Goal: Task Accomplishment & Management: Manage account settings

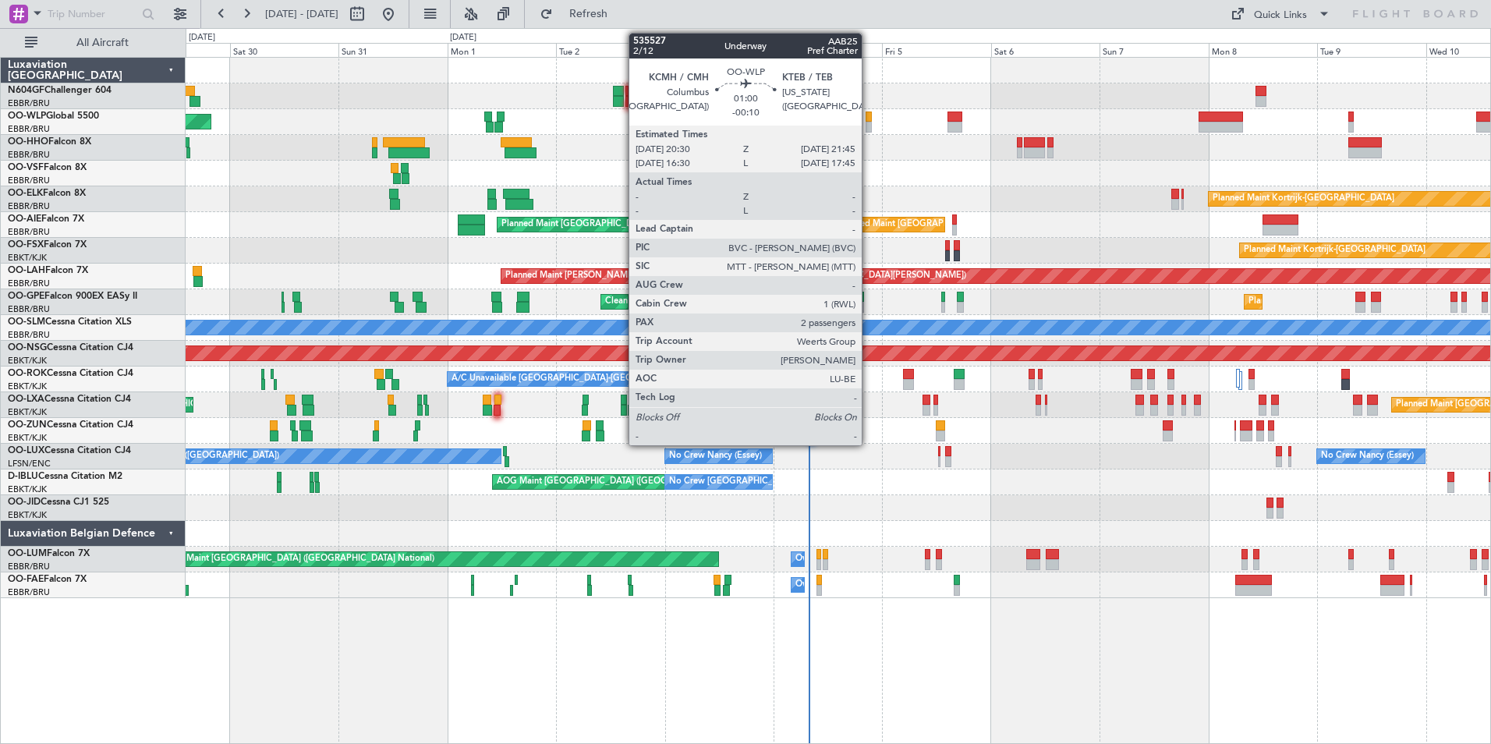
click at [869, 124] on div at bounding box center [868, 127] width 6 height 11
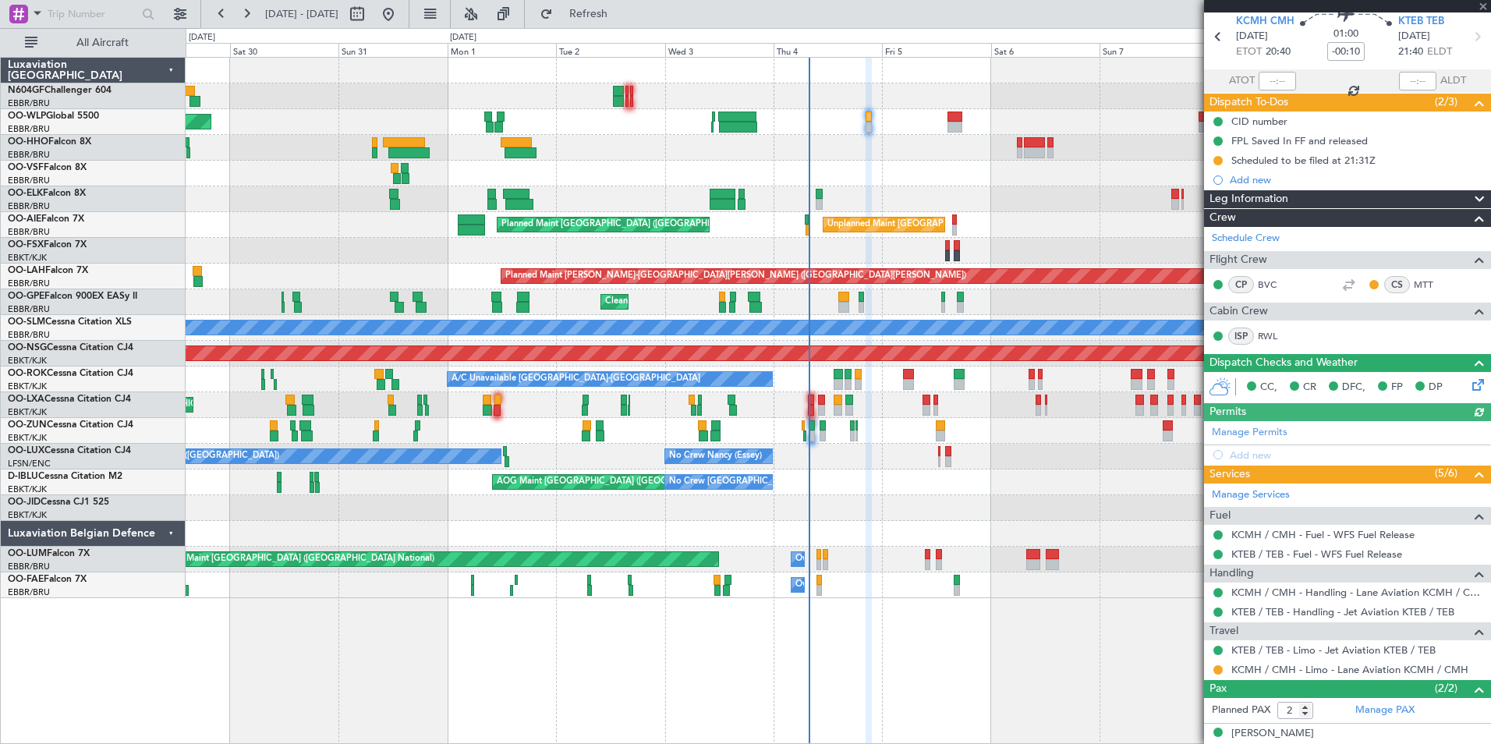
scroll to position [108, 0]
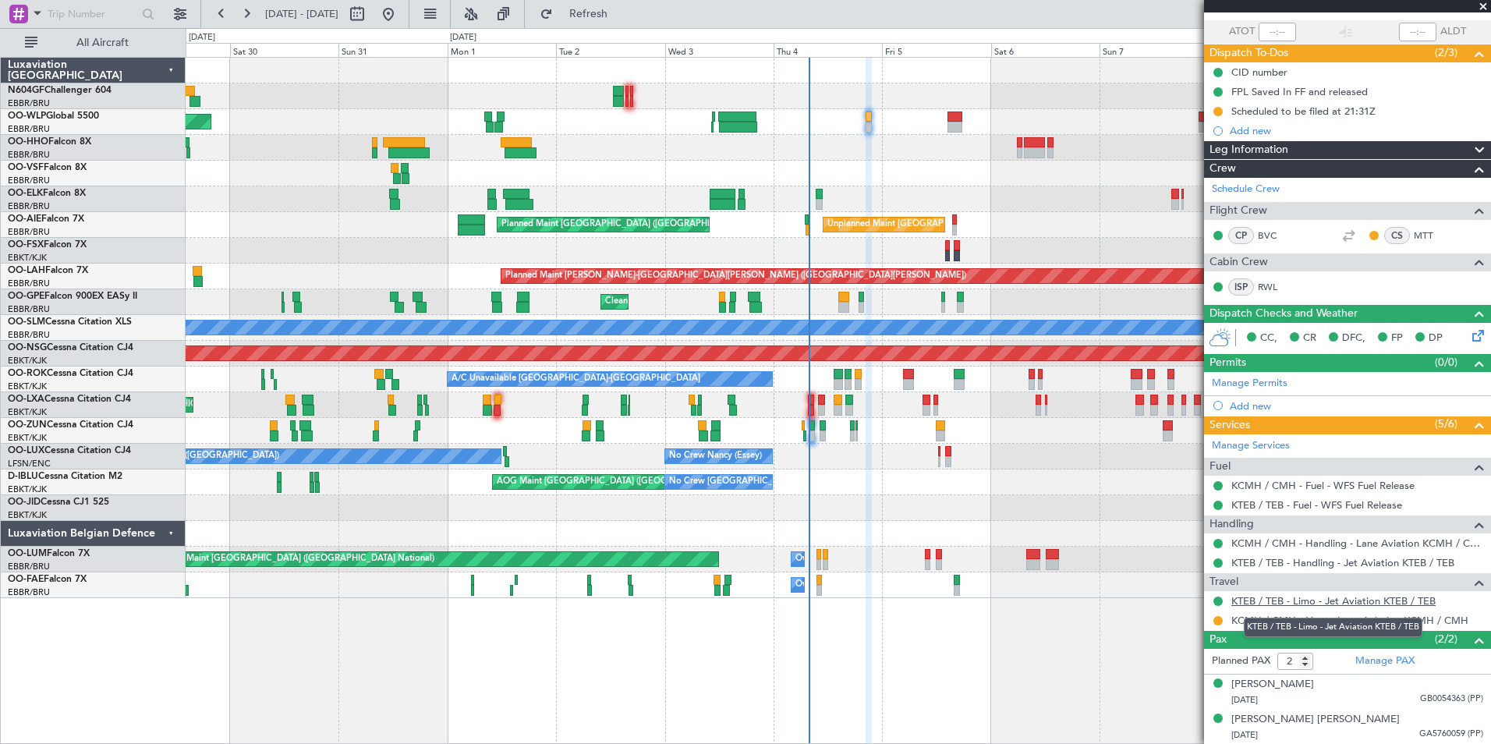
click at [1294, 596] on link "KTEB / TEB - Limo - Jet Aviation KTEB / TEB" at bounding box center [1333, 600] width 204 height 13
click at [1316, 597] on link "KTEB / TEB - Limo - Jet Aviation KTEB / TEB" at bounding box center [1333, 600] width 204 height 13
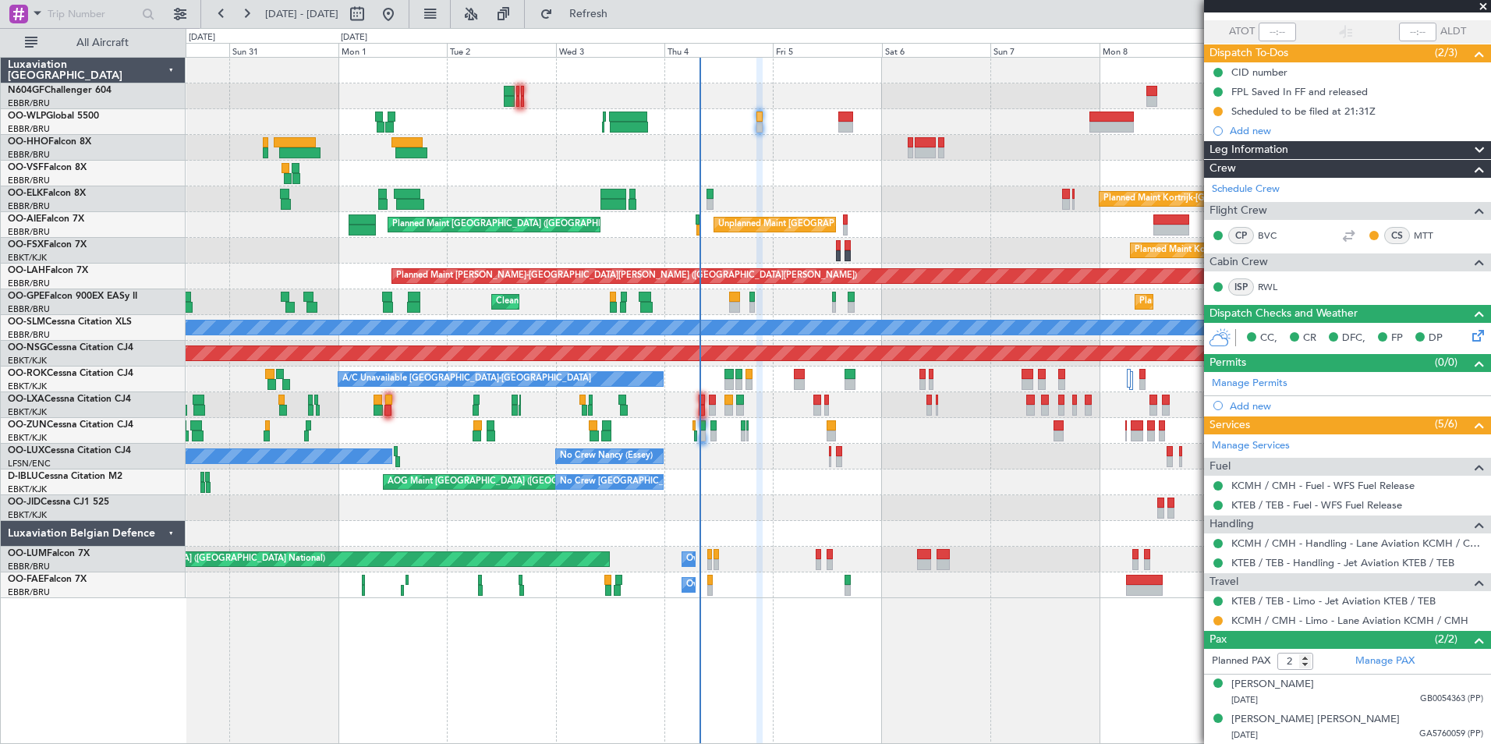
click at [680, 225] on div "Unplanned Maint Brussels (Brussels National) Planned Maint London (Farnborough)" at bounding box center [838, 225] width 1304 height 26
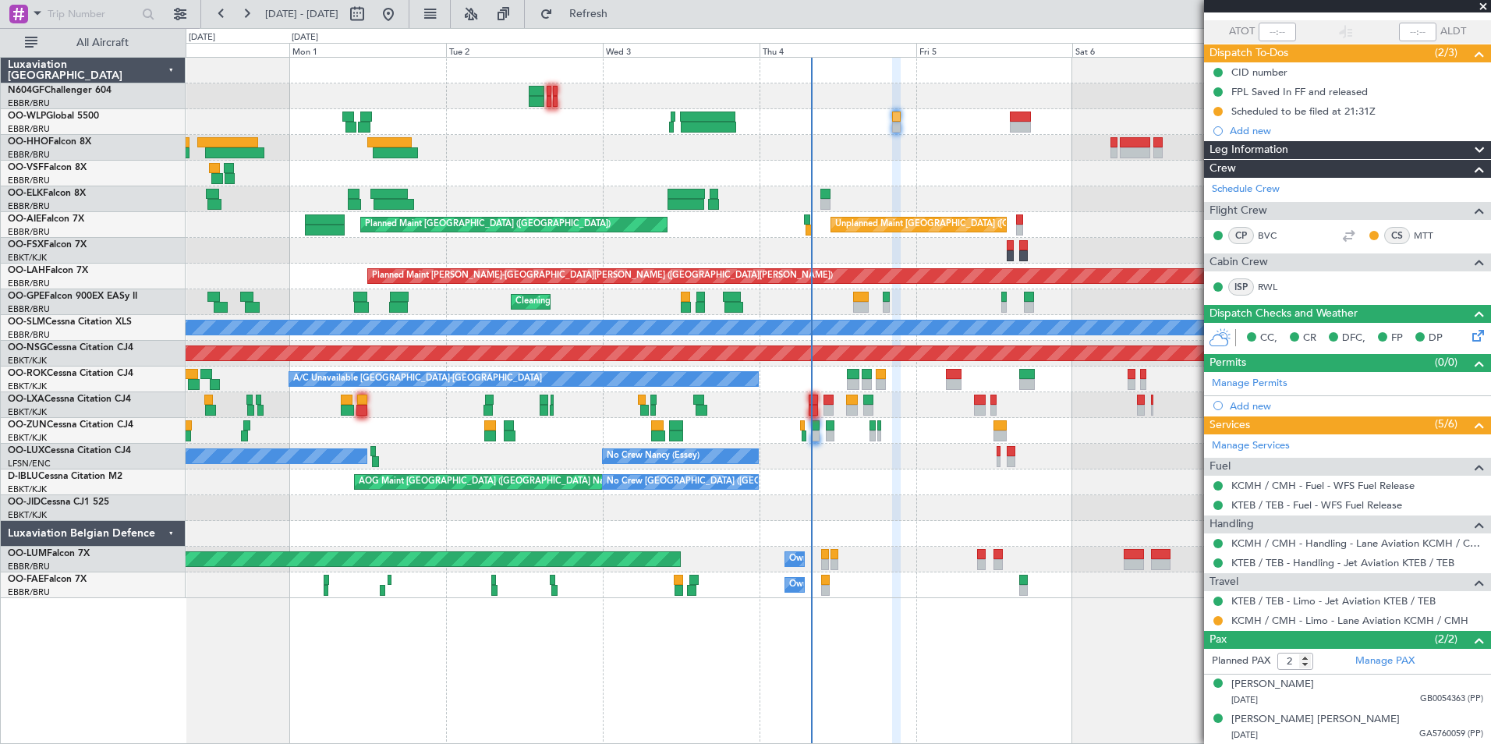
click at [639, 129] on div "- - KAUS 22:00 Z ELLX 07:45 Z Planned Maint Berlin (Brandenburg) Planned Maint …" at bounding box center [838, 328] width 1304 height 540
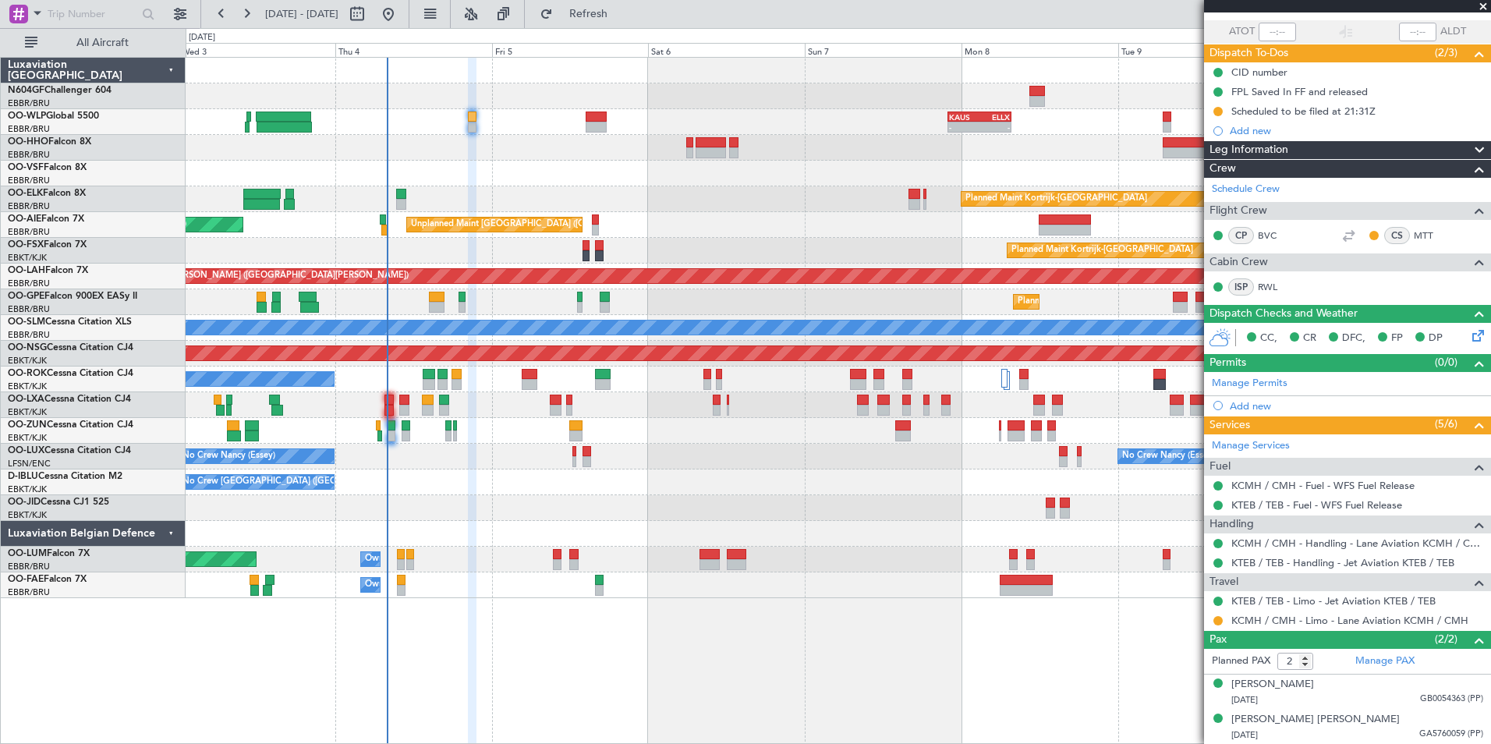
click at [615, 163] on div at bounding box center [838, 174] width 1304 height 26
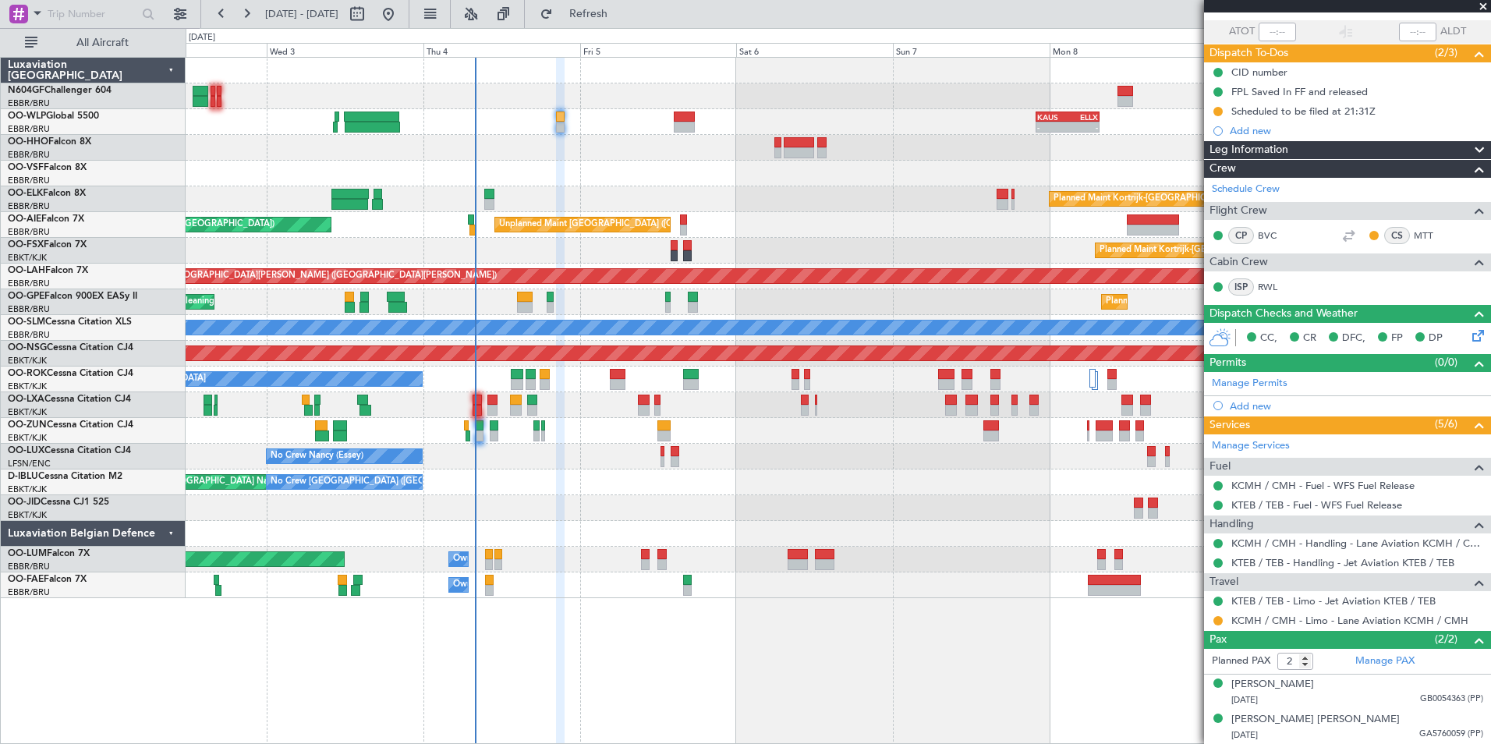
click at [669, 497] on div at bounding box center [838, 508] width 1304 height 26
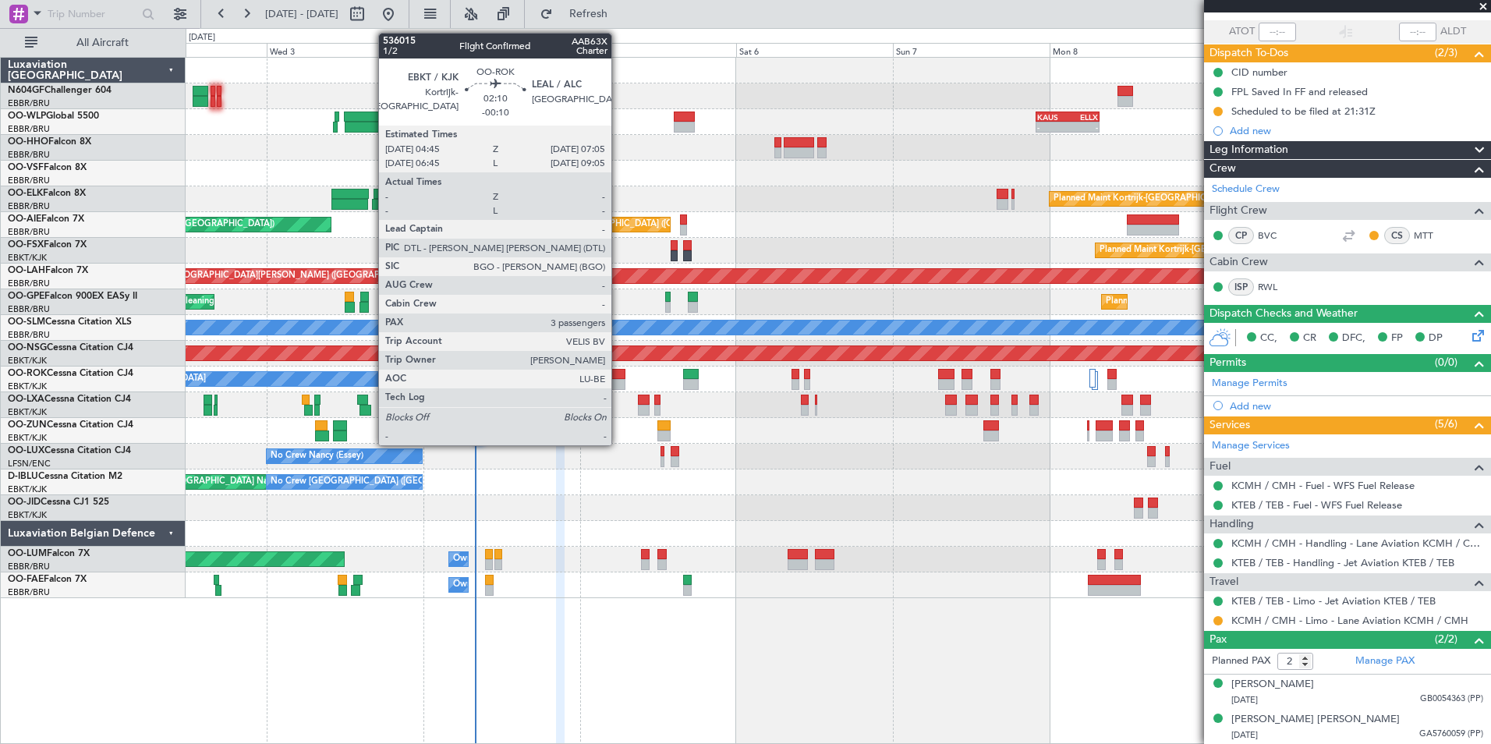
click at [618, 375] on div at bounding box center [618, 374] width 16 height 11
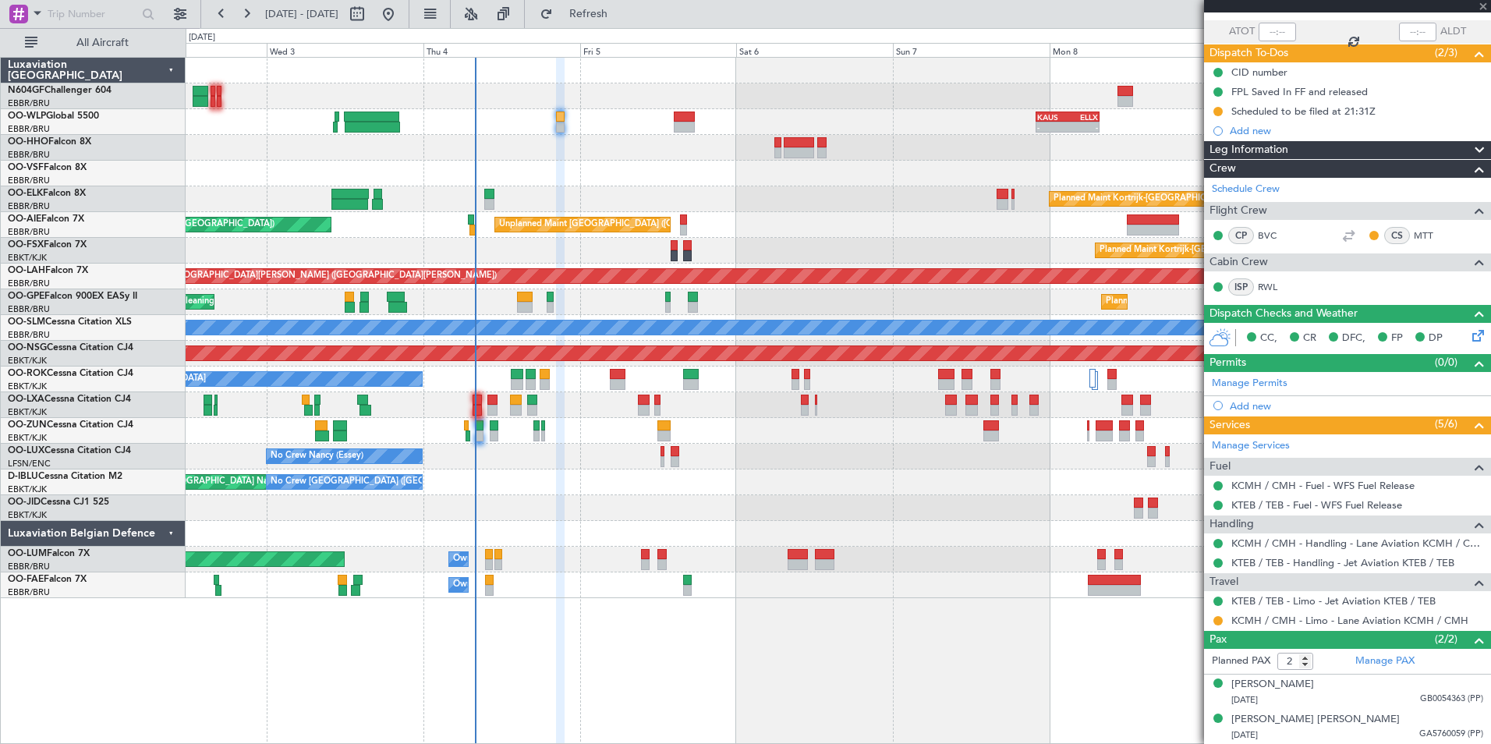
type input "3"
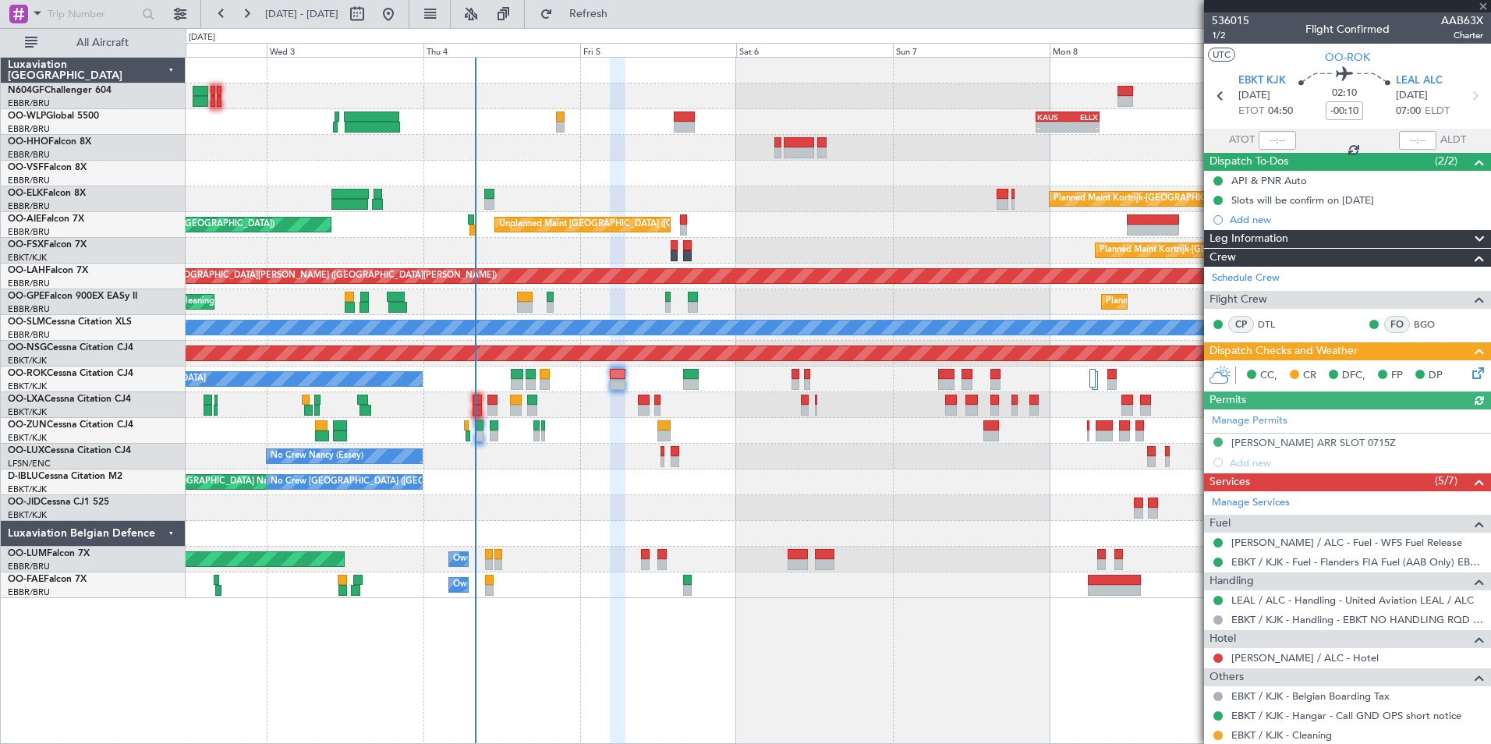
scroll to position [169, 0]
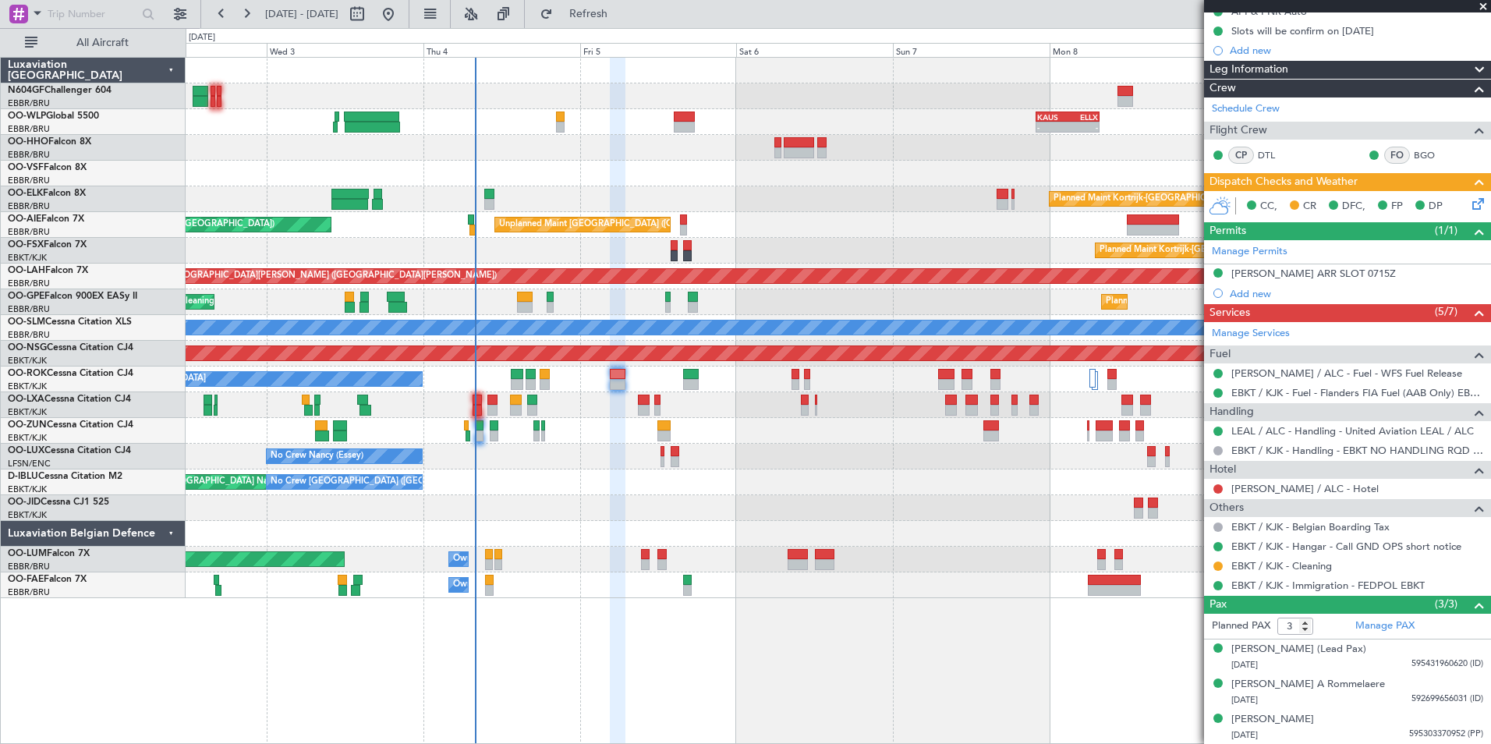
click at [791, 482] on div "AOG Maint Brussels (Brussels National) No Crew Brussels (Brussels National) No …" at bounding box center [838, 482] width 1304 height 26
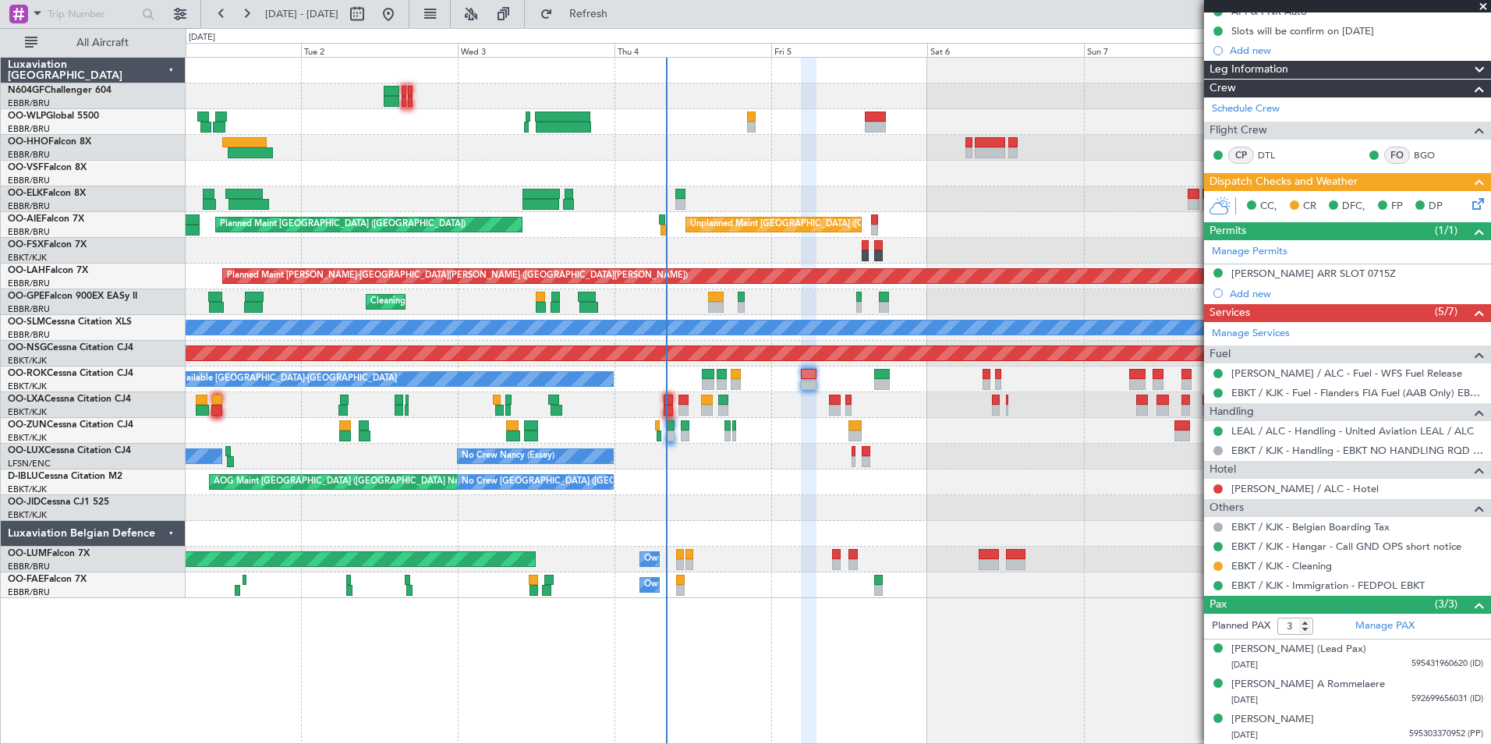
click at [959, 477] on div "AOG Maint Brussels (Brussels National) No Crew Brussels (Brussels National) No …" at bounding box center [838, 482] width 1304 height 26
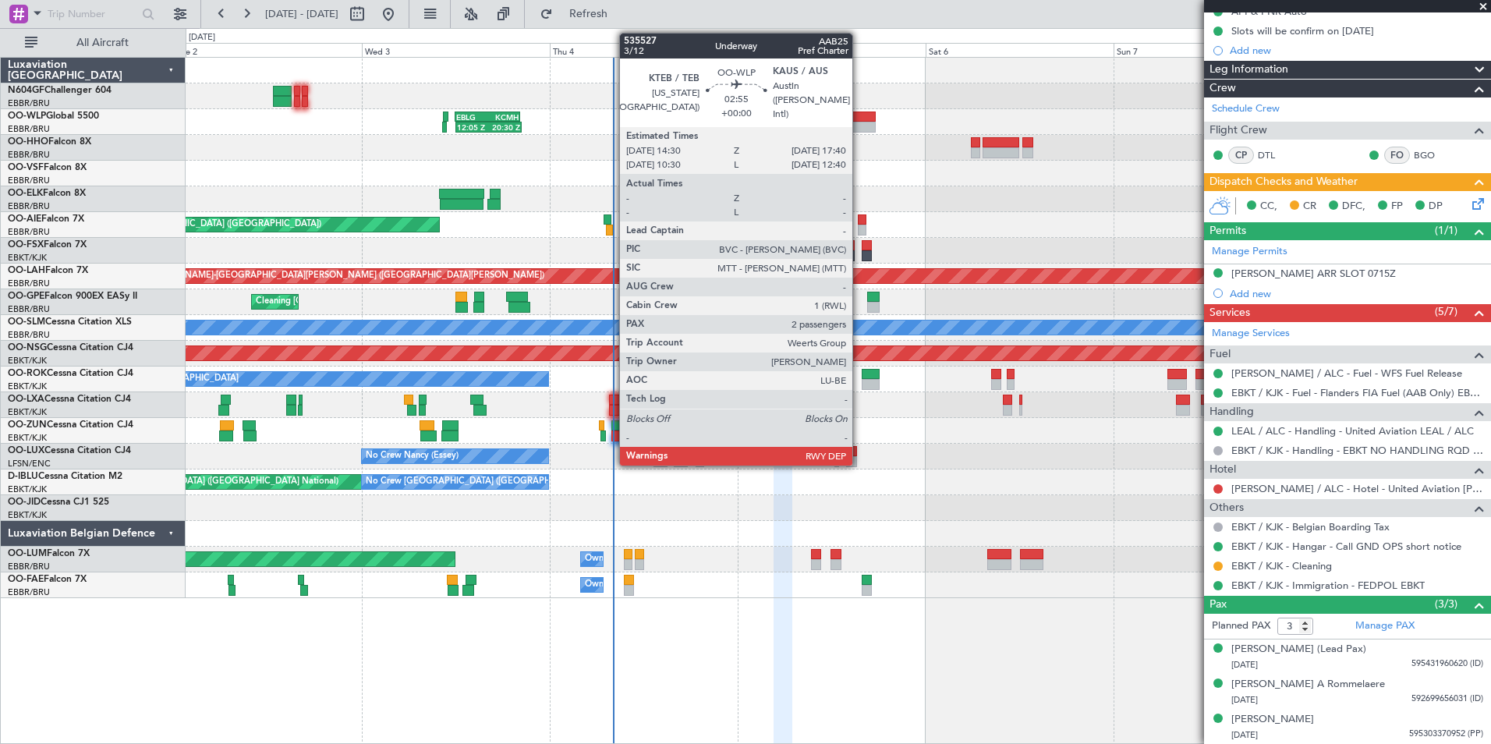
click at [859, 126] on div at bounding box center [862, 127] width 25 height 11
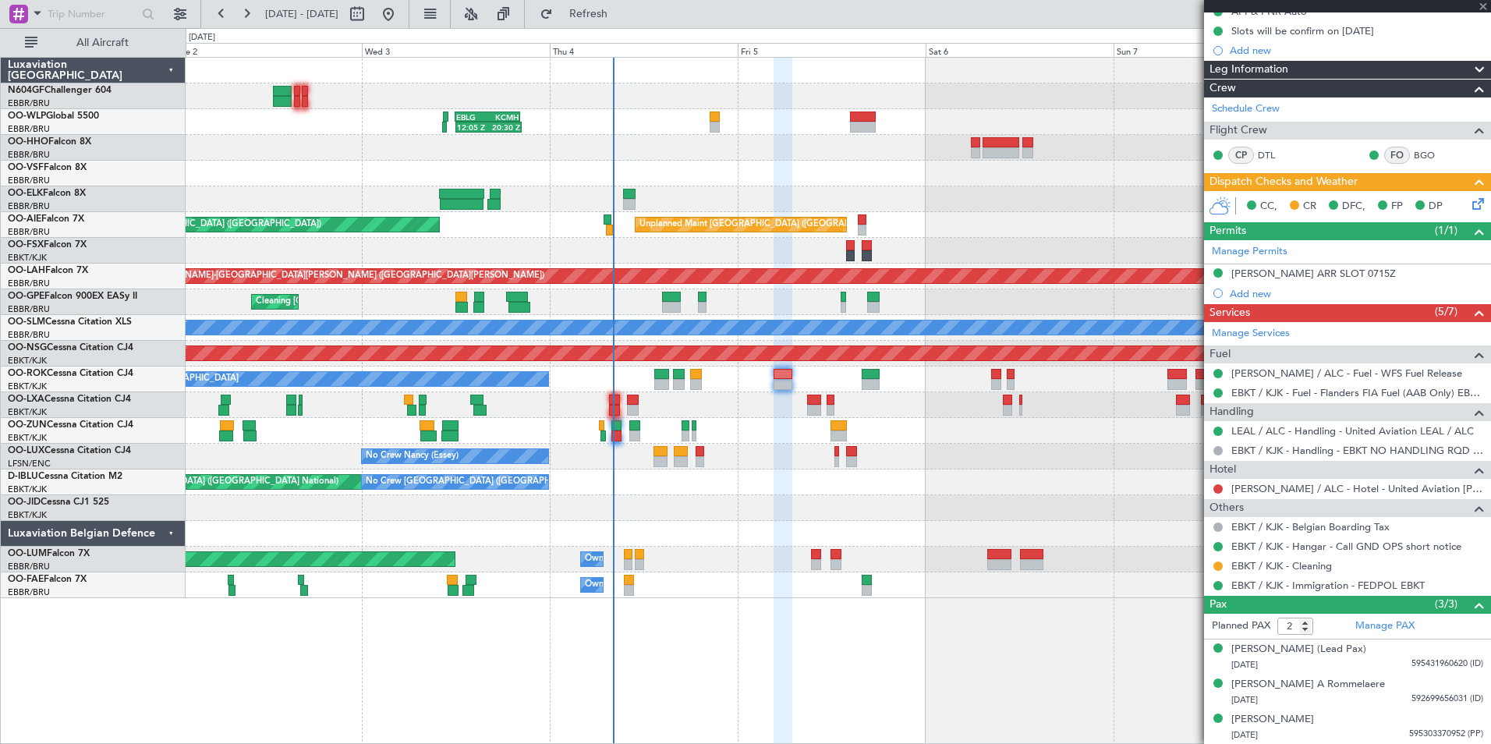
scroll to position [0, 0]
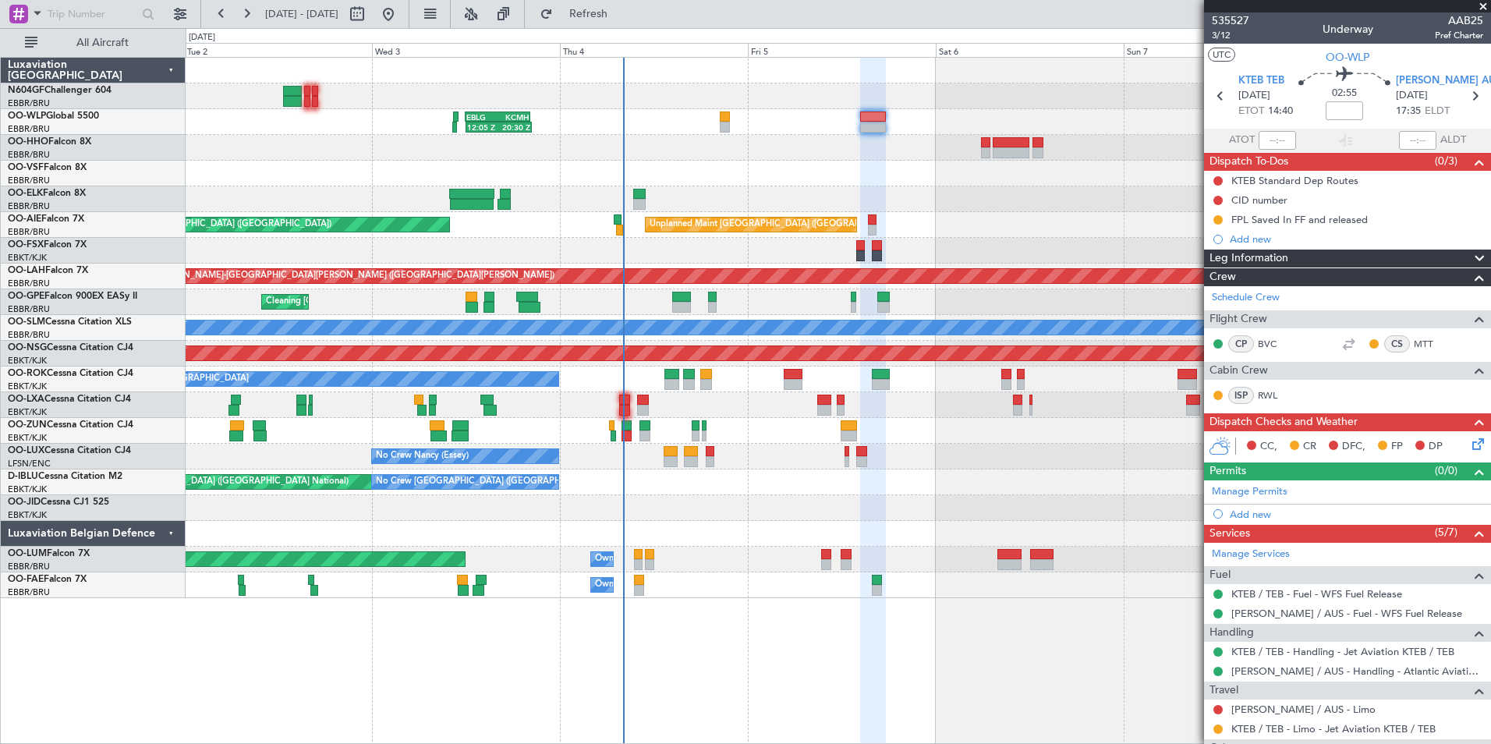
click at [592, 135] on div "12:05 Z 20:30 Z EBLG 12:00 Z KCMH 20:20 Z - - KAUS 22:00 Z ELLX 07:45 Z - - LTC…" at bounding box center [838, 328] width 1304 height 540
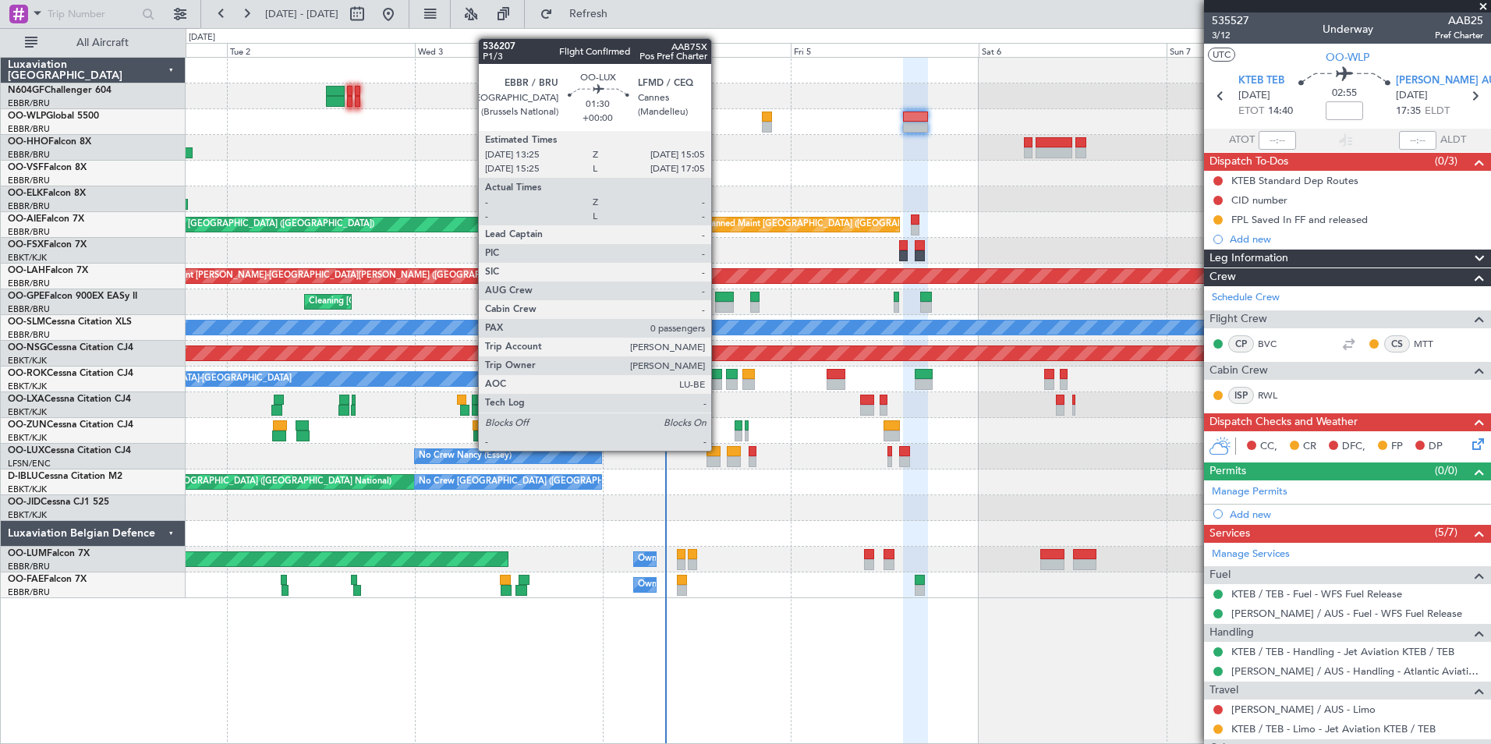
click at [718, 451] on div at bounding box center [712, 451] width 13 height 11
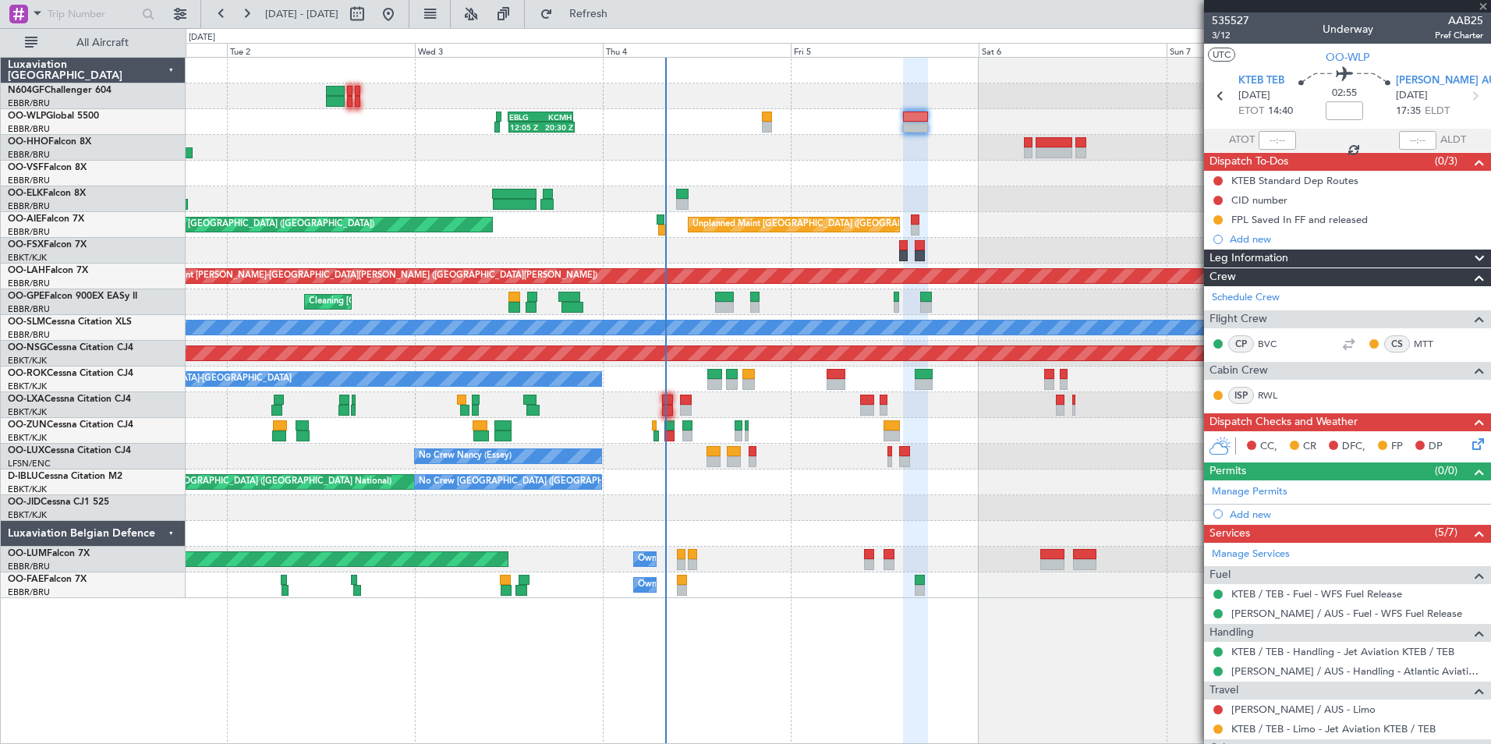
type input "0"
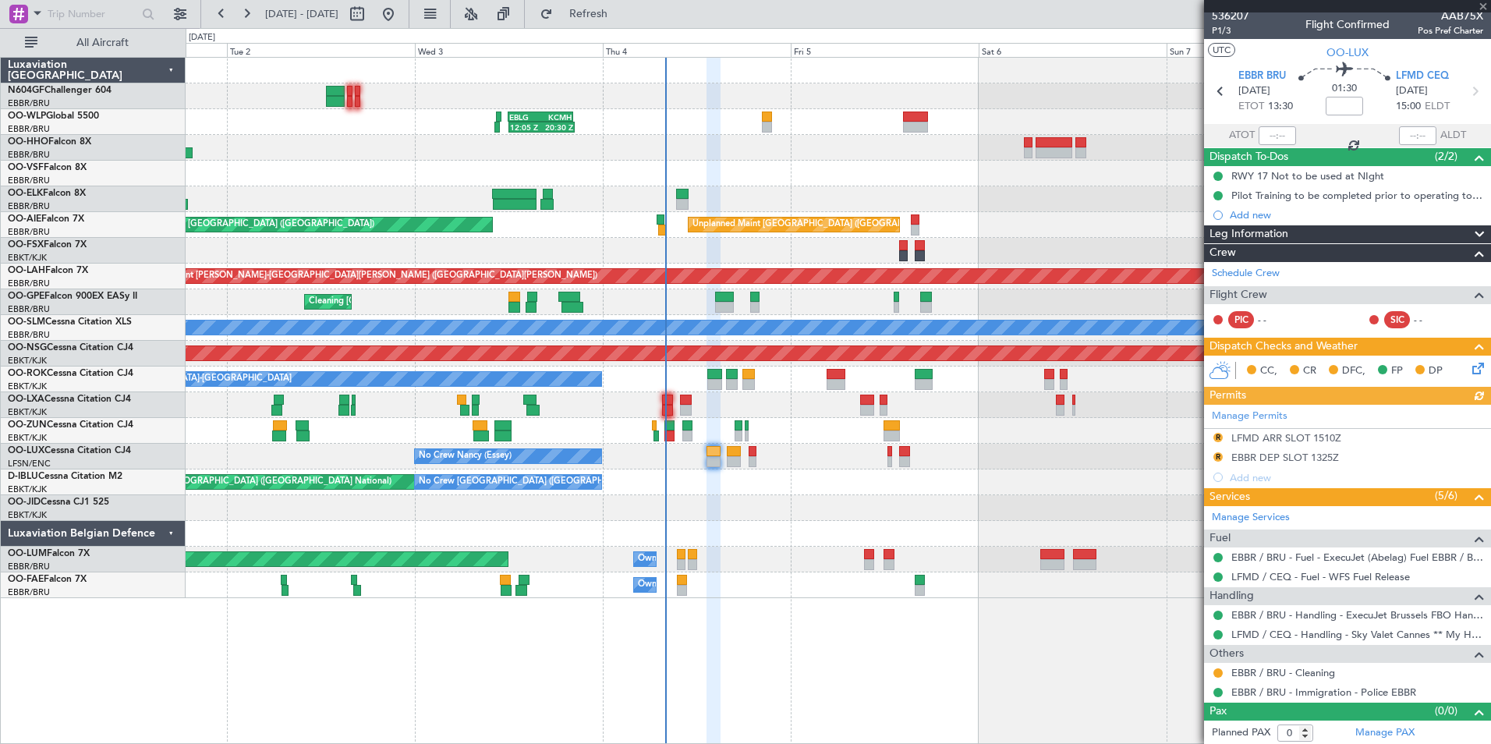
scroll to position [6, 0]
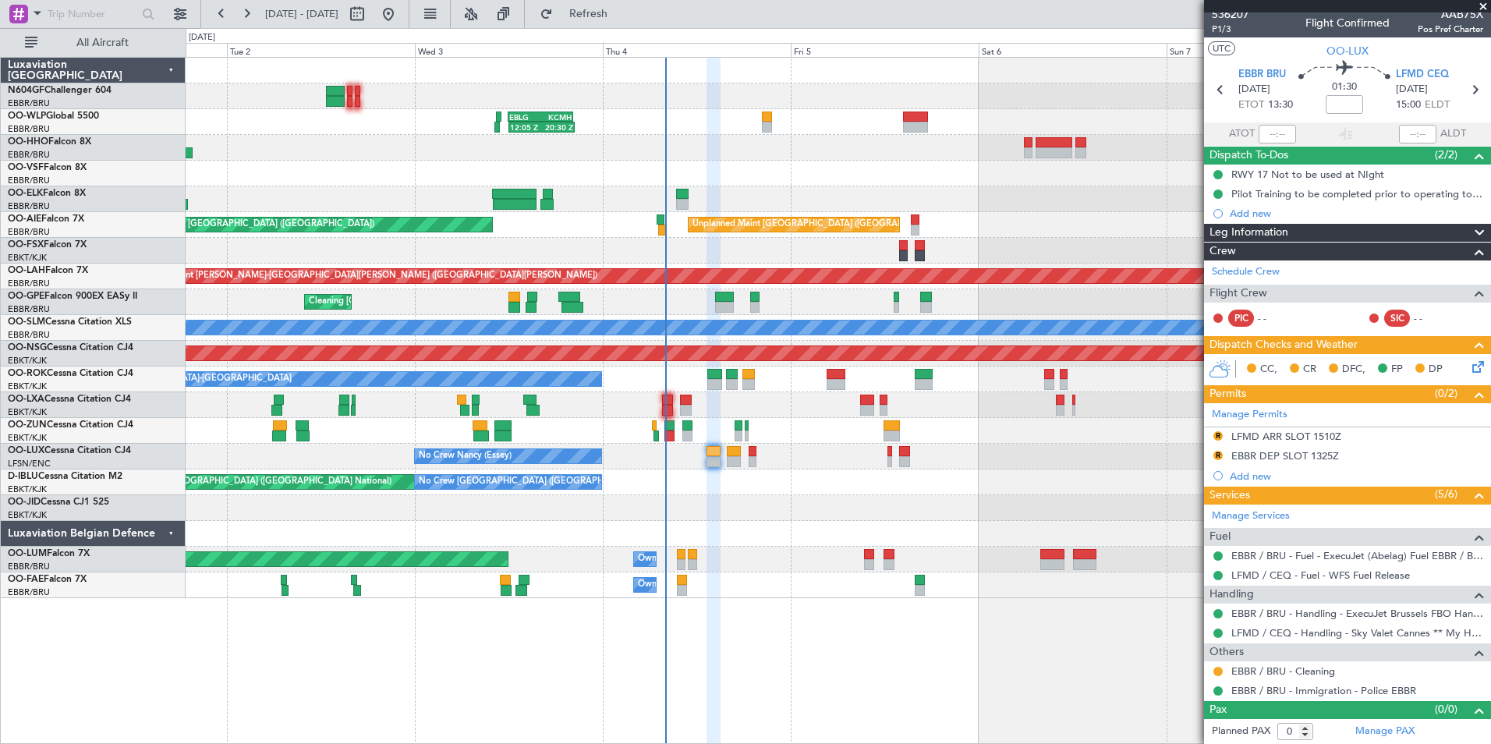
click at [770, 460] on div "No Crew Nancy (Essey) No Crew Nancy (Essey) No Crew Paris (Le Bourget)" at bounding box center [838, 457] width 1304 height 26
click at [610, 1] on fb-refresh-button "Refresh" at bounding box center [579, 14] width 109 height 28
click at [614, 12] on span "Refresh" at bounding box center [588, 14] width 65 height 11
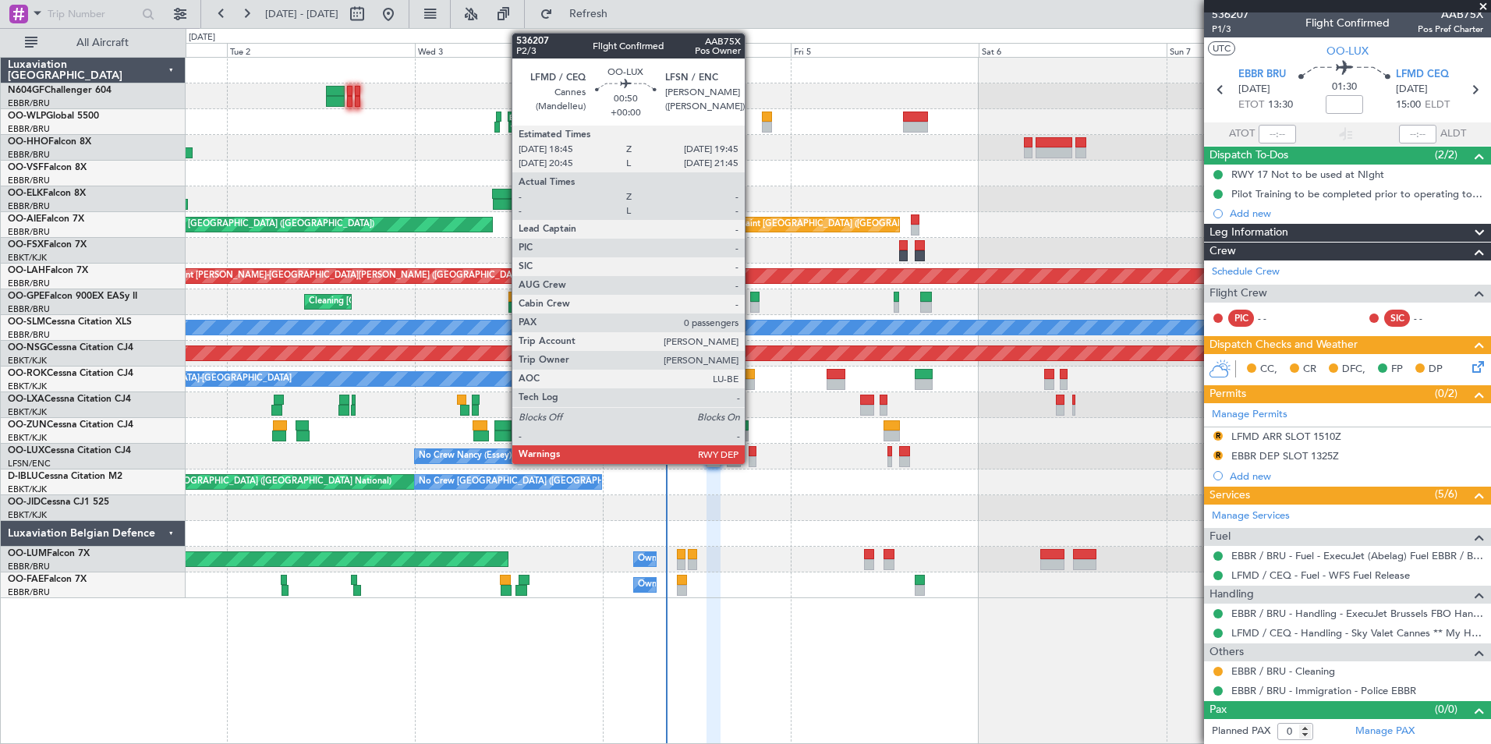
click at [752, 456] on div at bounding box center [752, 461] width 9 height 11
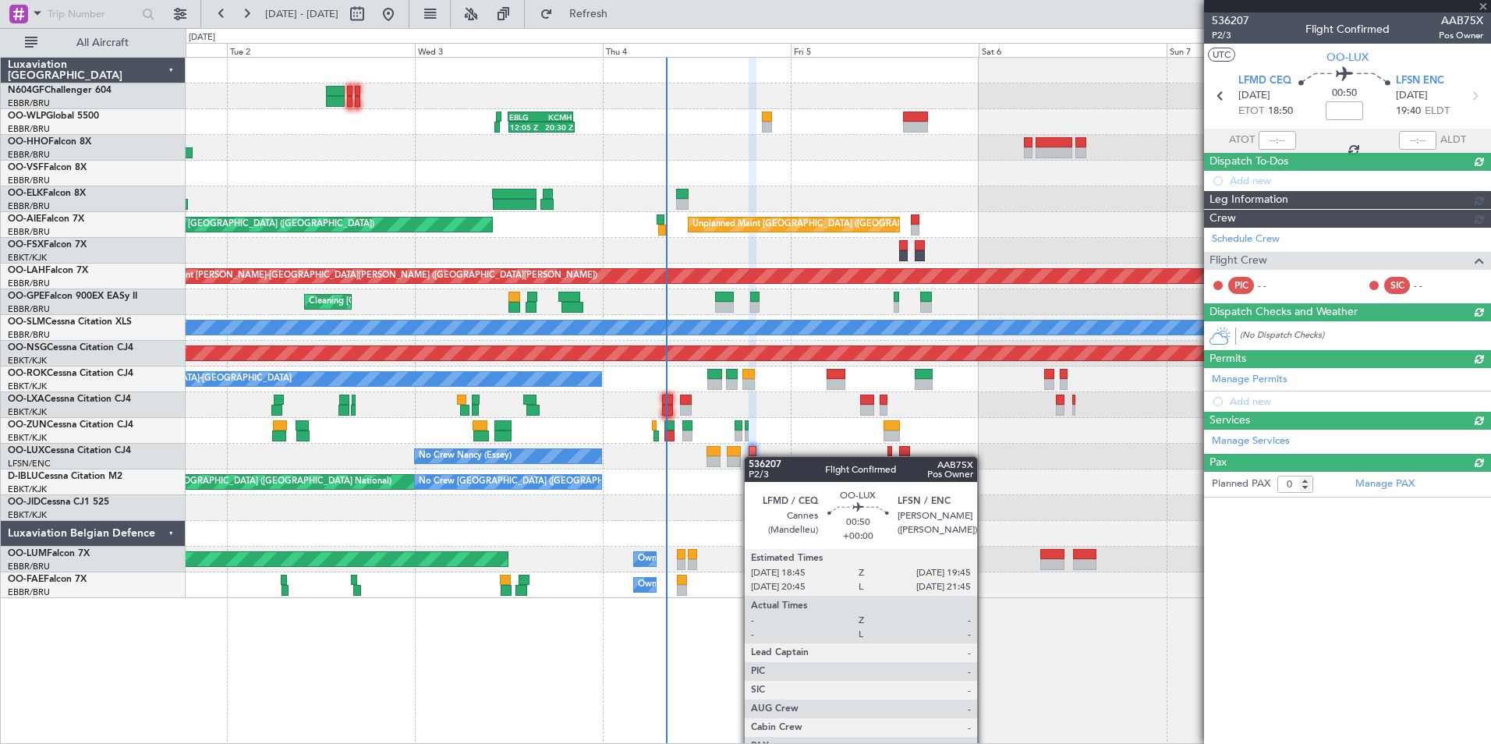
scroll to position [0, 0]
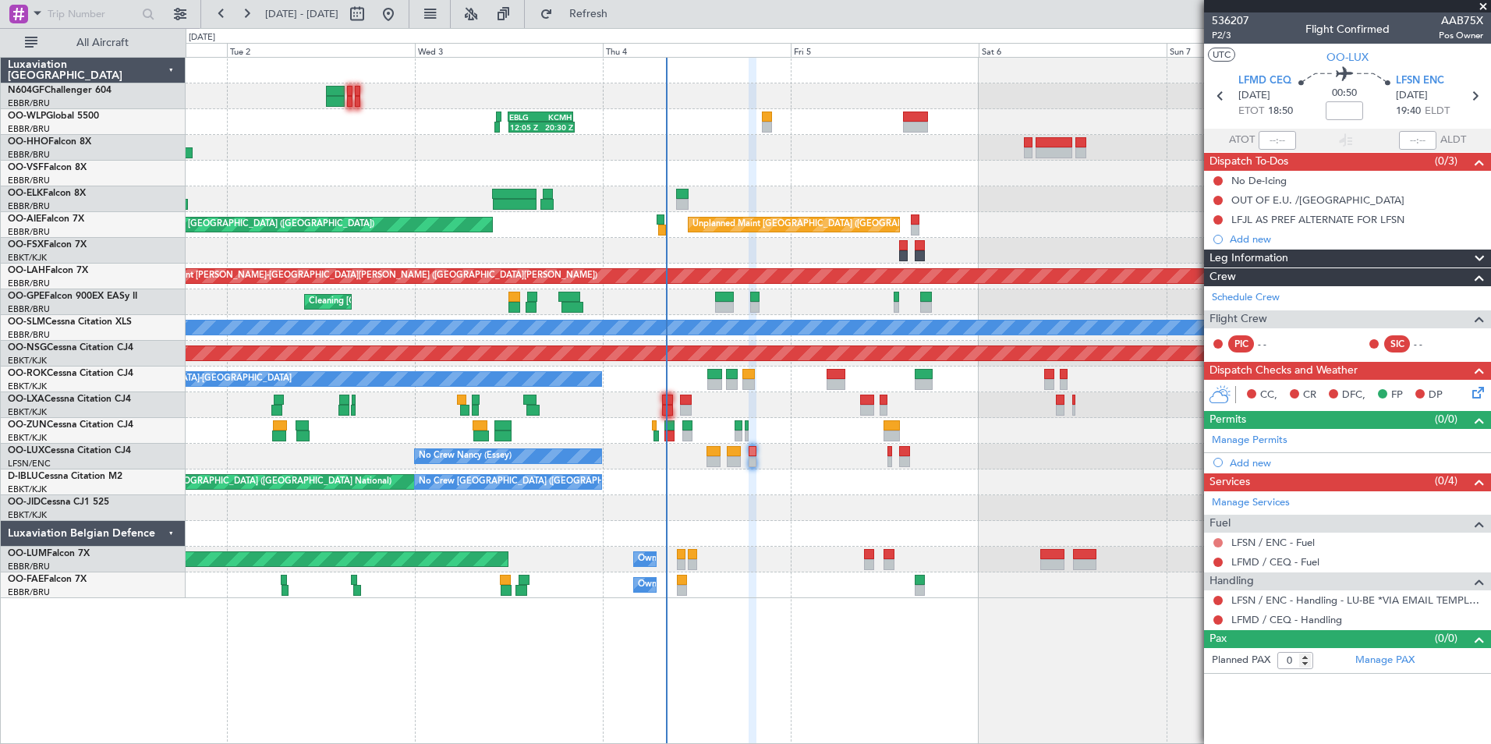
click at [1216, 543] on button at bounding box center [1217, 542] width 9 height 9
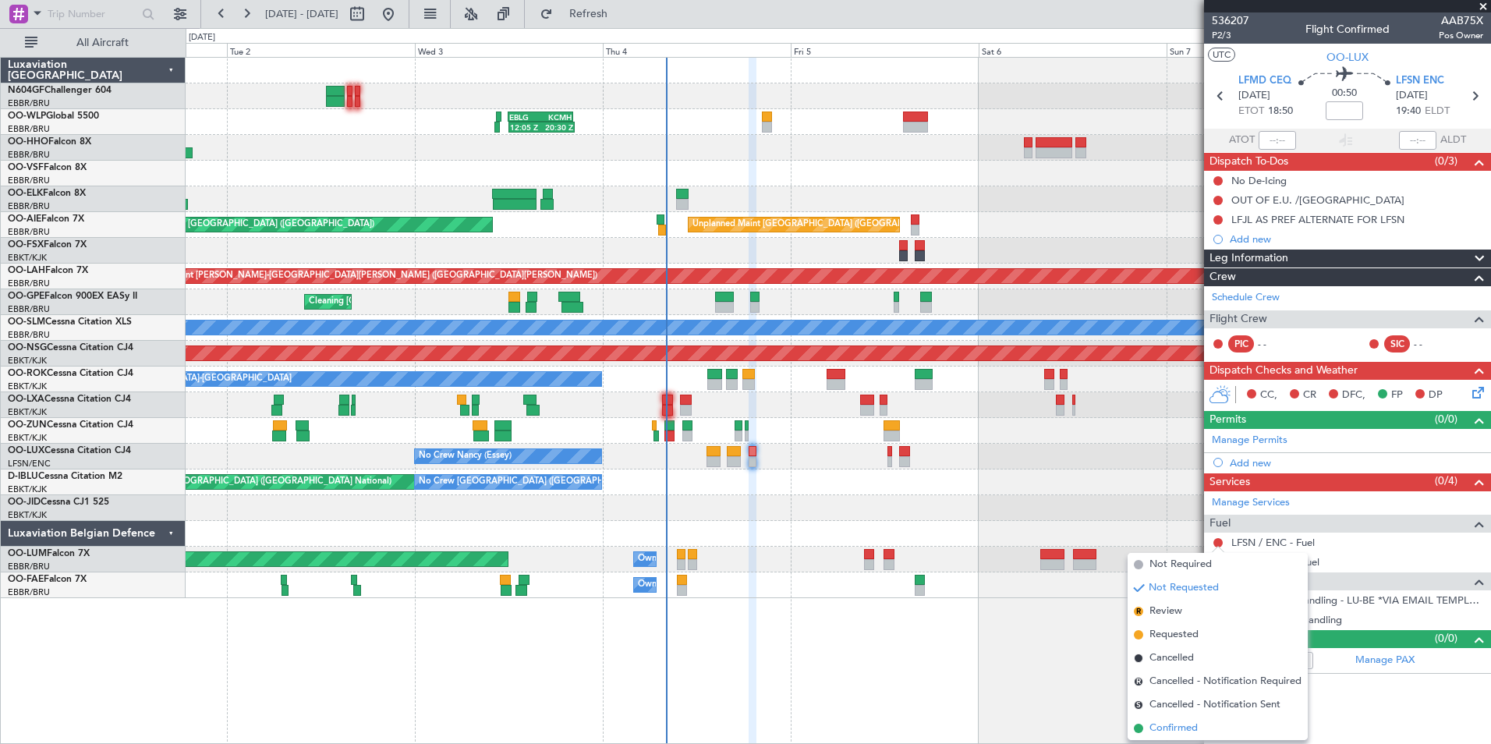
click at [1187, 727] on span "Confirmed" at bounding box center [1173, 728] width 48 height 16
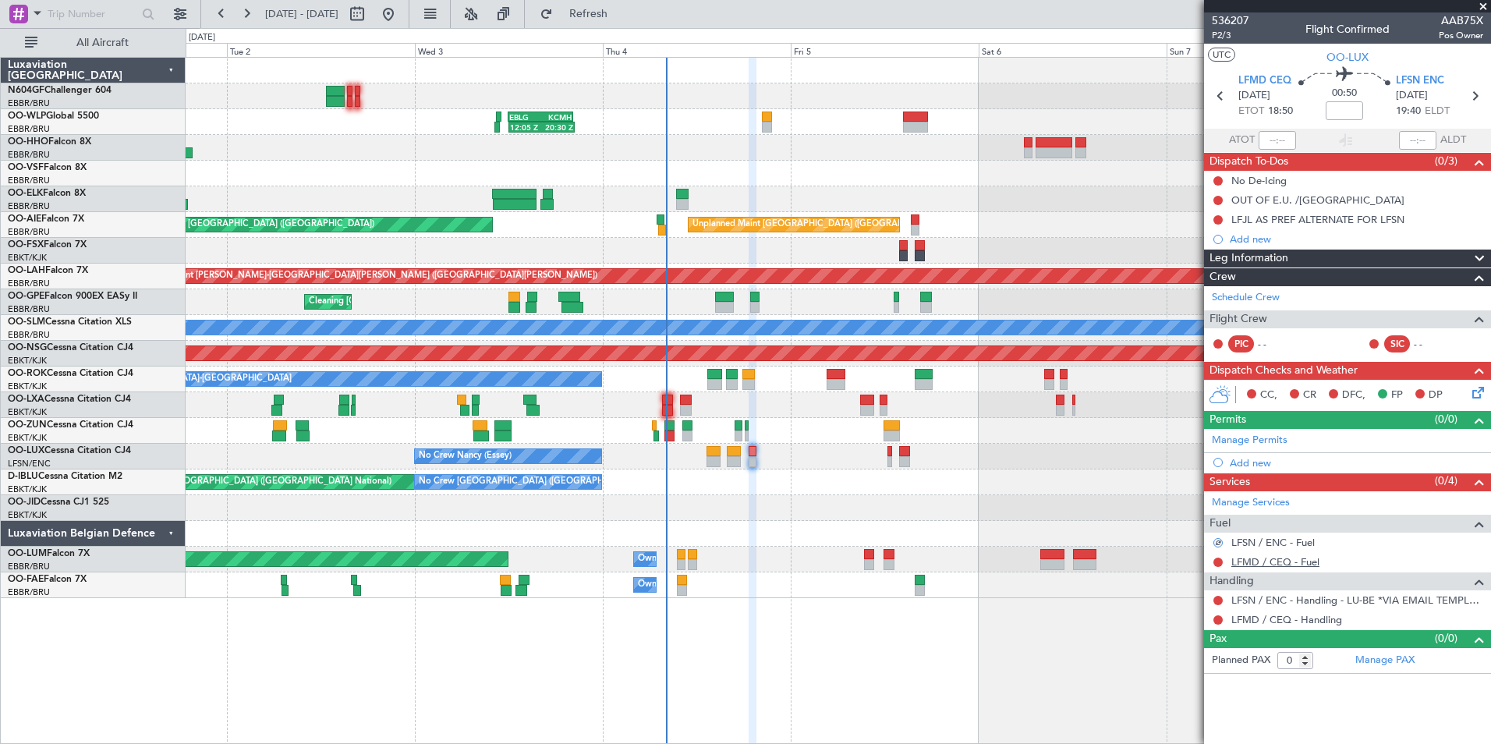
click at [1267, 562] on link "LFMD / CEQ - Fuel" at bounding box center [1275, 561] width 88 height 13
click at [615, 14] on span "Refresh" at bounding box center [588, 14] width 65 height 11
click at [741, 498] on div at bounding box center [838, 508] width 1304 height 26
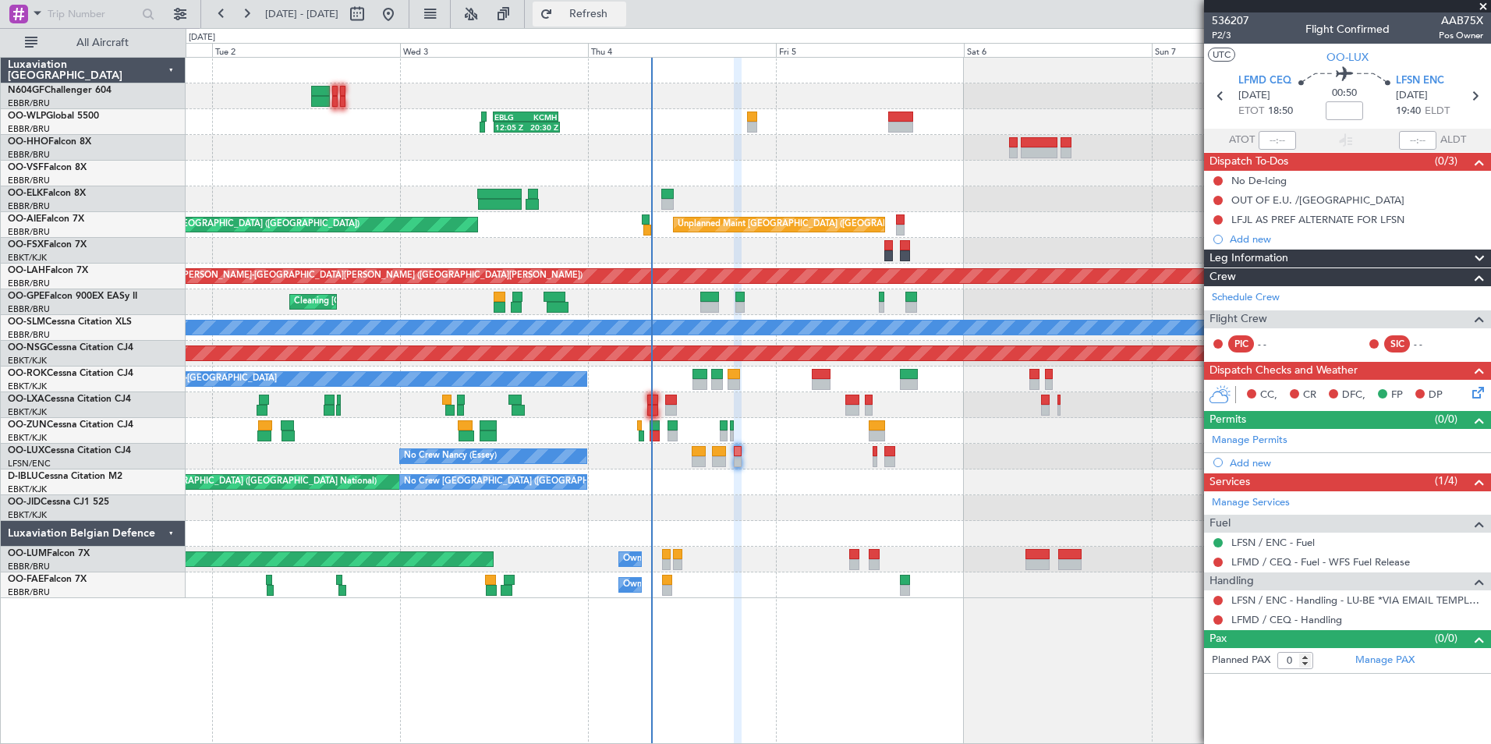
click at [603, 9] on button "Refresh" at bounding box center [580, 14] width 94 height 25
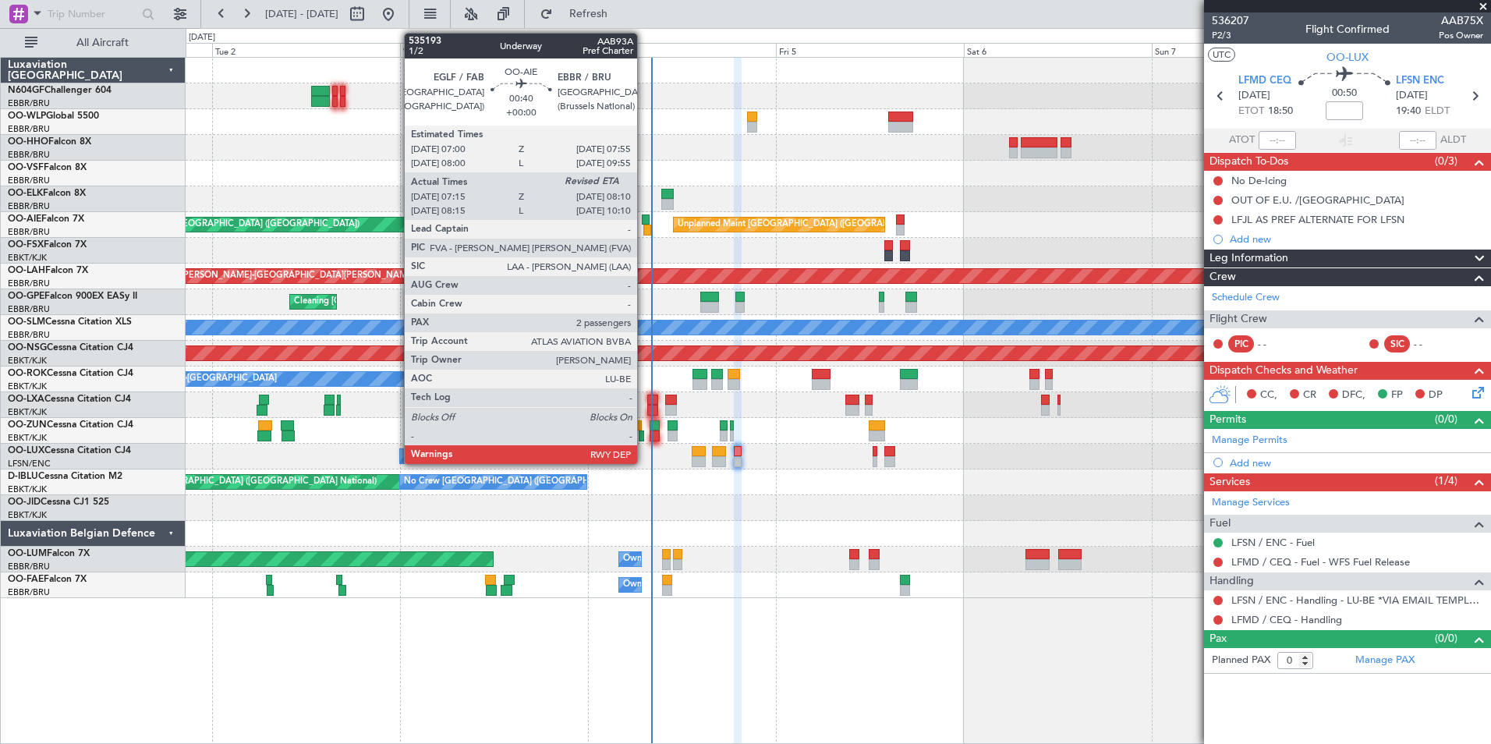
click at [644, 217] on div at bounding box center [646, 219] width 8 height 11
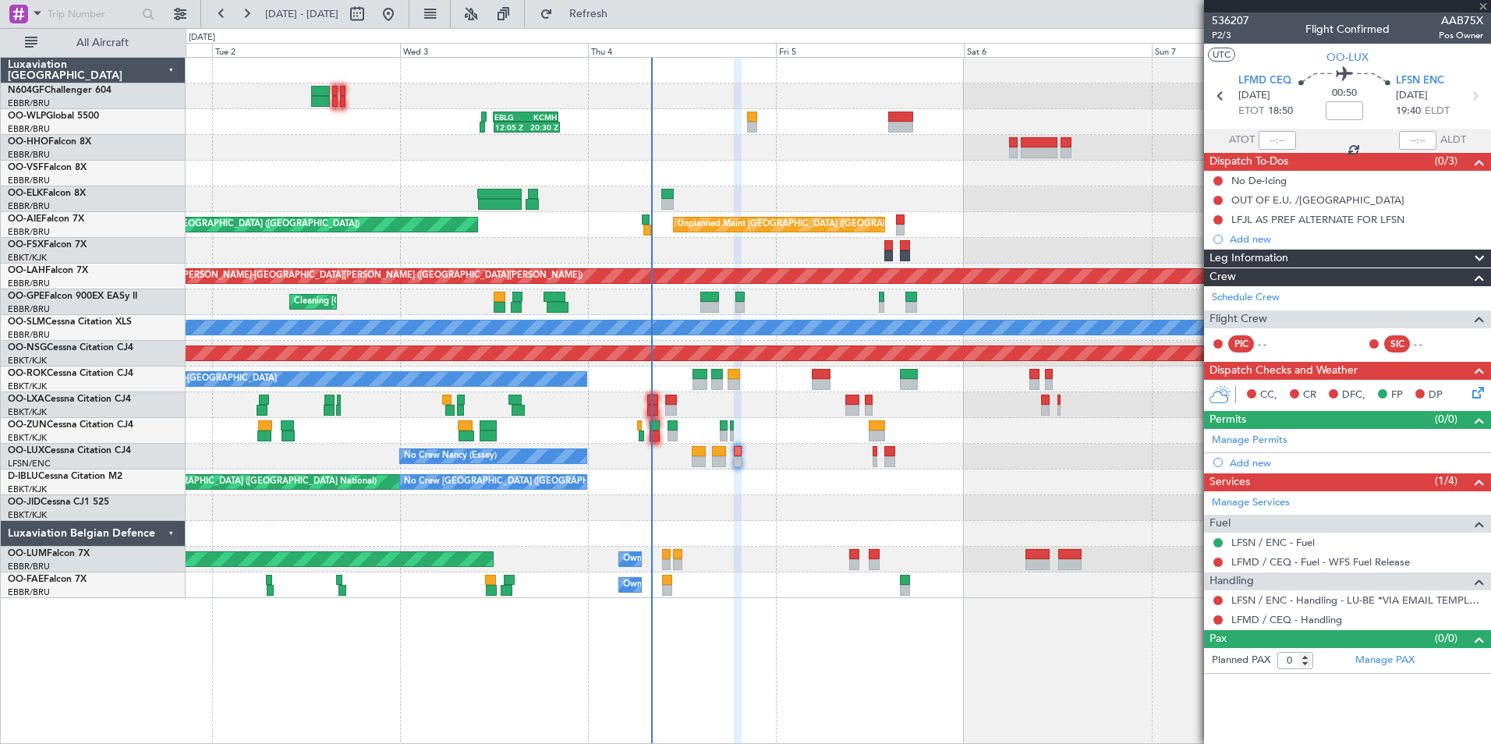
type input "07:25"
type input "2"
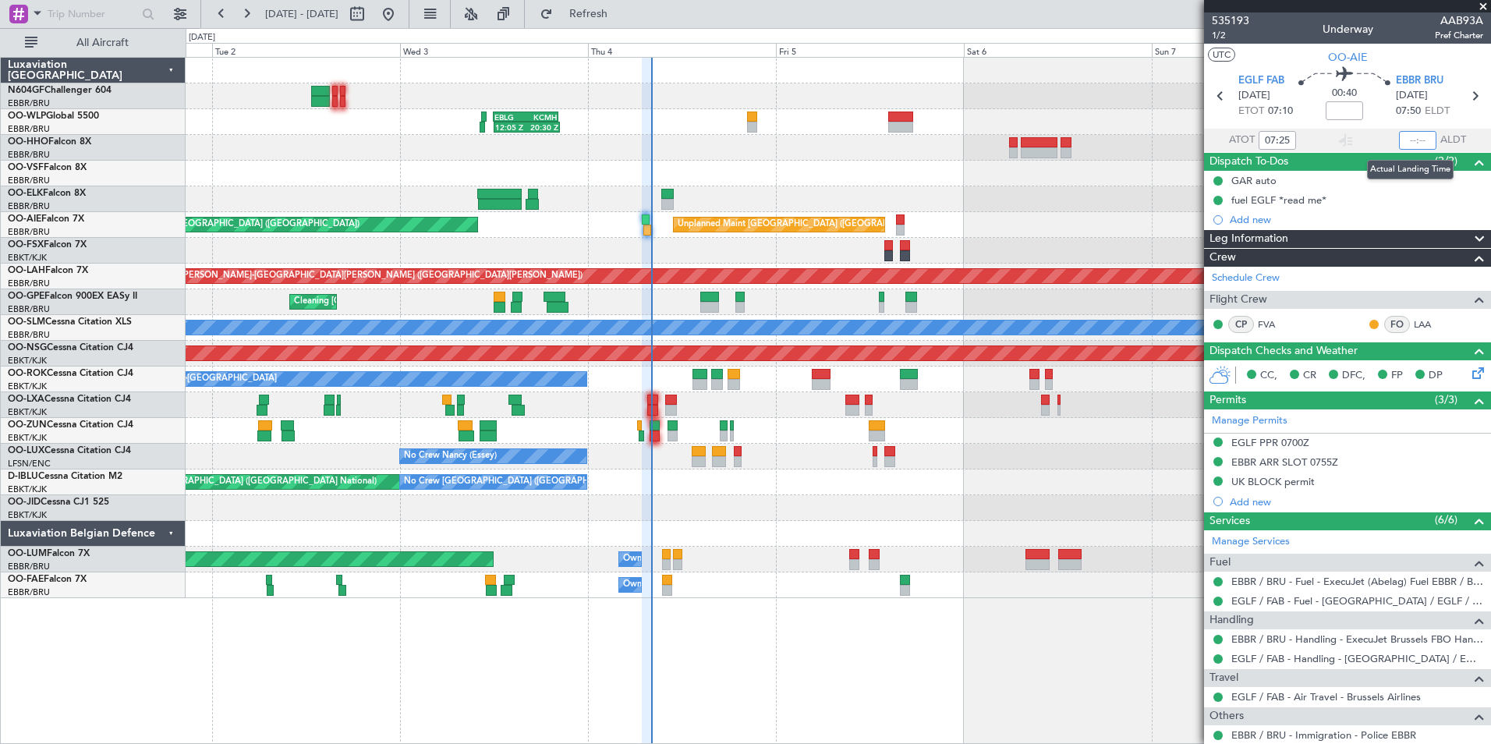
click at [1408, 138] on input "text" at bounding box center [1417, 140] width 37 height 19
type input "08:09"
click at [1399, 61] on section "UTC OO-AIE" at bounding box center [1347, 55] width 287 height 23
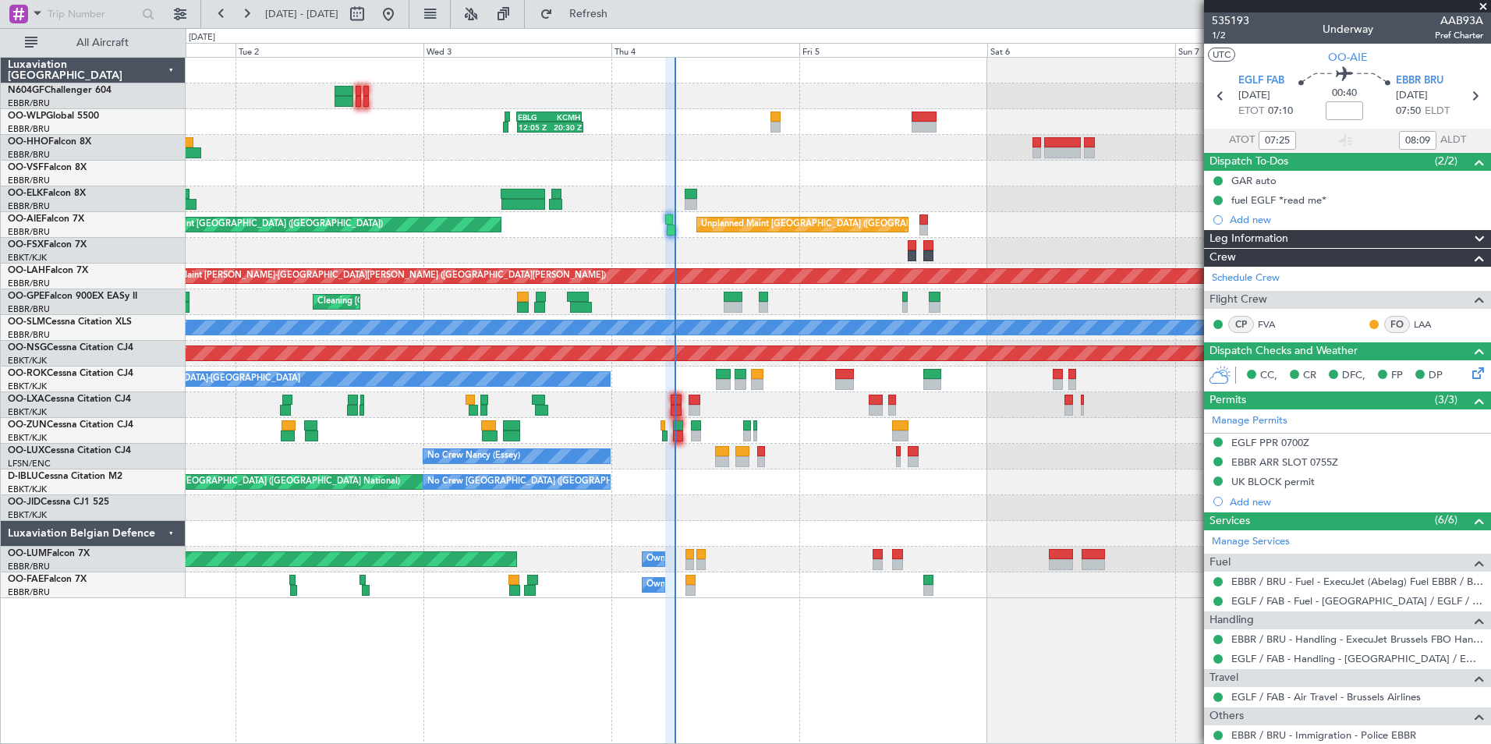
click at [816, 252] on div "Planned Maint Kortrijk-[GEOGRAPHIC_DATA]" at bounding box center [838, 251] width 1304 height 26
click at [599, 8] on button "Refresh" at bounding box center [580, 14] width 94 height 25
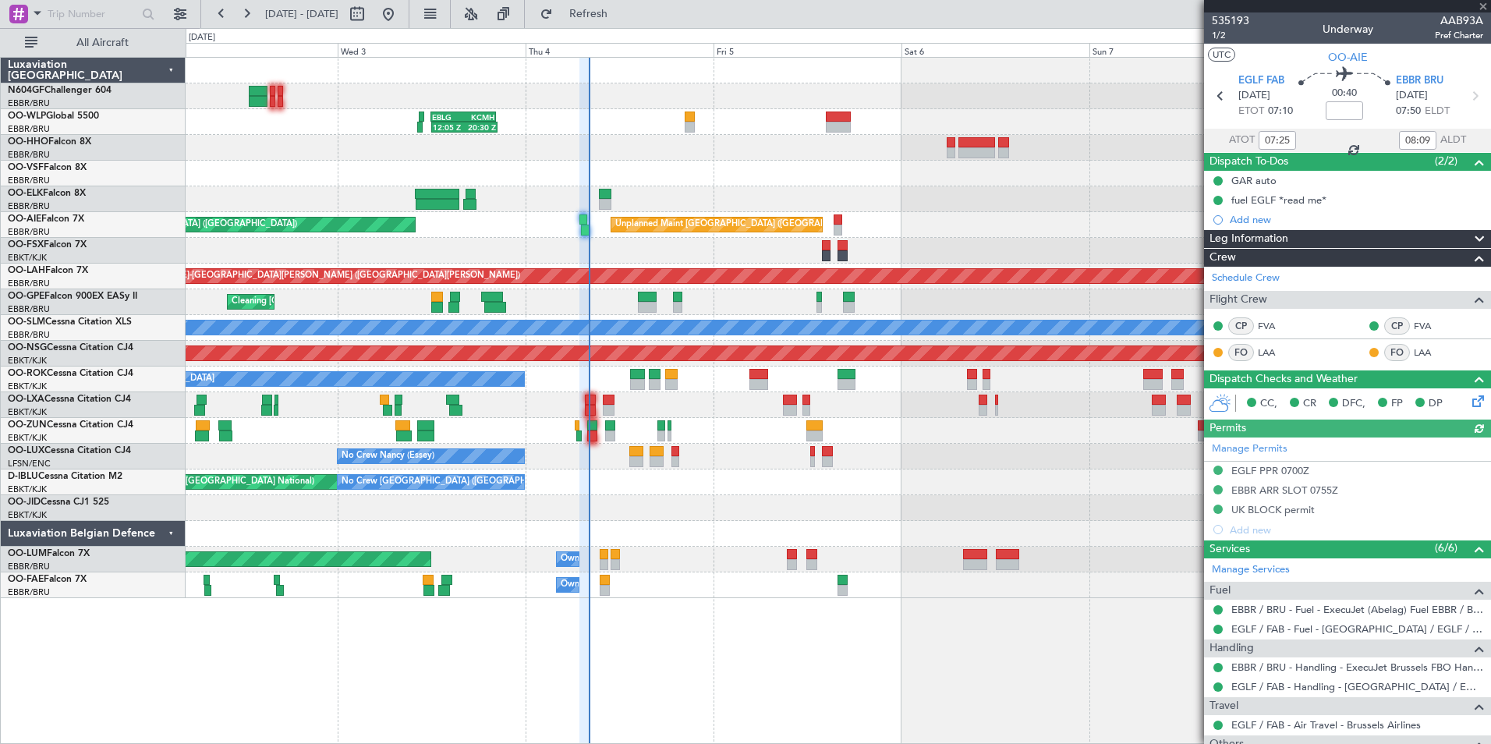
click at [726, 476] on div "12:05 Z 20:30 Z EBLG 12:00 Z KCMH 20:20 Z - - KAUS 22:00 Z ELLX 07:45 Z - - LTC…" at bounding box center [838, 328] width 1304 height 540
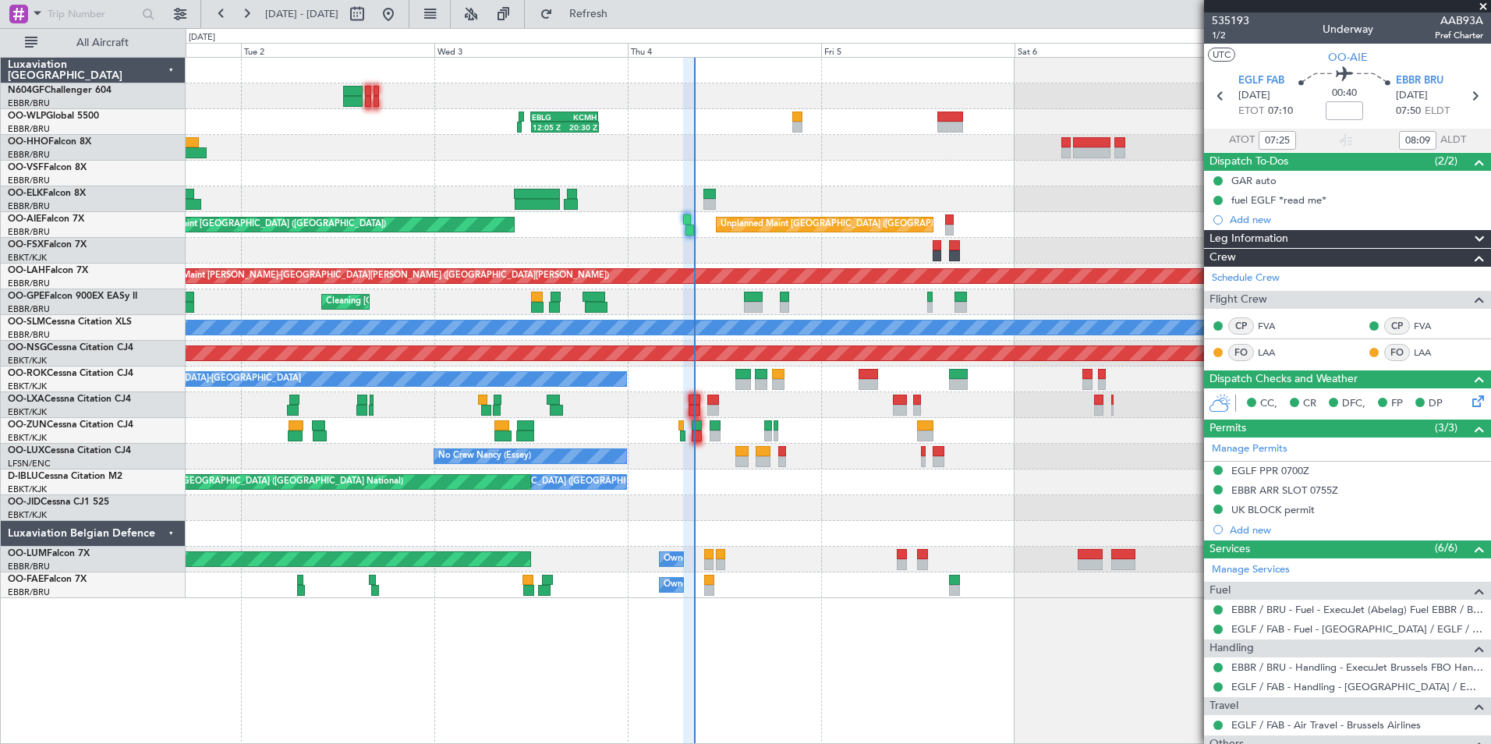
click at [854, 511] on div "12:05 Z 20:30 Z EBLG 12:00 Z KCMH 20:20 Z - - KAUS 22:00 Z ELLX 07:45 Z 11:07 Z…" at bounding box center [838, 328] width 1304 height 540
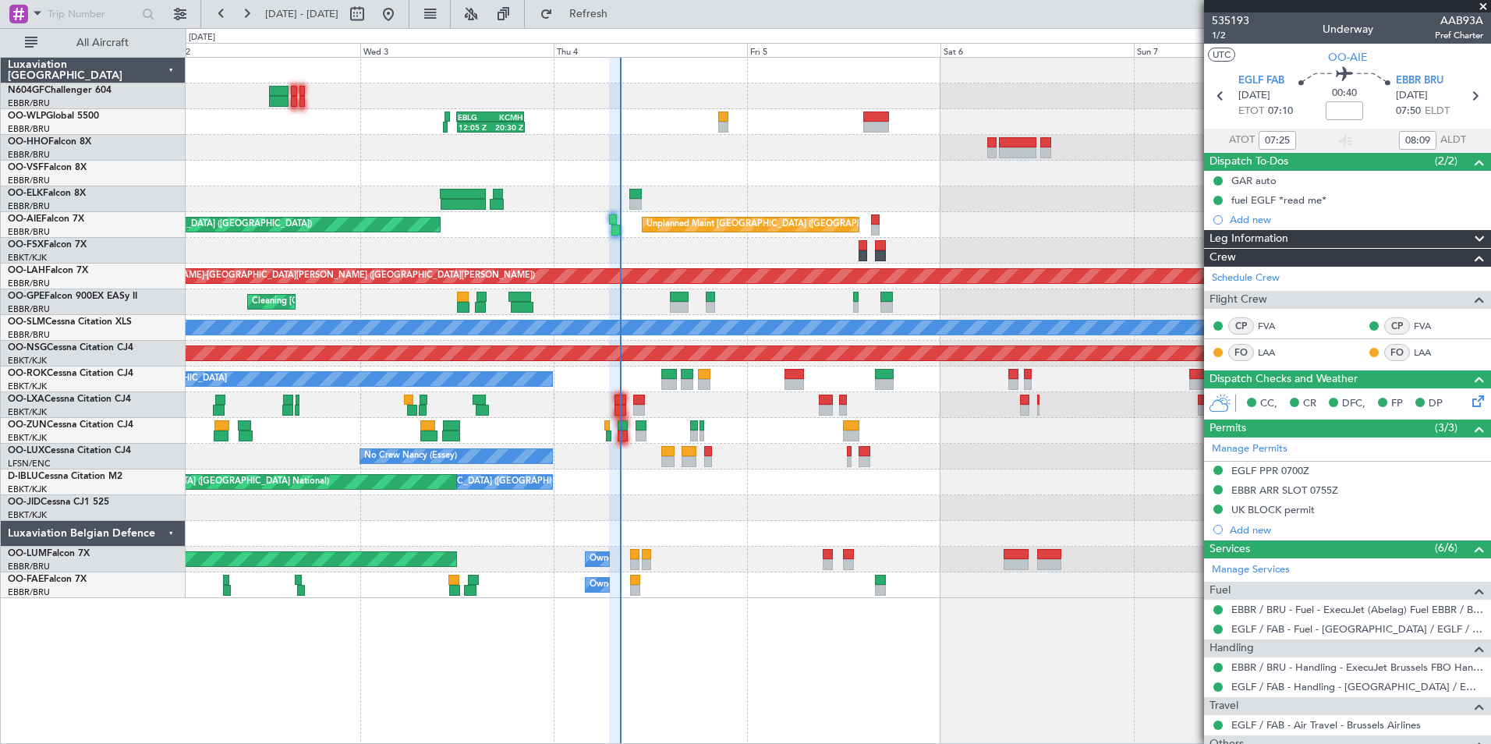
click at [783, 497] on div at bounding box center [838, 508] width 1304 height 26
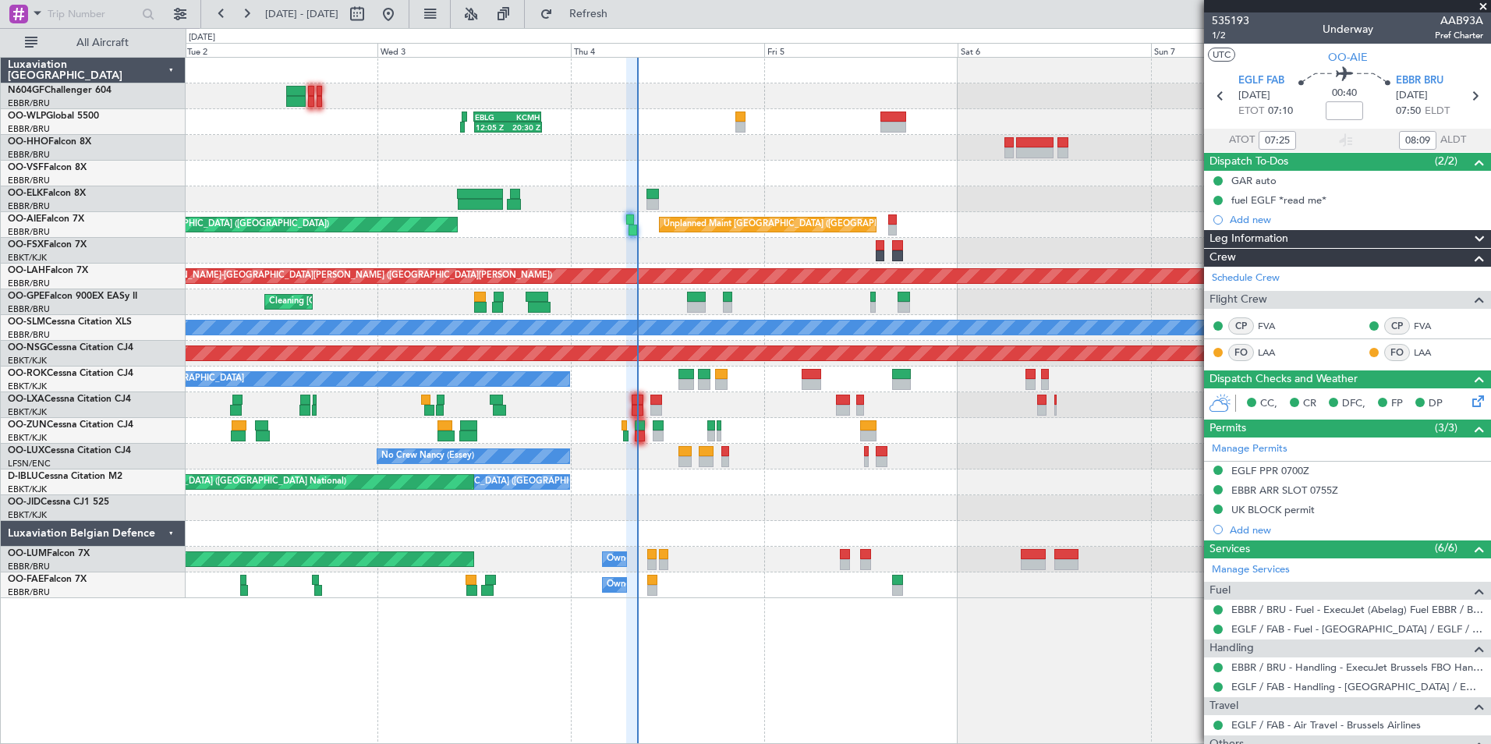
click at [719, 495] on div "12:05 Z 20:30 Z EBLG 12:00 Z KCMH 20:20 Z - - KAUS 22:00 Z ELLX 07:45 Z 11:07 Z…" at bounding box center [838, 328] width 1304 height 540
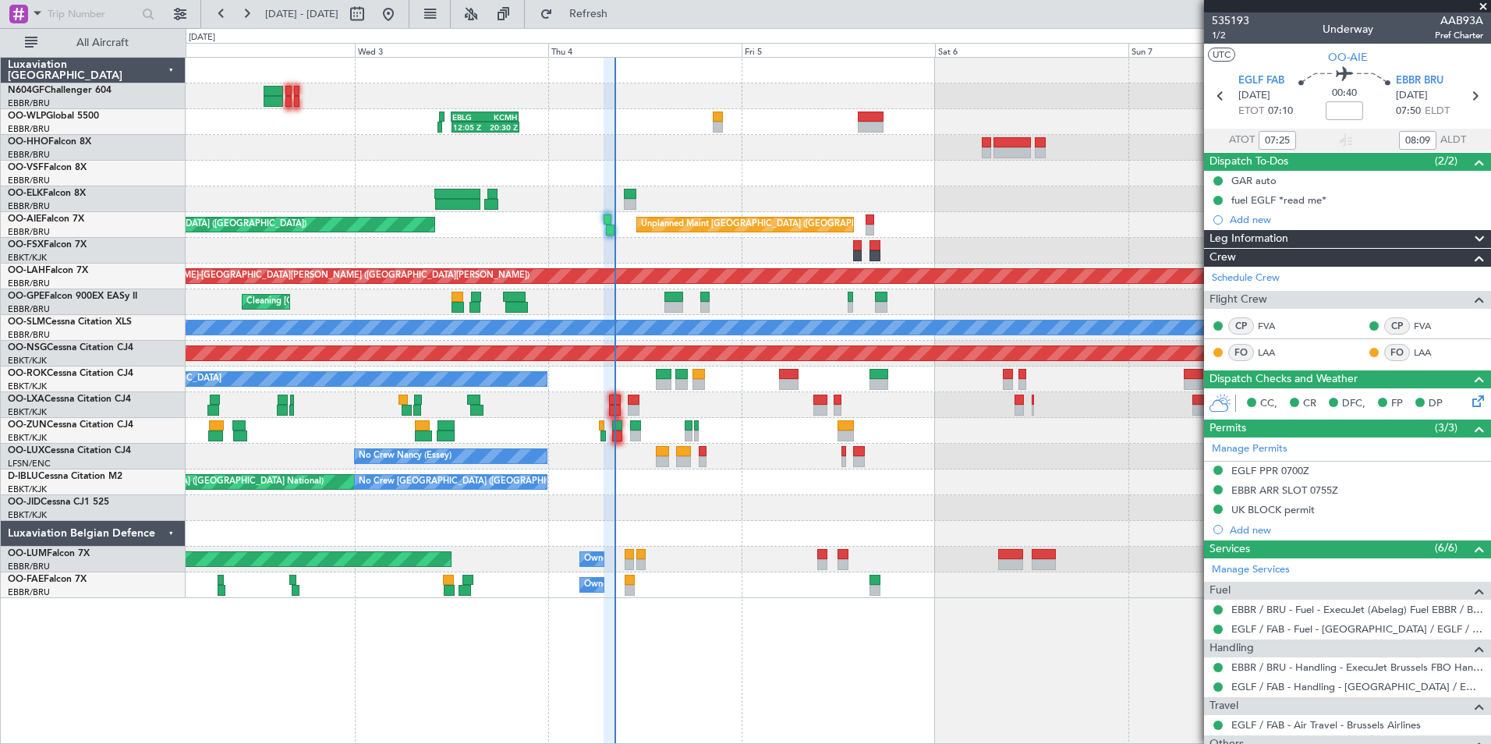
click at [669, 475] on div "AOG Maint [GEOGRAPHIC_DATA] ([GEOGRAPHIC_DATA] National) No Crew [GEOGRAPHIC_DA…" at bounding box center [838, 482] width 1304 height 26
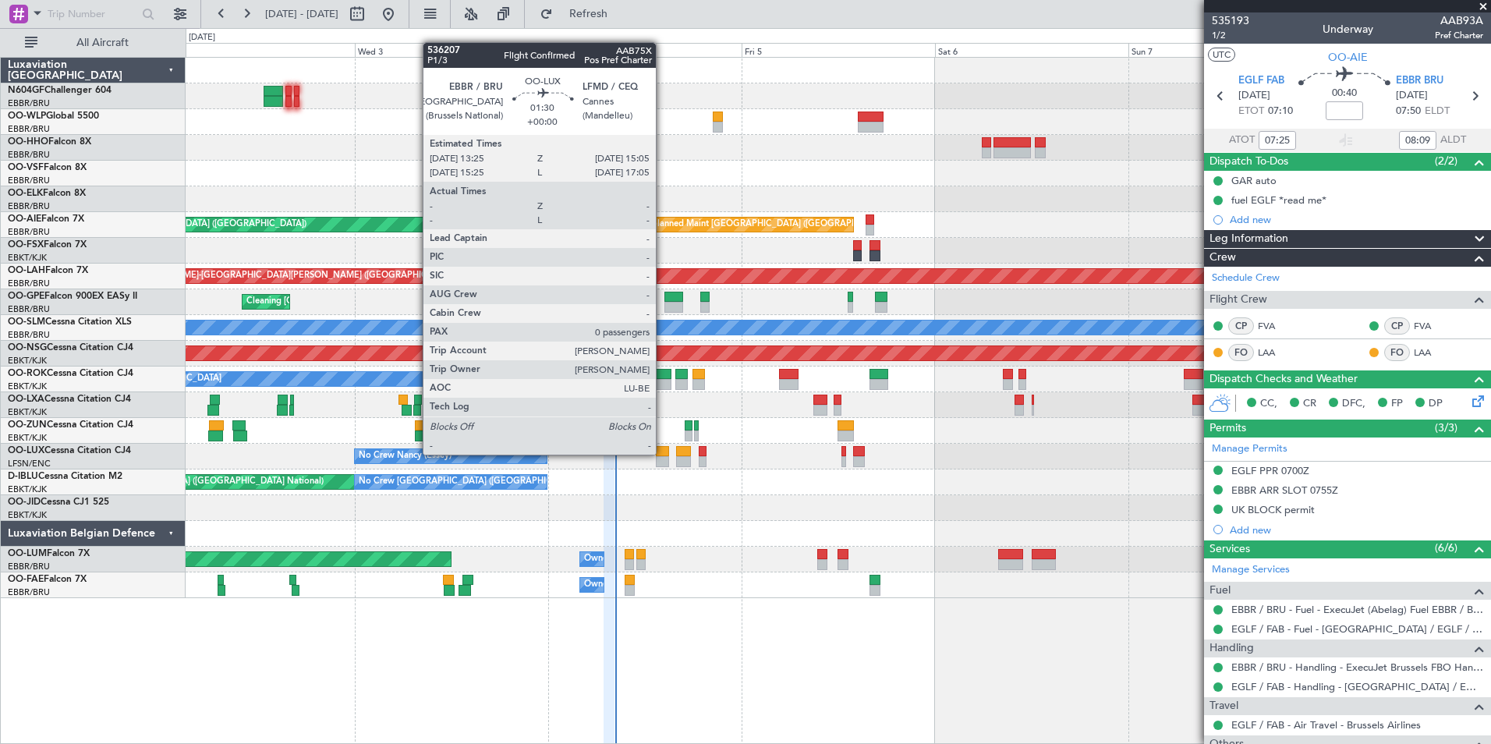
click at [663, 455] on div at bounding box center [663, 451] width 14 height 11
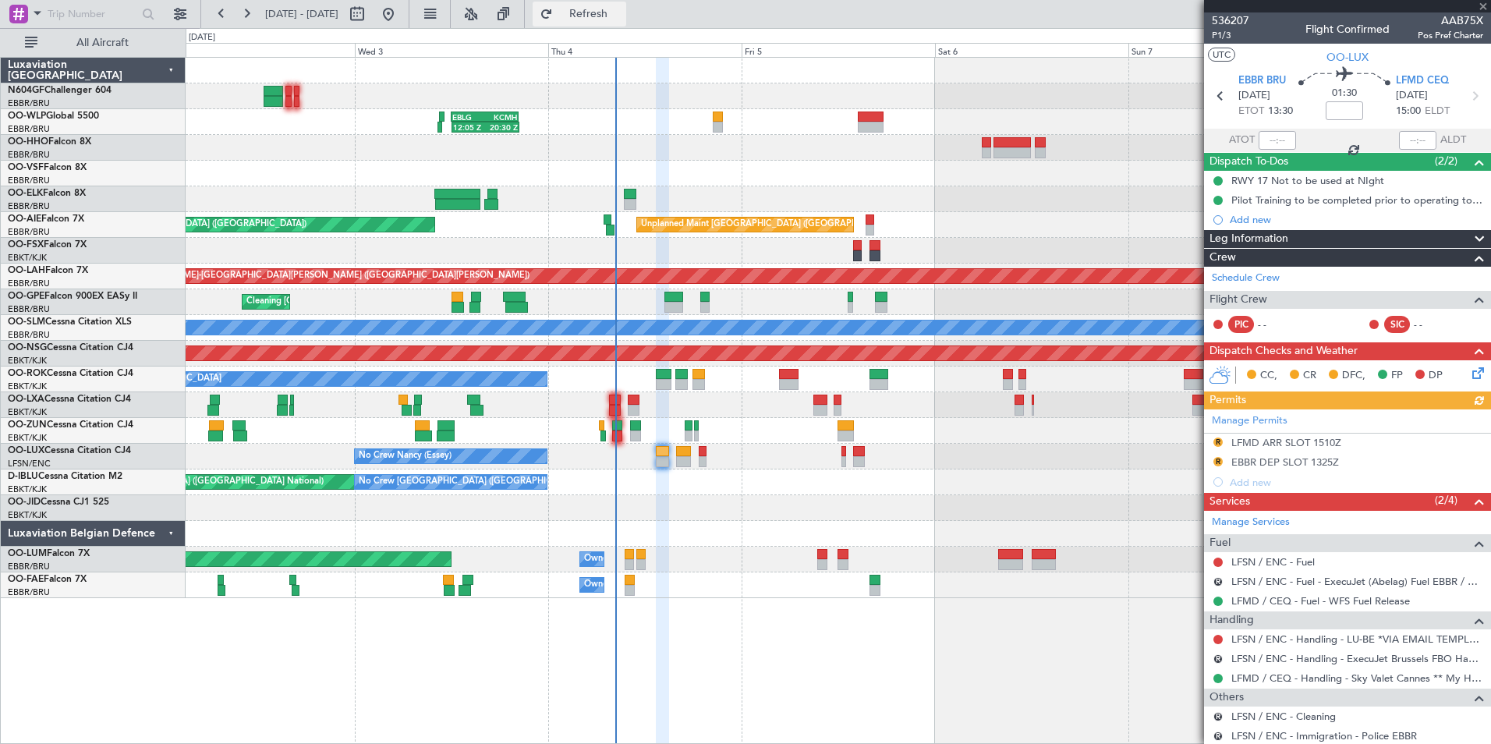
click at [596, 18] on button "Refresh" at bounding box center [580, 14] width 94 height 25
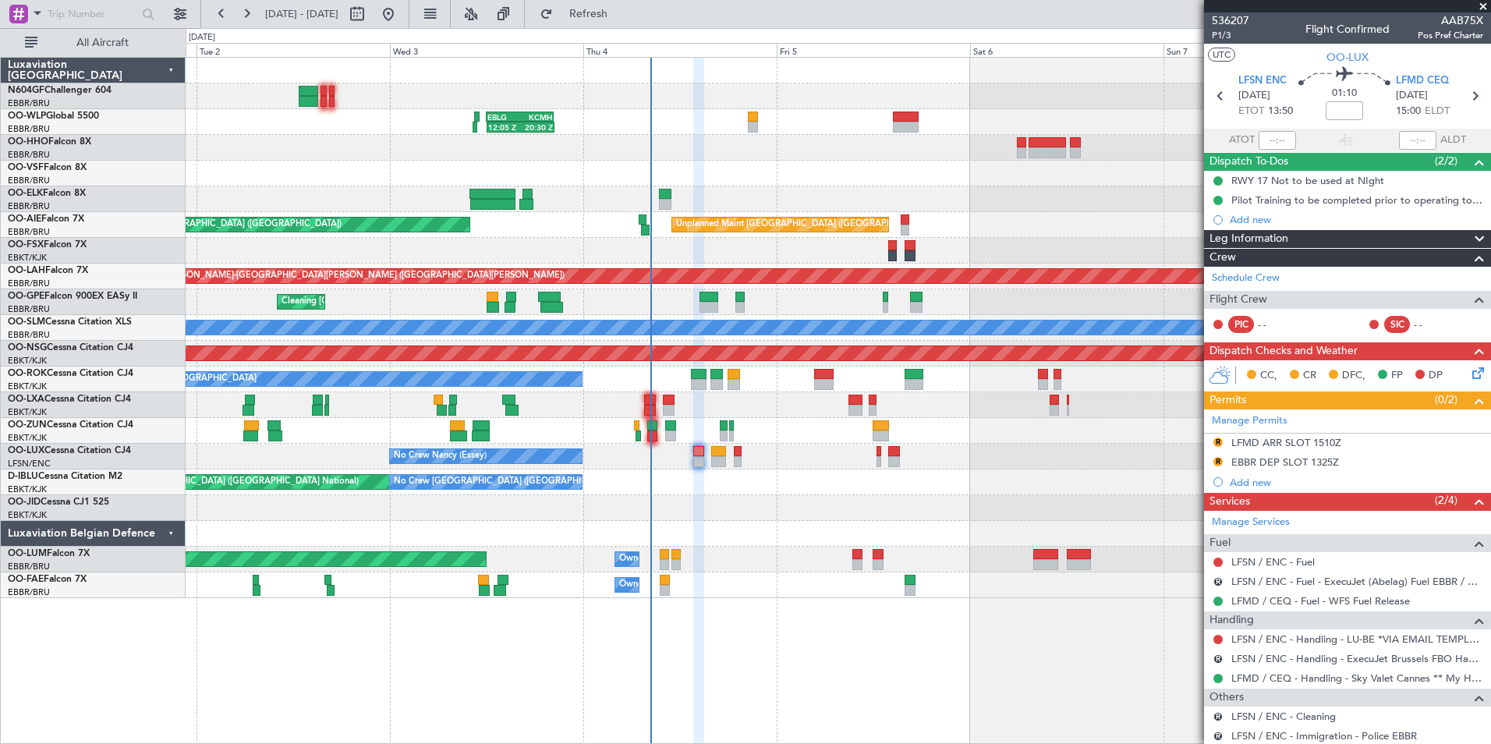
click at [817, 463] on div "No Crew Nancy (Essey) No Crew Nancy (Essey) No Crew Paris (Le Bourget)" at bounding box center [838, 457] width 1304 height 26
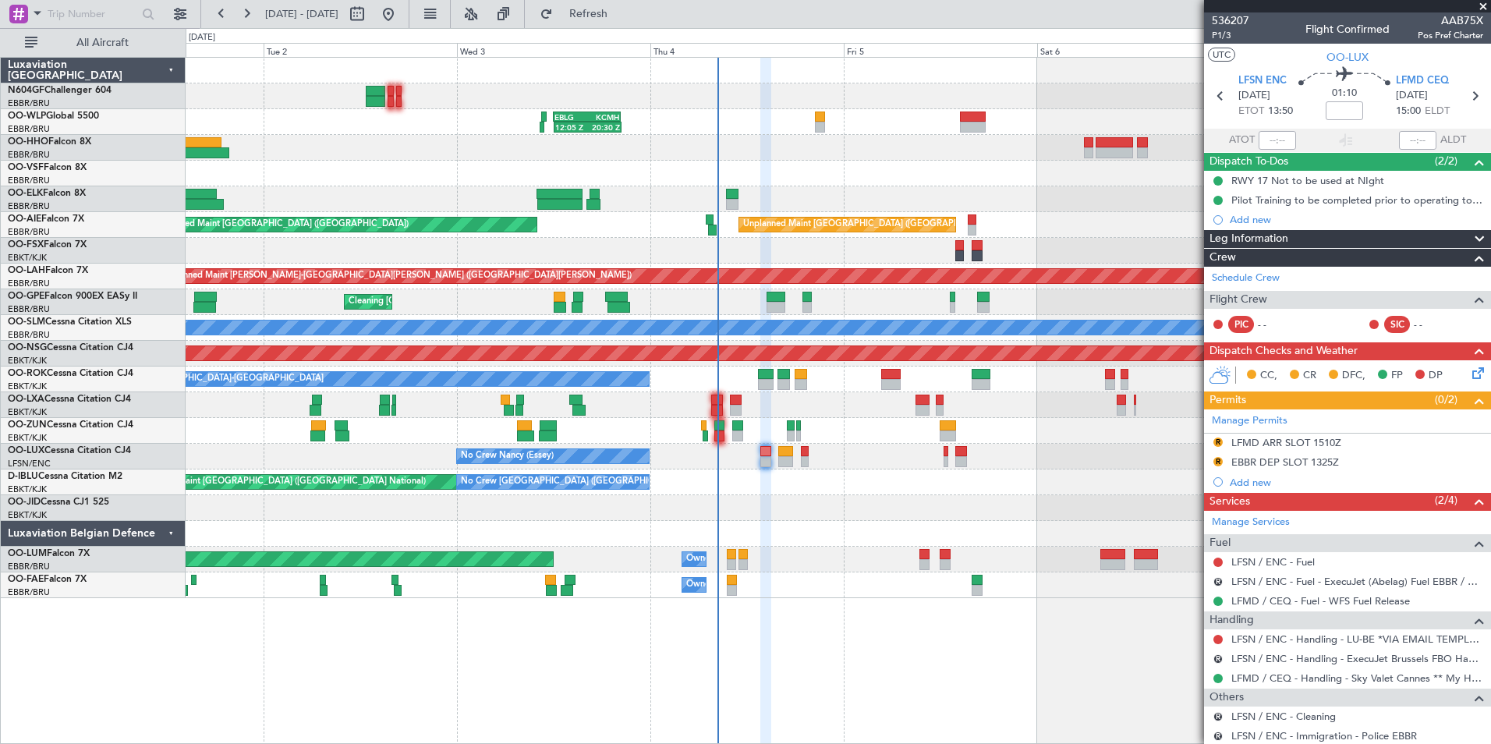
click at [917, 485] on div "AOG Maint [GEOGRAPHIC_DATA] ([GEOGRAPHIC_DATA] National) No Crew [GEOGRAPHIC_DA…" at bounding box center [838, 482] width 1304 height 26
click at [1267, 436] on div "LFMD ARR SLOT 1510Z" at bounding box center [1286, 442] width 110 height 13
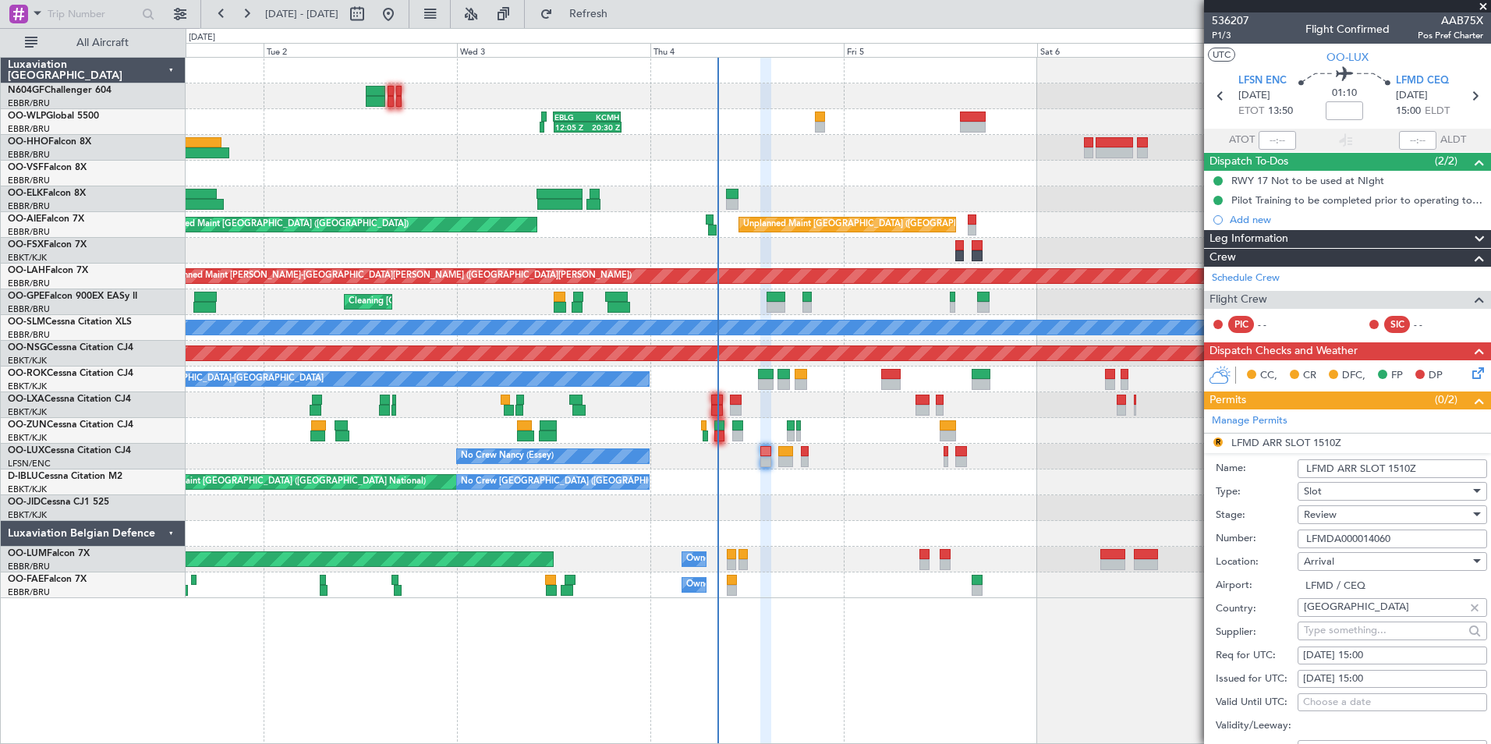
click at [1356, 516] on div "Review" at bounding box center [1387, 514] width 166 height 23
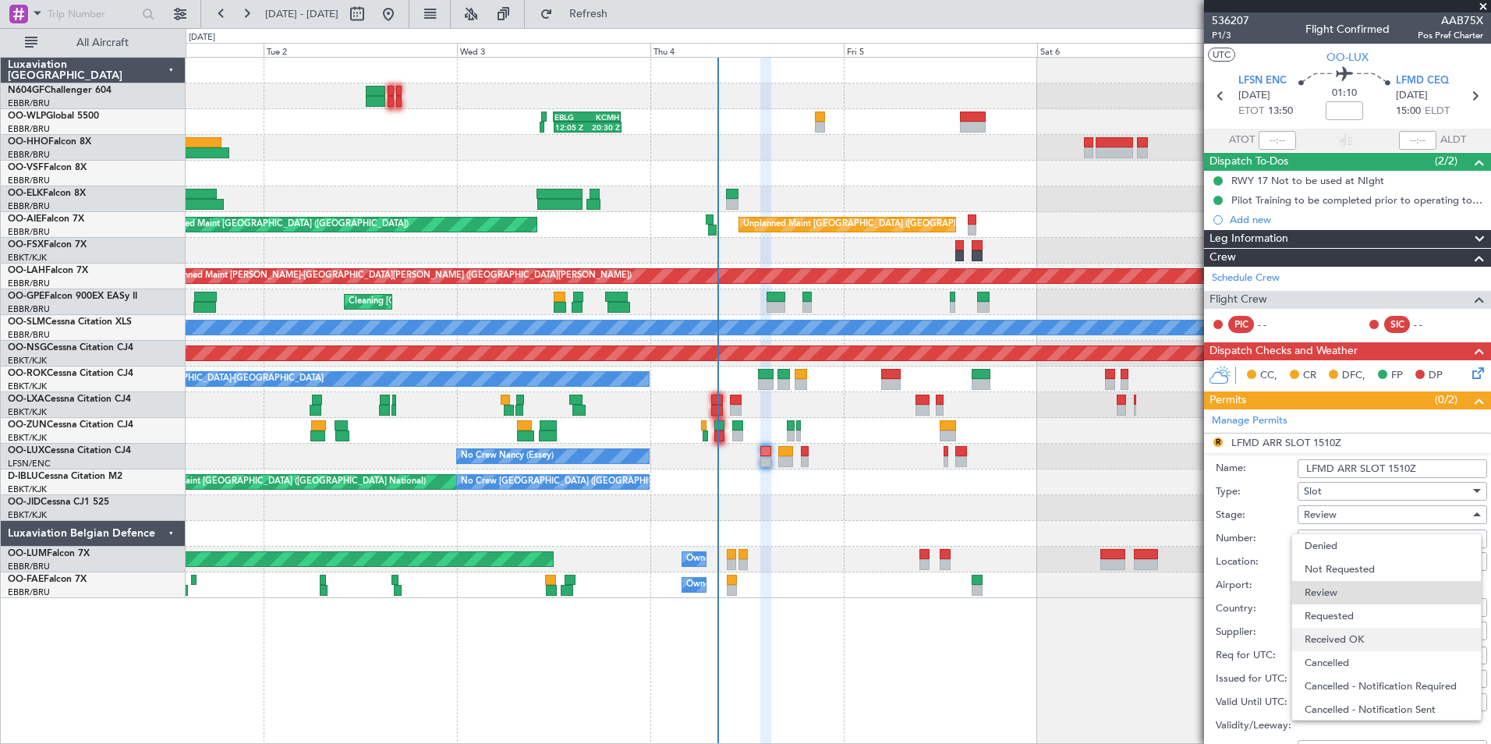
click at [1352, 640] on span "Received OK" at bounding box center [1386, 639] width 164 height 23
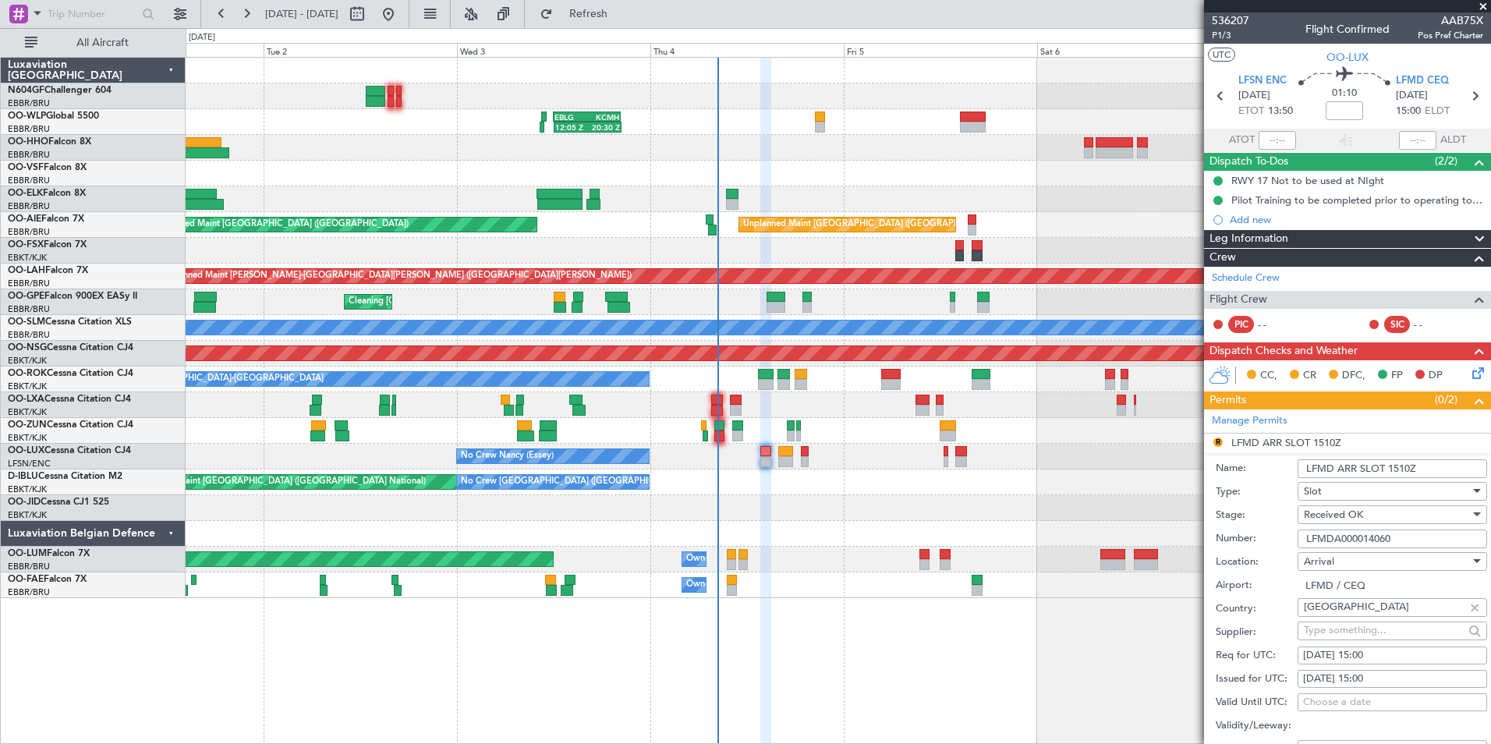
scroll to position [234, 0]
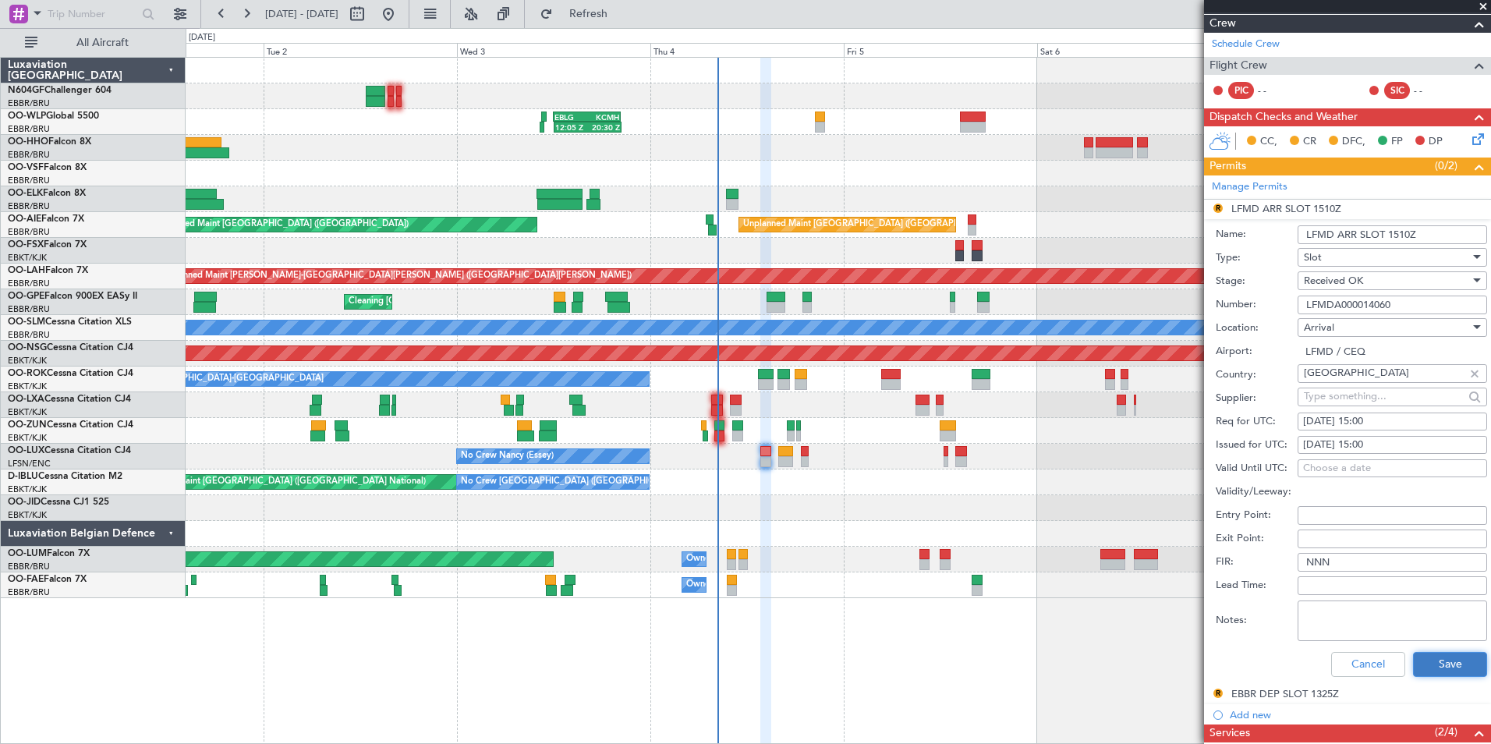
click at [1421, 672] on button "Save" at bounding box center [1450, 664] width 74 height 25
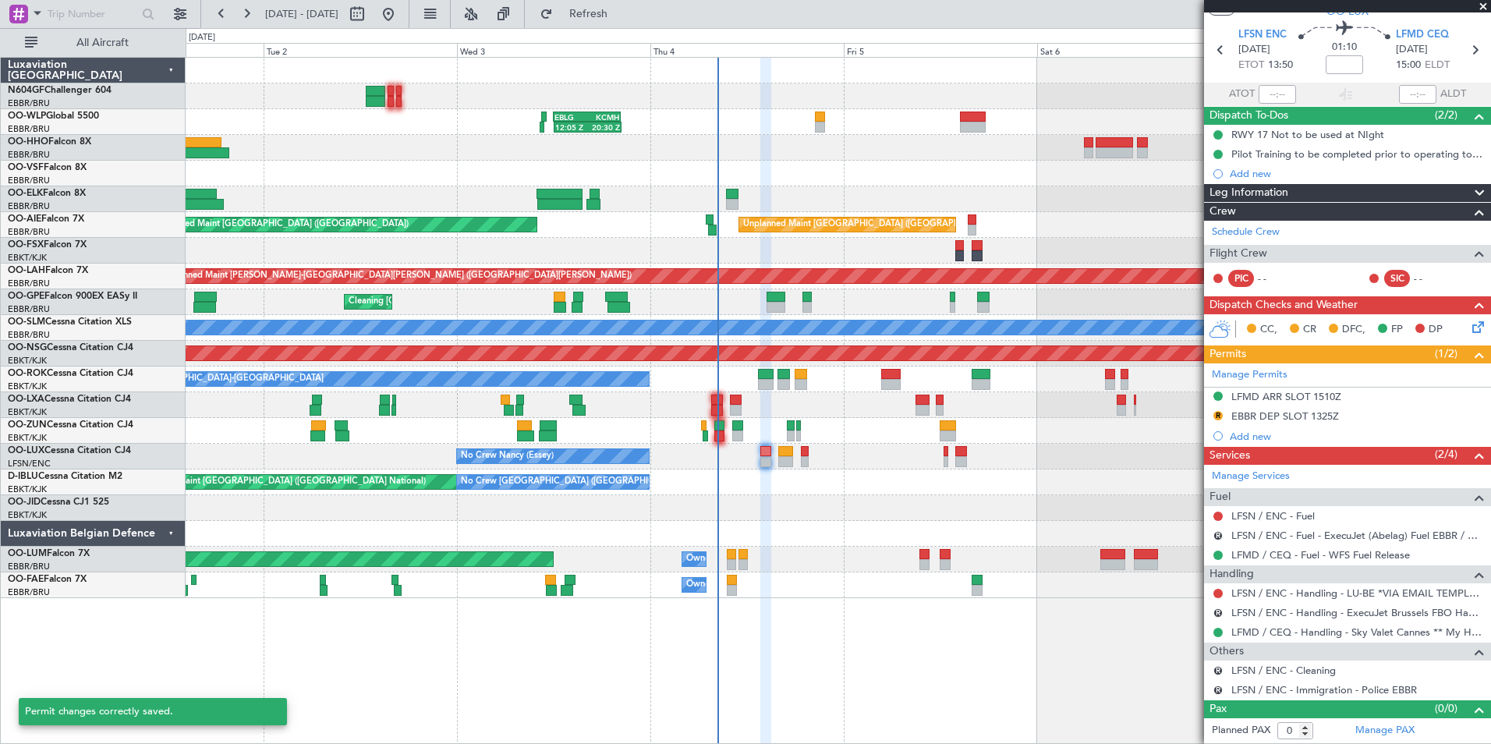
scroll to position [45, 0]
click at [1219, 413] on button "R" at bounding box center [1217, 416] width 9 height 9
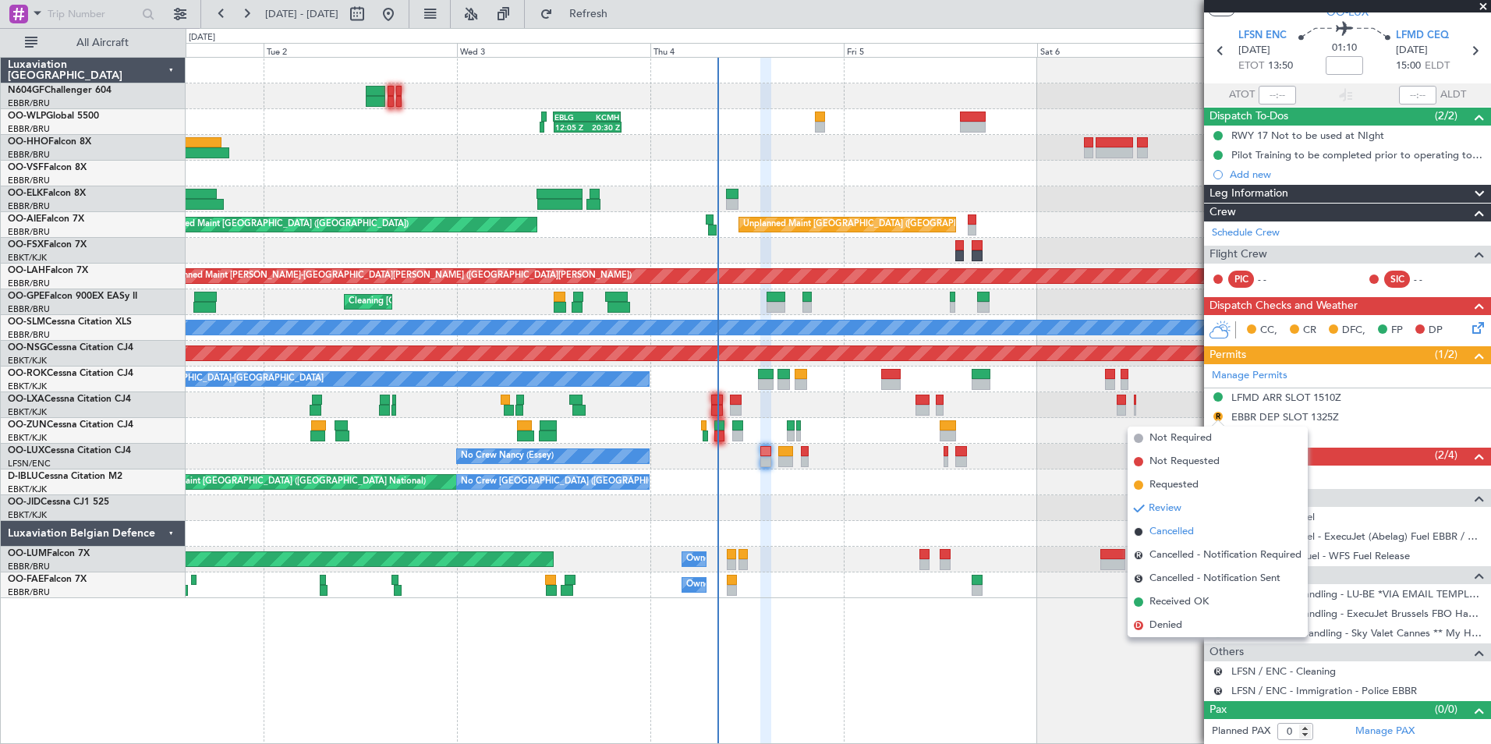
click at [1184, 530] on span "Cancelled" at bounding box center [1171, 532] width 44 height 16
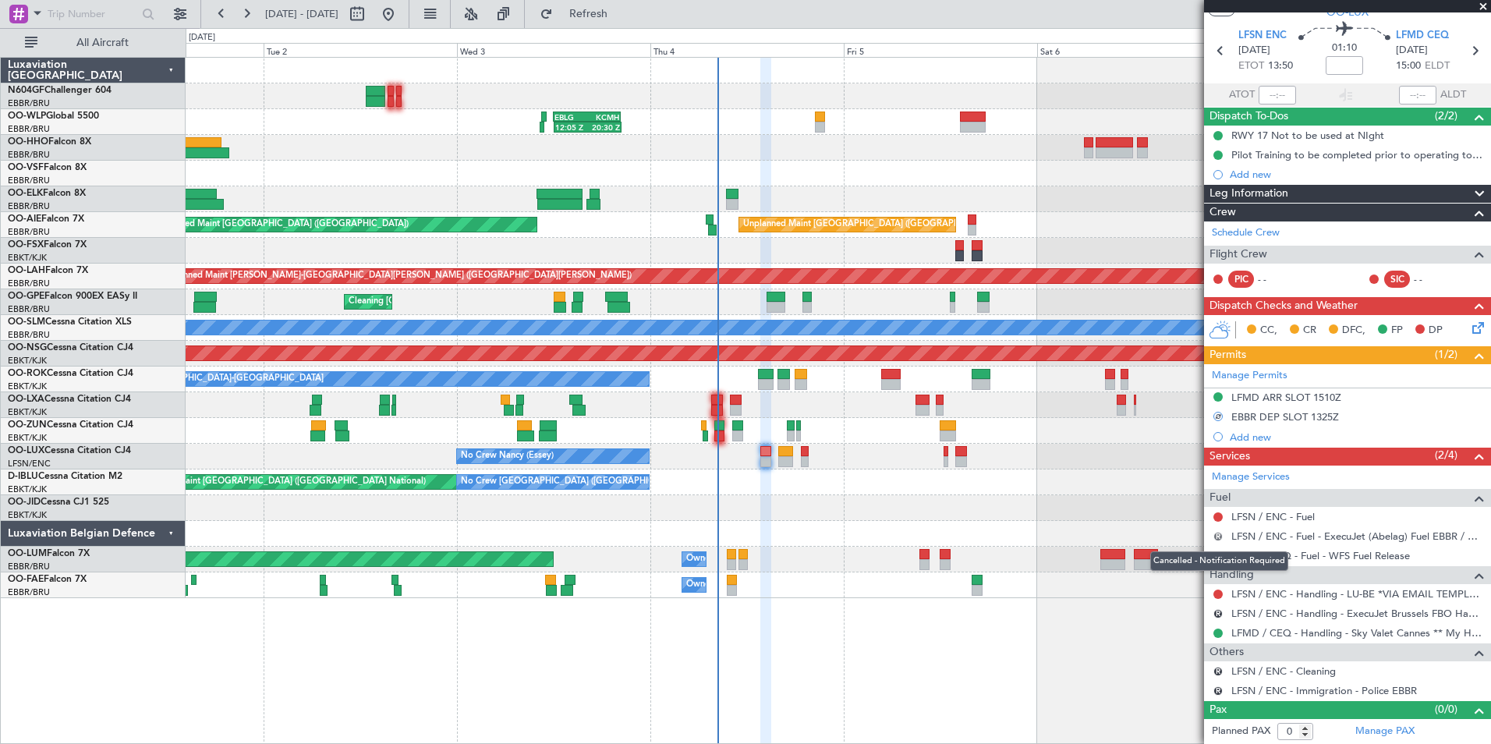
click at [1213, 534] on button "R" at bounding box center [1217, 536] width 9 height 9
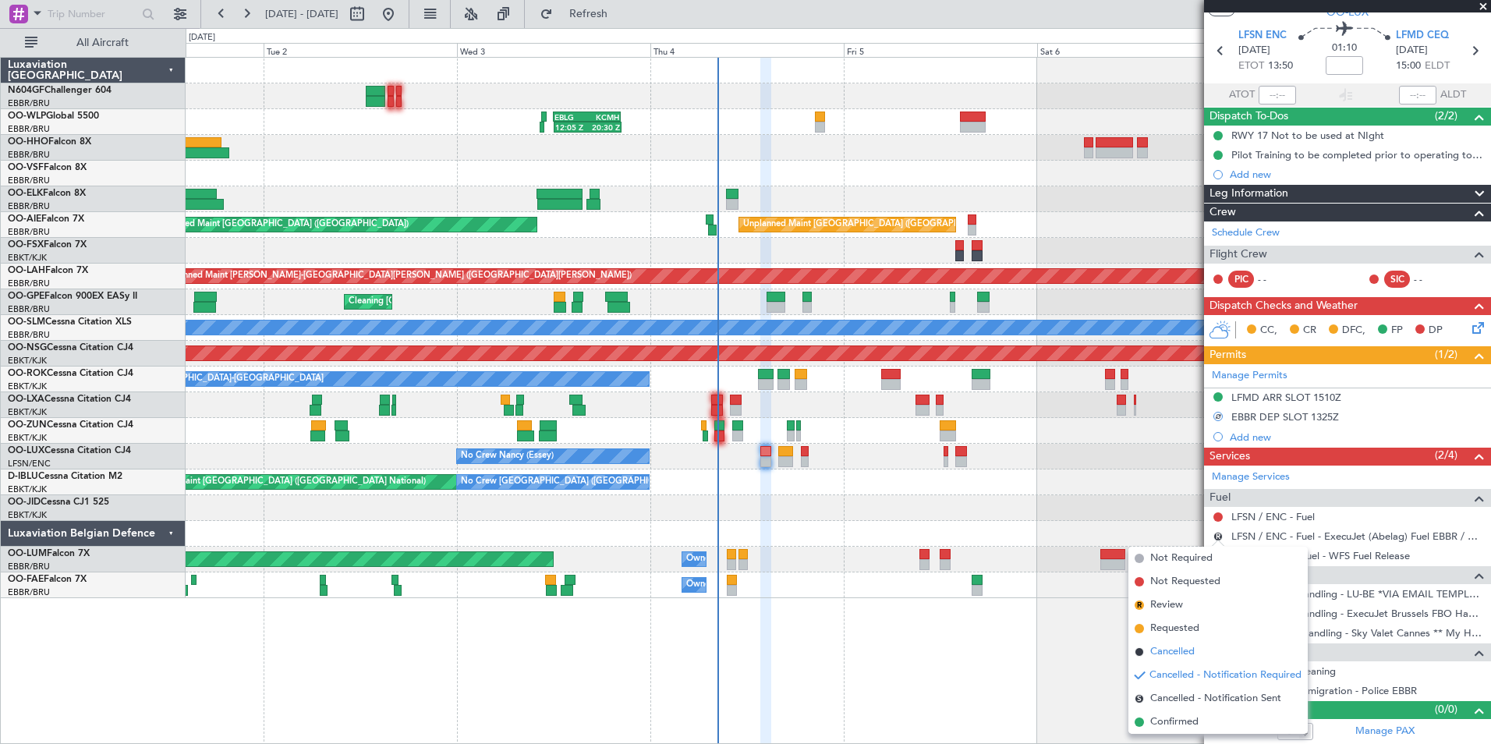
click at [1179, 660] on li "Cancelled" at bounding box center [1217, 651] width 179 height 23
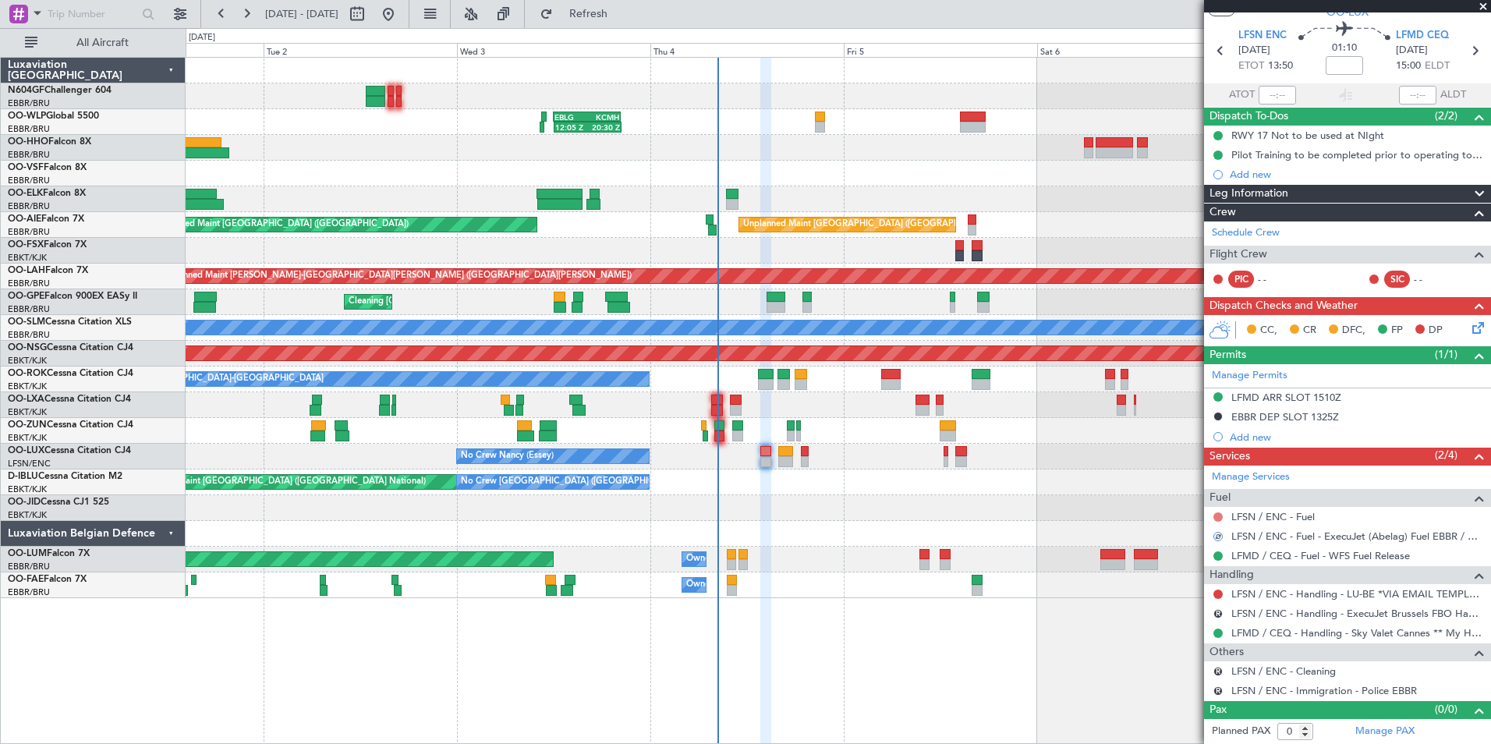
click at [1216, 513] on button at bounding box center [1217, 516] width 9 height 9
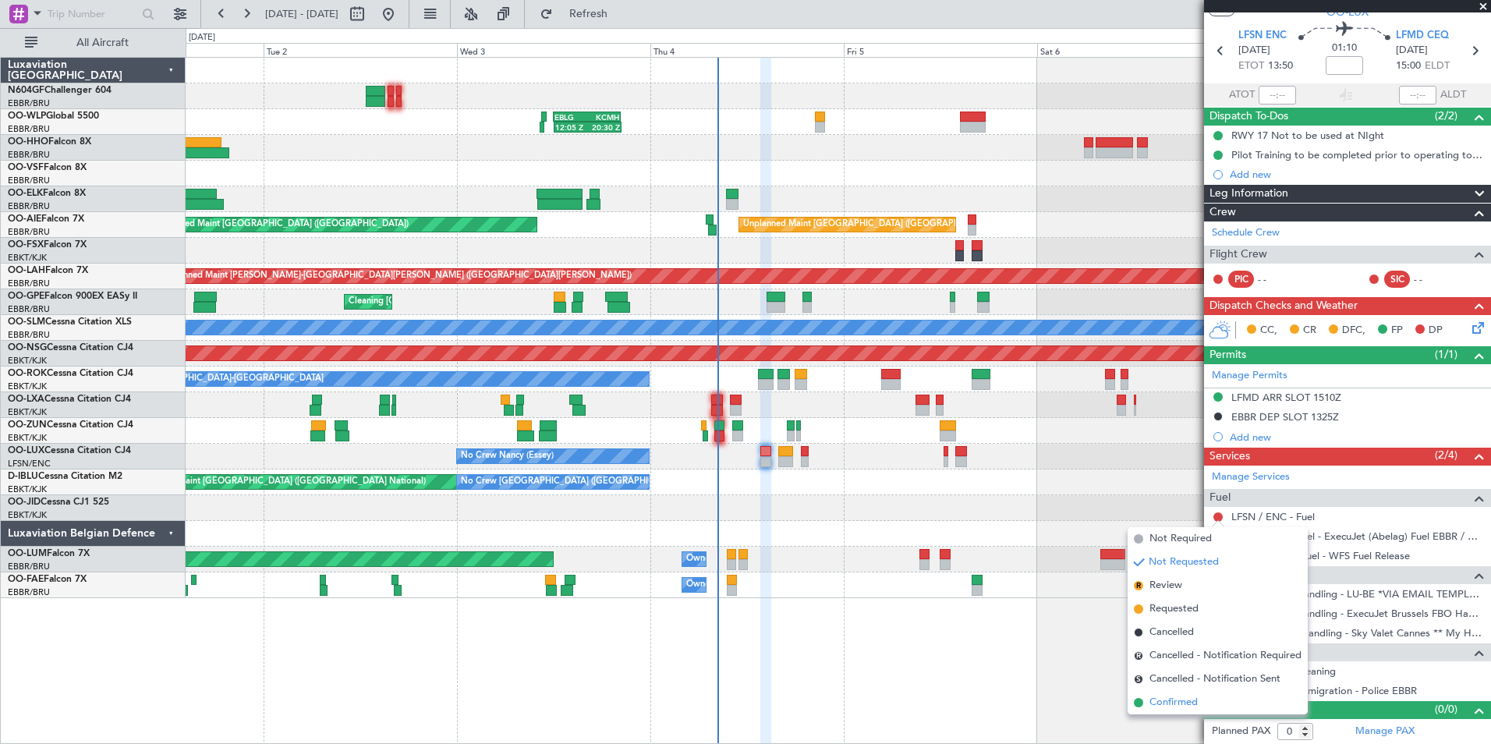
click at [1173, 706] on span "Confirmed" at bounding box center [1173, 703] width 48 height 16
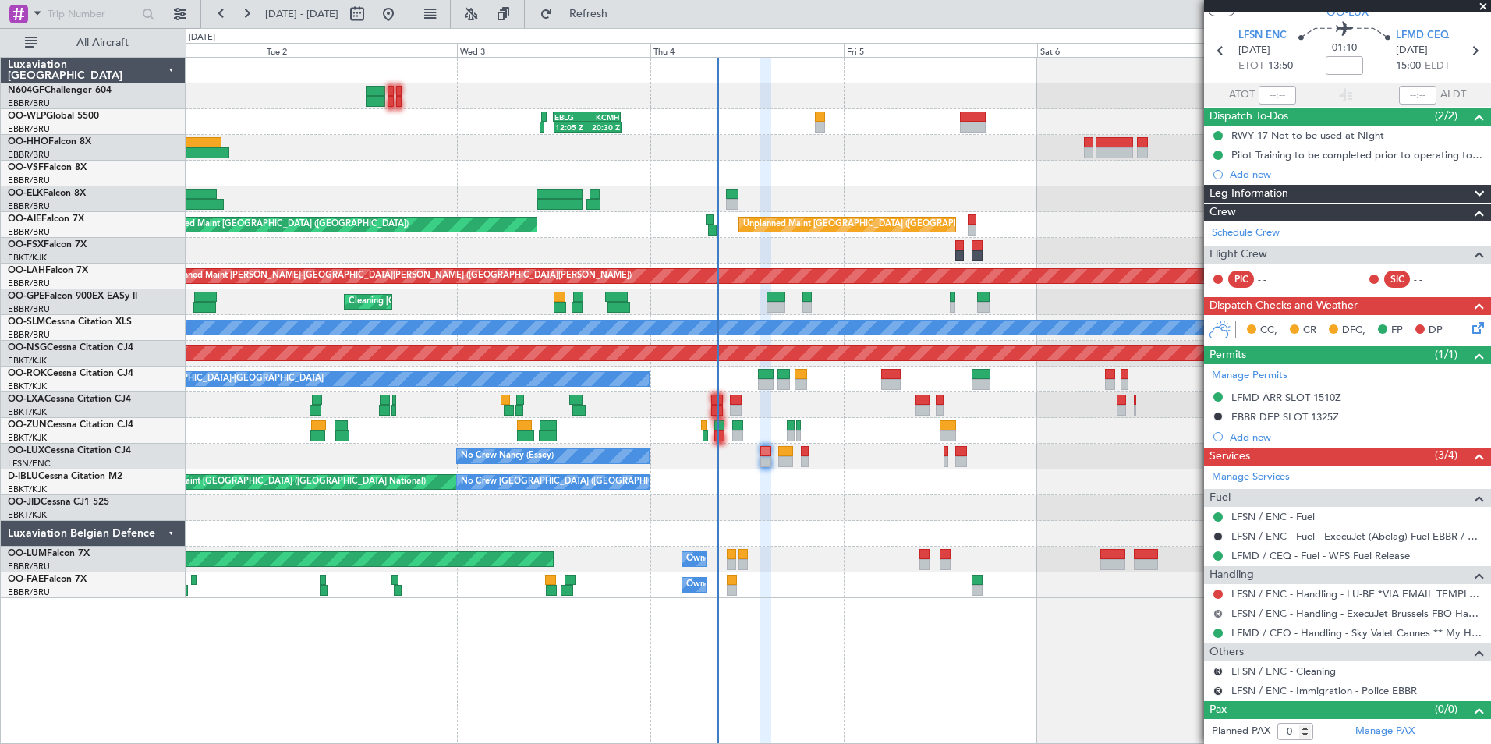
click at [1216, 614] on button "R" at bounding box center [1217, 613] width 9 height 9
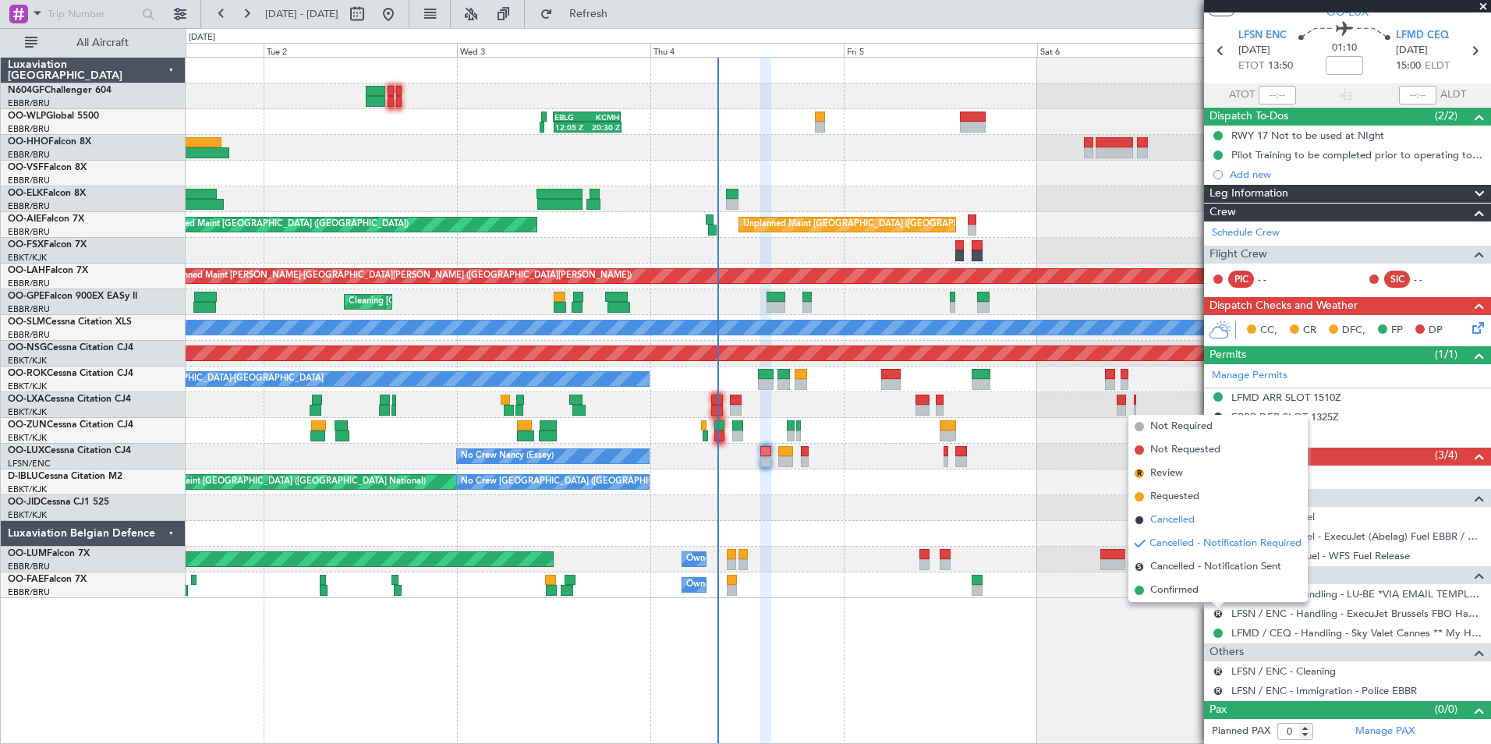
click at [1177, 527] on span "Cancelled" at bounding box center [1172, 520] width 44 height 16
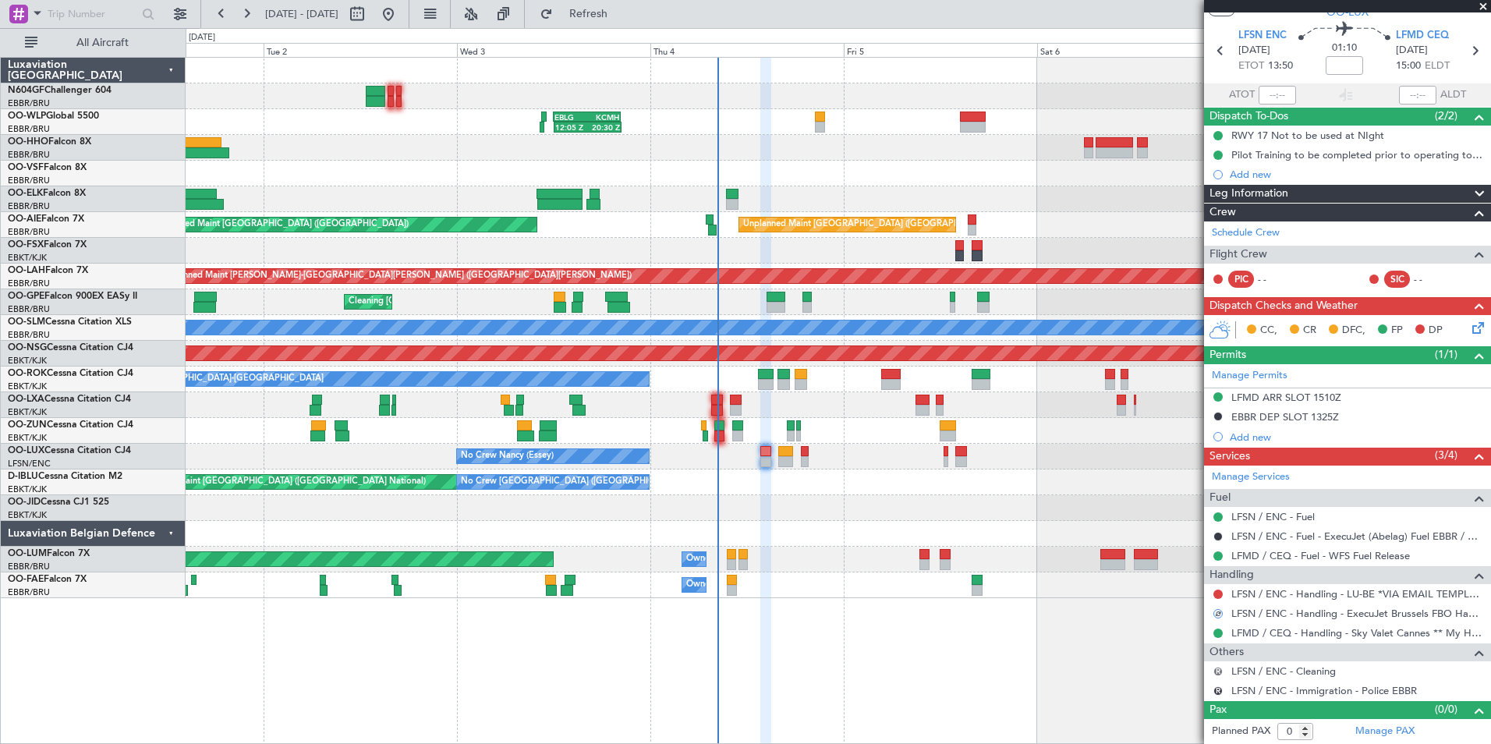
click at [1215, 667] on button "R" at bounding box center [1217, 671] width 9 height 9
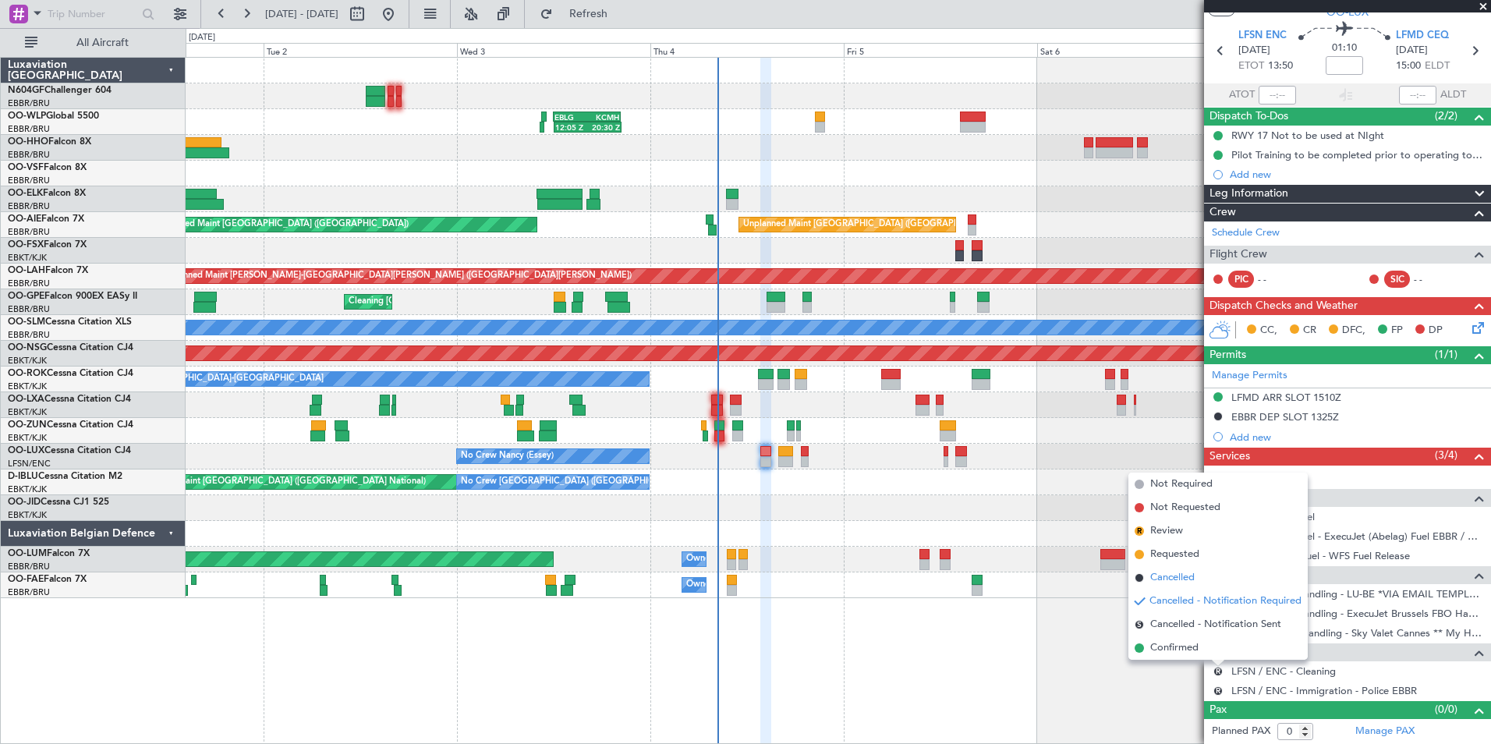
click at [1173, 575] on span "Cancelled" at bounding box center [1172, 578] width 44 height 16
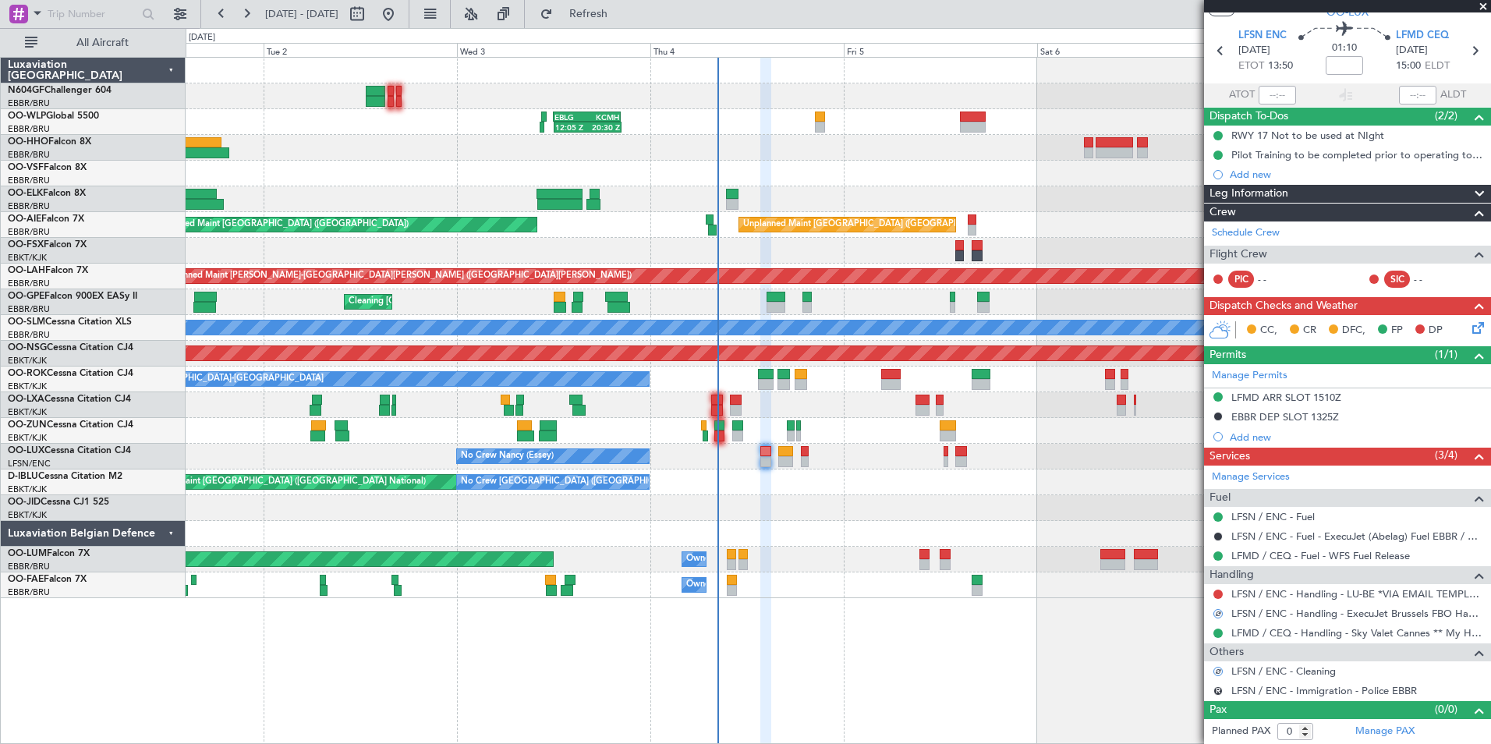
click at [1223, 689] on div "R" at bounding box center [1218, 691] width 12 height 12
click at [1217, 689] on button "R" at bounding box center [1217, 690] width 9 height 9
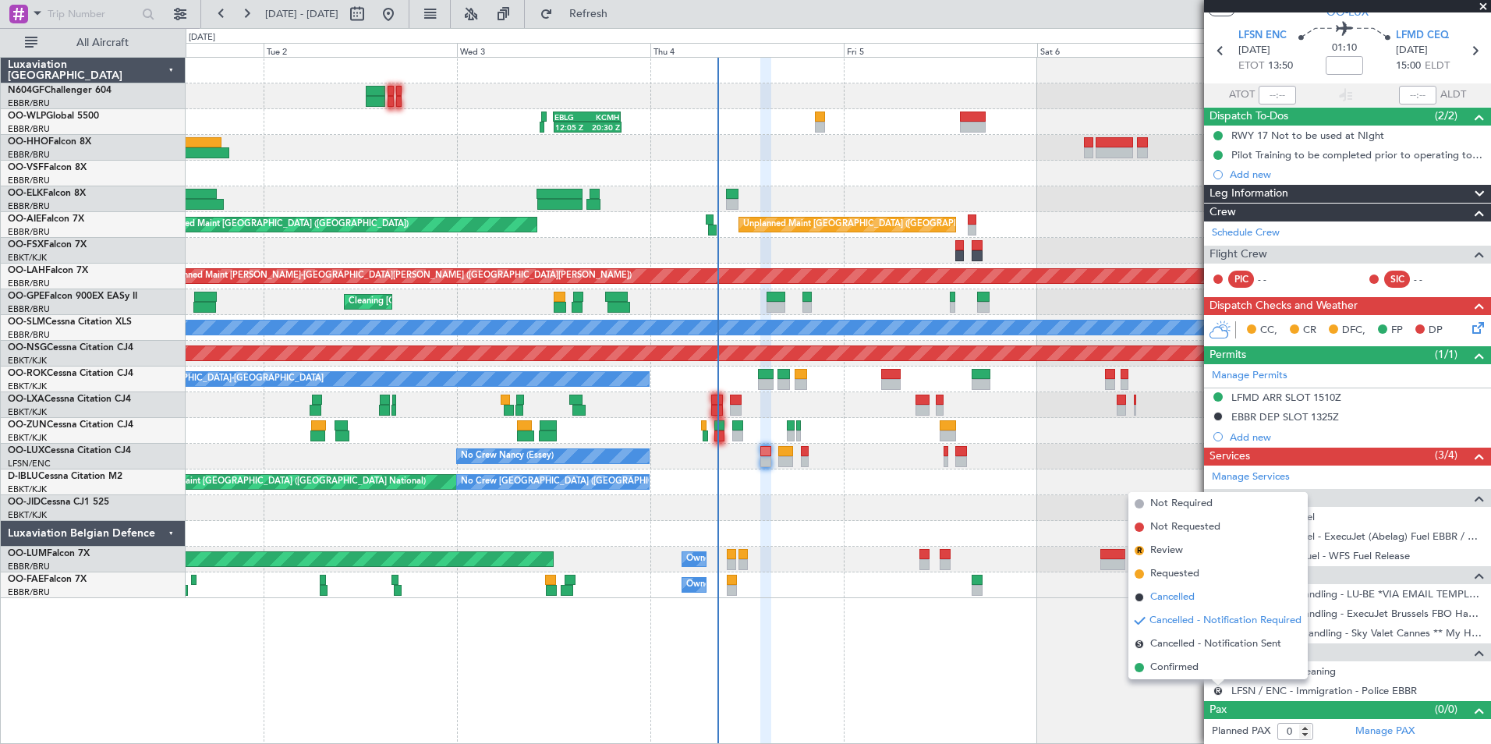
click at [1164, 595] on span "Cancelled" at bounding box center [1172, 597] width 44 height 16
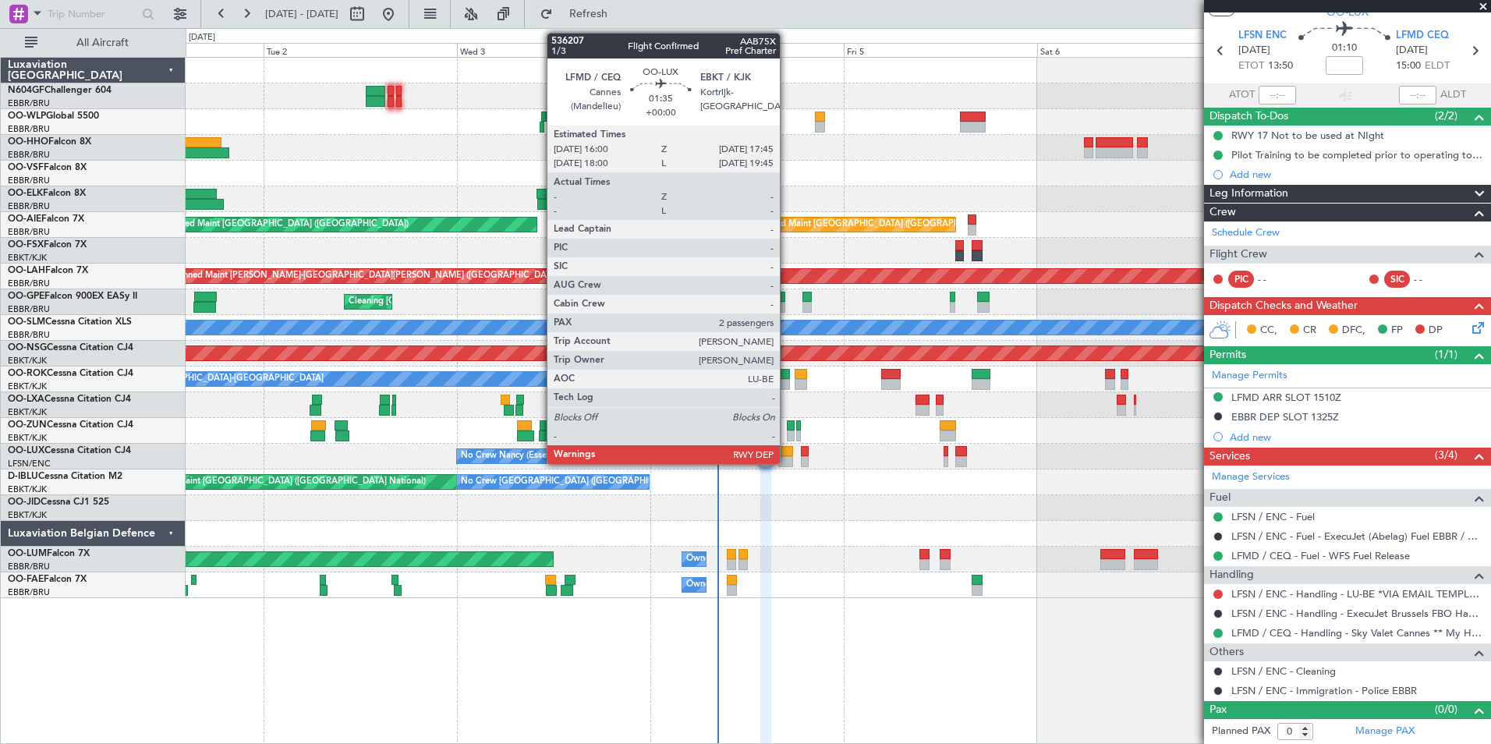
click at [787, 455] on div at bounding box center [785, 451] width 15 height 11
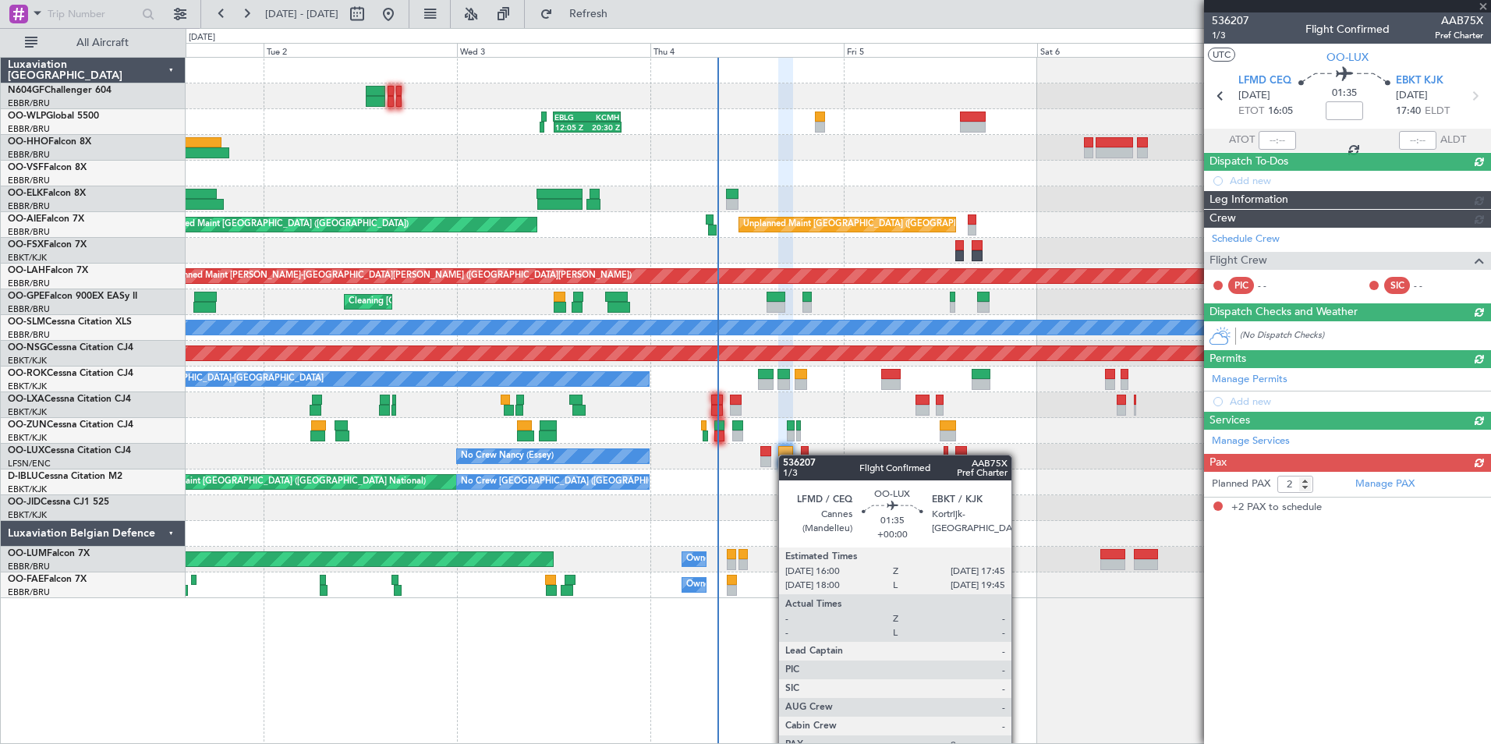
scroll to position [0, 0]
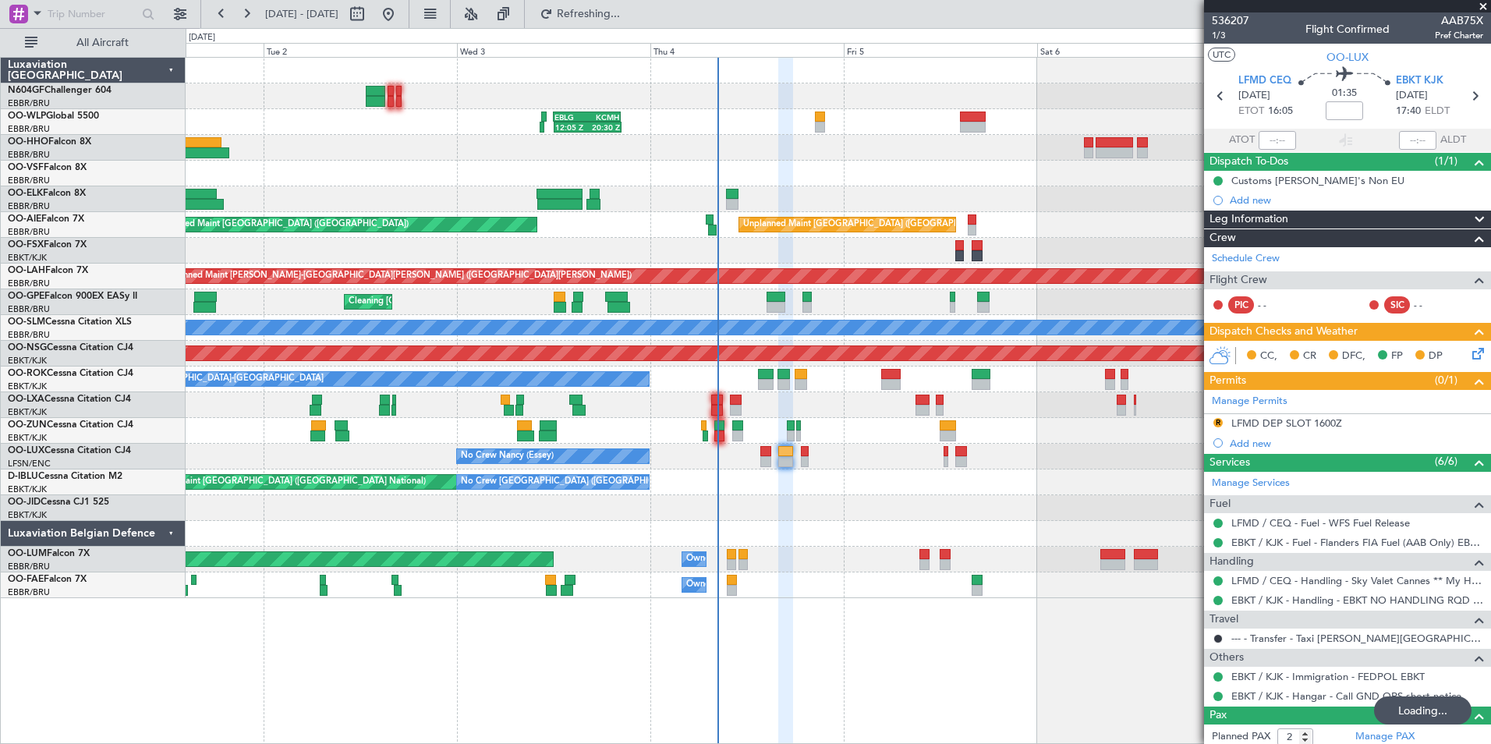
click at [1215, 420] on button "R" at bounding box center [1217, 422] width 9 height 9
click at [1216, 420] on div "Manage Permits R LFMD DEP SLOT 1600Z Add new" at bounding box center [1347, 421] width 287 height 63
click at [1266, 417] on div "LFMD DEP SLOT 1600Z" at bounding box center [1286, 422] width 111 height 13
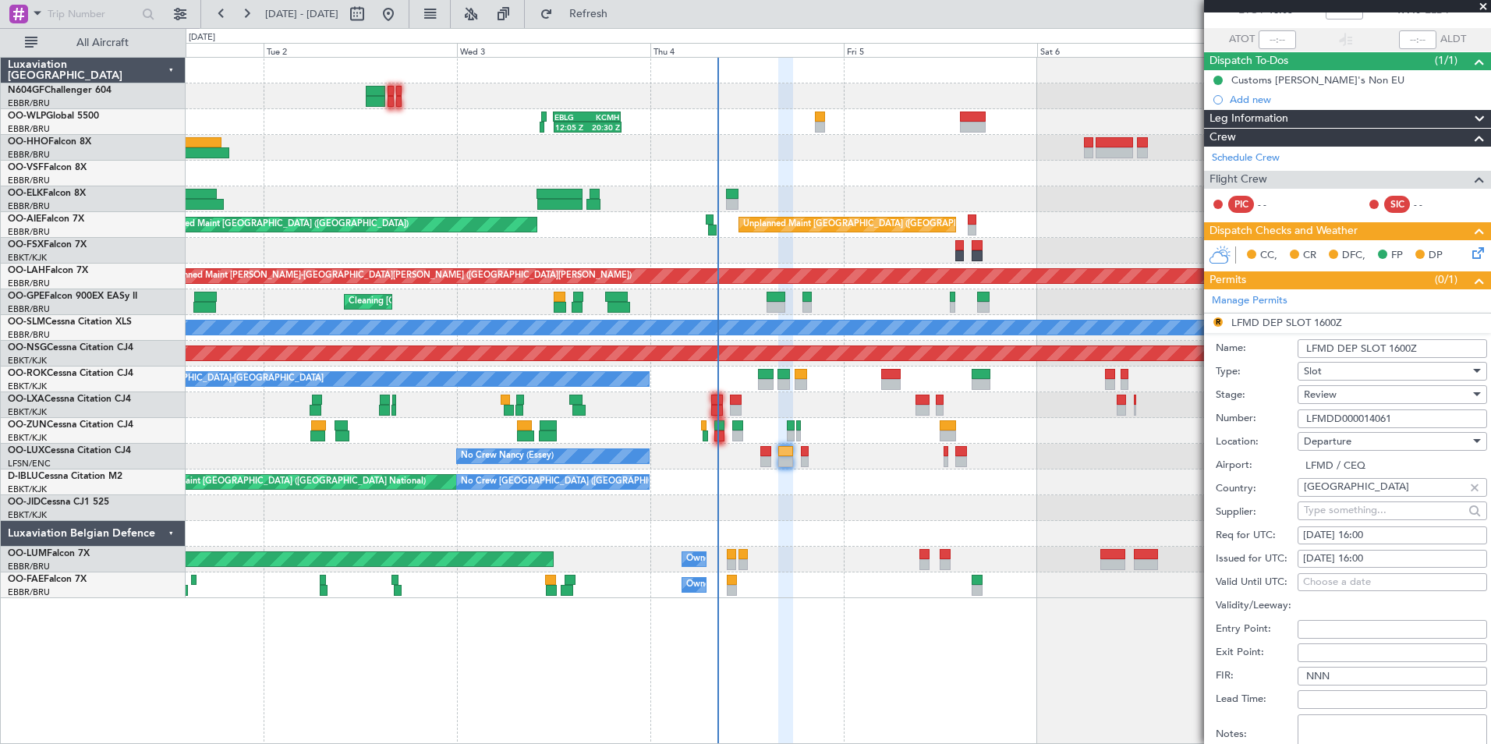
scroll to position [156, 0]
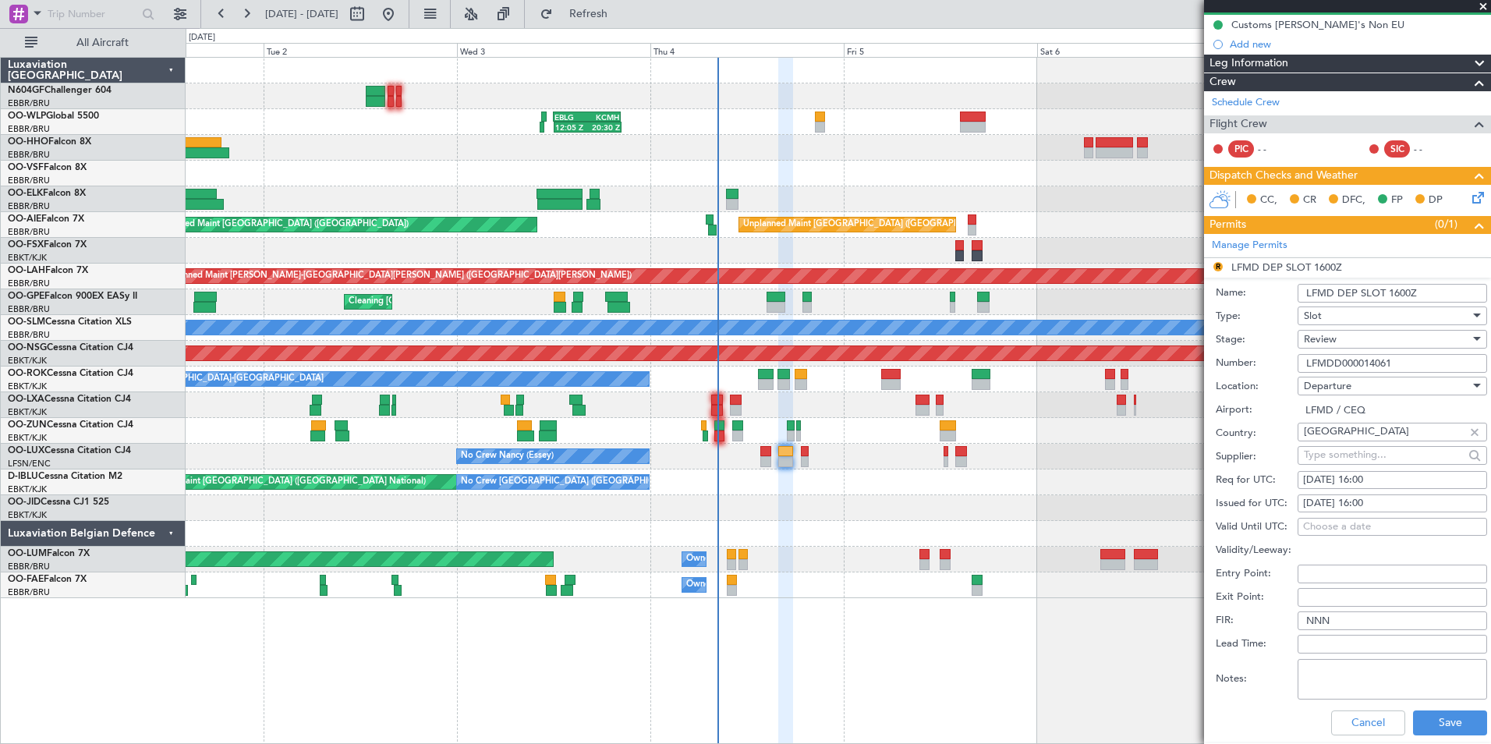
click at [1315, 344] on span "Review" at bounding box center [1320, 339] width 33 height 14
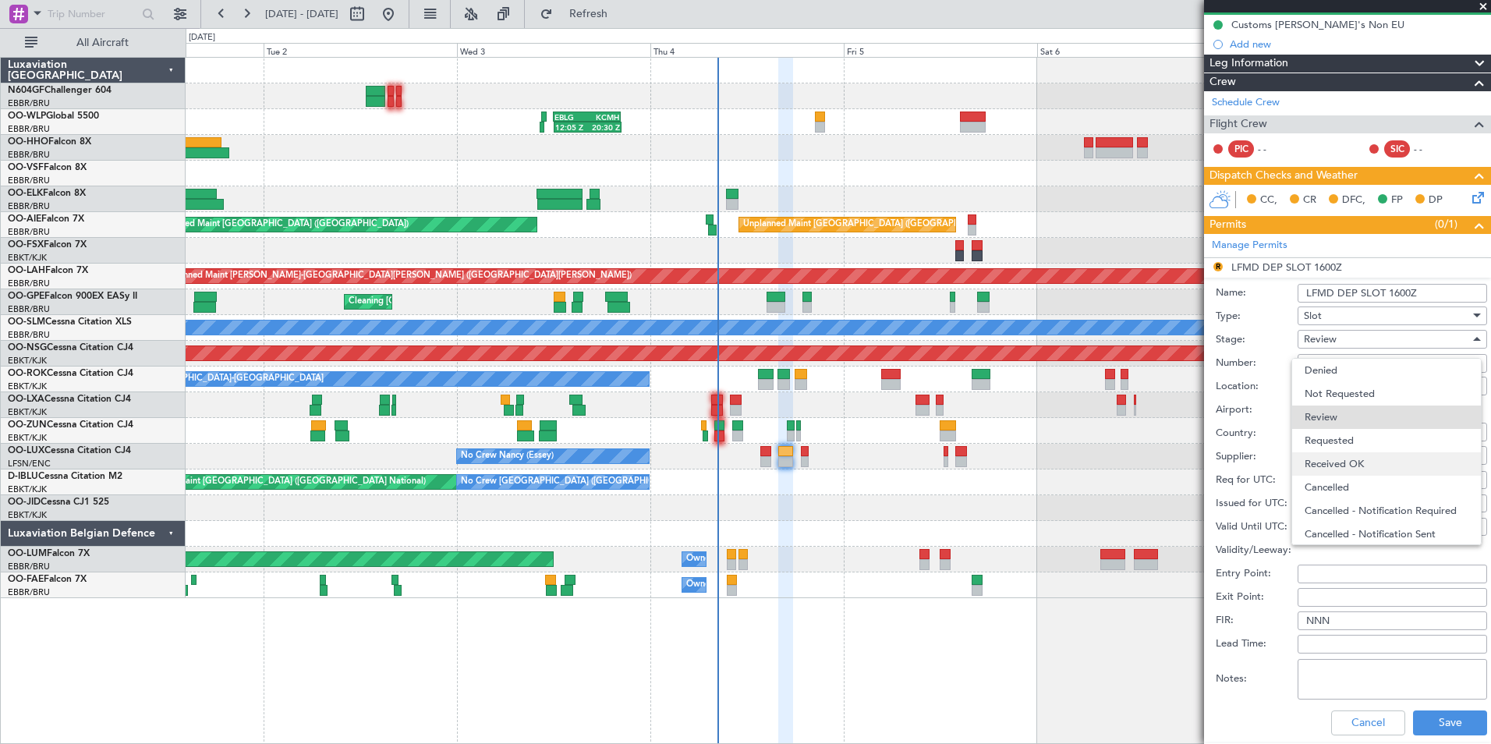
click at [1356, 462] on span "Received OK" at bounding box center [1386, 463] width 164 height 23
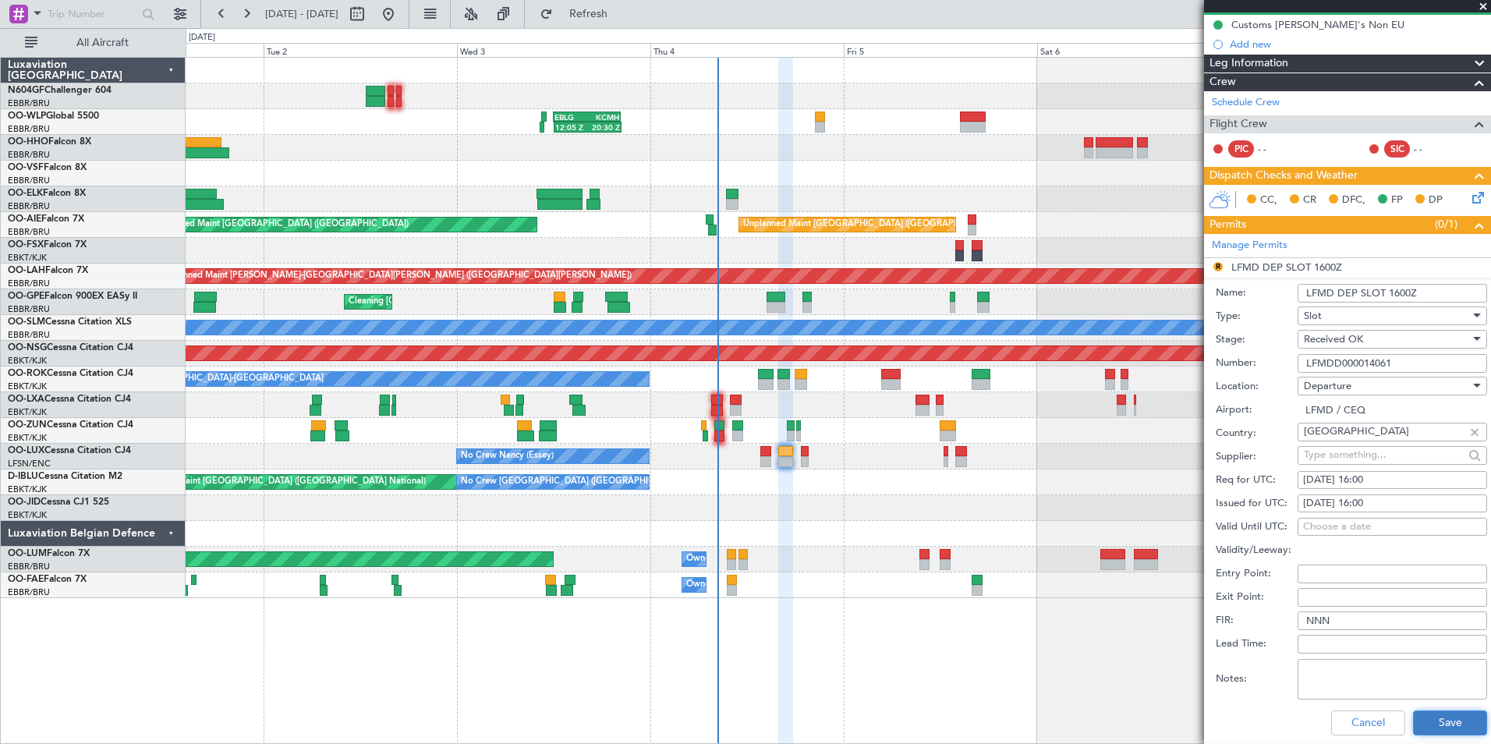
click at [1419, 717] on button "Save" at bounding box center [1450, 722] width 74 height 25
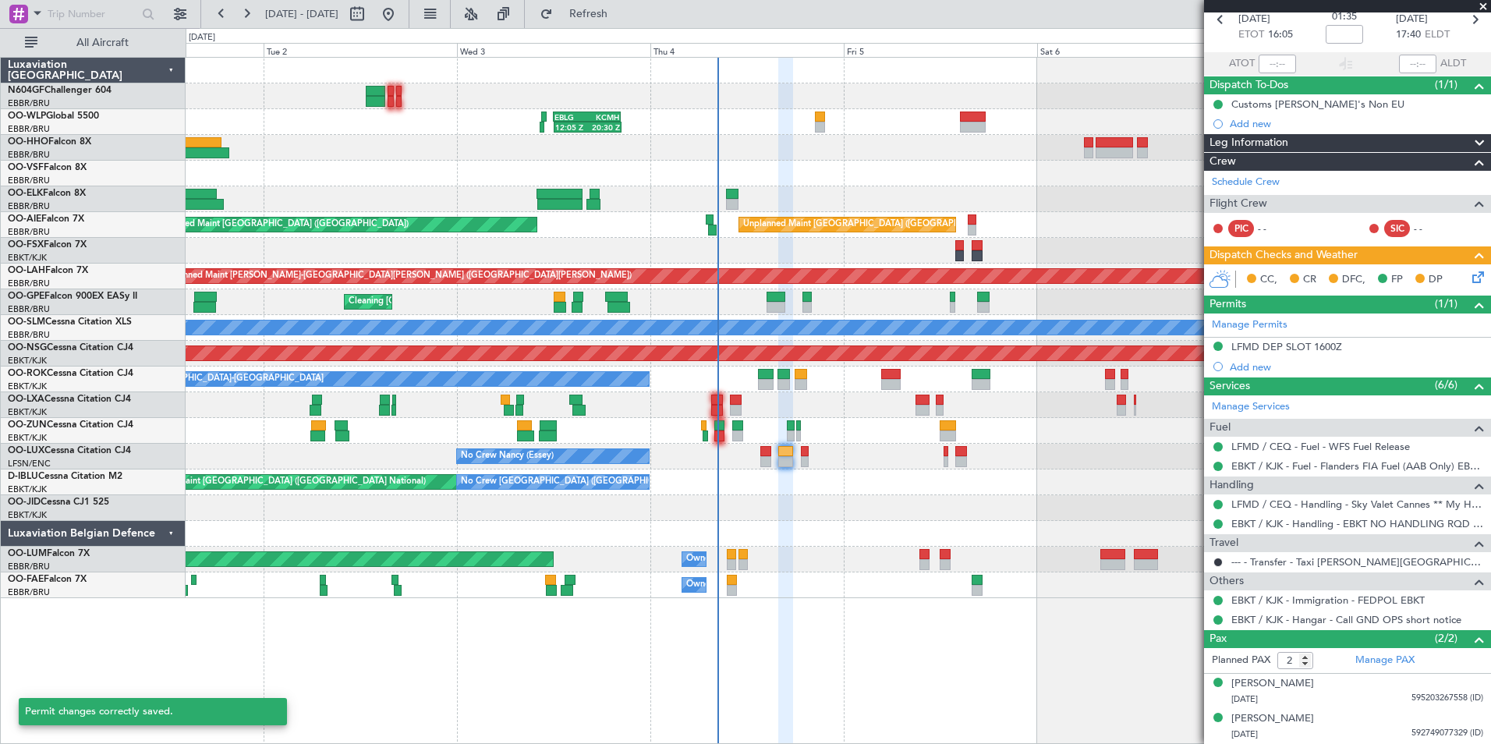
scroll to position [76, 0]
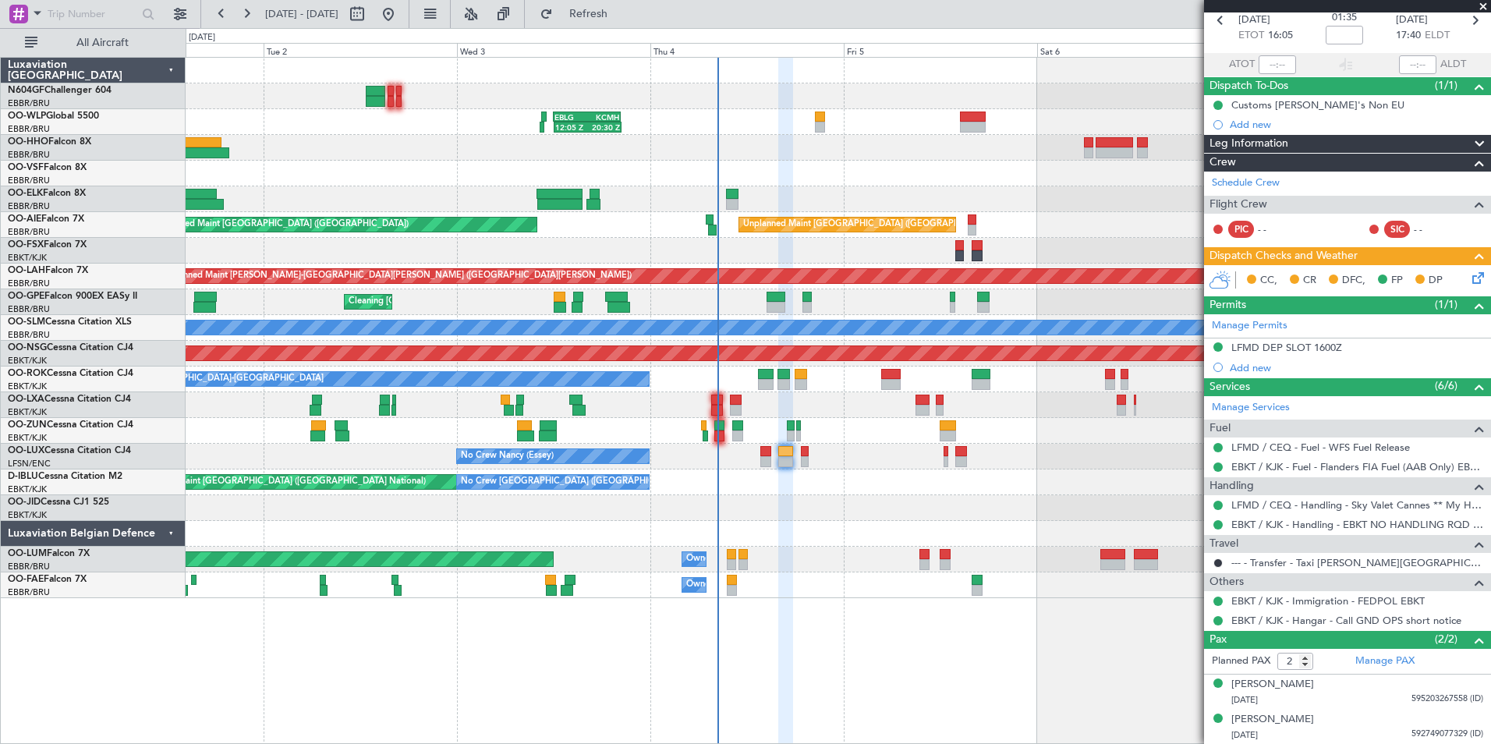
click at [1216, 515] on div "EBKT / KJK - Handling - EBKT NO HANDLING RQD FOR CJ" at bounding box center [1347, 524] width 287 height 19
click at [1222, 533] on mat-tooltip-component "Confirmed" at bounding box center [1219, 549] width 70 height 41
click at [1220, 526] on button at bounding box center [1217, 524] width 9 height 9
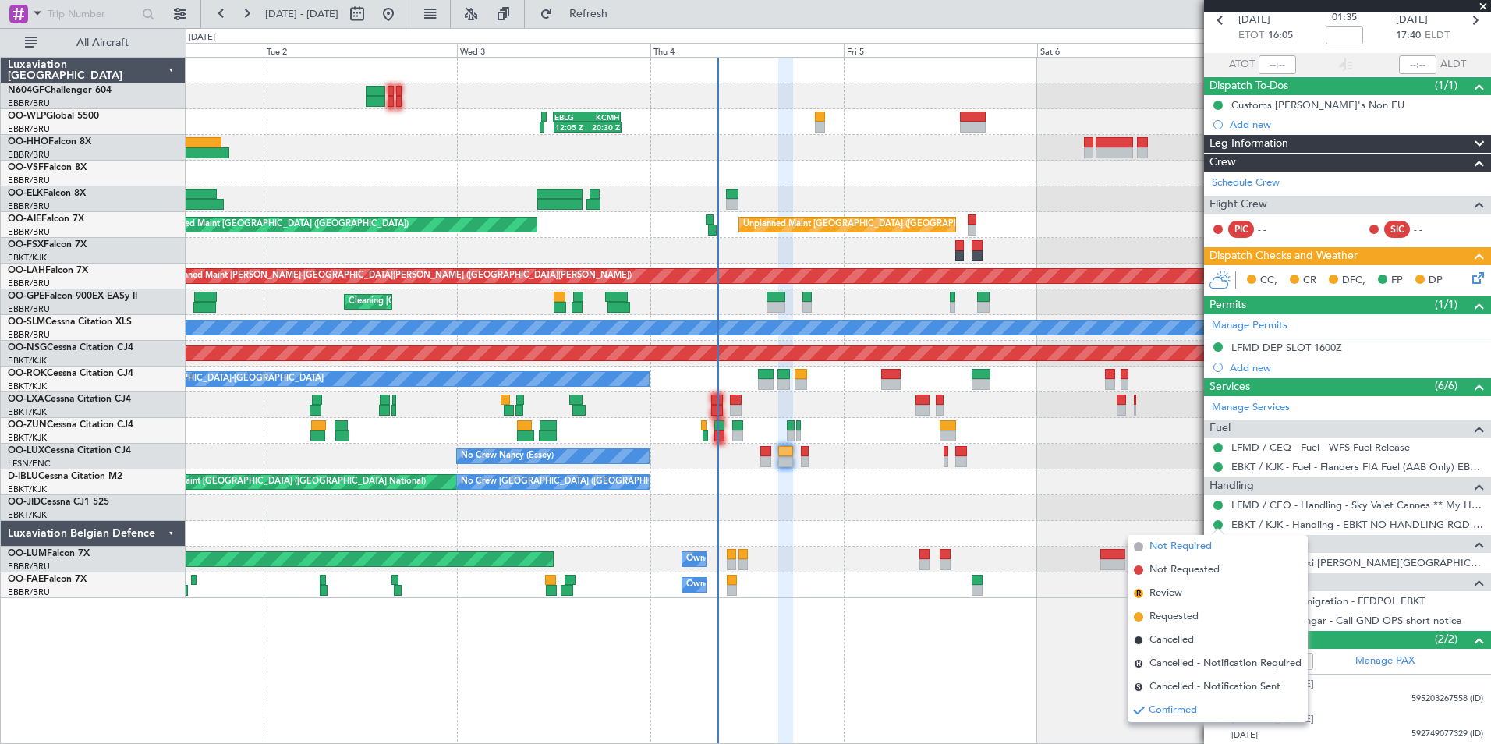
click at [1153, 551] on span "Not Required" at bounding box center [1180, 547] width 62 height 16
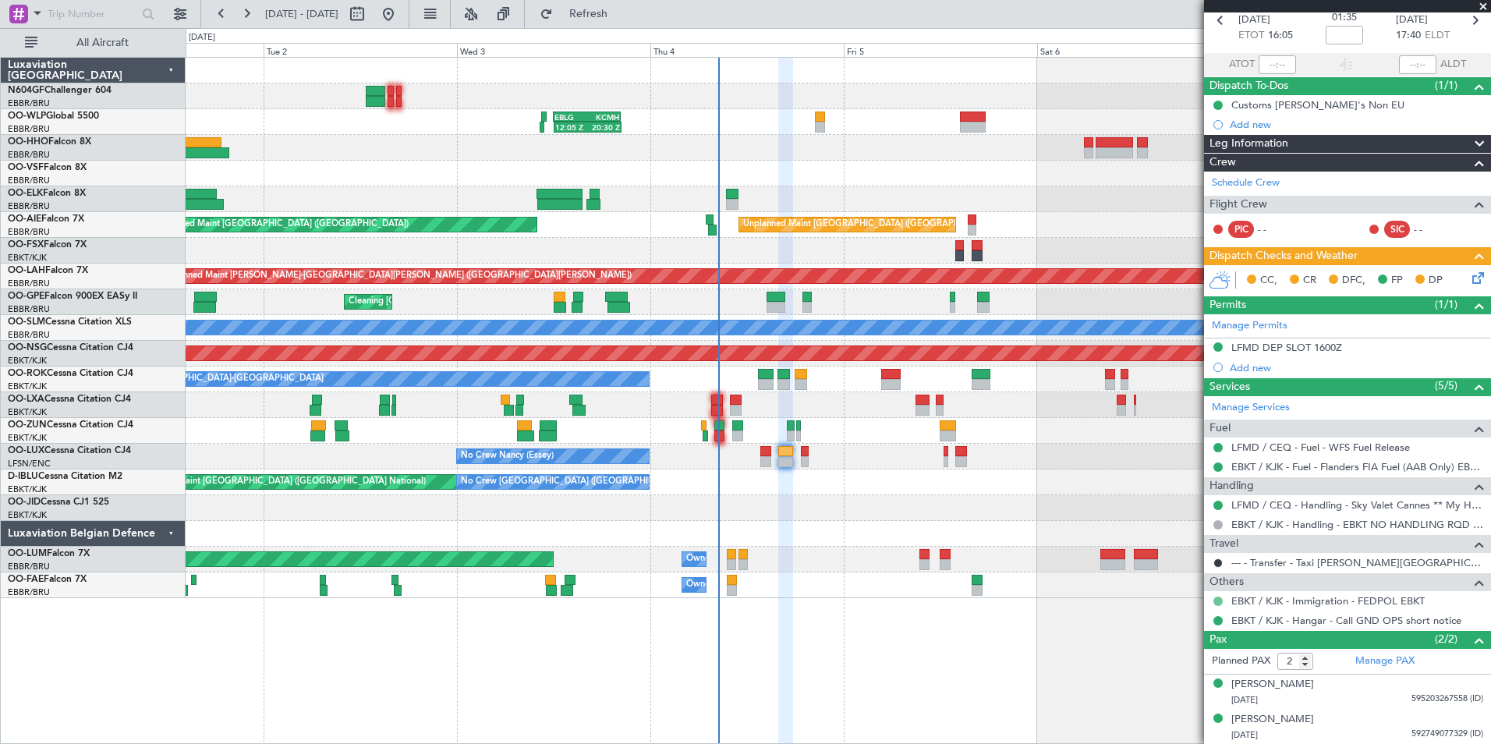
click at [1215, 598] on button at bounding box center [1217, 600] width 9 height 9
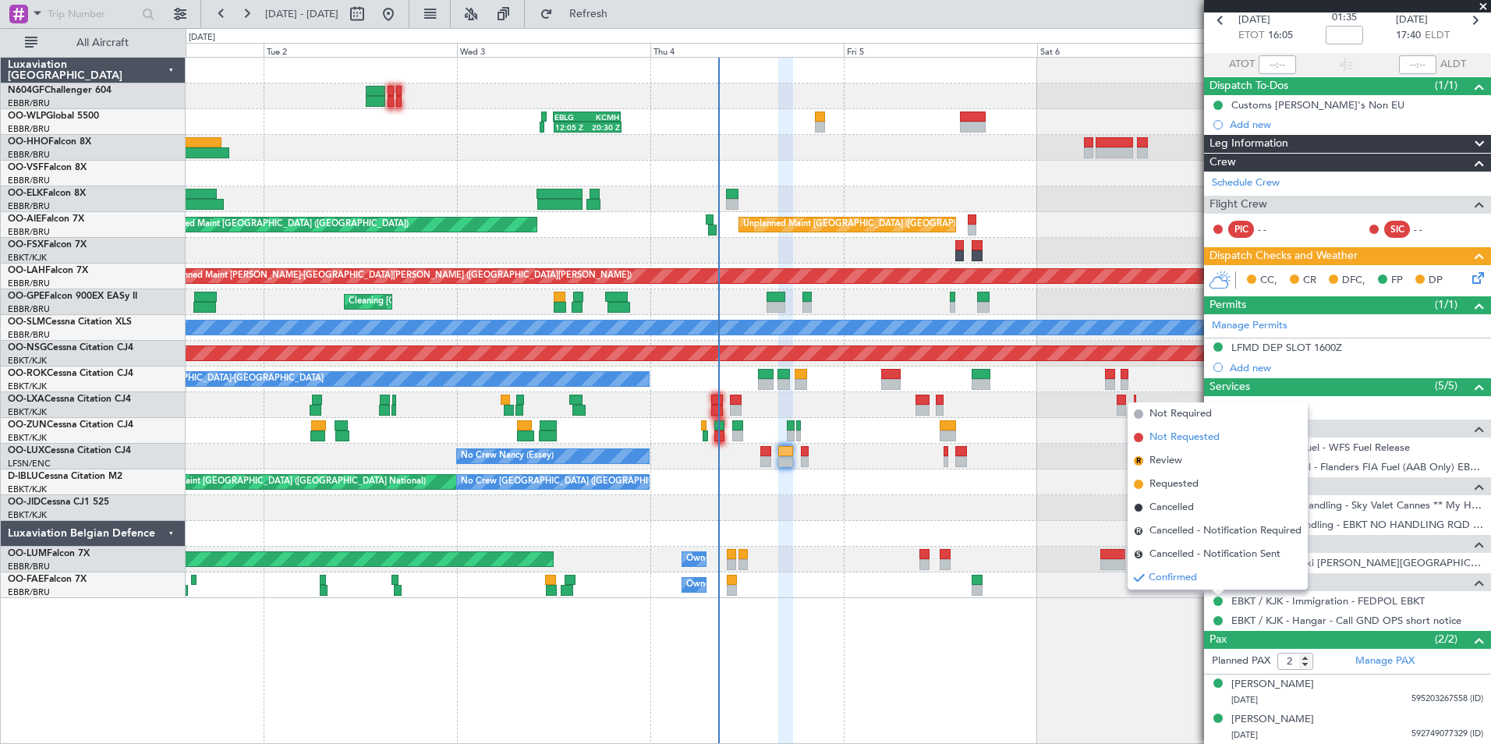
click at [1187, 433] on span "Not Requested" at bounding box center [1184, 438] width 70 height 16
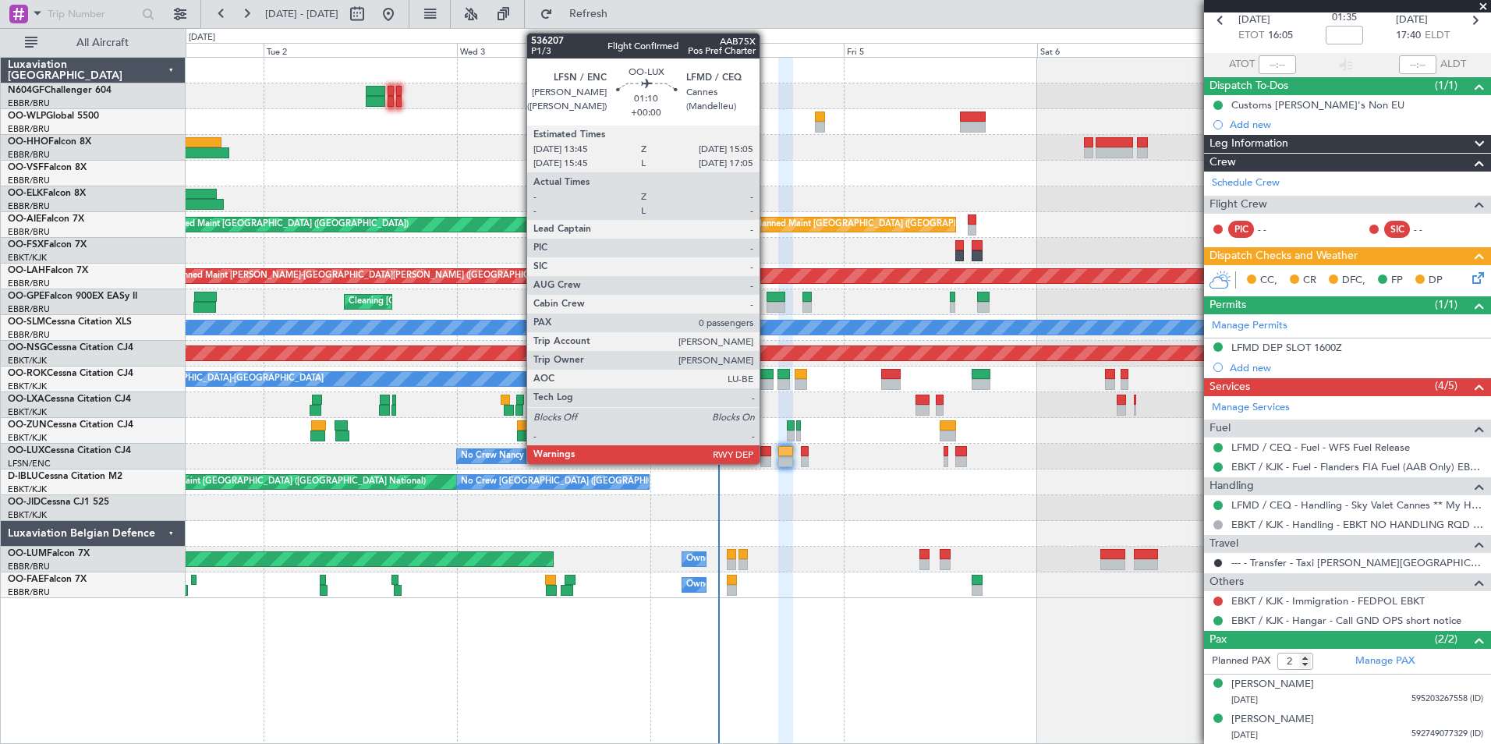
click at [766, 458] on div at bounding box center [765, 461] width 11 height 11
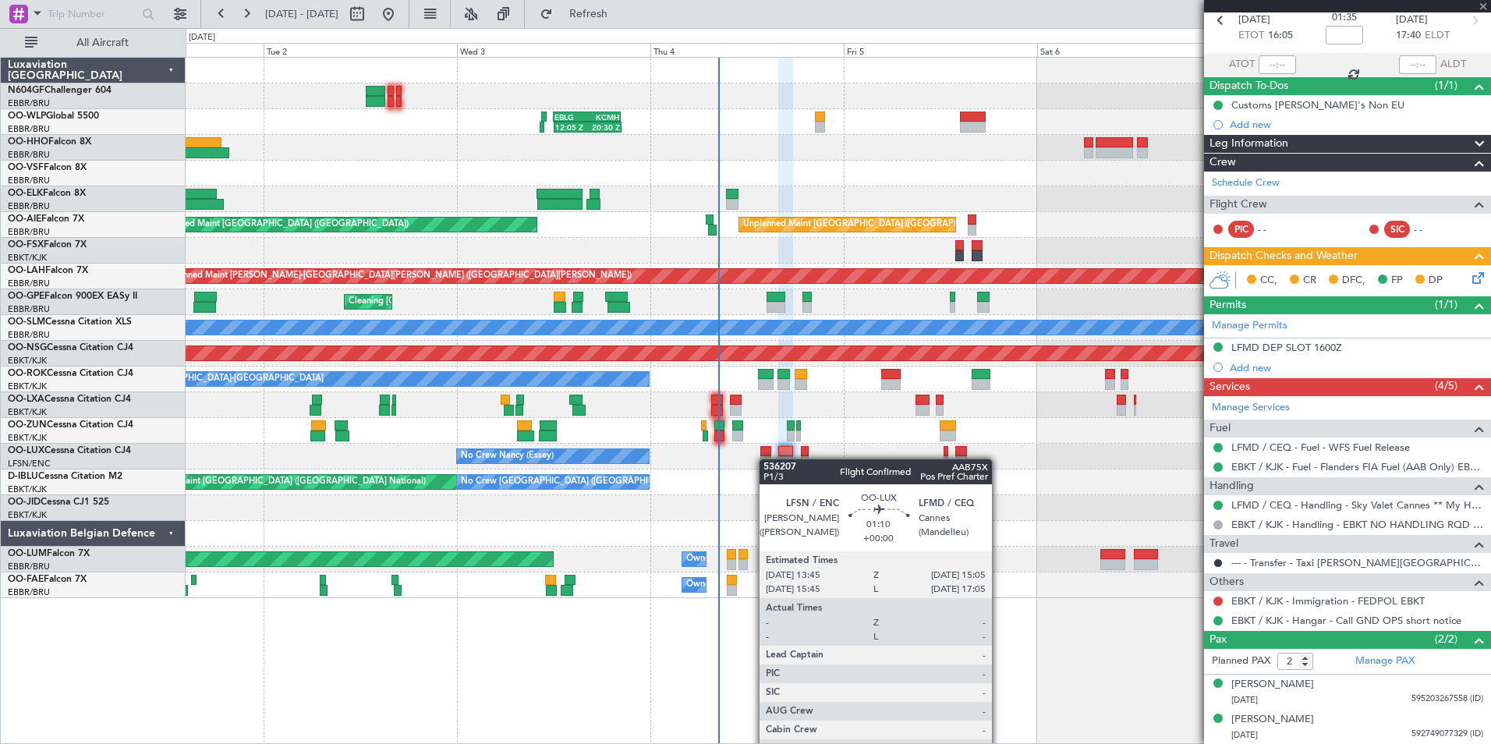
type input "0"
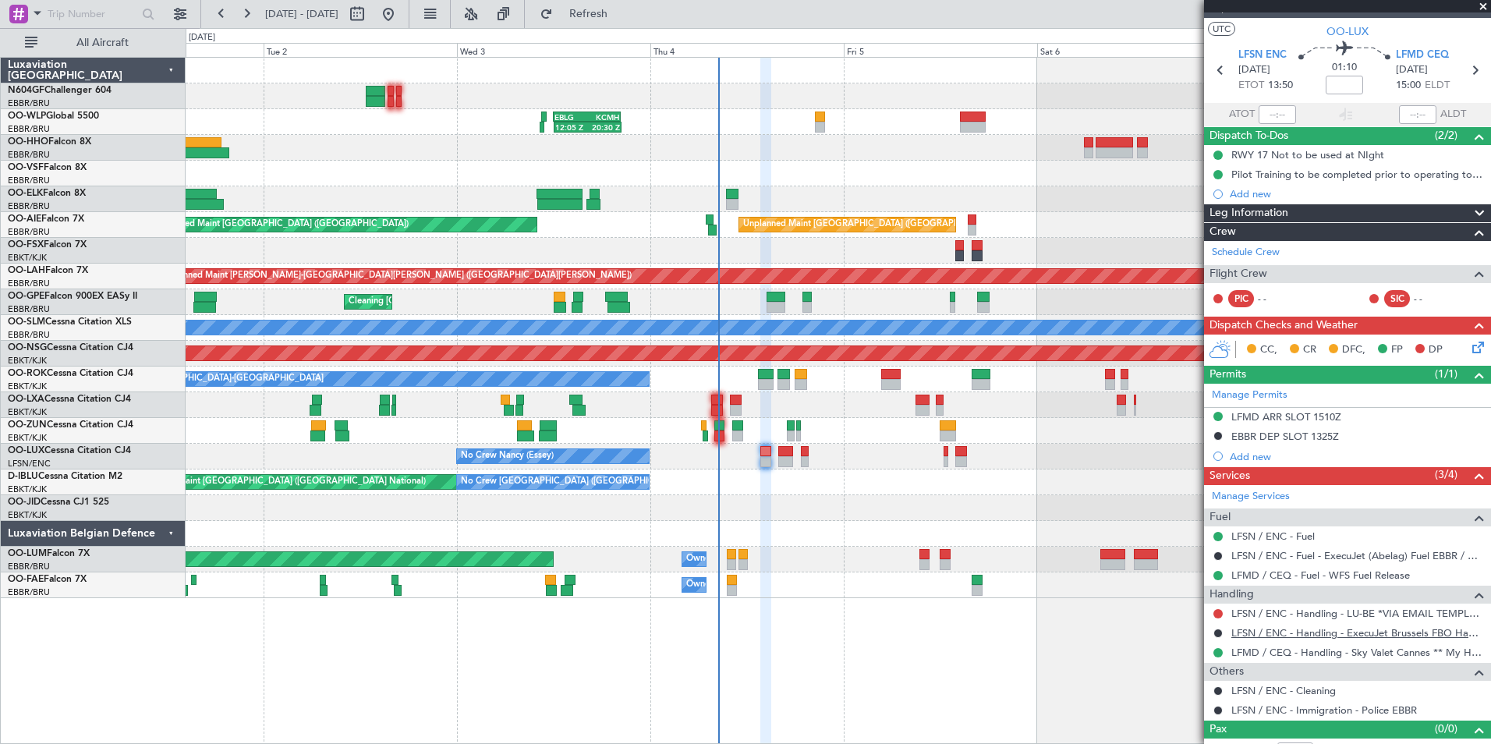
scroll to position [45, 0]
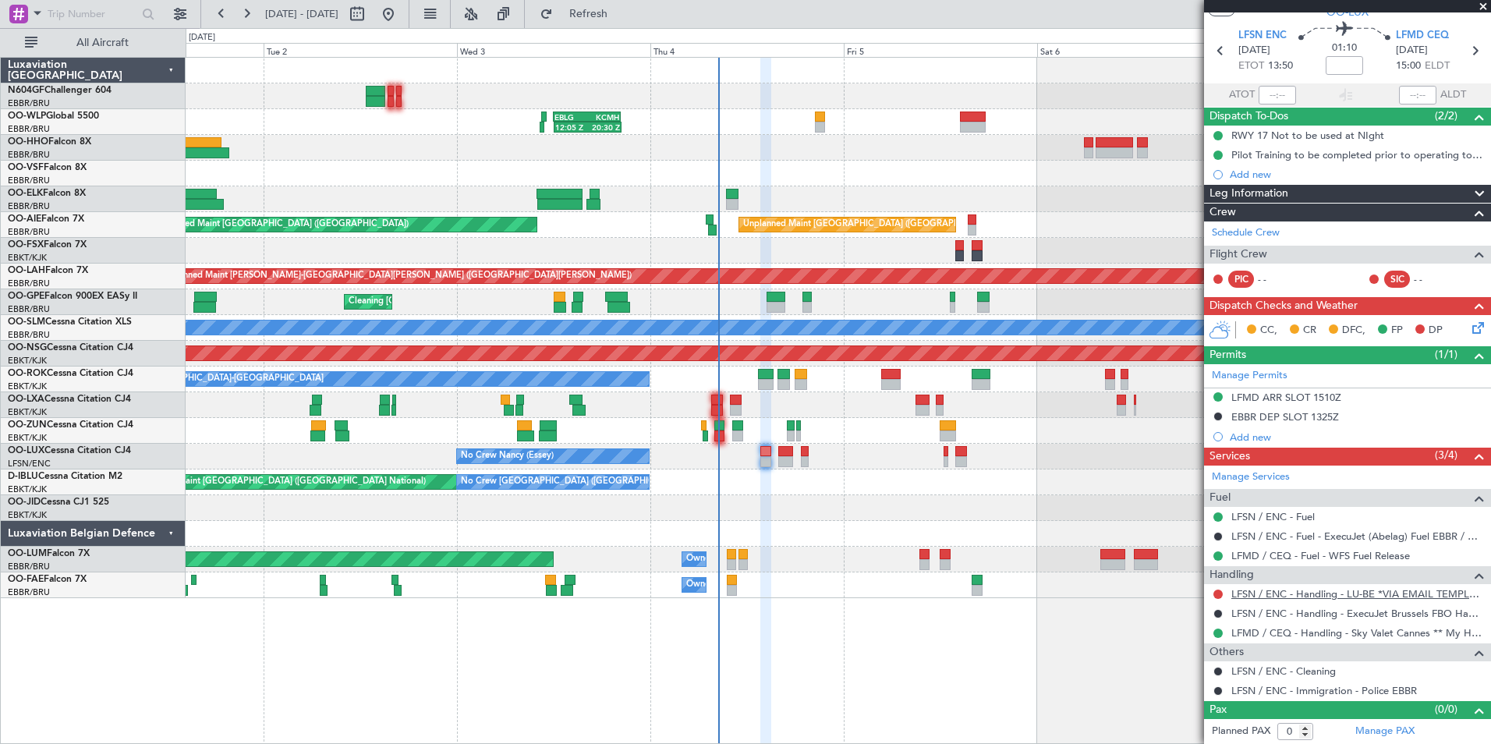
click at [1306, 591] on link "LFSN / ENC - Handling - LU-BE *VIA EMAIL TEMPLATE* LFSN / ENC" at bounding box center [1357, 593] width 252 height 13
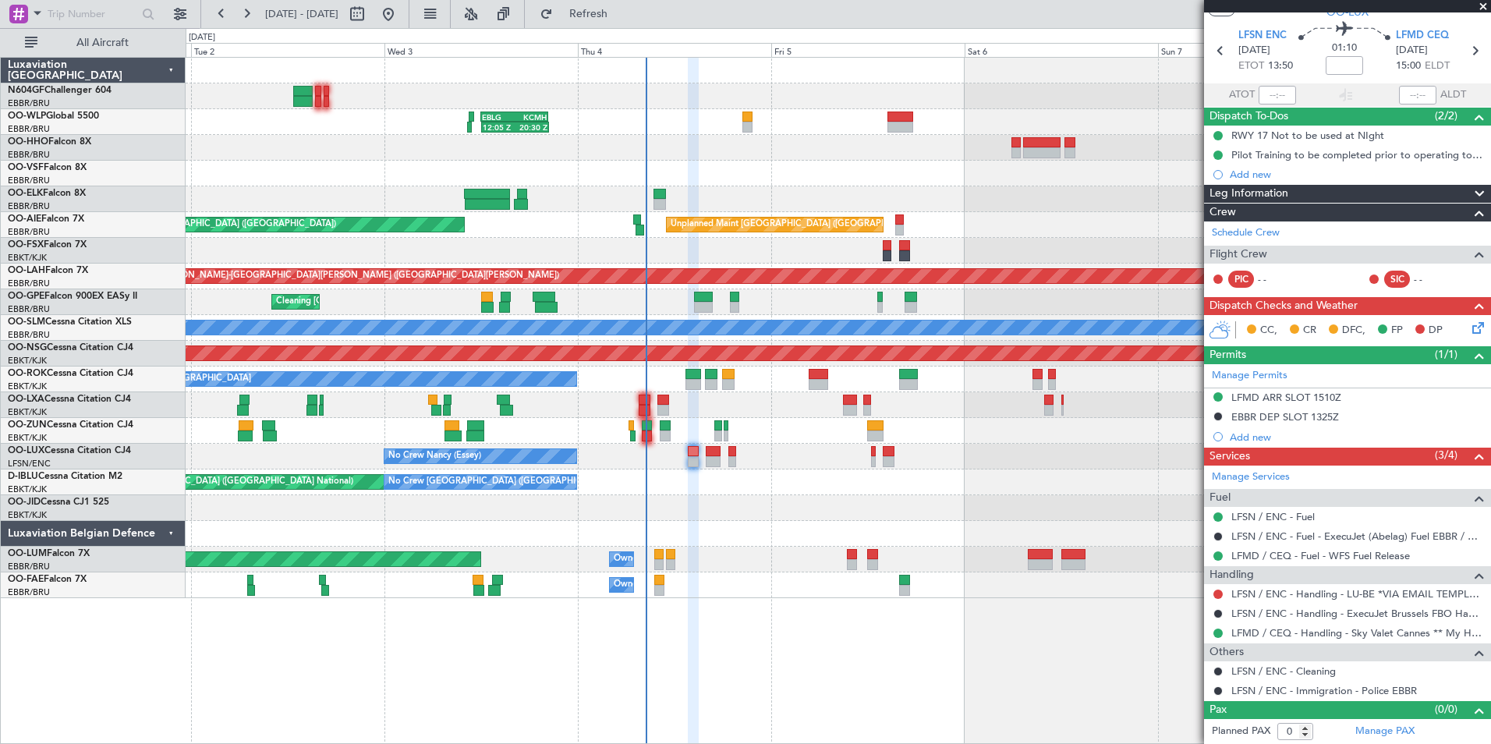
click at [764, 459] on div "No Crew Nancy (Essey) No Crew Nancy (Essey) No Crew Paris (Le Bourget)" at bounding box center [838, 457] width 1304 height 26
click at [1218, 594] on button at bounding box center [1217, 593] width 9 height 9
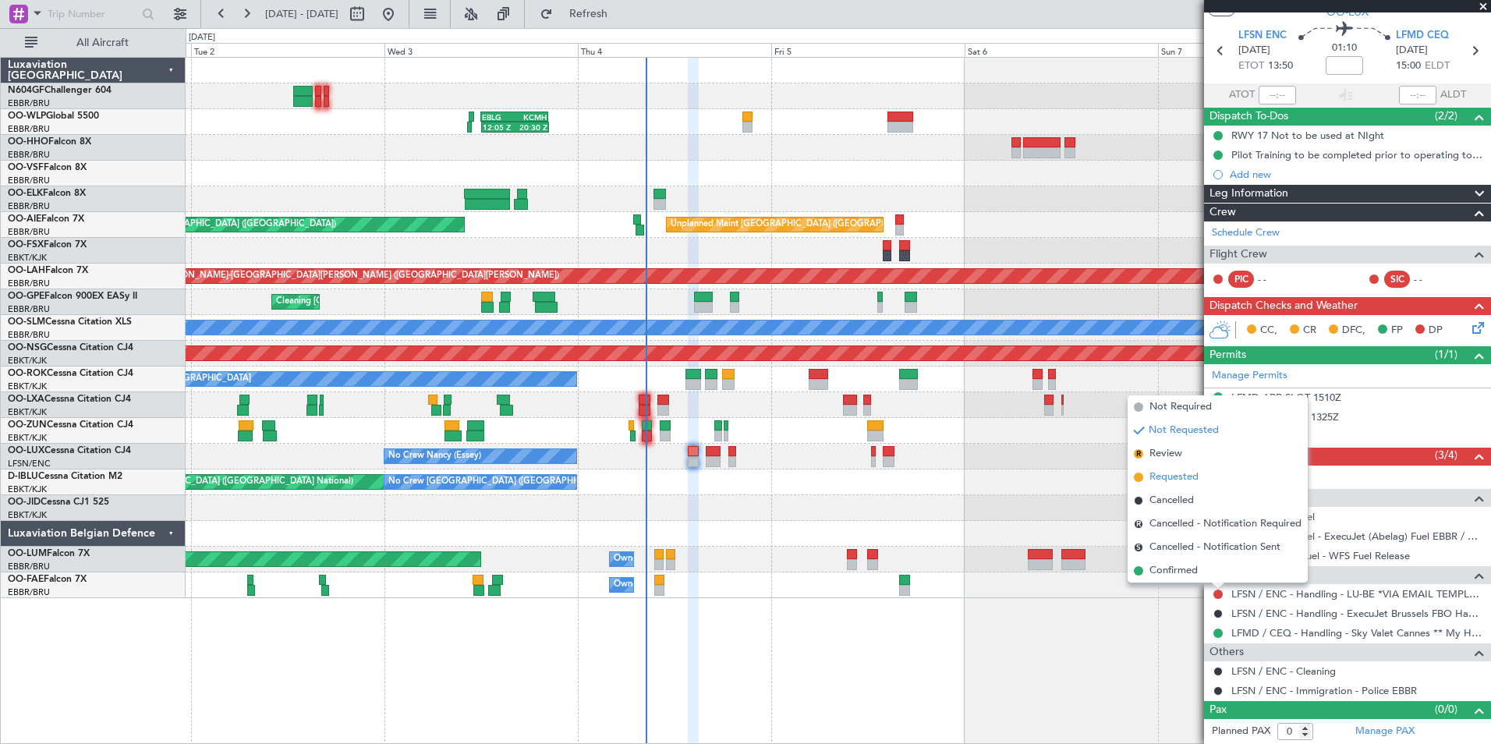
click at [1155, 476] on span "Requested" at bounding box center [1173, 477] width 49 height 16
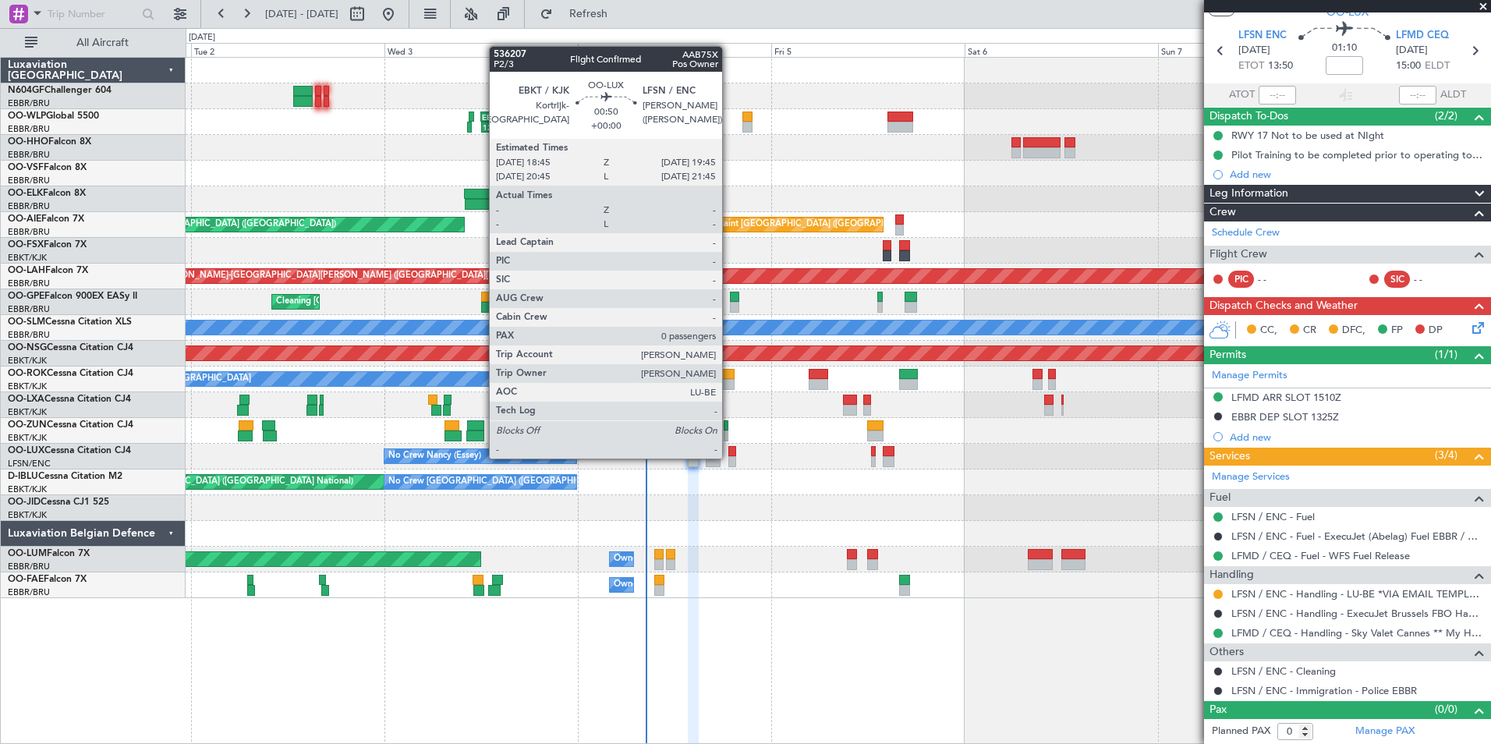
click at [729, 457] on div at bounding box center [732, 461] width 9 height 11
click at [732, 458] on div at bounding box center [732, 461] width 9 height 11
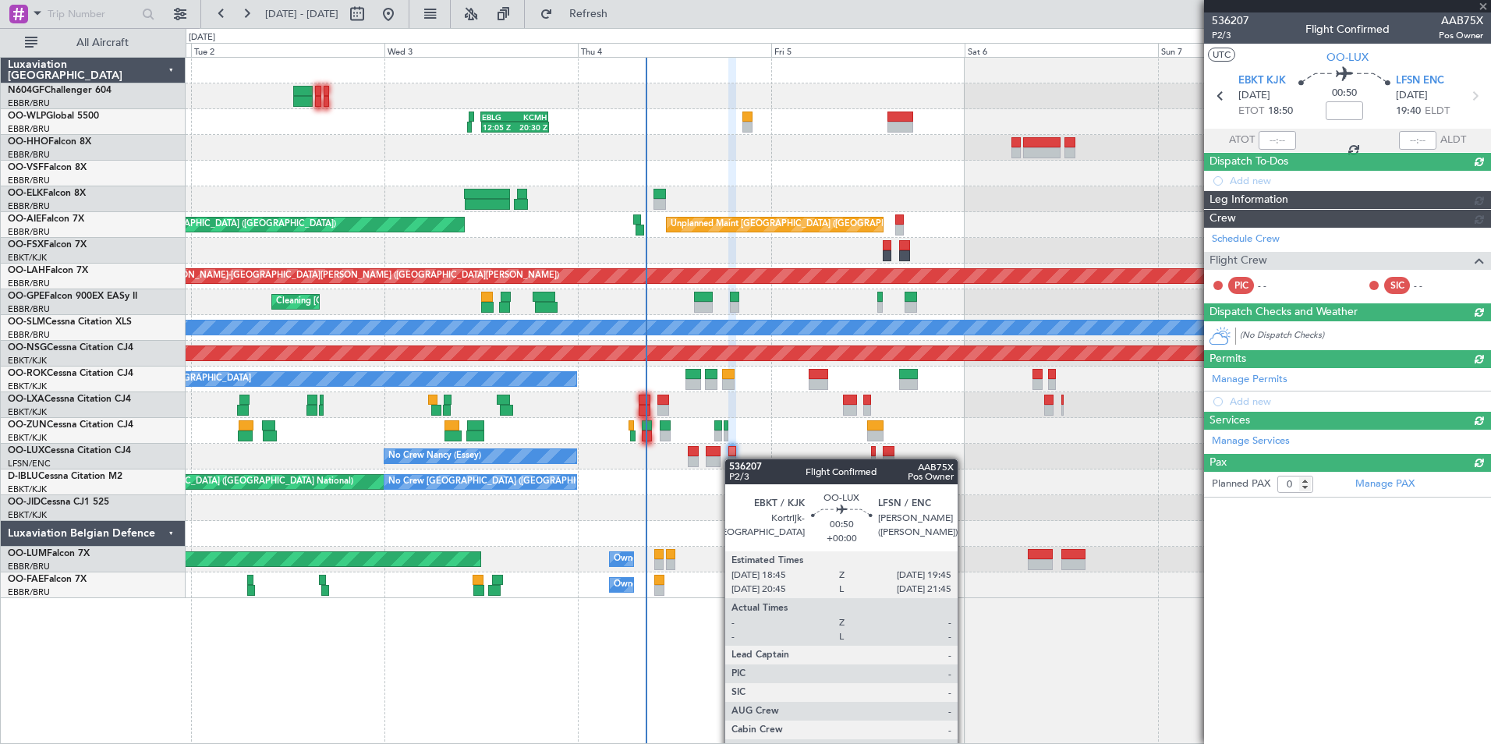
scroll to position [0, 0]
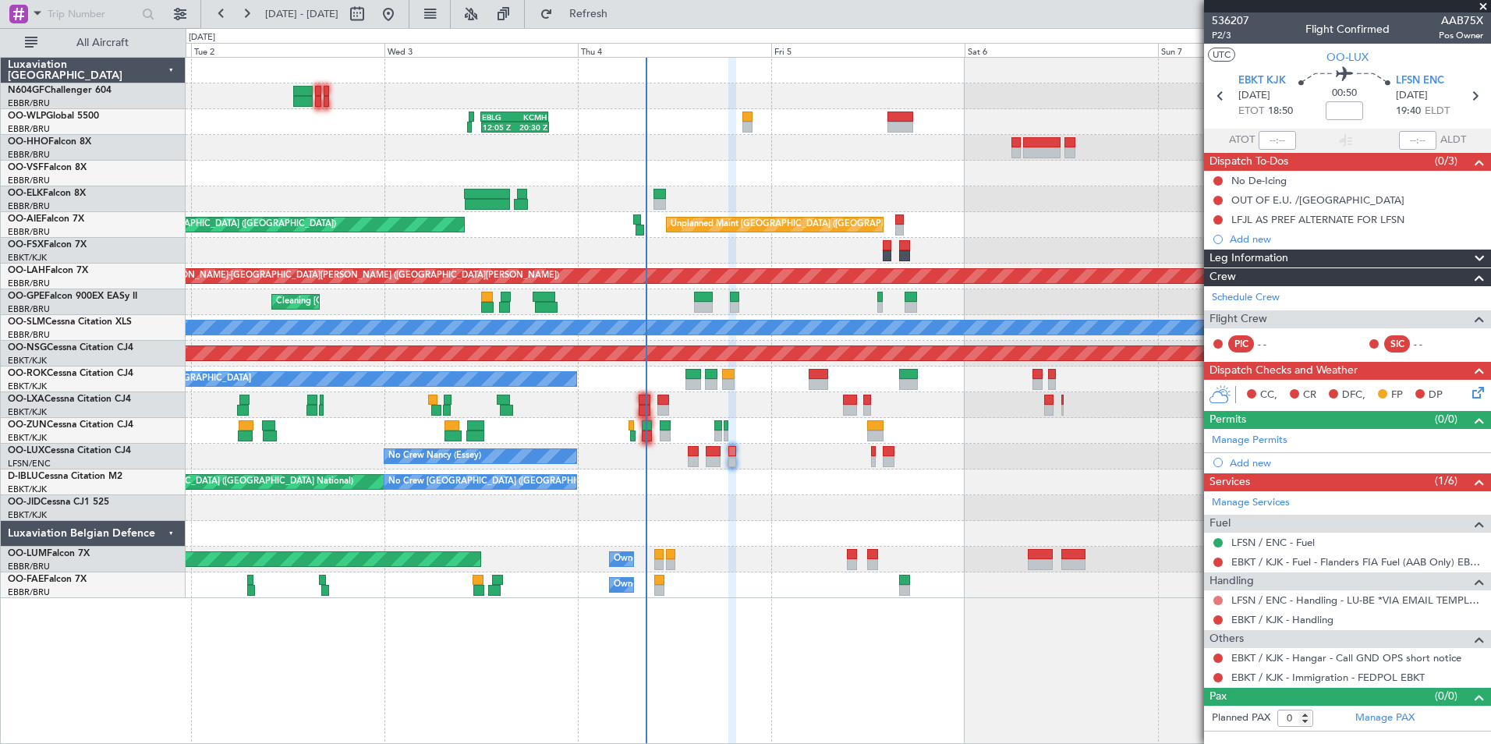
click at [1222, 598] on button at bounding box center [1217, 600] width 9 height 9
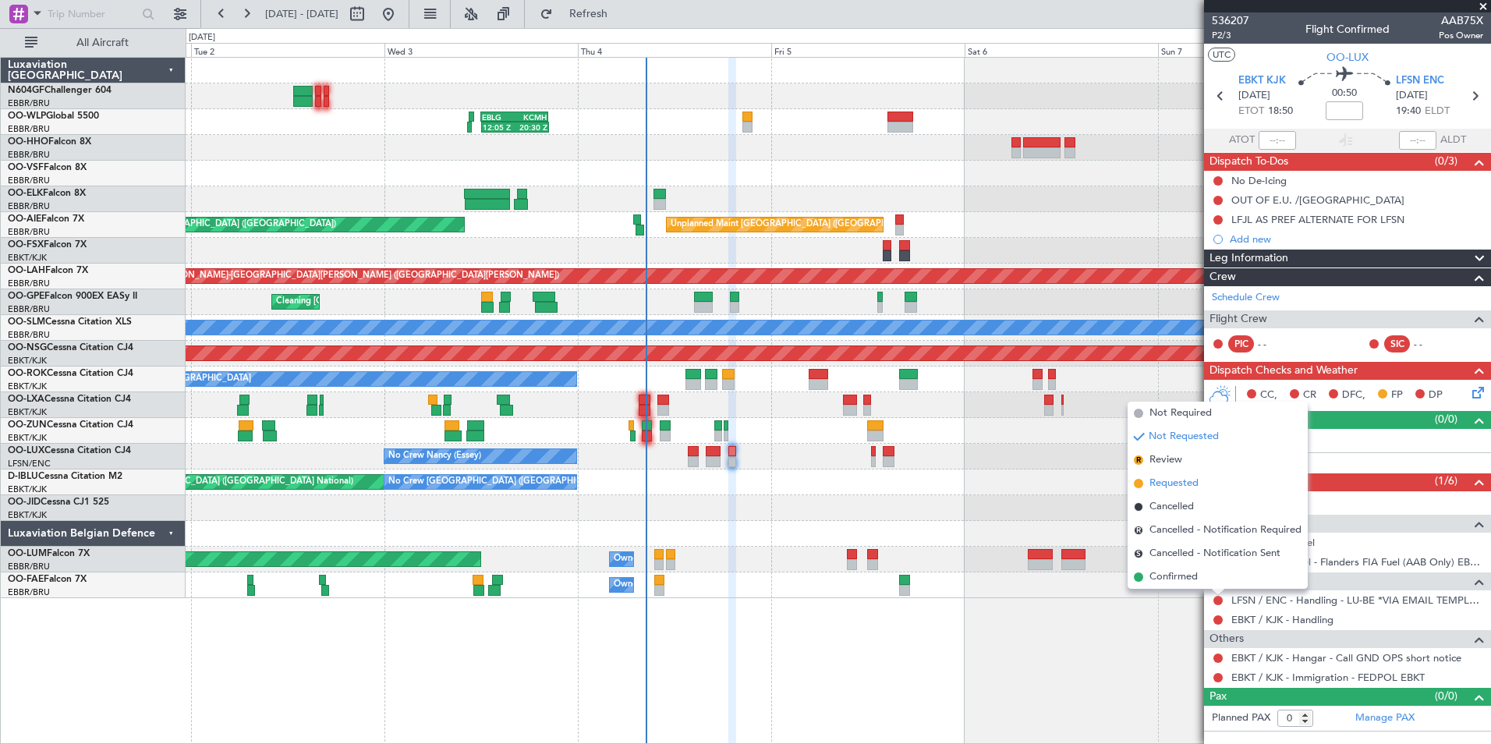
click at [1182, 480] on span "Requested" at bounding box center [1173, 484] width 49 height 16
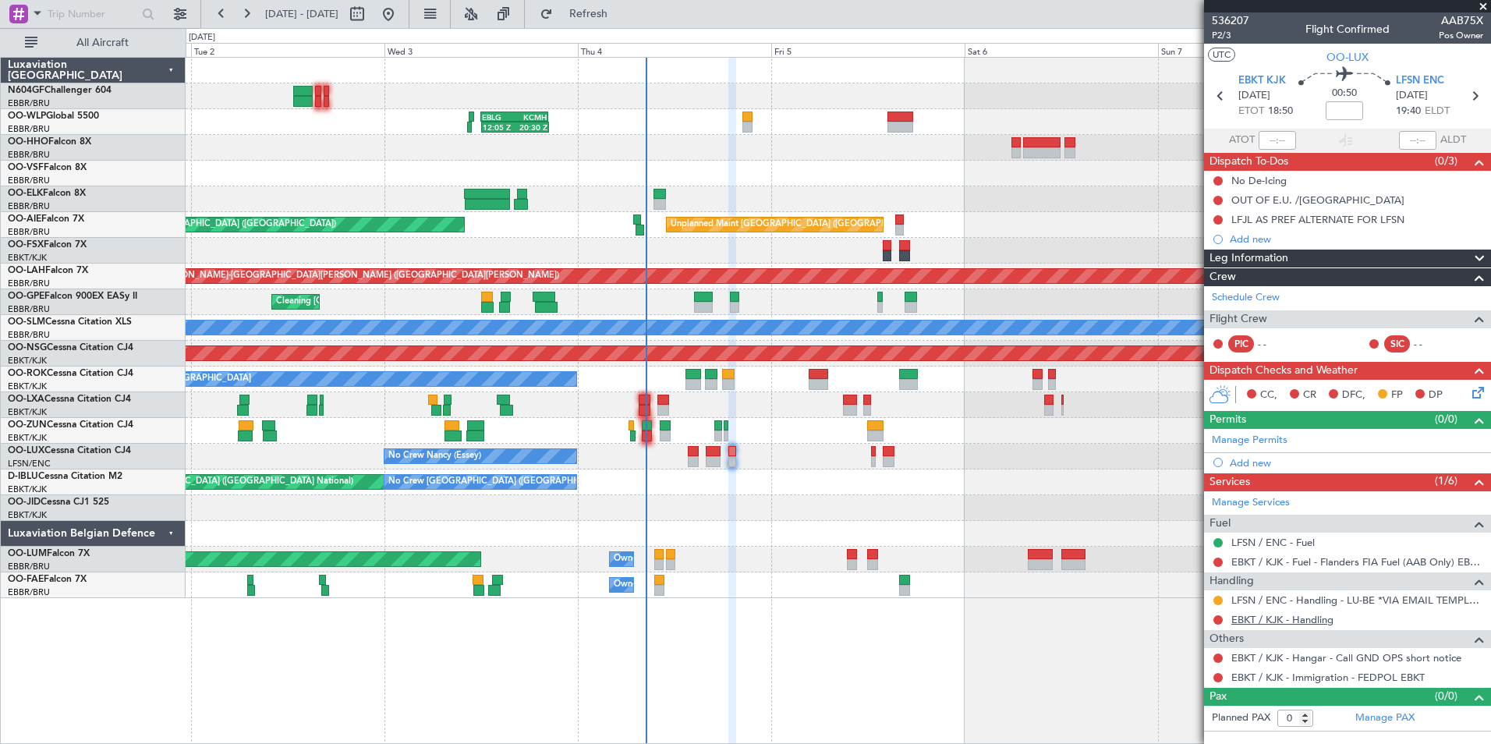
click at [1255, 618] on link "EBKT / KJK - Handling" at bounding box center [1282, 619] width 102 height 13
click at [596, 17] on button "Refresh" at bounding box center [580, 14] width 94 height 25
click at [1217, 621] on button at bounding box center [1217, 619] width 9 height 9
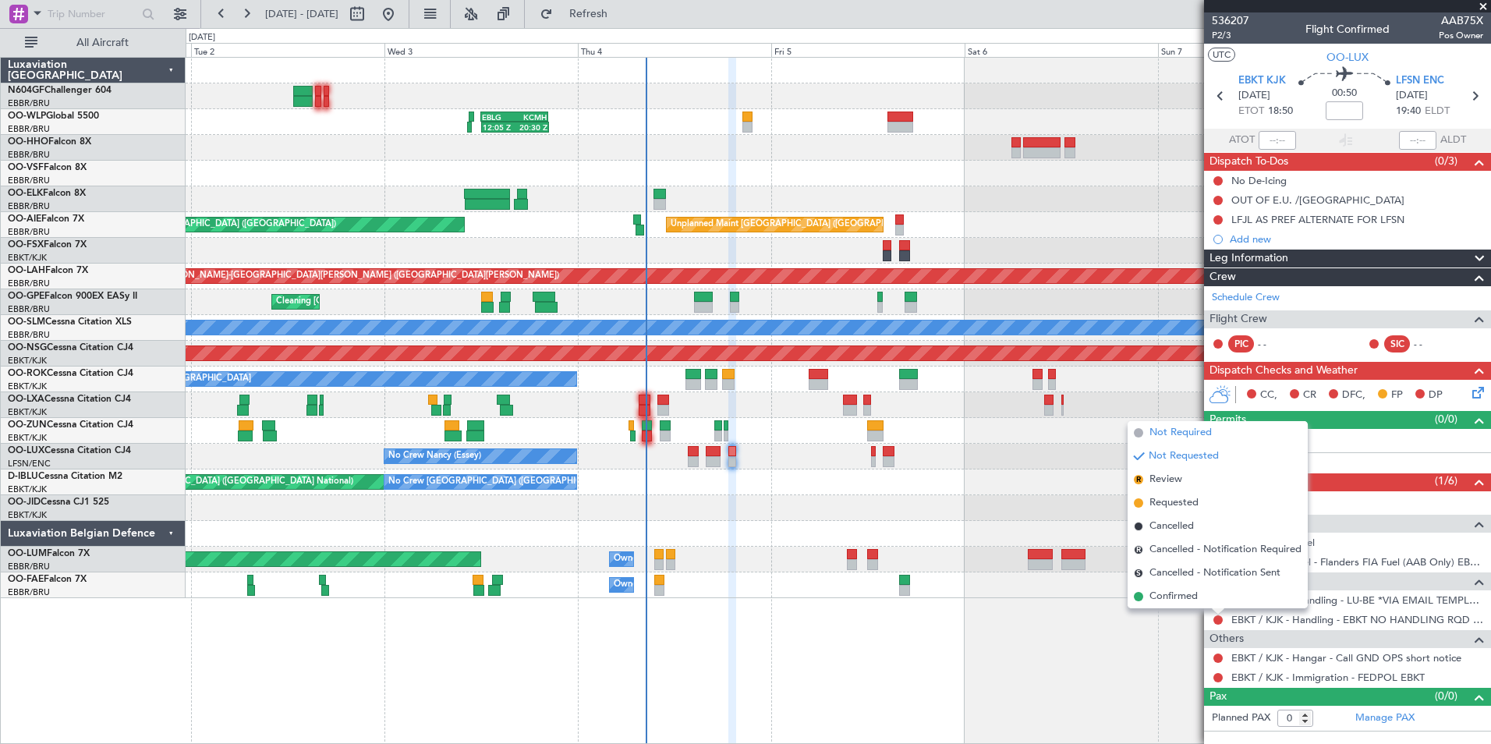
click at [1174, 437] on span "Not Required" at bounding box center [1180, 433] width 62 height 16
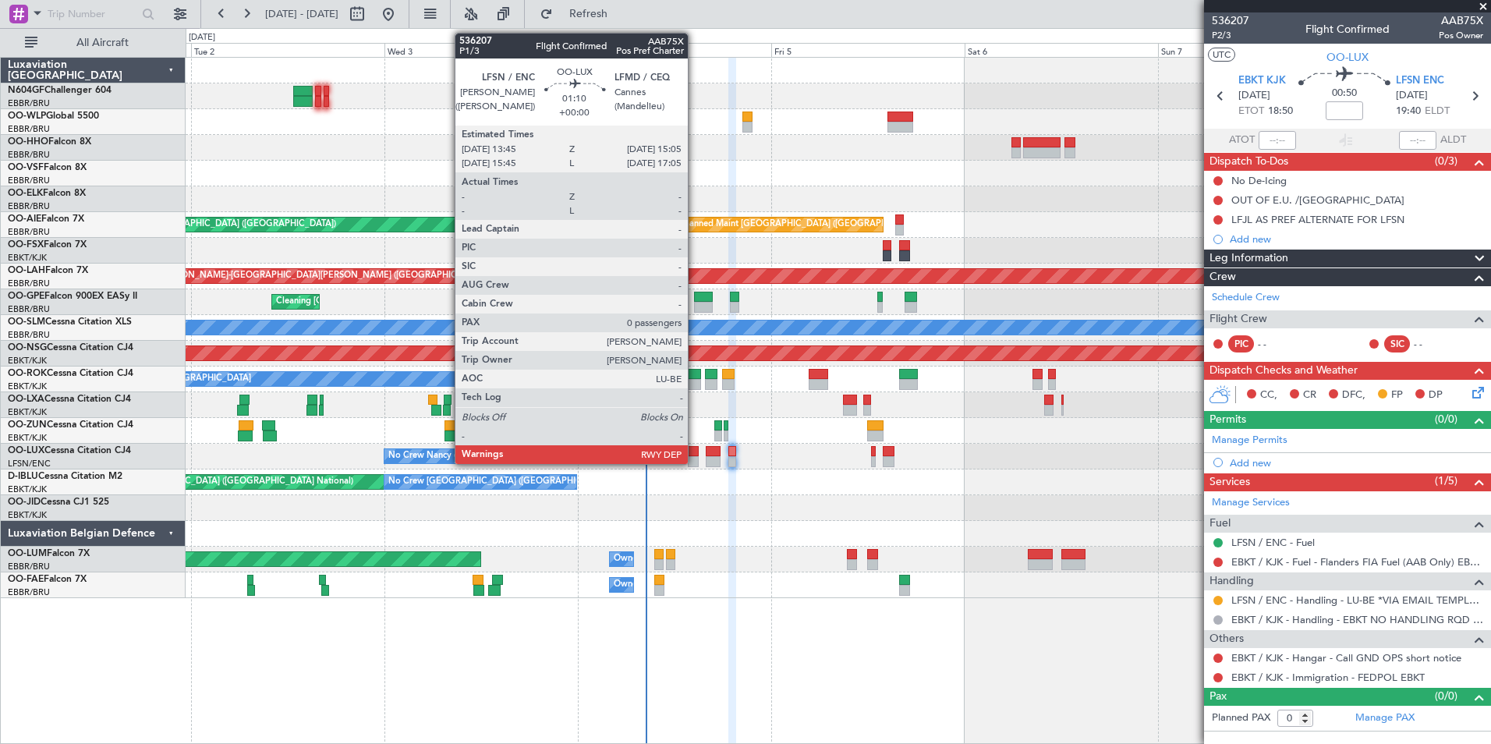
click at [695, 455] on div at bounding box center [693, 451] width 11 height 11
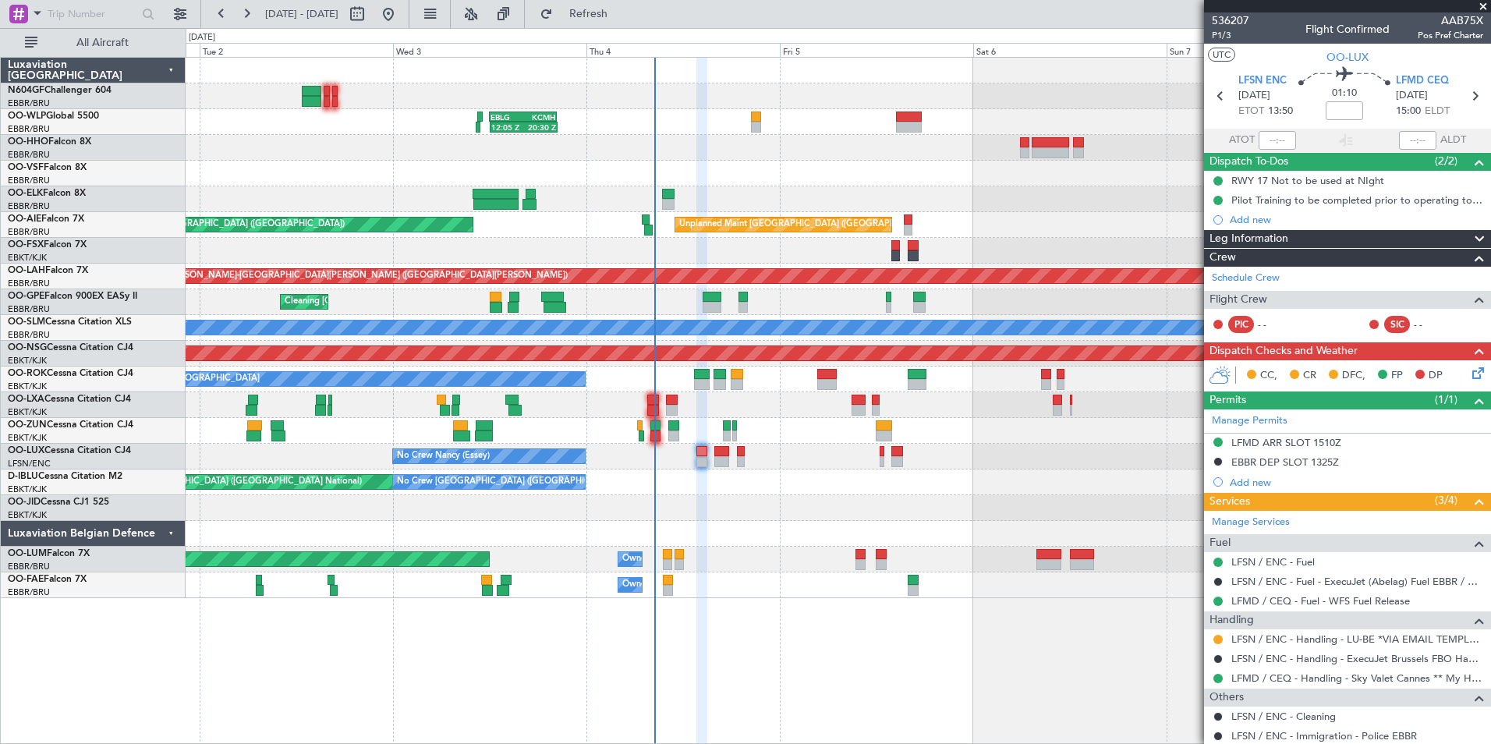
click at [821, 477] on div "AOG Maint [GEOGRAPHIC_DATA] ([GEOGRAPHIC_DATA] National) No Crew [GEOGRAPHIC_DA…" at bounding box center [838, 482] width 1304 height 26
click at [1256, 279] on link "Schedule Crew" at bounding box center [1246, 279] width 68 height 16
click at [626, 26] on button "Refresh" at bounding box center [580, 14] width 94 height 25
click at [694, 489] on div "12:05 Z 20:30 Z EBLG 12:00 Z KCMH 20:20 Z - - KAUS 22:00 Z ELLX 07:45 Z 11:07 Z…" at bounding box center [838, 328] width 1304 height 540
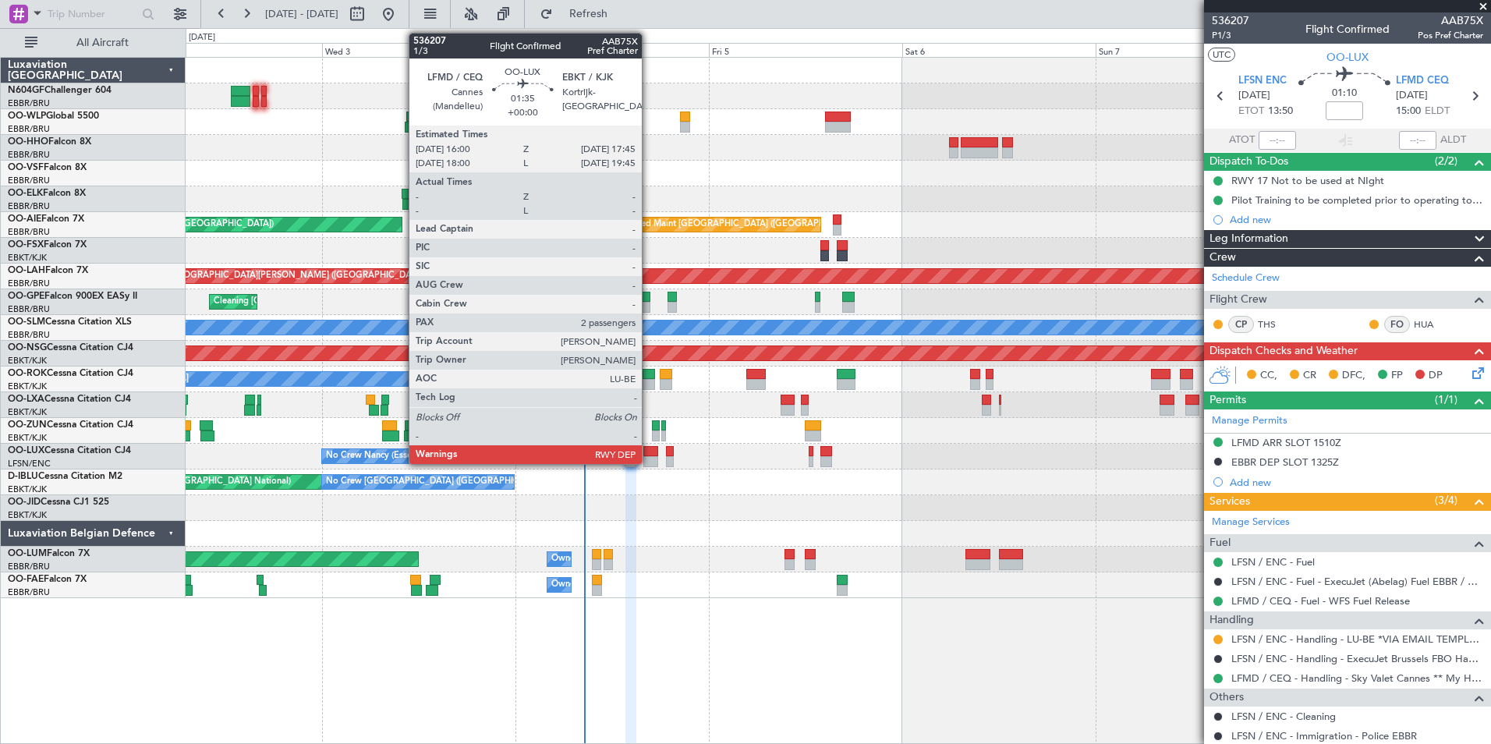
click at [649, 451] on div at bounding box center [650, 451] width 15 height 11
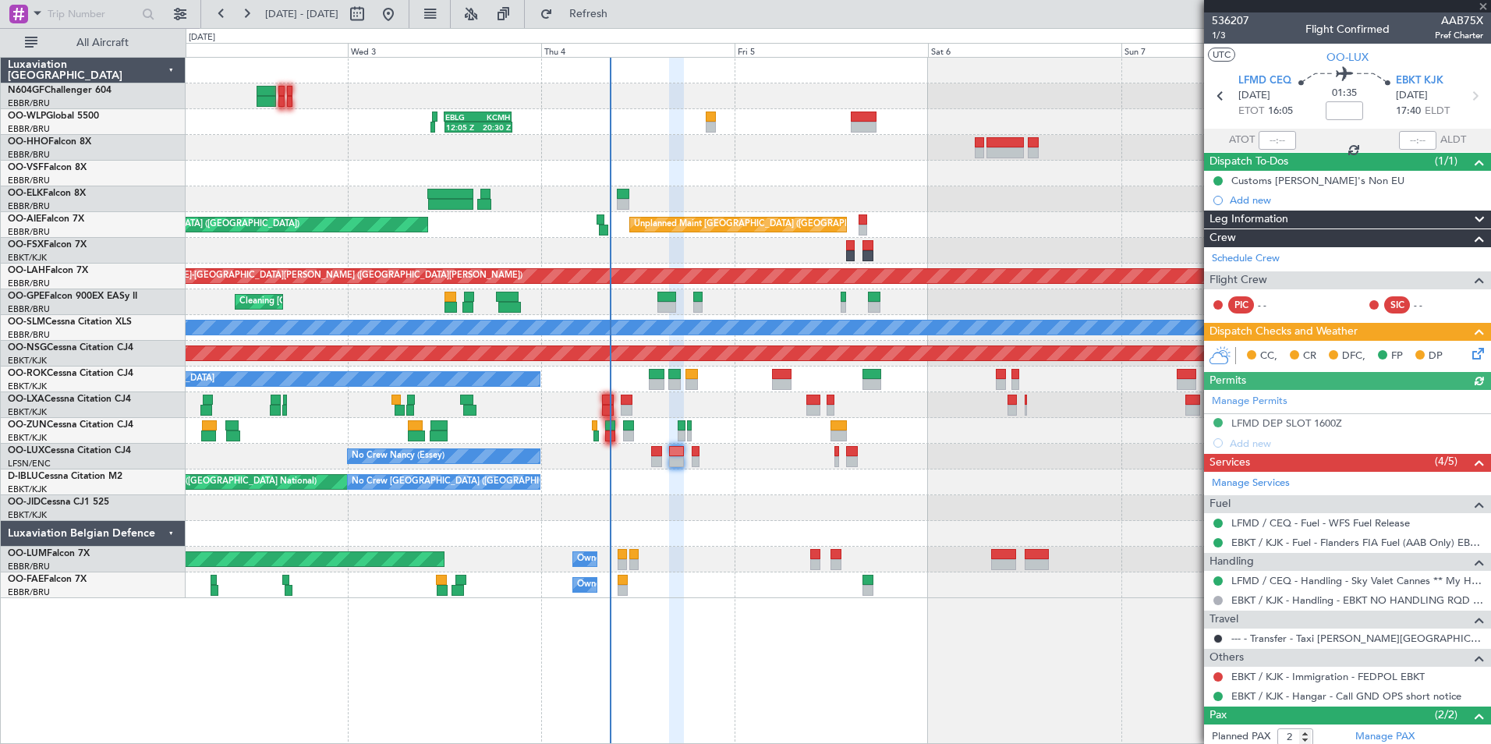
click at [827, 490] on div "AOG Maint [GEOGRAPHIC_DATA] ([GEOGRAPHIC_DATA] National) No Crew [GEOGRAPHIC_DA…" at bounding box center [838, 482] width 1304 height 26
click at [1244, 539] on link "EBKT / KJK - Fuel - Flanders FIA Fuel (AAB Only) EBKT / KJK" at bounding box center [1357, 542] width 252 height 13
click at [626, 23] on button "Refresh" at bounding box center [580, 14] width 94 height 25
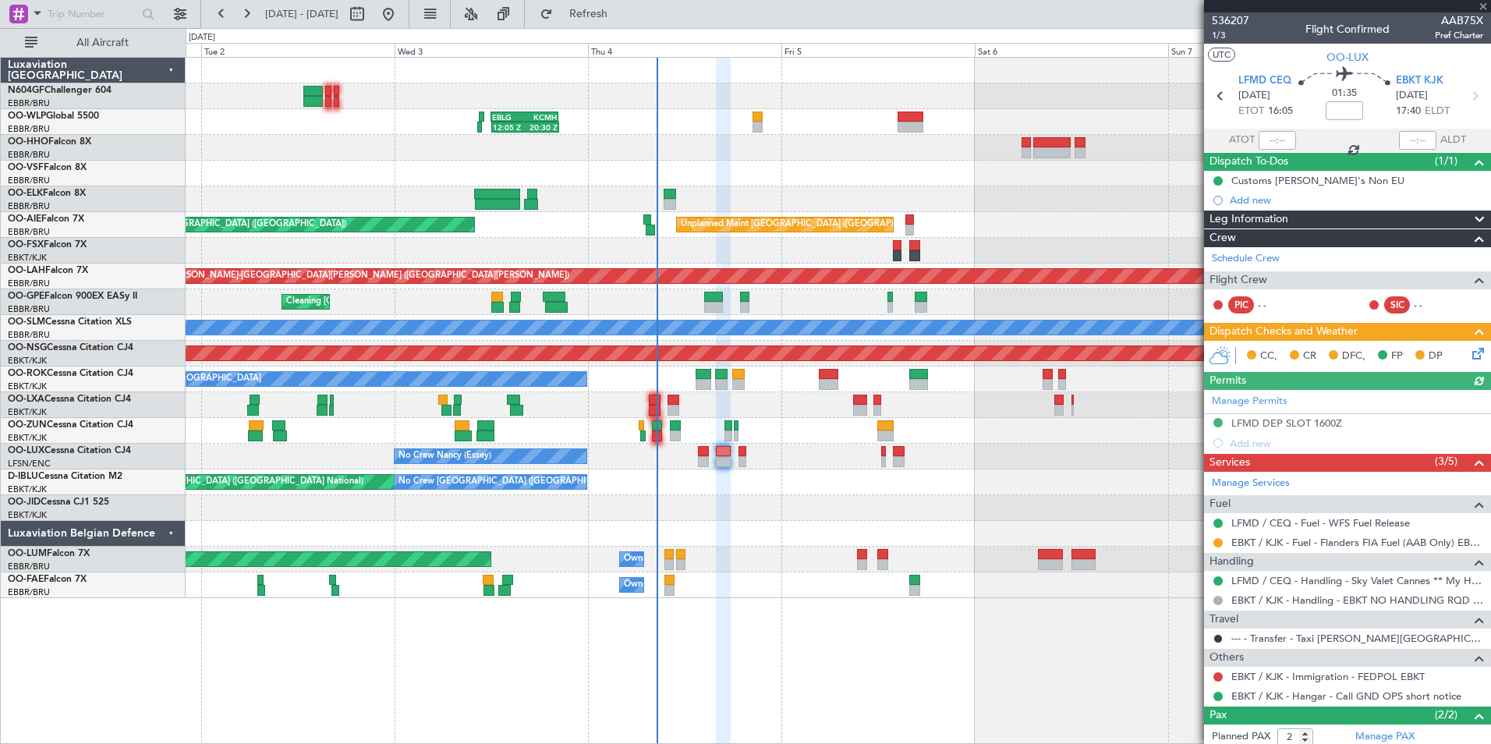
click at [750, 512] on div at bounding box center [838, 508] width 1304 height 26
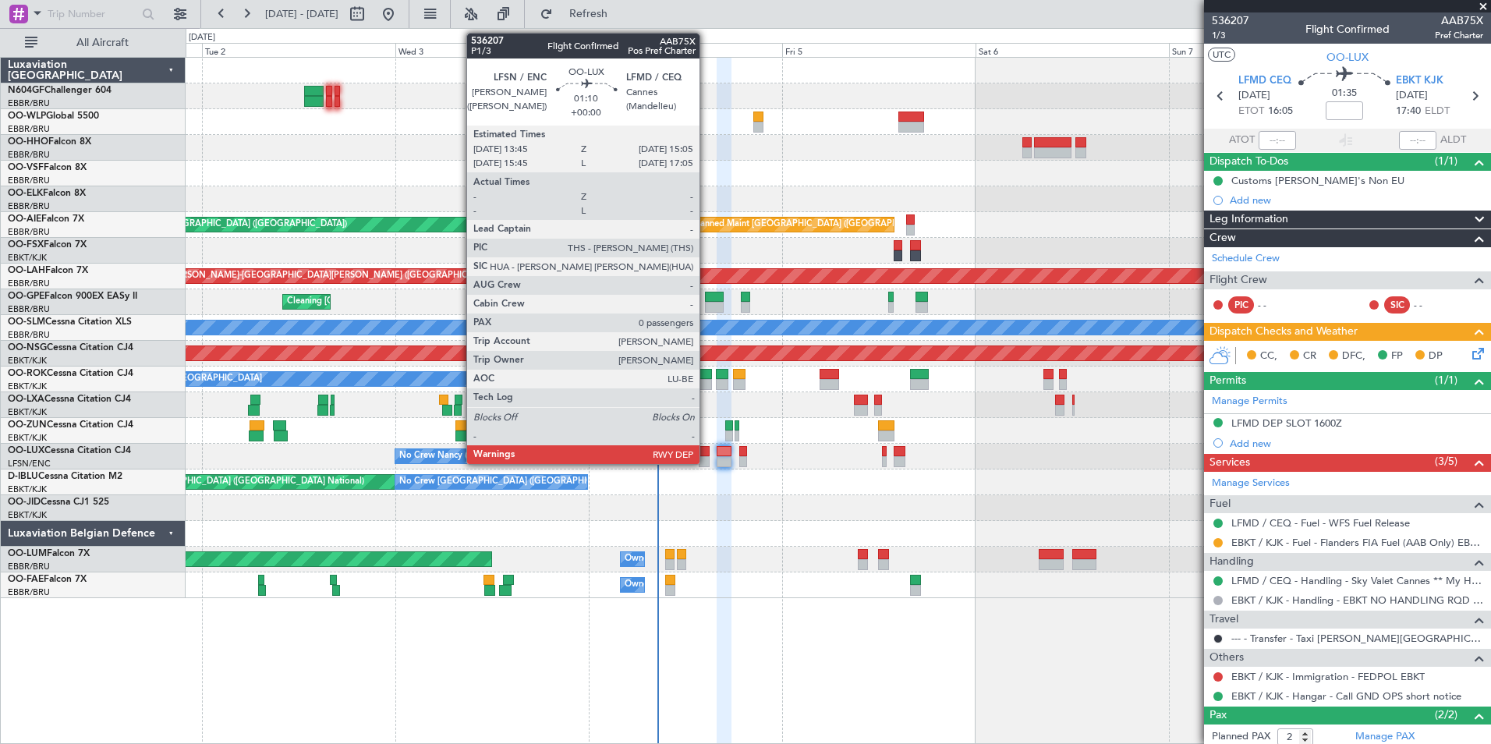
click at [706, 458] on div at bounding box center [704, 461] width 11 height 11
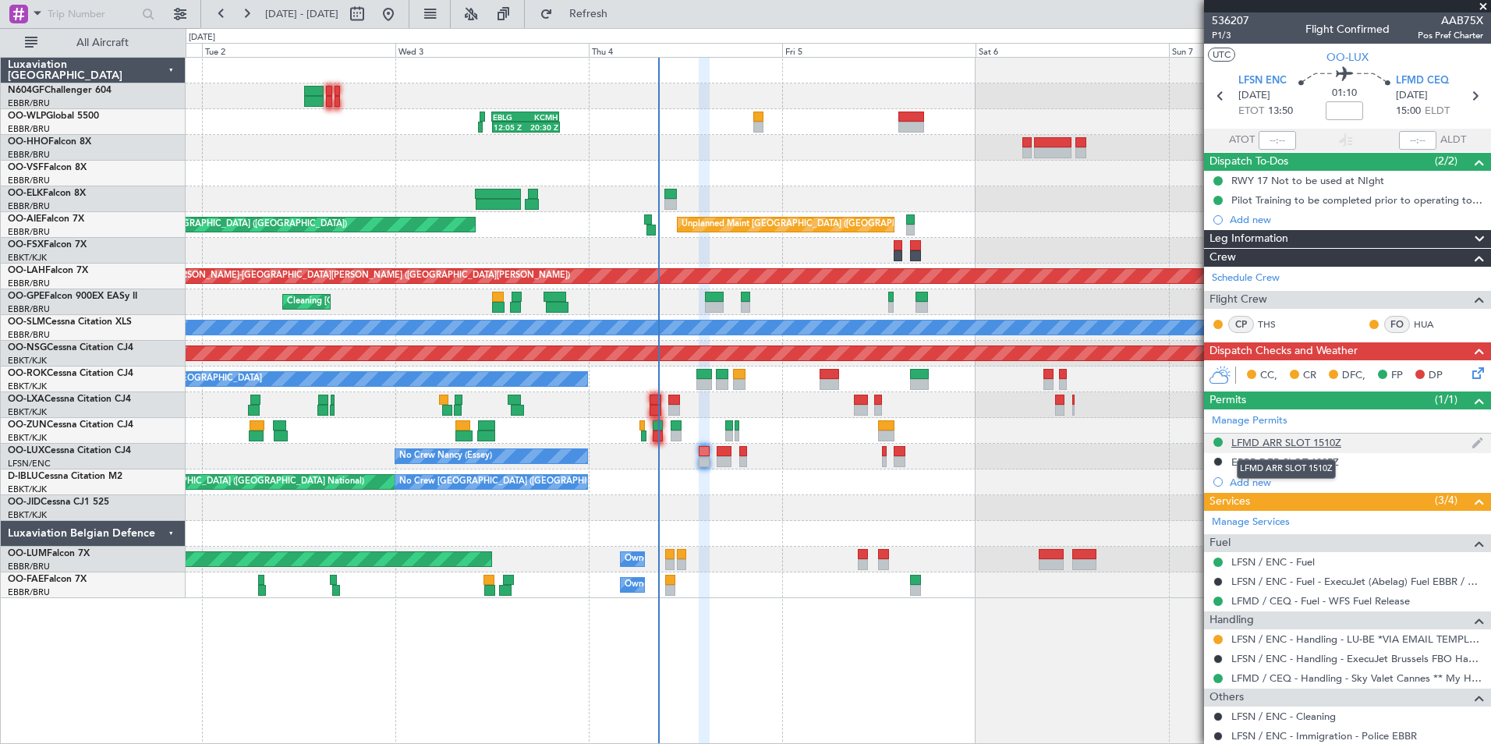
click at [1258, 446] on div "LFMD ARR SLOT 1510Z" at bounding box center [1286, 442] width 110 height 13
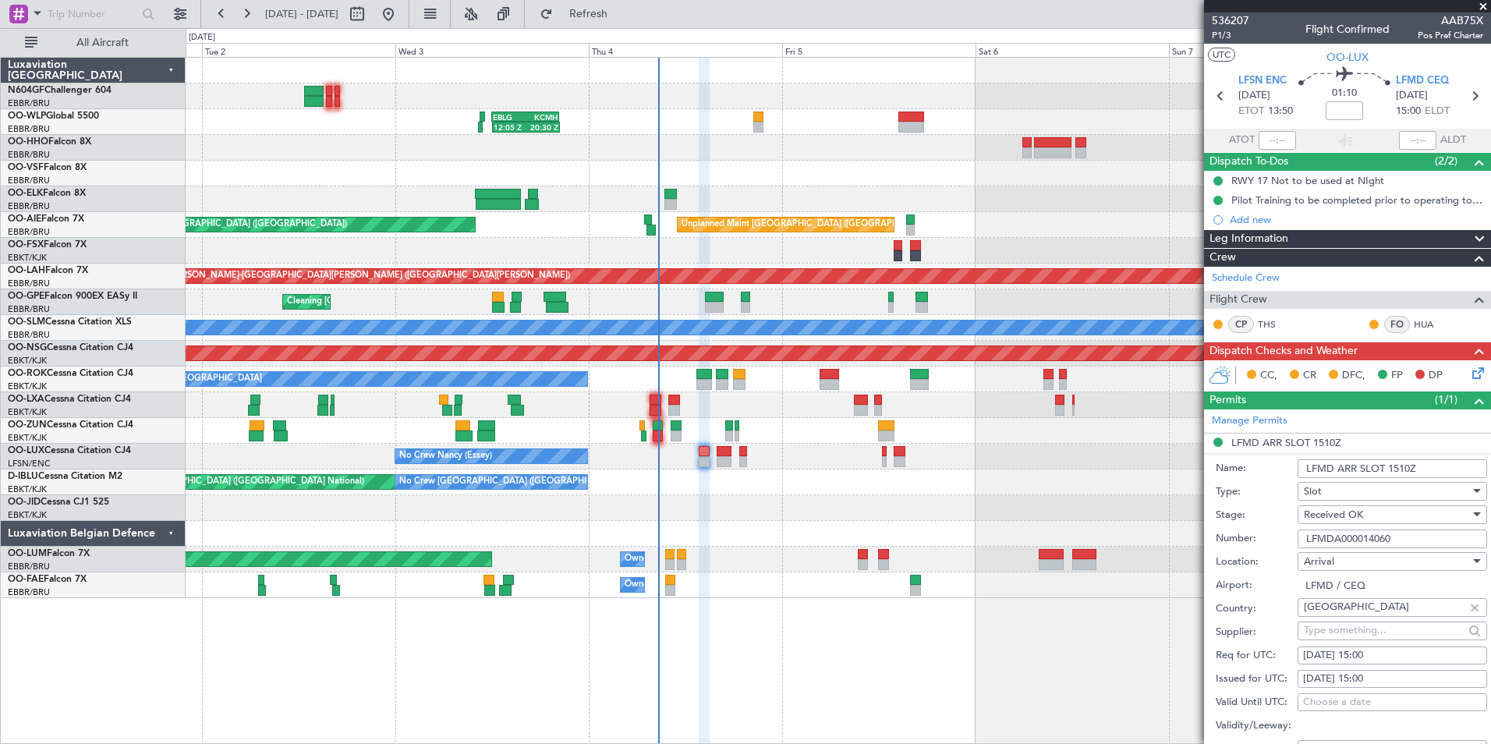
drag, startPoint x: 1397, startPoint y: 540, endPoint x: 1302, endPoint y: 542, distance: 95.1
click at [1302, 542] on input "LFMDA000014060" at bounding box center [1391, 538] width 189 height 19
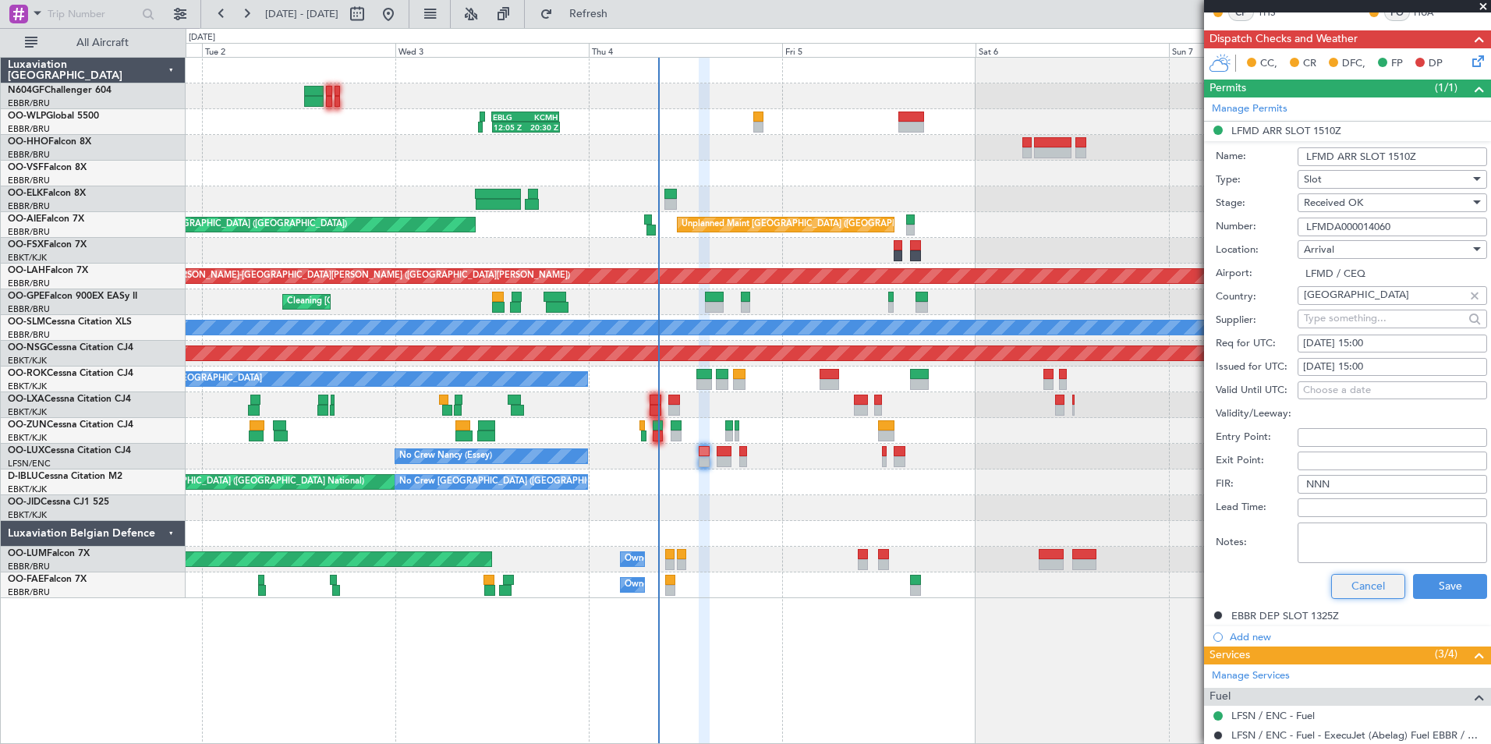
click at [1339, 590] on button "Cancel" at bounding box center [1368, 586] width 74 height 25
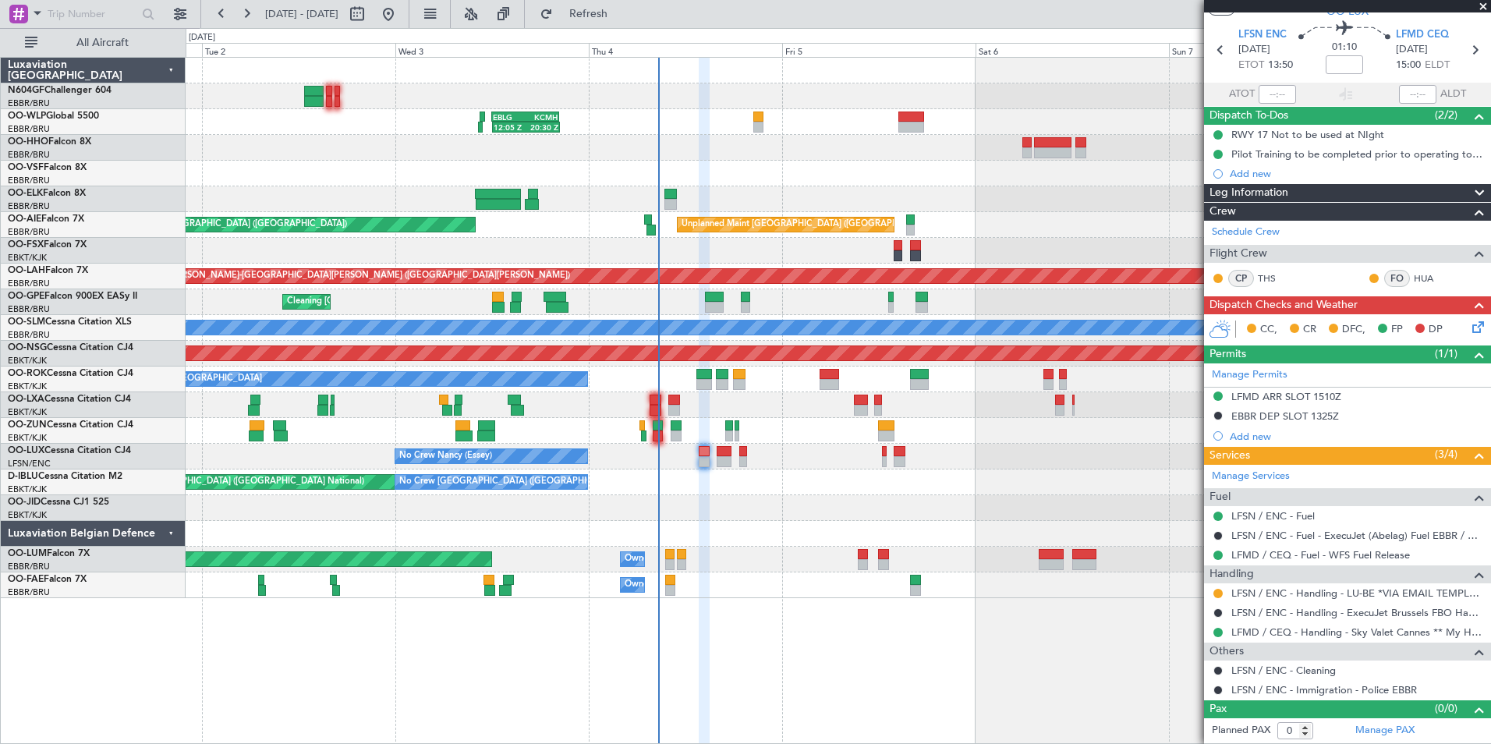
scroll to position [45, 0]
click at [1469, 325] on icon at bounding box center [1475, 325] width 12 height 12
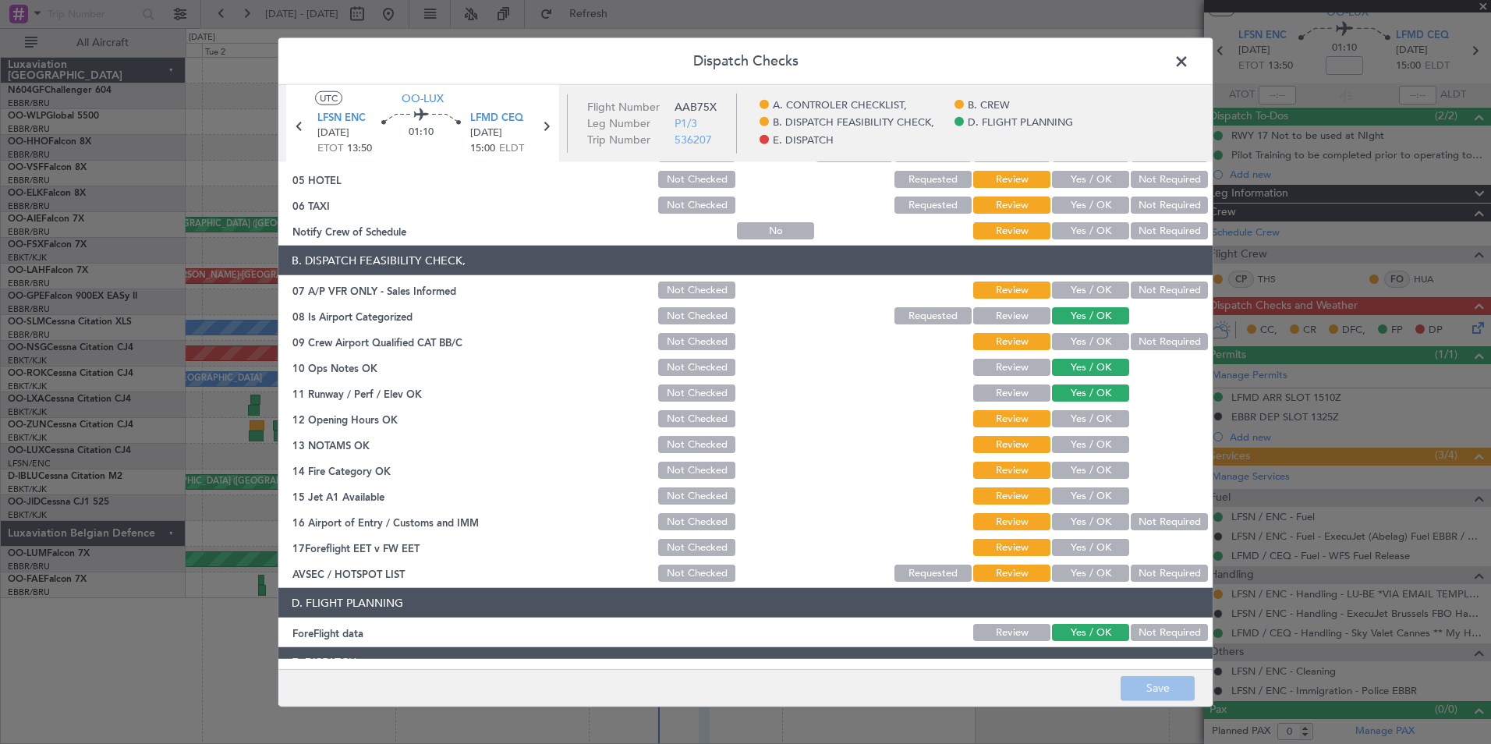
scroll to position [288, 0]
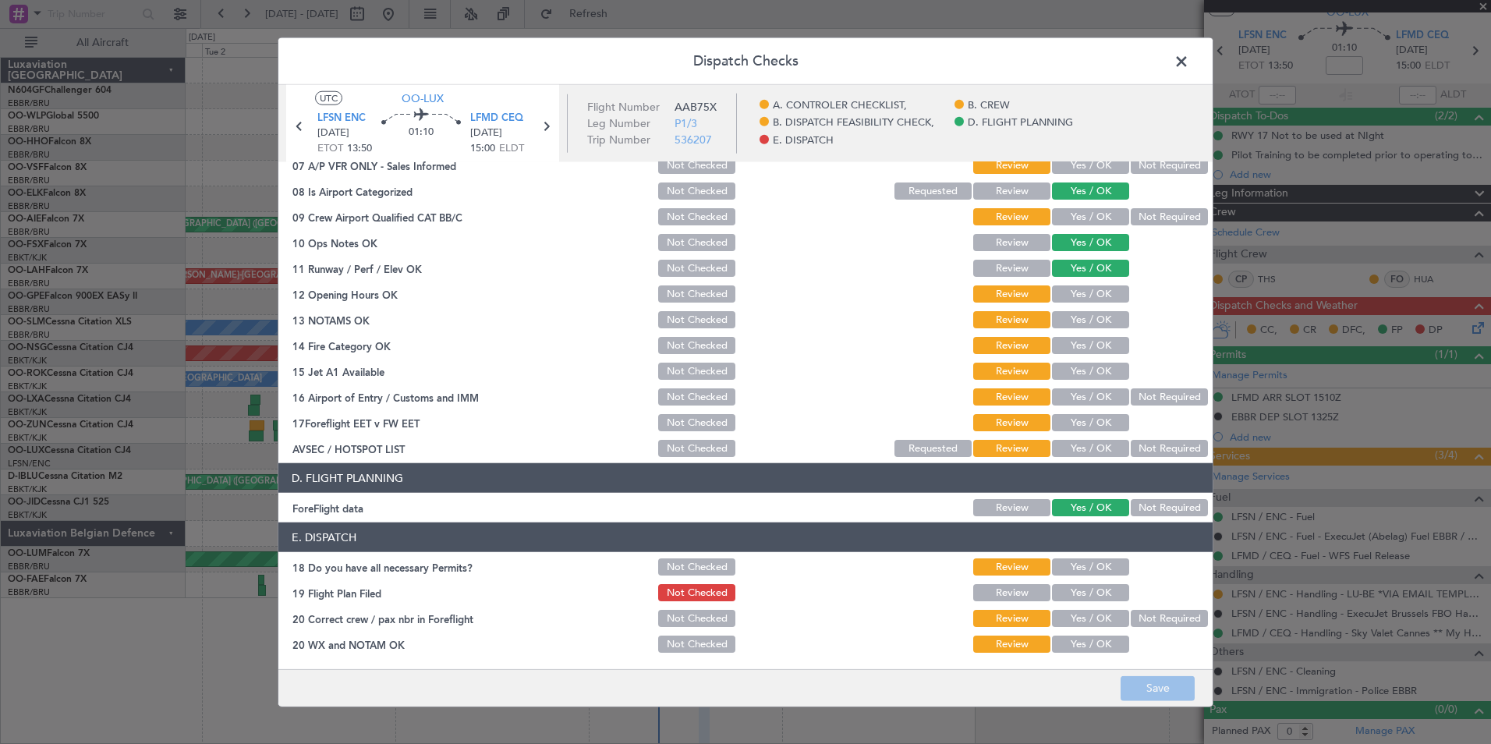
click at [1078, 568] on button "Yes / OK" at bounding box center [1090, 566] width 77 height 17
click at [1080, 592] on button "Yes / OK" at bounding box center [1090, 592] width 77 height 17
click at [1078, 625] on button "Yes / OK" at bounding box center [1090, 618] width 77 height 17
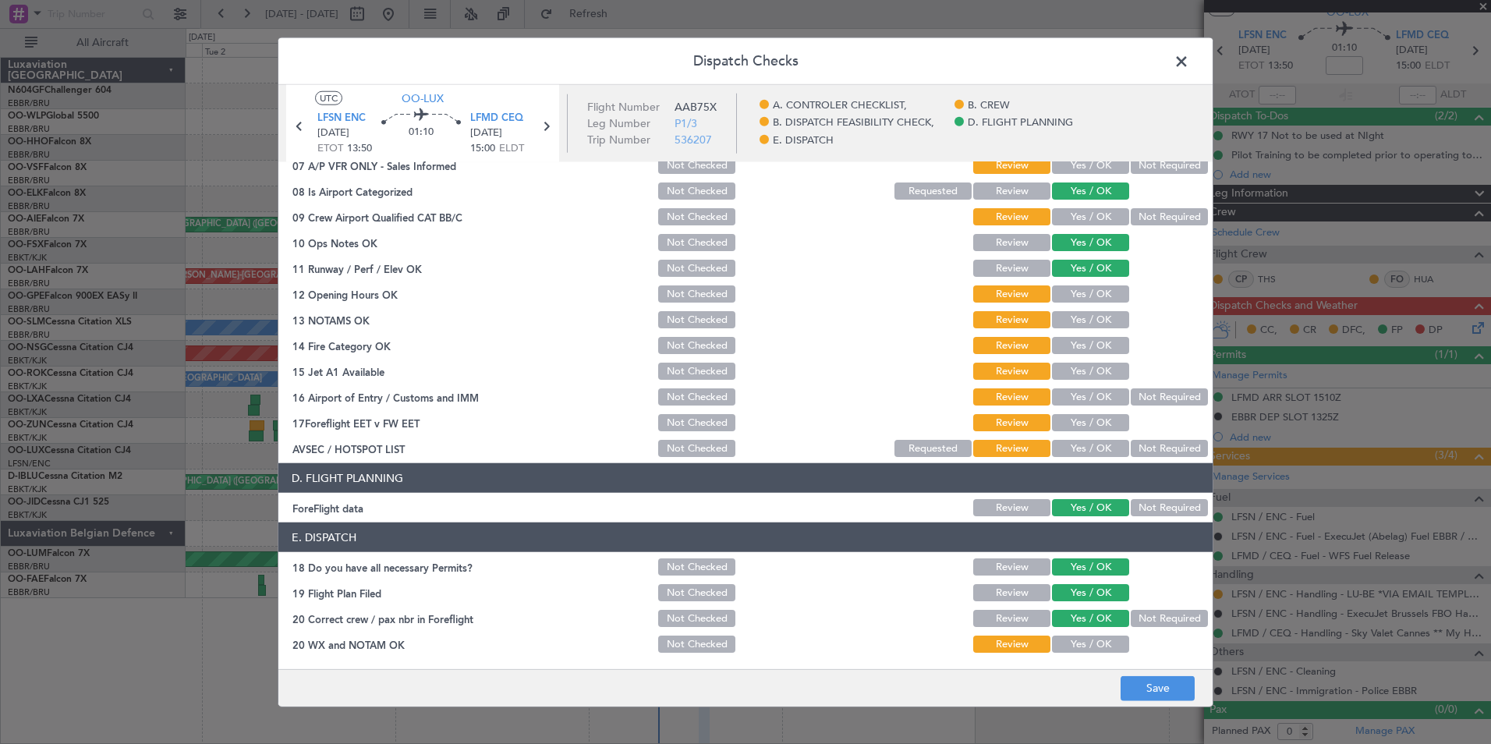
click at [1073, 654] on div "Yes / OK" at bounding box center [1088, 644] width 79 height 22
click at [1077, 646] on button "Yes / OK" at bounding box center [1090, 643] width 77 height 17
click at [1148, 689] on button "Save" at bounding box center [1157, 687] width 74 height 25
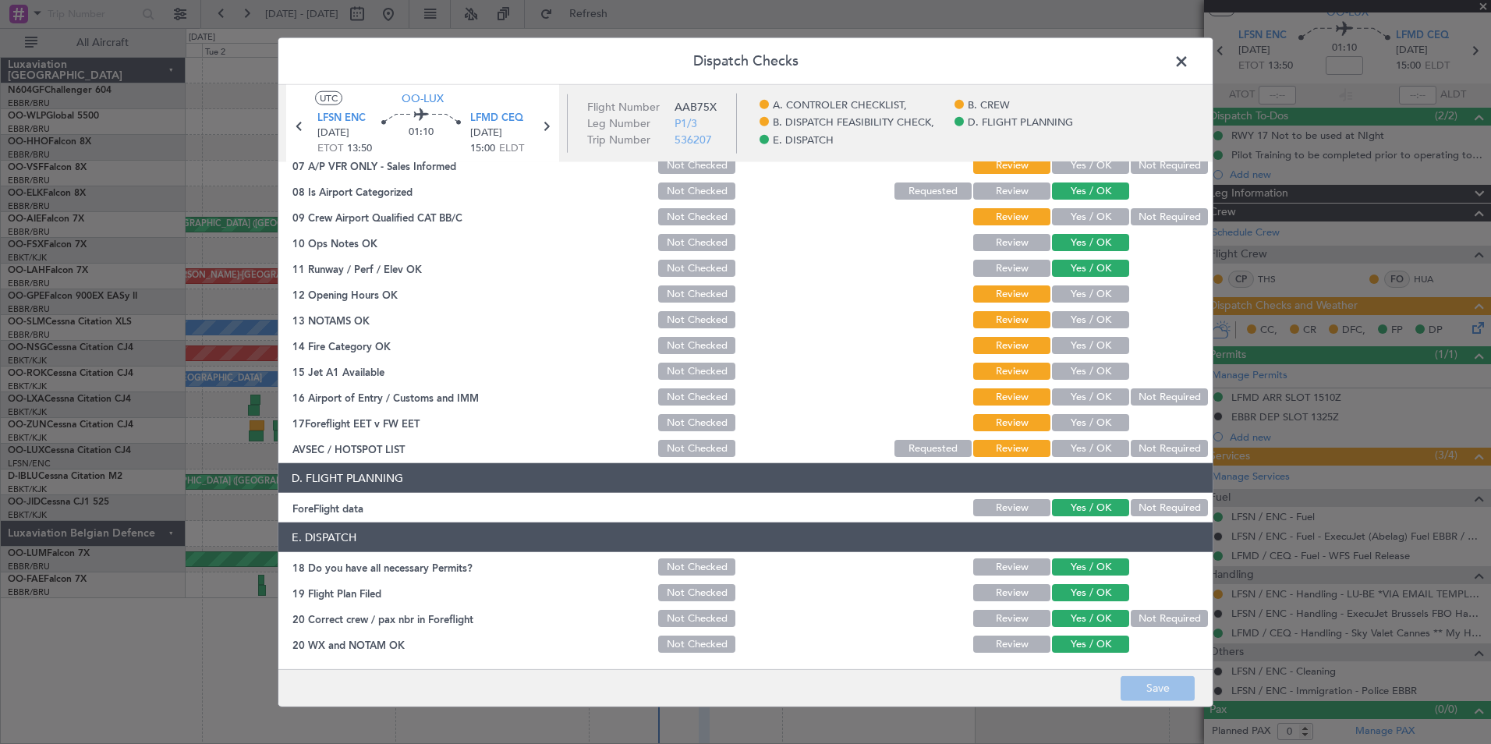
scroll to position [133, 0]
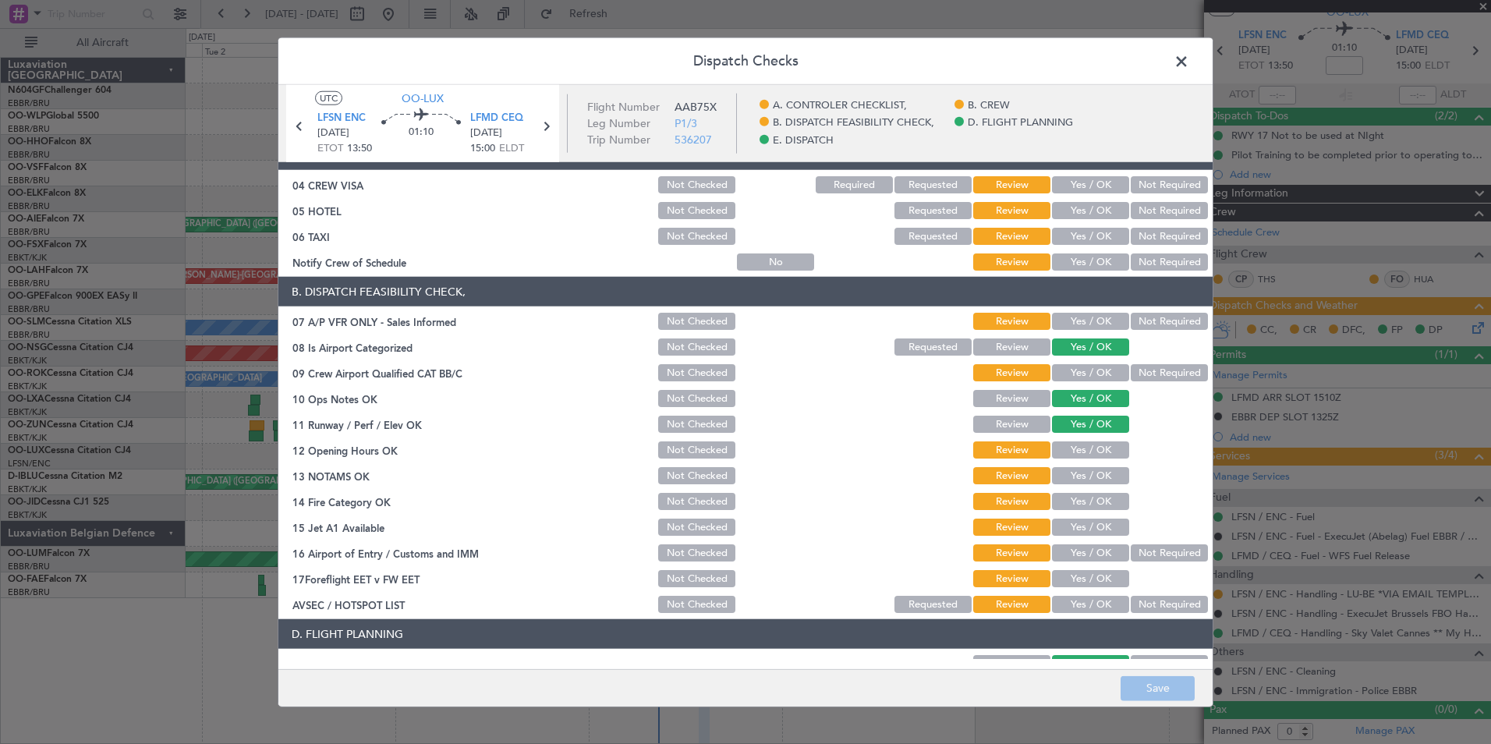
drag, startPoint x: 1153, startPoint y: 318, endPoint x: 1145, endPoint y: 338, distance: 21.7
click at [1153, 318] on button "Not Required" at bounding box center [1169, 321] width 77 height 17
click at [1141, 366] on button "Not Required" at bounding box center [1169, 372] width 77 height 17
click at [1085, 441] on div "Yes / OK" at bounding box center [1088, 450] width 79 height 22
click at [1085, 443] on button "Yes / OK" at bounding box center [1090, 449] width 77 height 17
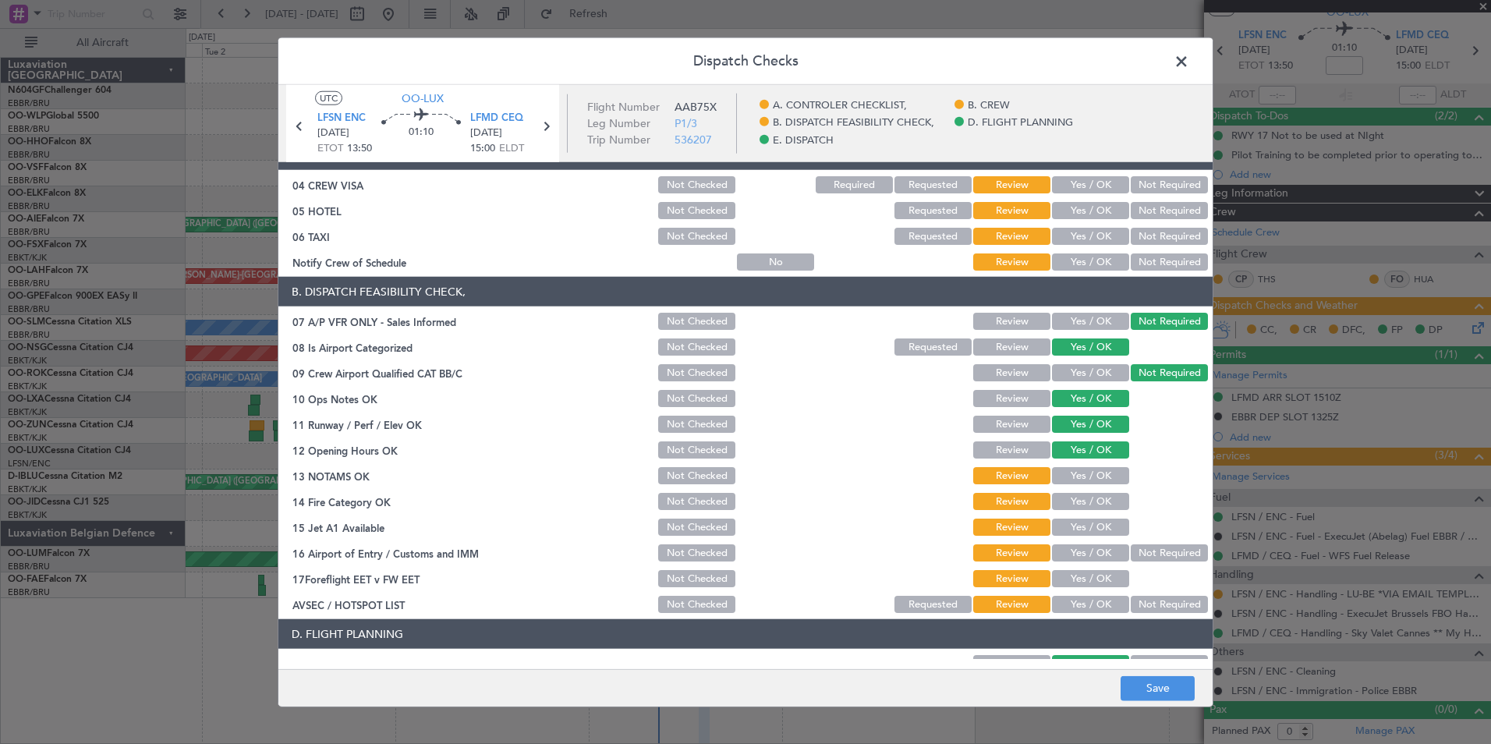
drag, startPoint x: 1075, startPoint y: 471, endPoint x: 1075, endPoint y: 494, distance: 22.6
click at [1075, 475] on button "Yes / OK" at bounding box center [1090, 475] width 77 height 17
drag, startPoint x: 1075, startPoint y: 494, endPoint x: 1073, endPoint y: 518, distance: 23.5
click at [1075, 497] on button "Yes / OK" at bounding box center [1090, 501] width 77 height 17
click at [1071, 522] on button "Yes / OK" at bounding box center [1090, 526] width 77 height 17
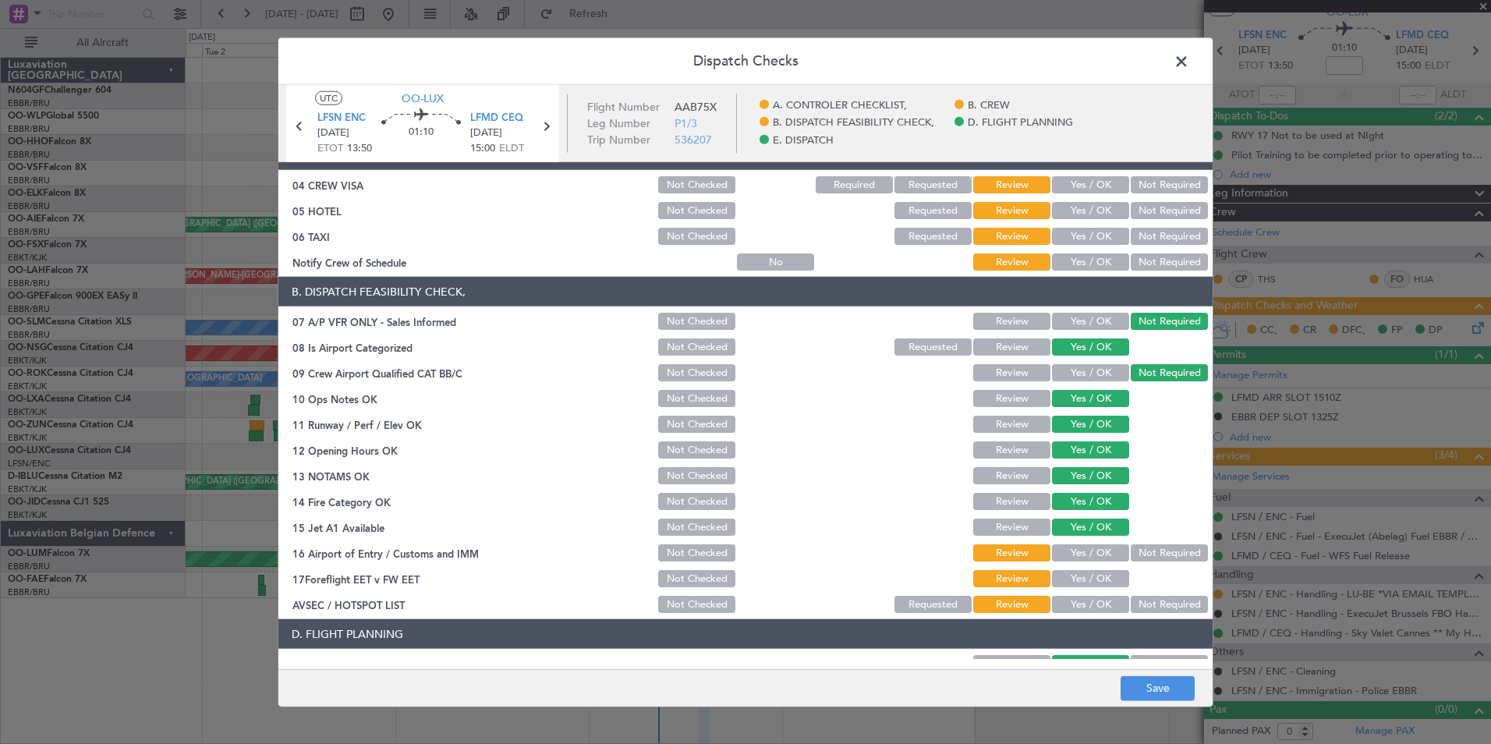
click at [1131, 555] on button "Not Required" at bounding box center [1169, 552] width 77 height 17
click at [1105, 576] on button "Yes / OK" at bounding box center [1090, 578] width 77 height 17
click at [1101, 603] on button "Yes / OK" at bounding box center [1090, 604] width 77 height 17
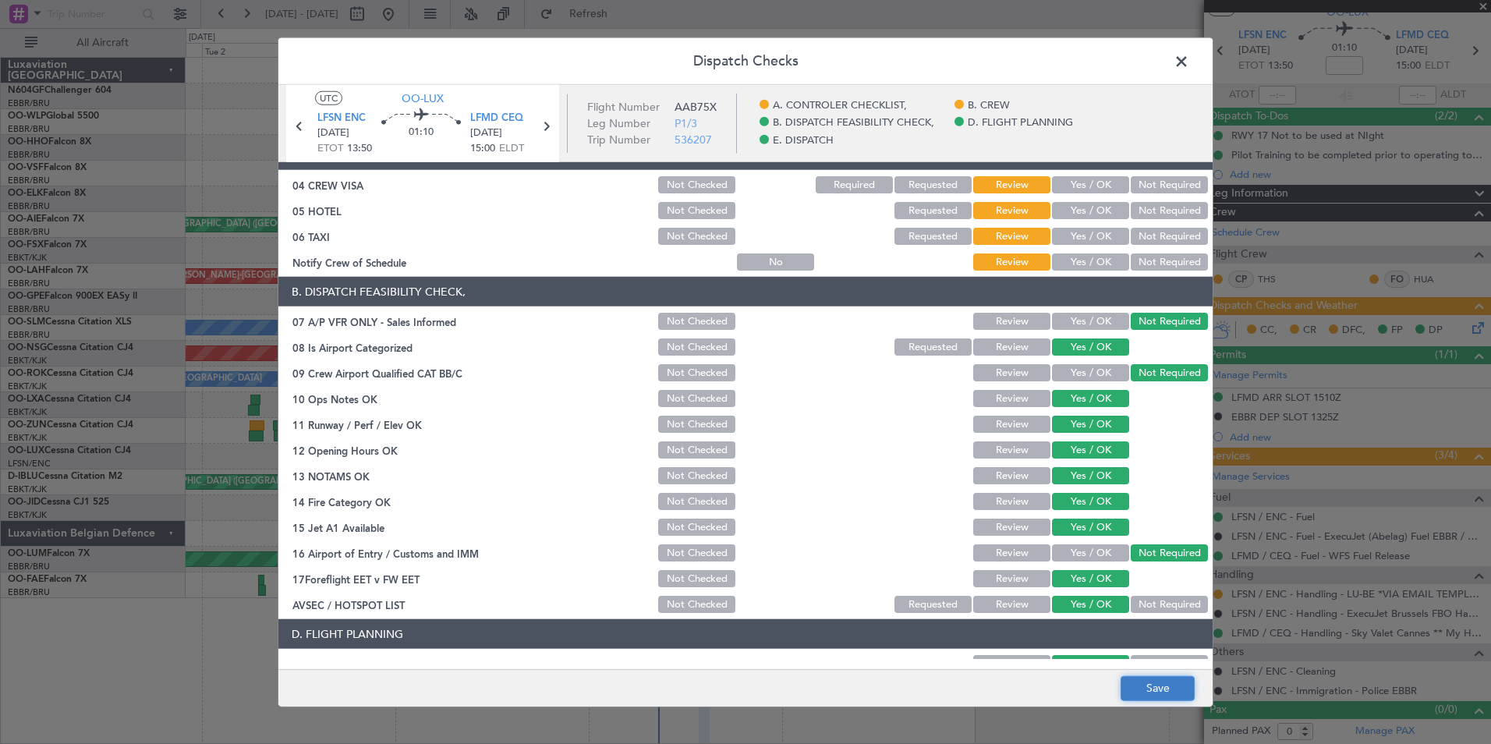
click at [1159, 675] on button "Save" at bounding box center [1157, 687] width 74 height 25
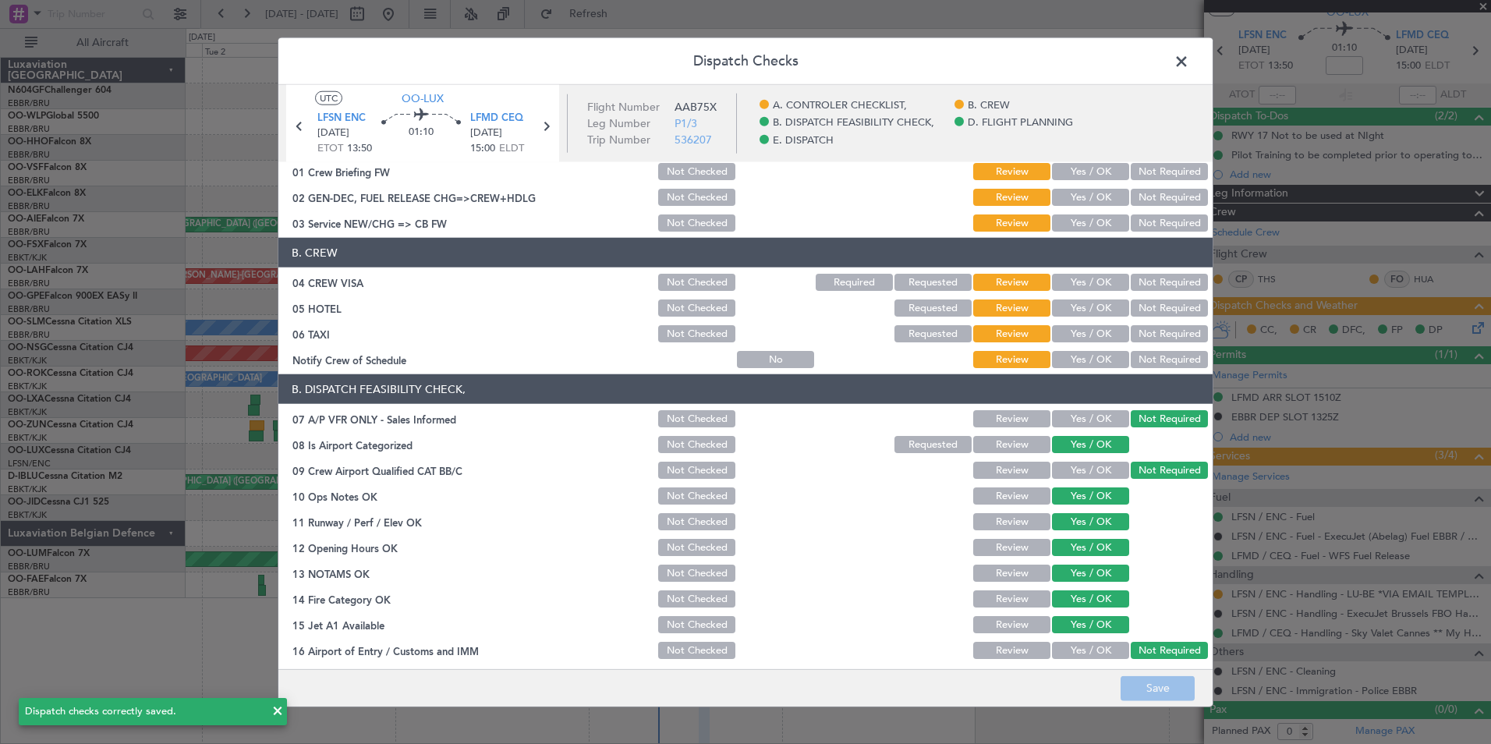
scroll to position [0, 0]
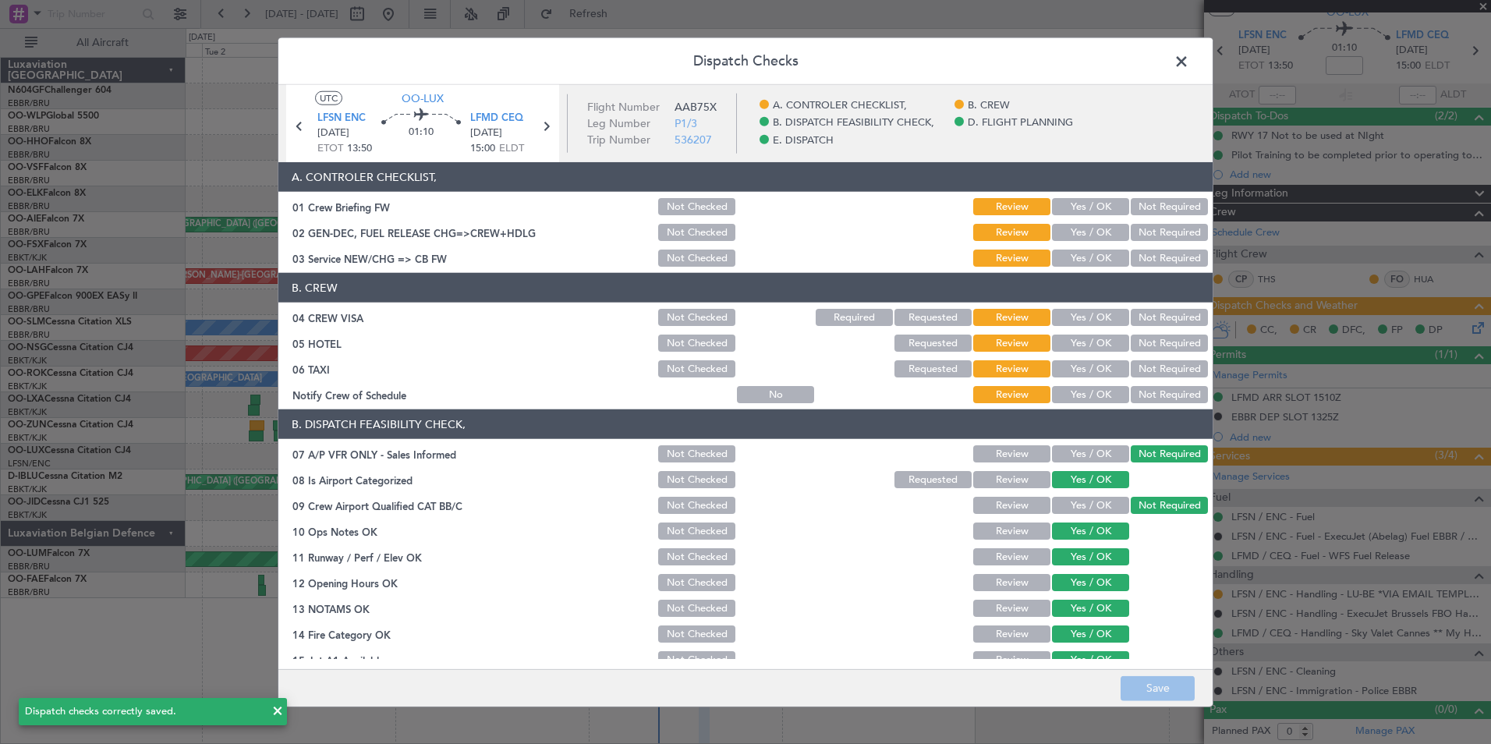
click at [1090, 249] on button "Yes / OK" at bounding box center [1090, 257] width 77 height 17
click at [1139, 313] on button "Not Required" at bounding box center [1169, 317] width 77 height 17
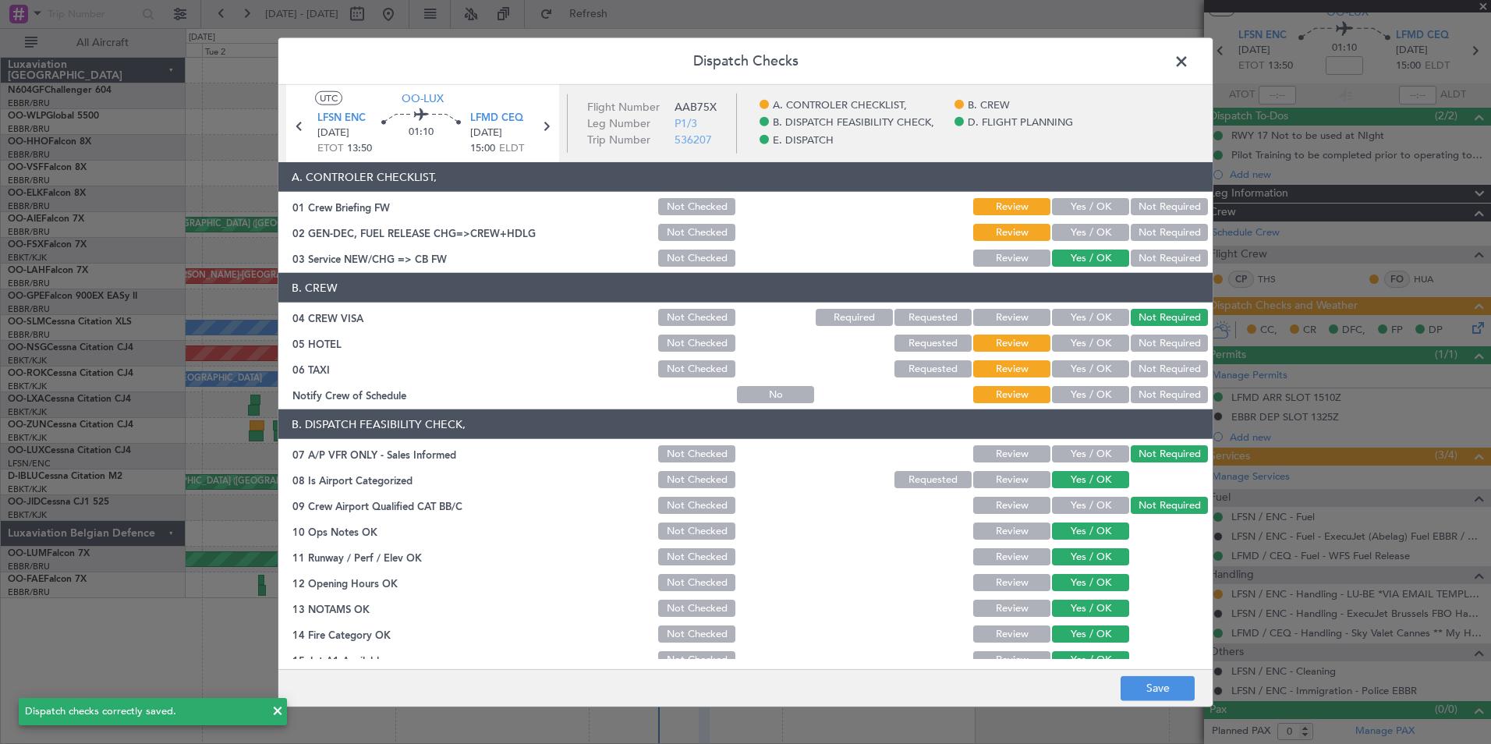
click at [1141, 346] on button "Not Required" at bounding box center [1169, 342] width 77 height 17
drag, startPoint x: 1138, startPoint y: 373, endPoint x: 1093, endPoint y: 397, distance: 51.3
click at [1138, 374] on button "Not Required" at bounding box center [1169, 368] width 77 height 17
click at [1085, 397] on button "Yes / OK" at bounding box center [1090, 394] width 77 height 17
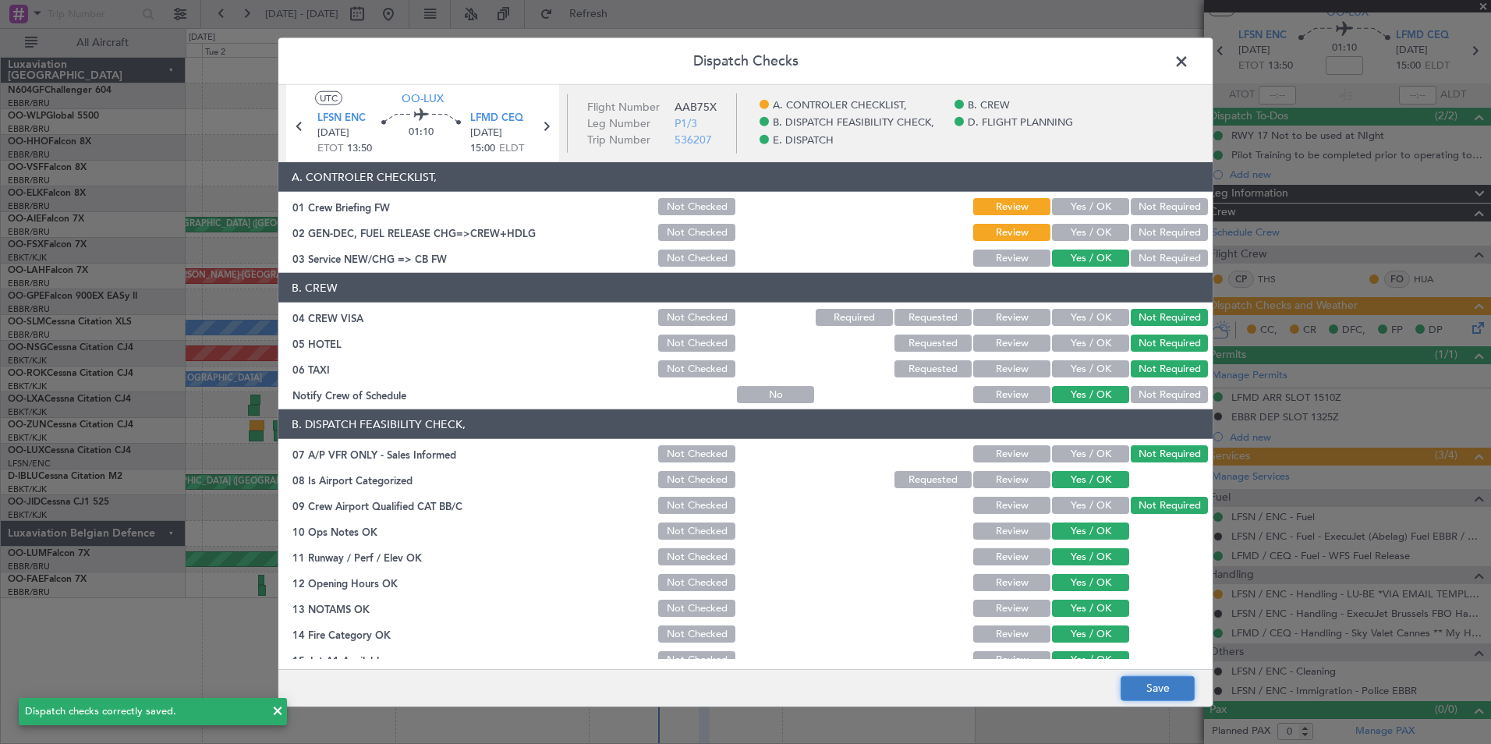
click at [1148, 689] on button "Save" at bounding box center [1157, 687] width 74 height 25
click at [1189, 62] on span at bounding box center [1189, 65] width 0 height 31
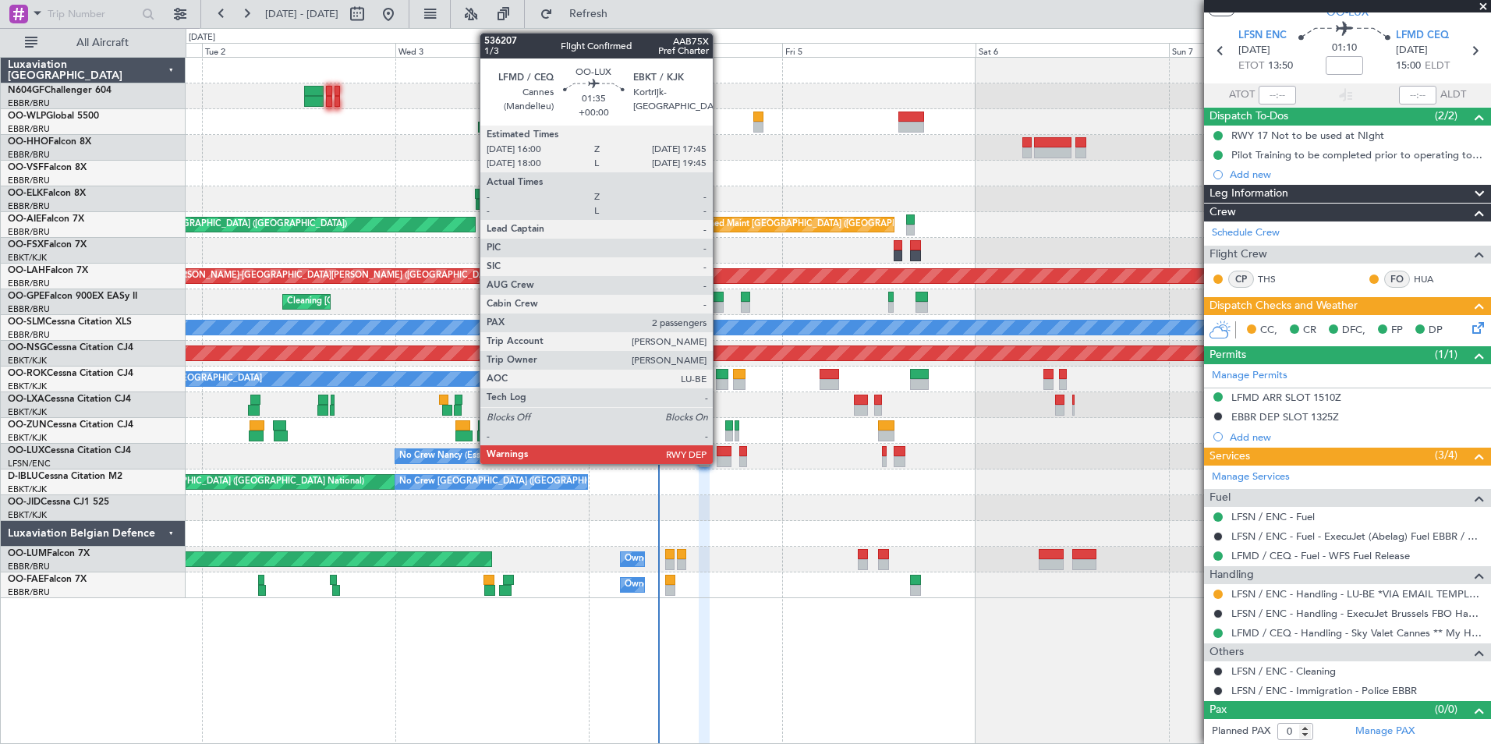
click at [720, 455] on div at bounding box center [724, 451] width 15 height 11
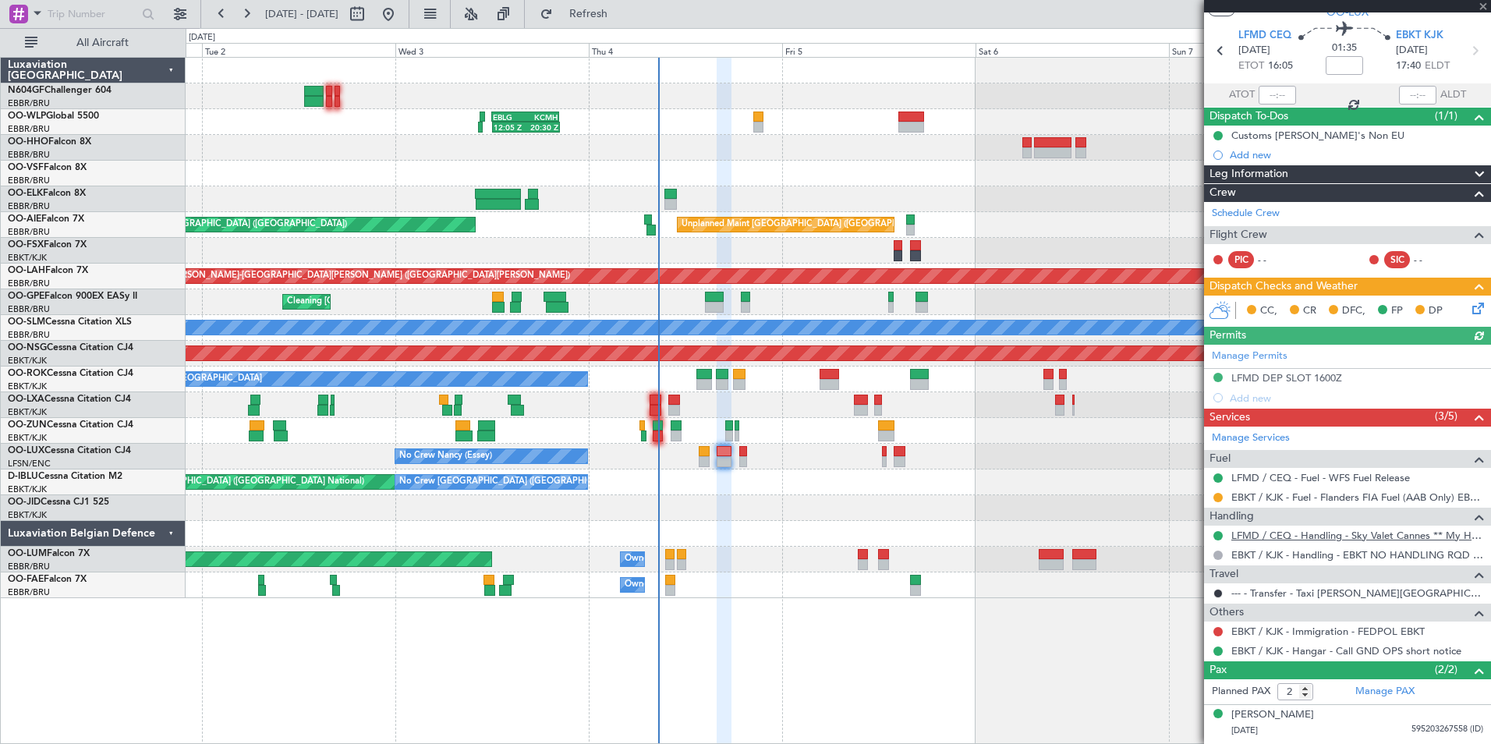
scroll to position [76, 0]
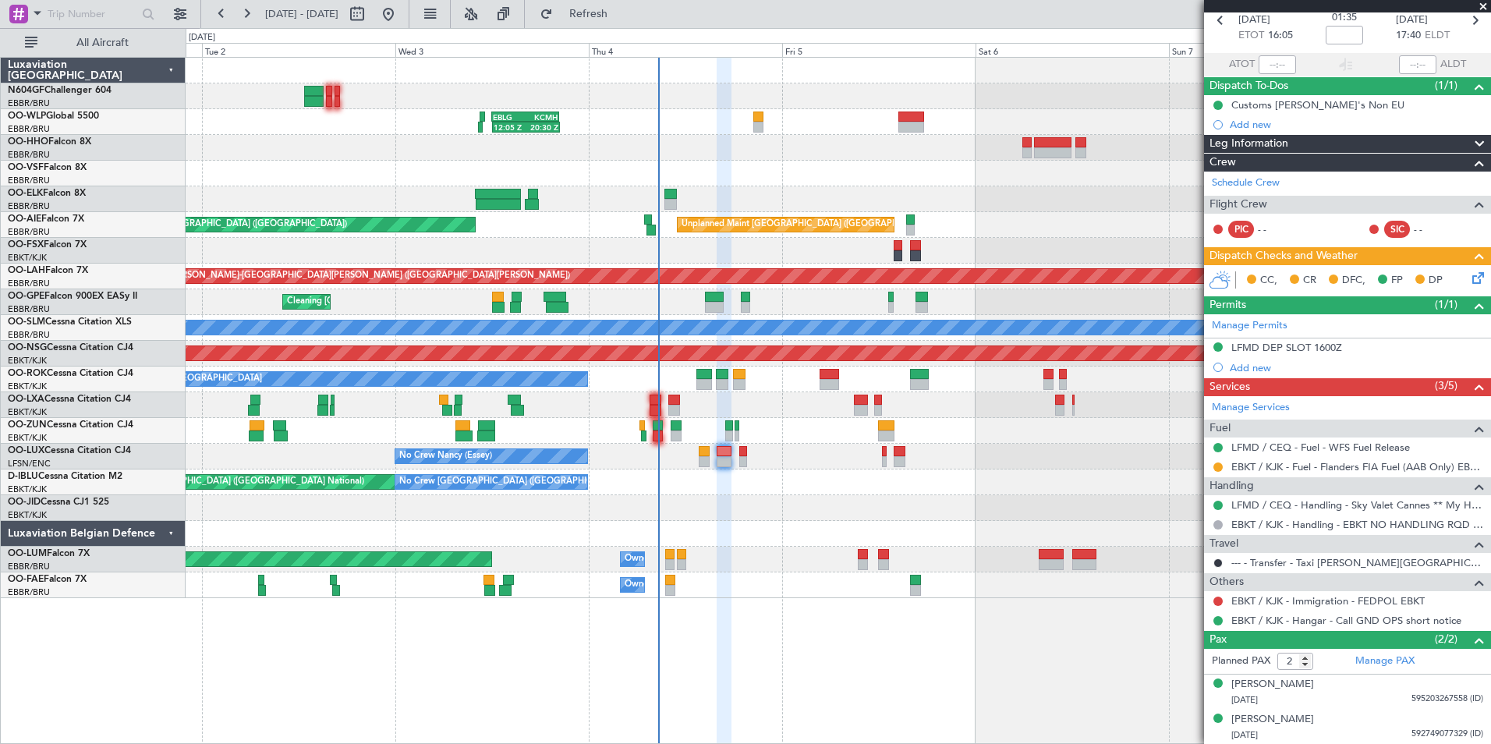
click at [1469, 280] on icon at bounding box center [1475, 275] width 12 height 12
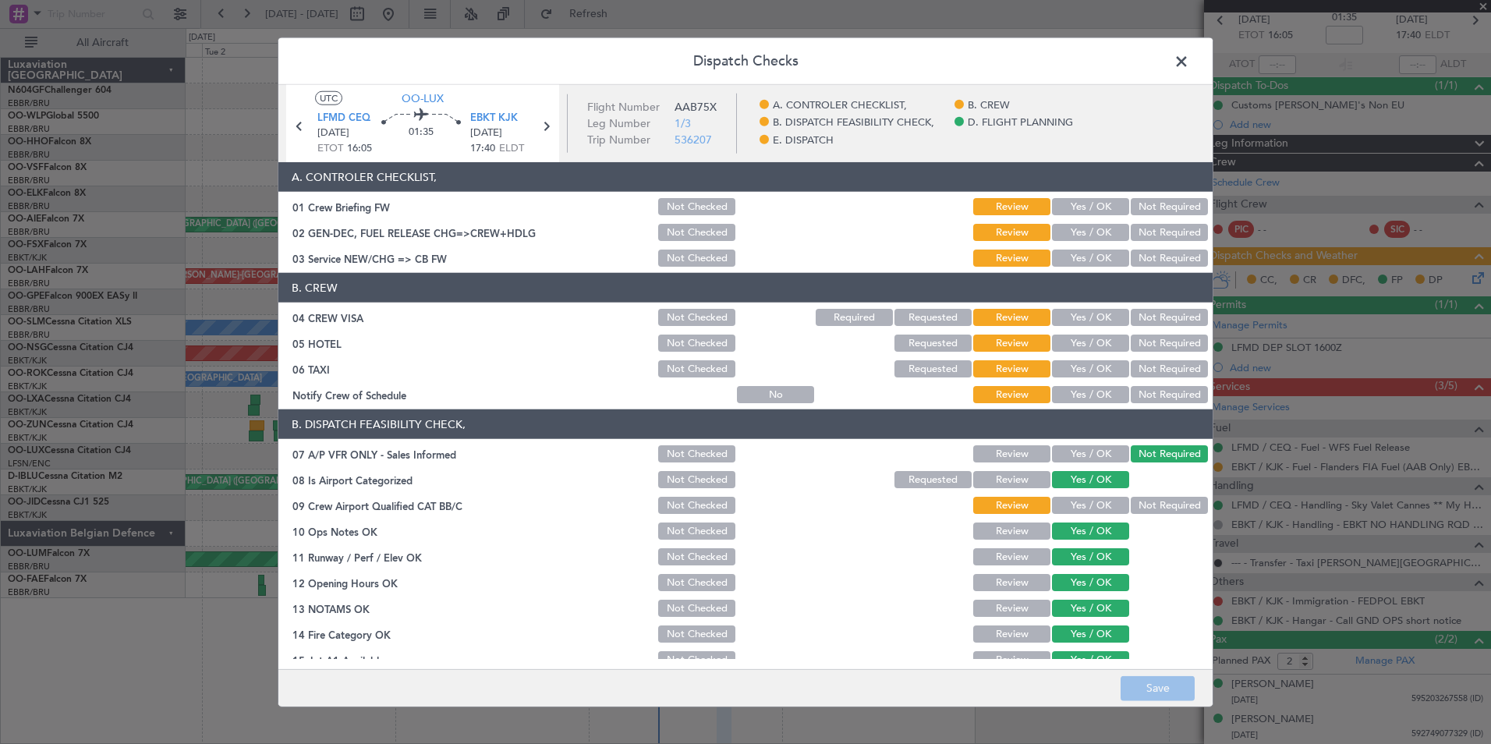
click at [1061, 260] on button "Yes / OK" at bounding box center [1090, 257] width 77 height 17
click at [1148, 311] on button "Not Required" at bounding box center [1169, 317] width 77 height 17
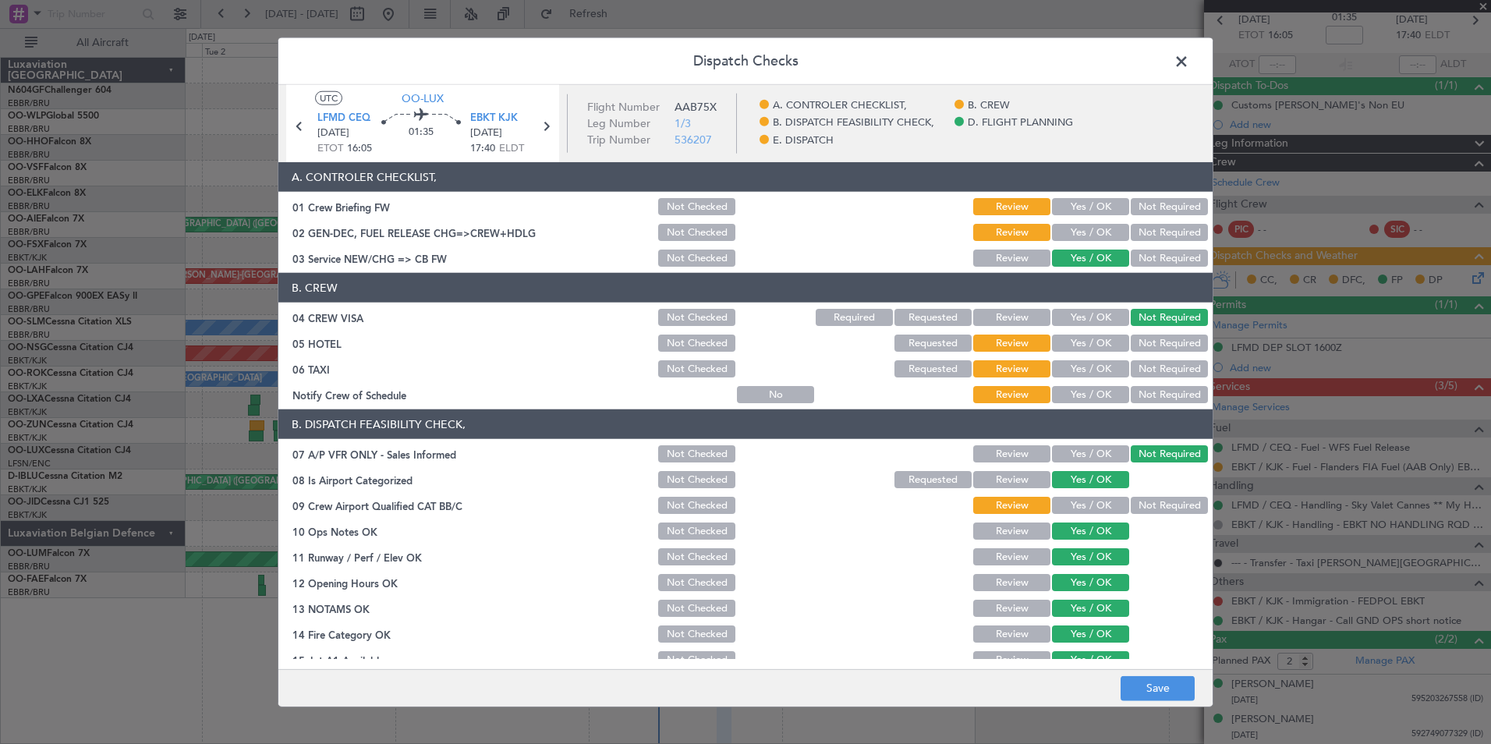
click at [1149, 335] on button "Not Required" at bounding box center [1169, 342] width 77 height 17
drag, startPoint x: 1135, startPoint y: 364, endPoint x: 1121, endPoint y: 380, distance: 21.6
click at [1134, 366] on button "Not Required" at bounding box center [1169, 368] width 77 height 17
click at [1097, 387] on button "Yes / OK" at bounding box center [1090, 394] width 77 height 17
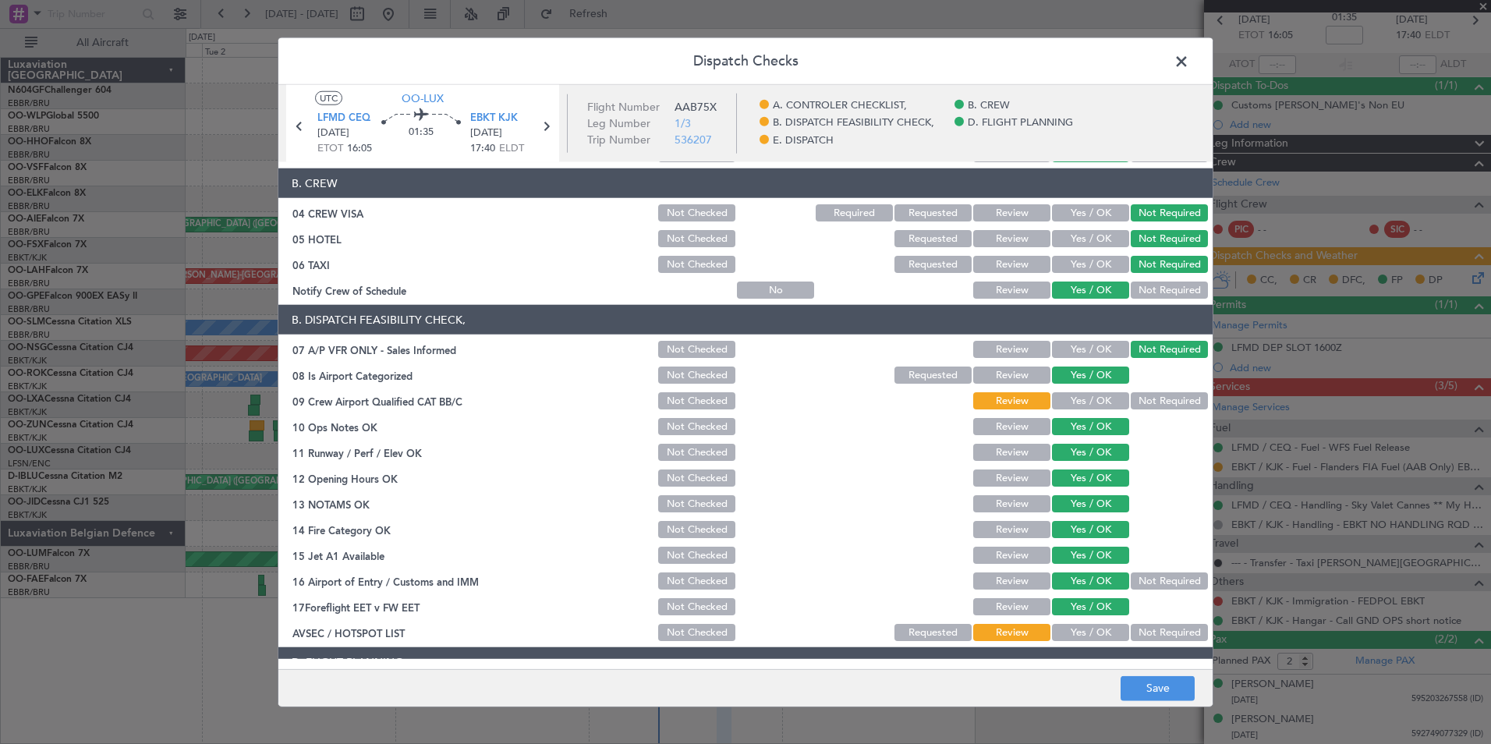
scroll to position [234, 0]
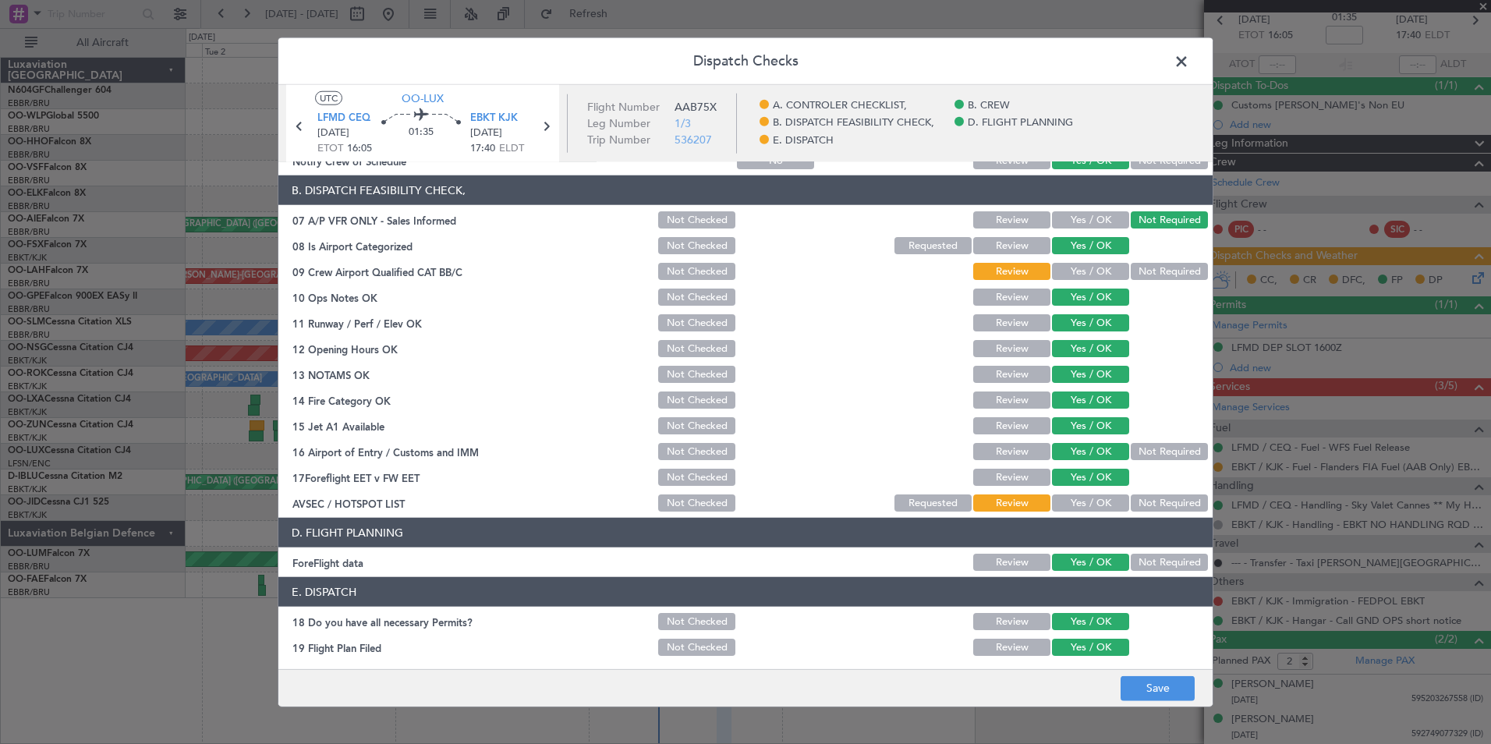
click at [1077, 273] on button "Yes / OK" at bounding box center [1090, 271] width 77 height 17
click at [1081, 496] on button "Yes / OK" at bounding box center [1090, 502] width 77 height 17
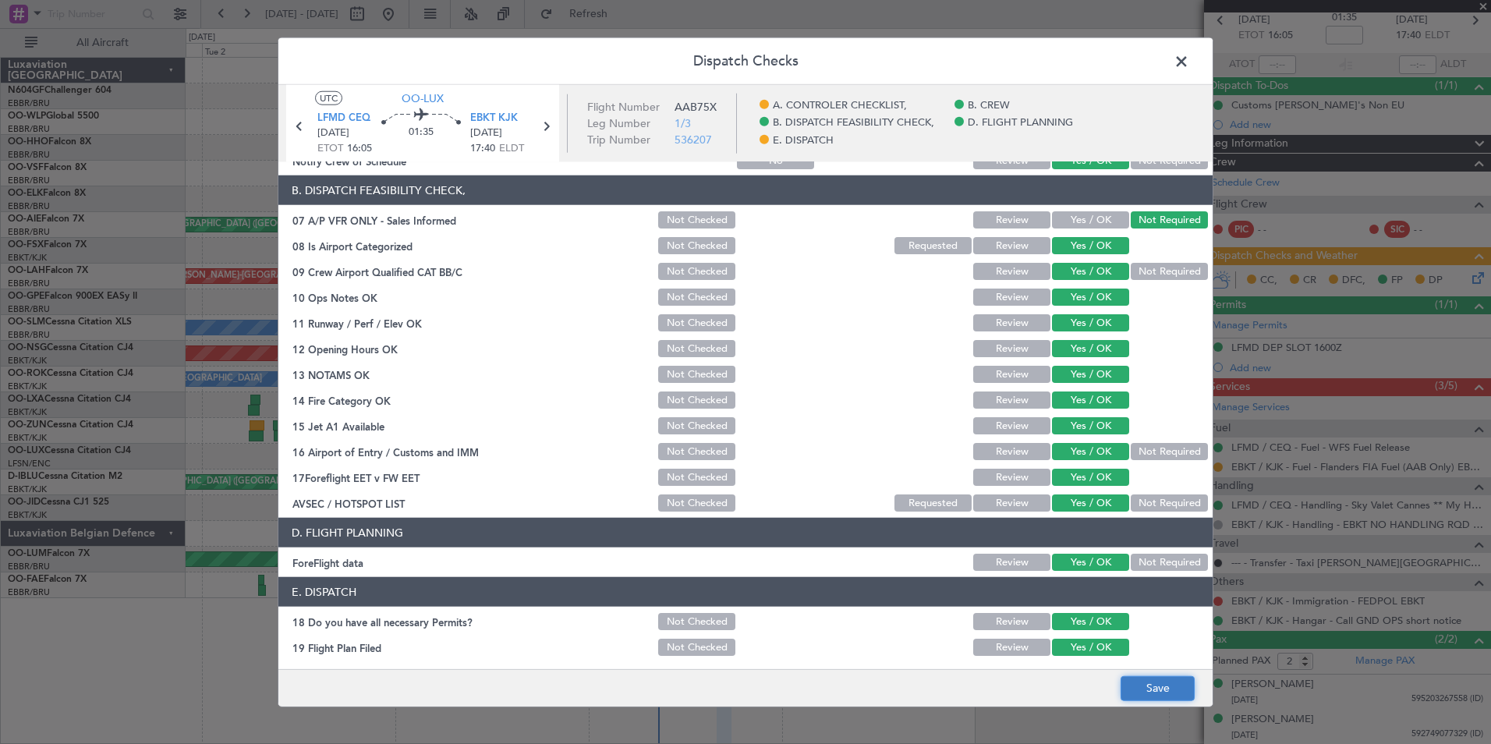
click at [1158, 689] on button "Save" at bounding box center [1157, 687] width 74 height 25
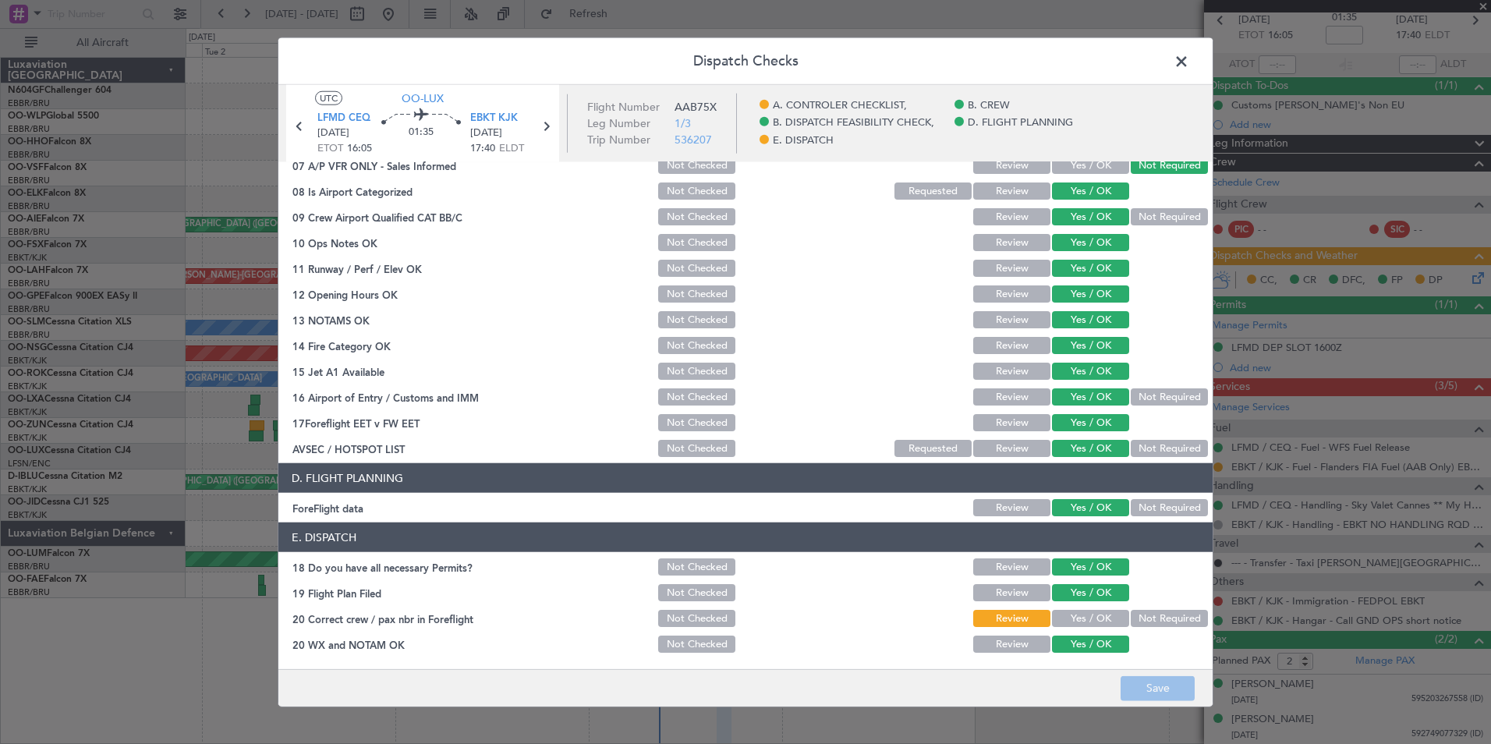
click at [1189, 60] on span at bounding box center [1189, 65] width 0 height 31
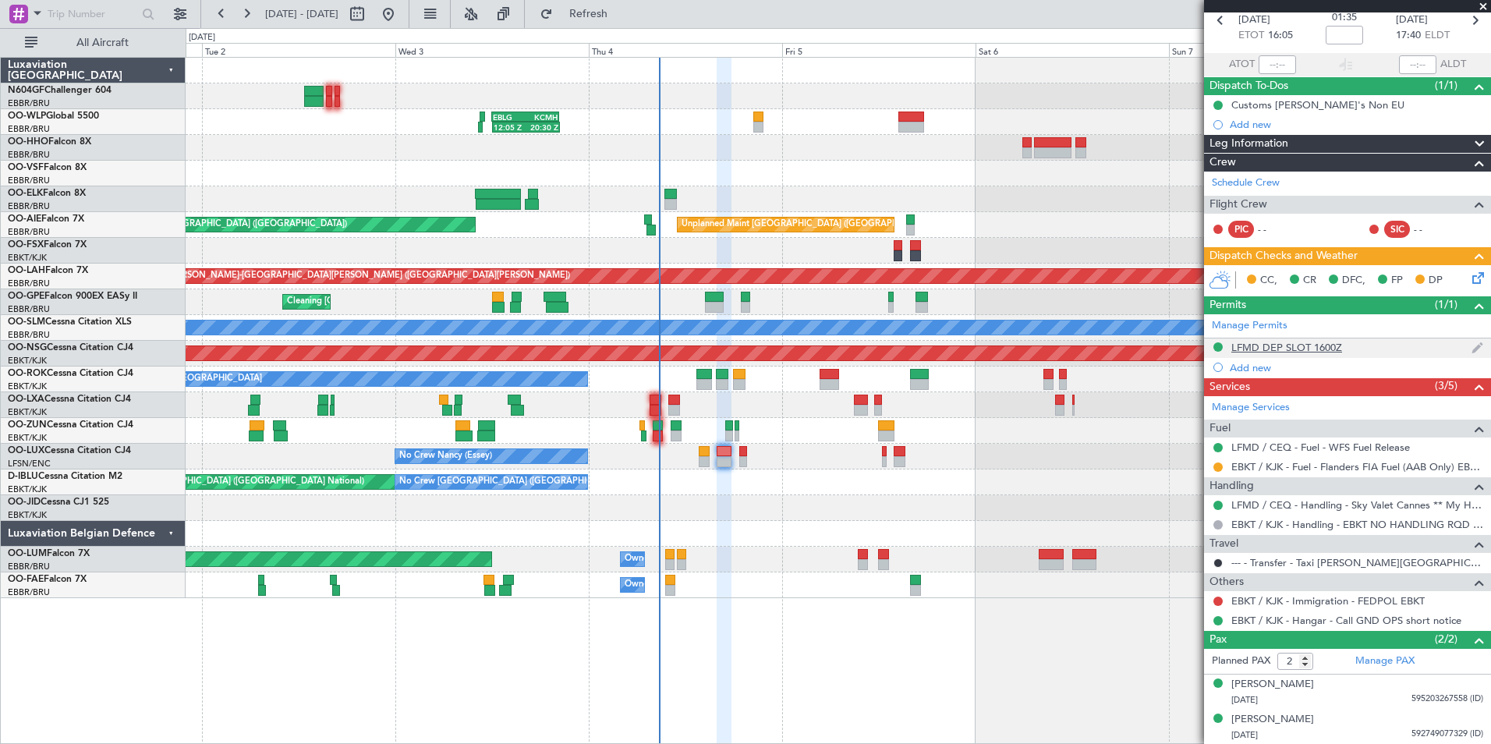
click at [1294, 341] on div "LFMD DEP SLOT 1600Z" at bounding box center [1286, 347] width 111 height 13
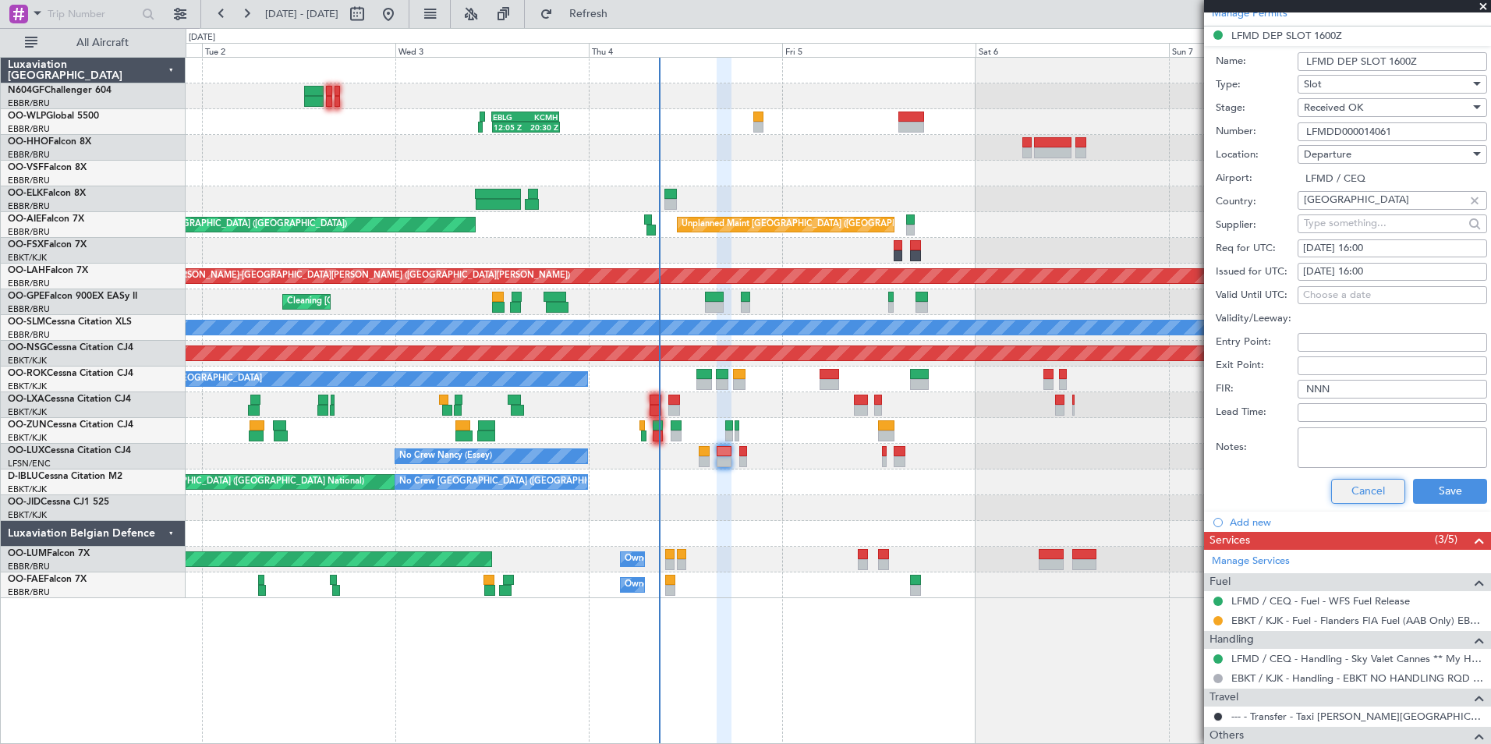
click at [1361, 487] on button "Cancel" at bounding box center [1368, 491] width 74 height 25
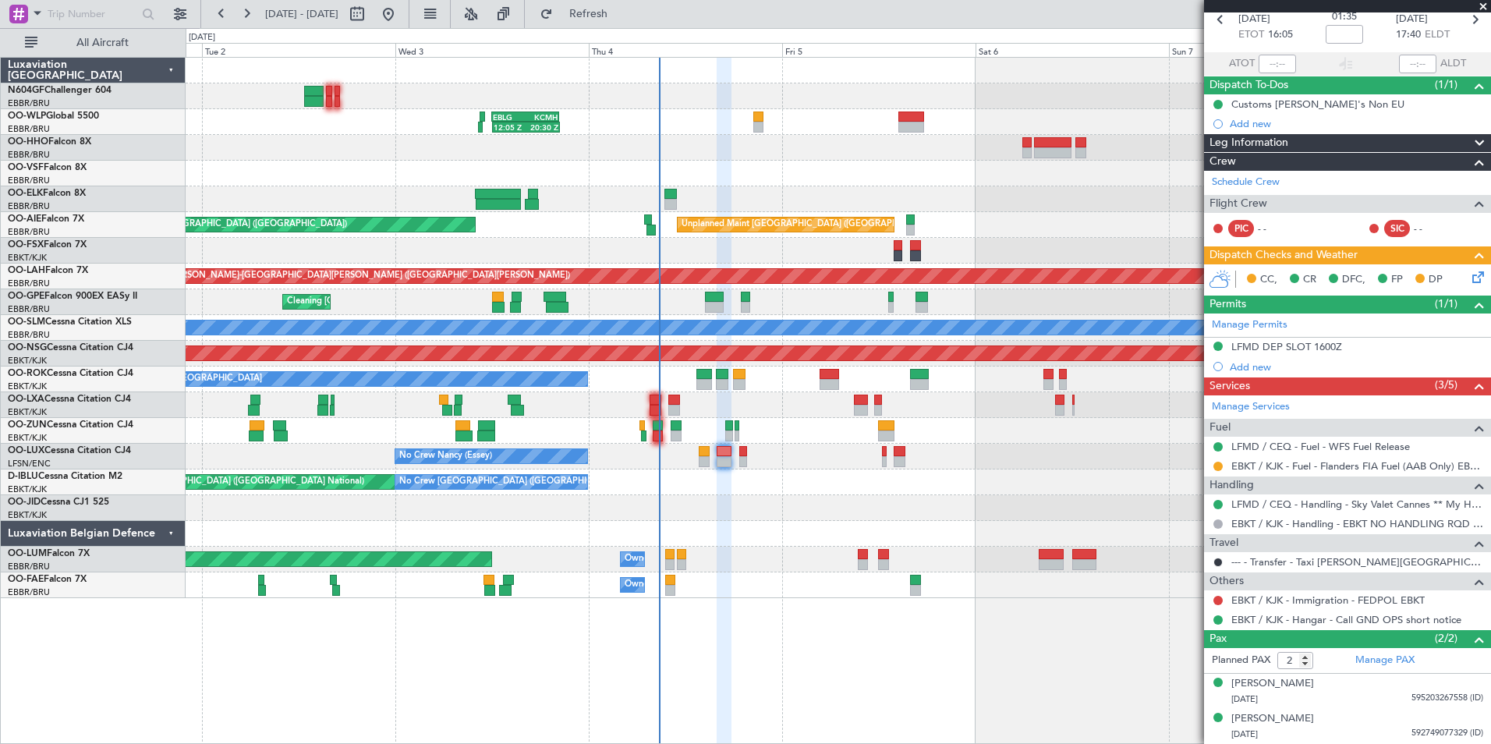
scroll to position [76, 0]
click at [610, 26] on button "Refresh" at bounding box center [580, 14] width 94 height 25
click at [1469, 278] on icon at bounding box center [1475, 275] width 12 height 12
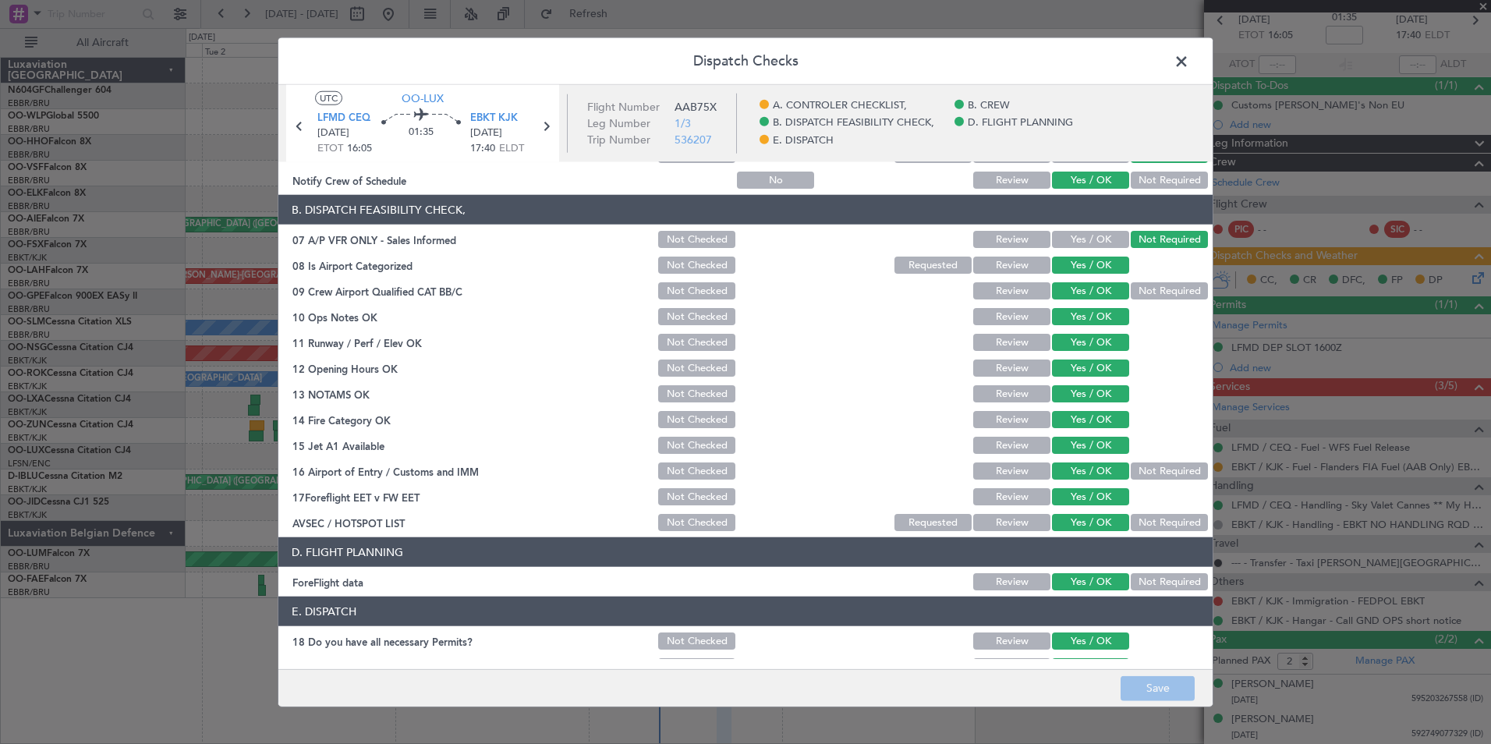
scroll to position [288, 0]
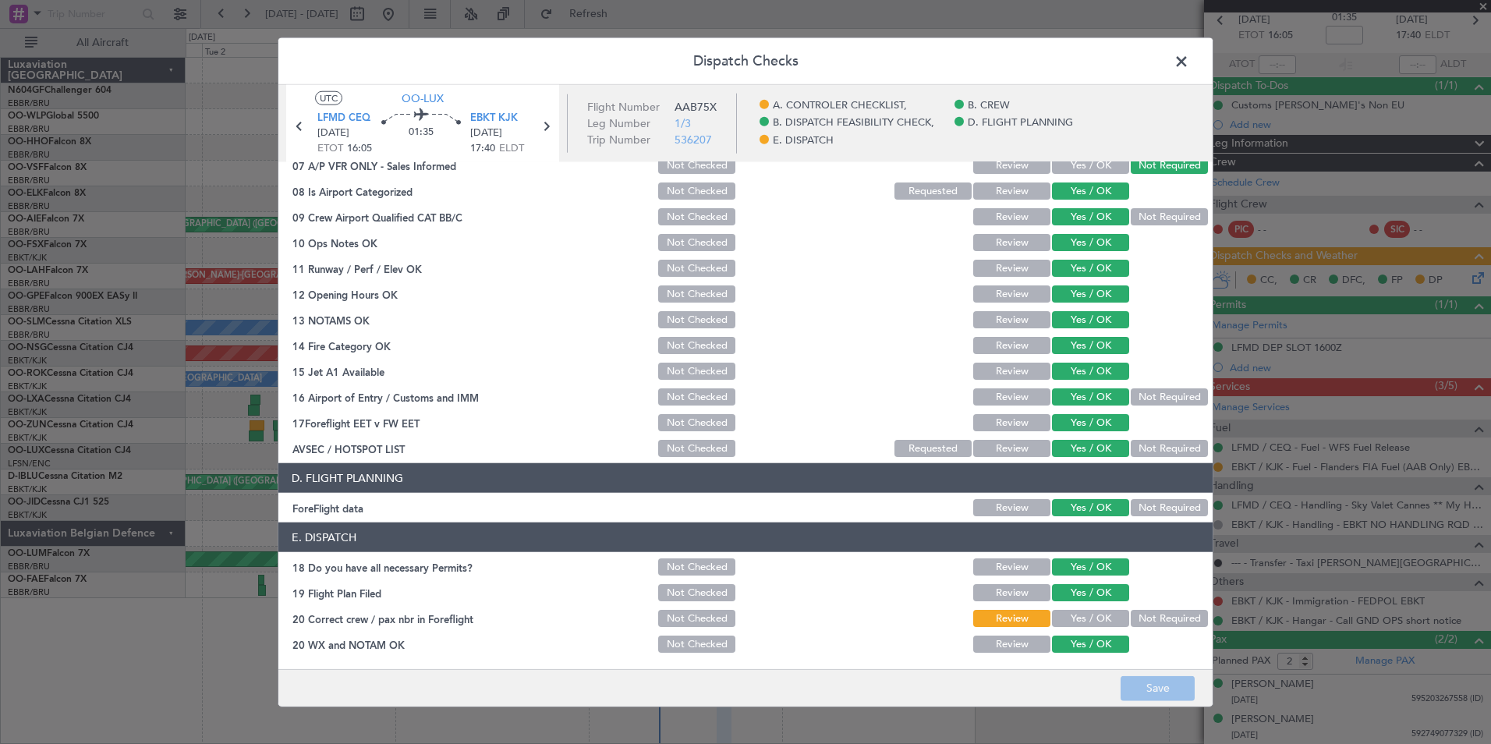
click at [1077, 617] on button "Yes / OK" at bounding box center [1090, 618] width 77 height 17
click at [1123, 690] on button "Save" at bounding box center [1157, 687] width 74 height 25
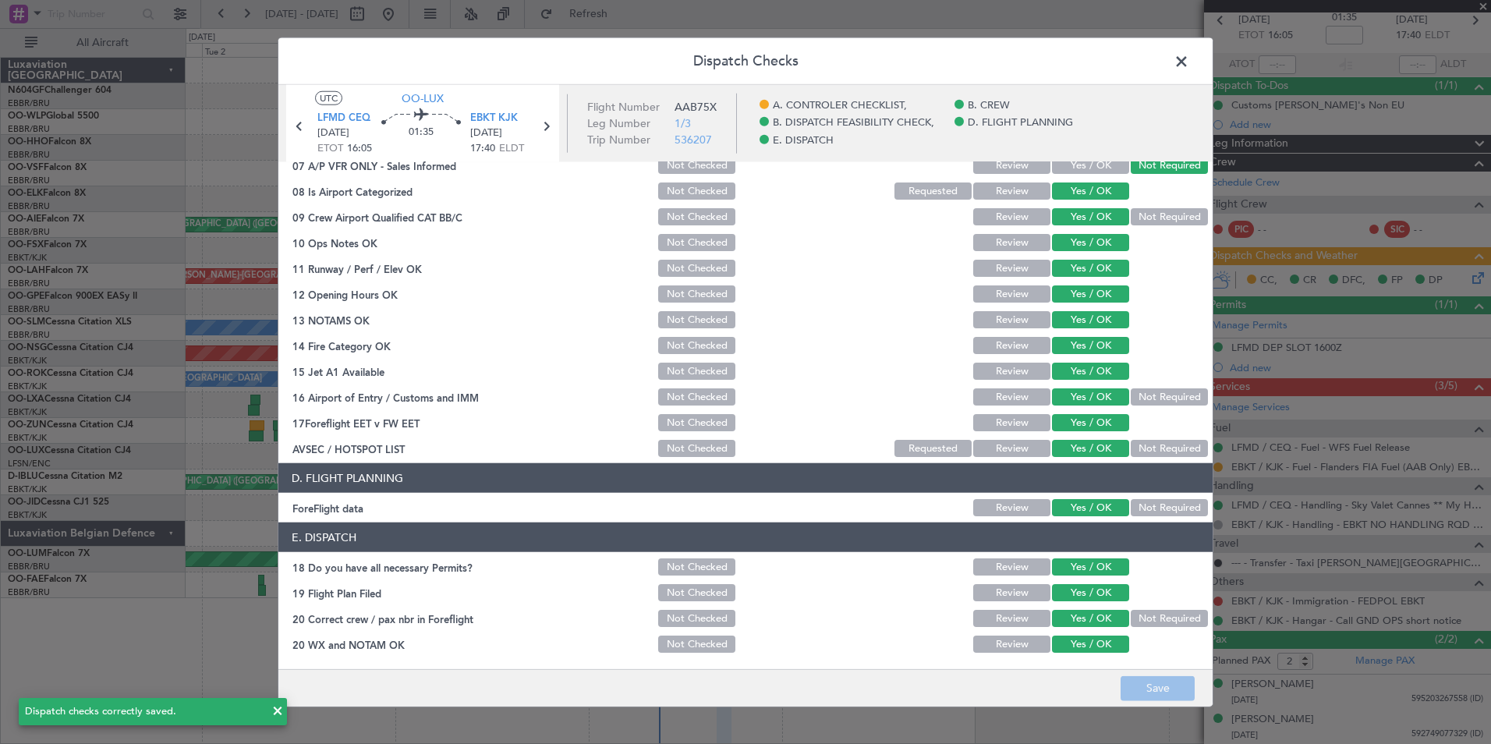
click at [1189, 58] on span at bounding box center [1189, 65] width 0 height 31
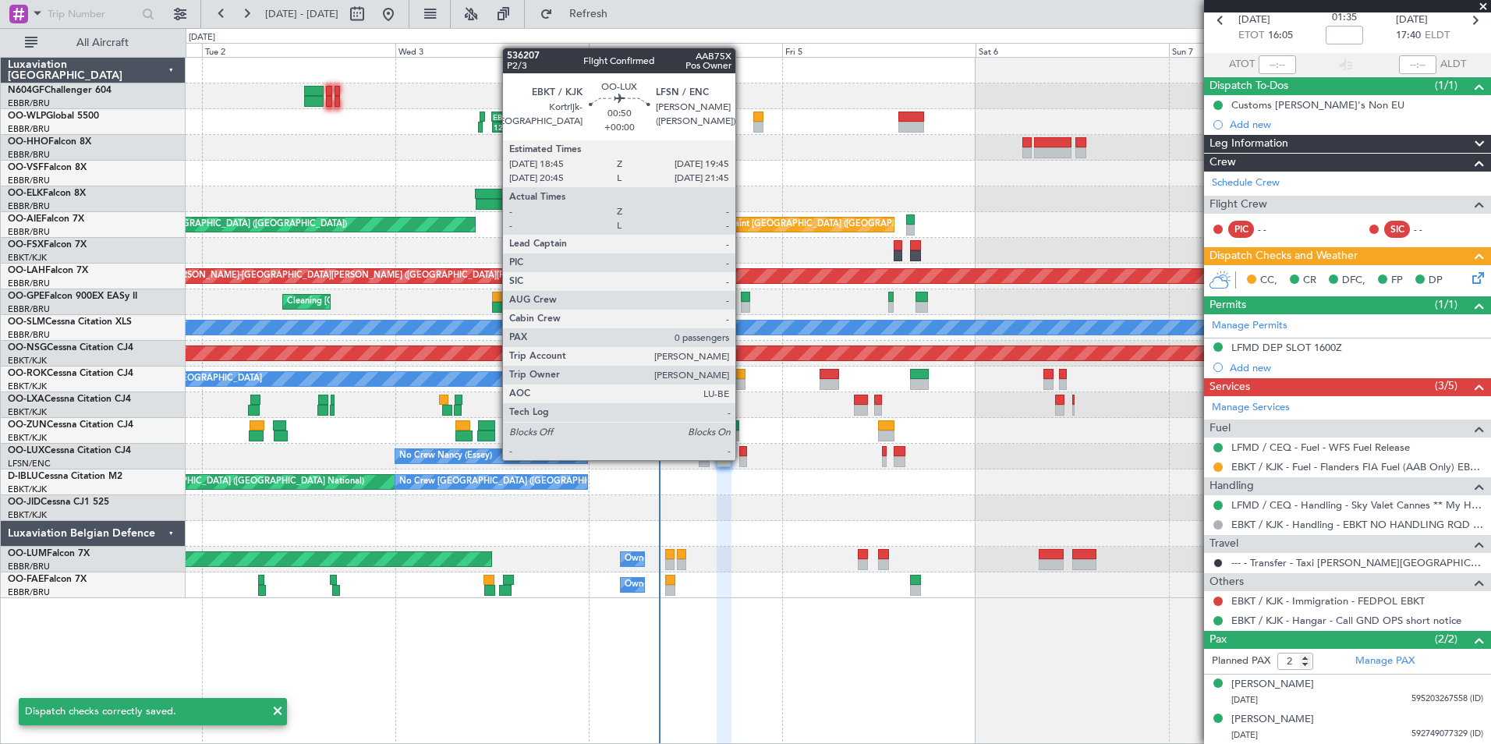
click at [742, 458] on div at bounding box center [743, 461] width 9 height 11
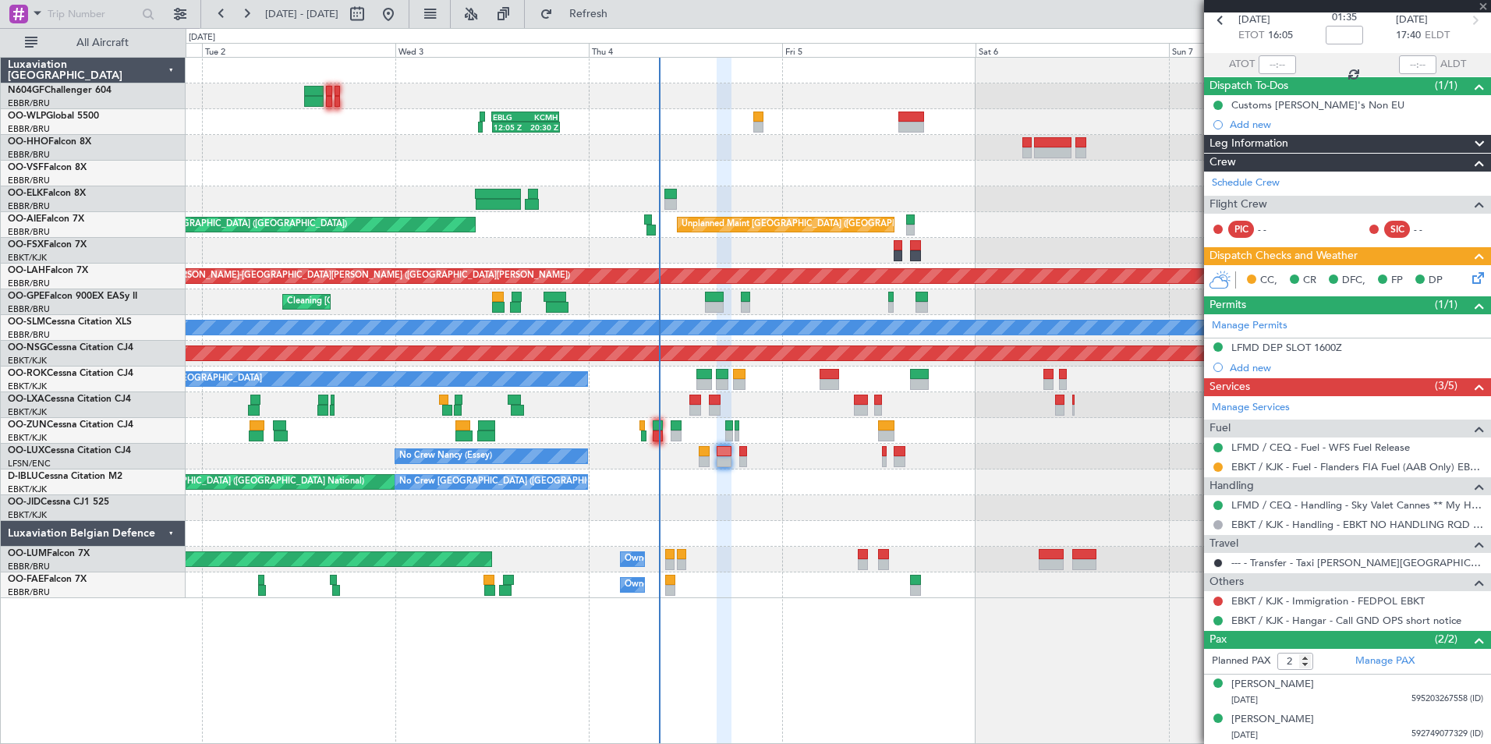
type input "0"
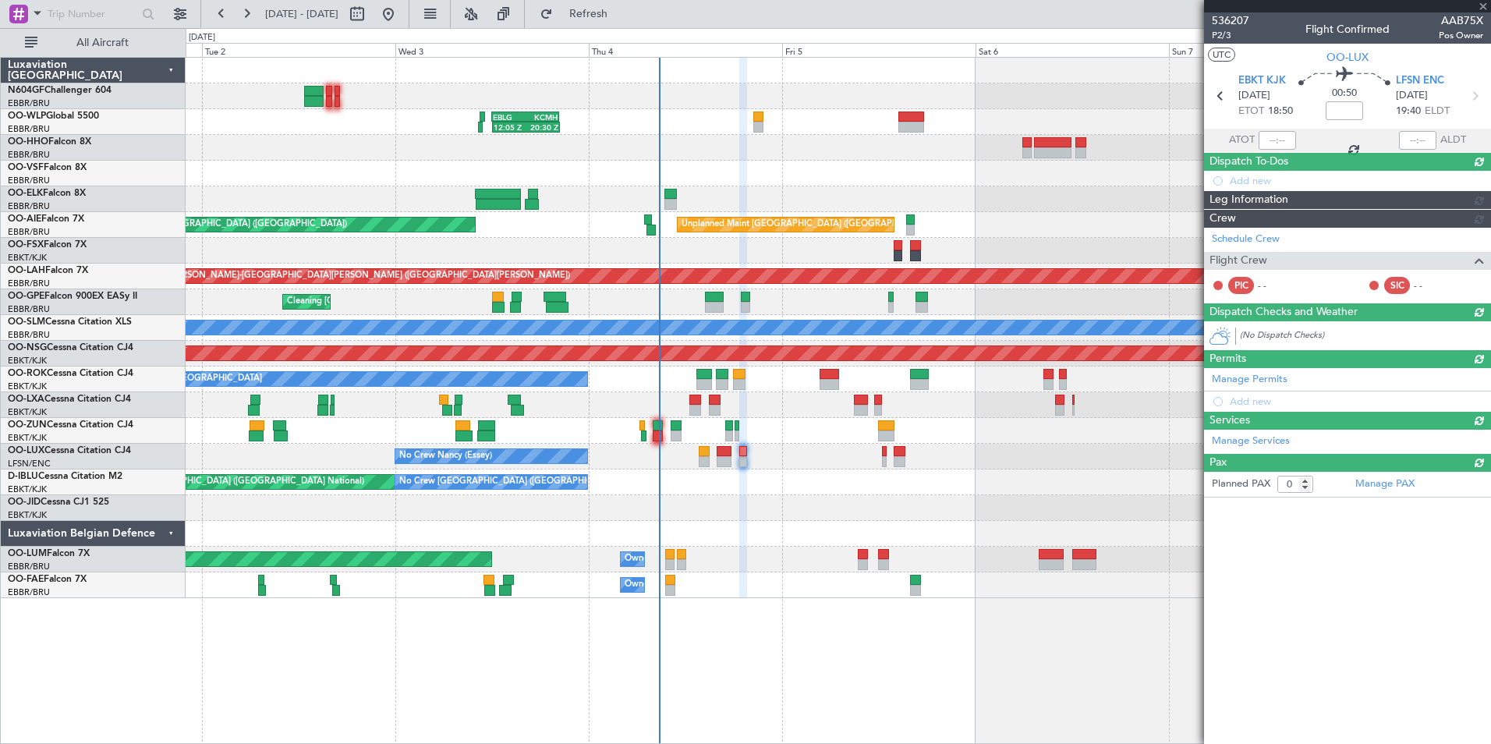
scroll to position [0, 0]
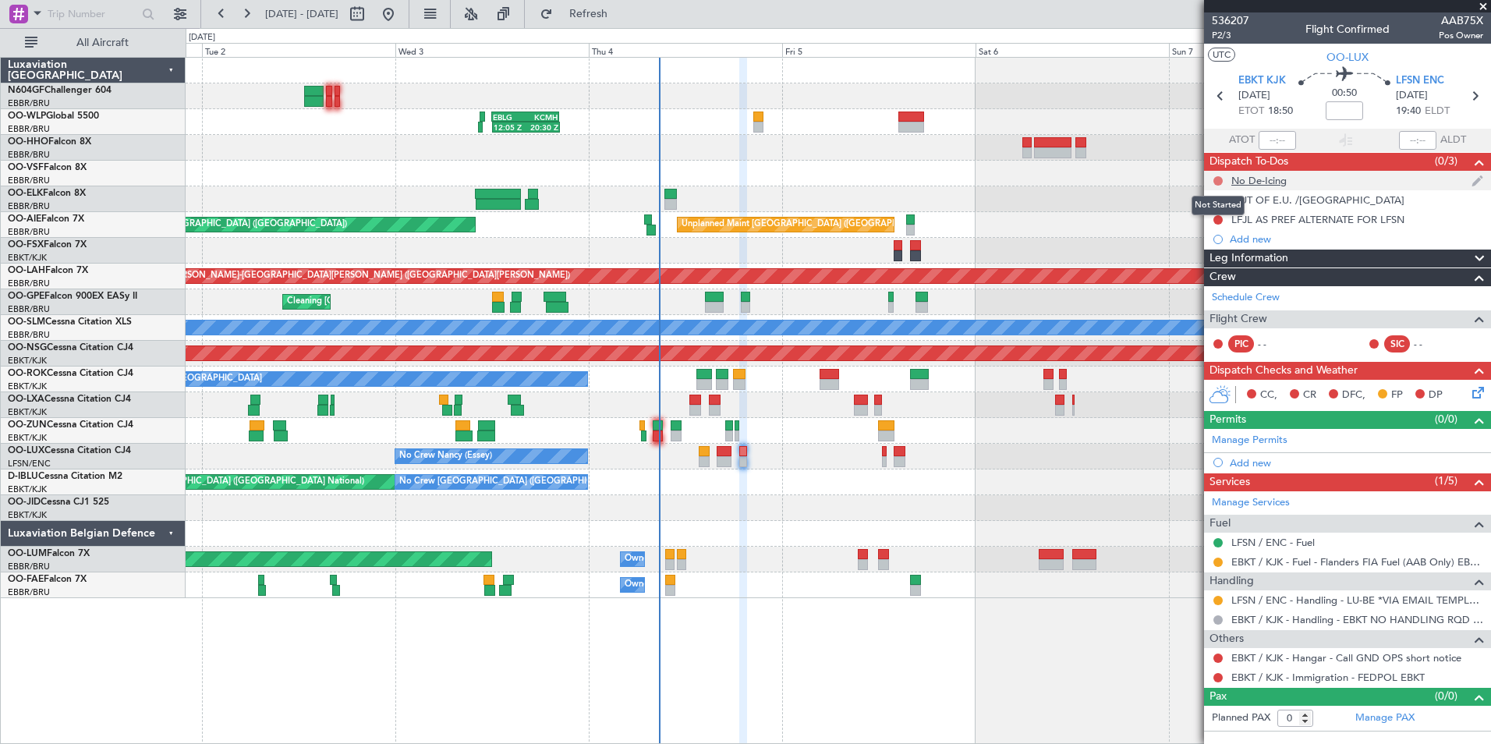
click at [1217, 178] on button at bounding box center [1217, 180] width 9 height 9
click at [1215, 246] on span "Completed" at bounding box center [1224, 250] width 51 height 16
click at [1215, 201] on button at bounding box center [1217, 200] width 9 height 9
click at [1219, 271] on span "Completed" at bounding box center [1224, 269] width 51 height 16
click at [1345, 224] on div "LFJL AS PREF ALTERNATE FOR LFSN" at bounding box center [1317, 219] width 173 height 13
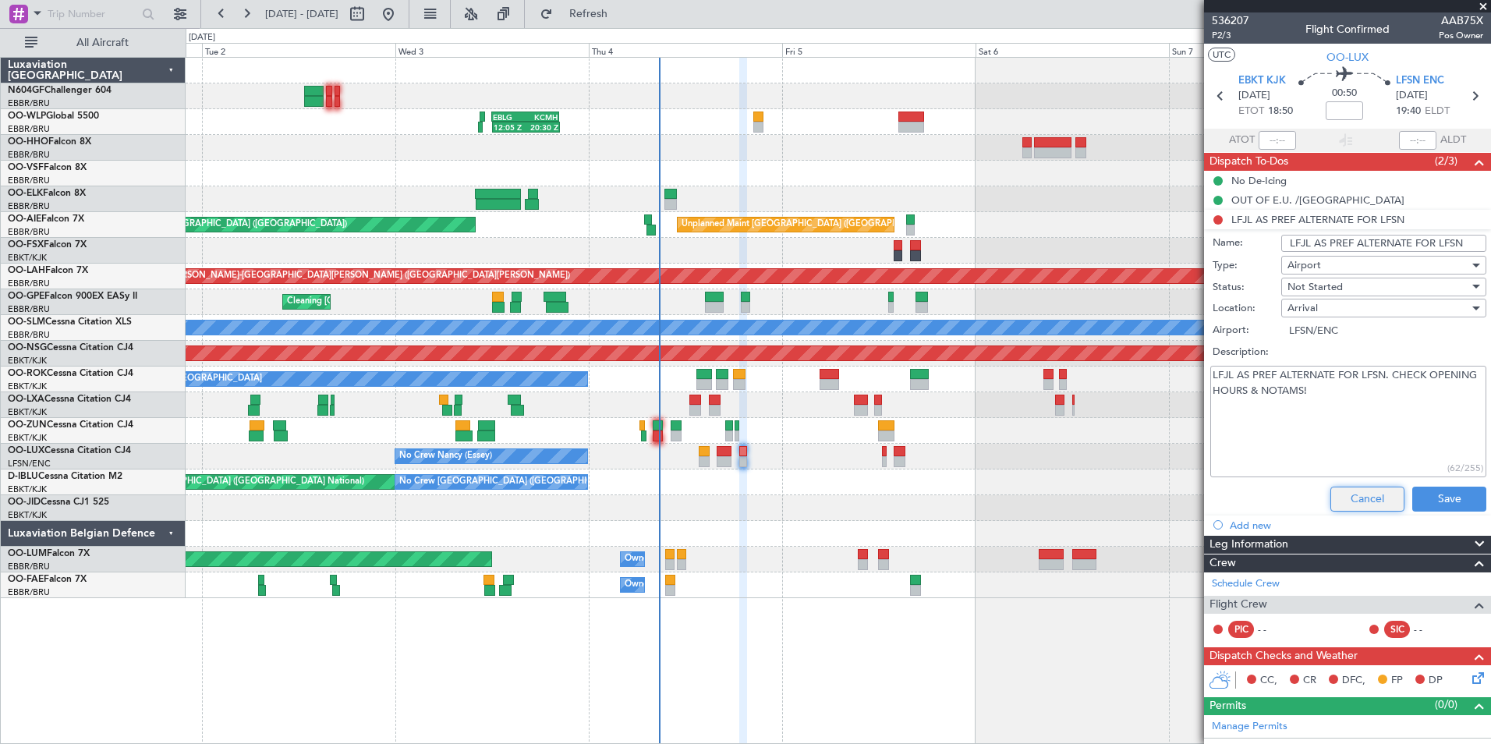
click at [1363, 495] on button "Cancel" at bounding box center [1367, 499] width 74 height 25
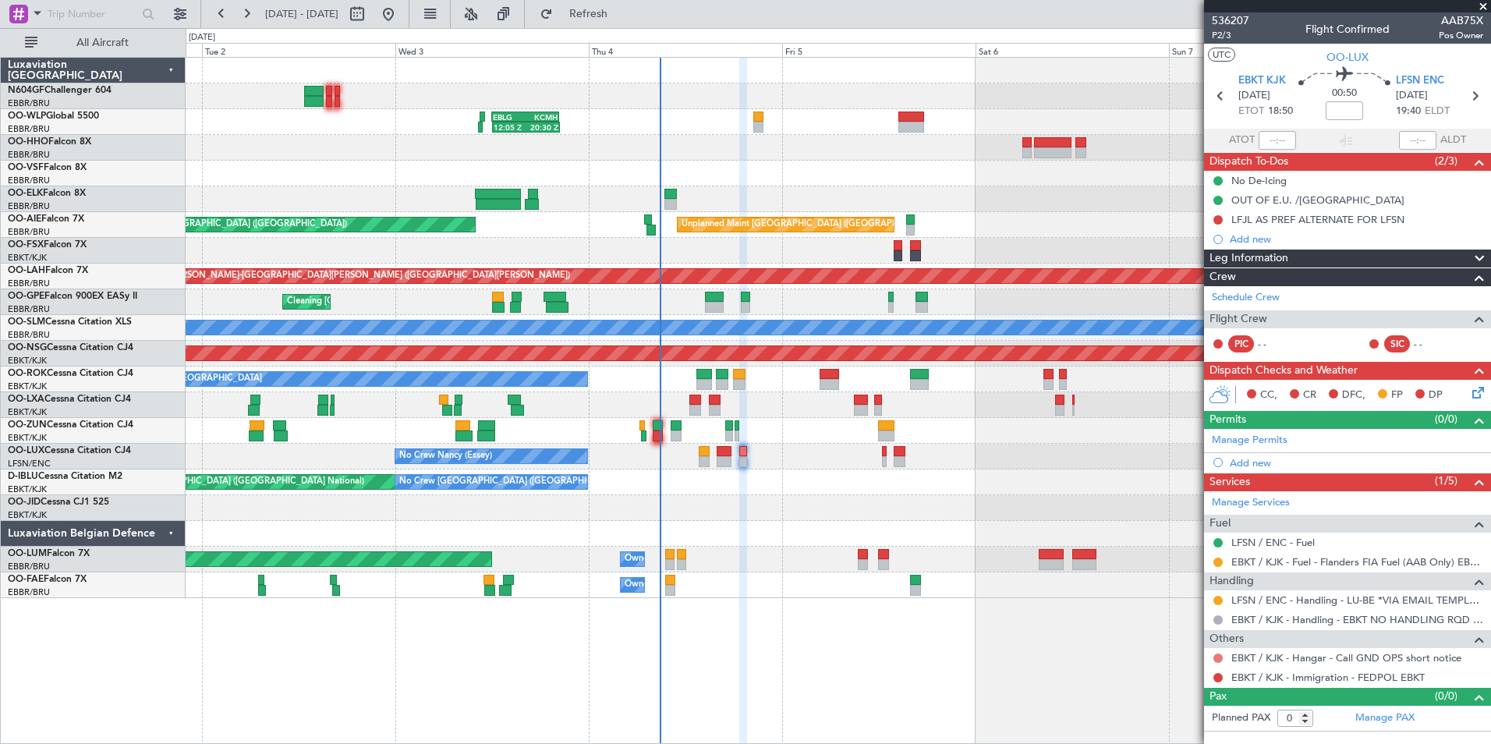
click at [1217, 654] on button at bounding box center [1217, 657] width 9 height 9
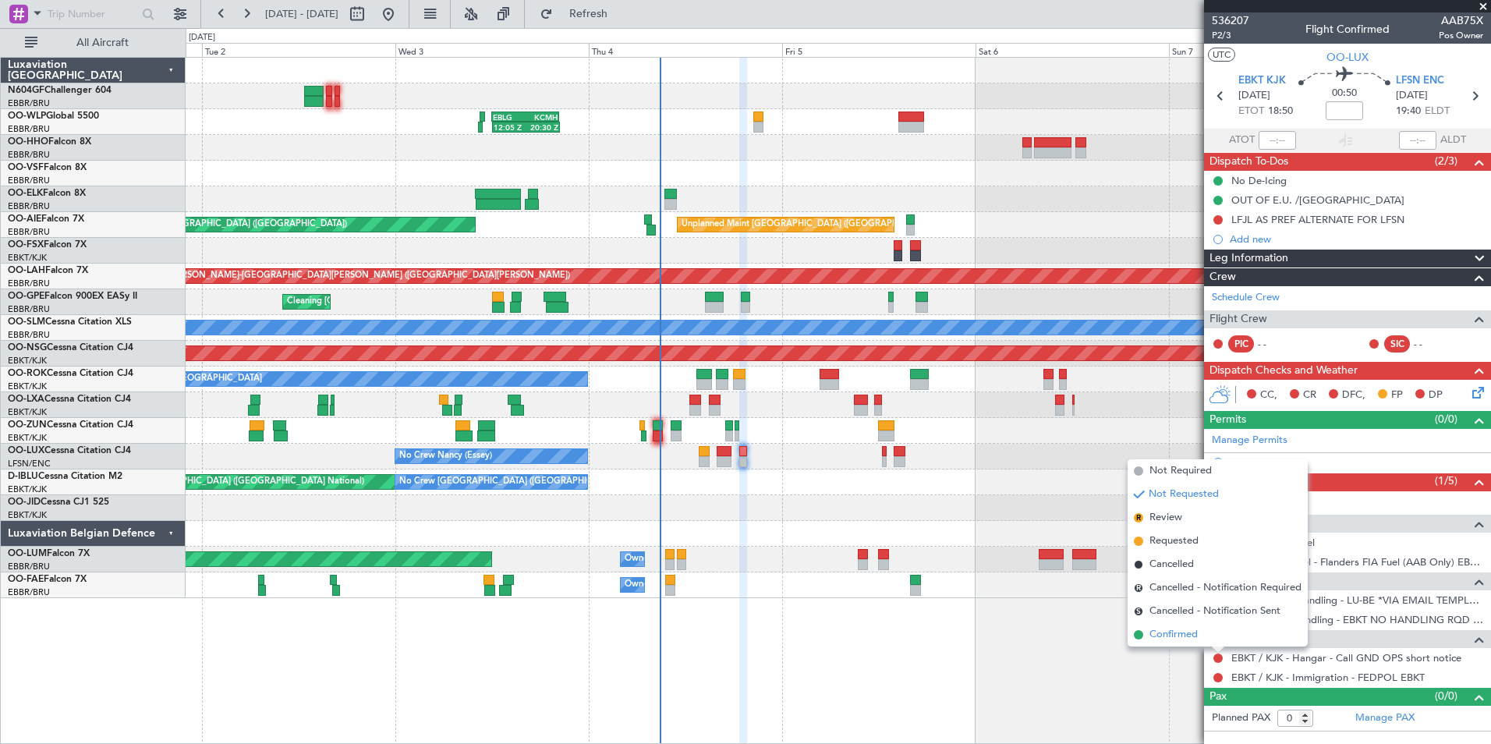
click at [1187, 634] on span "Confirmed" at bounding box center [1173, 635] width 48 height 16
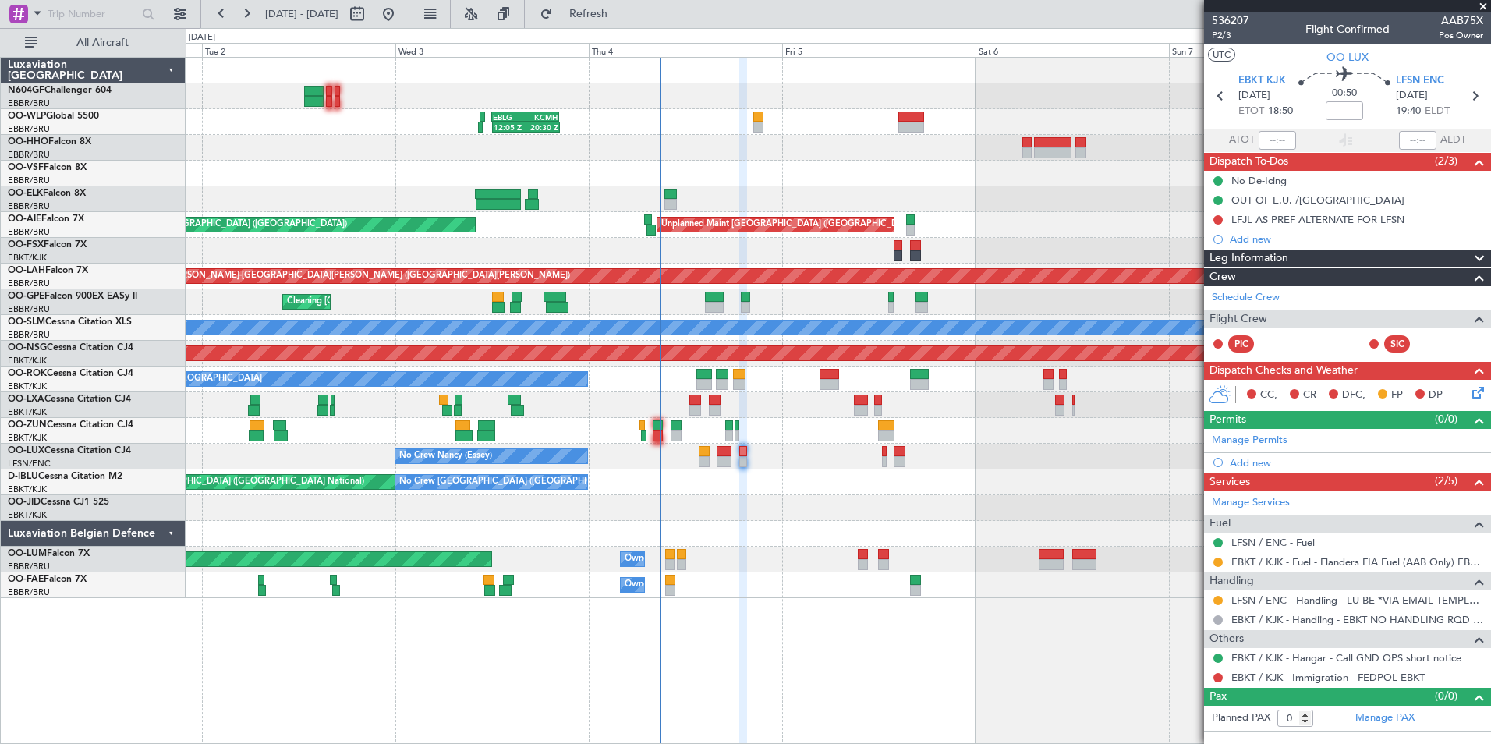
click at [1472, 392] on icon at bounding box center [1475, 390] width 12 height 12
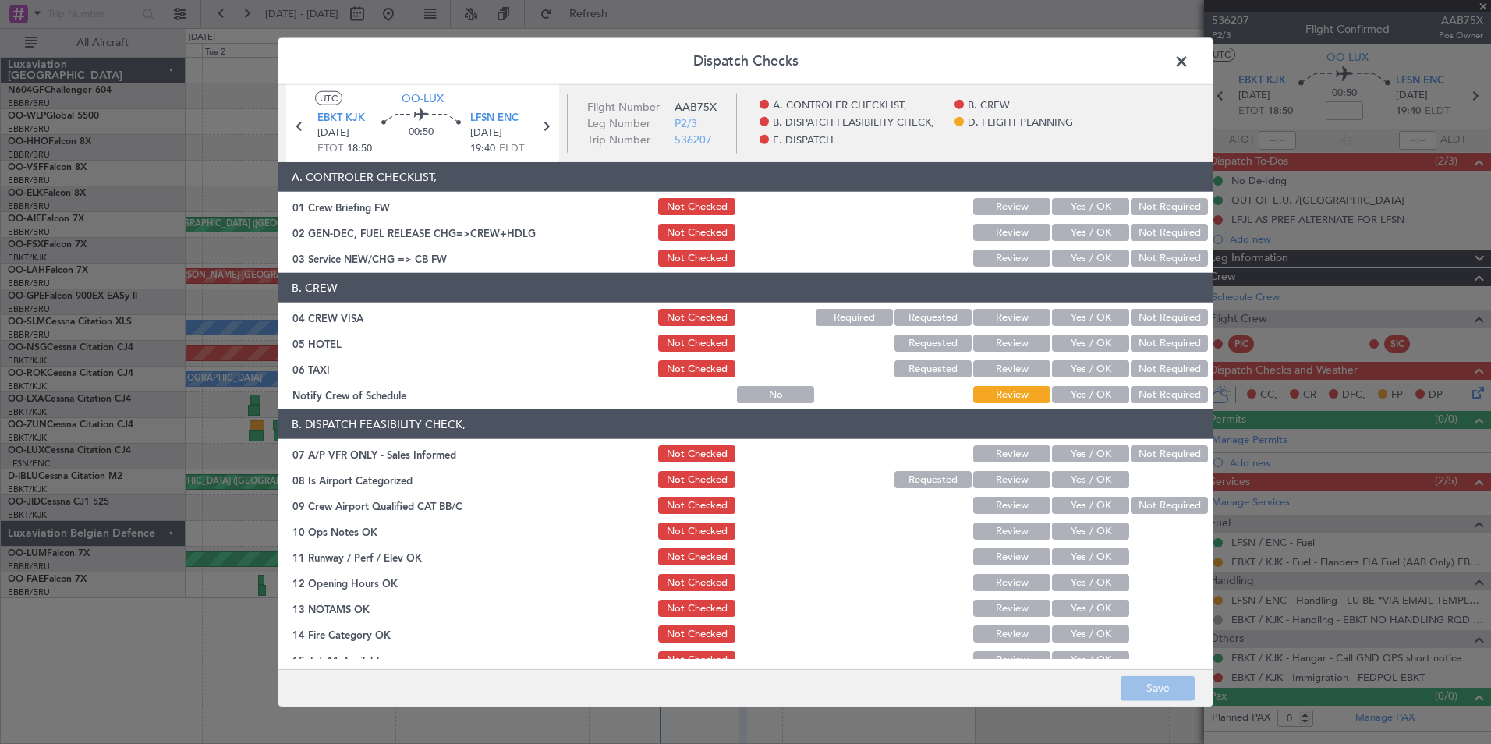
click at [1092, 253] on button "Yes / OK" at bounding box center [1090, 257] width 77 height 17
click at [1153, 319] on button "Not Required" at bounding box center [1169, 317] width 77 height 17
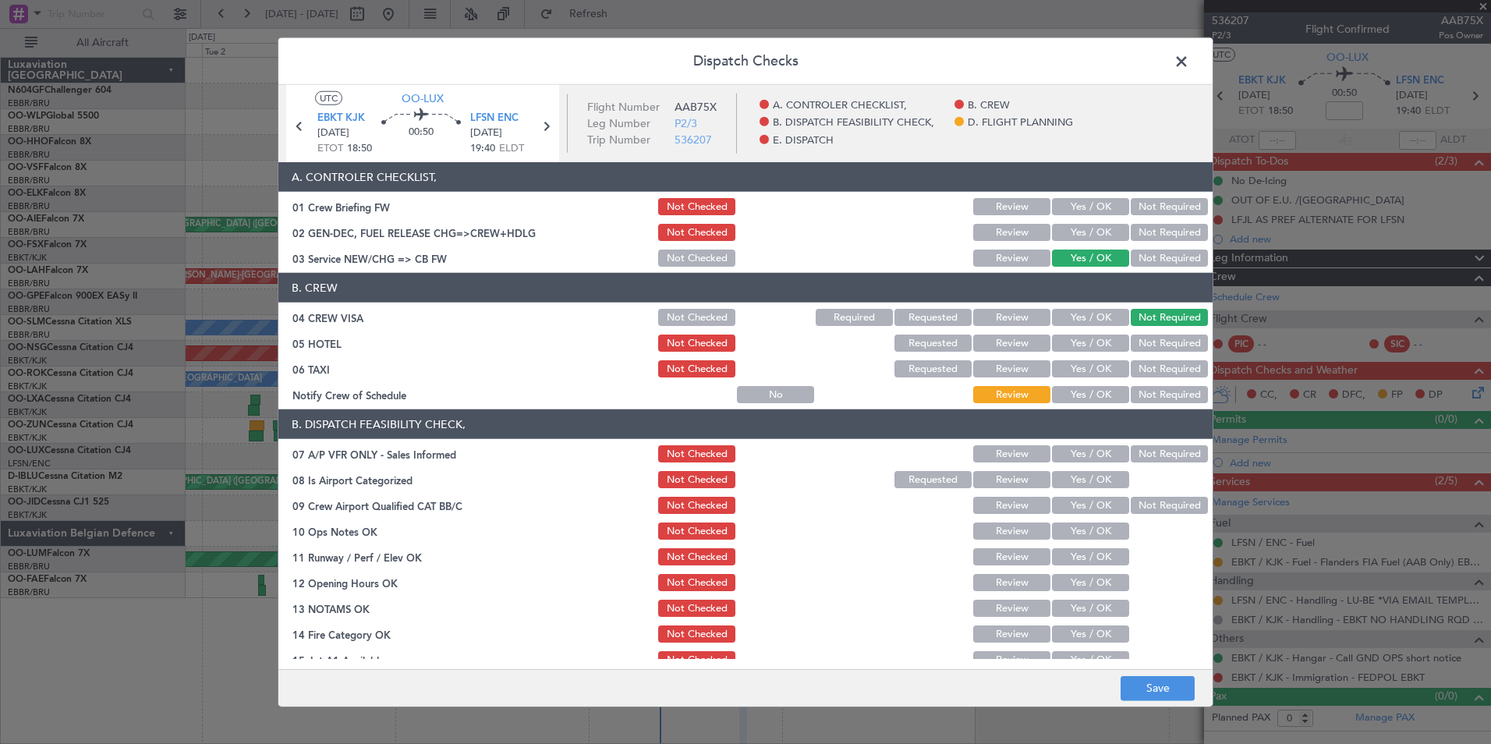
drag, startPoint x: 1153, startPoint y: 341, endPoint x: 1152, endPoint y: 356, distance: 14.8
click at [1153, 341] on button "Not Required" at bounding box center [1169, 342] width 77 height 17
click at [1148, 367] on button "Not Required" at bounding box center [1169, 368] width 77 height 17
click at [1079, 402] on button "Yes / OK" at bounding box center [1090, 394] width 77 height 17
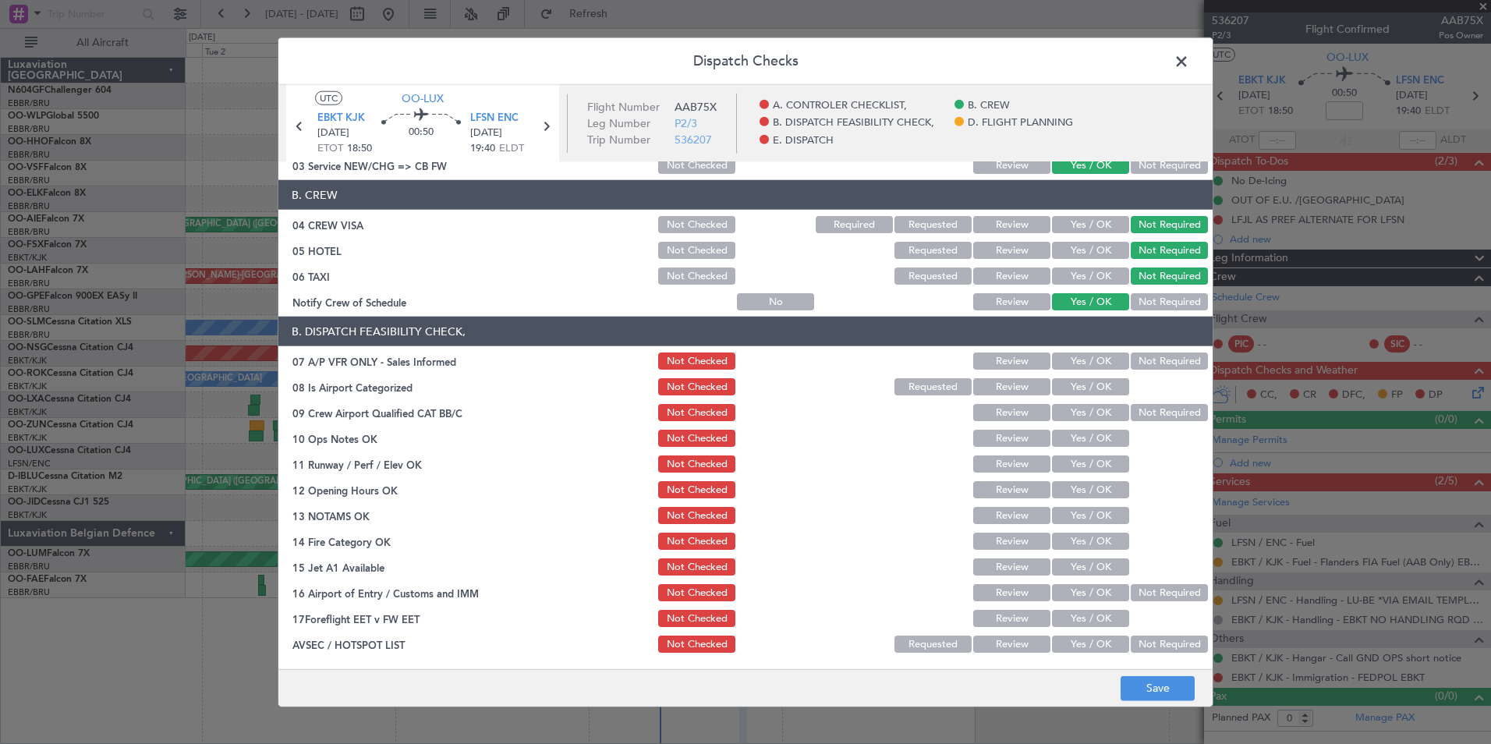
scroll to position [156, 0]
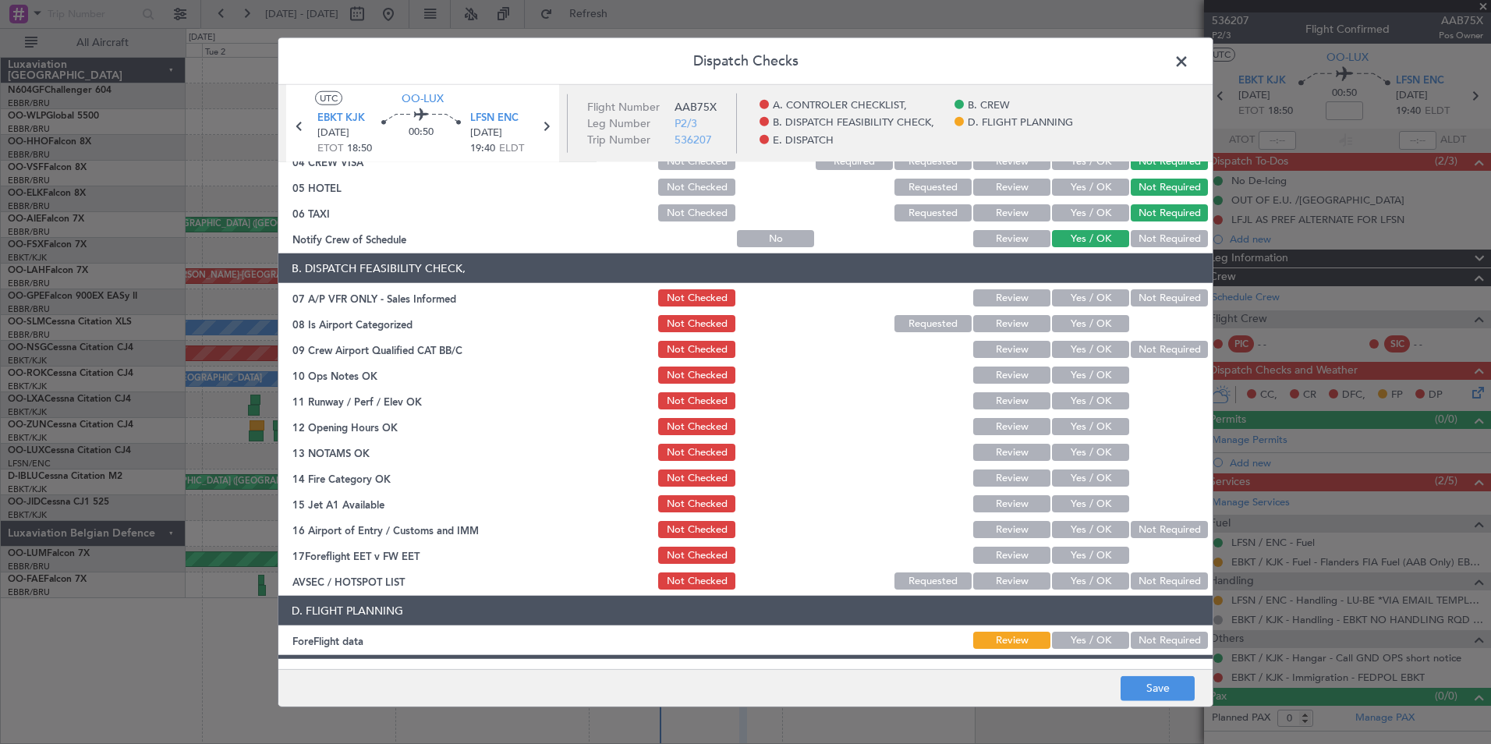
click at [1143, 306] on button "Not Required" at bounding box center [1169, 297] width 77 height 17
click at [1097, 318] on button "Yes / OK" at bounding box center [1090, 323] width 77 height 17
drag, startPoint x: 1144, startPoint y: 344, endPoint x: 1137, endPoint y: 354, distance: 12.3
click at [1144, 345] on button "Not Required" at bounding box center [1169, 349] width 77 height 17
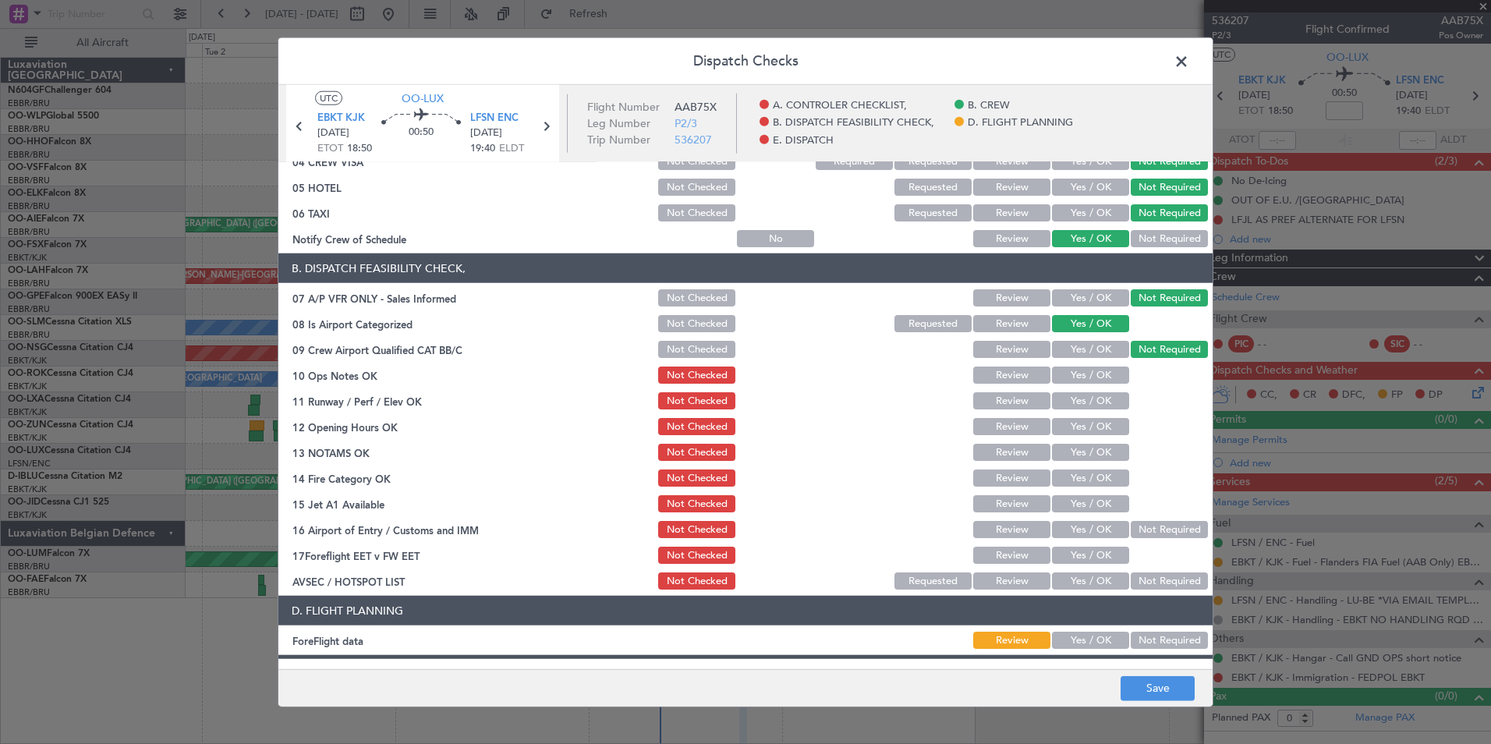
click at [1063, 384] on div "Yes / OK" at bounding box center [1088, 375] width 79 height 22
click at [1090, 371] on button "Yes / OK" at bounding box center [1090, 374] width 77 height 17
click at [1076, 413] on section "B. DISPATCH FEASIBILITY CHECK, 07 A/P VFR ONLY - Sales Informed Not Checked Rev…" at bounding box center [745, 422] width 934 height 338
click at [1076, 395] on button "Yes / OK" at bounding box center [1090, 400] width 77 height 17
drag, startPoint x: 1070, startPoint y: 427, endPoint x: 1070, endPoint y: 440, distance: 12.5
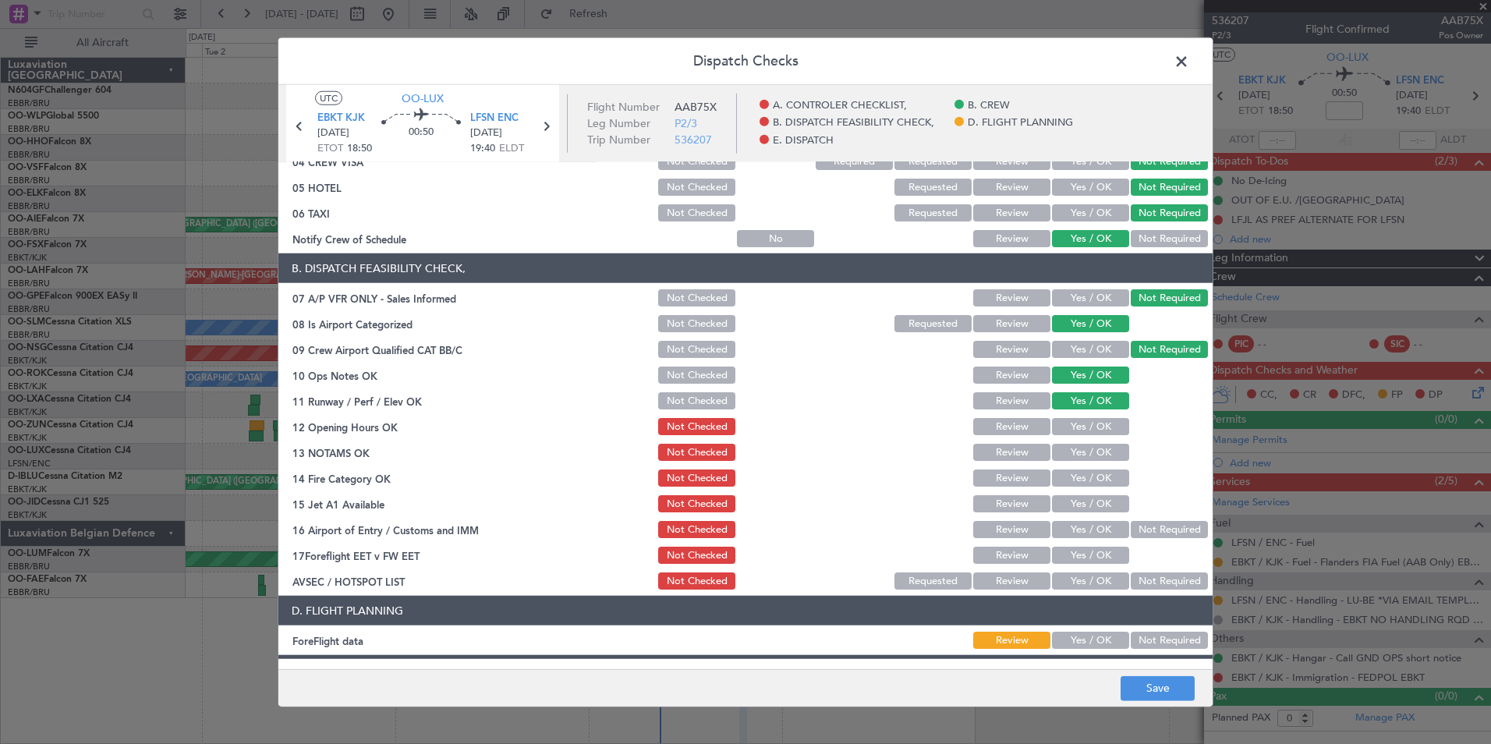
click at [1070, 429] on button "Yes / OK" at bounding box center [1090, 426] width 77 height 17
click at [1072, 443] on div "Yes / OK" at bounding box center [1088, 452] width 79 height 22
click at [1072, 461] on div "Yes / OK" at bounding box center [1088, 452] width 79 height 22
click at [1072, 458] on button "Yes / OK" at bounding box center [1090, 452] width 77 height 17
click at [1075, 483] on button "Yes / OK" at bounding box center [1090, 477] width 77 height 17
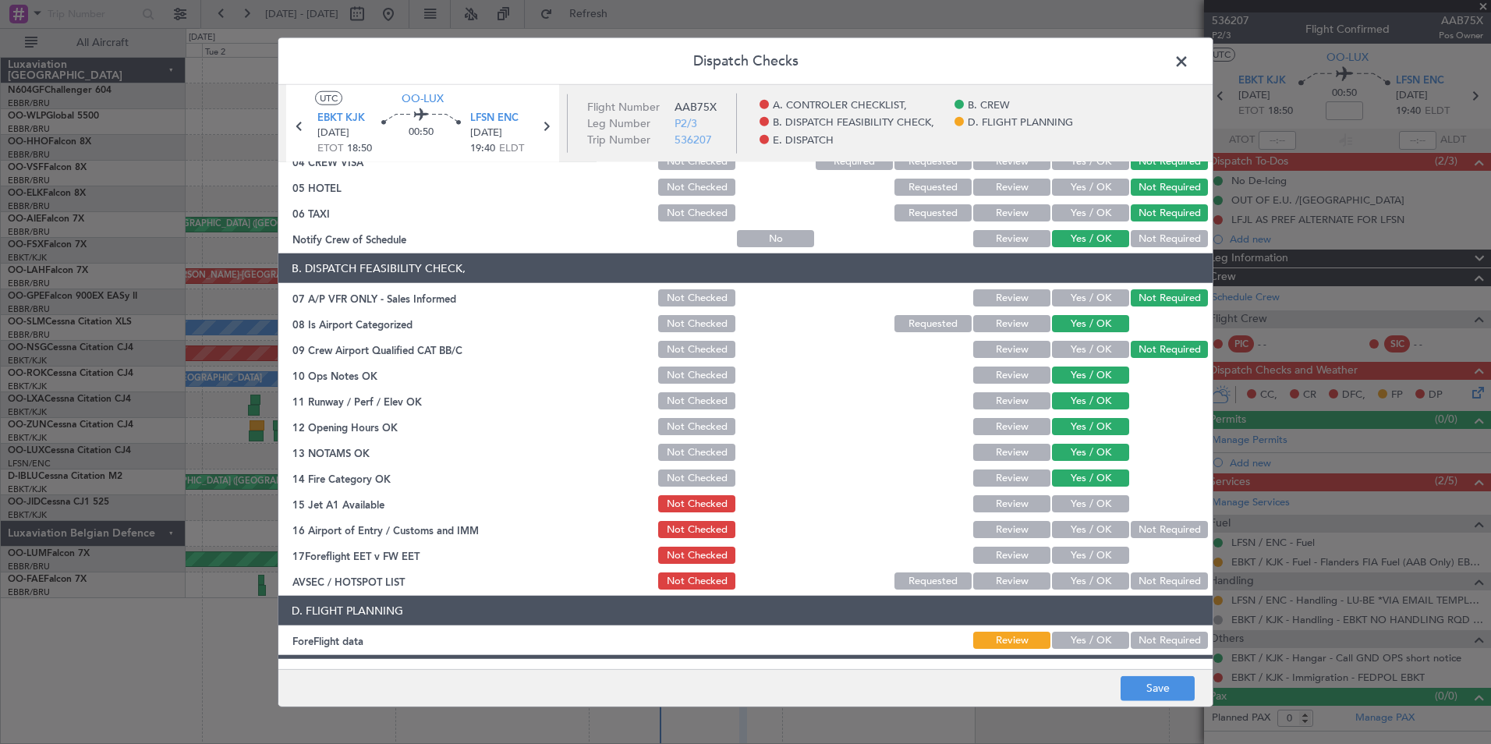
click at [1095, 497] on button "Yes / OK" at bounding box center [1090, 503] width 77 height 17
click at [1131, 522] on button "Not Required" at bounding box center [1169, 529] width 77 height 17
click at [1099, 561] on button "Yes / OK" at bounding box center [1090, 555] width 77 height 17
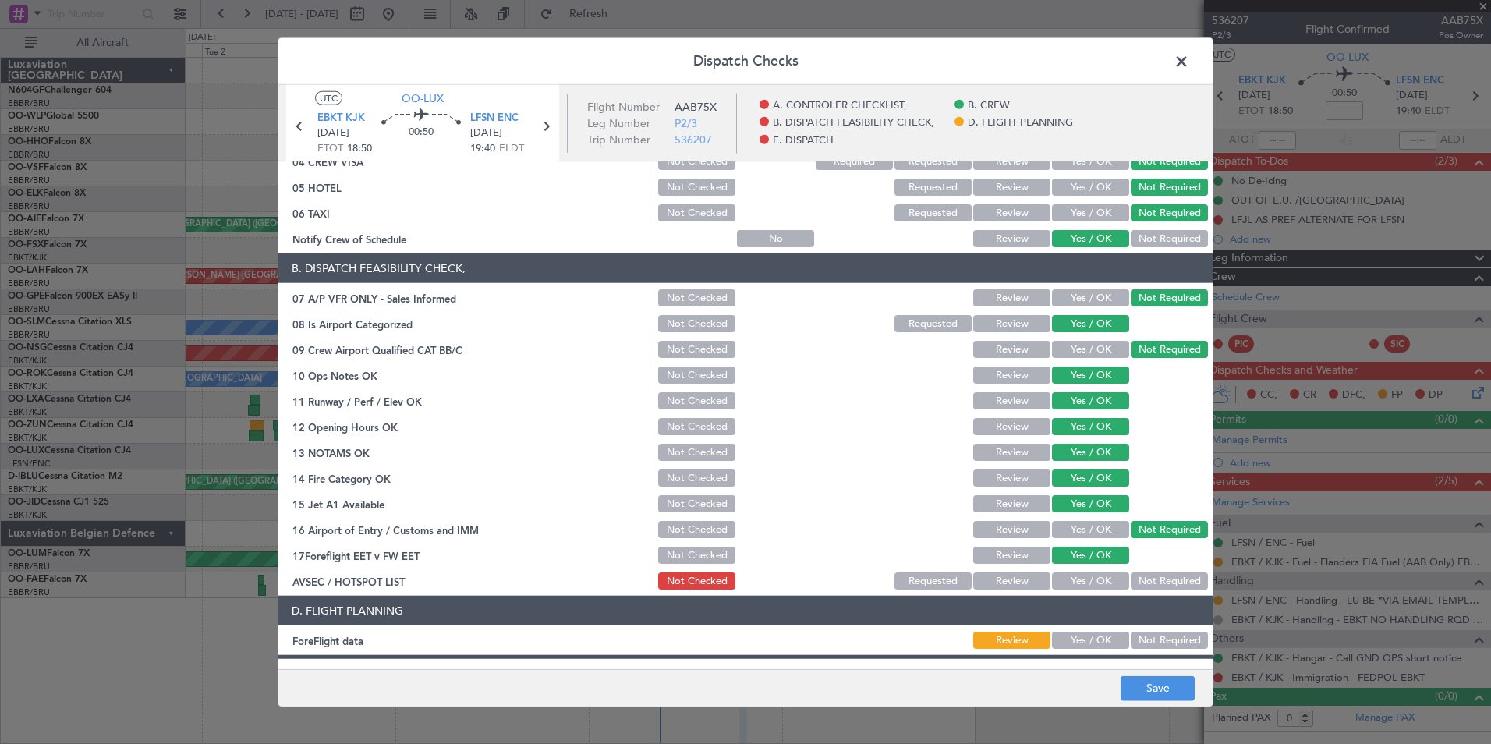
click at [1063, 574] on button "Yes / OK" at bounding box center [1090, 580] width 77 height 17
click at [1081, 636] on button "Yes / OK" at bounding box center [1090, 640] width 77 height 17
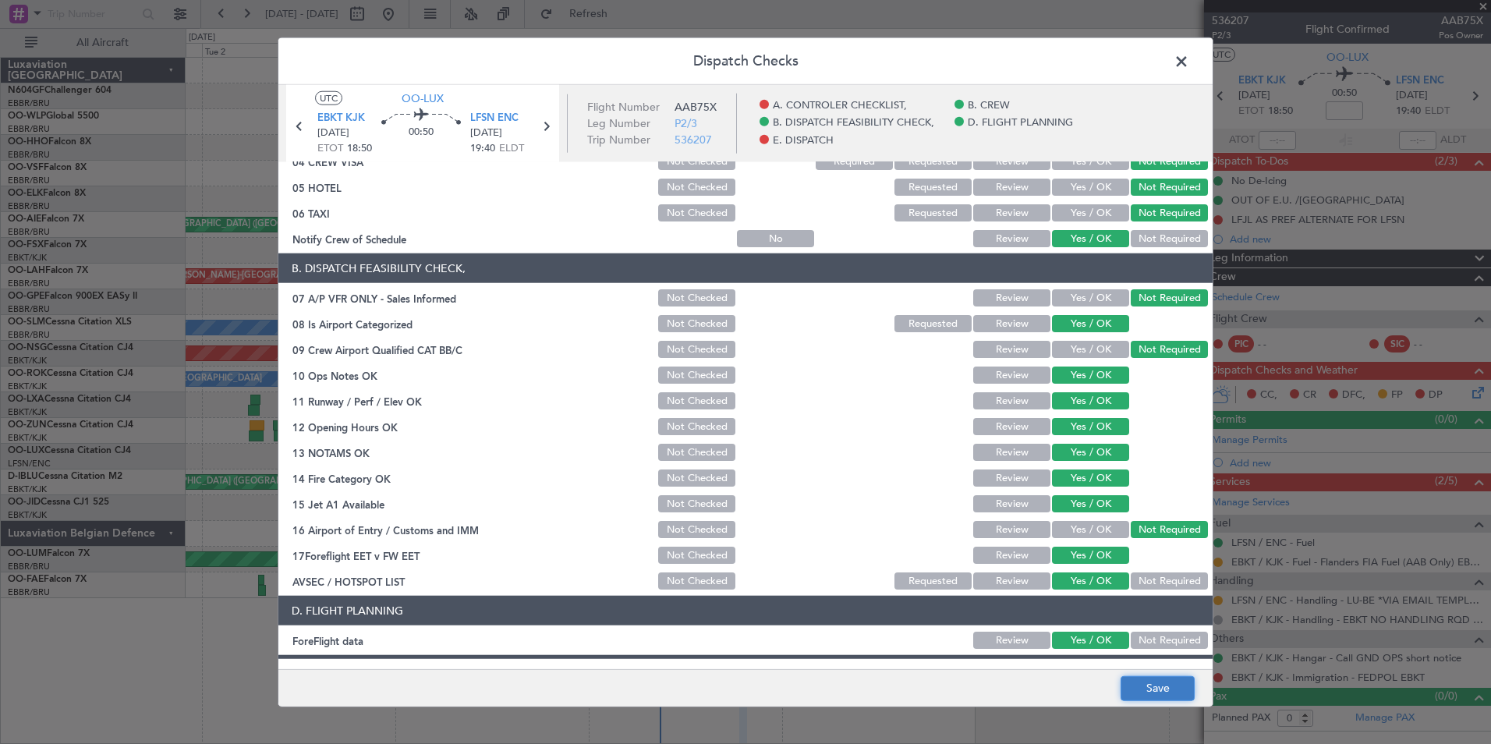
click at [1135, 690] on button "Save" at bounding box center [1157, 687] width 74 height 25
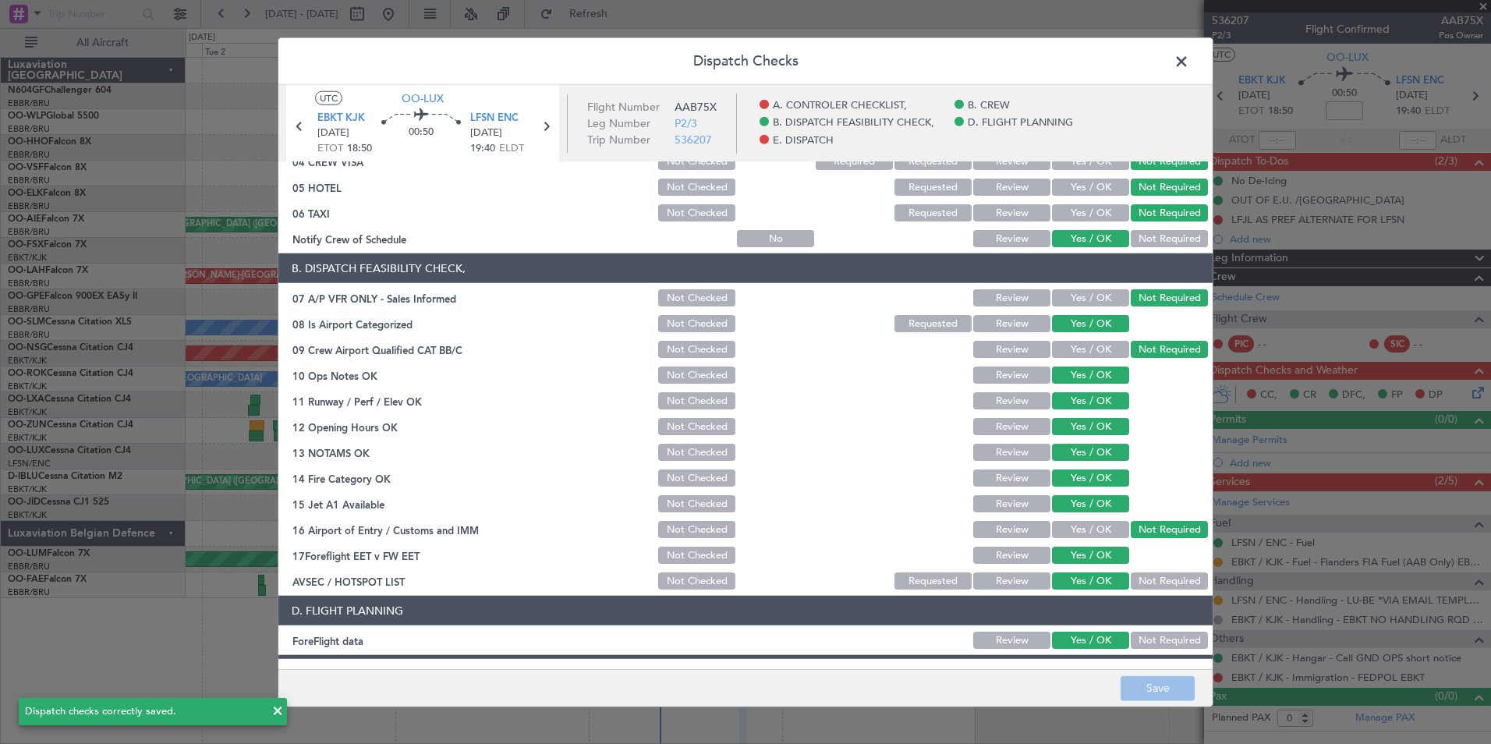
click at [1189, 60] on span at bounding box center [1189, 65] width 0 height 31
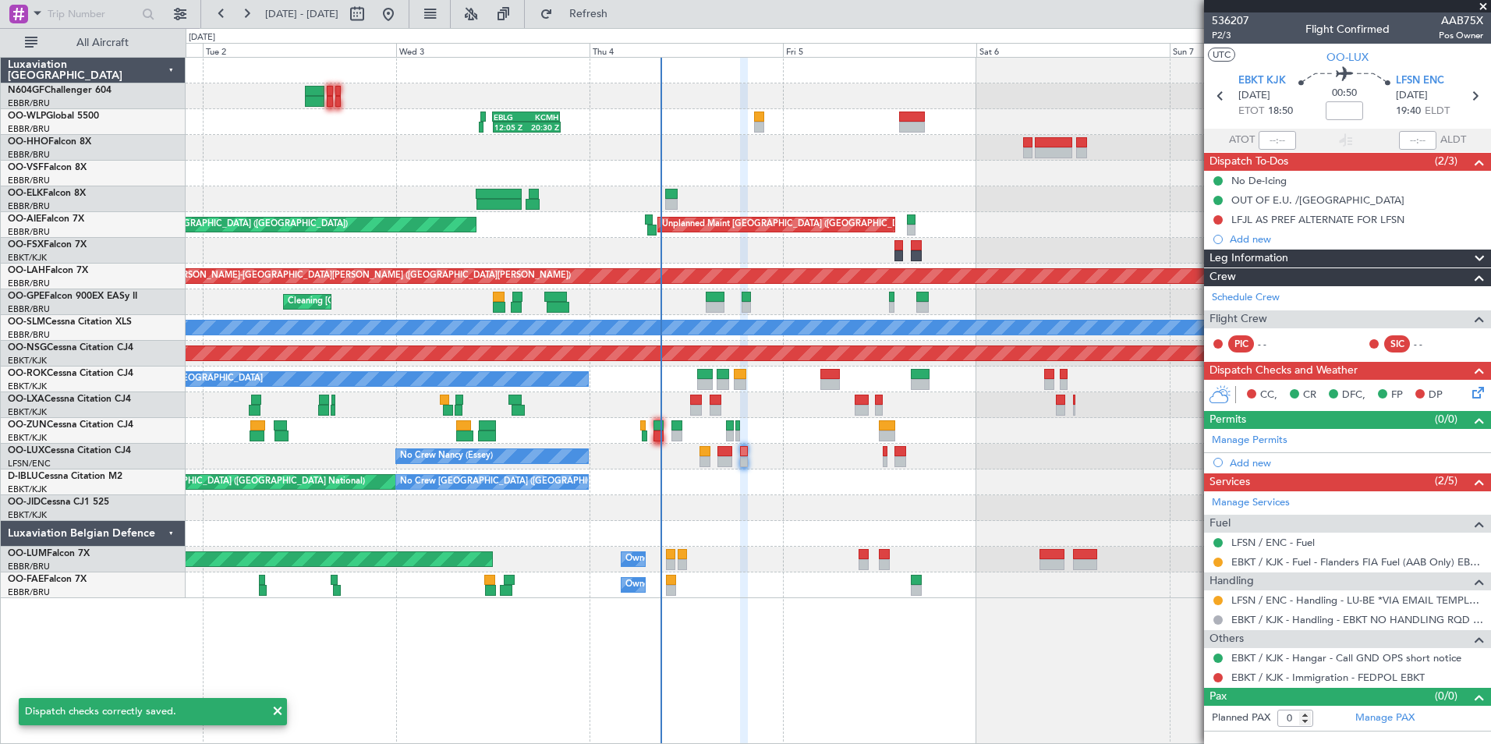
click at [952, 473] on div "AOG Maint [GEOGRAPHIC_DATA] ([GEOGRAPHIC_DATA] National) No Crew [GEOGRAPHIC_DA…" at bounding box center [838, 482] width 1304 height 26
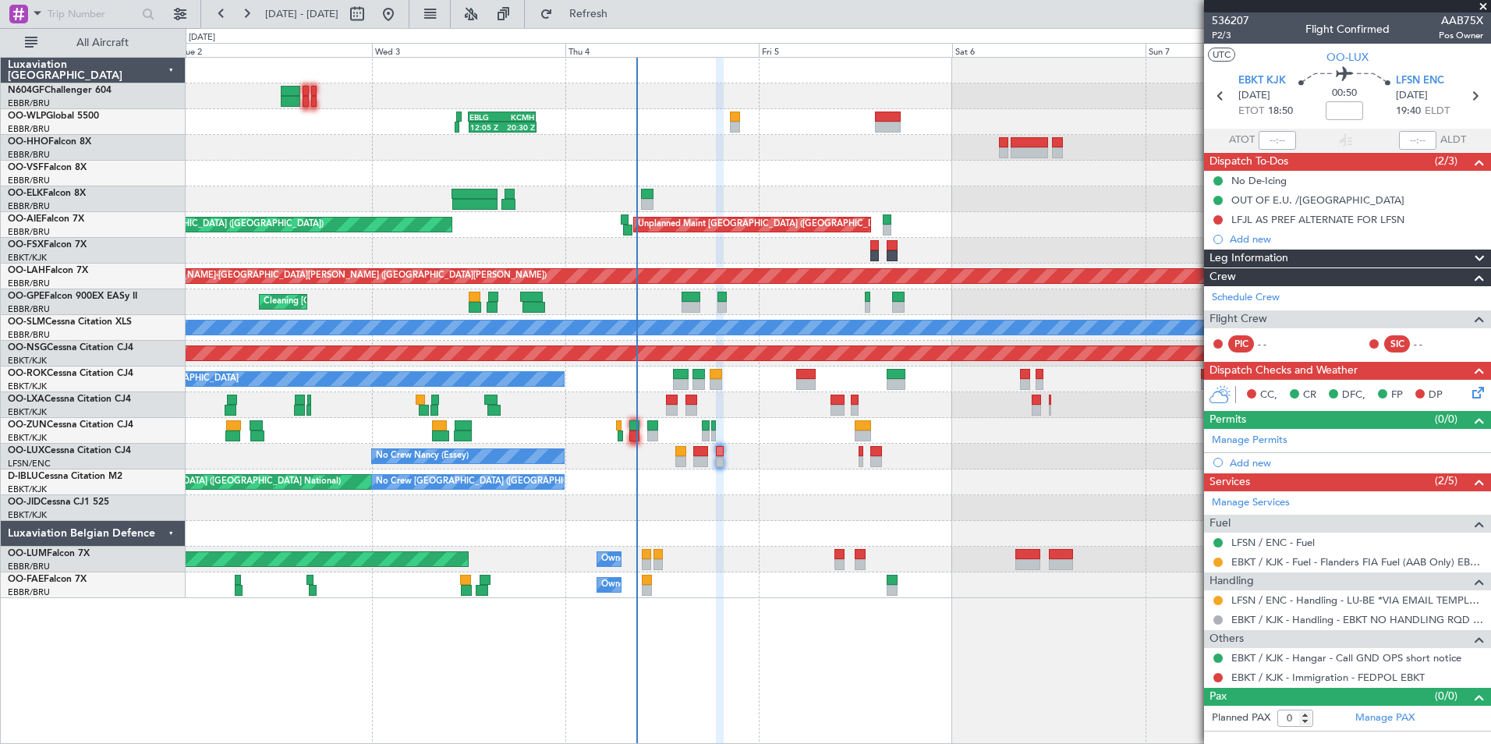
click at [771, 458] on div "No Crew Nancy (Essey) No Crew Nancy (Essey) No Crew Paris (Le Bourget)" at bounding box center [838, 457] width 1304 height 26
click at [1349, 115] on input at bounding box center [1343, 110] width 37 height 19
type input "-00:10"
click at [1274, 222] on div "LFJL AS PREF ALTERNATE FOR LFSN" at bounding box center [1317, 219] width 173 height 13
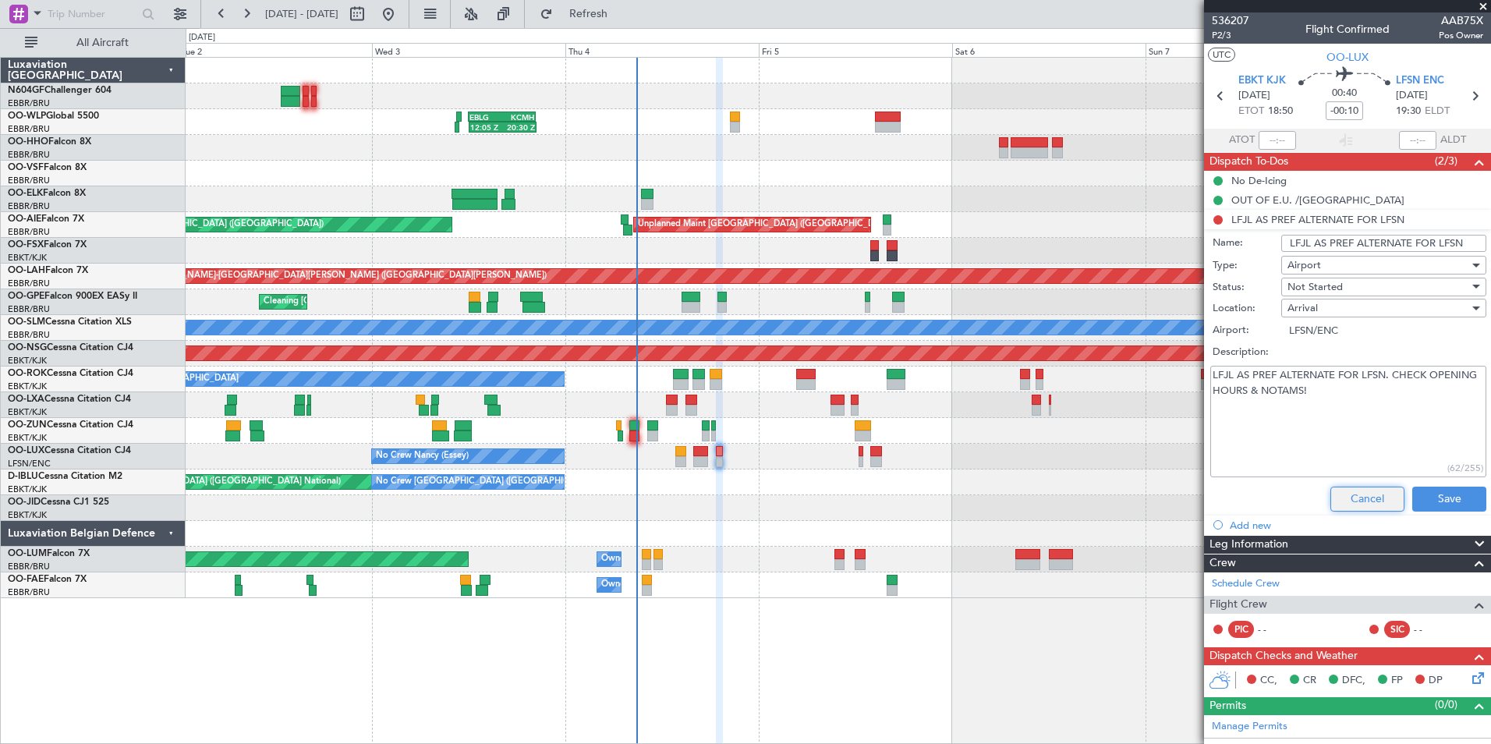
click at [1343, 492] on button "Cancel" at bounding box center [1367, 499] width 74 height 25
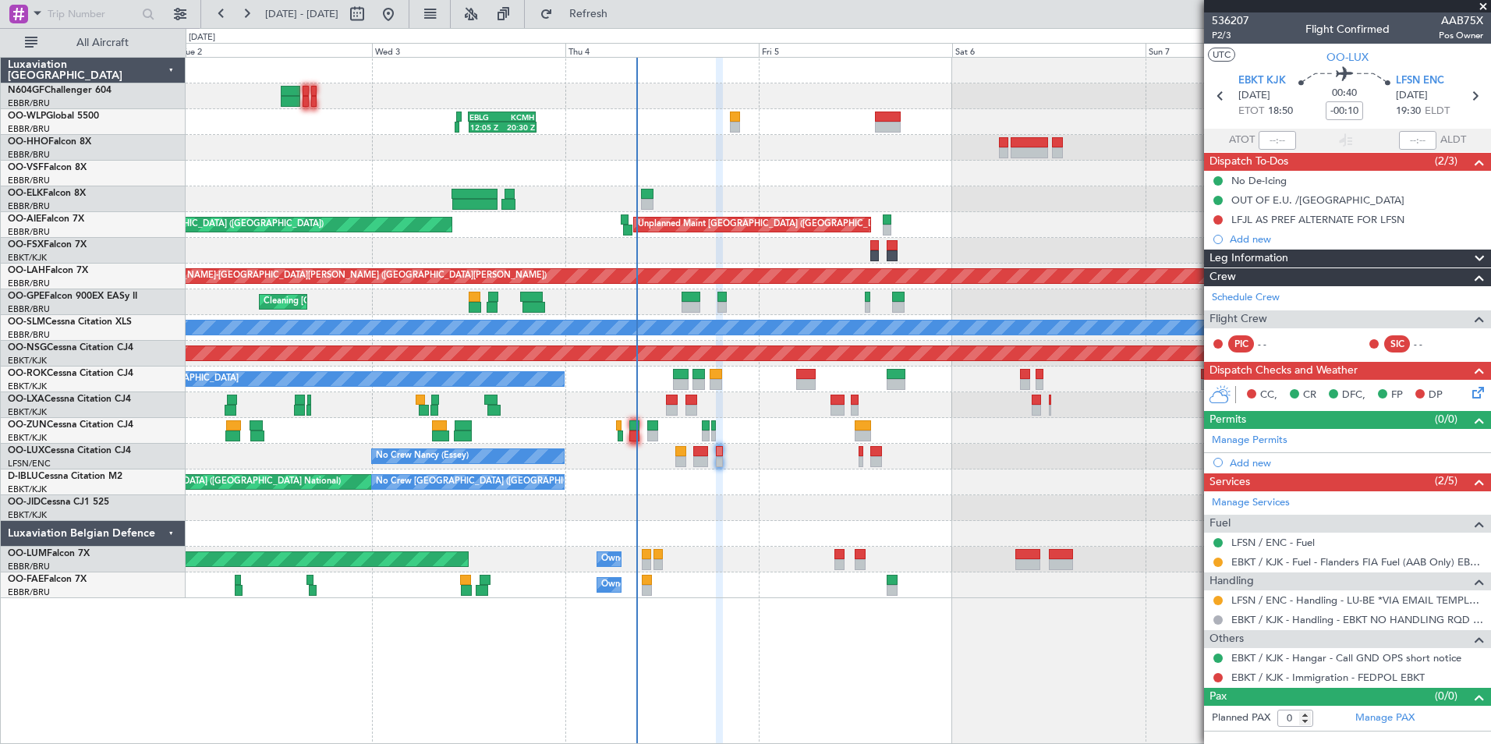
click at [717, 481] on div "AOG Maint [GEOGRAPHIC_DATA] ([GEOGRAPHIC_DATA] National) No Crew [GEOGRAPHIC_DA…" at bounding box center [838, 482] width 1304 height 26
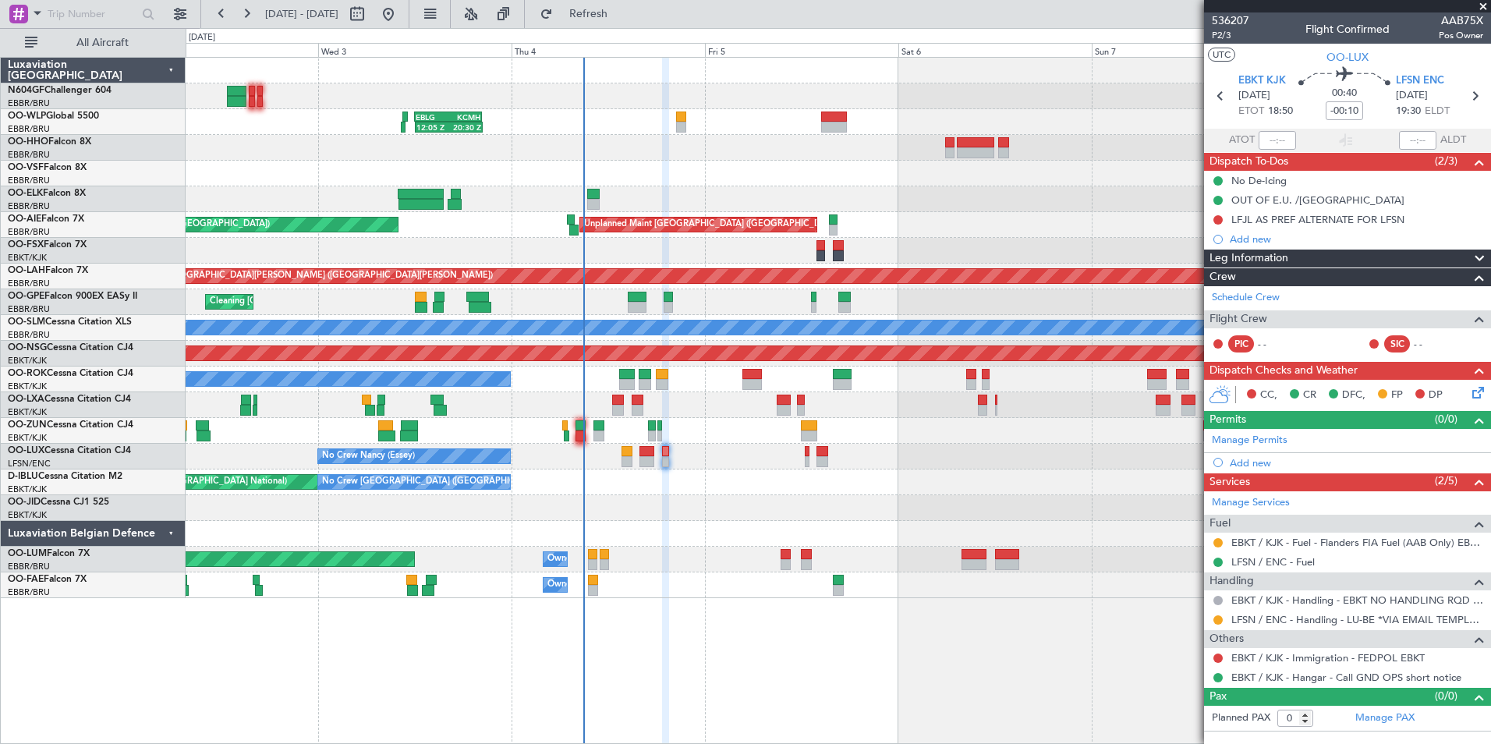
click at [1471, 389] on icon at bounding box center [1475, 390] width 12 height 12
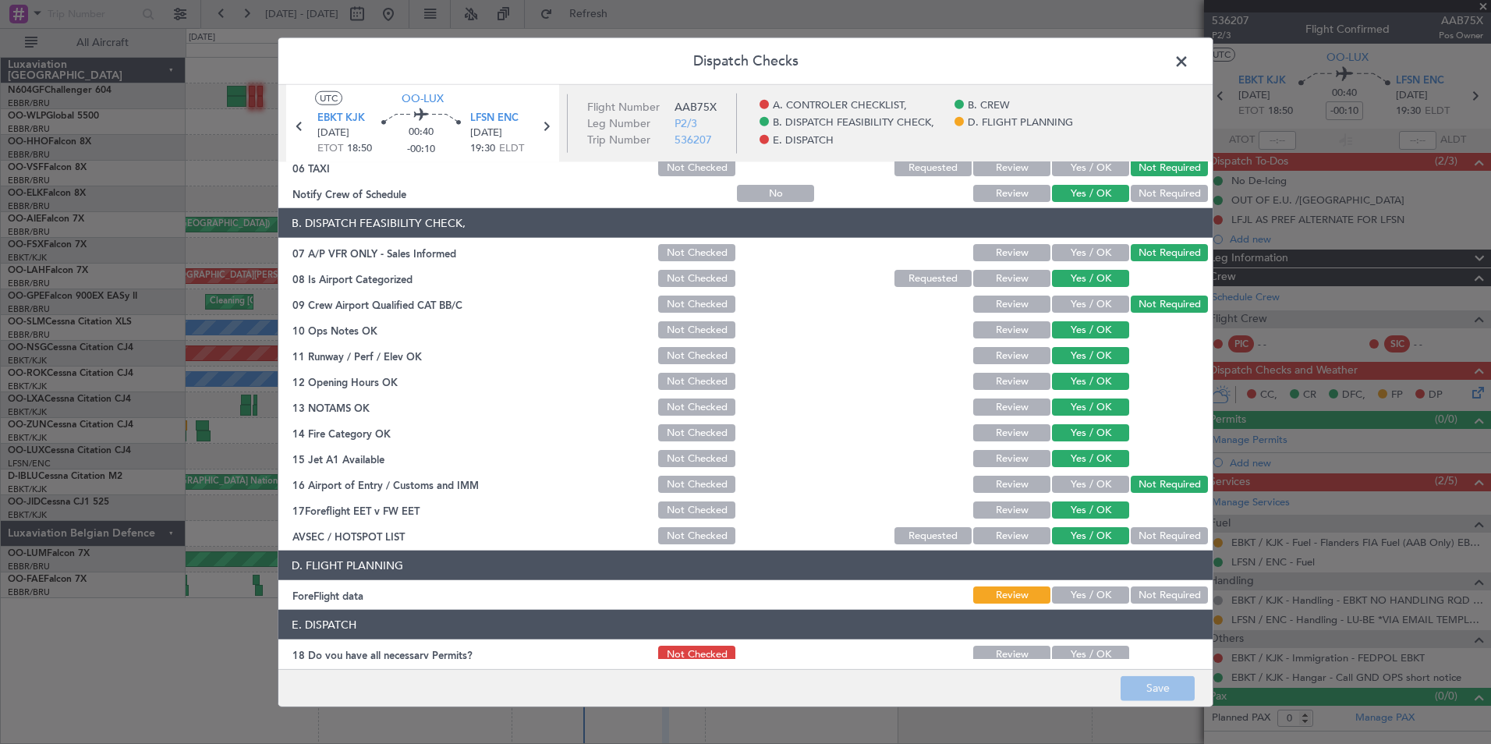
scroll to position [288, 0]
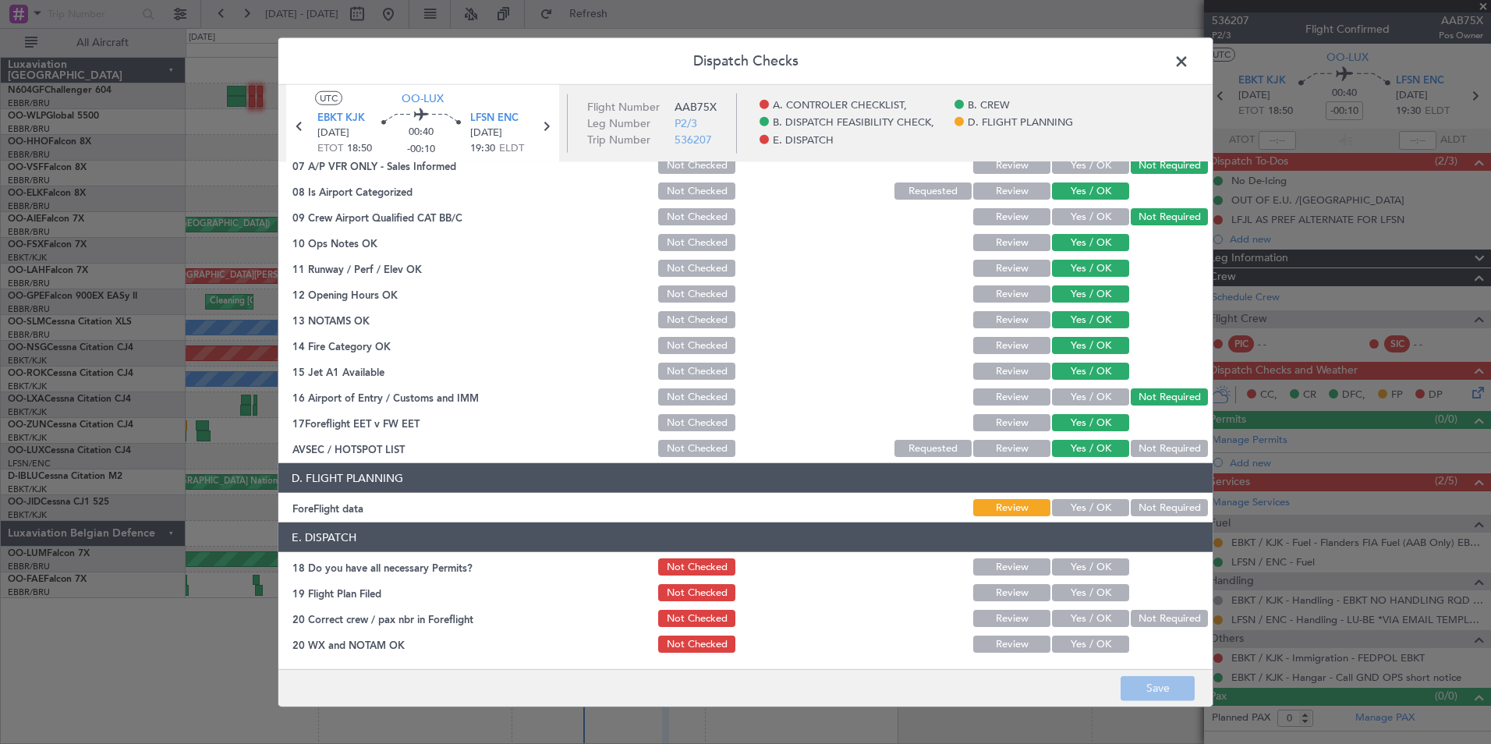
click at [1090, 505] on button "Yes / OK" at bounding box center [1090, 507] width 77 height 17
click at [865, 586] on div at bounding box center [852, 593] width 79 height 22
click at [814, 642] on div at bounding box center [852, 644] width 79 height 22
click at [875, 589] on div at bounding box center [852, 593] width 79 height 22
click at [780, 633] on div at bounding box center [773, 644] width 79 height 22
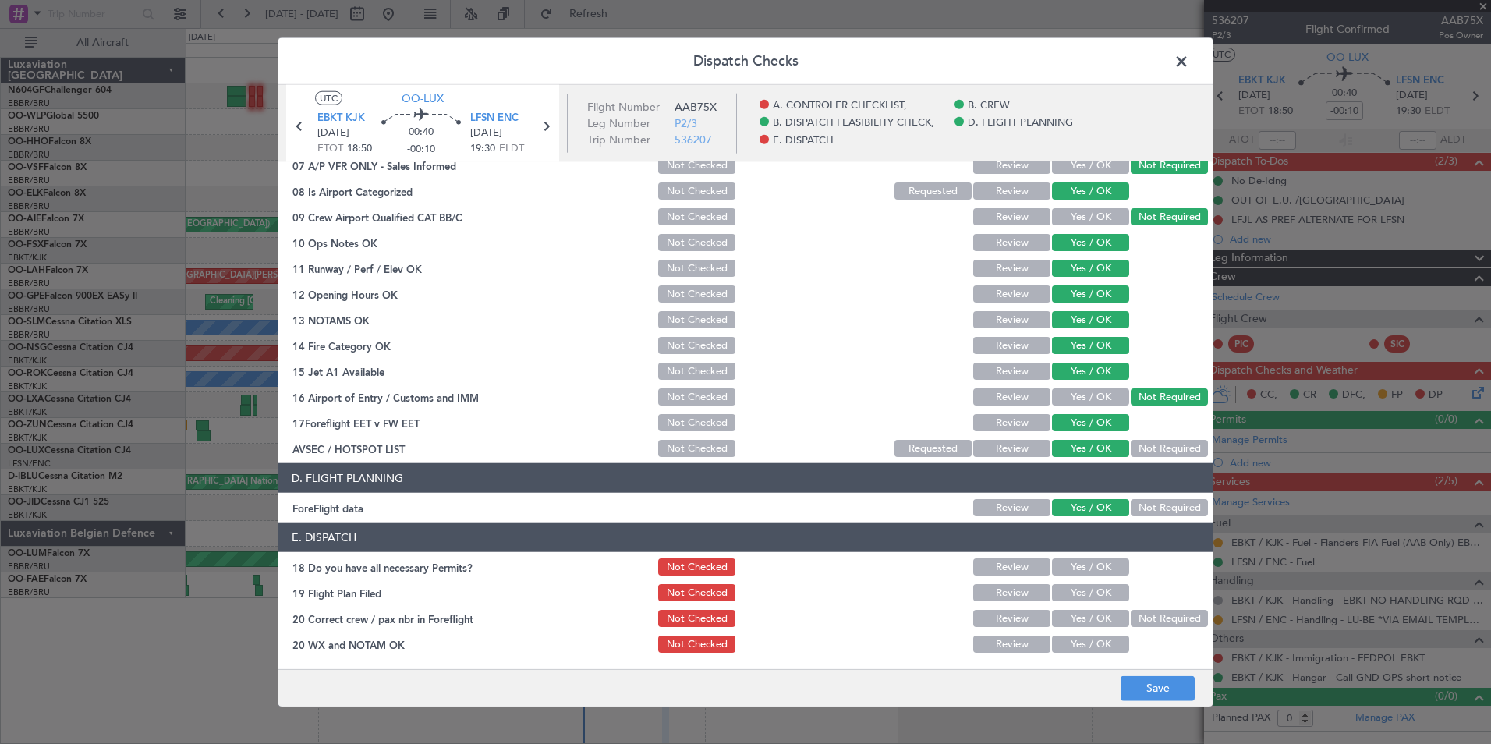
click at [1097, 565] on button "Yes / OK" at bounding box center [1090, 566] width 77 height 17
click at [1093, 585] on button "Yes / OK" at bounding box center [1090, 592] width 77 height 17
click at [1091, 607] on section "E. DISPATCH 18 Do you have all necessary Permits? Not Checked Review Yes / OK 1…" at bounding box center [745, 588] width 934 height 133
click at [1091, 631] on section "E. DISPATCH 18 Do you have all necessary Permits? Not Checked Review Yes / OK 1…" at bounding box center [745, 588] width 934 height 133
click at [1081, 621] on button "Yes / OK" at bounding box center [1090, 618] width 77 height 17
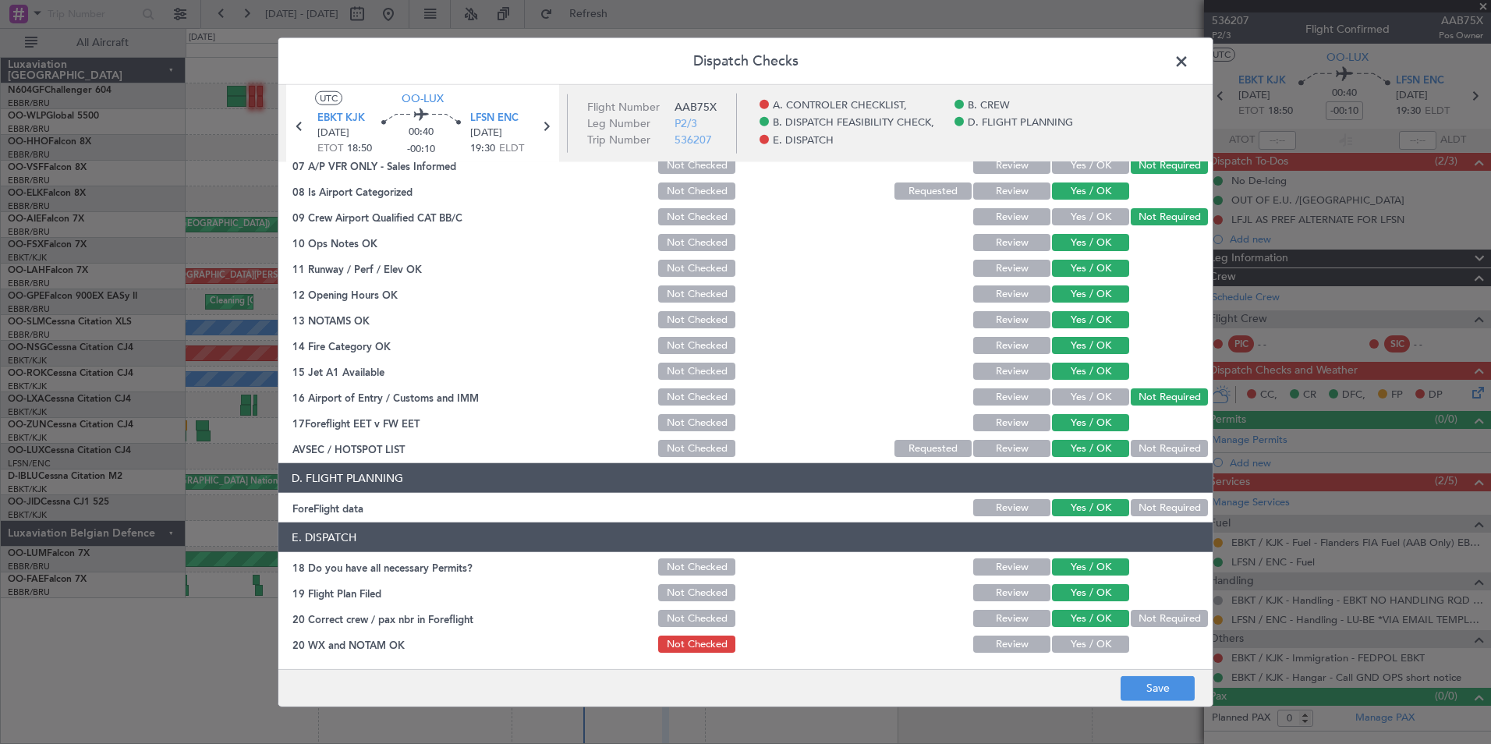
click at [1081, 632] on section "E. DISPATCH 18 Do you have all necessary Permits? Not Checked Review Yes / OK 1…" at bounding box center [745, 588] width 934 height 133
click at [1086, 646] on button "Yes / OK" at bounding box center [1090, 643] width 77 height 17
click at [1133, 683] on button "Save" at bounding box center [1157, 687] width 74 height 25
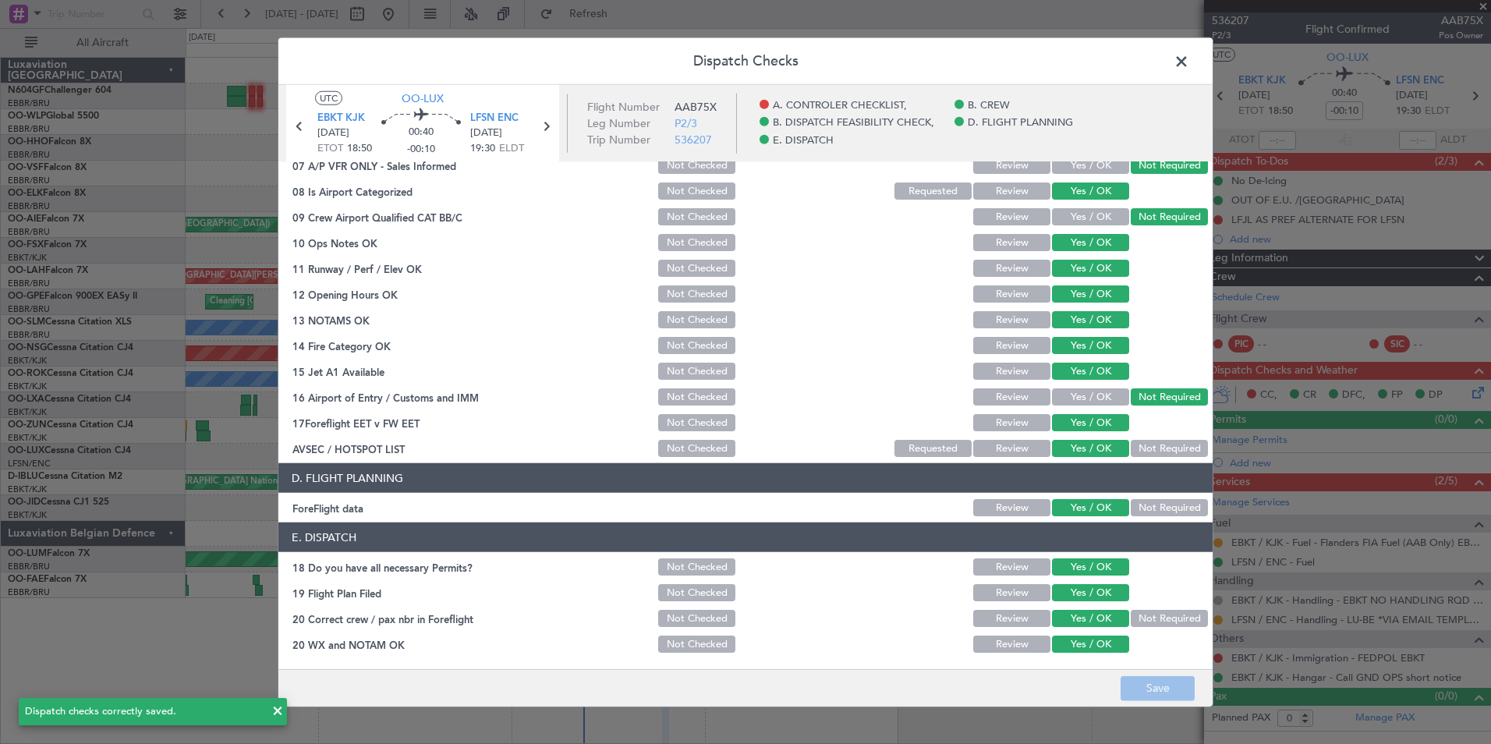
click at [1189, 63] on span at bounding box center [1189, 65] width 0 height 31
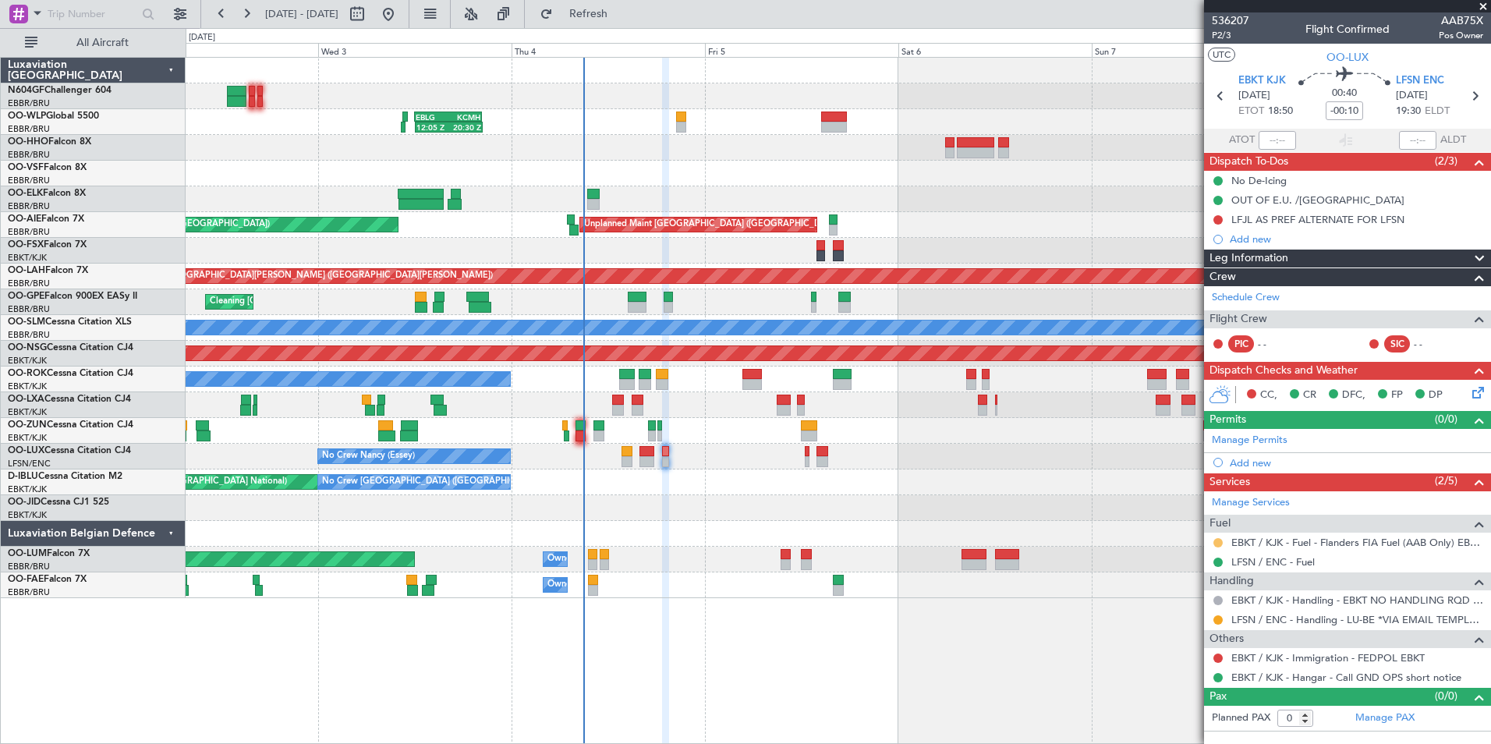
click at [1215, 540] on button at bounding box center [1217, 542] width 9 height 9
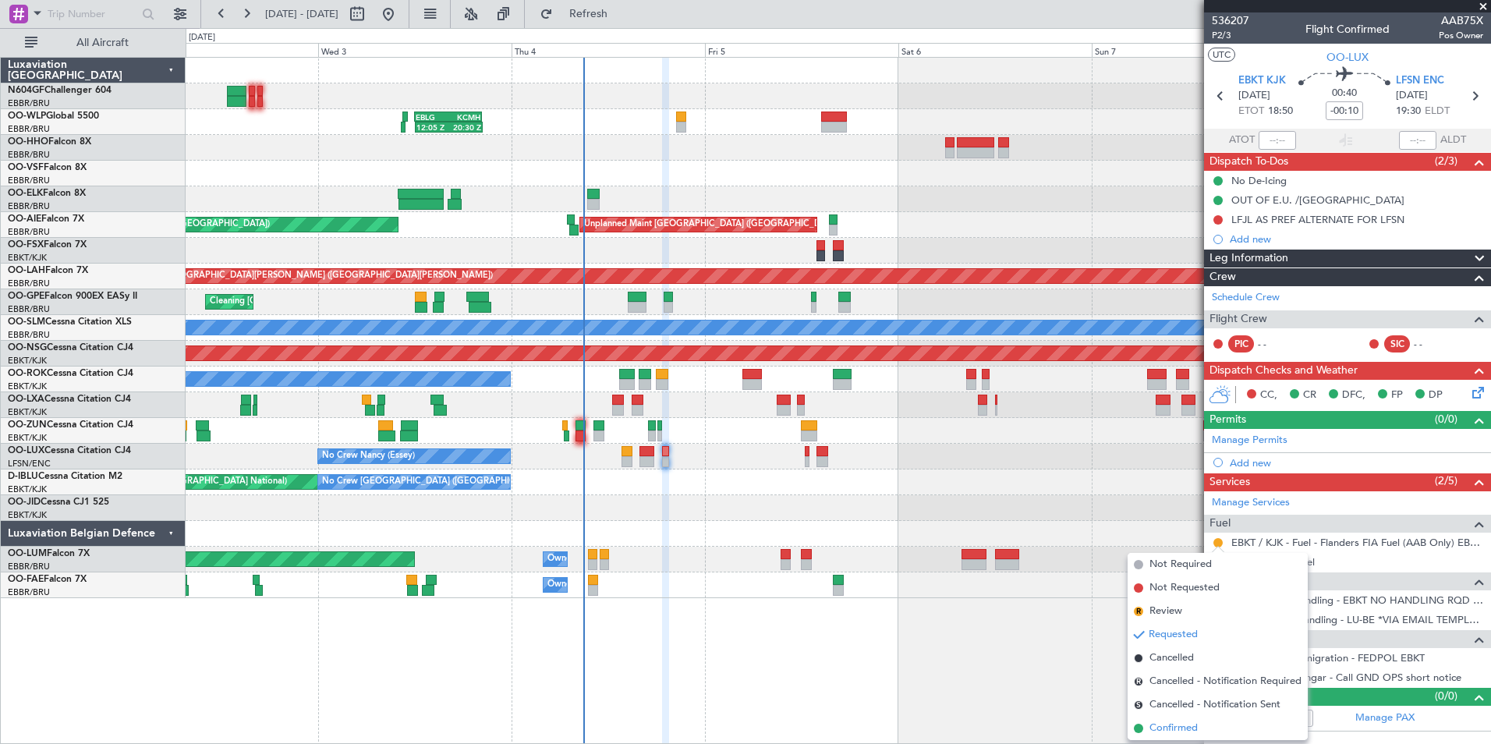
click at [1169, 727] on span "Confirmed" at bounding box center [1173, 728] width 48 height 16
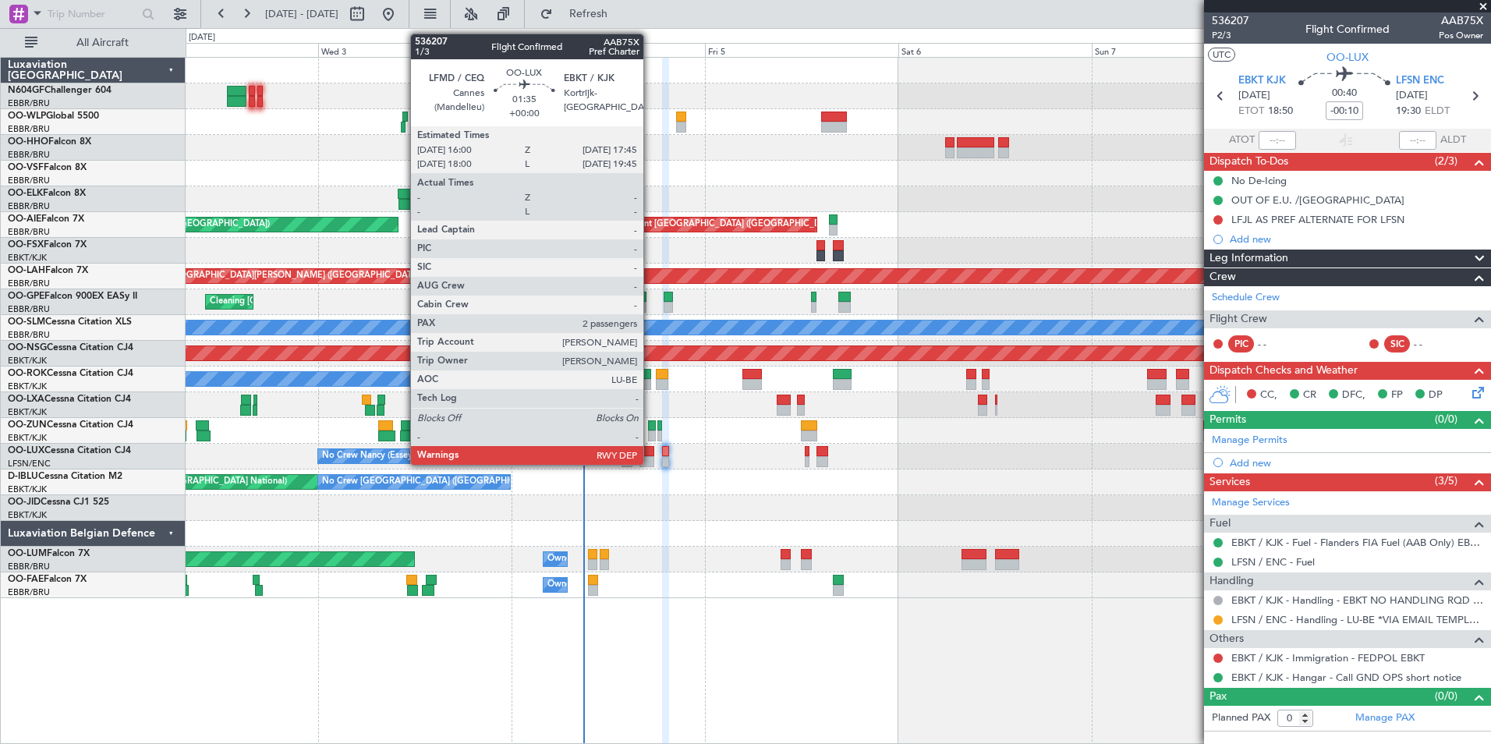
click at [650, 463] on div at bounding box center [646, 461] width 15 height 11
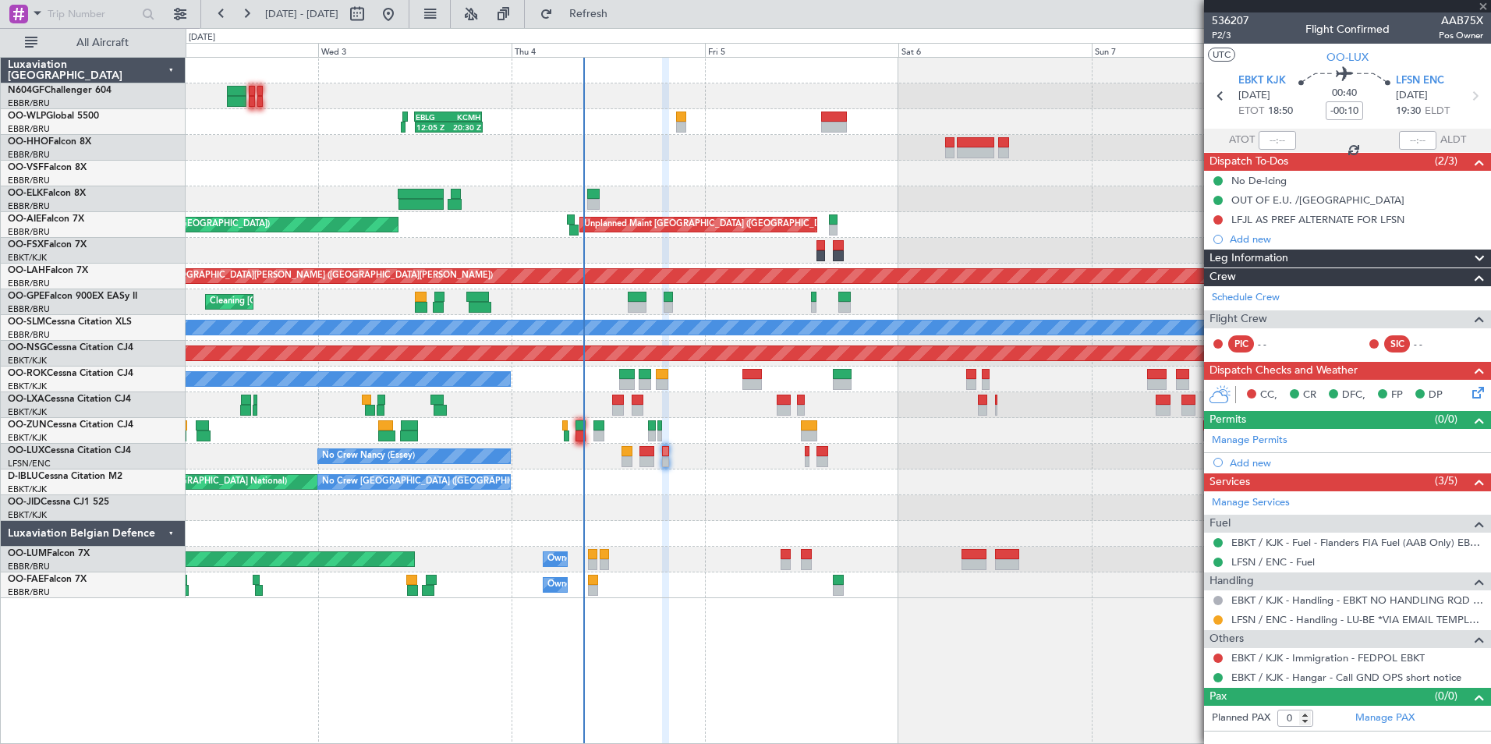
type input "2"
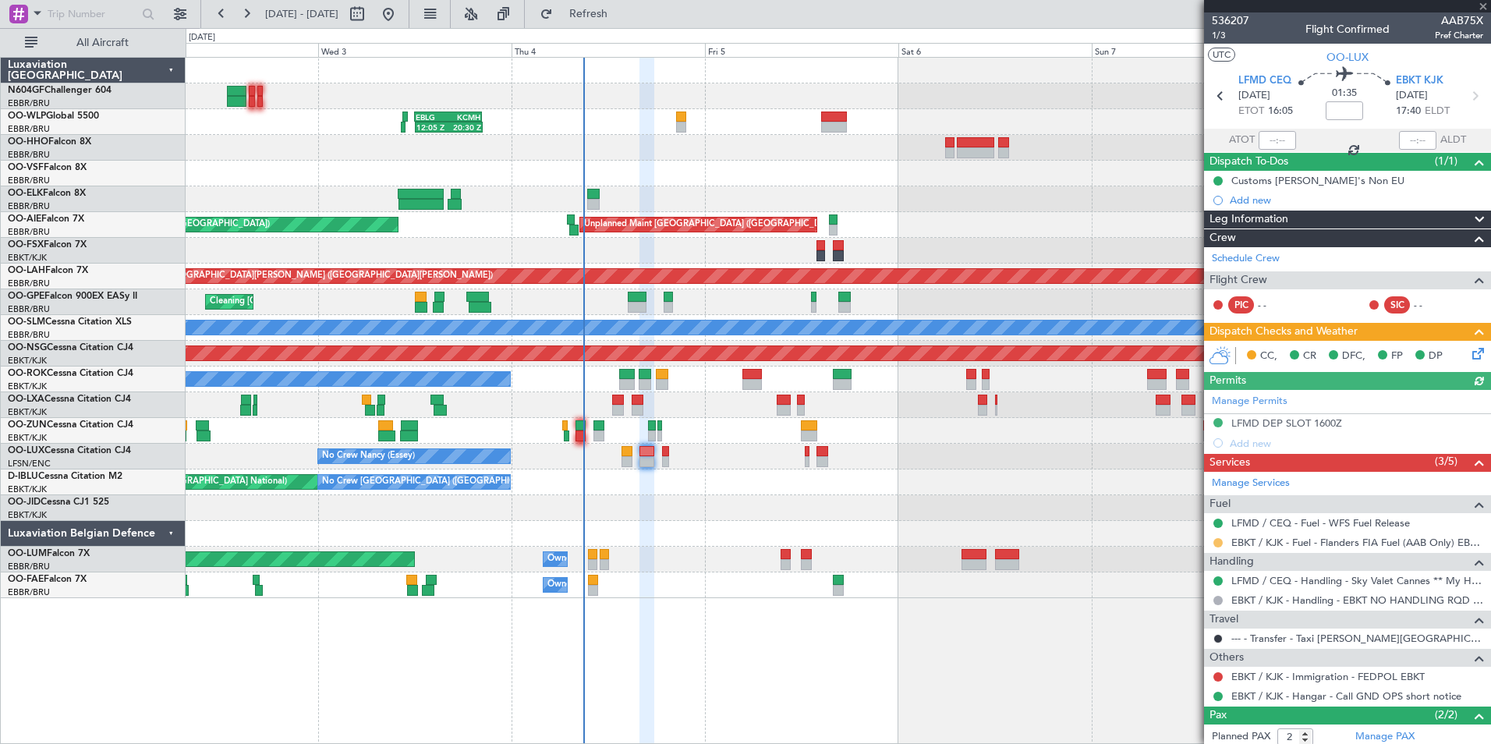
click at [1220, 543] on button at bounding box center [1217, 542] width 9 height 9
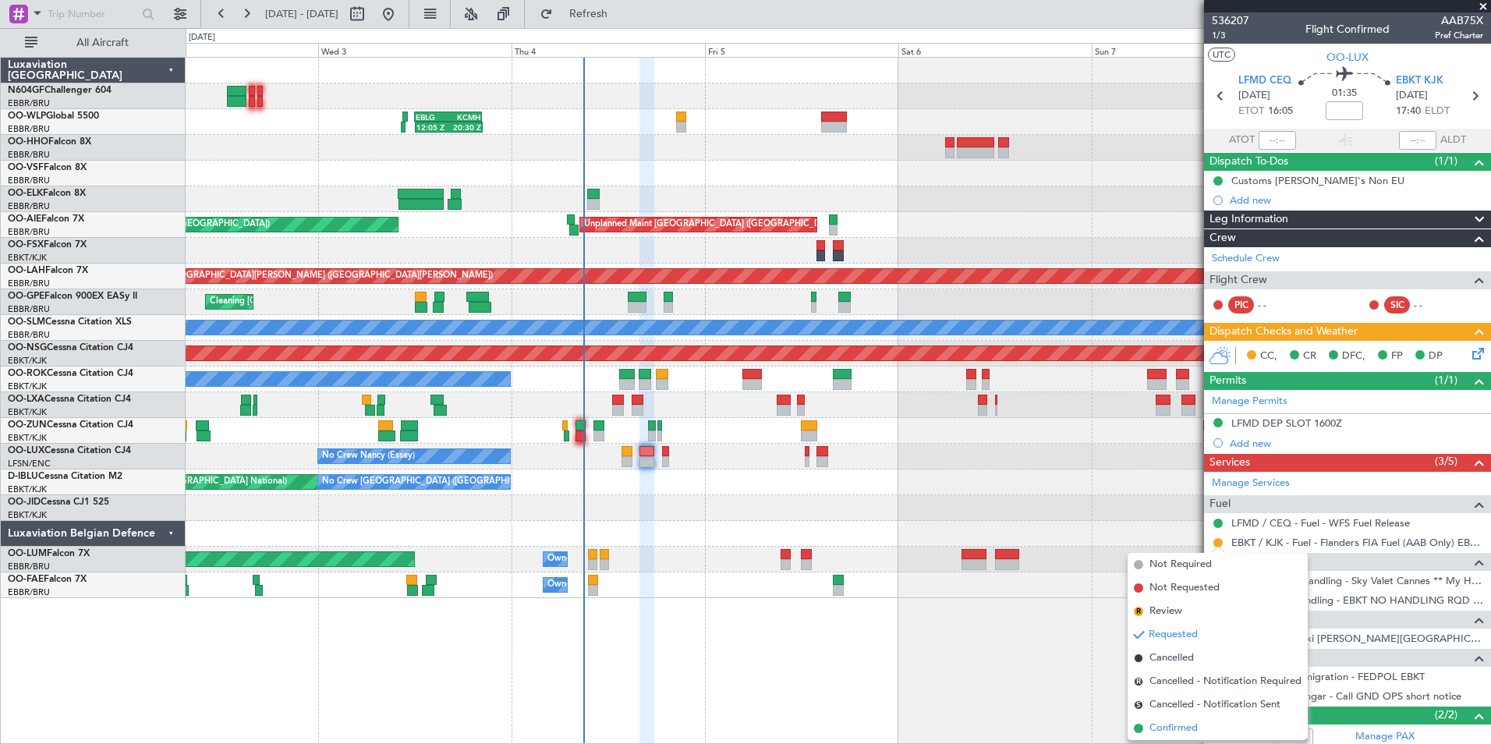
click at [1161, 724] on span "Confirmed" at bounding box center [1173, 728] width 48 height 16
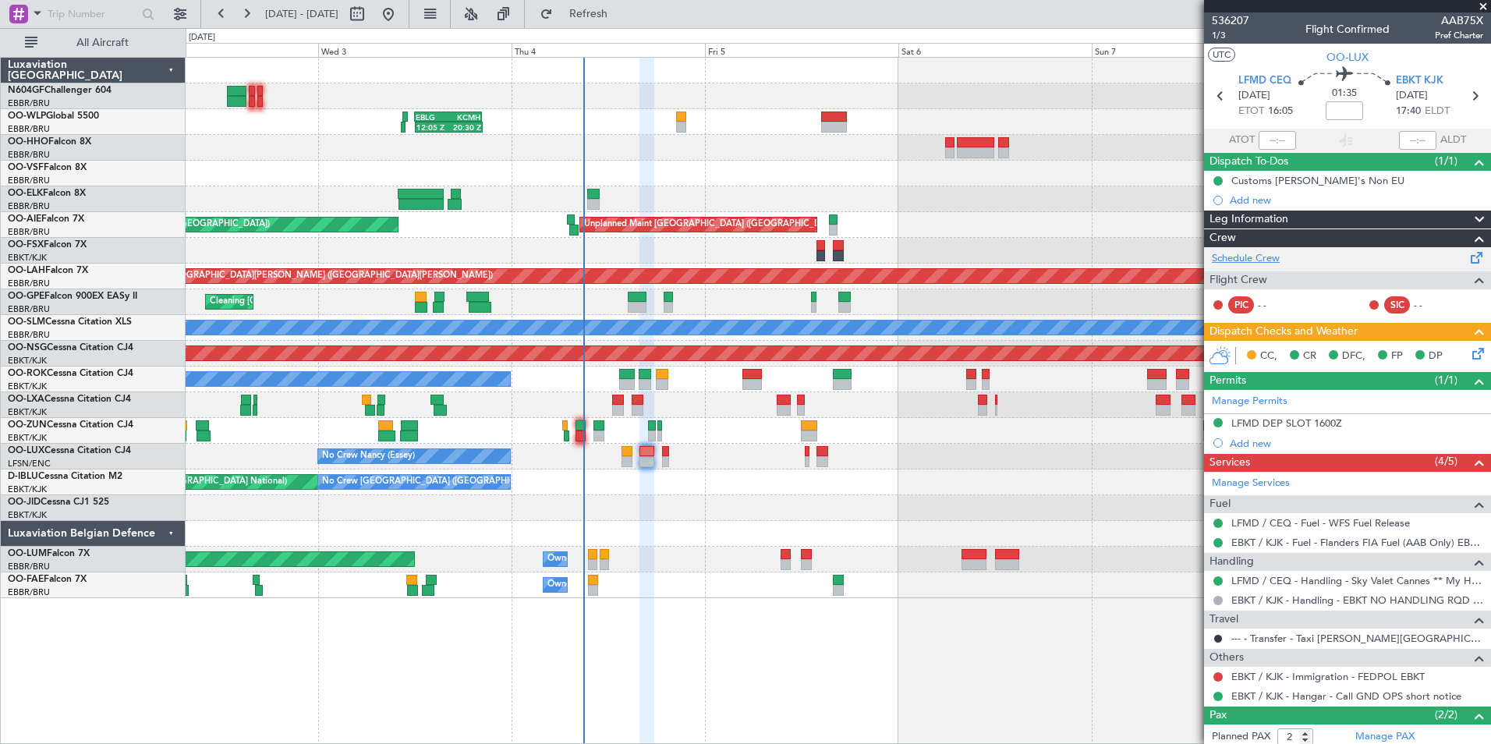
click at [1261, 257] on link "Schedule Crew" at bounding box center [1246, 259] width 68 height 16
click at [607, 16] on span "Refresh" at bounding box center [588, 14] width 65 height 11
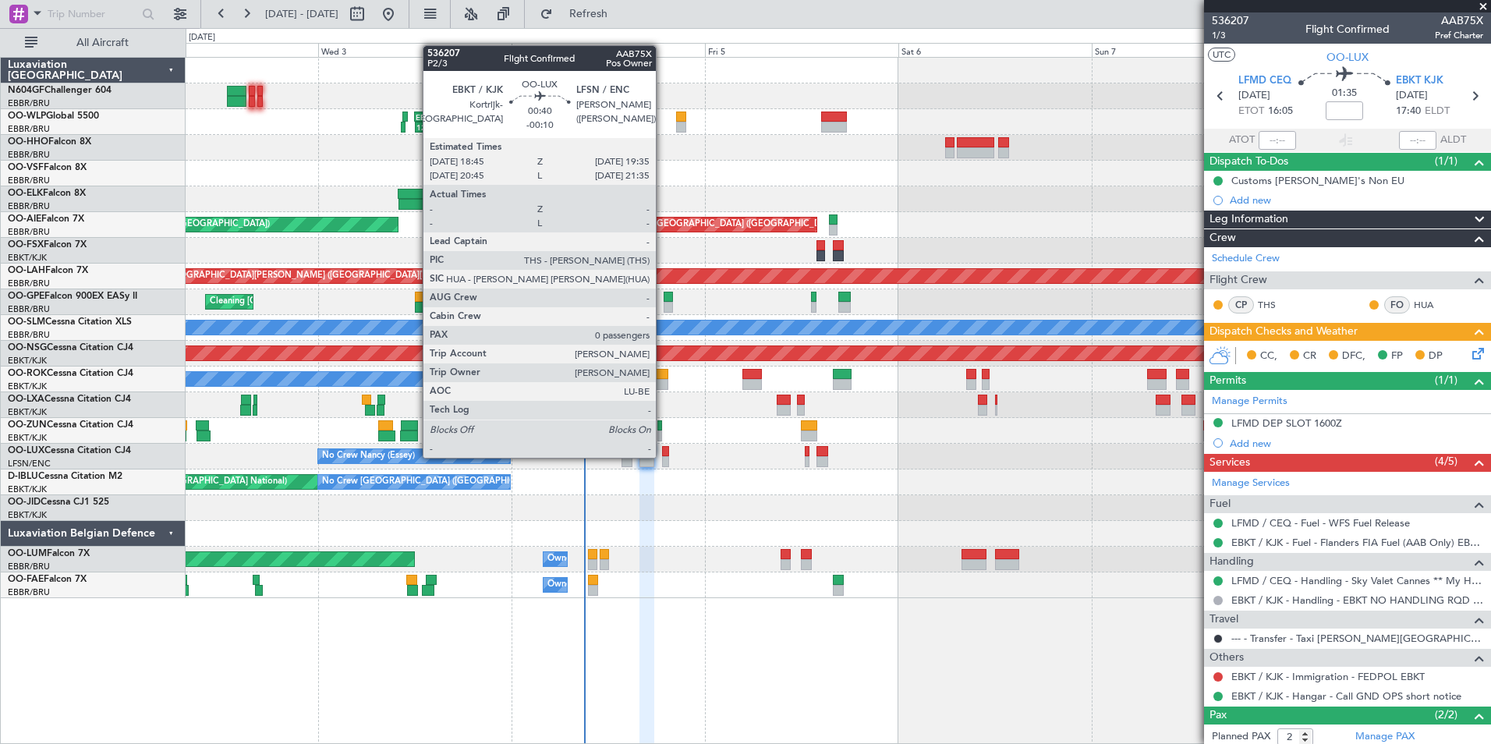
click at [663, 456] on div at bounding box center [665, 461] width 7 height 11
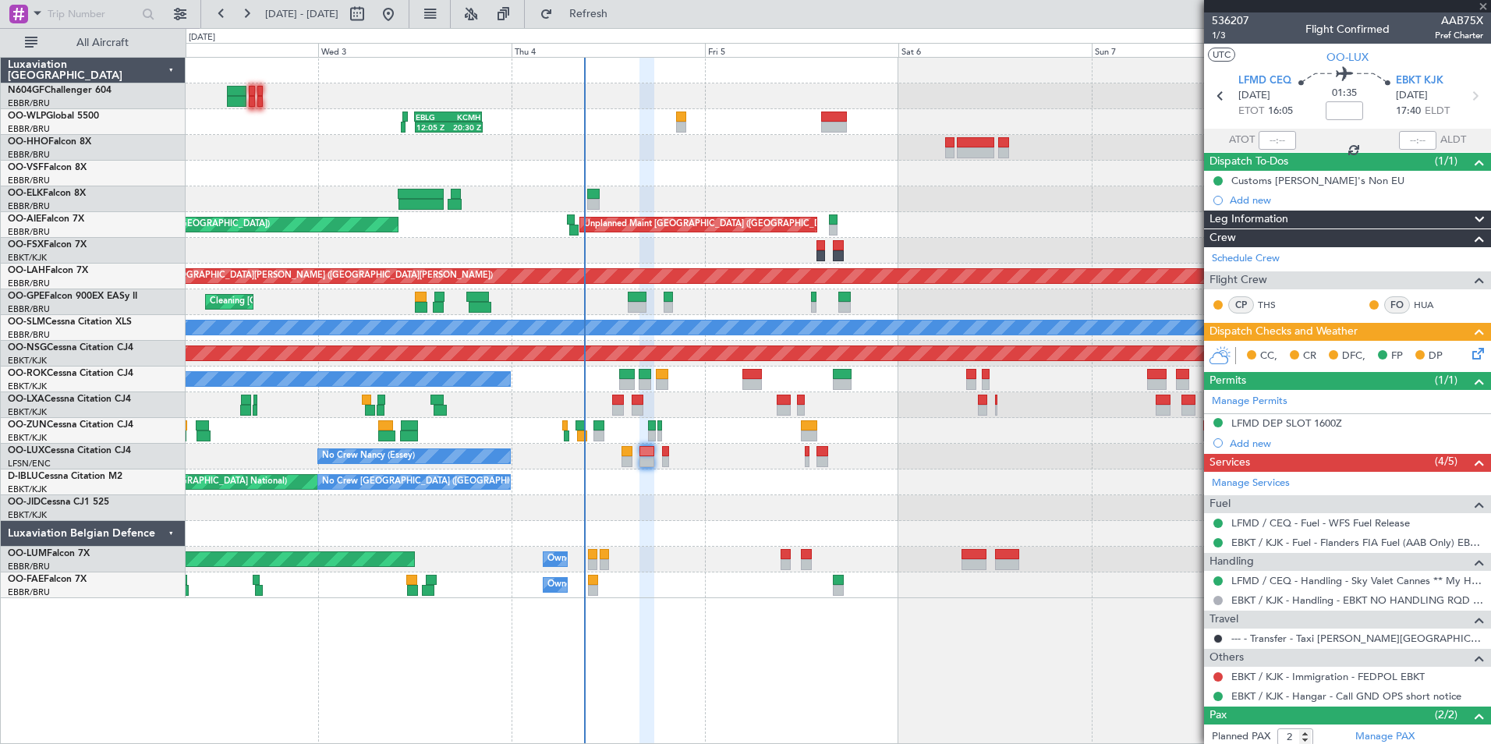
type input "-00:10"
type input "0"
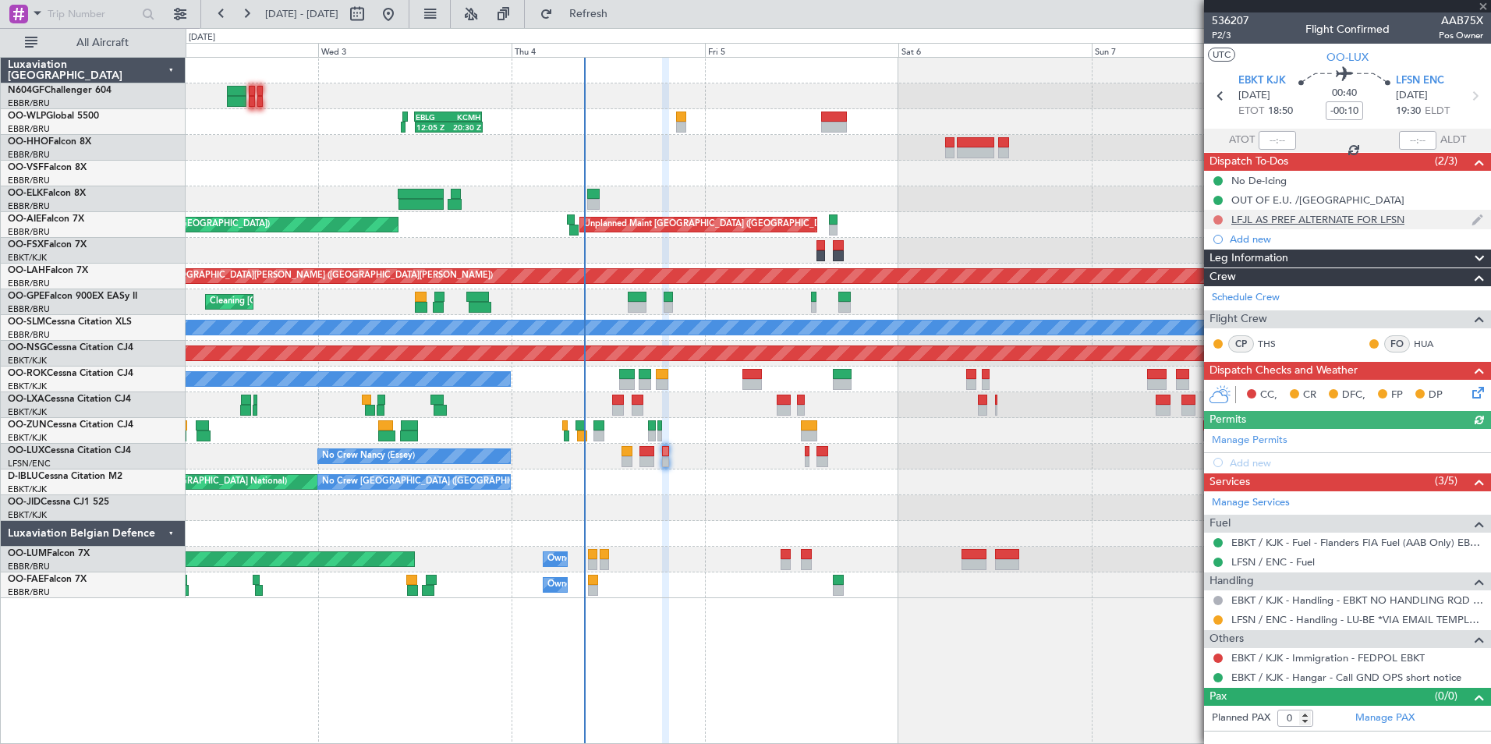
click at [1218, 221] on button at bounding box center [1217, 219] width 9 height 9
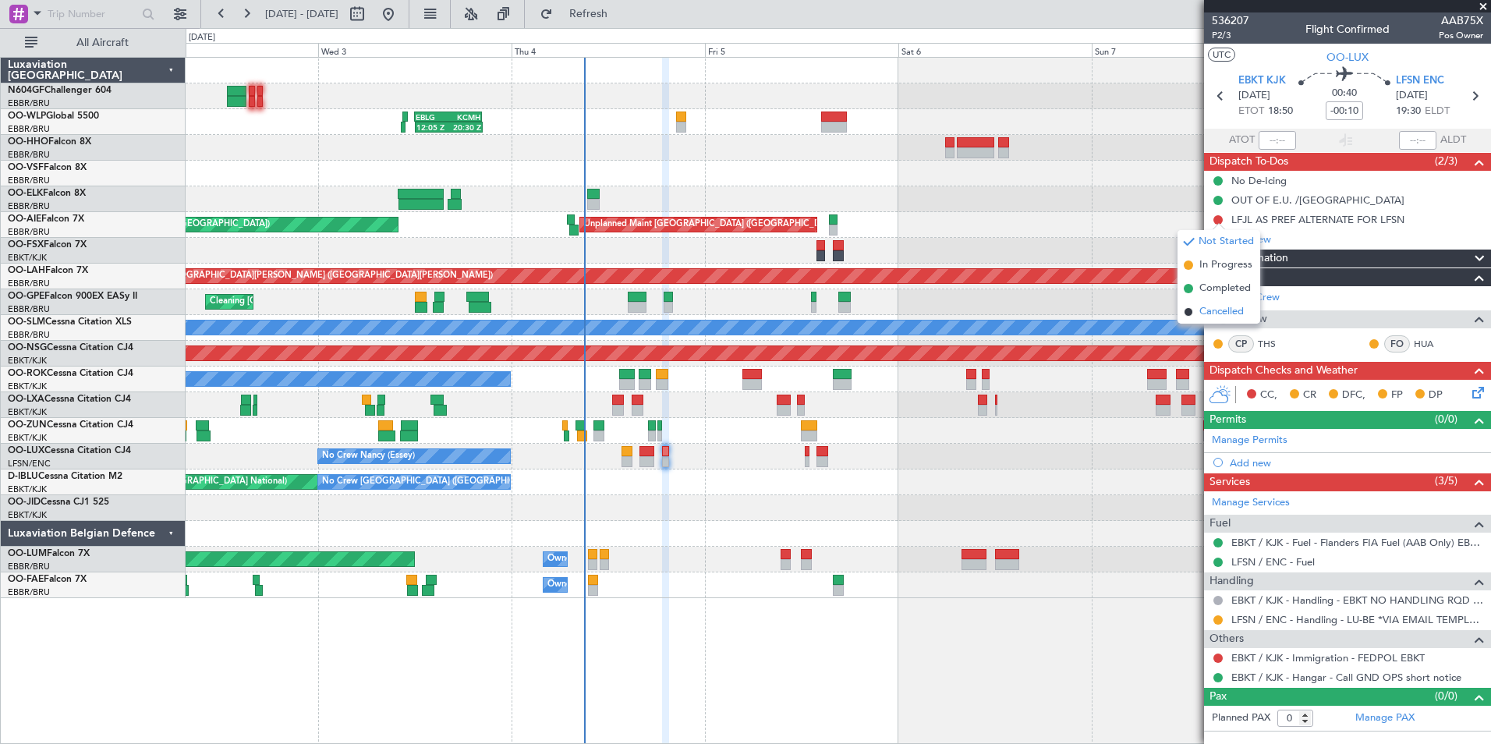
click at [1203, 312] on span "Cancelled" at bounding box center [1221, 312] width 44 height 16
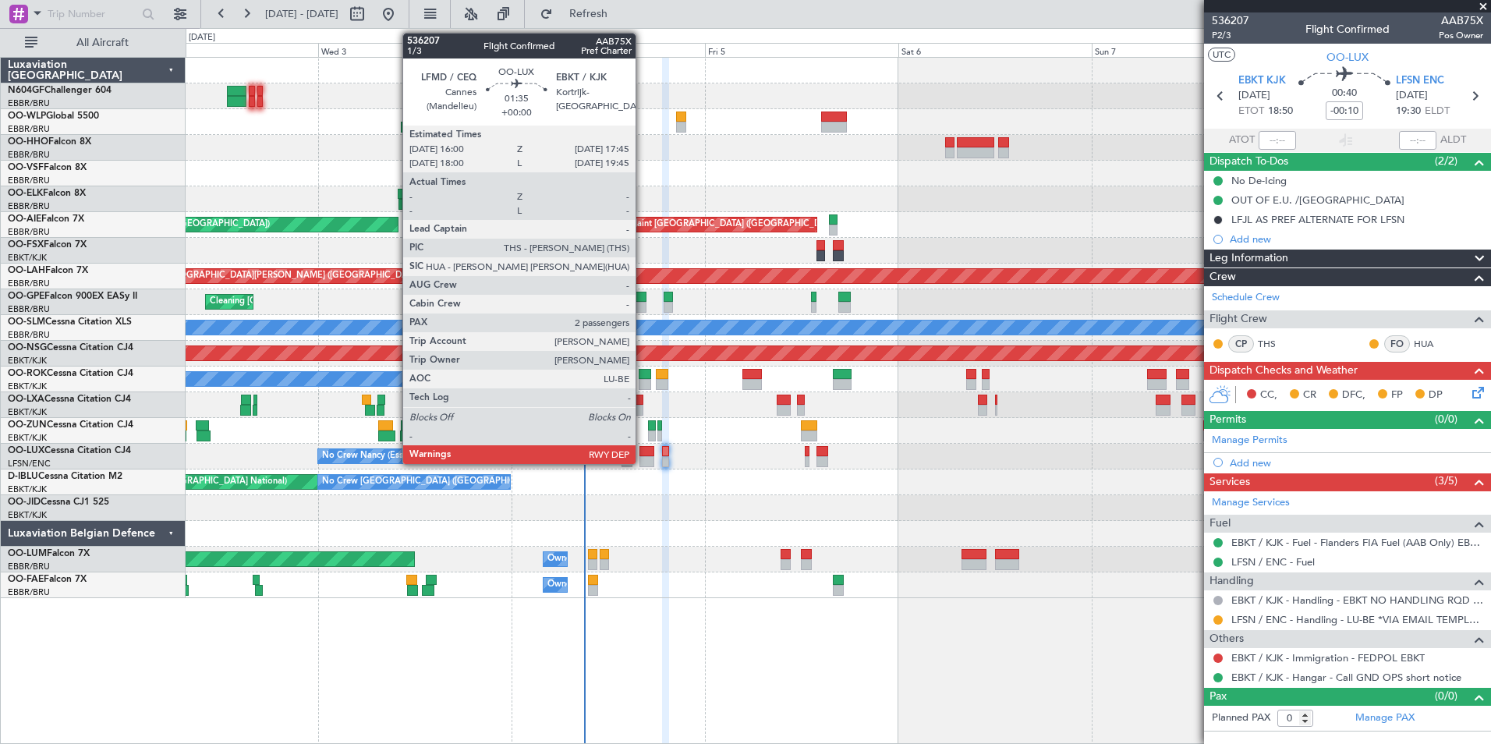
click at [648, 452] on div at bounding box center [646, 451] width 15 height 11
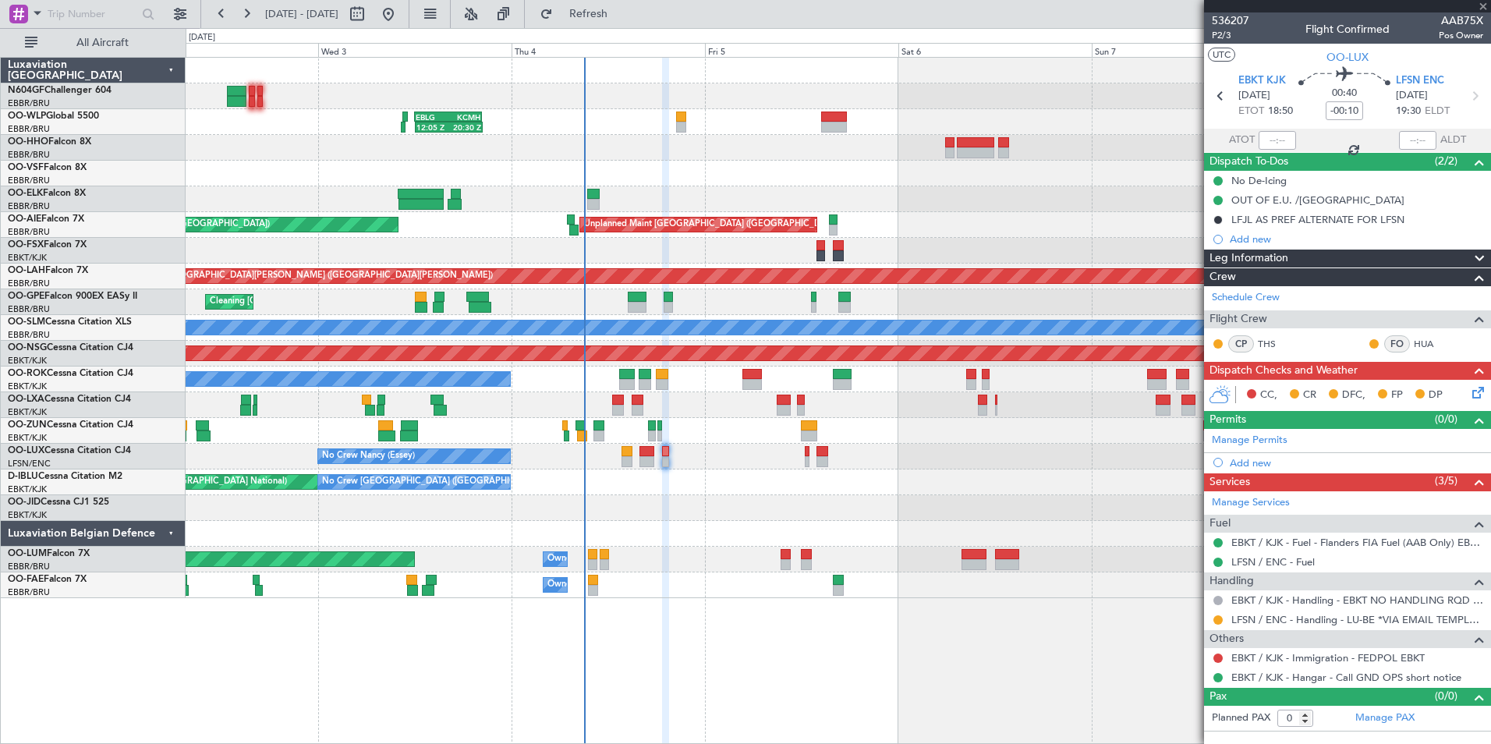
type input "2"
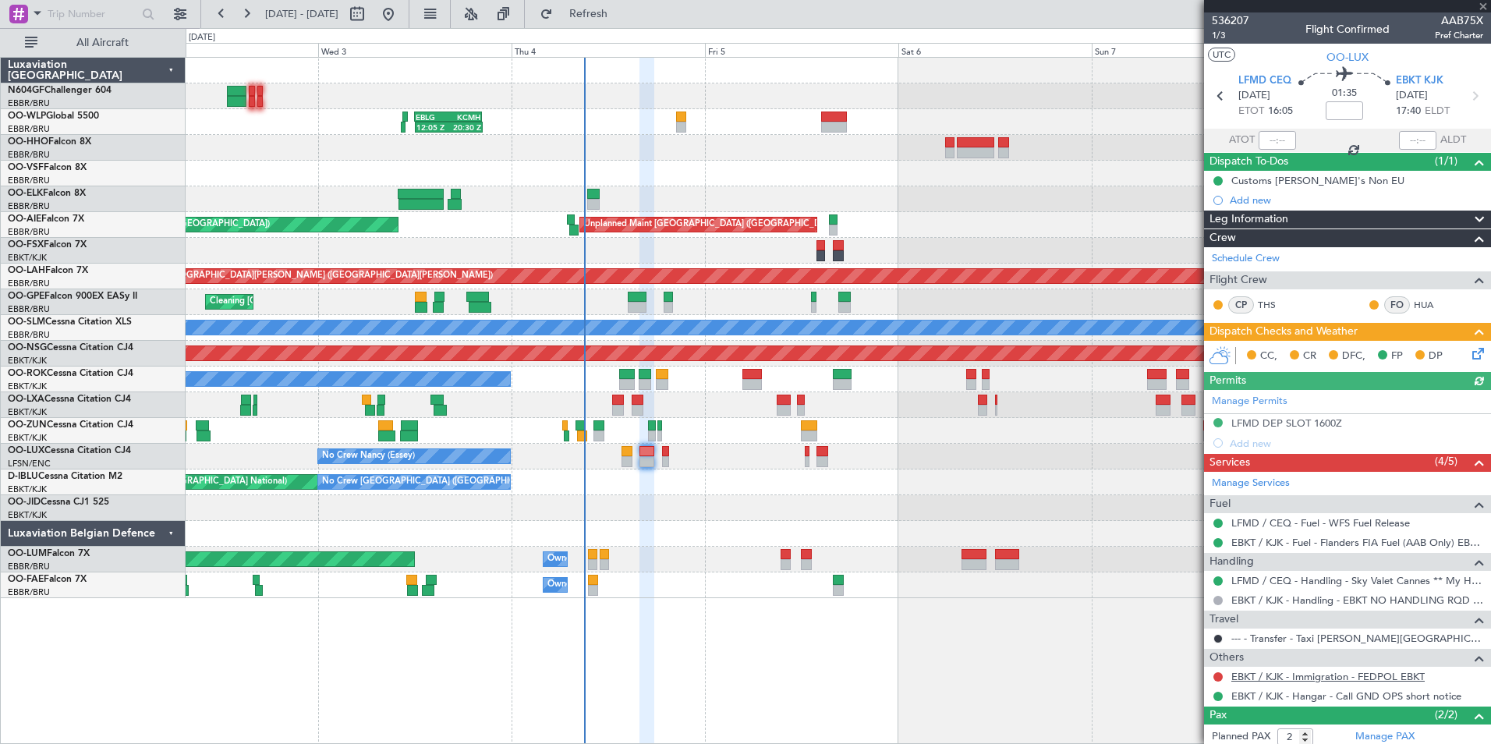
click at [1283, 674] on link "EBKT / KJK - Immigration - FEDPOL EBKT" at bounding box center [1327, 676] width 193 height 13
click at [621, 19] on span "Refresh" at bounding box center [588, 14] width 65 height 11
click at [1217, 672] on button at bounding box center [1217, 676] width 9 height 9
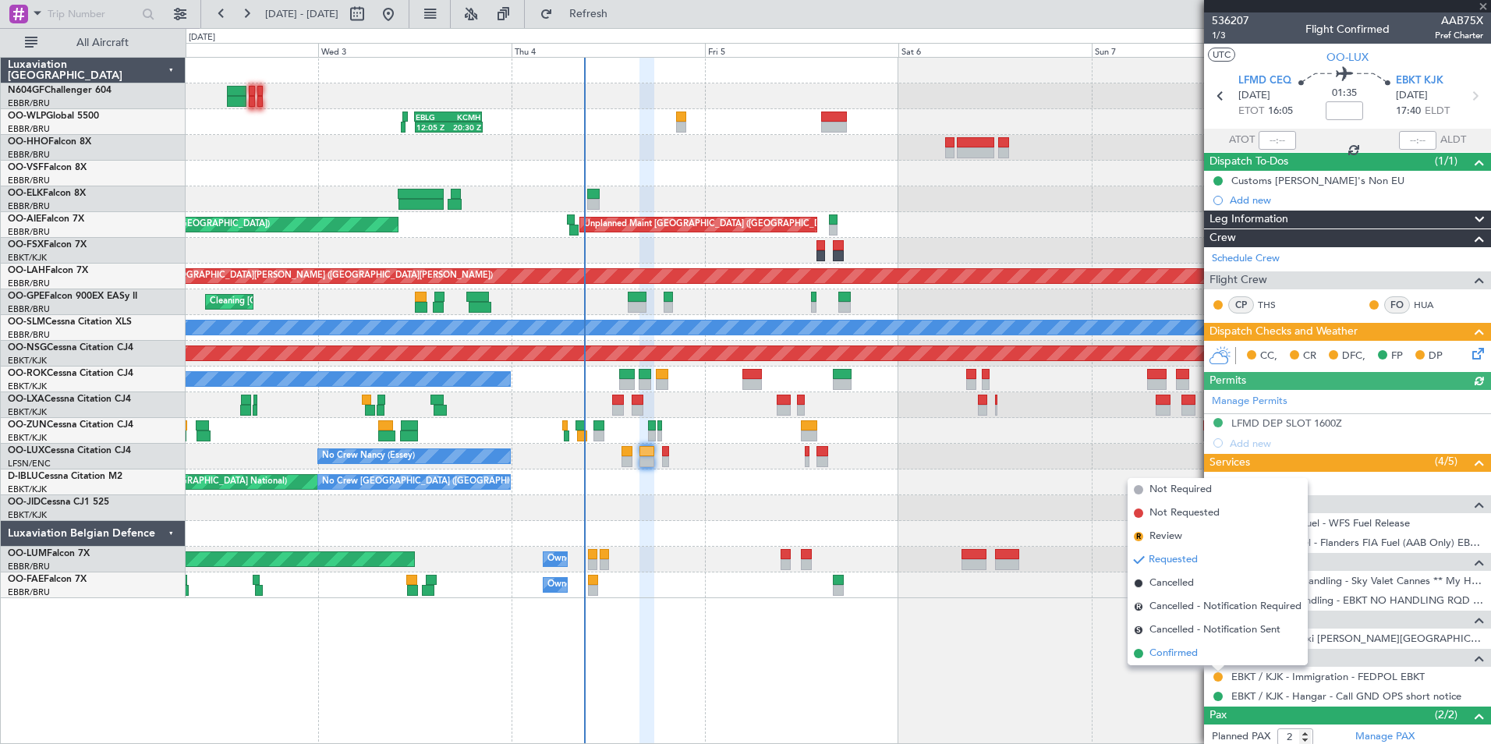
click at [1192, 661] on li "Confirmed" at bounding box center [1217, 653] width 180 height 23
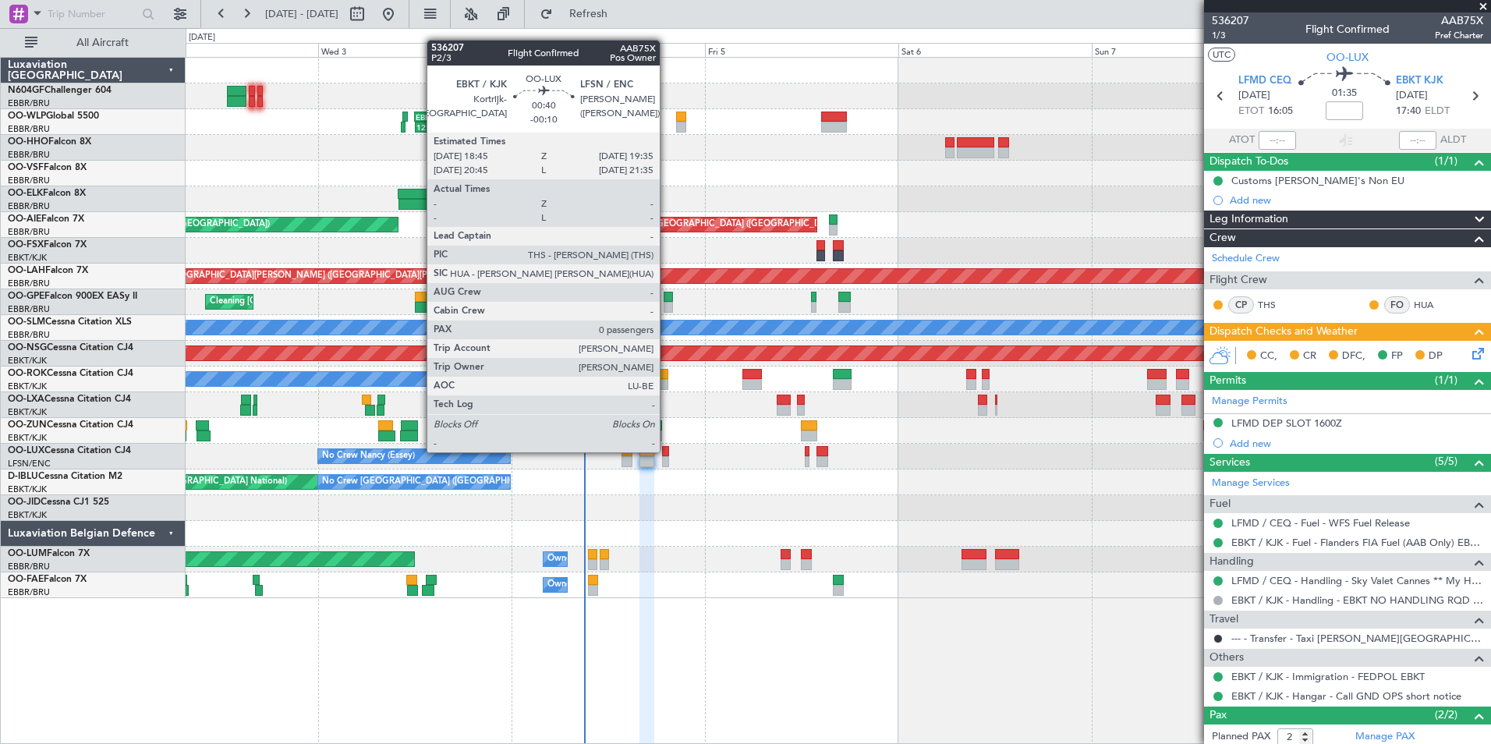
click at [667, 451] on div at bounding box center [665, 451] width 7 height 11
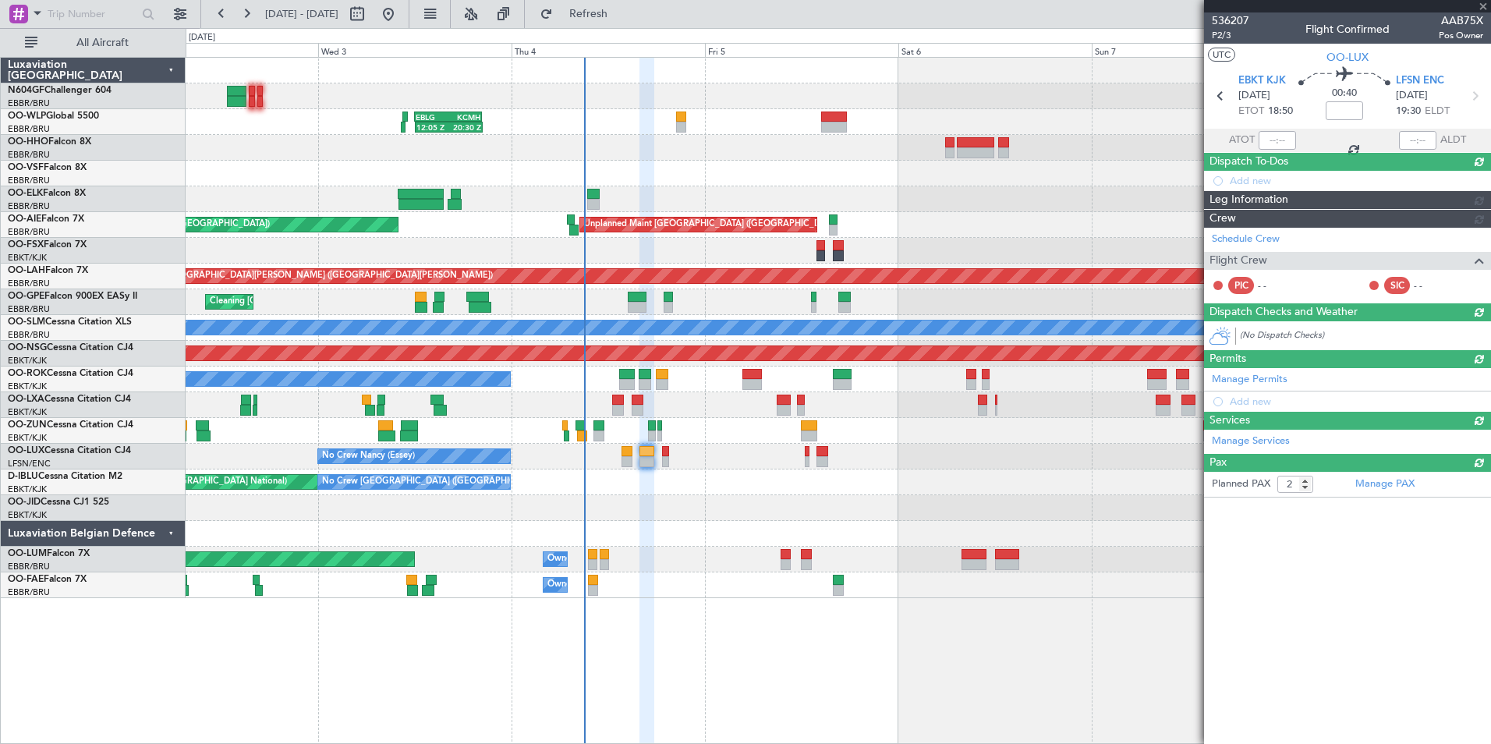
type input "-00:10"
type input "0"
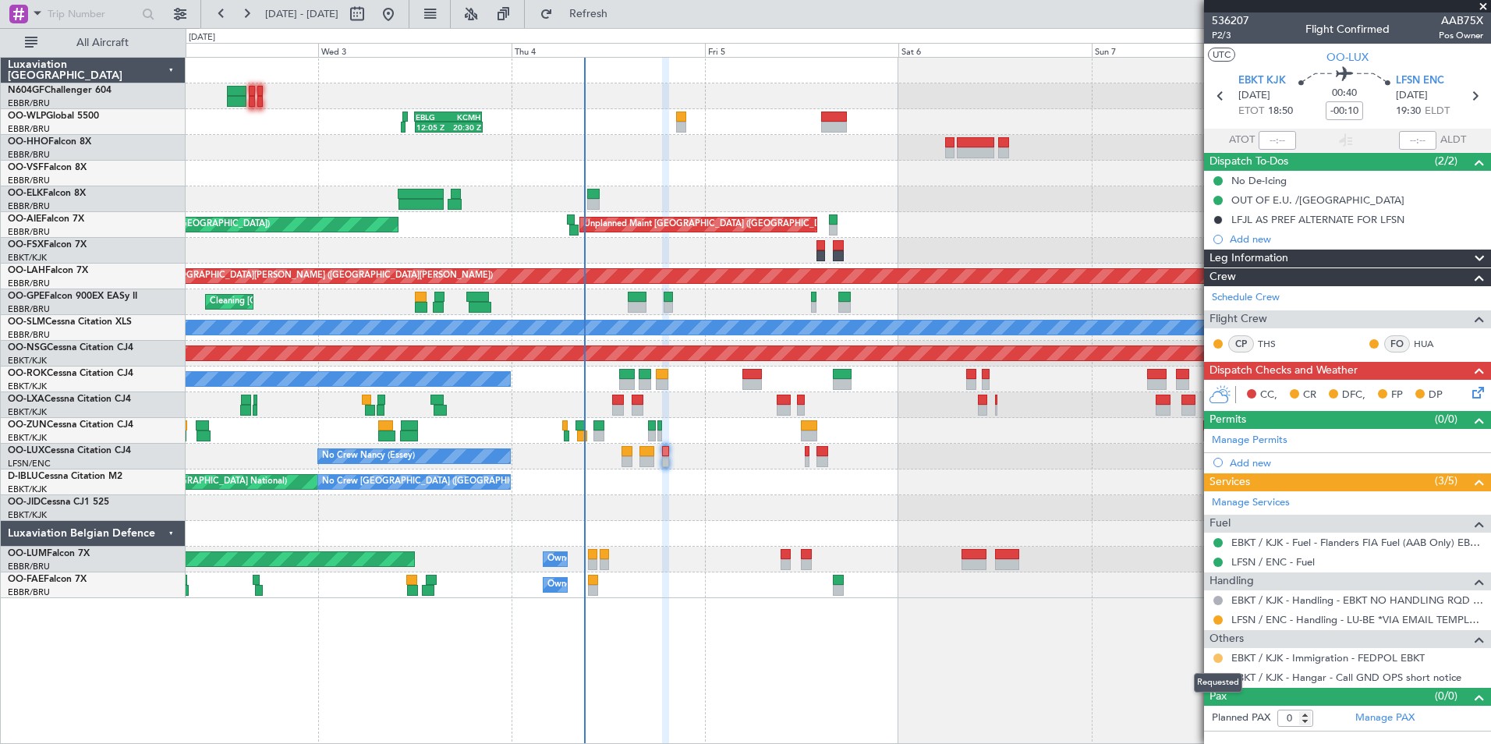
click at [1218, 658] on button at bounding box center [1217, 657] width 9 height 9
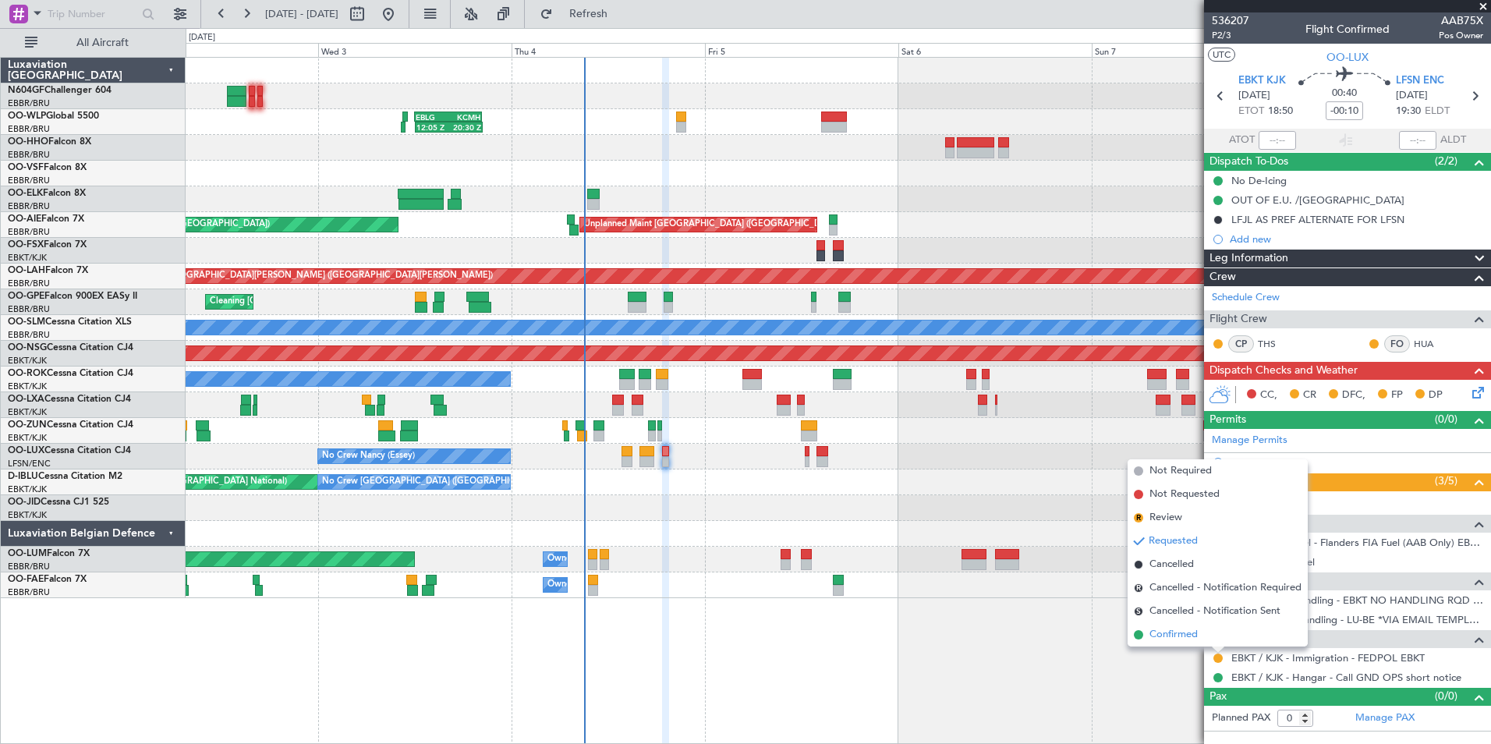
click at [1184, 632] on span "Confirmed" at bounding box center [1173, 635] width 48 height 16
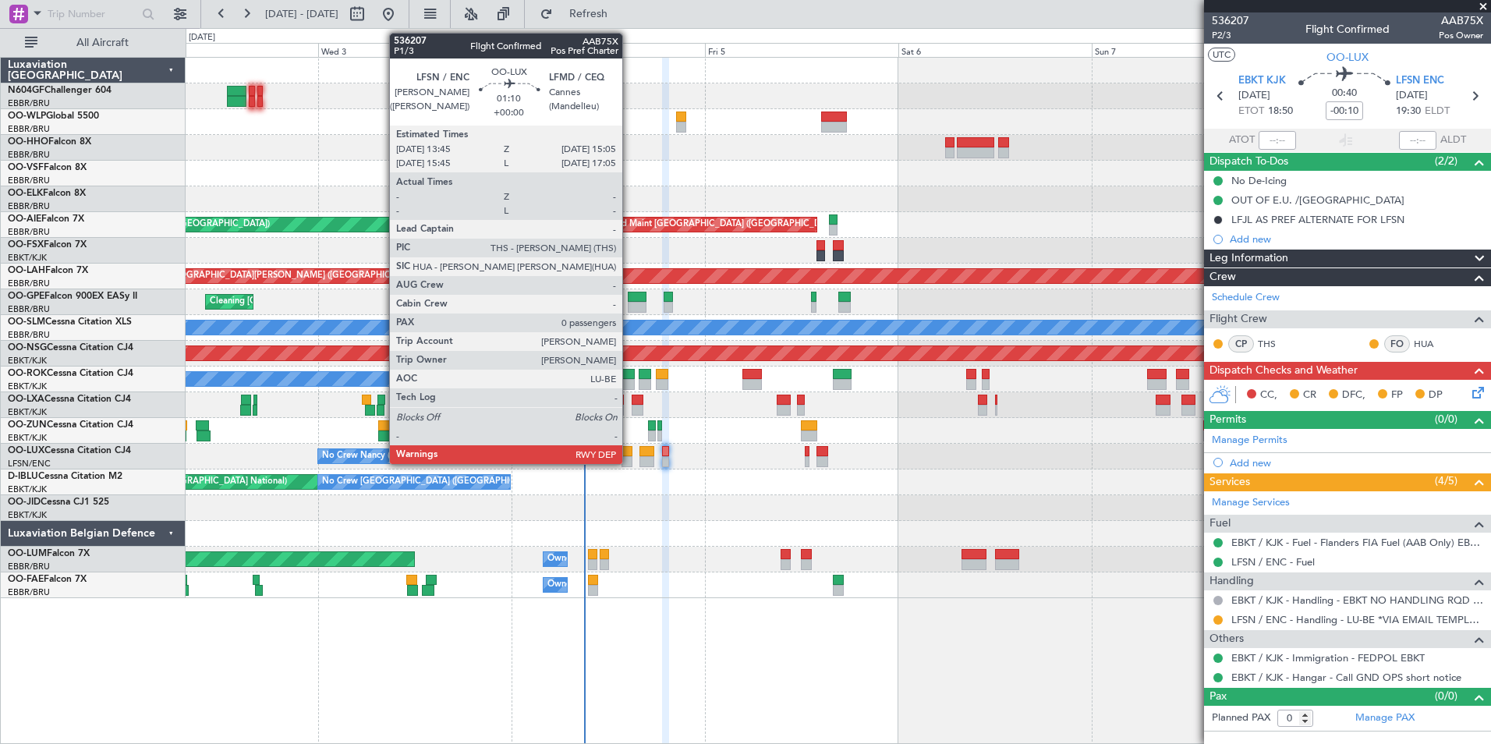
click at [629, 454] on div at bounding box center [626, 451] width 11 height 11
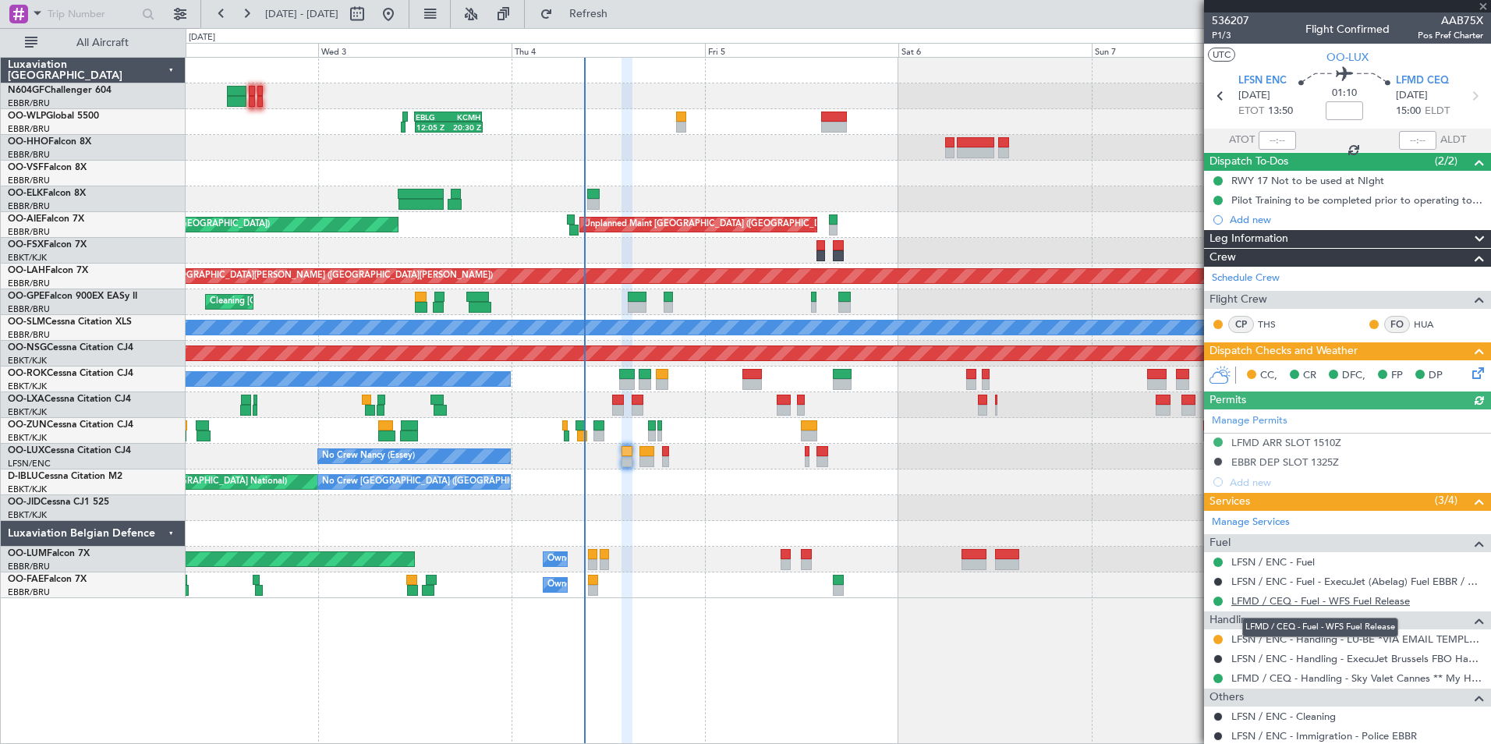
click at [1290, 602] on link "LFMD / CEQ - Fuel - WFS Fuel Release" at bounding box center [1320, 600] width 179 height 13
click at [1223, 603] on div at bounding box center [1218, 601] width 12 height 12
click at [1218, 598] on button at bounding box center [1217, 600] width 9 height 9
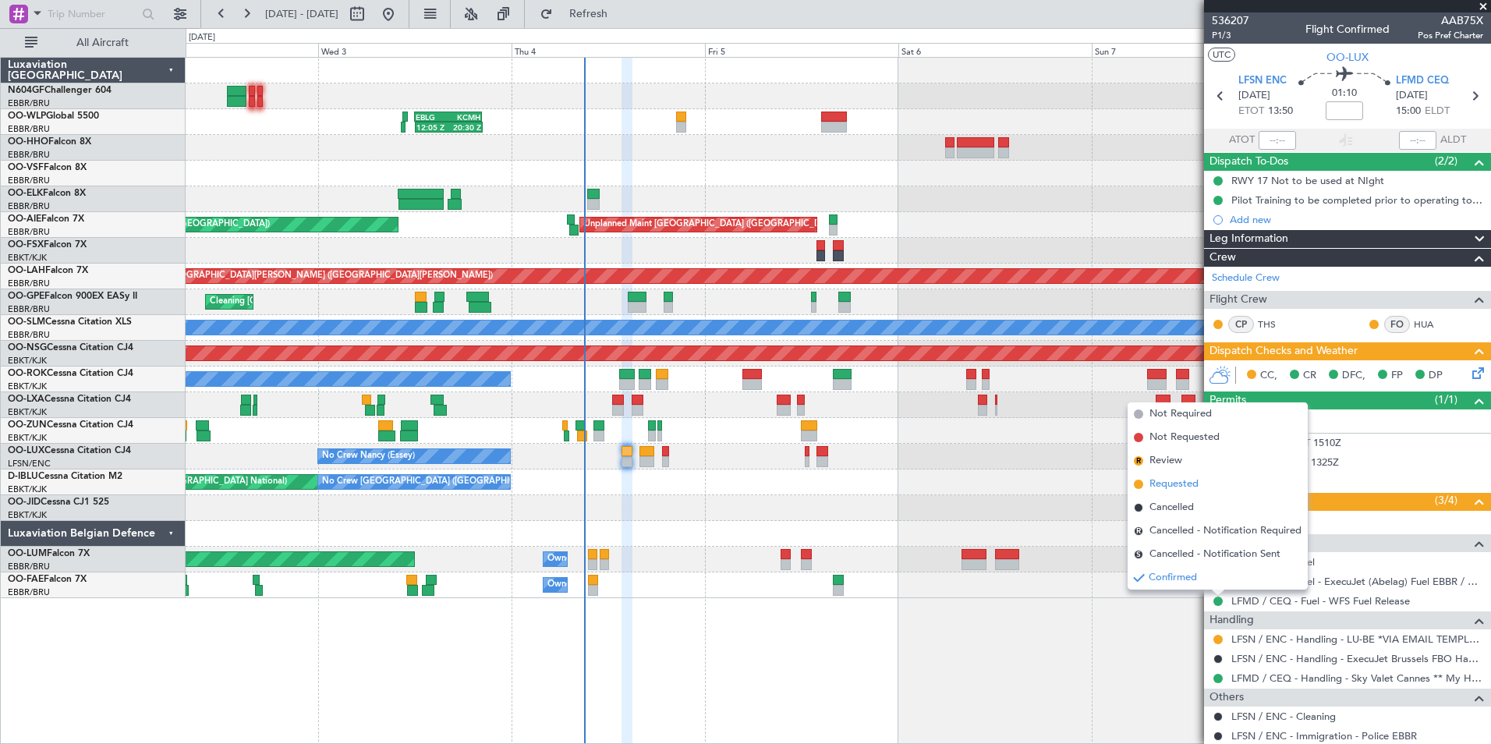
click at [1170, 484] on span "Requested" at bounding box center [1173, 484] width 49 height 16
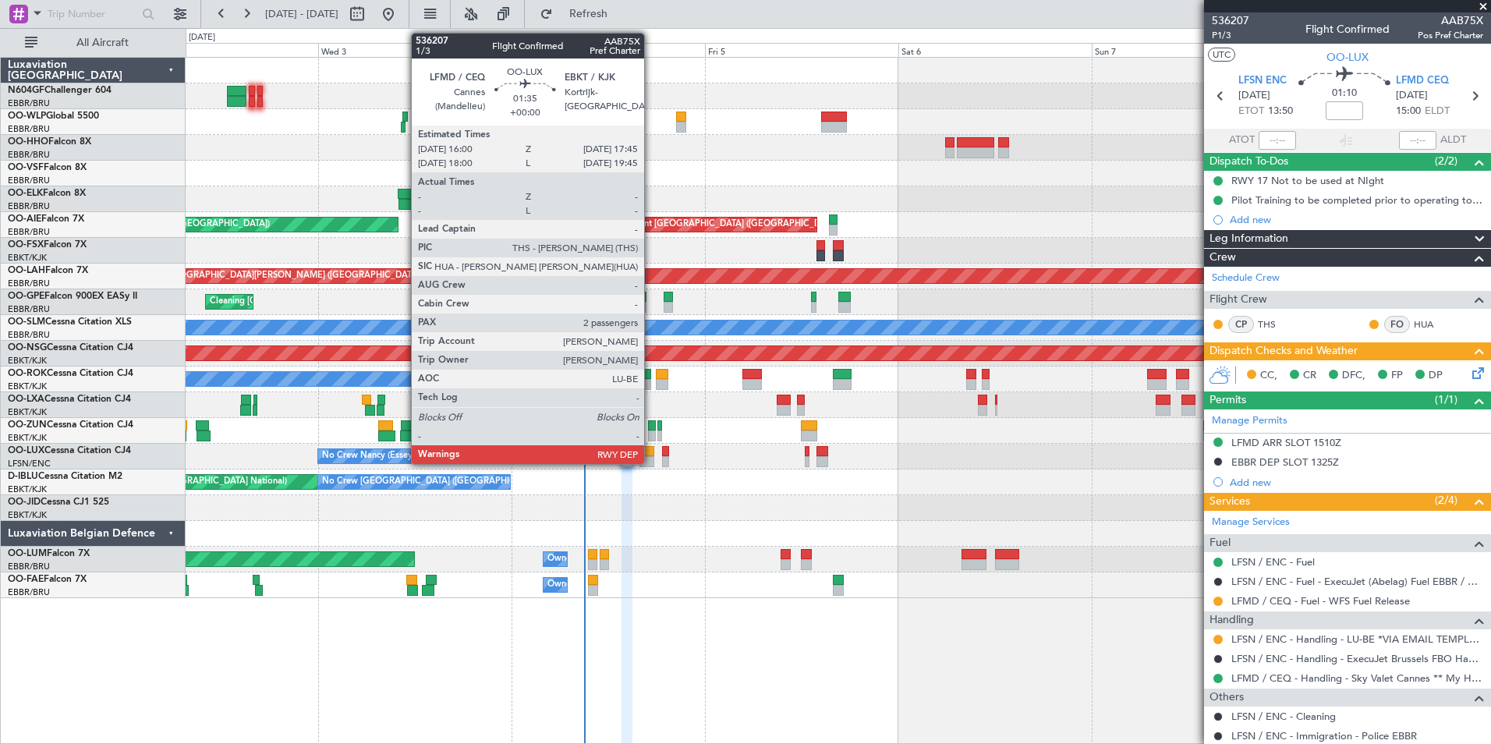
click at [651, 461] on div at bounding box center [646, 461] width 15 height 11
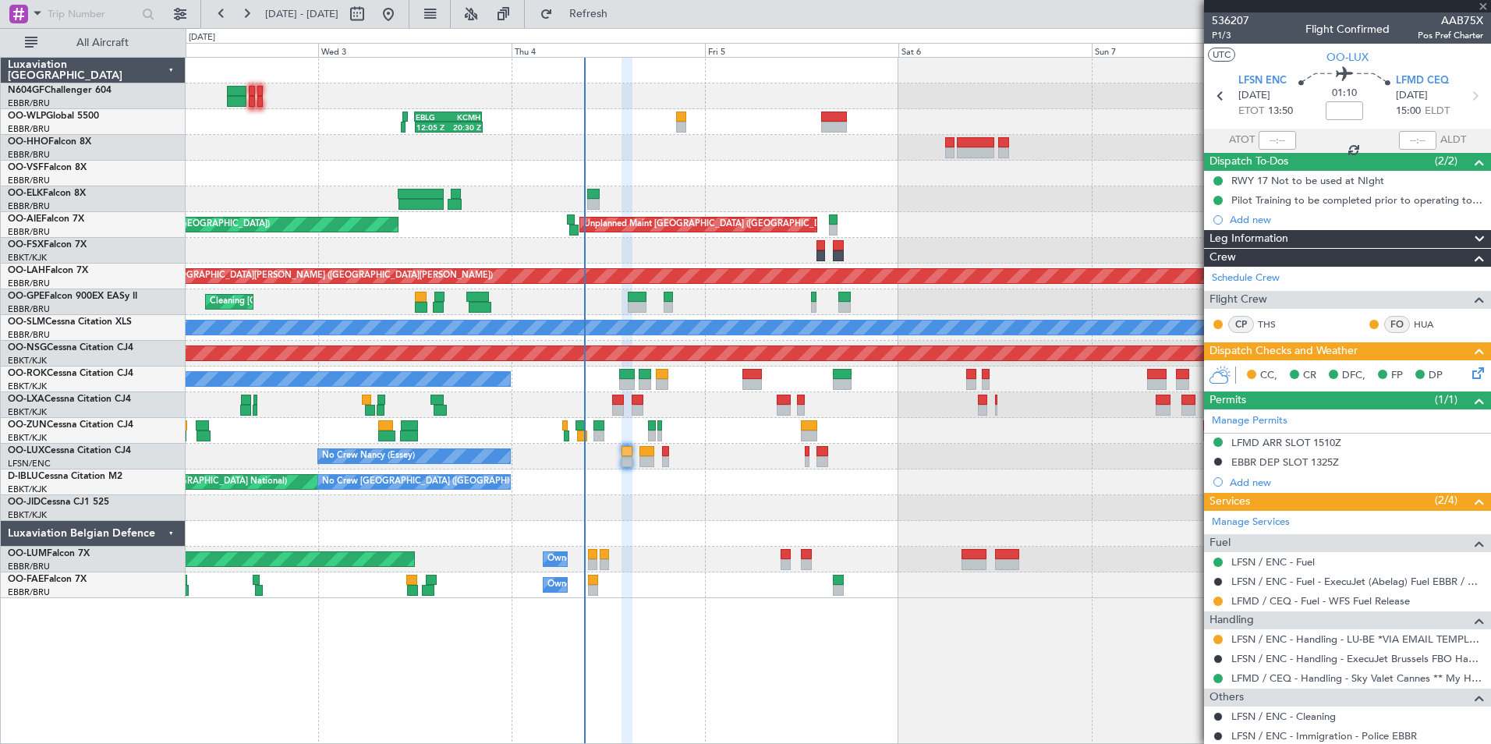
type input "2"
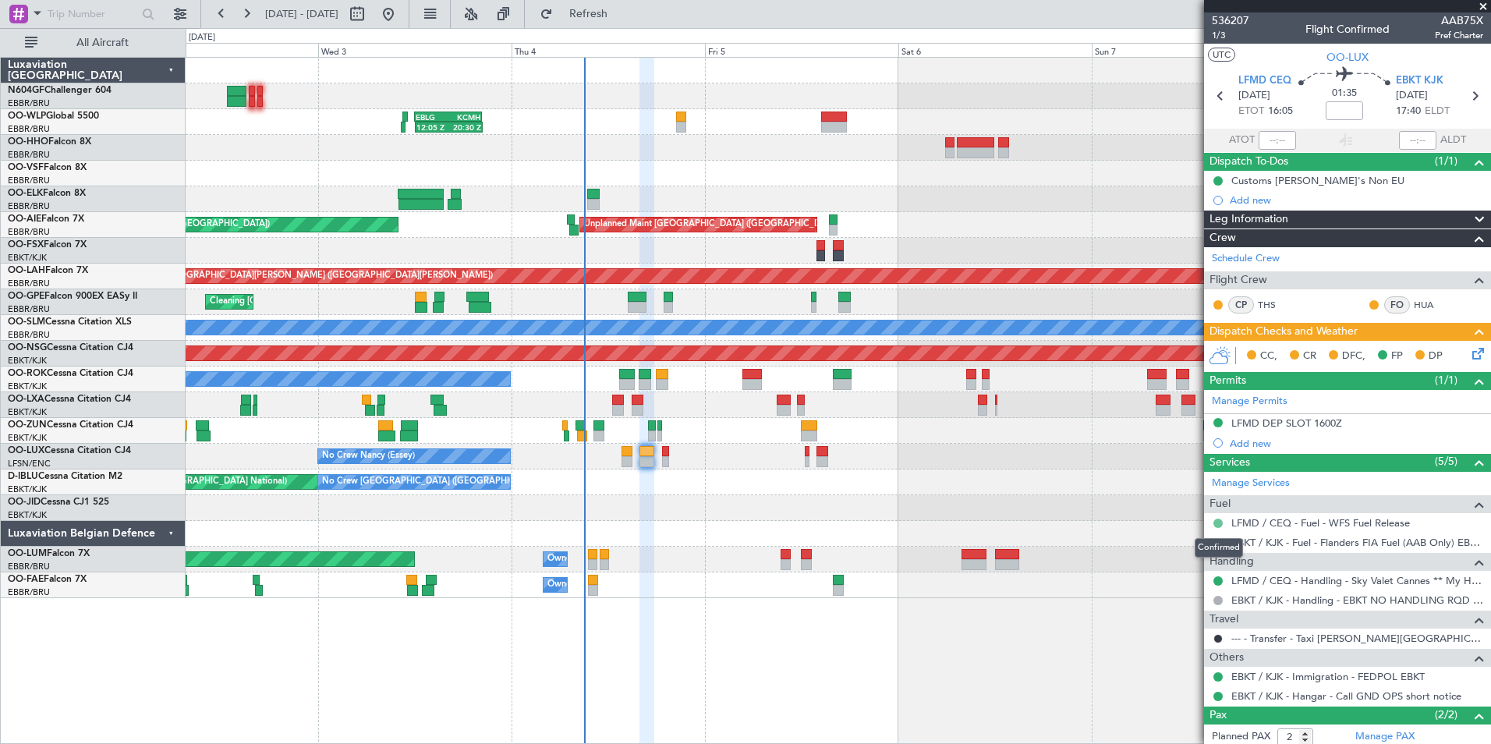
click at [1216, 518] on button at bounding box center [1217, 522] width 9 height 9
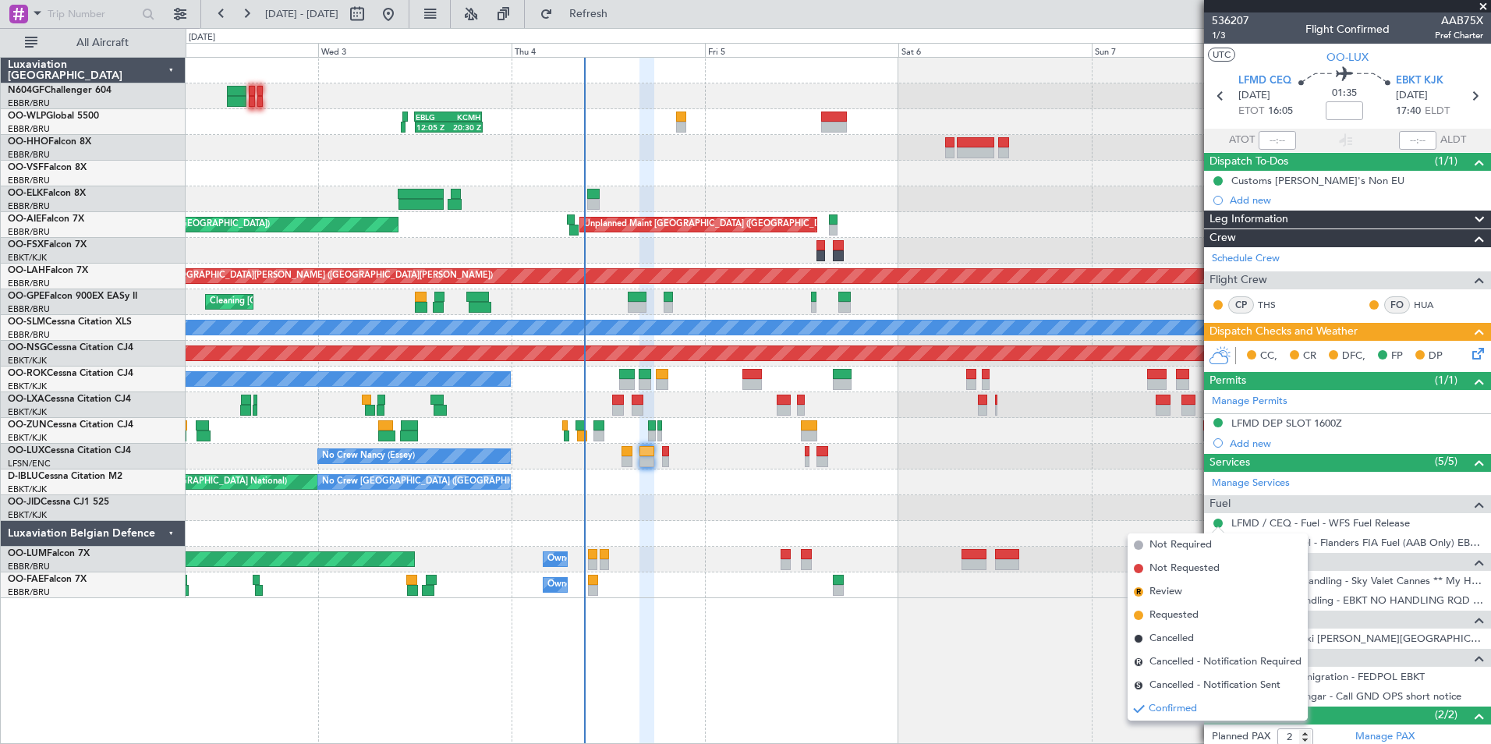
click at [1166, 611] on span "Requested" at bounding box center [1173, 615] width 49 height 16
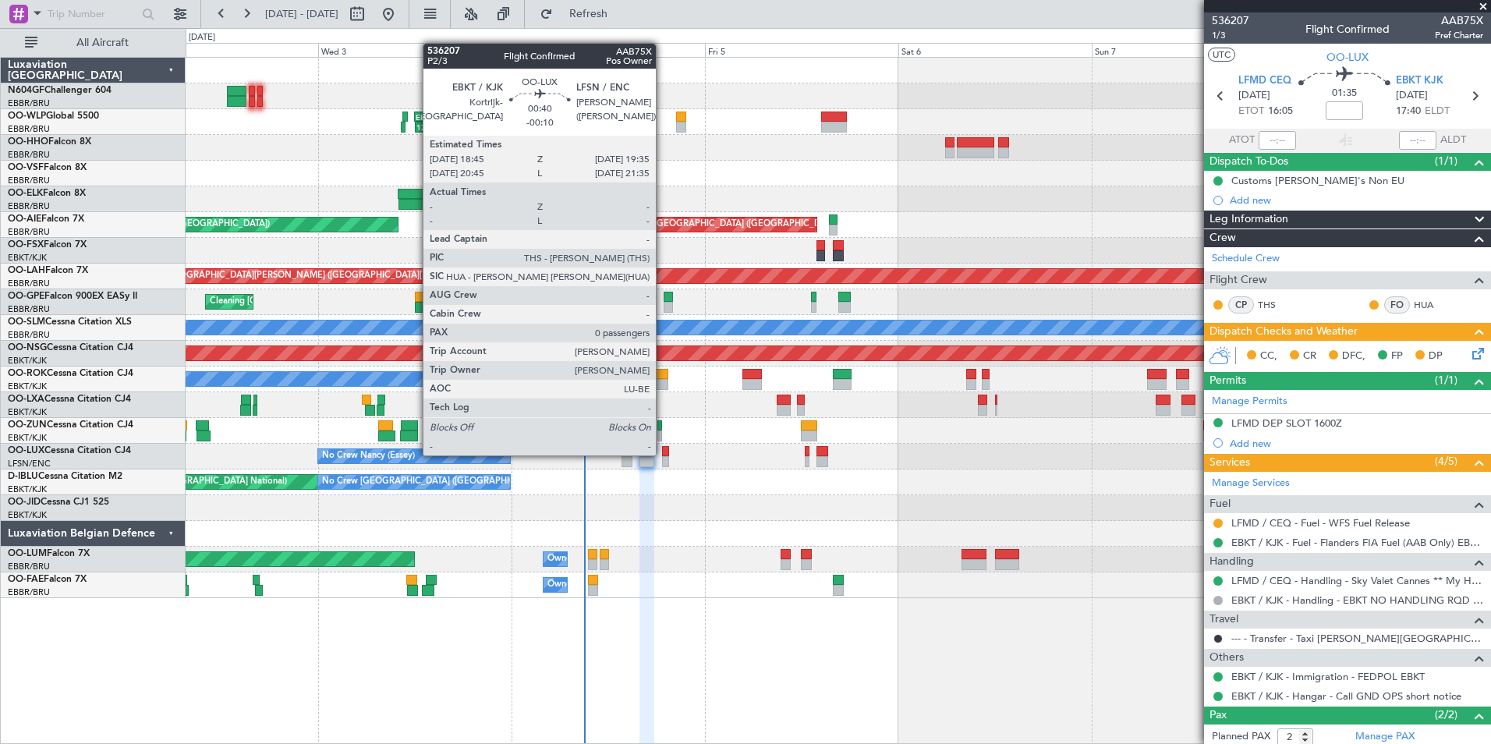
click at [663, 454] on div at bounding box center [665, 451] width 7 height 11
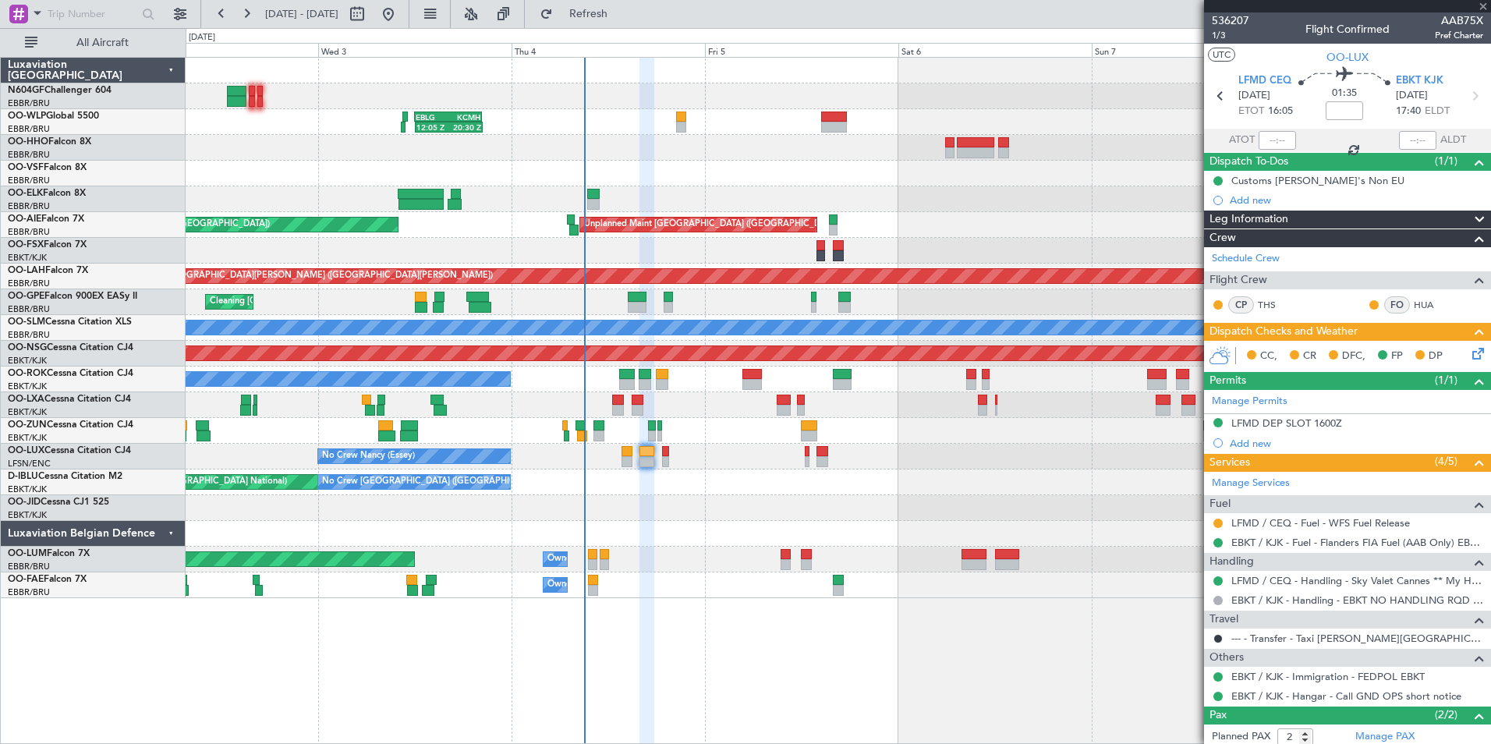
type input "-00:10"
type input "0"
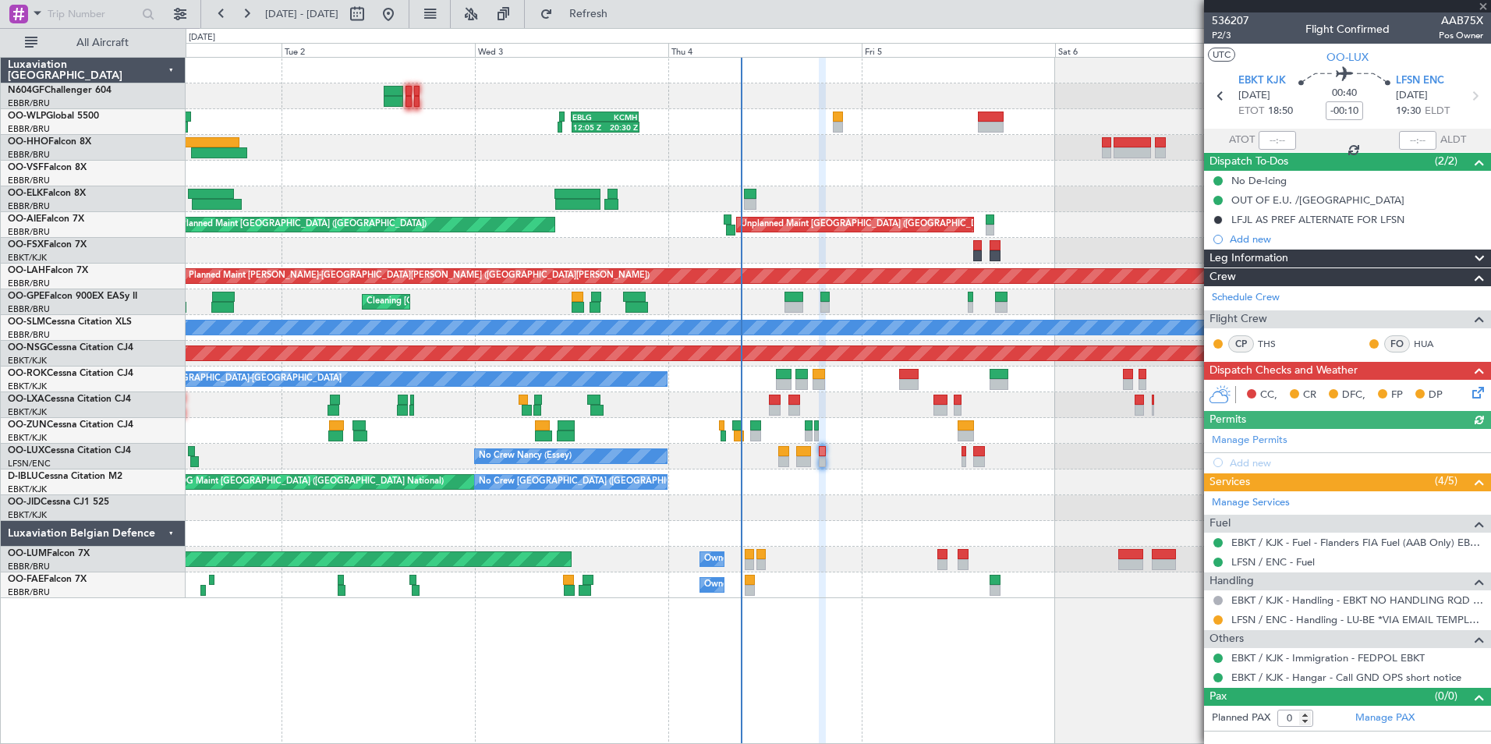
click at [842, 425] on div "12:05 Z 20:30 Z EBLG 12:00 Z KCMH 20:20 Z KAUS 22:00 Z ELLX 07:45 Z - - 11:07 Z…" at bounding box center [838, 328] width 1304 height 540
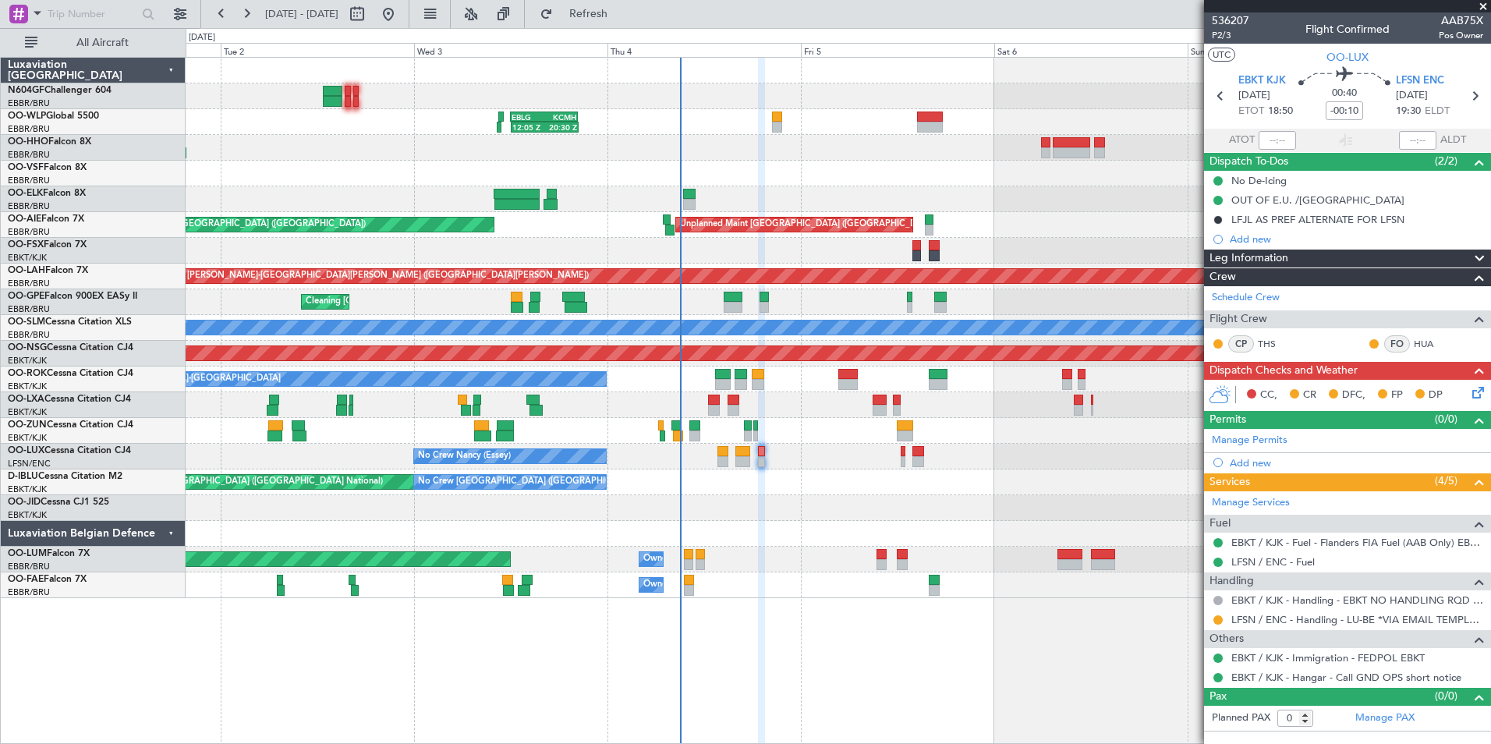
click at [834, 488] on div "AOG Maint [GEOGRAPHIC_DATA] ([GEOGRAPHIC_DATA] National) No Crew [GEOGRAPHIC_DA…" at bounding box center [838, 482] width 1304 height 26
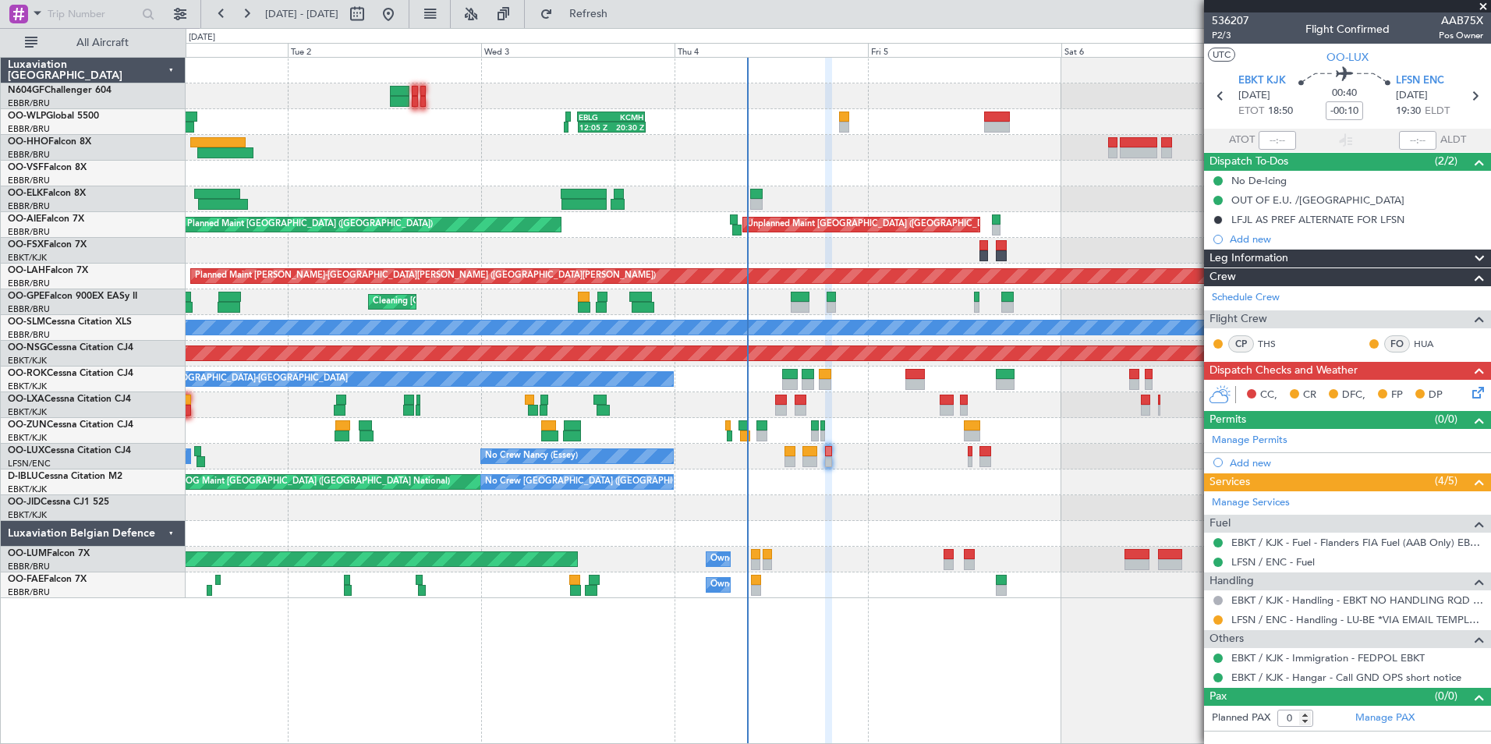
click at [906, 487] on div "AOG Maint [GEOGRAPHIC_DATA] ([GEOGRAPHIC_DATA] National) No Crew [GEOGRAPHIC_DA…" at bounding box center [838, 482] width 1304 height 26
click at [1480, 393] on icon at bounding box center [1475, 390] width 12 height 12
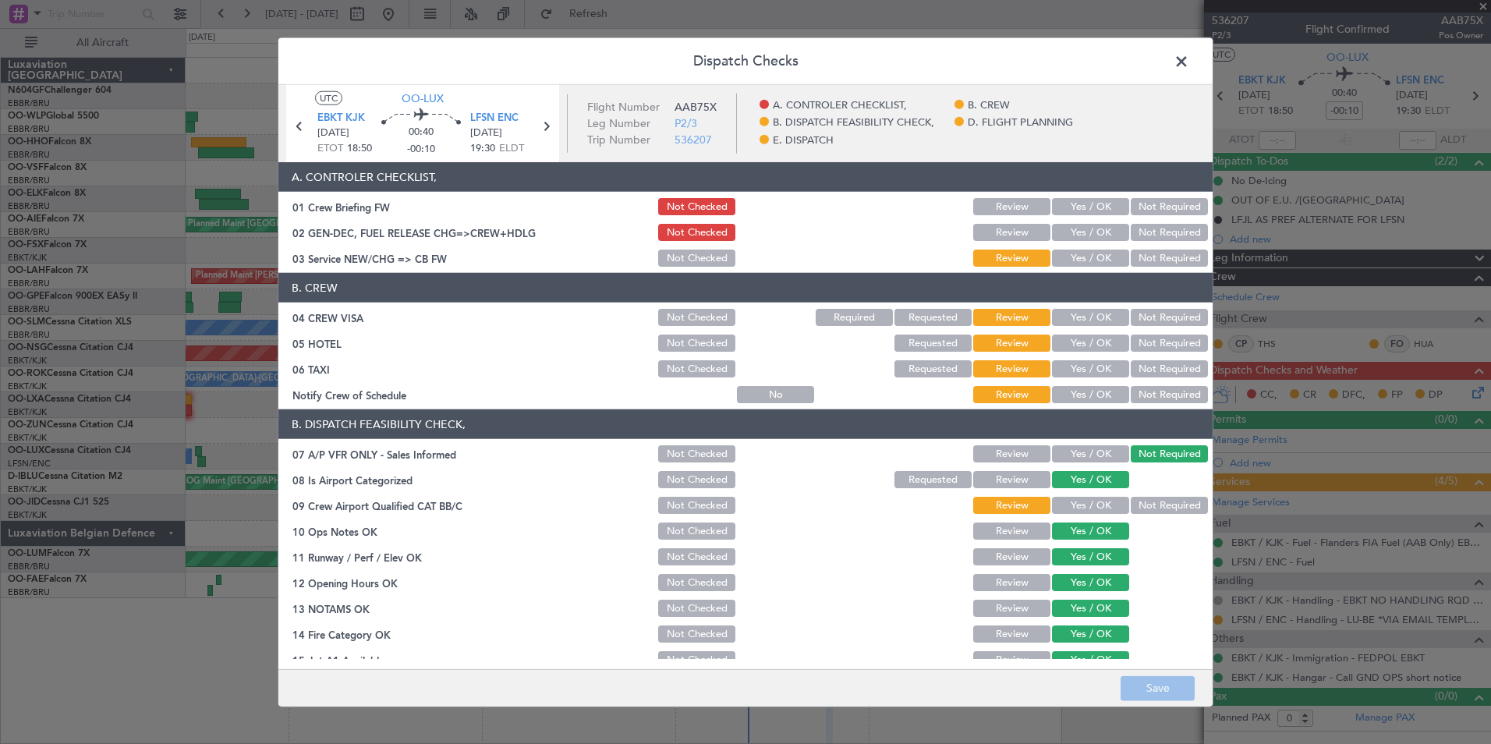
click at [1059, 264] on button "Yes / OK" at bounding box center [1090, 257] width 77 height 17
click at [1145, 313] on button "Not Required" at bounding box center [1169, 317] width 77 height 17
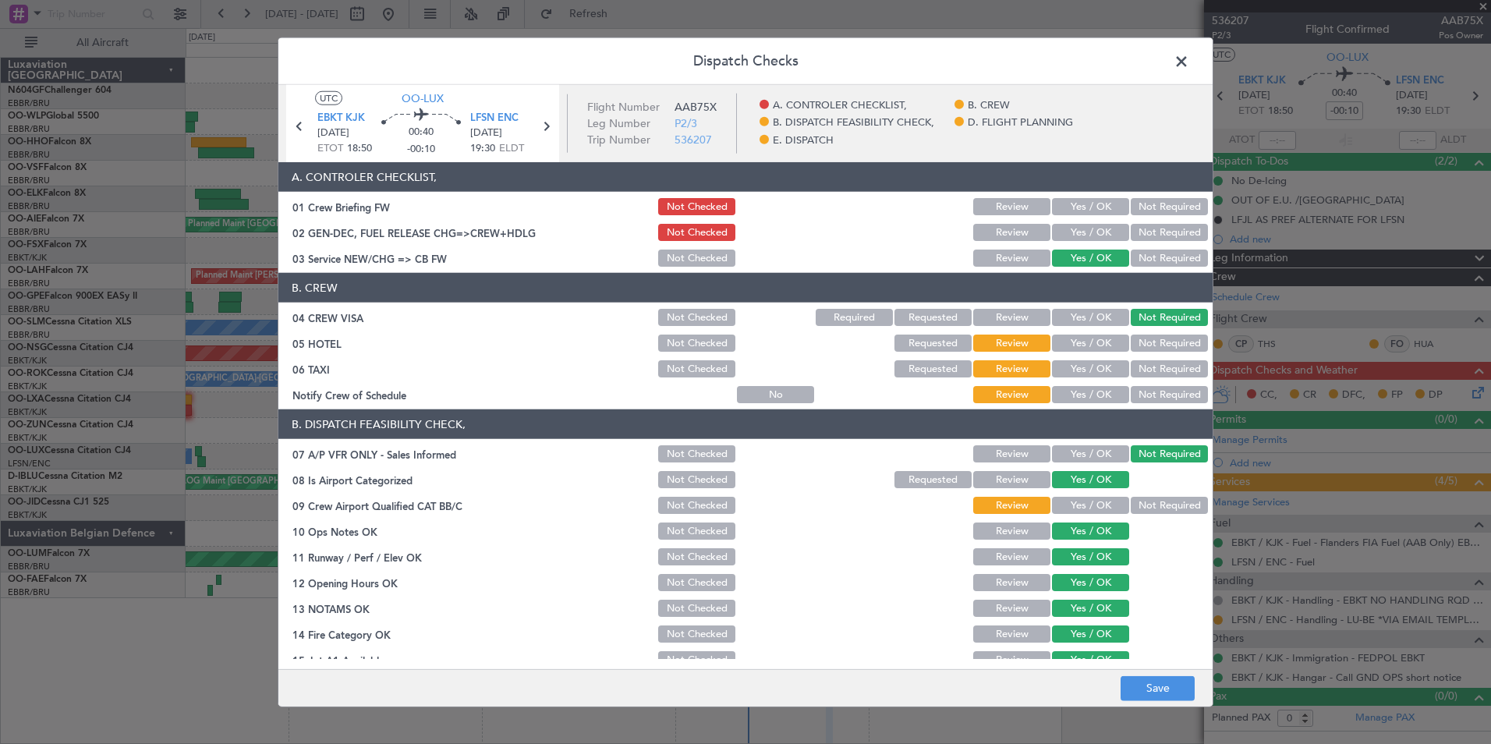
click at [1145, 346] on button "Not Required" at bounding box center [1169, 342] width 77 height 17
click at [1138, 362] on button "Not Required" at bounding box center [1169, 368] width 77 height 17
click at [1052, 398] on button "Yes / OK" at bounding box center [1090, 394] width 77 height 17
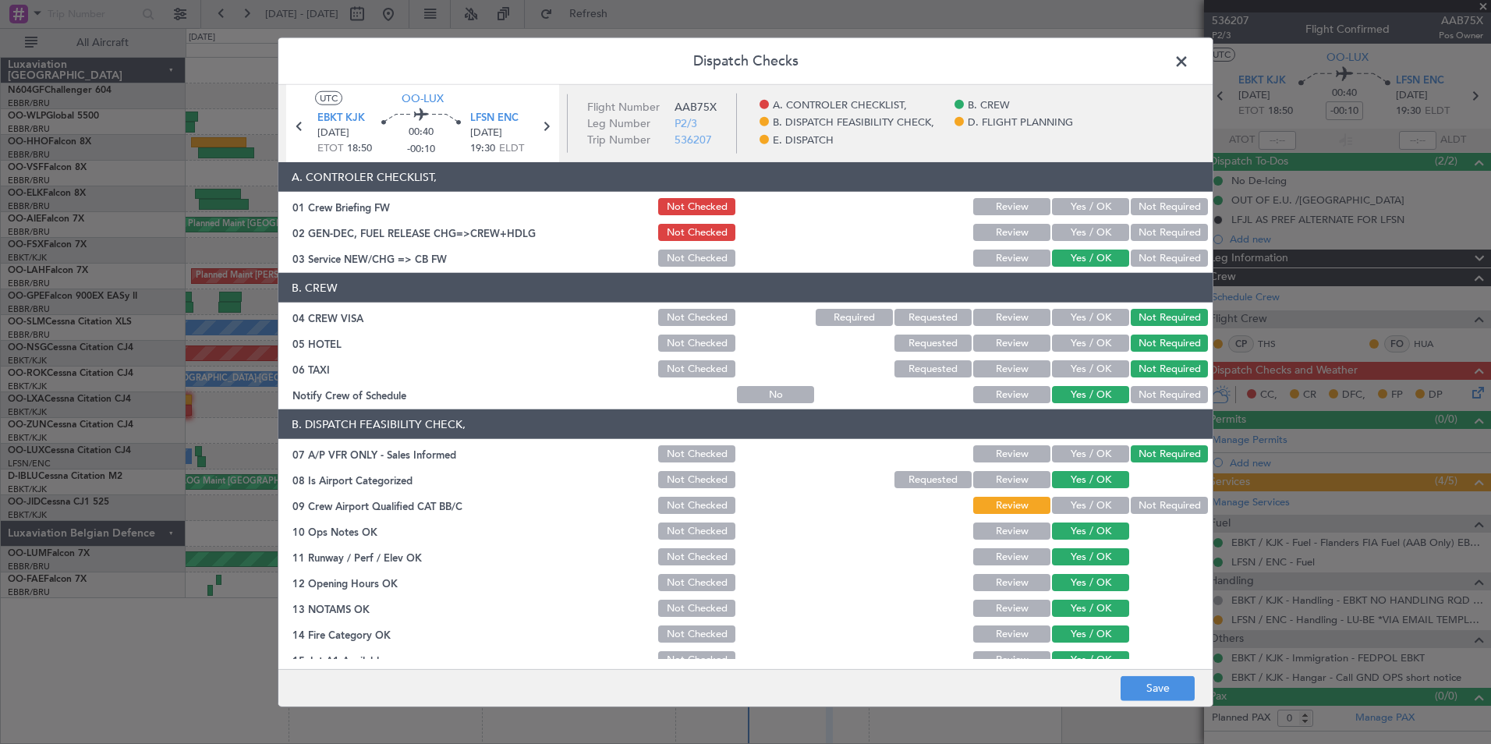
click at [1161, 504] on button "Not Required" at bounding box center [1169, 505] width 77 height 17
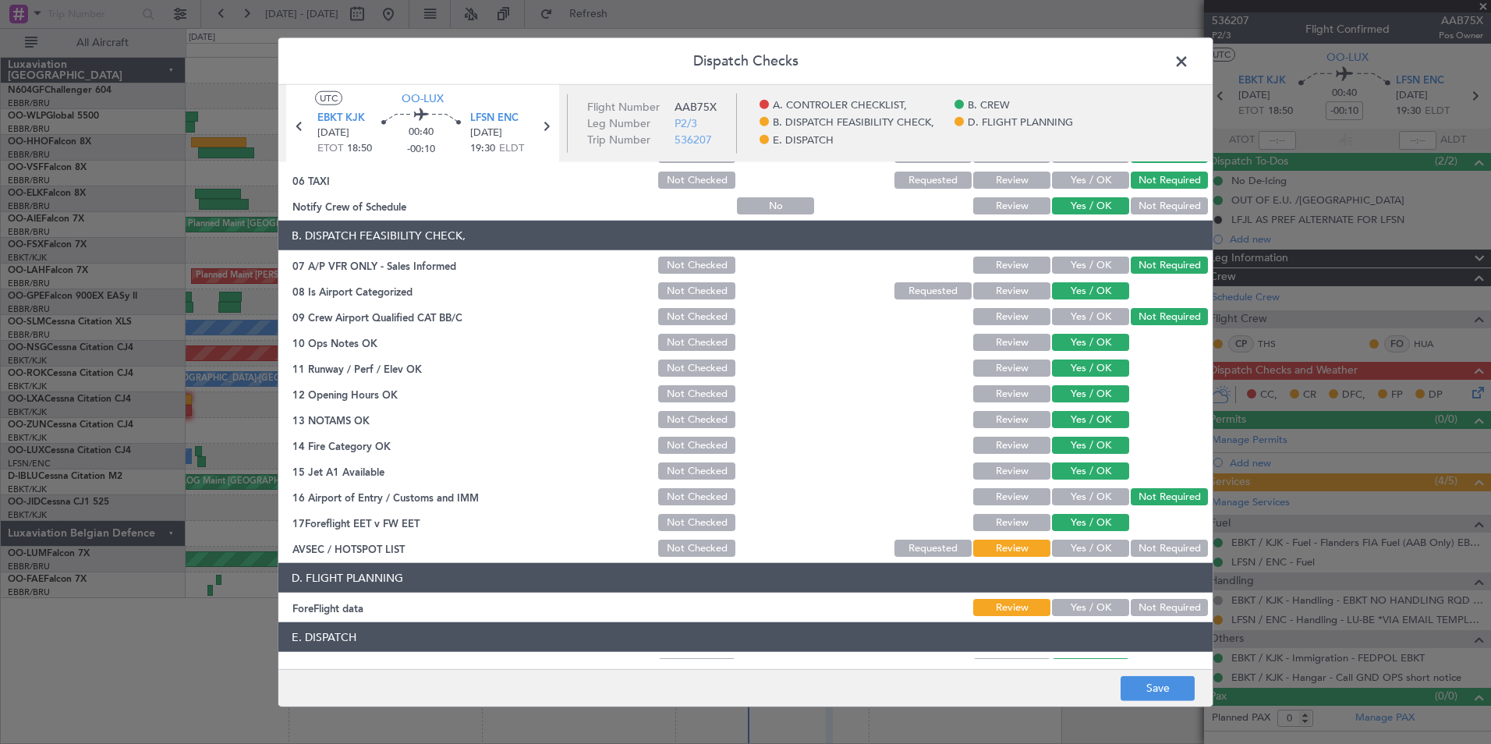
scroll to position [288, 0]
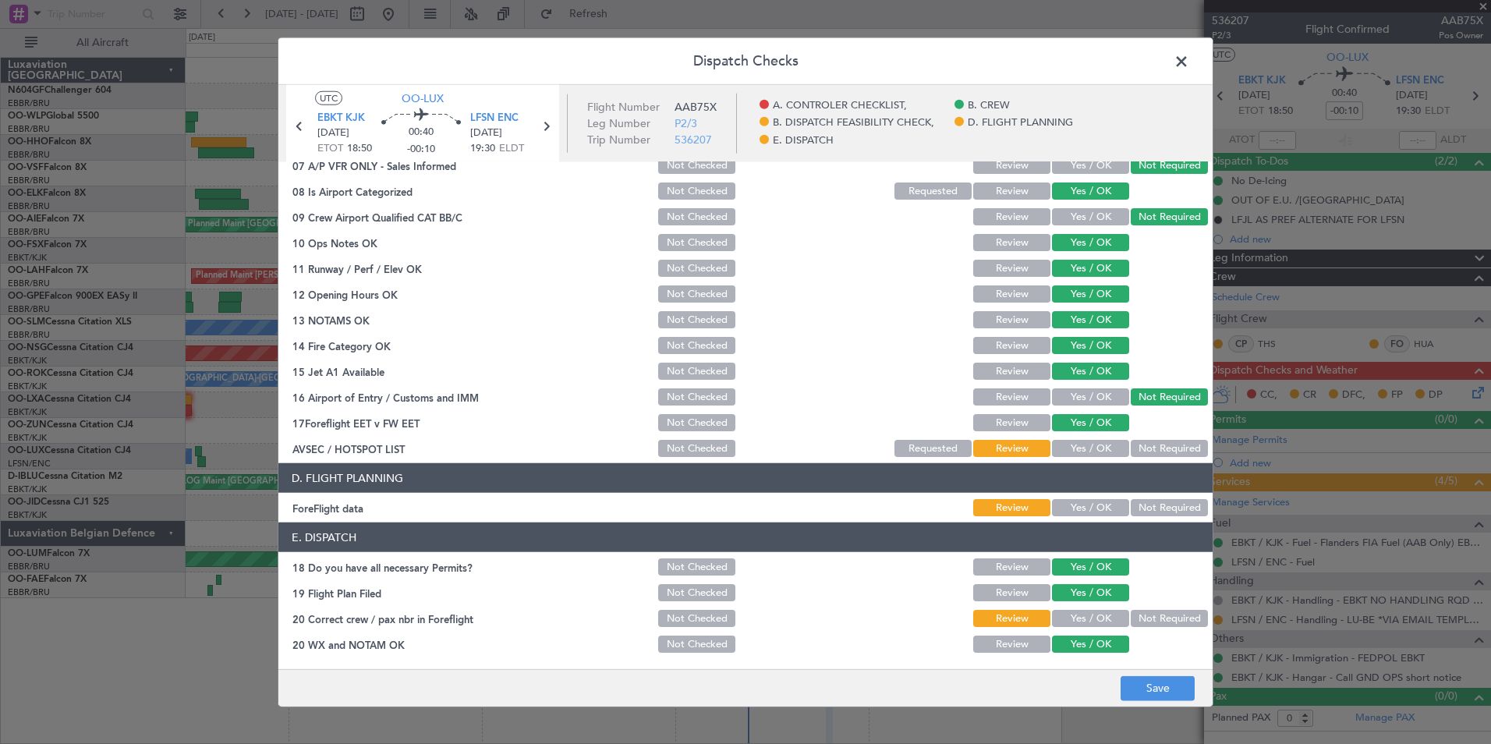
click at [1070, 446] on button "Yes / OK" at bounding box center [1090, 448] width 77 height 17
click at [1087, 498] on div "Yes / OK" at bounding box center [1088, 508] width 79 height 22
click at [1087, 501] on button "Yes / OK" at bounding box center [1090, 507] width 77 height 17
click at [1081, 619] on button "Yes / OK" at bounding box center [1090, 618] width 77 height 17
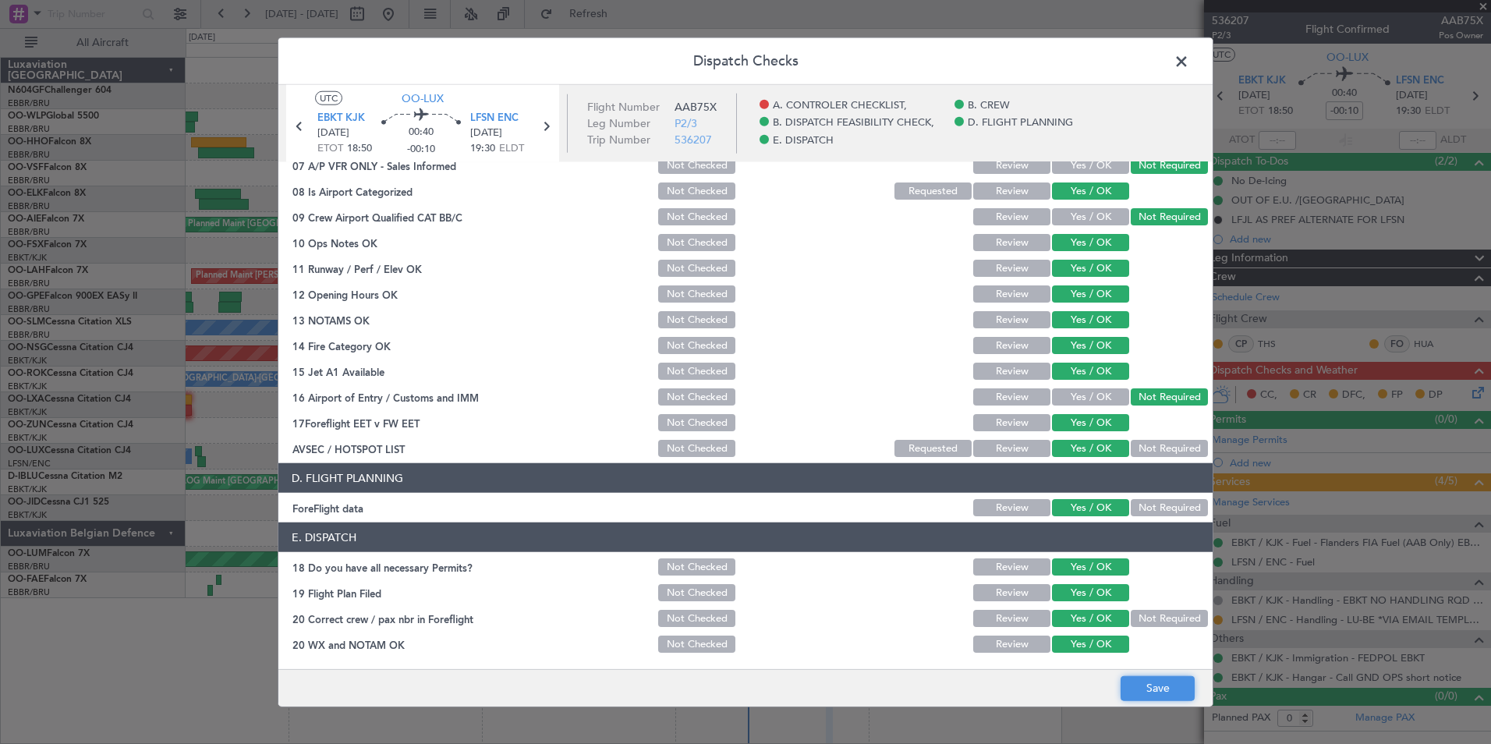
click at [1123, 688] on button "Save" at bounding box center [1157, 687] width 74 height 25
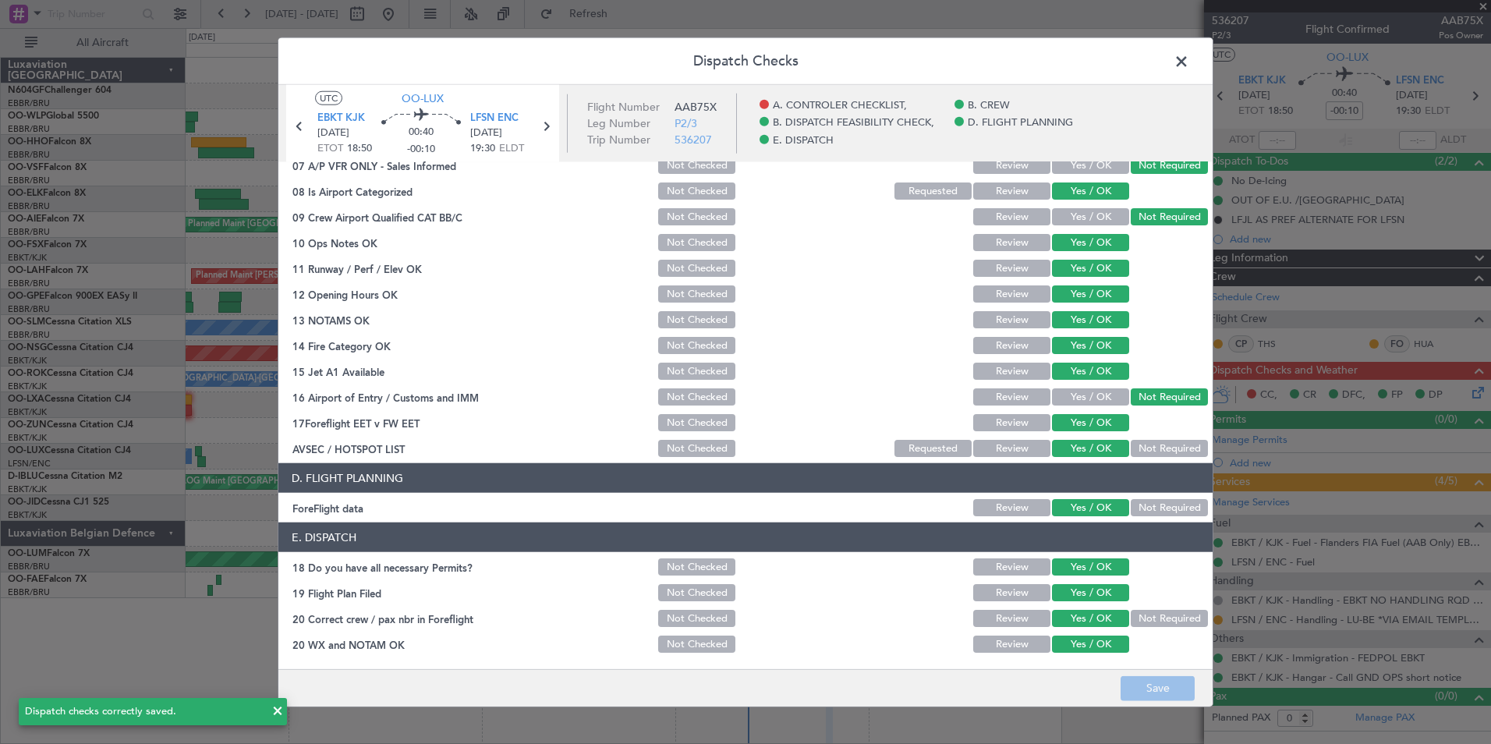
click at [1189, 65] on span at bounding box center [1189, 65] width 0 height 31
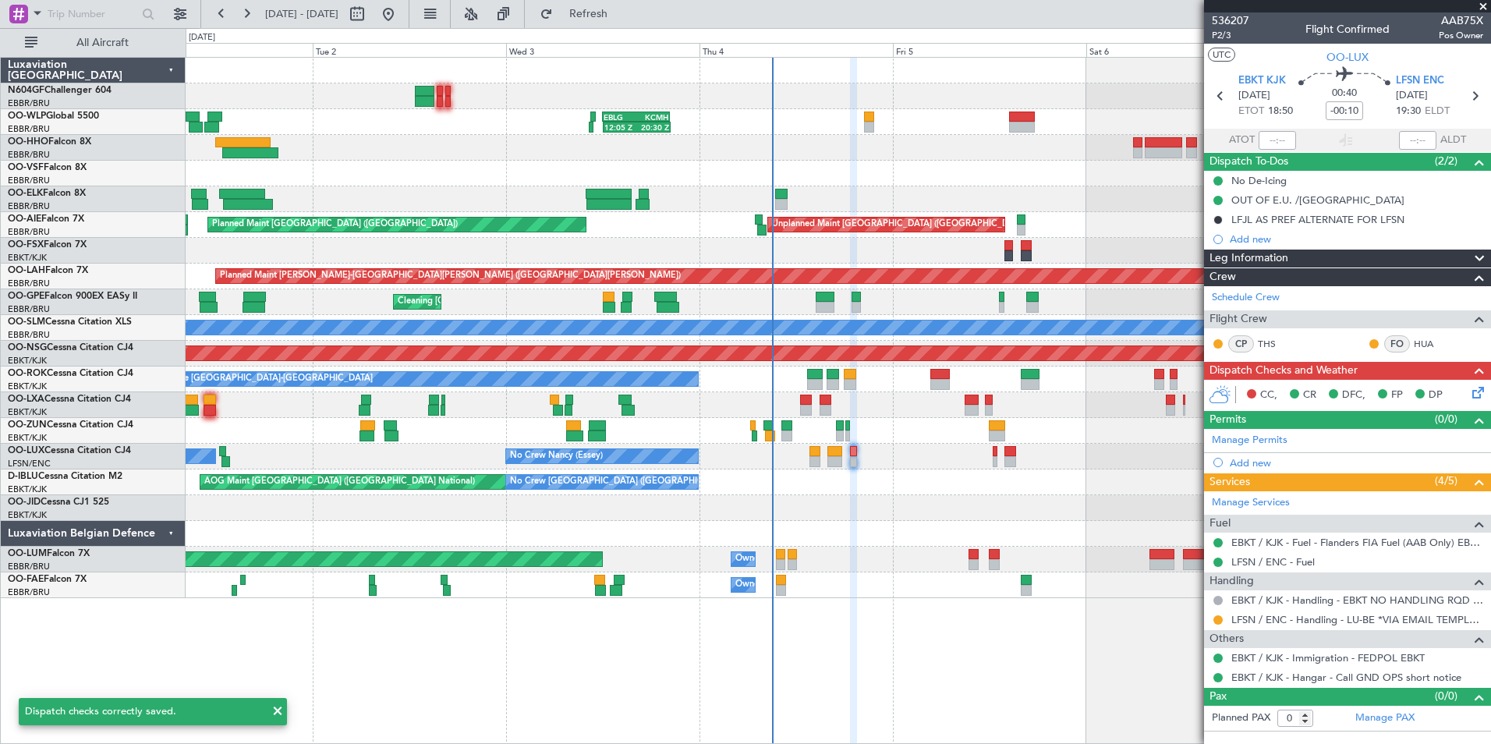
click at [919, 495] on div at bounding box center [838, 508] width 1304 height 26
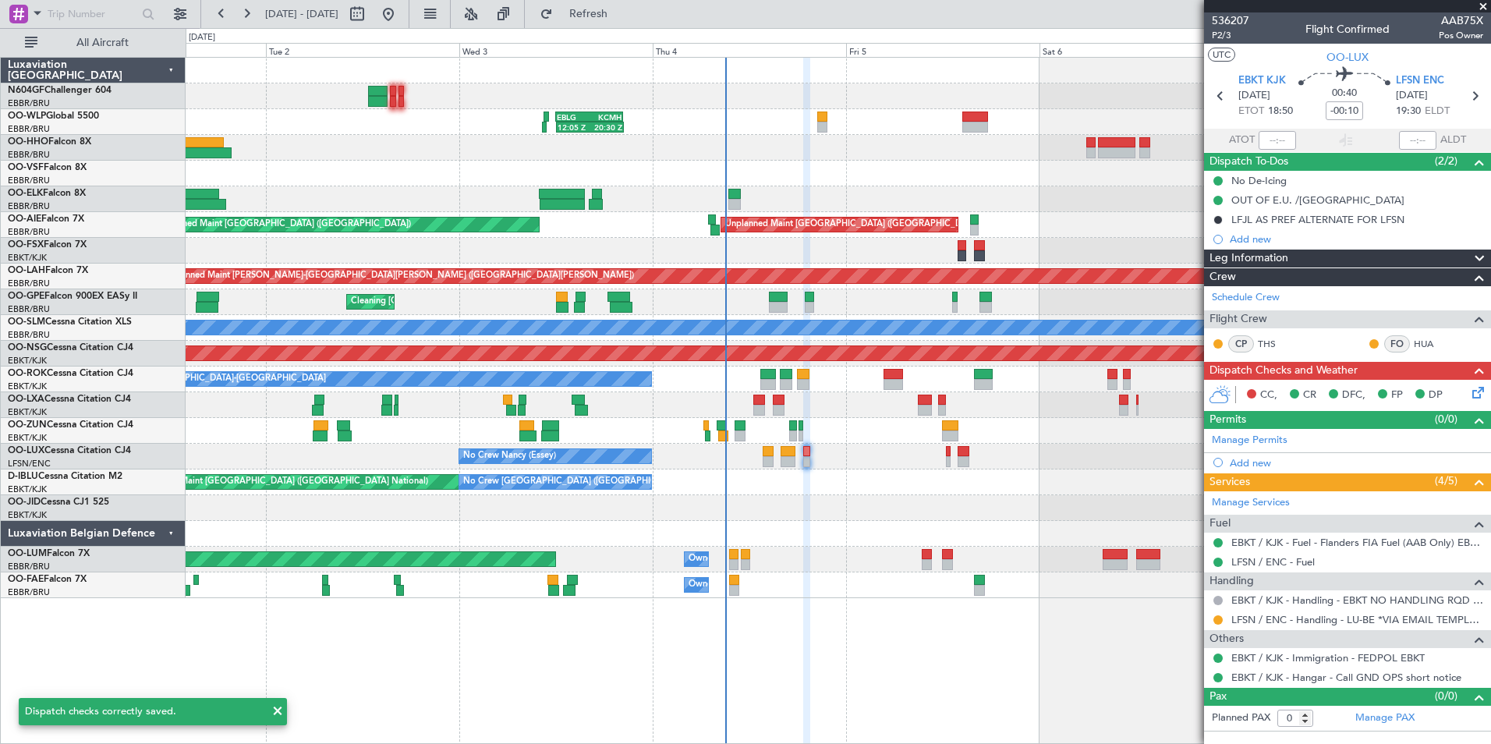
click at [820, 473] on div "AOG Maint [GEOGRAPHIC_DATA] ([GEOGRAPHIC_DATA] National) No Crew [GEOGRAPHIC_DA…" at bounding box center [838, 482] width 1304 height 26
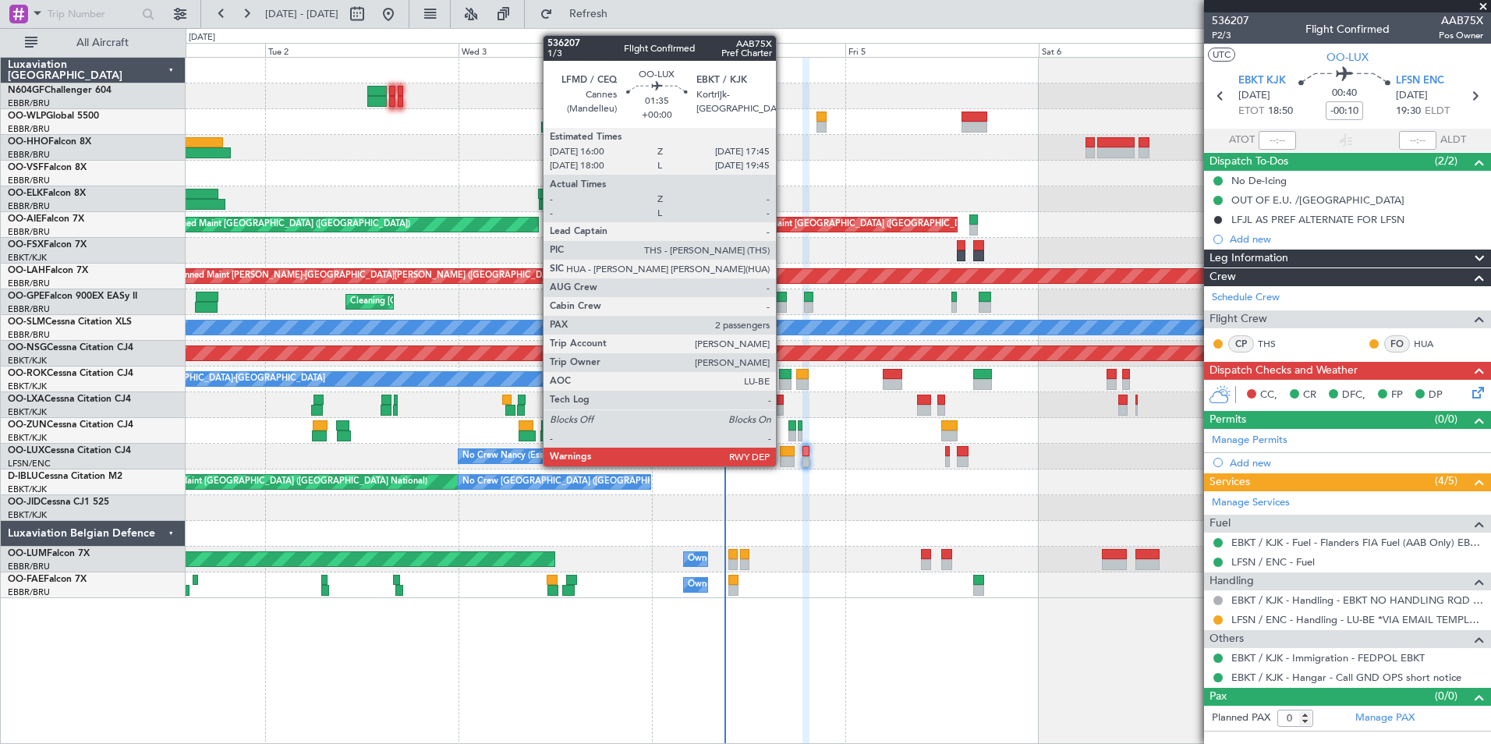
click at [783, 465] on div at bounding box center [787, 461] width 15 height 11
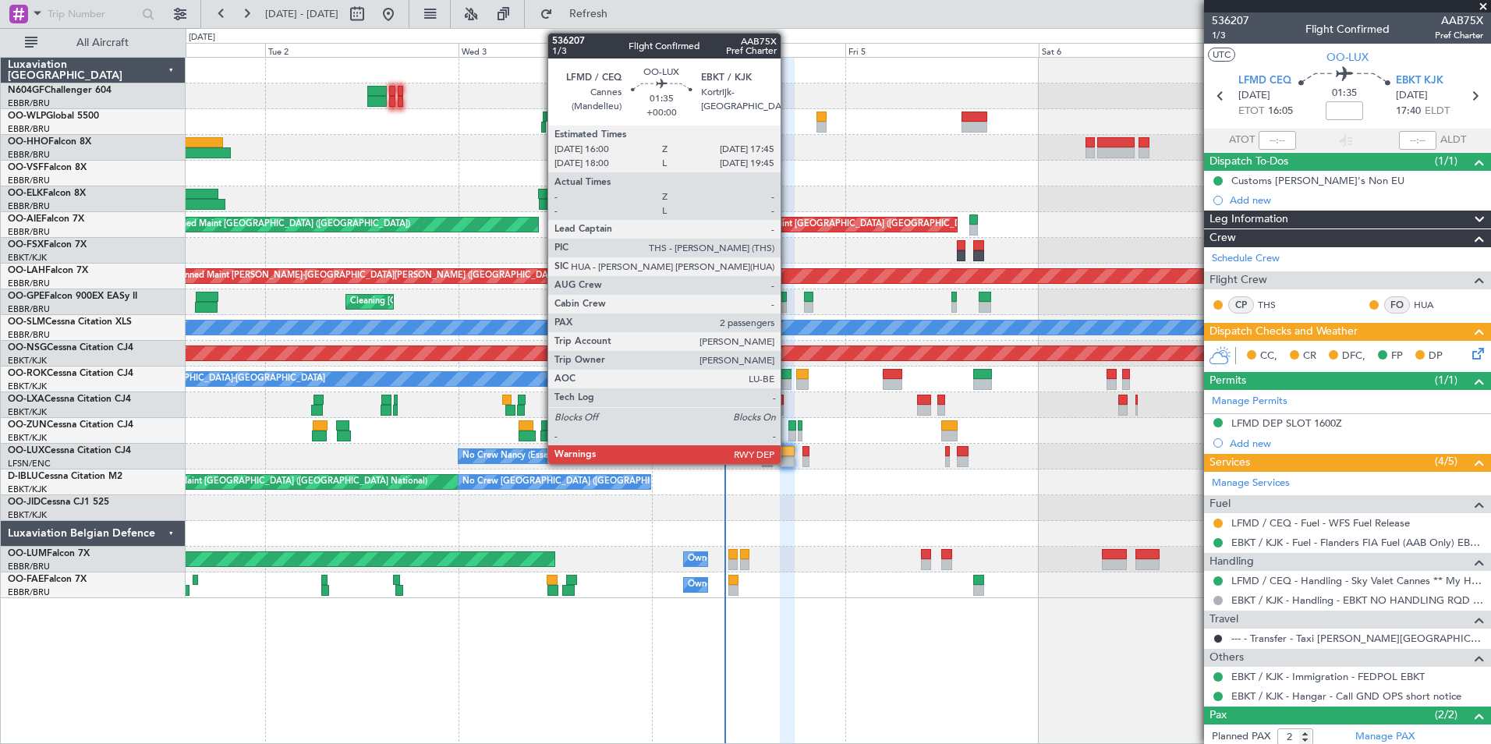
click at [787, 451] on div at bounding box center [787, 451] width 15 height 11
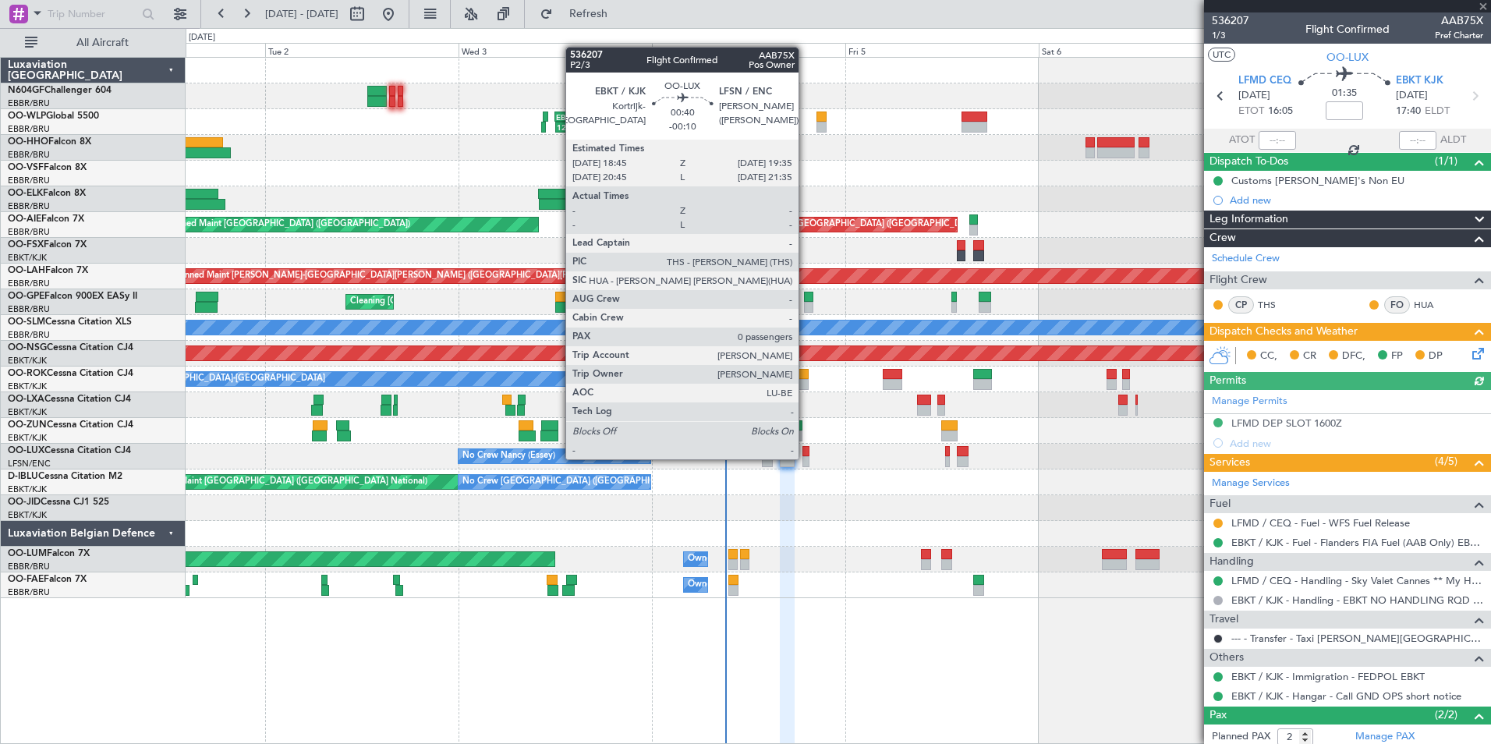
click at [816, 405] on div "Planned Maint [GEOGRAPHIC_DATA] ([GEOGRAPHIC_DATA] National)" at bounding box center [838, 405] width 1304 height 26
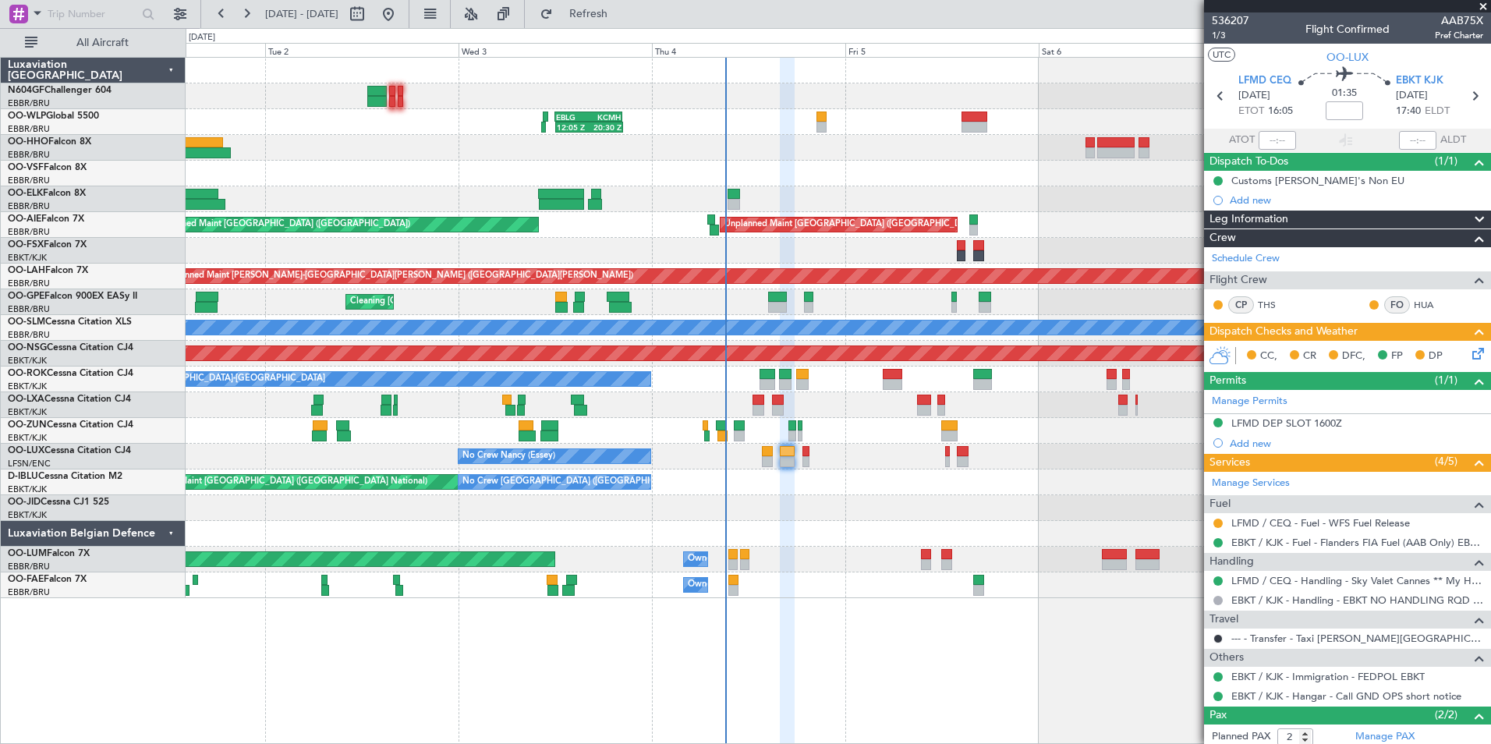
click at [582, 216] on div "Planned Maint London (Farnborough) Unplanned Maint Brussels (Brussels National)…" at bounding box center [838, 225] width 1304 height 26
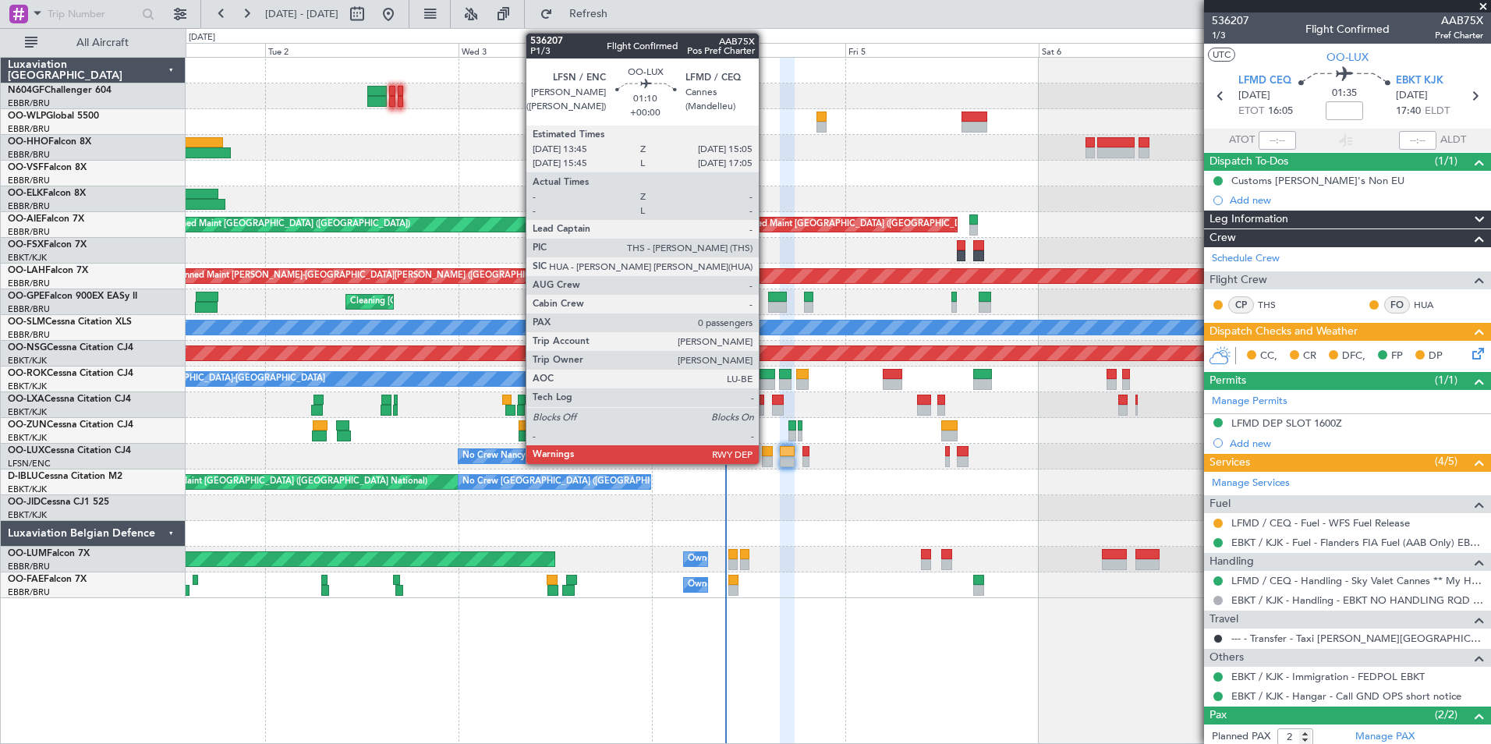
click at [766, 454] on div at bounding box center [767, 451] width 11 height 11
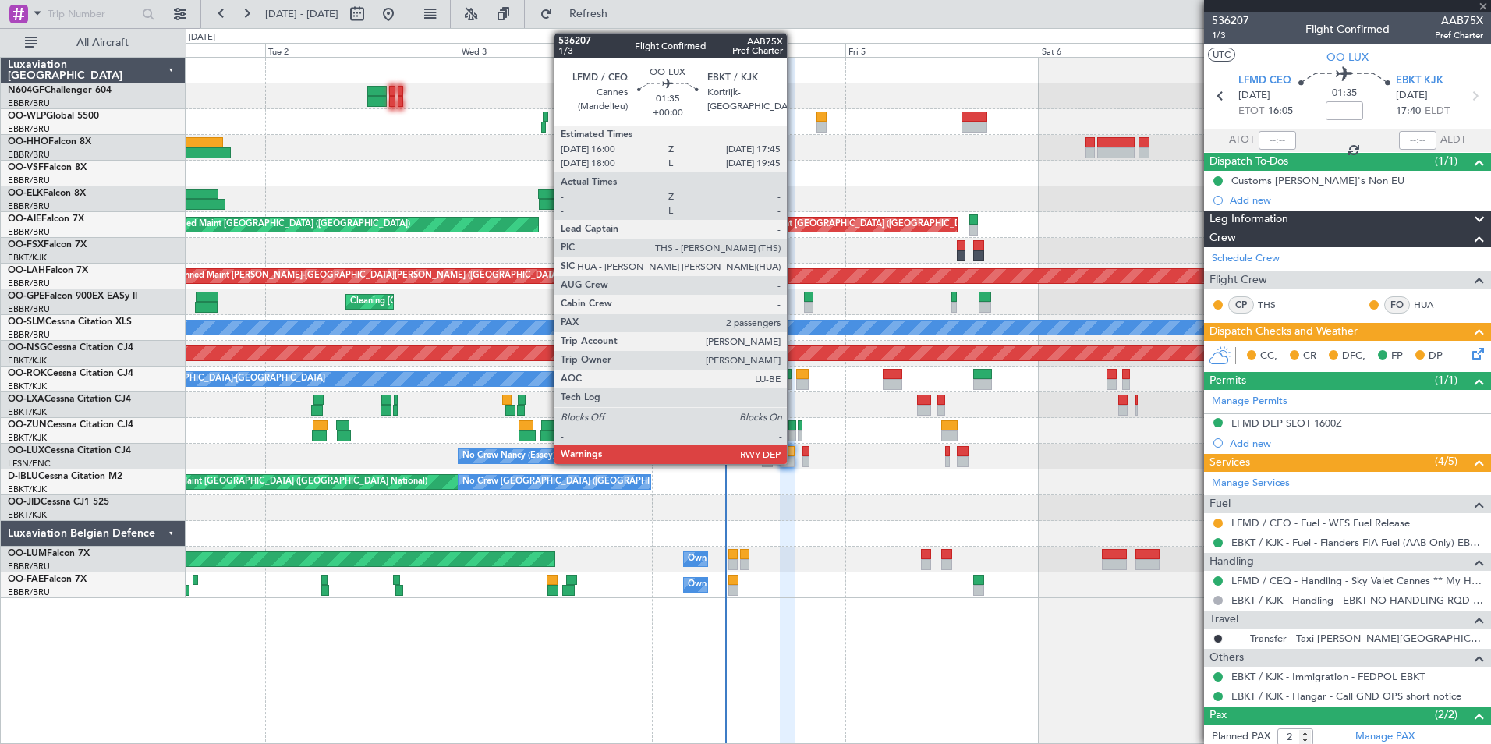
type input "0"
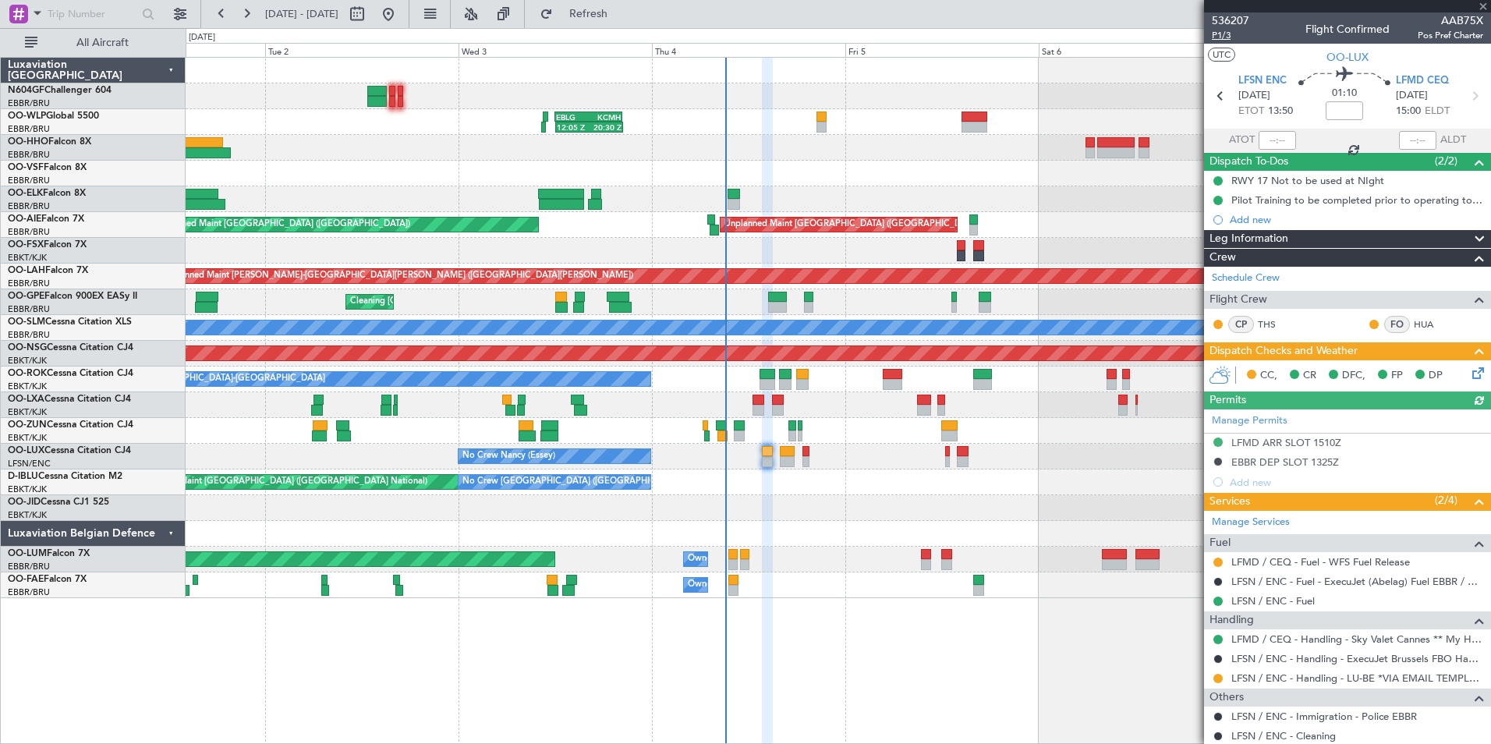
click at [1225, 35] on span "P1/3" at bounding box center [1230, 35] width 37 height 13
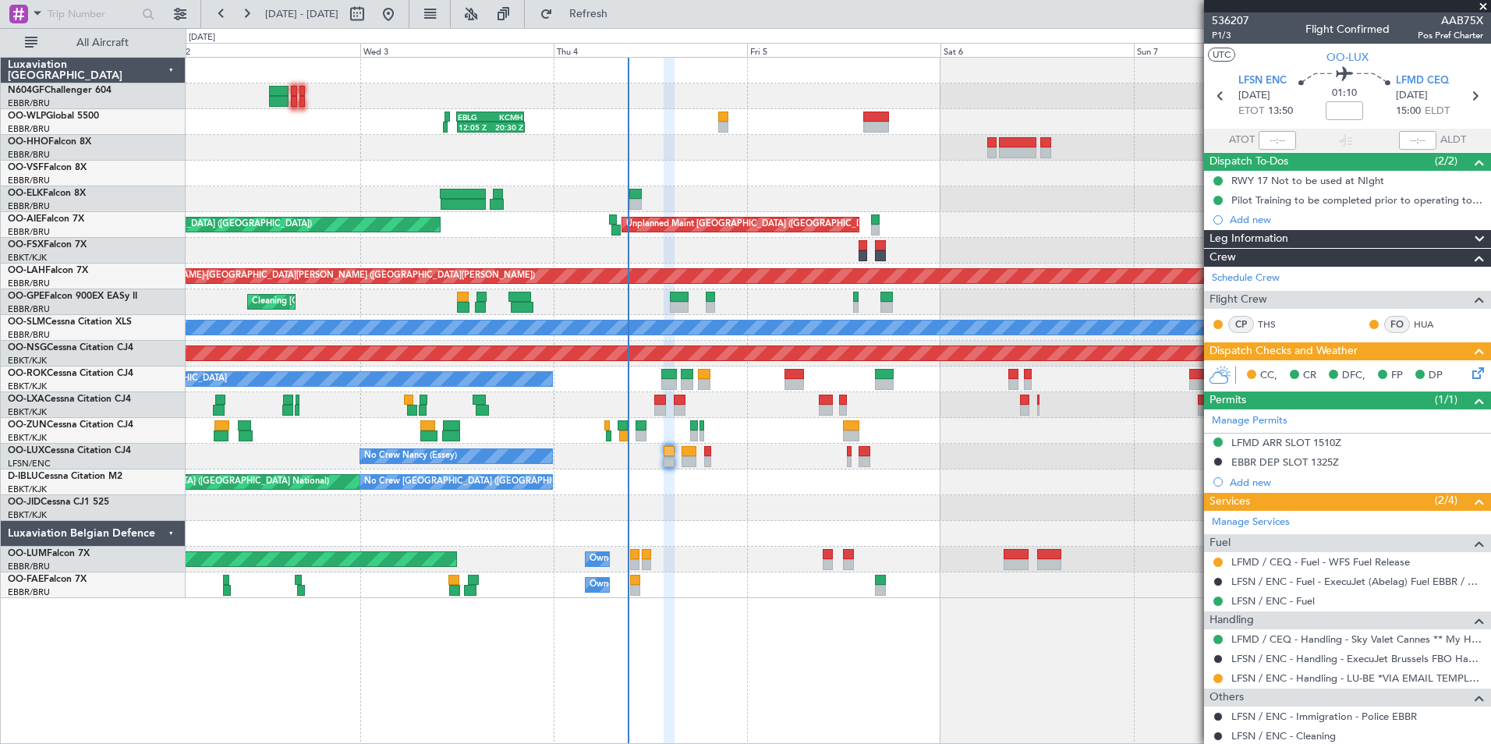
click at [570, 168] on div at bounding box center [838, 174] width 1304 height 26
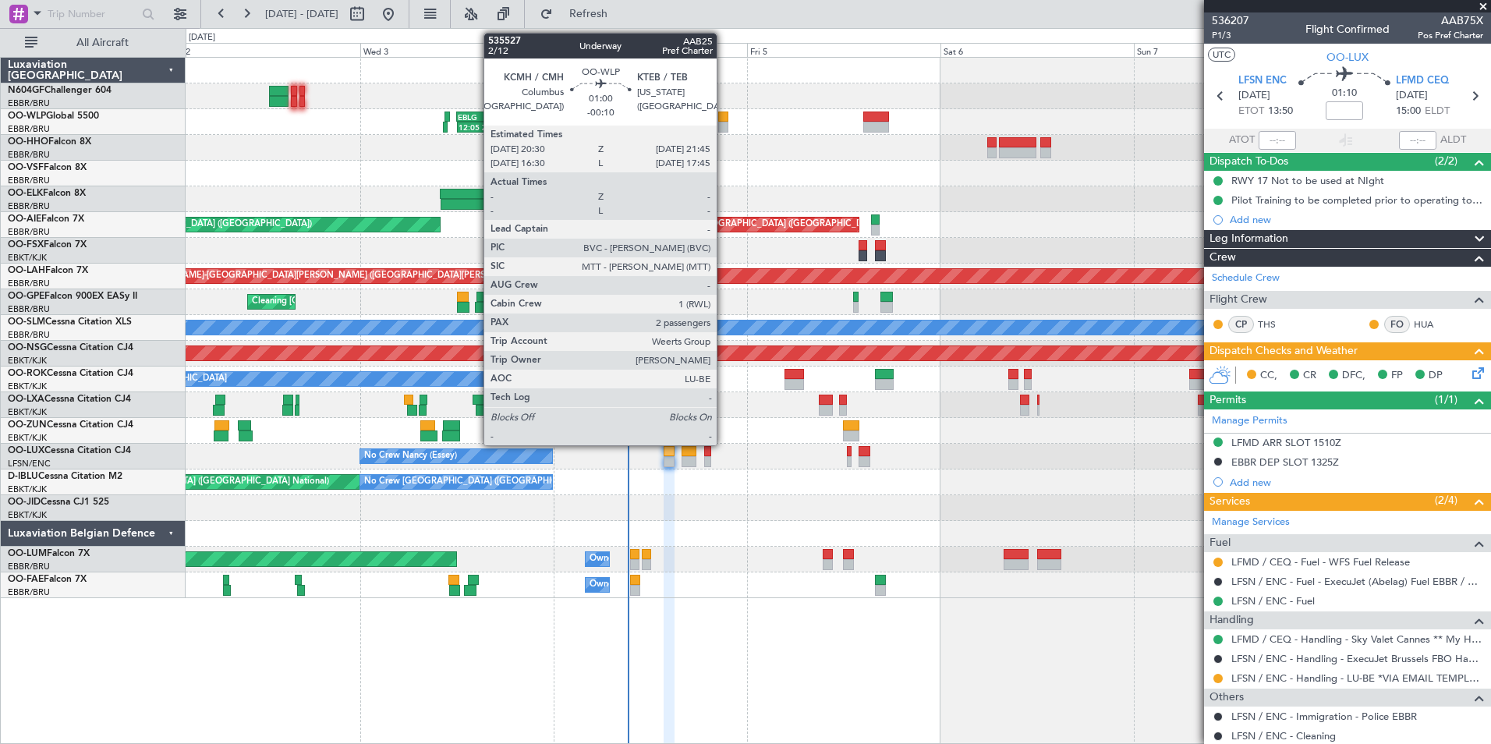
click at [724, 123] on div at bounding box center [723, 127] width 10 height 11
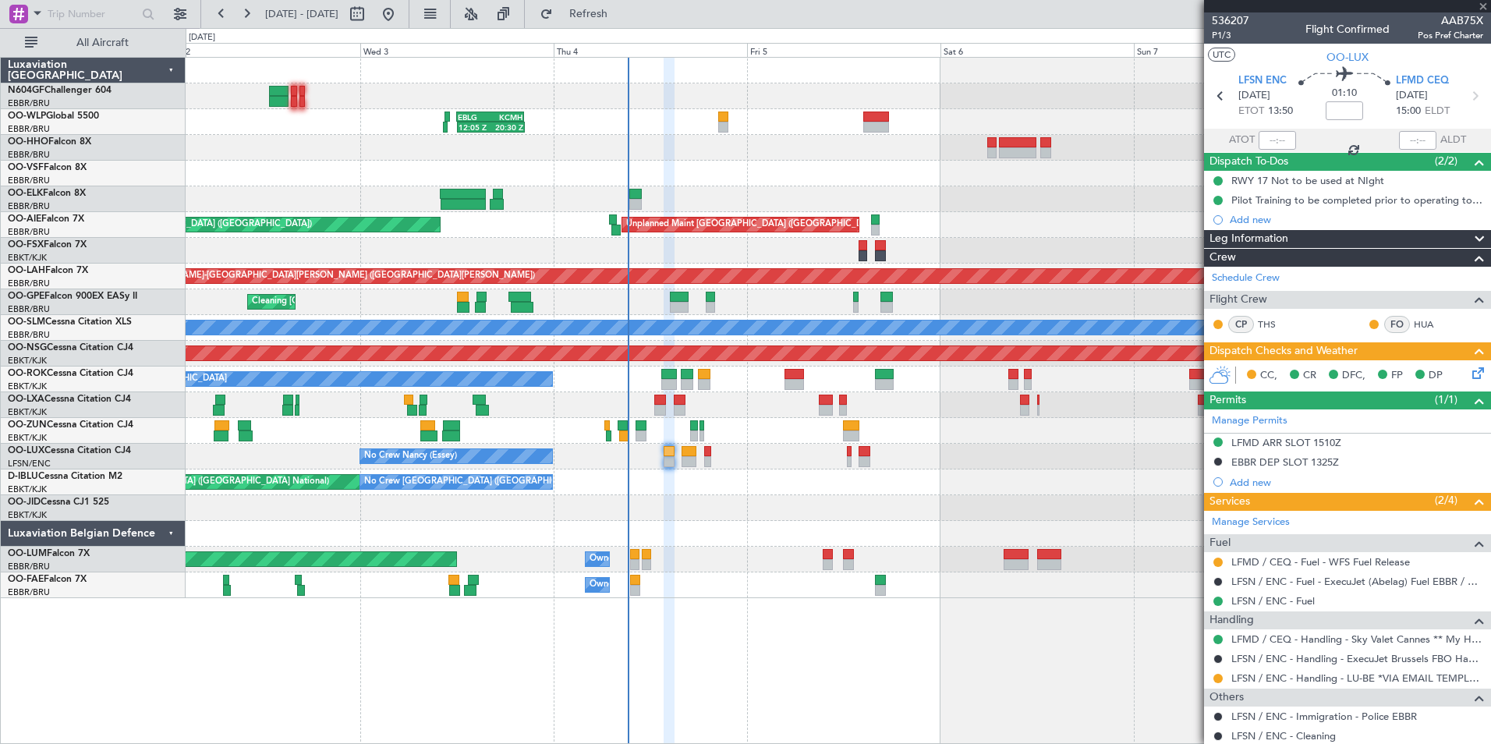
type input "-00:10"
type input "2"
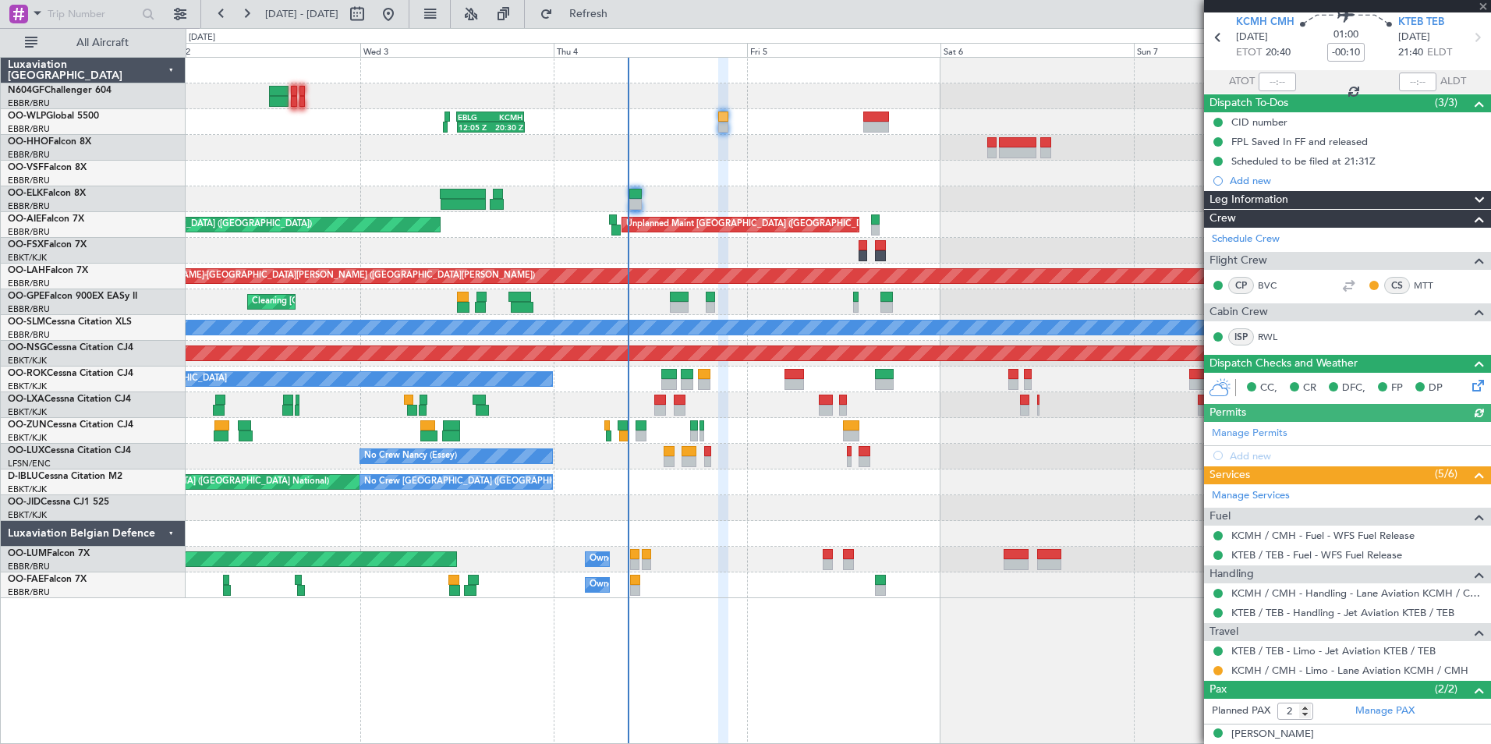
scroll to position [108, 0]
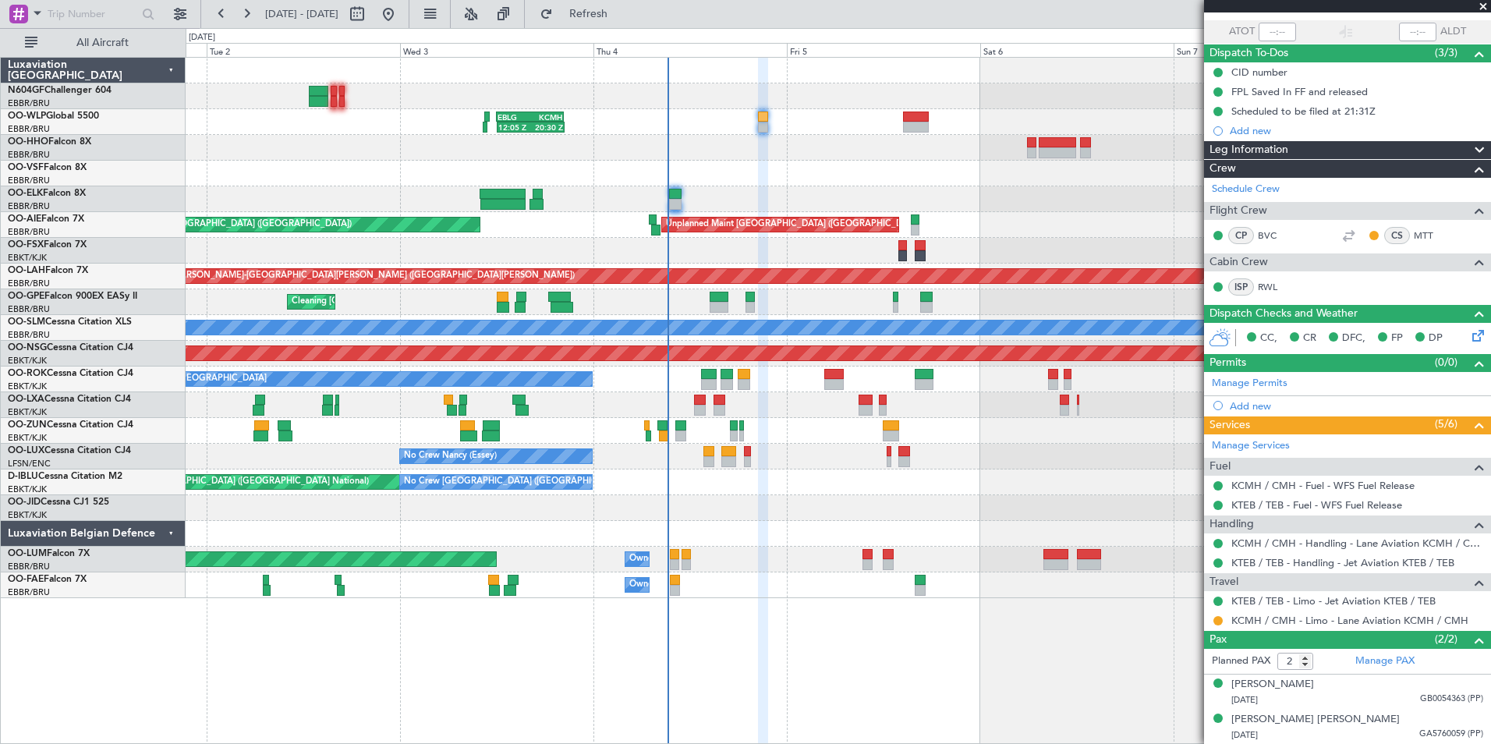
click at [1053, 458] on div "No Crew Nancy (Essey) No Crew Nancy (Essey) No Crew Paris (Le Bourget)" at bounding box center [838, 457] width 1304 height 26
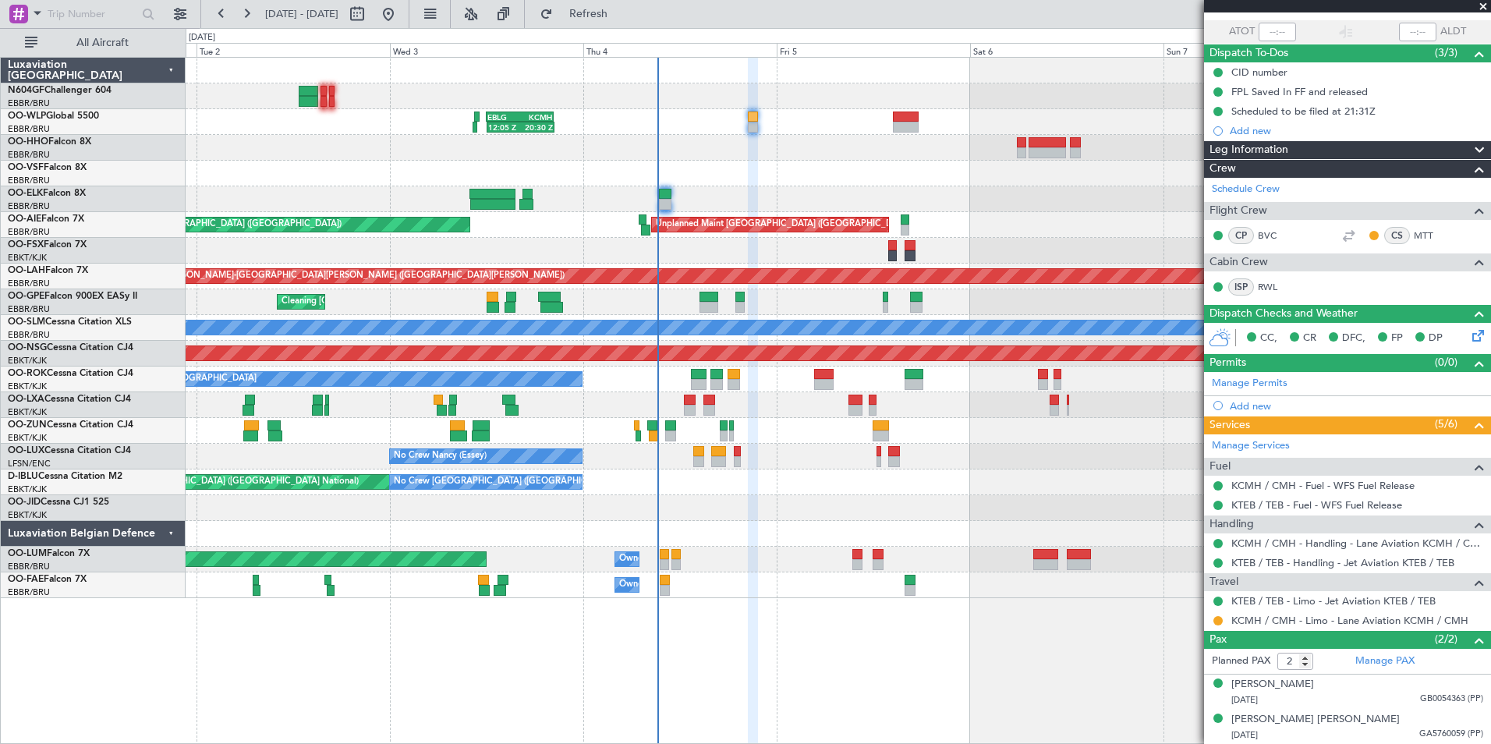
click at [726, 154] on div "11:07 Z 20:15 Z LIEO 10:00 Z KTEB 19:15 Z" at bounding box center [838, 148] width 1304 height 26
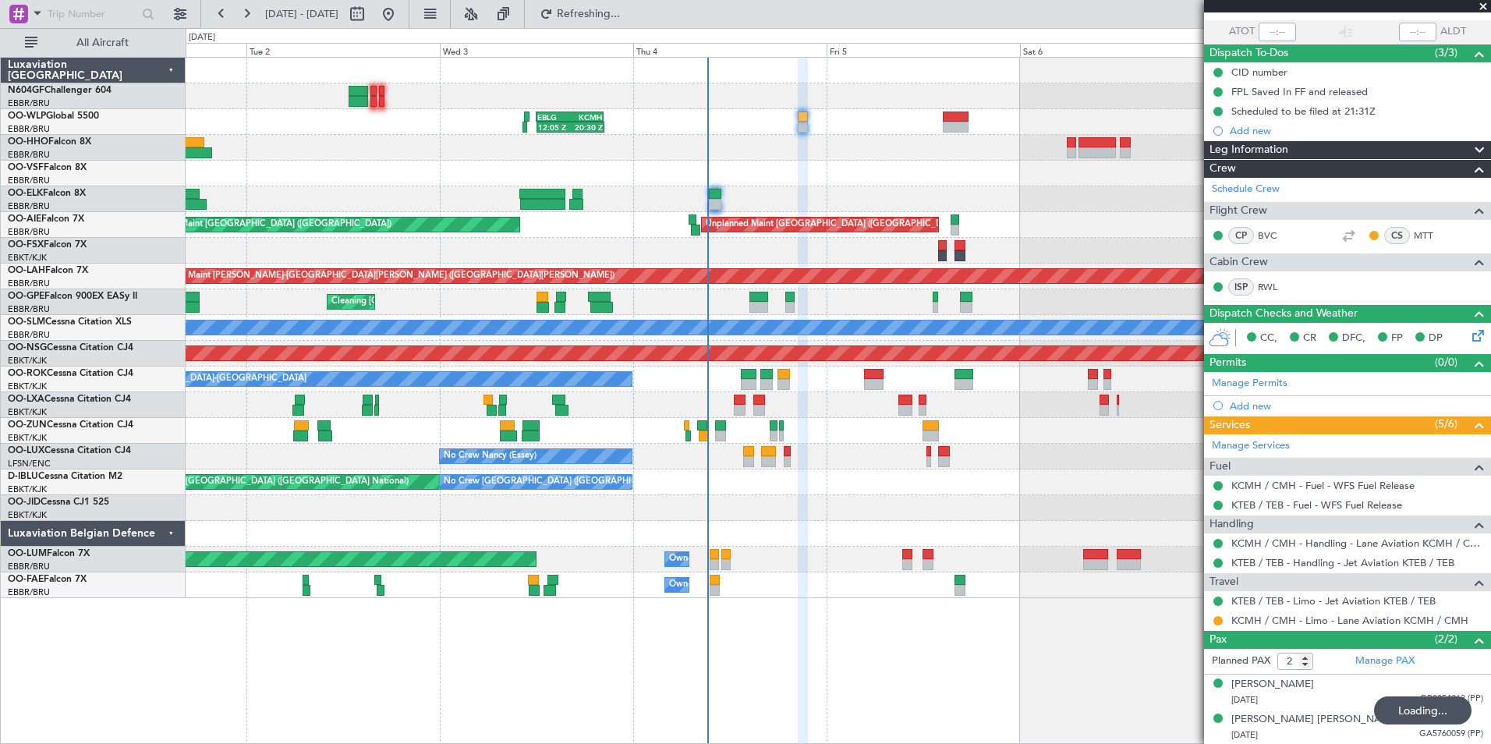
click at [784, 487] on div "AOG Maint [GEOGRAPHIC_DATA] ([GEOGRAPHIC_DATA] National) No Crew [GEOGRAPHIC_DA…" at bounding box center [838, 482] width 1304 height 26
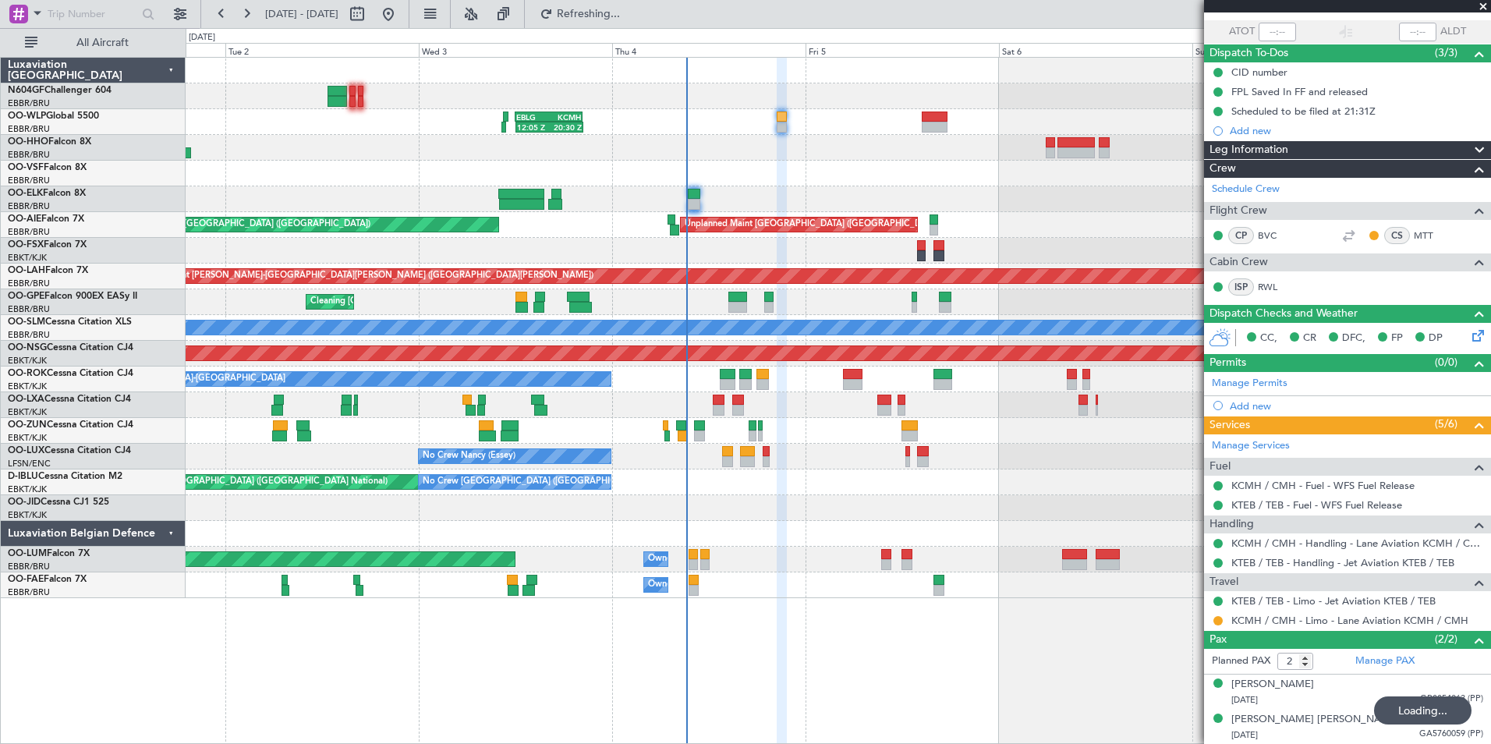
click at [763, 487] on div "AOG Maint [GEOGRAPHIC_DATA] ([GEOGRAPHIC_DATA] National) No Crew [GEOGRAPHIC_DA…" at bounding box center [838, 482] width 1304 height 26
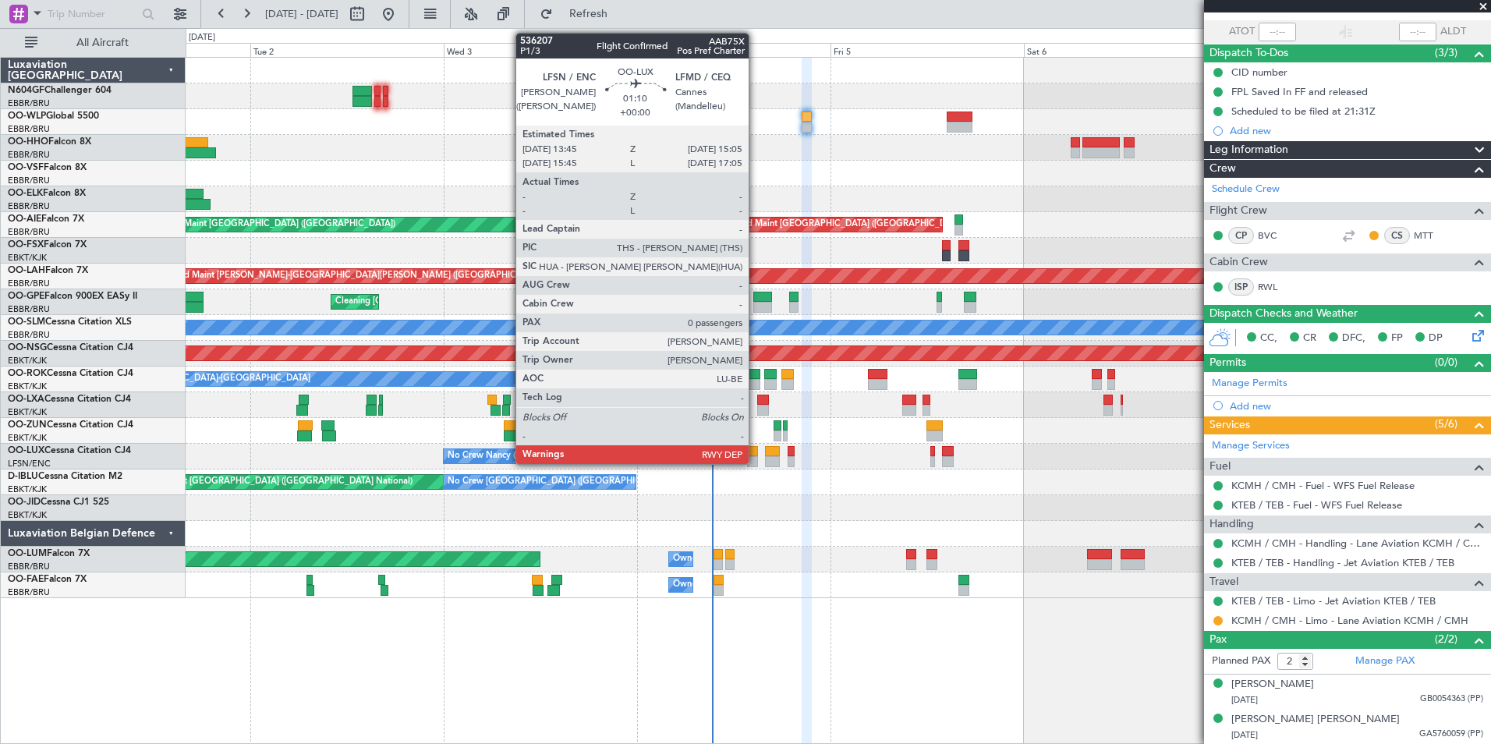
click at [755, 450] on div at bounding box center [752, 451] width 11 height 11
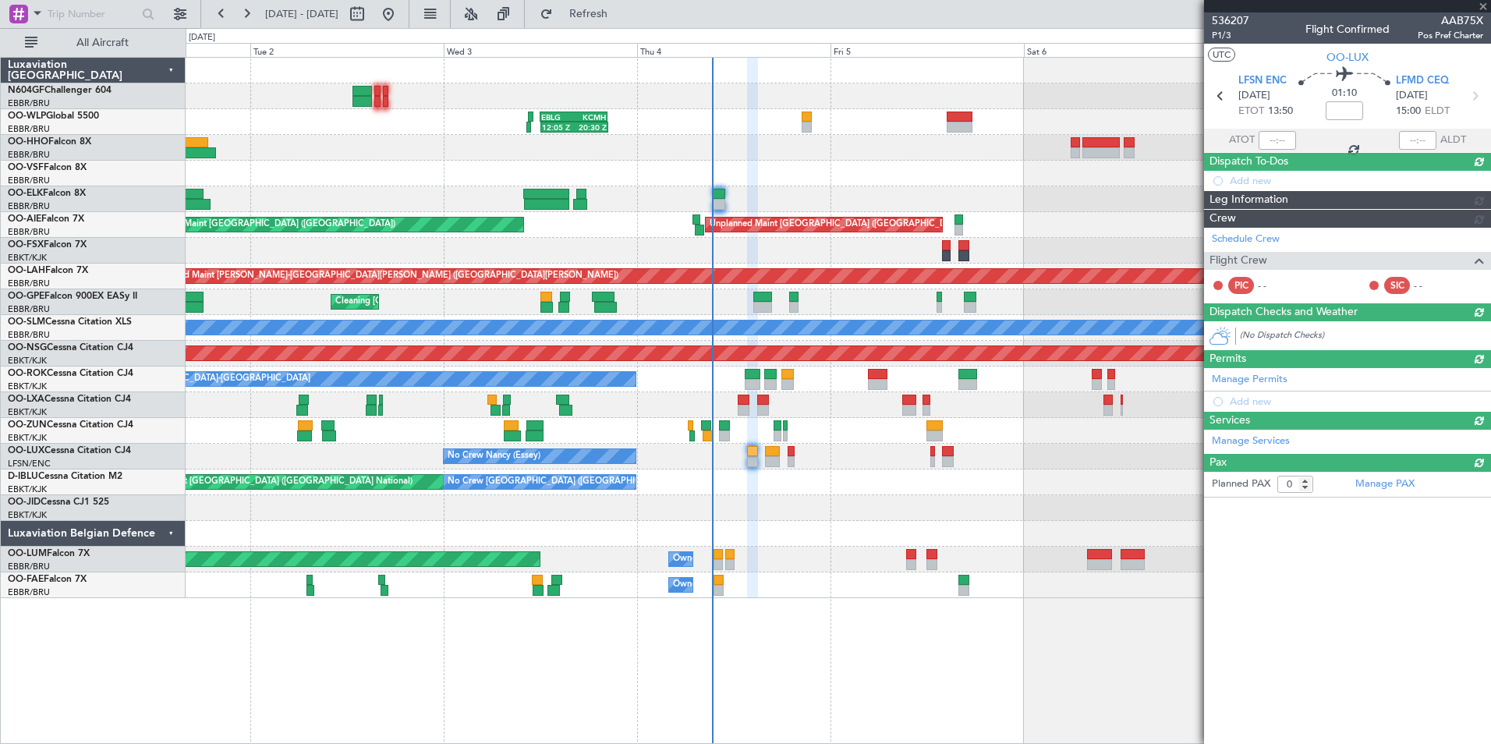
scroll to position [0, 0]
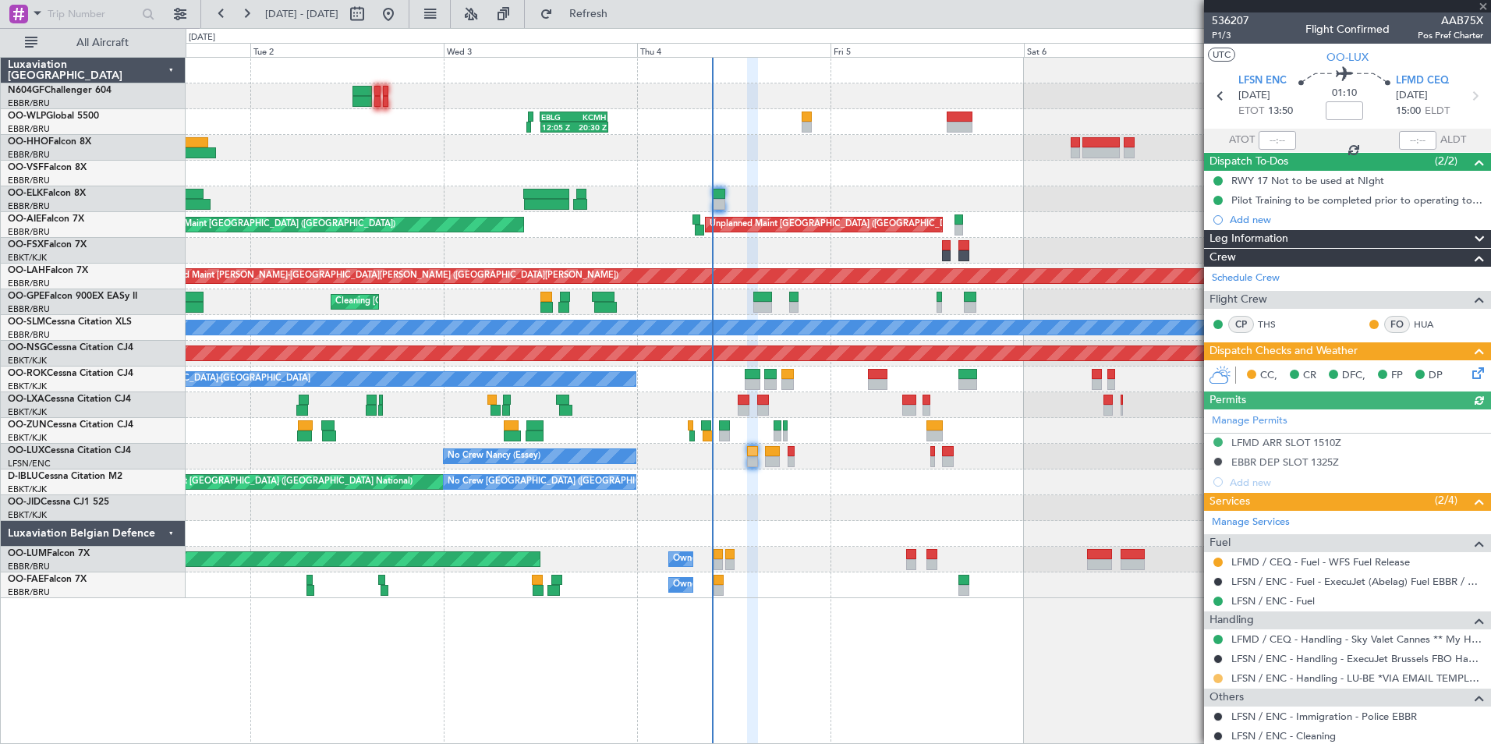
click at [1217, 678] on button at bounding box center [1217, 678] width 9 height 9
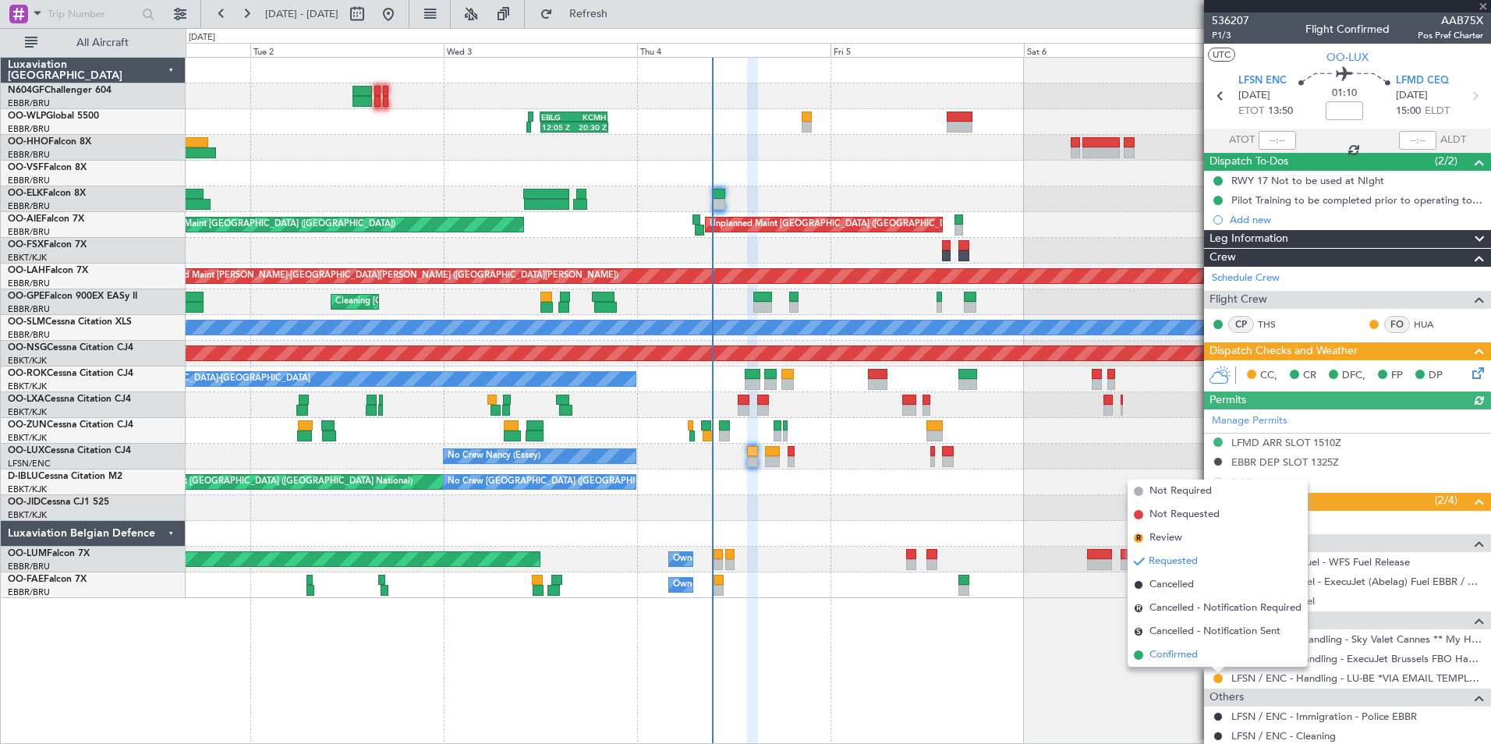
click at [1186, 649] on span "Confirmed" at bounding box center [1173, 655] width 48 height 16
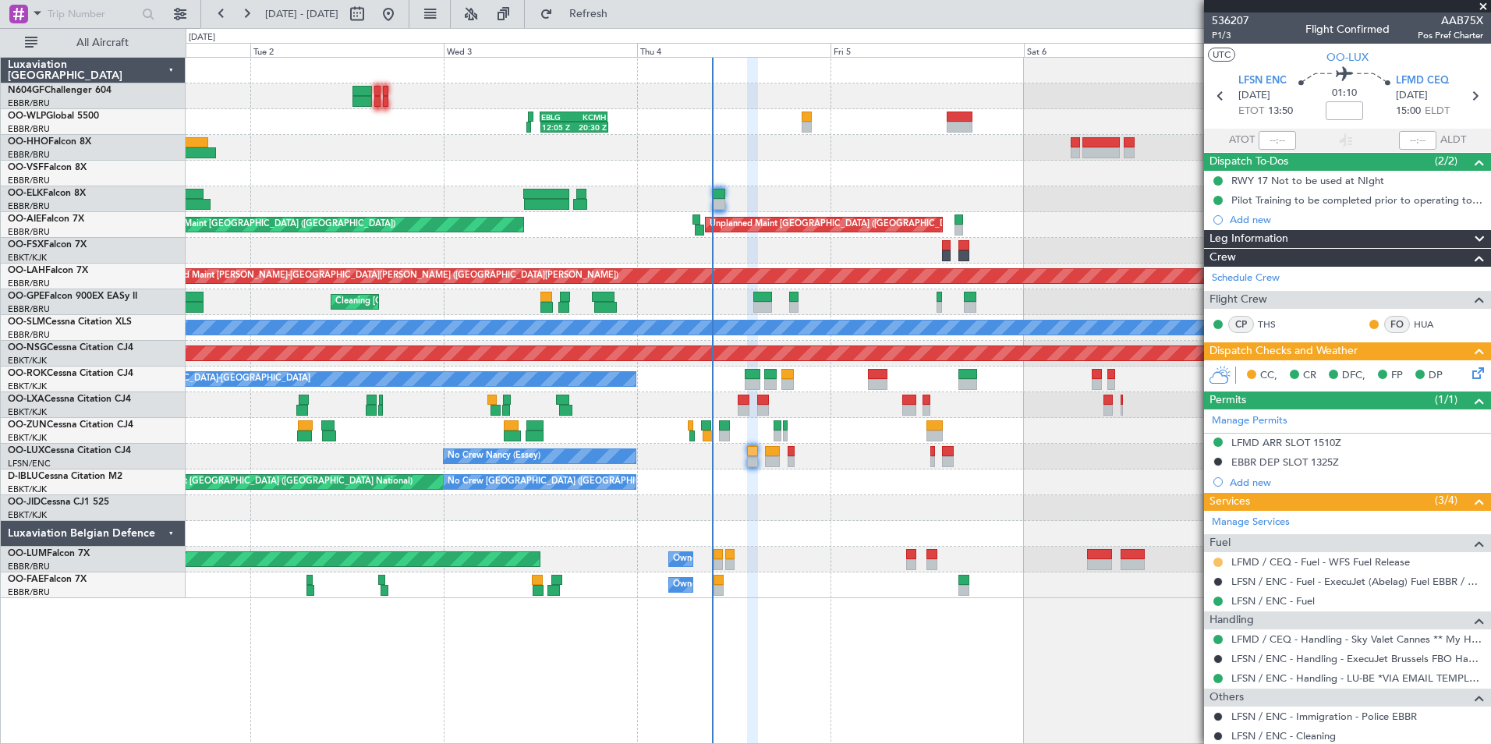
click at [1216, 558] on button at bounding box center [1217, 561] width 9 height 9
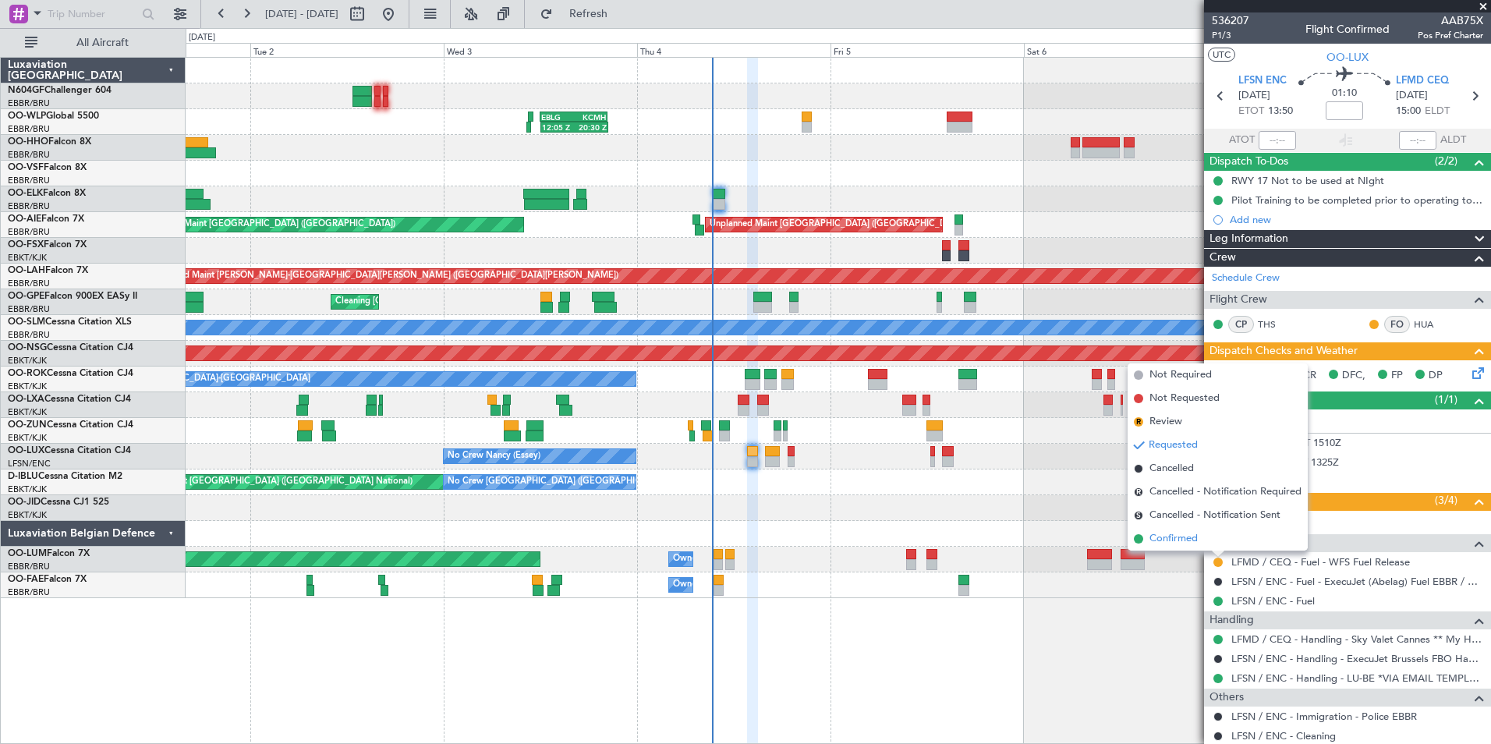
click at [1162, 547] on li "Confirmed" at bounding box center [1217, 538] width 180 height 23
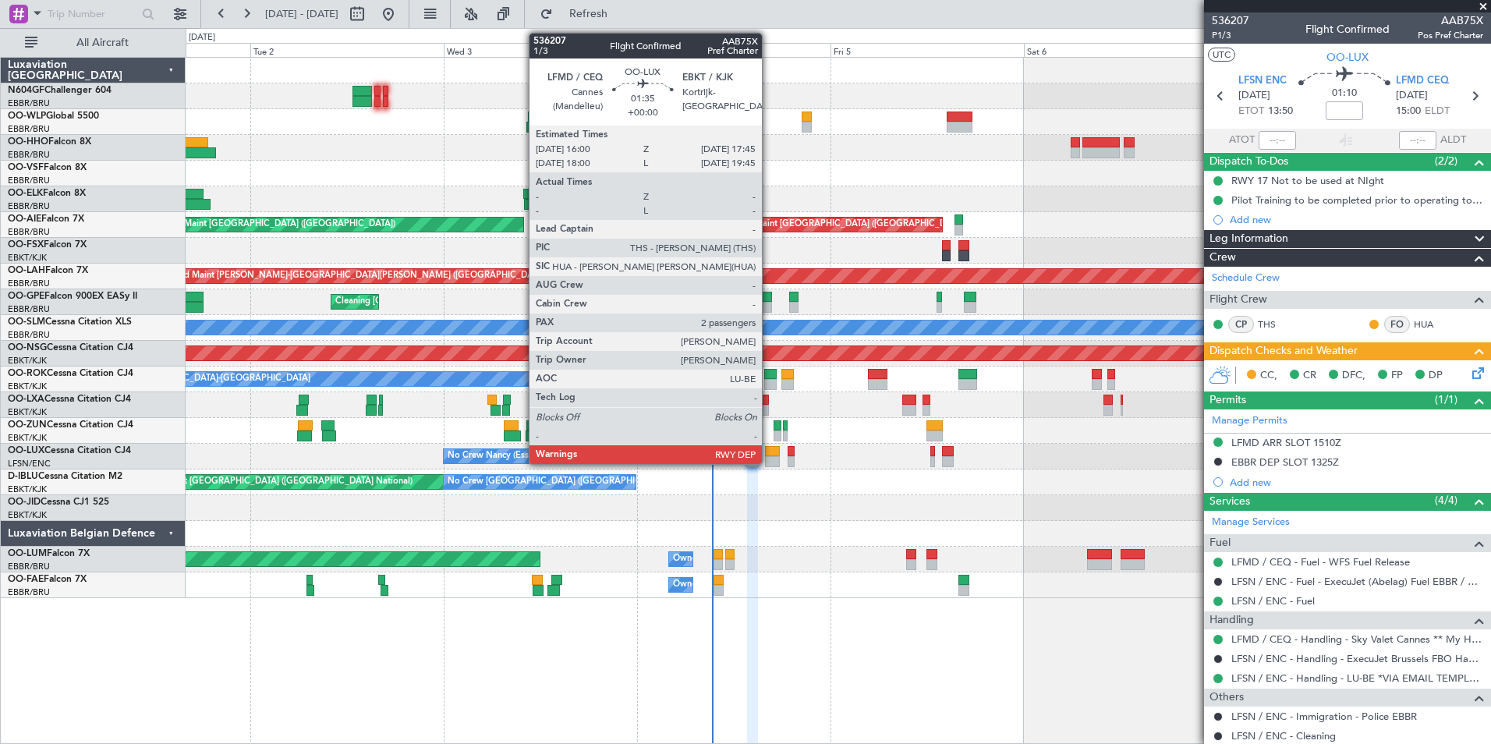
click at [769, 449] on div at bounding box center [772, 451] width 15 height 11
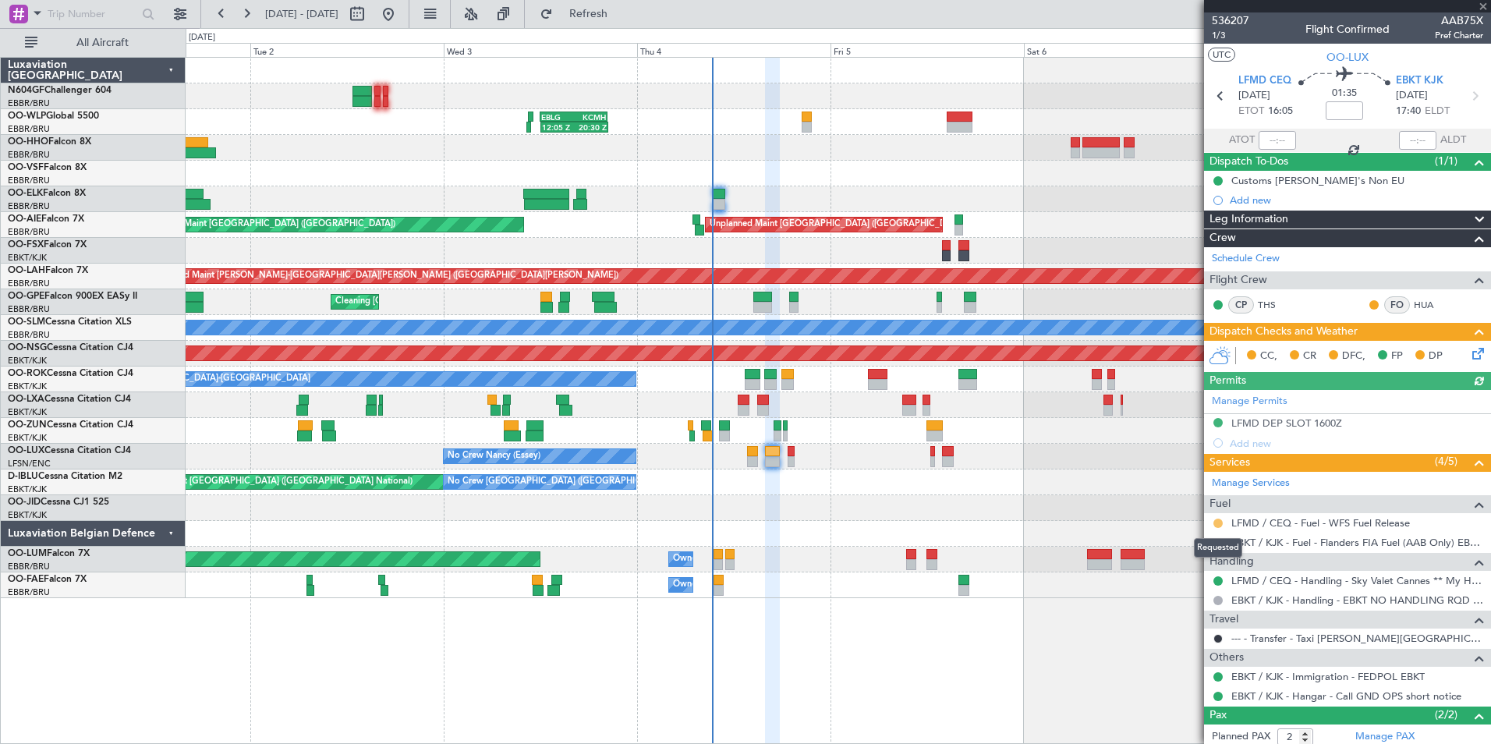
click at [1216, 522] on button at bounding box center [1217, 522] width 9 height 9
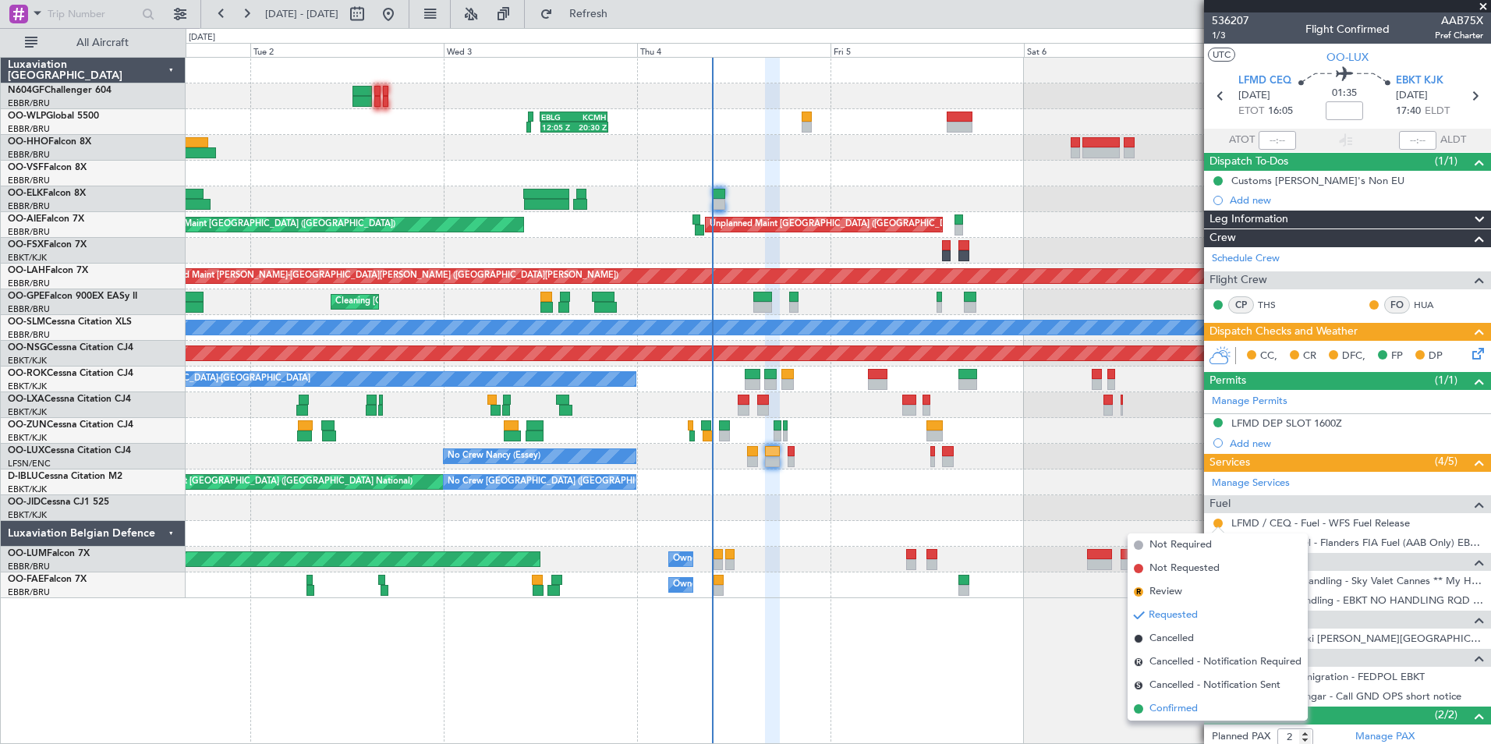
click at [1169, 701] on span "Confirmed" at bounding box center [1173, 709] width 48 height 16
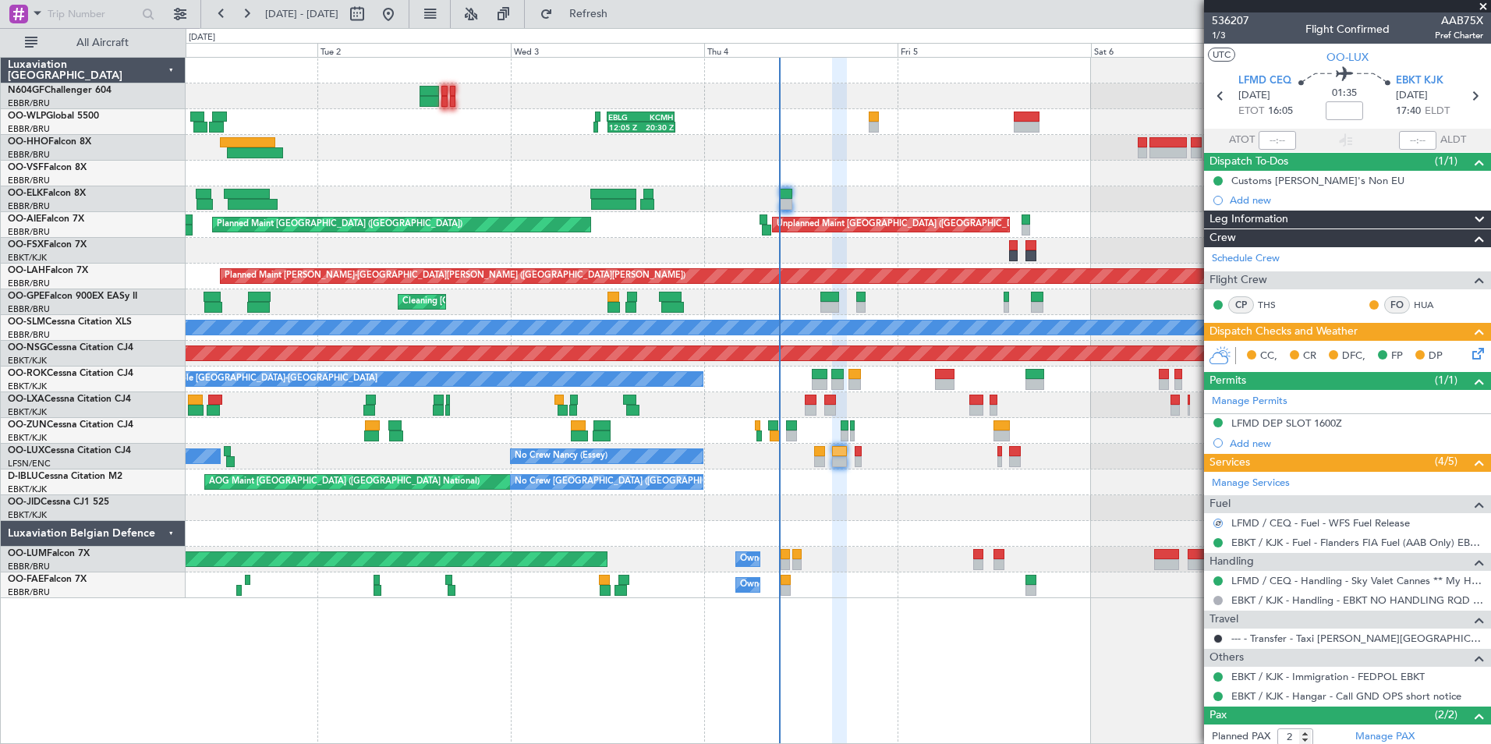
click at [876, 537] on div at bounding box center [838, 534] width 1304 height 26
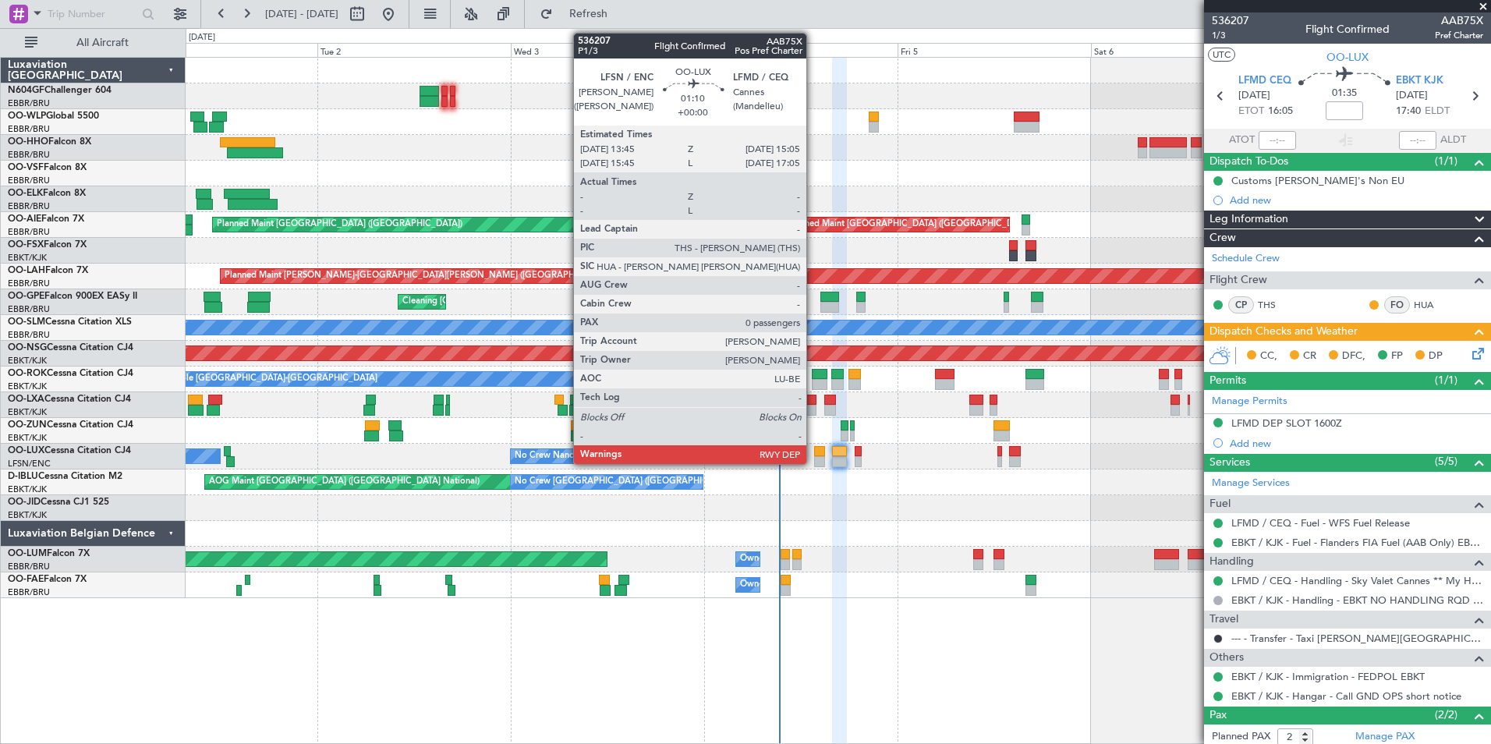
click at [814, 451] on div at bounding box center [819, 451] width 11 height 11
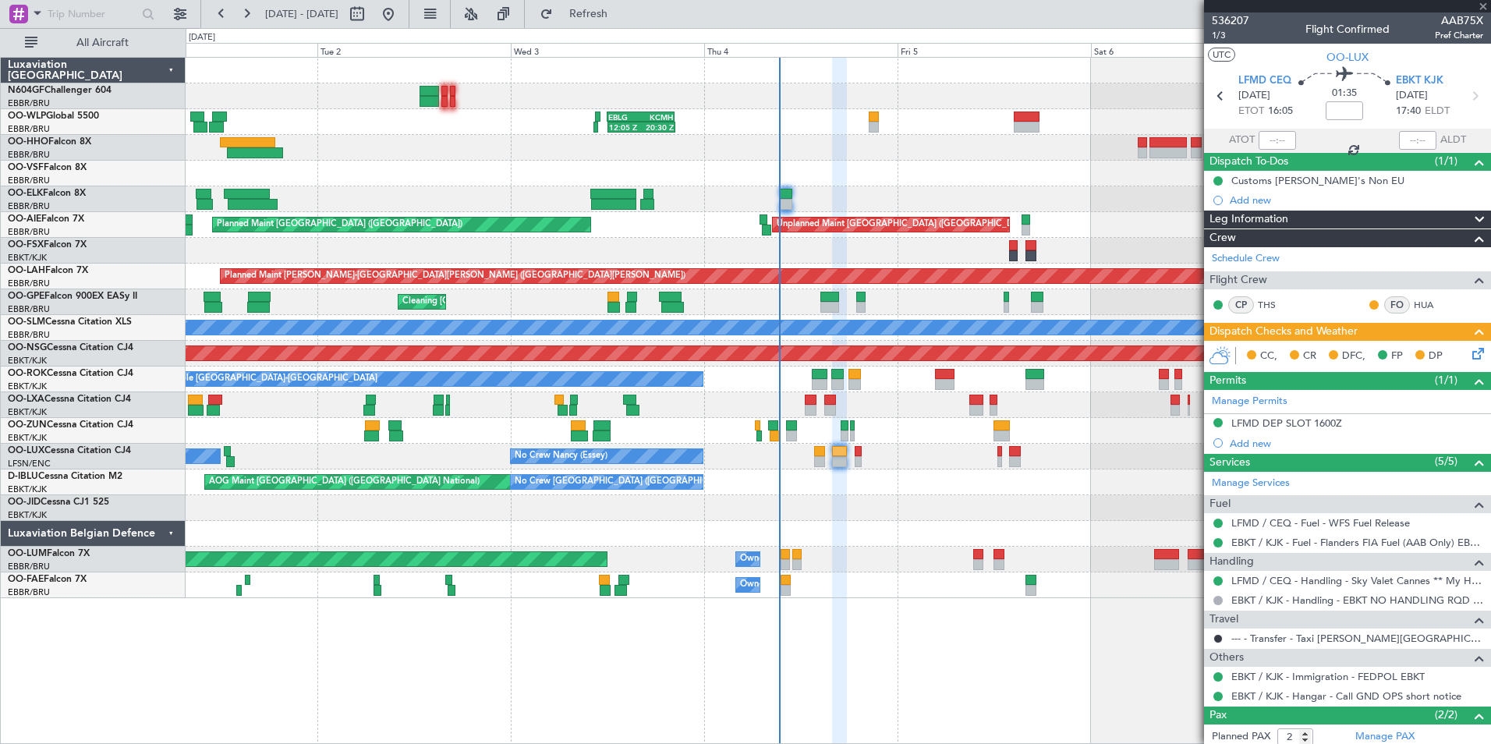
type input "0"
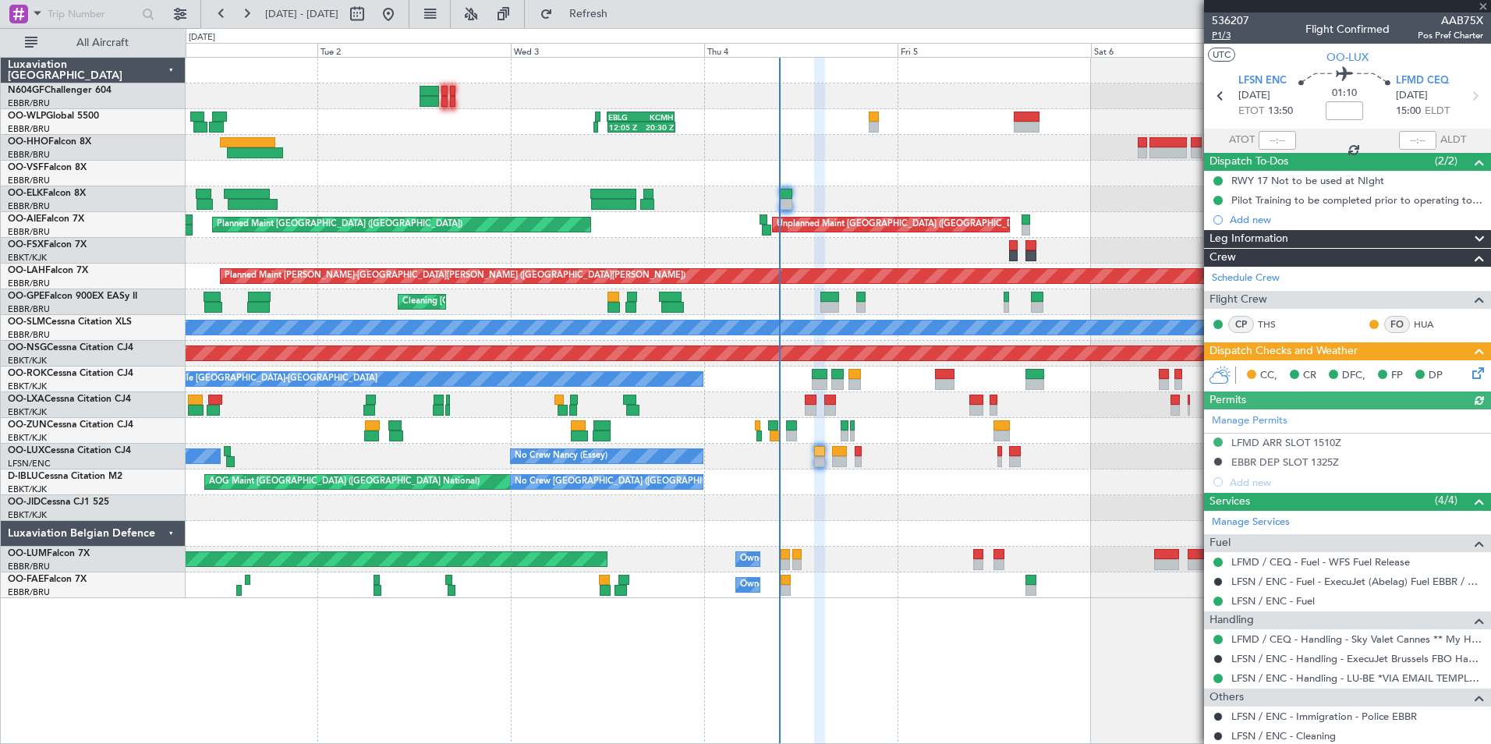
click at [1226, 40] on span "P1/3" at bounding box center [1230, 35] width 37 height 13
click at [603, 13] on button "Refresh" at bounding box center [580, 14] width 94 height 25
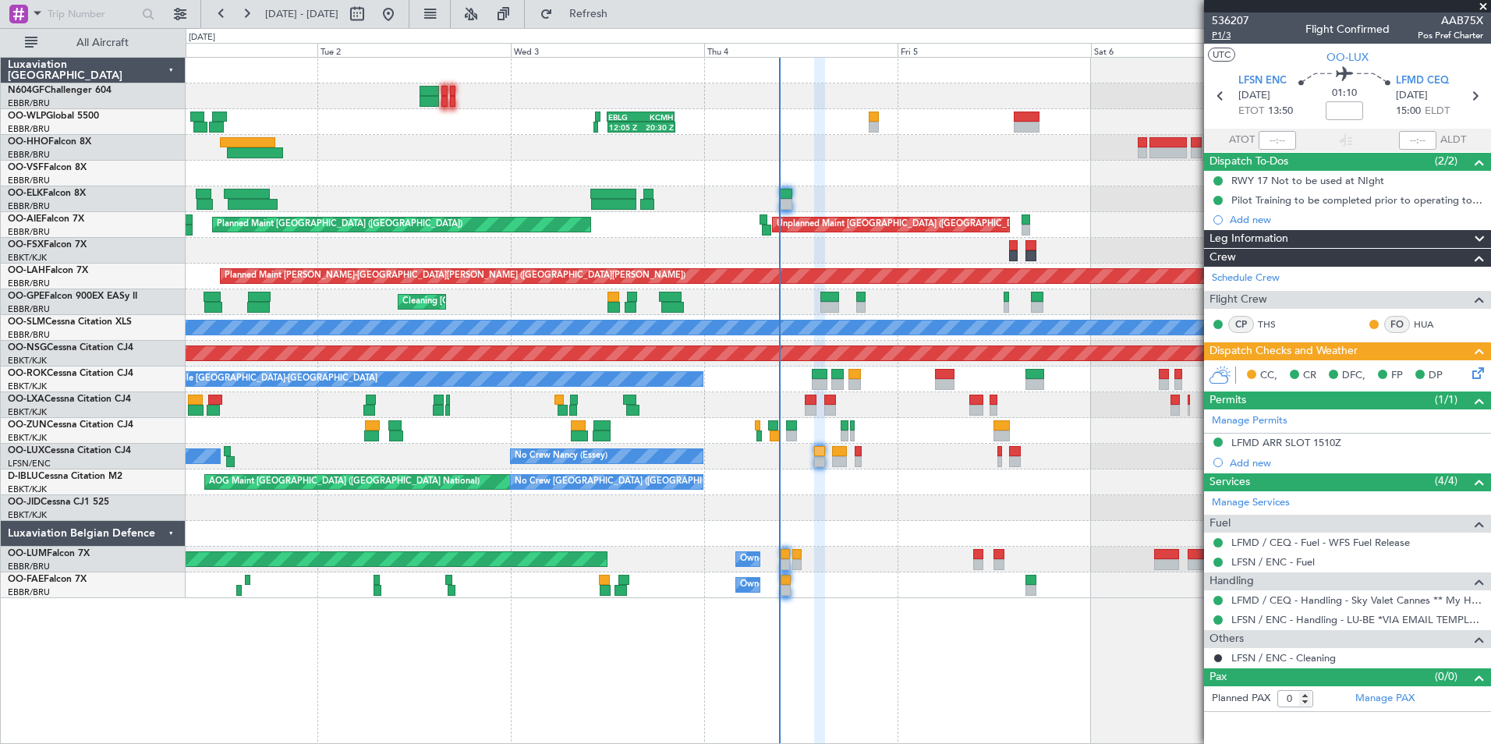
click at [1224, 32] on span "P1/3" at bounding box center [1230, 35] width 37 height 13
click at [610, 16] on span "Refresh" at bounding box center [588, 14] width 65 height 11
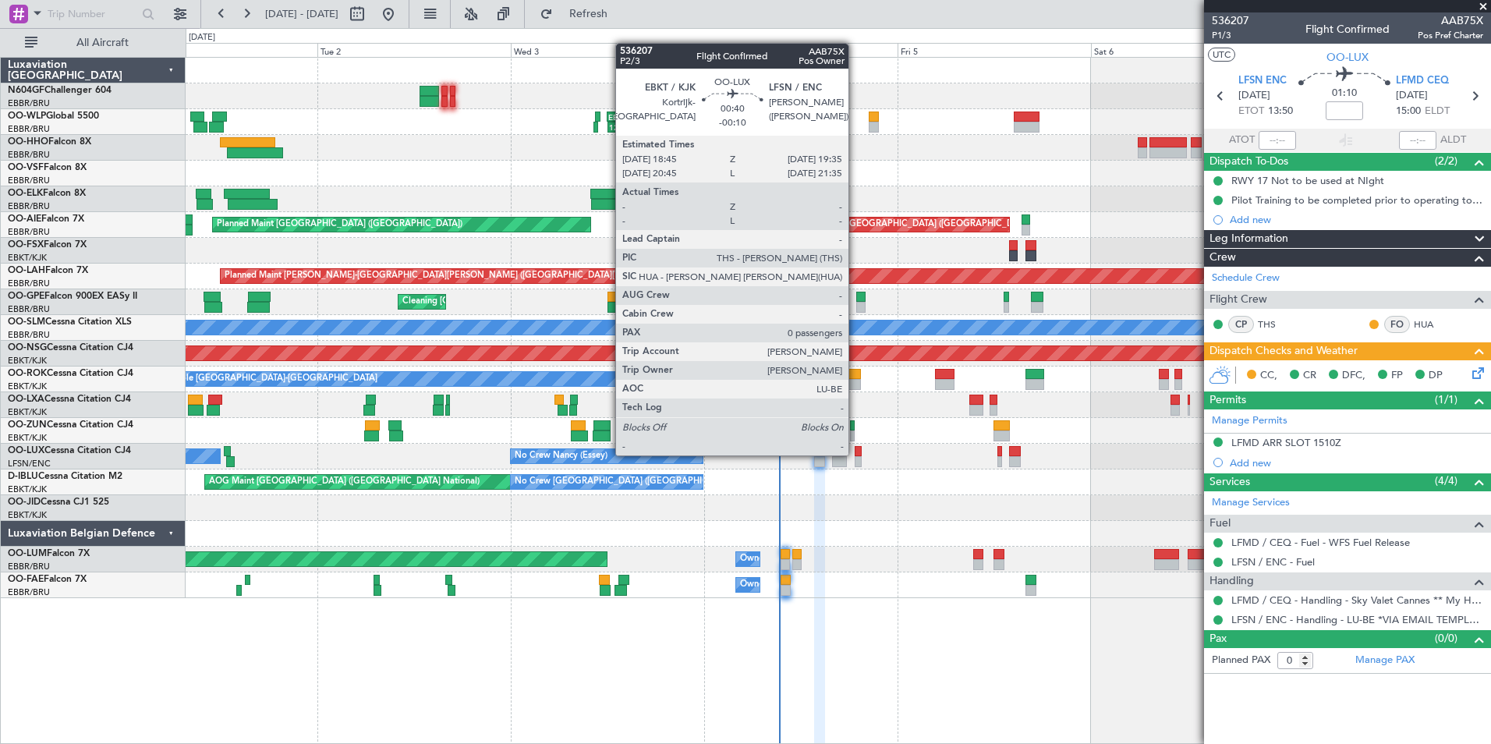
click at [855, 454] on div at bounding box center [858, 451] width 7 height 11
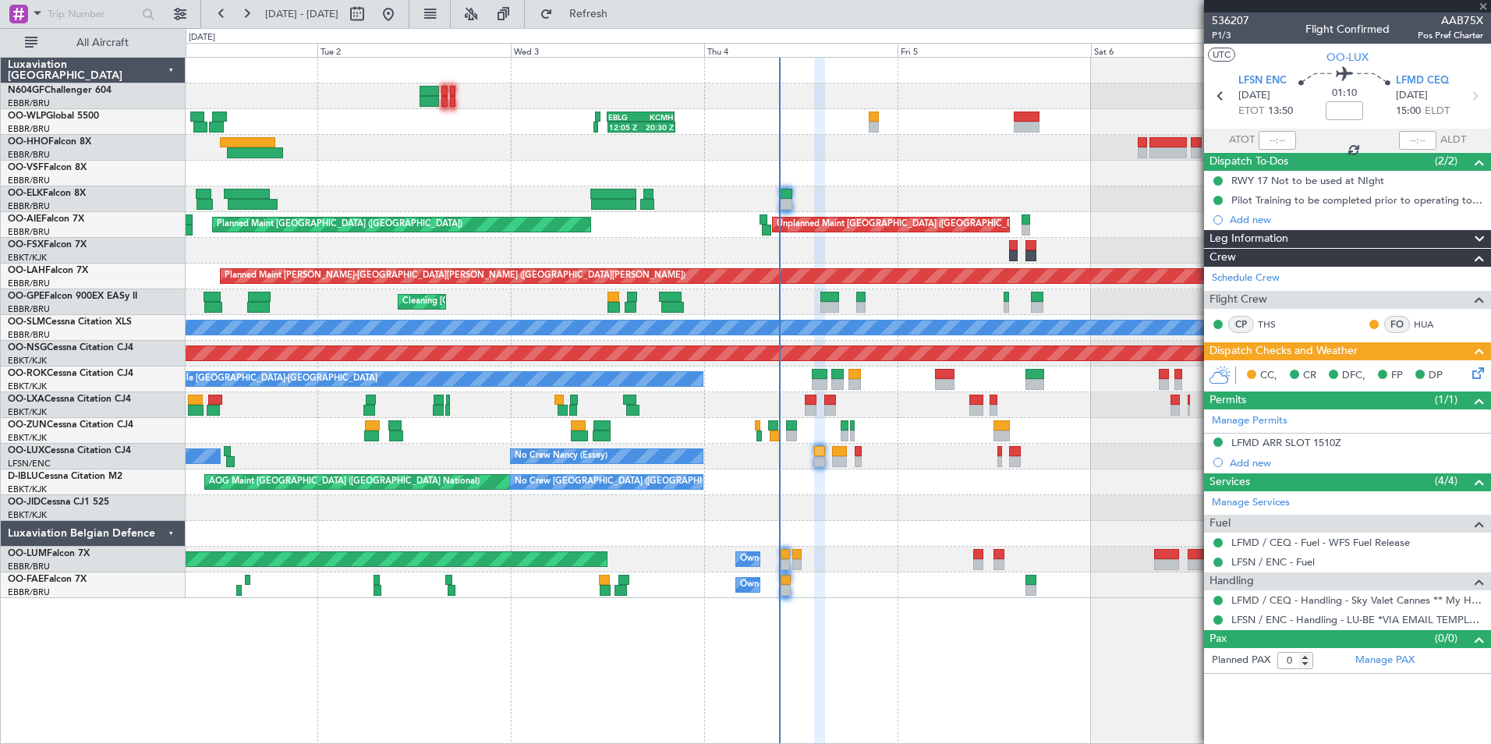
type input "-00:10"
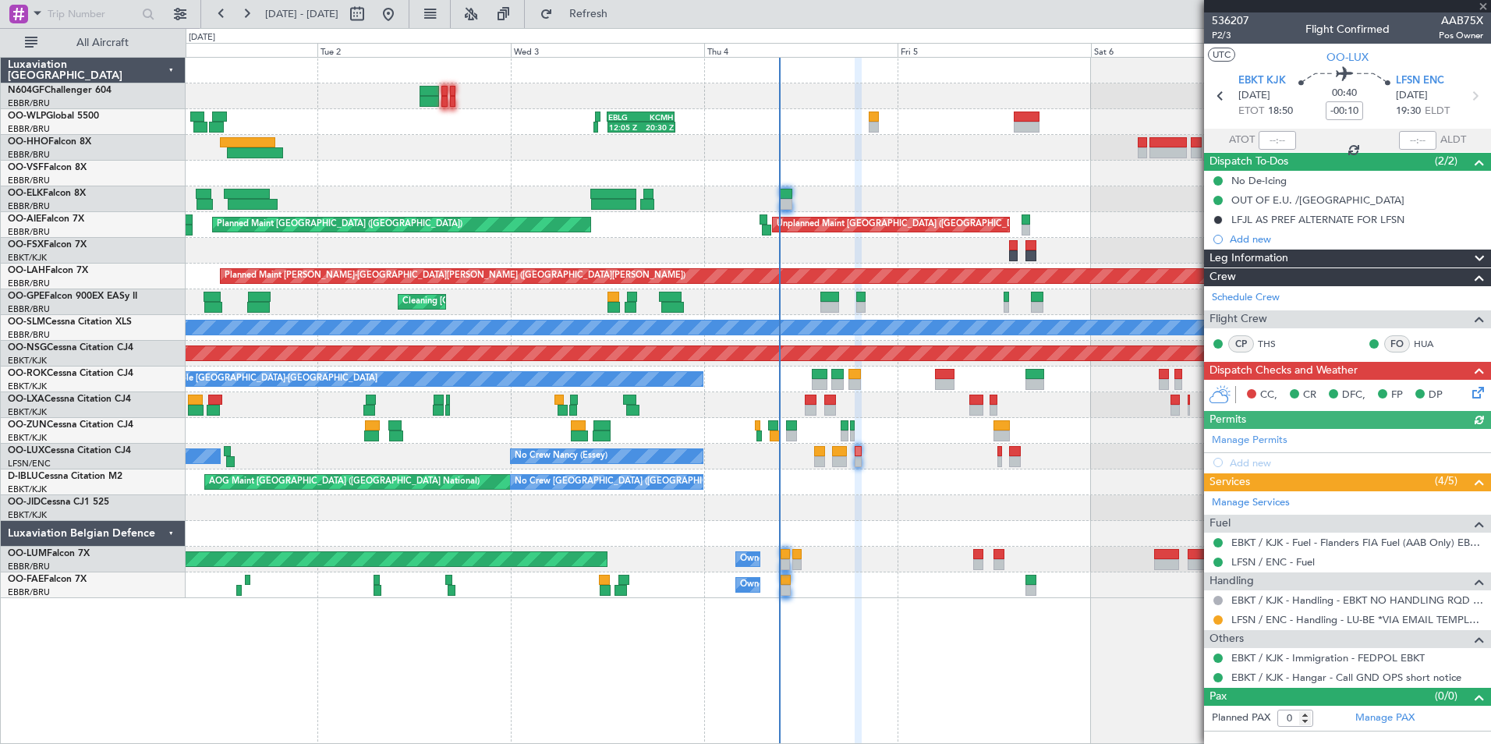
click at [1480, 391] on icon at bounding box center [1475, 390] width 12 height 12
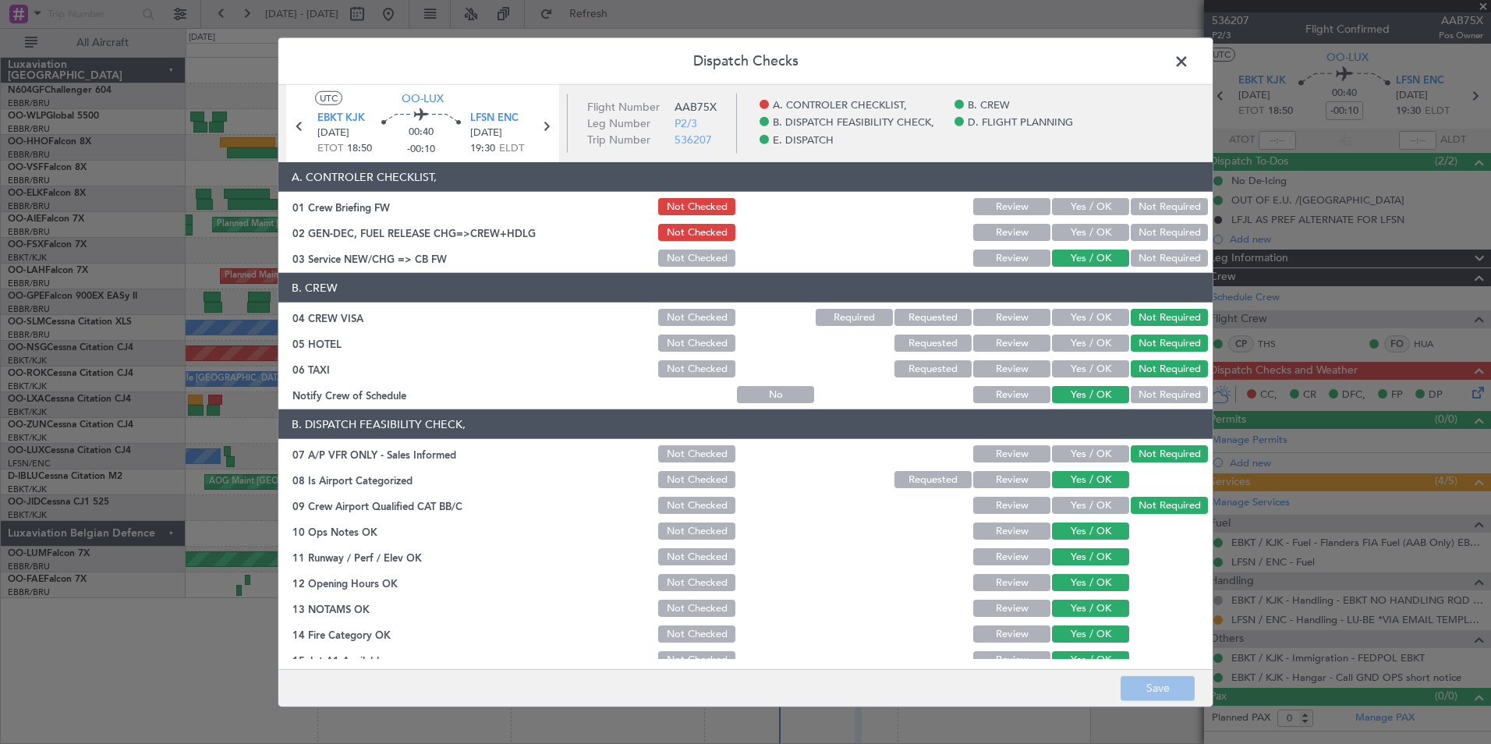
click at [1189, 72] on span at bounding box center [1189, 65] width 0 height 31
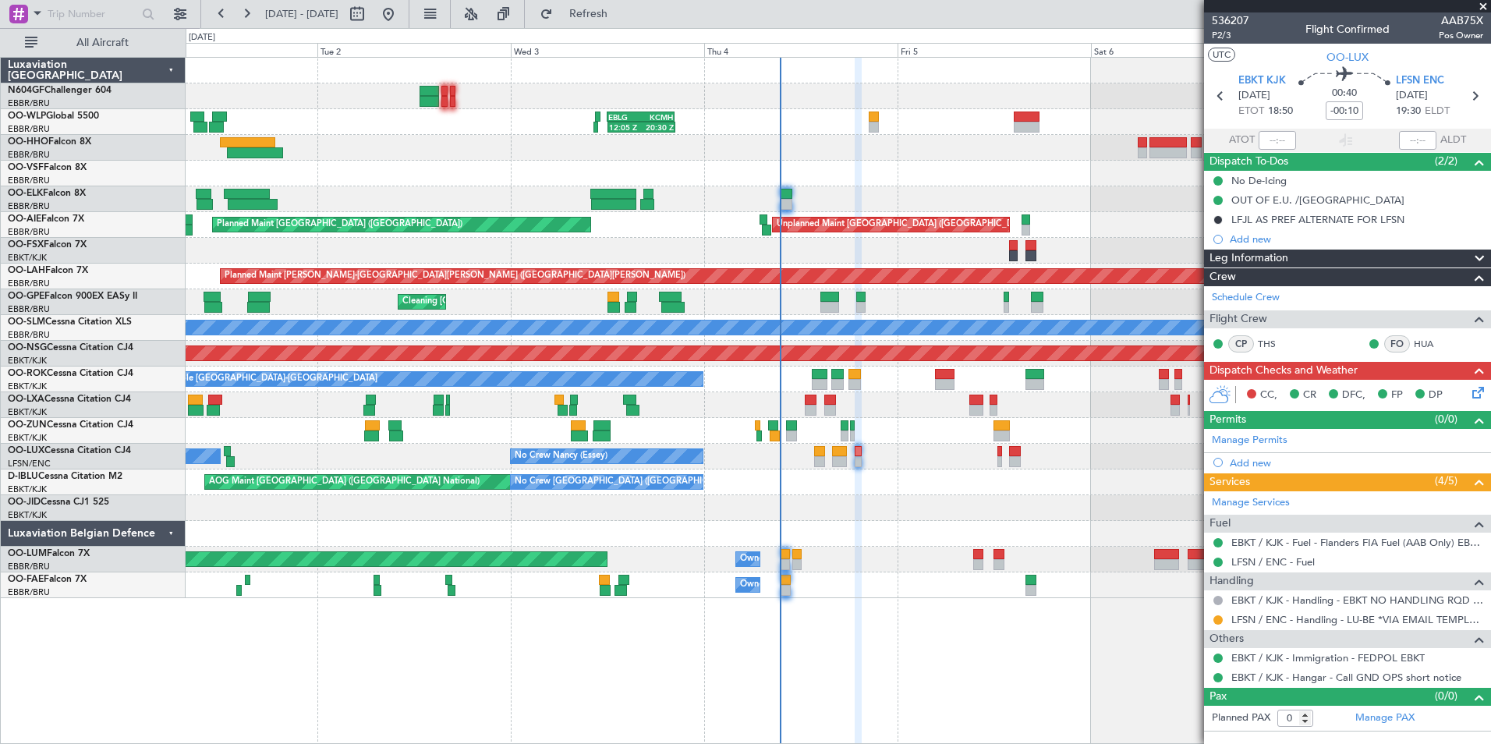
click at [1042, 536] on div at bounding box center [838, 534] width 1304 height 26
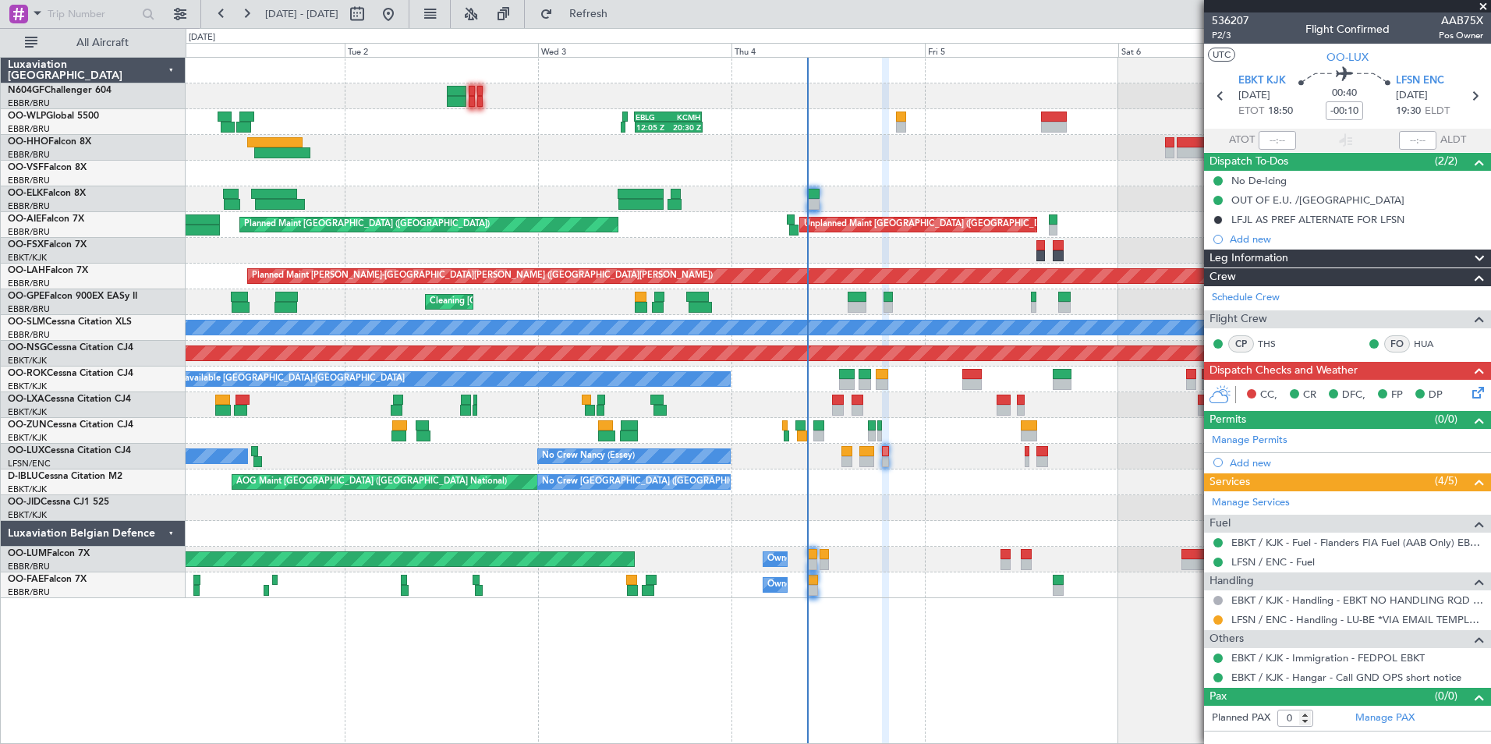
click at [932, 490] on div "AOG Maint [GEOGRAPHIC_DATA] ([GEOGRAPHIC_DATA] National) No Crew [GEOGRAPHIC_DA…" at bounding box center [838, 482] width 1304 height 26
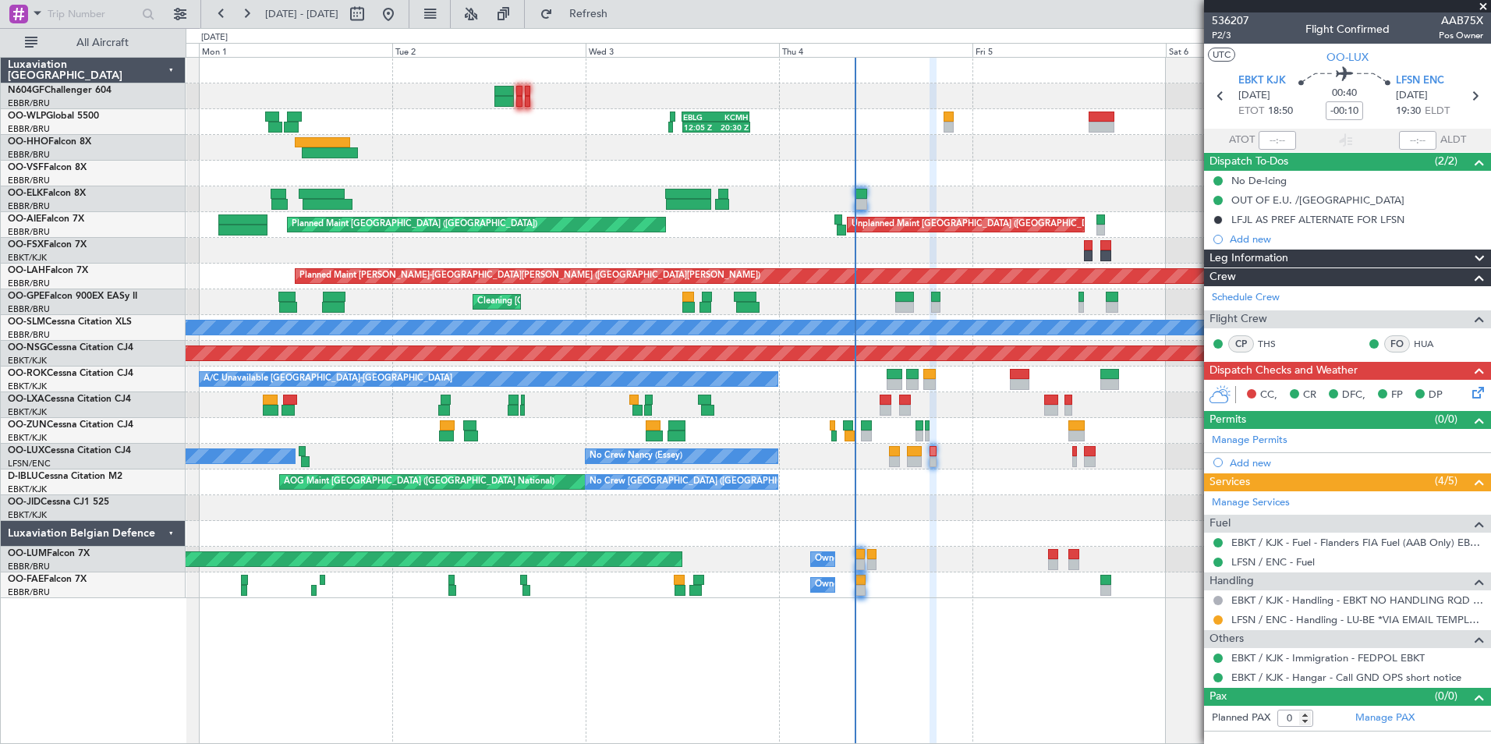
click at [1008, 444] on div "12:05 Z 20:30 Z EBLG 12:00 Z KCMH 20:20 Z KAUS 22:00 Z ELLX 07:45 Z - - 11:07 Z…" at bounding box center [838, 328] width 1304 height 540
click at [1223, 617] on div at bounding box center [1218, 620] width 12 height 12
click at [1216, 617] on button at bounding box center [1217, 619] width 9 height 9
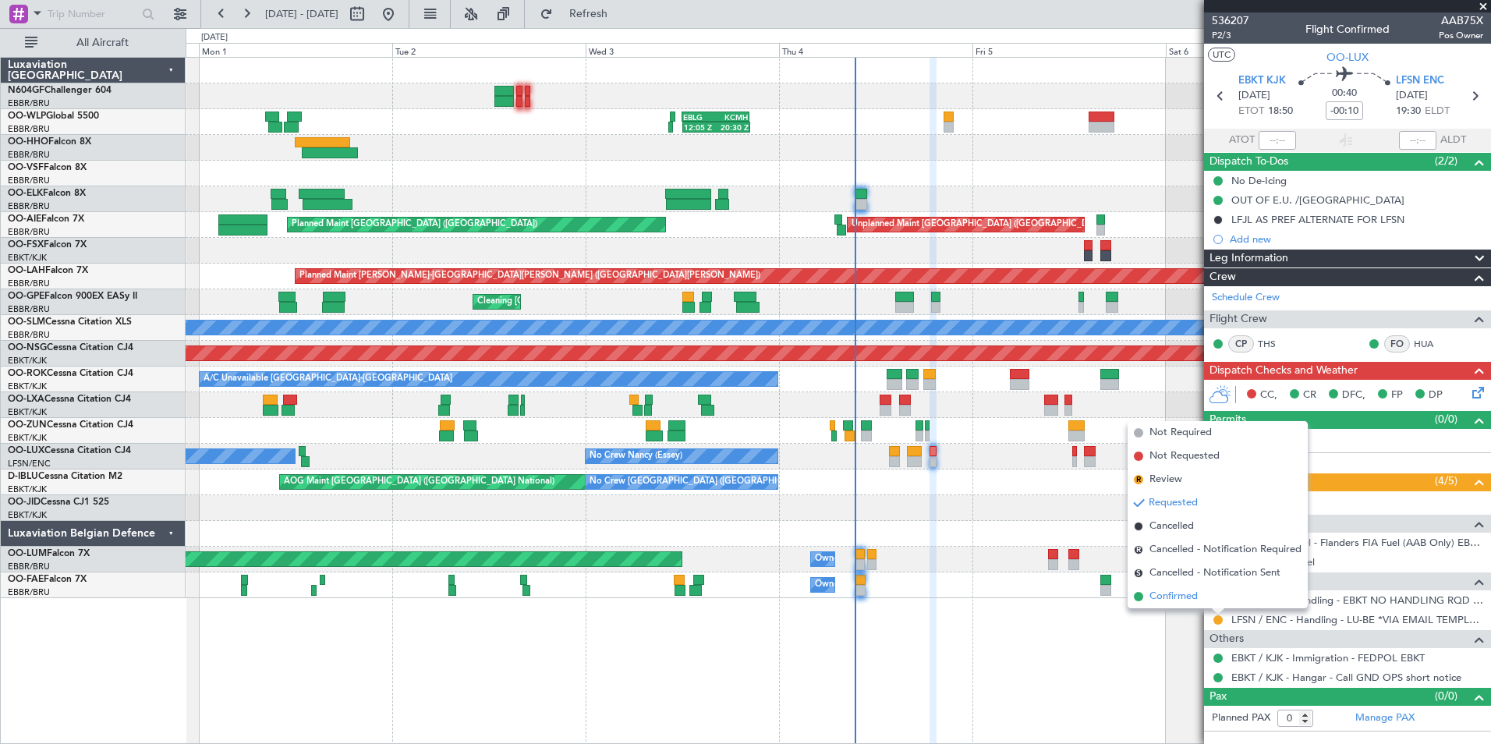
click at [1184, 600] on span "Confirmed" at bounding box center [1173, 597] width 48 height 16
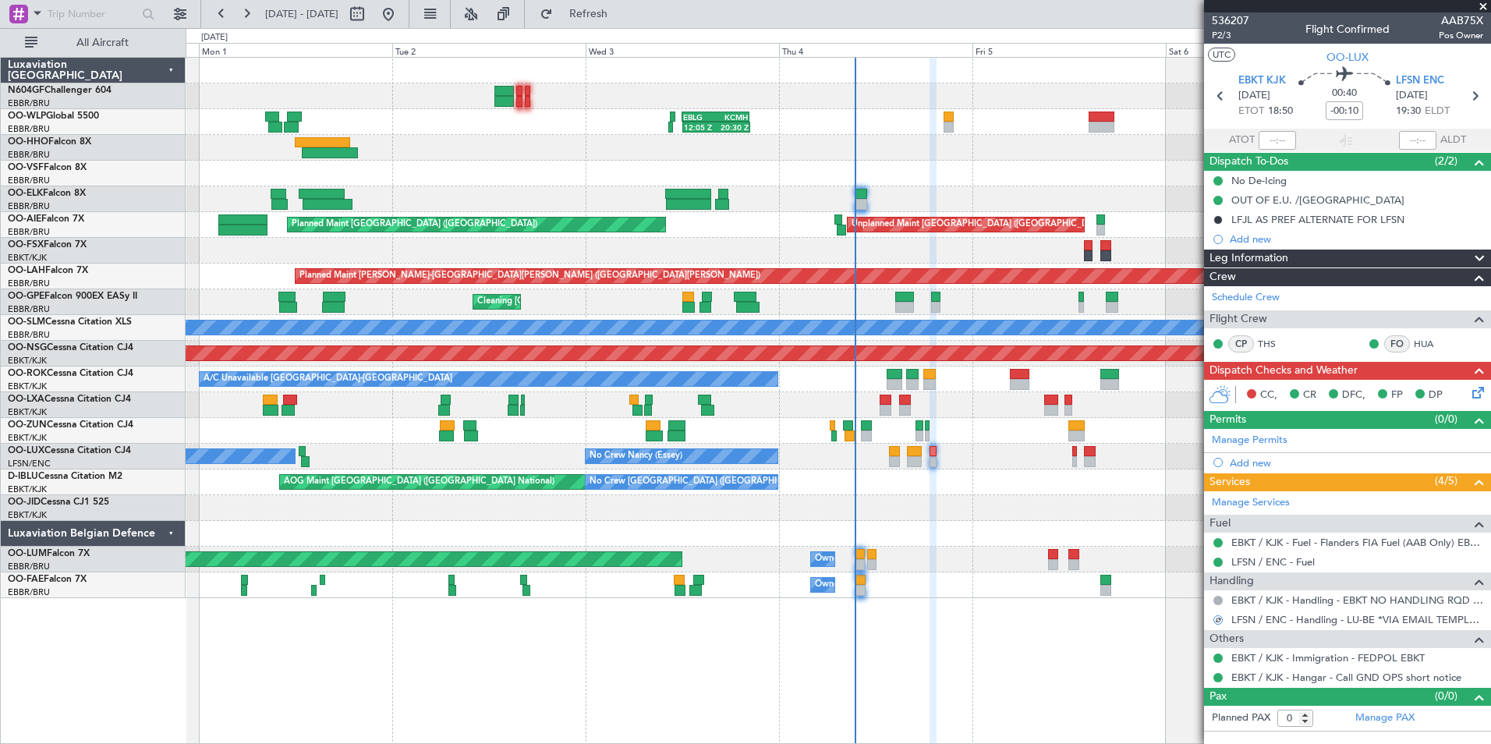
click at [1476, 389] on icon at bounding box center [1475, 390] width 12 height 12
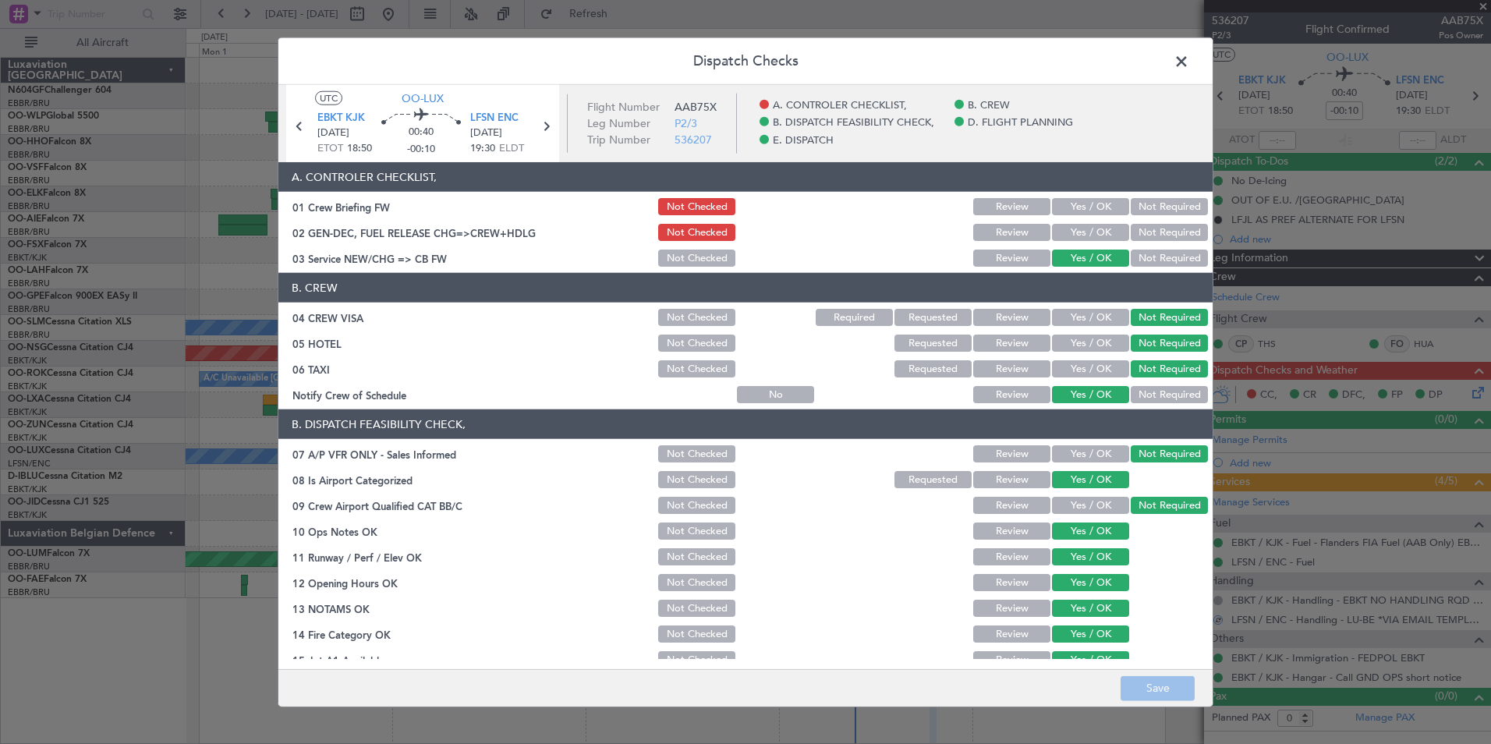
click at [1077, 233] on button "Yes / OK" at bounding box center [1090, 232] width 77 height 17
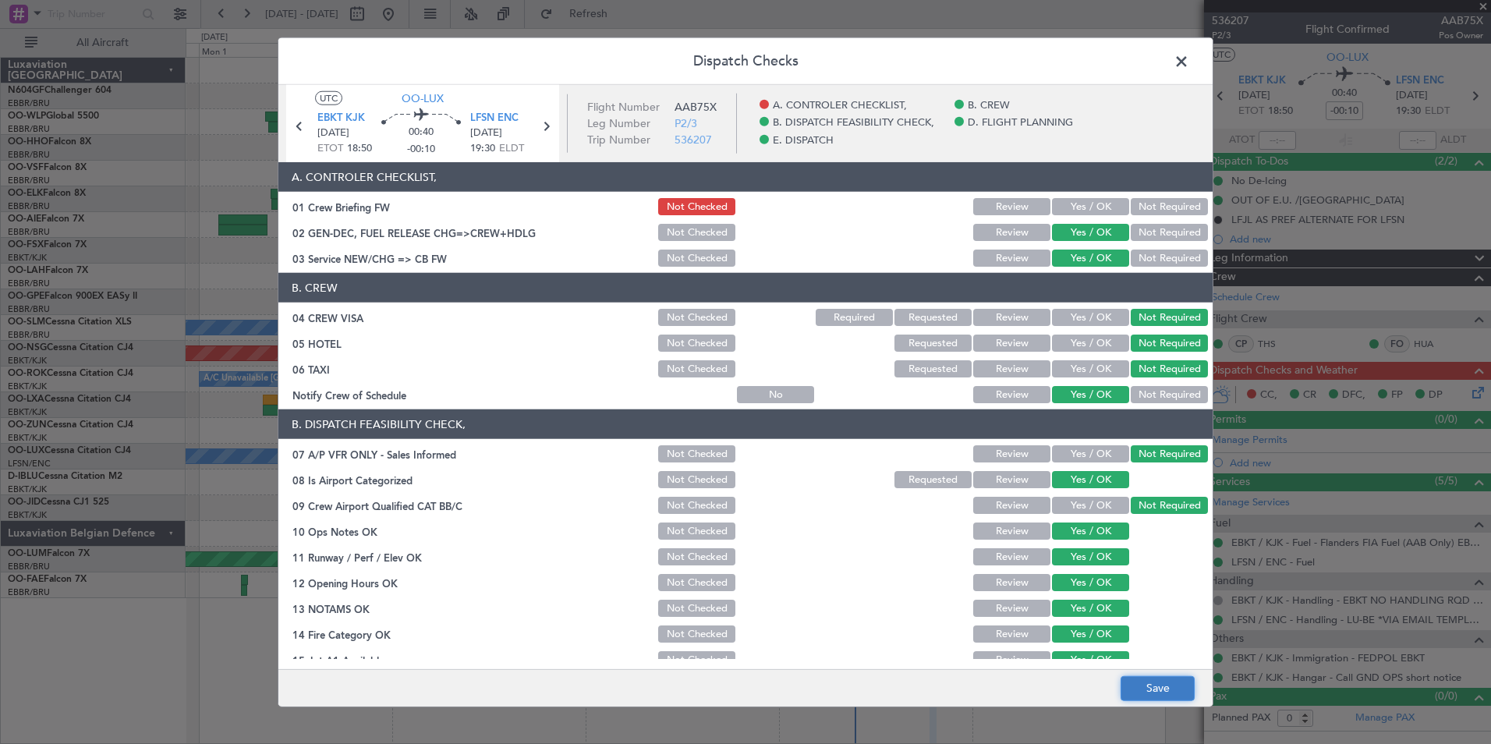
click at [1150, 683] on button "Save" at bounding box center [1157, 687] width 74 height 25
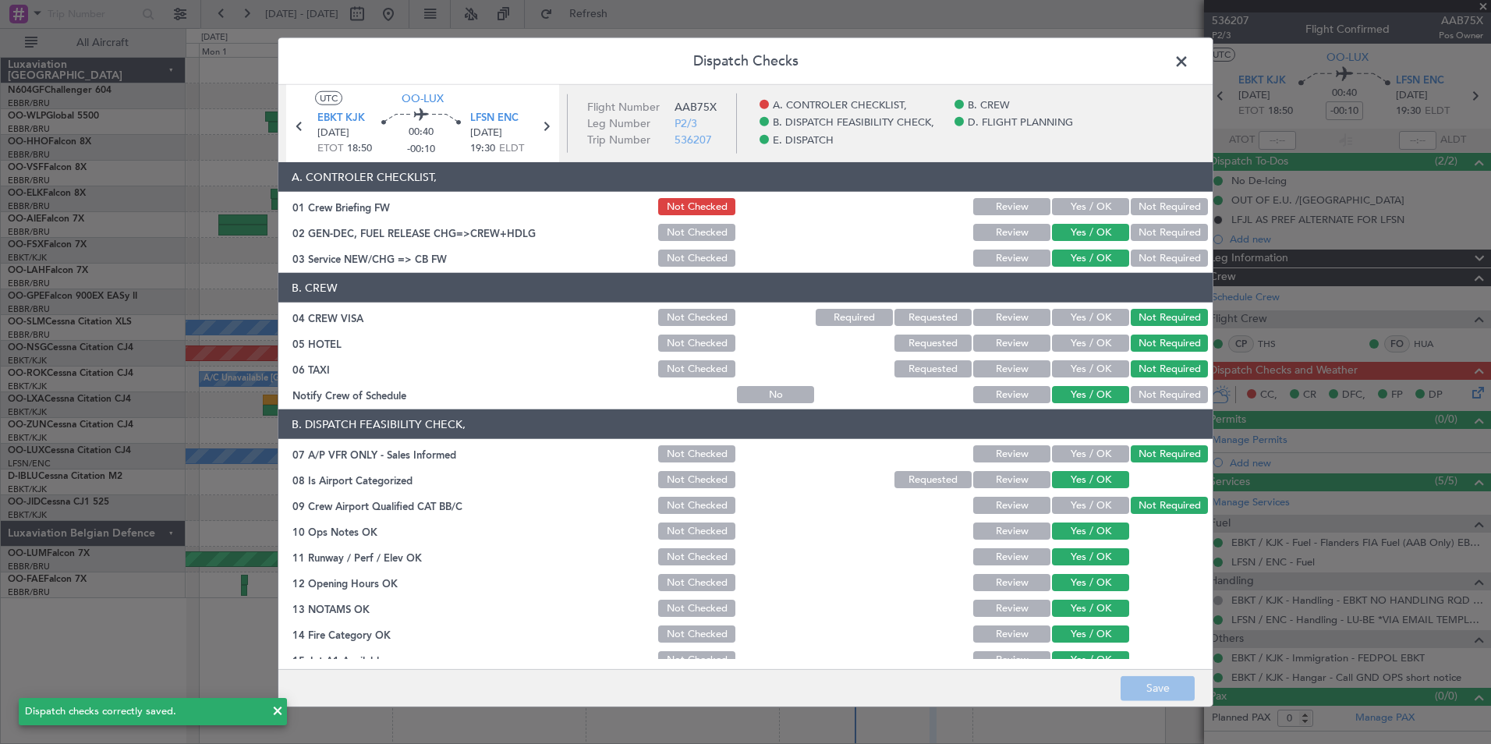
click at [1189, 62] on span at bounding box center [1189, 65] width 0 height 31
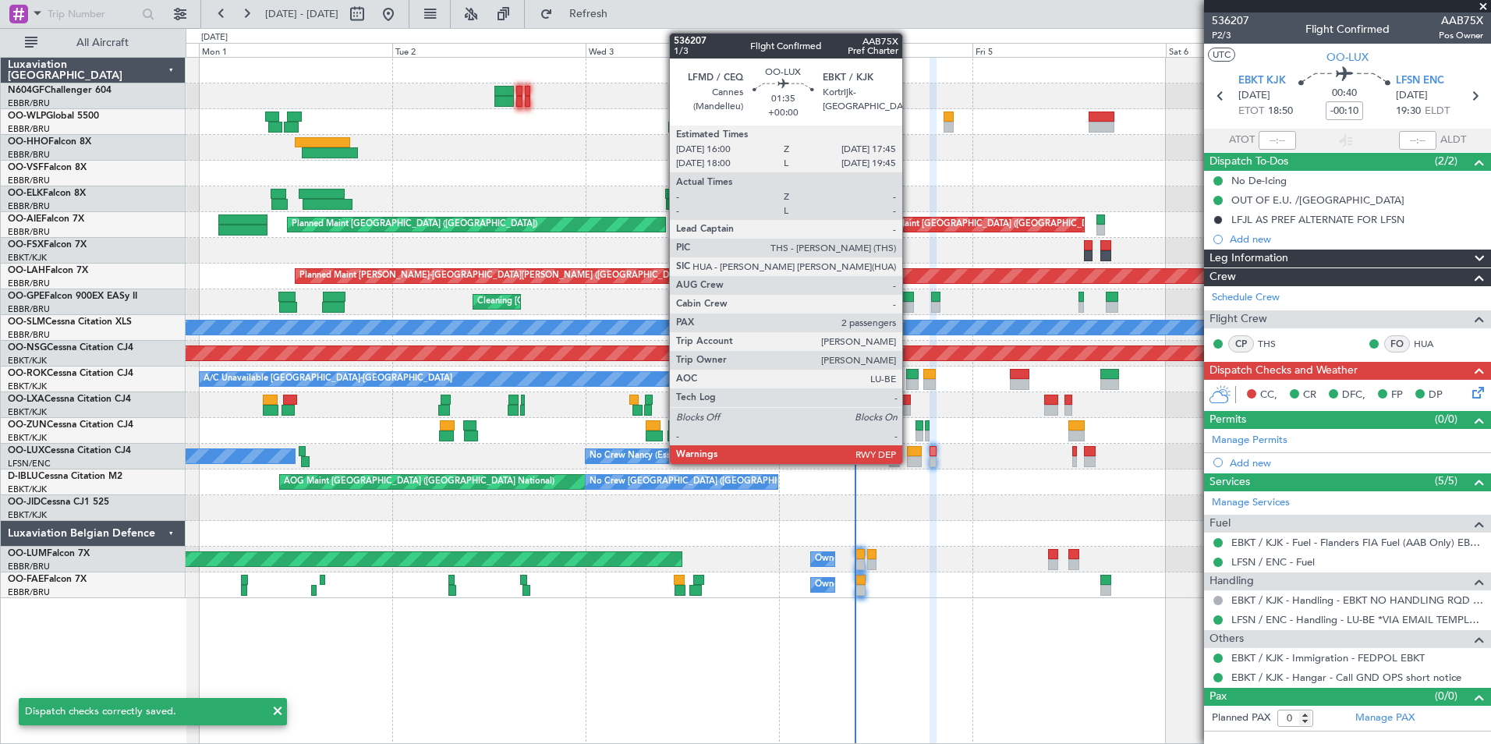
click at [909, 458] on div at bounding box center [914, 461] width 15 height 11
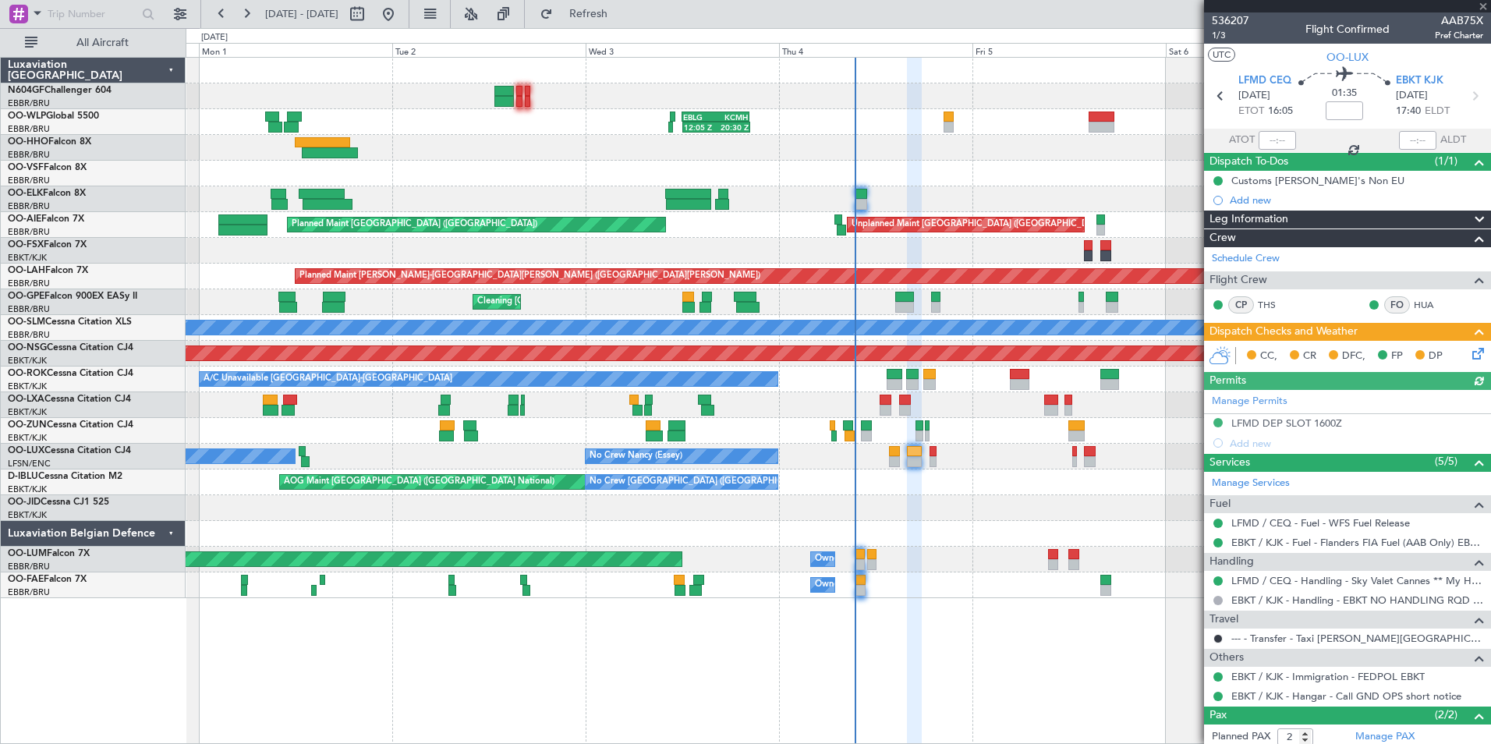
click at [1469, 352] on icon at bounding box center [1475, 351] width 12 height 12
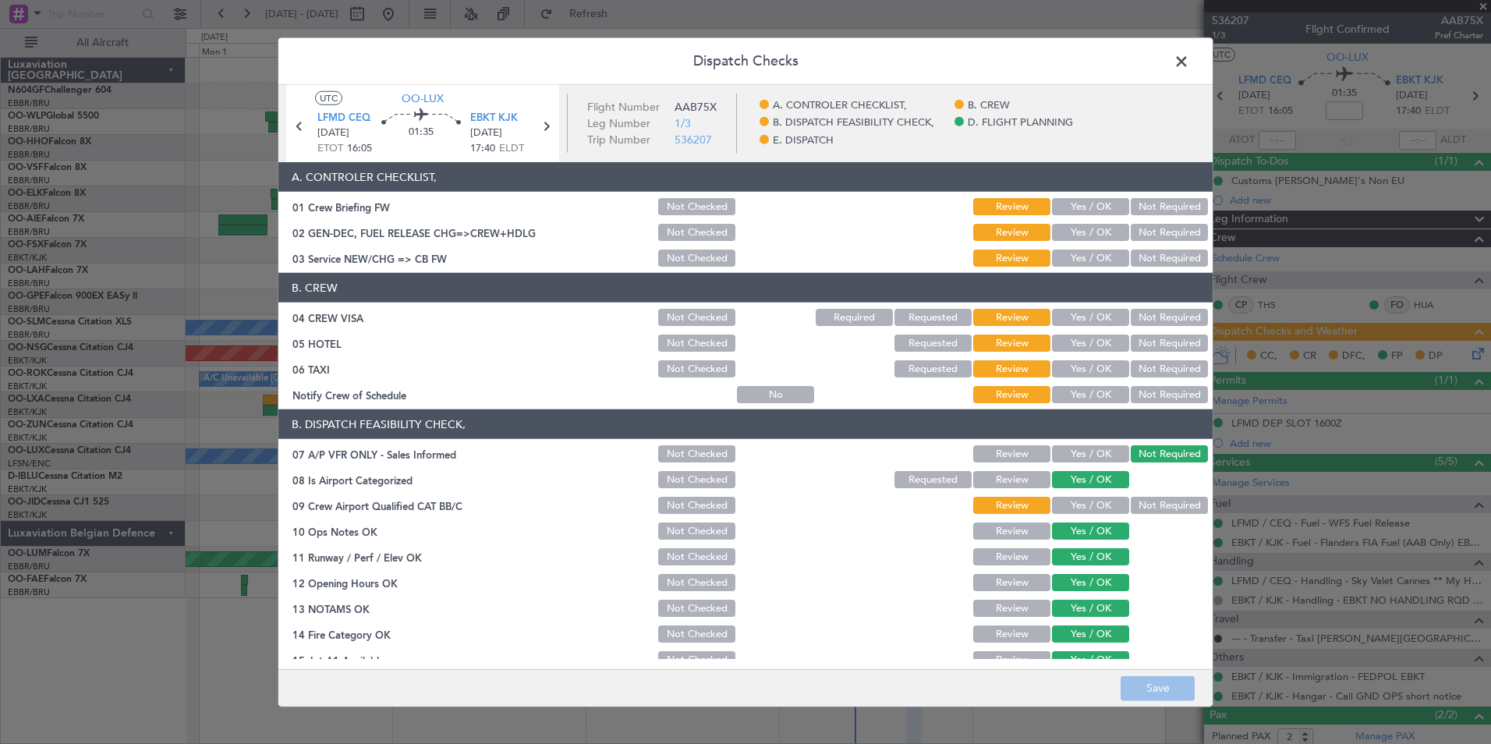
click at [1081, 232] on button "Yes / OK" at bounding box center [1090, 232] width 77 height 17
click at [1091, 263] on button "Yes / OK" at bounding box center [1090, 257] width 77 height 17
click at [1142, 309] on button "Not Required" at bounding box center [1169, 317] width 77 height 17
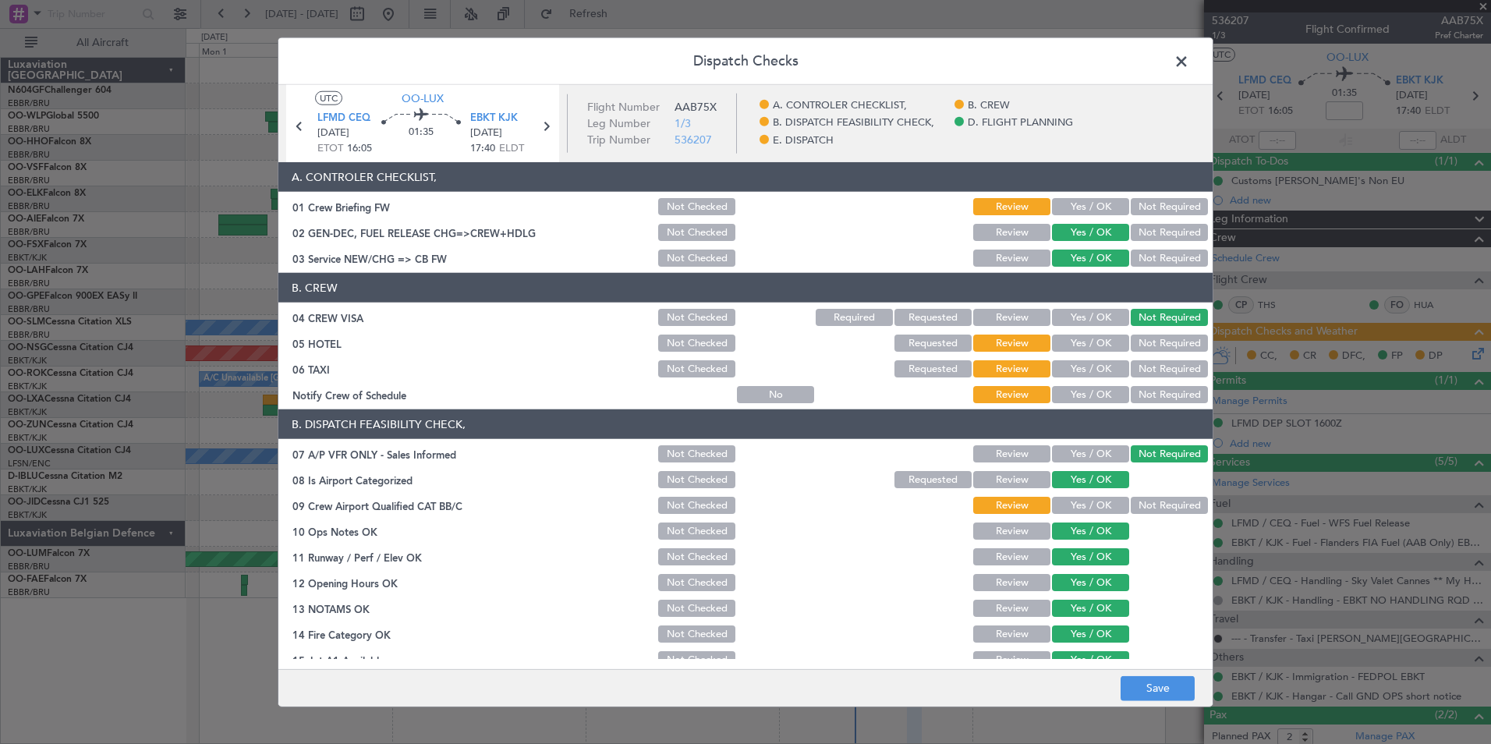
click at [1145, 336] on button "Not Required" at bounding box center [1169, 342] width 77 height 17
click at [1145, 369] on button "Not Required" at bounding box center [1169, 368] width 77 height 17
click at [1106, 390] on button "Yes / OK" at bounding box center [1090, 394] width 77 height 17
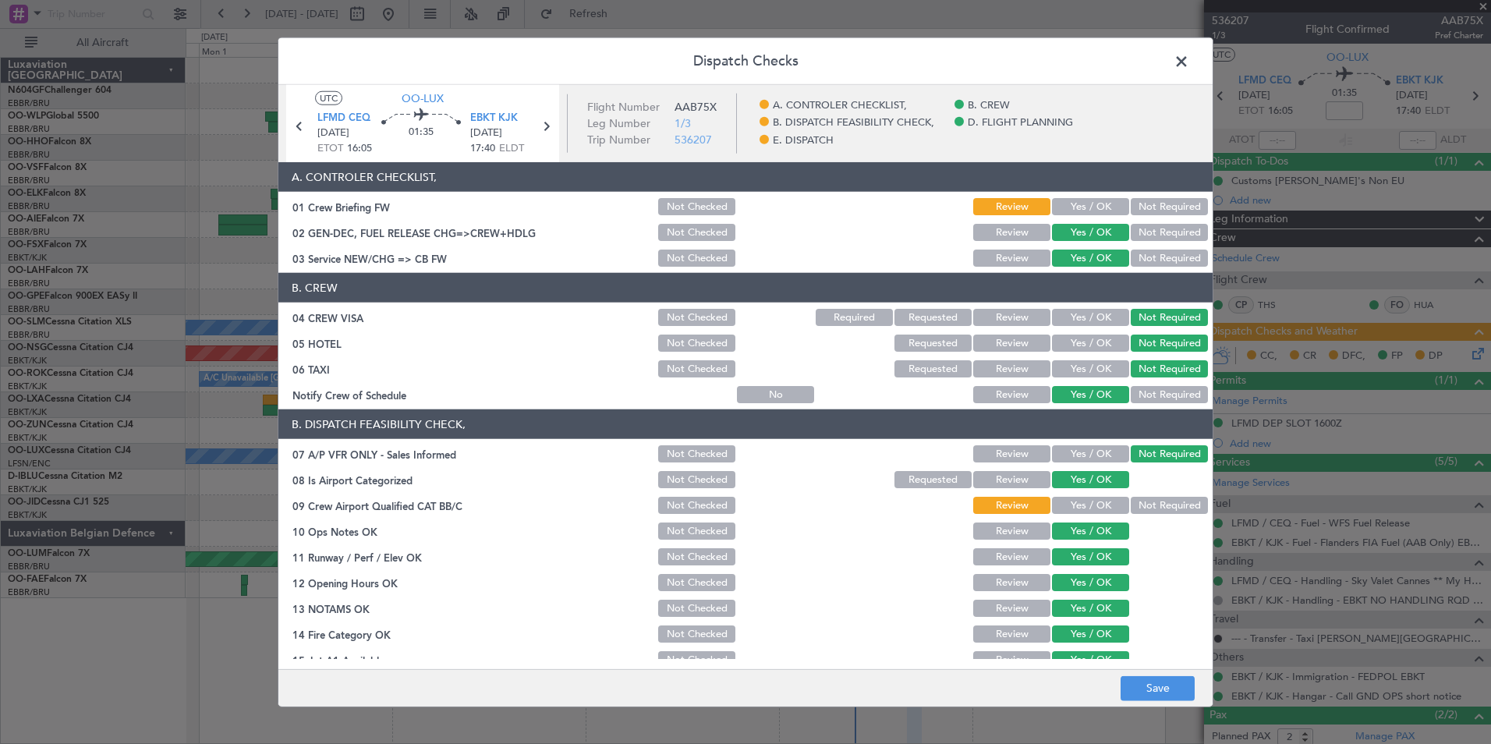
click at [1131, 501] on button "Not Required" at bounding box center [1169, 505] width 77 height 17
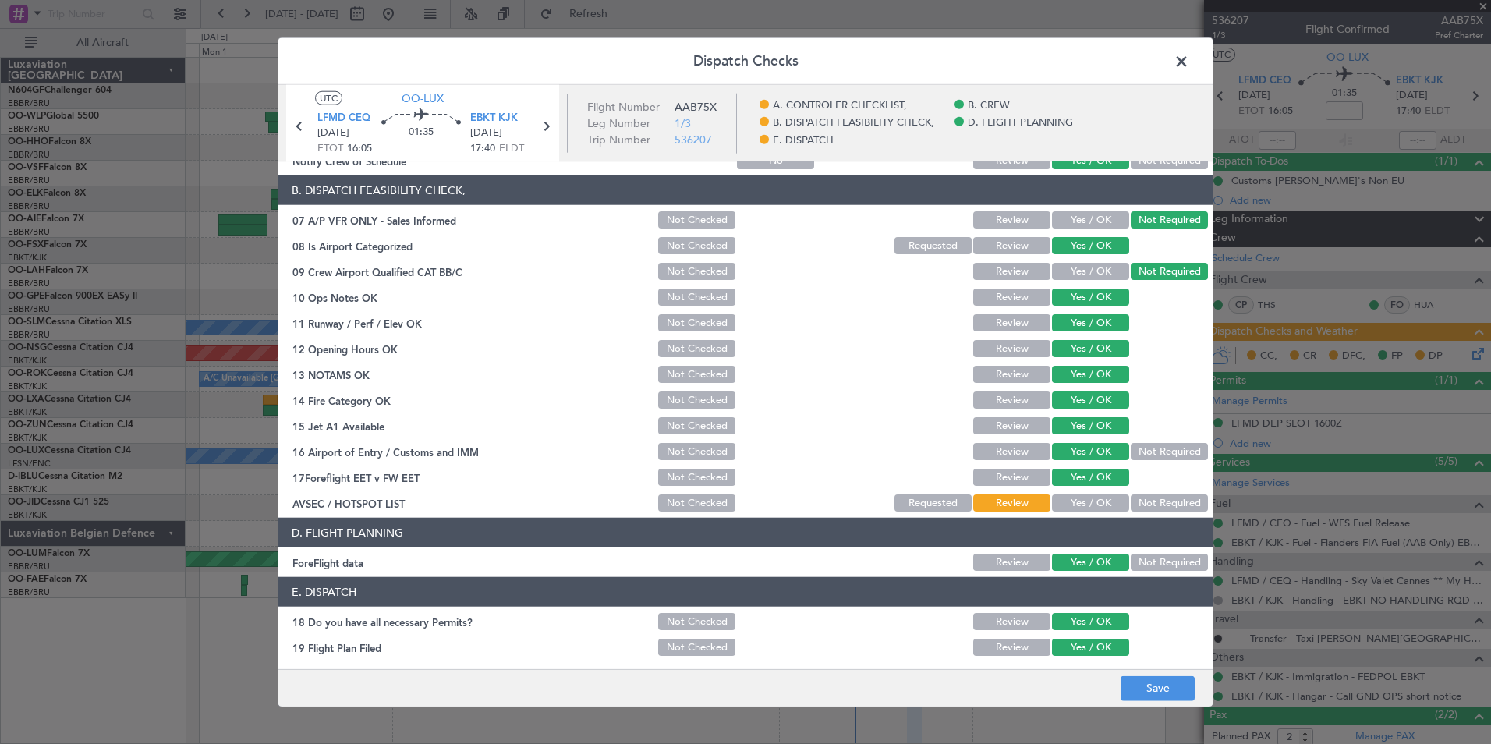
scroll to position [288, 0]
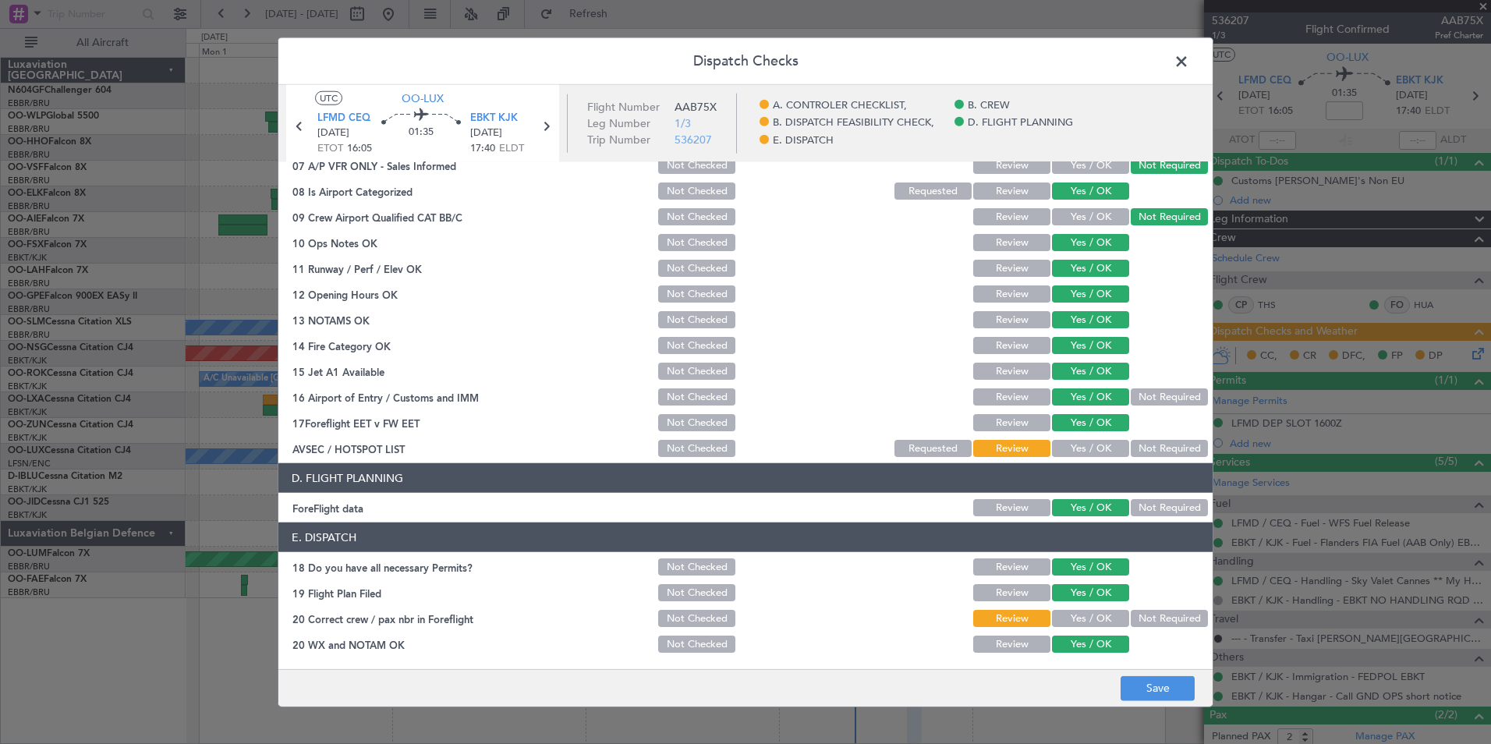
click at [1077, 456] on button "Yes / OK" at bounding box center [1090, 448] width 77 height 17
click at [1082, 608] on div "Yes / OK" at bounding box center [1088, 618] width 79 height 22
click at [1082, 617] on button "Yes / OK" at bounding box center [1090, 618] width 77 height 17
click at [1150, 678] on button "Save" at bounding box center [1157, 687] width 74 height 25
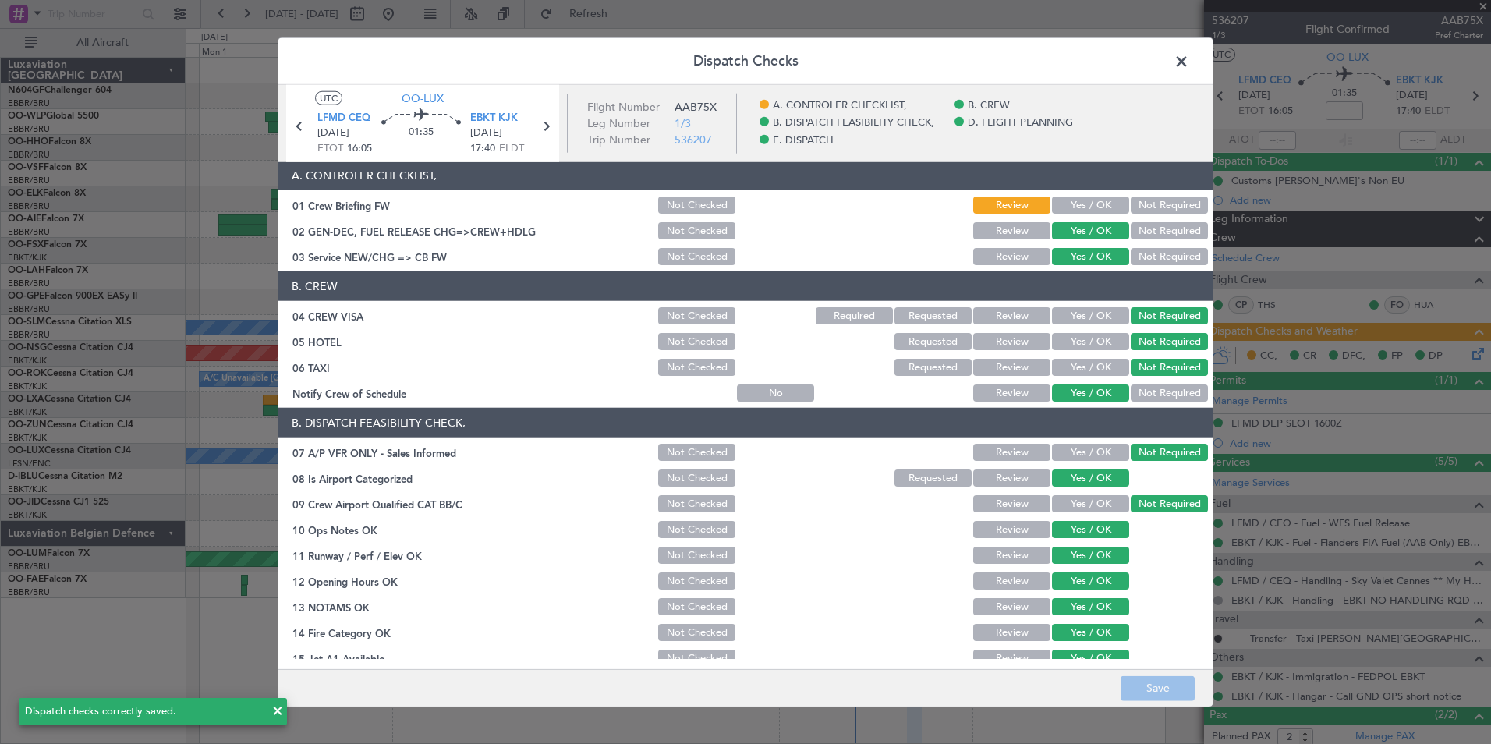
scroll to position [0, 0]
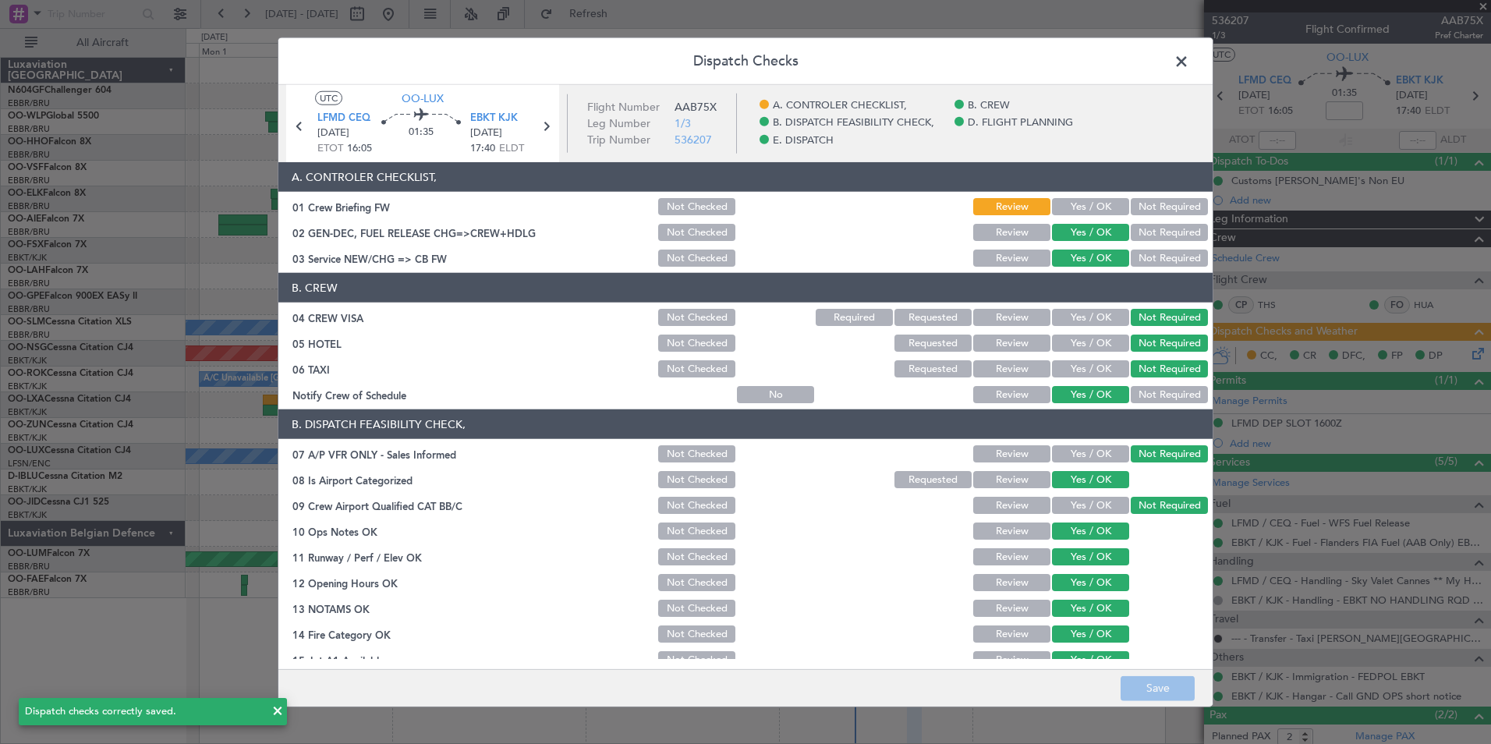
click at [1189, 58] on span at bounding box center [1189, 65] width 0 height 31
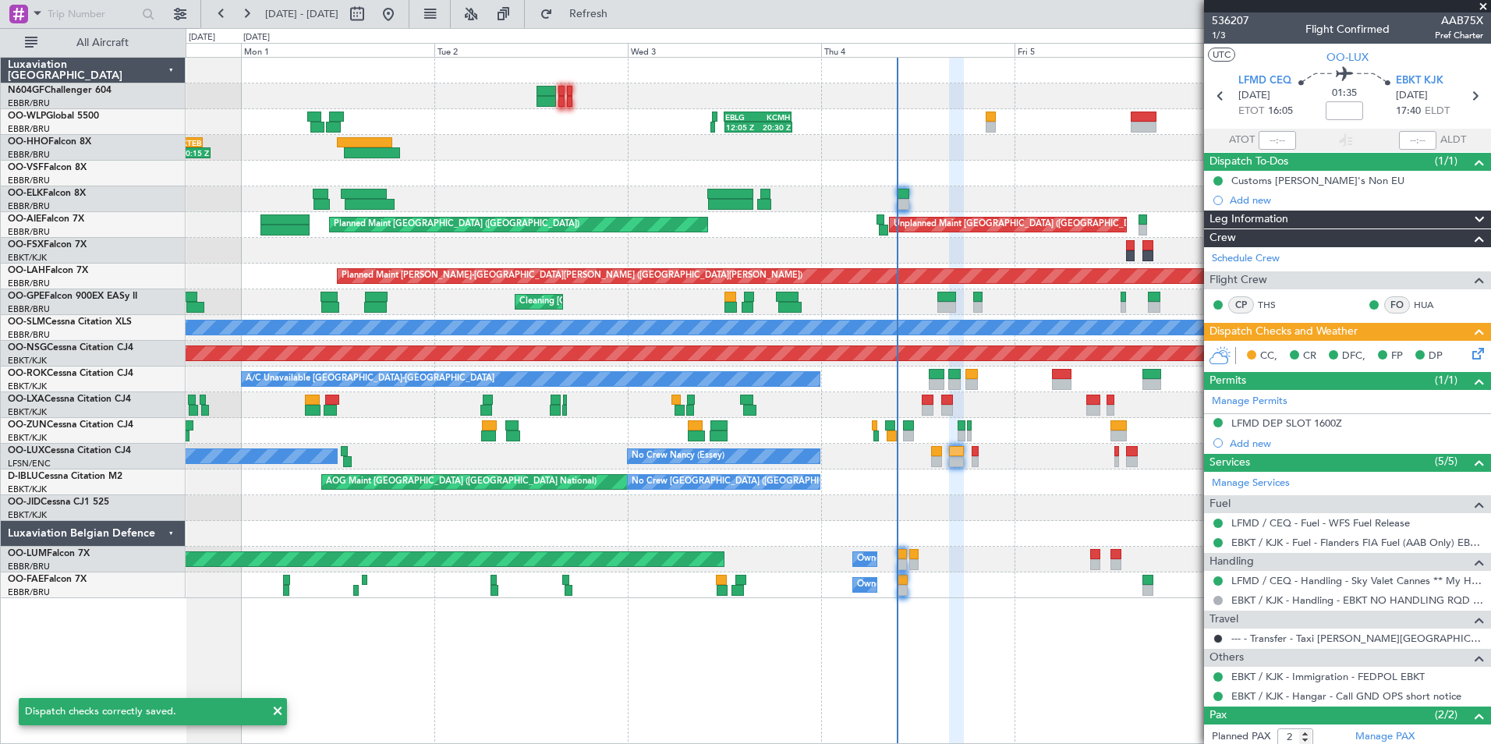
click at [1073, 441] on div at bounding box center [838, 431] width 1304 height 26
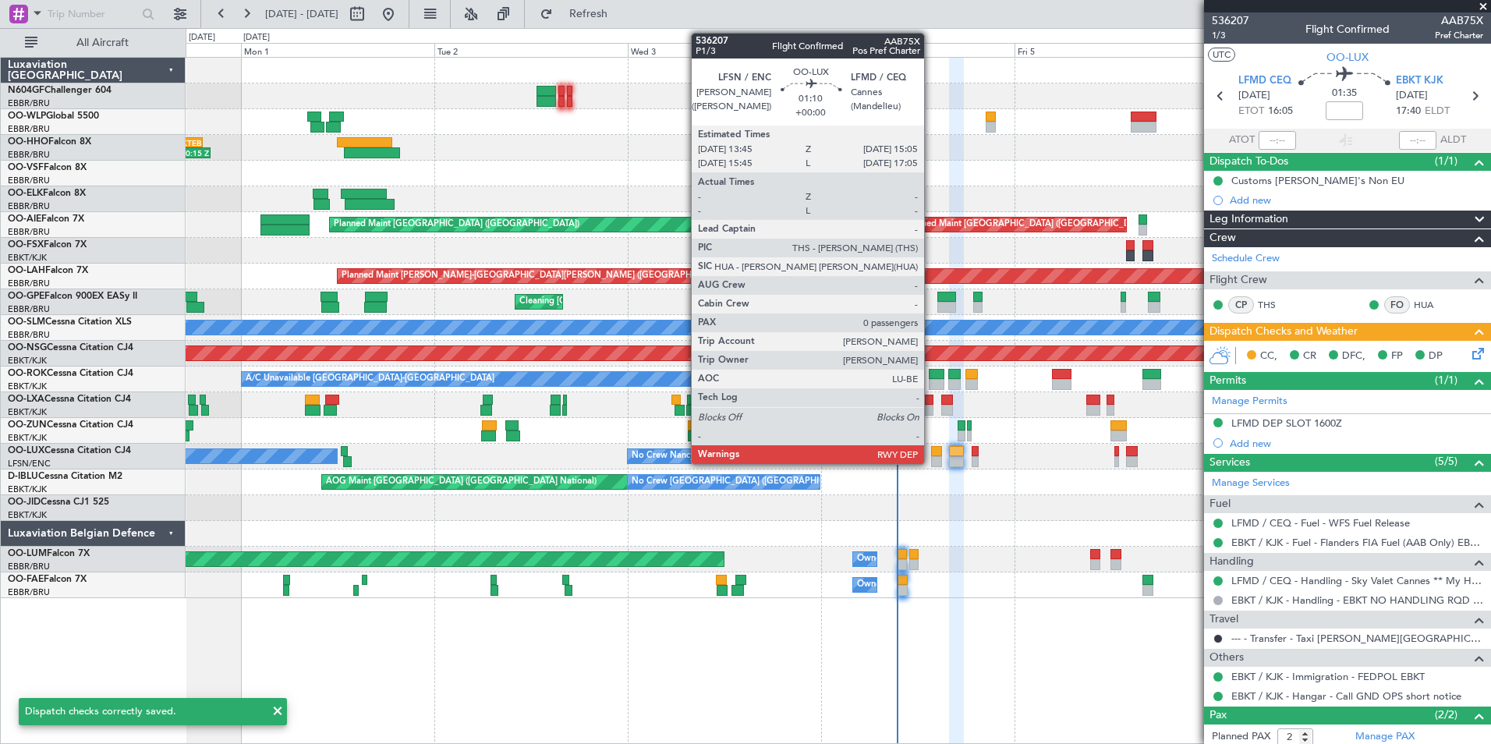
click at [932, 455] on div at bounding box center [936, 451] width 11 height 11
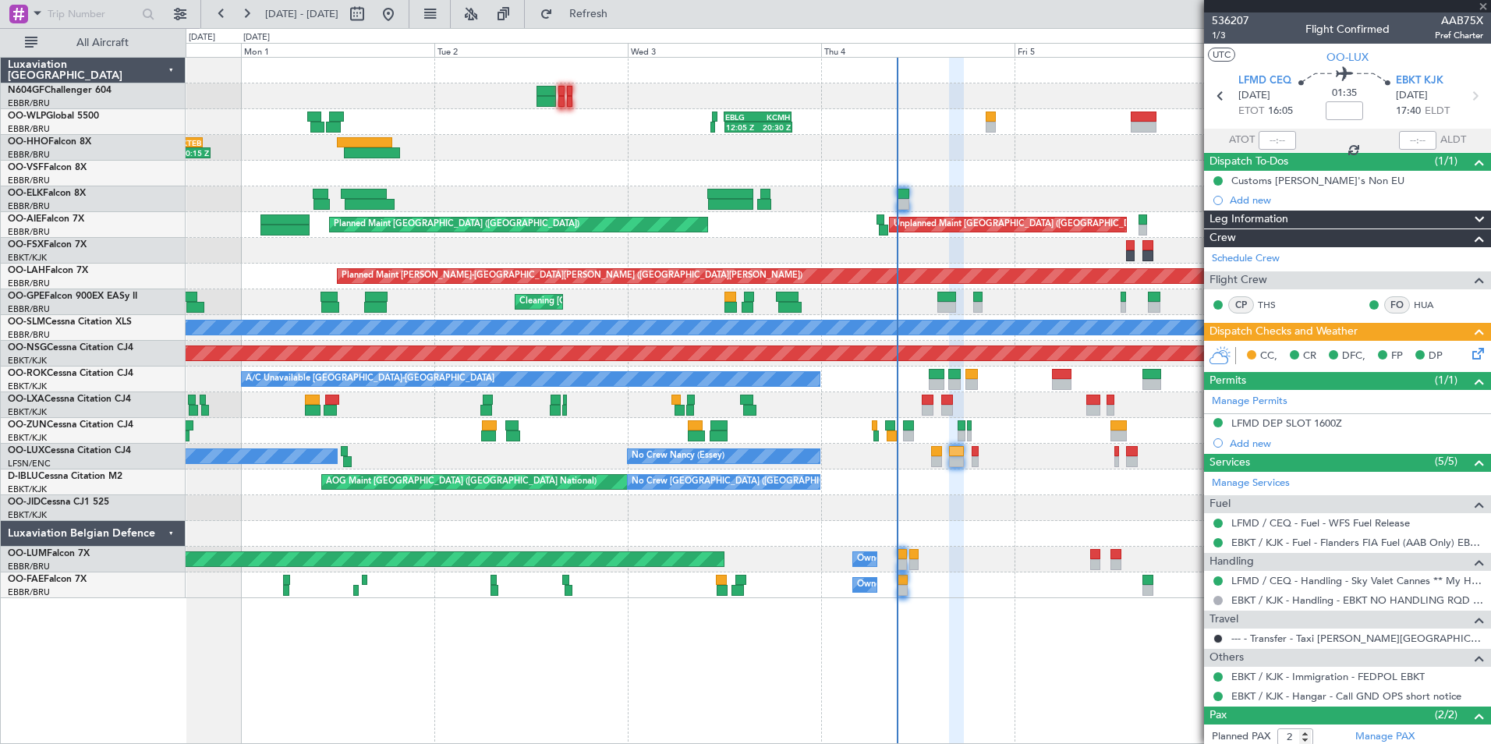
type input "0"
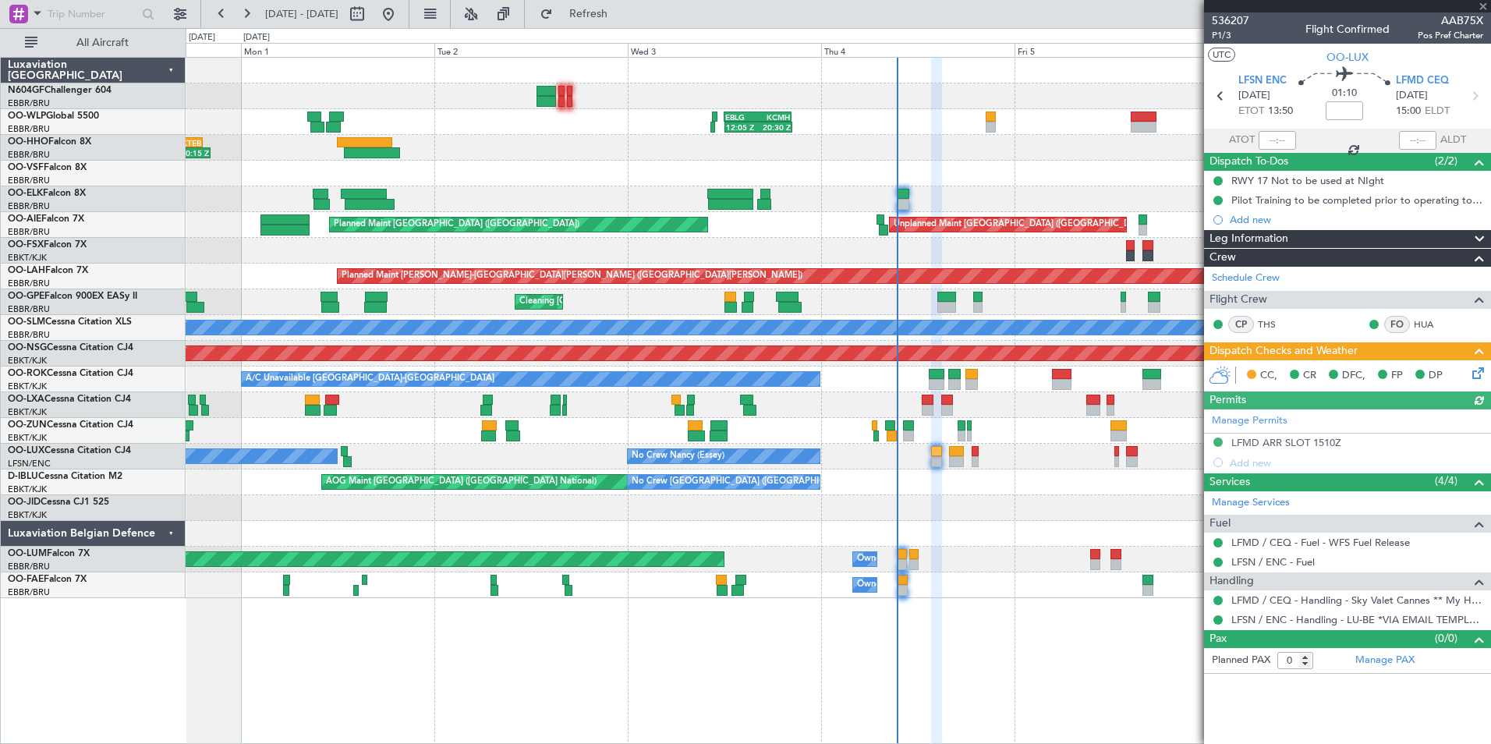
click at [1477, 370] on icon at bounding box center [1475, 370] width 12 height 12
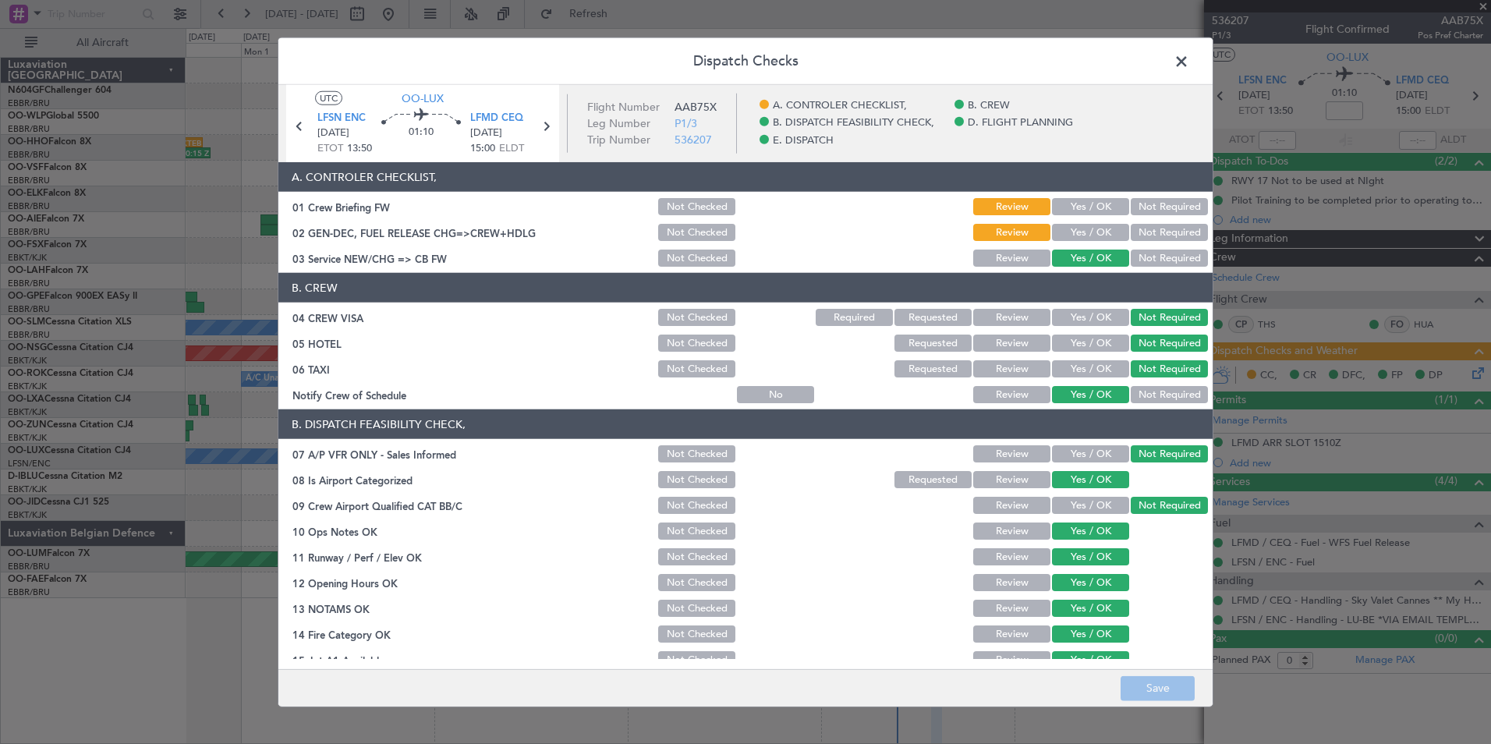
click at [1091, 229] on button "Yes / OK" at bounding box center [1090, 232] width 77 height 17
click at [1150, 681] on button "Save" at bounding box center [1157, 687] width 74 height 25
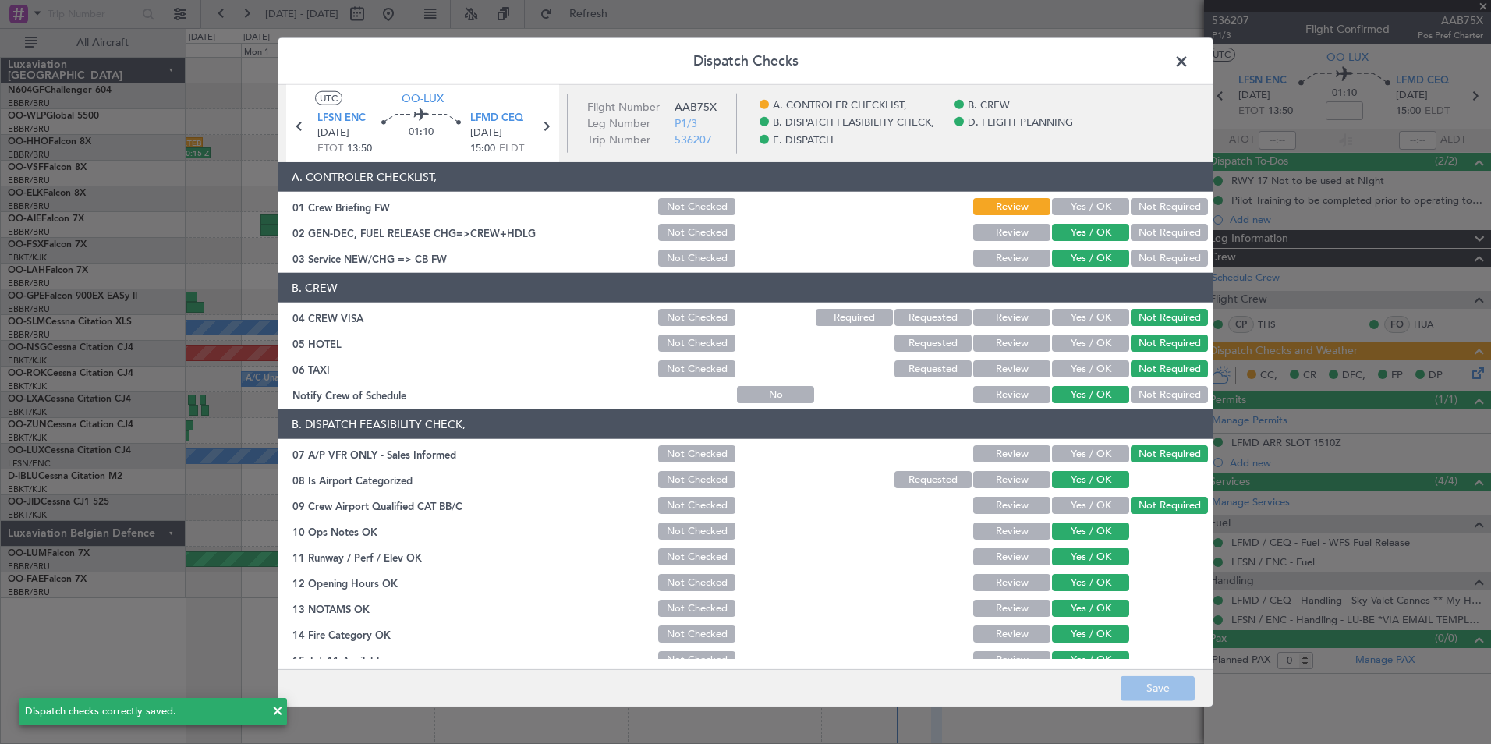
click at [1189, 56] on span at bounding box center [1189, 65] width 0 height 31
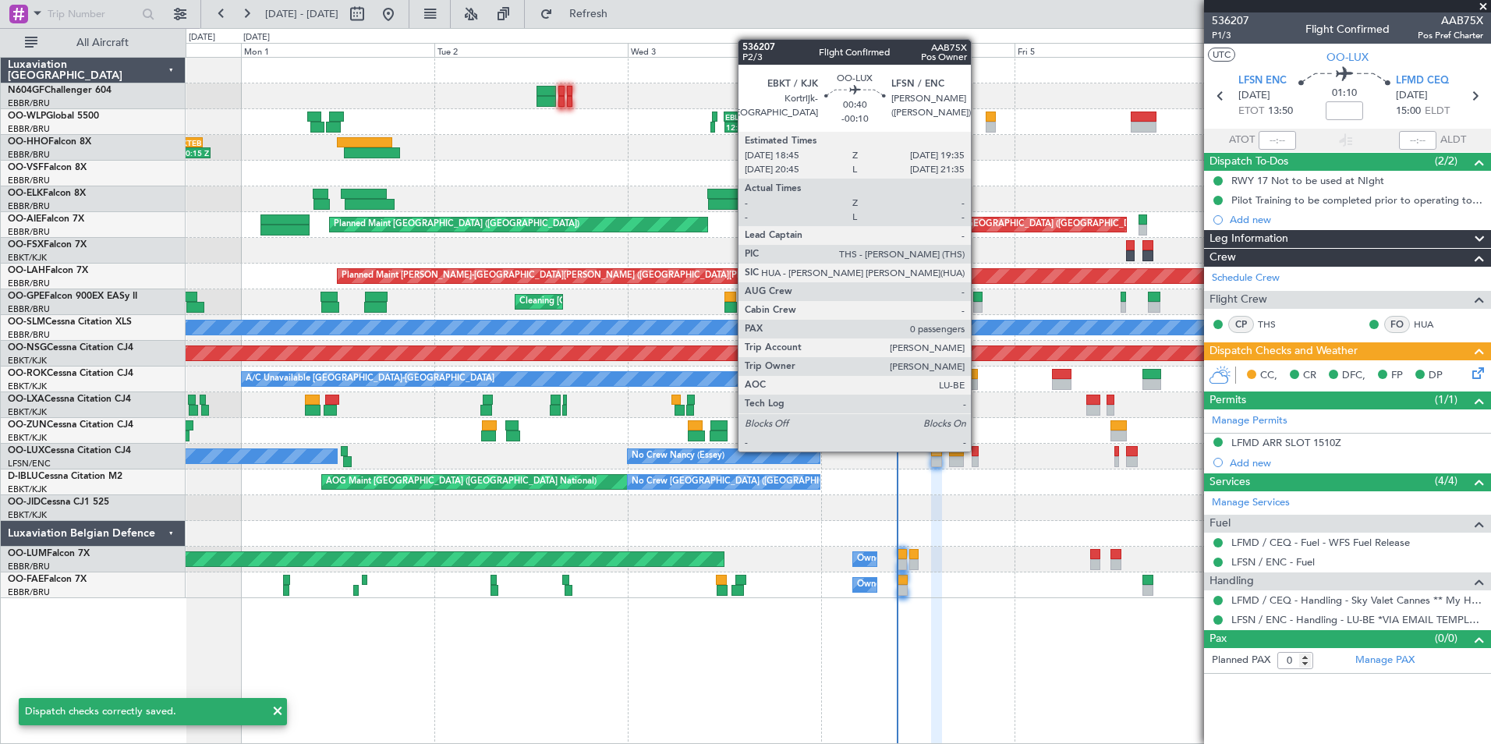
click at [977, 450] on div at bounding box center [974, 451] width 7 height 11
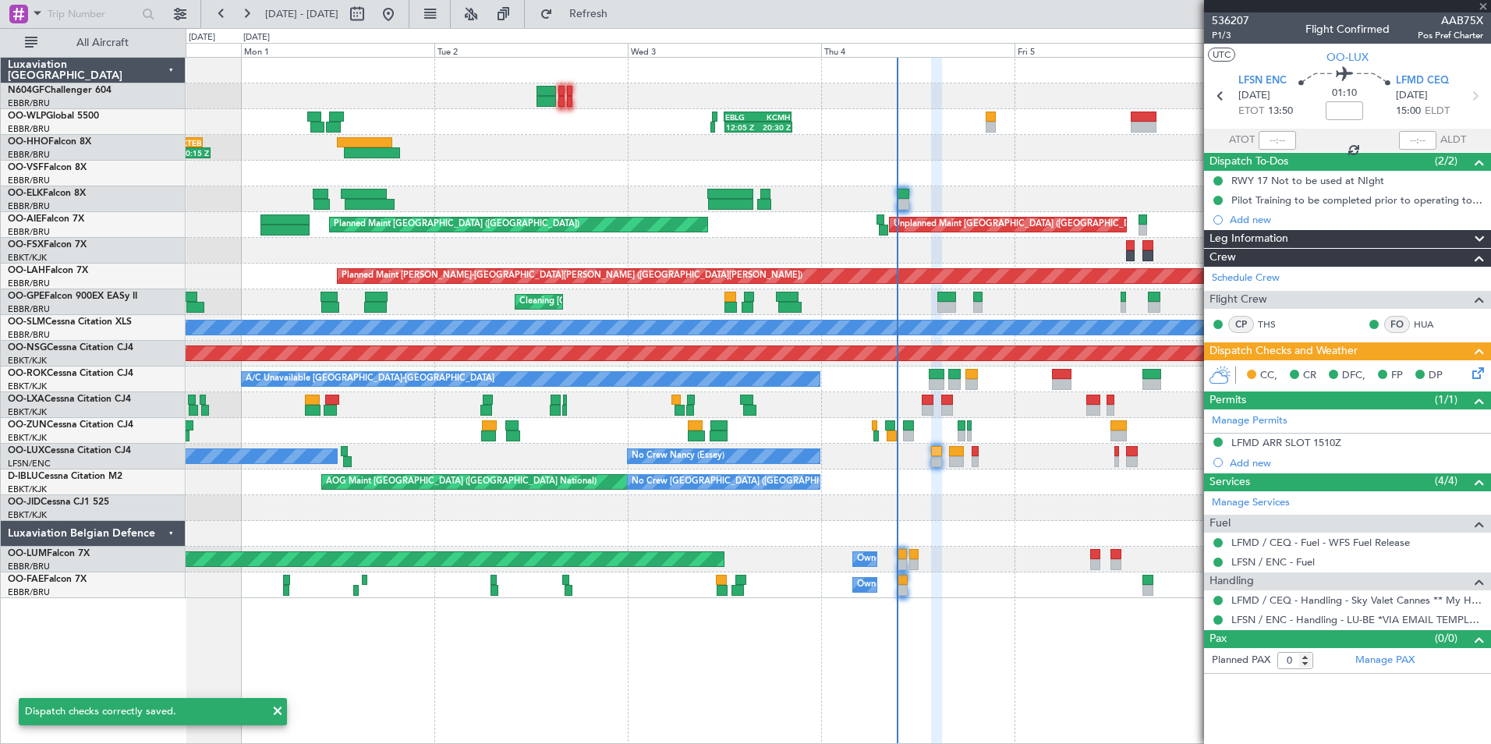
type input "-00:10"
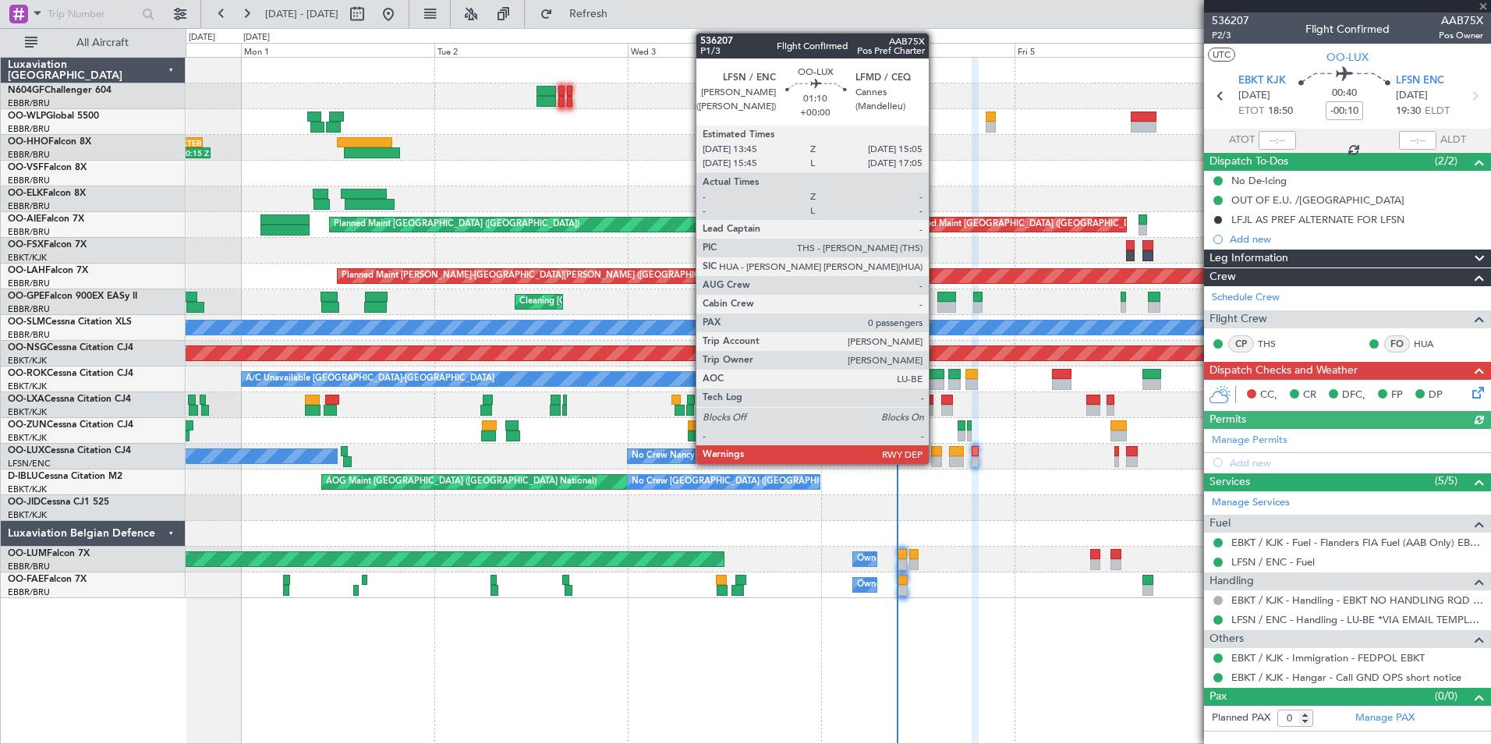
click at [936, 458] on div at bounding box center [936, 461] width 11 height 11
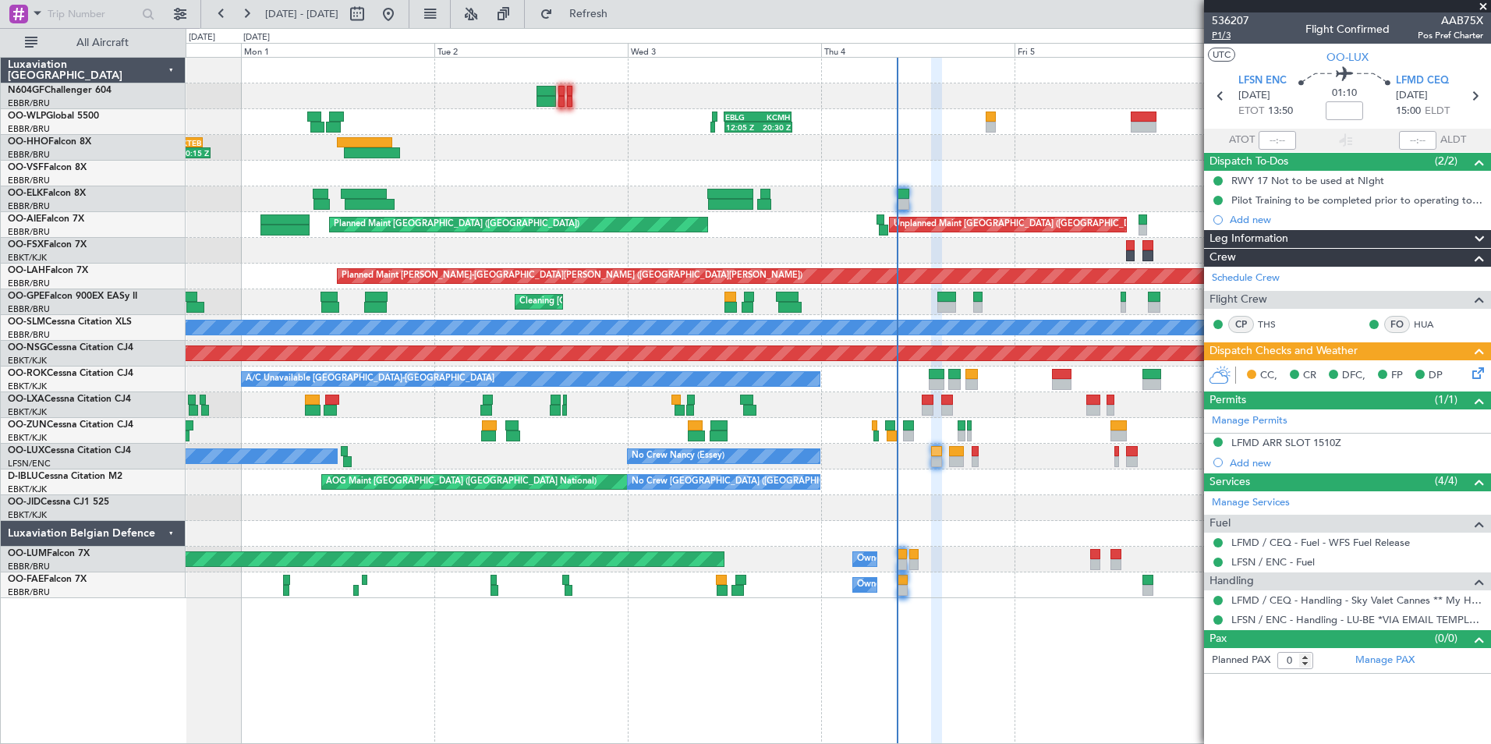
click at [1218, 37] on span "P1/3" at bounding box center [1230, 35] width 37 height 13
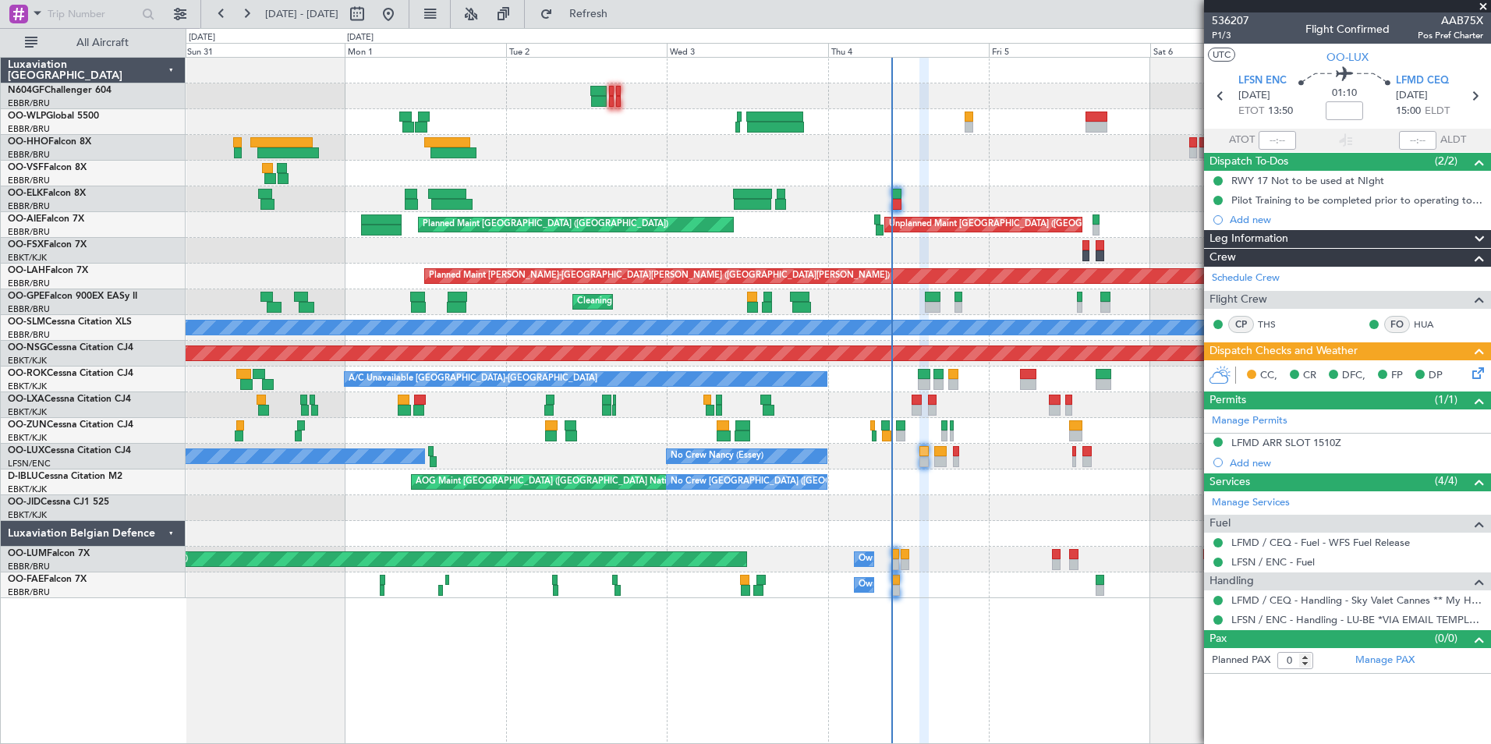
click at [886, 393] on div "Planned Maint Brussels (Brussels National) Planned Maint Kortrijk-Wevelgem" at bounding box center [838, 405] width 1304 height 26
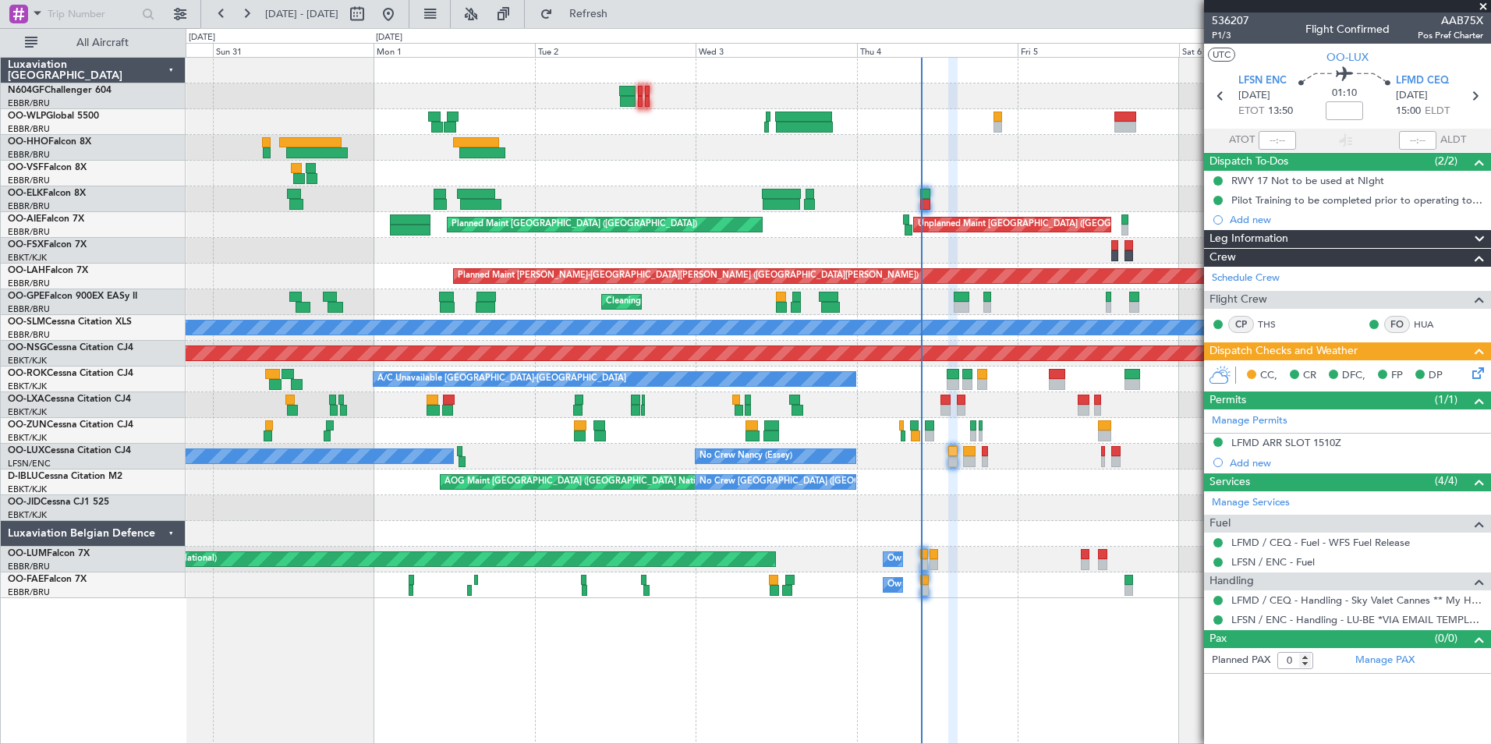
click at [755, 511] on div "Planned Maint Kortrijk-Wevelgem AOG Maint Kortrijk-Wevelgem" at bounding box center [838, 508] width 1304 height 26
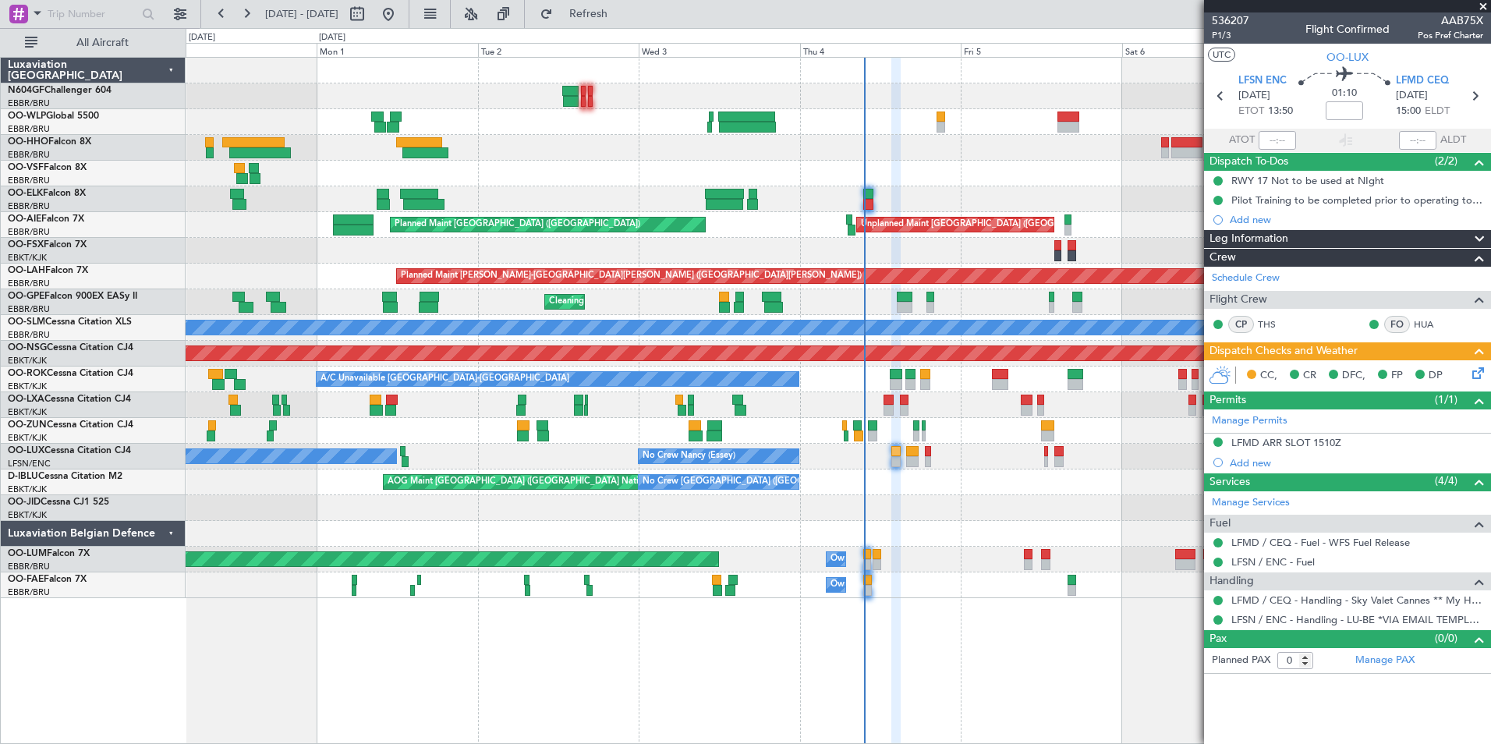
click at [908, 471] on div "AOG Maint Brussels (Brussels National) No Crew Brussels (Brussels National)" at bounding box center [838, 482] width 1304 height 26
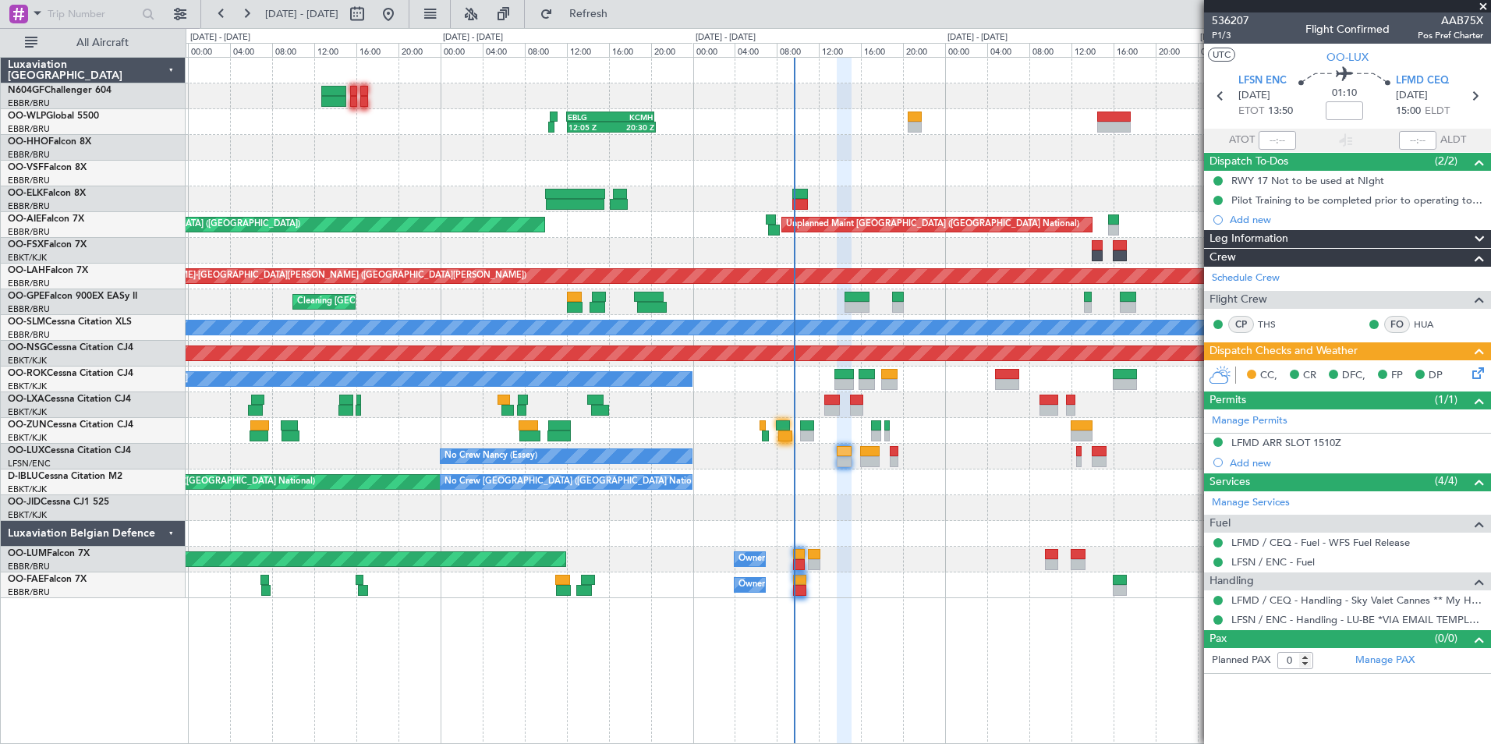
click at [1470, 364] on icon at bounding box center [1475, 370] width 12 height 12
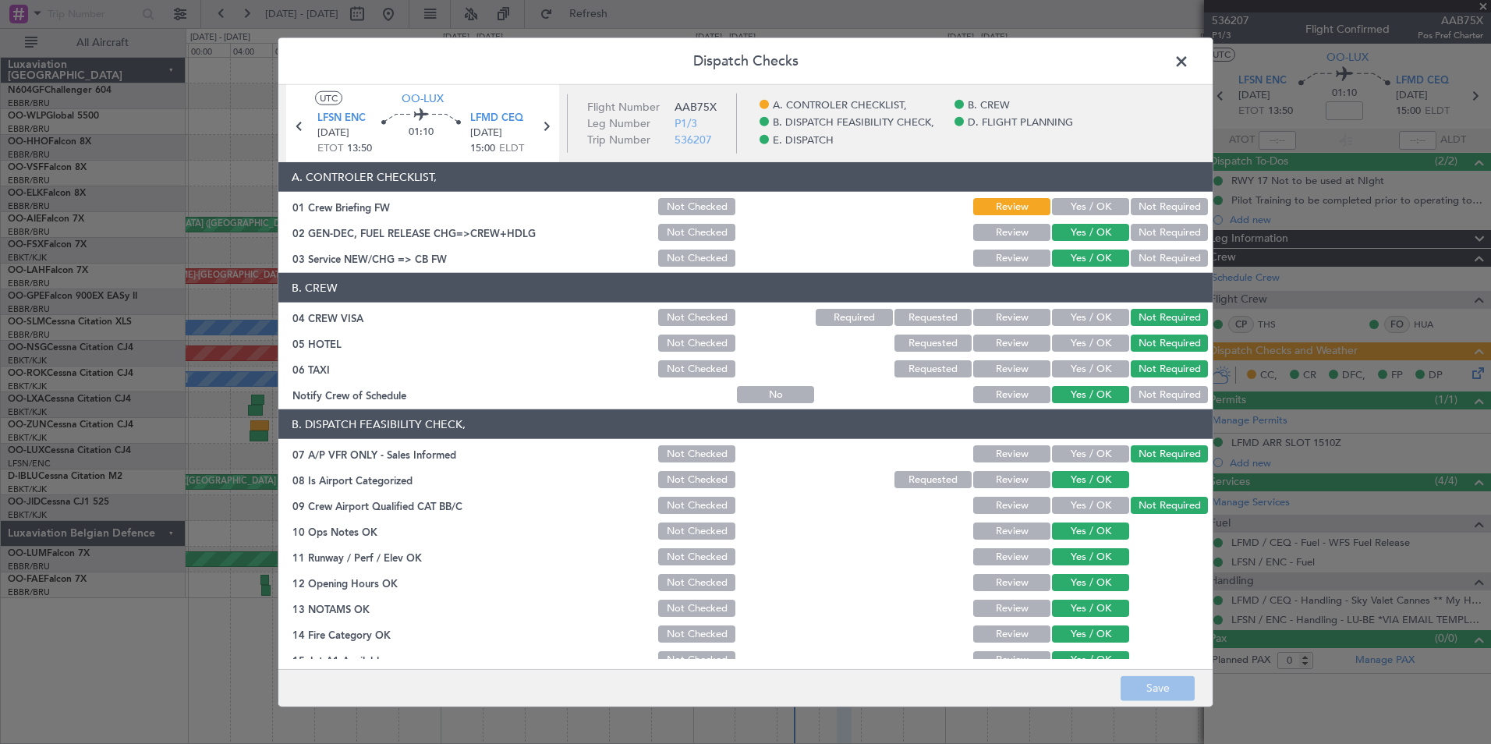
click at [1088, 203] on button "Yes / OK" at bounding box center [1090, 206] width 77 height 17
click at [1168, 695] on button "Save" at bounding box center [1157, 687] width 74 height 25
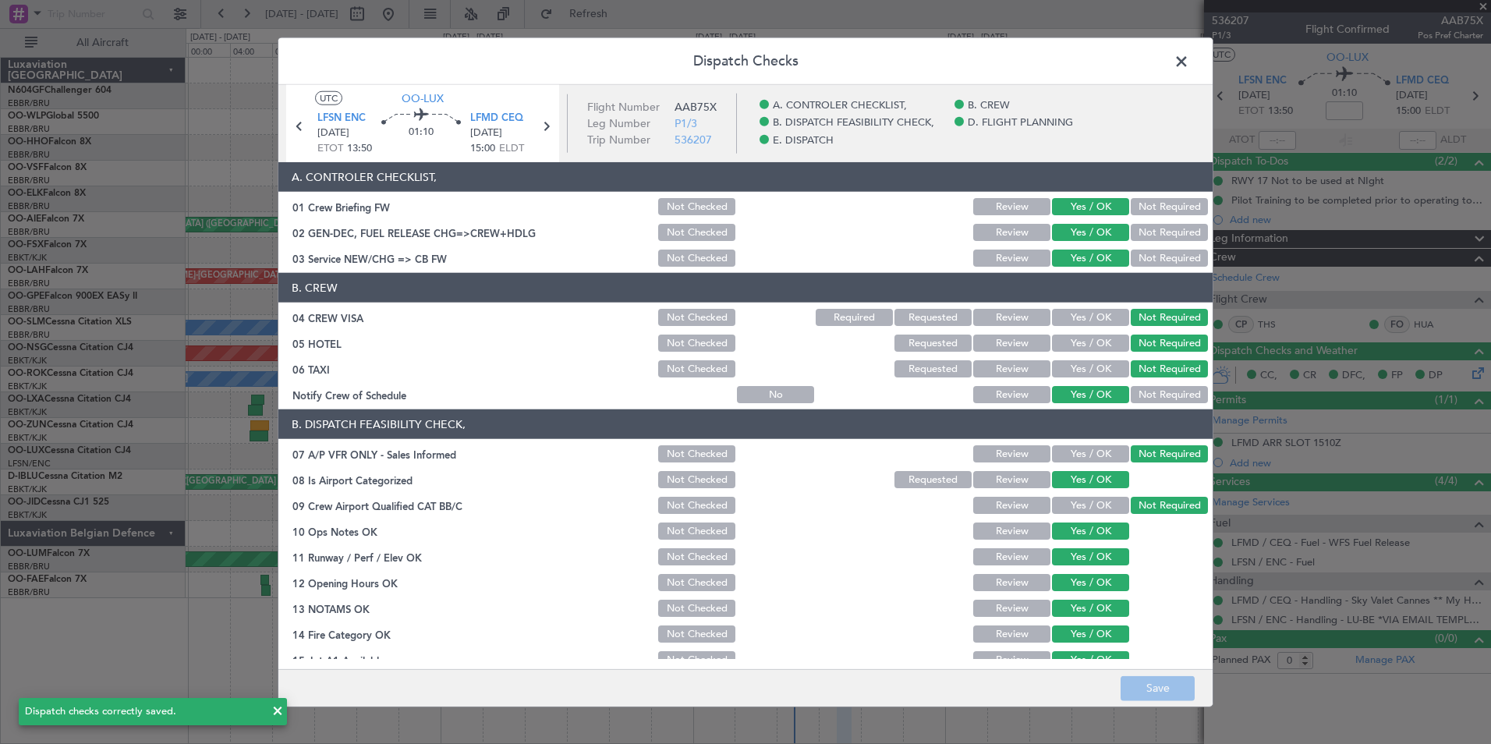
click at [1189, 62] on span at bounding box center [1189, 65] width 0 height 31
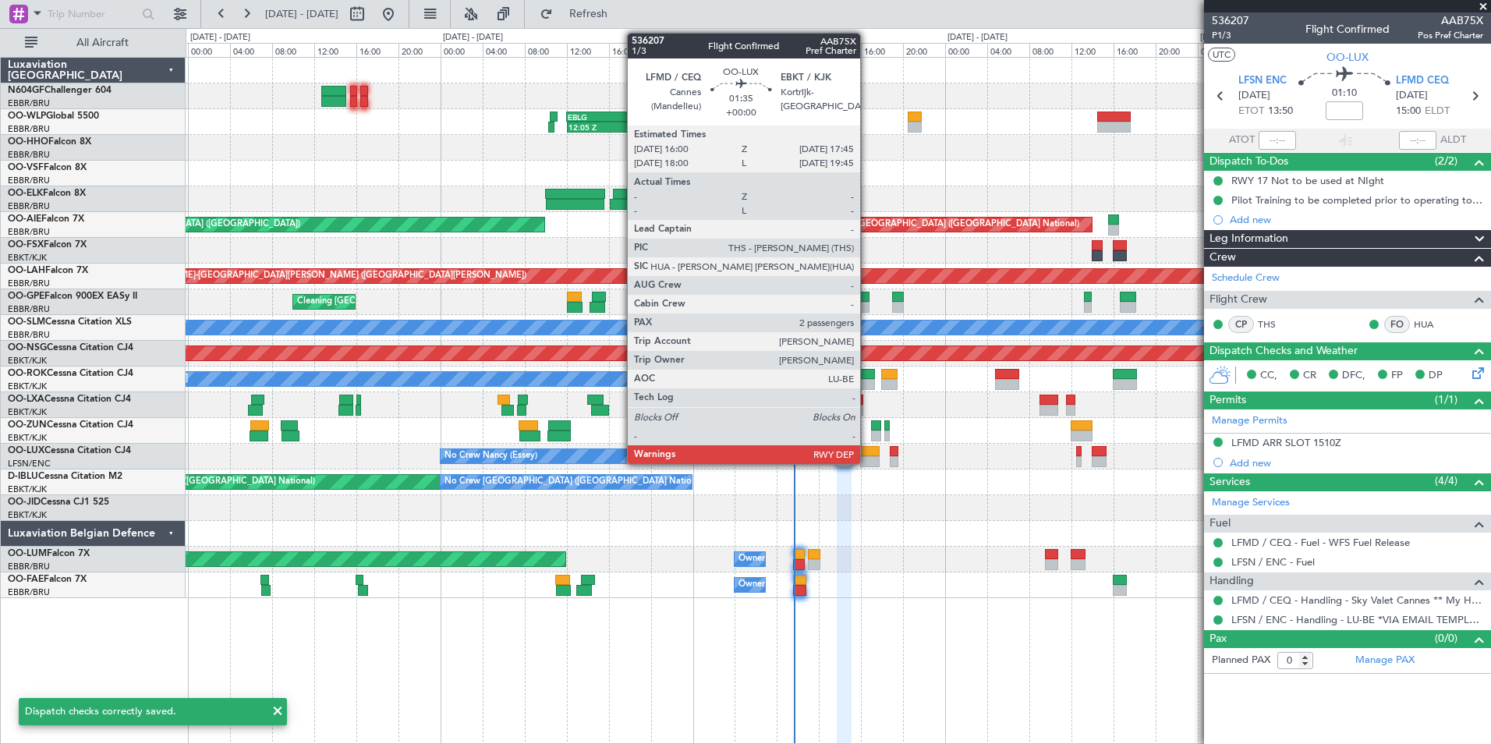
click at [867, 460] on div at bounding box center [869, 461] width 19 height 11
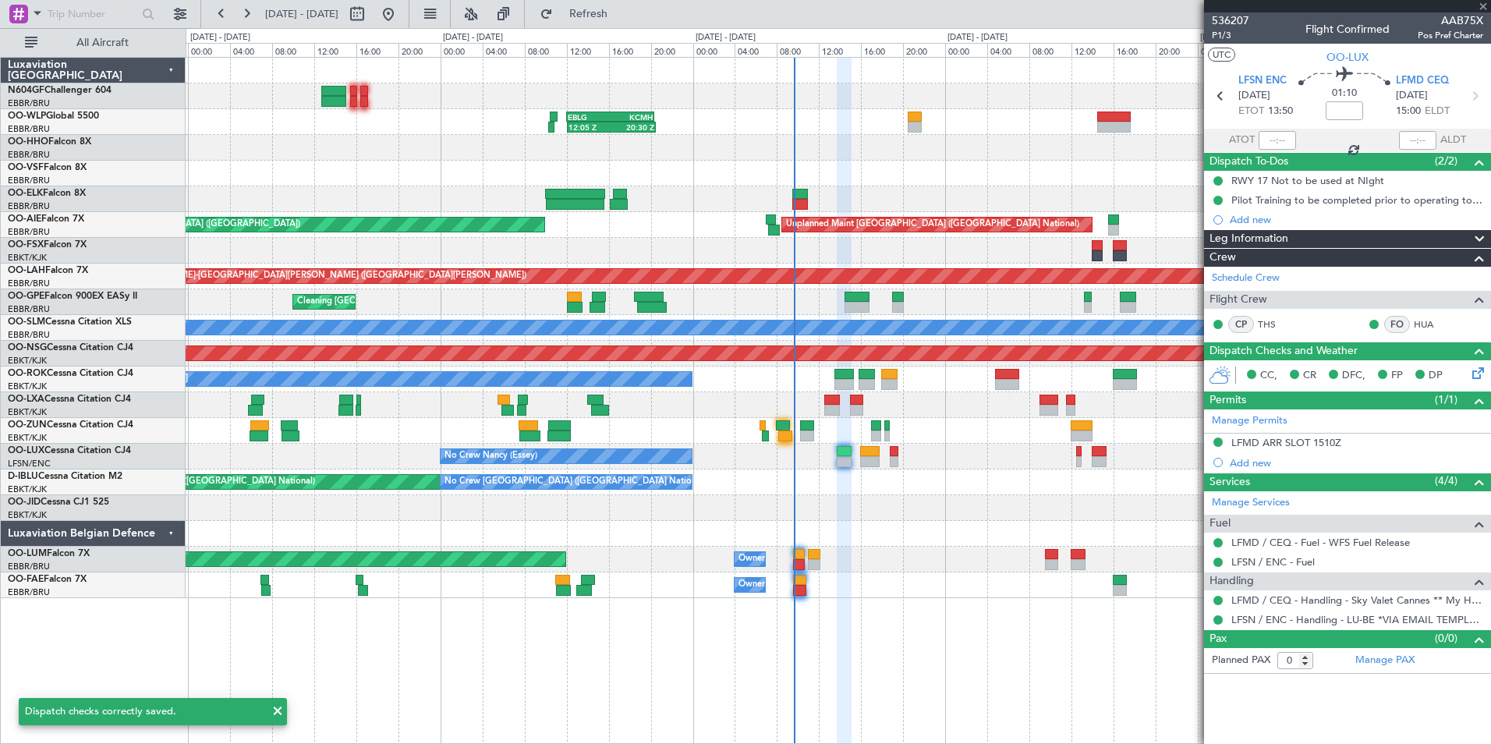
type input "2"
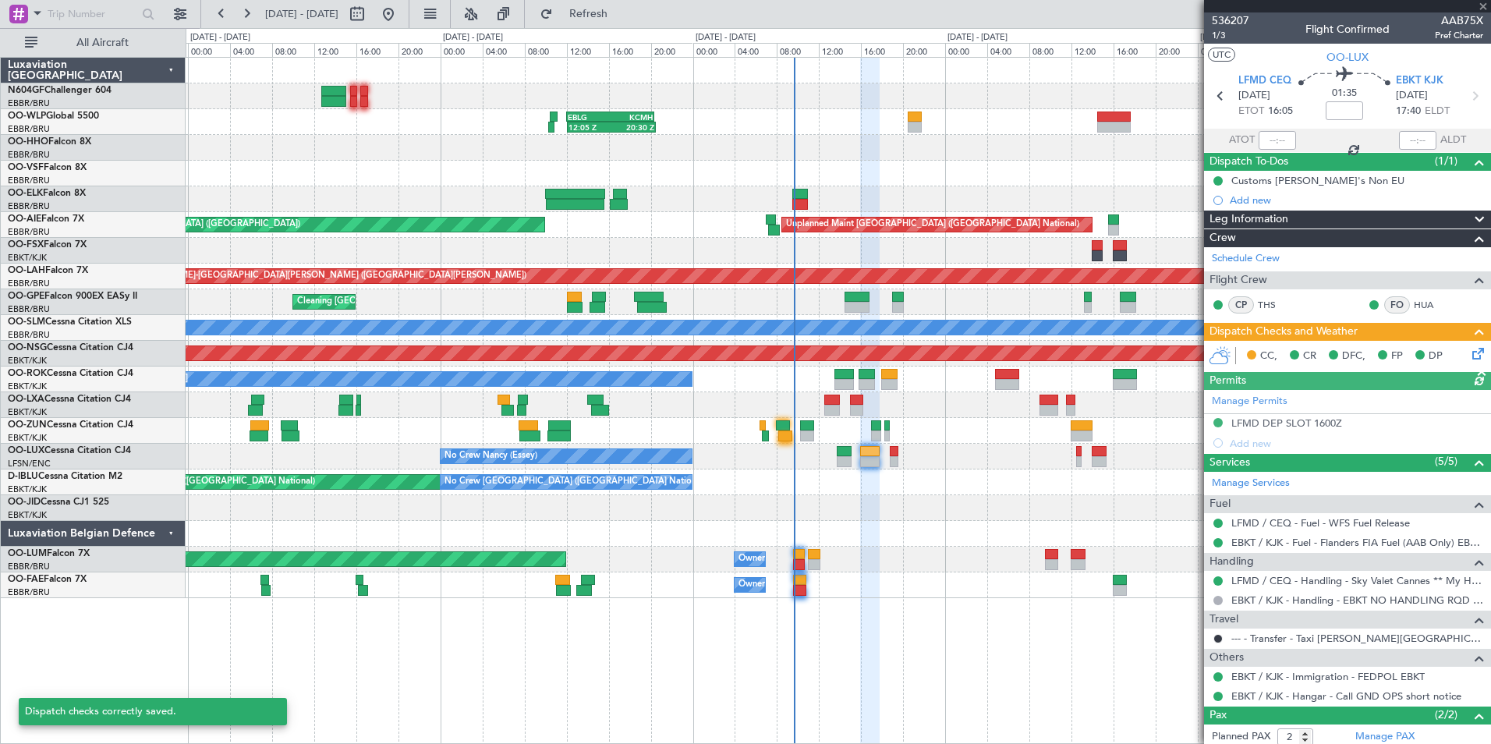
click at [1469, 349] on icon at bounding box center [1475, 351] width 12 height 12
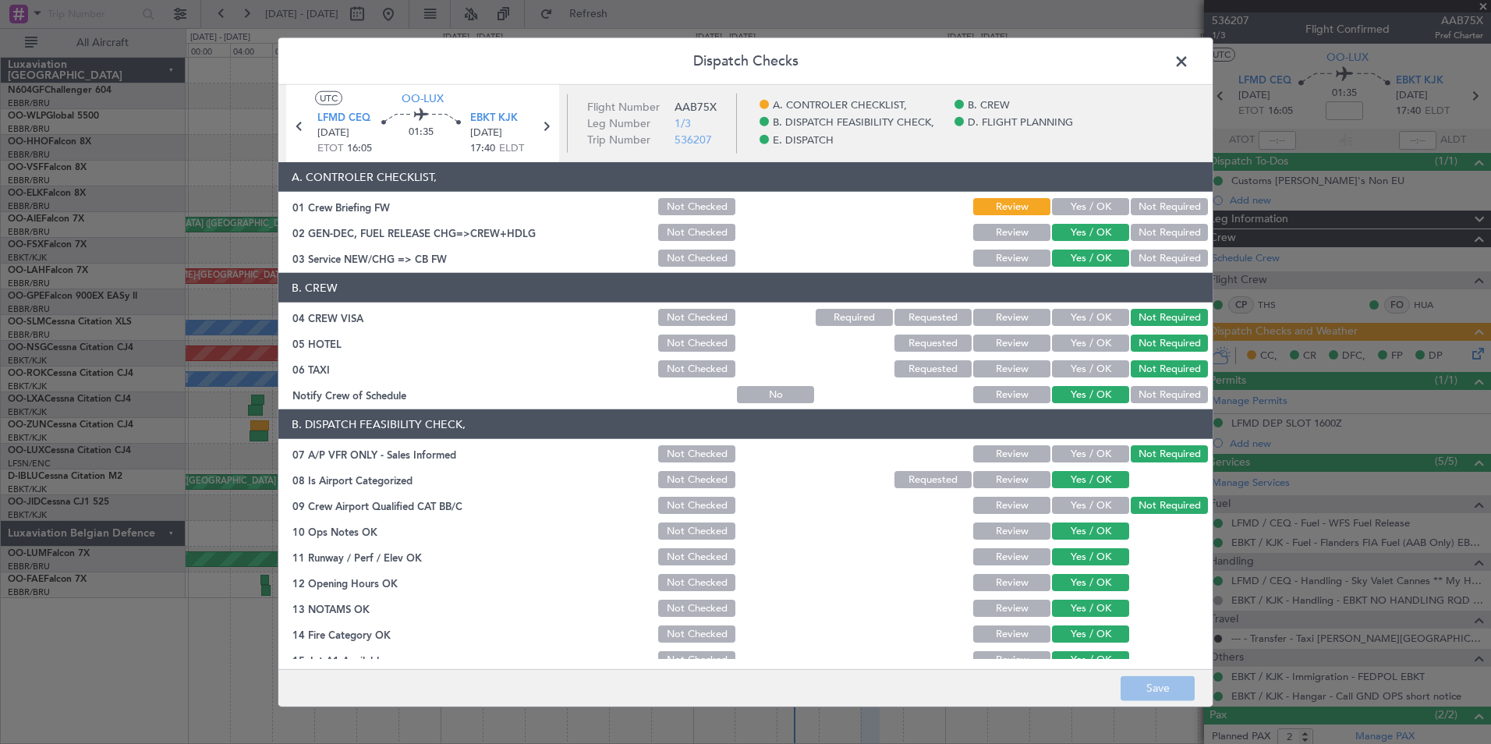
click at [1086, 213] on button "Yes / OK" at bounding box center [1090, 206] width 77 height 17
click at [1152, 684] on button "Save" at bounding box center [1157, 687] width 74 height 25
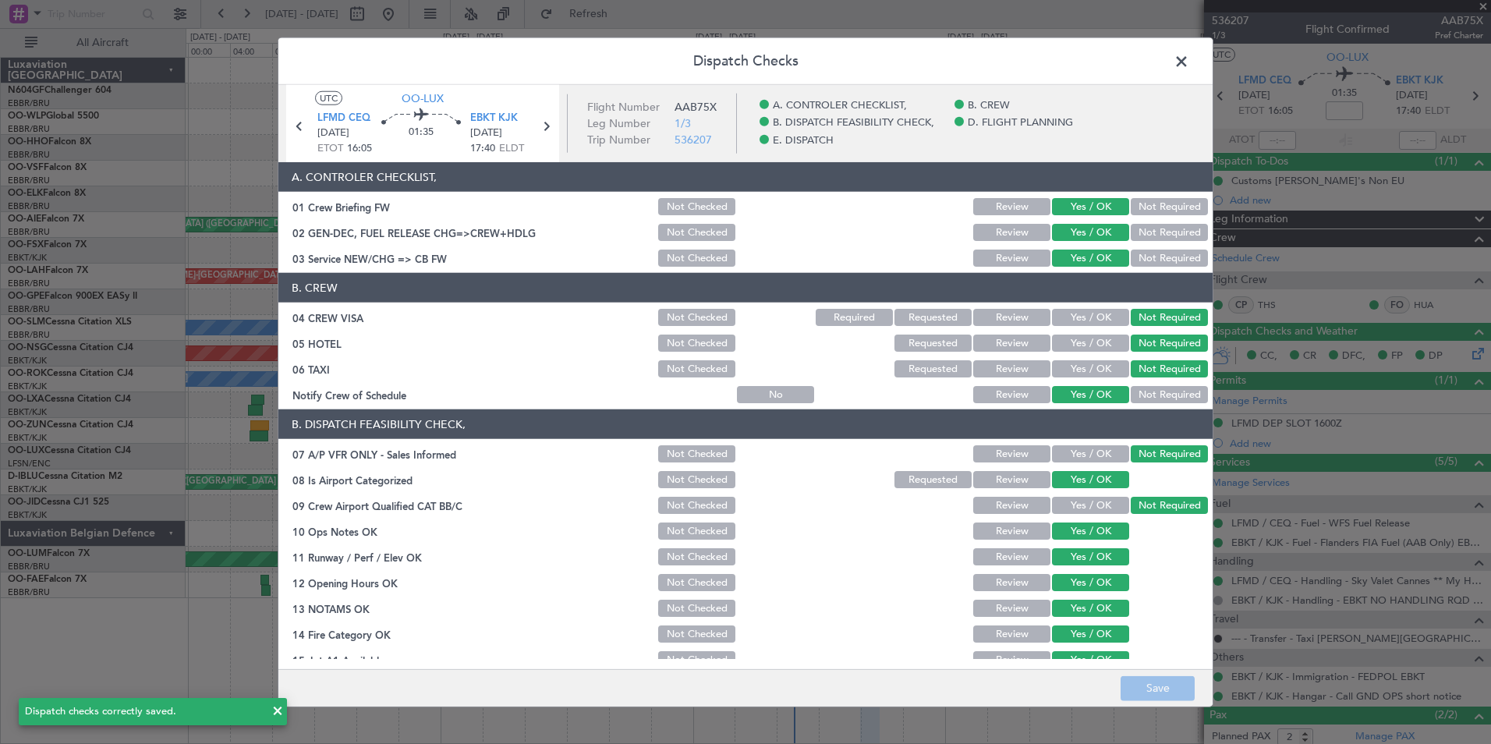
click at [1189, 59] on span at bounding box center [1189, 65] width 0 height 31
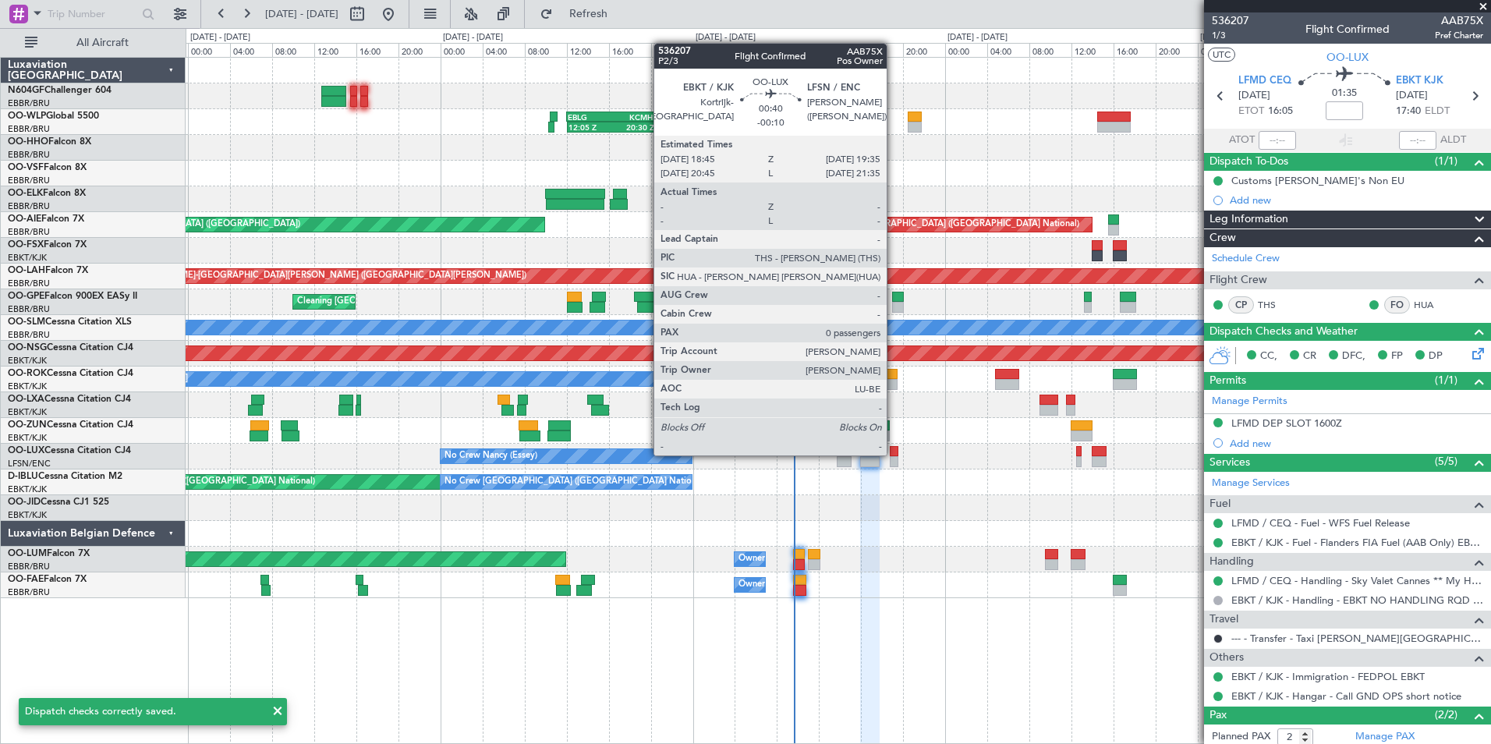
click at [893, 454] on div at bounding box center [894, 451] width 9 height 11
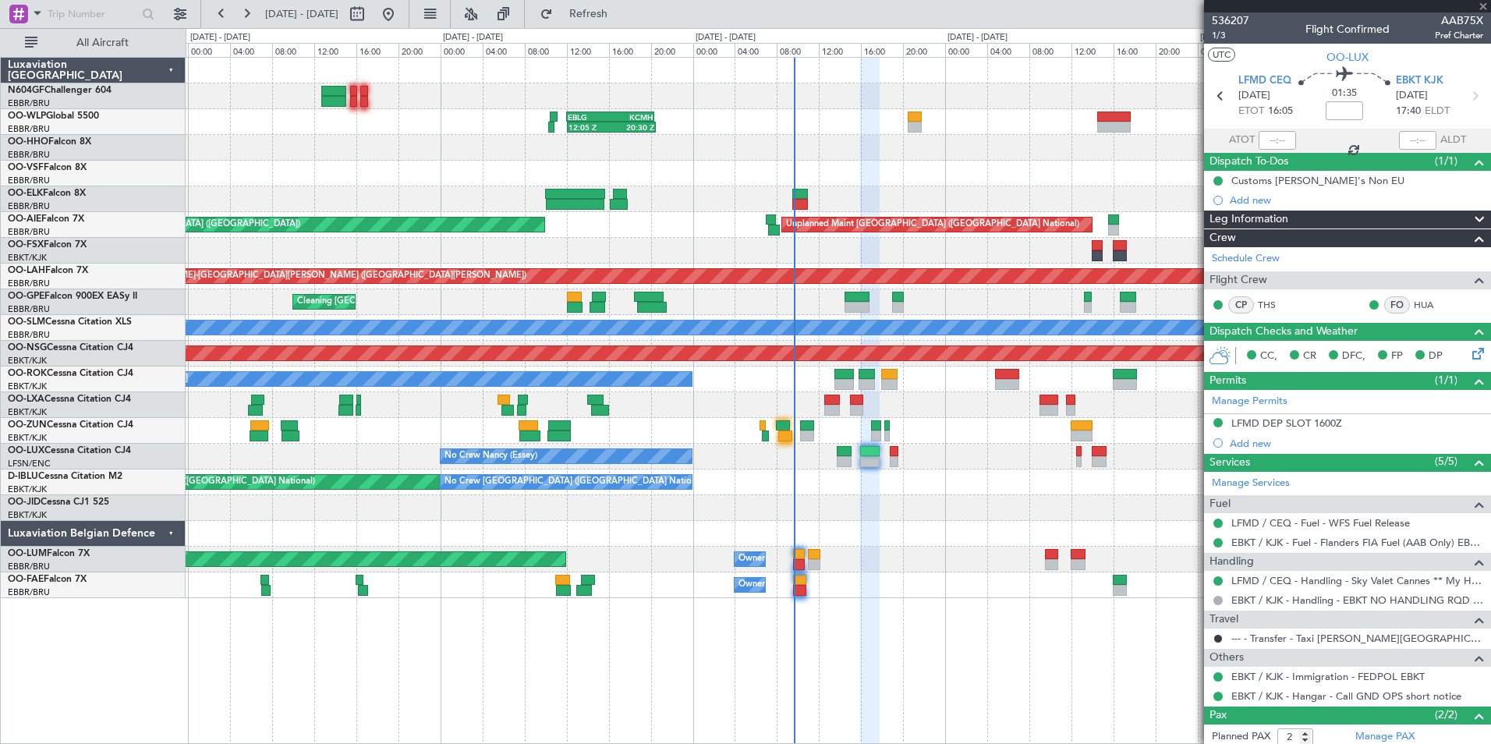
type input "-00:10"
type input "0"
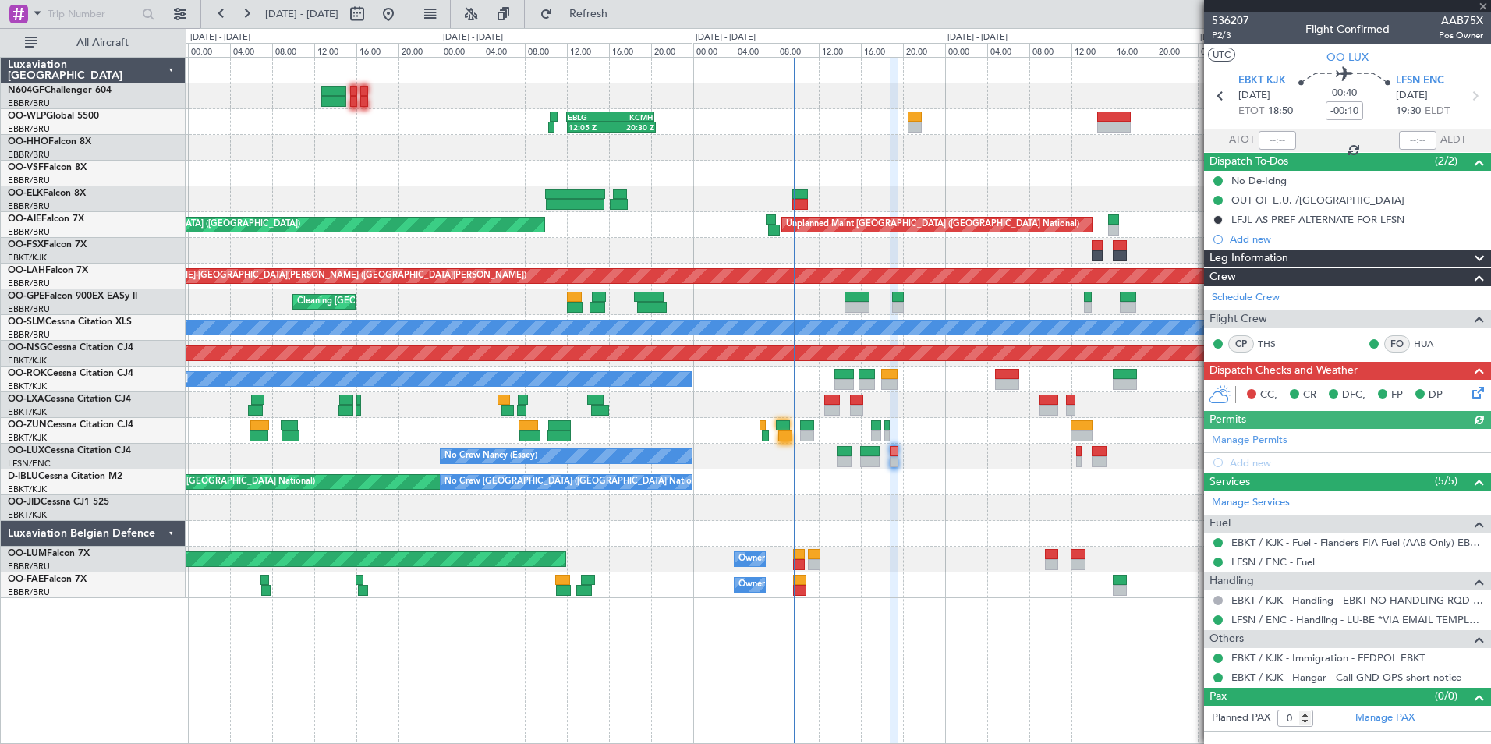
click at [1476, 388] on icon at bounding box center [1475, 390] width 12 height 12
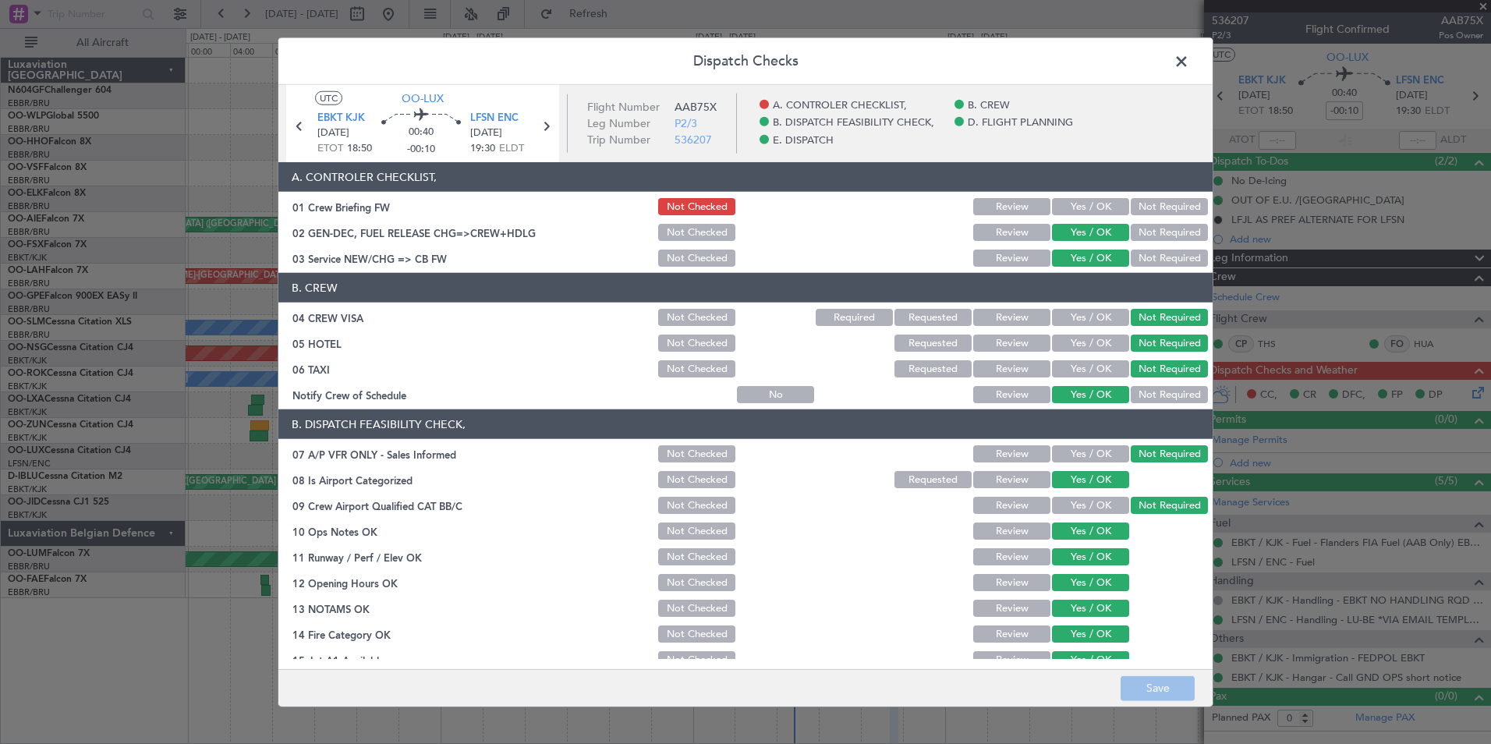
click at [1070, 211] on button "Yes / OK" at bounding box center [1090, 206] width 77 height 17
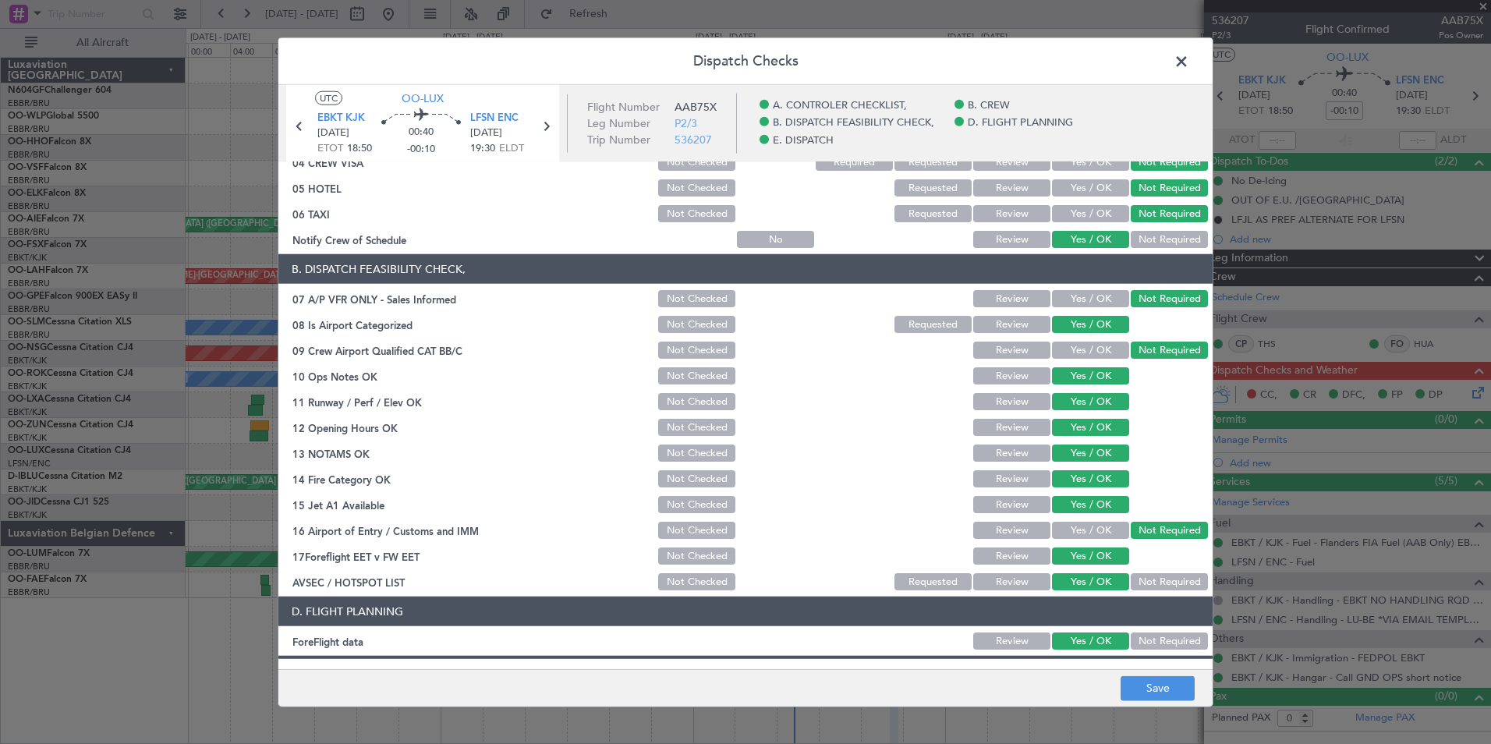
scroll to position [288, 0]
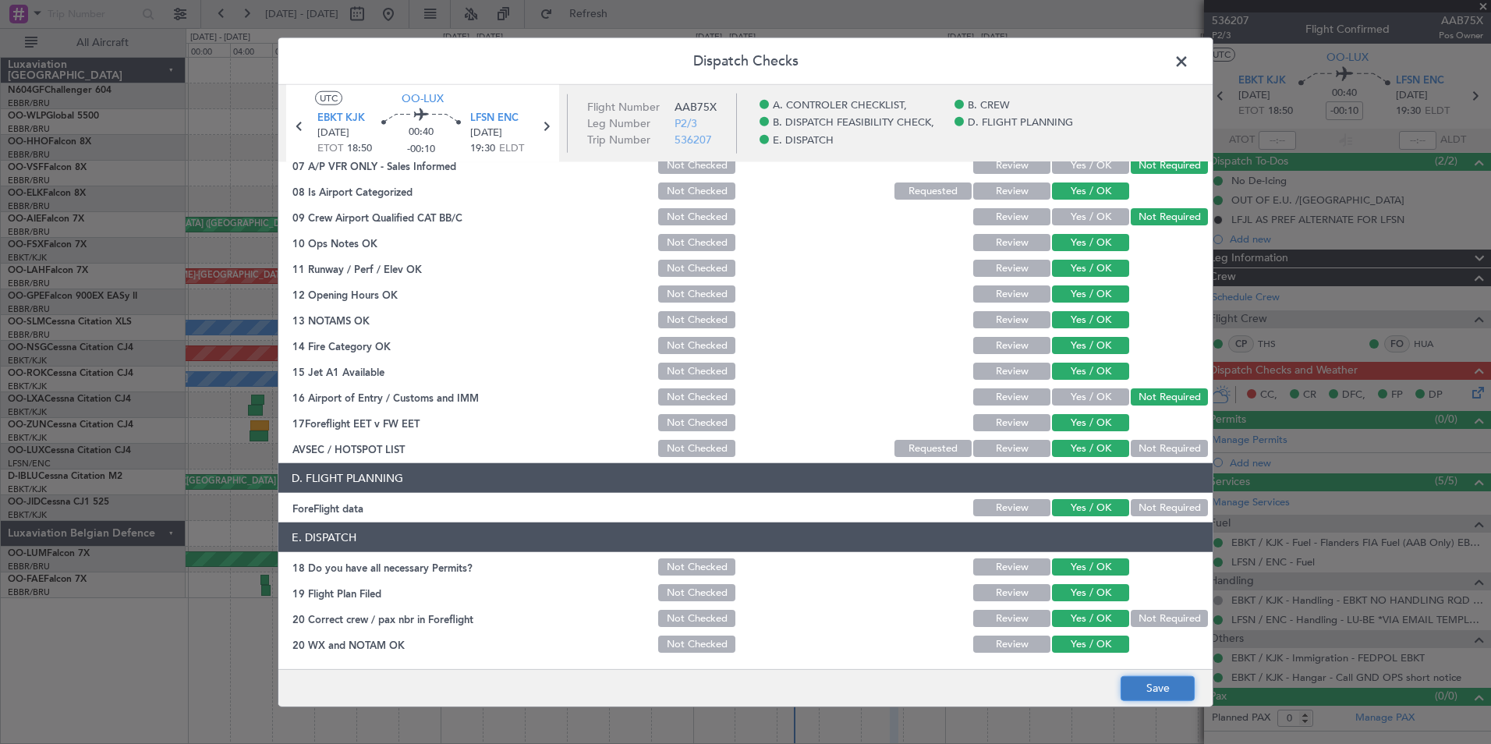
click at [1172, 693] on button "Save" at bounding box center [1157, 687] width 74 height 25
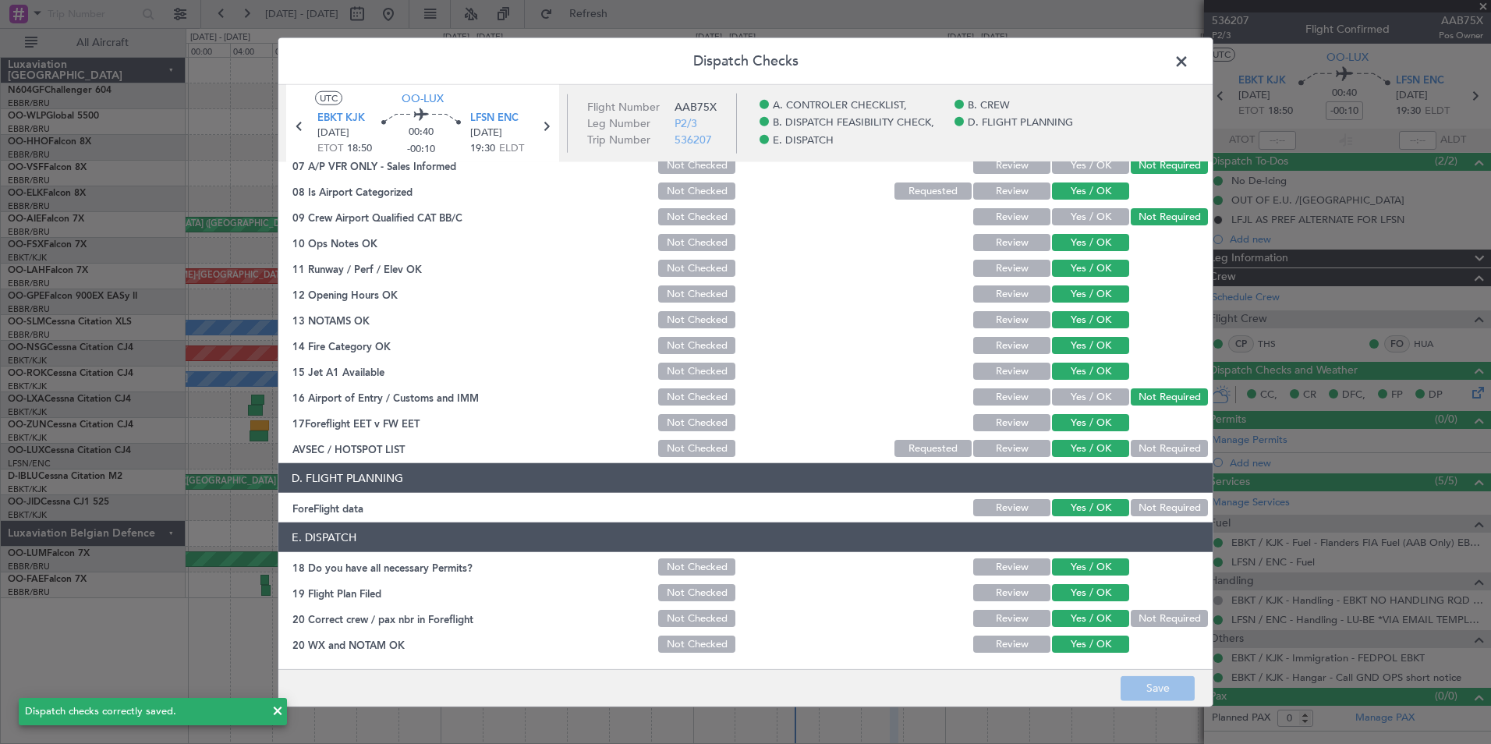
click at [1189, 55] on span at bounding box center [1189, 65] width 0 height 31
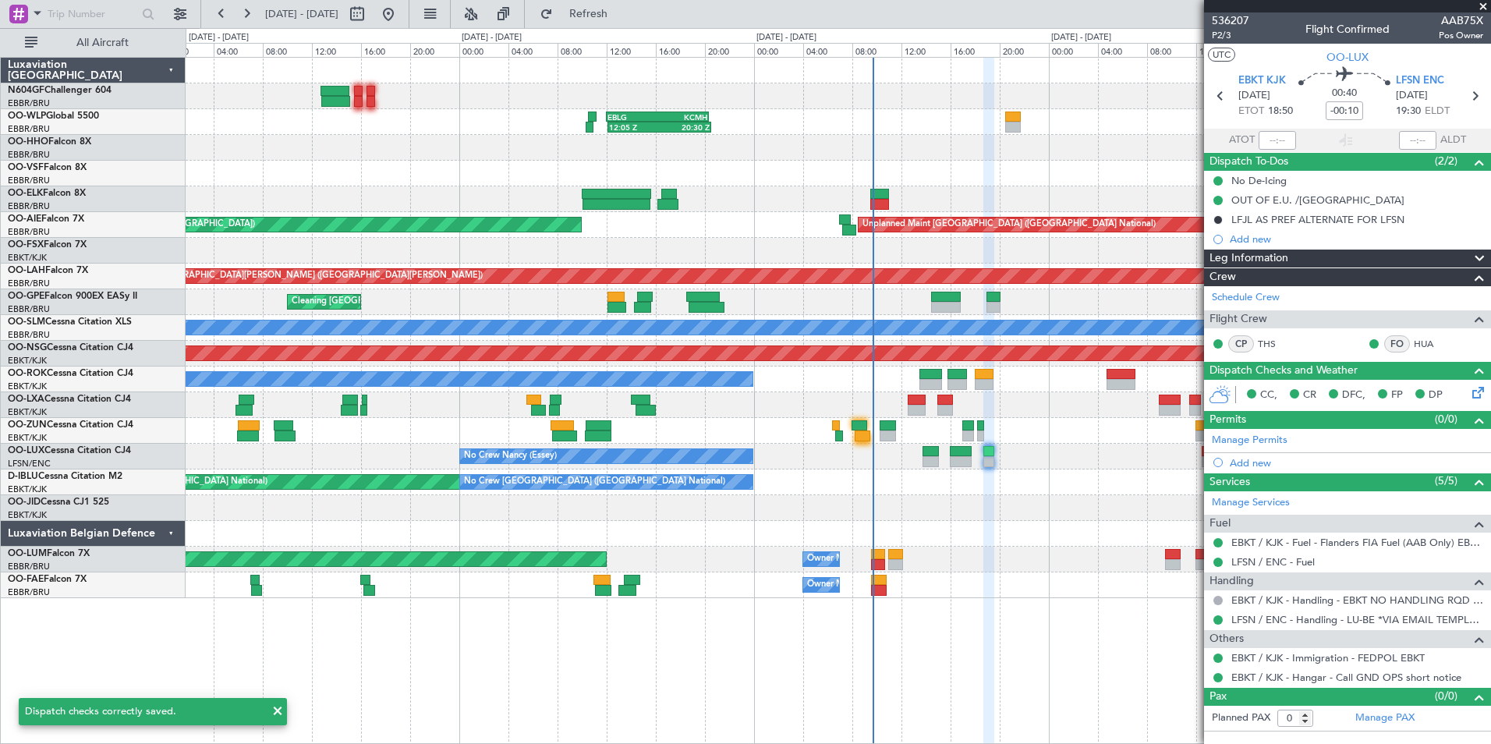
click at [1059, 515] on div "12:05 Z 20:30 Z EBLG 12:00 Z KCMH 20:20 Z 12:51 Z 19:43 Z KTEB 12:00 Z EBBR 18:…" at bounding box center [838, 328] width 1304 height 540
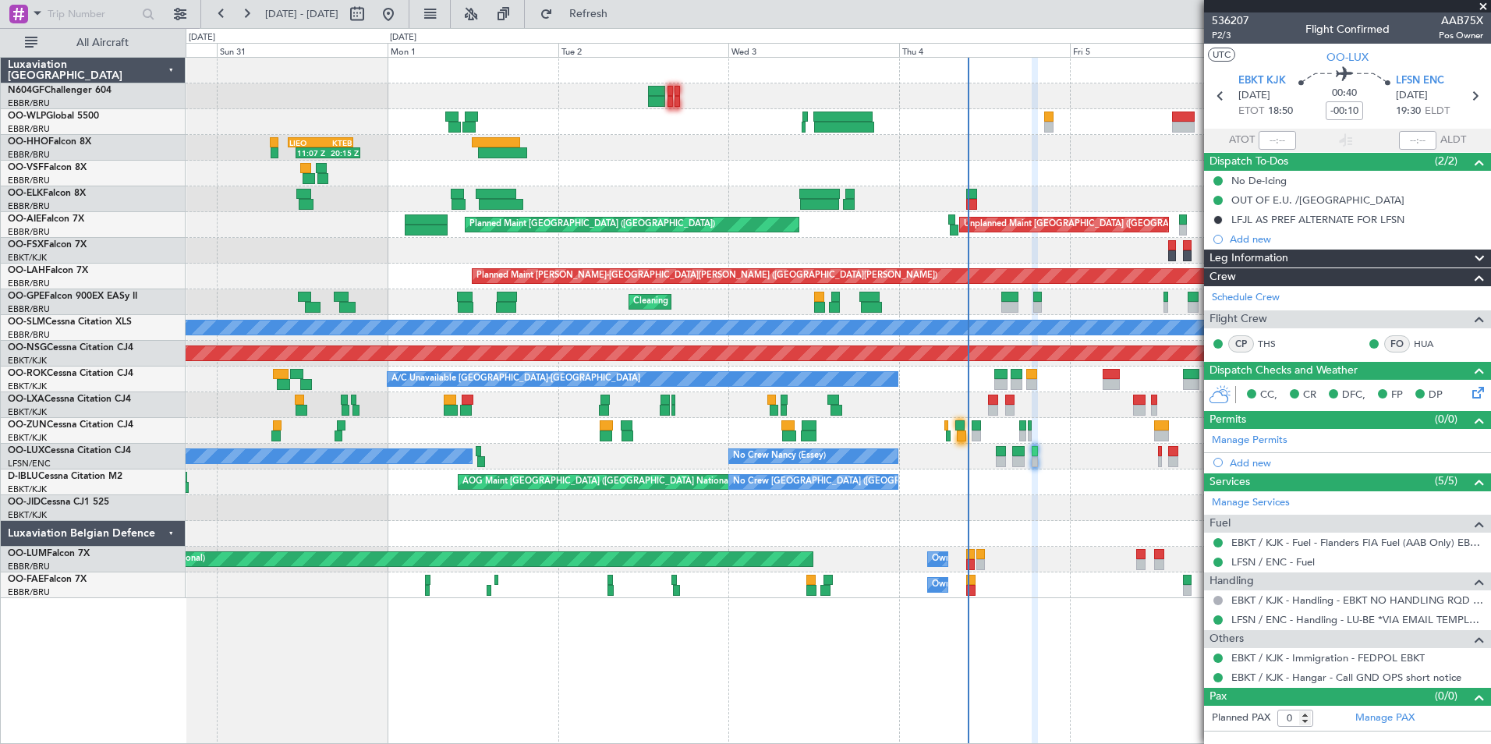
click at [985, 525] on div at bounding box center [838, 534] width 1304 height 26
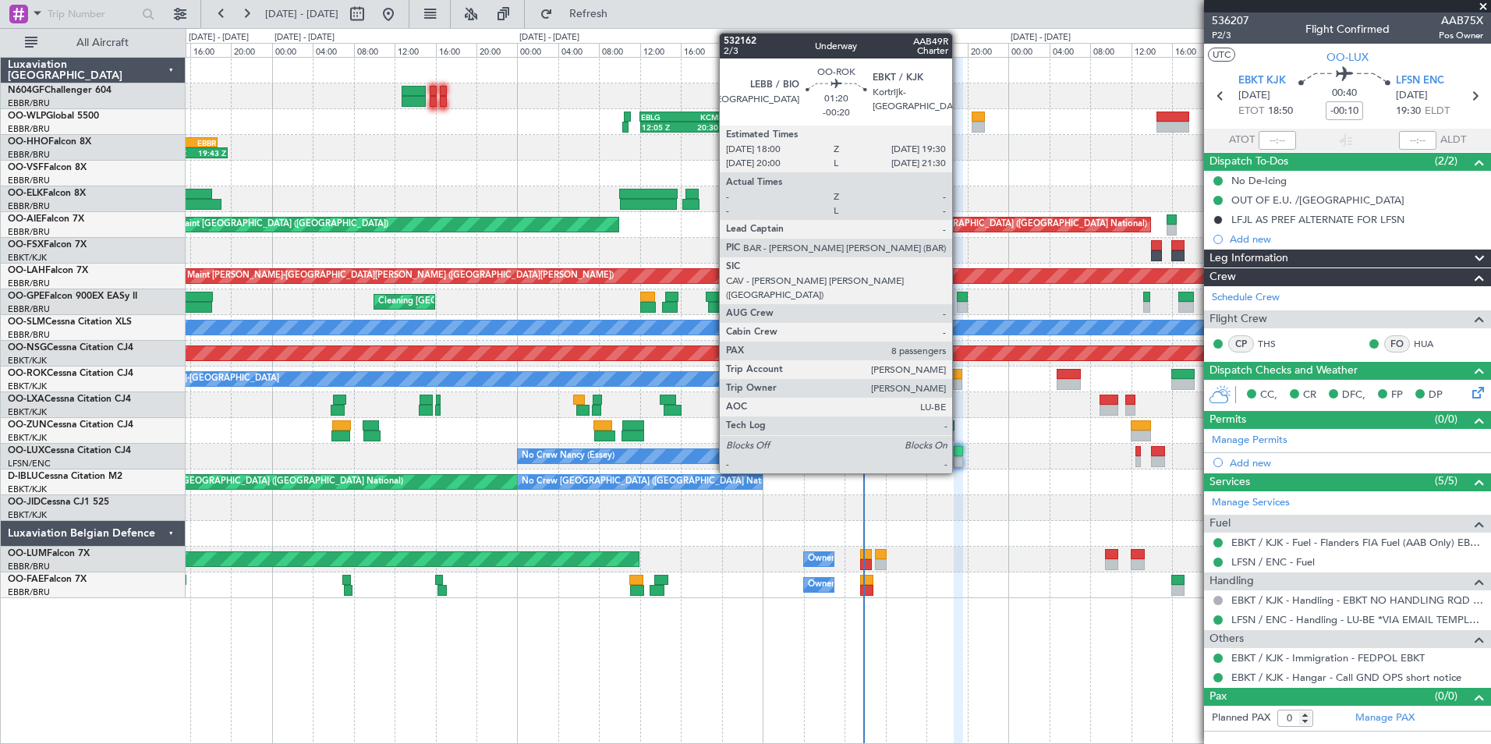
click at [959, 377] on div at bounding box center [955, 374] width 16 height 11
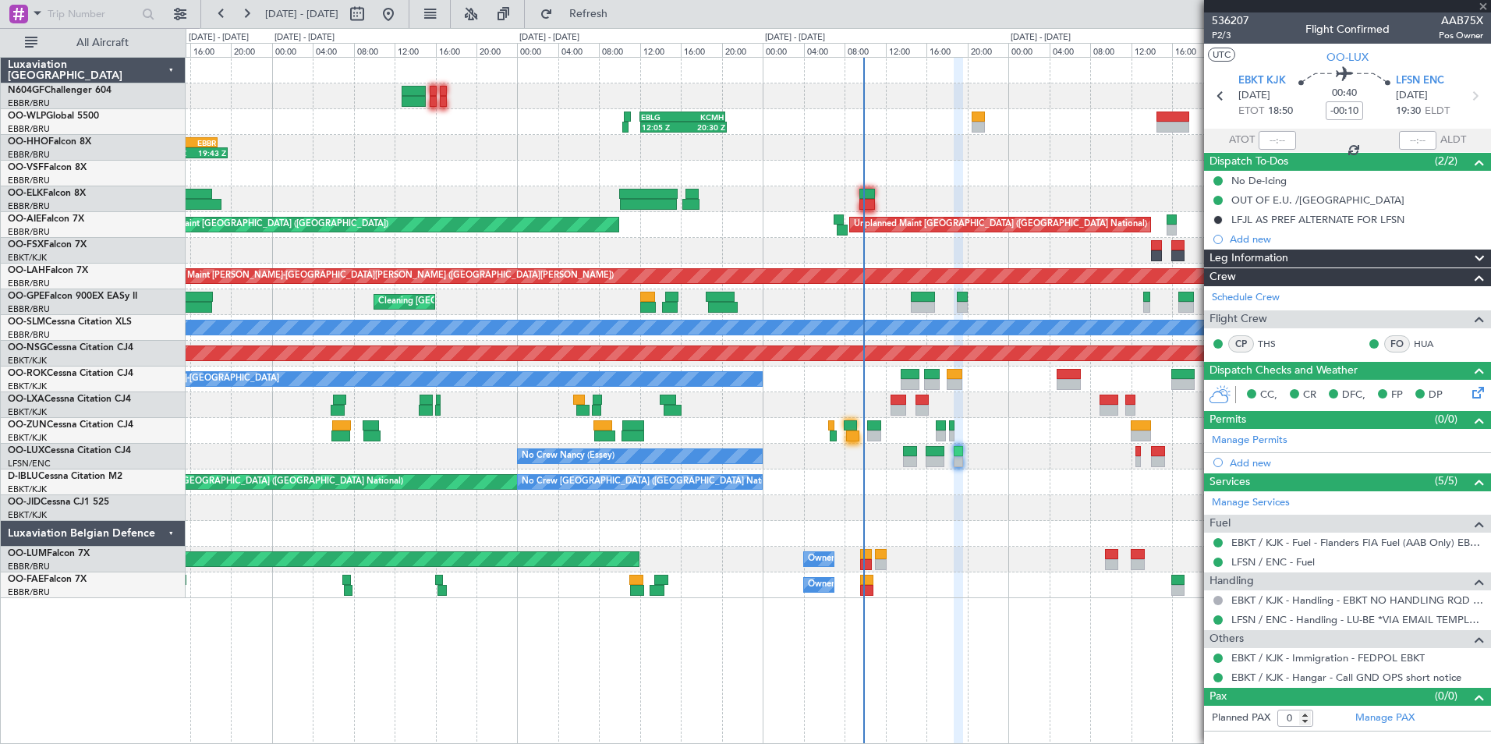
type input "-00:20"
type input "8"
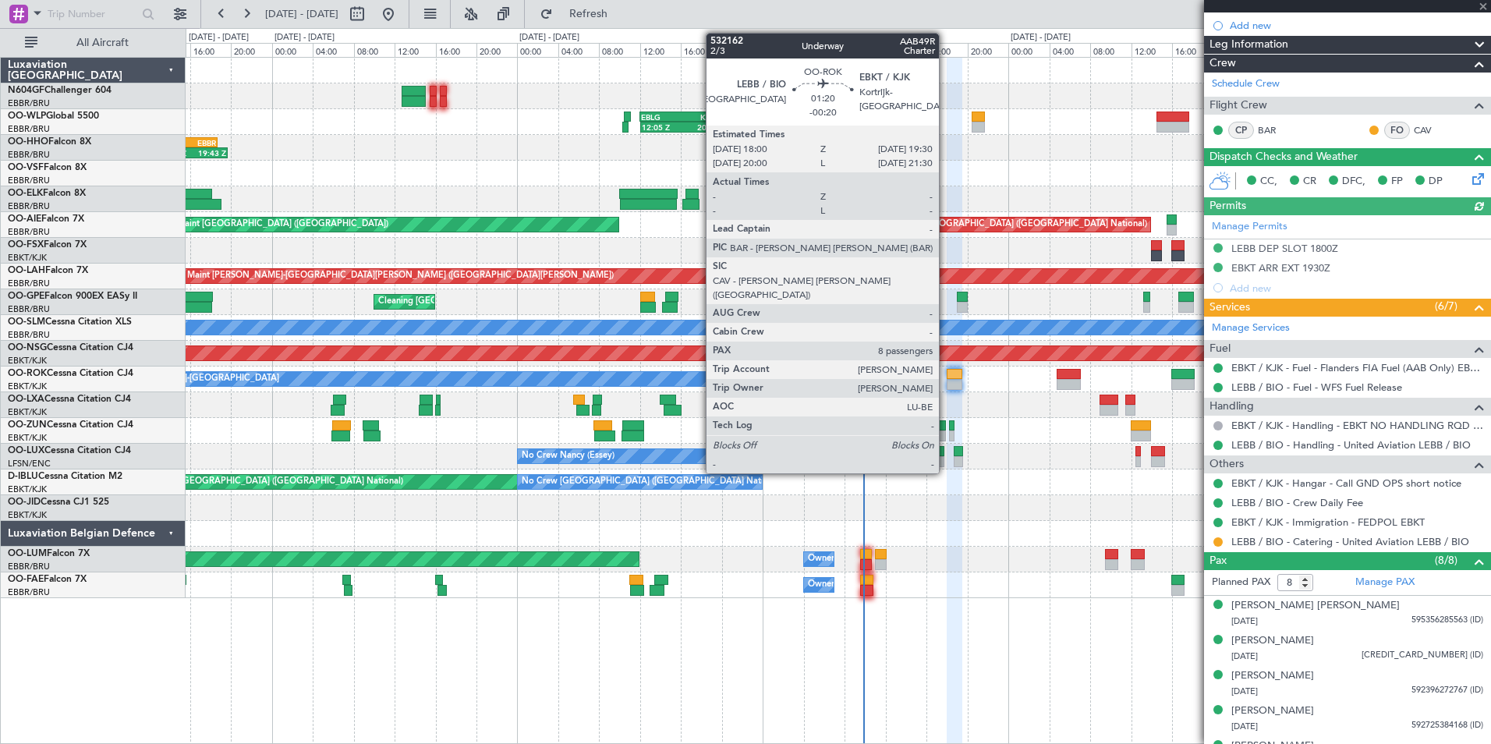
scroll to position [306, 0]
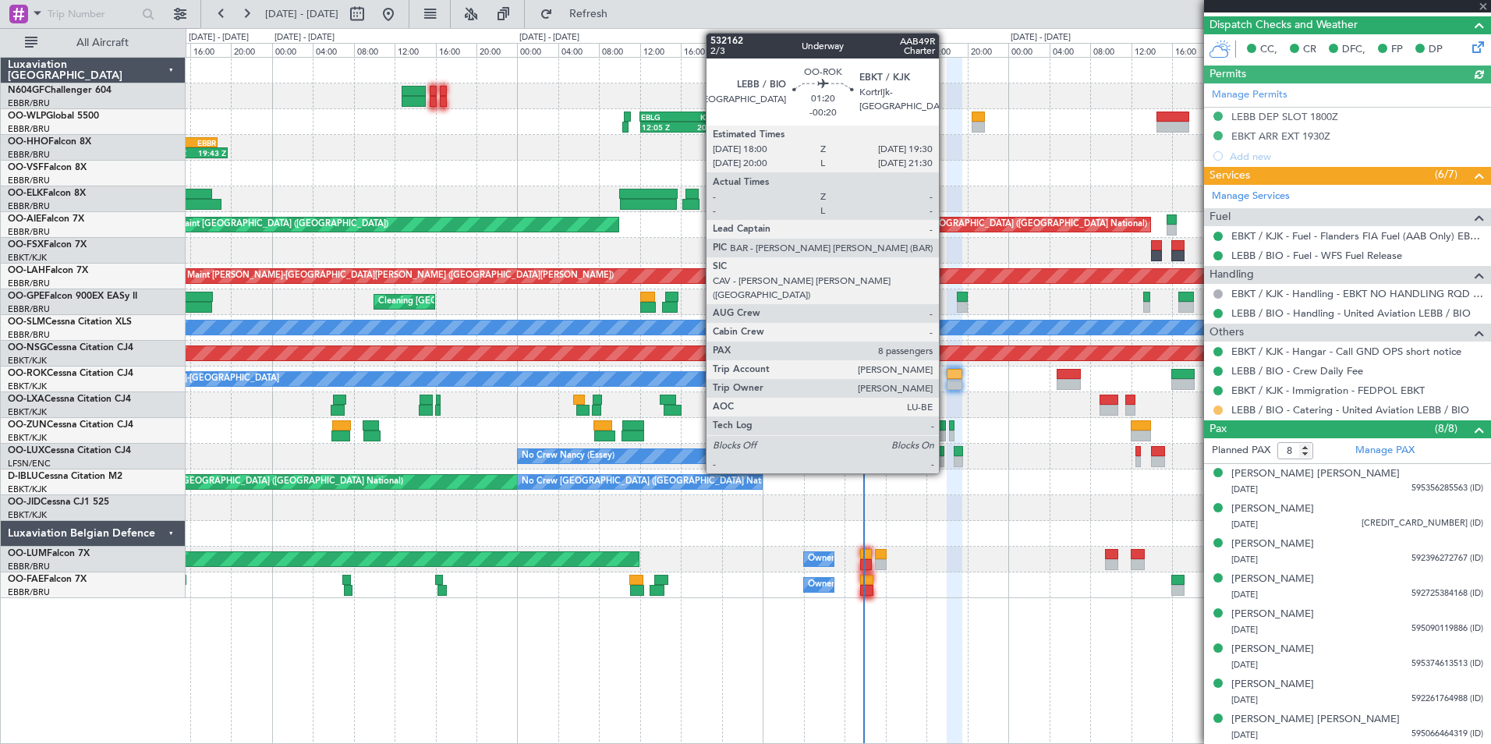
click at [1219, 409] on button at bounding box center [1217, 409] width 9 height 9
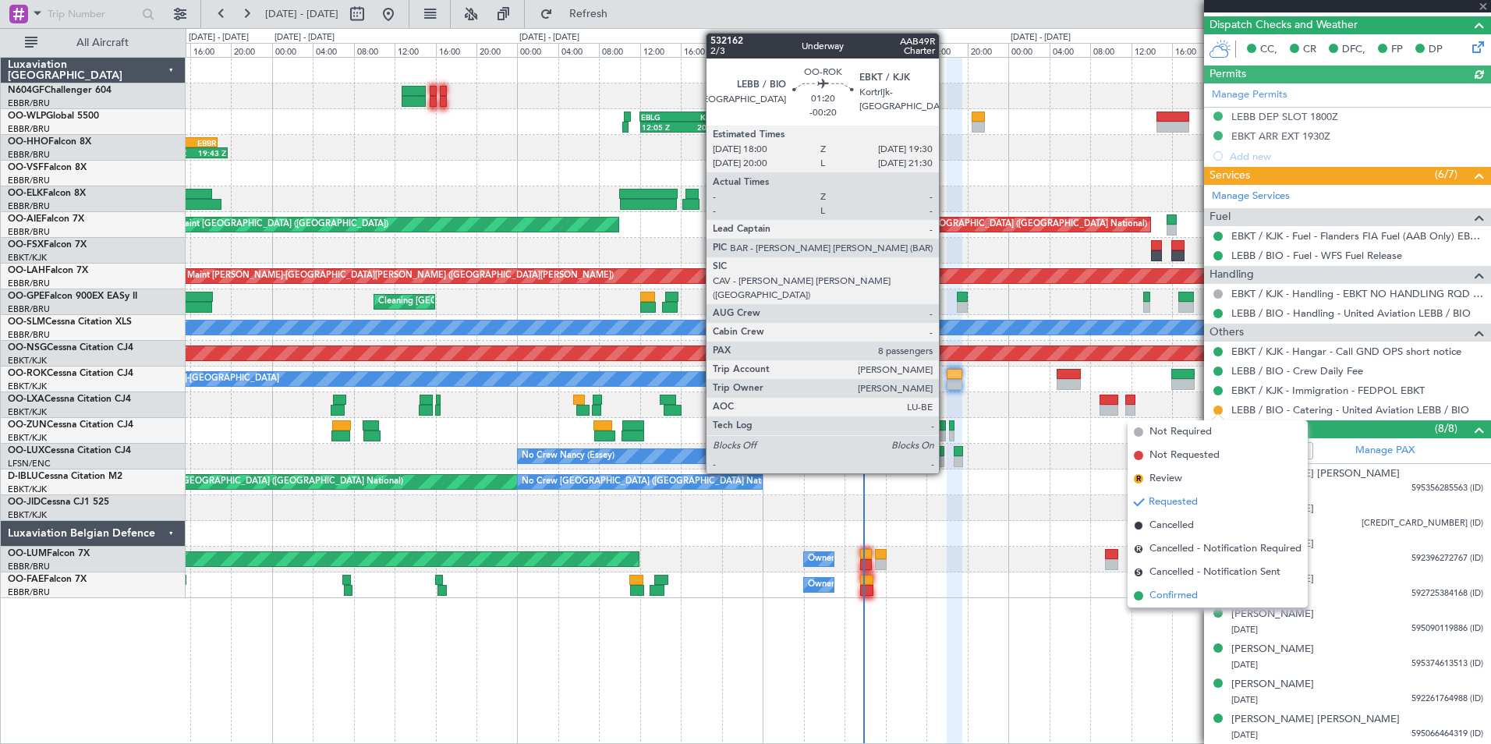
click at [1166, 596] on span "Confirmed" at bounding box center [1173, 596] width 48 height 16
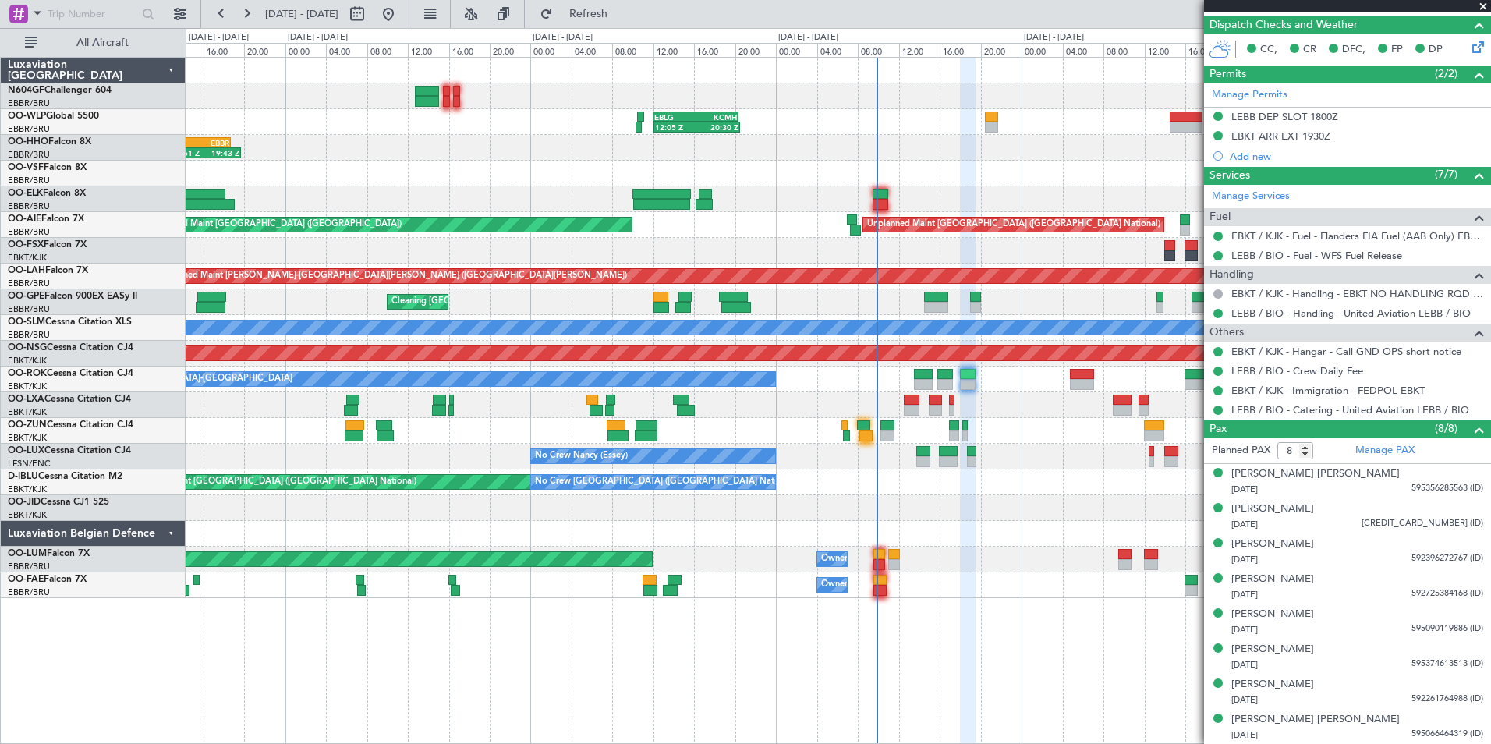
click at [999, 409] on div at bounding box center [838, 405] width 1304 height 26
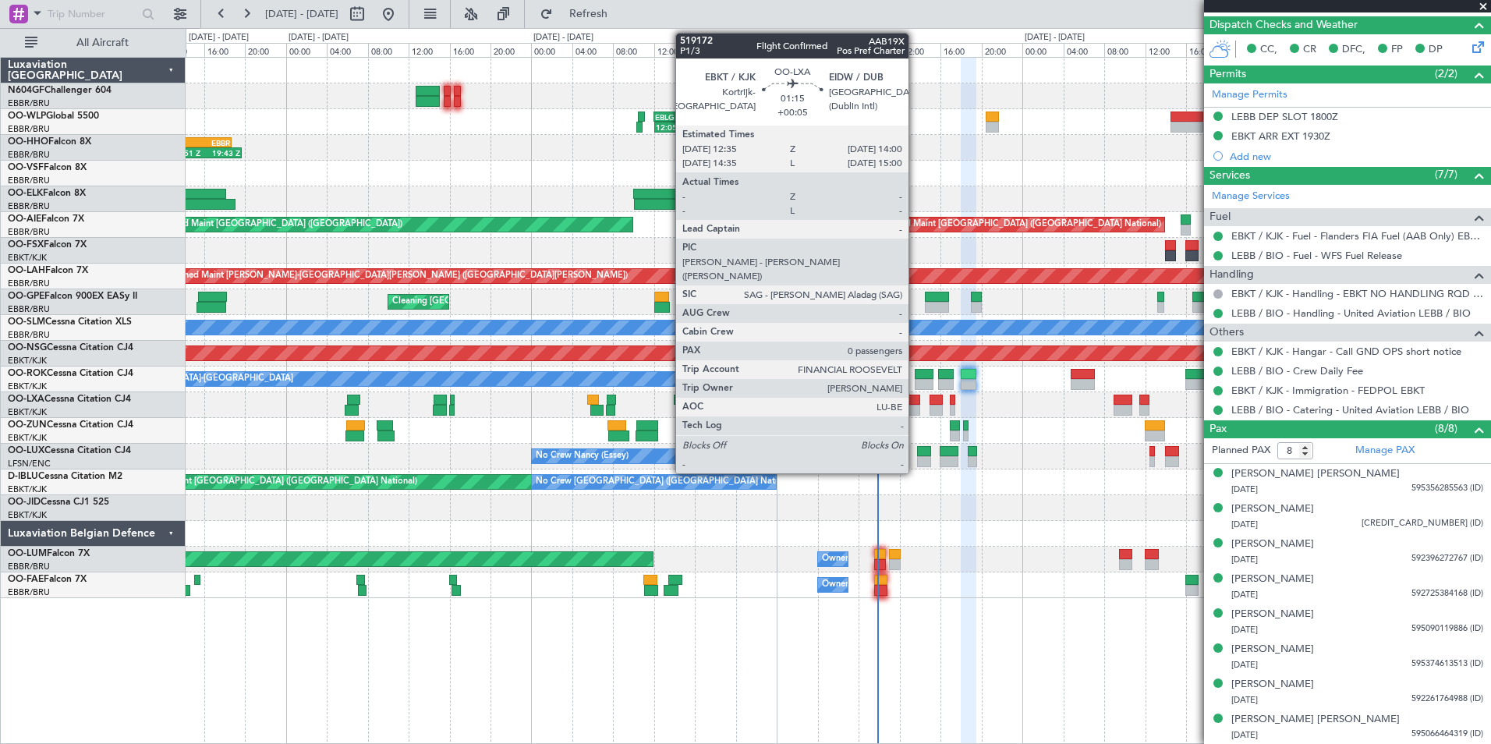
click at [915, 396] on div at bounding box center [911, 400] width 15 height 11
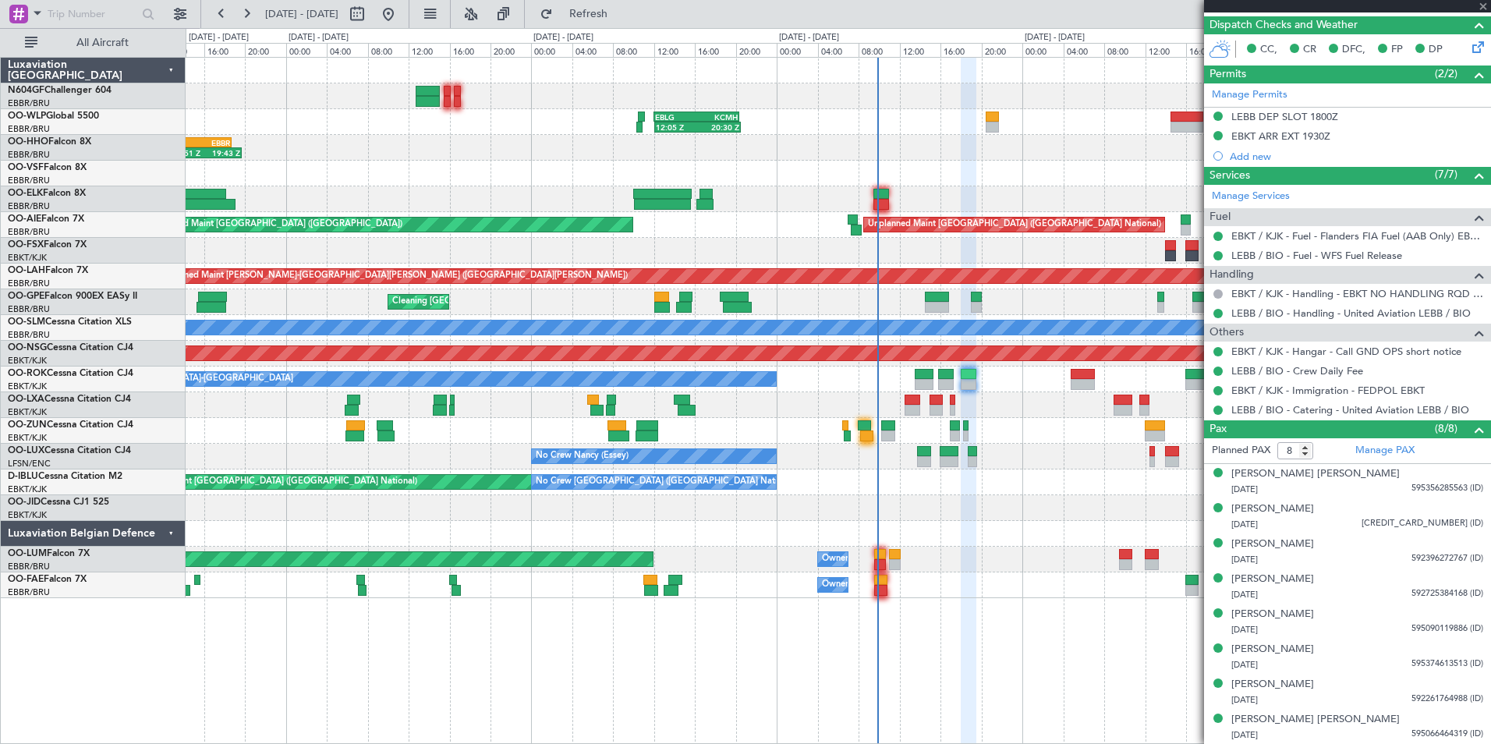
type input "+00:05"
type input "0"
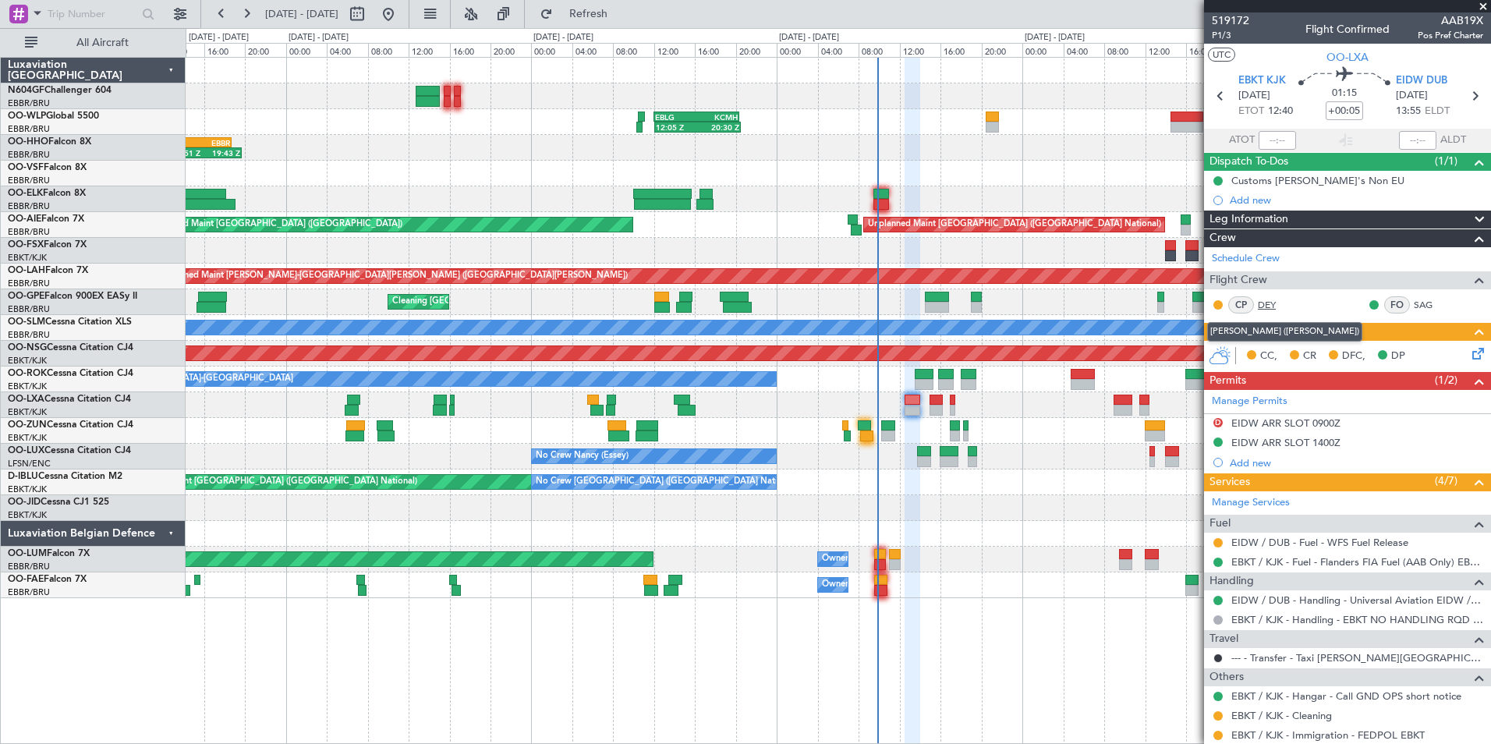
click at [1265, 303] on link "DEY" at bounding box center [1275, 305] width 35 height 14
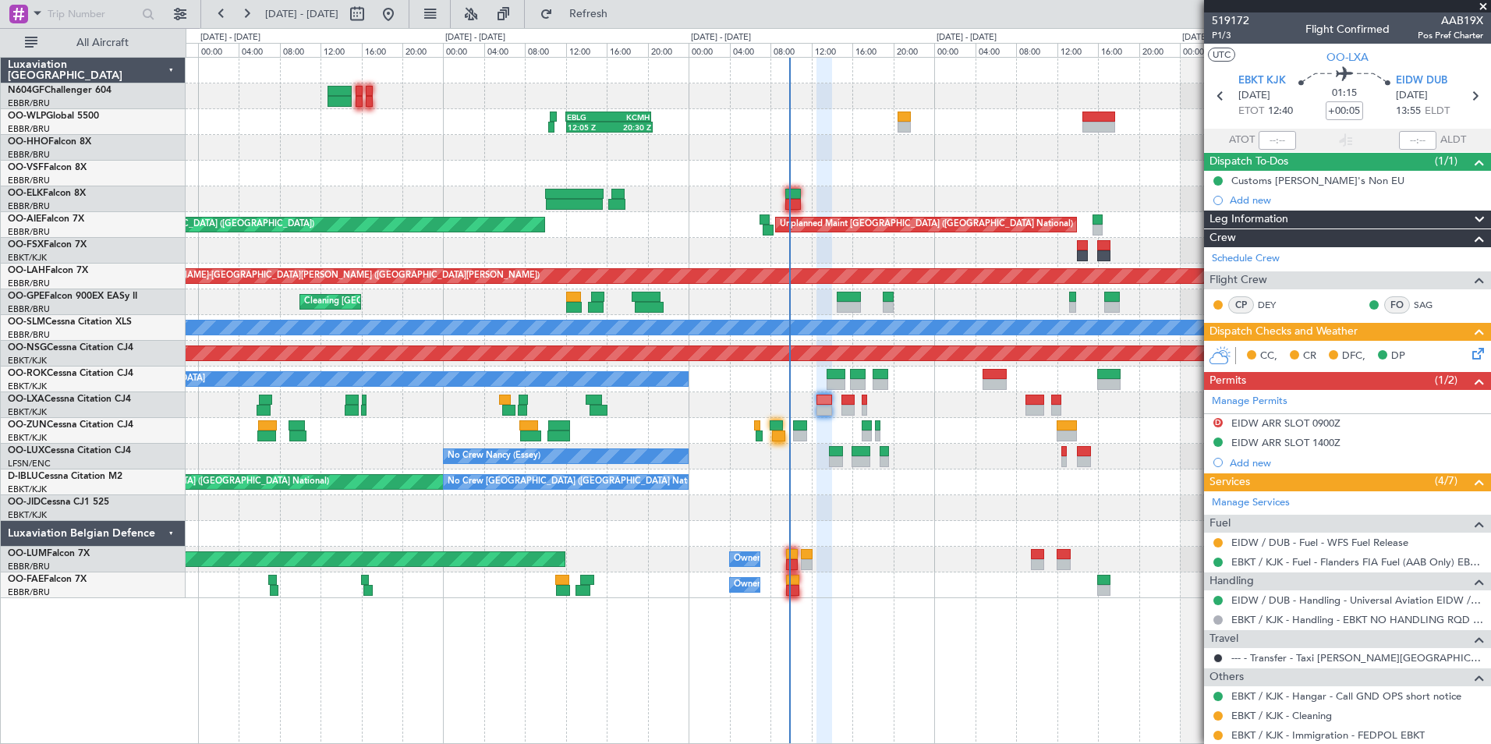
click at [901, 444] on div "12:05 Z 20:30 Z EBLG 12:00 Z KCMH 20:20 Z - - [PERSON_NAME] 22:00 Z ELLX 07:45 …" at bounding box center [838, 328] width 1304 height 540
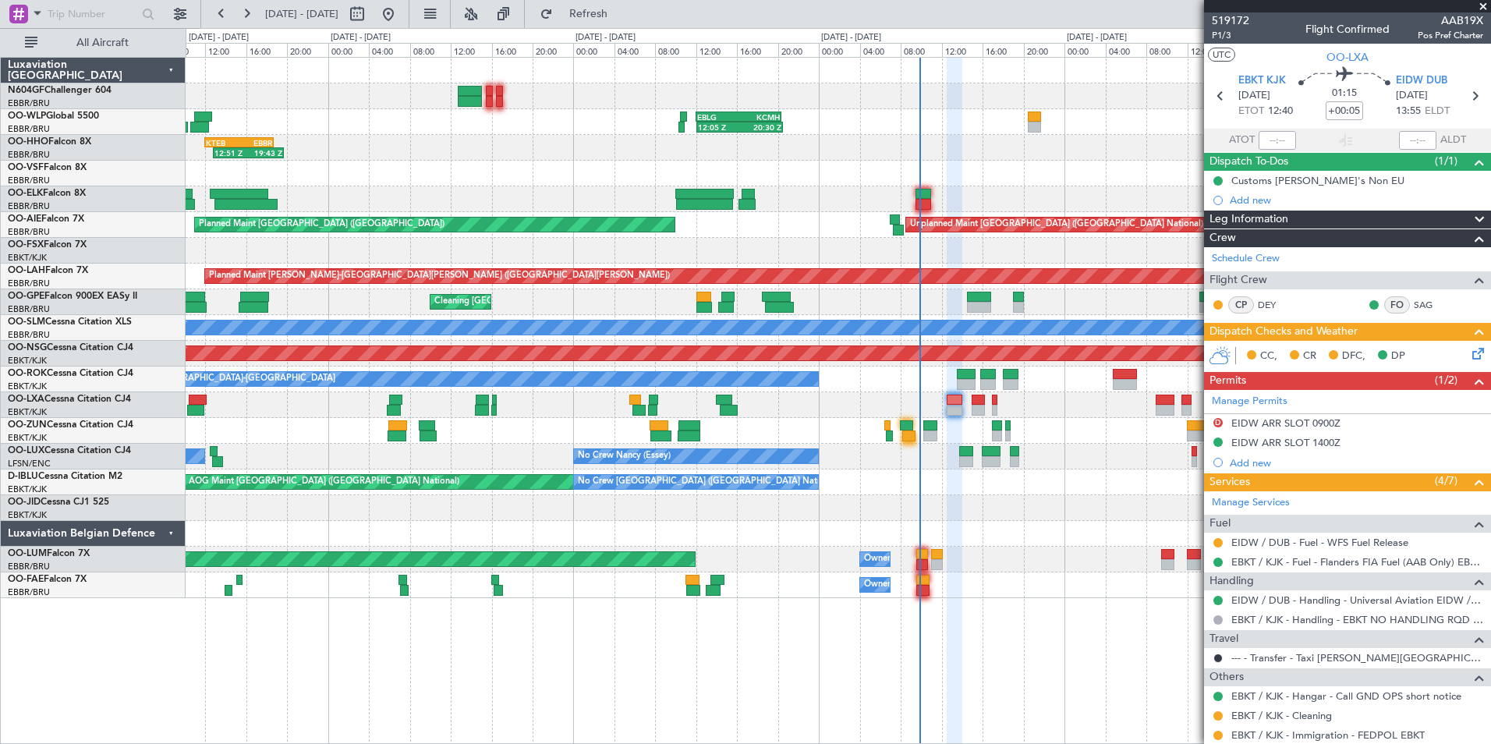
click at [985, 483] on div "AOG Maint [GEOGRAPHIC_DATA] ([GEOGRAPHIC_DATA] National) No Crew [GEOGRAPHIC_DA…" at bounding box center [838, 482] width 1304 height 26
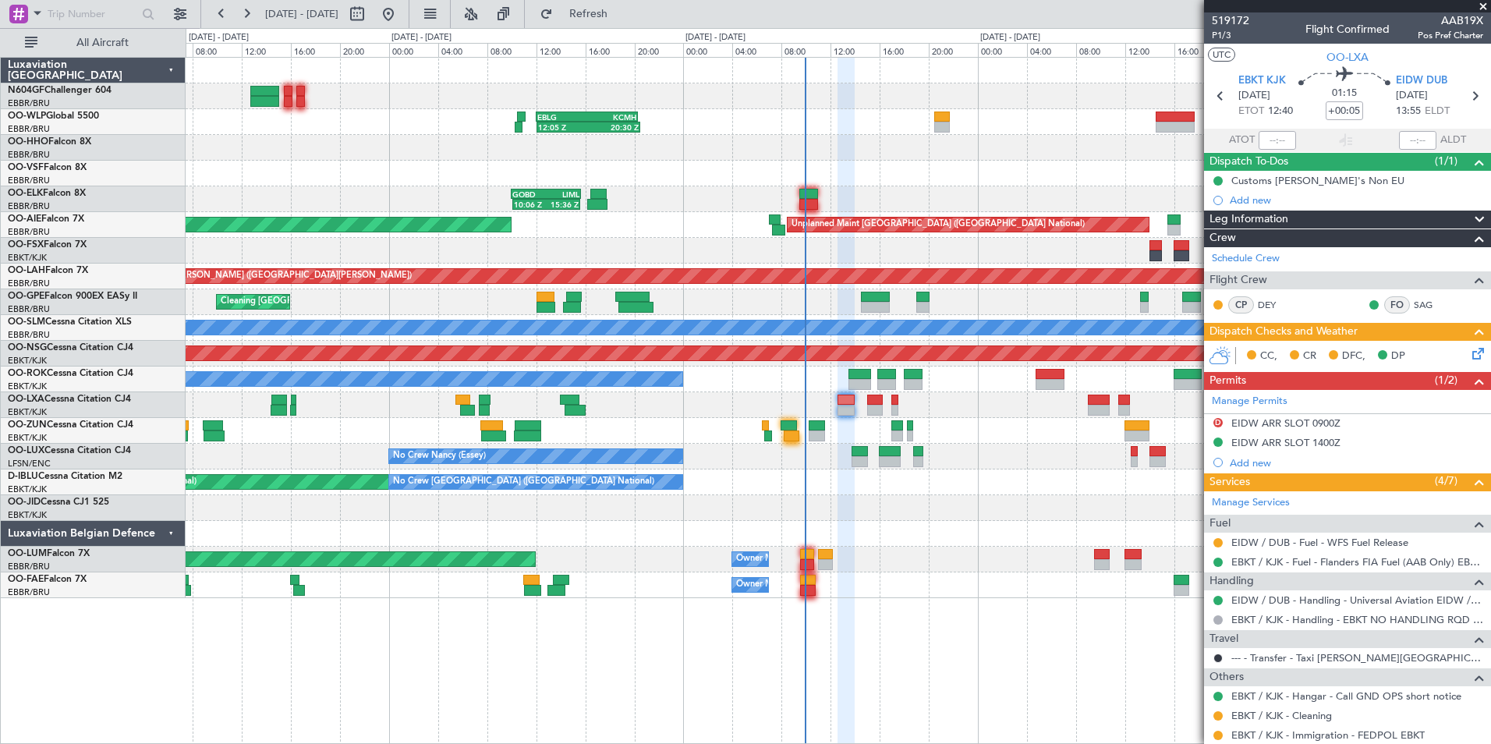
click at [927, 395] on div "12:05 Z 20:30 Z EBLG 12:00 Z KCMH 20:20 Z 12:51 Z 19:43 Z KTEB 12:00 Z EBBR 18:…" at bounding box center [838, 328] width 1304 height 540
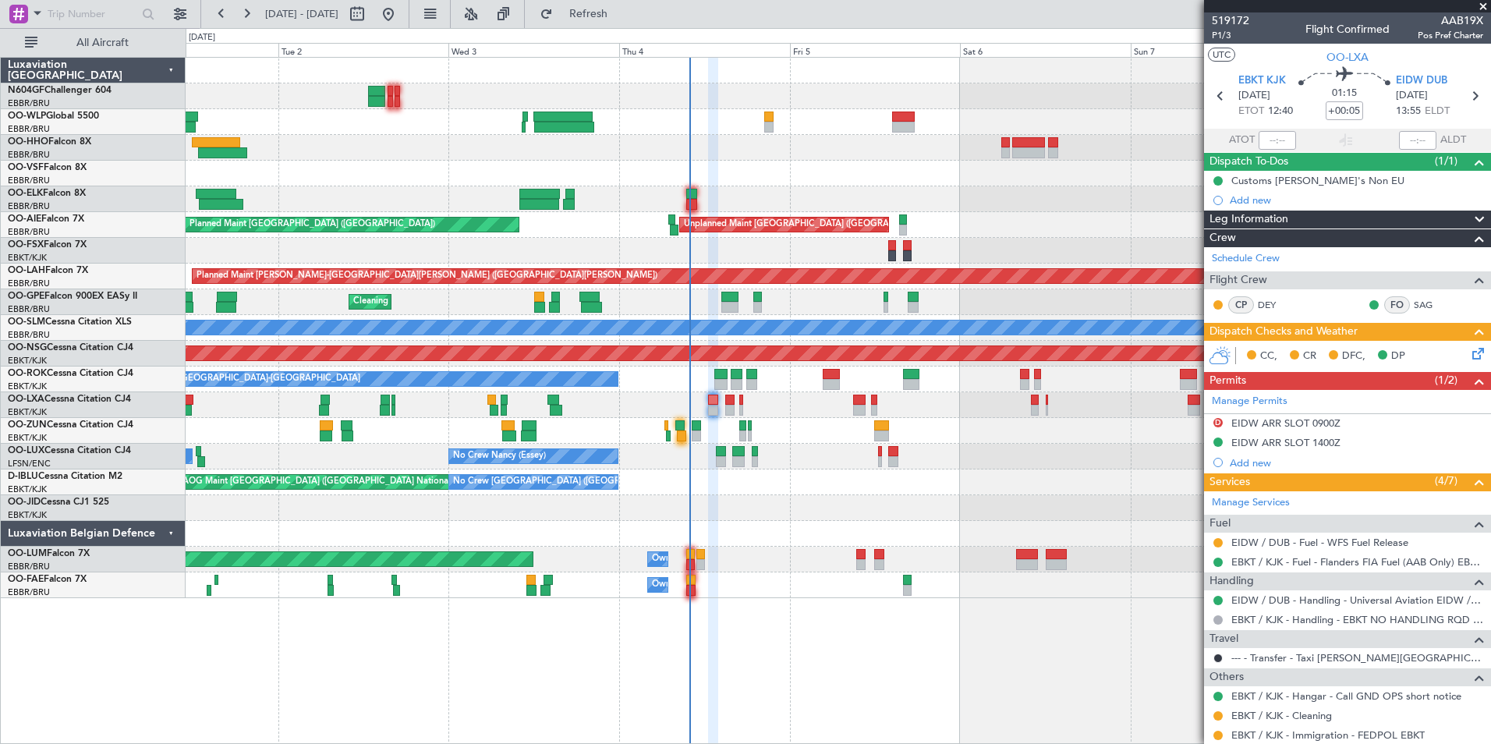
click at [906, 422] on div "[PERSON_NAME] 22:00 Z ELLX 07:45 Z - - - - LTCG 15:40 Z RJTT 01:00 Z 11:07 Z 20…" at bounding box center [838, 328] width 1304 height 540
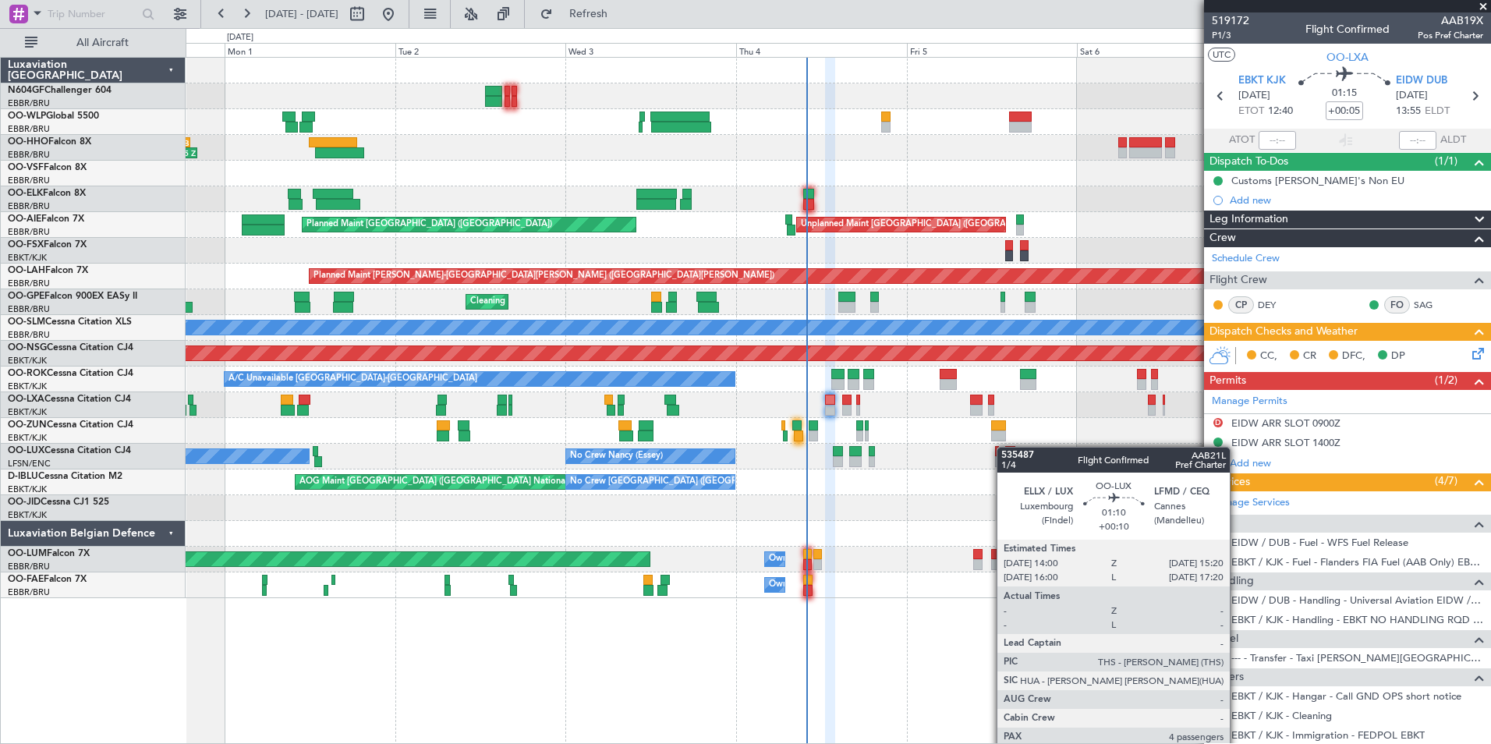
click at [1005, 447] on div "[PERSON_NAME] 22:00 Z ELLX 07:45 Z - - 11:07 Z 20:15 Z [PERSON_NAME] 10:00 Z KT…" at bounding box center [838, 328] width 1304 height 540
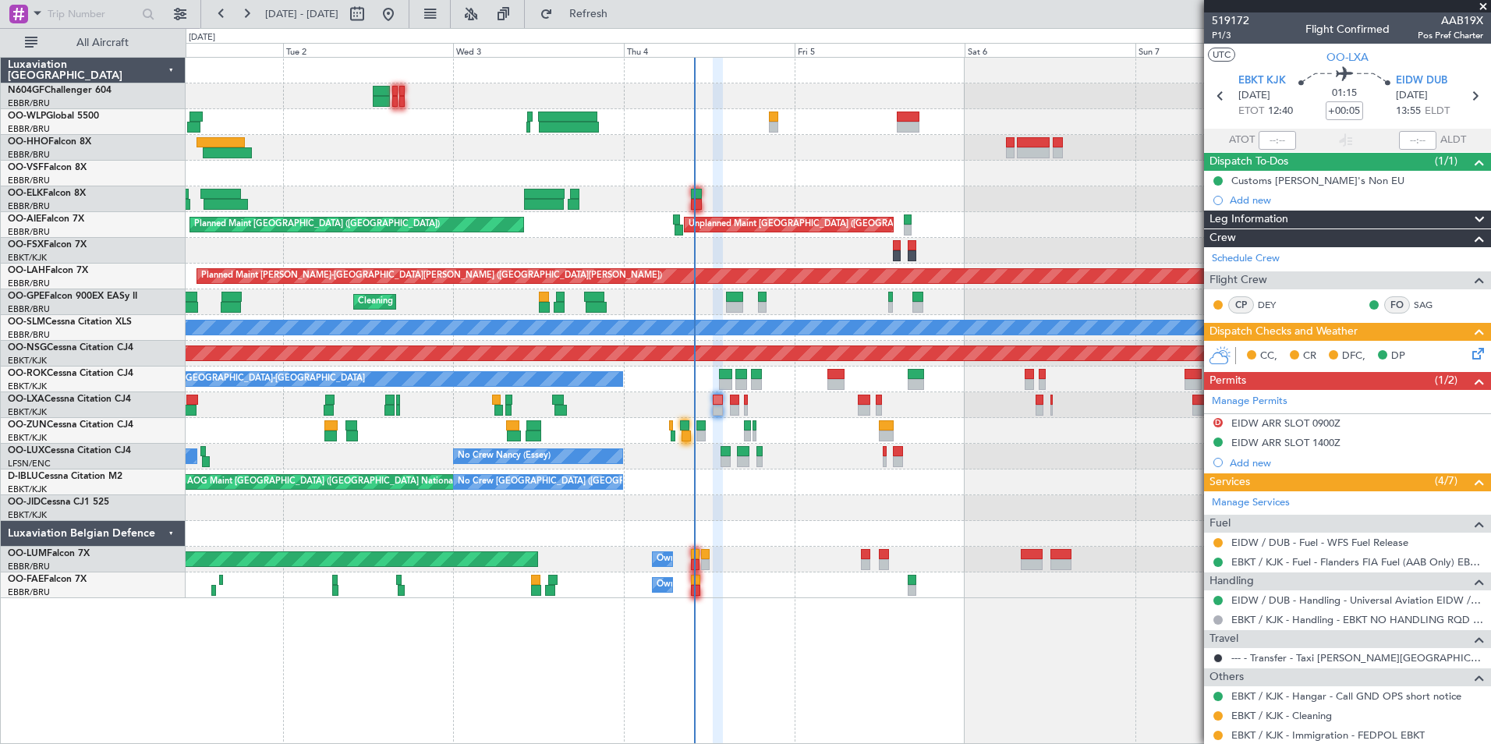
click at [989, 426] on div "[PERSON_NAME] 22:00 Z ELLX 07:45 Z - - - - LTCG 15:40 Z RJTT 01:00 Z 11:07 Z 20…" at bounding box center [838, 328] width 1304 height 540
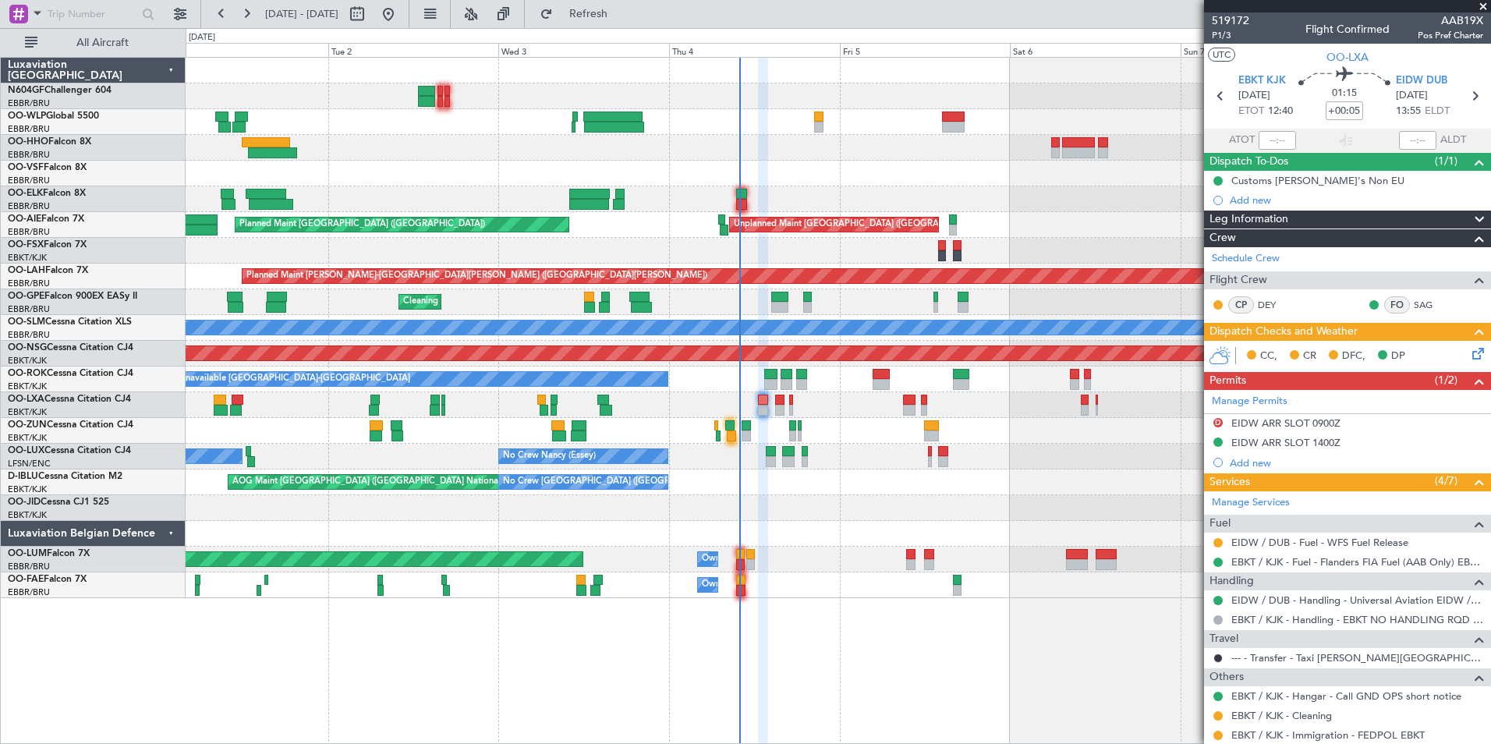
click at [911, 484] on div "[PERSON_NAME] 22:00 Z ELLX 07:45 Z - - - - LTCG 15:40 Z RJTT 01:00 Z 11:07 Z 20…" at bounding box center [838, 328] width 1304 height 540
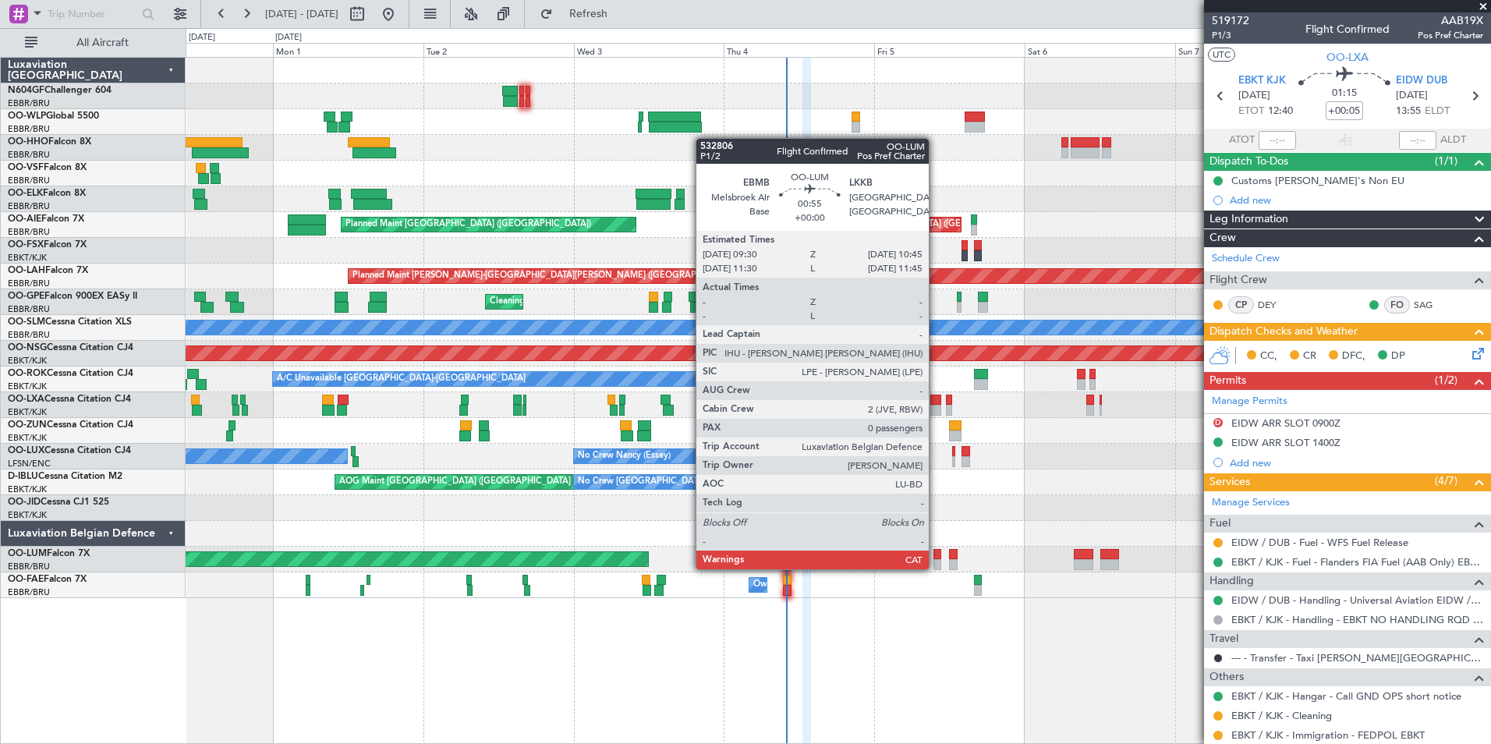
click at [936, 568] on div at bounding box center [937, 564] width 9 height 11
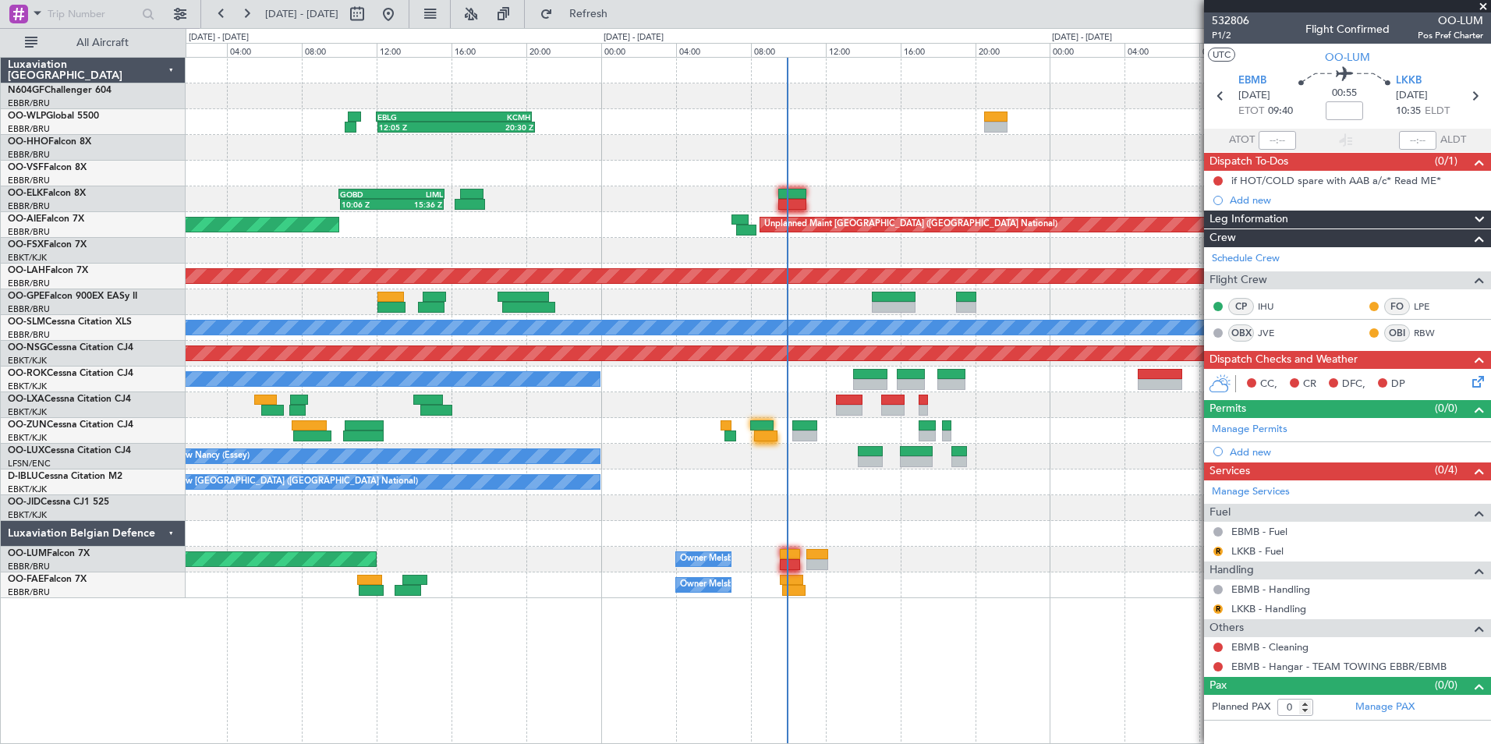
click at [759, 431] on div "12:05 Z 20:30 Z EBLG 12:00 Z KCMH 20:20 Z - - LSGG 07:25 Z GMMH 12:00 Z 10:06 Z…" at bounding box center [838, 328] width 1304 height 540
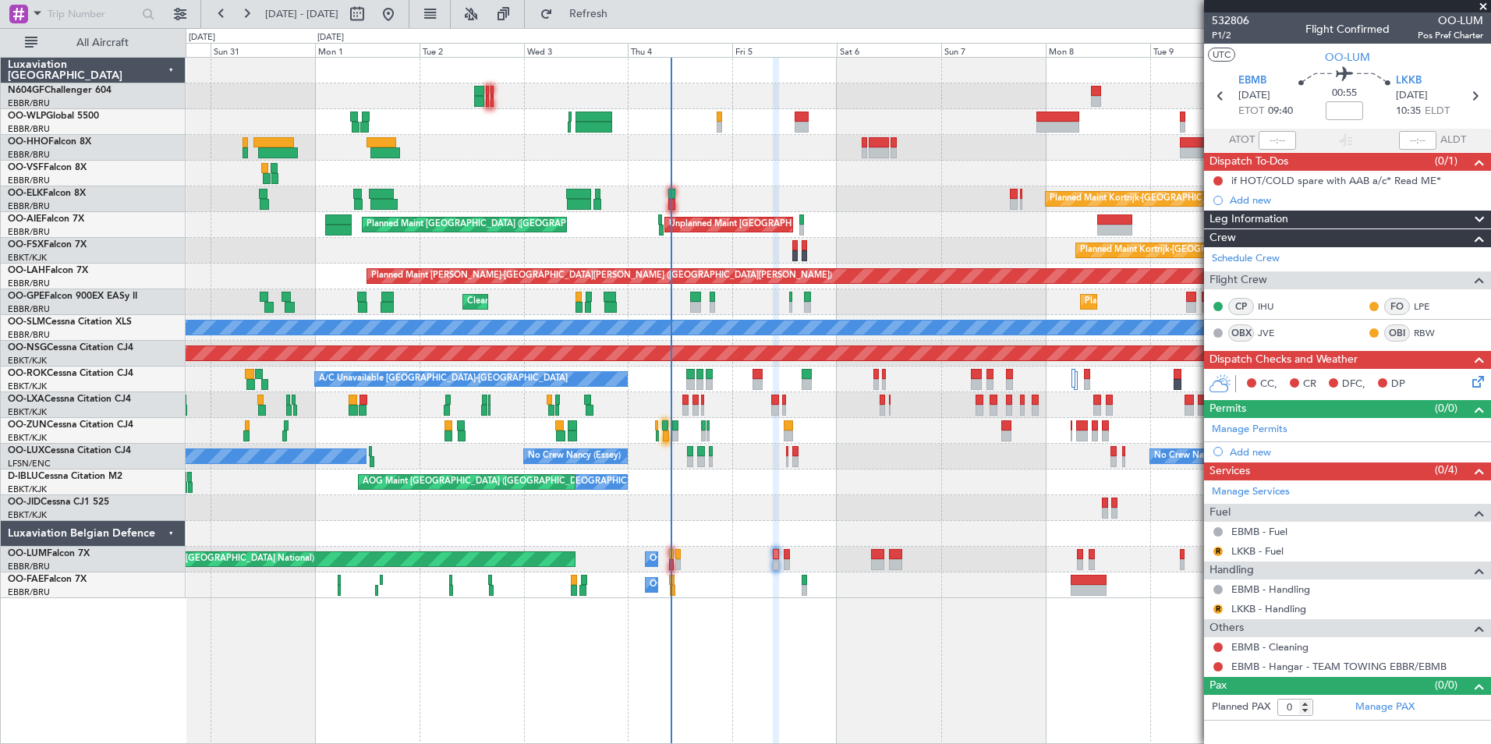
click at [228, 476] on div "Planned Maint [GEOGRAPHIC_DATA] ([GEOGRAPHIC_DATA]) Planned Maint [GEOGRAPHIC_D…" at bounding box center [838, 328] width 1304 height 540
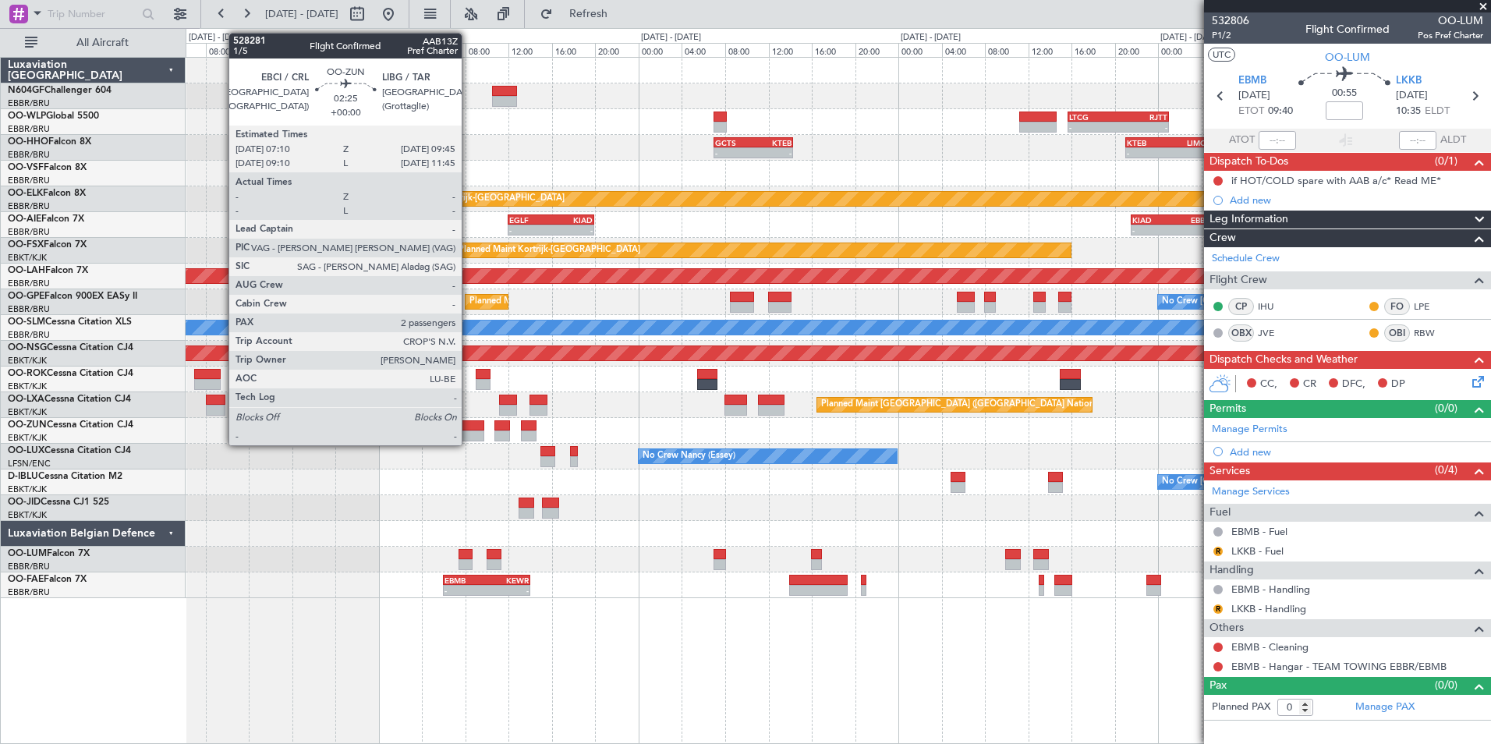
click at [469, 433] on div at bounding box center [469, 435] width 28 height 11
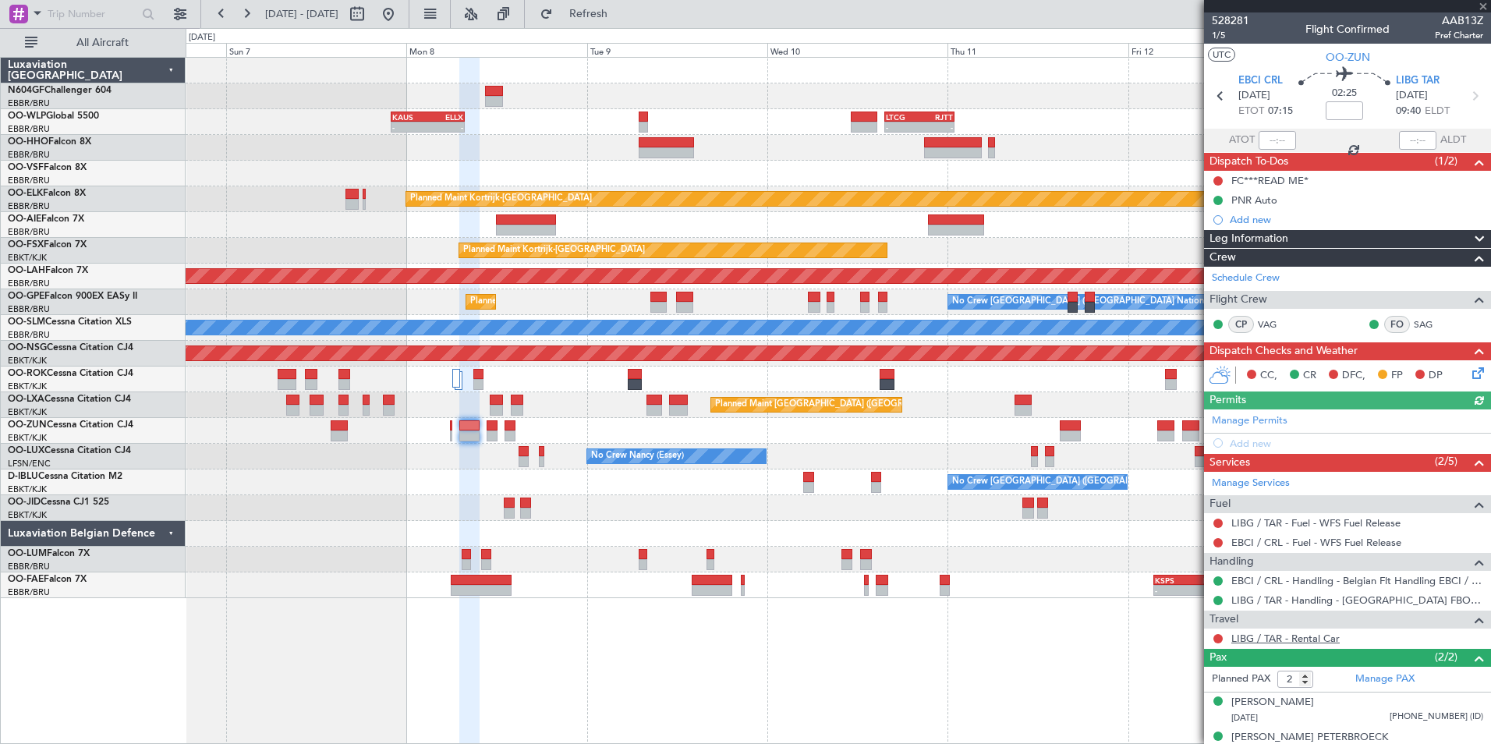
click at [1298, 637] on link "LIBG / TAR - Rental Car" at bounding box center [1285, 638] width 108 height 13
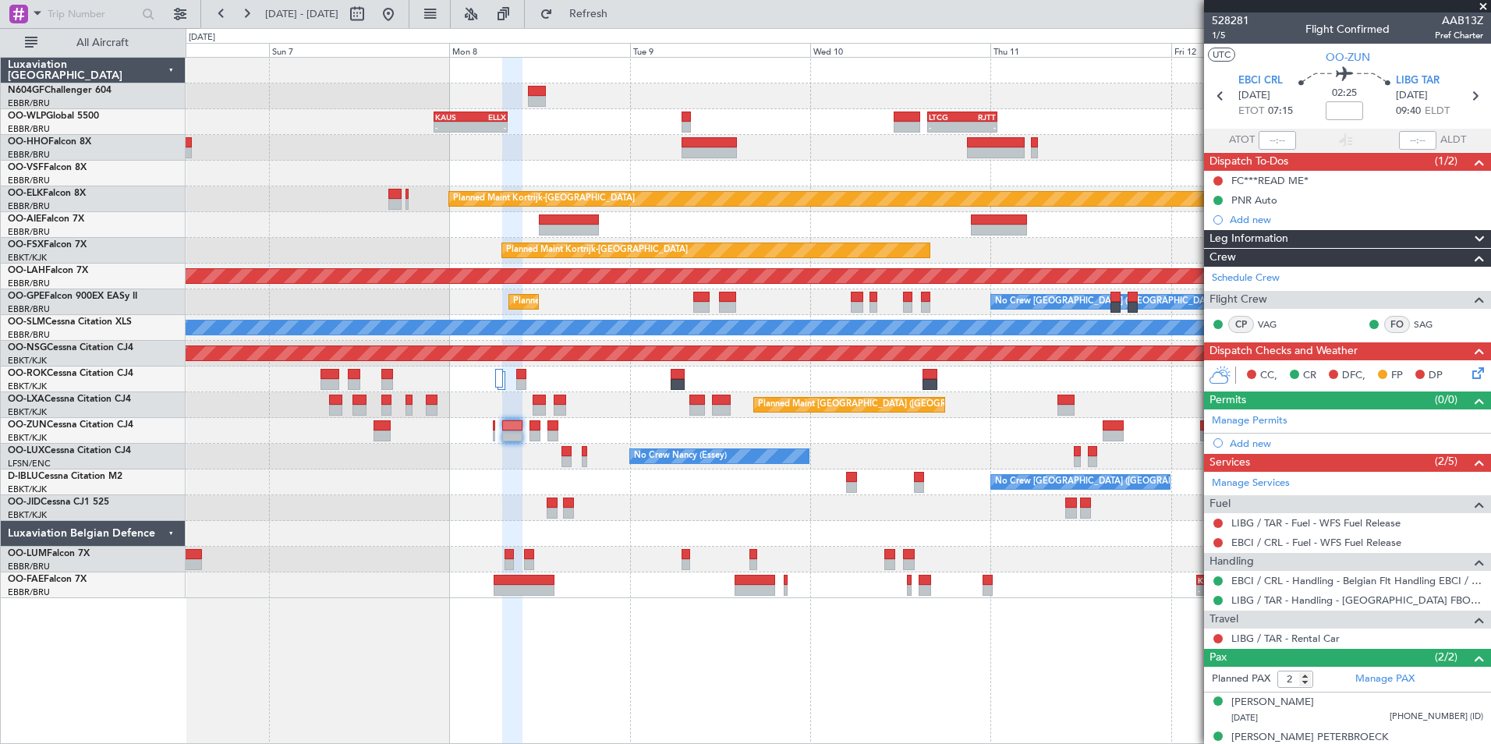
click at [518, 504] on div at bounding box center [838, 508] width 1304 height 26
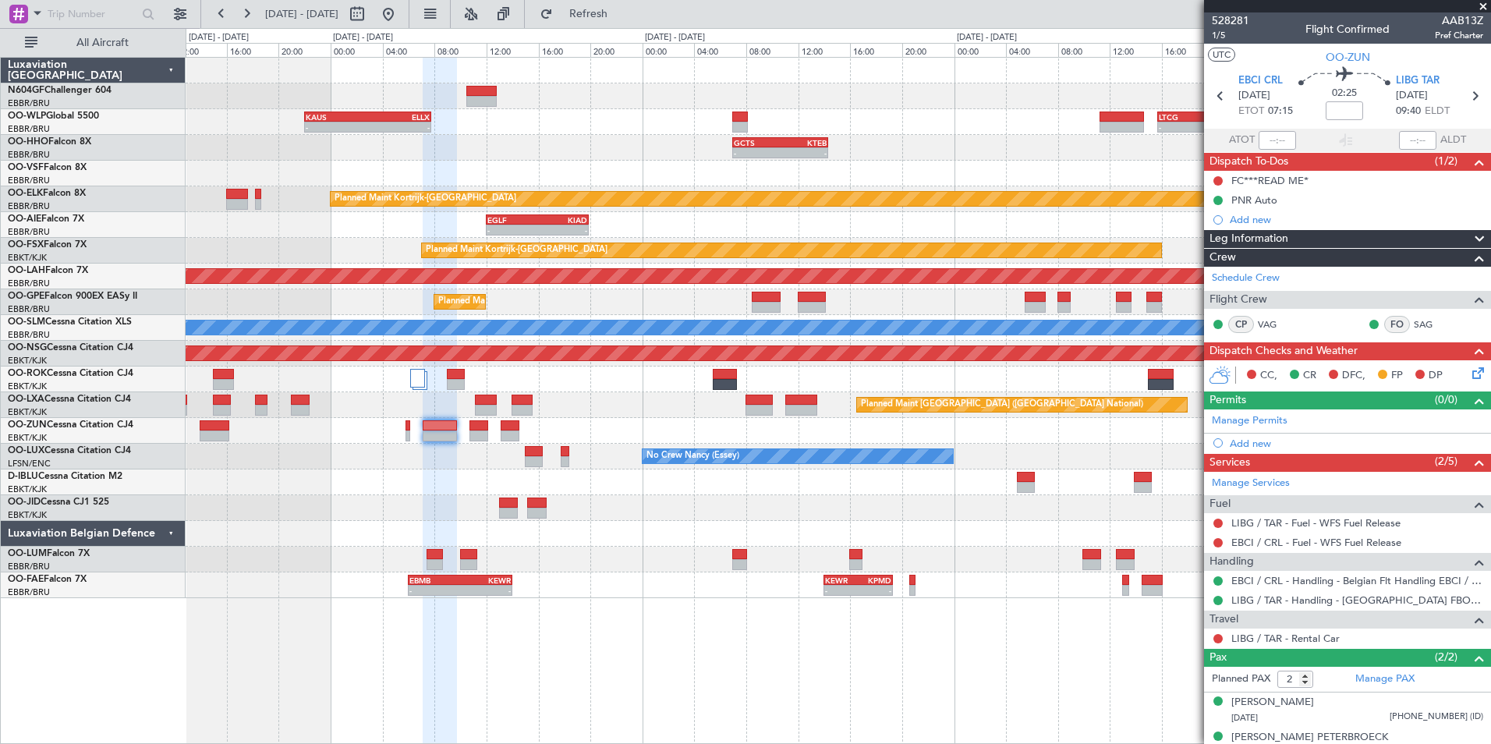
click at [410, 474] on div "No Crew [GEOGRAPHIC_DATA] ([GEOGRAPHIC_DATA] National)" at bounding box center [838, 482] width 1304 height 26
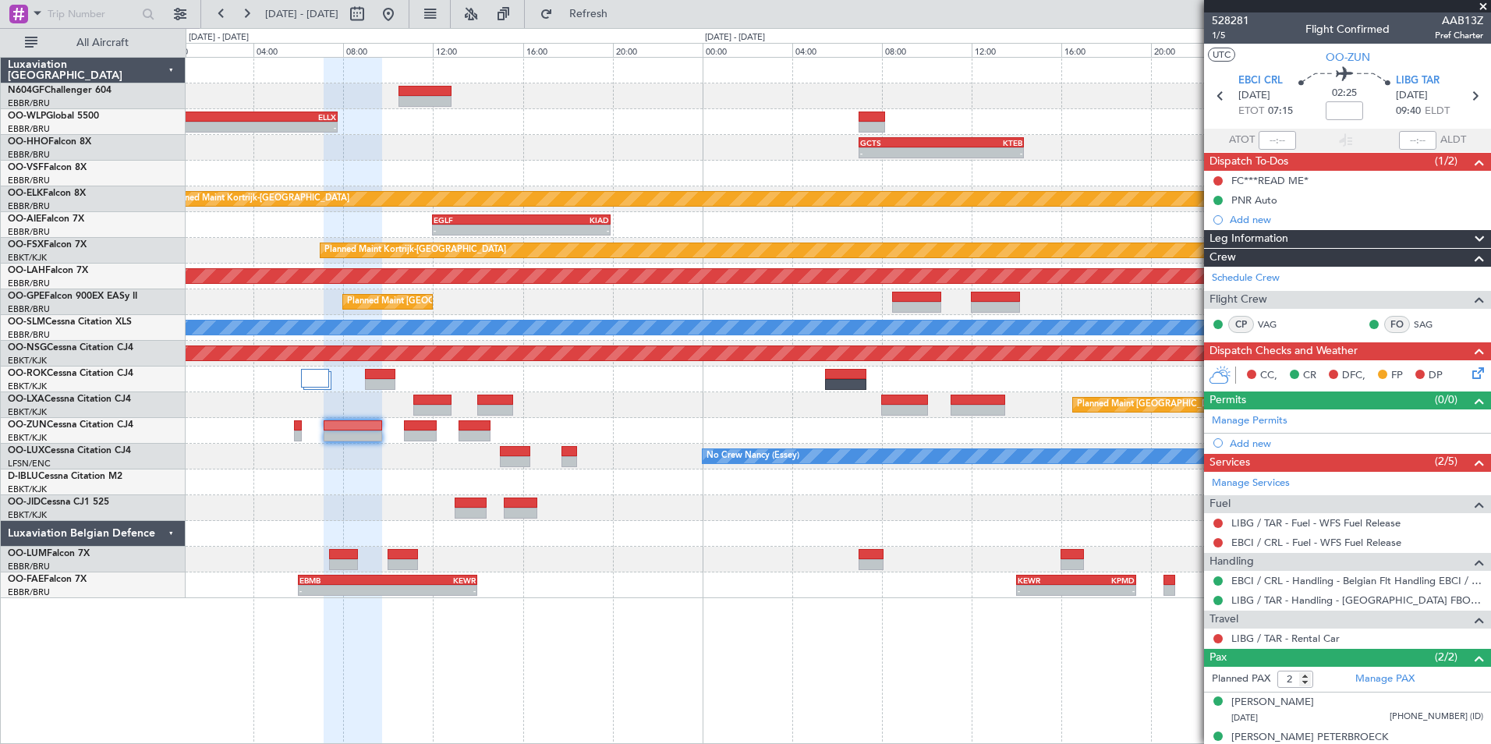
click at [359, 469] on div "- - [PERSON_NAME] 22:00 Z ELLX 07:45 Z - - LIML 11:15 Z LTCG 14:40 Z - - LTCG 1…" at bounding box center [838, 328] width 1304 height 540
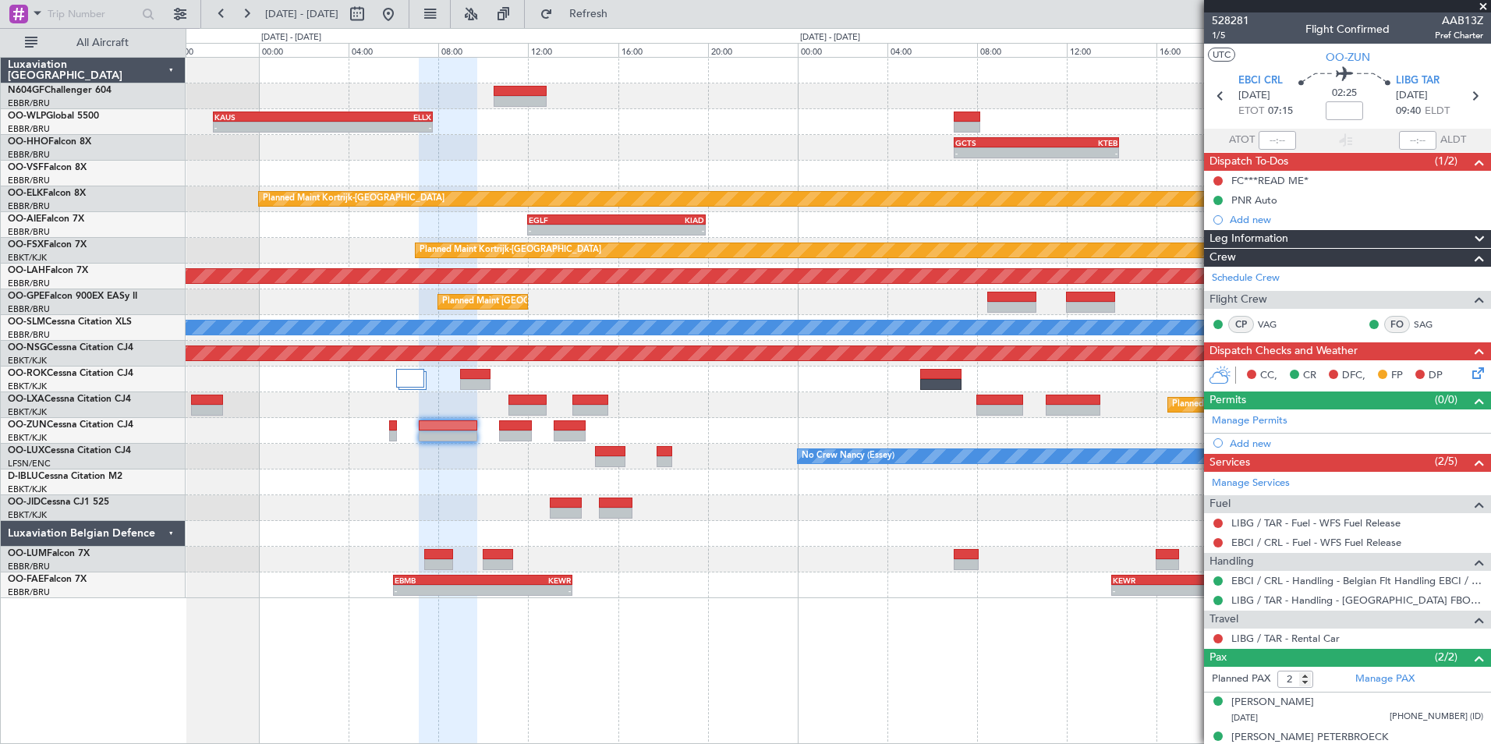
click at [455, 475] on div "- - [PERSON_NAME] 22:00 Z ELLX 07:45 Z - - LIML 11:15 Z LTCG 14:40 Z - - LTCG 1…" at bounding box center [838, 328] width 1304 height 540
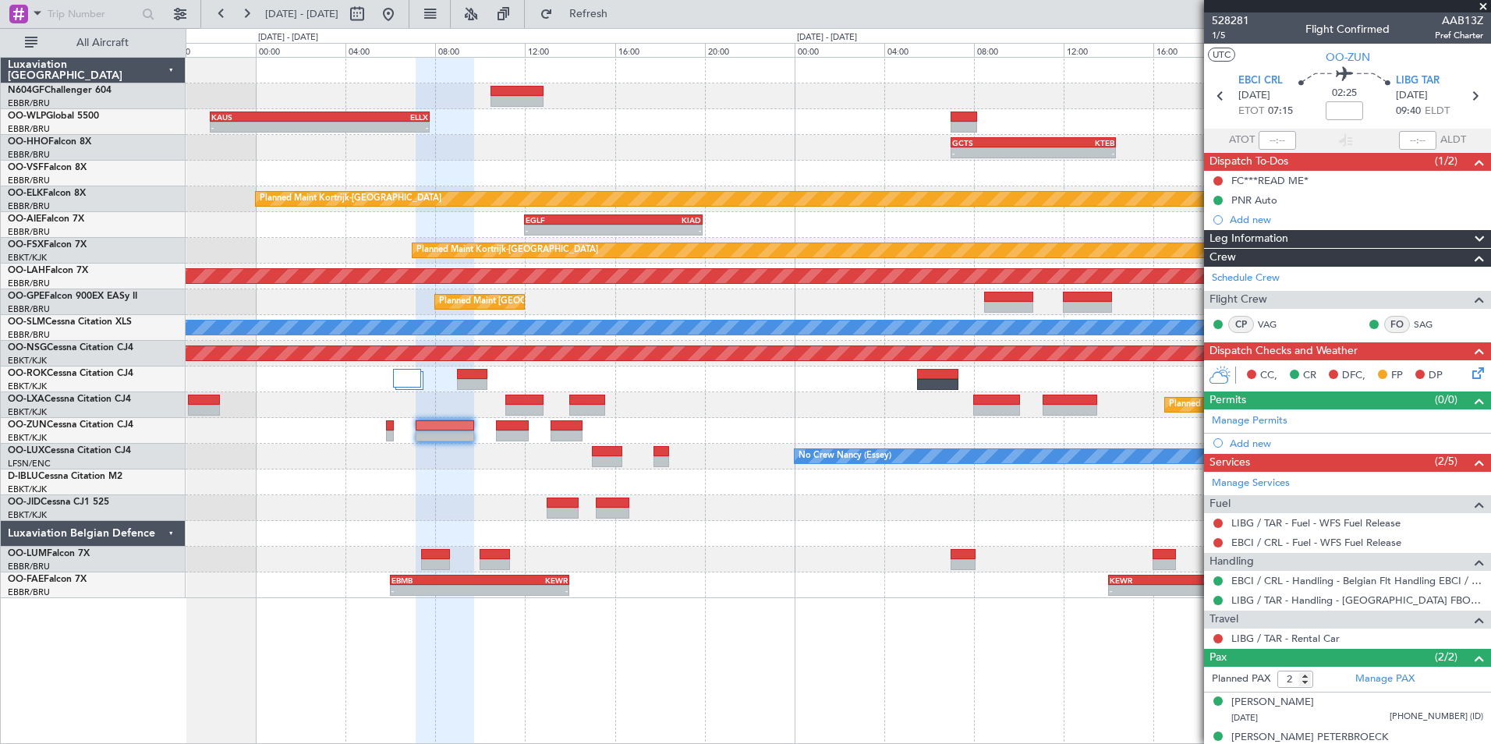
click at [437, 479] on div at bounding box center [838, 482] width 1304 height 26
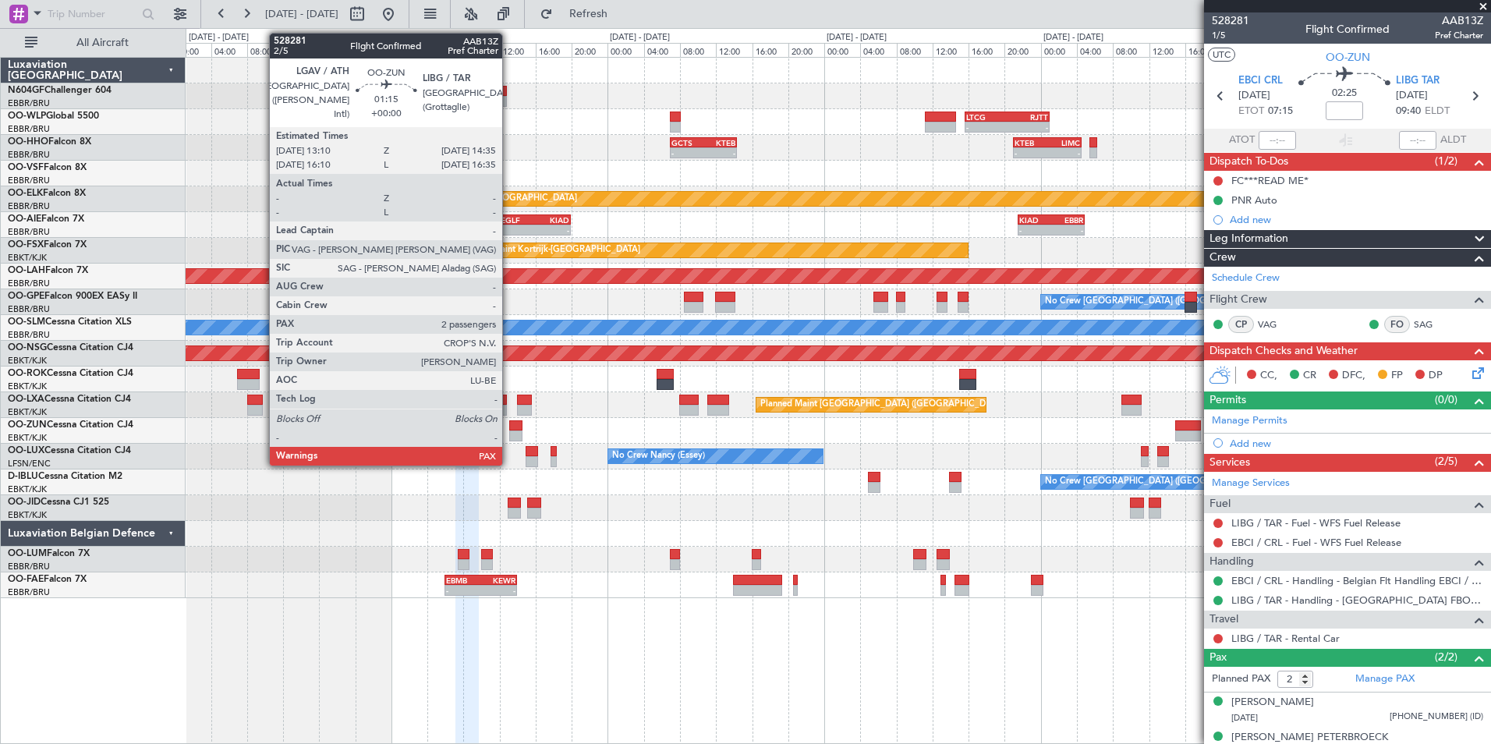
click at [508, 428] on div at bounding box center [838, 431] width 1304 height 26
click at [516, 427] on div at bounding box center [515, 425] width 13 height 11
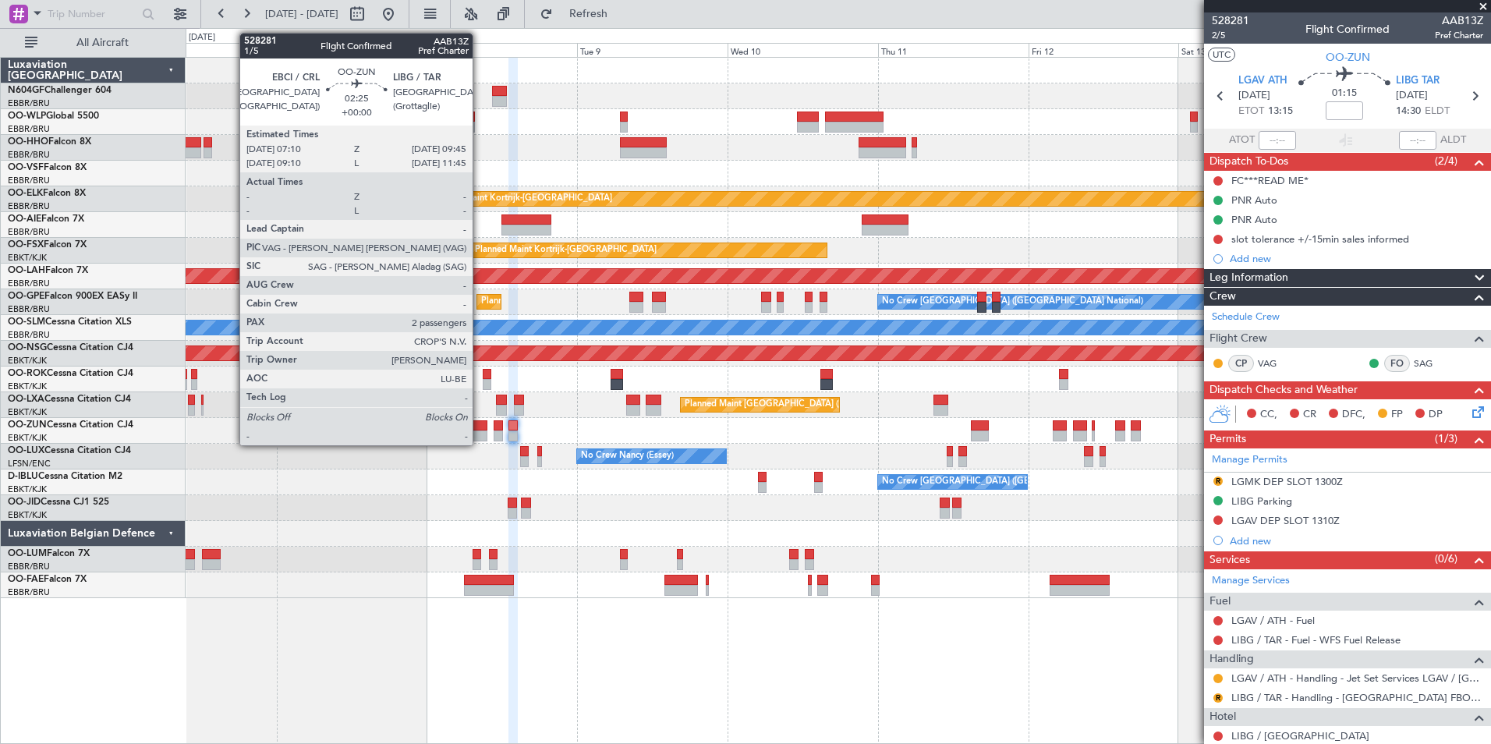
click at [479, 423] on div at bounding box center [479, 425] width 16 height 11
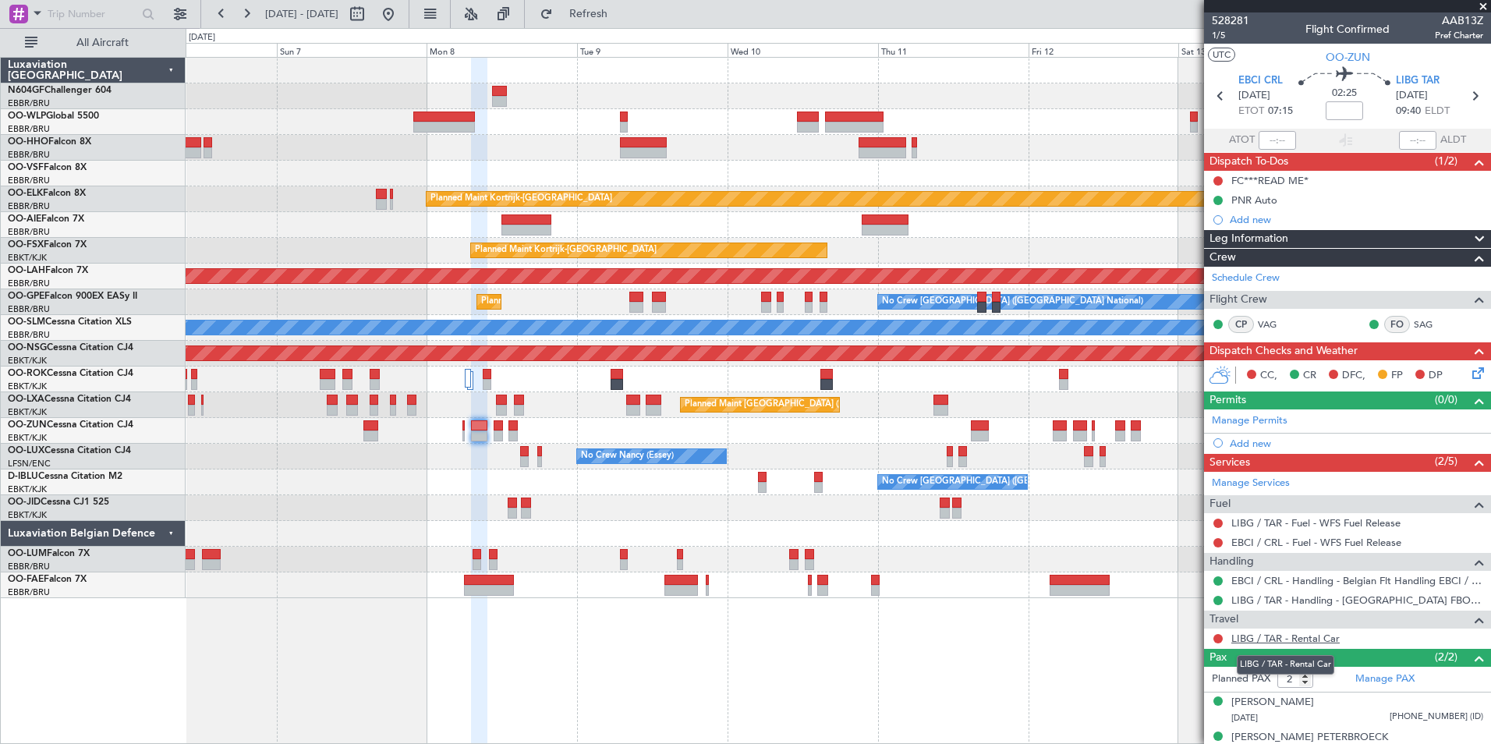
click at [1247, 636] on link "LIBG / TAR - Rental Car" at bounding box center [1285, 638] width 108 height 13
click at [731, 100] on div "Planned Maint Kortrijk-[GEOGRAPHIC_DATA] Unplanned Maint [GEOGRAPHIC_DATA] ([GE…" at bounding box center [838, 328] width 1304 height 540
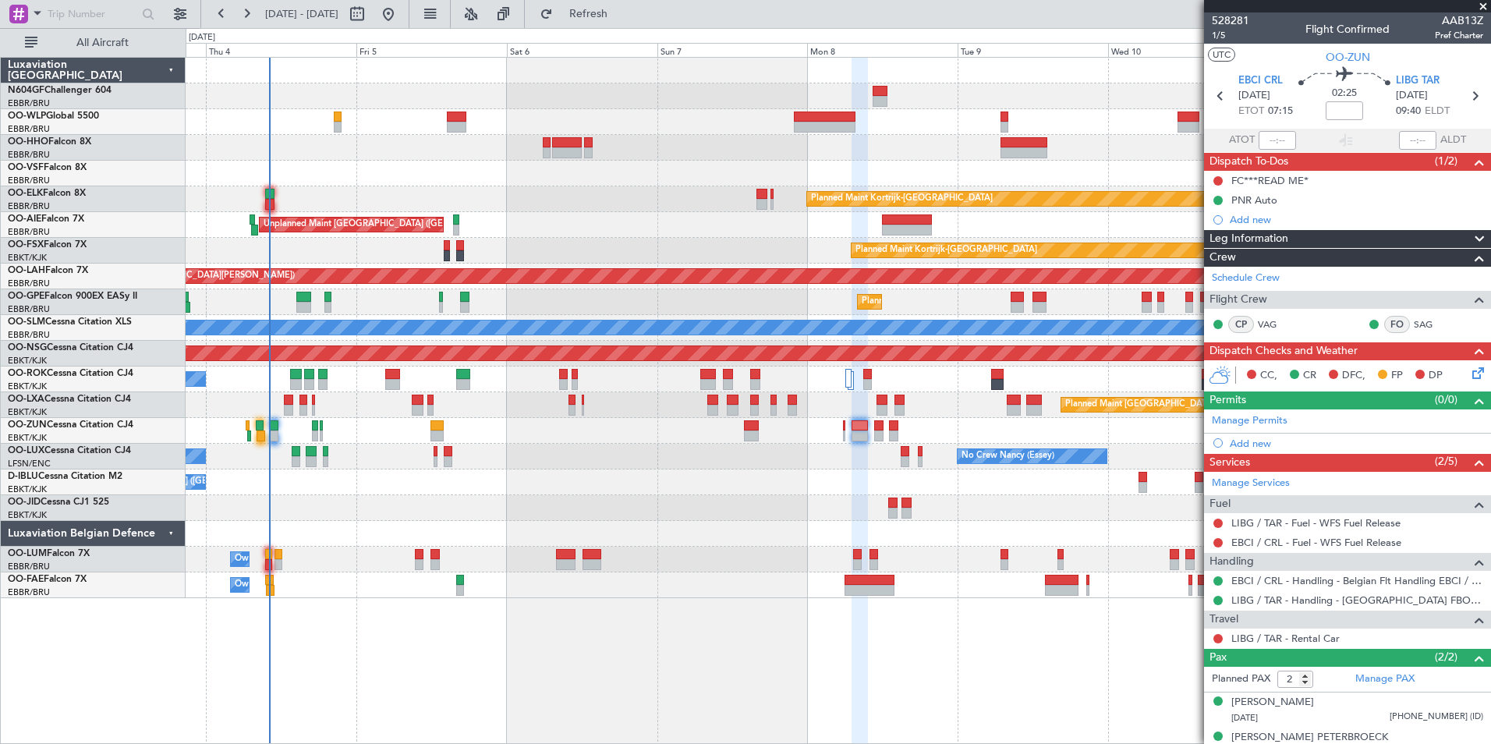
click at [487, 175] on div at bounding box center [838, 174] width 1304 height 26
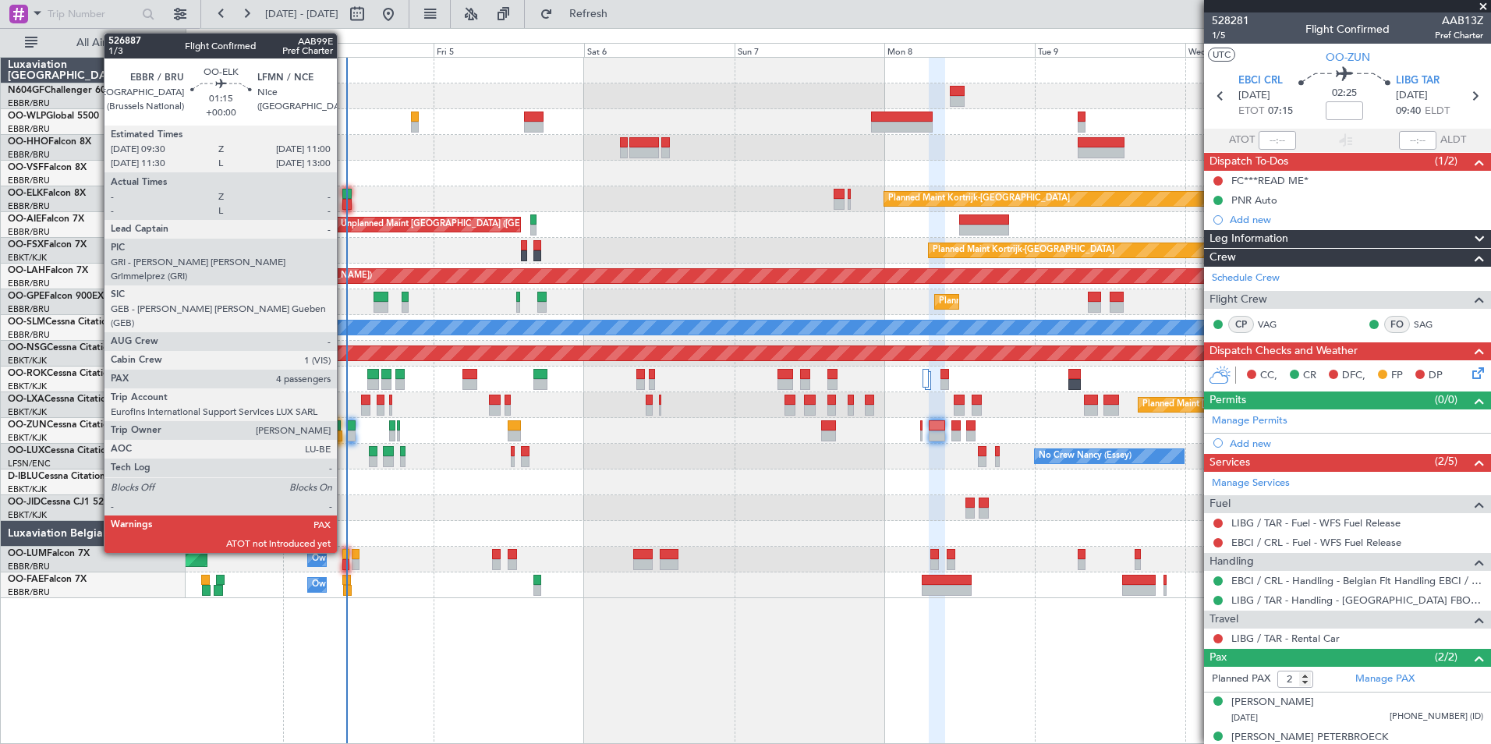
click at [344, 194] on div at bounding box center [347, 194] width 10 height 11
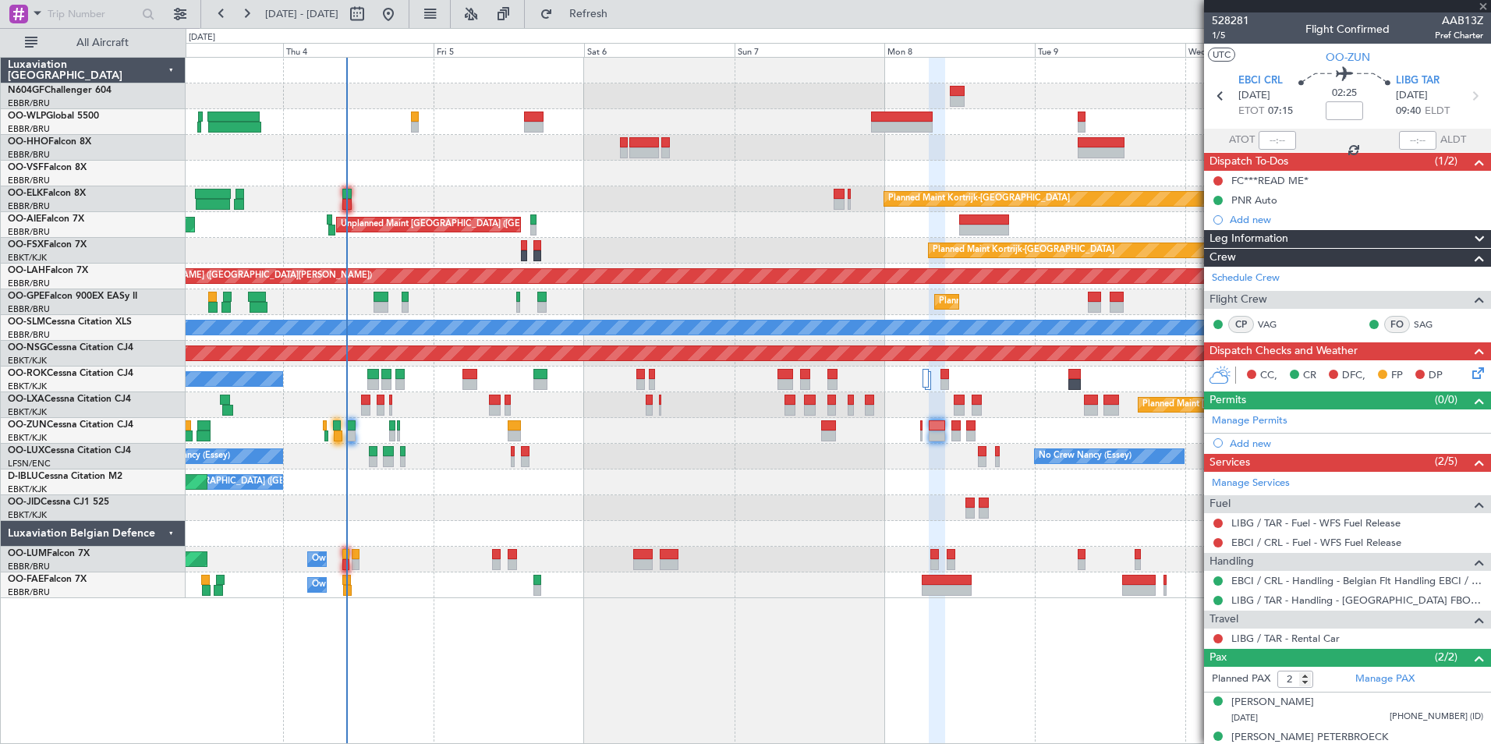
type input "4"
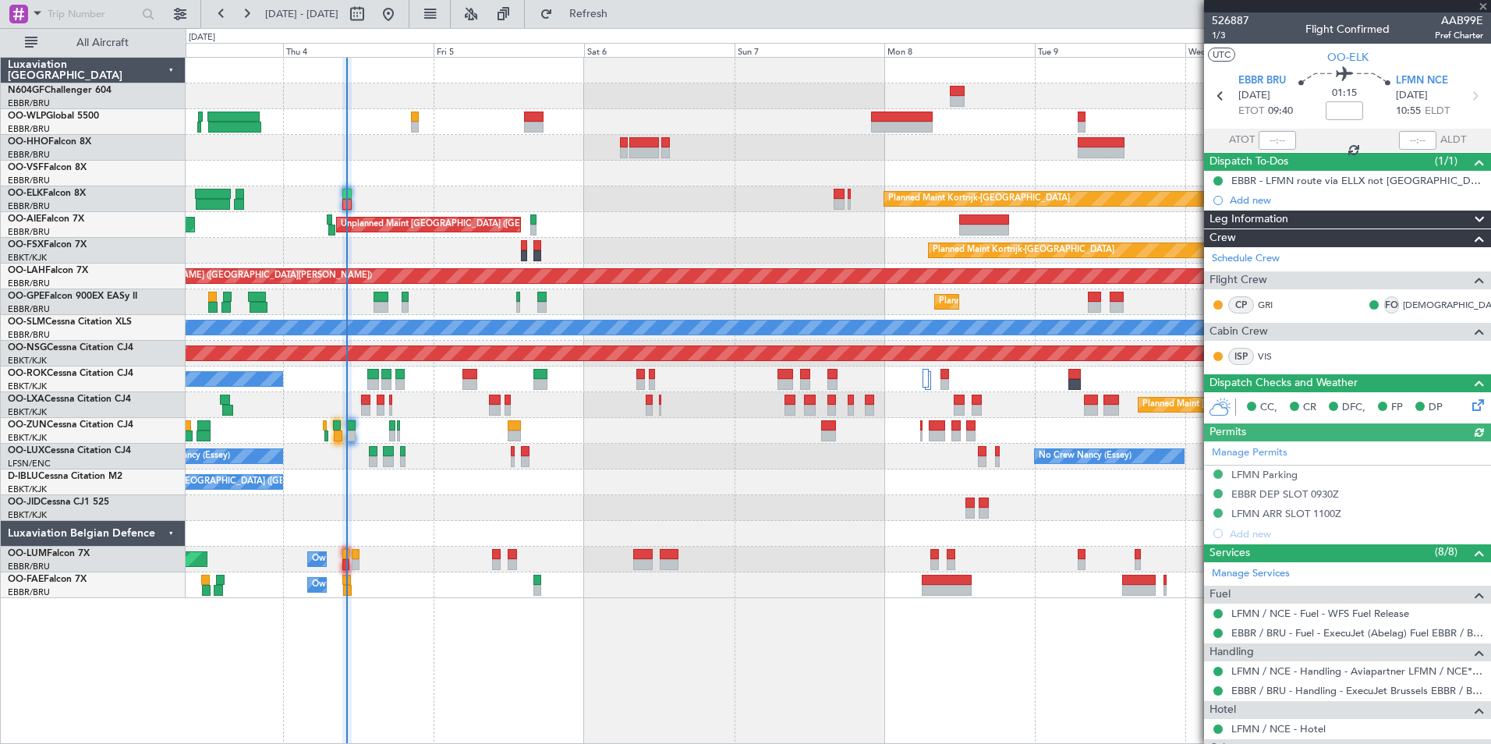
click at [1274, 133] on div at bounding box center [1276, 140] width 37 height 19
click at [1274, 133] on input "text" at bounding box center [1276, 140] width 37 height 19
type input "09:56"
click at [1277, 53] on section "UTC OO-ELK" at bounding box center [1347, 55] width 287 height 23
click at [552, 199] on div "Planned Maint Kortrijk-Wevelgem Planned Maint London (Farnborough) Unplanned Ma…" at bounding box center [838, 328] width 1304 height 540
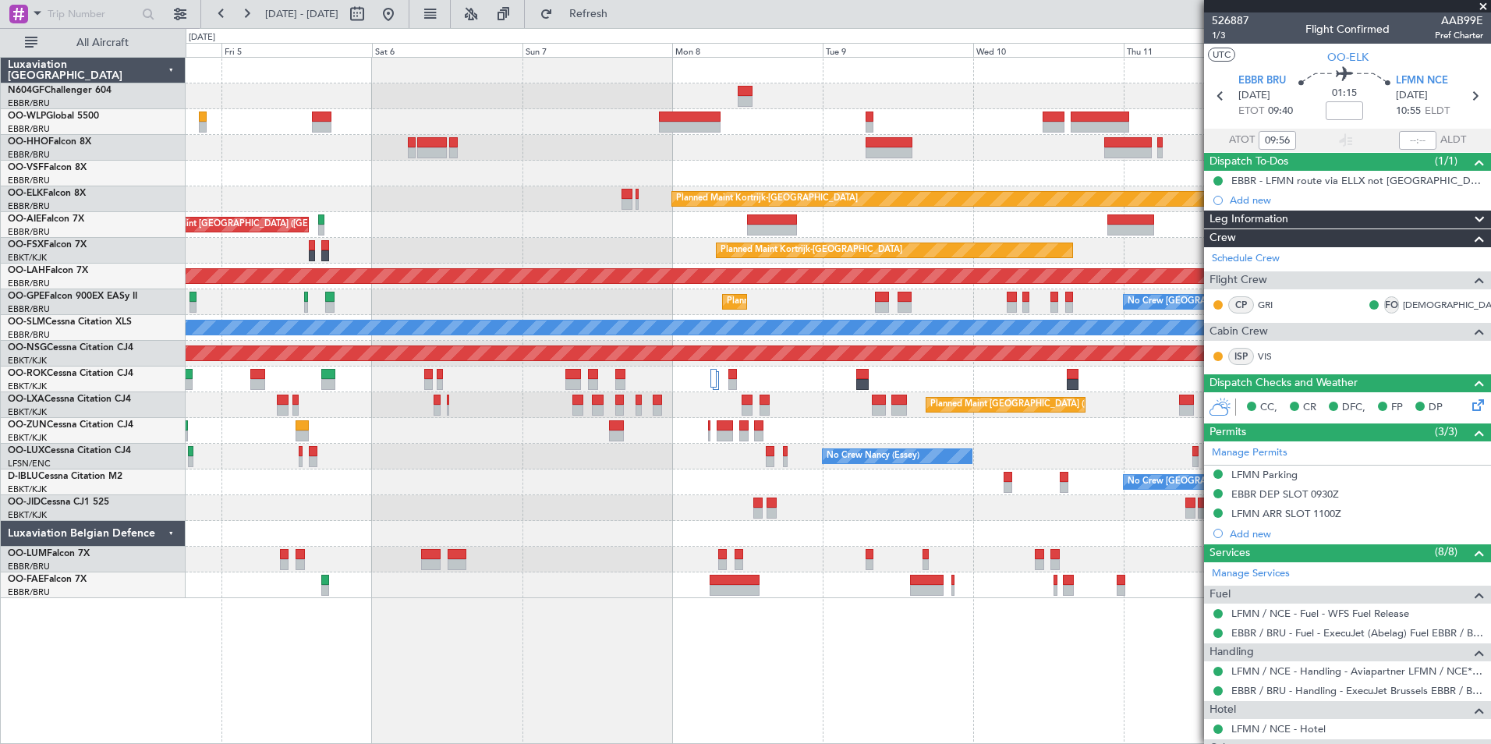
click at [660, 210] on div "Planned Maint Kortrijk-Wevelgem Unplanned Maint Brussels (Brussels National) Pl…" at bounding box center [838, 328] width 1304 height 540
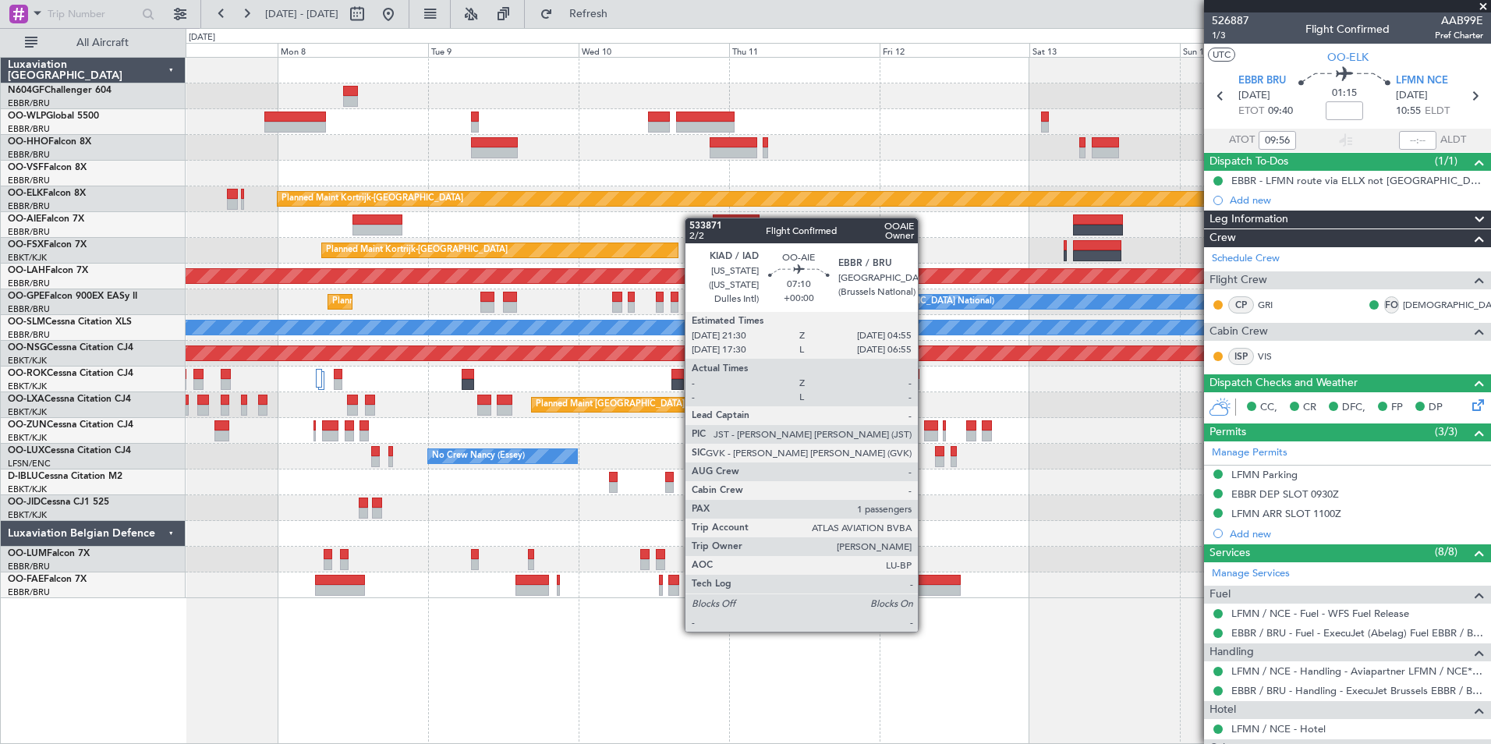
click at [765, 221] on div "Unplanned Maint [GEOGRAPHIC_DATA] ([GEOGRAPHIC_DATA] National)" at bounding box center [838, 225] width 1304 height 26
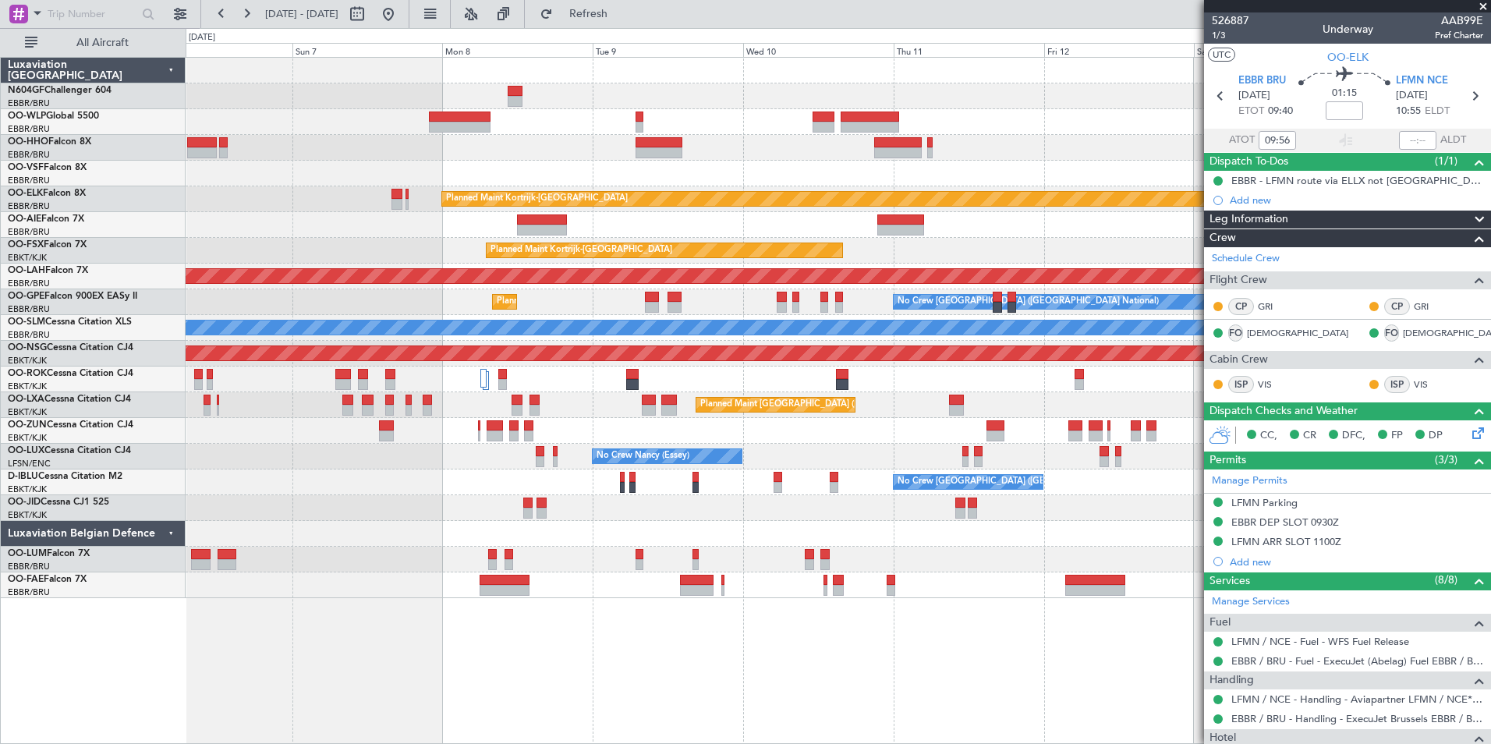
click at [1103, 547] on div "Owner Melsbroek Air Base" at bounding box center [838, 560] width 1304 height 26
click at [996, 527] on div at bounding box center [838, 534] width 1304 height 26
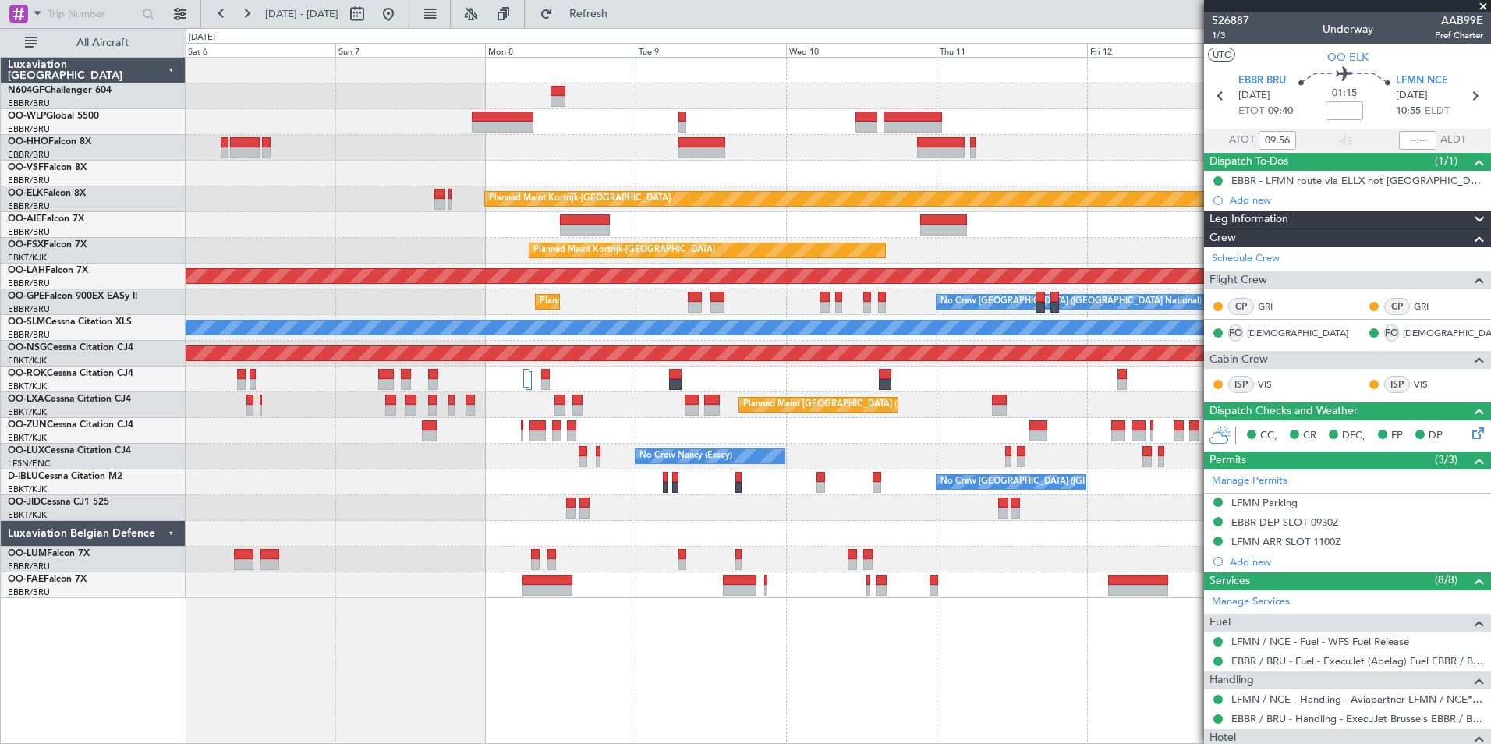
click at [859, 647] on div "Planned Maint Kortrijk-[GEOGRAPHIC_DATA] Unplanned Maint [GEOGRAPHIC_DATA] ([GE…" at bounding box center [838, 400] width 1305 height 687
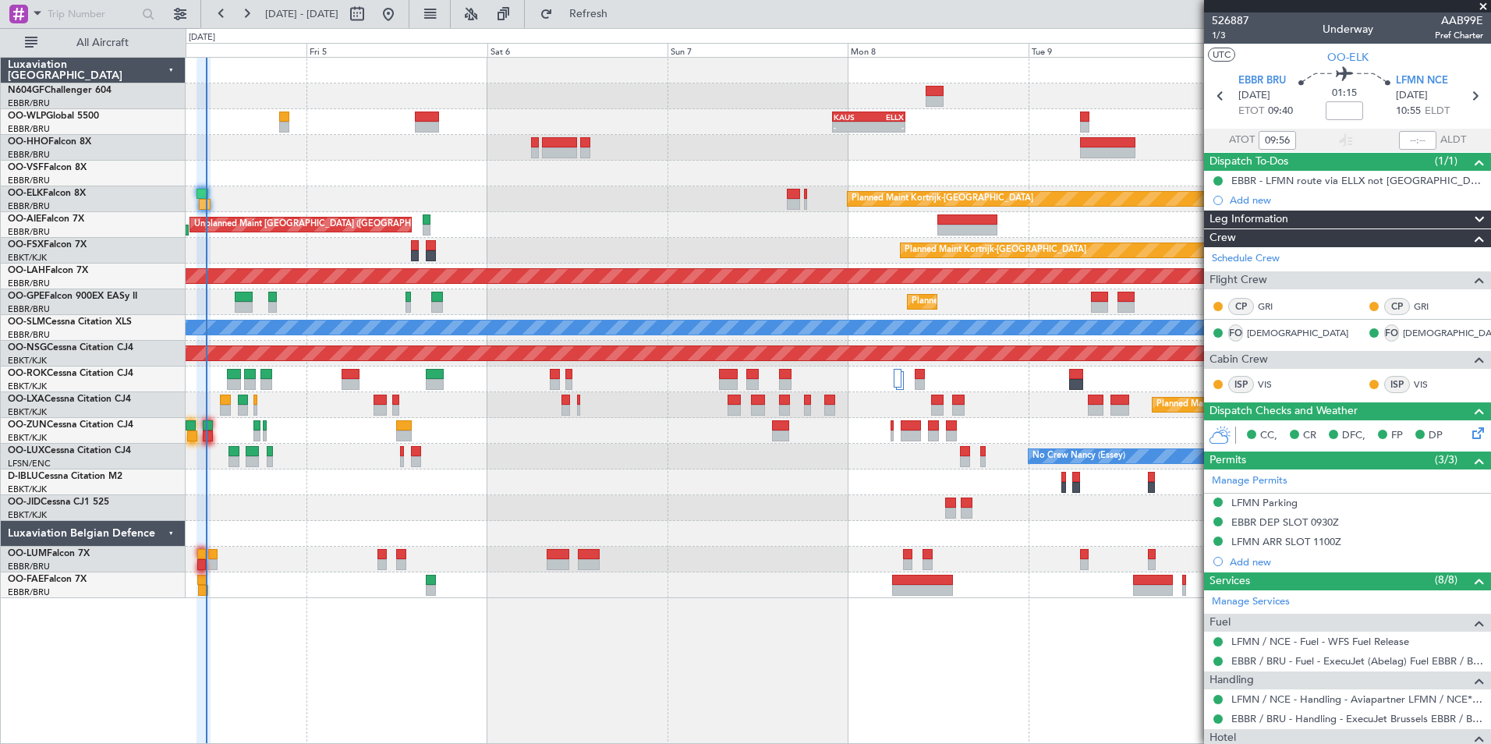
click at [1043, 133] on div "- - [PERSON_NAME] 22:00 Z ELLX 07:45 Z - - LTCG 15:40 Z RJTT 01:00 Z 12:05 Z 20…" at bounding box center [838, 328] width 1304 height 540
click at [890, 189] on div "- - [PERSON_NAME] 22:00 Z ELLX 07:45 Z - - LTCG 15:40 Z RJTT 01:00 Z 12:05 Z 20…" at bounding box center [838, 328] width 1304 height 540
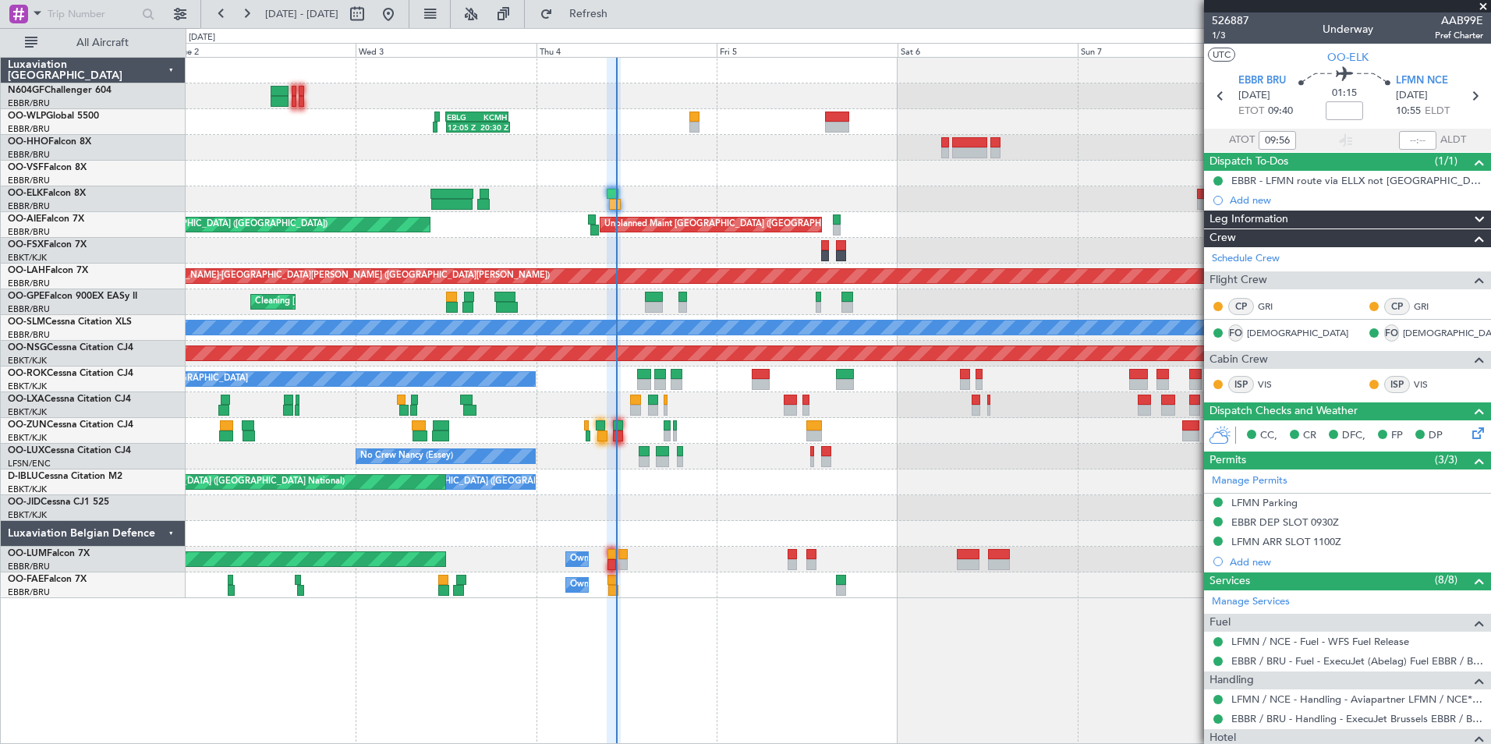
click at [554, 168] on div "- - [PERSON_NAME] 22:00 Z ELLX 07:45 Z 12:05 Z 20:30 Z EBLG 12:00 Z KCMH 20:20 …" at bounding box center [838, 328] width 1304 height 540
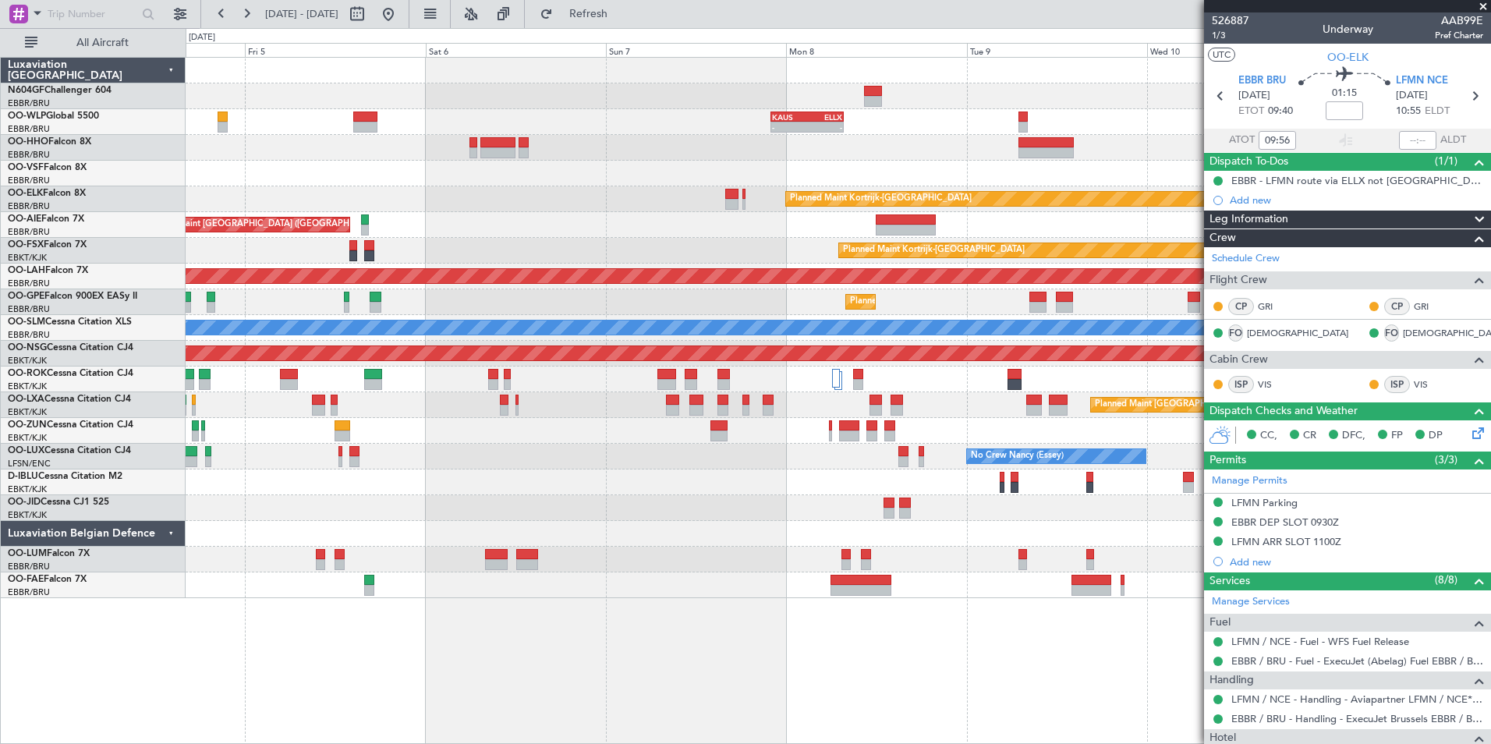
click at [451, 211] on div "- - [PERSON_NAME] 22:00 Z ELLX 07:45 Z - - LTCG 15:40 Z RJTT 01:00 Z 12:05 Z 20…" at bounding box center [838, 328] width 1304 height 540
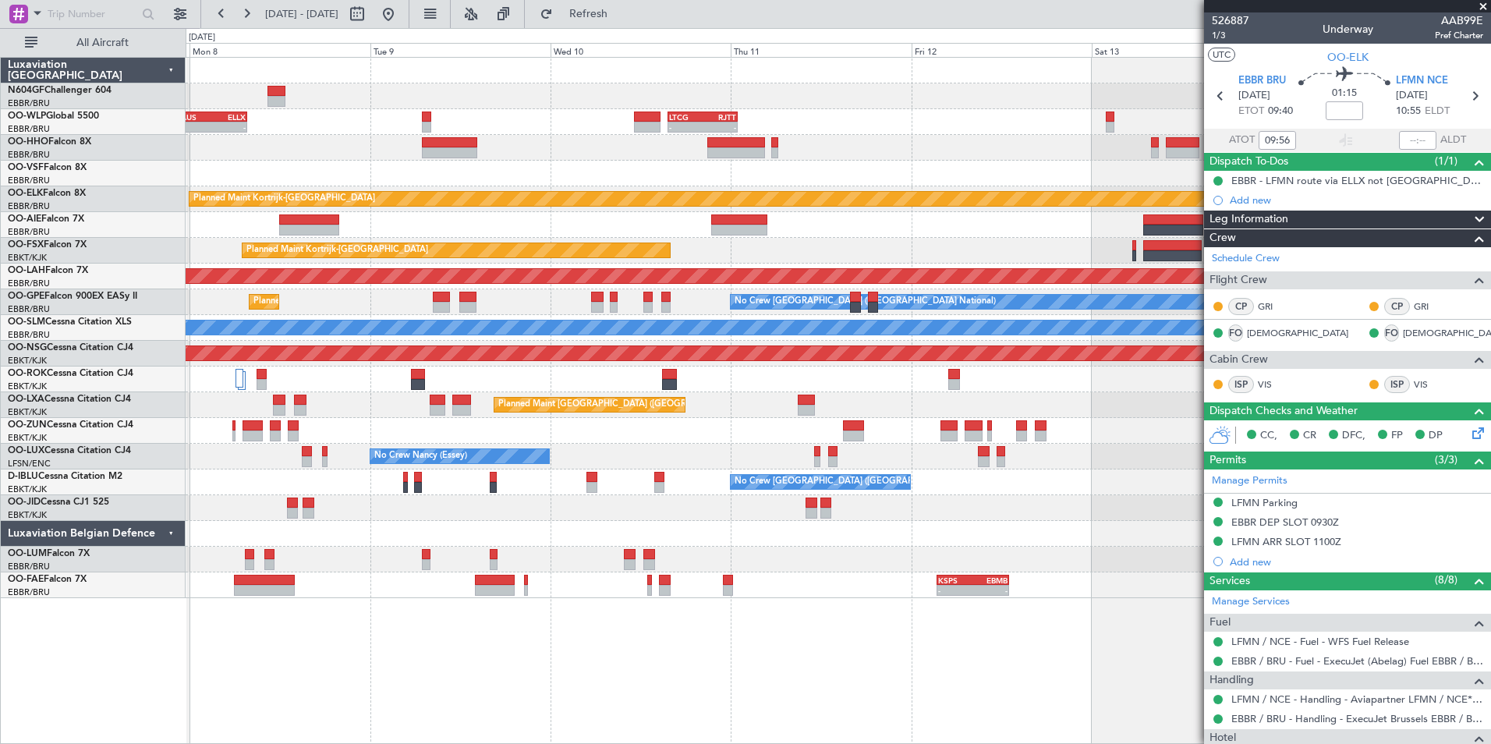
click at [501, 238] on div "- - [PERSON_NAME] 22:00 Z ELLX 07:45 Z - - LTCG 15:40 Z RJTT 01:00 Z - - RJTT 0…" at bounding box center [838, 328] width 1304 height 540
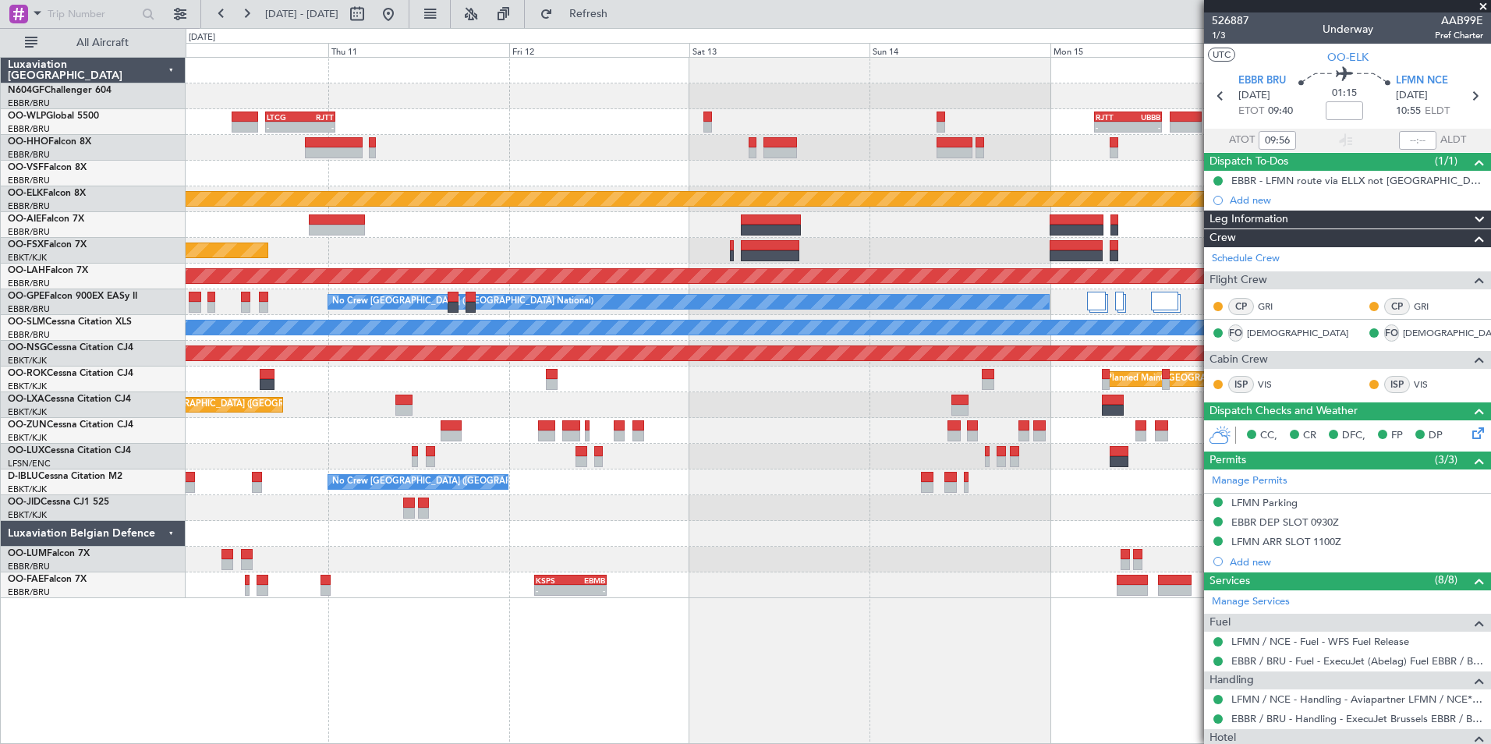
click at [880, 232] on div at bounding box center [838, 225] width 1304 height 26
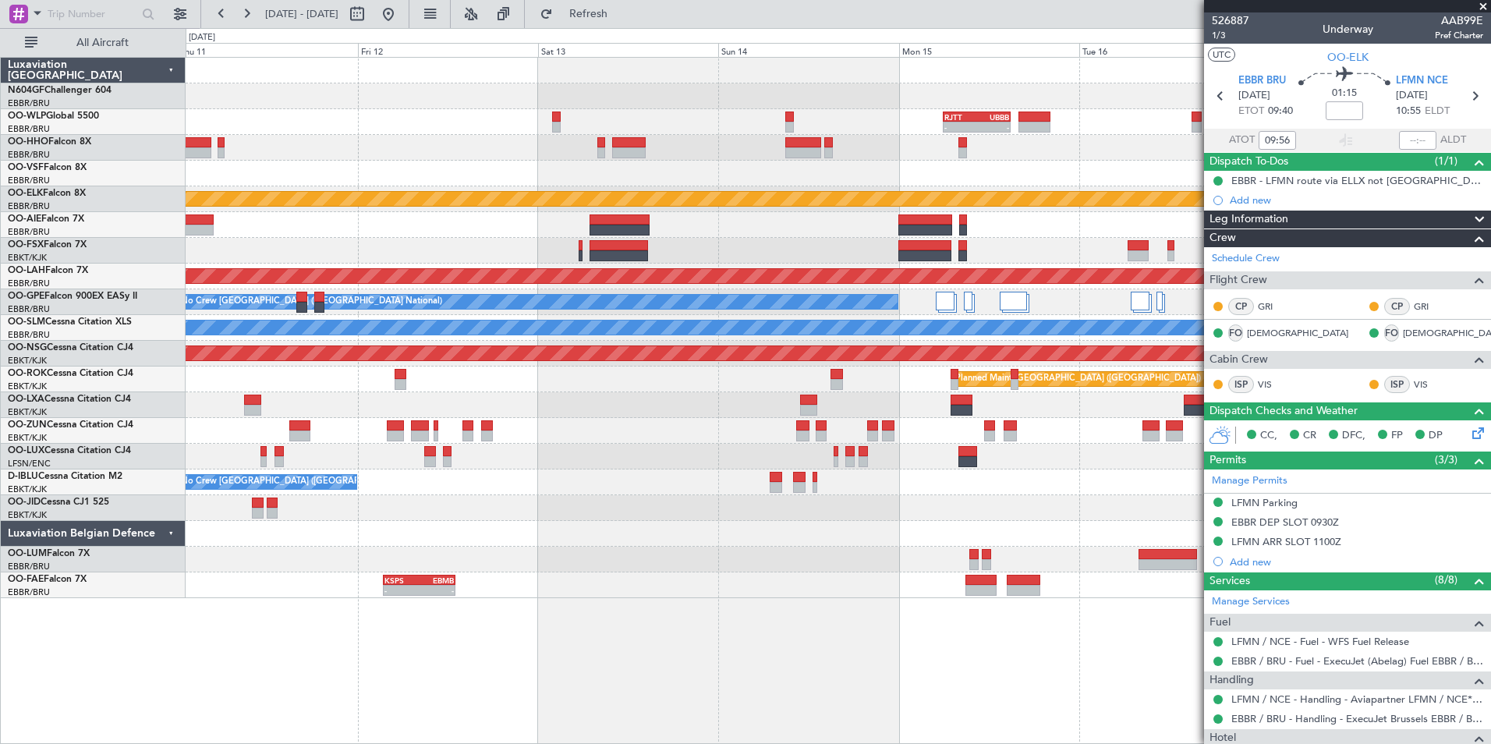
click at [412, 227] on div at bounding box center [838, 225] width 1304 height 26
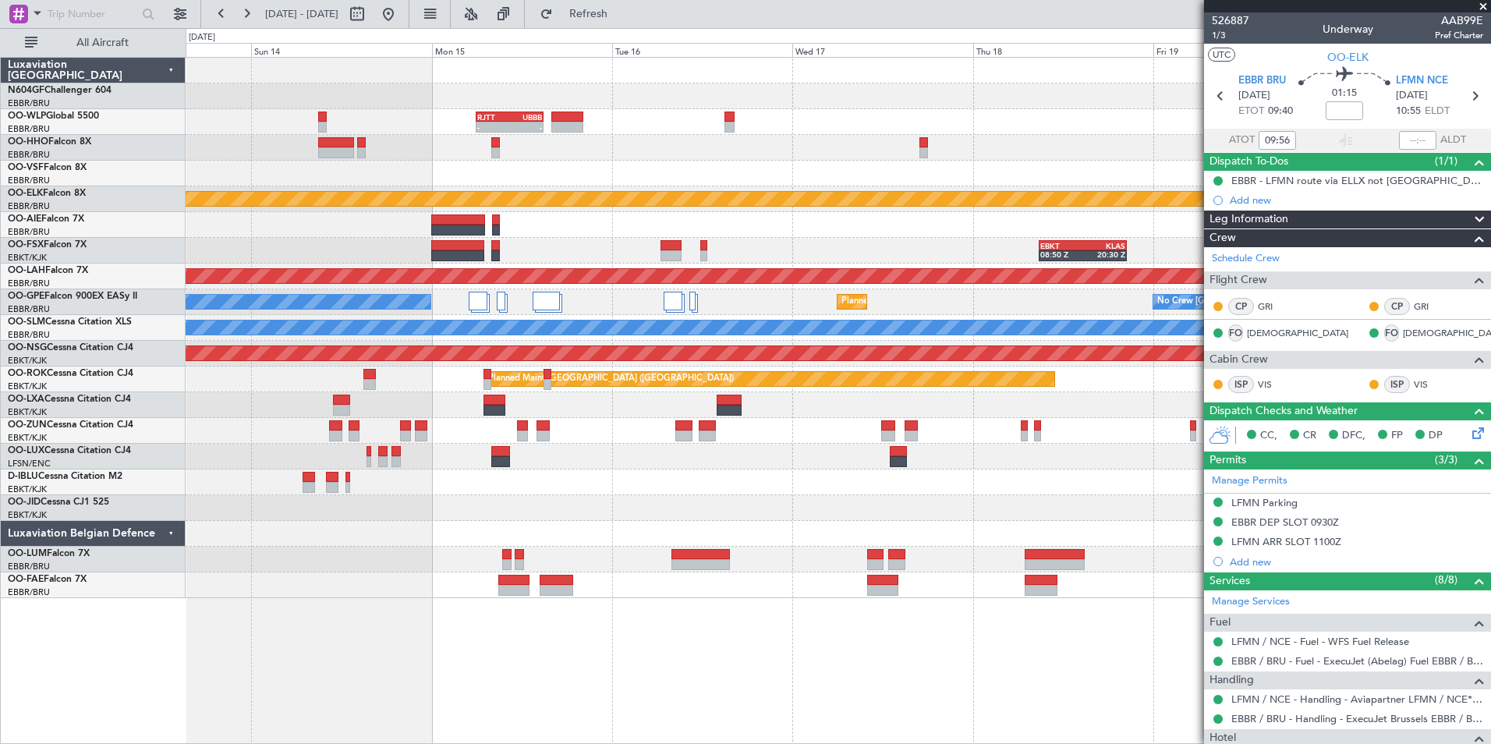
click at [582, 232] on div "- - RJTT 06:00 Z UBBB 14:55 Z Planned Maint [GEOGRAPHIC_DATA]-[GEOGRAPHIC_DATA]…" at bounding box center [838, 328] width 1304 height 540
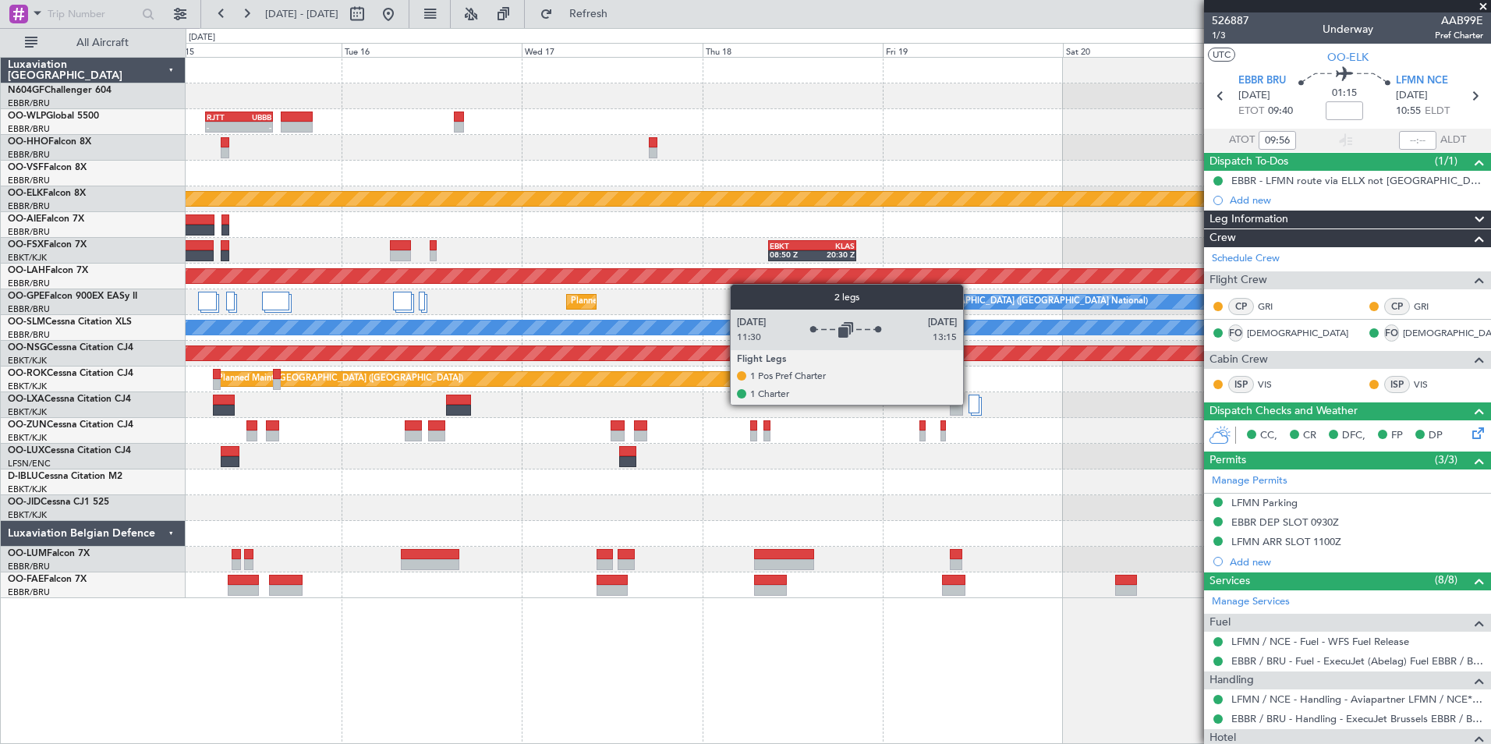
click at [970, 404] on div at bounding box center [973, 404] width 11 height 19
click at [972, 403] on div at bounding box center [973, 404] width 11 height 19
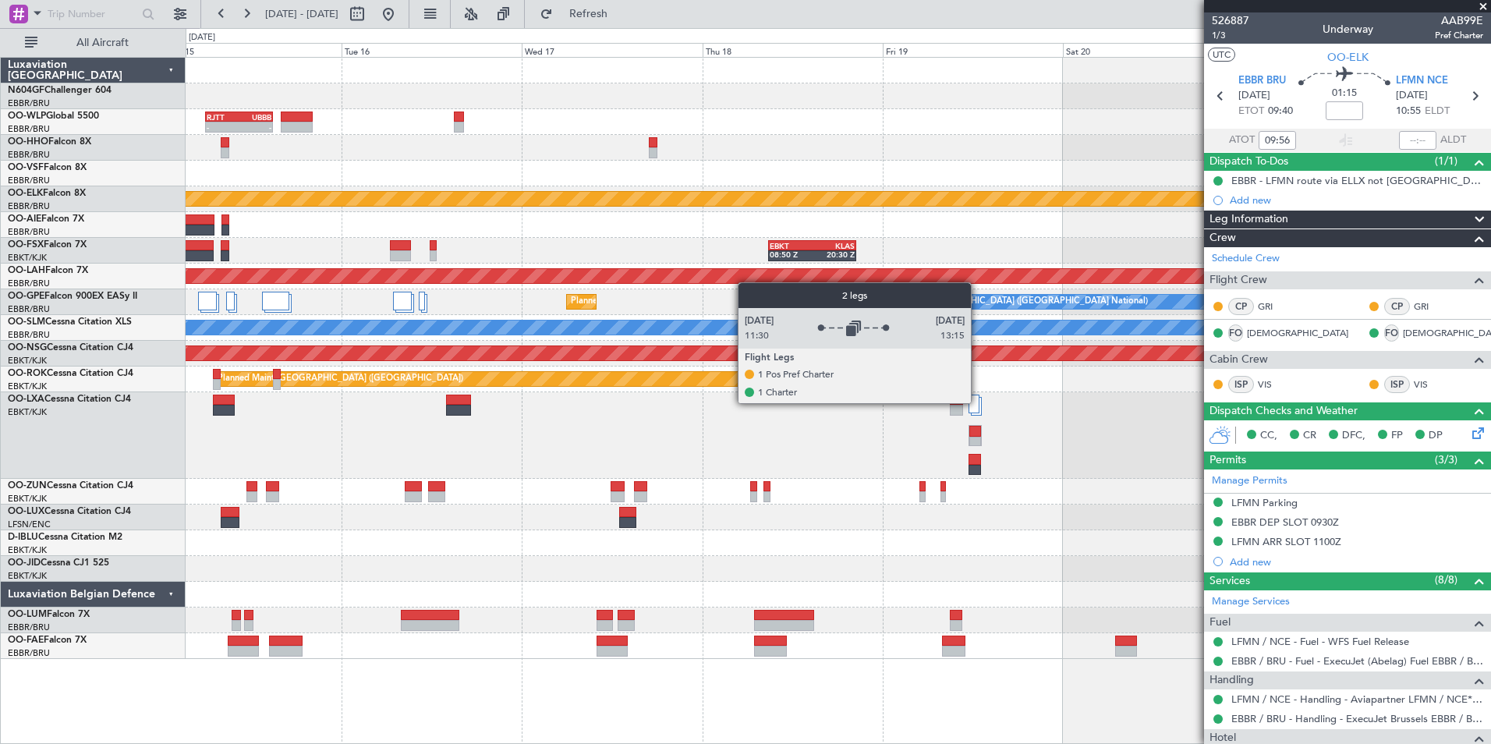
click at [977, 403] on div at bounding box center [973, 404] width 11 height 19
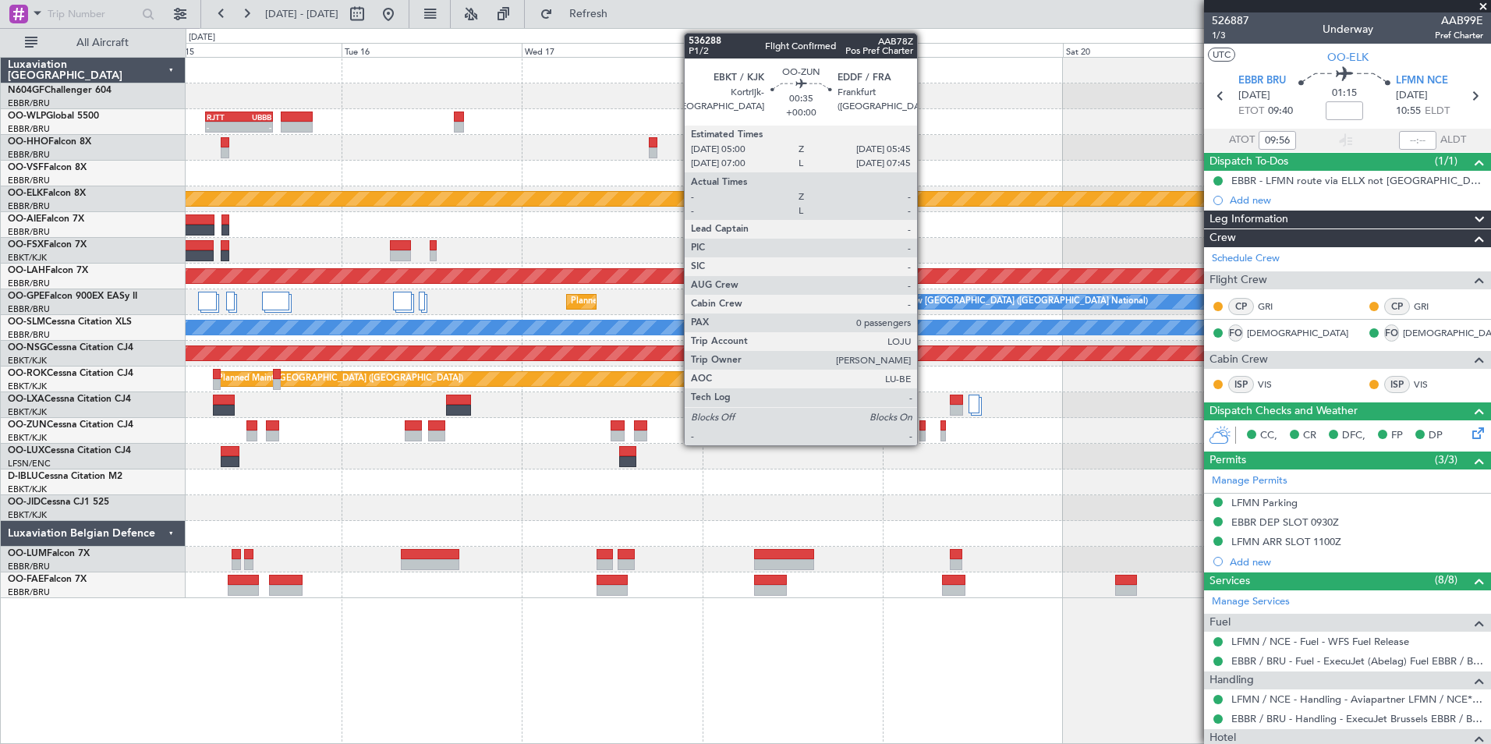
click at [924, 436] on div at bounding box center [922, 435] width 6 height 11
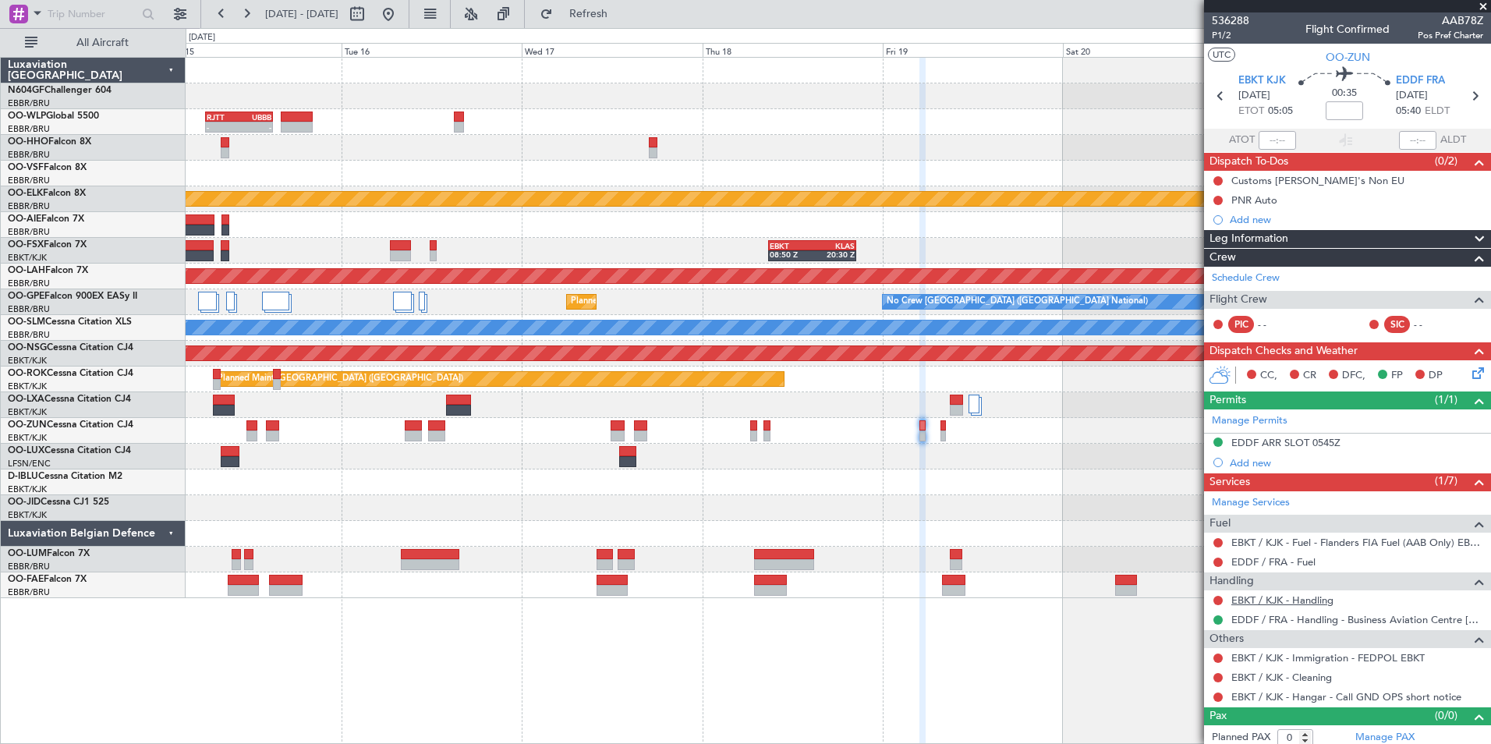
click at [1258, 603] on link "EBKT / KJK - Handling" at bounding box center [1282, 599] width 102 height 13
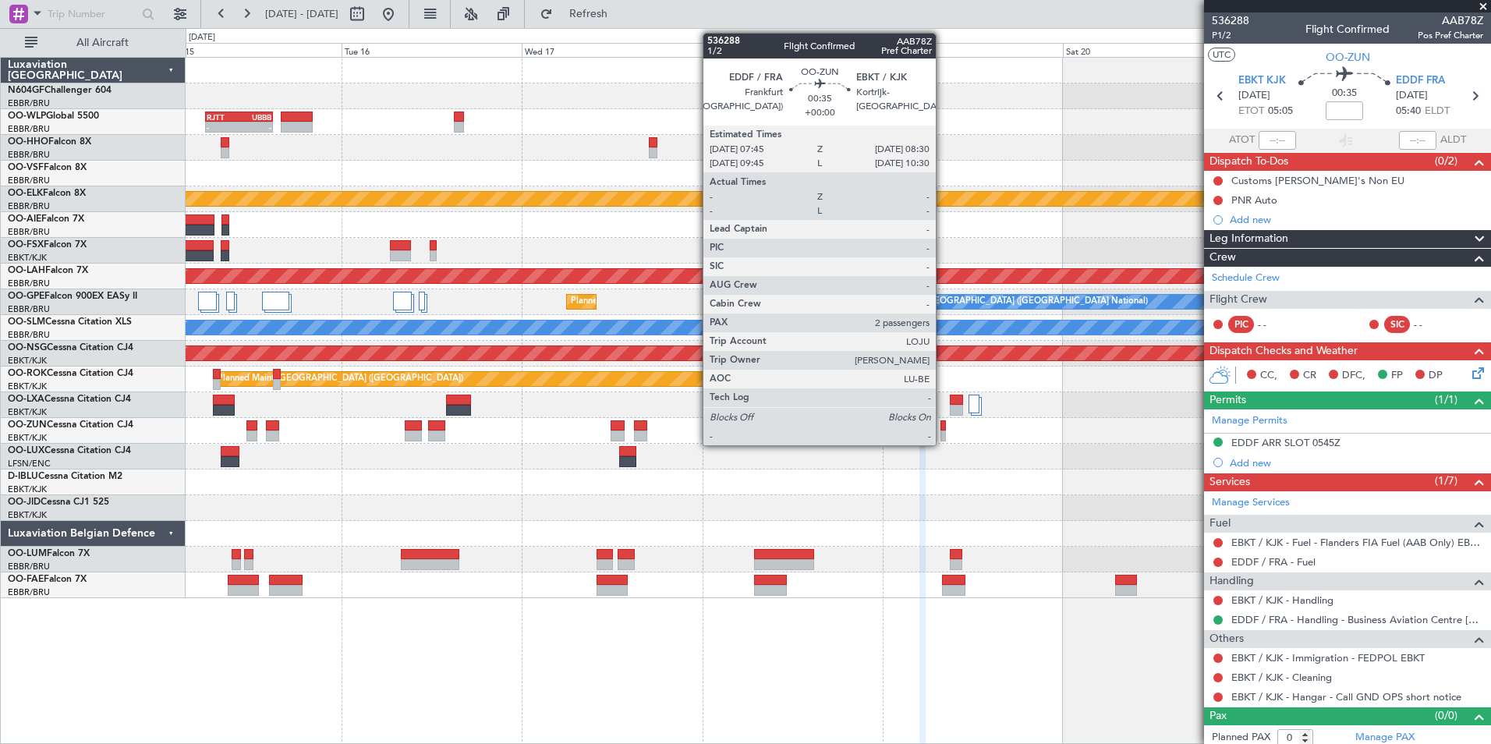
click at [943, 431] on div at bounding box center [943, 435] width 6 height 11
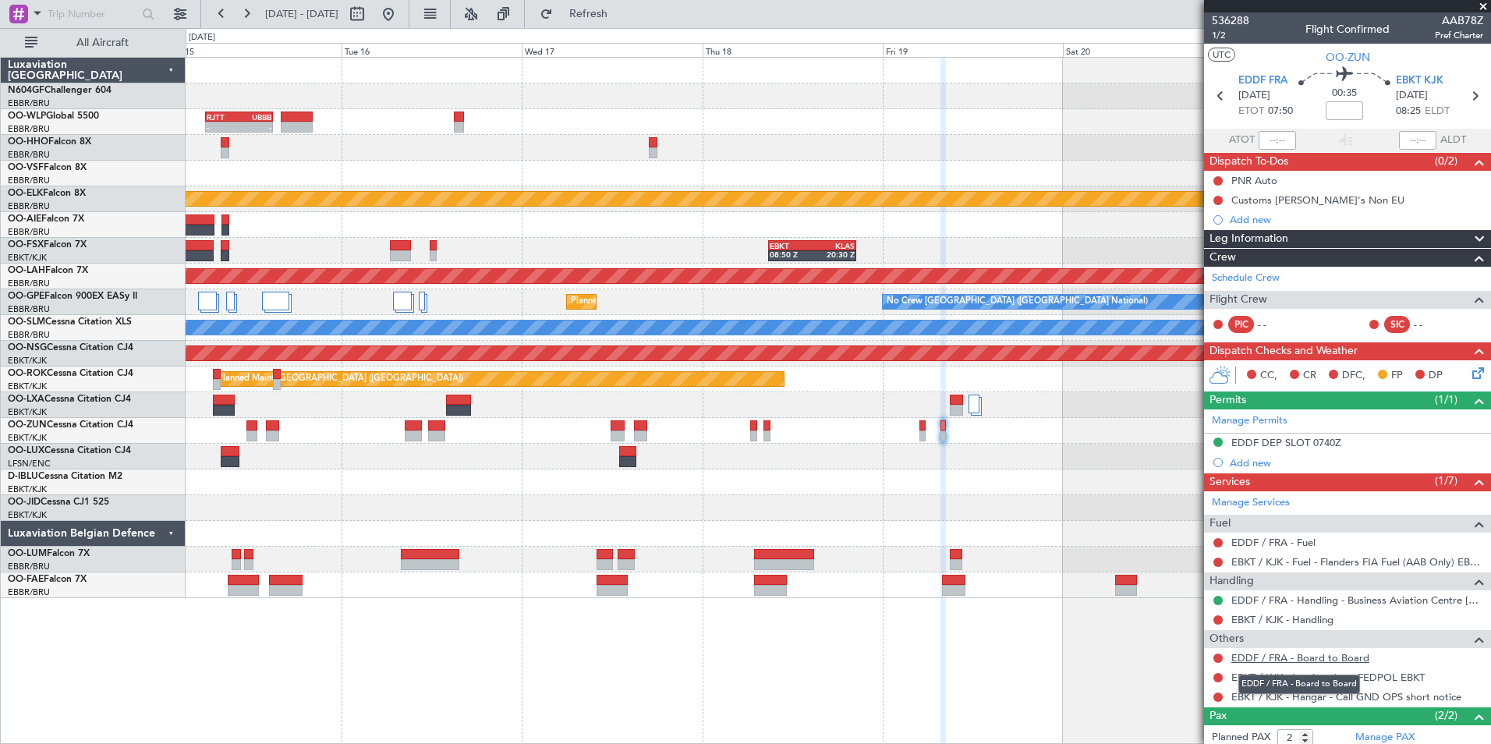
click at [1272, 656] on link "EDDF / FRA - Board to Board" at bounding box center [1300, 657] width 138 height 13
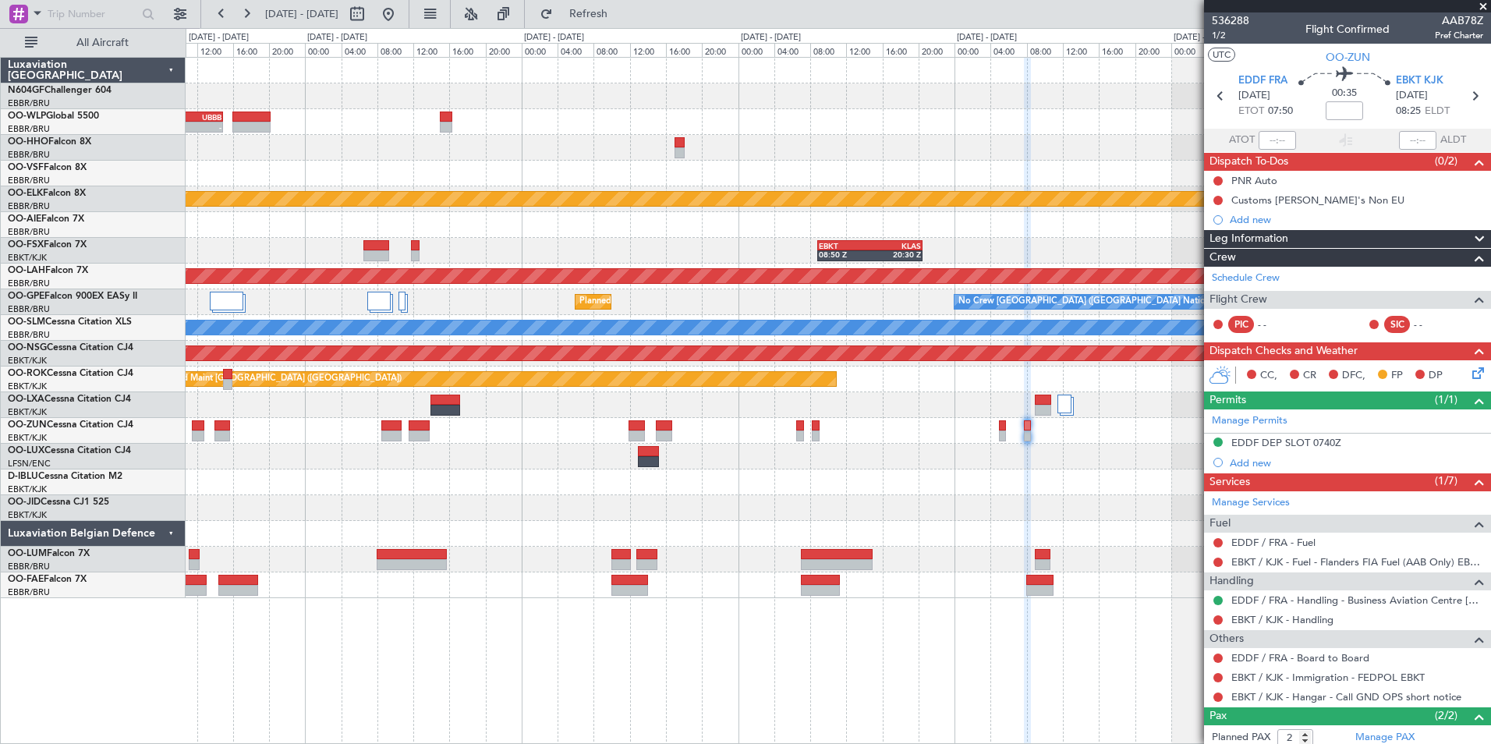
click at [649, 231] on div at bounding box center [838, 225] width 1304 height 26
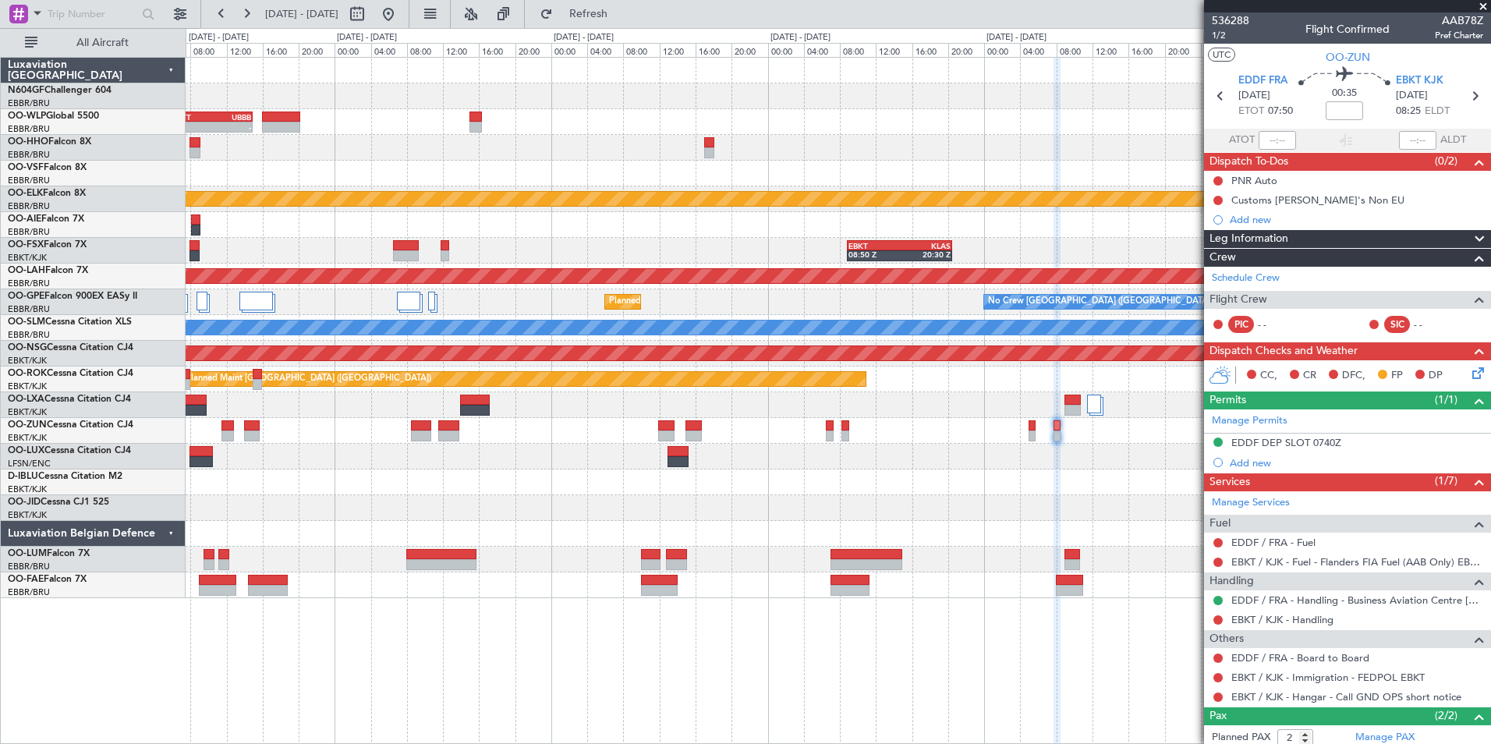
click at [457, 213] on div at bounding box center [838, 225] width 1304 height 26
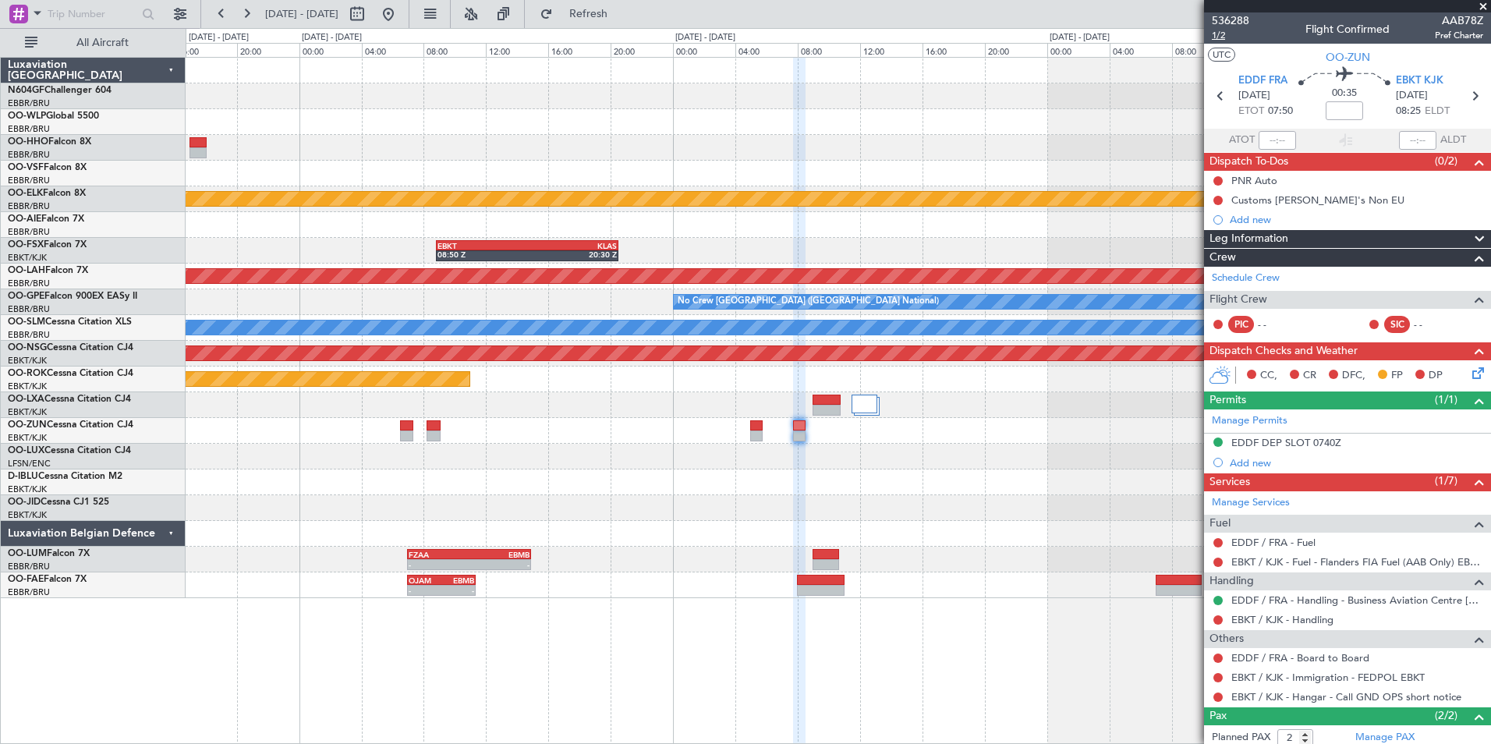
click at [1222, 41] on span "1/2" at bounding box center [1230, 35] width 37 height 13
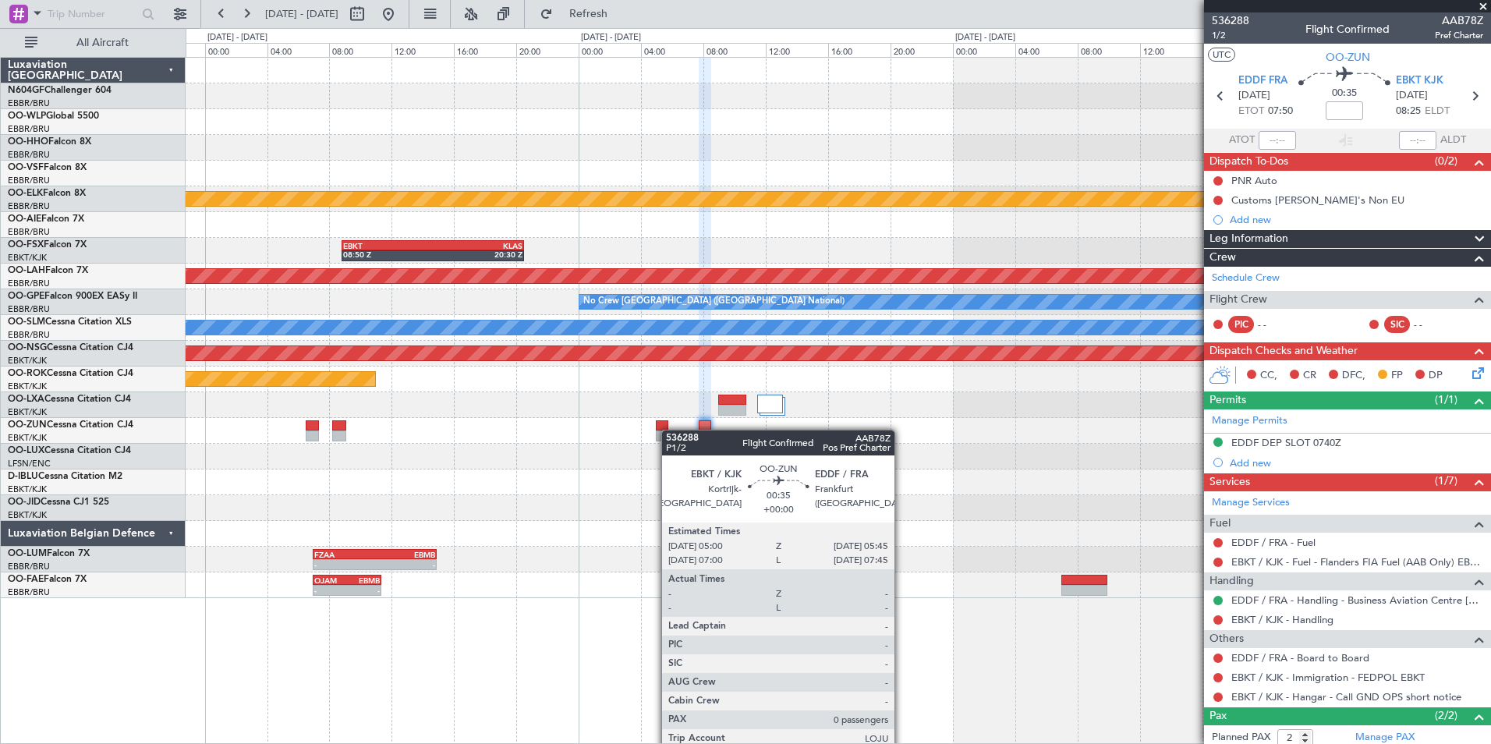
click at [666, 429] on div "Planned Maint Kortrijk-[GEOGRAPHIC_DATA]" at bounding box center [838, 431] width 1304 height 26
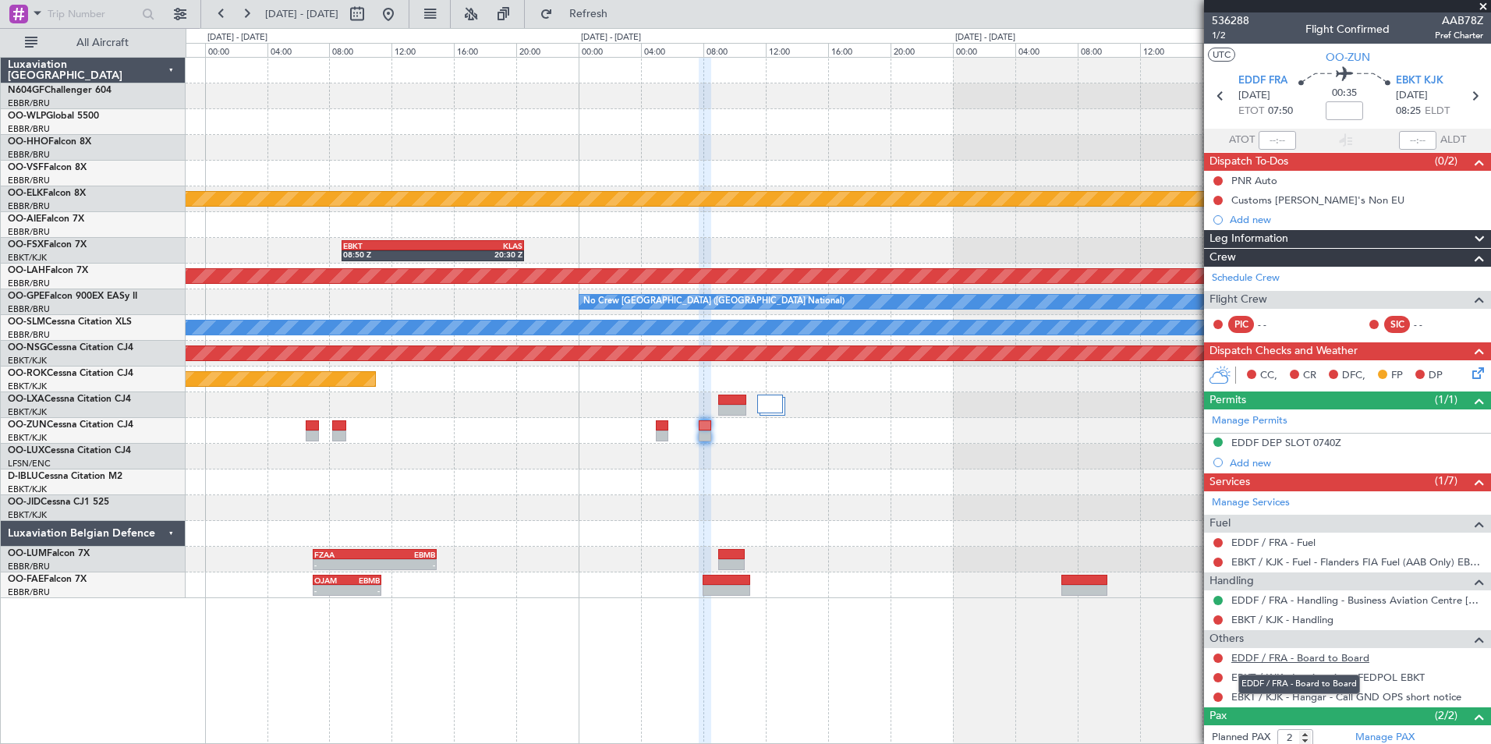
click at [1277, 656] on link "EDDF / FRA - Board to Board" at bounding box center [1300, 657] width 138 height 13
click at [590, 16] on button "Refresh" at bounding box center [580, 14] width 94 height 25
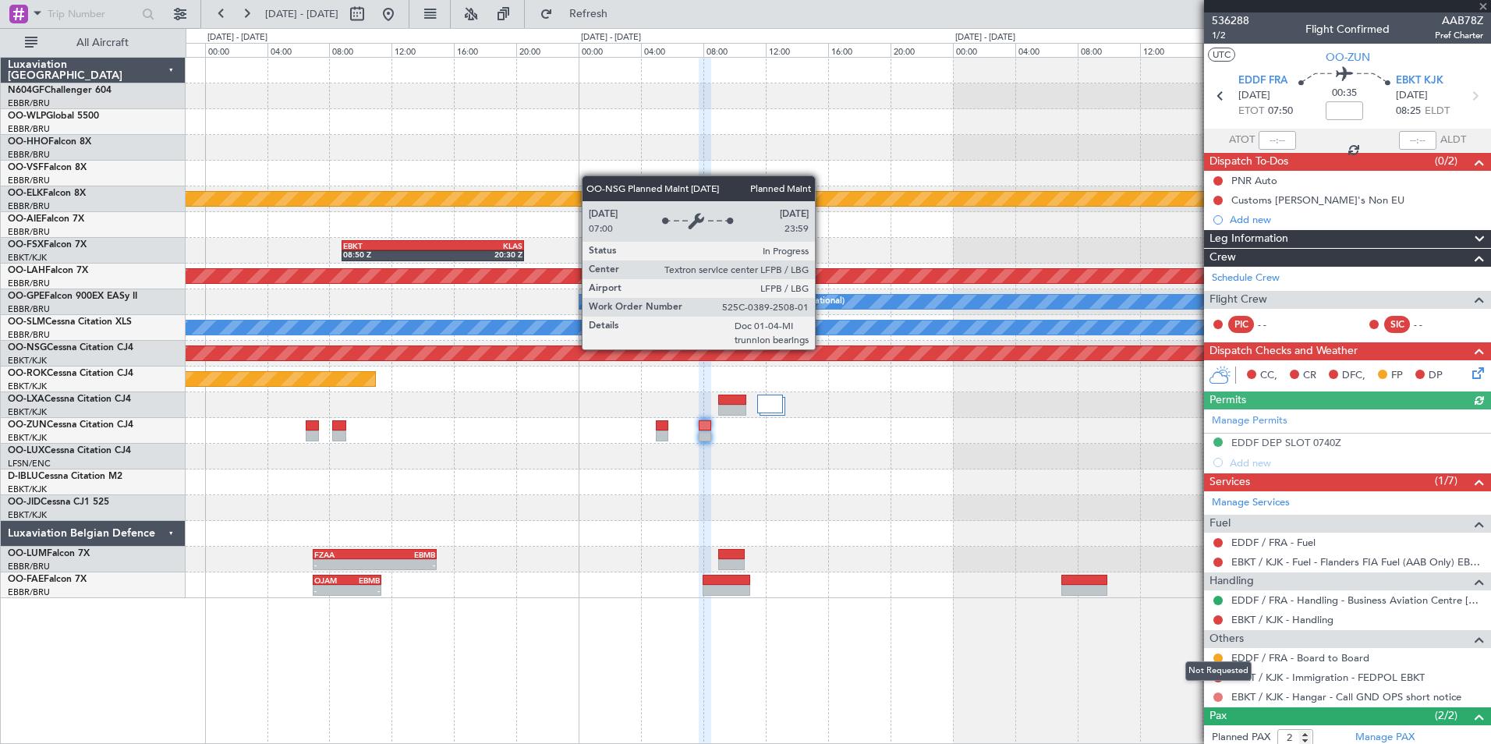
click at [1220, 695] on button at bounding box center [1217, 696] width 9 height 9
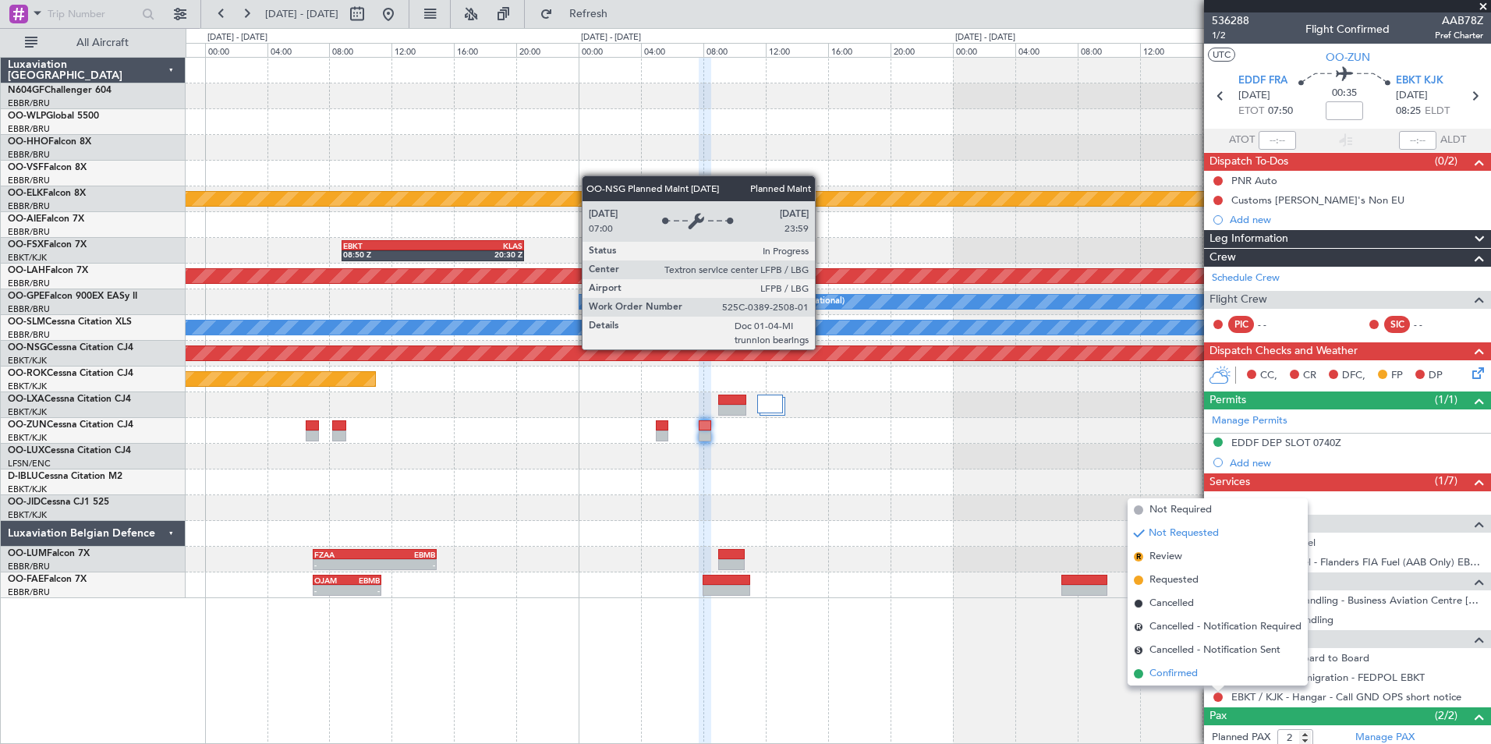
click at [1195, 681] on li "Confirmed" at bounding box center [1217, 673] width 180 height 23
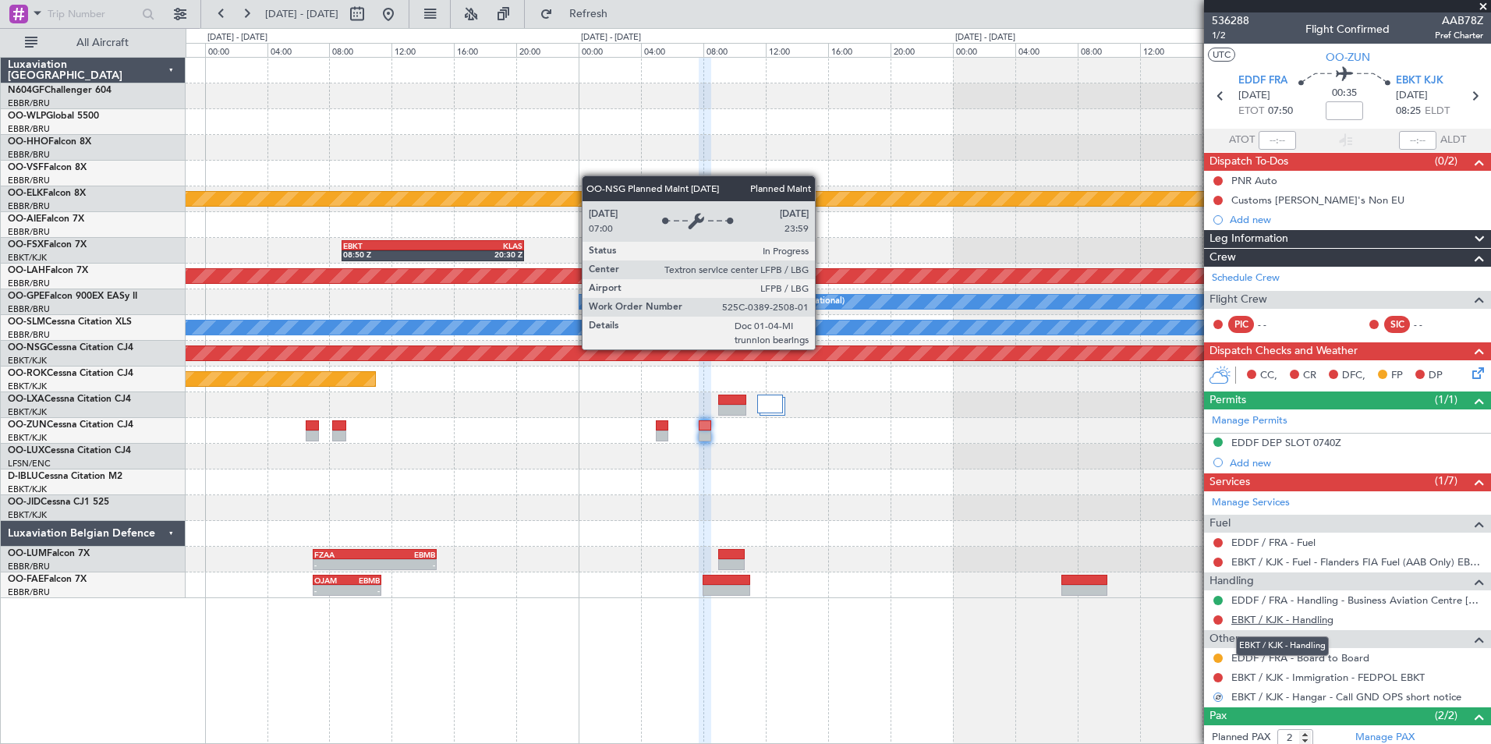
click at [1267, 614] on link "EBKT / KJK - Handling" at bounding box center [1282, 619] width 102 height 13
click at [596, 12] on button "Refresh" at bounding box center [580, 14] width 94 height 25
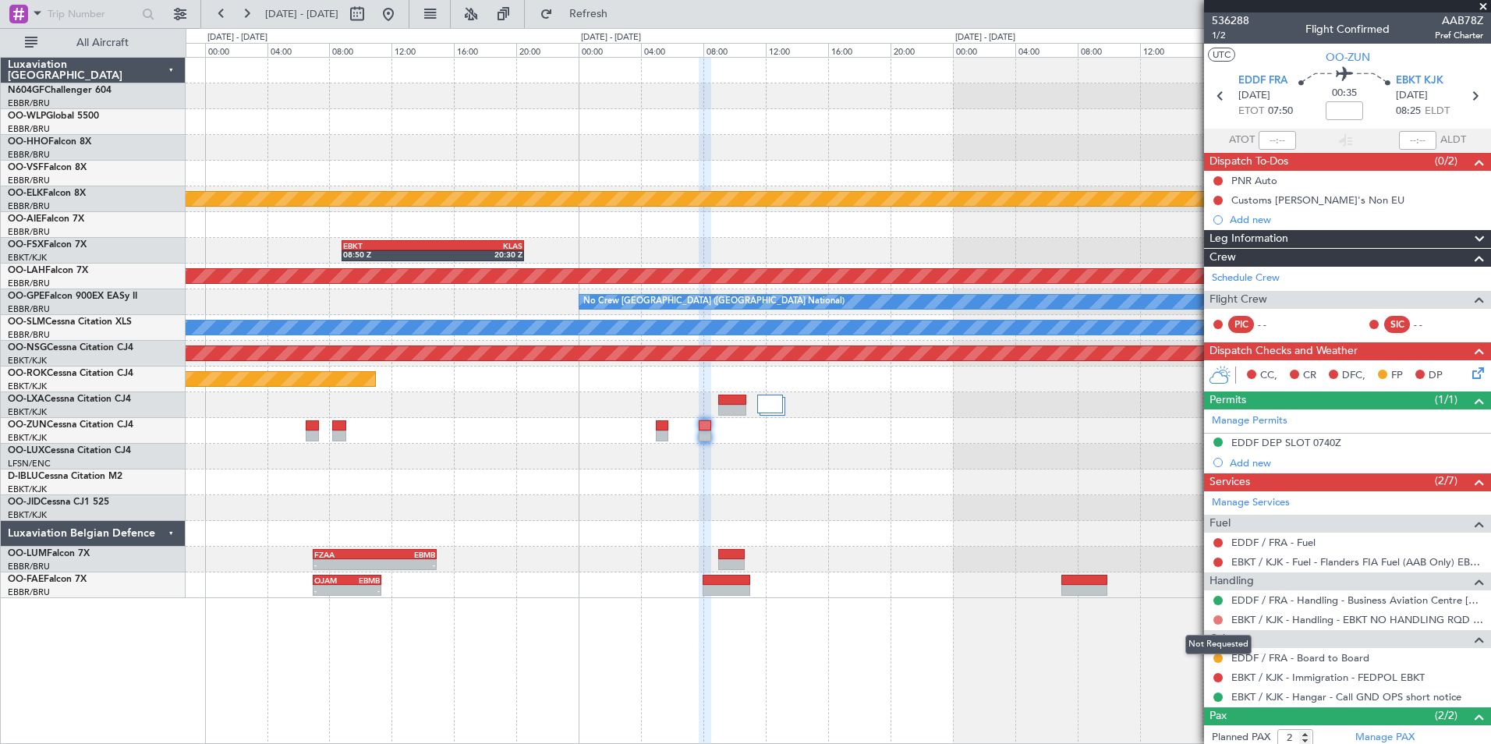
click at [1216, 617] on button at bounding box center [1217, 619] width 9 height 9
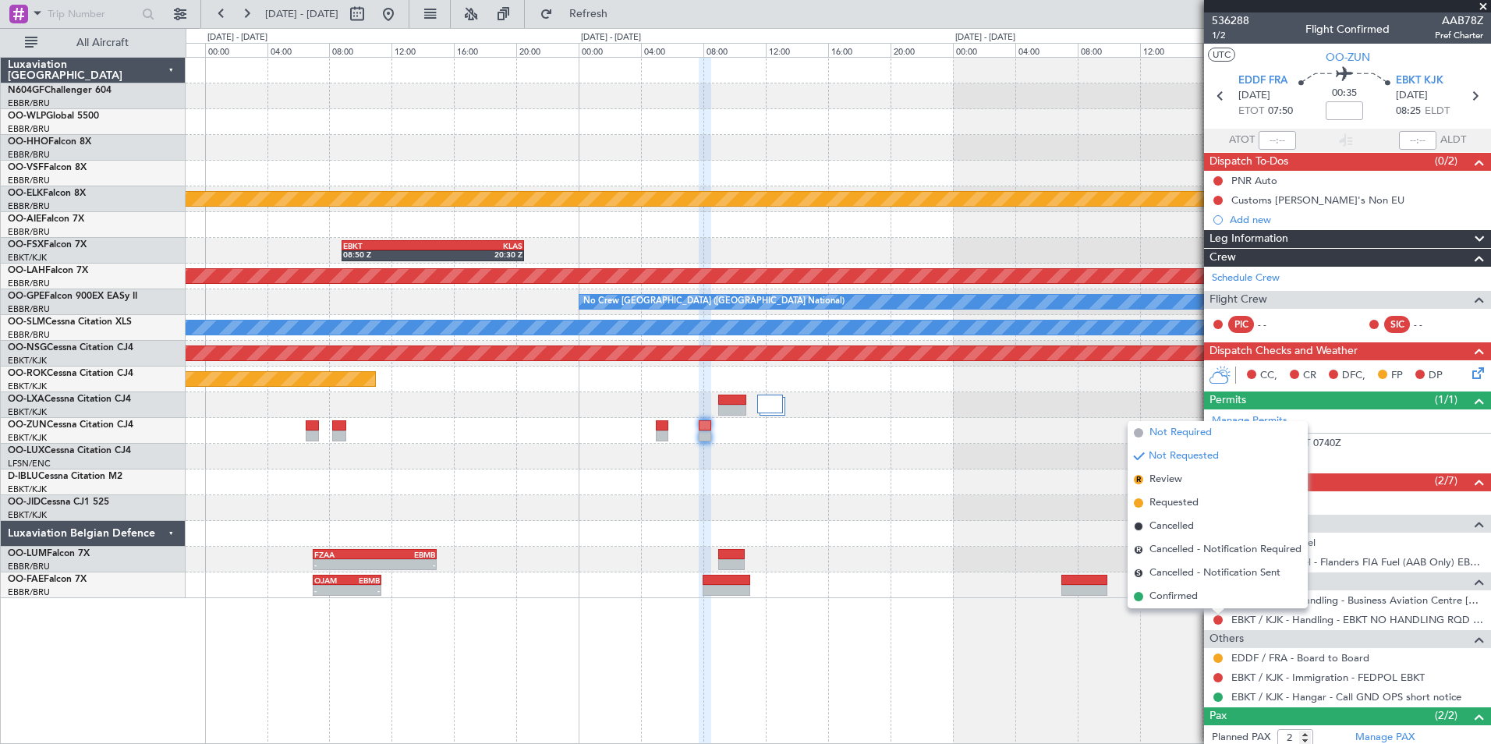
click at [1168, 437] on span "Not Required" at bounding box center [1180, 433] width 62 height 16
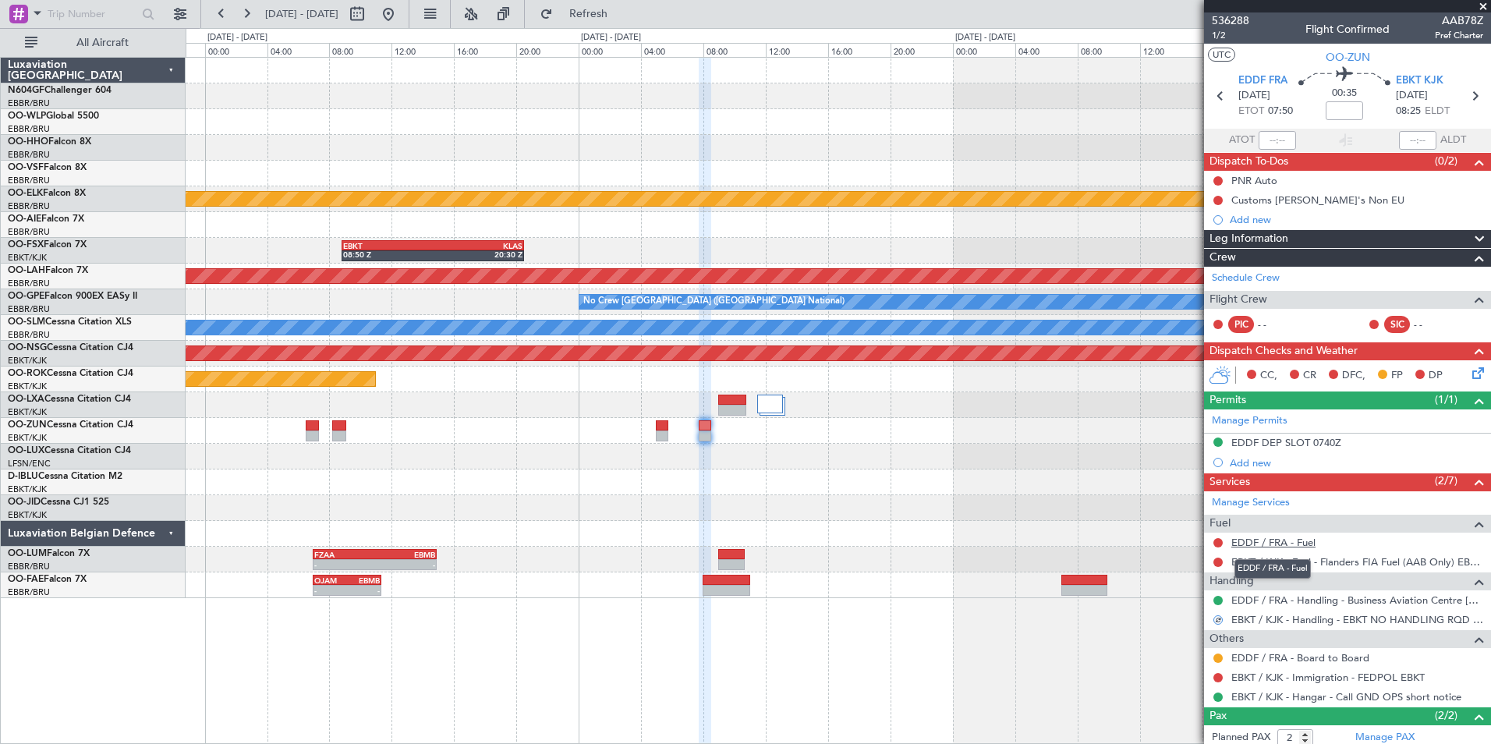
click at [1242, 547] on link "EDDF / FRA - Fuel" at bounding box center [1273, 542] width 84 height 13
click at [607, 10] on span "Refresh" at bounding box center [588, 14] width 65 height 11
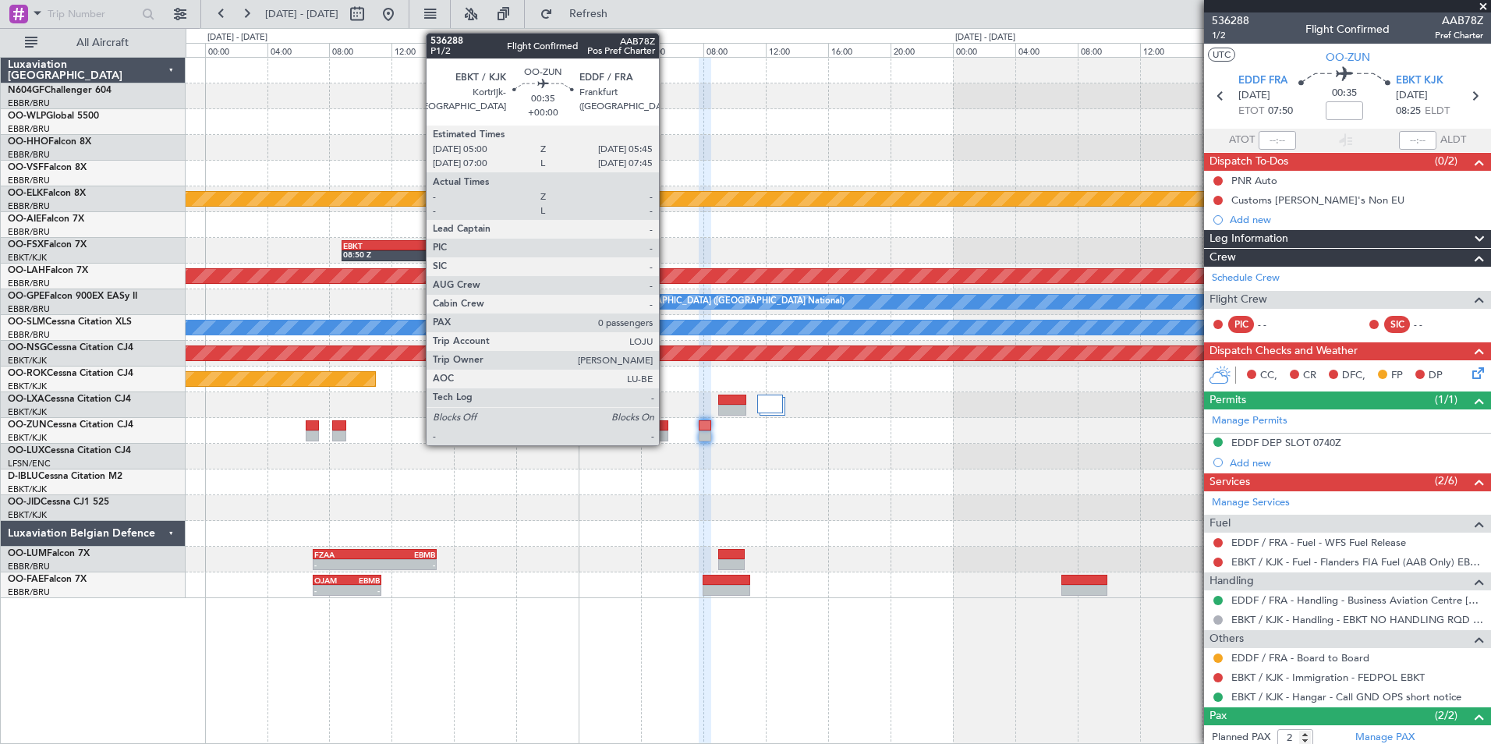
click at [666, 431] on div at bounding box center [662, 435] width 12 height 11
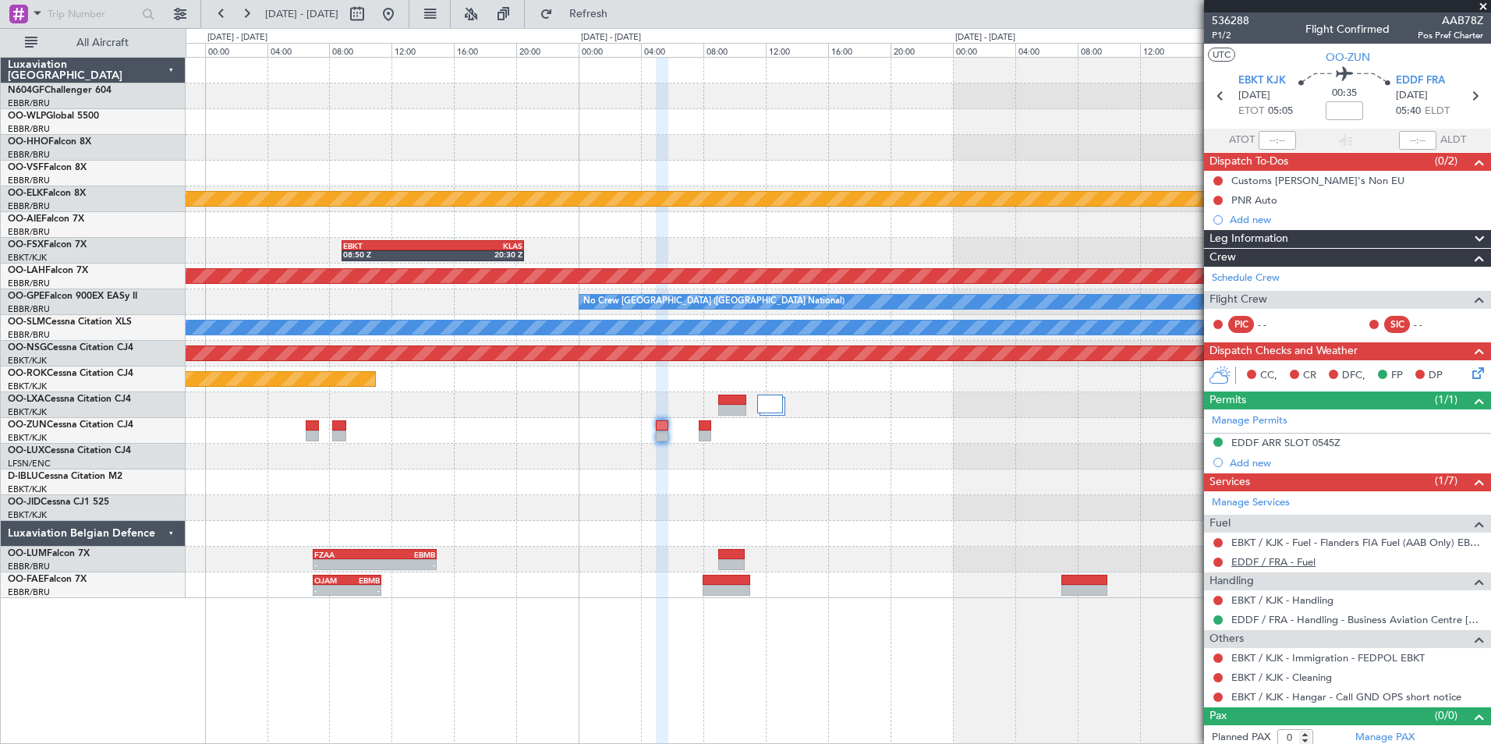
click at [1266, 562] on link "EDDF / FRA - Fuel" at bounding box center [1273, 561] width 84 height 13
click at [594, 16] on button "Refresh" at bounding box center [580, 14] width 94 height 25
click at [1219, 675] on button at bounding box center [1217, 677] width 9 height 9
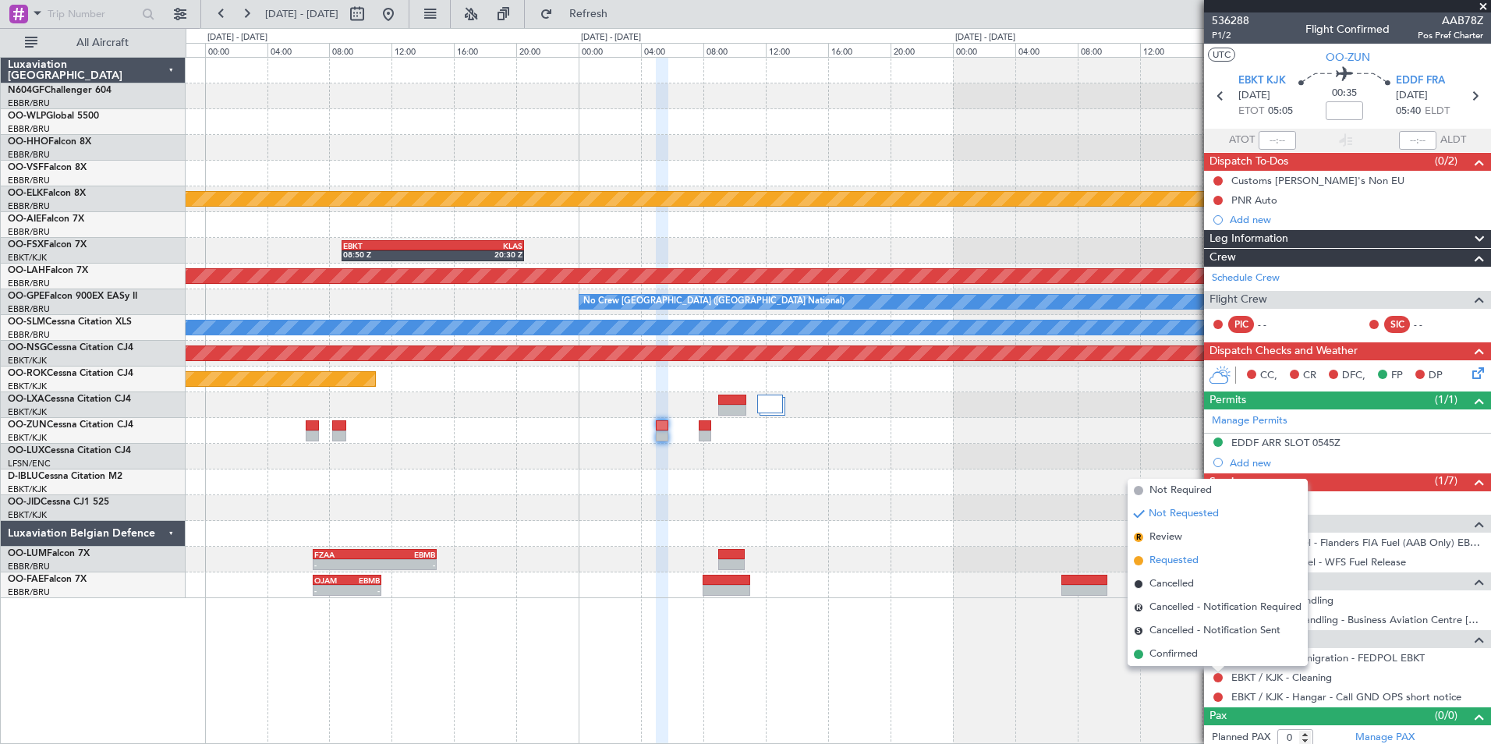
click at [1172, 562] on span "Requested" at bounding box center [1173, 561] width 49 height 16
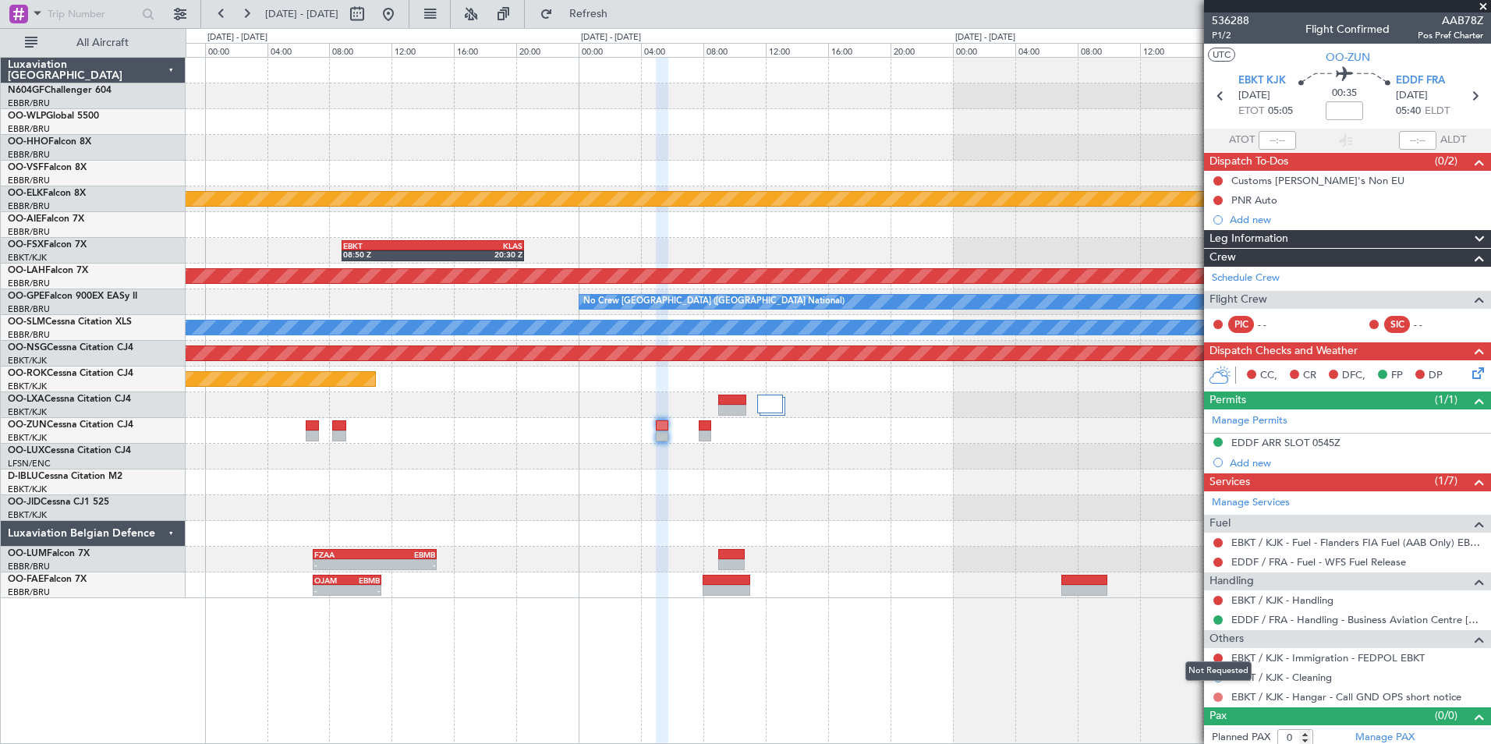
click at [1215, 697] on button at bounding box center [1217, 696] width 9 height 9
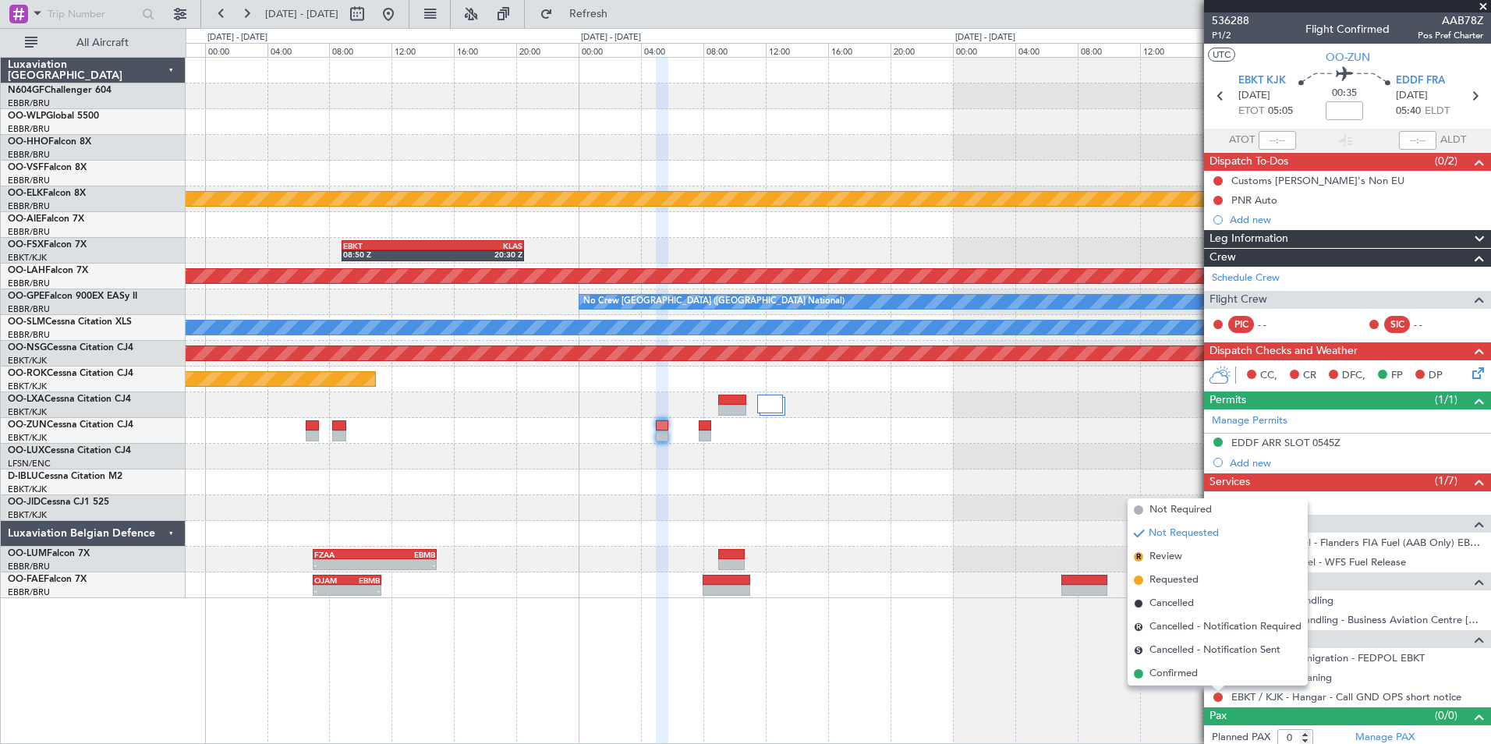
click at [1193, 676] on span "Confirmed" at bounding box center [1173, 674] width 48 height 16
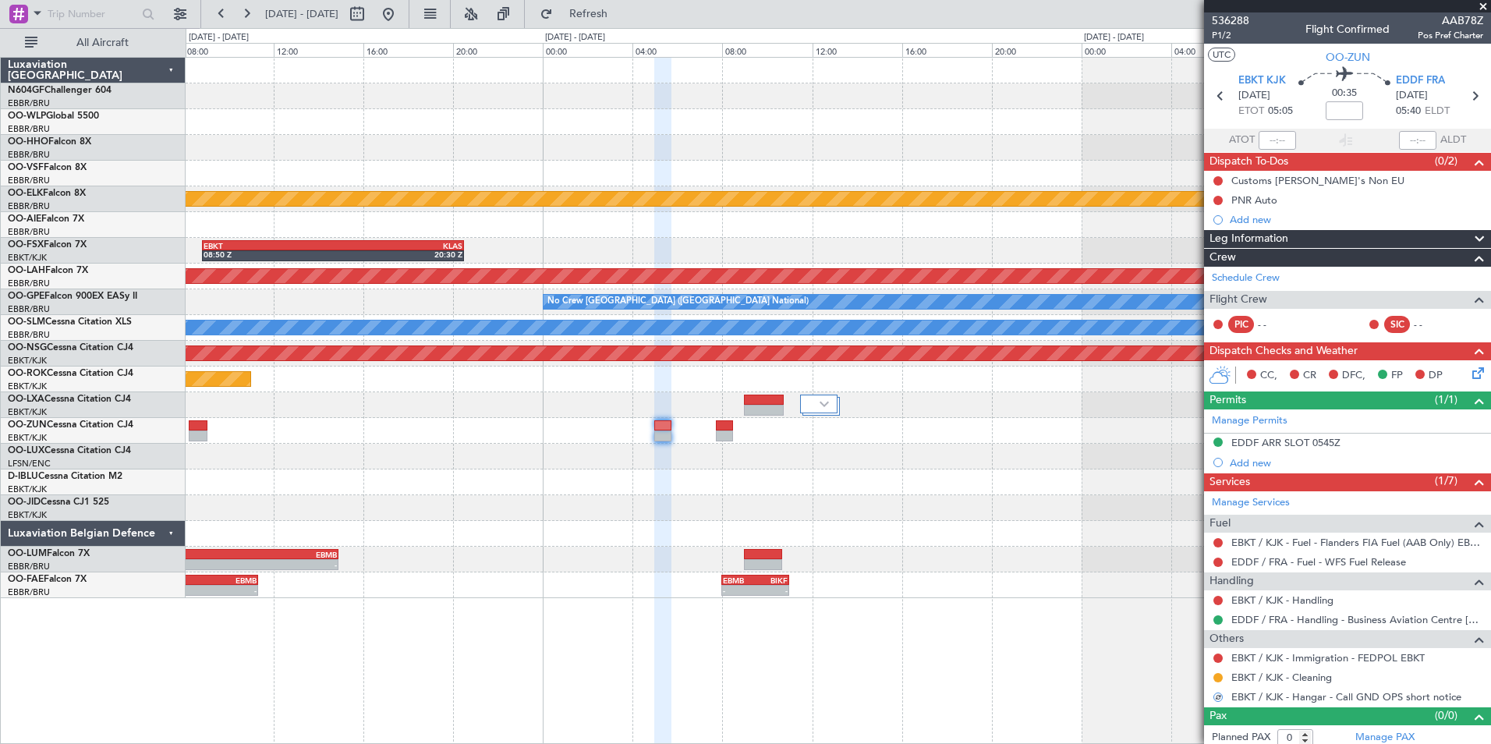
click at [705, 494] on div "Planned Maint Kortrijk-Wevelgem EBKT 08:50 Z KLAS 20:30 Z KLAS 21:30 Z KCMI 00:…" at bounding box center [838, 328] width 1304 height 540
click at [586, 476] on div at bounding box center [838, 482] width 1304 height 26
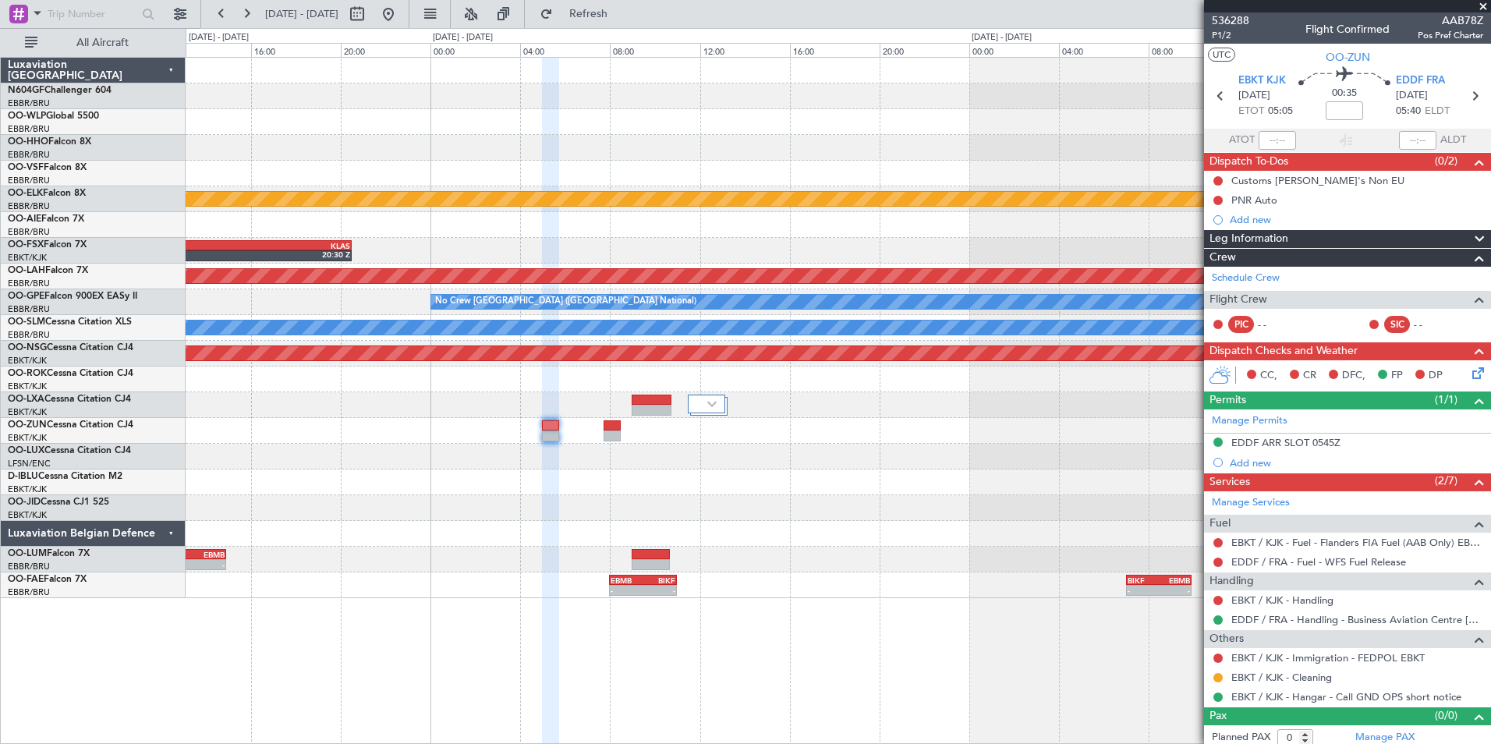
click at [1469, 377] on icon at bounding box center [1475, 370] width 12 height 12
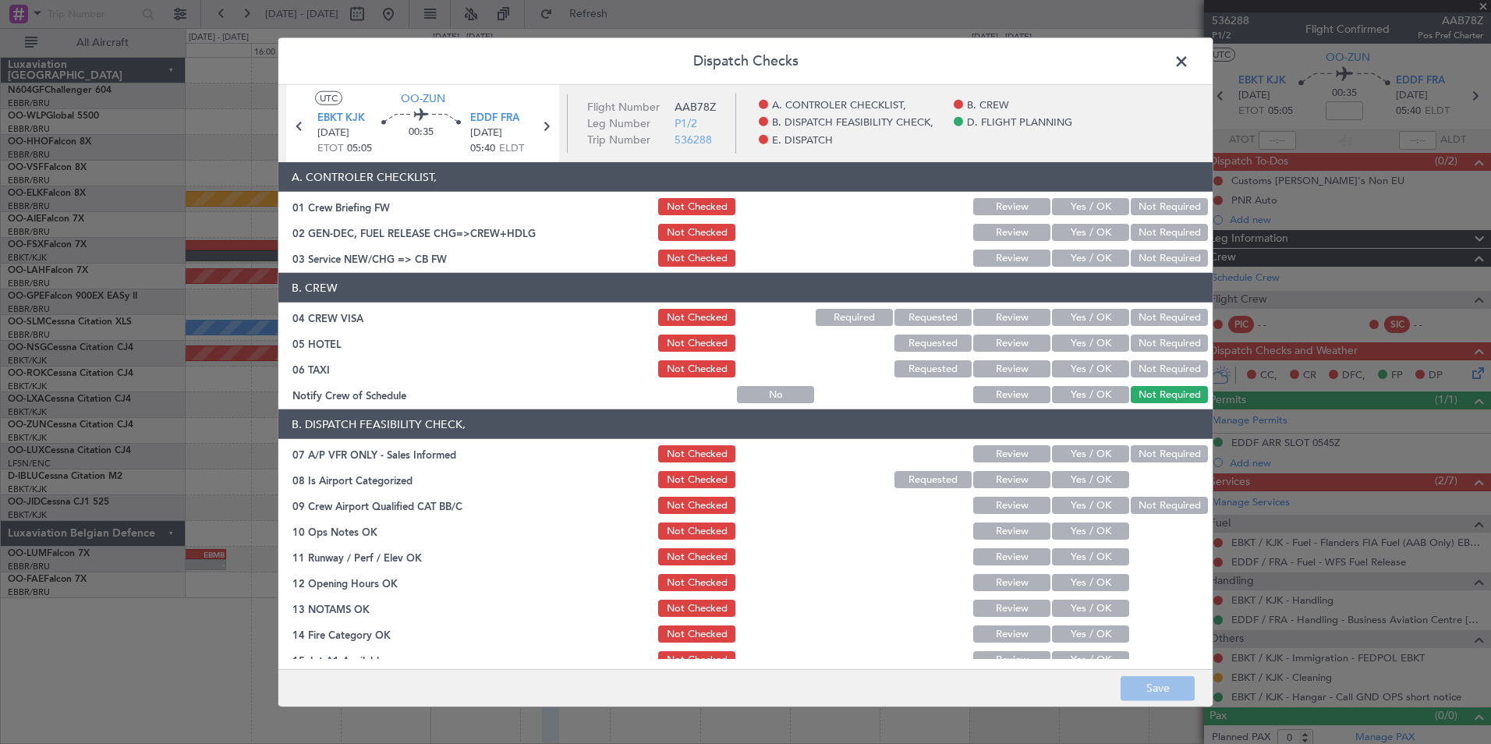
click at [1096, 256] on button "Yes / OK" at bounding box center [1090, 257] width 77 height 17
click at [1148, 311] on button "Not Required" at bounding box center [1169, 317] width 77 height 17
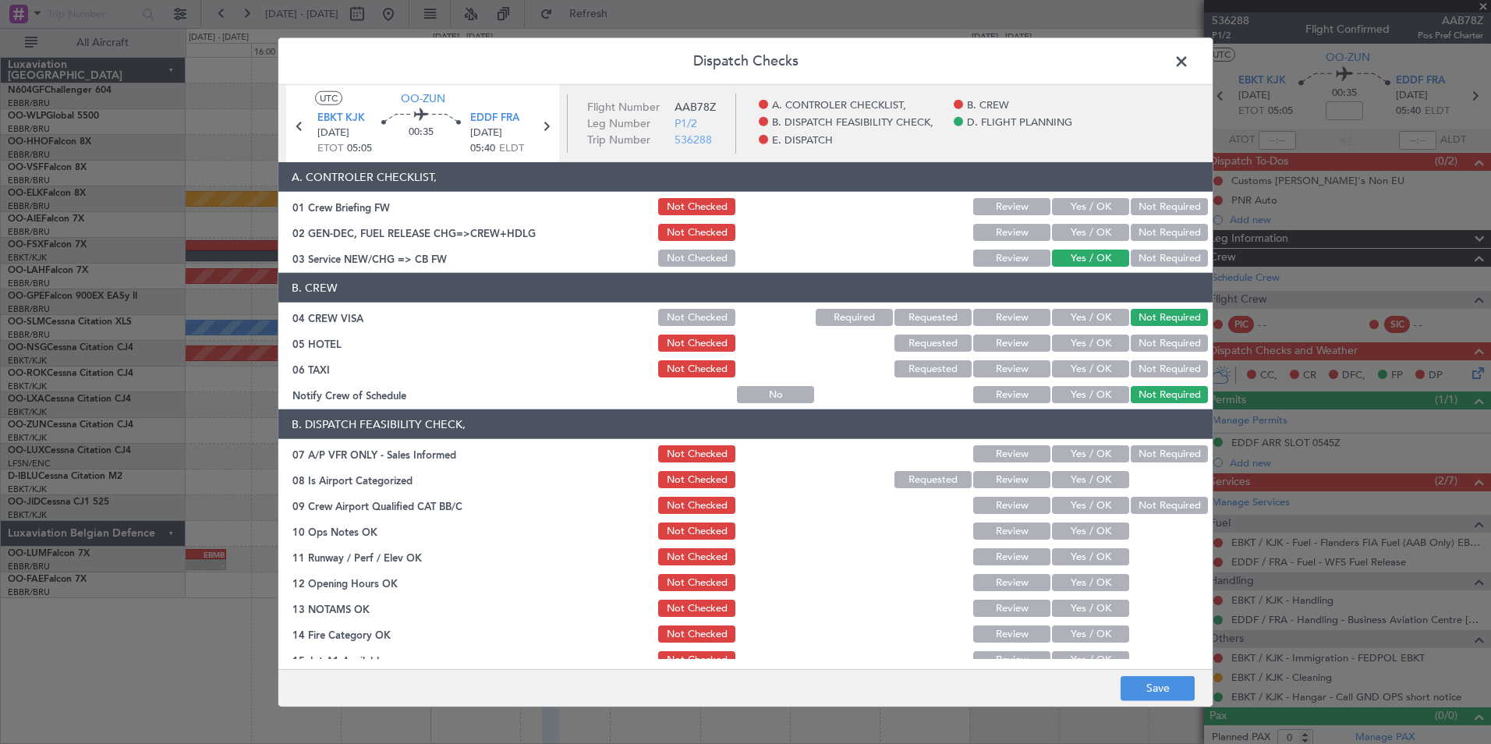
click at [1144, 335] on div "Not Required" at bounding box center [1167, 343] width 79 height 22
click at [1142, 342] on button "Not Required" at bounding box center [1169, 342] width 77 height 17
click at [1141, 368] on button "Not Required" at bounding box center [1169, 368] width 77 height 17
click at [1081, 395] on button "Yes / OK" at bounding box center [1090, 394] width 77 height 17
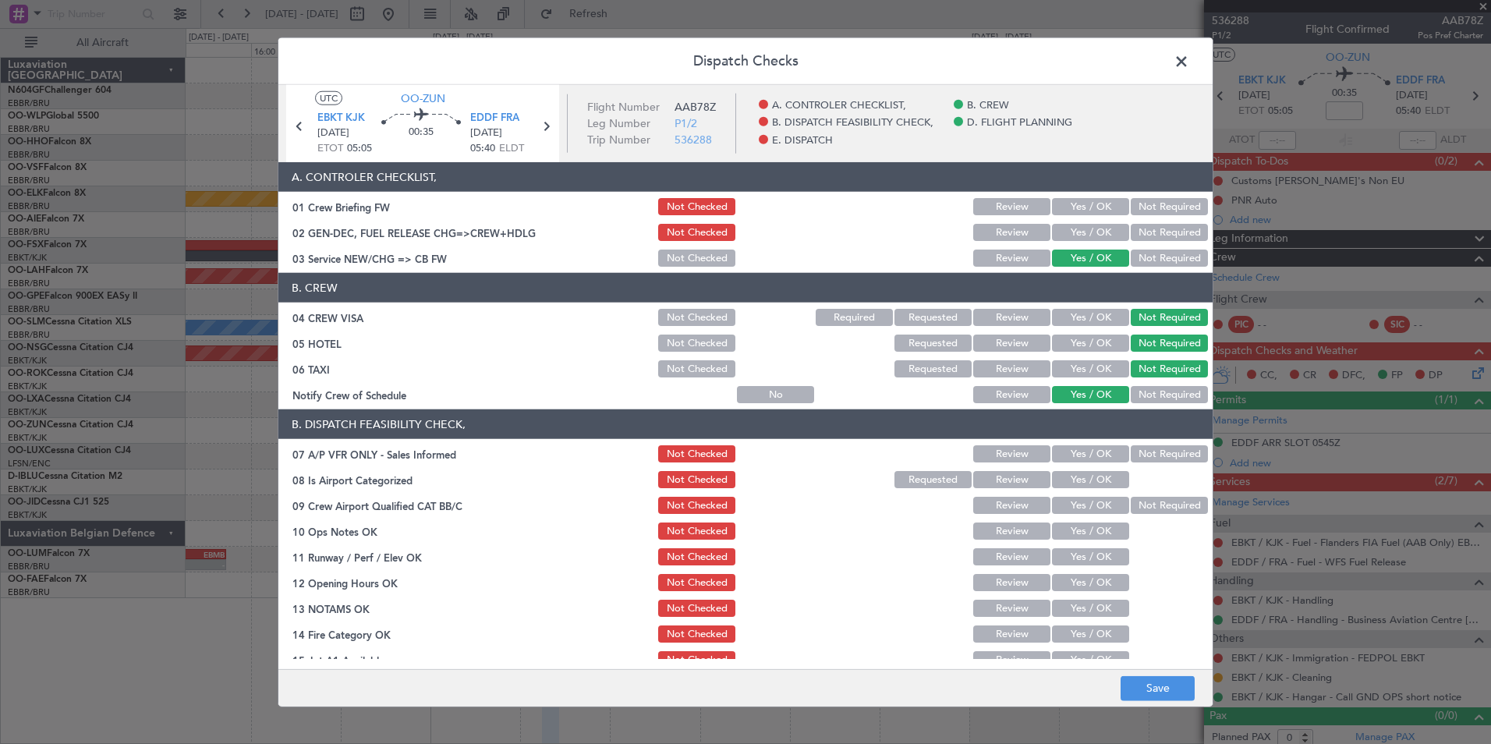
click at [1131, 444] on div "Not Required" at bounding box center [1167, 454] width 79 height 22
drag, startPoint x: 1127, startPoint y: 457, endPoint x: 1121, endPoint y: 465, distance: 10.6
click at [1131, 458] on button "Not Required" at bounding box center [1169, 453] width 77 height 17
click at [1098, 479] on button "Yes / OK" at bounding box center [1090, 479] width 77 height 17
click at [1139, 502] on button "Not Required" at bounding box center [1169, 505] width 77 height 17
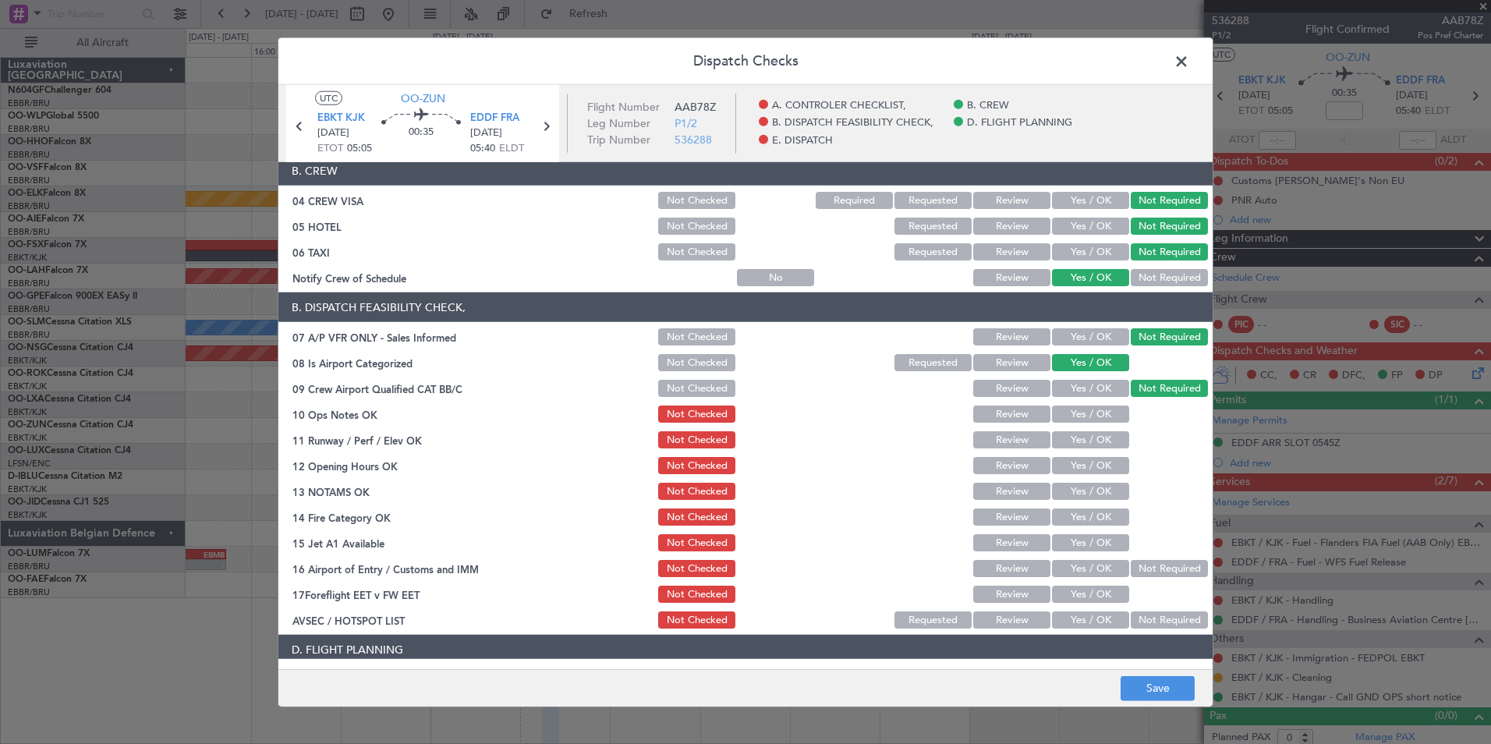
scroll to position [234, 0]
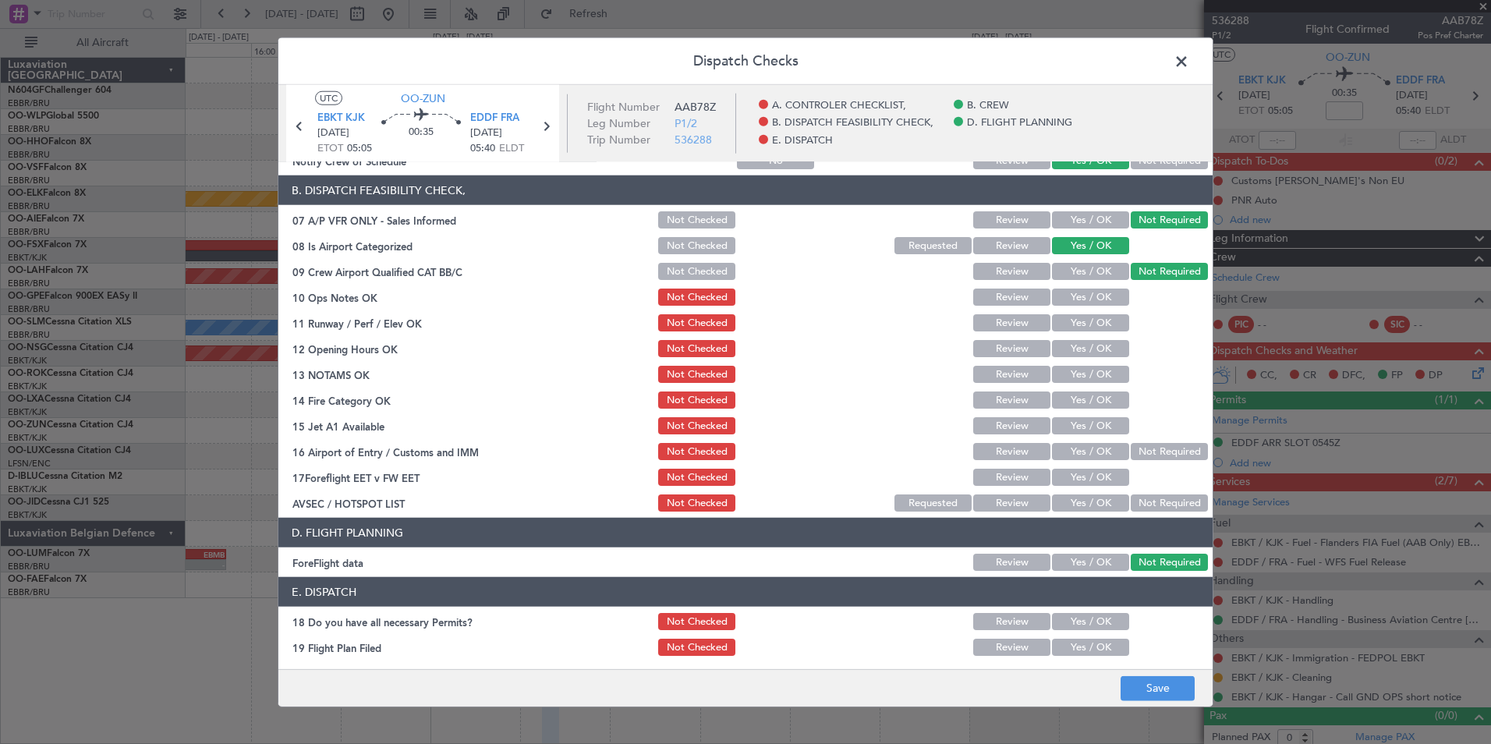
click at [1071, 300] on button "Yes / OK" at bounding box center [1090, 296] width 77 height 17
click at [1070, 336] on section "B. DISPATCH FEASIBILITY CHECK, 07 A/P VFR ONLY - Sales Informed Not Checked Rev…" at bounding box center [745, 344] width 934 height 338
click at [1070, 330] on button "Yes / OK" at bounding box center [1090, 322] width 77 height 17
click at [1070, 346] on button "Yes / OK" at bounding box center [1090, 348] width 77 height 17
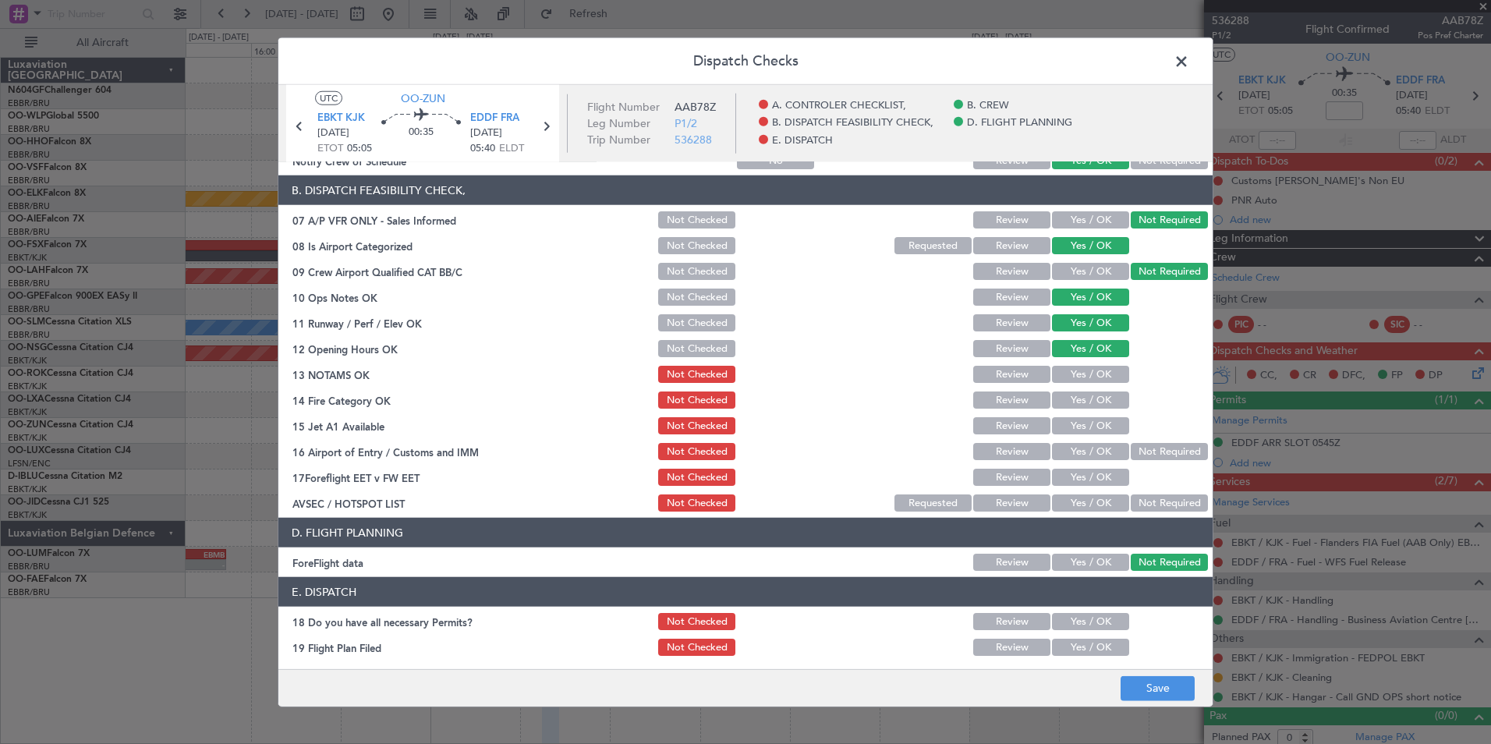
click at [1080, 376] on button "Yes / OK" at bounding box center [1090, 374] width 77 height 17
click at [1088, 398] on button "Yes / OK" at bounding box center [1090, 399] width 77 height 17
drag, startPoint x: 1088, startPoint y: 420, endPoint x: 1131, endPoint y: 435, distance: 45.4
click at [1090, 420] on button "Yes / OK" at bounding box center [1090, 425] width 77 height 17
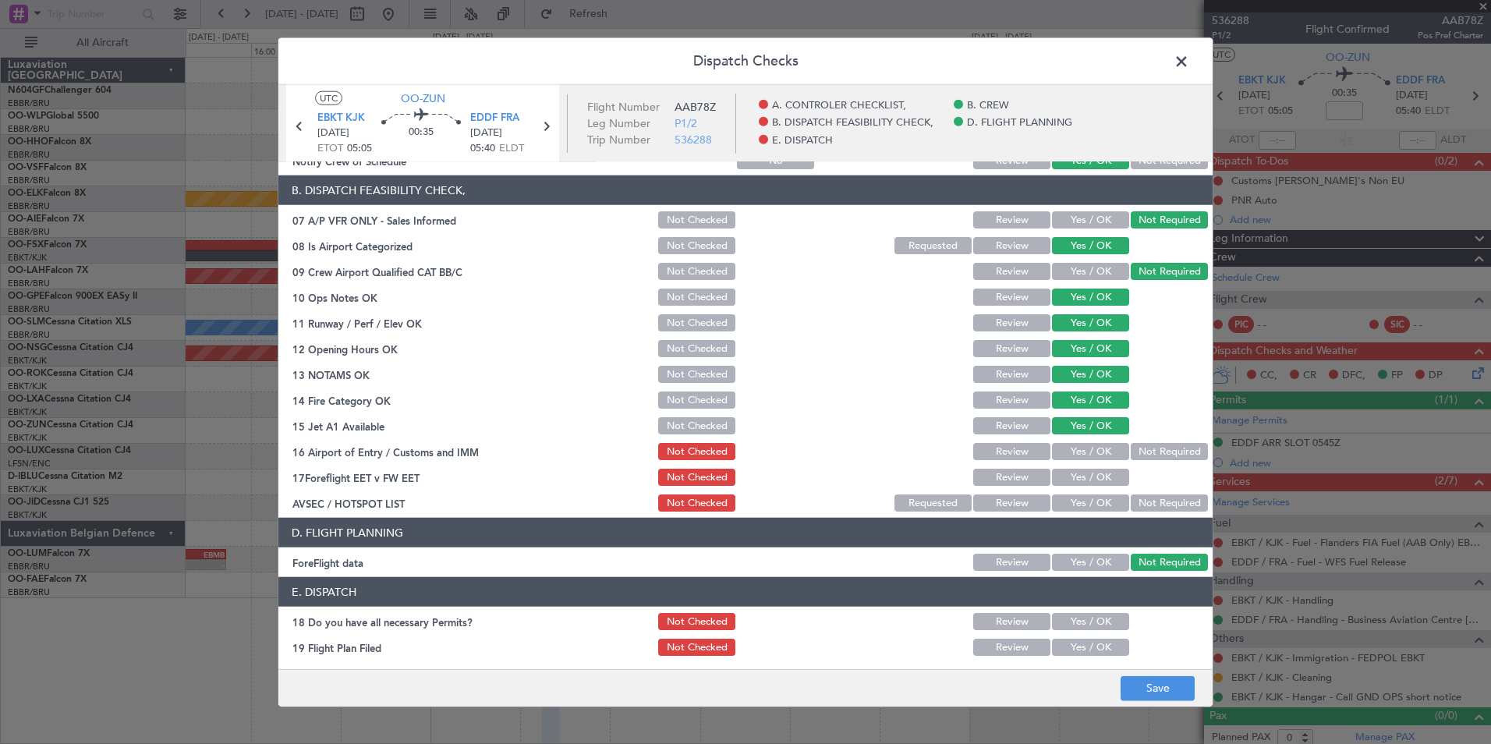
click at [1140, 448] on button "Not Required" at bounding box center [1169, 451] width 77 height 17
click at [1095, 493] on div "Yes / OK" at bounding box center [1088, 503] width 79 height 22
click at [1095, 504] on button "Yes / OK" at bounding box center [1090, 502] width 77 height 17
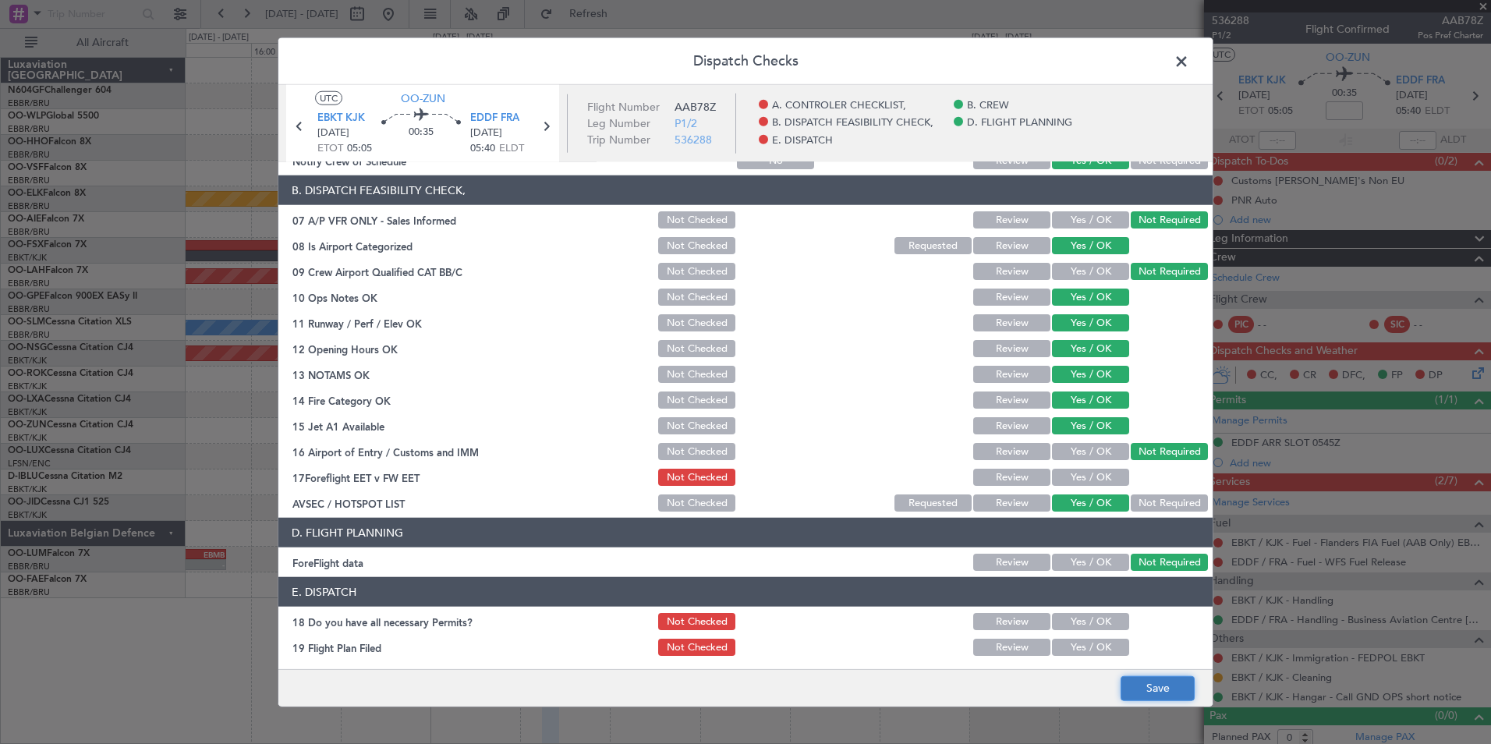
click at [1147, 687] on button "Save" at bounding box center [1157, 687] width 74 height 25
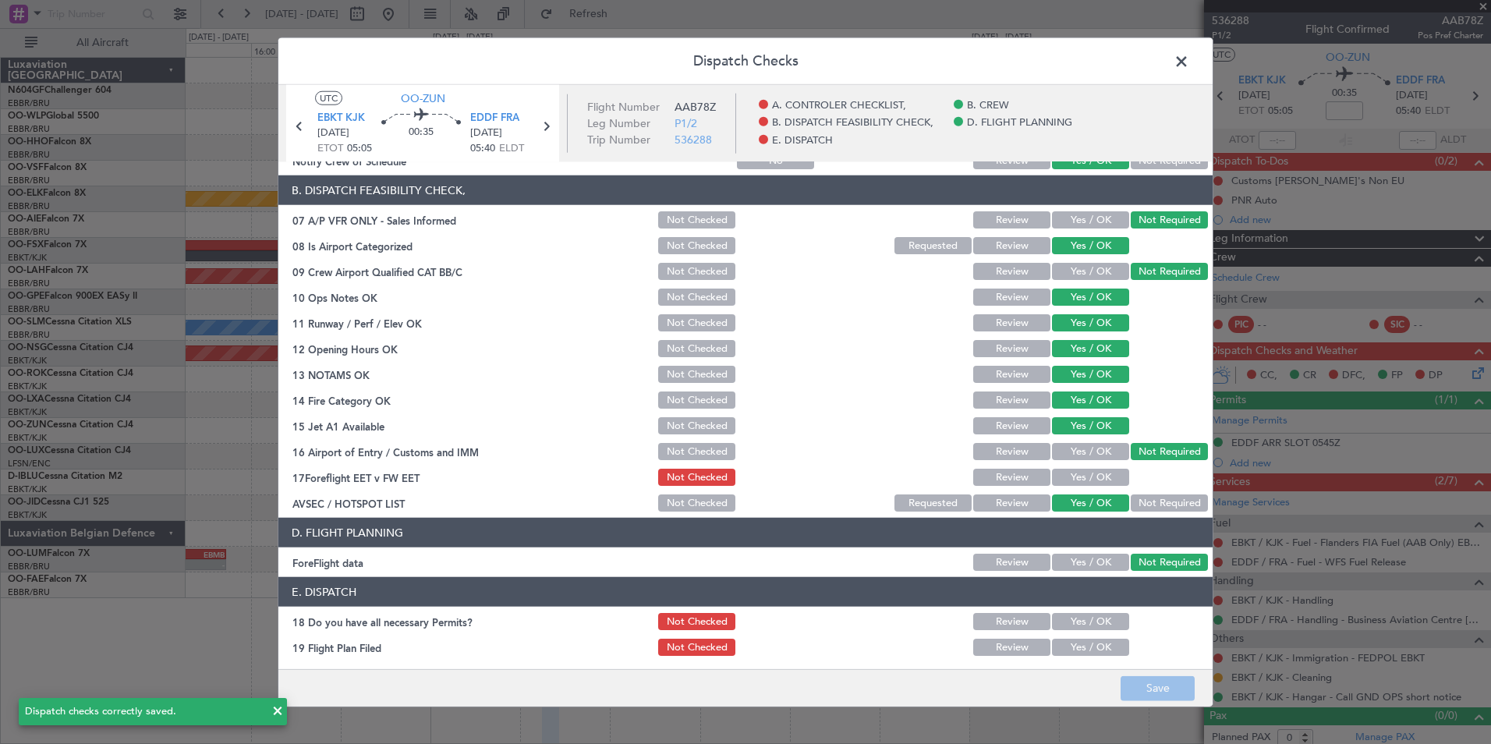
click at [1189, 58] on span at bounding box center [1189, 65] width 0 height 31
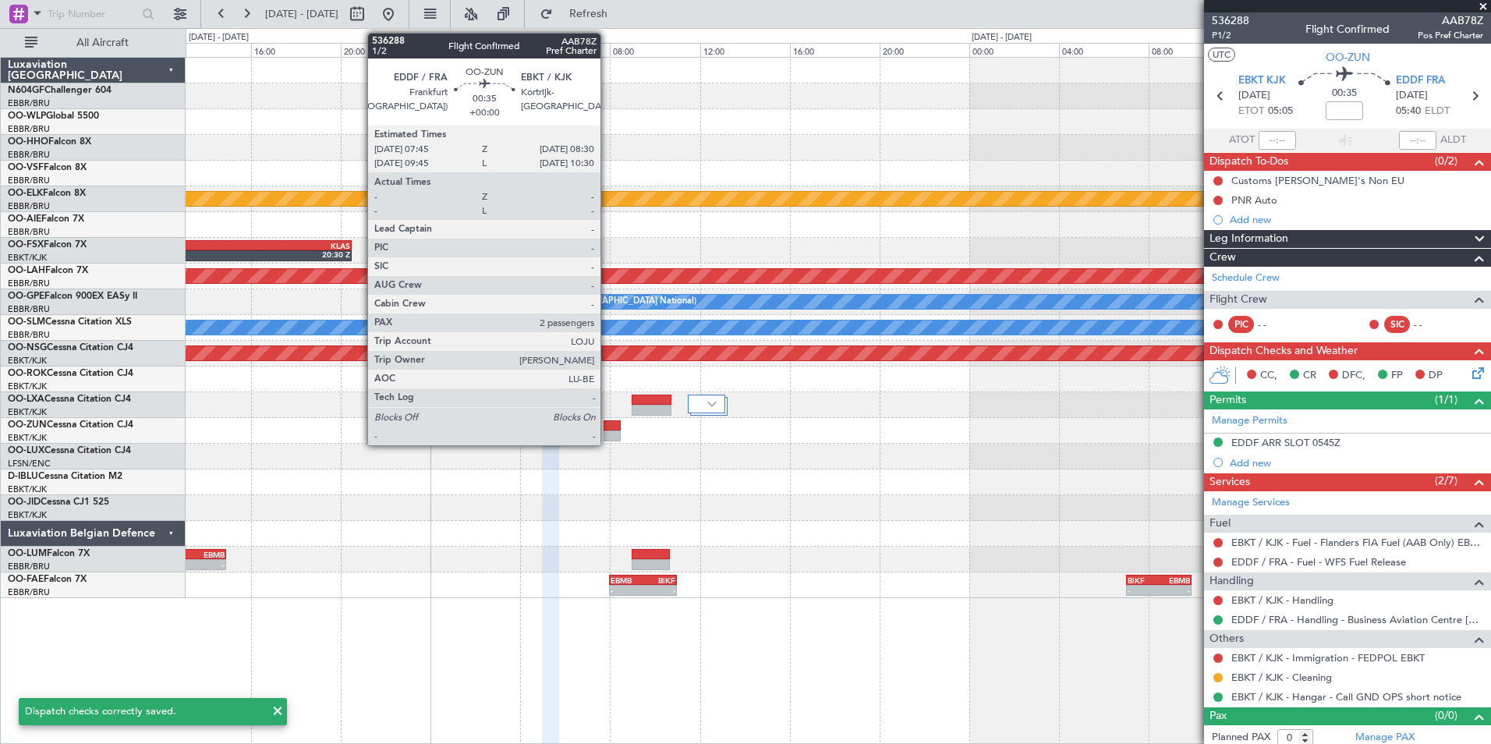
click at [607, 429] on div at bounding box center [611, 425] width 17 height 11
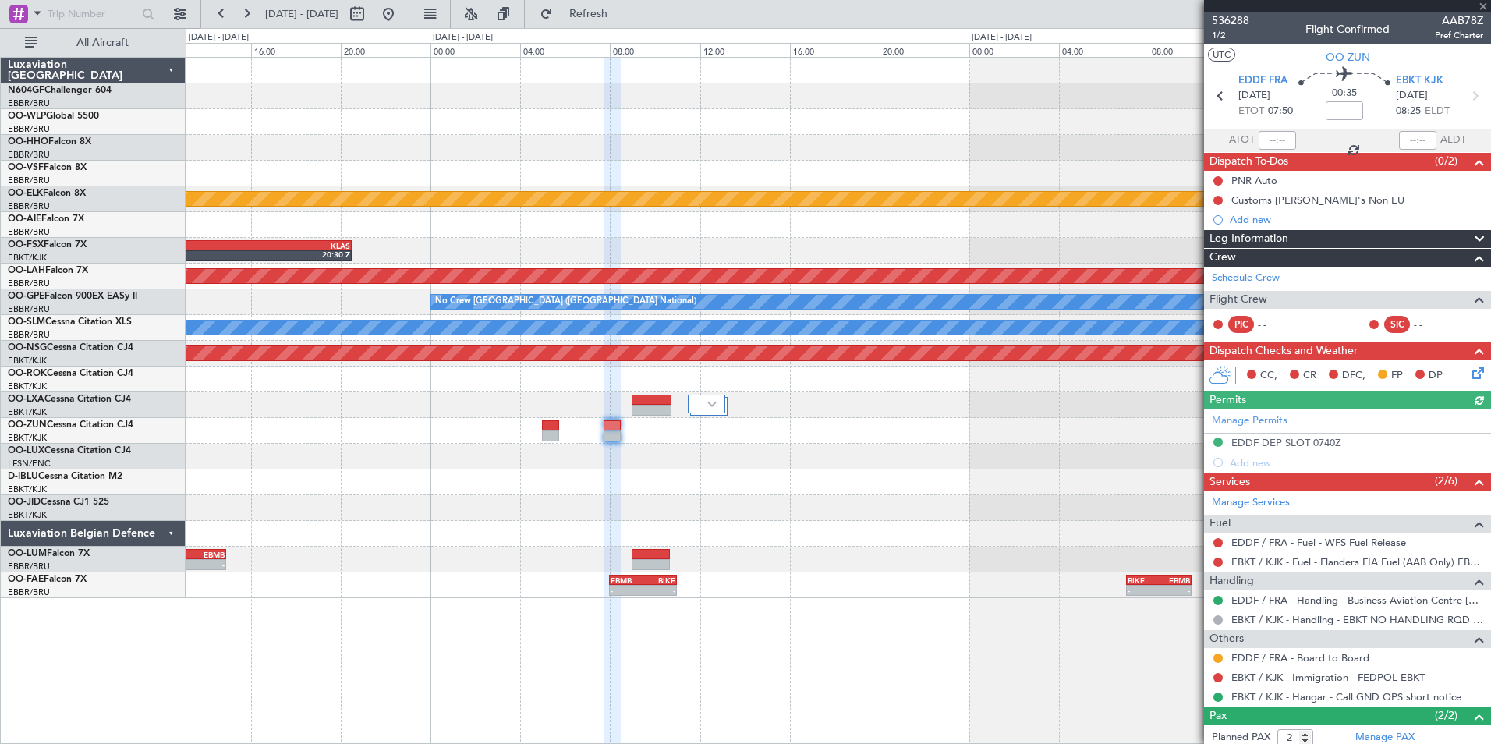
click at [1469, 370] on icon at bounding box center [1475, 370] width 12 height 12
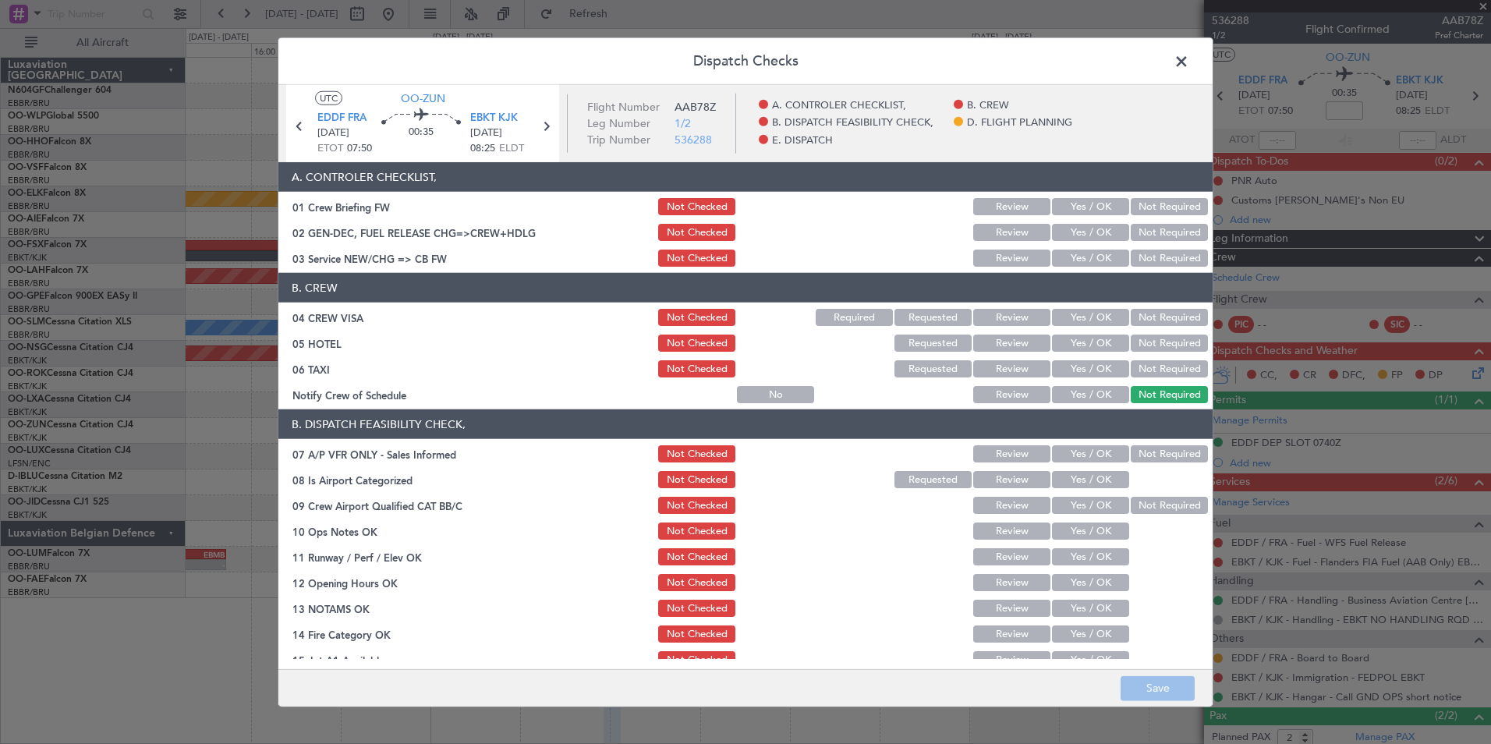
click at [1077, 262] on button "Yes / OK" at bounding box center [1090, 257] width 77 height 17
click at [1141, 312] on button "Not Required" at bounding box center [1169, 317] width 77 height 17
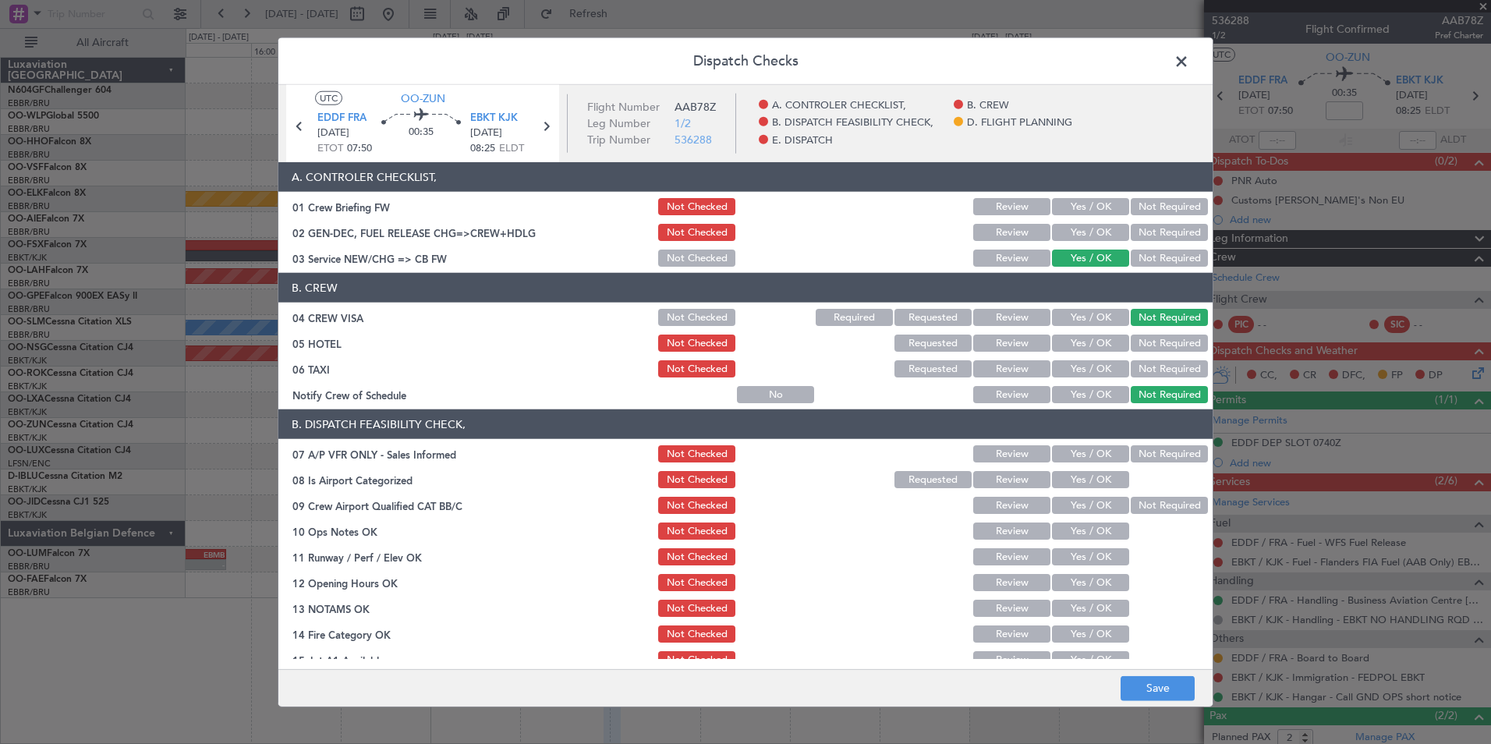
click at [1137, 349] on button "Not Required" at bounding box center [1169, 342] width 77 height 17
click at [1139, 359] on div "Not Required" at bounding box center [1167, 369] width 79 height 22
click at [1139, 366] on button "Not Required" at bounding box center [1169, 368] width 77 height 17
click at [1102, 389] on button "Yes / OK" at bounding box center [1090, 394] width 77 height 17
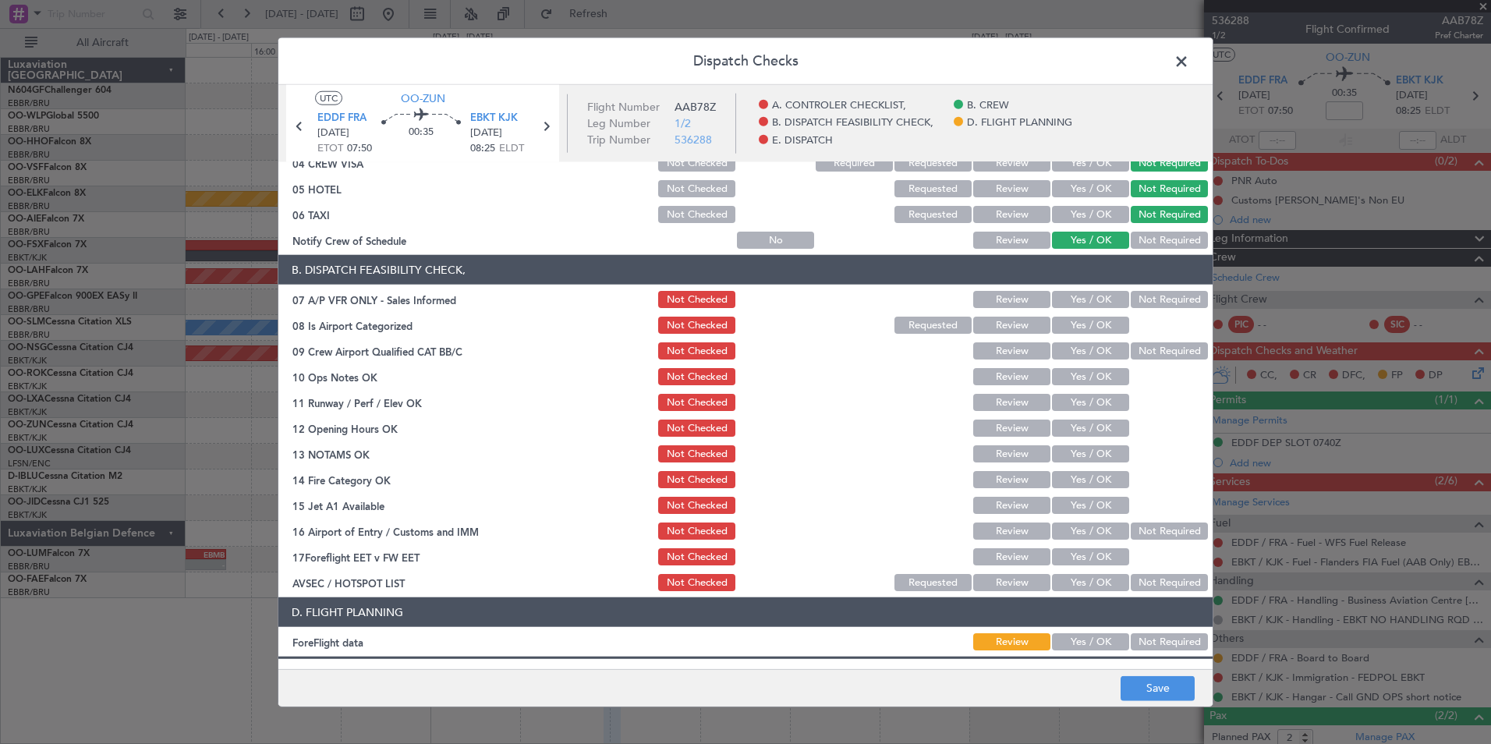
scroll to position [156, 0]
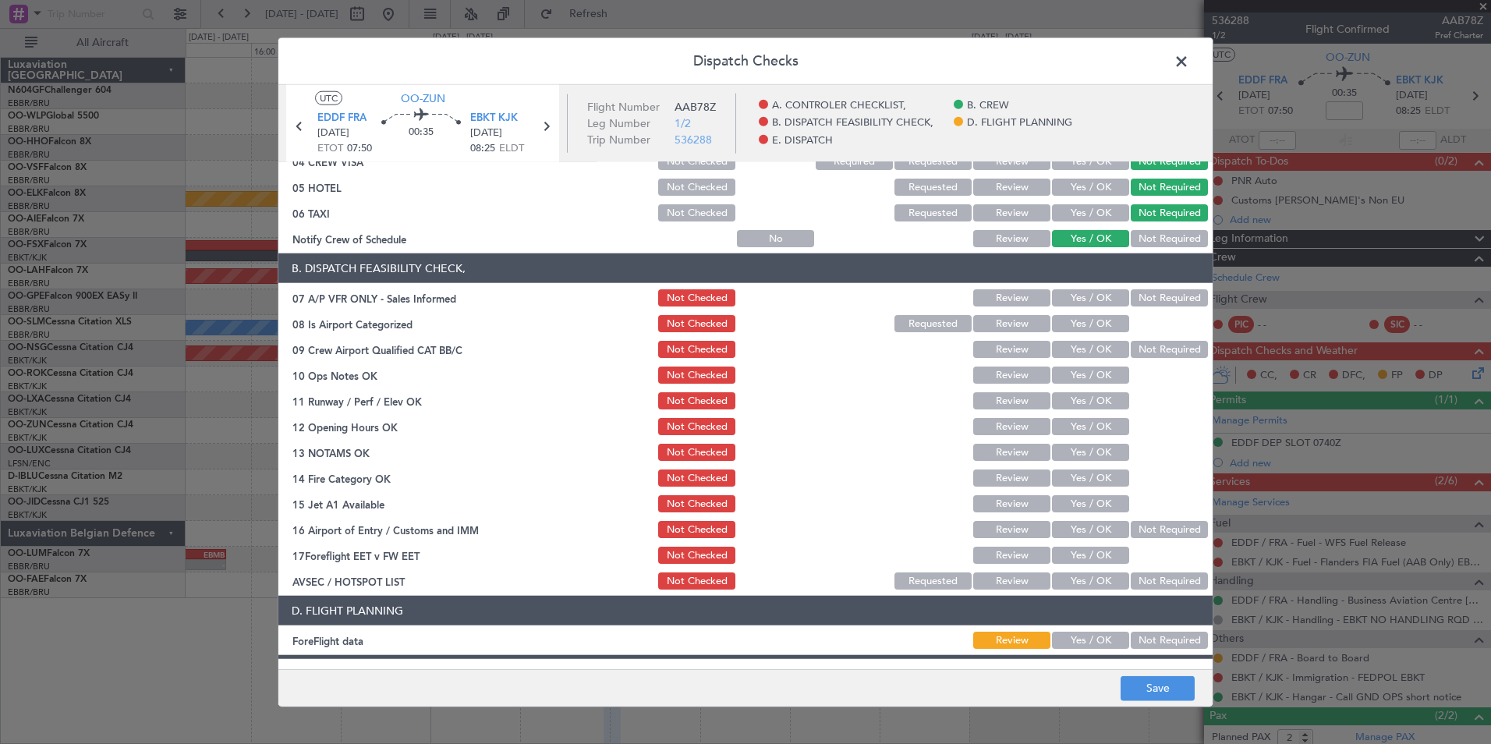
click at [1138, 295] on button "Not Required" at bounding box center [1169, 297] width 77 height 17
click at [1103, 318] on button "Yes / OK" at bounding box center [1090, 323] width 77 height 17
click at [1135, 349] on button "Not Required" at bounding box center [1169, 349] width 77 height 17
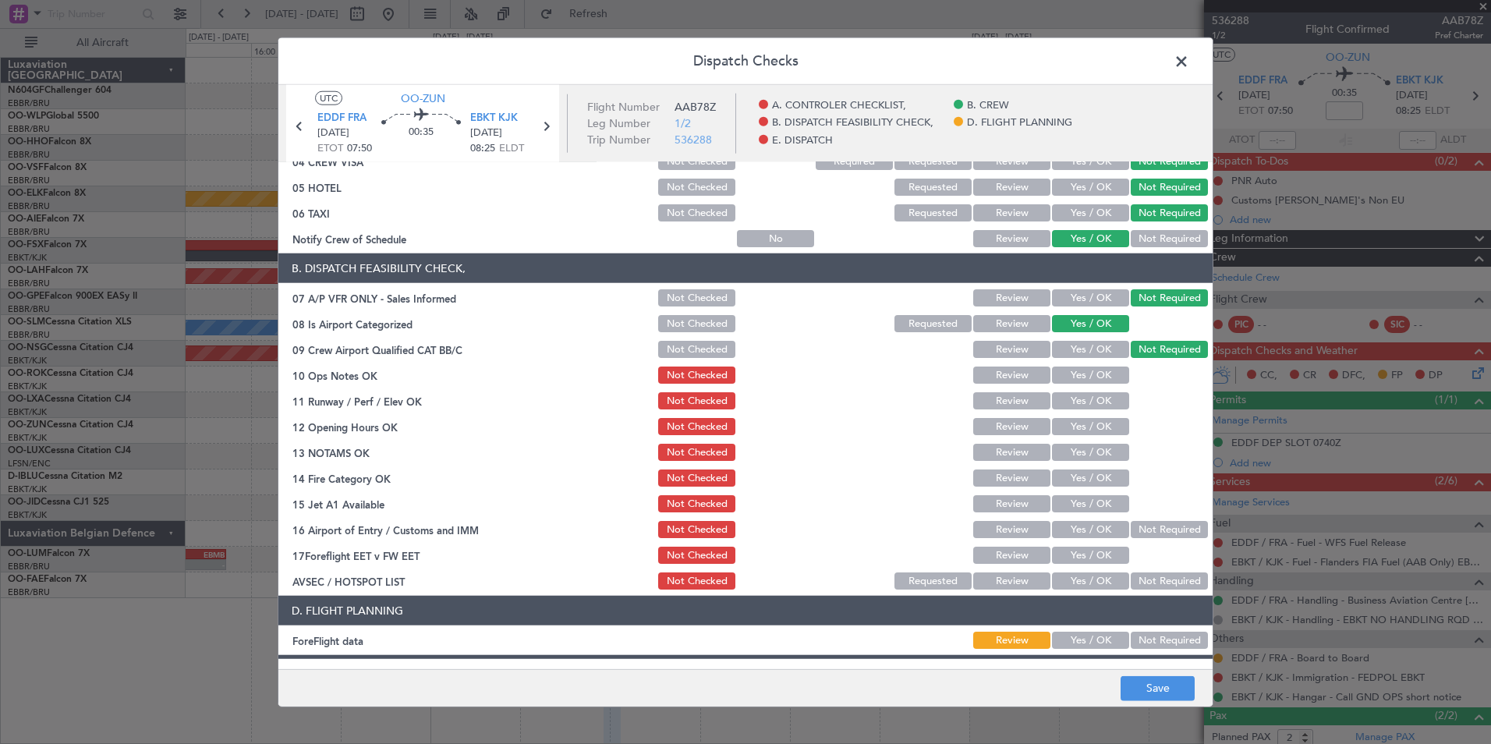
click at [1093, 373] on button "Yes / OK" at bounding box center [1090, 374] width 77 height 17
click at [1067, 393] on button "Yes / OK" at bounding box center [1090, 400] width 77 height 17
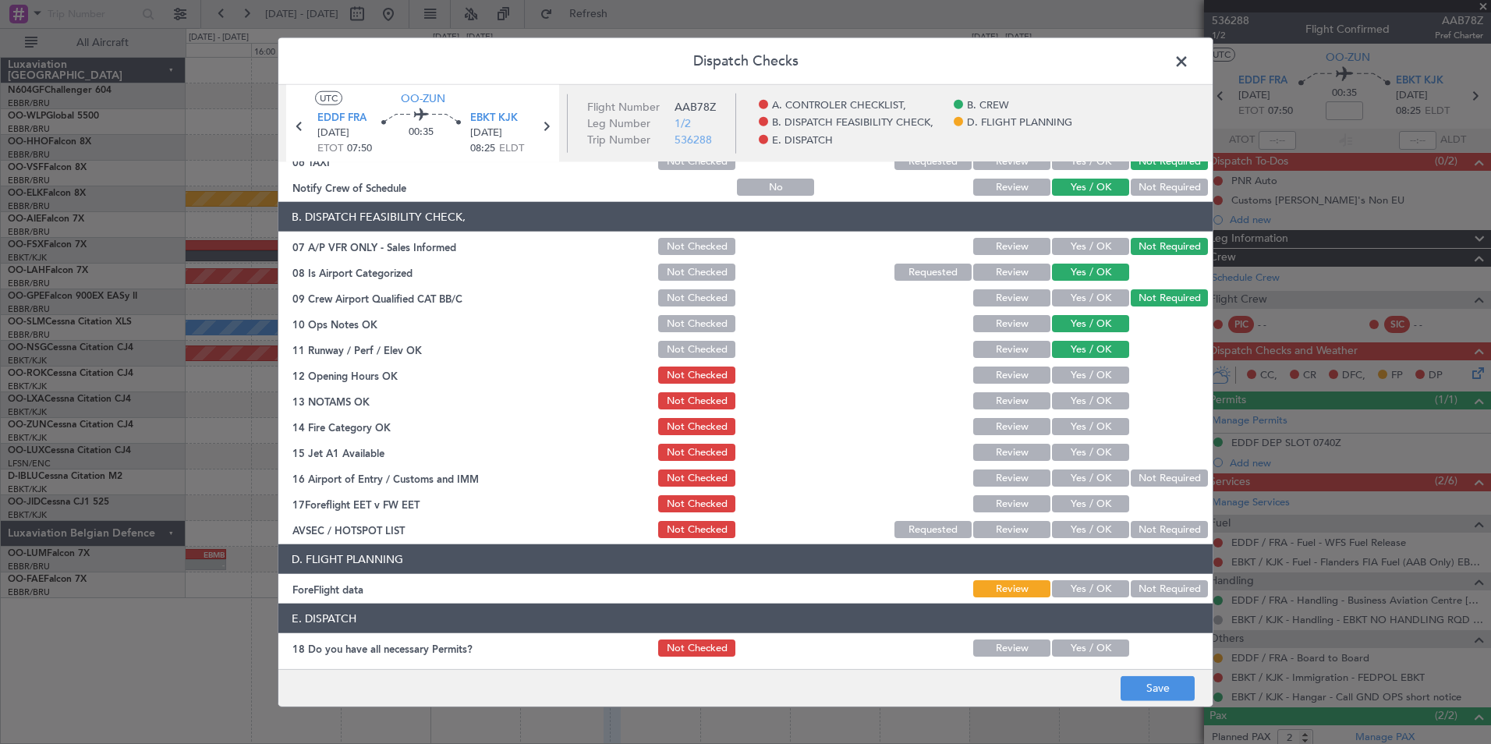
scroll to position [234, 0]
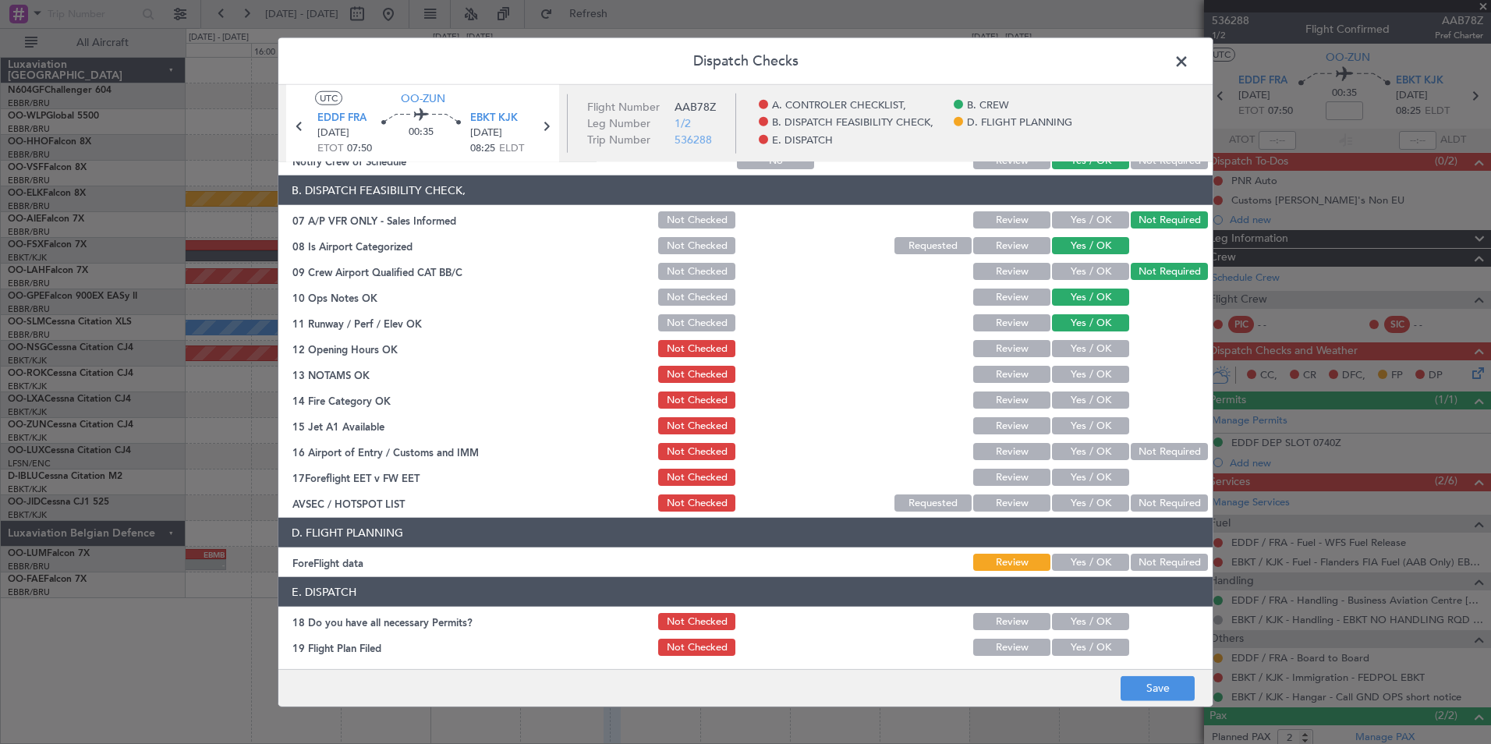
click at [1081, 356] on button "Yes / OK" at bounding box center [1090, 348] width 77 height 17
click at [1081, 373] on button "Yes / OK" at bounding box center [1090, 374] width 77 height 17
click at [1084, 391] on div "Yes / OK" at bounding box center [1088, 400] width 79 height 22
click at [1080, 405] on button "Yes / OK" at bounding box center [1090, 399] width 77 height 17
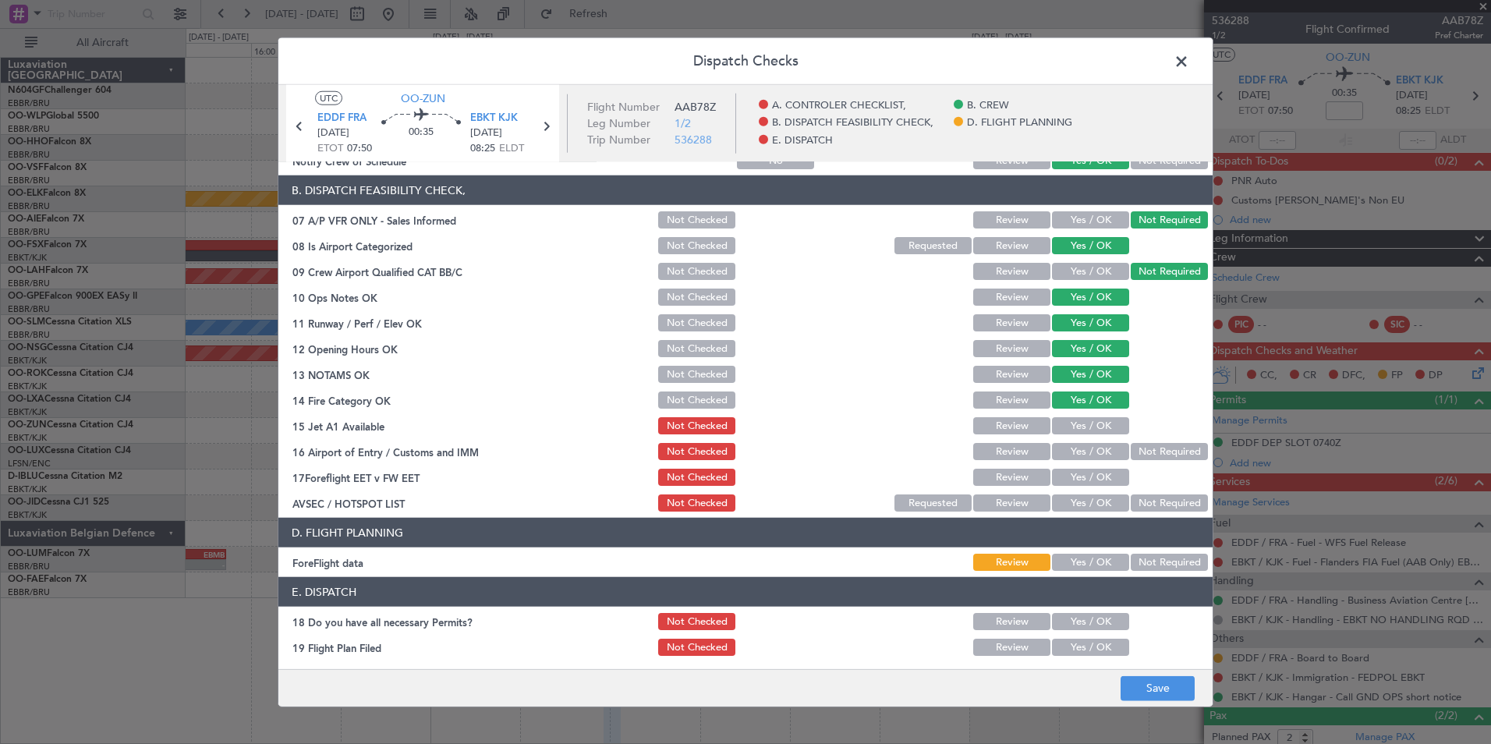
click at [1091, 430] on button "Yes / OK" at bounding box center [1090, 425] width 77 height 17
drag, startPoint x: 1132, startPoint y: 444, endPoint x: 1136, endPoint y: 455, distance: 10.9
click at [1134, 445] on button "Not Required" at bounding box center [1169, 451] width 77 height 17
click at [1096, 500] on button "Yes / OK" at bounding box center [1090, 502] width 77 height 17
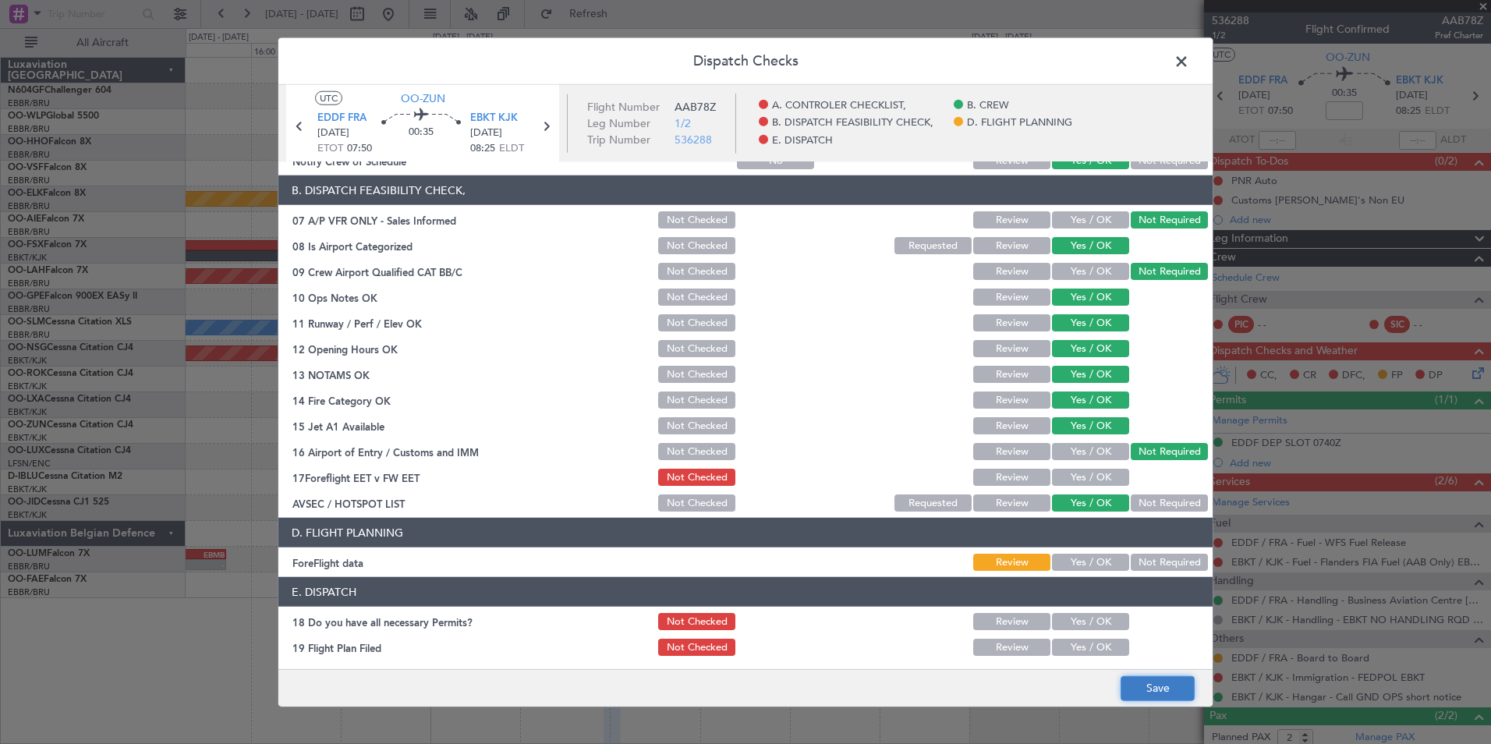
click at [1157, 682] on button "Save" at bounding box center [1157, 687] width 74 height 25
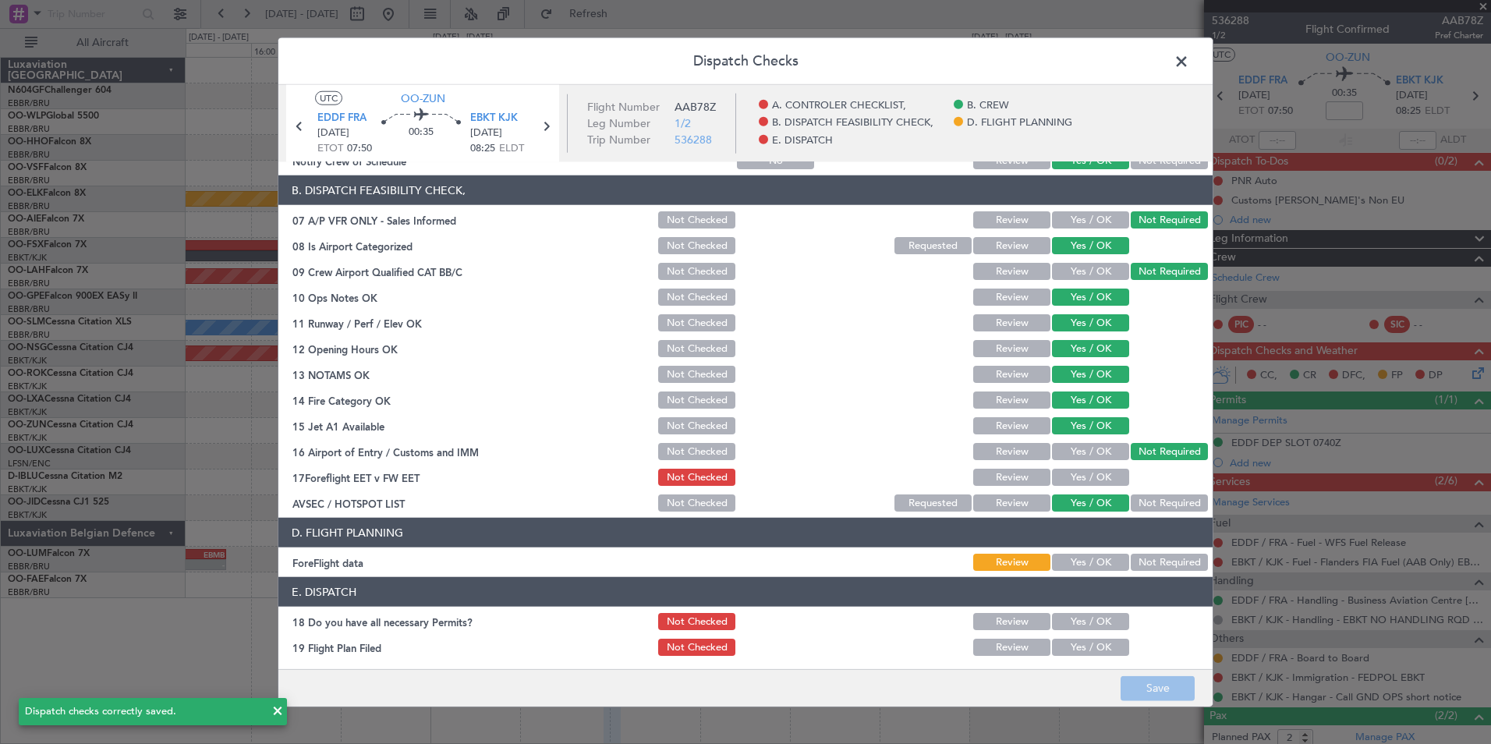
click at [1189, 63] on span at bounding box center [1189, 65] width 0 height 31
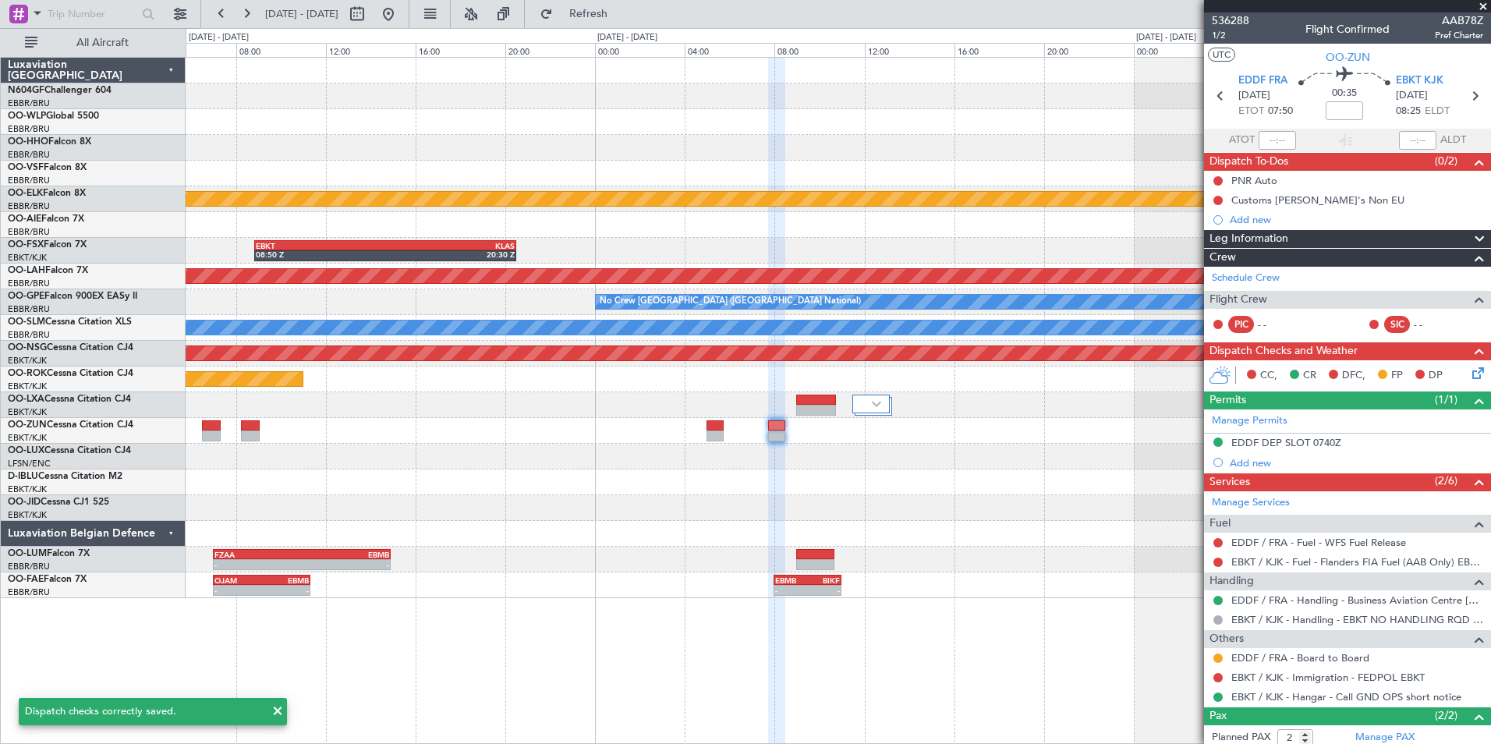
click at [936, 436] on div "Planned Maint Kortrijk-Wevelgem EBKT 08:50 Z KLAS 20:30 Z KLAS 21:30 Z KCMI 00:…" at bounding box center [838, 328] width 1304 height 540
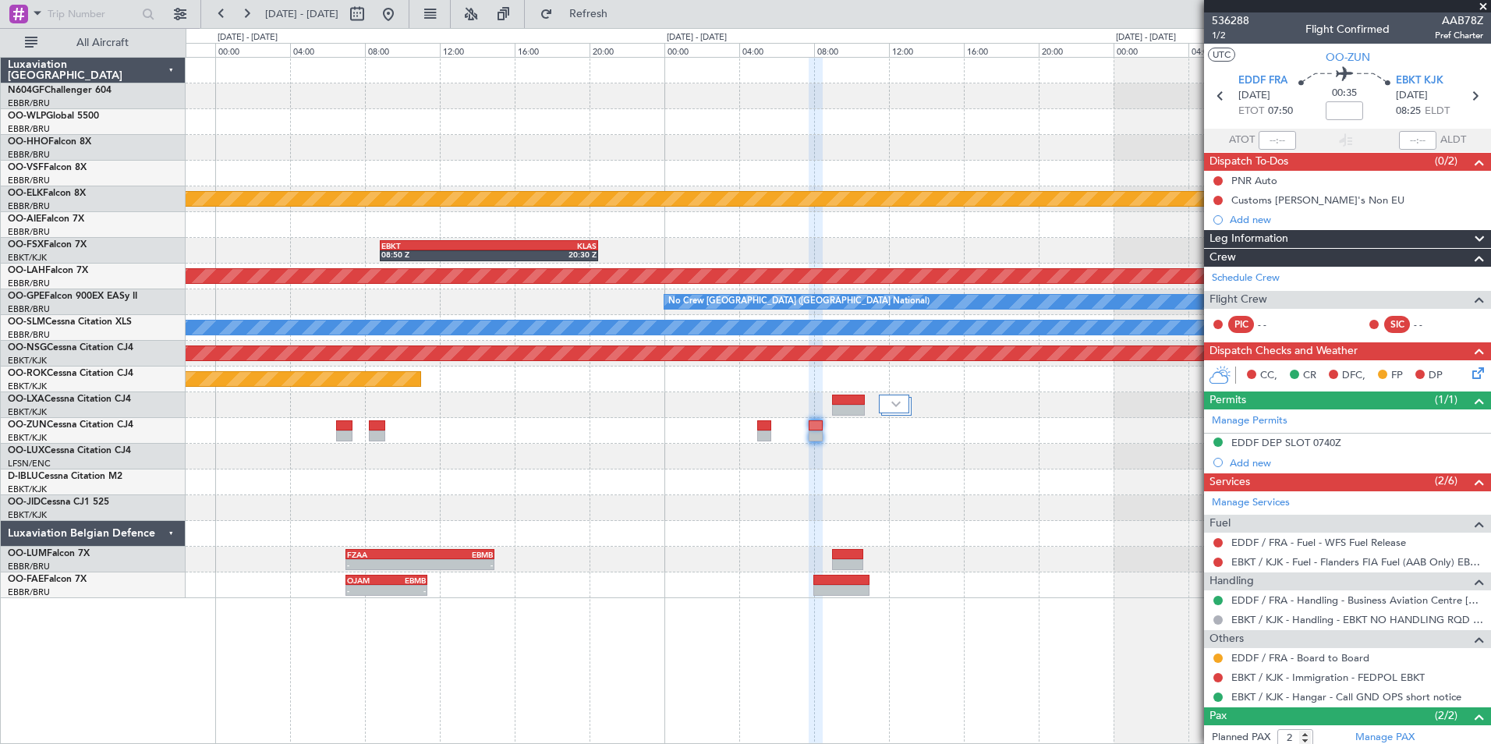
click at [933, 465] on div at bounding box center [838, 457] width 1304 height 26
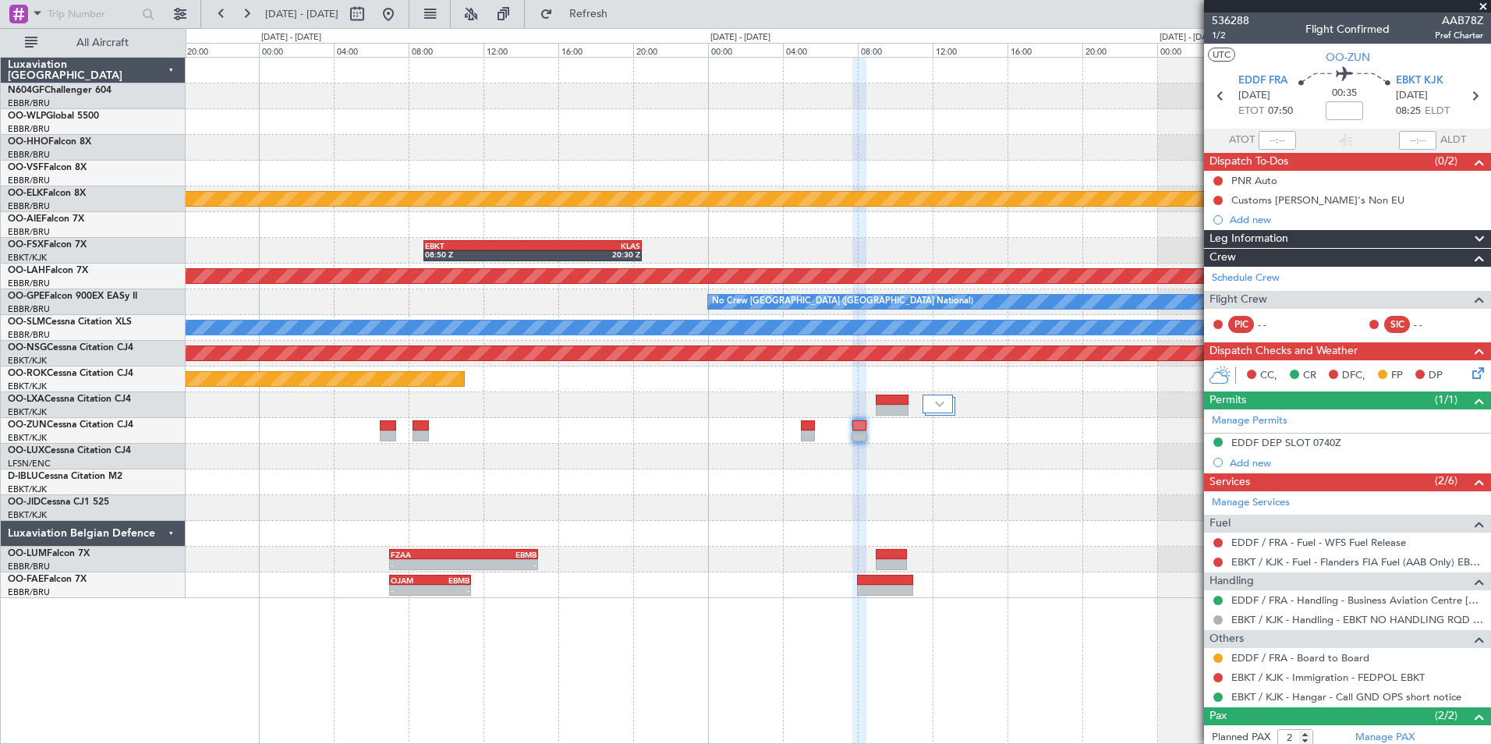
click at [1060, 507] on div "Planned Maint Kortrijk-Wevelgem EBKT 08:50 Z KLAS 20:30 Z Planned Maint Alton-s…" at bounding box center [838, 328] width 1304 height 540
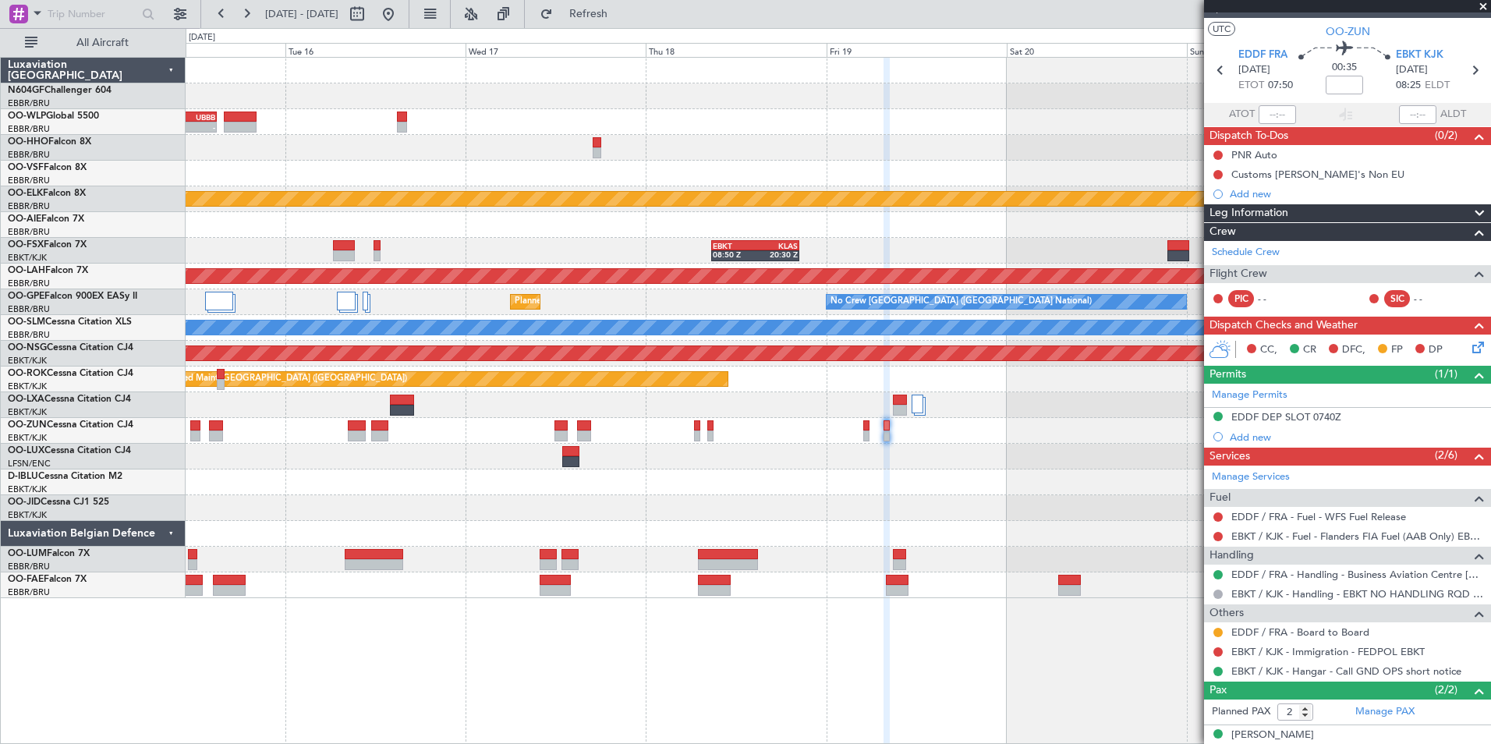
scroll to position [0, 0]
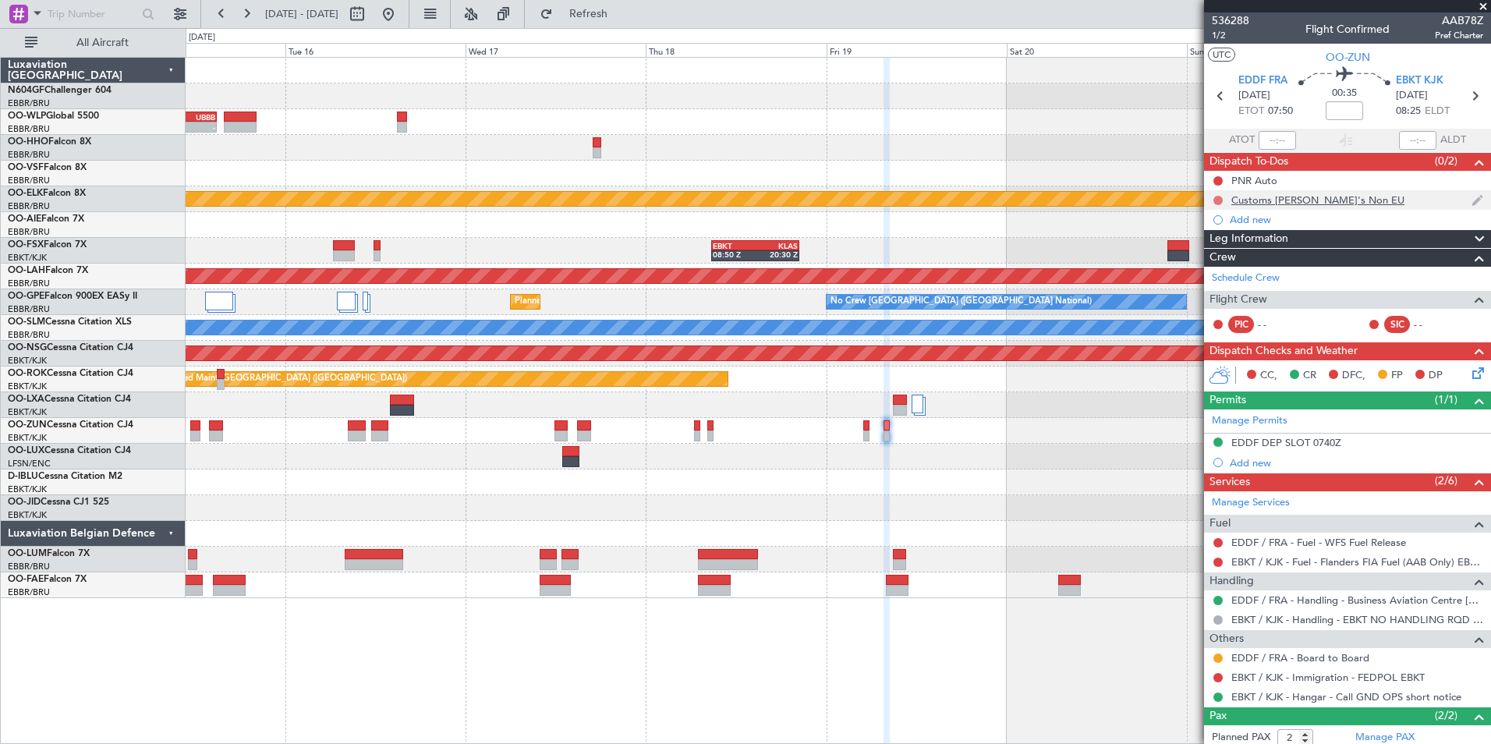
click at [1219, 196] on button at bounding box center [1217, 200] width 9 height 9
click at [1209, 265] on span "Completed" at bounding box center [1224, 269] width 51 height 16
click at [1218, 178] on button at bounding box center [1217, 180] width 9 height 9
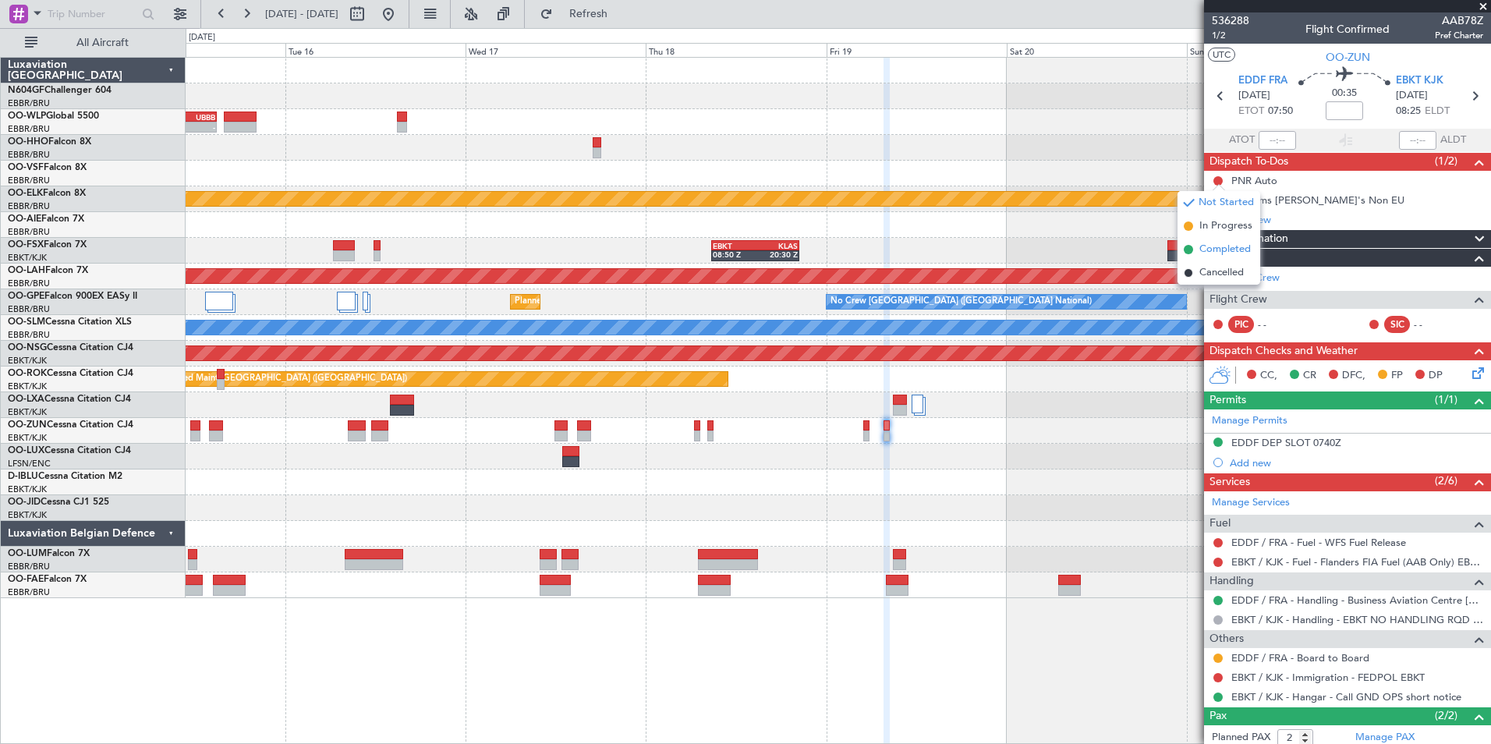
click at [1227, 239] on li "Completed" at bounding box center [1218, 249] width 83 height 23
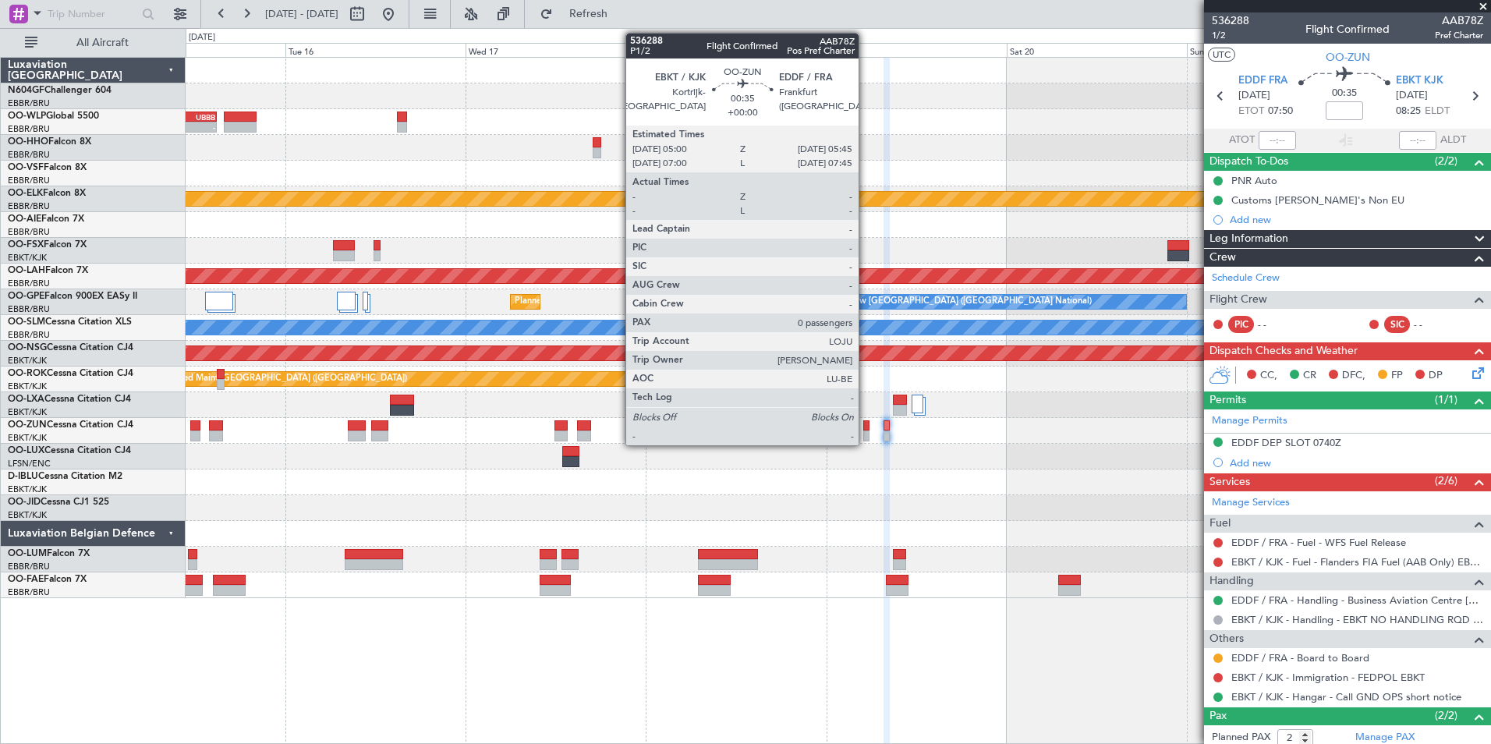
click at [865, 436] on div at bounding box center [866, 435] width 6 height 11
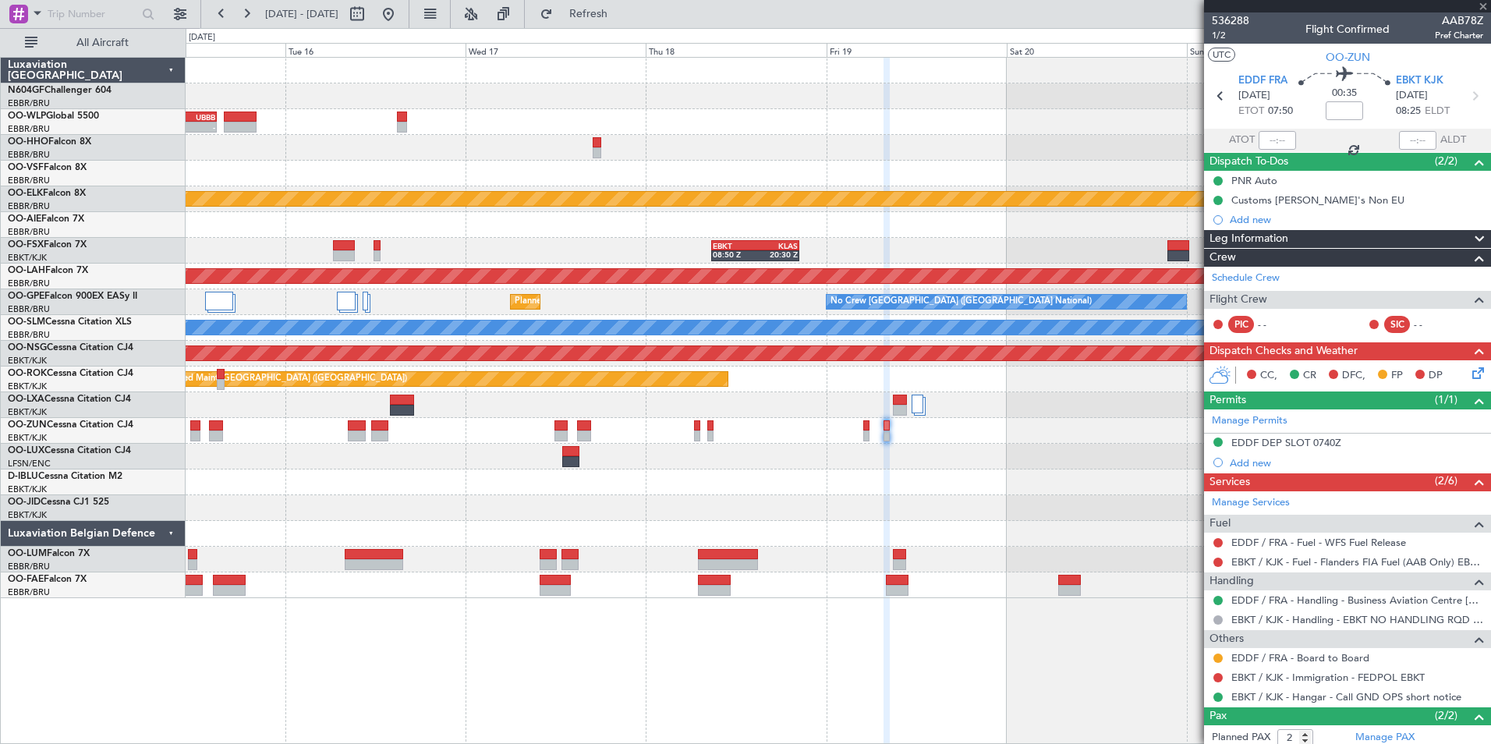
type input "0"
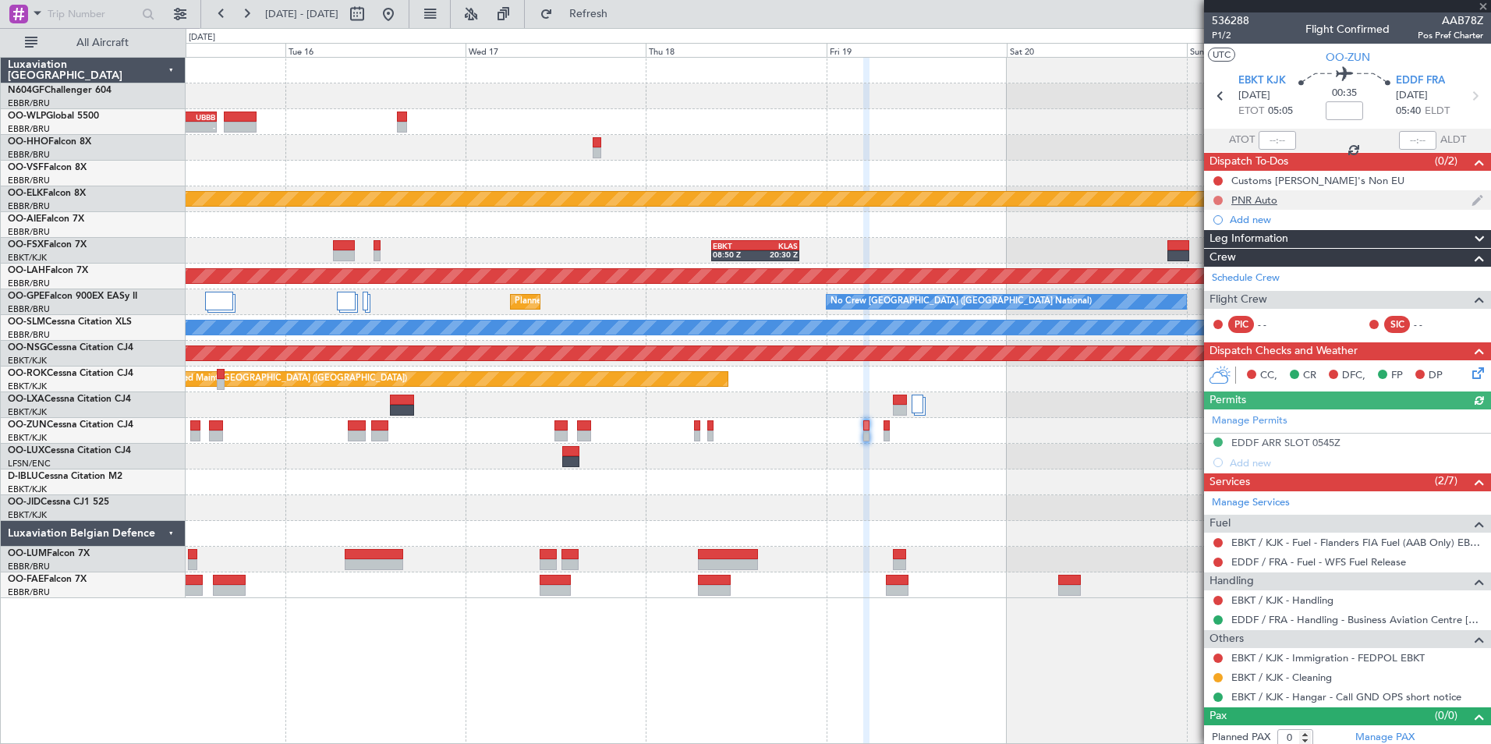
click at [1215, 200] on button at bounding box center [1217, 200] width 9 height 9
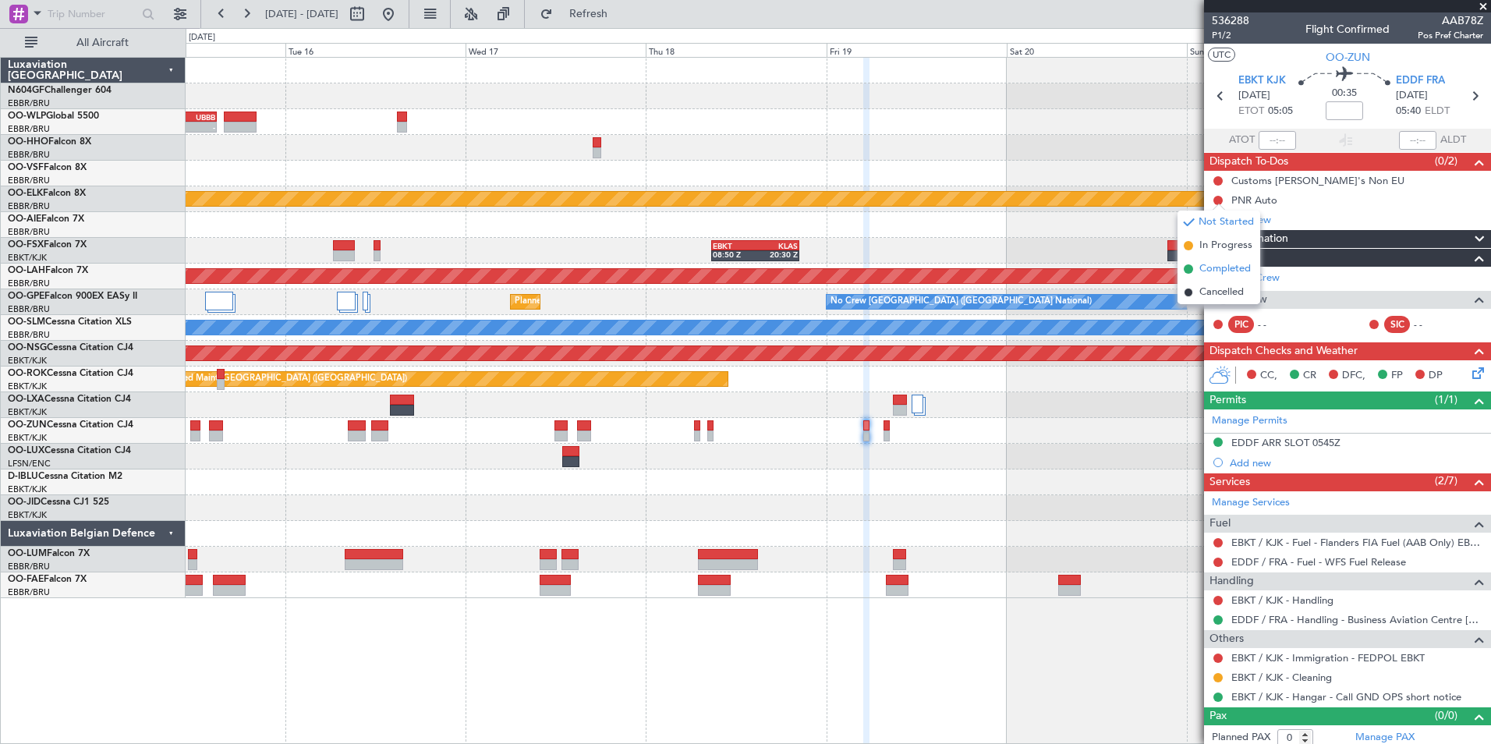
click at [1214, 263] on span "Completed" at bounding box center [1224, 269] width 51 height 16
click at [1220, 180] on button at bounding box center [1217, 180] width 9 height 9
click at [1207, 245] on span "Completed" at bounding box center [1224, 250] width 51 height 16
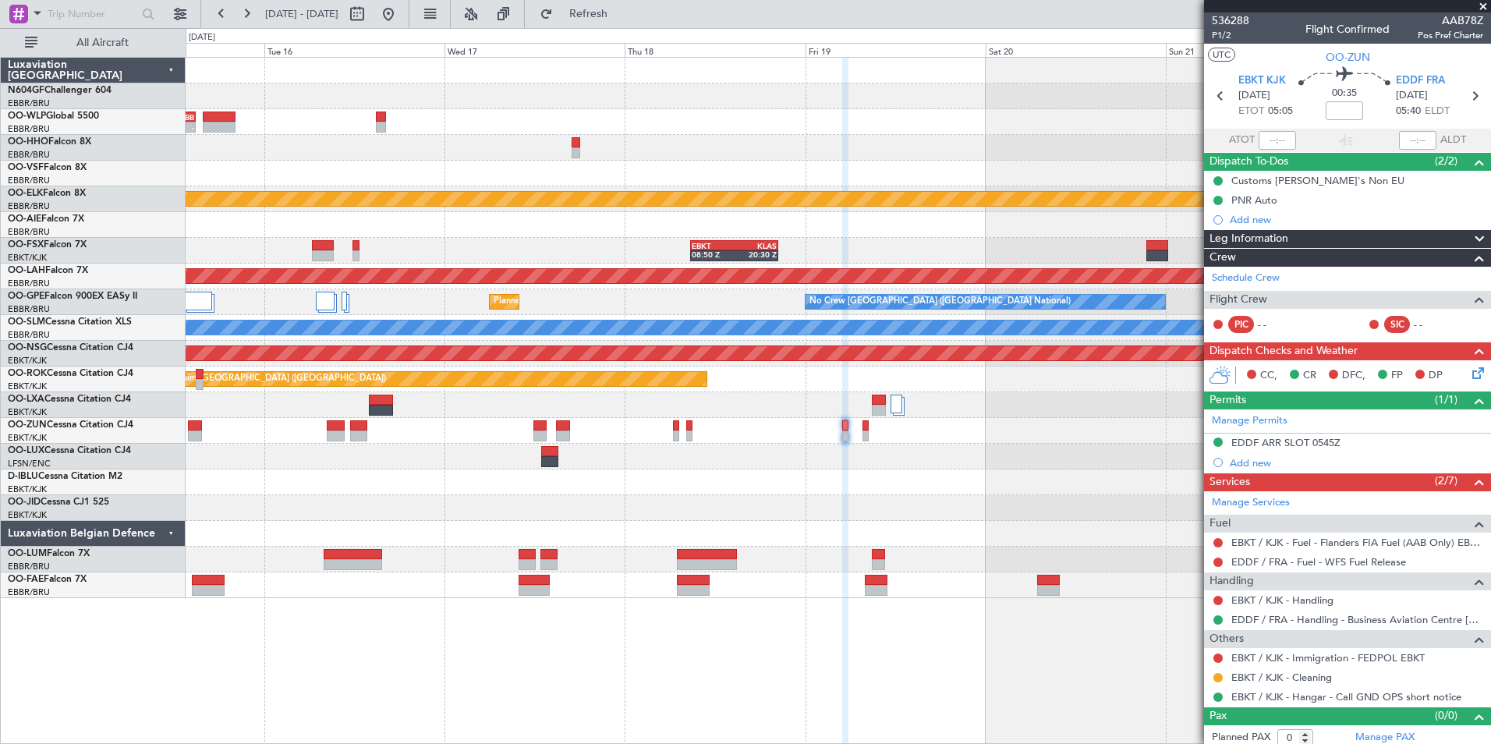
click at [882, 441] on div "- - RJTT 06:00 Z UBBB 14:55 Z Planned Maint Kortrijk-Wevelgem EBKT 08:50 Z KLAS…" at bounding box center [838, 328] width 1304 height 540
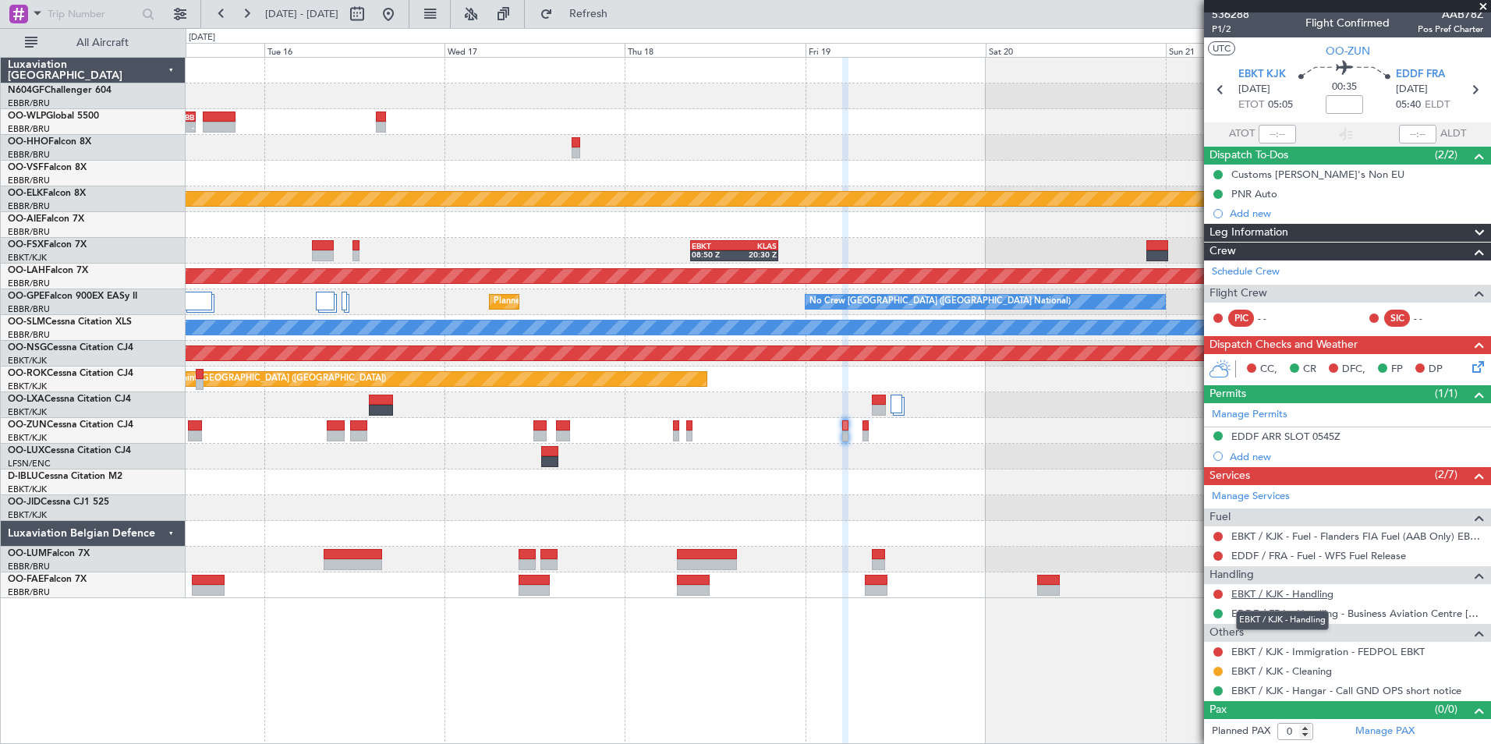
click at [1260, 590] on link "EBKT / KJK - Handling" at bounding box center [1282, 593] width 102 height 13
drag, startPoint x: 596, startPoint y: 12, endPoint x: 606, endPoint y: 38, distance: 28.1
click at [597, 12] on button "Refresh" at bounding box center [580, 14] width 94 height 25
click at [1218, 592] on button at bounding box center [1217, 593] width 9 height 9
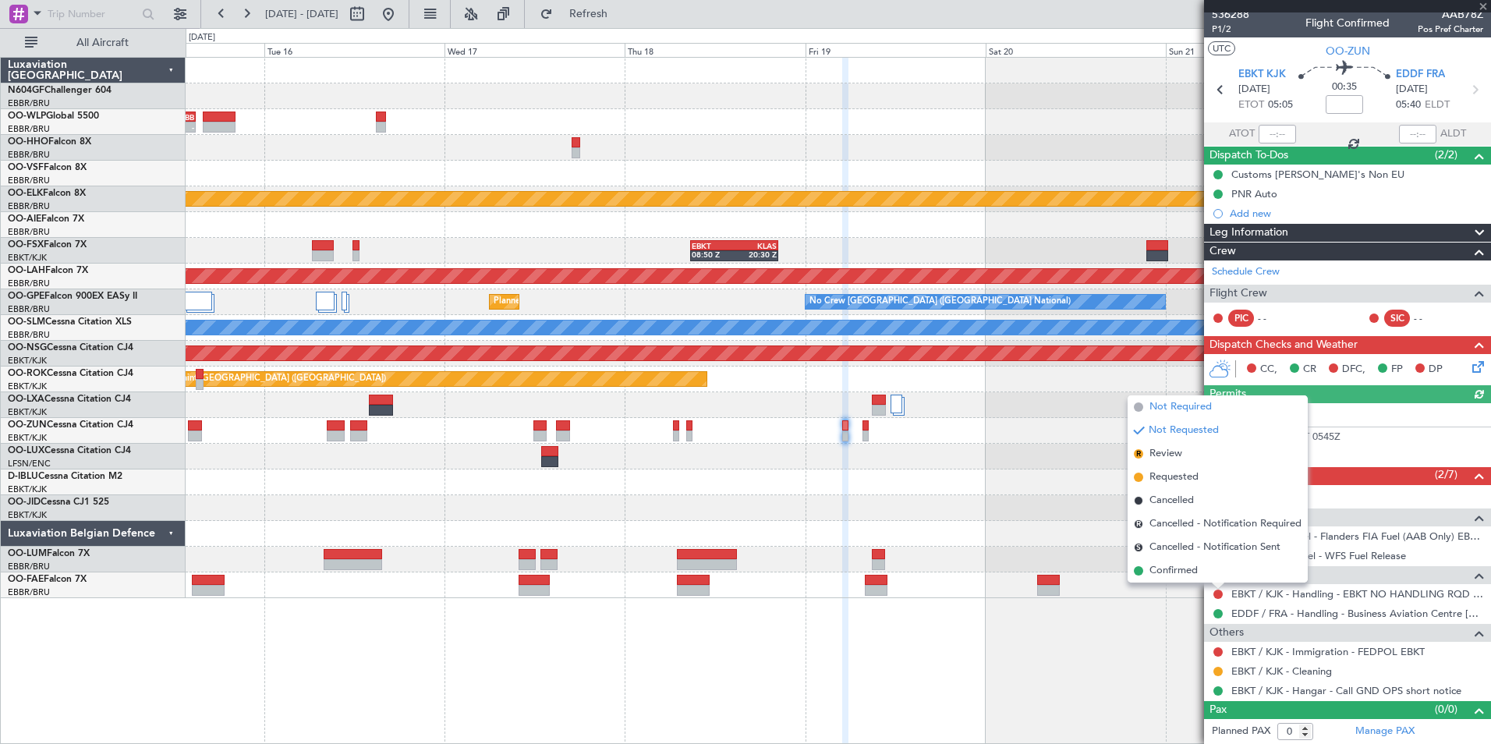
click at [1171, 406] on span "Not Required" at bounding box center [1180, 407] width 62 height 16
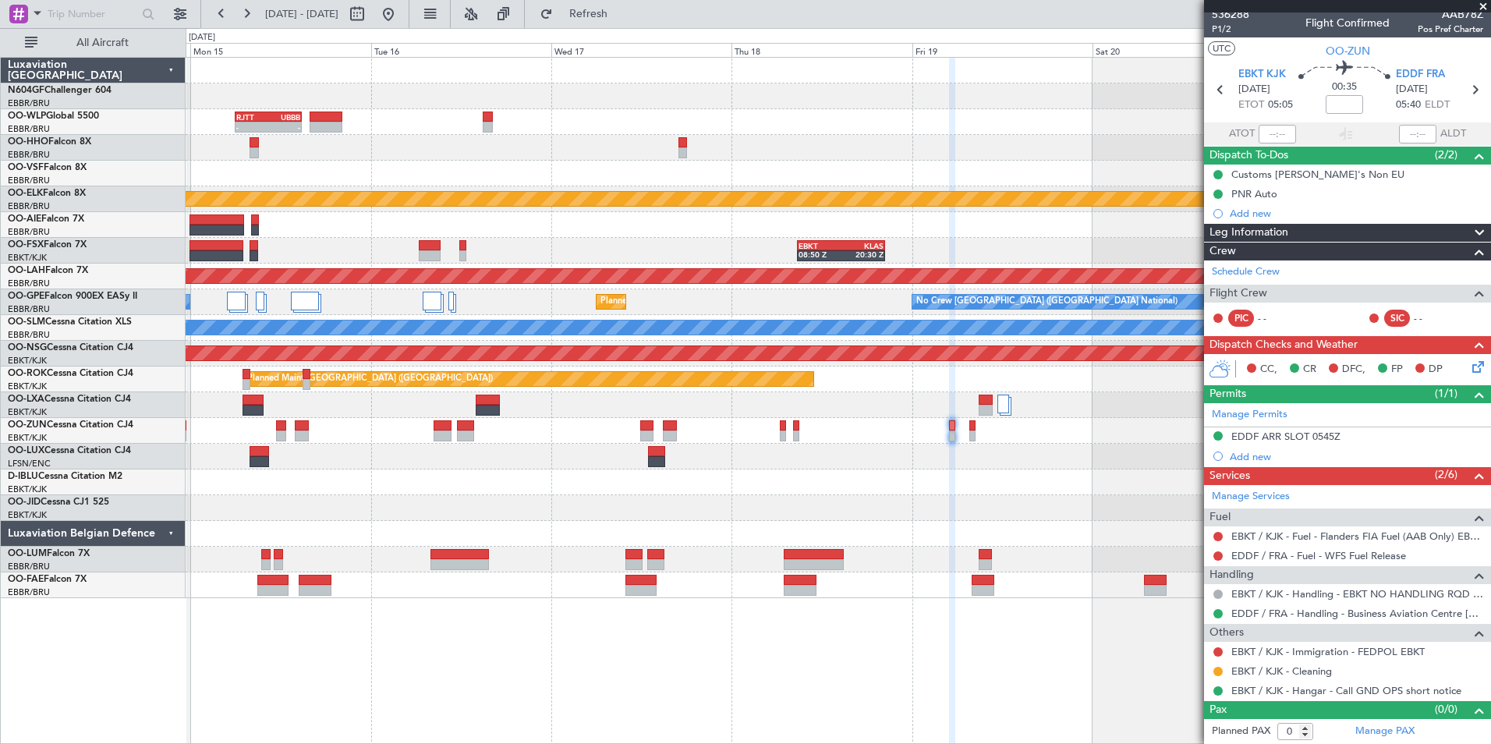
click at [1138, 451] on div at bounding box center [838, 457] width 1304 height 26
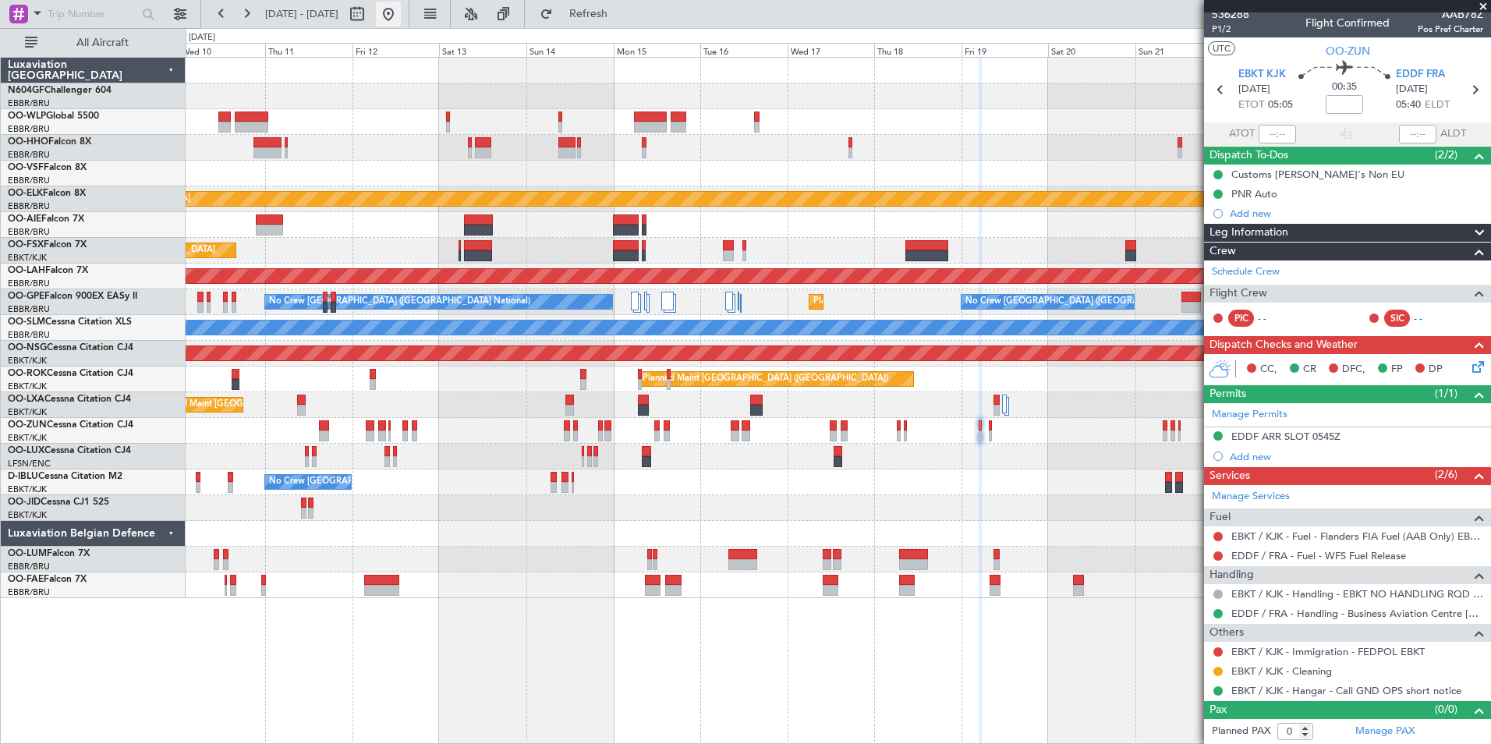
click at [401, 19] on button at bounding box center [388, 14] width 25 height 25
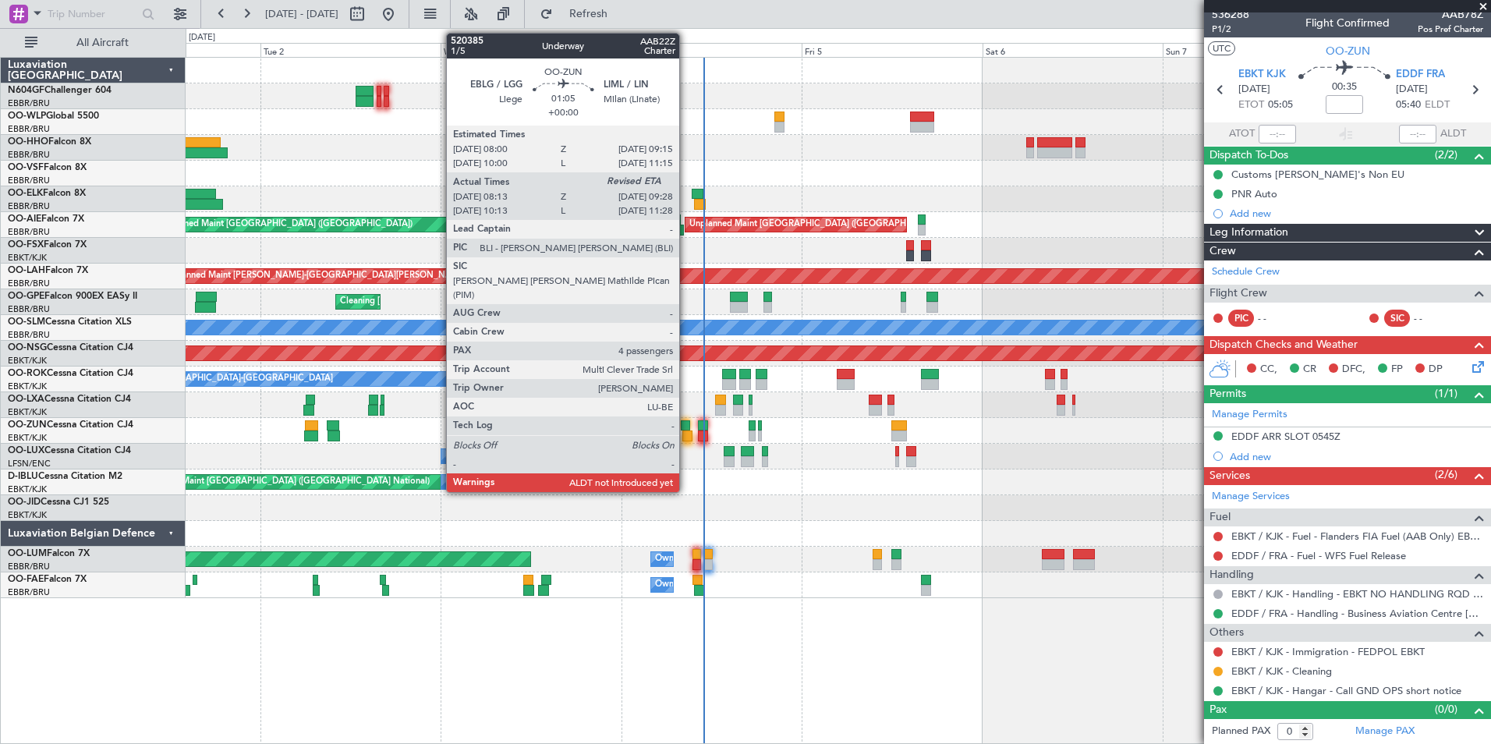
click at [686, 434] on div at bounding box center [687, 435] width 10 height 11
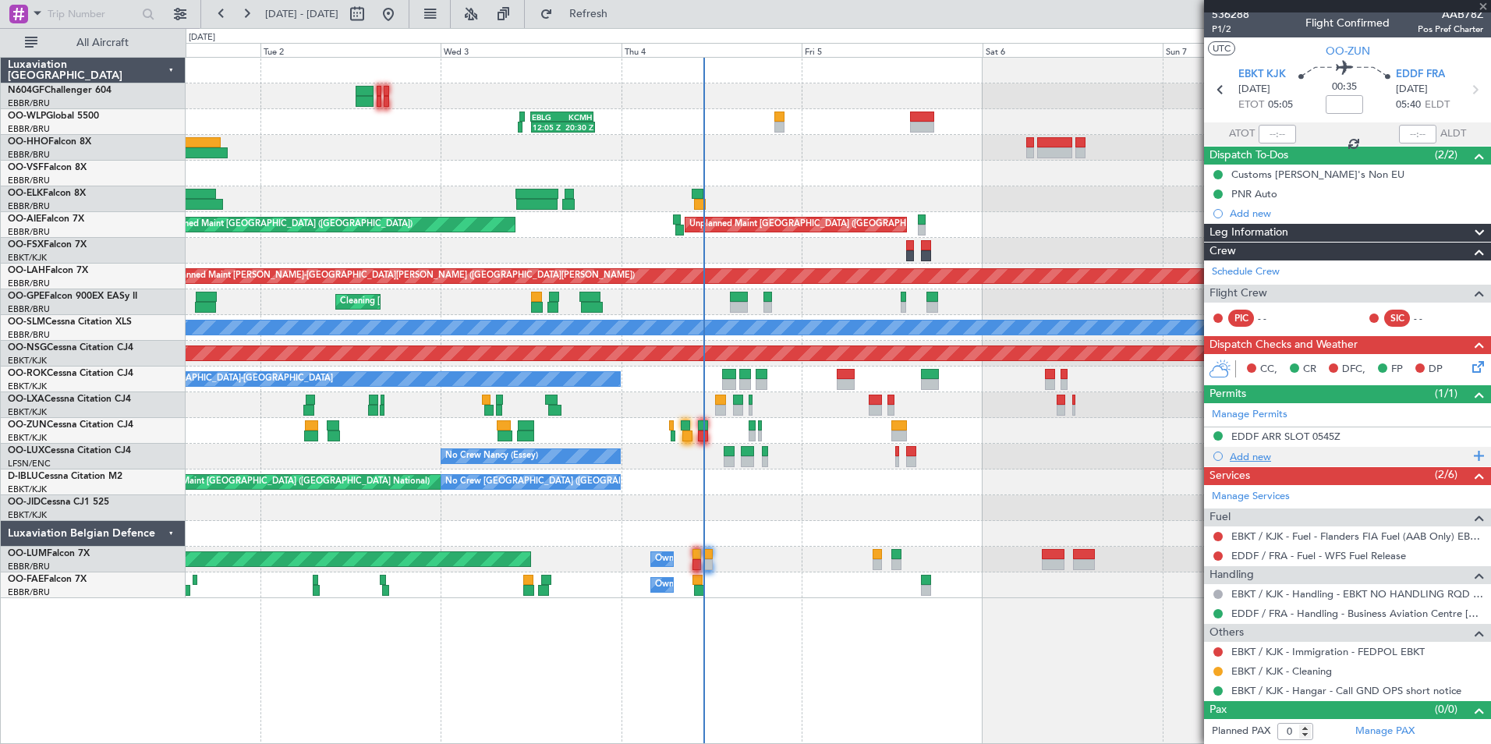
type input "08:18"
type input "4"
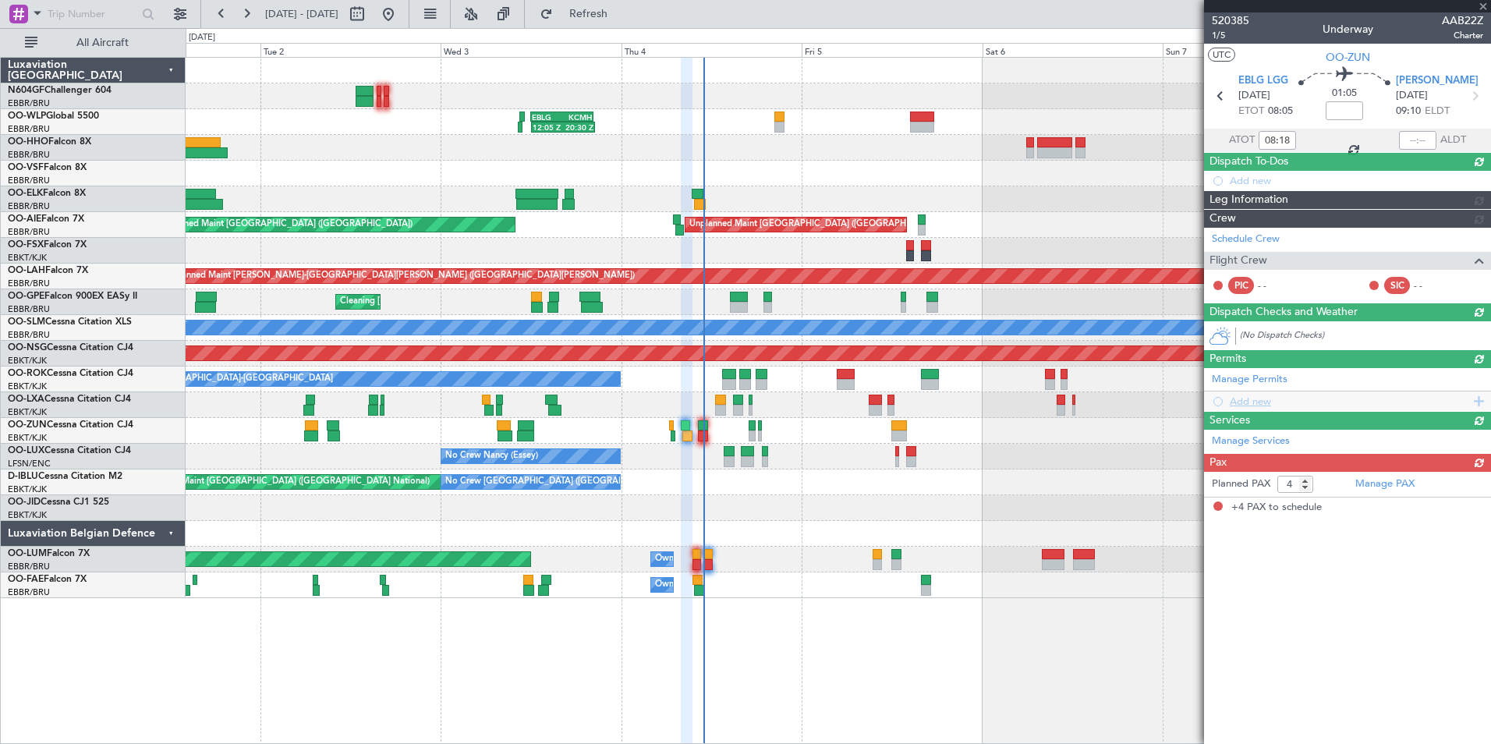
scroll to position [0, 0]
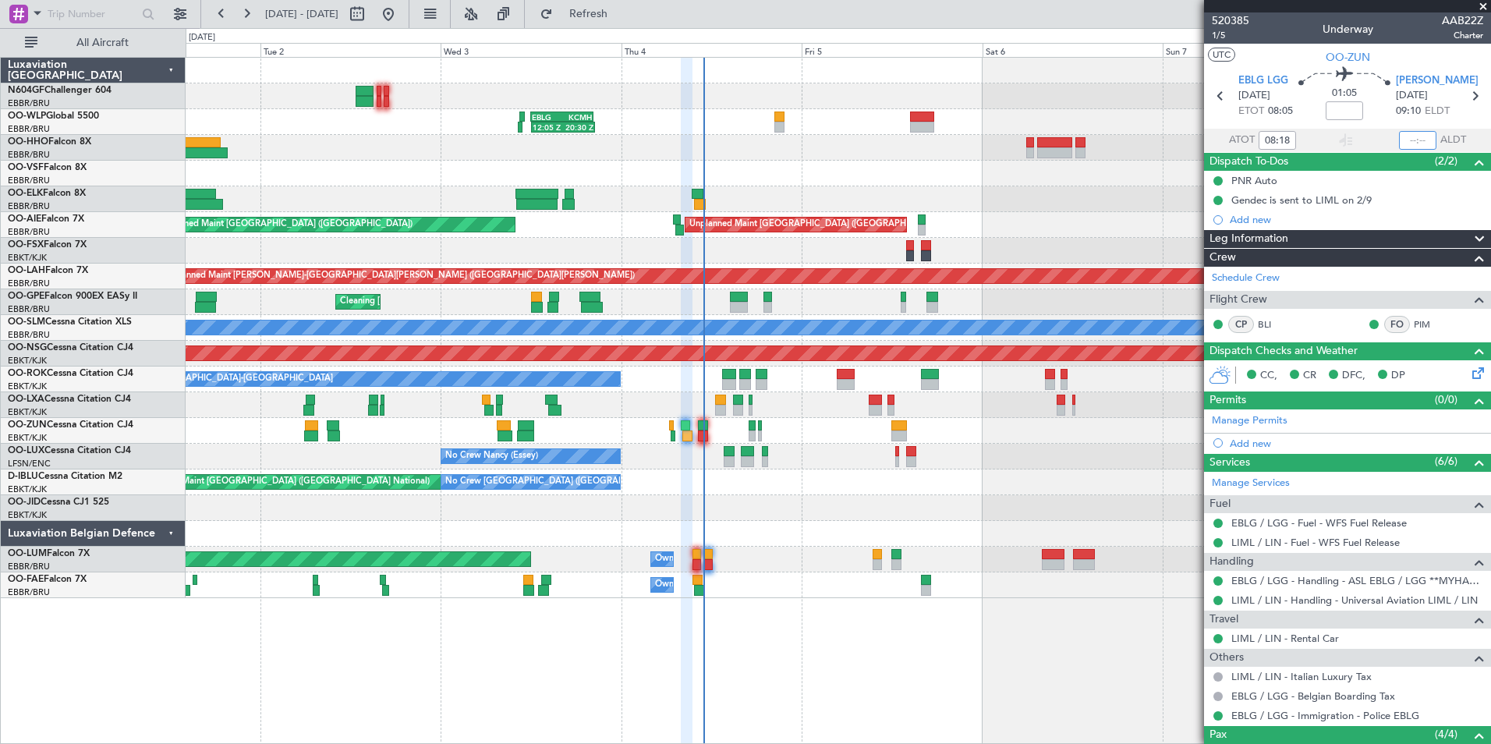
click at [1408, 140] on input "text" at bounding box center [1417, 140] width 37 height 19
click at [1409, 52] on section "UTC OO-ZUN" at bounding box center [1347, 55] width 287 height 23
type input "09:24"
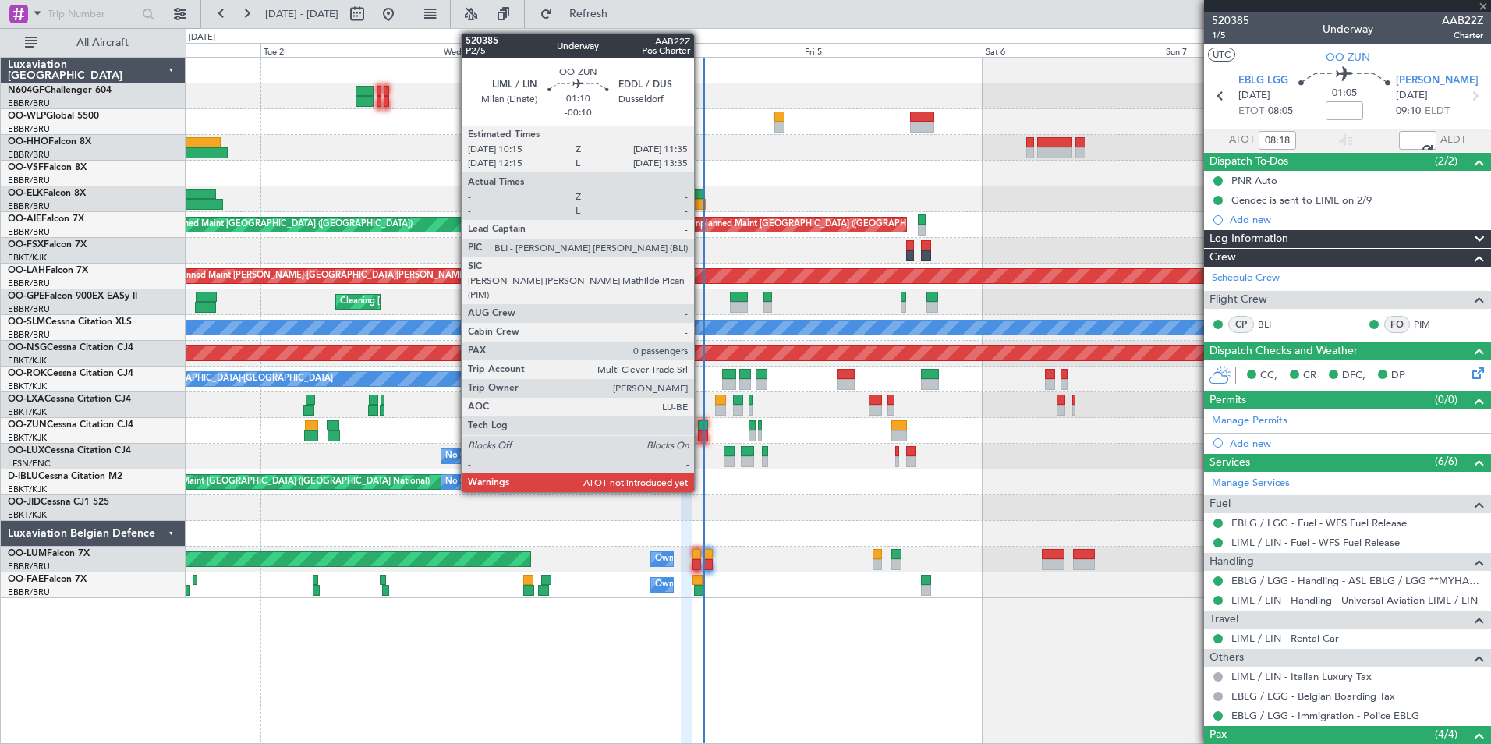
click at [701, 433] on div at bounding box center [703, 435] width 10 height 11
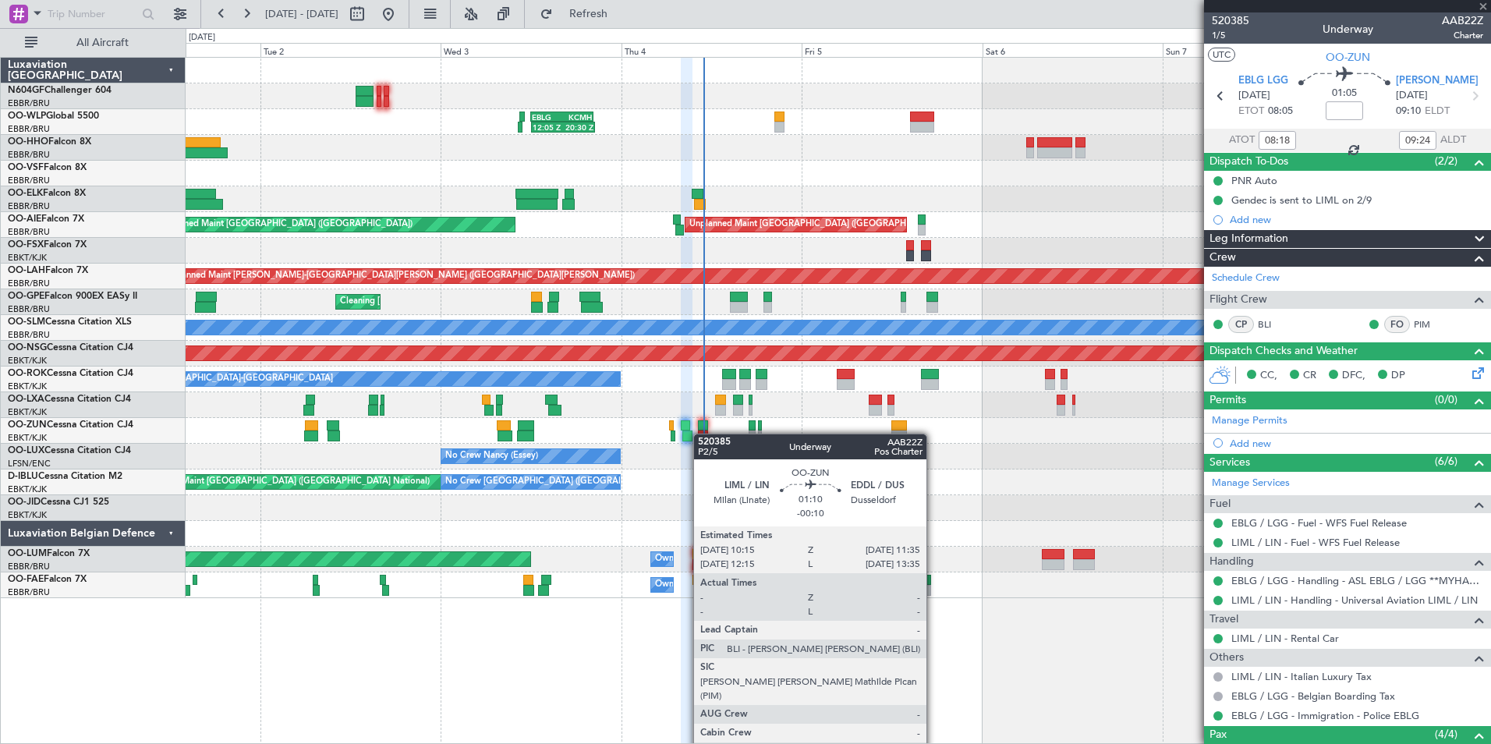
type input "-00:10"
type input "0"
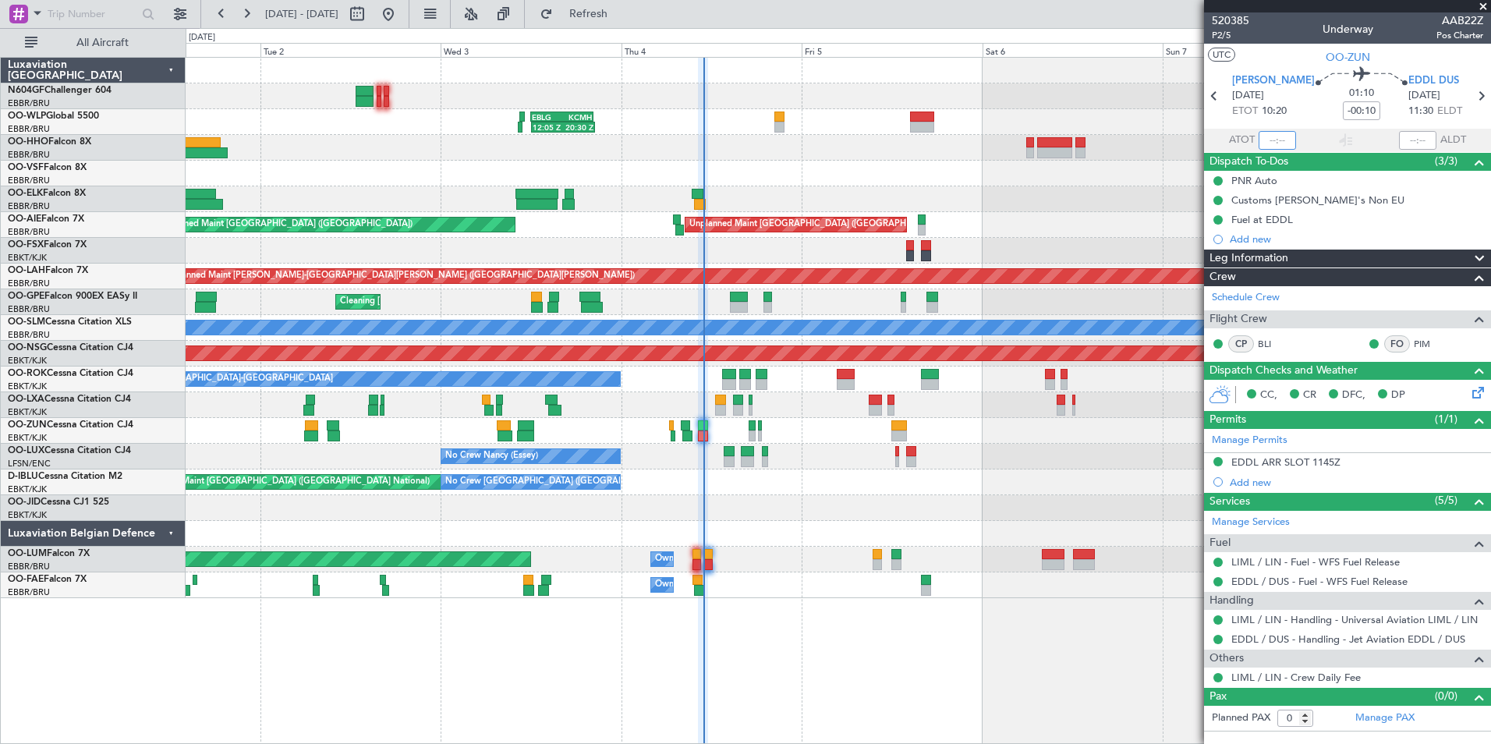
click at [1272, 140] on input "text" at bounding box center [1276, 140] width 37 height 19
type input "10:47"
click at [1283, 62] on section "UTC OO-ZUN" at bounding box center [1347, 55] width 287 height 23
click at [1482, 5] on span at bounding box center [1483, 7] width 16 height 14
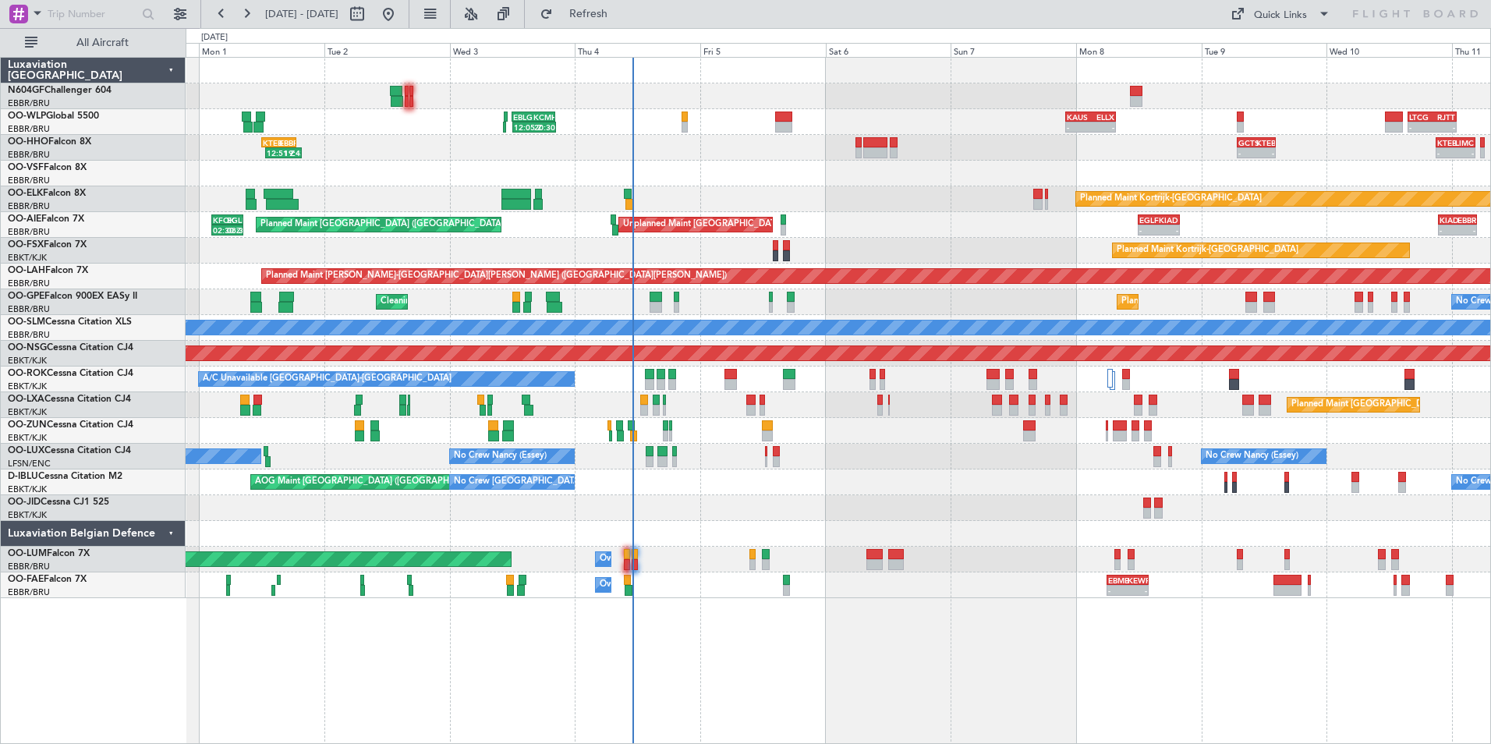
click at [738, 487] on div "12:05 Z 20:30 Z EBLG 12:00 Z KCMH 20:20 Z - - KAUS 22:00 Z ELLX 07:45 Z - - LTC…" at bounding box center [838, 328] width 1304 height 540
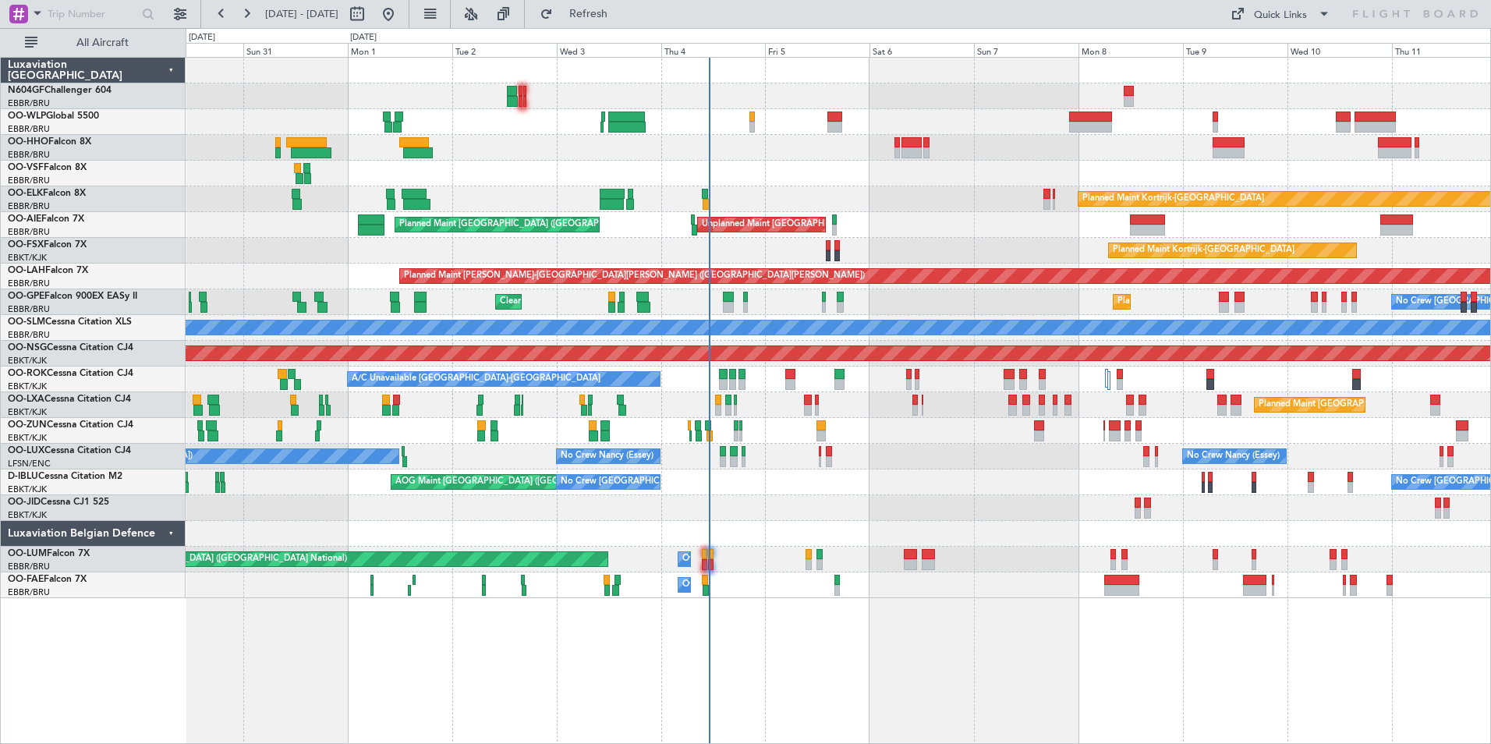
click at [794, 310] on div "Planned Maint Berlin (Brandenburg) Planned Maint Kortrijk-Wevelgem Unplanned Ma…" at bounding box center [838, 328] width 1304 height 540
click at [748, 310] on div "Planned Maint Brussels (Brussels National) Cleaning Brussels (Brussels National…" at bounding box center [838, 302] width 1304 height 26
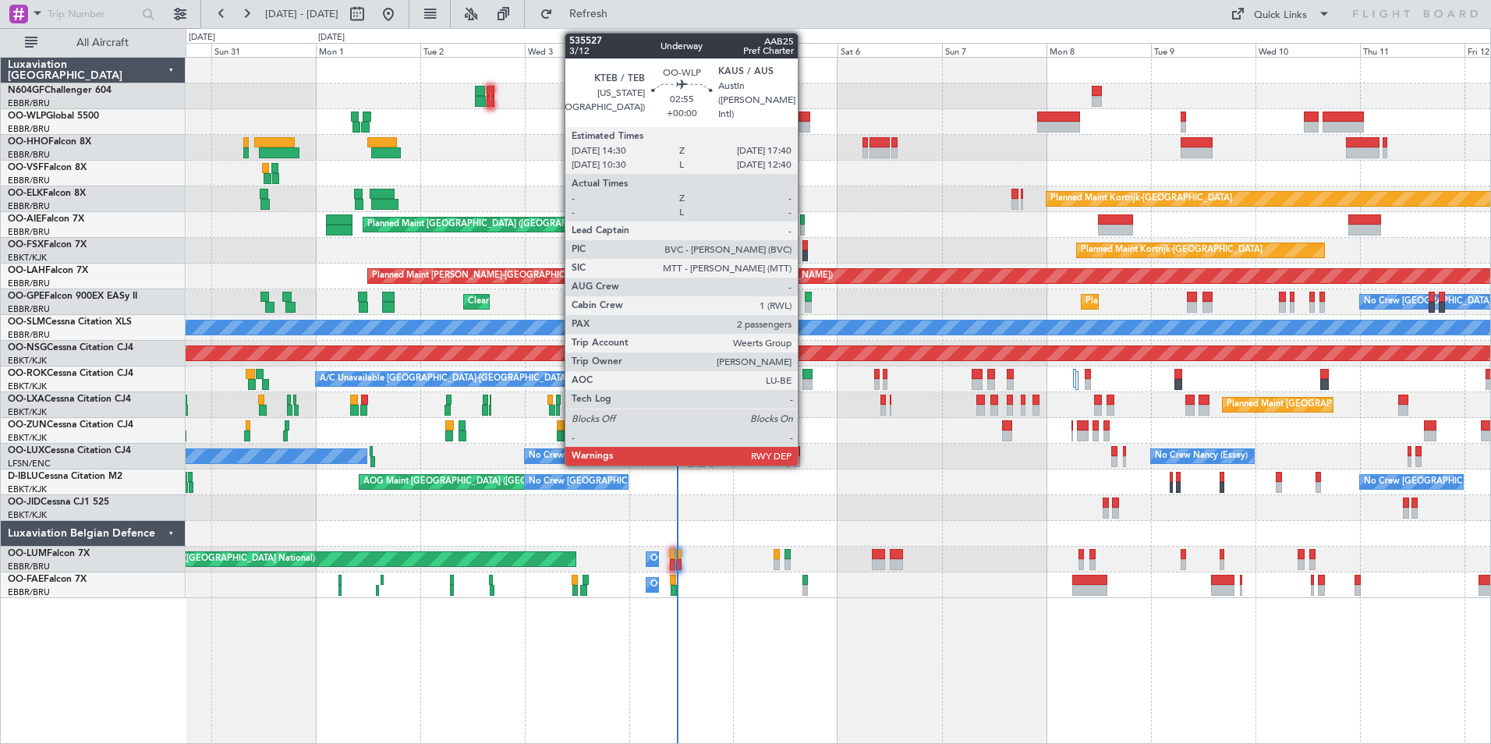
click at [805, 118] on div at bounding box center [802, 116] width 14 height 11
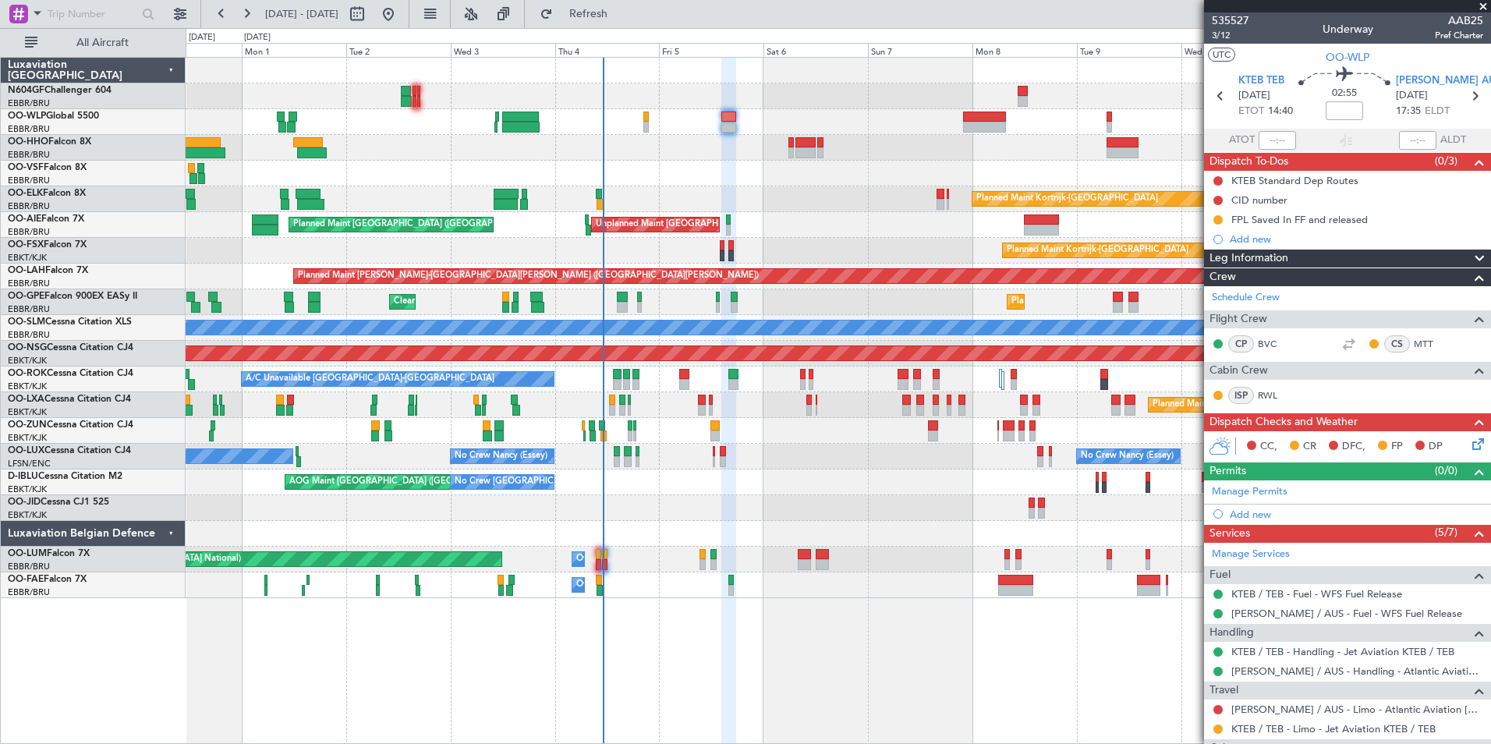
click at [781, 178] on div at bounding box center [838, 174] width 1304 height 26
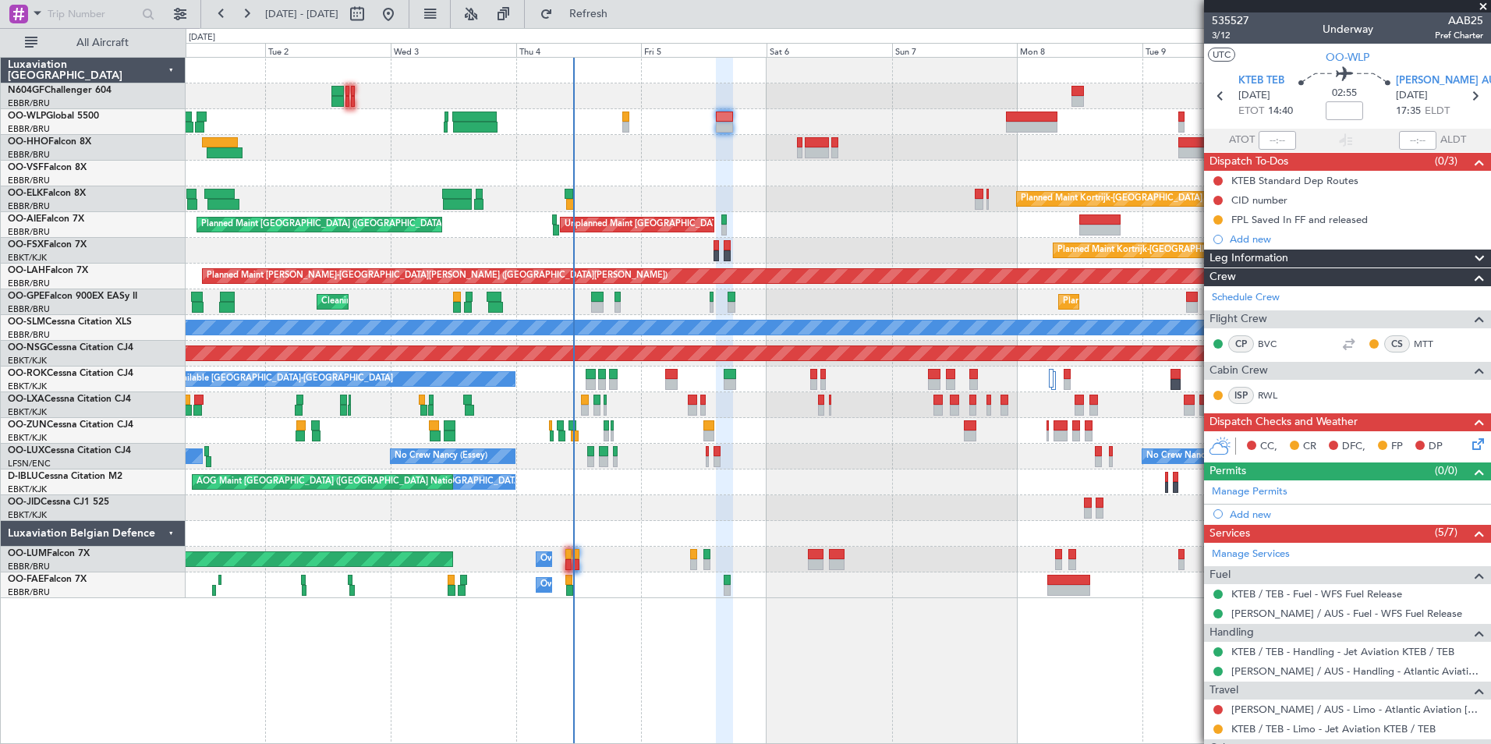
click at [773, 224] on div "Unplanned Maint Brussels (Brussels National) Planned Maint London (Farnborough)" at bounding box center [838, 225] width 1304 height 26
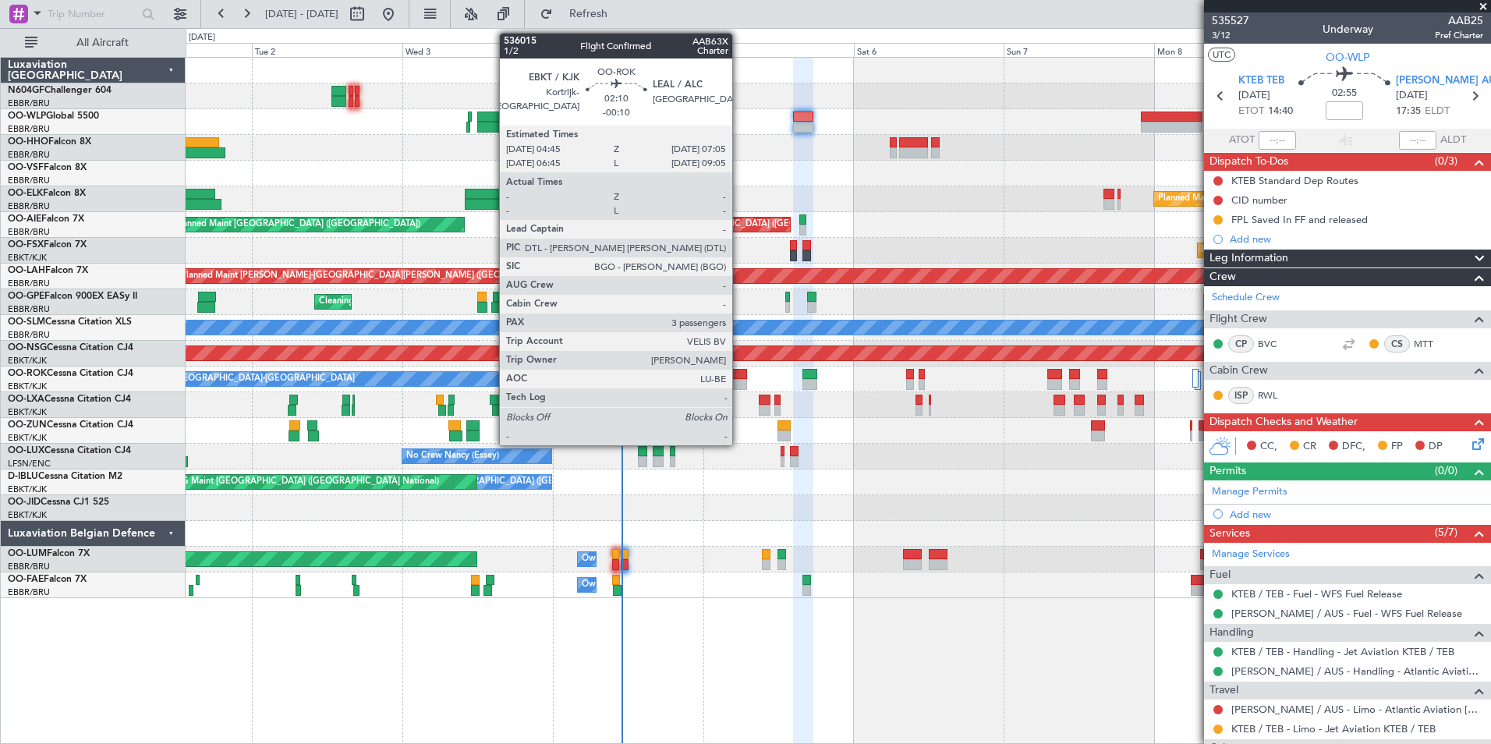
click at [739, 377] on div at bounding box center [739, 374] width 15 height 11
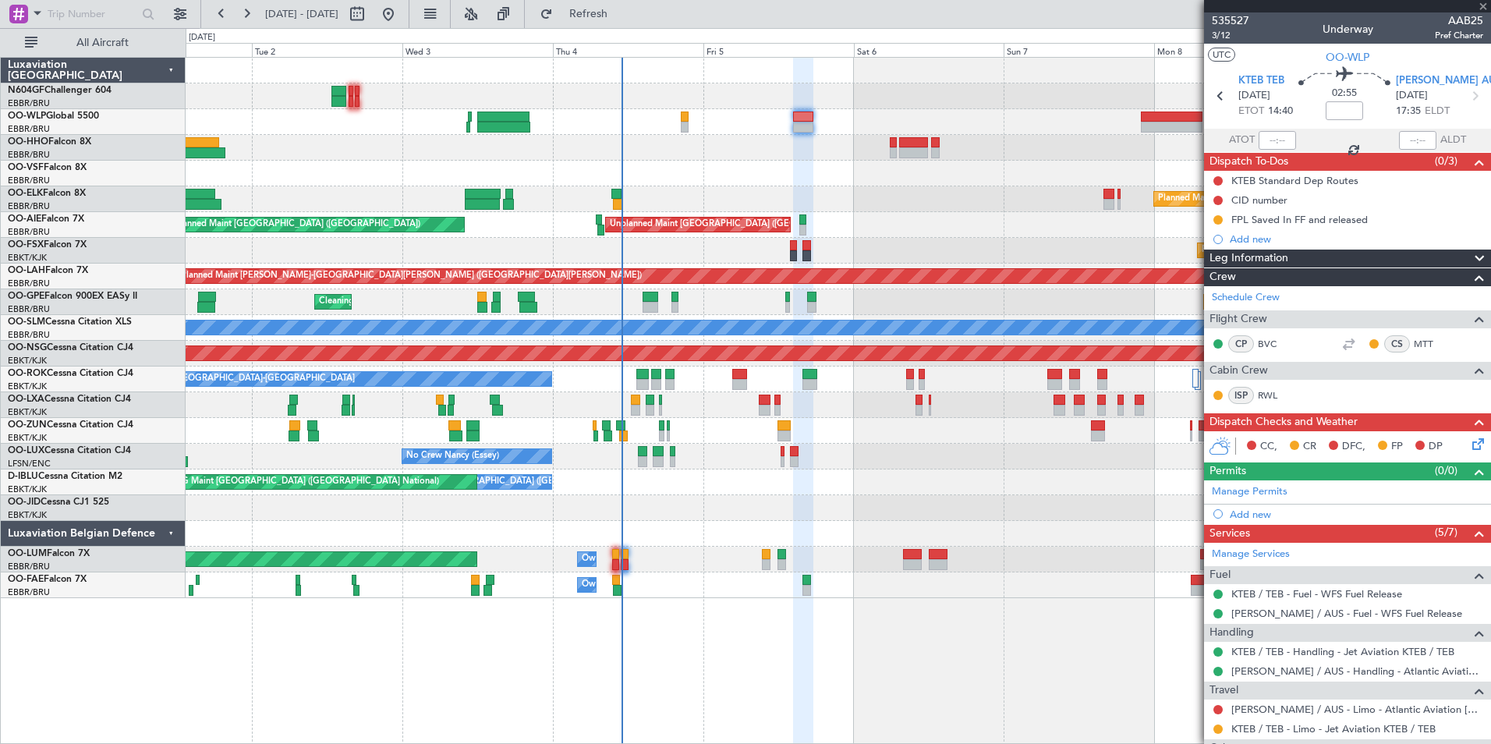
type input "-00:10"
type input "3"
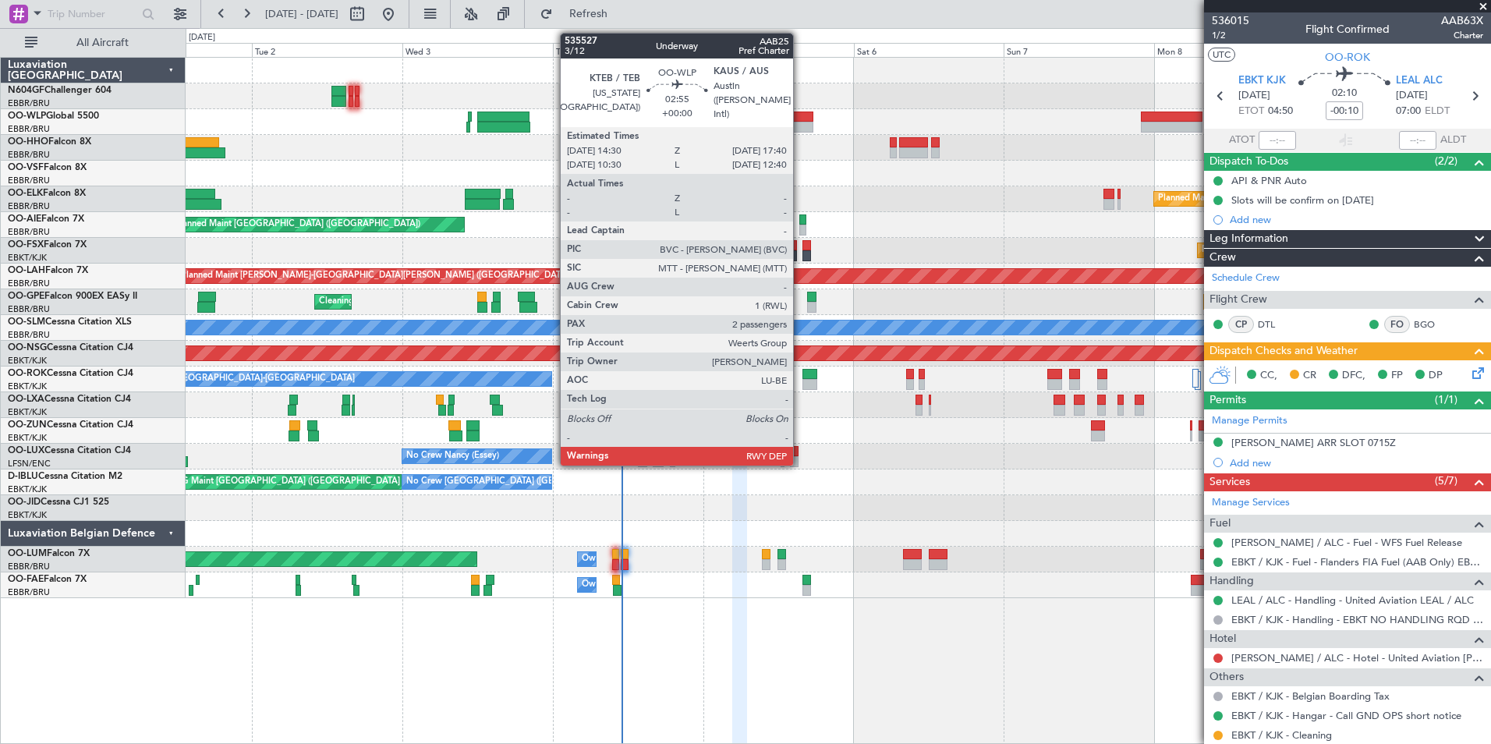
click at [800, 119] on div at bounding box center [803, 116] width 20 height 11
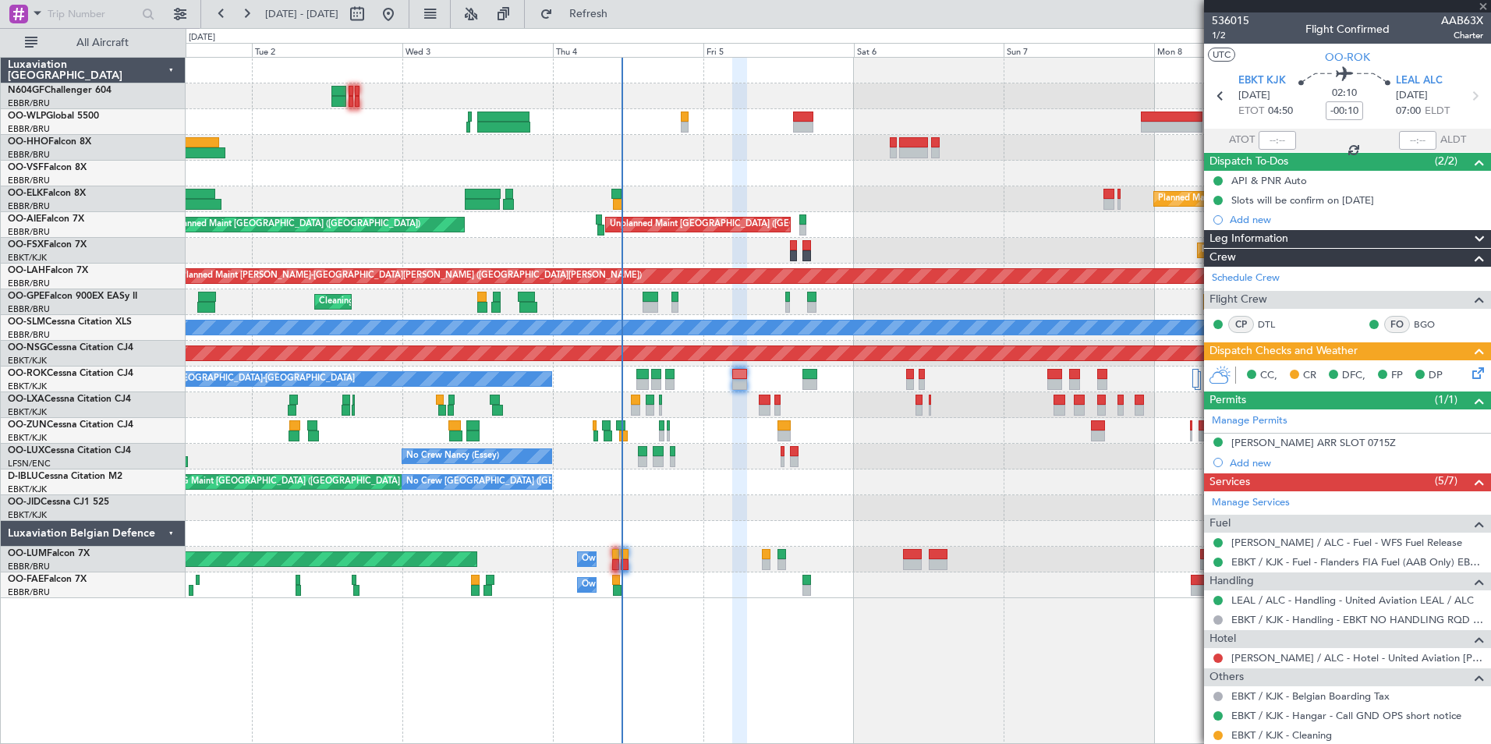
type input "2"
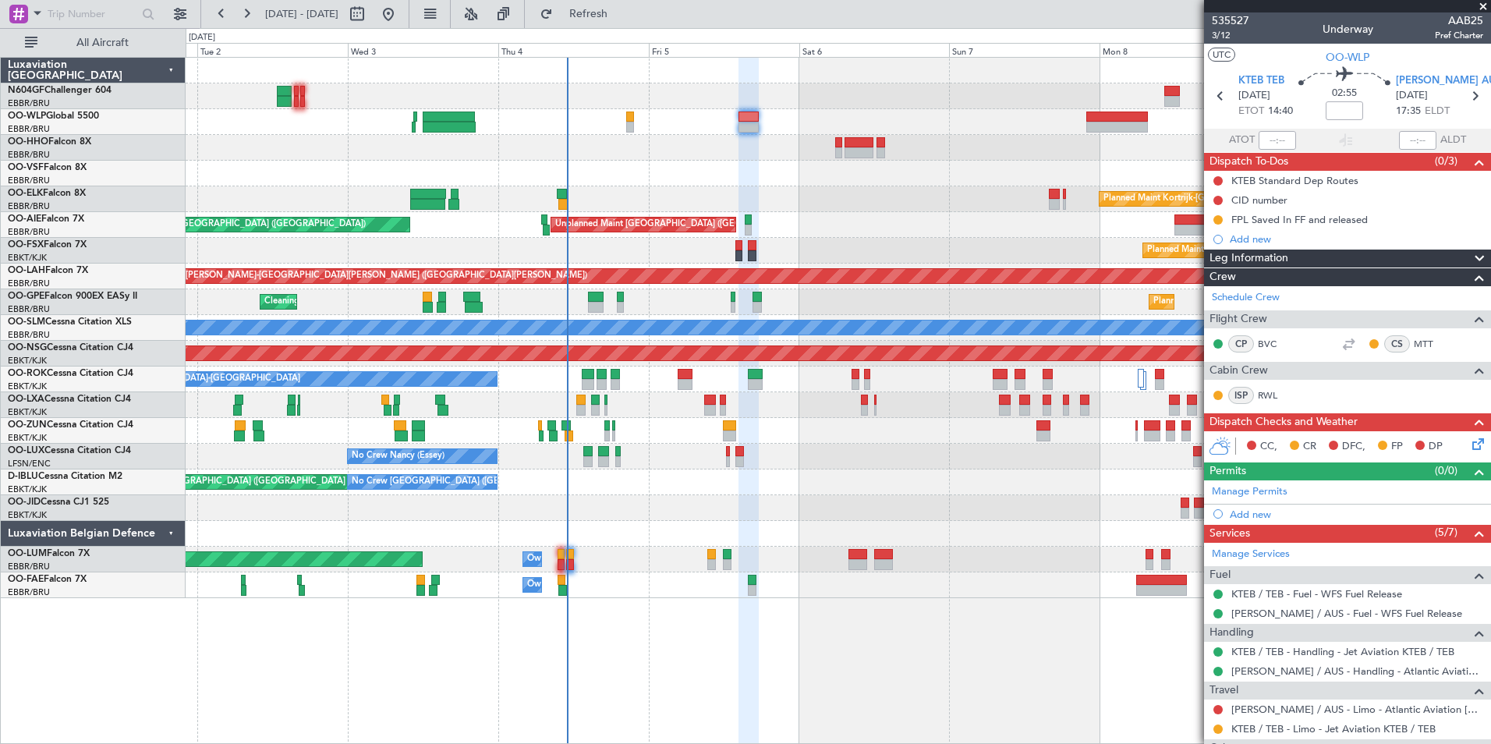
click at [989, 562] on div "Planned Maint Kortrijk-Wevelgem Unplanned Maint Brussels (Brussels National) Pl…" at bounding box center [838, 328] width 1304 height 540
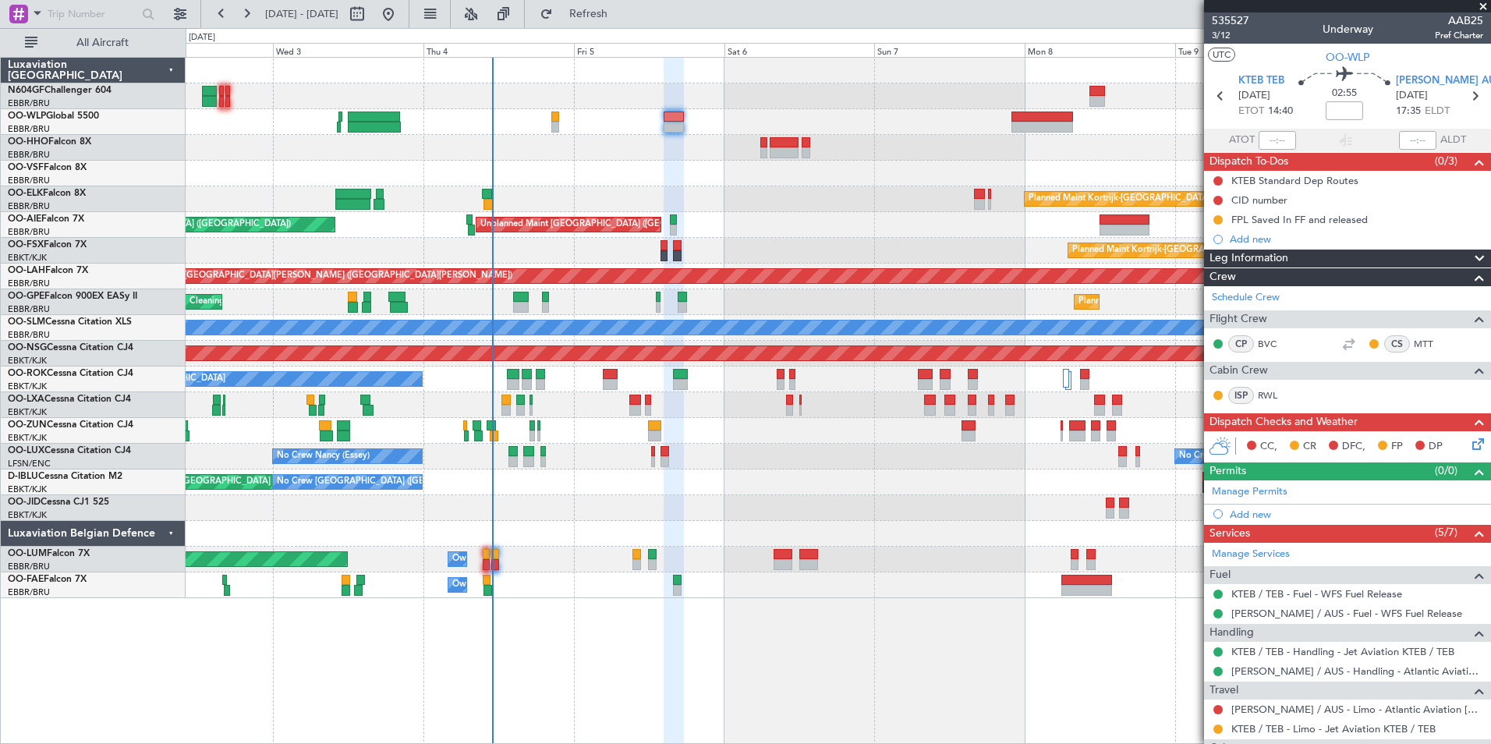
click at [1008, 507] on div at bounding box center [838, 508] width 1304 height 26
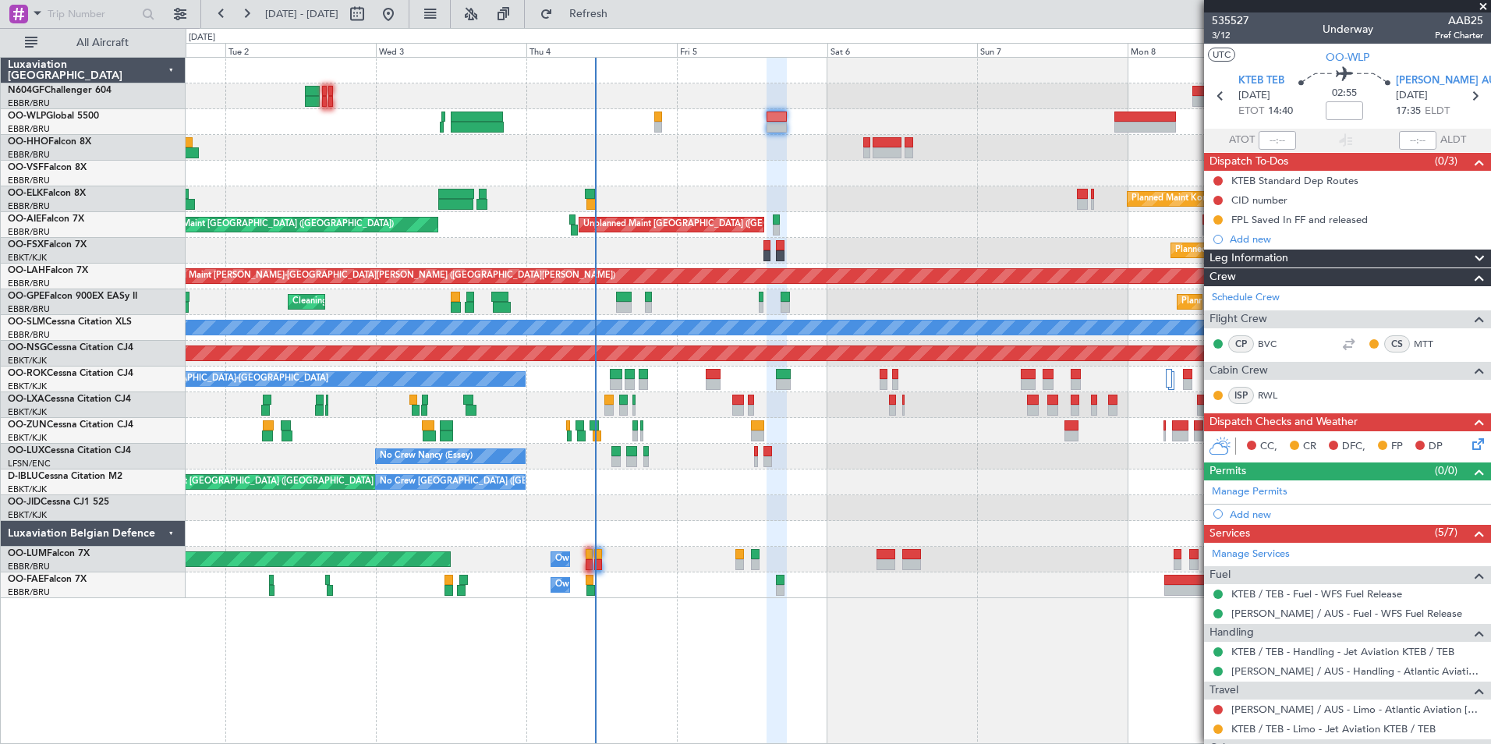
click at [557, 131] on div at bounding box center [838, 122] width 1304 height 26
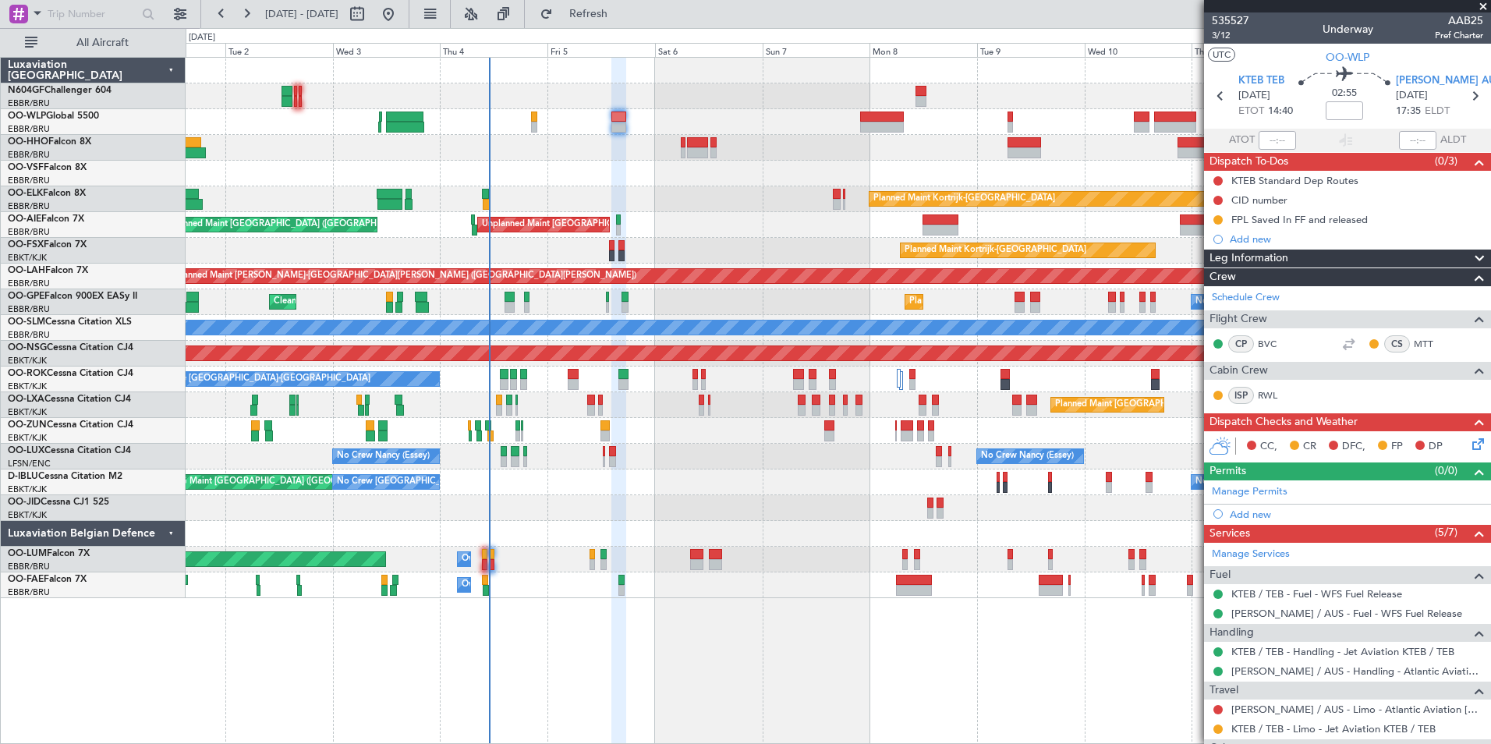
click at [464, 163] on div at bounding box center [838, 174] width 1304 height 26
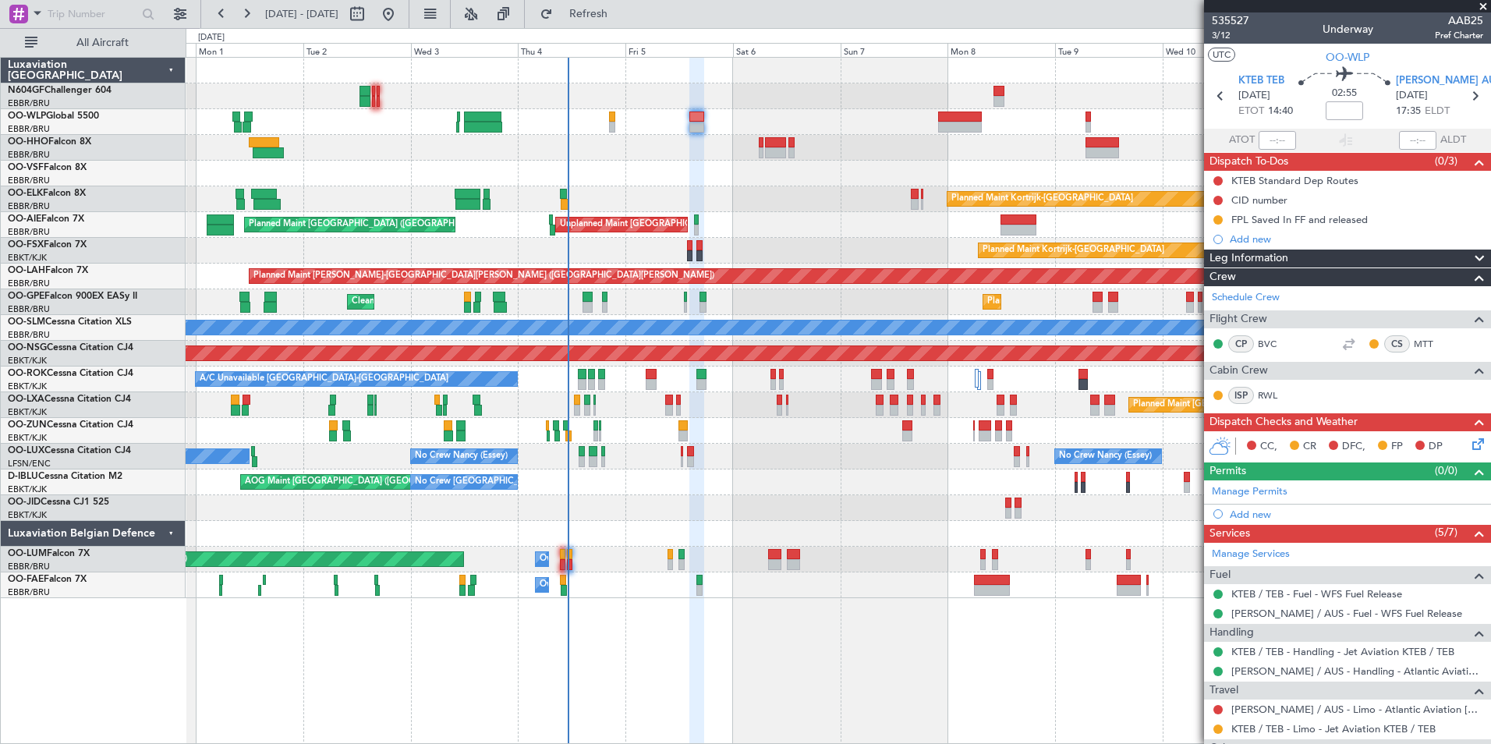
click at [606, 182] on div at bounding box center [838, 174] width 1304 height 26
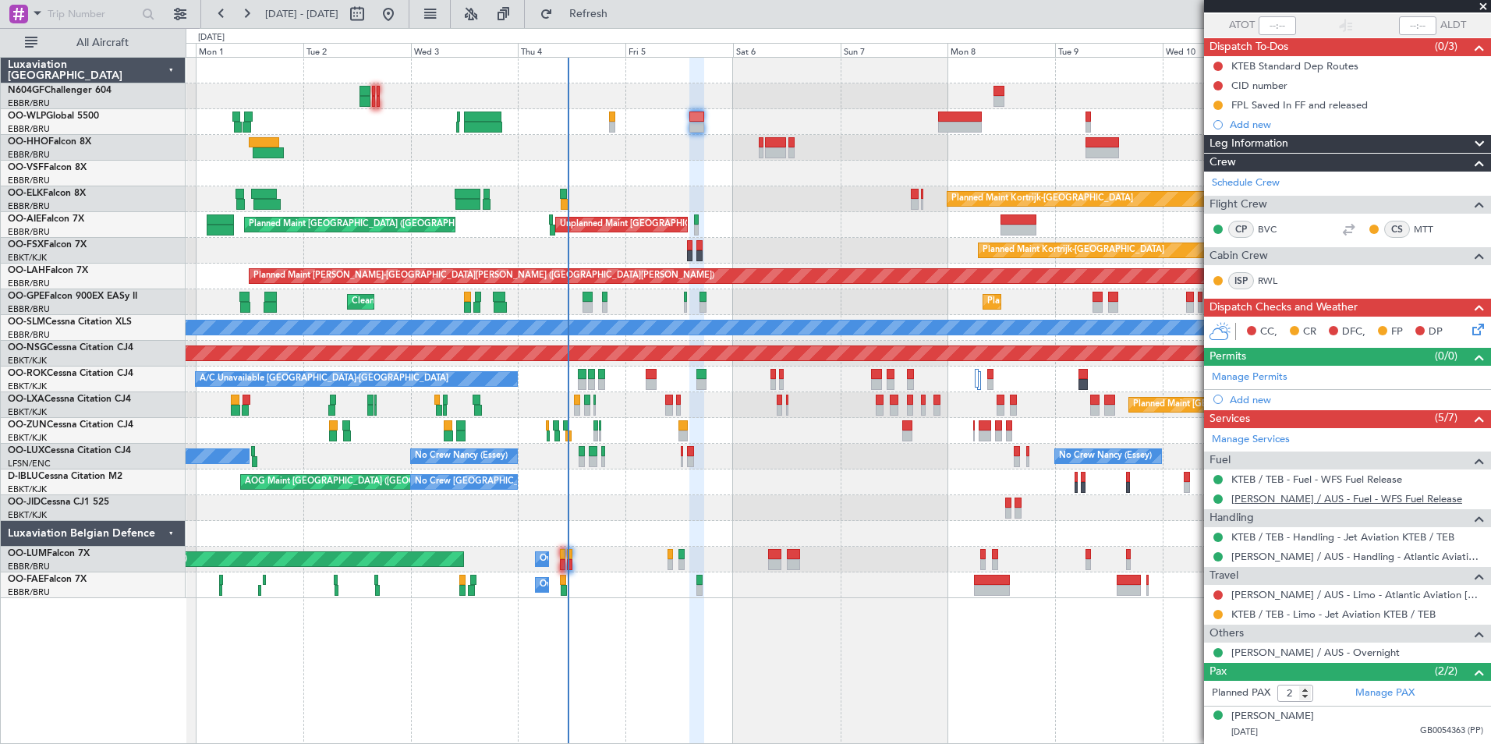
scroll to position [147, 0]
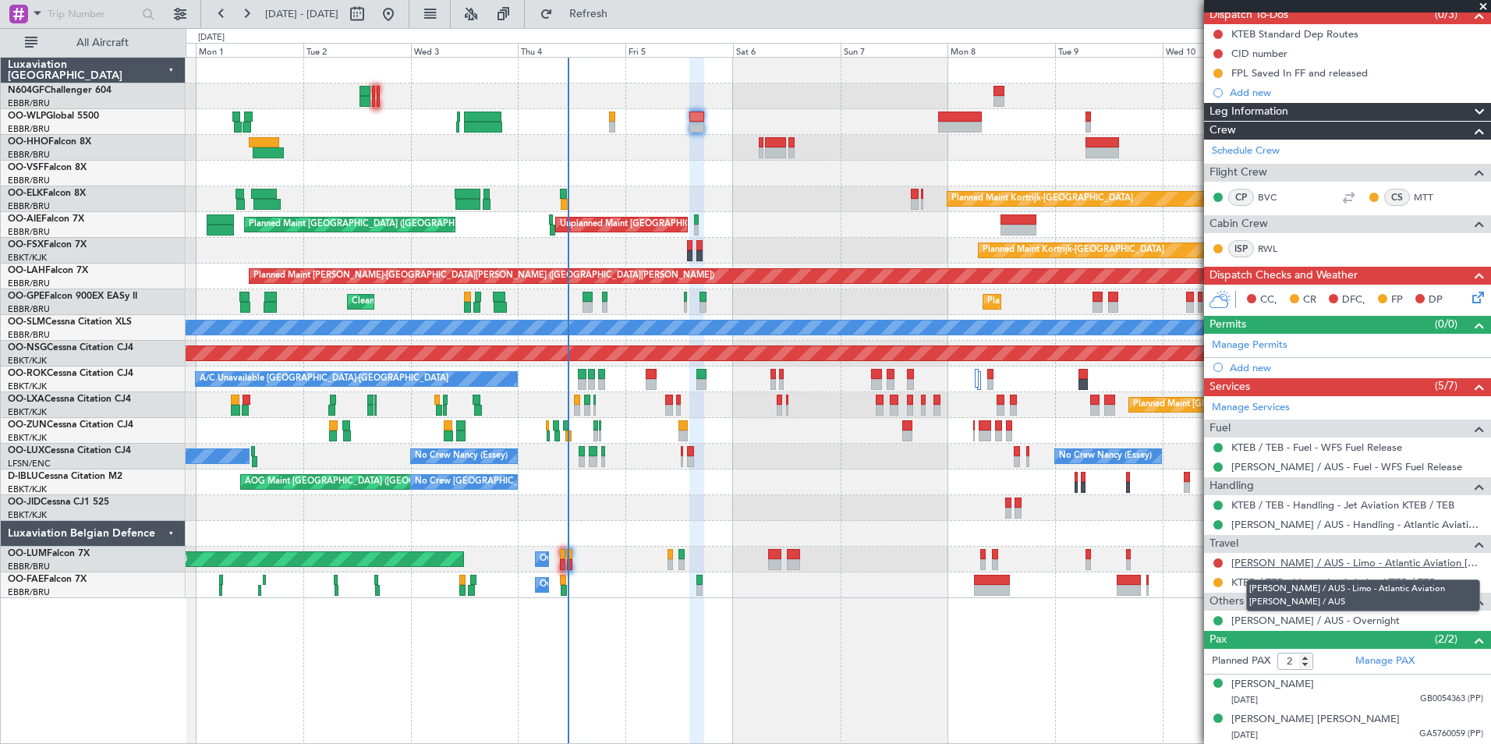
click at [1264, 564] on link "[PERSON_NAME] / AUS - Limo - Atlantic Aviation [PERSON_NAME] / AUS" at bounding box center [1357, 562] width 252 height 13
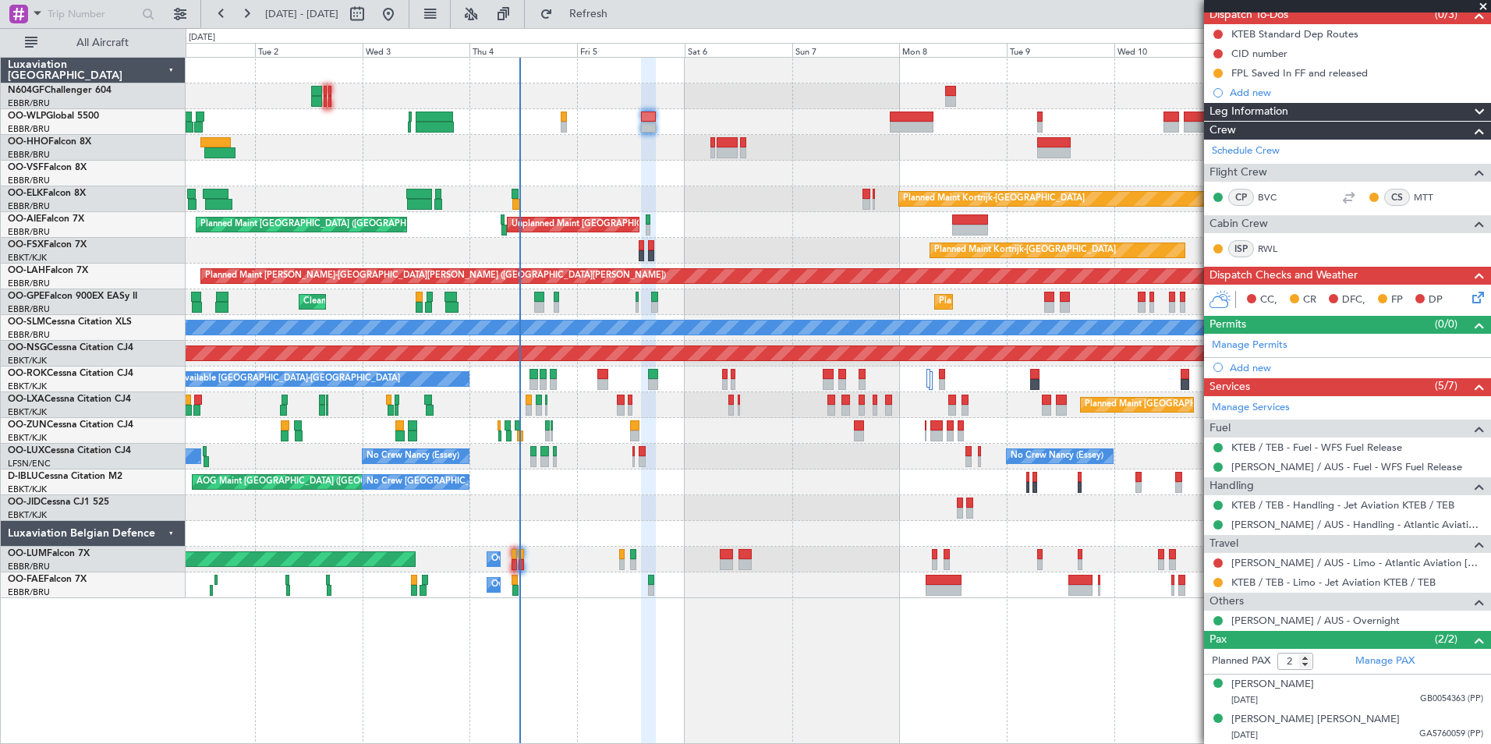
click at [685, 161] on div "Planned Maint [GEOGRAPHIC_DATA] ([GEOGRAPHIC_DATA]) Planned Maint [GEOGRAPHIC_D…" at bounding box center [838, 328] width 1304 height 540
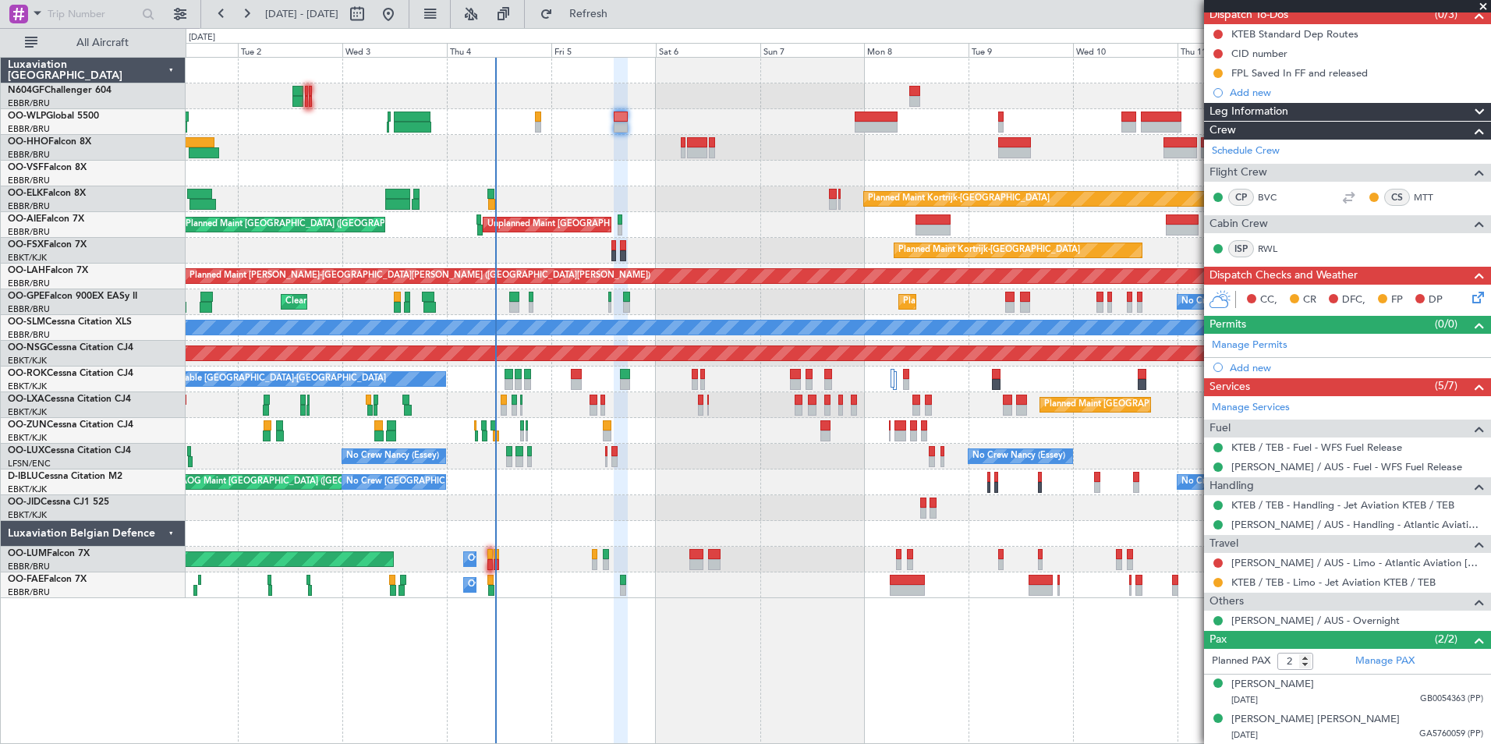
click at [685, 186] on div "Planned Maint [GEOGRAPHIC_DATA] ([GEOGRAPHIC_DATA]) Planned Maint [GEOGRAPHIC_D…" at bounding box center [838, 328] width 1304 height 540
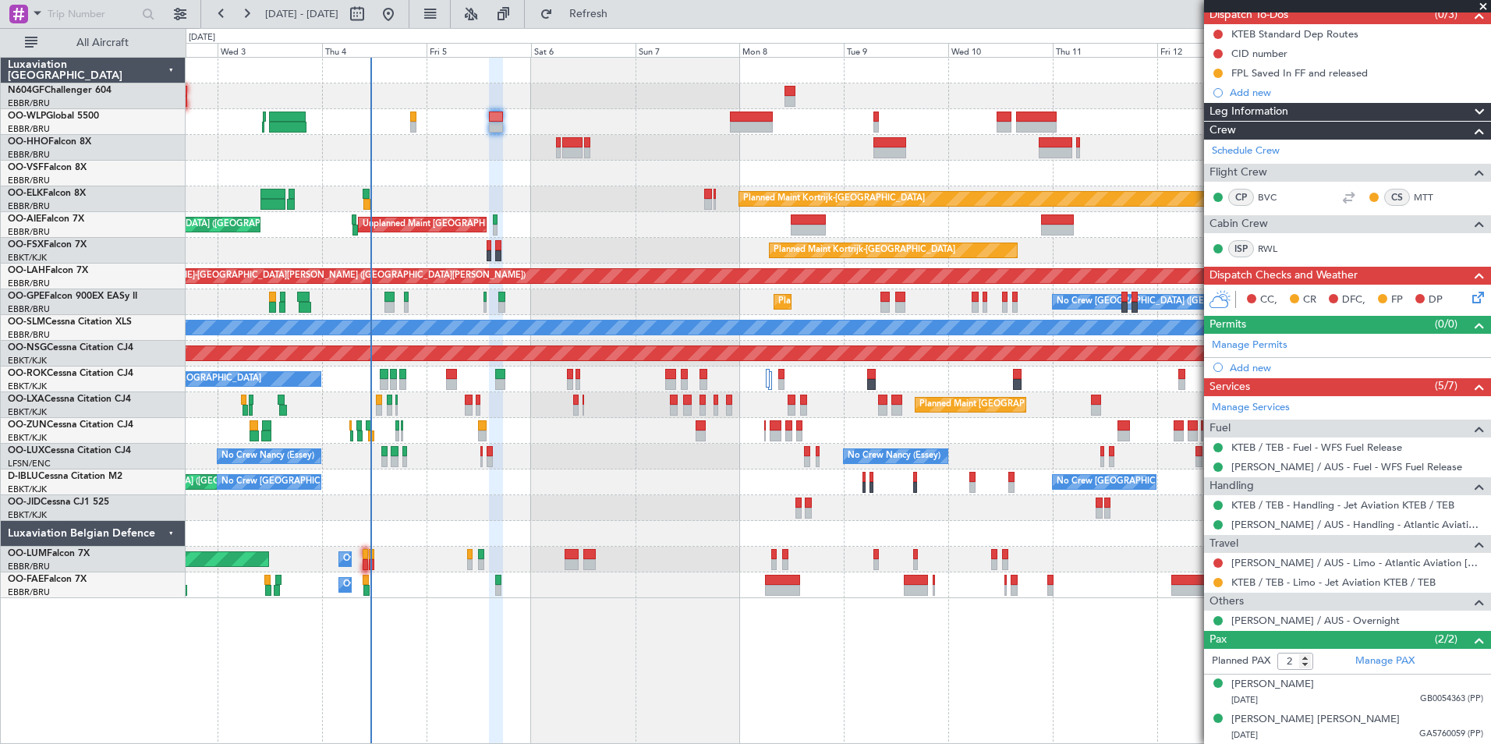
click at [723, 447] on div "No Crew [PERSON_NAME] ([PERSON_NAME]) No Crew [PERSON_NAME] ([PERSON_NAME]) No …" at bounding box center [838, 457] width 1304 height 26
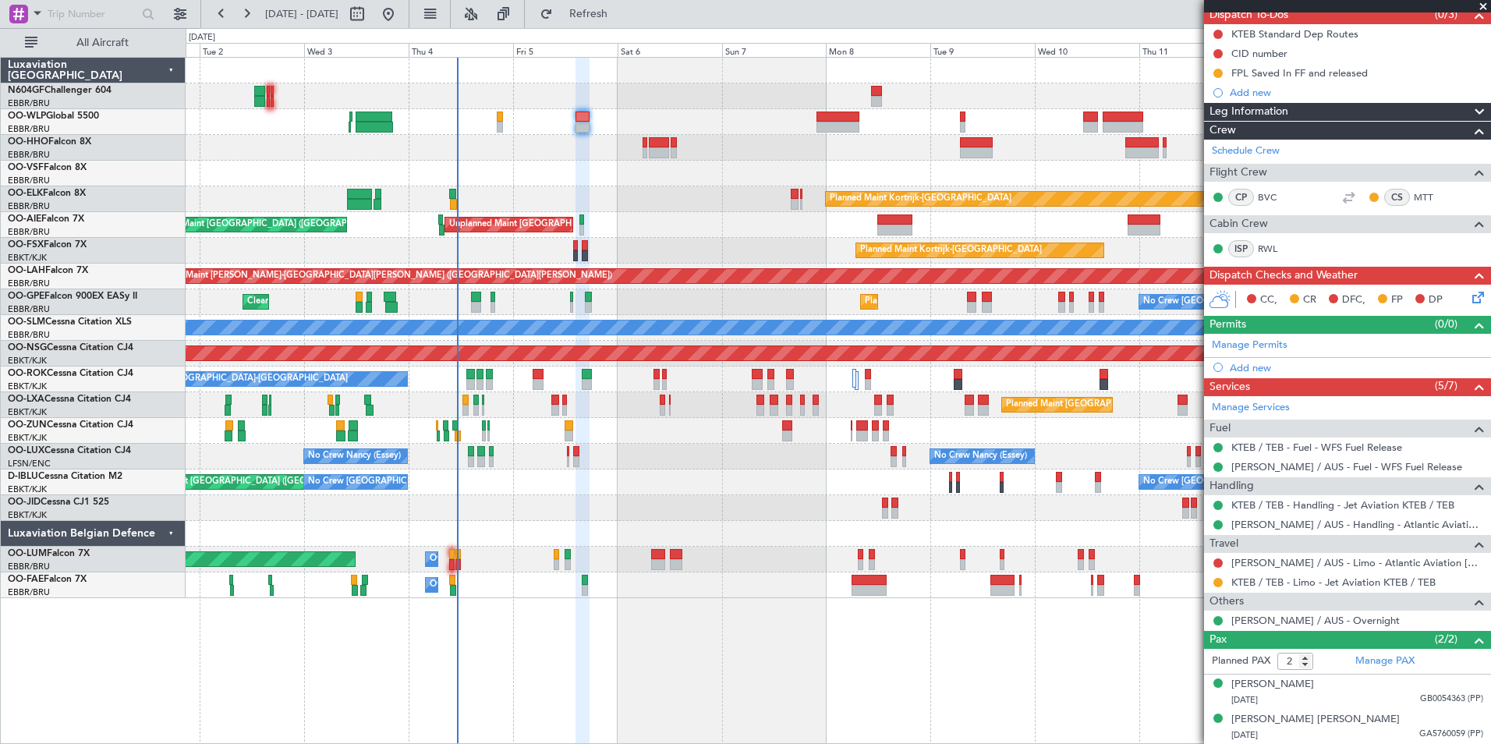
click at [629, 487] on div "Planned Maint [GEOGRAPHIC_DATA] ([GEOGRAPHIC_DATA]) Planned Maint [GEOGRAPHIC_D…" at bounding box center [838, 328] width 1304 height 540
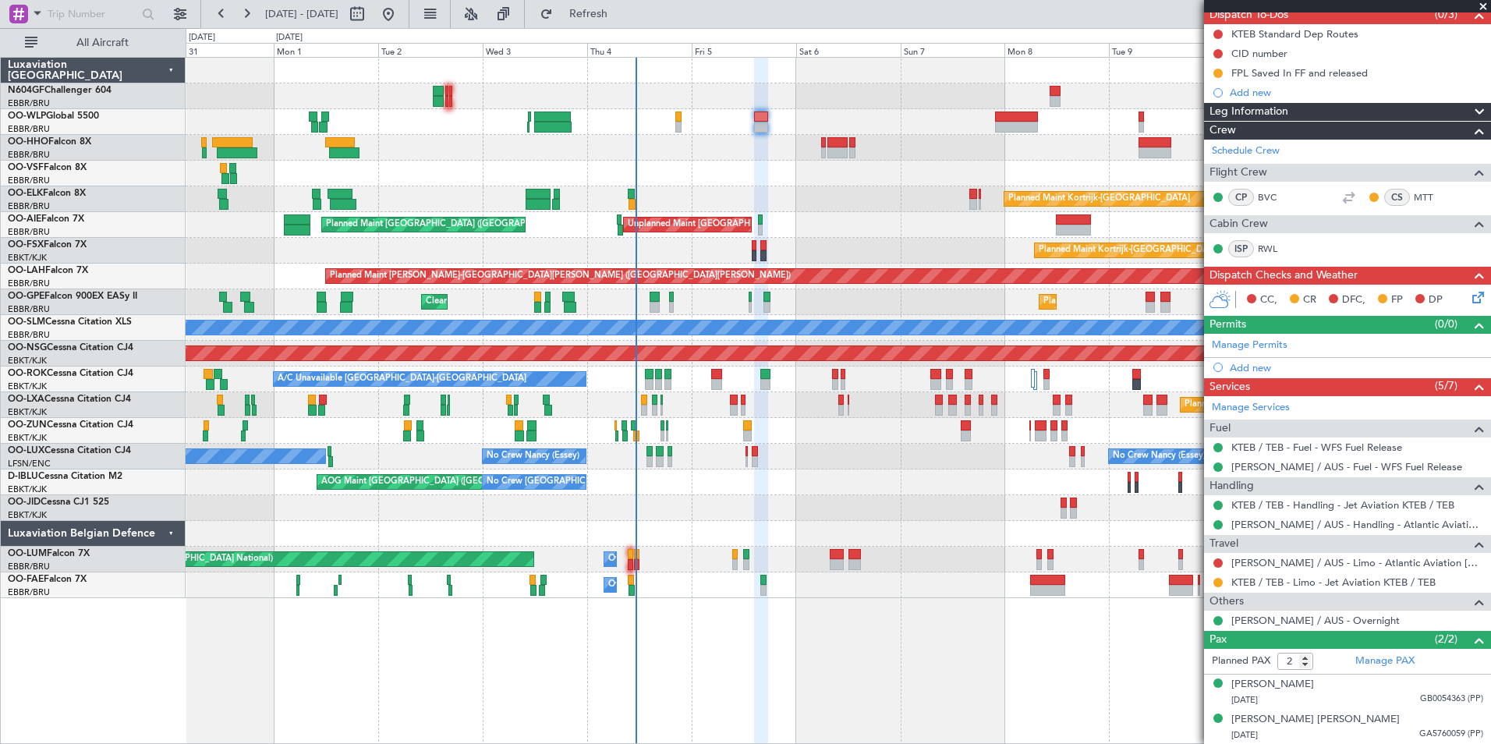
click at [764, 456] on div "Planned Maint [GEOGRAPHIC_DATA] ([GEOGRAPHIC_DATA]) Planned Maint [GEOGRAPHIC_D…" at bounding box center [838, 328] width 1304 height 540
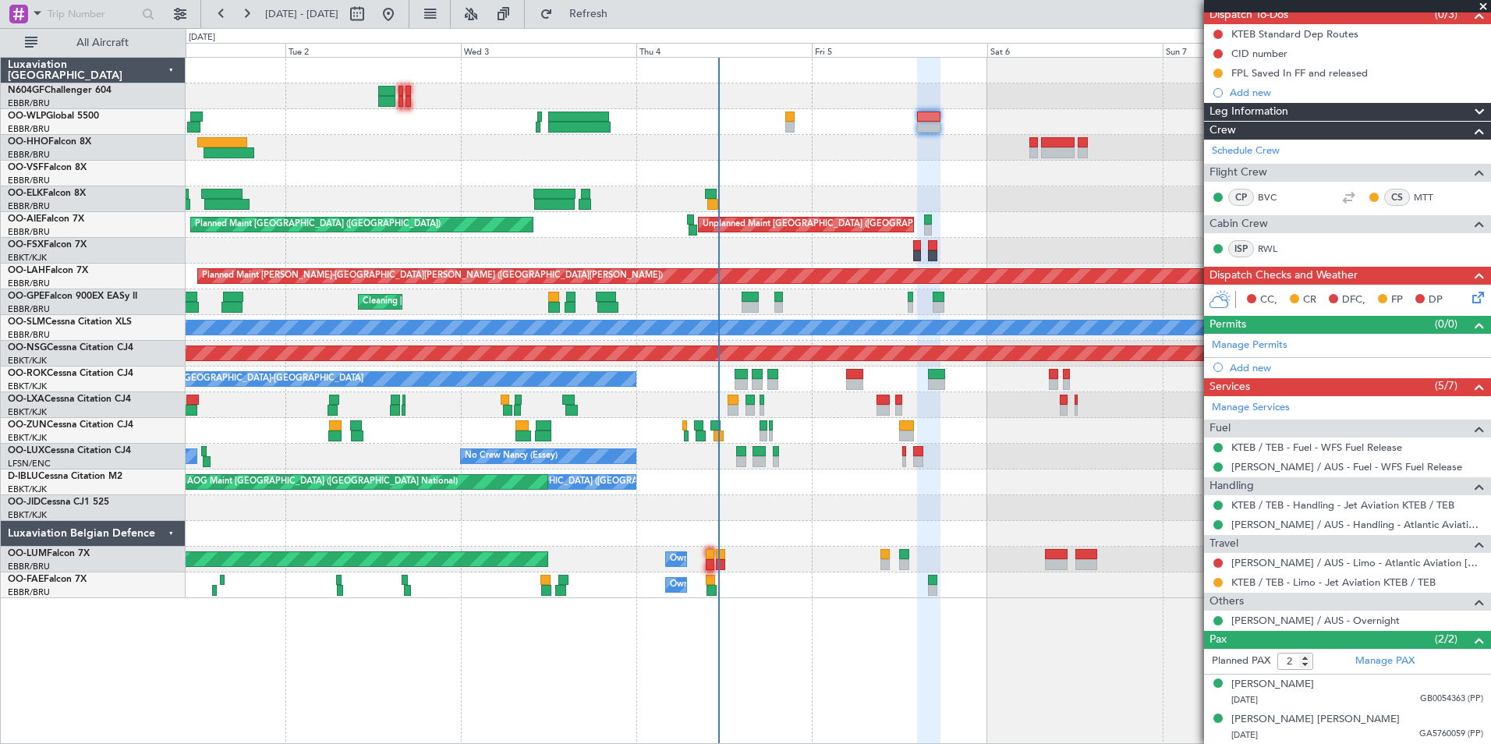
click at [932, 172] on div at bounding box center [838, 174] width 1304 height 26
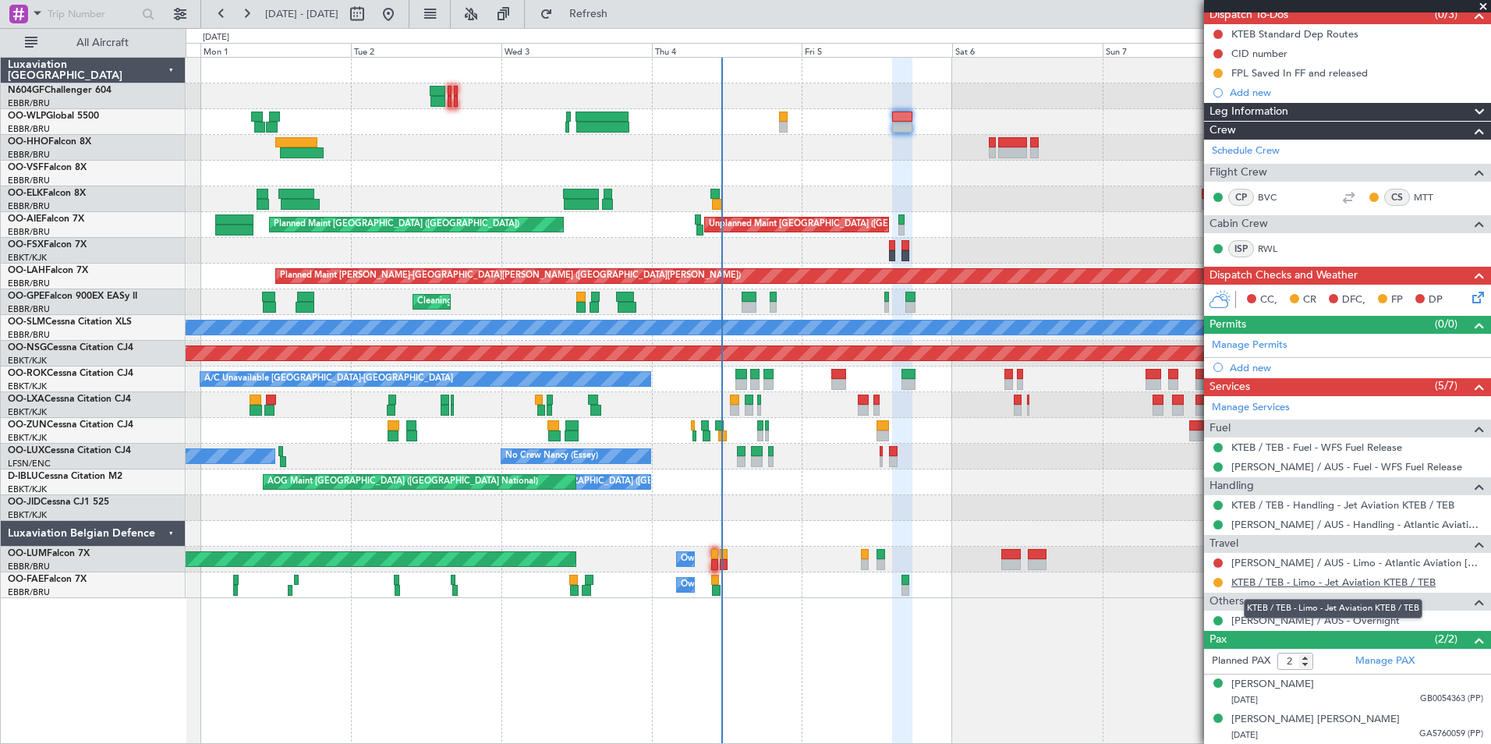
click at [1244, 584] on link "KTEB / TEB - Limo - Jet Aviation KTEB / TEB" at bounding box center [1333, 581] width 204 height 13
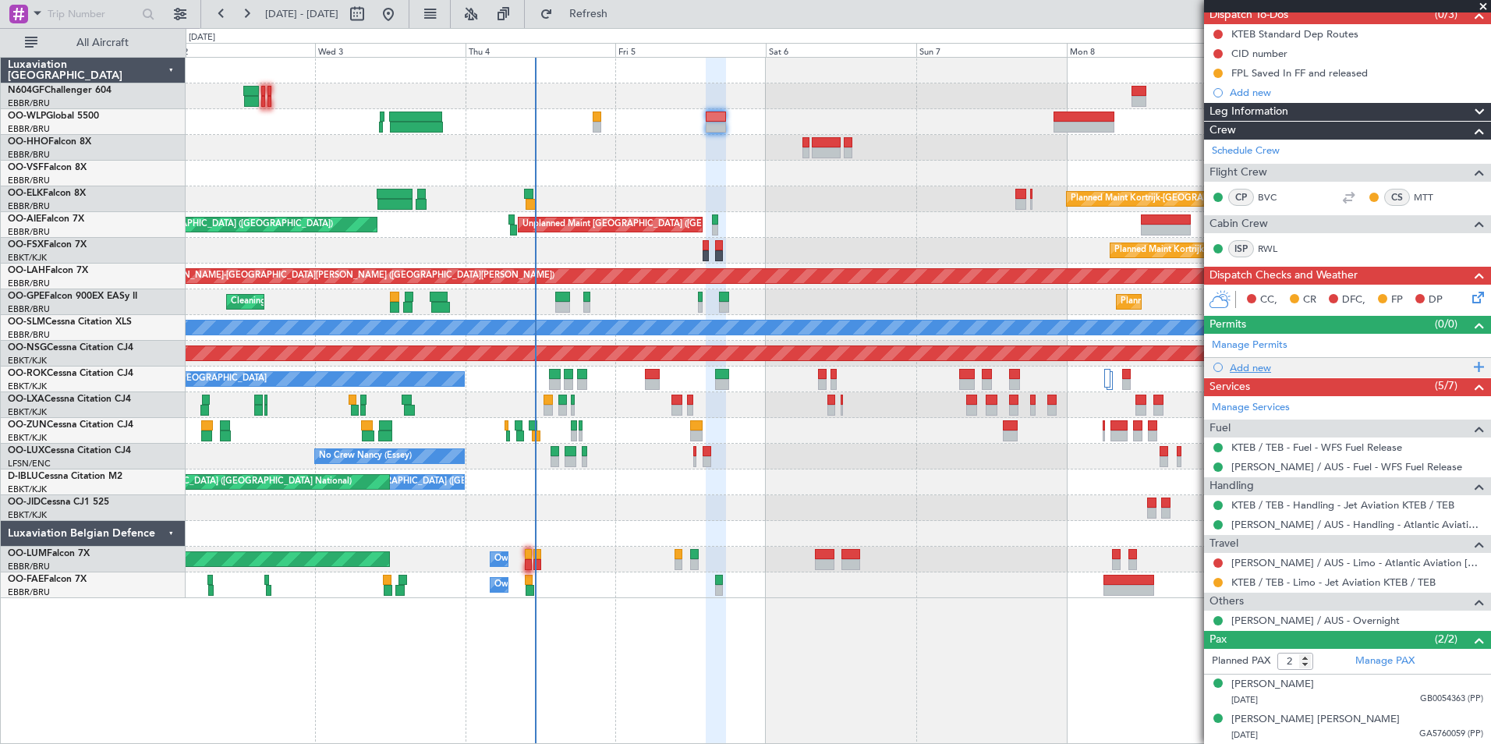
scroll to position [0, 0]
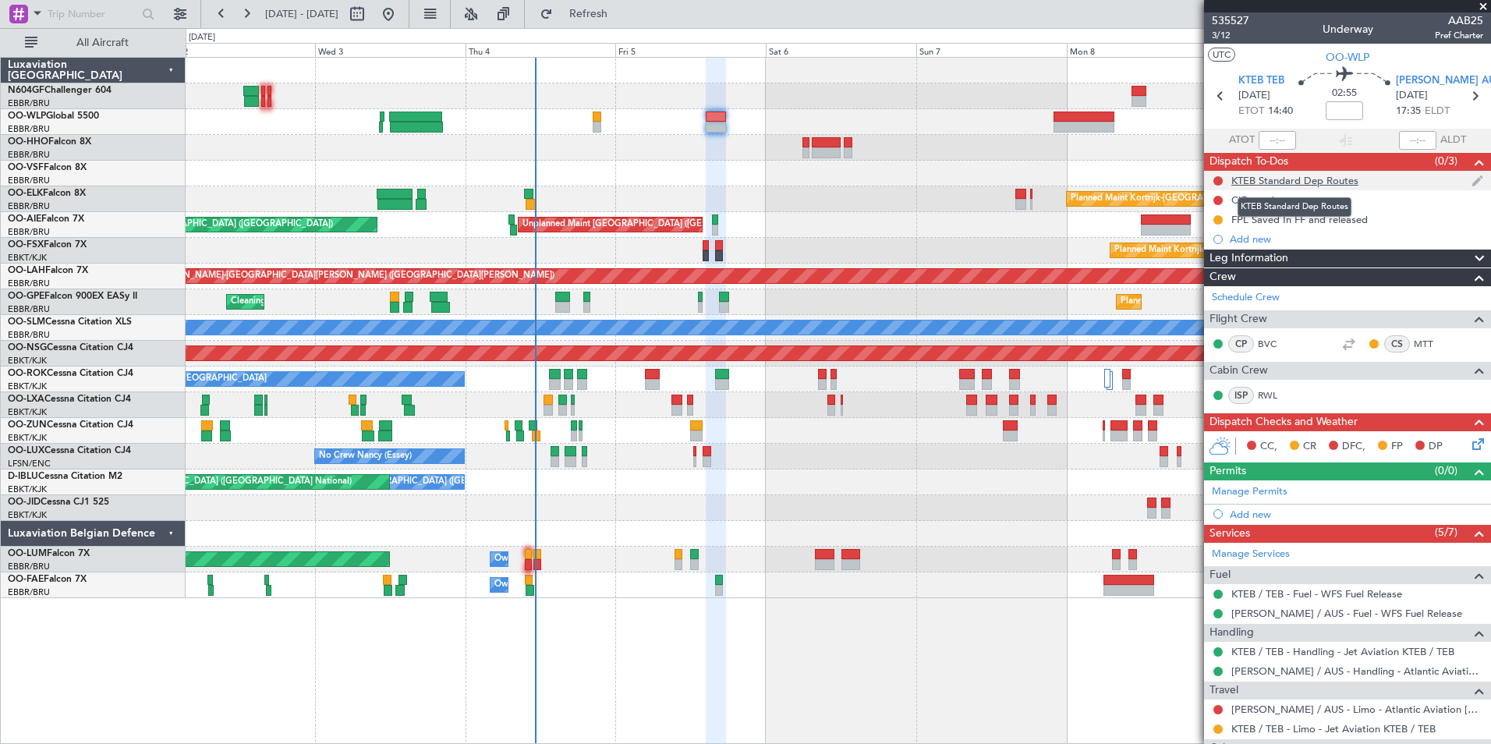
click at [1261, 185] on div "KTEB Standard Dep Routes" at bounding box center [1294, 180] width 127 height 13
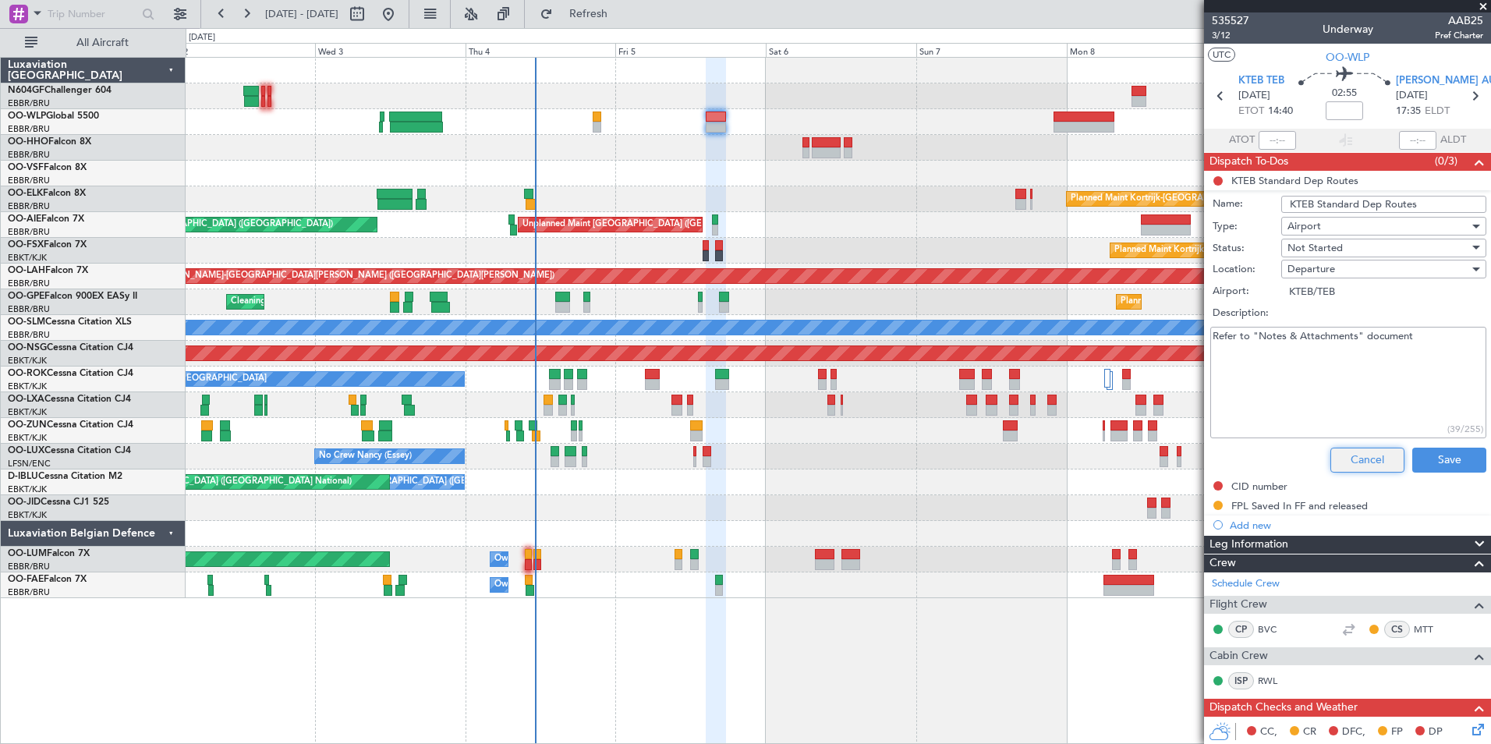
click at [1335, 455] on button "Cancel" at bounding box center [1367, 460] width 74 height 25
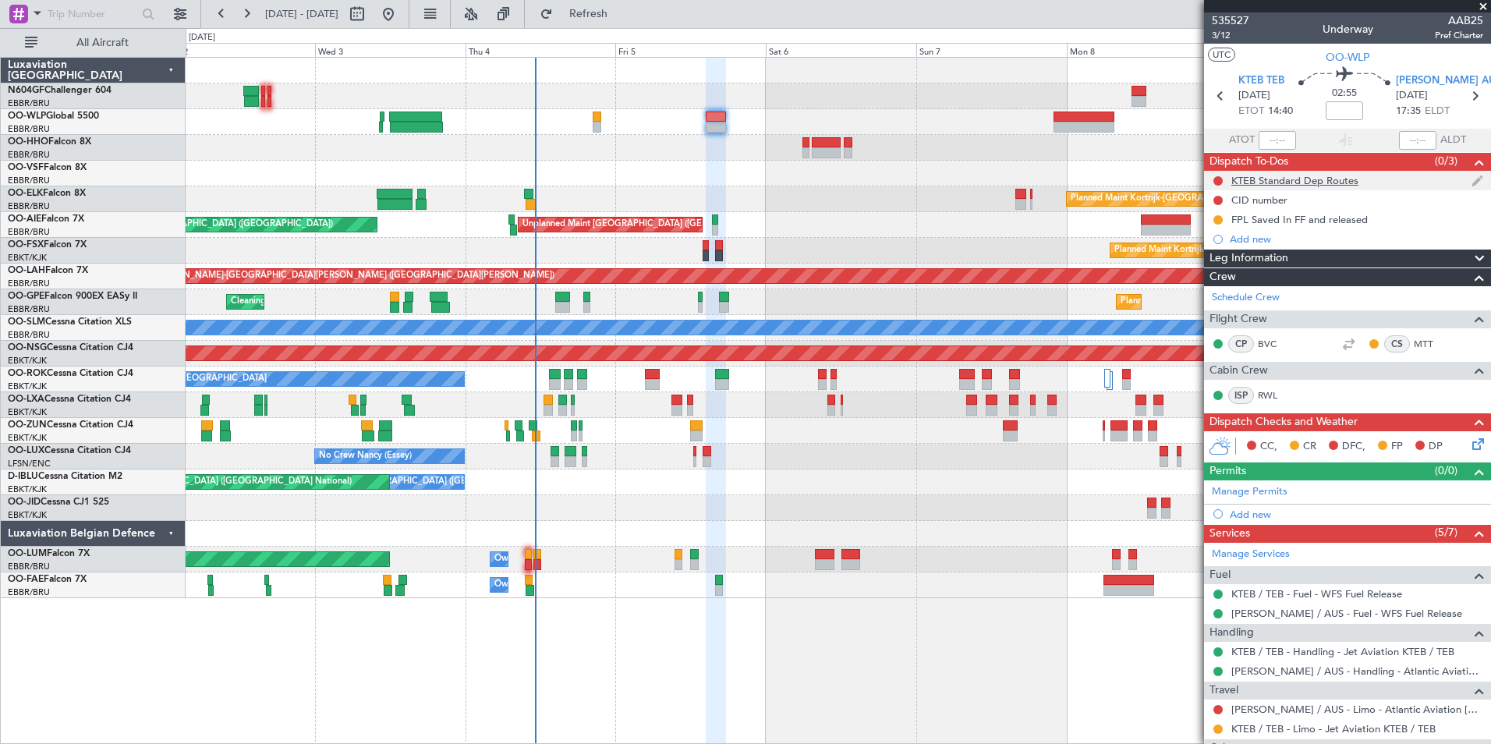
click at [1289, 179] on div "KTEB Standard Dep Routes" at bounding box center [1294, 180] width 127 height 13
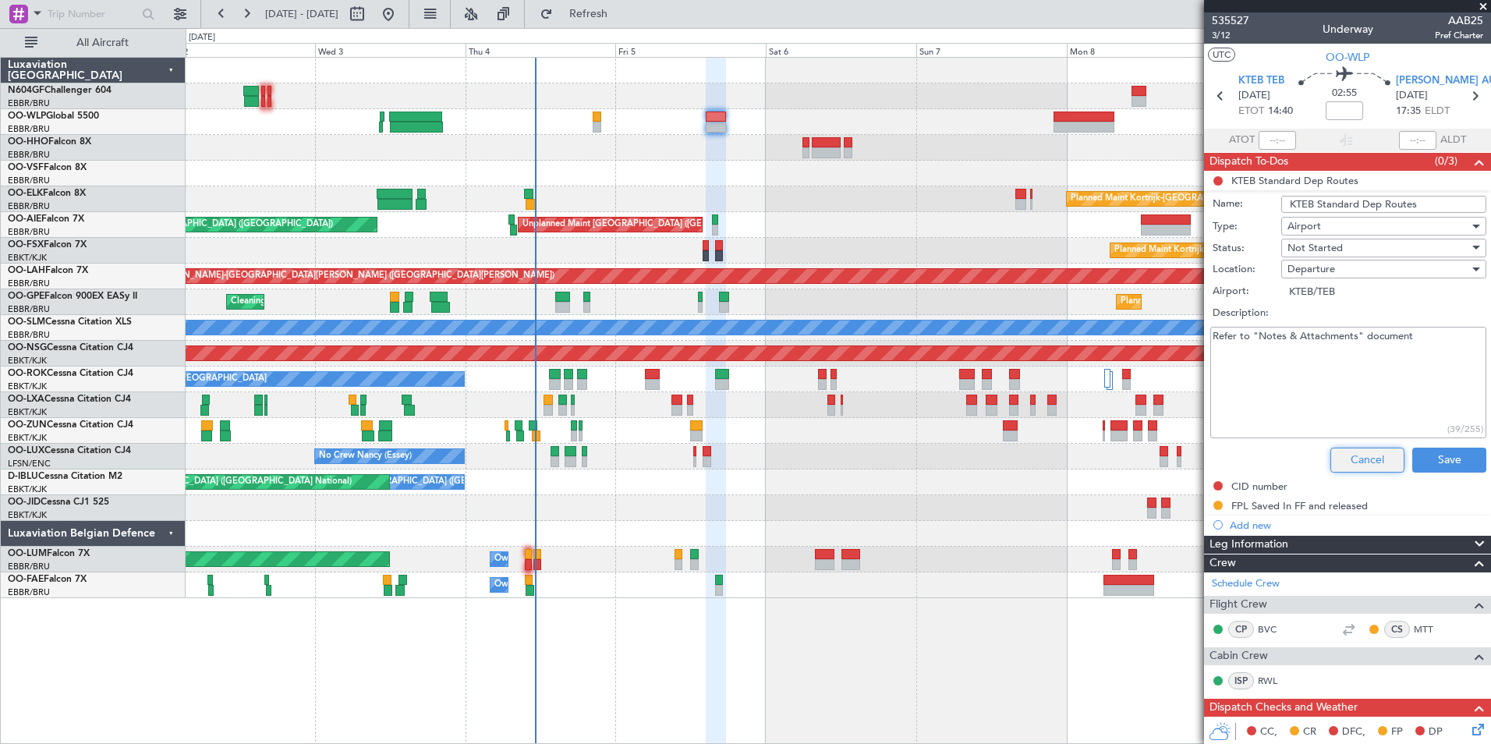
click at [1359, 455] on button "Cancel" at bounding box center [1367, 460] width 74 height 25
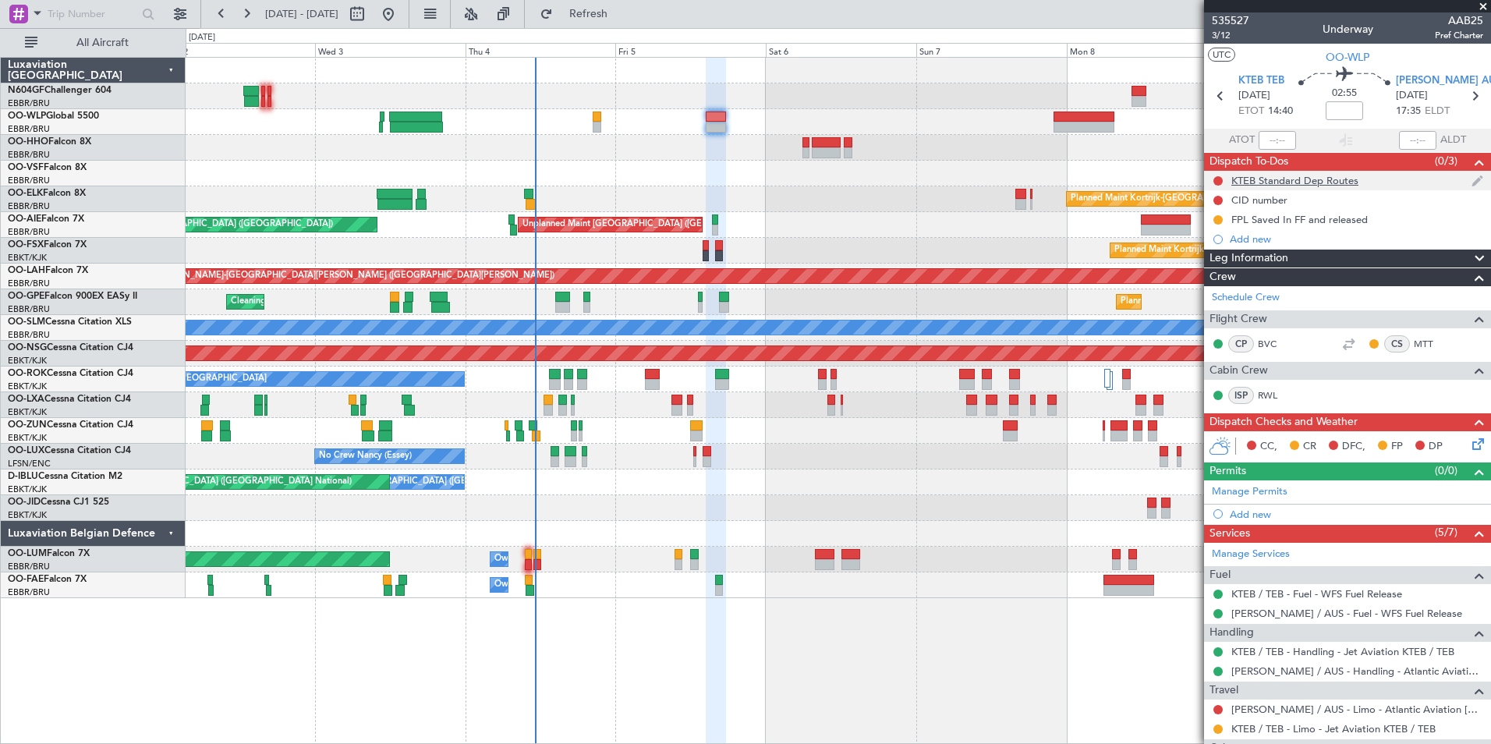
click at [1252, 184] on div "KTEB Standard Dep Routes" at bounding box center [1294, 180] width 127 height 13
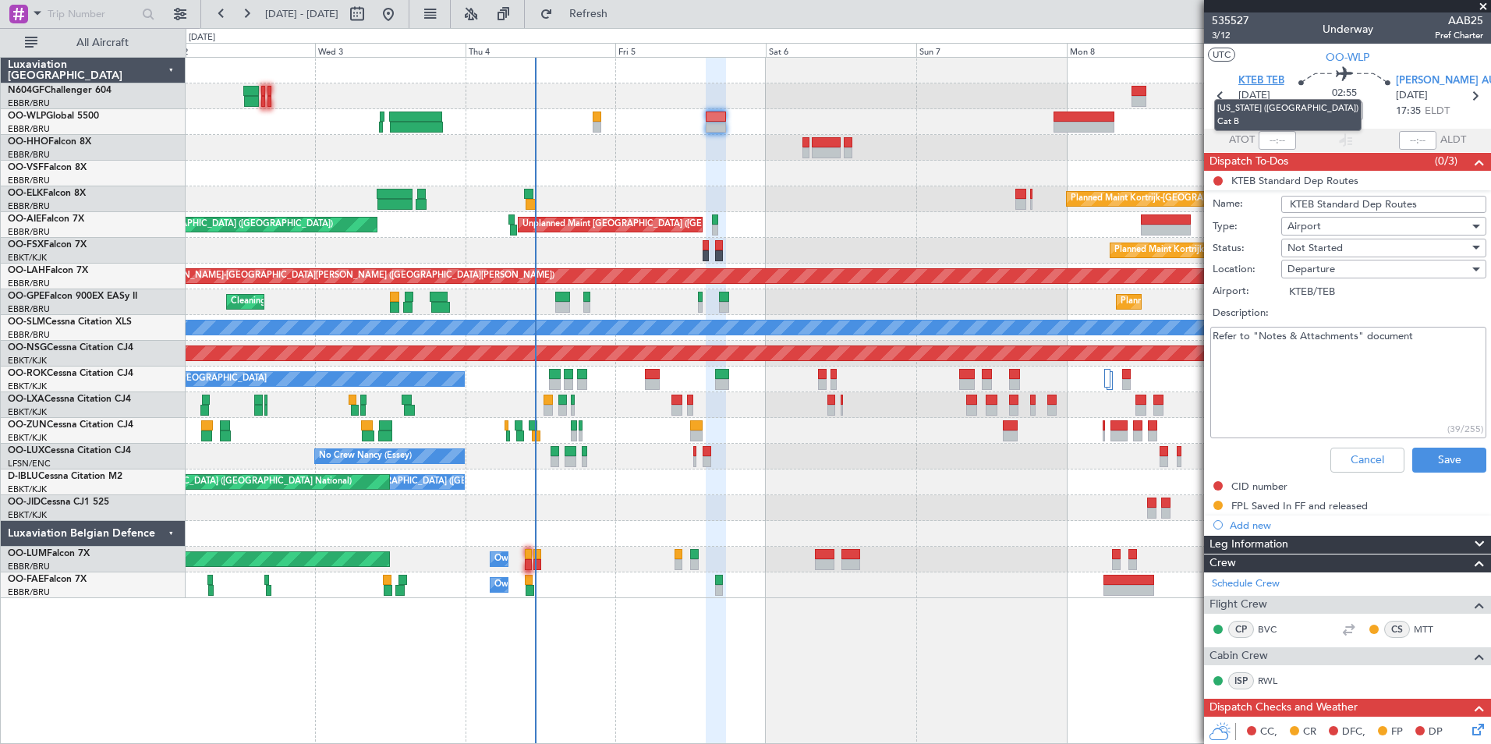
click at [1271, 82] on span "KTEB TEB" at bounding box center [1261, 81] width 46 height 16
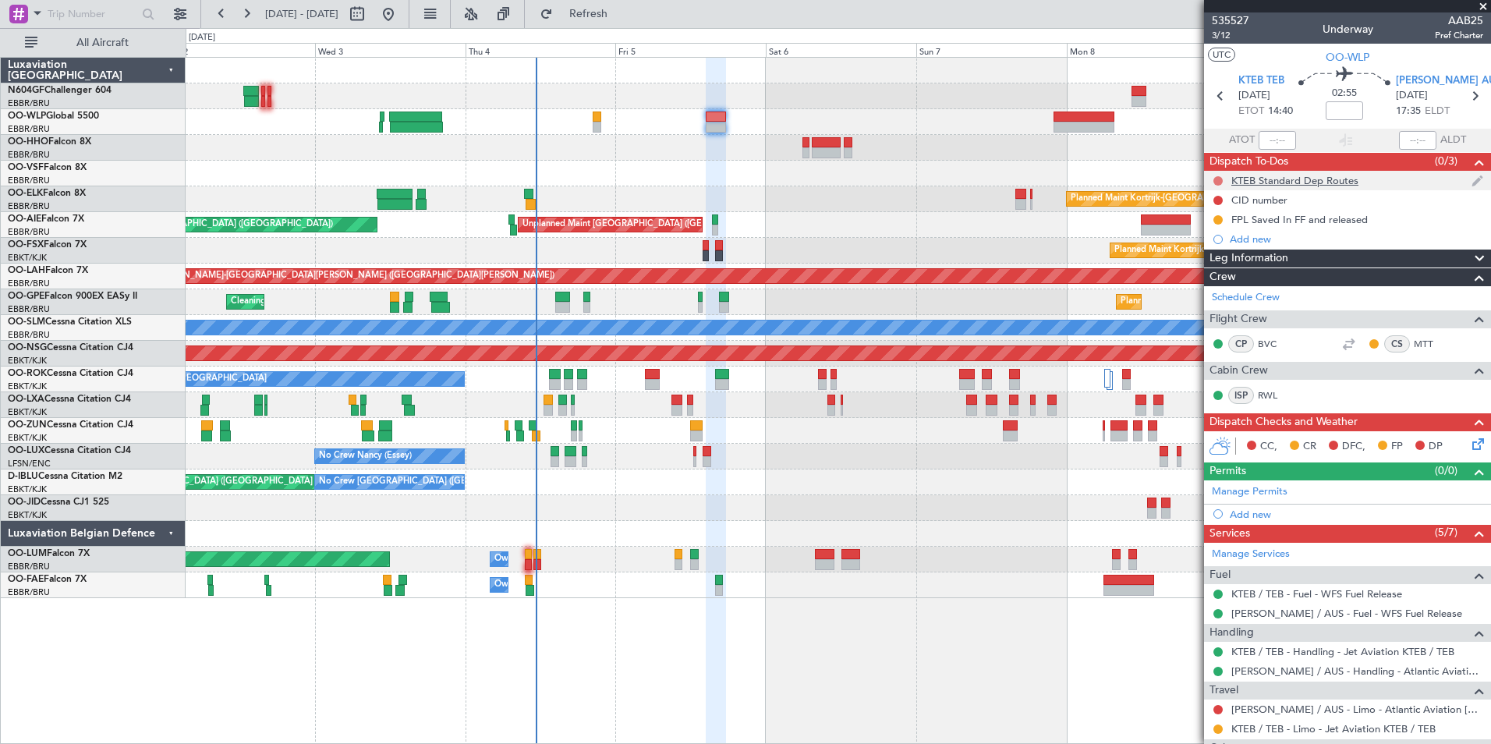
click at [1214, 179] on button at bounding box center [1217, 180] width 9 height 9
click at [1204, 249] on span "Completed" at bounding box center [1224, 250] width 51 height 16
click at [1475, 4] on span at bounding box center [1483, 7] width 16 height 14
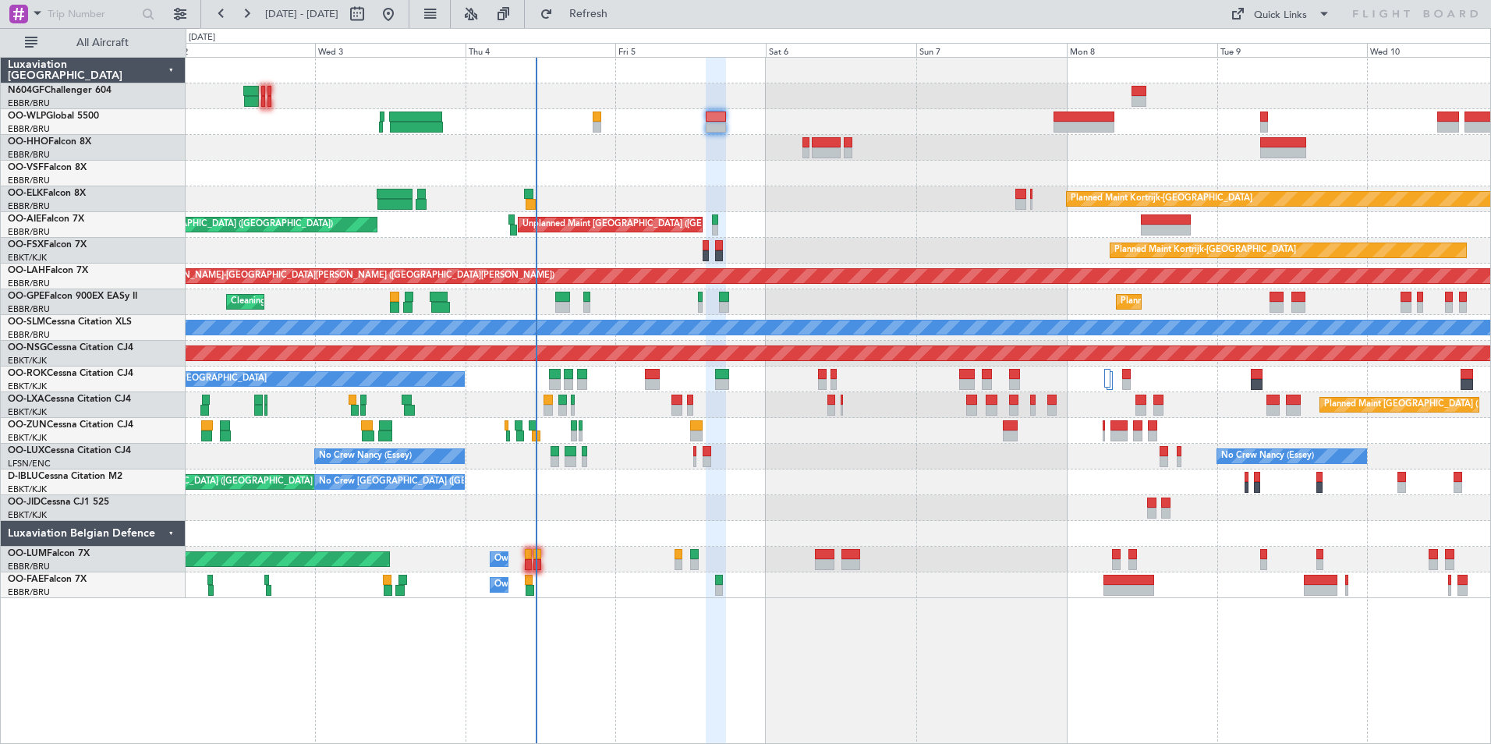
type input "0"
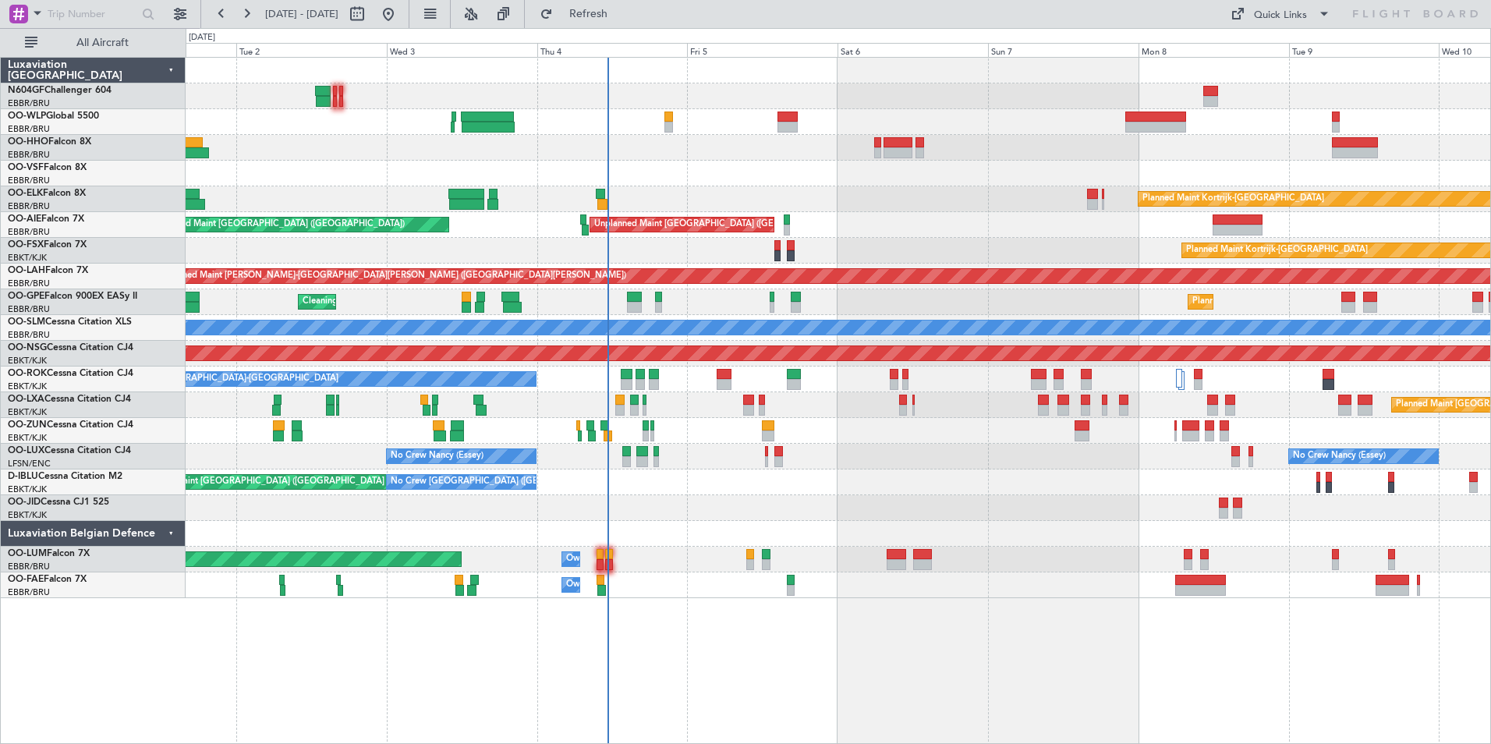
click at [820, 178] on div "Planned Maint Kortrijk-[GEOGRAPHIC_DATA] Planned Maint [GEOGRAPHIC_DATA] ([GEOG…" at bounding box center [838, 328] width 1304 height 540
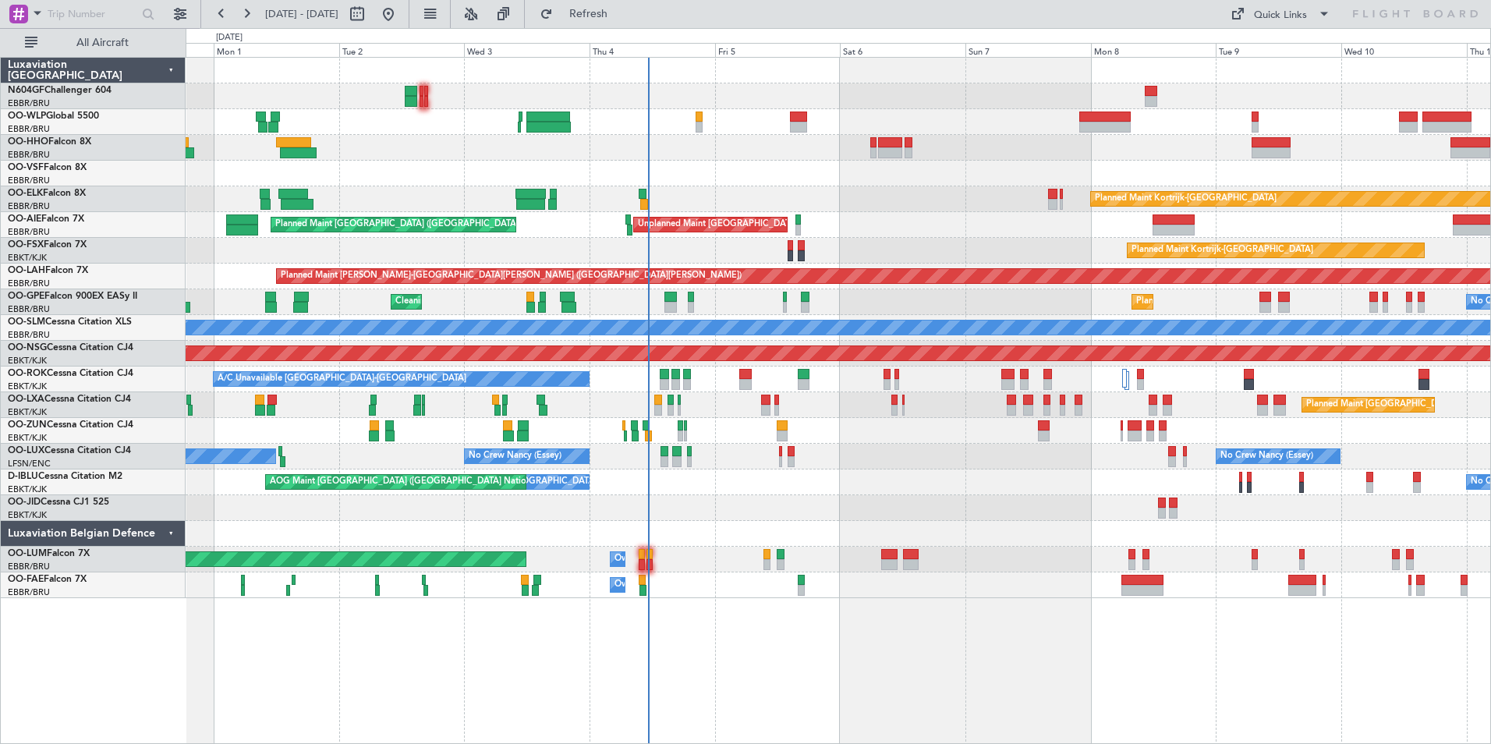
click at [733, 466] on div "No Crew [PERSON_NAME] ([PERSON_NAME]) No Crew [PERSON_NAME] ([PERSON_NAME]) No …" at bounding box center [838, 457] width 1304 height 26
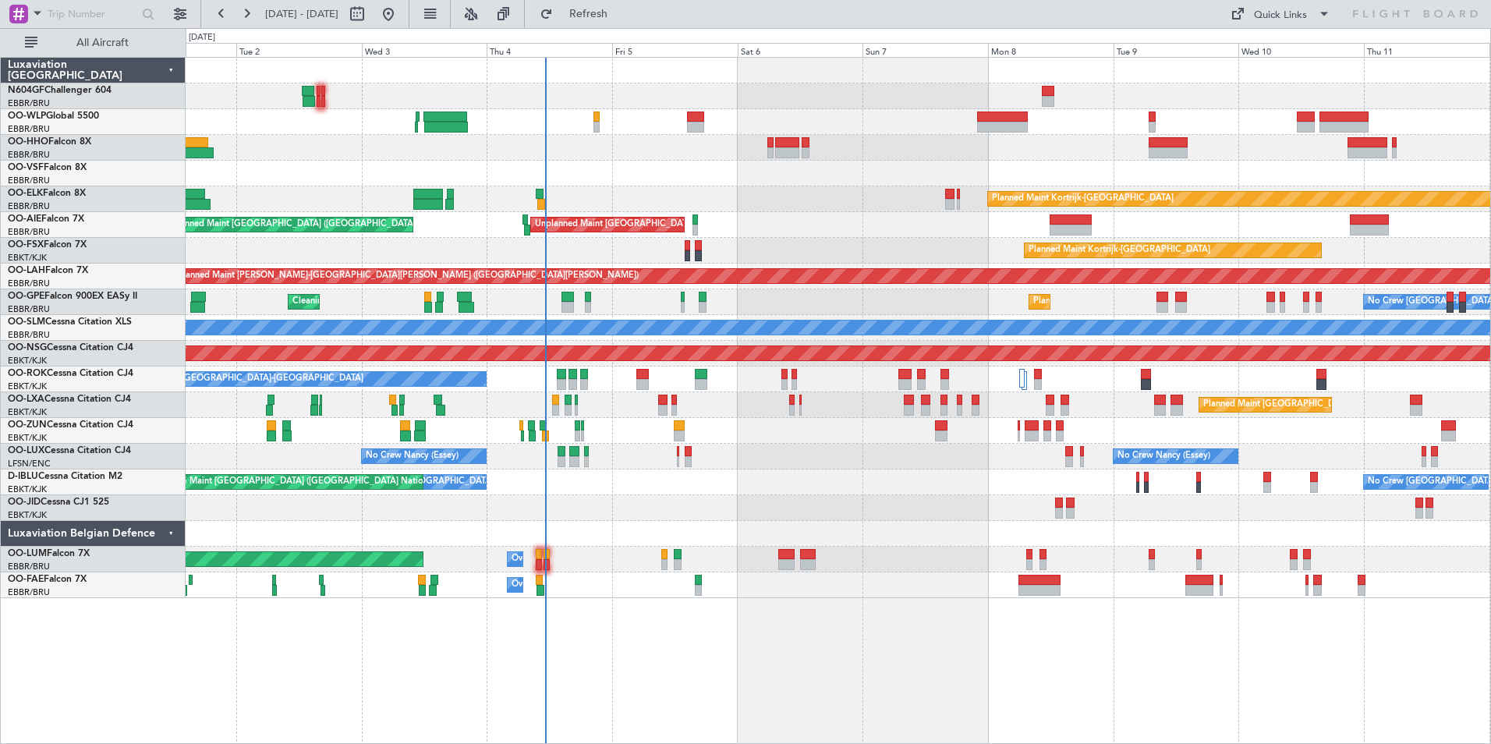
click at [610, 479] on div "No Crew [GEOGRAPHIC_DATA] ([GEOGRAPHIC_DATA] National) AOG Maint [GEOGRAPHIC_DA…" at bounding box center [838, 482] width 1304 height 26
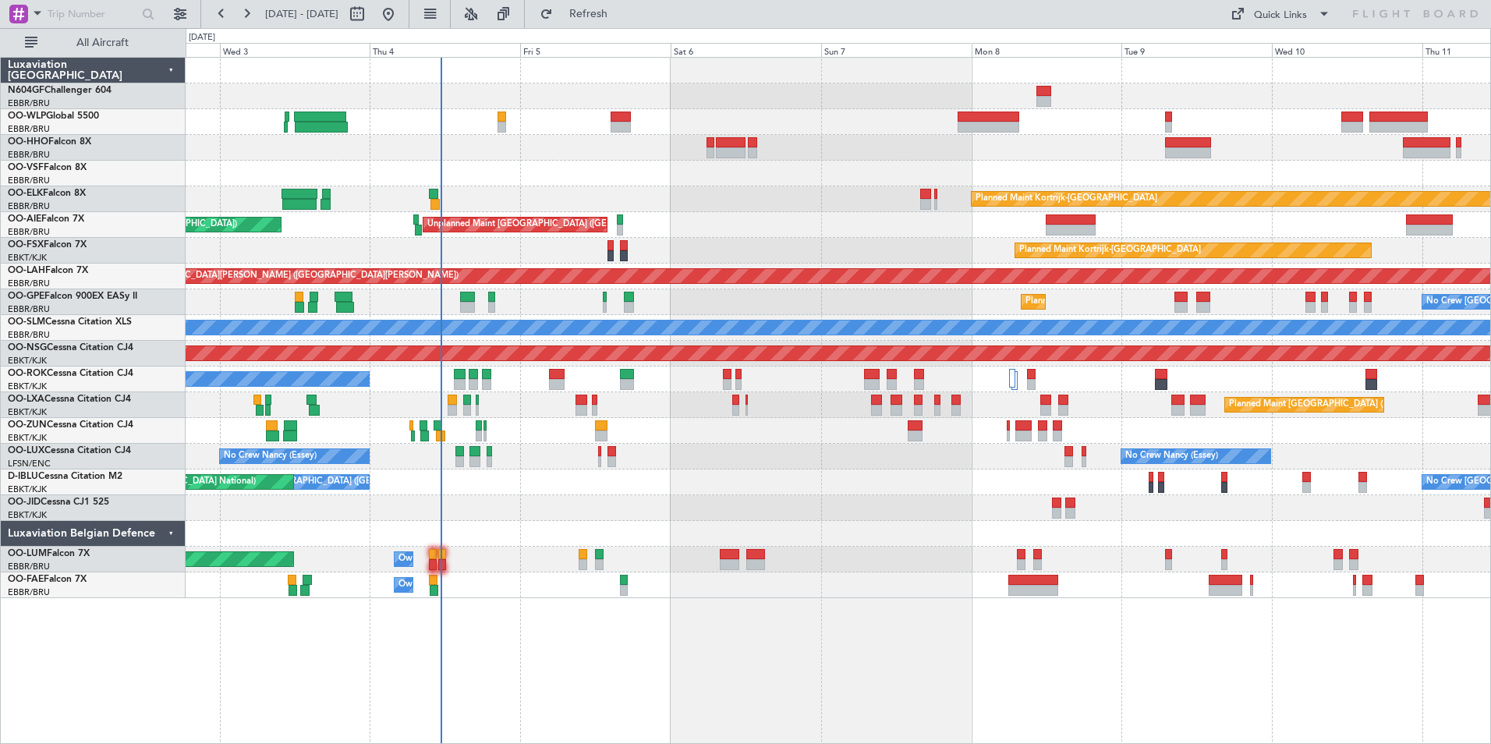
click at [618, 487] on div "Planned Maint Kortrijk-[GEOGRAPHIC_DATA] Unplanned Maint [GEOGRAPHIC_DATA] ([GE…" at bounding box center [838, 328] width 1304 height 540
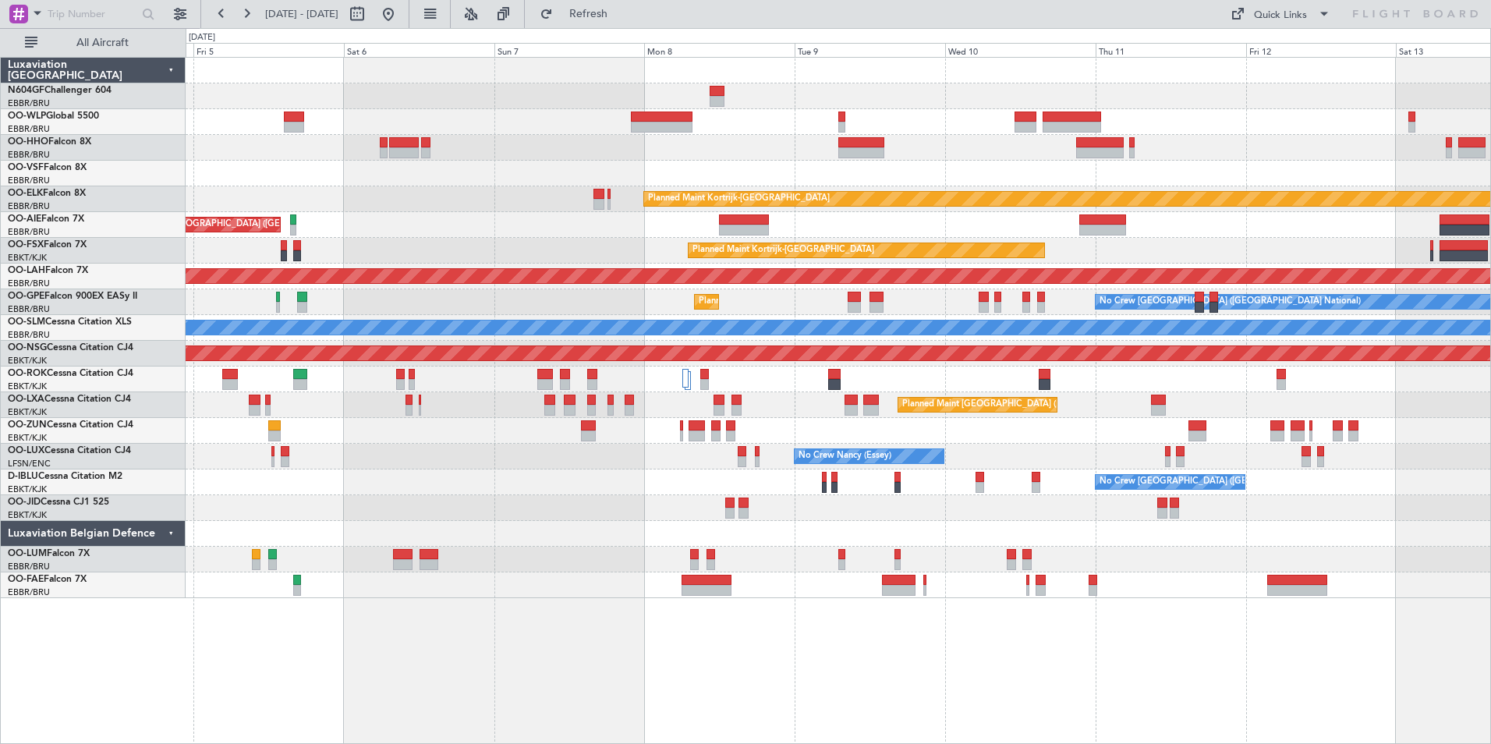
click at [573, 453] on div "Planned Maint Kortrijk-[GEOGRAPHIC_DATA] Unplanned Maint [GEOGRAPHIC_DATA] ([GE…" at bounding box center [838, 328] width 1304 height 540
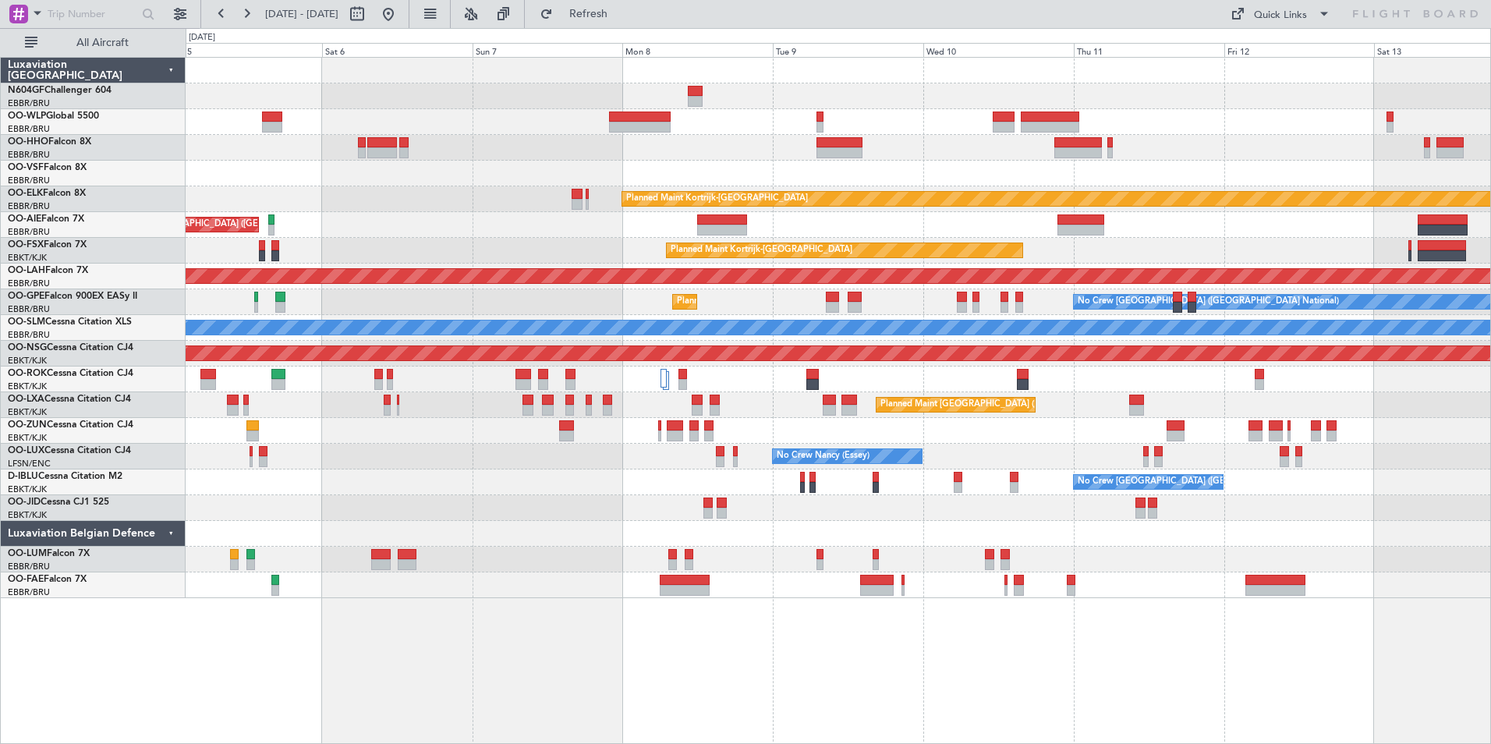
click at [915, 437] on div "Planned Maint Kortrijk-[GEOGRAPHIC_DATA] Unplanned Maint [GEOGRAPHIC_DATA] ([GE…" at bounding box center [838, 328] width 1304 height 540
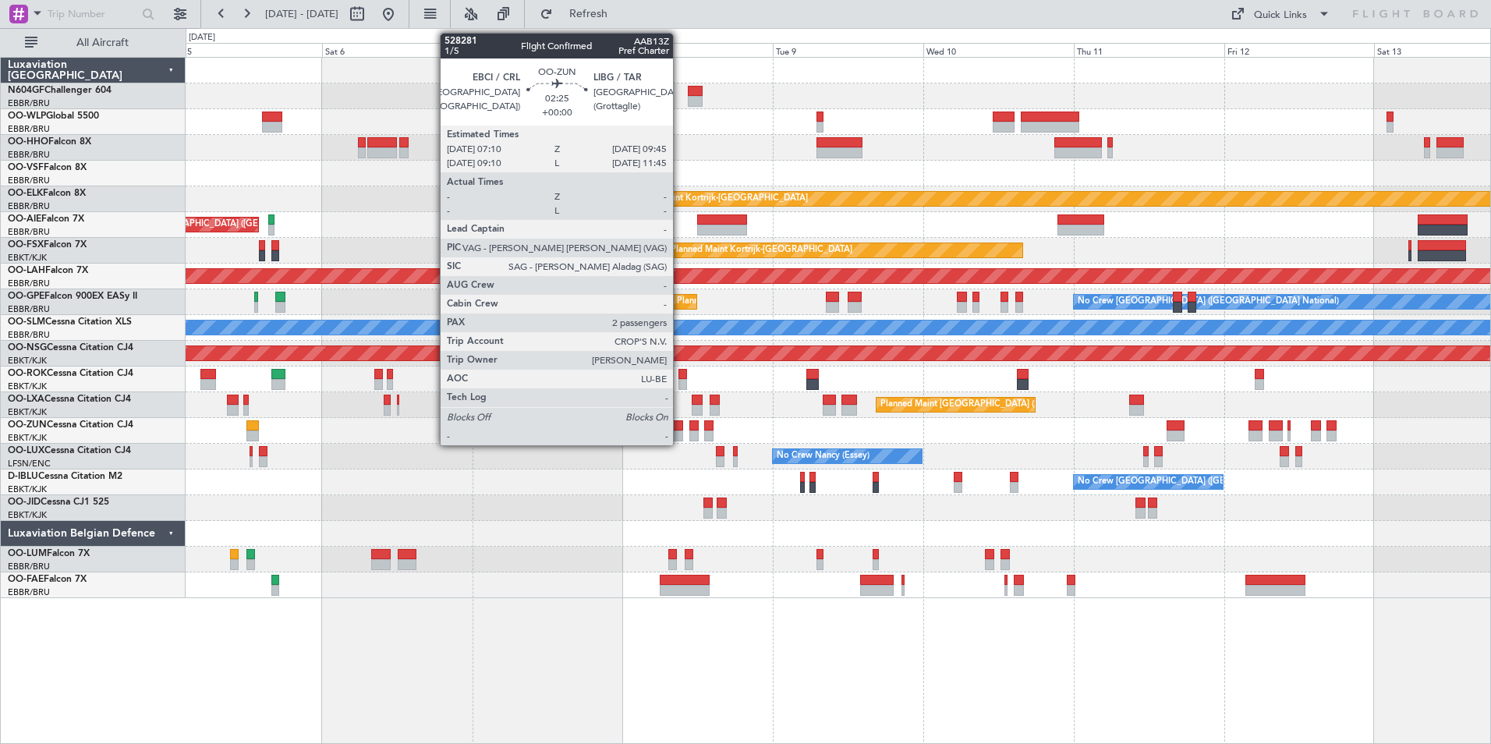
click at [680, 432] on div at bounding box center [675, 435] width 16 height 11
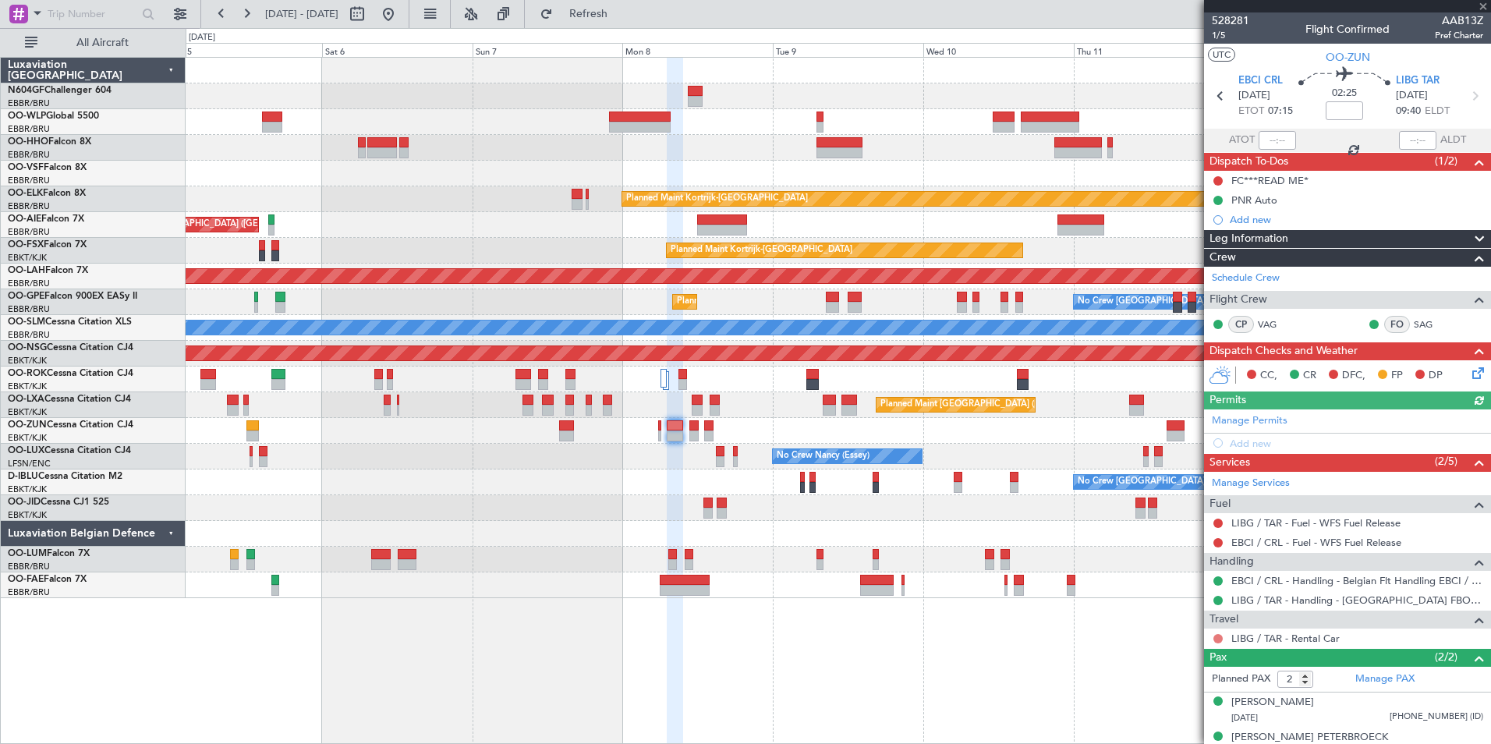
click at [1220, 635] on button at bounding box center [1217, 638] width 9 height 9
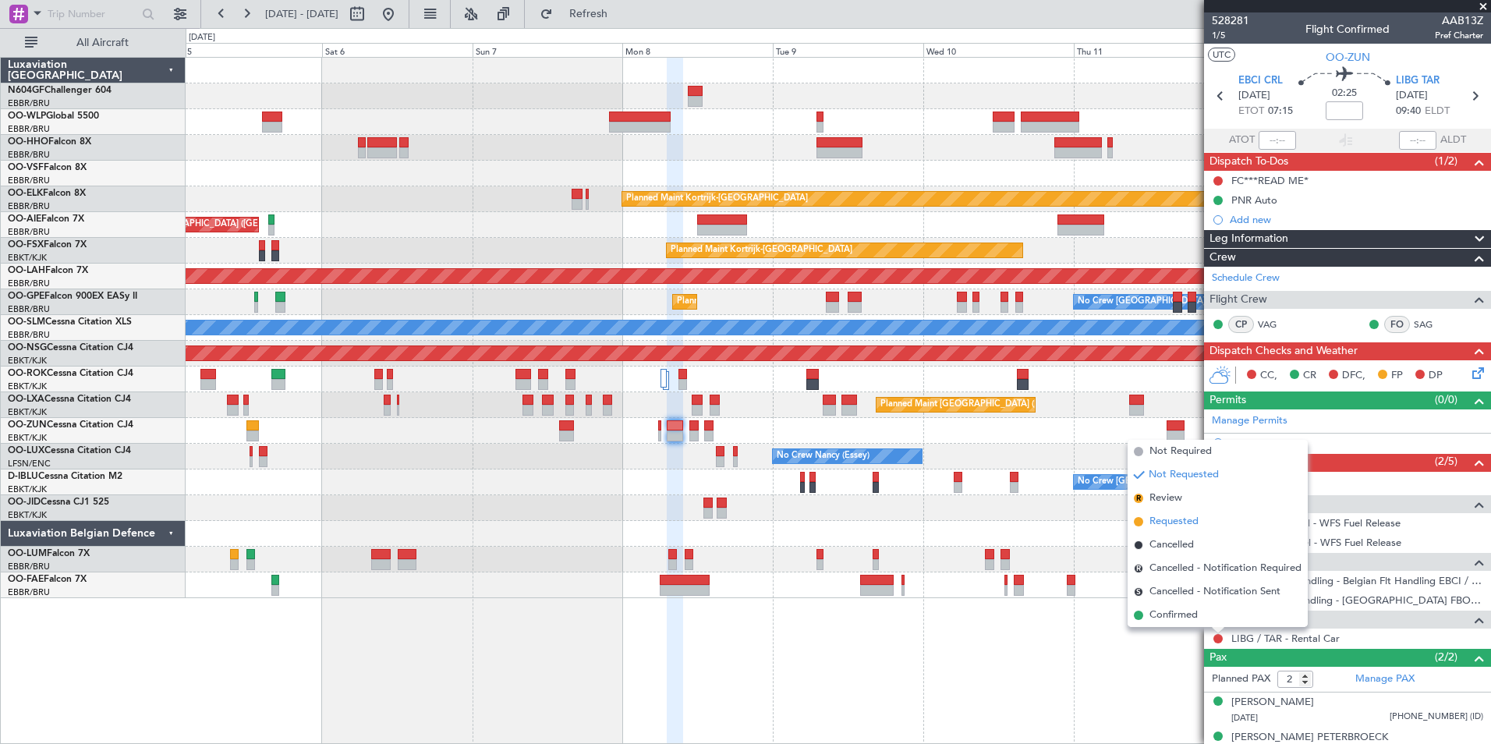
click at [1171, 511] on li "Requested" at bounding box center [1217, 521] width 180 height 23
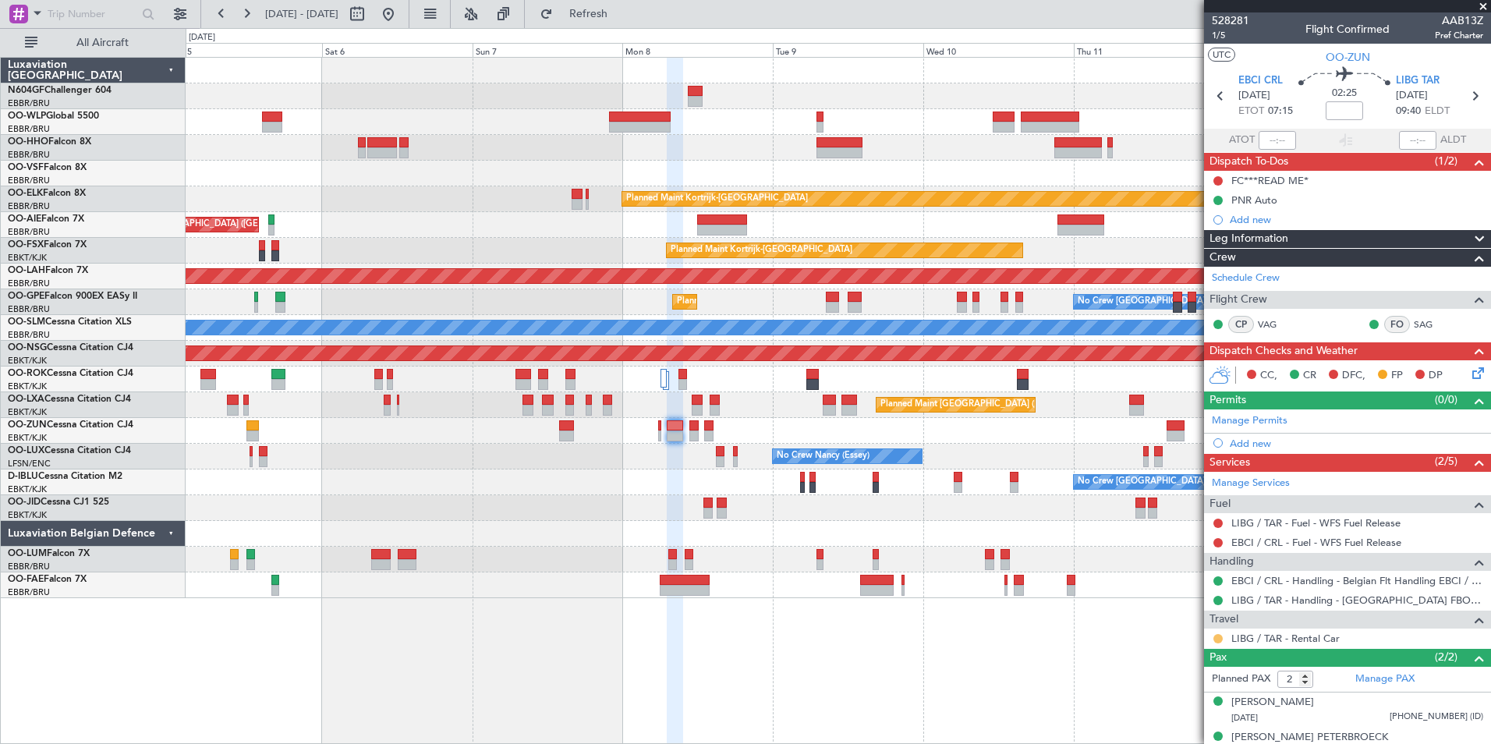
click at [1219, 636] on button at bounding box center [1217, 638] width 9 height 9
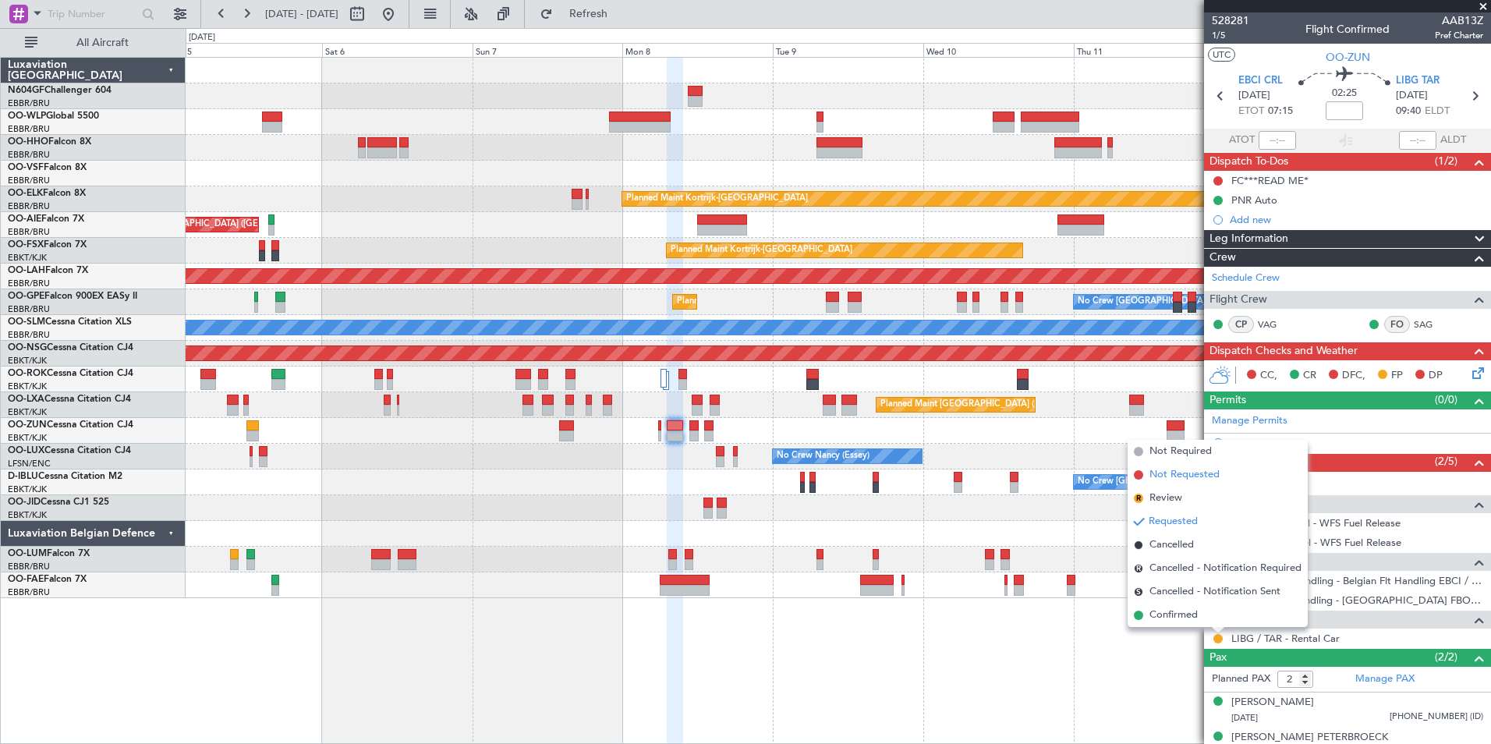
click at [1187, 484] on li "Not Requested" at bounding box center [1217, 474] width 180 height 23
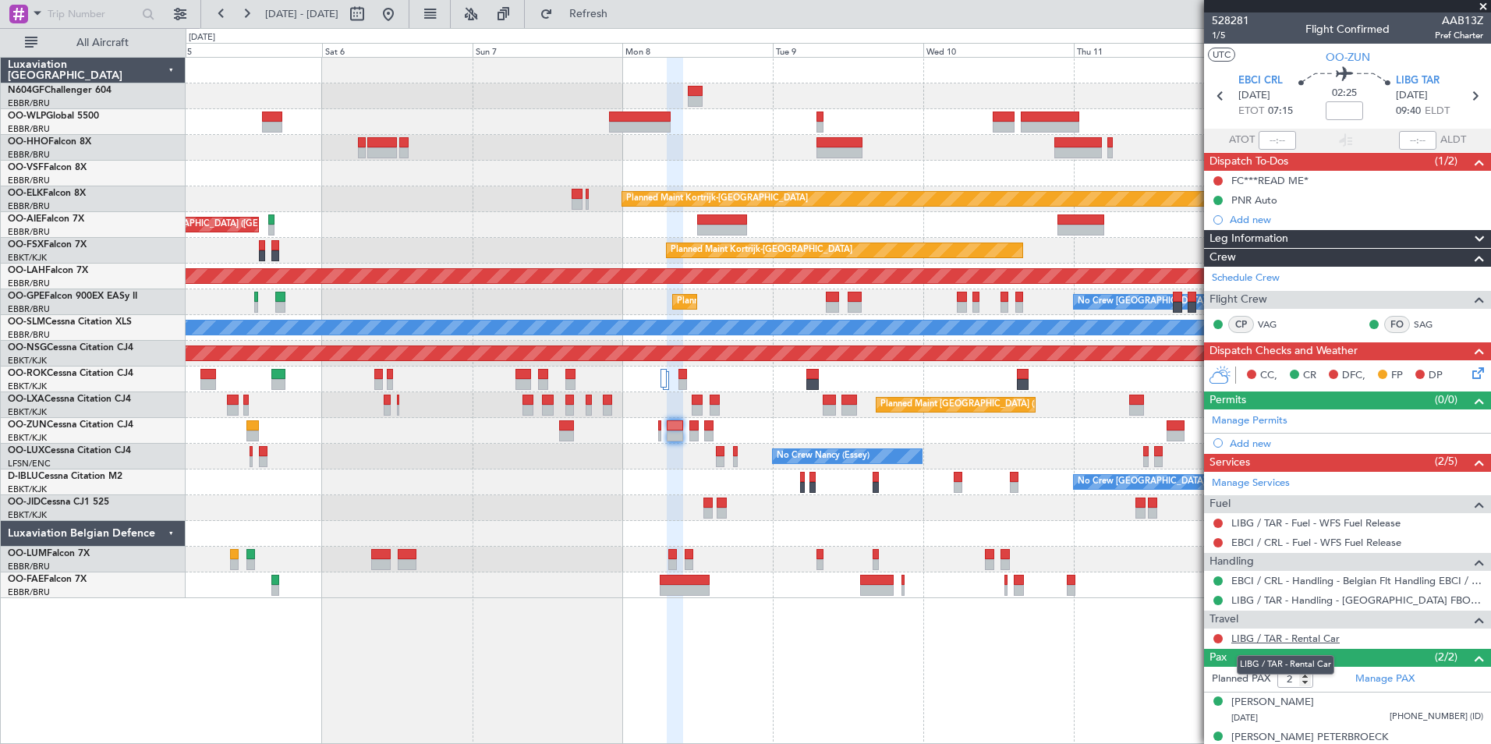
click at [1262, 639] on link "LIBG / TAR - Rental Car" at bounding box center [1285, 638] width 108 height 13
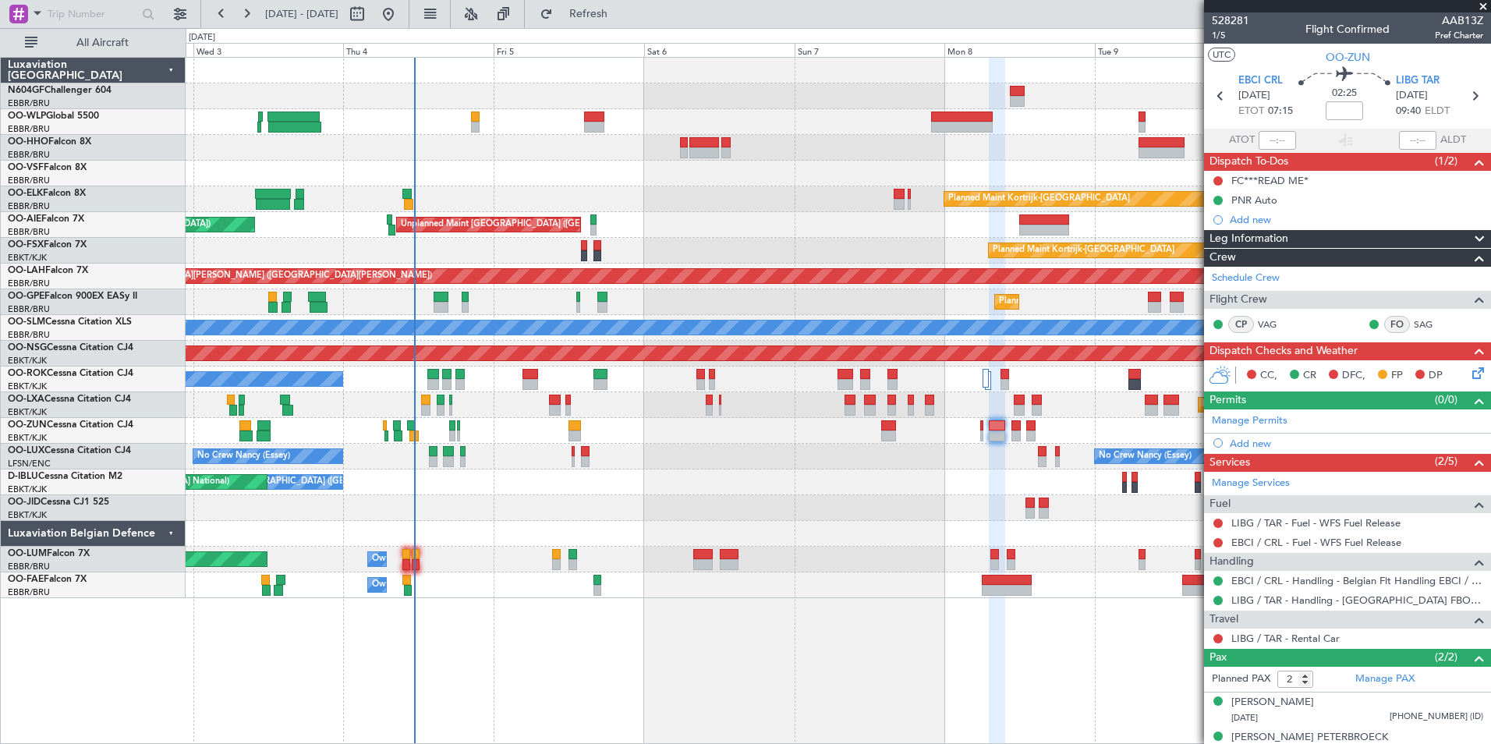
click at [896, 157] on div at bounding box center [838, 148] width 1304 height 26
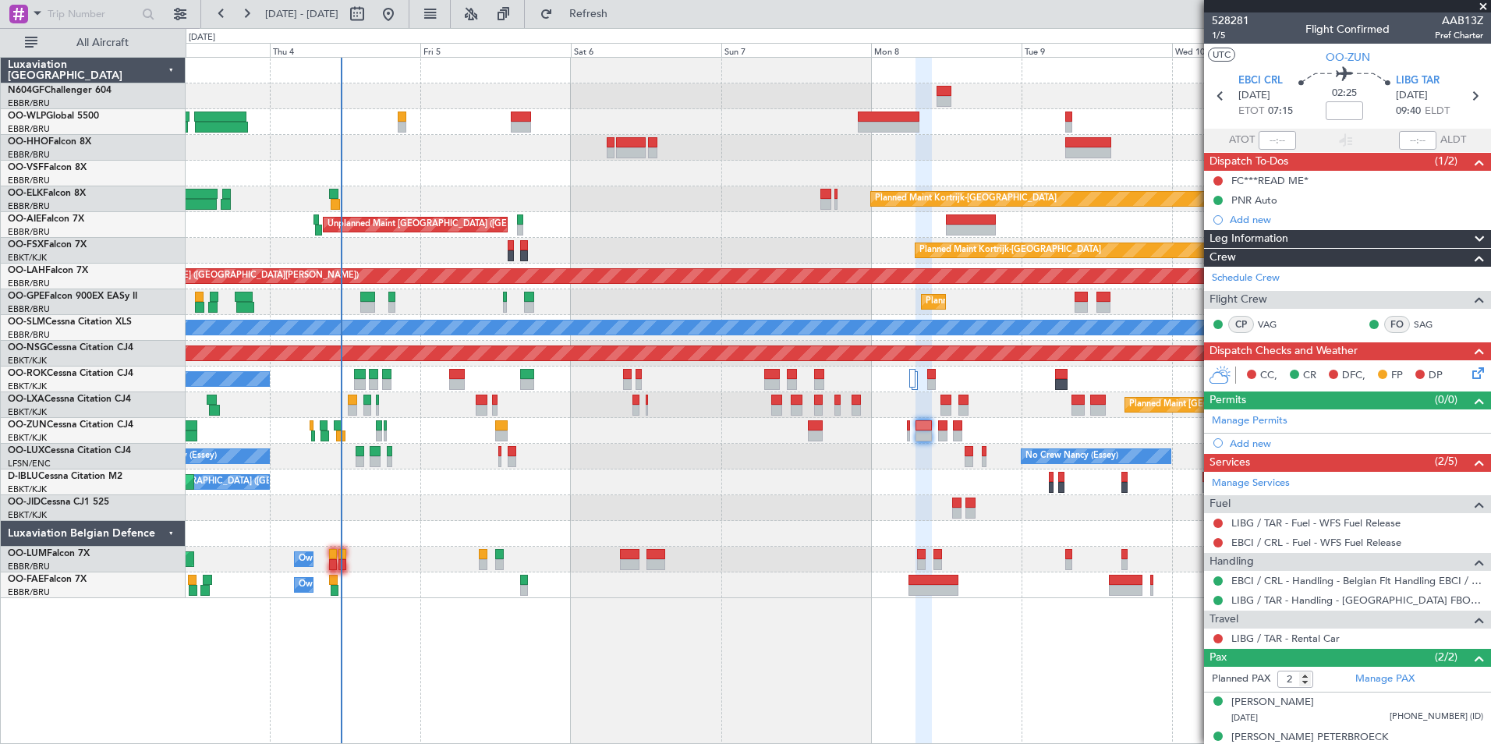
click at [734, 209] on div "Planned Maint Kortrijk-[GEOGRAPHIC_DATA]" at bounding box center [838, 199] width 1304 height 26
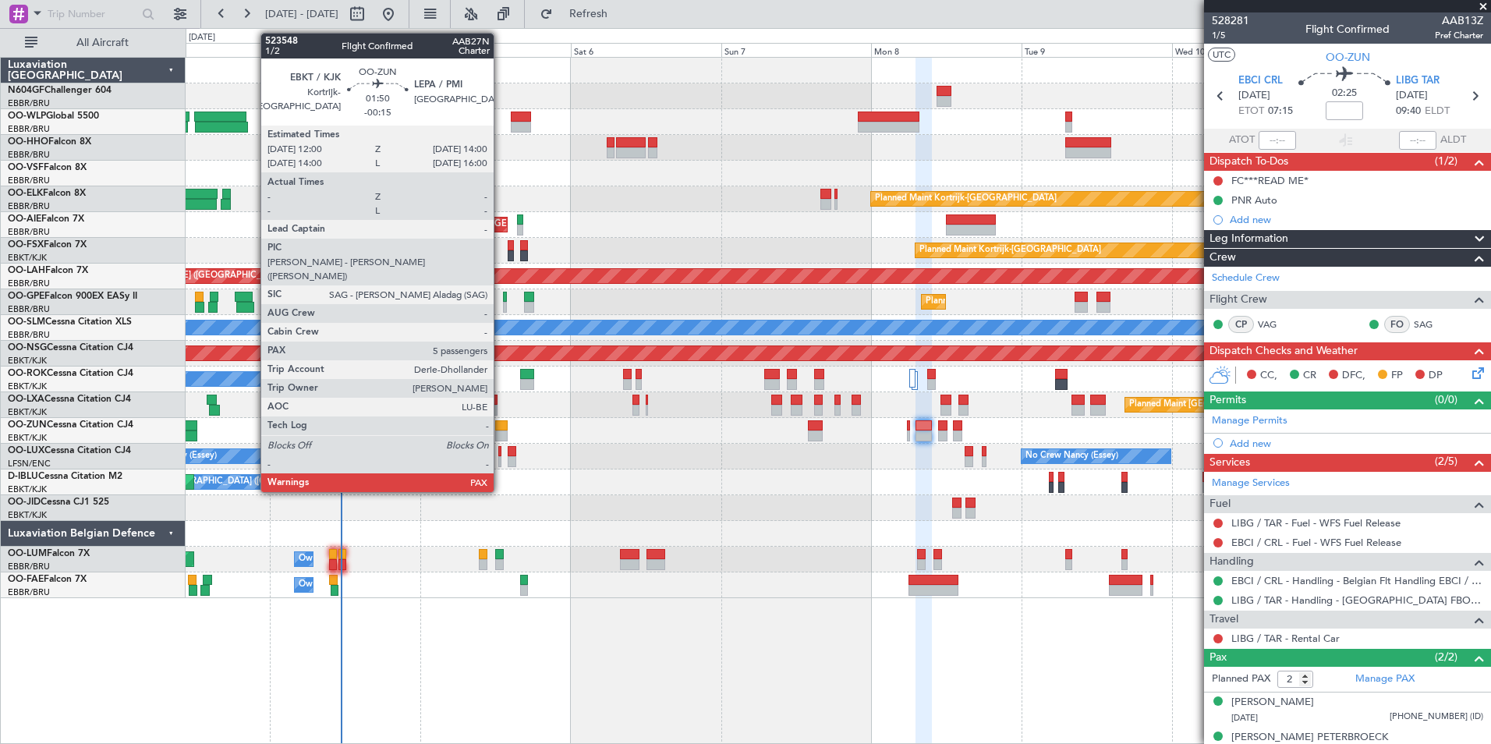
click at [501, 422] on div at bounding box center [501, 425] width 13 height 11
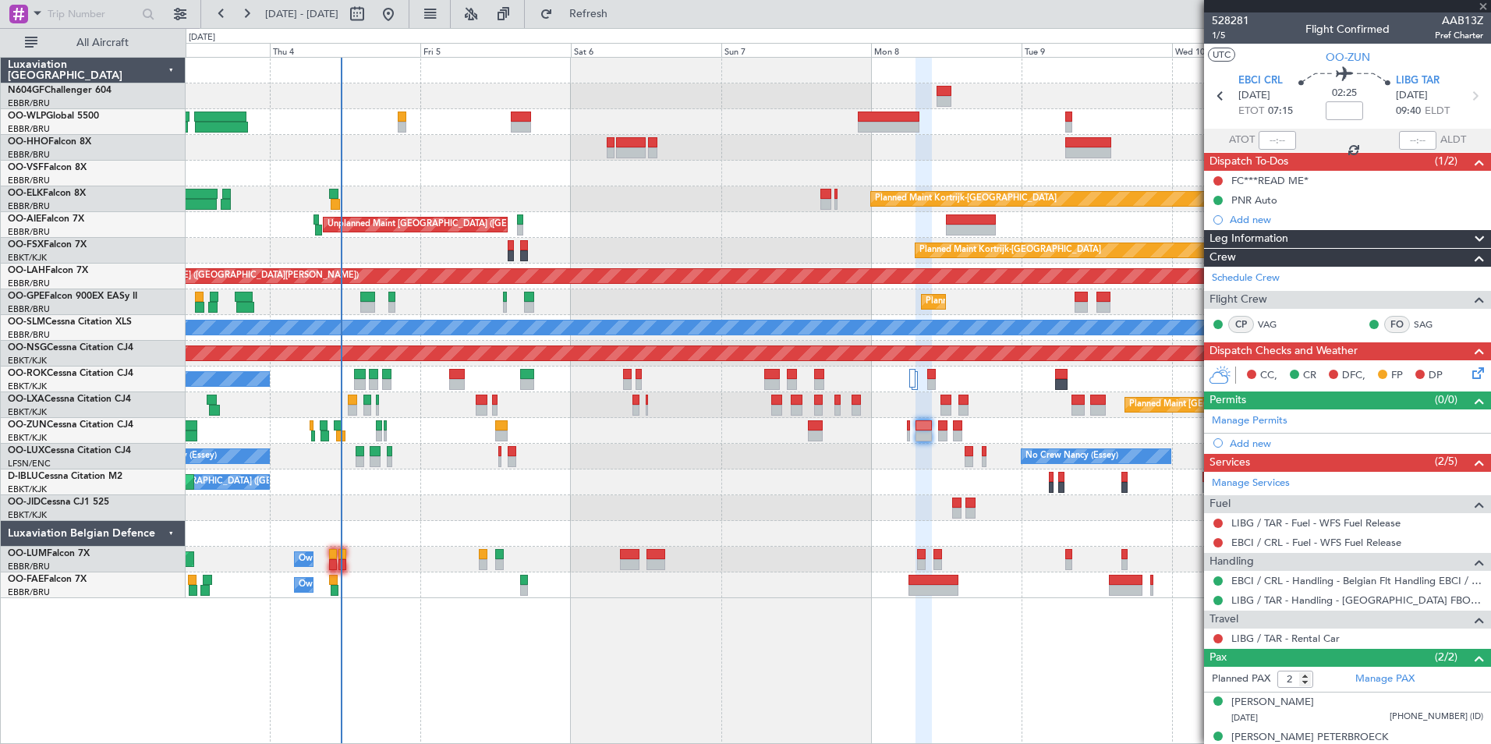
type input "-00:15"
type input "5"
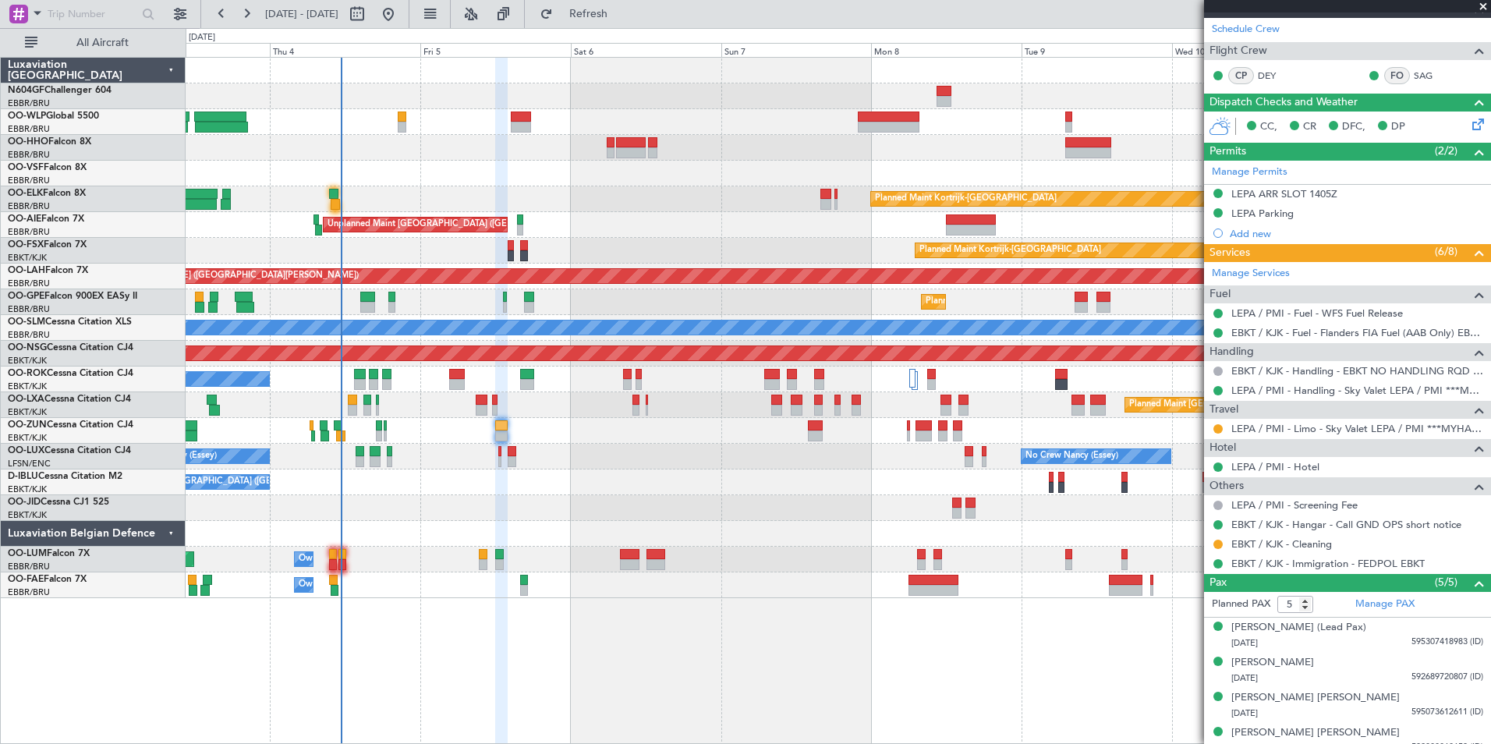
scroll to position [234, 0]
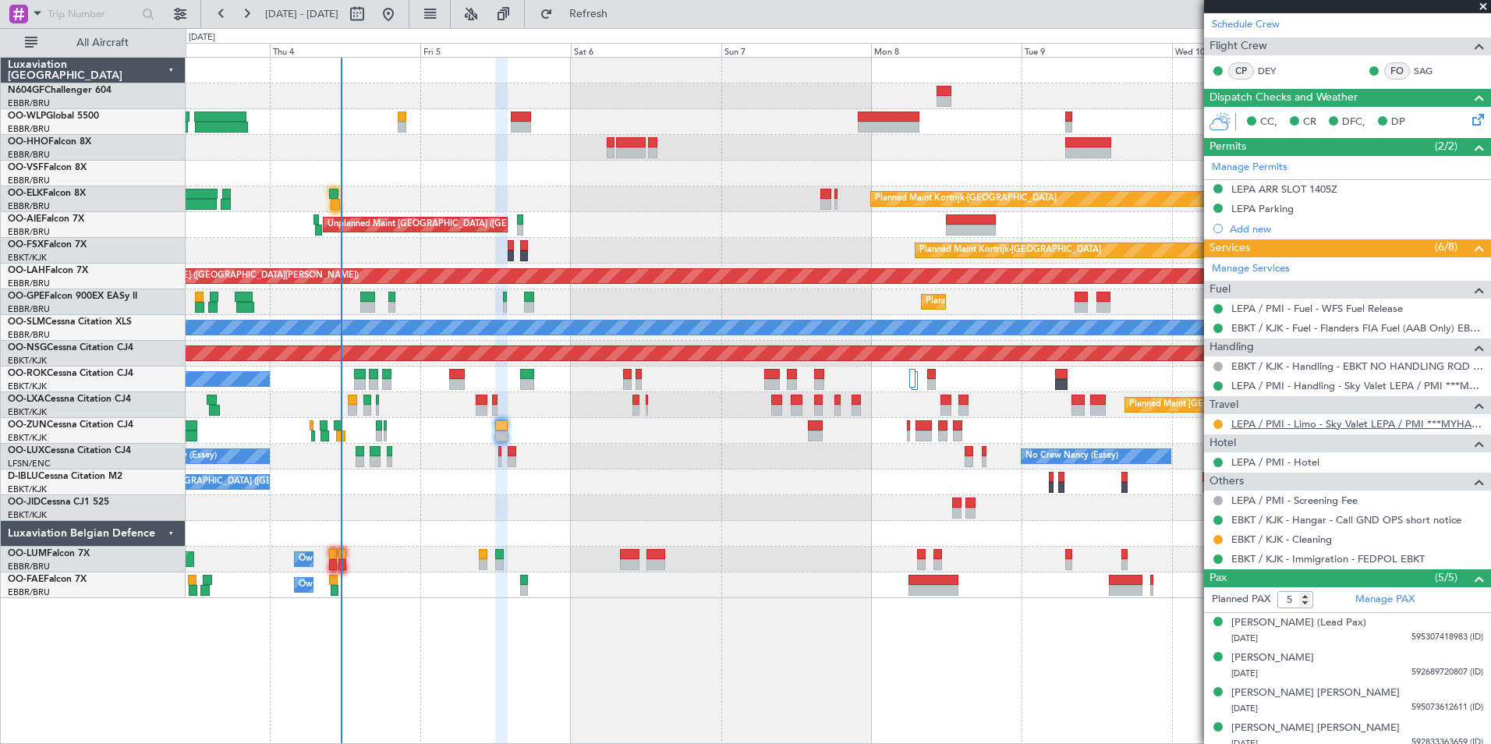
click at [1341, 425] on link "LEPA / PMI - Limo - Sky Valet LEPA / PMI ***MYHANDLING***" at bounding box center [1357, 423] width 252 height 13
click at [1315, 426] on link "LEPA / PMI - Limo - Sky Valet LEPA / PMI ***MYHANDLING***" at bounding box center [1357, 423] width 252 height 13
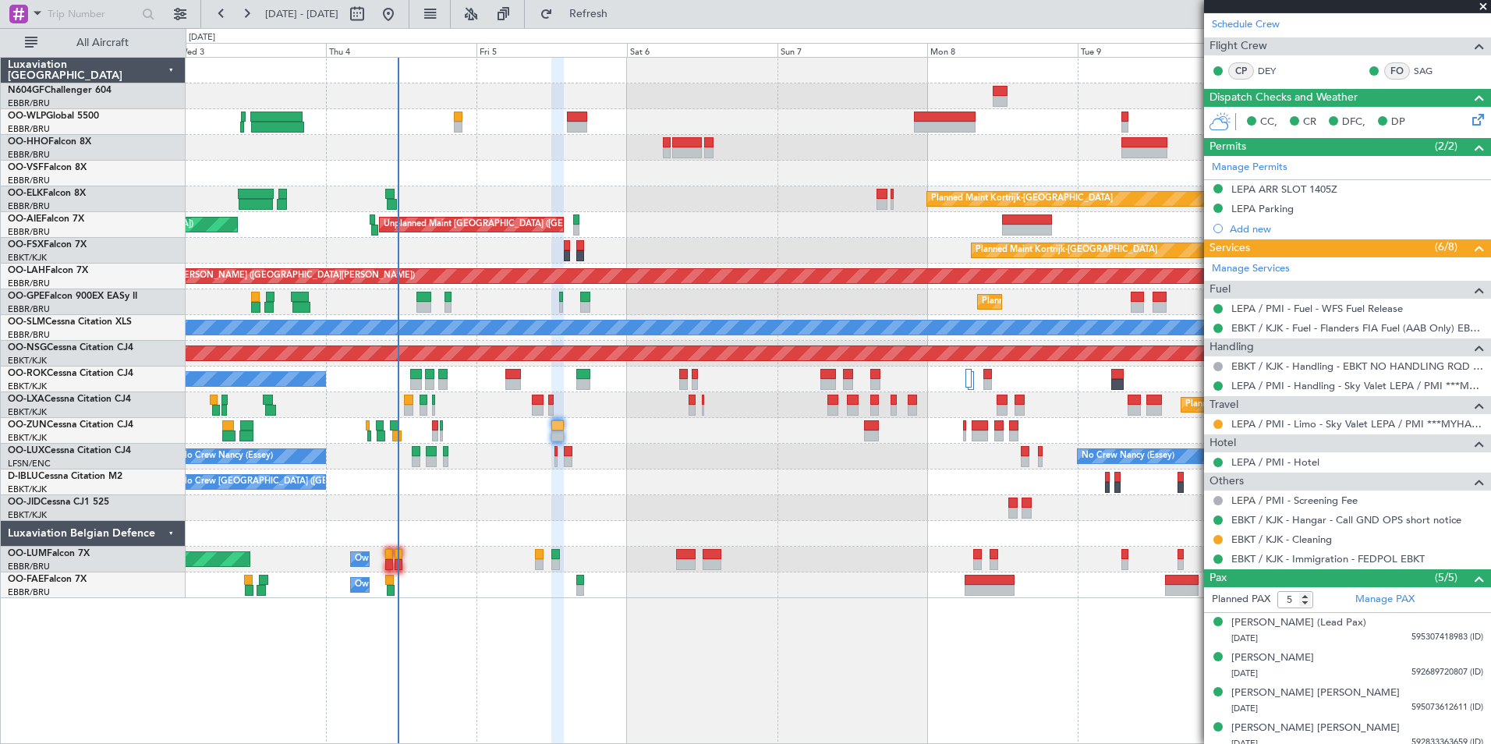
click at [513, 501] on div "Planned Maint Kortrijk-Wevelgem Unplanned Maint Brussels (Brussels National) Pl…" at bounding box center [838, 328] width 1304 height 540
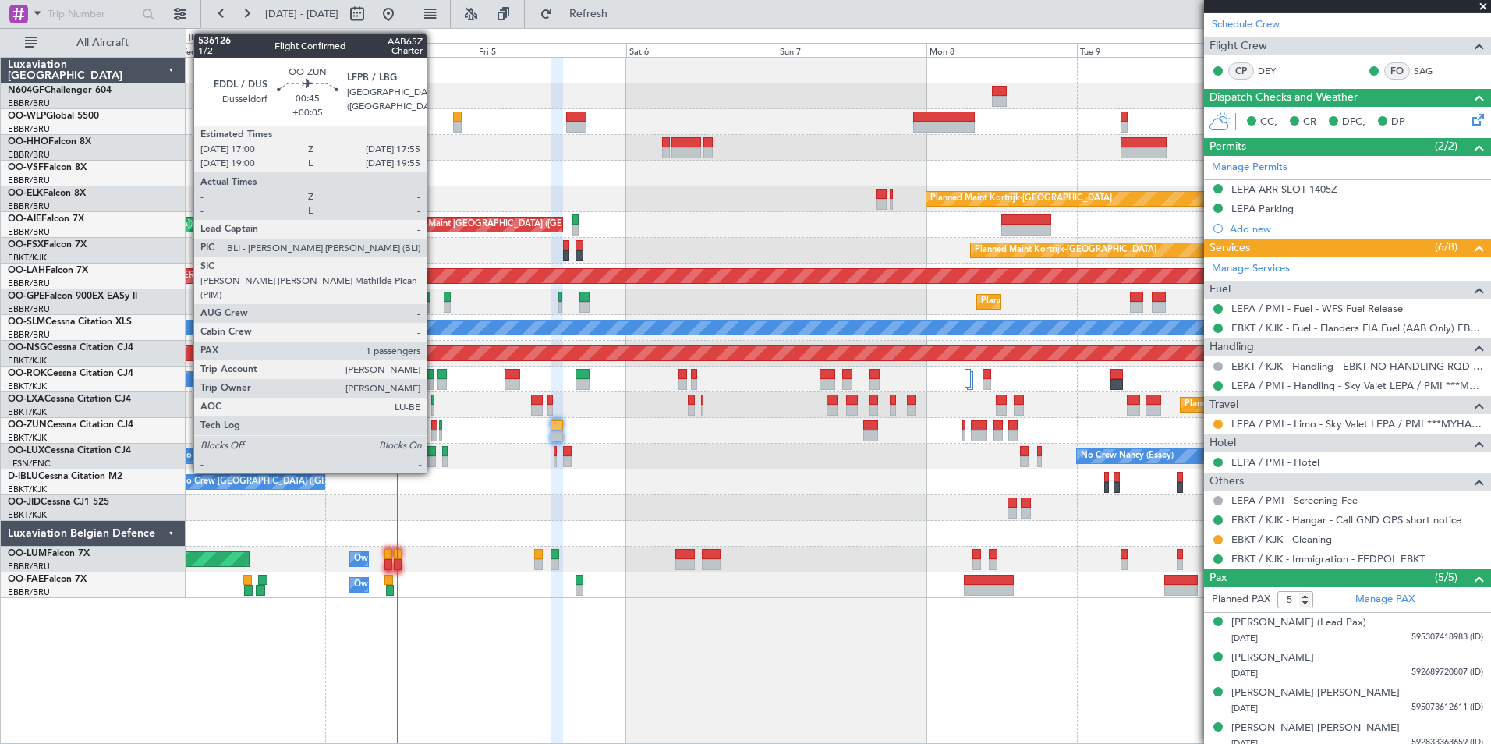
click at [433, 426] on div at bounding box center [434, 425] width 6 height 11
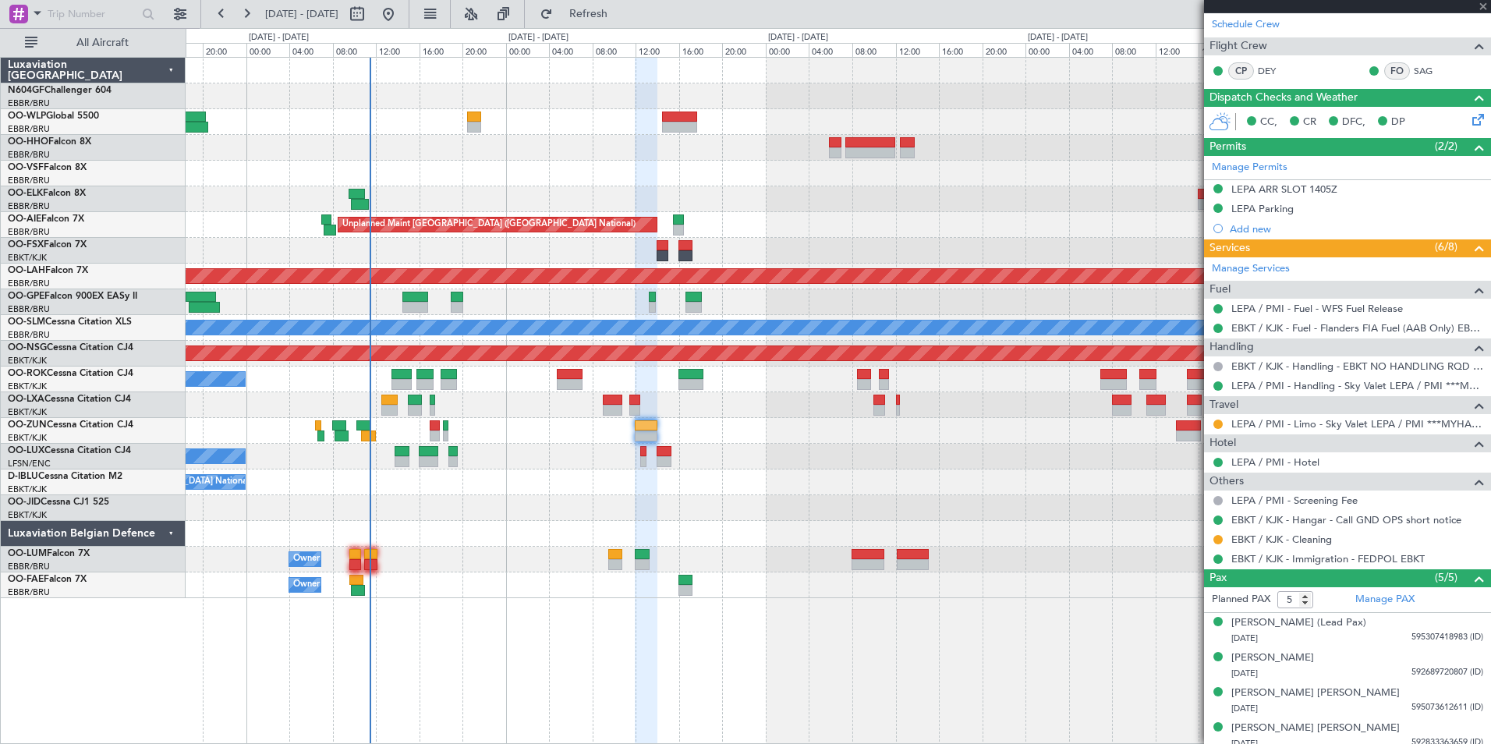
type input "+00:05"
type input "1"
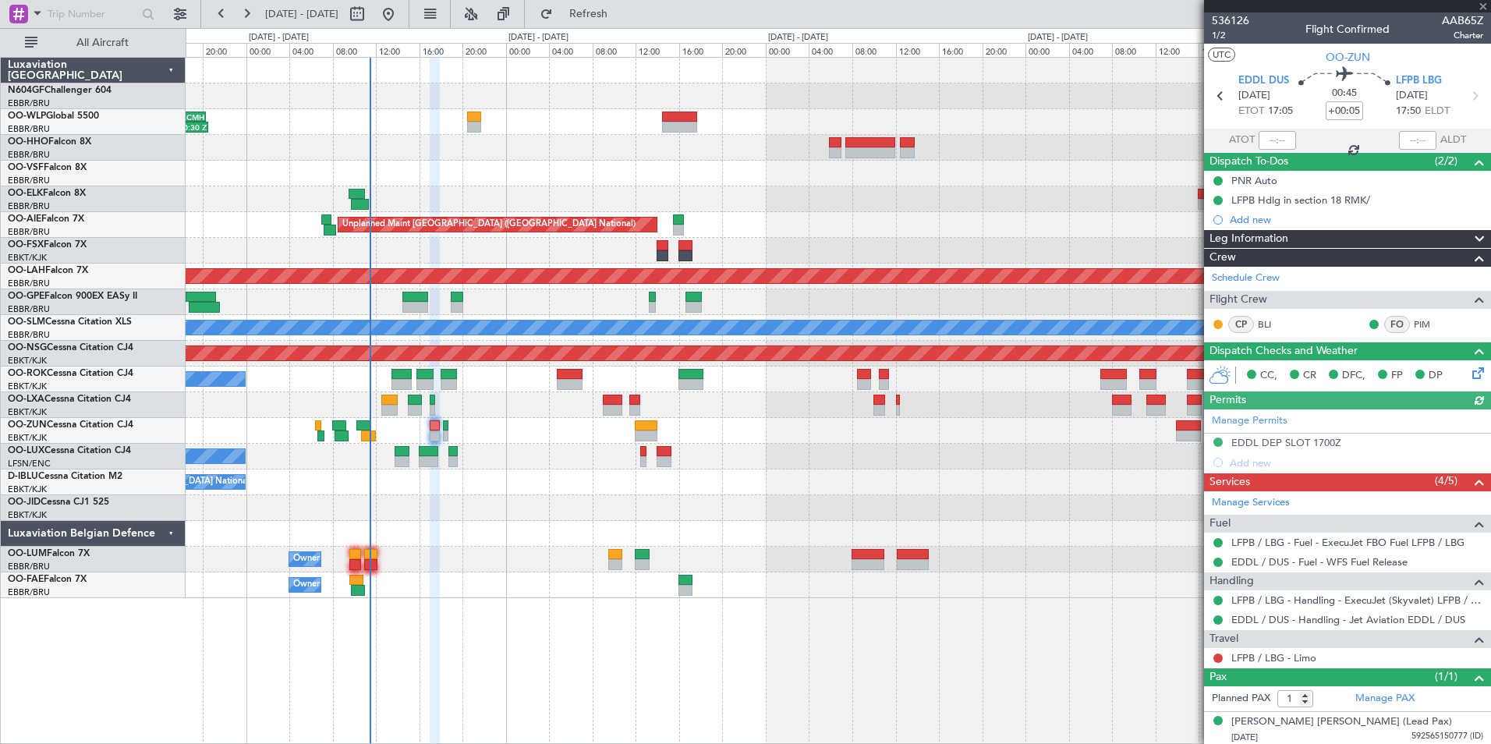
scroll to position [2, 0]
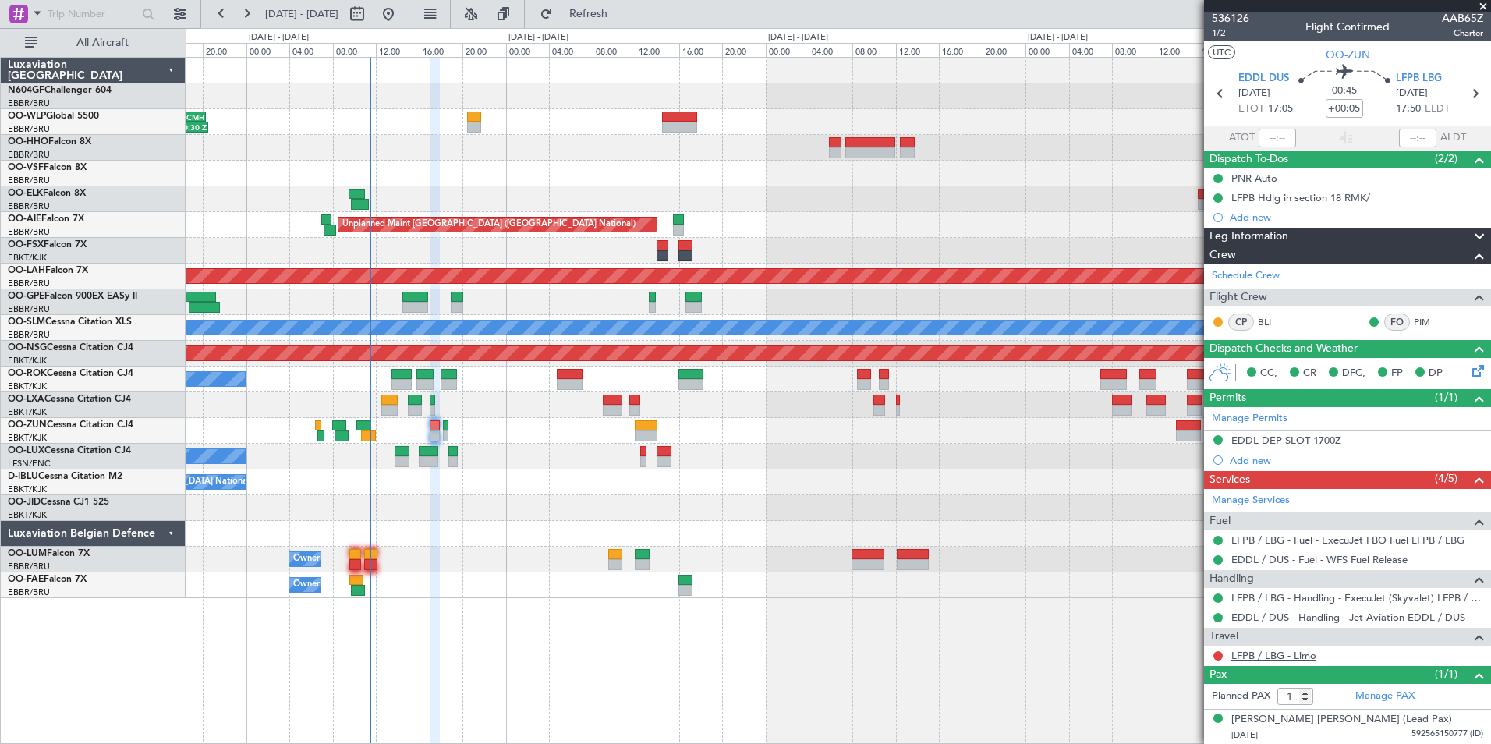
click at [1261, 656] on link "LFPB / LBG - Limo" at bounding box center [1273, 655] width 85 height 13
click at [586, 16] on button "Refresh" at bounding box center [580, 14] width 94 height 25
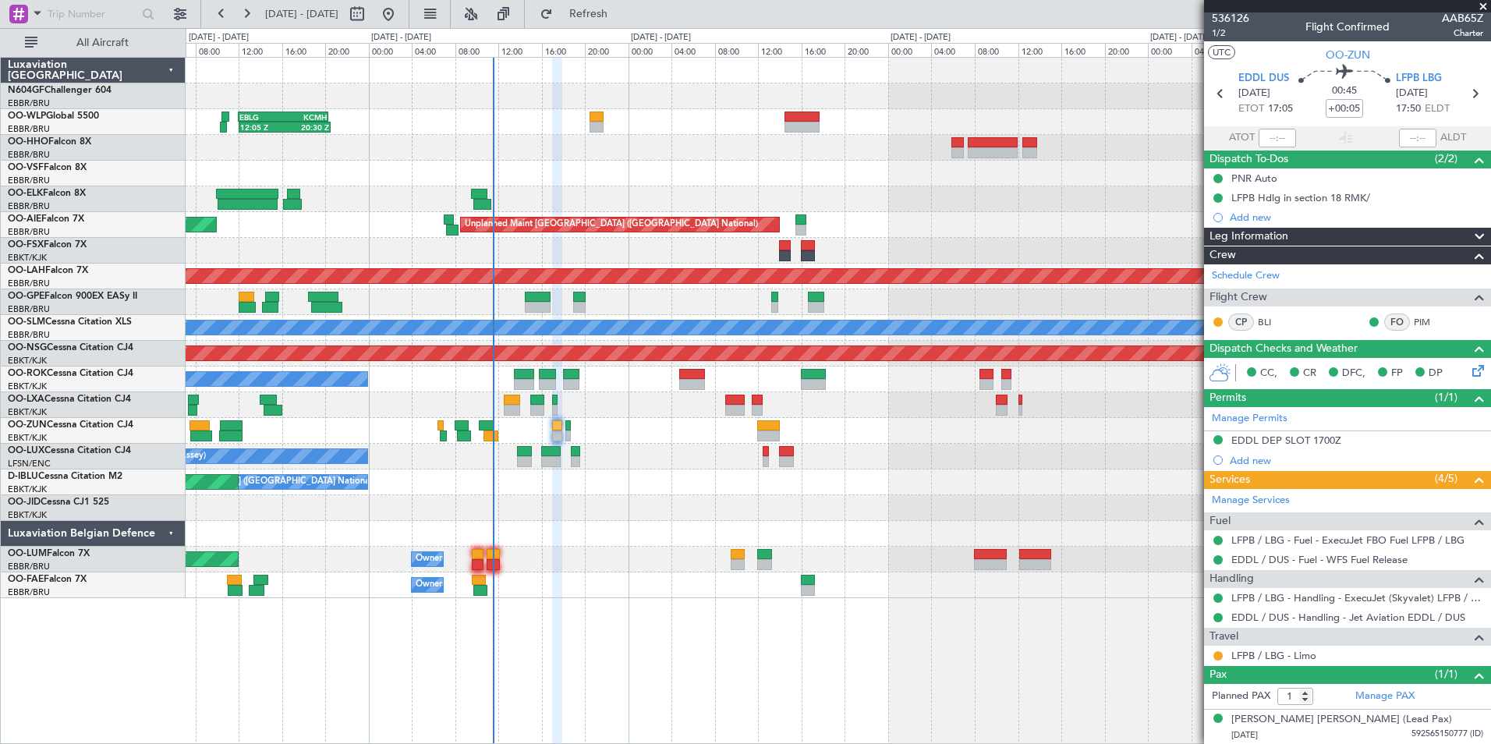
click at [709, 435] on div at bounding box center [838, 431] width 1304 height 26
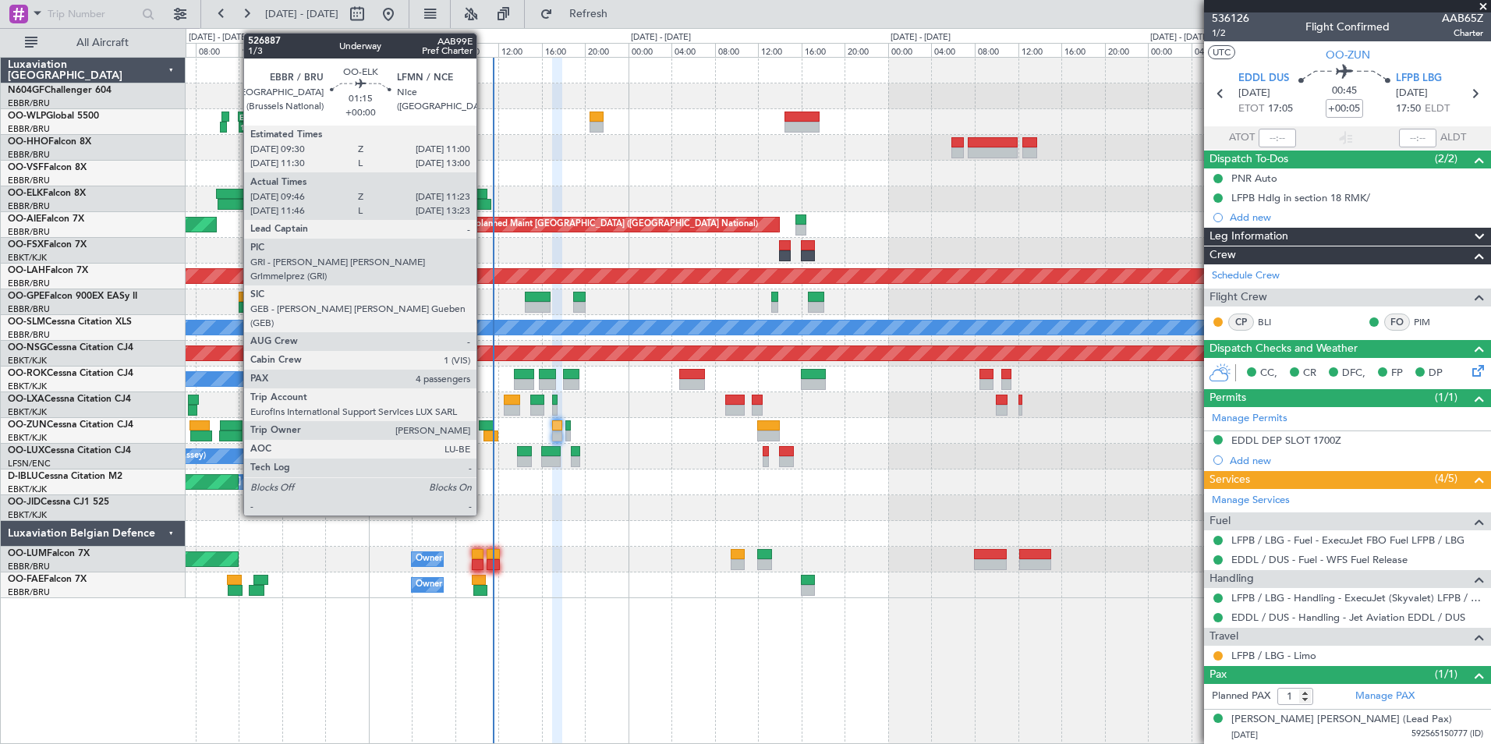
click at [483, 203] on div at bounding box center [482, 204] width 18 height 11
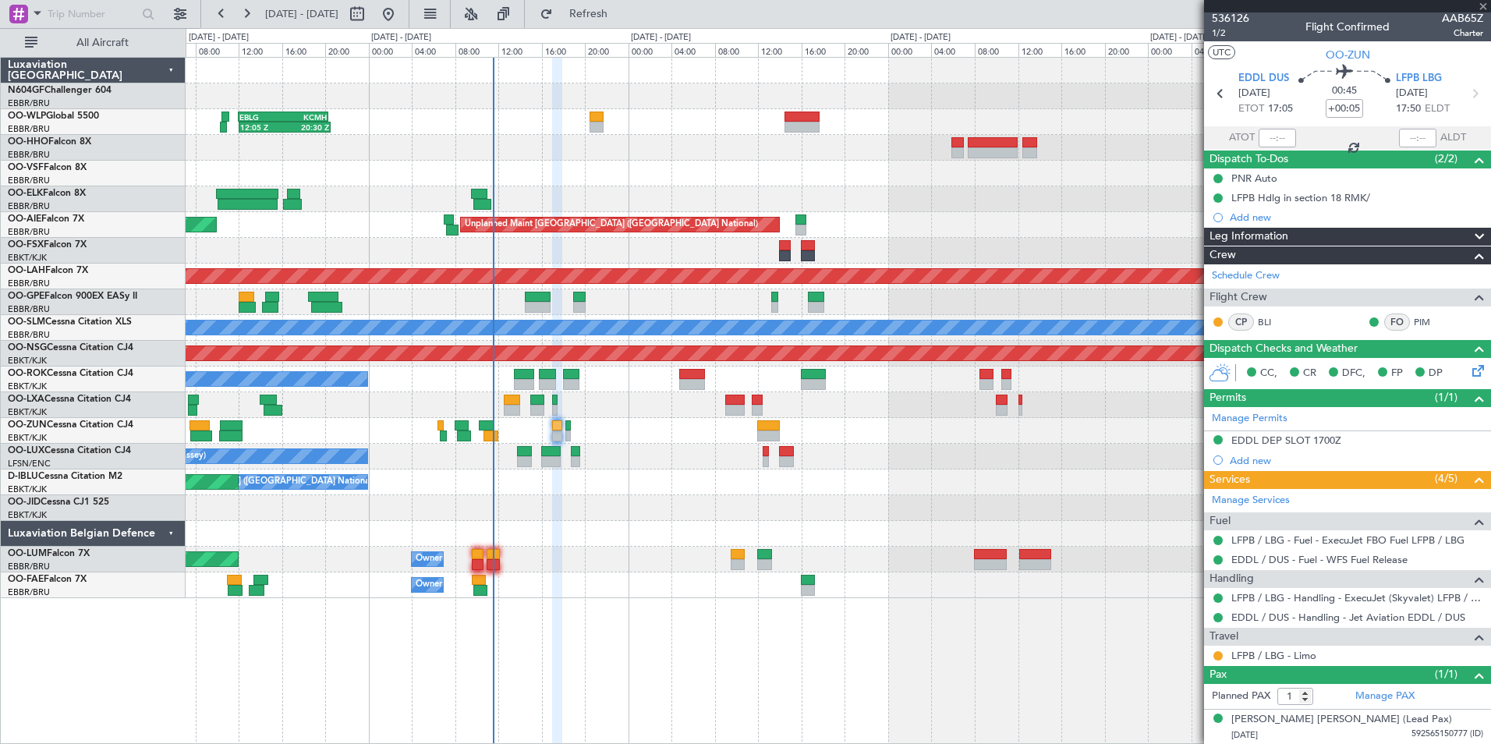
type input "09:56"
type input "11:18"
type input "4"
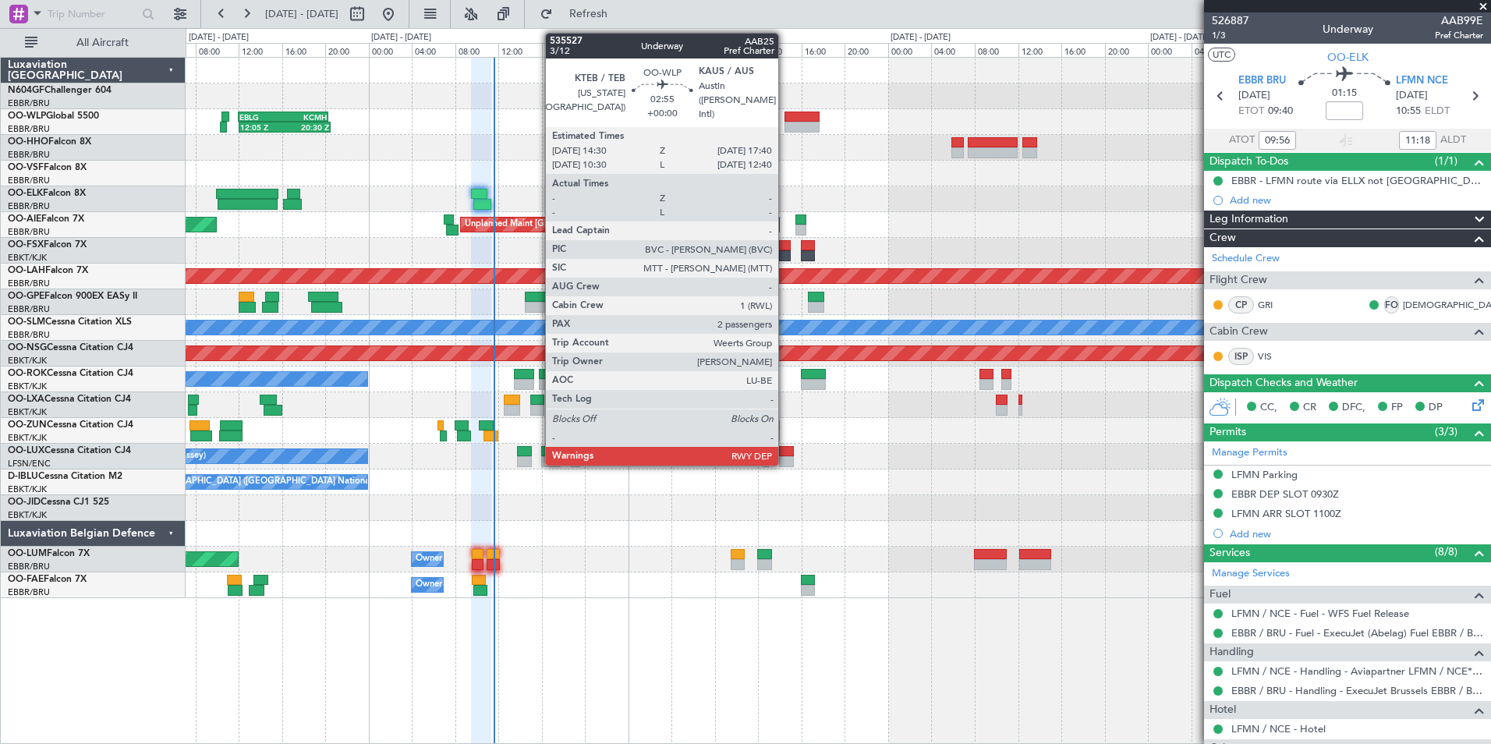
click at [785, 122] on div at bounding box center [801, 127] width 34 height 11
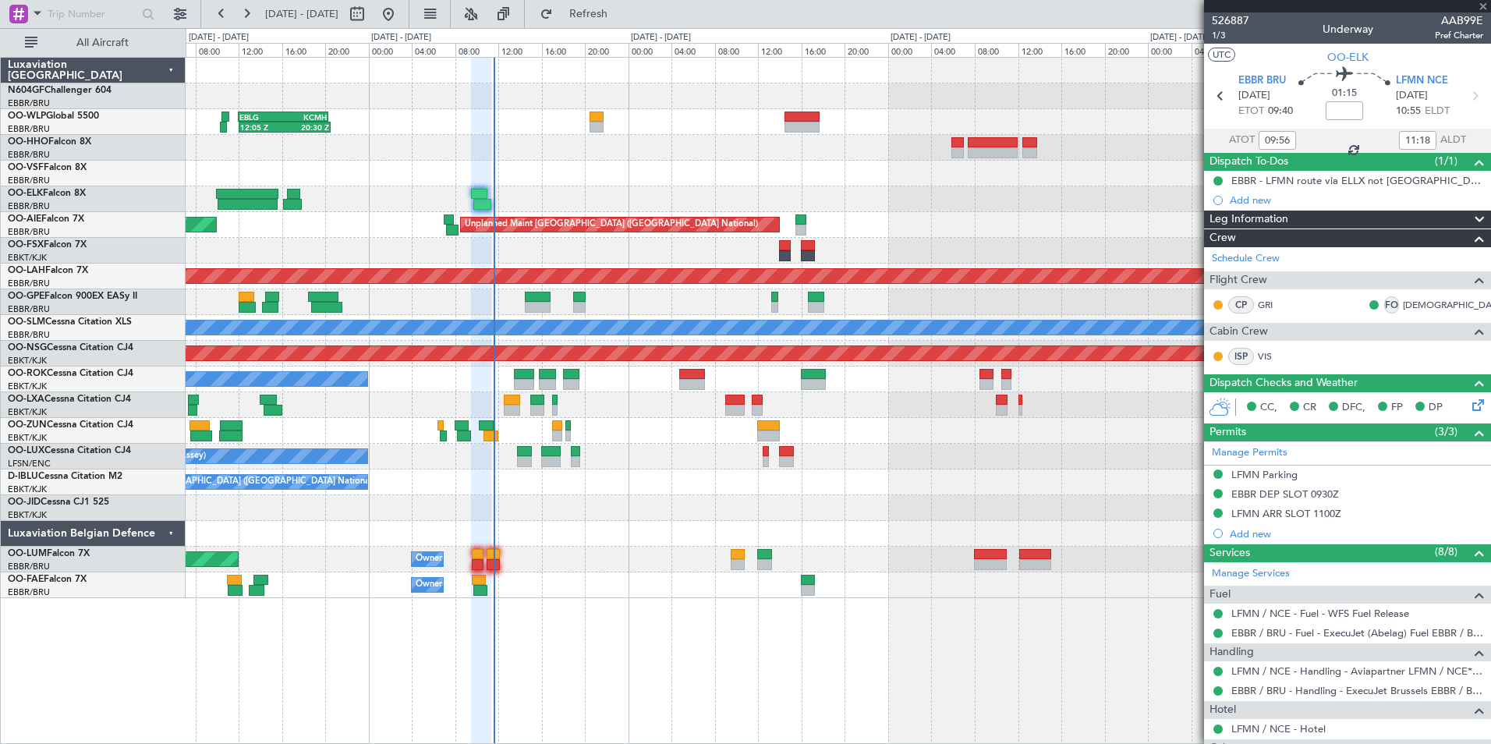
type input "2"
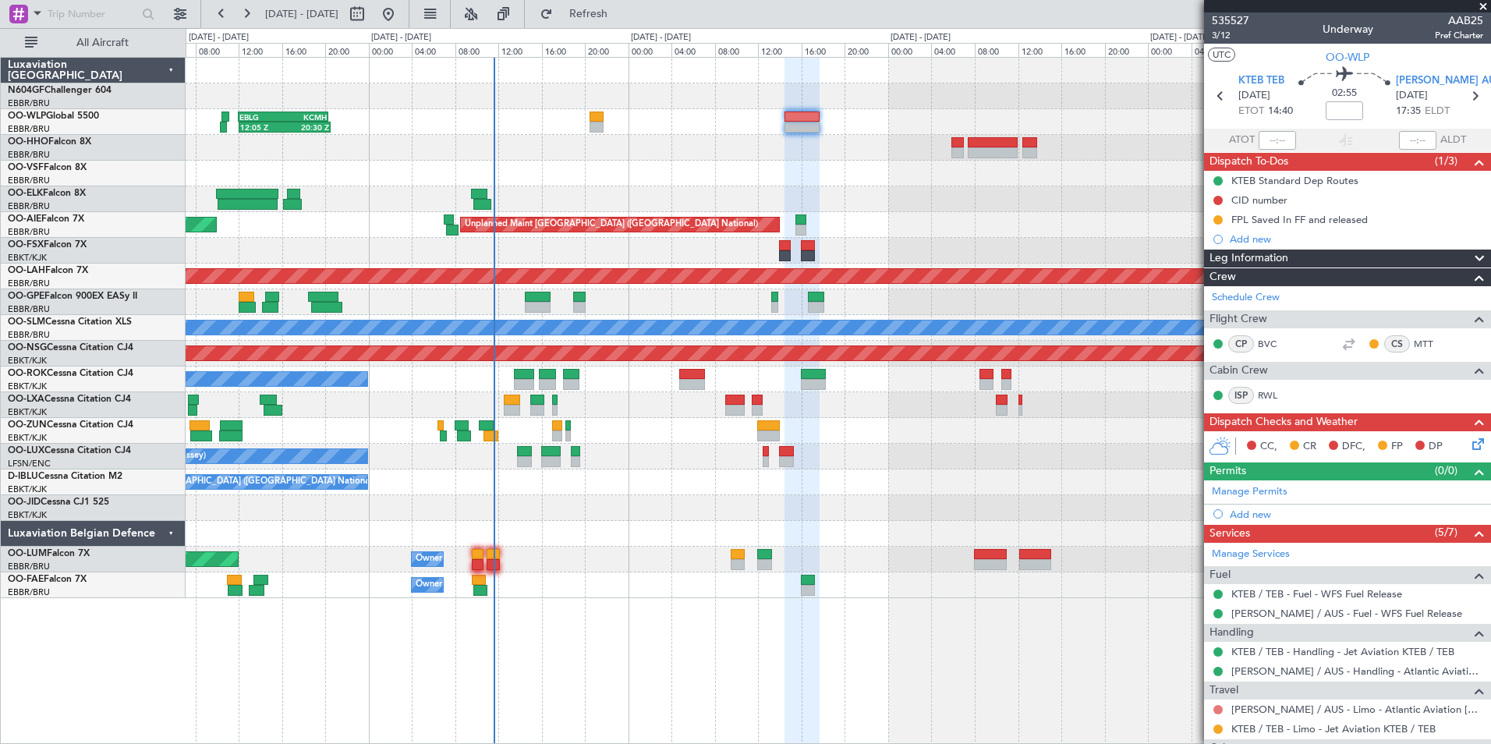
click at [1220, 707] on button at bounding box center [1217, 709] width 9 height 9
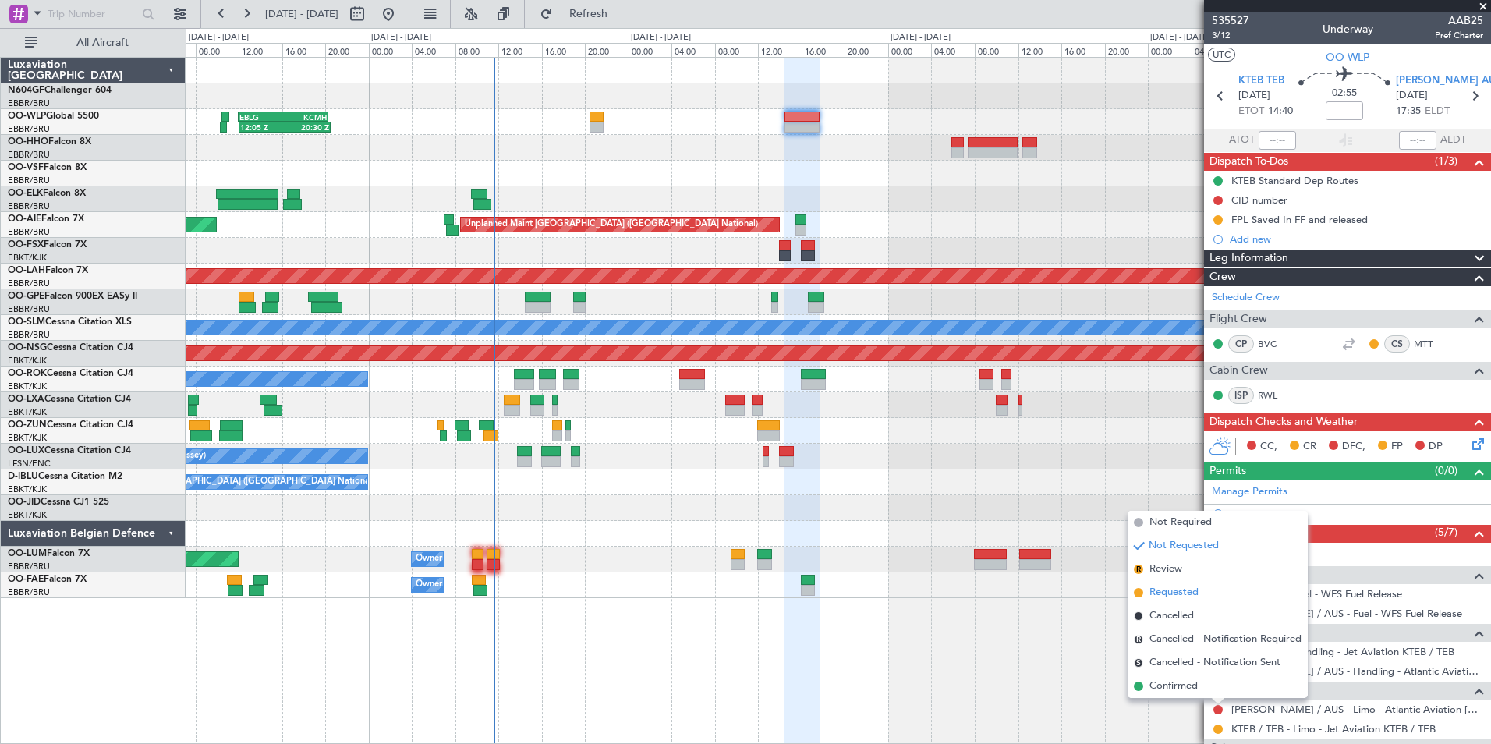
click at [1184, 589] on span "Requested" at bounding box center [1173, 593] width 49 height 16
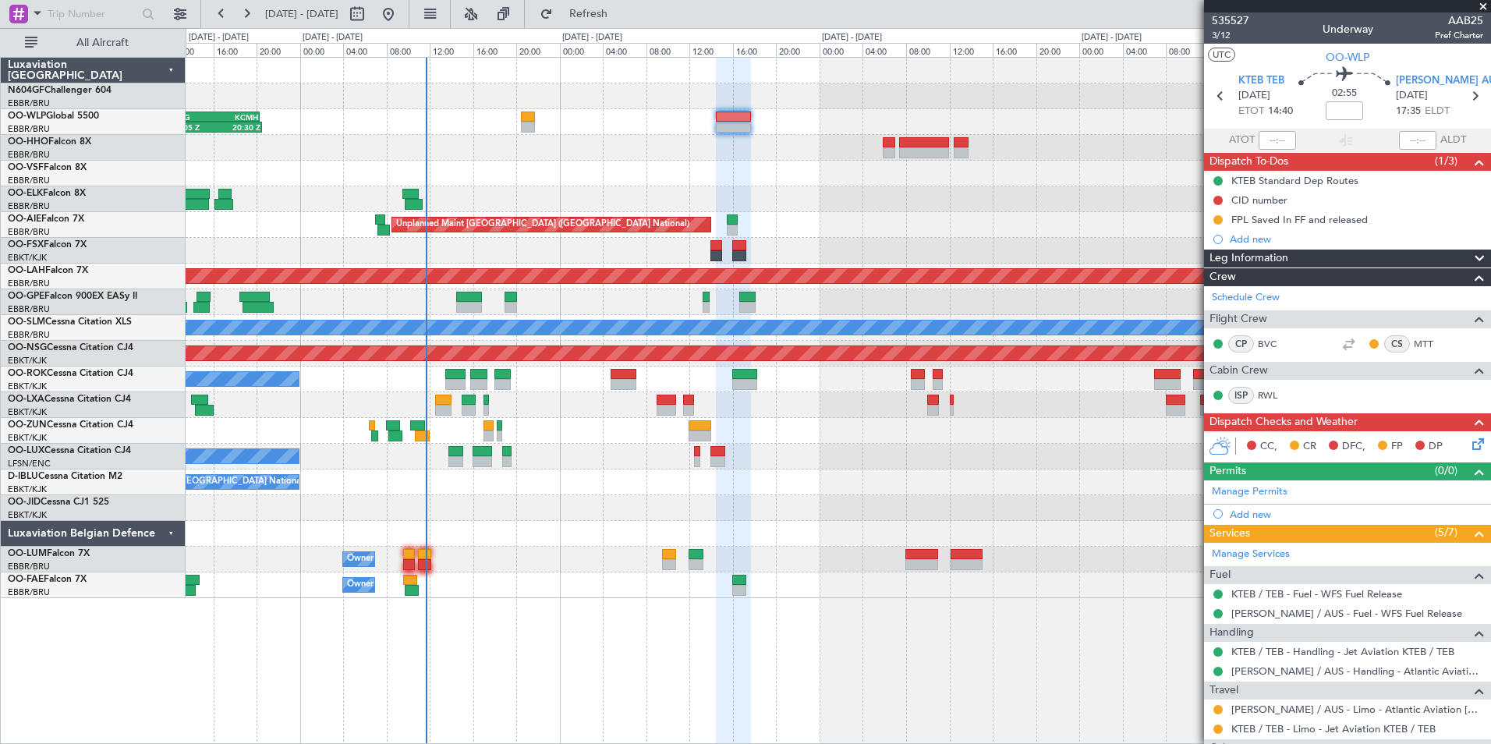
click at [851, 476] on div "No Crew Brussels (Brussels National) AOG Maint Brussels (Brussels National)" at bounding box center [838, 482] width 1304 height 26
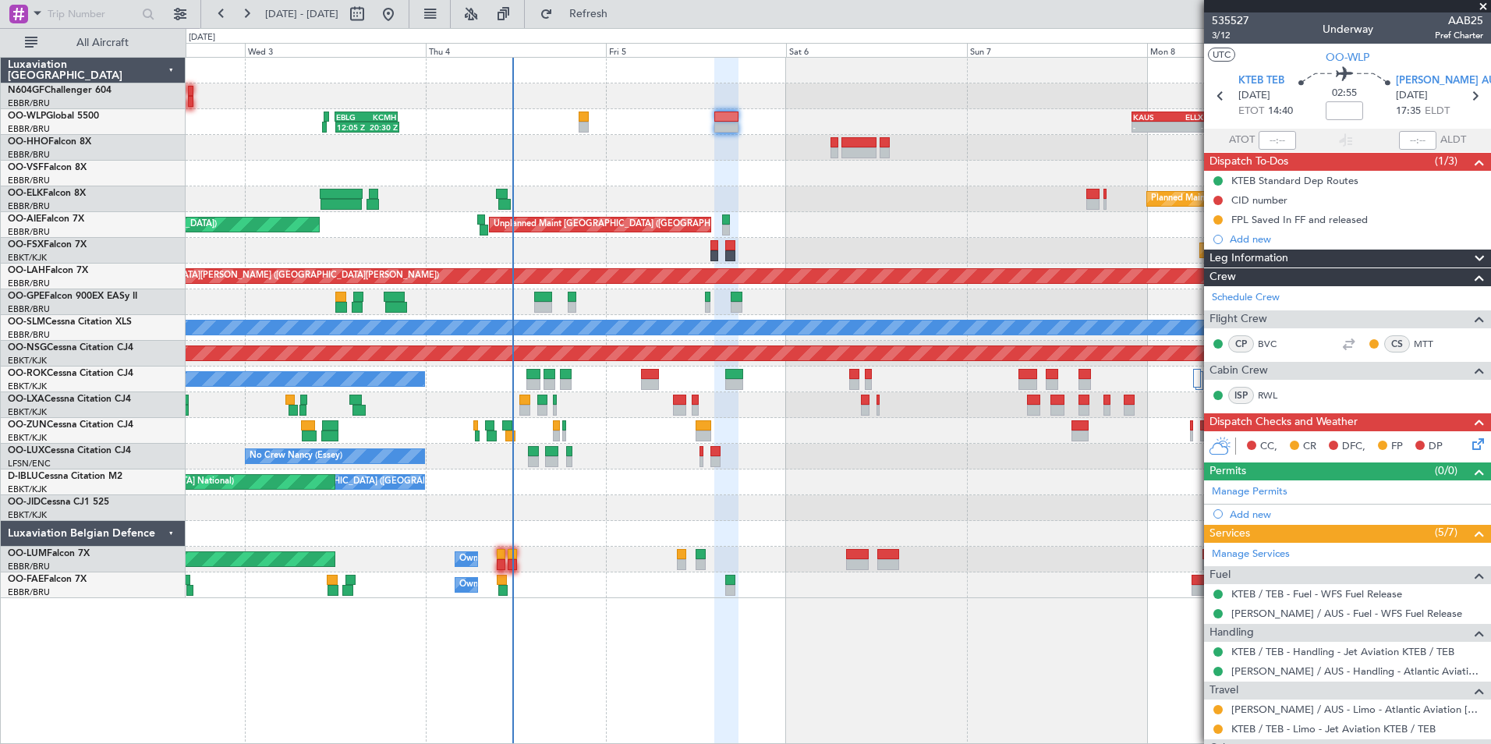
click at [575, 496] on div "12:05 Z 20:30 Z EBLG 12:00 Z KCMH 20:20 Z - - KAUS 22:00 Z ELLX 07:45 Z - - LTC…" at bounding box center [838, 328] width 1304 height 540
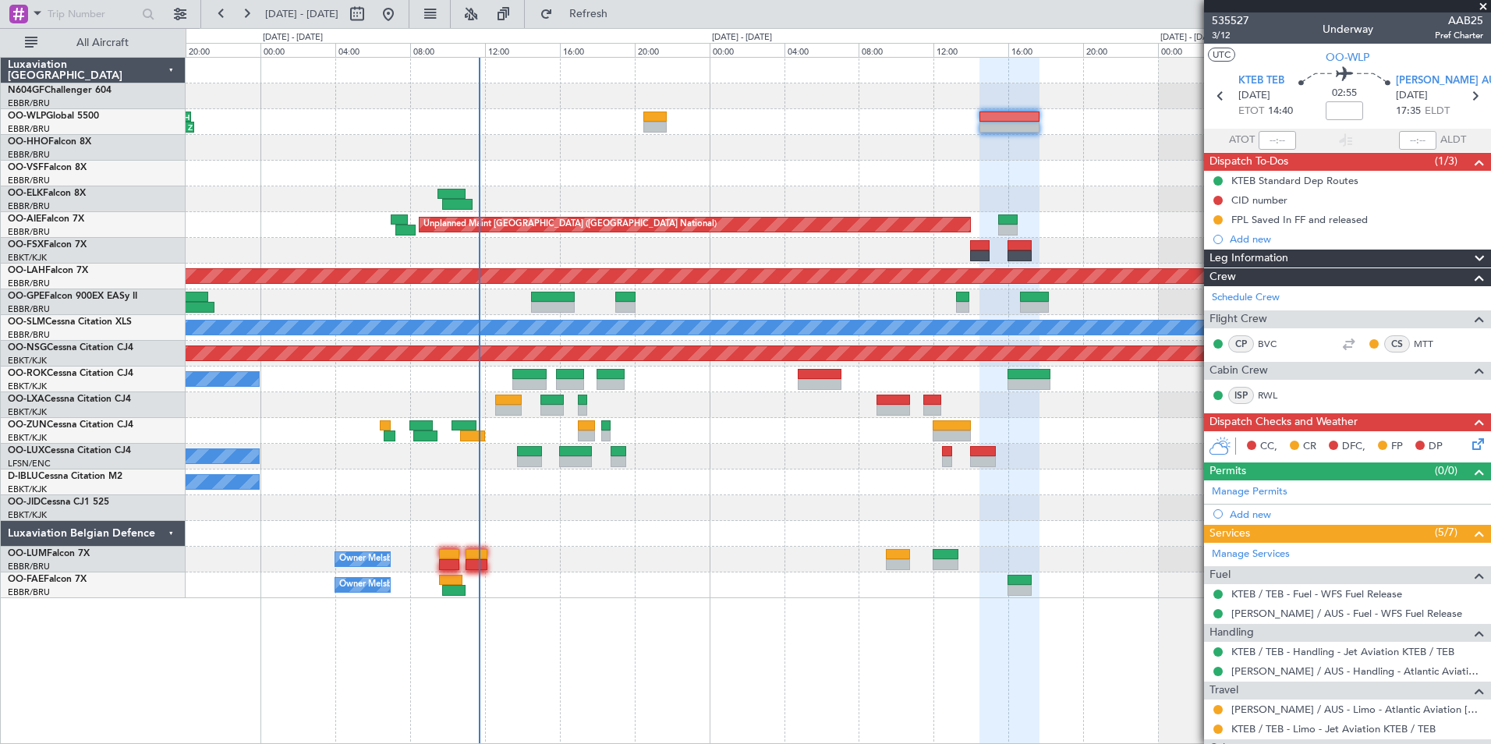
click at [541, 417] on div "12:05 Z 20:30 Z EBLG 12:00 Z KCMH 20:20 Z - - LSGG 07:25 Z GMMH 12:00 Z 10:06 Z…" at bounding box center [838, 328] width 1304 height 540
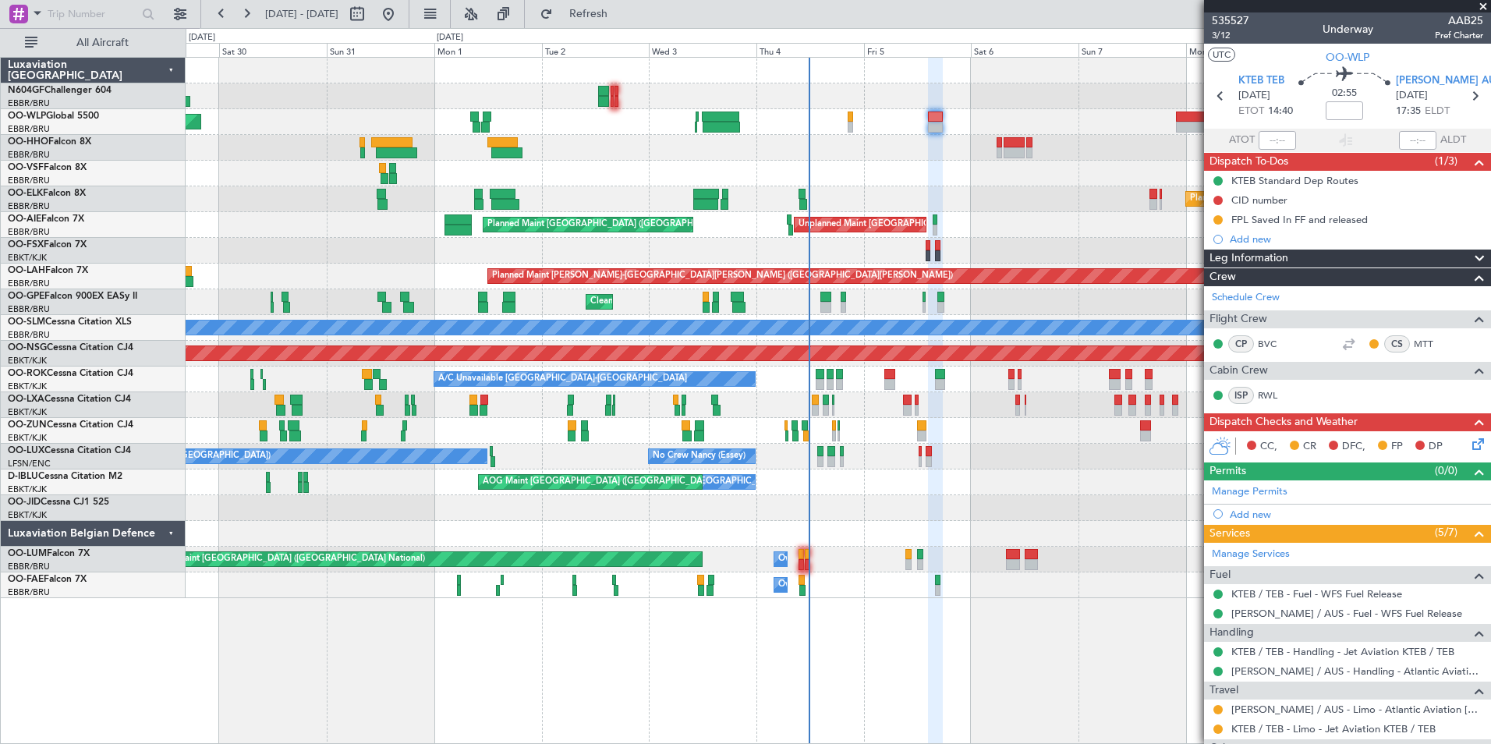
click at [1062, 238] on div "Planned Maint [GEOGRAPHIC_DATA] ([GEOGRAPHIC_DATA]) Planned Maint [GEOGRAPHIC_D…" at bounding box center [838, 328] width 1304 height 540
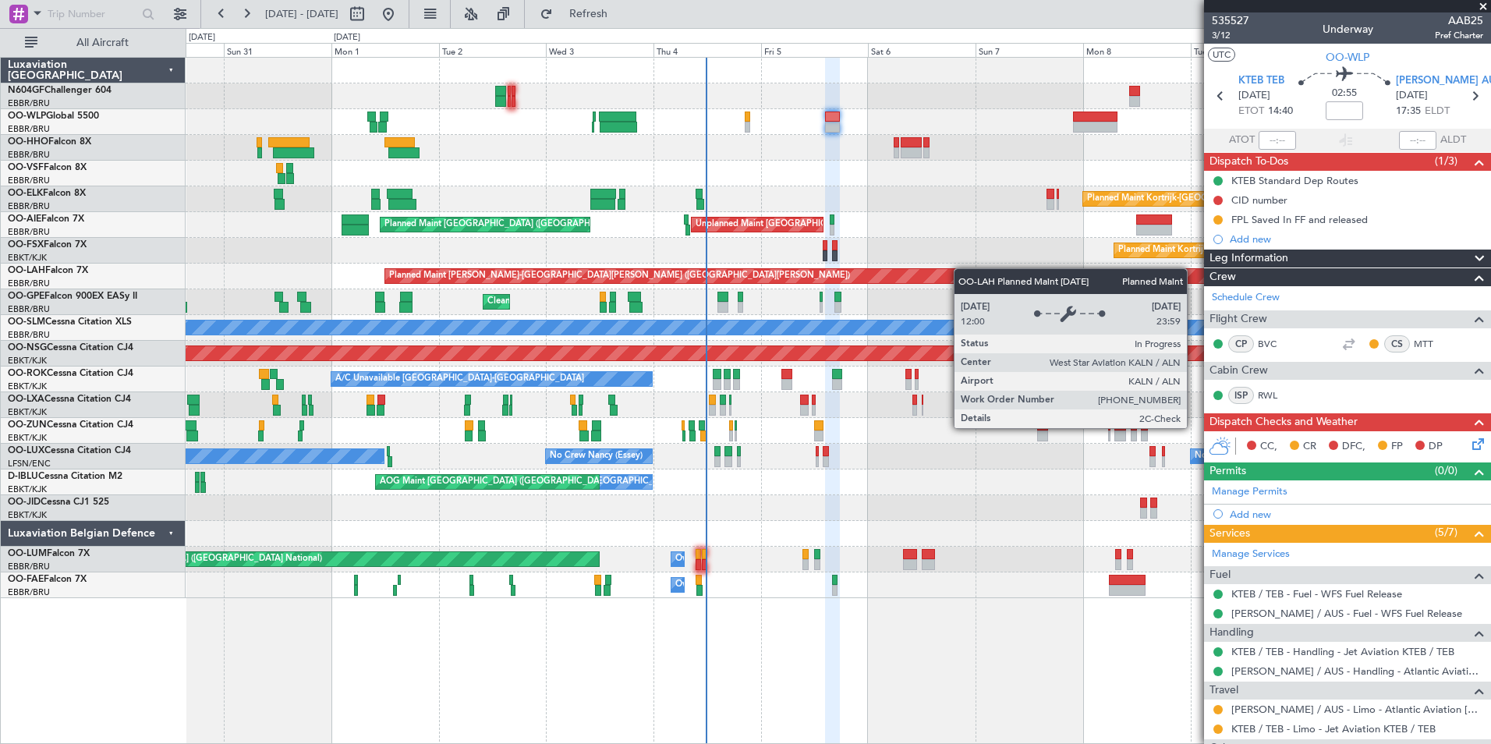
click at [931, 270] on div "Planned Maint [GEOGRAPHIC_DATA] ([GEOGRAPHIC_DATA]) Planned Maint [GEOGRAPHIC_D…" at bounding box center [838, 328] width 1304 height 540
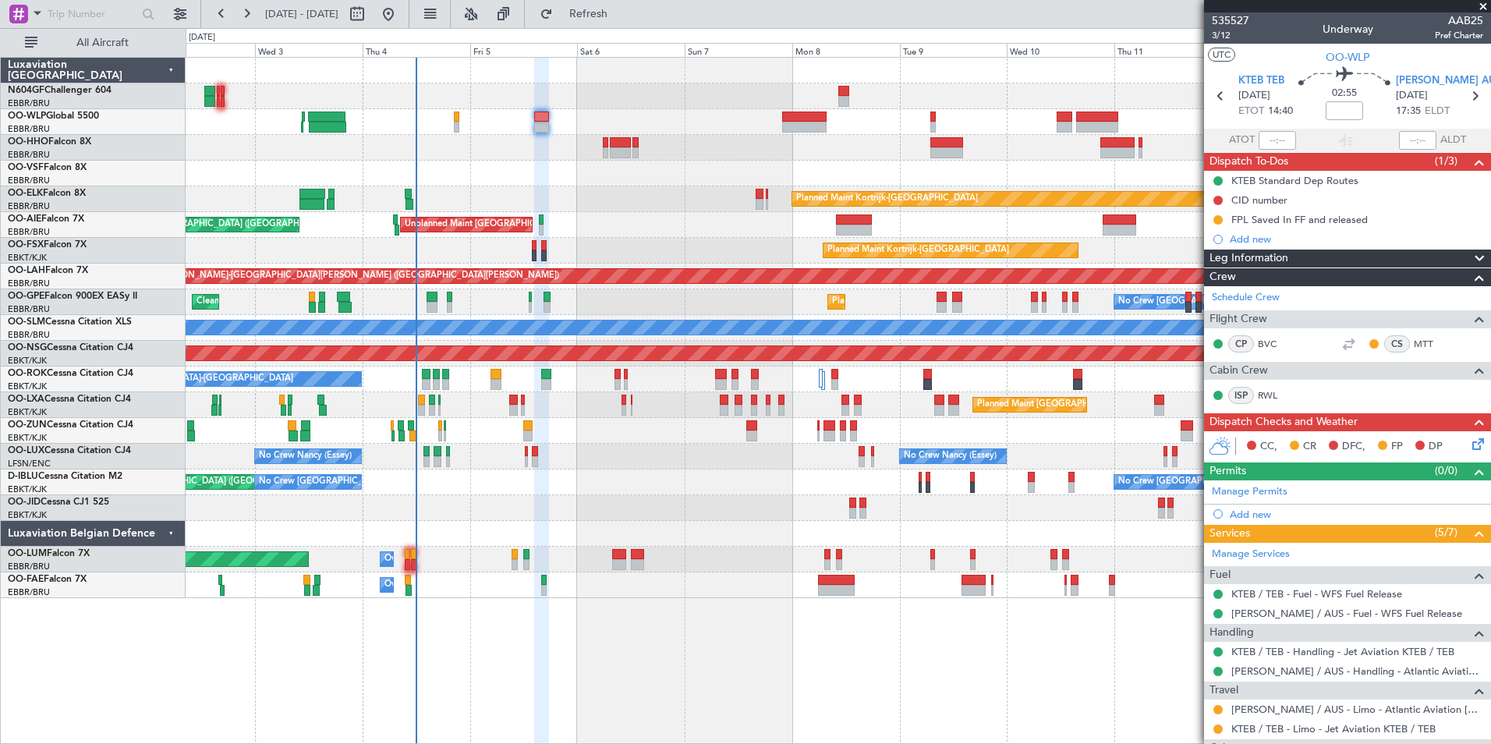
click at [647, 446] on div "Planned Maint Kortrijk-[GEOGRAPHIC_DATA] Unplanned Maint [GEOGRAPHIC_DATA] ([GE…" at bounding box center [838, 328] width 1304 height 540
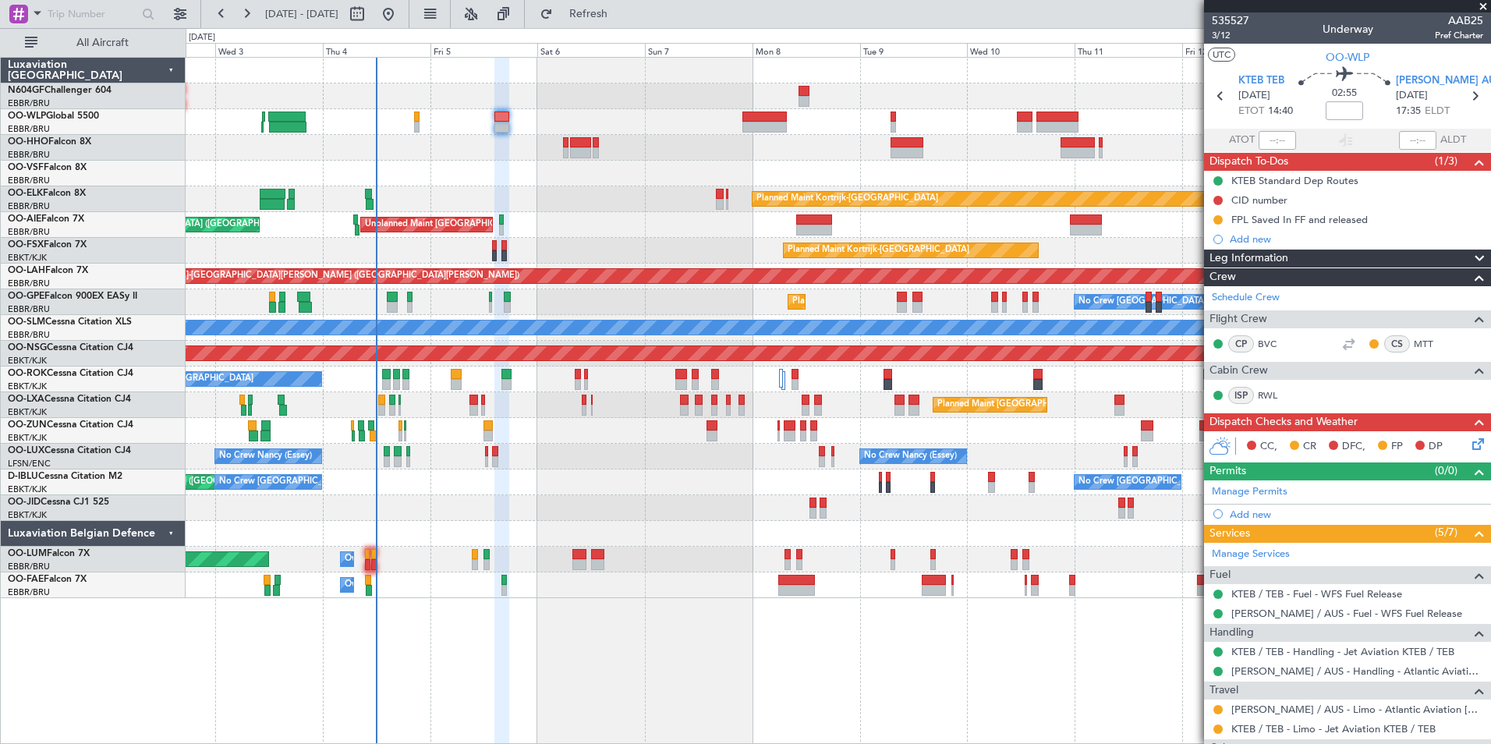
click at [529, 150] on div "Planned Maint Kortrijk-[GEOGRAPHIC_DATA] Unplanned Maint [GEOGRAPHIC_DATA] ([GE…" at bounding box center [838, 328] width 1304 height 540
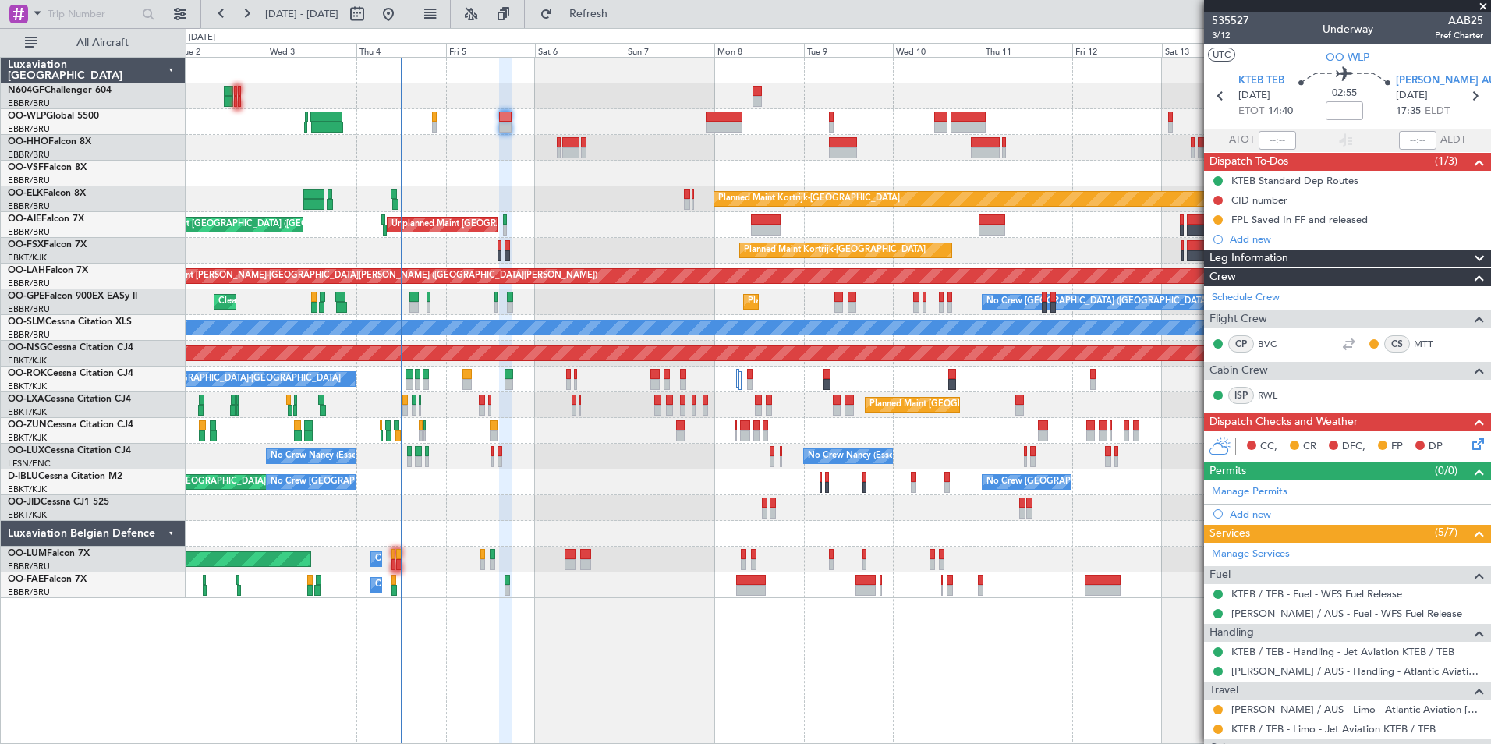
click at [1470, 437] on icon at bounding box center [1475, 441] width 12 height 12
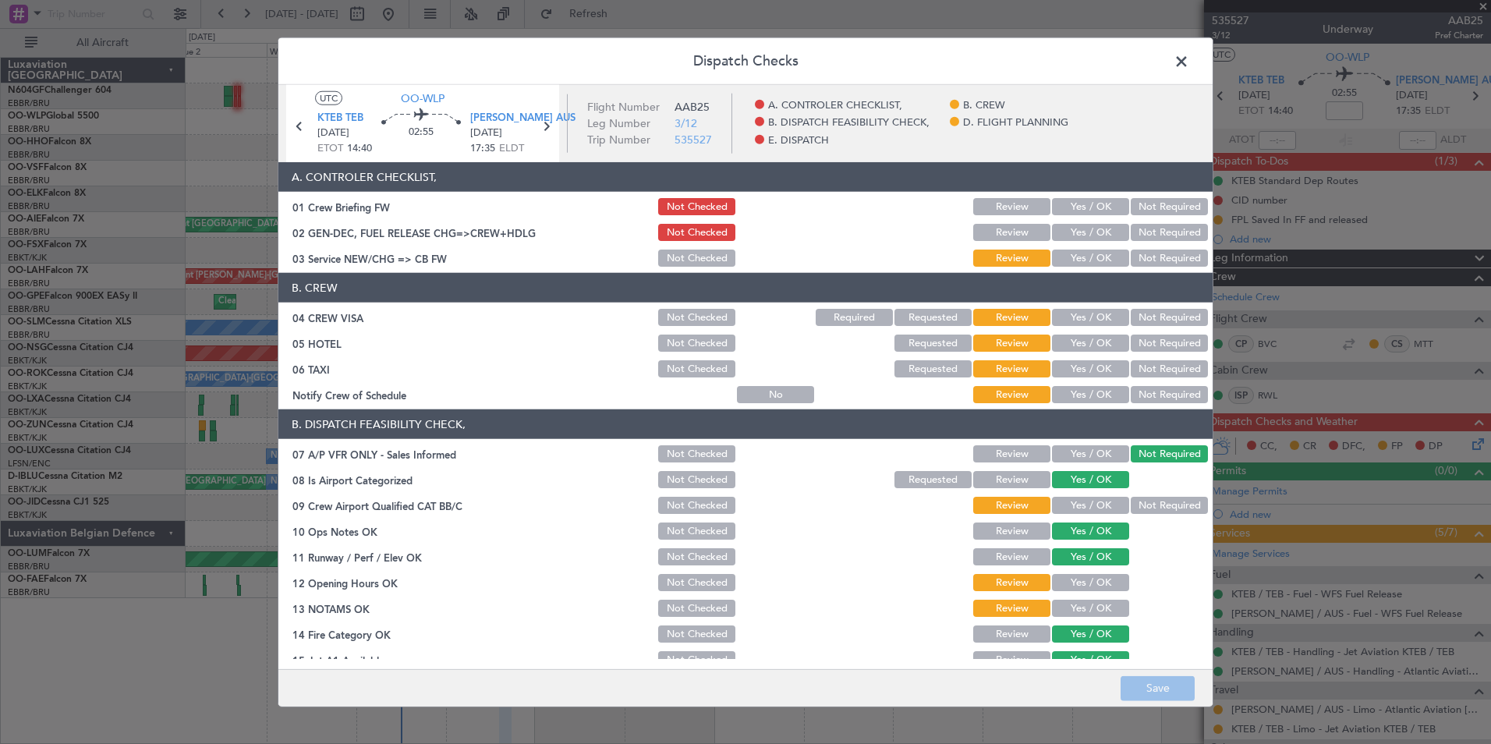
click at [1062, 263] on button "Yes / OK" at bounding box center [1090, 257] width 77 height 17
click at [1151, 313] on button "Not Required" at bounding box center [1169, 317] width 77 height 17
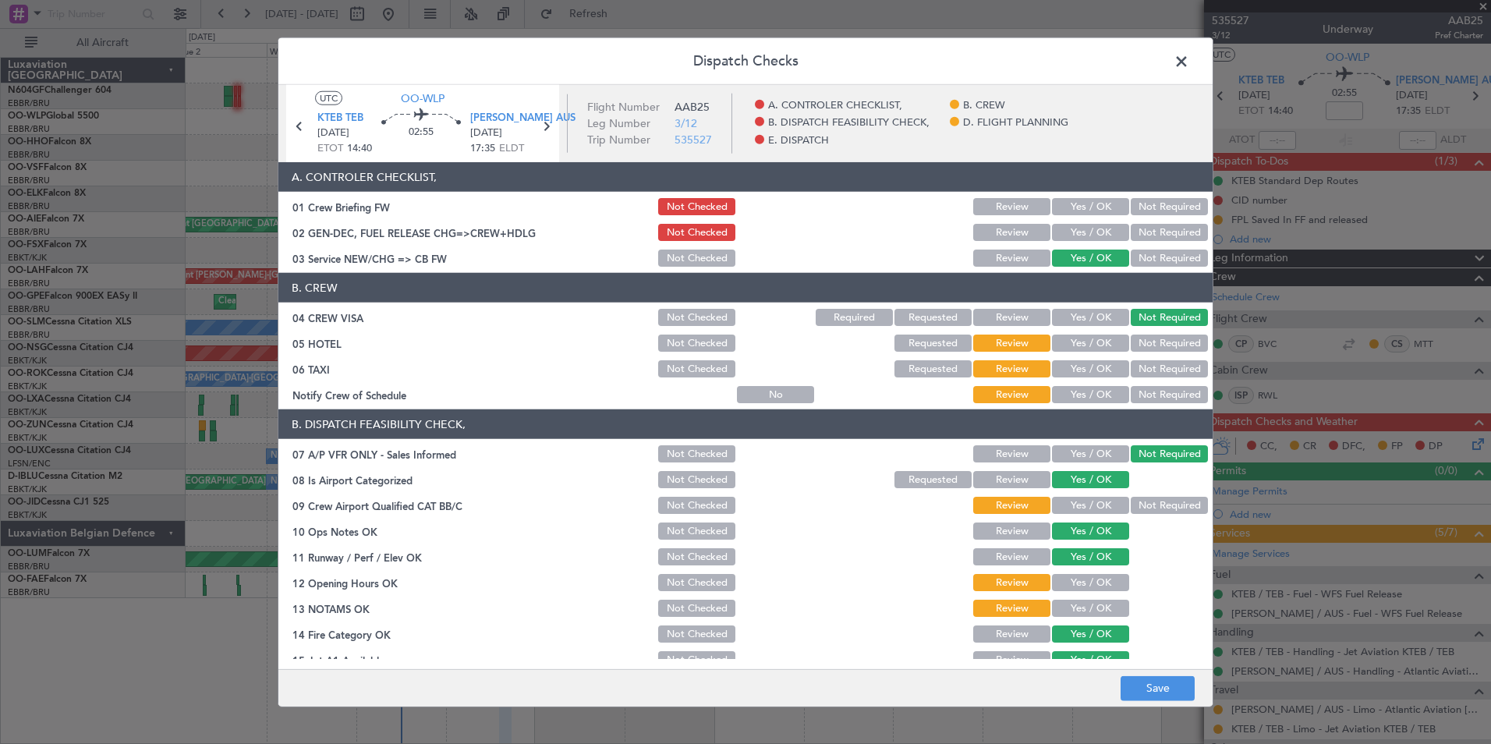
click at [1151, 334] on div "Not Required" at bounding box center [1167, 343] width 79 height 22
click at [1148, 345] on button "Not Required" at bounding box center [1169, 342] width 77 height 17
click at [1146, 357] on section "B. CREW 04 CREW VISA Not Checked Required Requested Review Yes / OK Not Require…" at bounding box center [745, 339] width 934 height 133
click at [1140, 367] on button "Not Required" at bounding box center [1169, 368] width 77 height 17
click at [1106, 392] on button "Yes / OK" at bounding box center [1090, 394] width 77 height 17
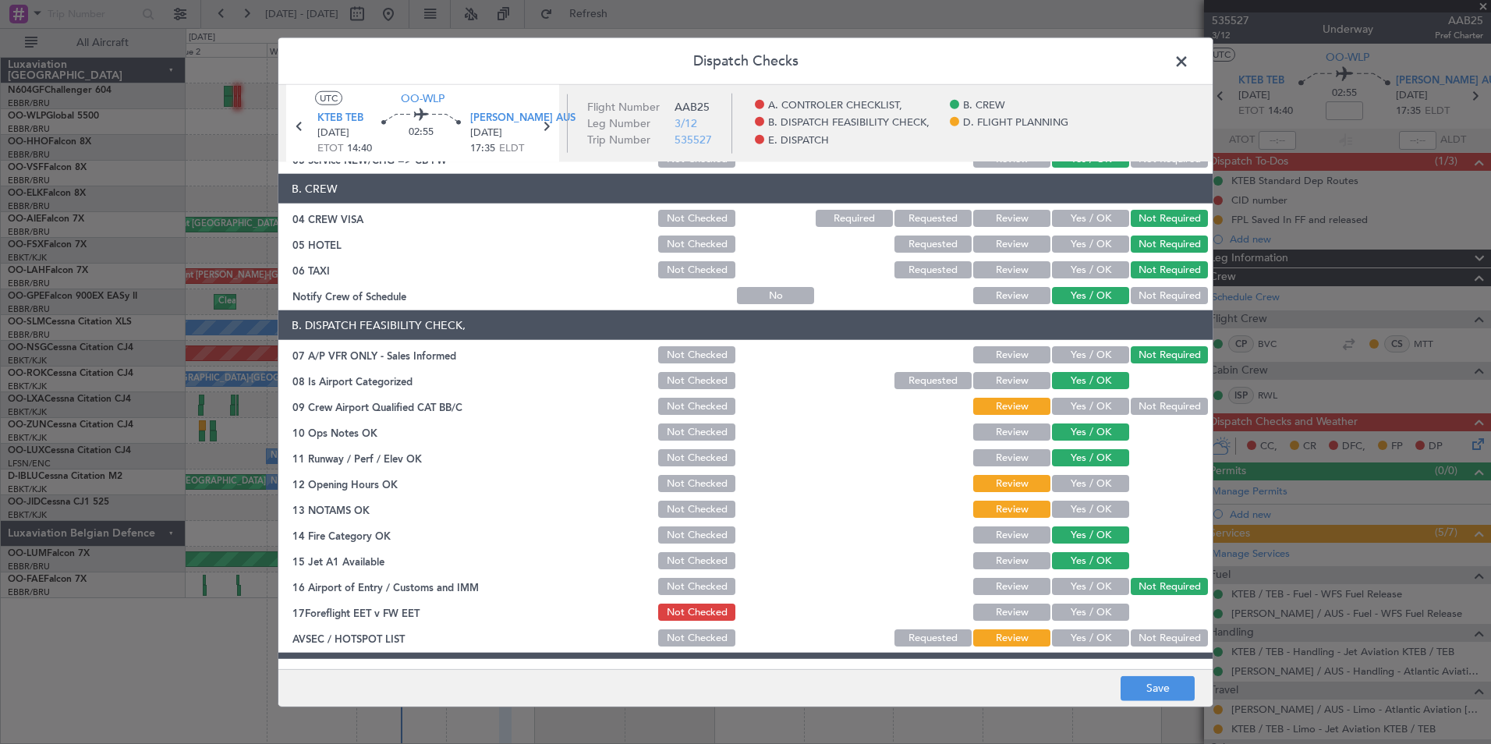
scroll to position [156, 0]
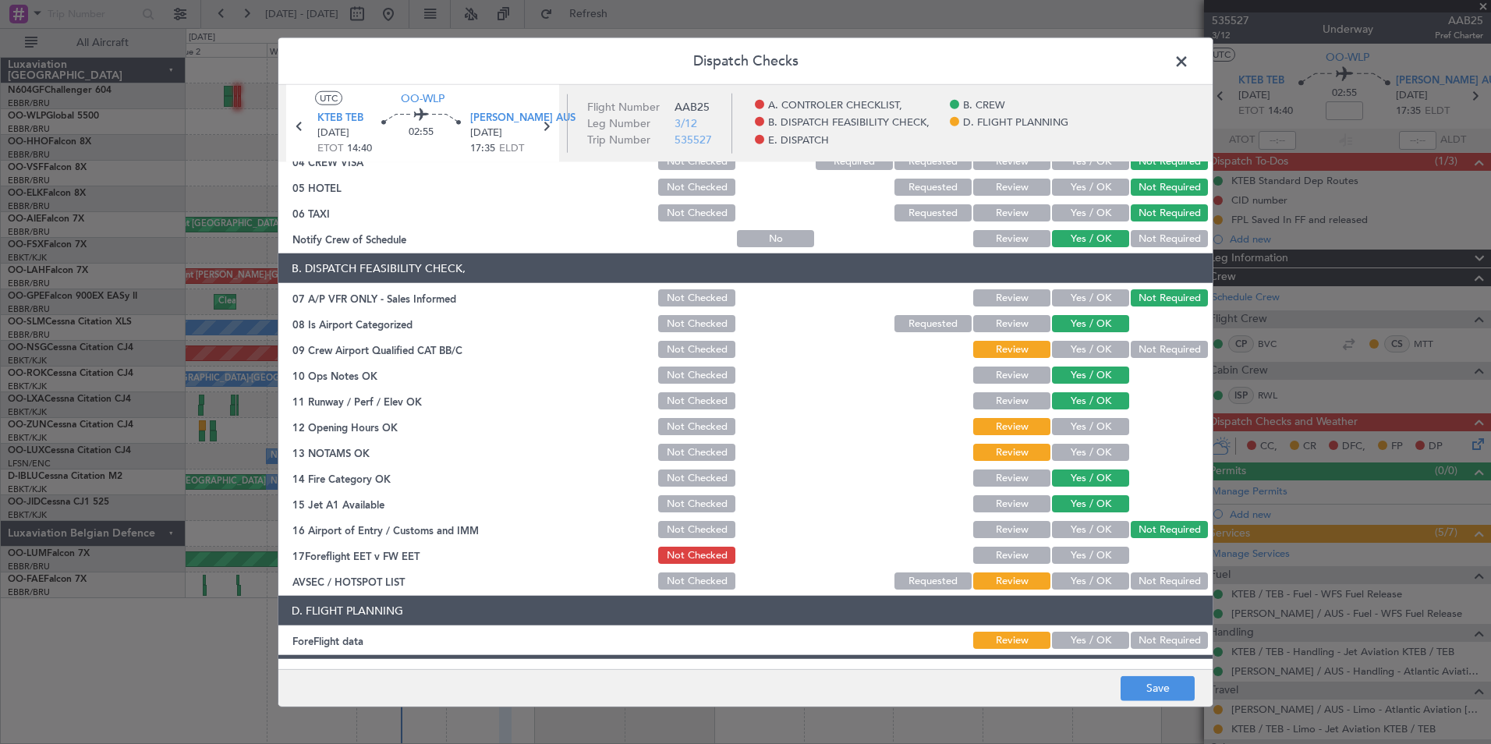
click at [1131, 350] on button "Not Required" at bounding box center [1169, 349] width 77 height 17
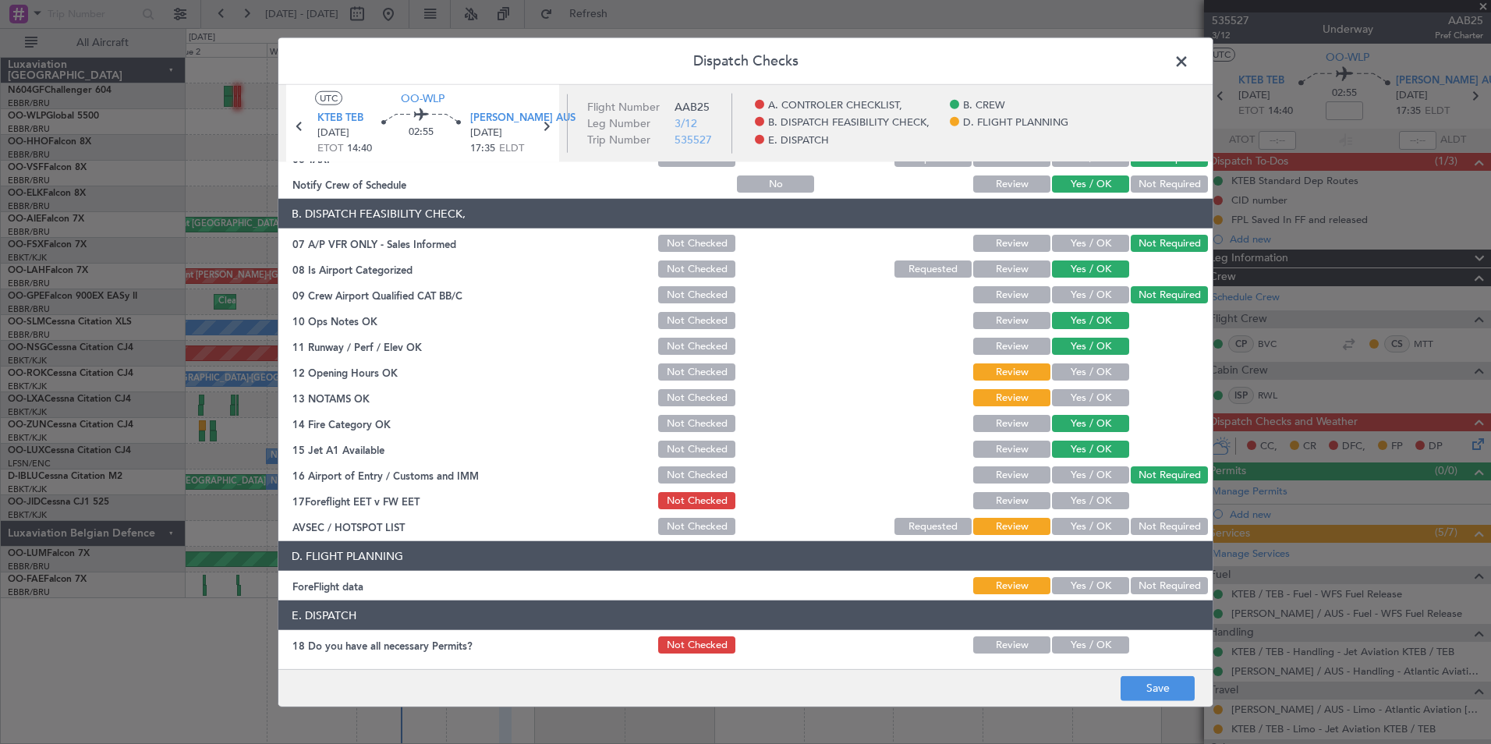
scroll to position [234, 0]
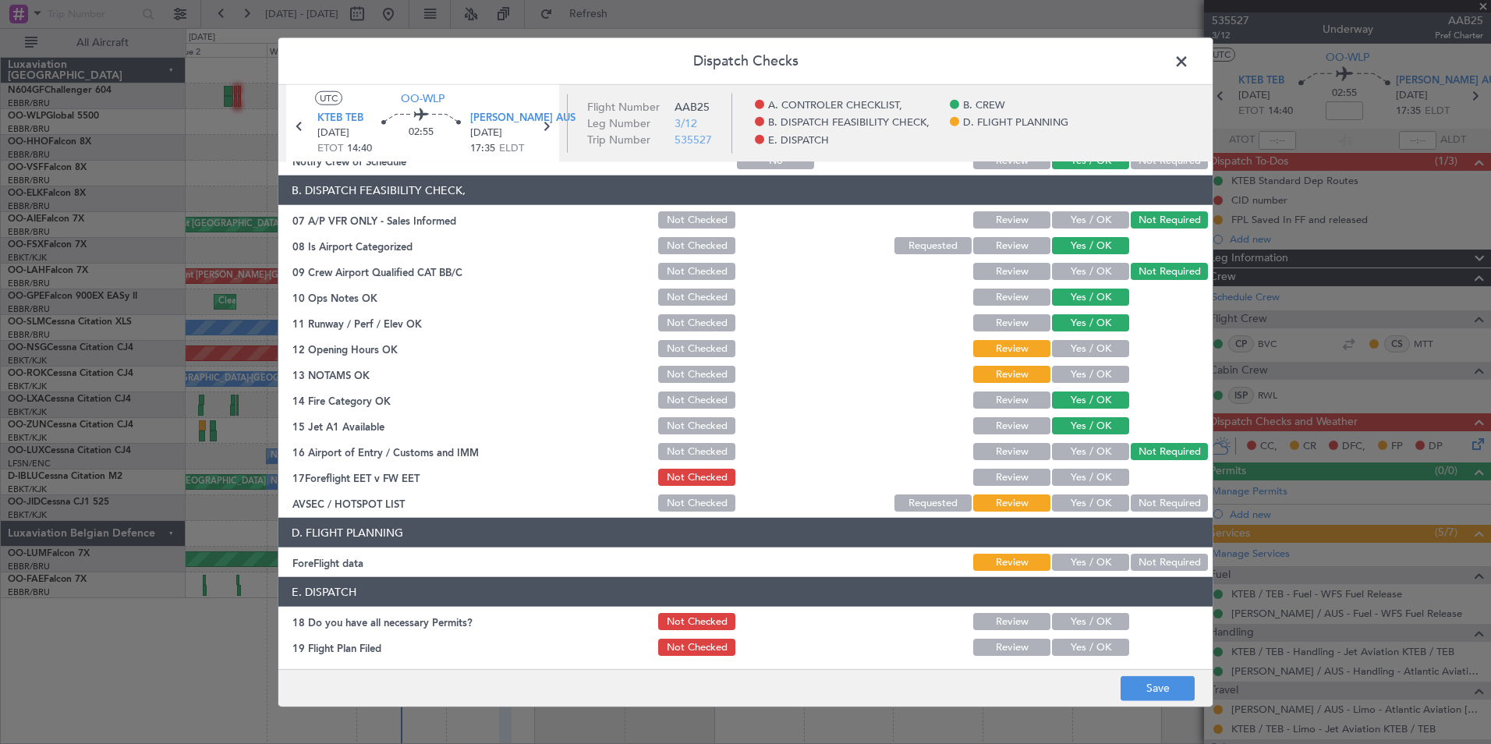
click at [1067, 350] on button "Yes / OK" at bounding box center [1090, 348] width 77 height 17
click at [1070, 370] on button "Yes / OK" at bounding box center [1090, 374] width 77 height 17
click at [1089, 497] on button "Yes / OK" at bounding box center [1090, 502] width 77 height 17
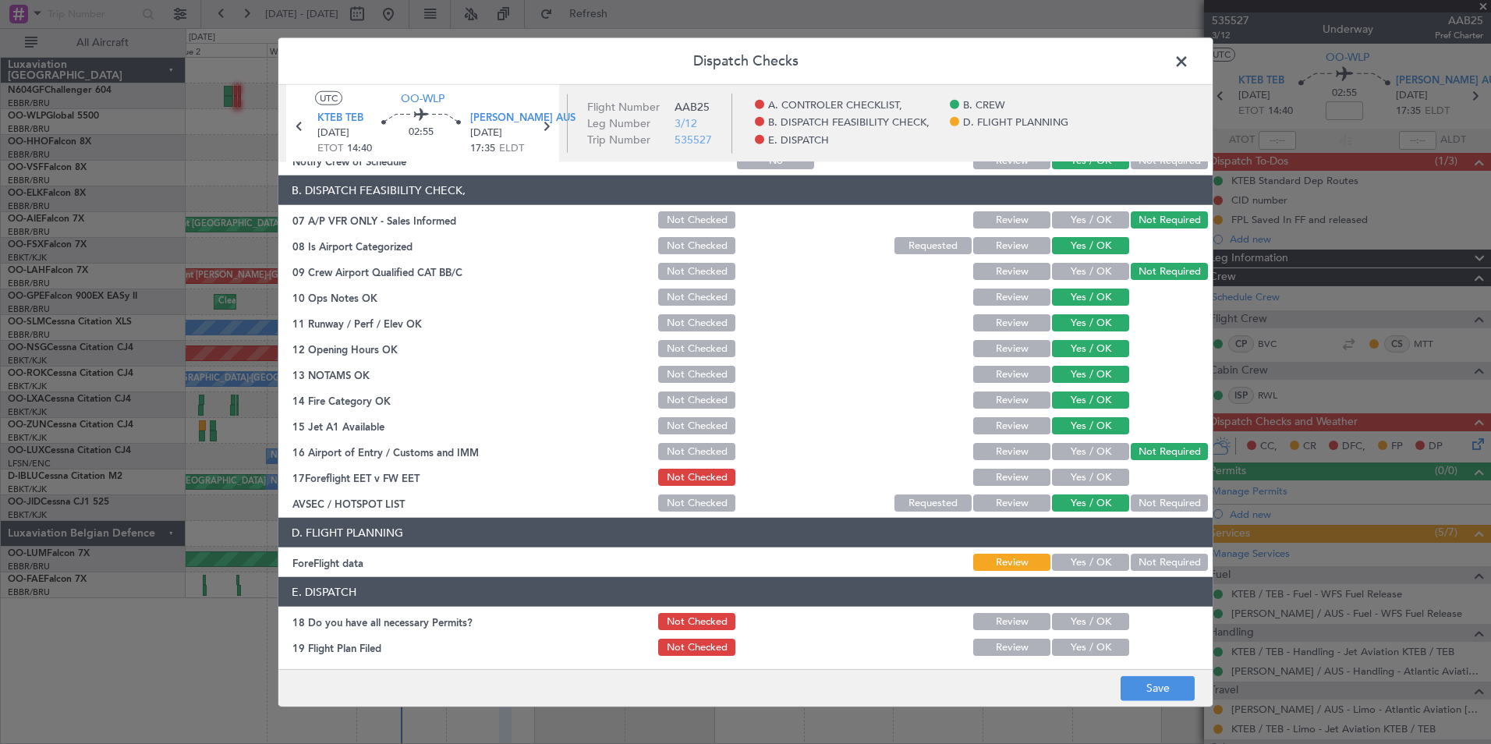
click at [1081, 483] on button "Yes / OK" at bounding box center [1090, 477] width 77 height 17
click at [1089, 567] on button "Yes / OK" at bounding box center [1090, 562] width 77 height 17
click at [1152, 688] on button "Save" at bounding box center [1157, 687] width 74 height 25
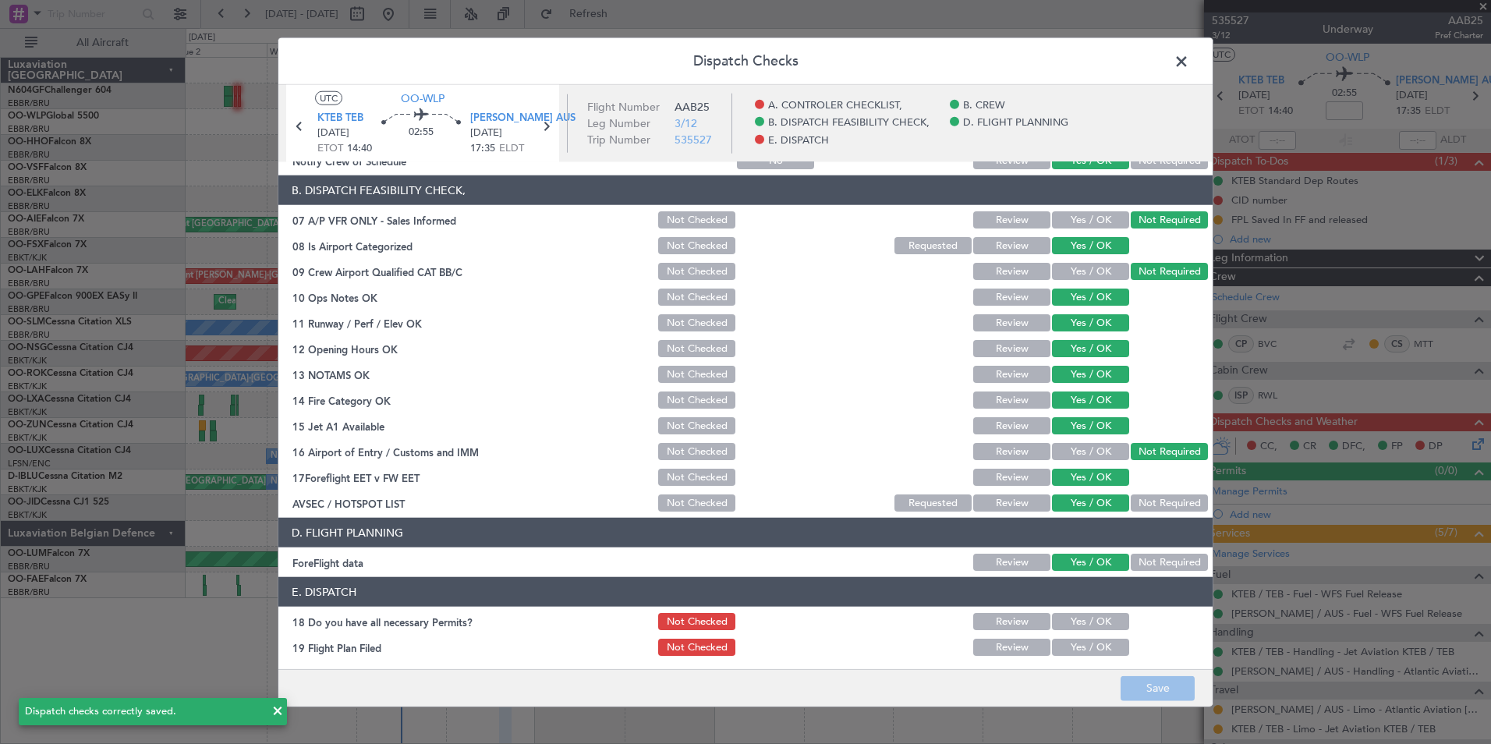
click at [1189, 50] on span at bounding box center [1189, 65] width 0 height 31
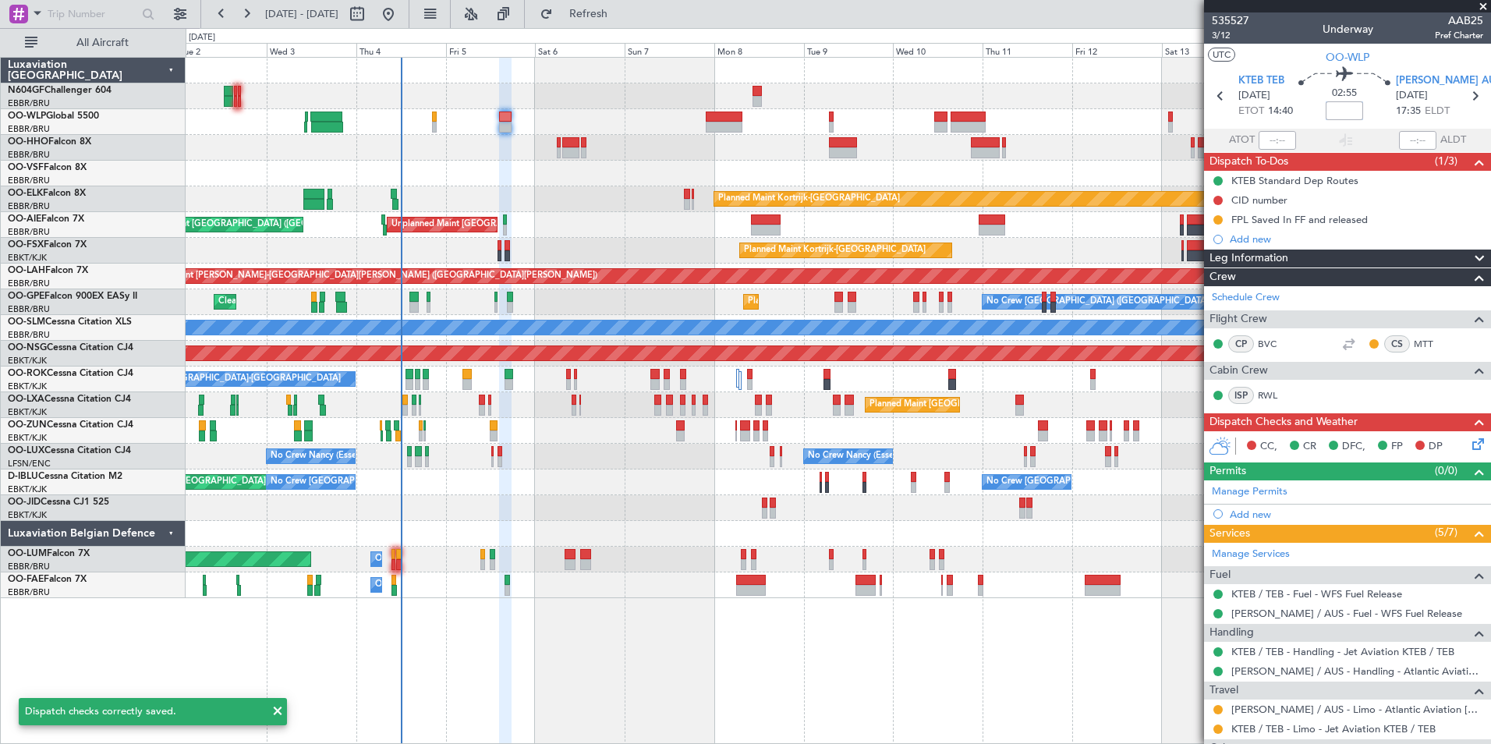
click at [1335, 115] on input at bounding box center [1343, 110] width 37 height 19
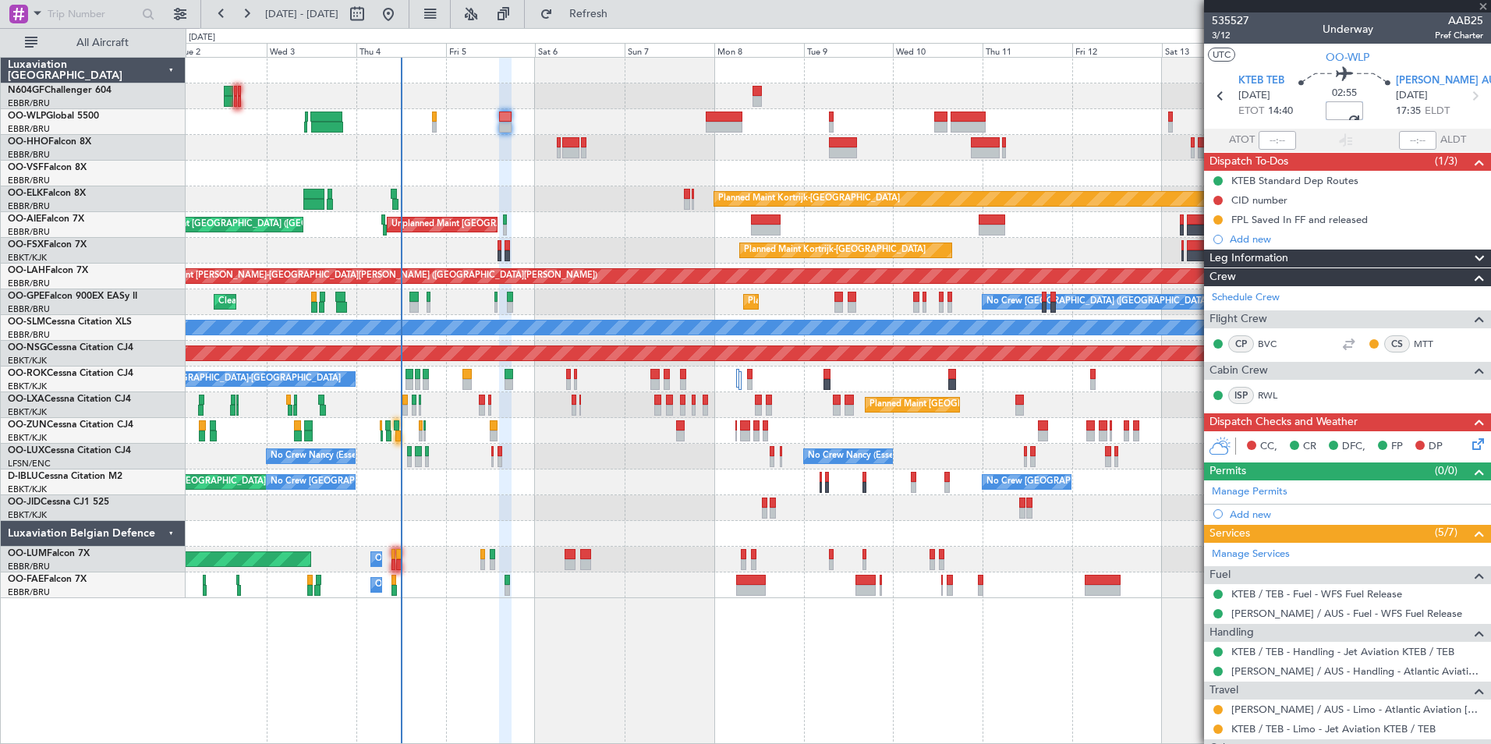
type input "+00:20"
click at [1277, 44] on section "UTC OO-WLP" at bounding box center [1347, 55] width 287 height 23
click at [537, 193] on div "Planned Maint Kortrijk-[GEOGRAPHIC_DATA]" at bounding box center [838, 199] width 1304 height 26
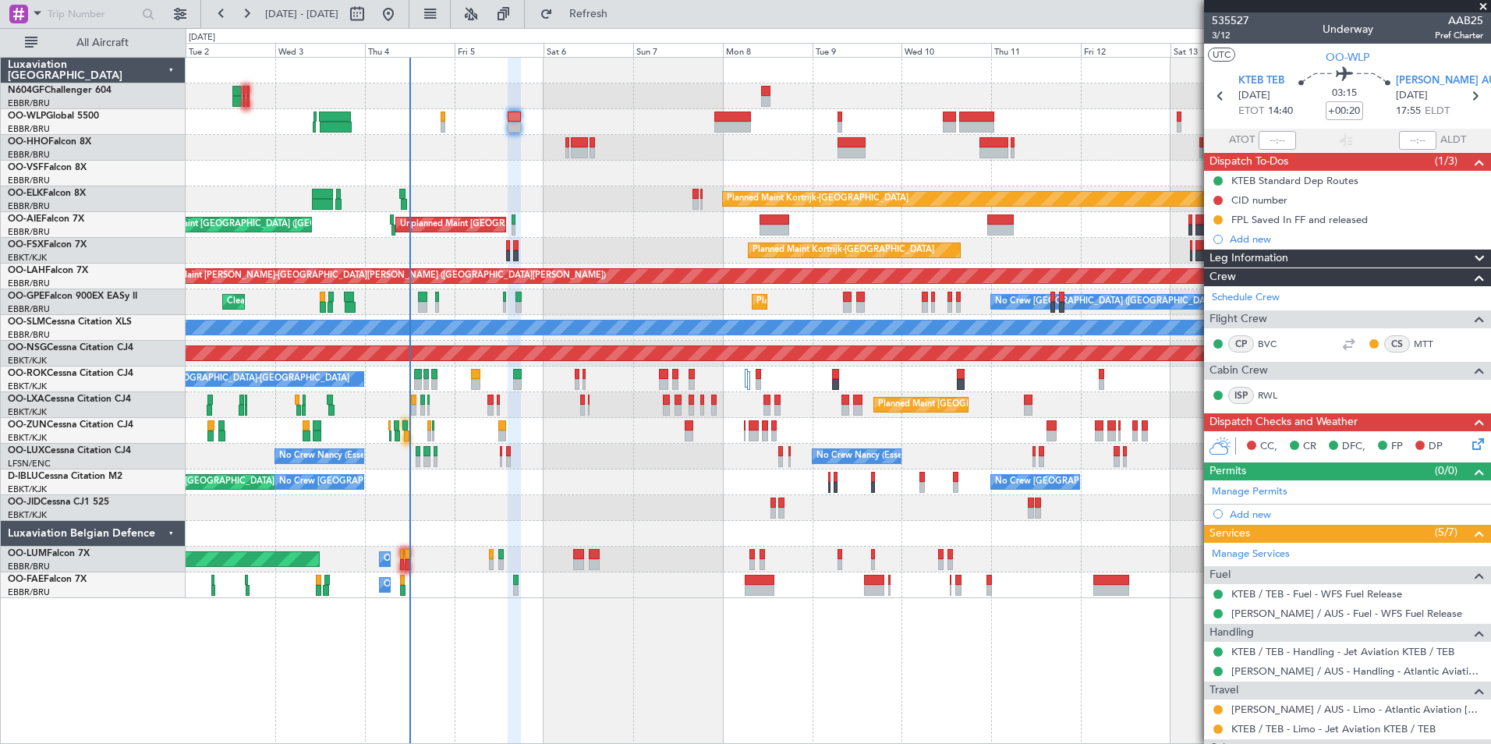
click at [516, 182] on div at bounding box center [838, 174] width 1304 height 26
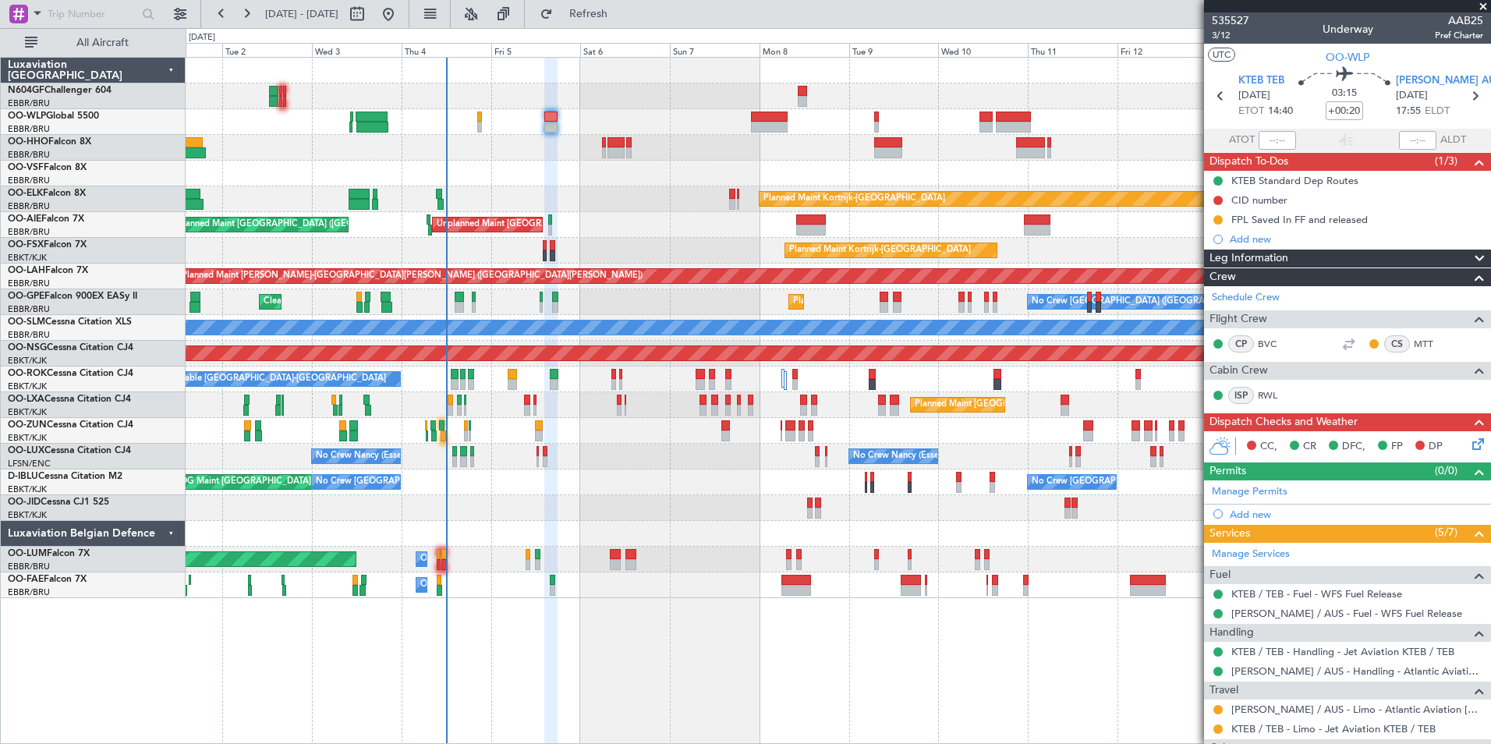
click at [553, 188] on div "Planned Maint Berlin (Brandenburg) Planned Maint Kortrijk-Wevelgem Unplanned Ma…" at bounding box center [838, 328] width 1304 height 540
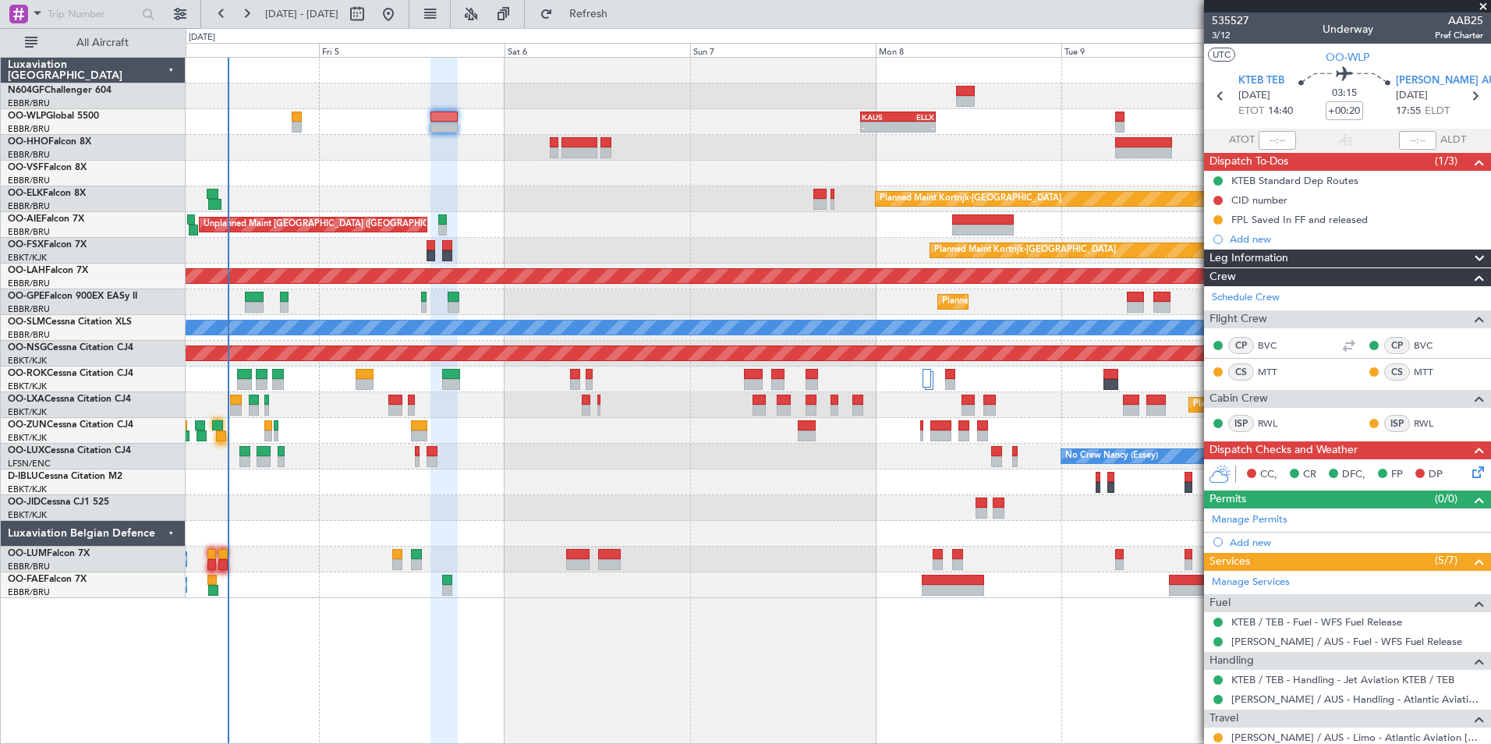
click at [598, 445] on div "- - KAUS 22:00 Z ELLX 07:45 Z - - LTCG 15:40 Z RJTT 01:00 Z 12:05 Z 20:30 Z EBL…" at bounding box center [838, 328] width 1304 height 540
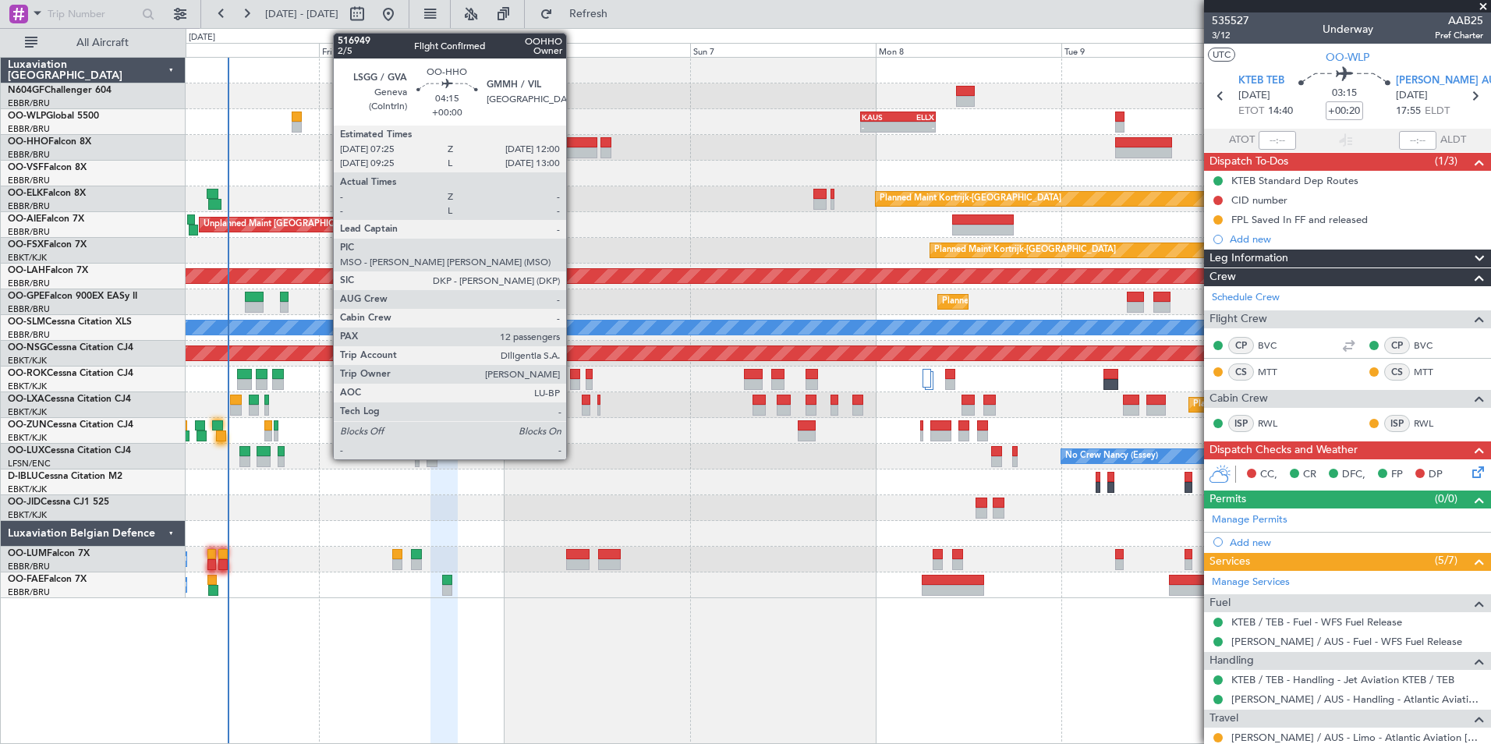
click at [573, 142] on div at bounding box center [579, 142] width 36 height 11
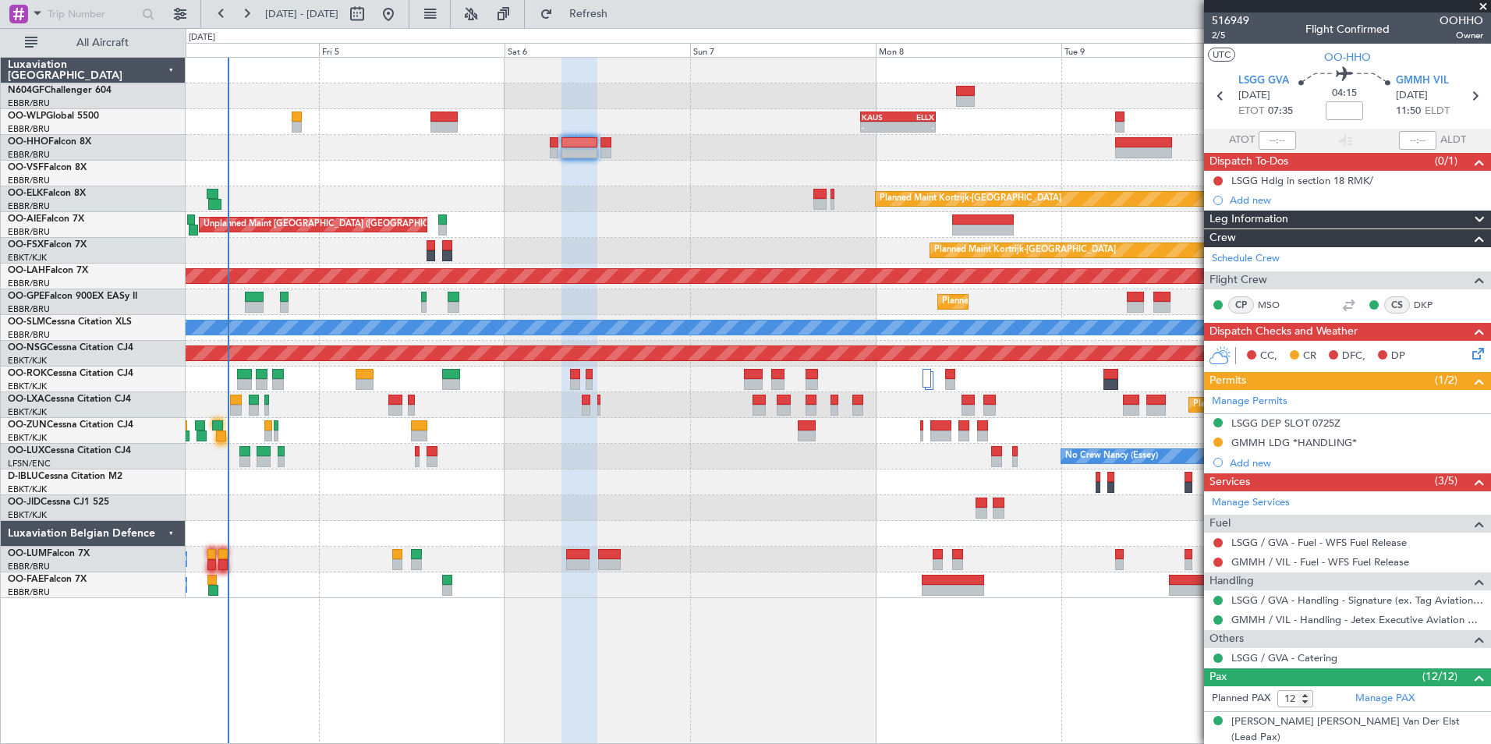
click at [649, 189] on div "Planned Maint Kortrijk-[GEOGRAPHIC_DATA]" at bounding box center [838, 199] width 1304 height 26
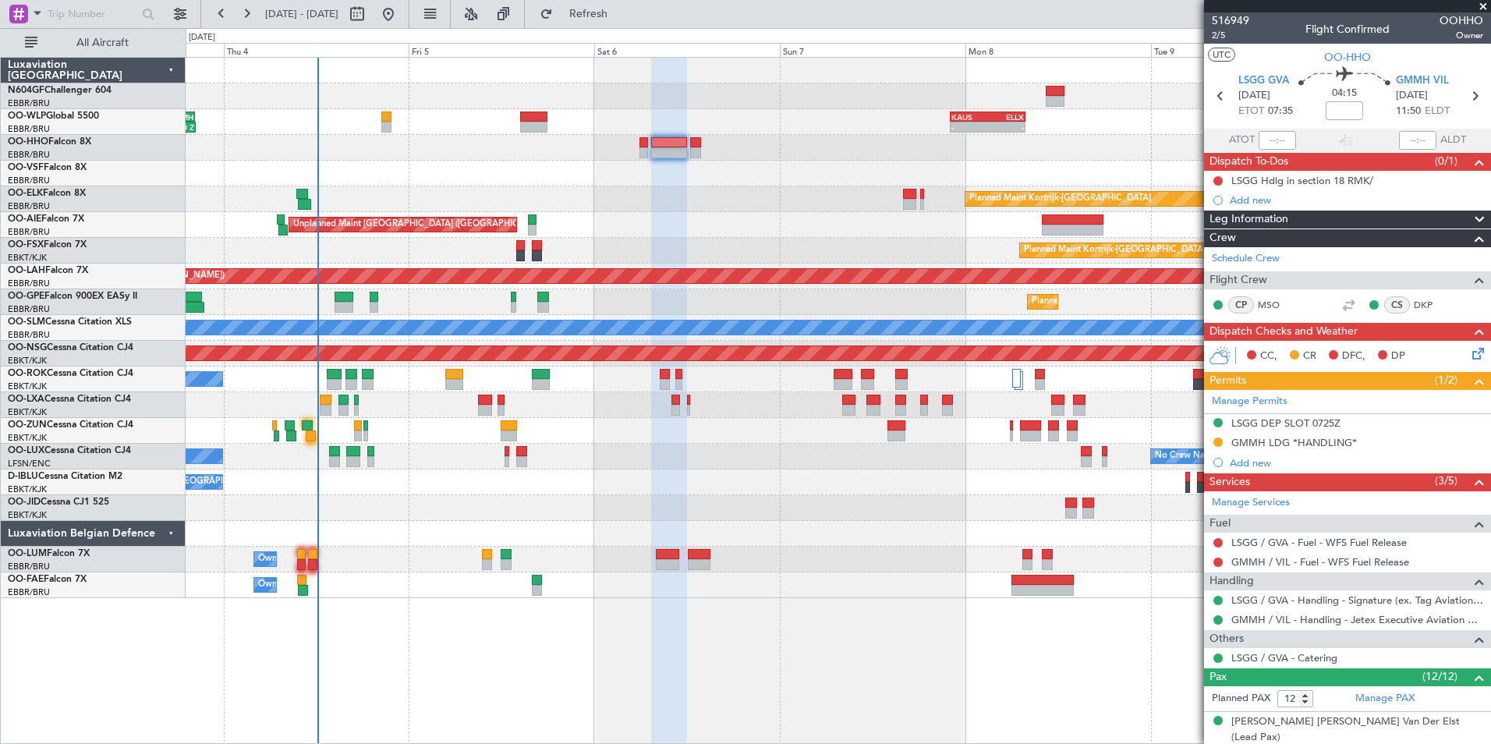
click at [691, 180] on div "- - KAUS 22:00 Z ELLX 07:45 Z - - LTCG 15:40 Z RJTT 01:00 Z 12:05 Z 20:30 Z EBL…" at bounding box center [838, 328] width 1304 height 540
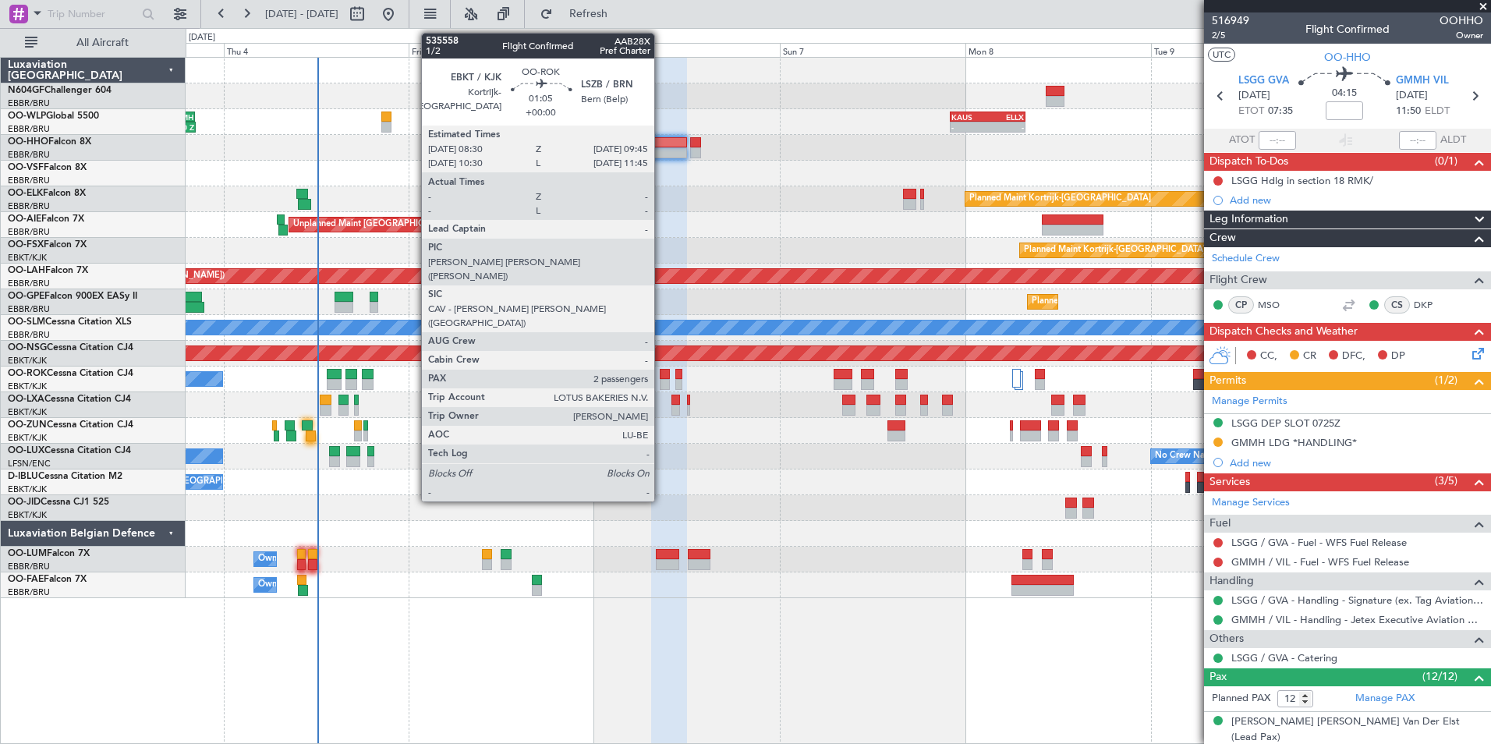
click at [661, 378] on div at bounding box center [665, 374] width 10 height 11
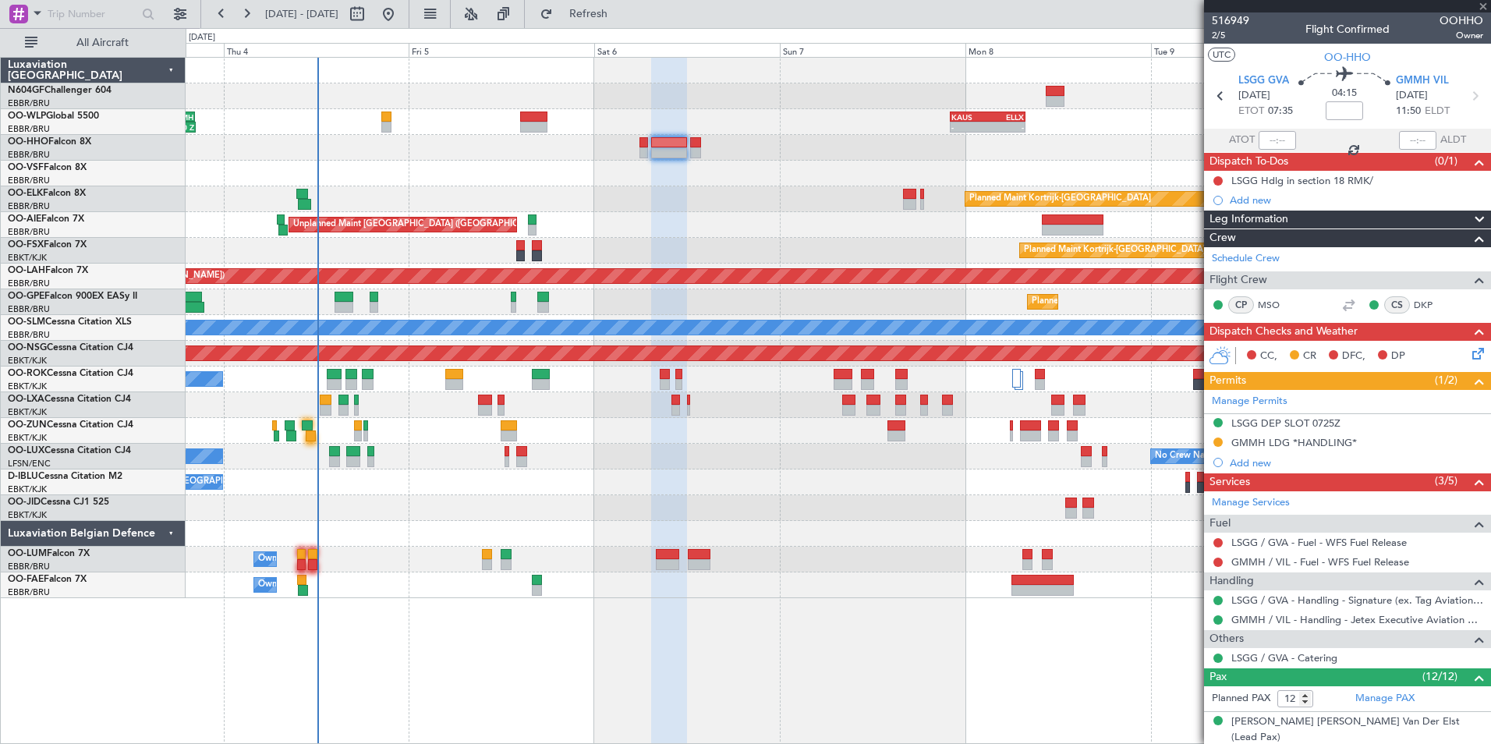
type input "2"
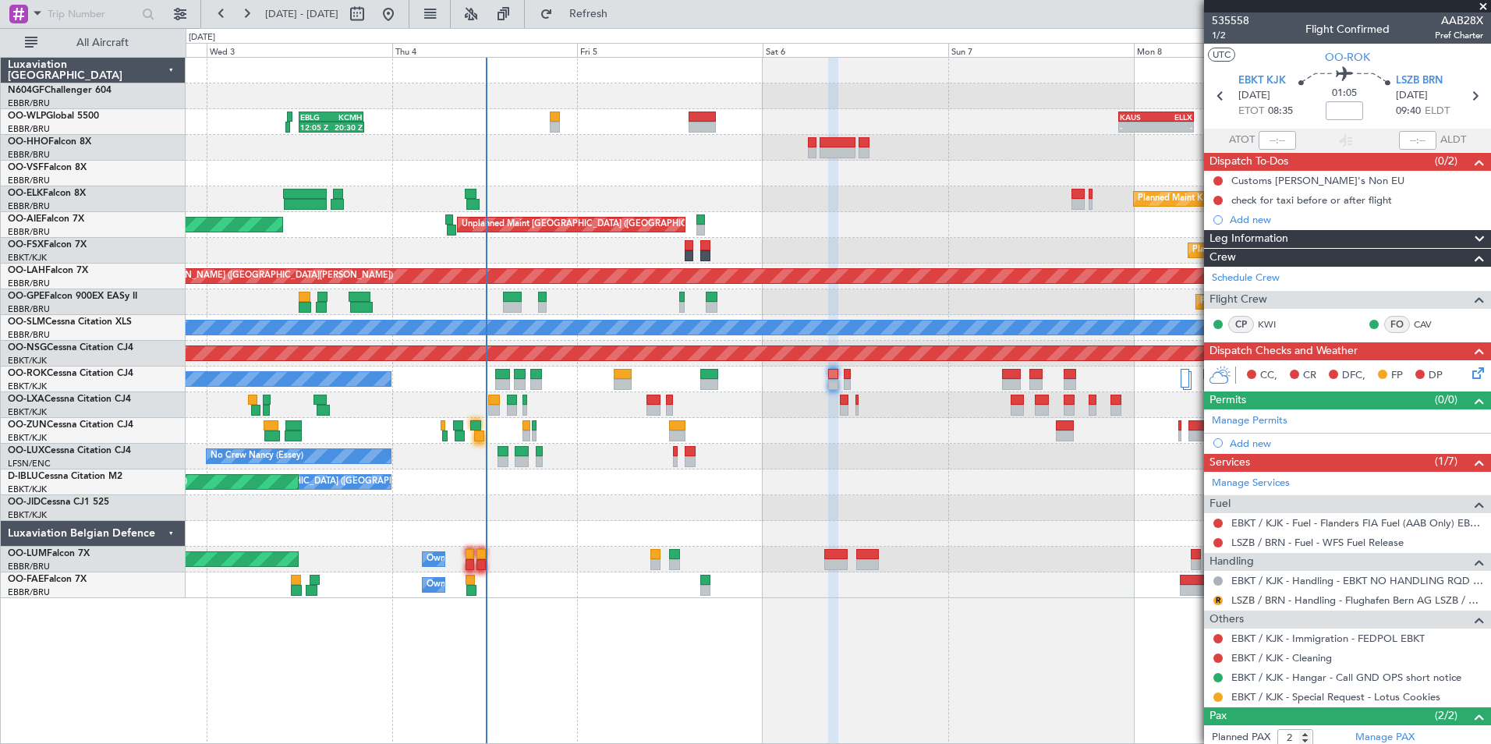
click at [543, 239] on div "Planned Maint Kortrijk-[GEOGRAPHIC_DATA]" at bounding box center [838, 251] width 1304 height 26
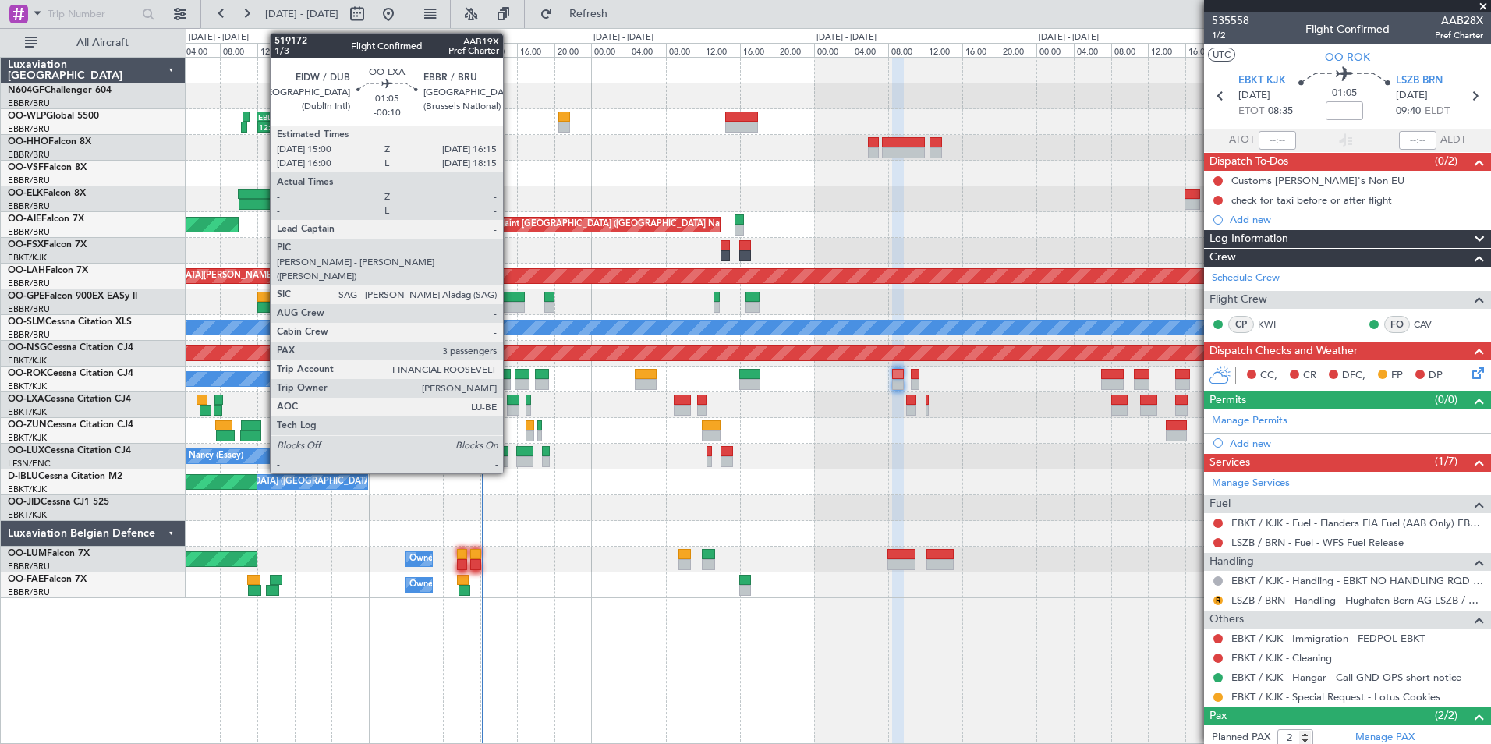
click at [510, 401] on div at bounding box center [513, 400] width 12 height 11
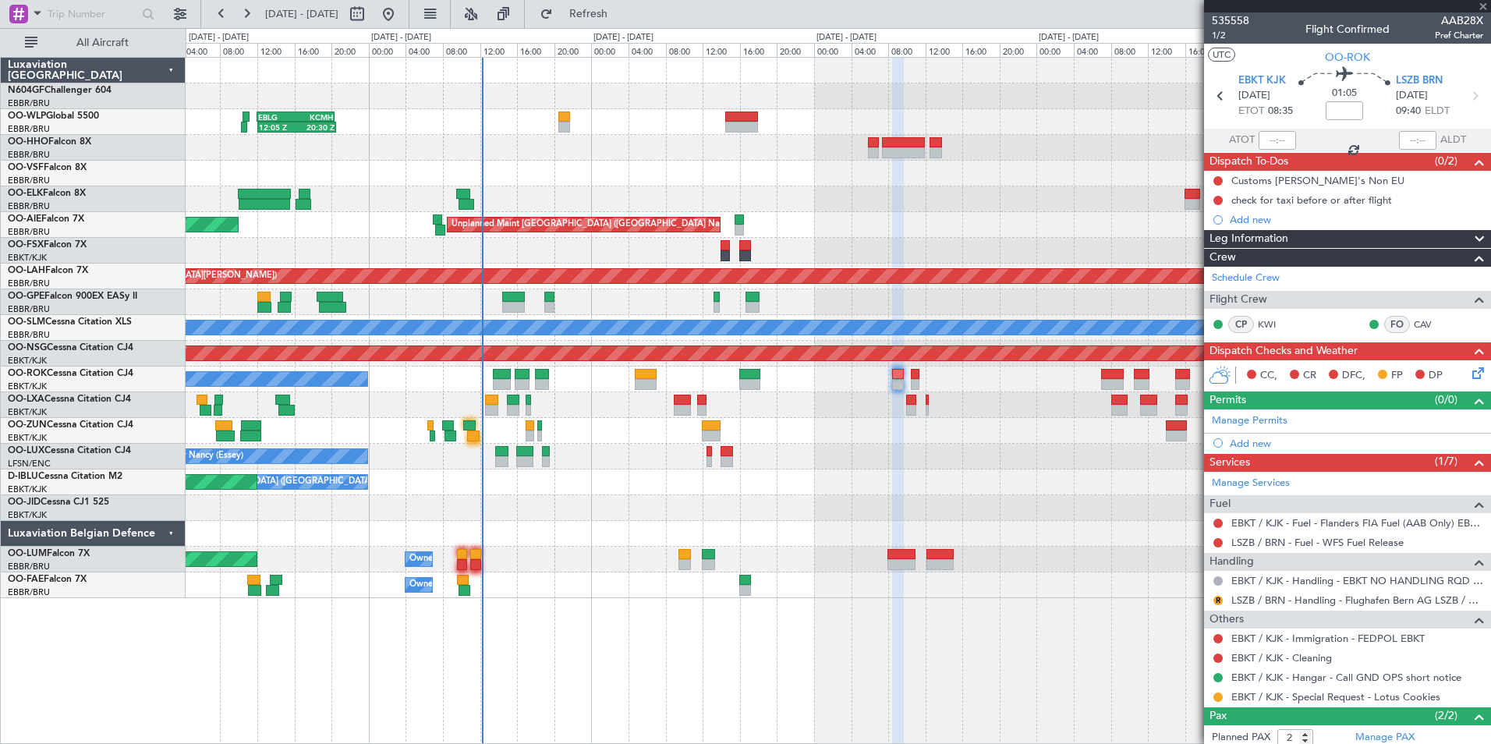
type input "-00:10"
type input "3"
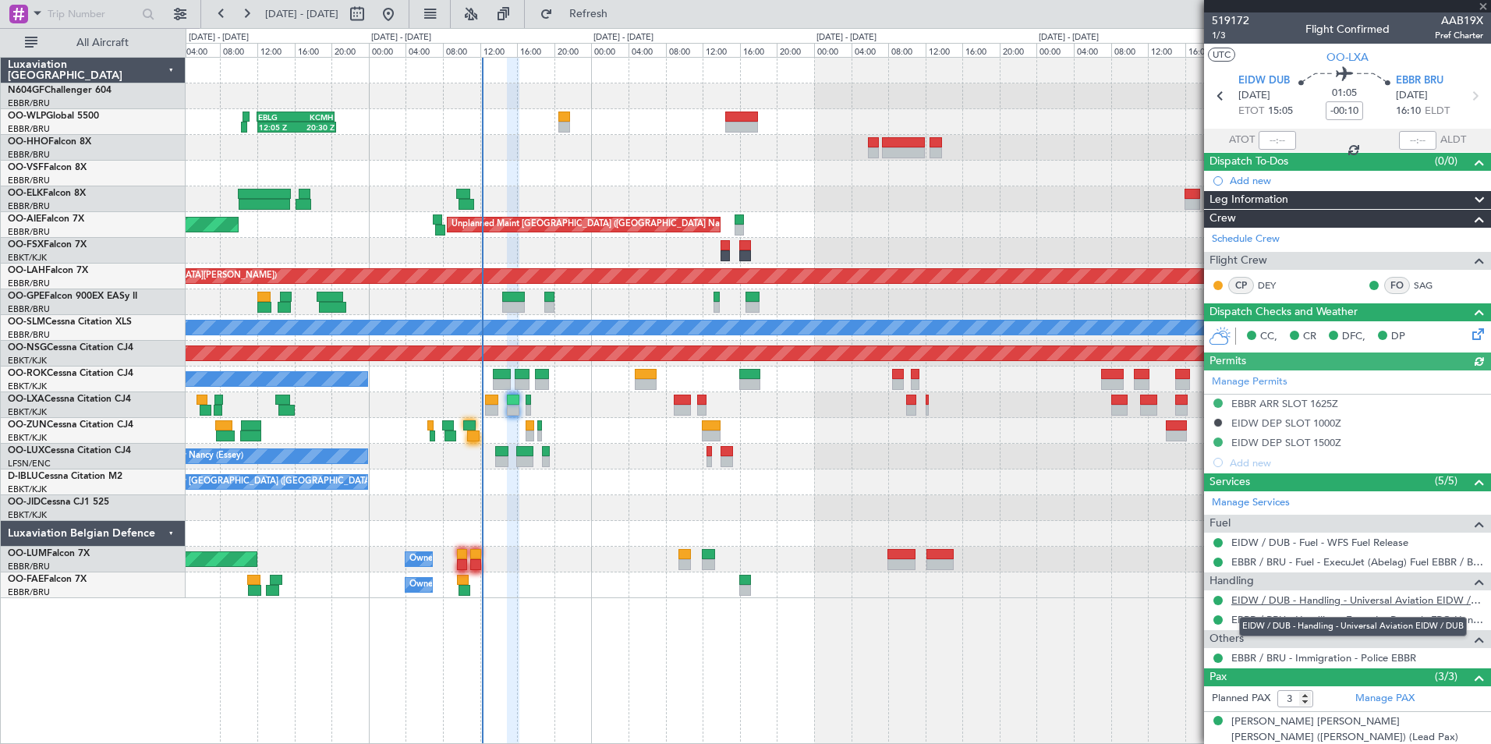
click at [1245, 599] on link "EIDW / DUB - Handling - Universal Aviation EIDW / DUB" at bounding box center [1357, 599] width 252 height 13
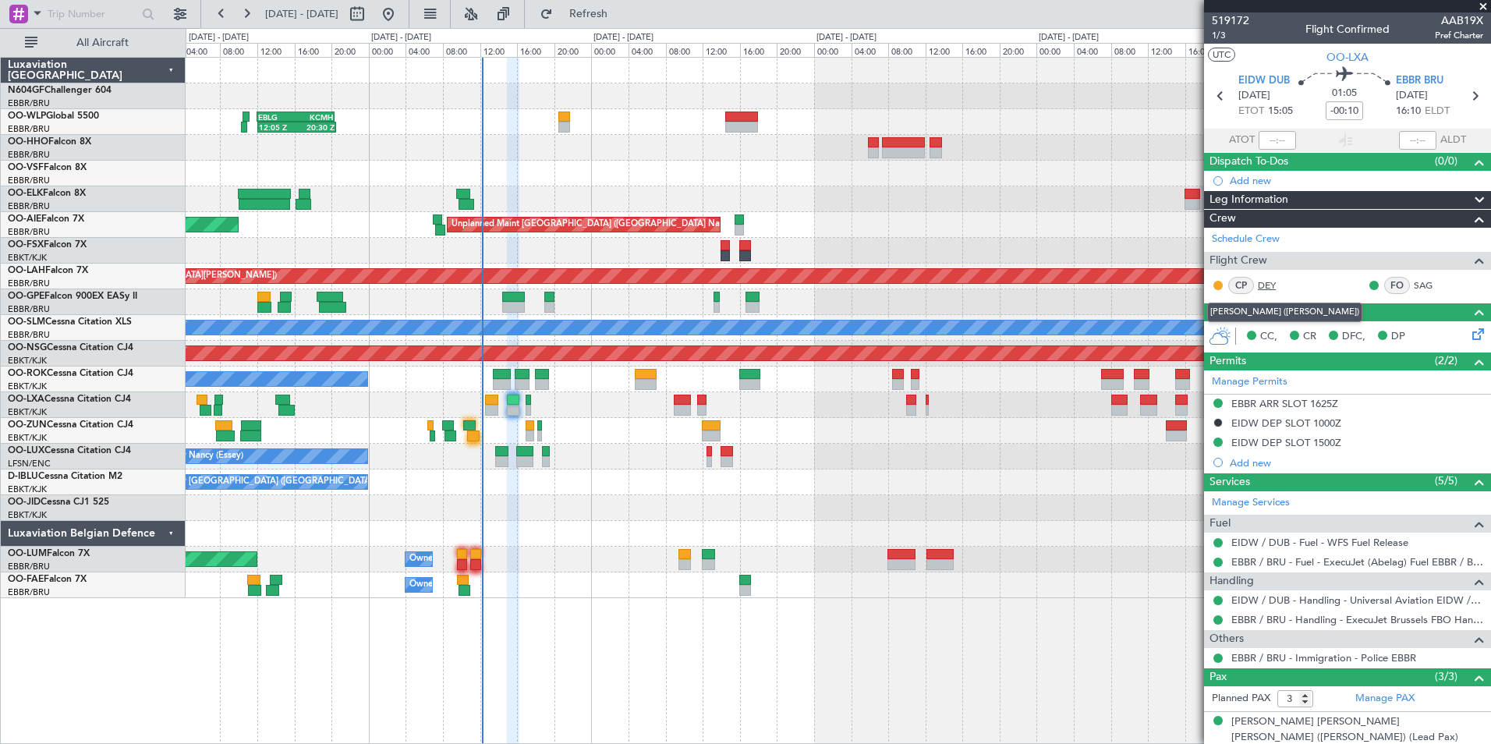
click at [1273, 284] on link "DEY" at bounding box center [1275, 285] width 35 height 14
click at [589, 468] on div "No Crew Nancy (Essey) No Crew Nancy (Essey)" at bounding box center [838, 457] width 1304 height 26
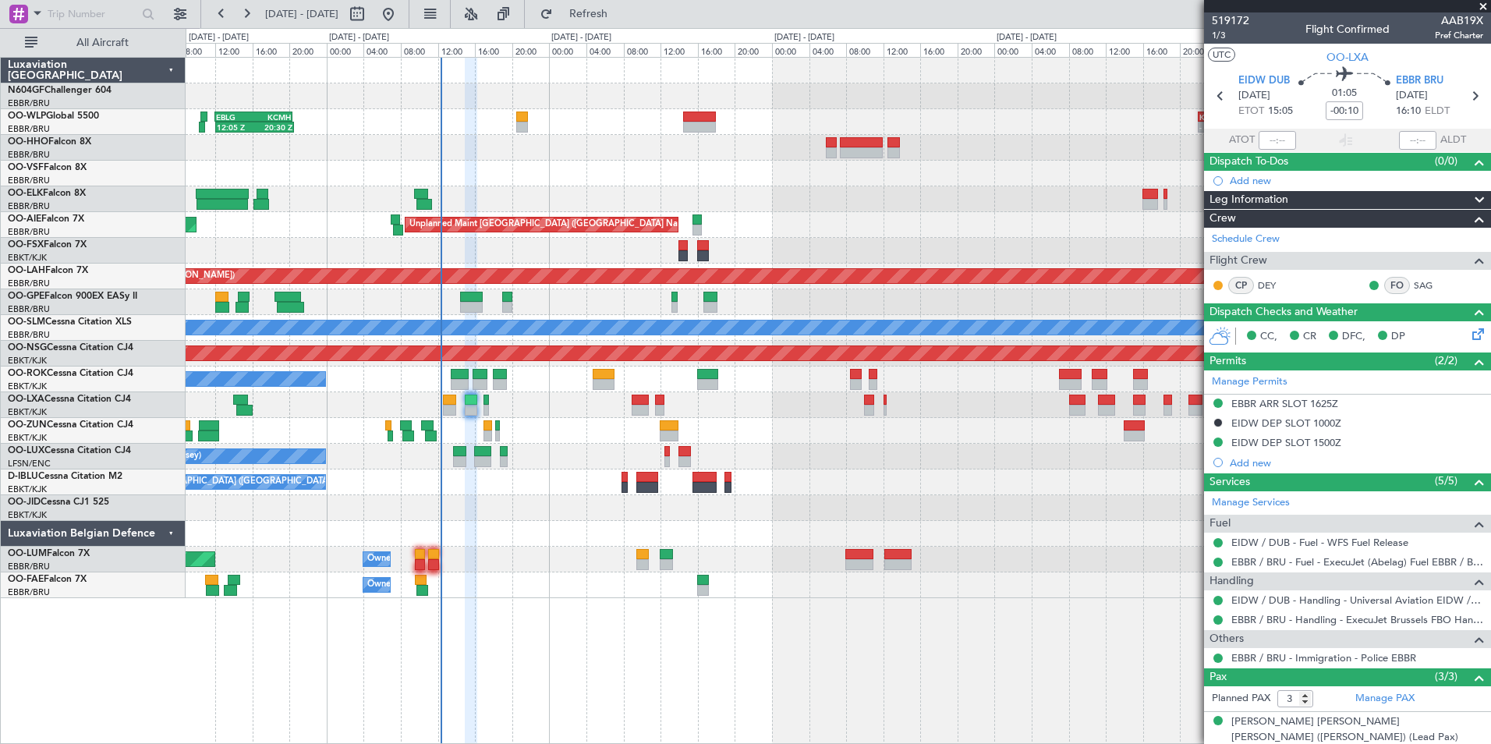
click at [565, 473] on div "12:05 Z 20:30 Z EBLG 12:00 Z KCMH 20:20 Z - - KAUS 22:00 Z ELLX 07:45 Z - - LTC…" at bounding box center [838, 328] width 1304 height 540
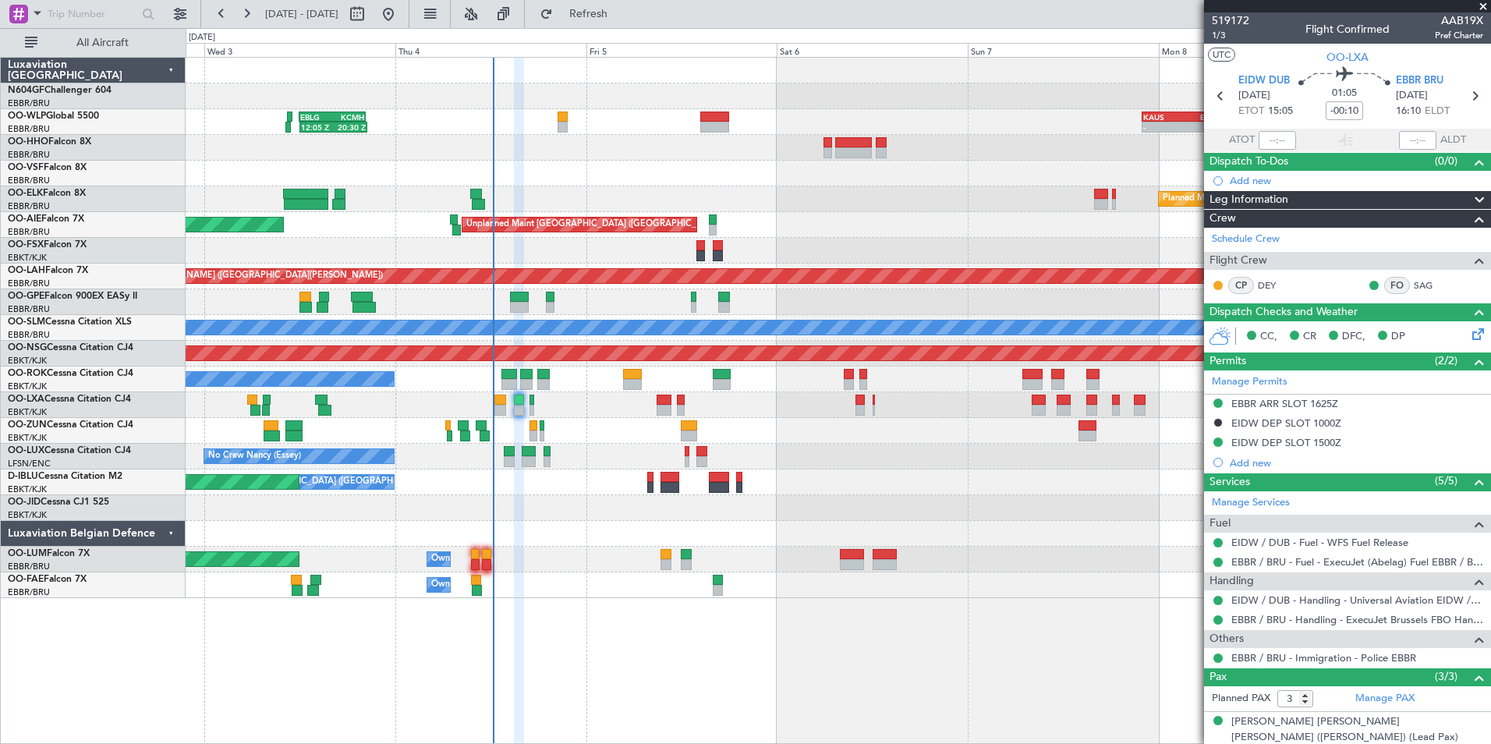
click at [589, 462] on div "12:05 Z 20:30 Z EBLG 12:00 Z KCMH 20:20 Z - - KAUS 22:00 Z ELLX 07:45 Z - - LTC…" at bounding box center [838, 328] width 1304 height 540
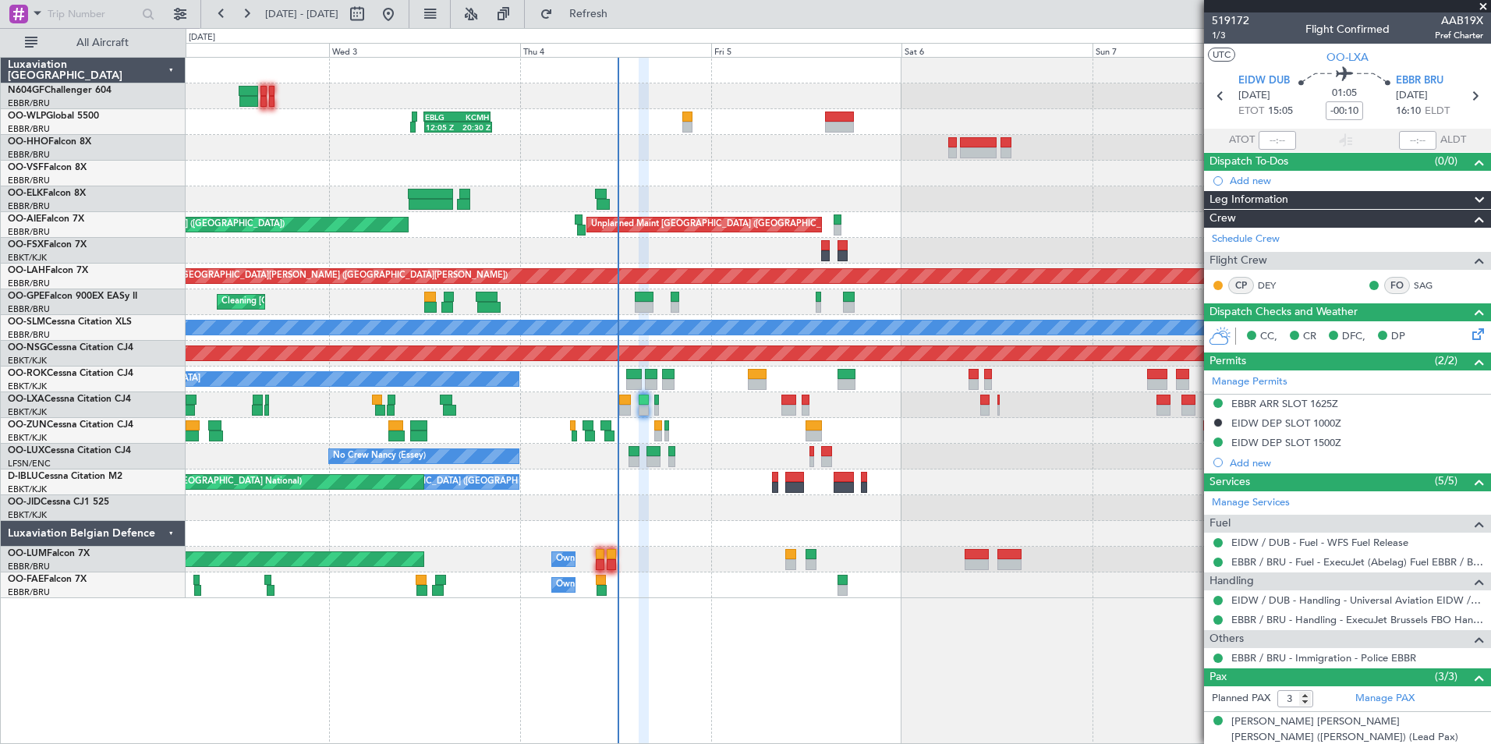
click at [698, 411] on div "12:05 Z 20:30 Z EBLG 12:00 Z KCMH 20:20 Z - - KAUS 22:00 Z ELLX 07:45 Z - - LTC…" at bounding box center [838, 328] width 1304 height 540
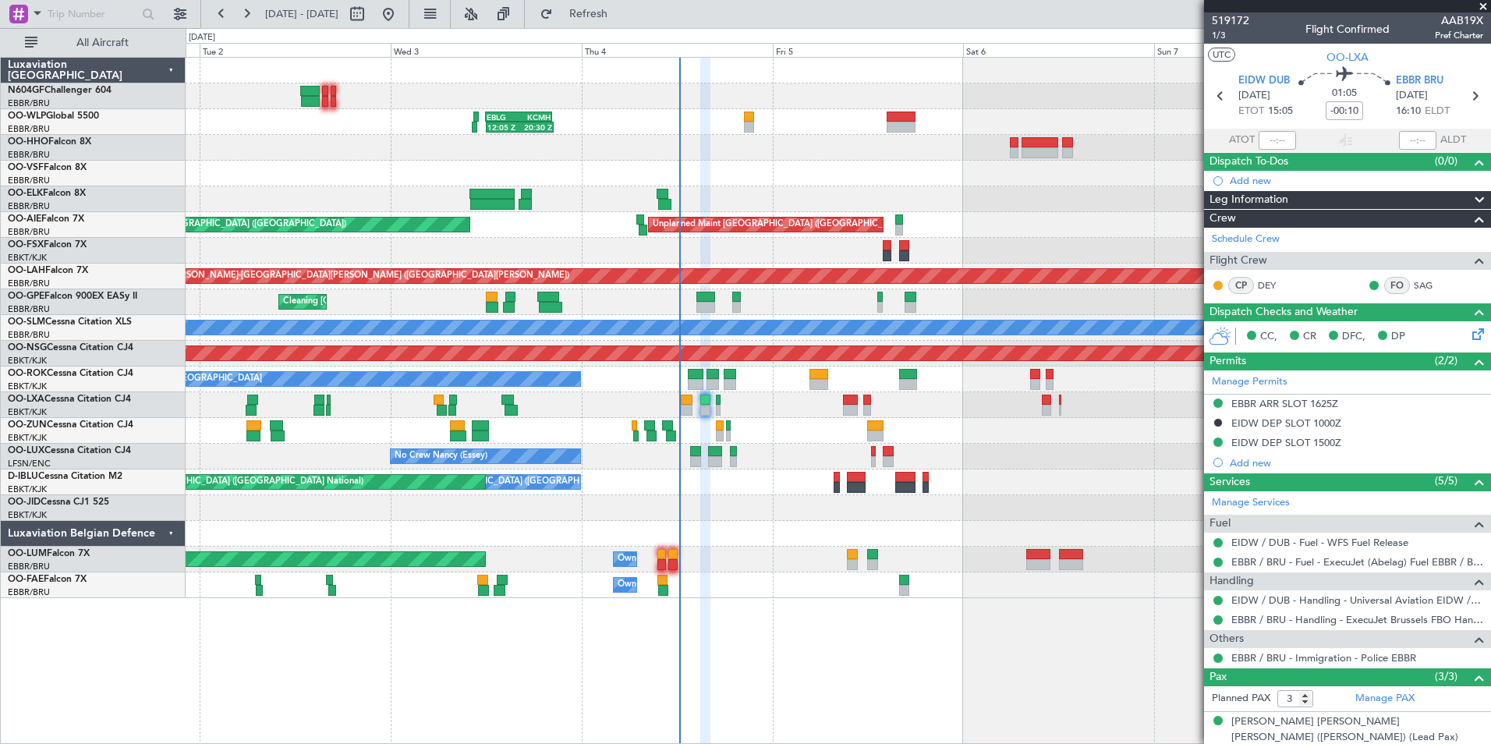
click at [767, 448] on div "No Crew Nancy (Essey) No Crew Nancy (Essey) No Crew Paris (Le Bourget)" at bounding box center [838, 457] width 1304 height 26
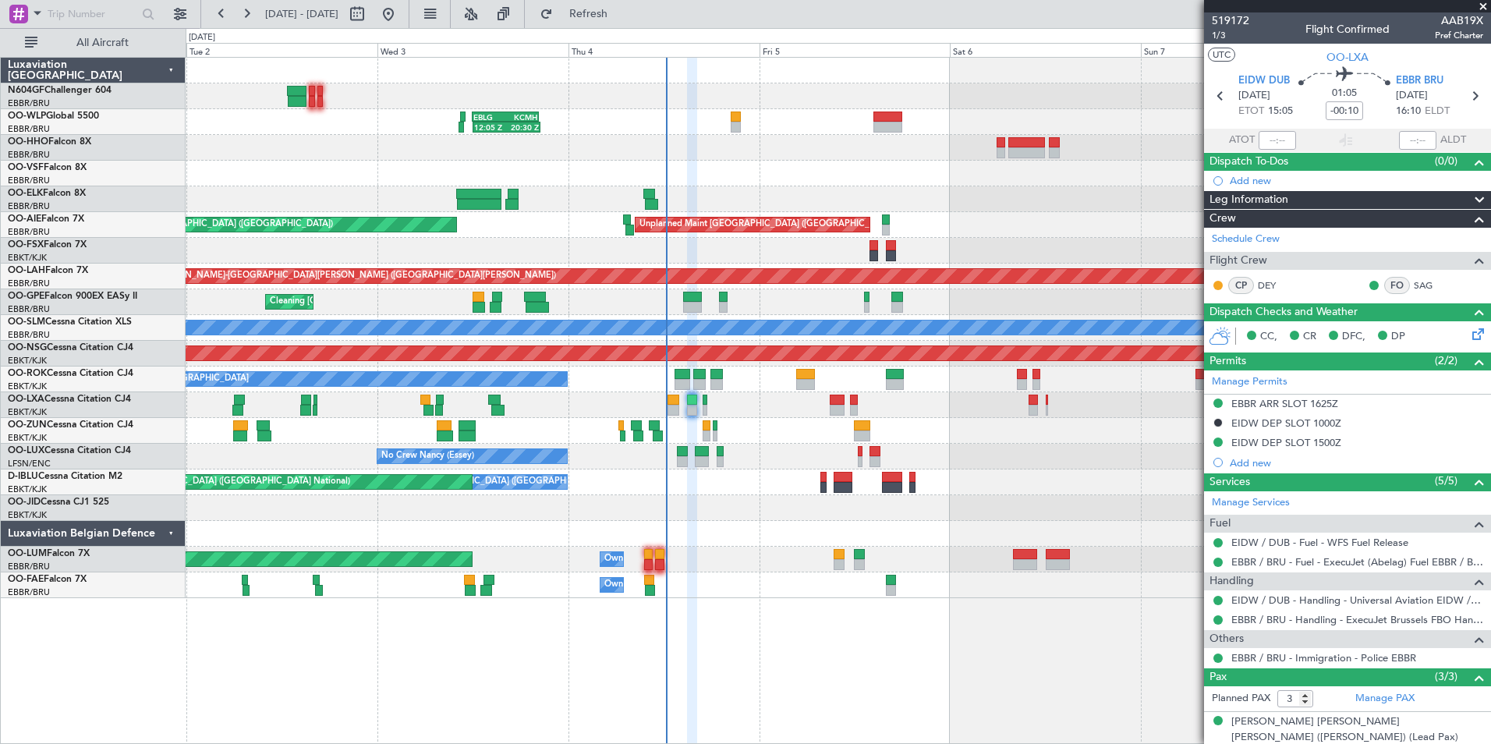
click at [748, 442] on div "12:05 Z 20:30 Z EBLG 12:00 Z KCMH 20:20 Z - - KAUS 22:00 Z ELLX 07:45 Z 11:07 Z…" at bounding box center [838, 328] width 1304 height 540
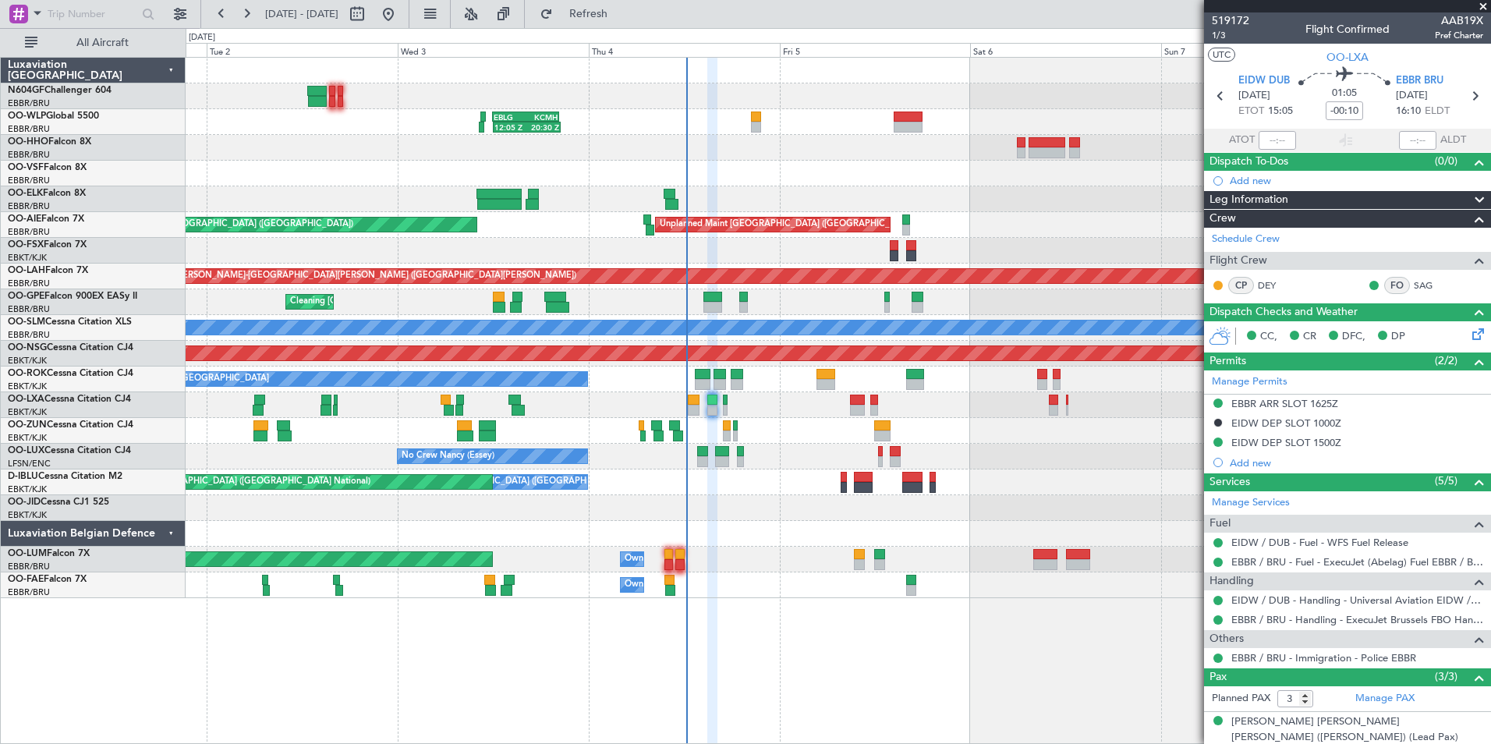
click at [768, 439] on div at bounding box center [838, 431] width 1304 height 26
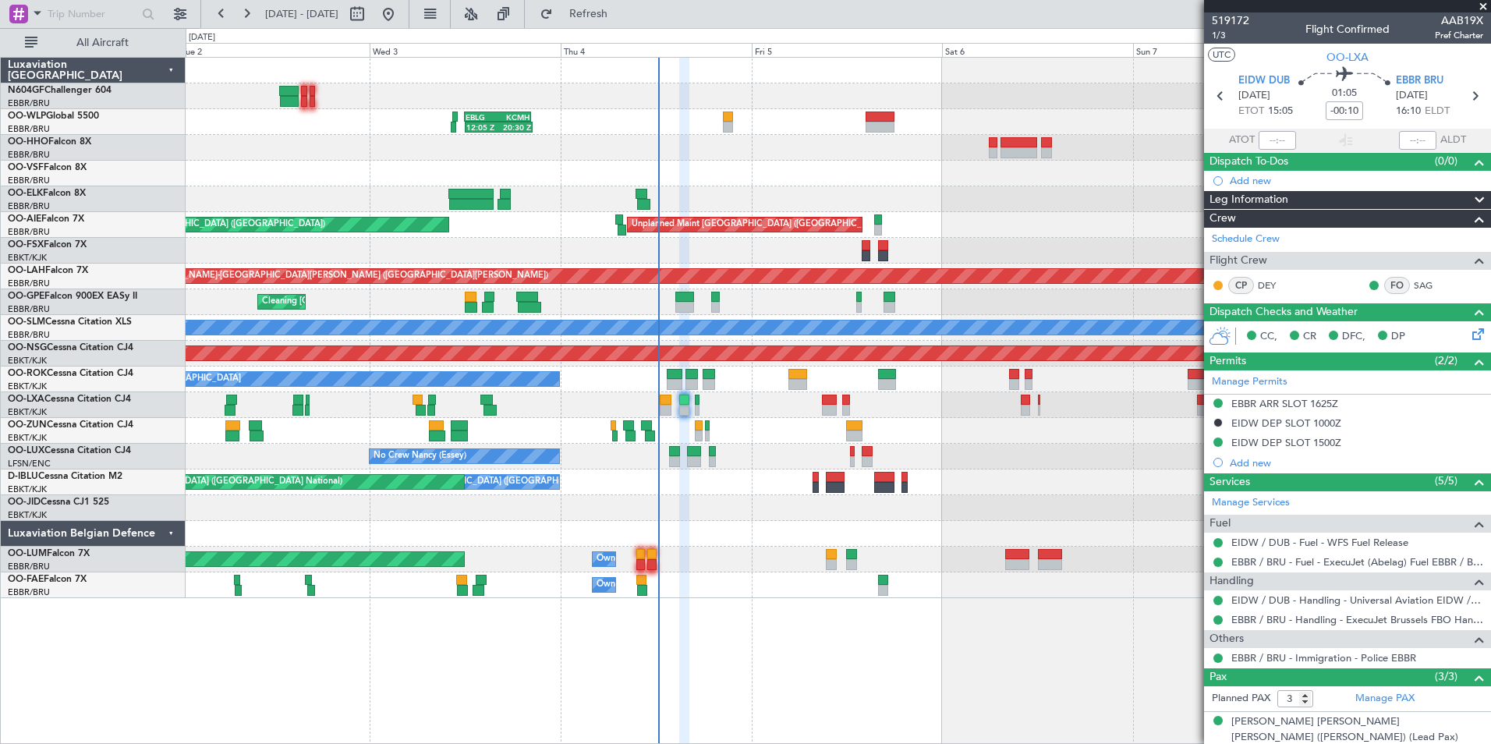
click at [738, 431] on div at bounding box center [838, 431] width 1304 height 26
click at [767, 435] on div at bounding box center [838, 431] width 1304 height 26
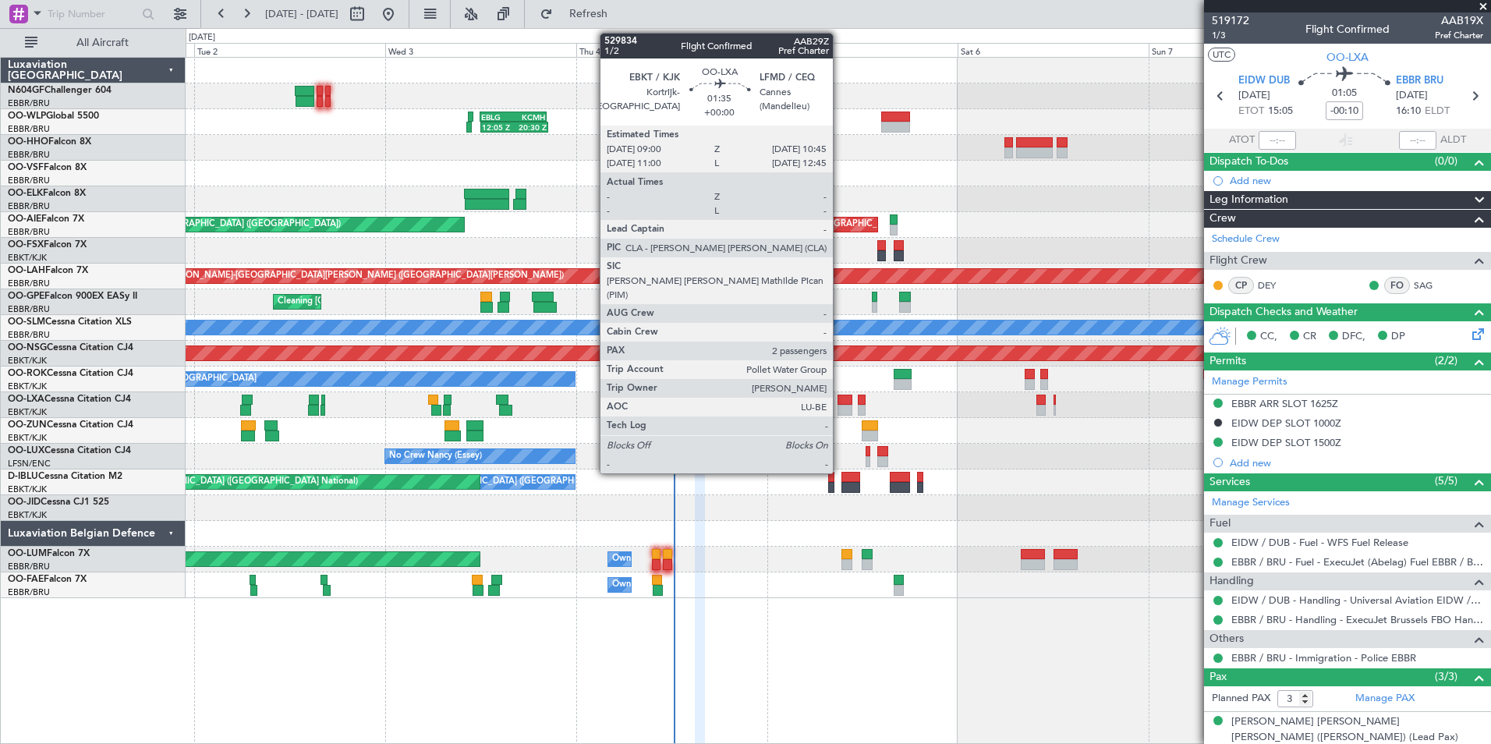
click at [840, 409] on div at bounding box center [844, 410] width 14 height 11
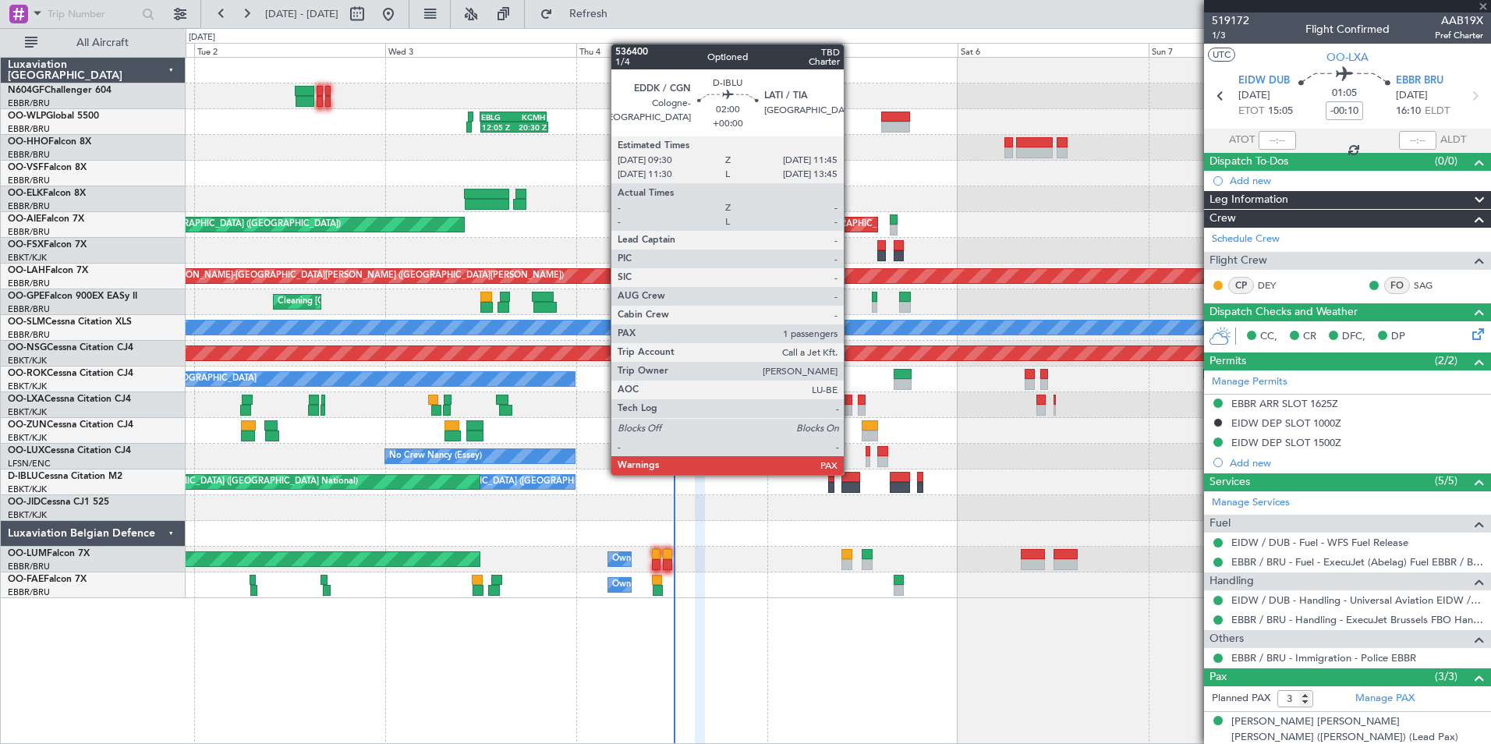
type input "2"
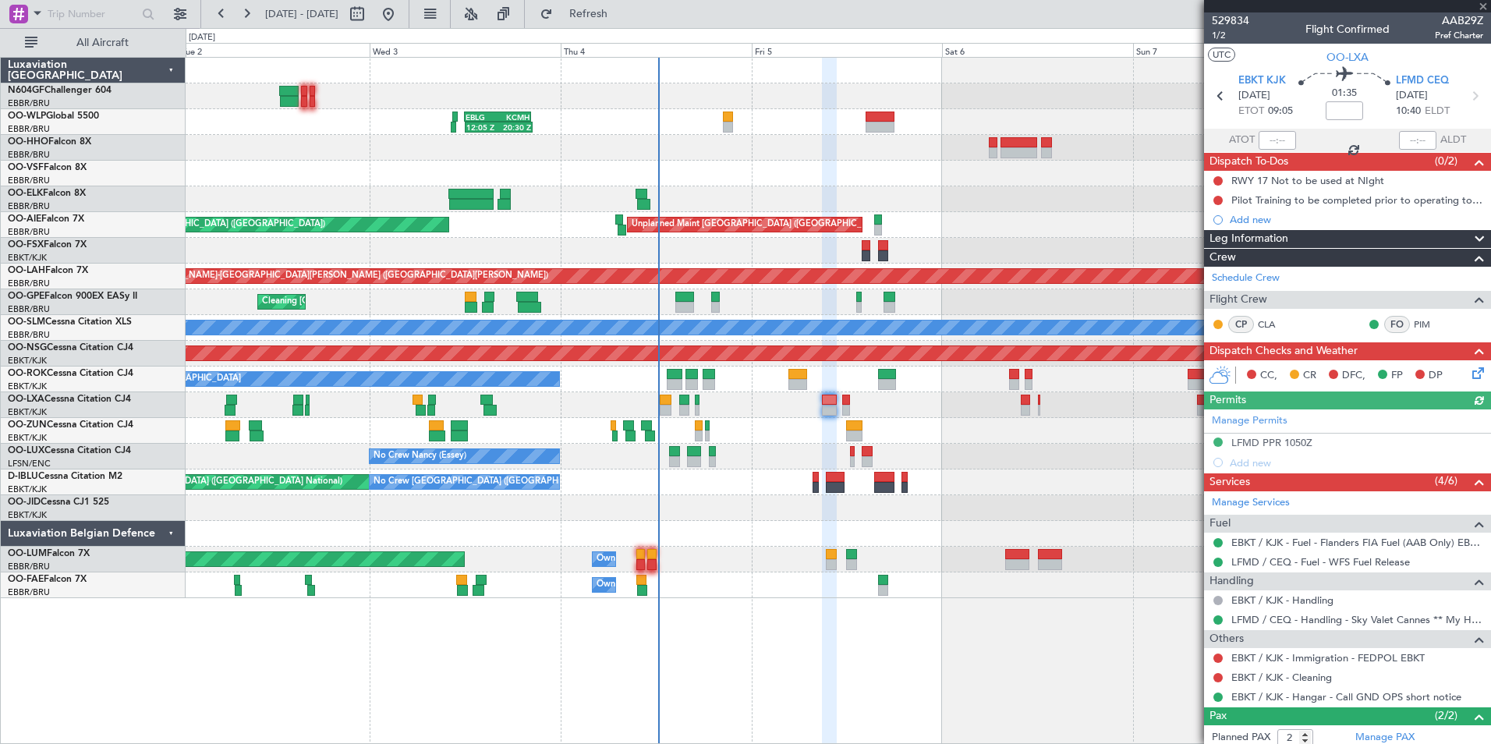
click at [766, 435] on div at bounding box center [838, 431] width 1304 height 26
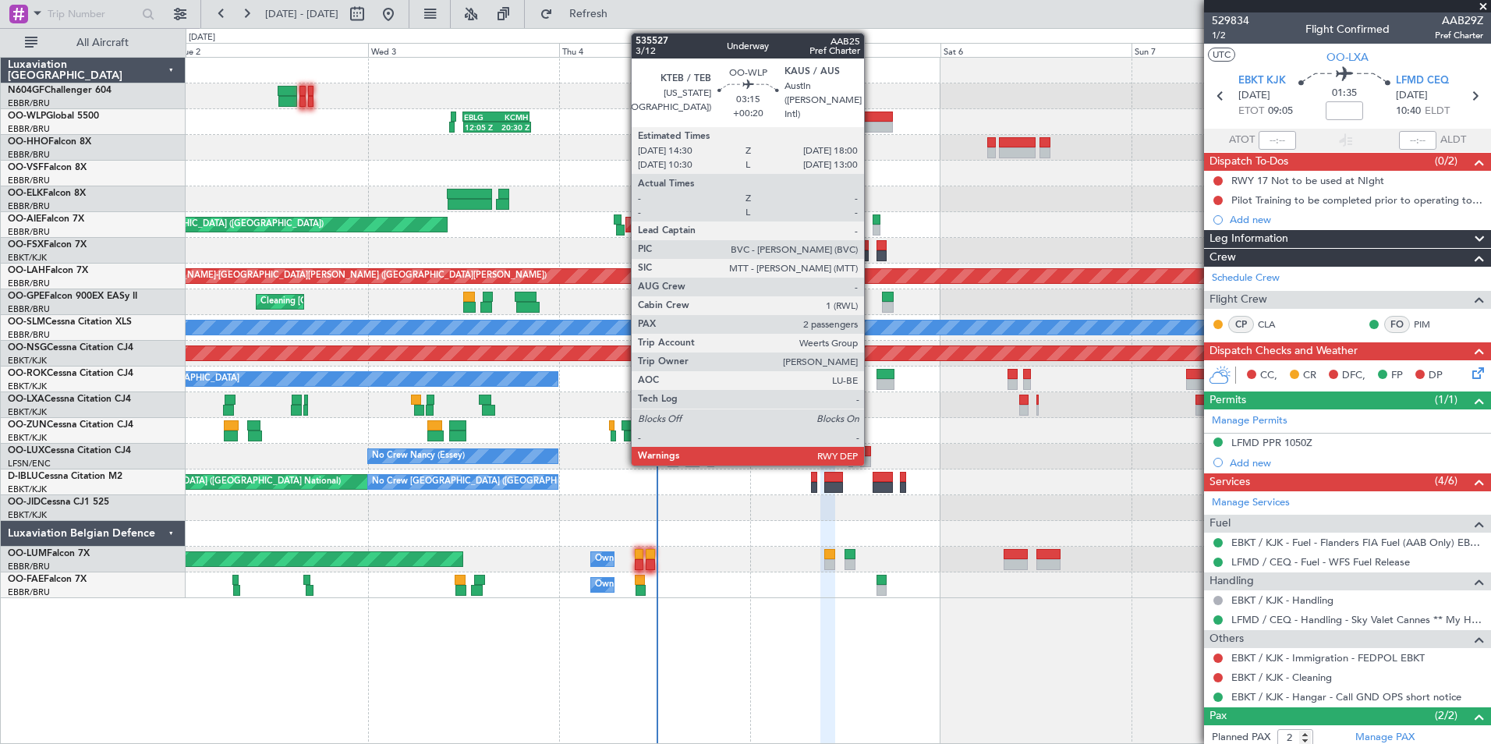
click at [865, 115] on div at bounding box center [878, 116] width 28 height 11
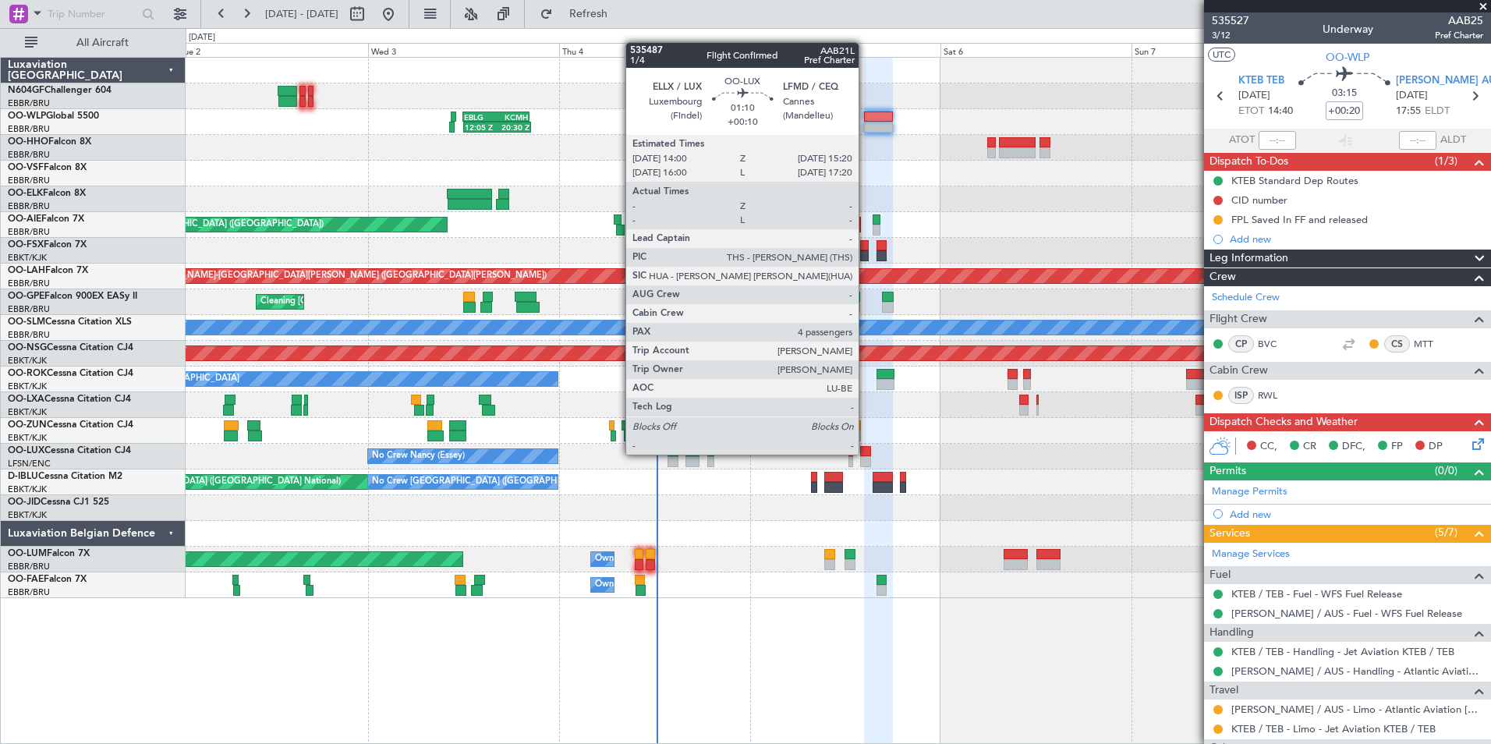
click at [865, 453] on div at bounding box center [865, 451] width 11 height 11
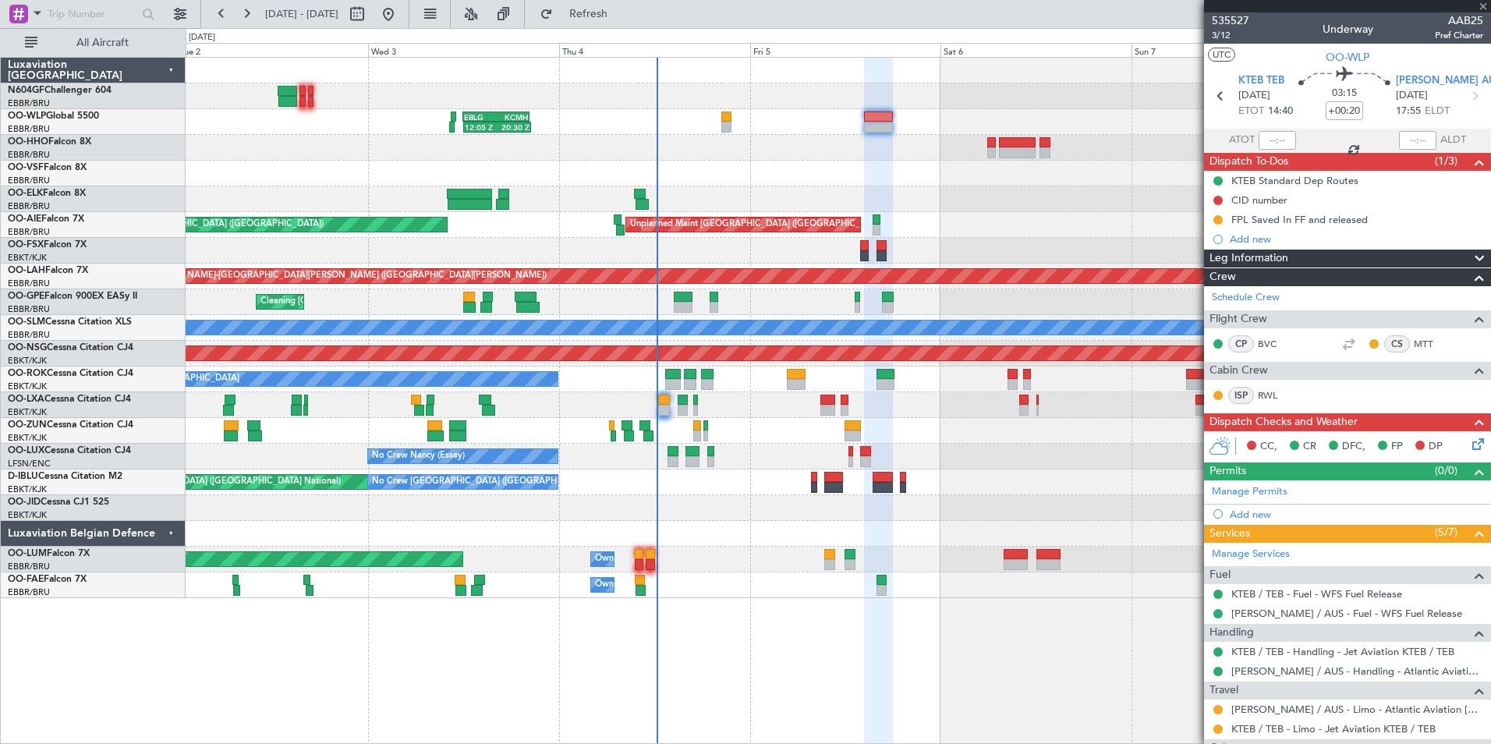
type input "+00:10"
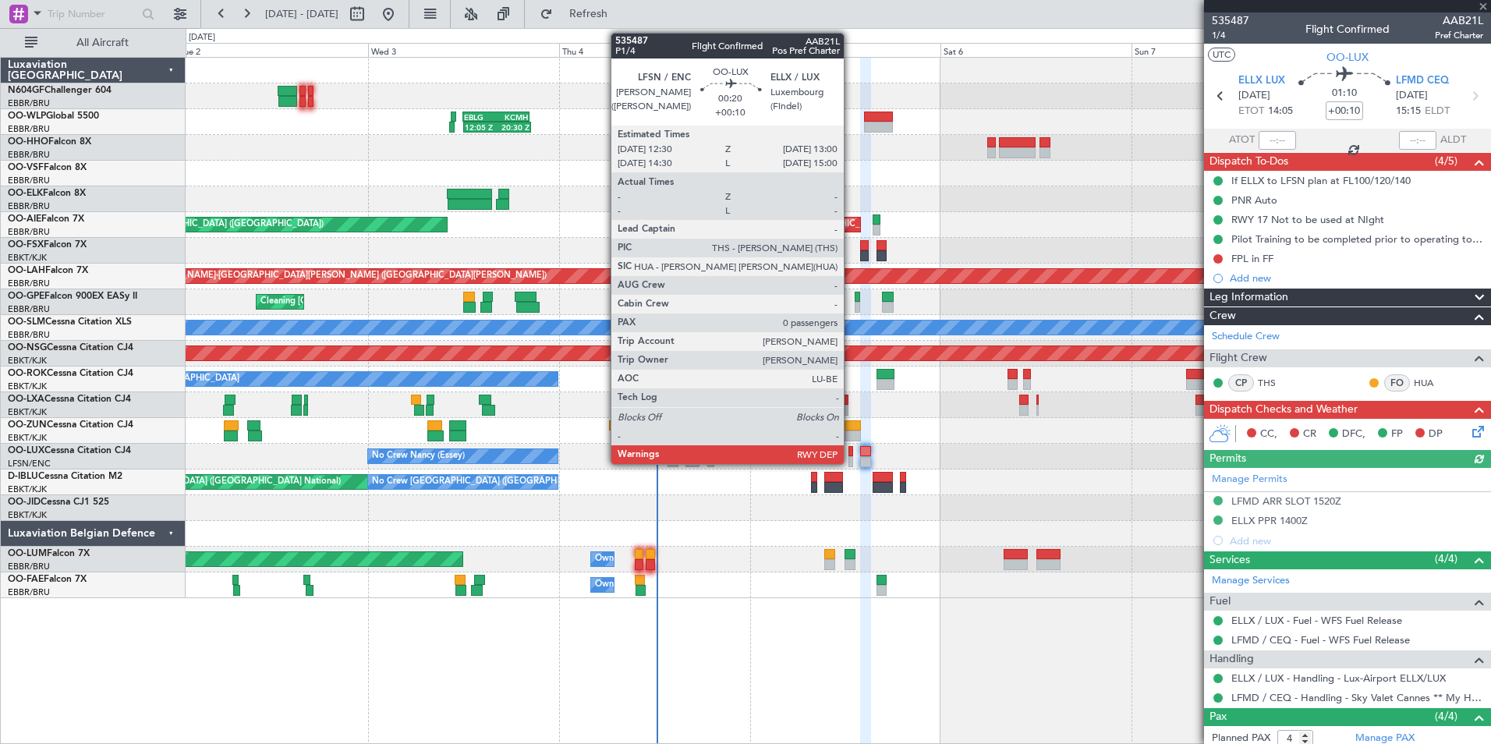
click at [851, 455] on div at bounding box center [850, 451] width 5 height 11
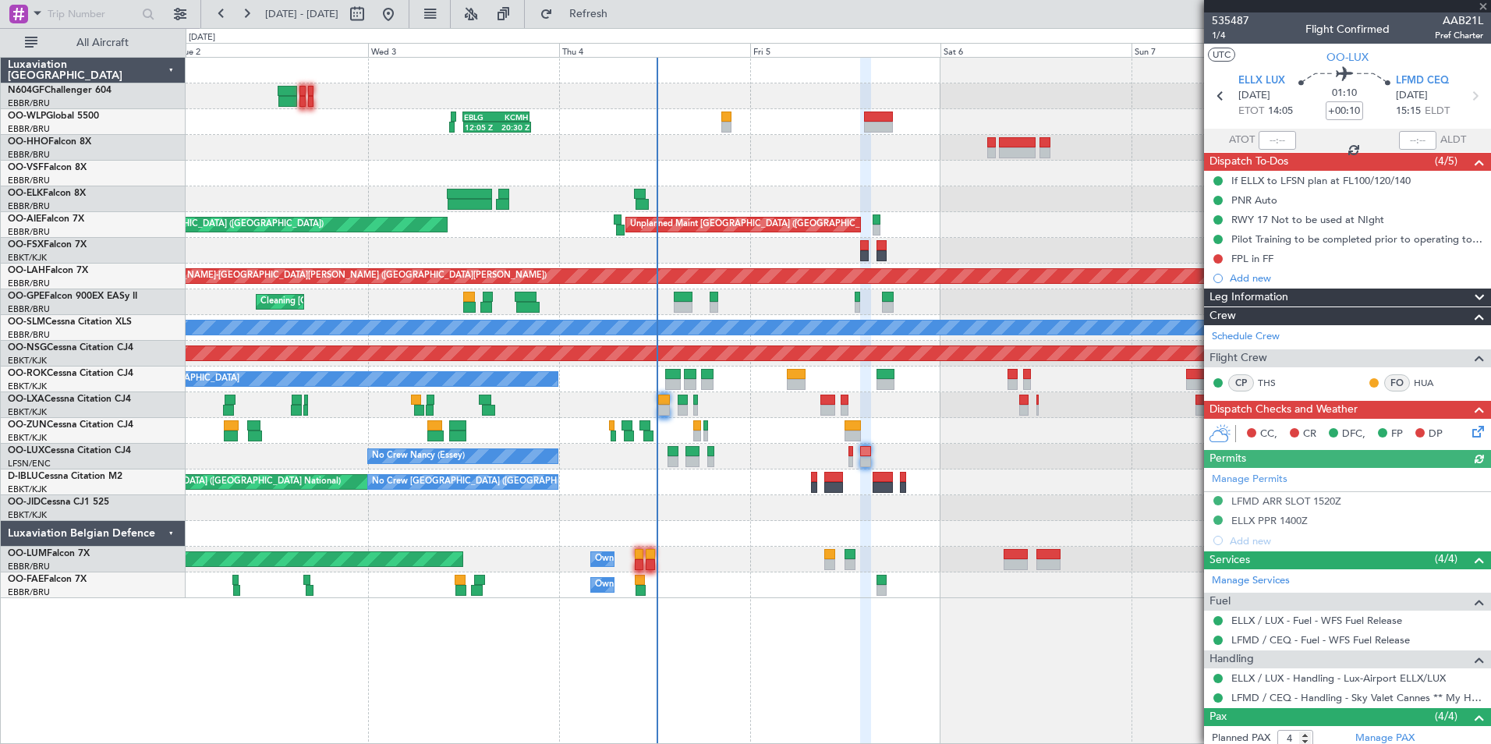
type input "0"
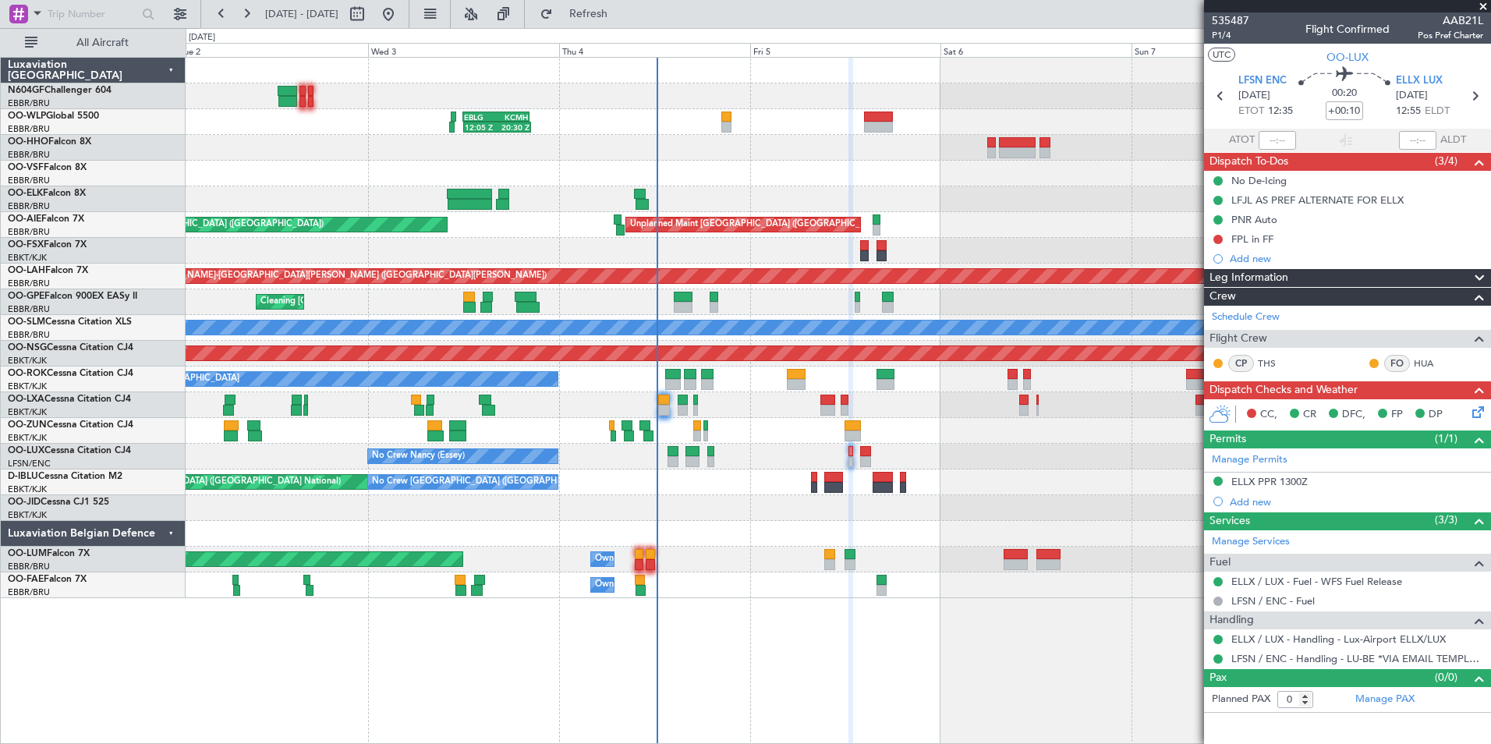
click at [966, 425] on div at bounding box center [838, 431] width 1304 height 26
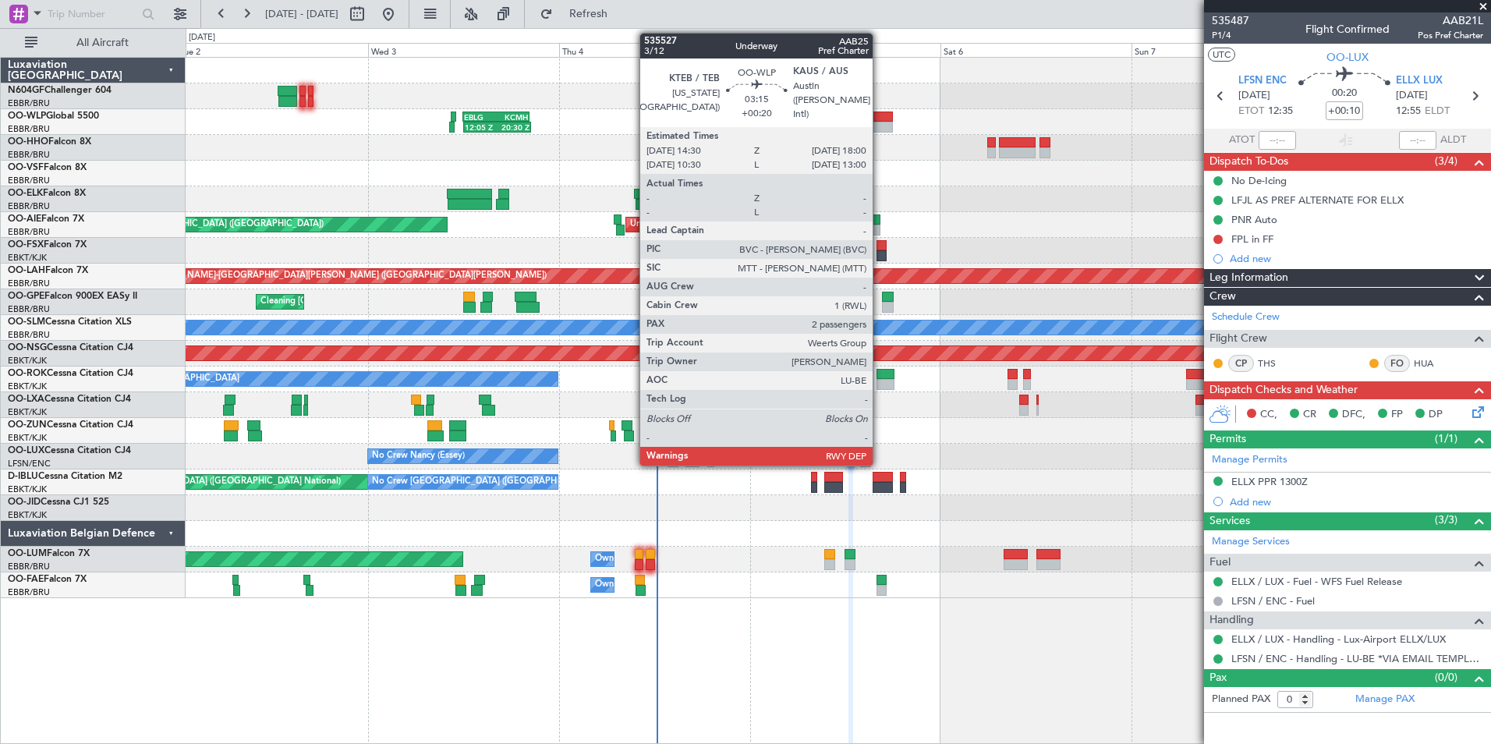
click at [879, 126] on div at bounding box center [878, 127] width 28 height 11
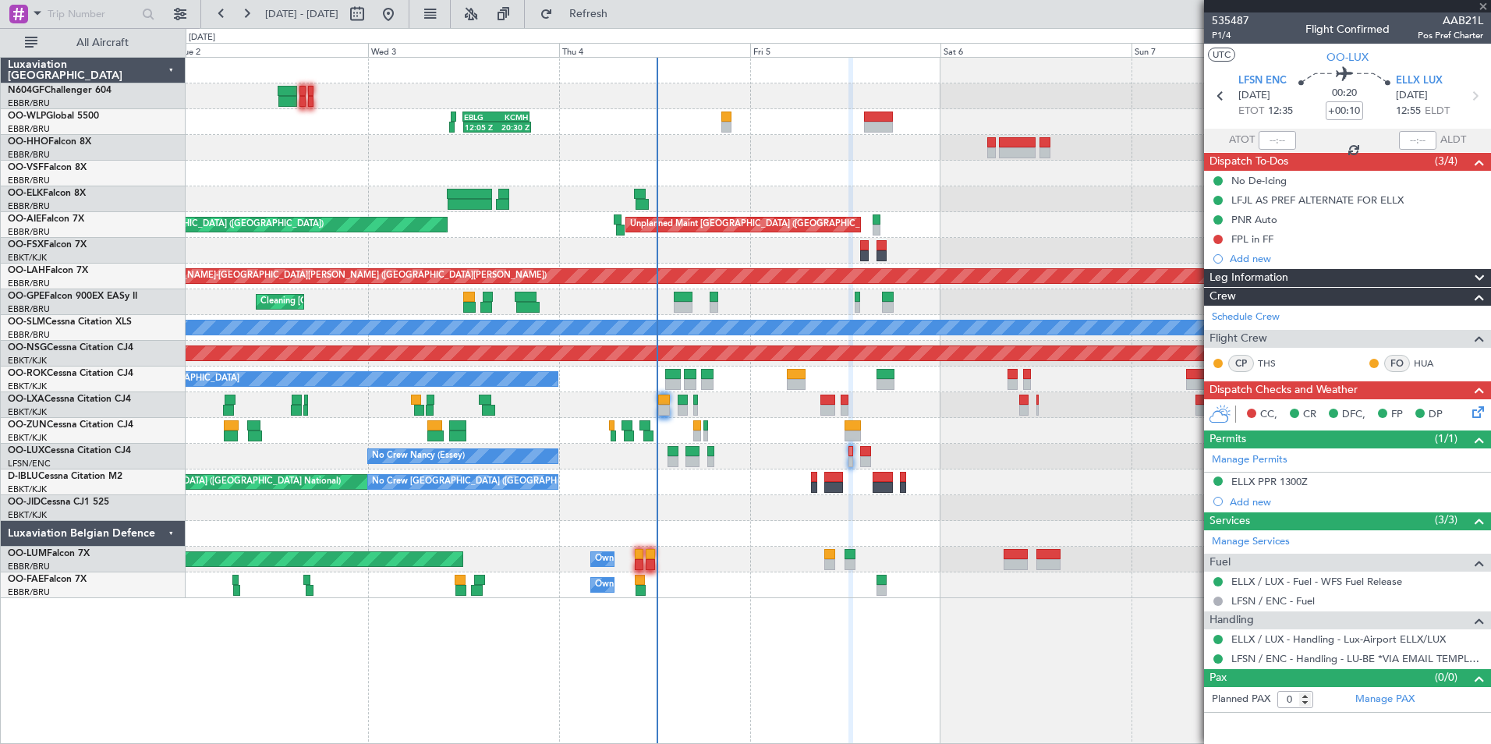
type input "+00:20"
type input "2"
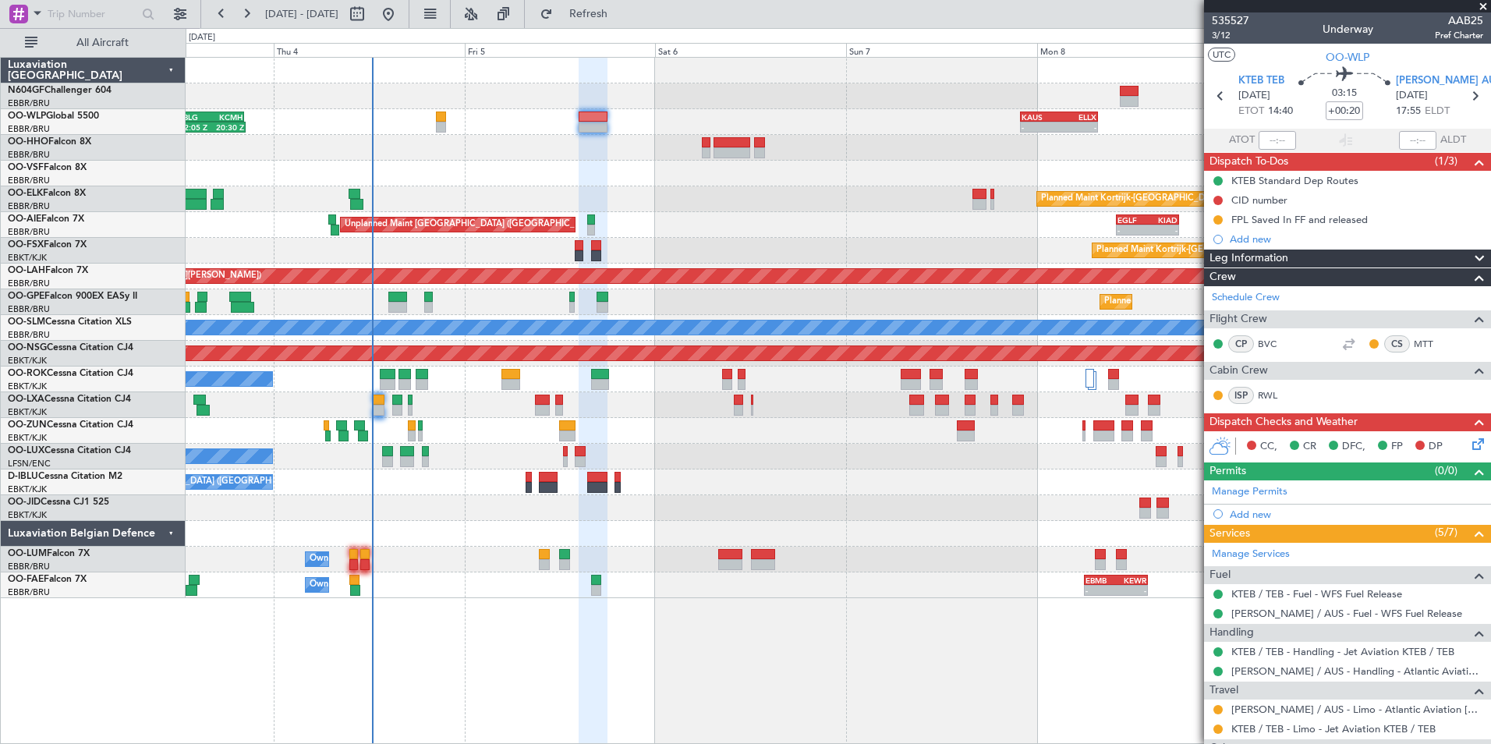
click at [681, 161] on div at bounding box center [838, 174] width 1304 height 26
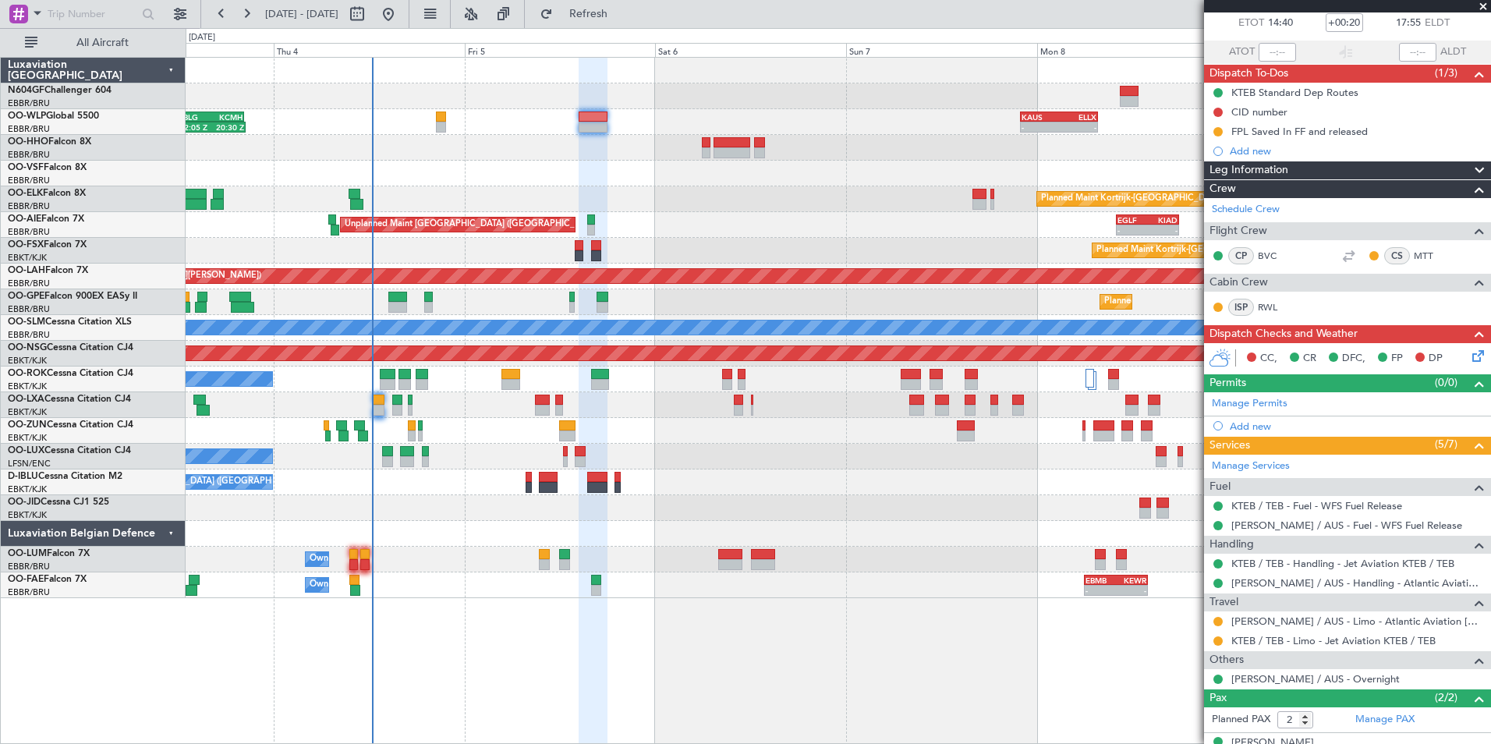
scroll to position [147, 0]
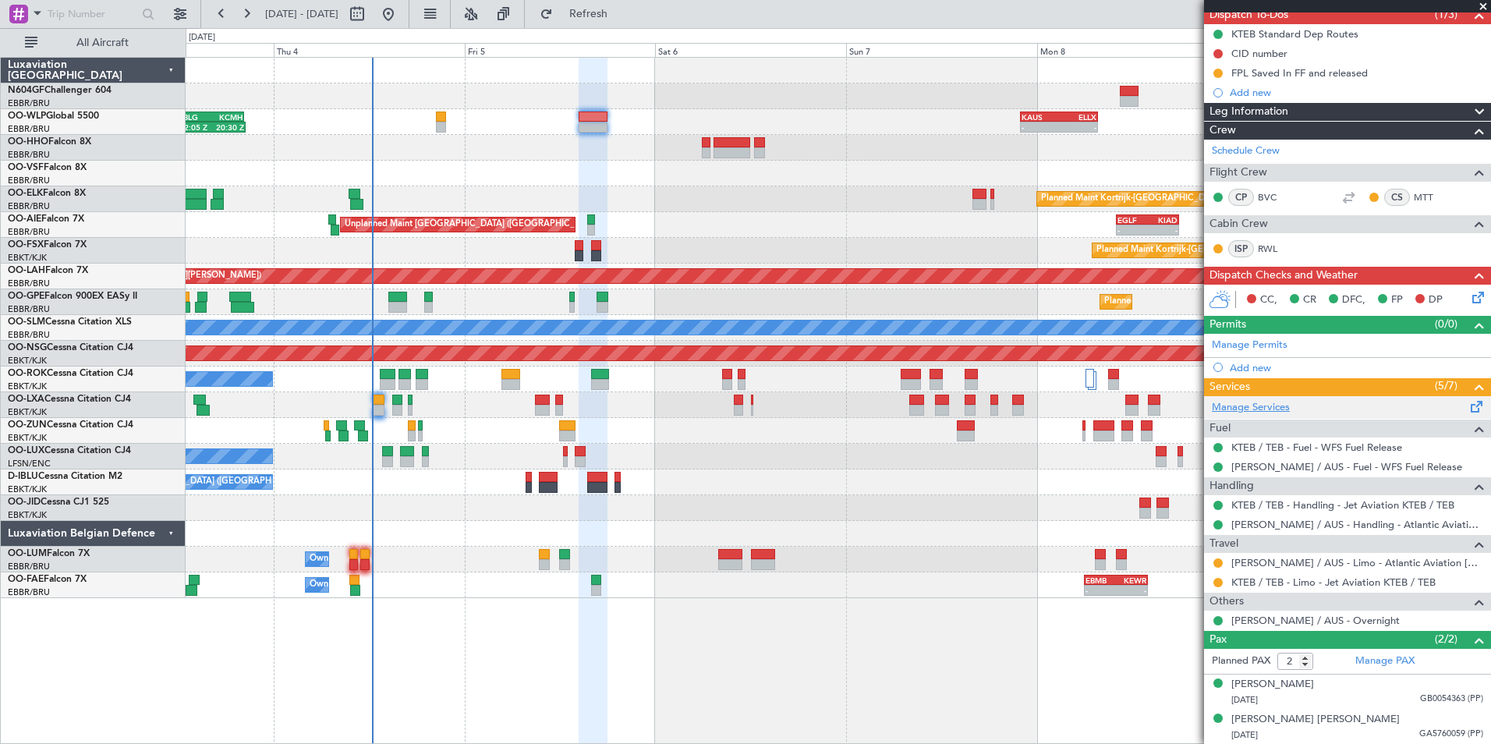
click at [1279, 402] on link "Manage Services" at bounding box center [1251, 408] width 78 height 16
click at [598, 16] on button "Refresh" at bounding box center [580, 14] width 94 height 25
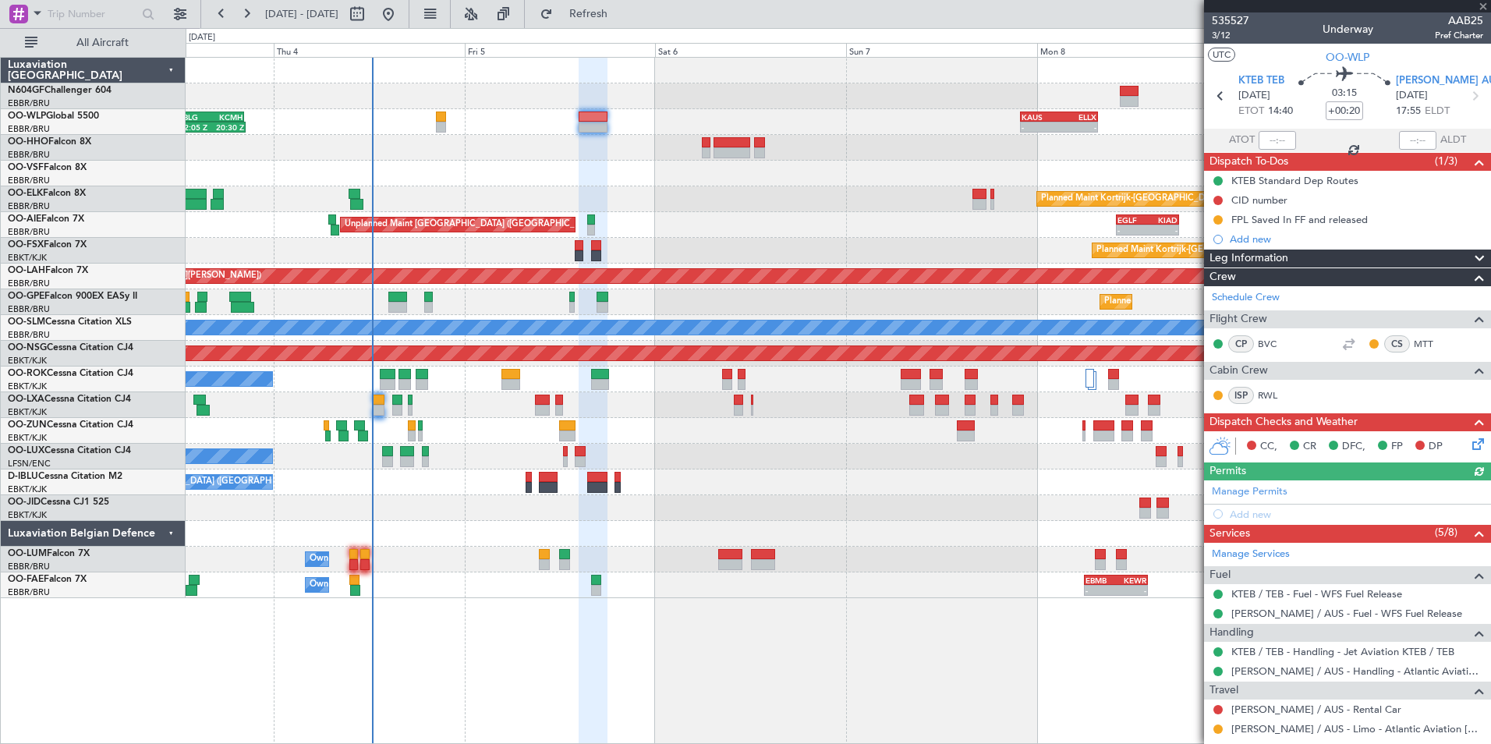
scroll to position [147, 0]
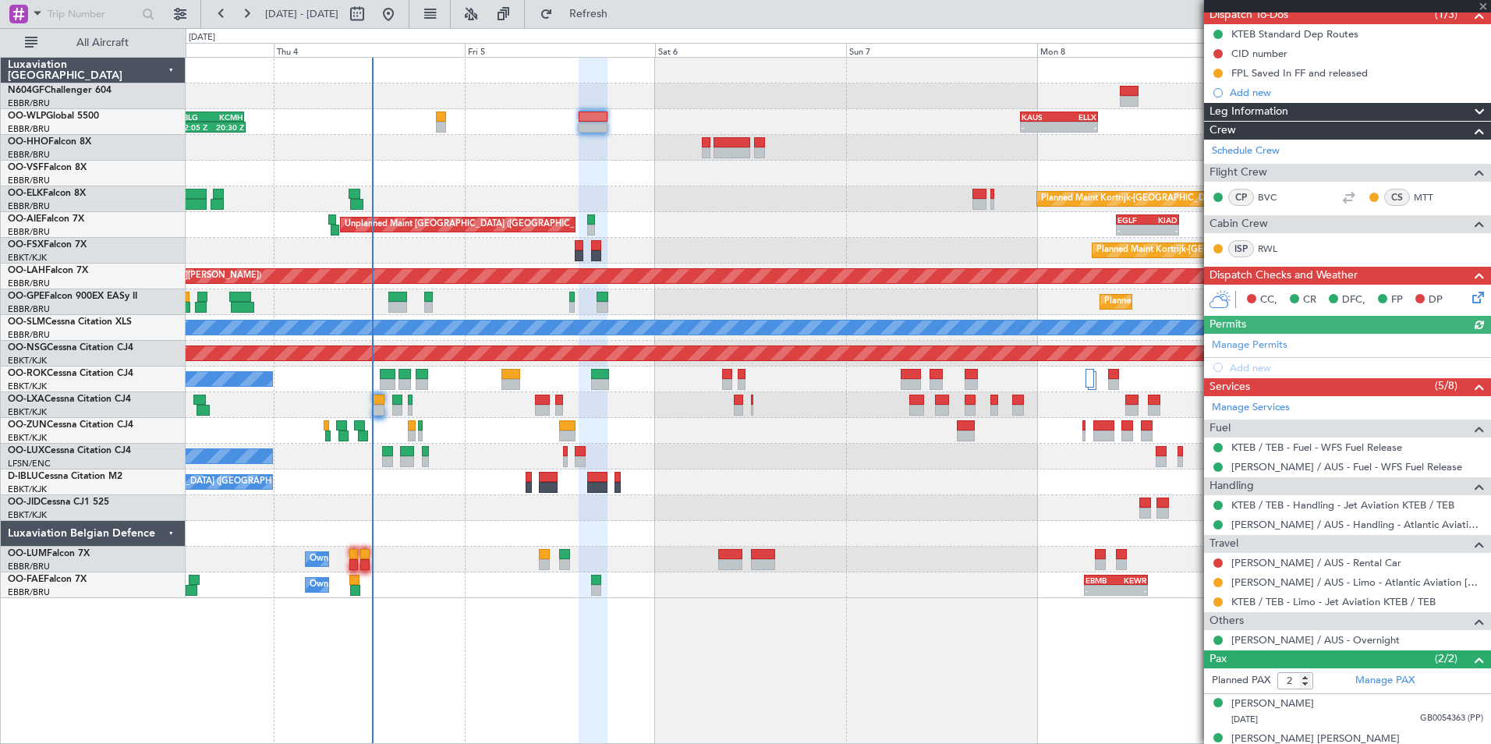
click at [1299, 558] on link "[PERSON_NAME] / AUS - Rental Car" at bounding box center [1316, 562] width 170 height 13
click at [582, 16] on button "Refresh" at bounding box center [580, 14] width 94 height 25
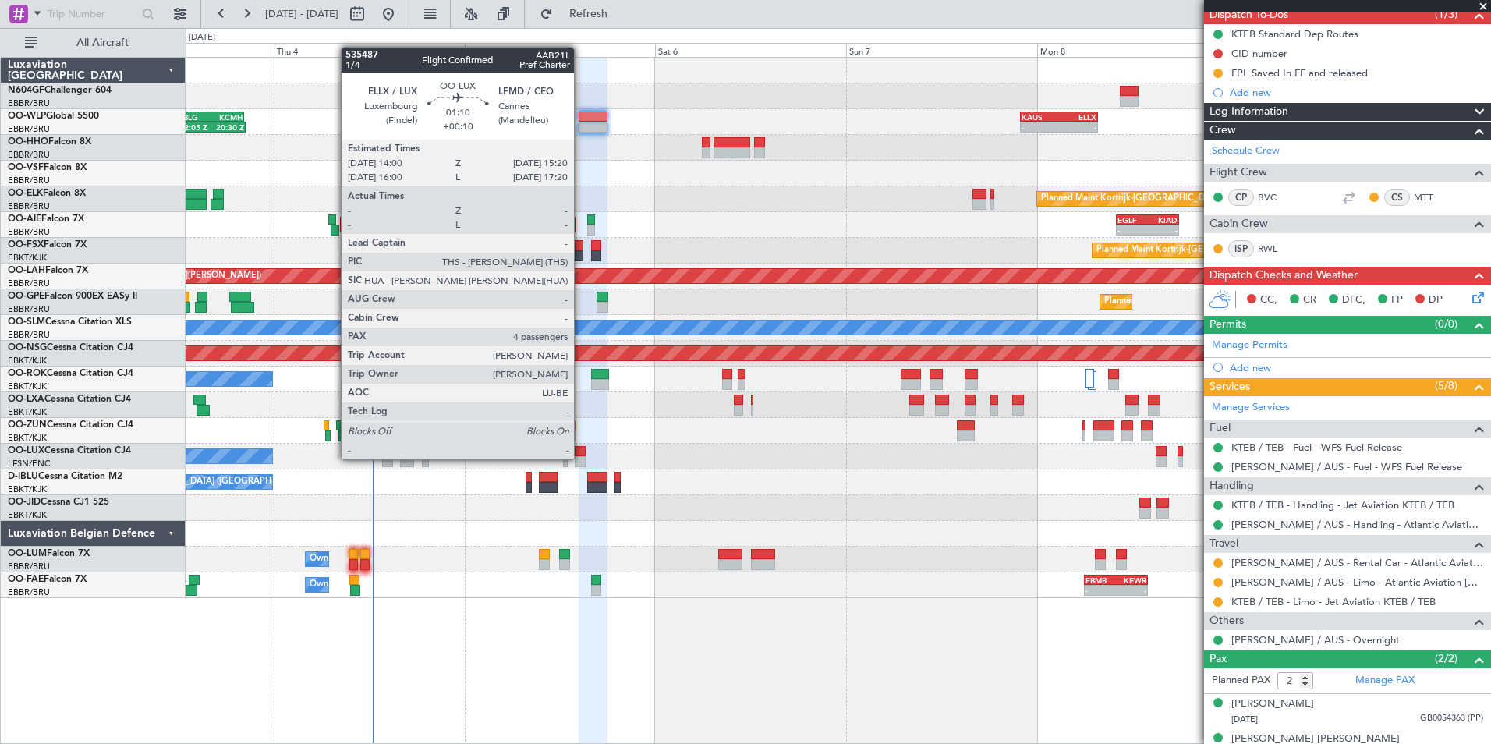
click at [581, 458] on div at bounding box center [580, 461] width 11 height 11
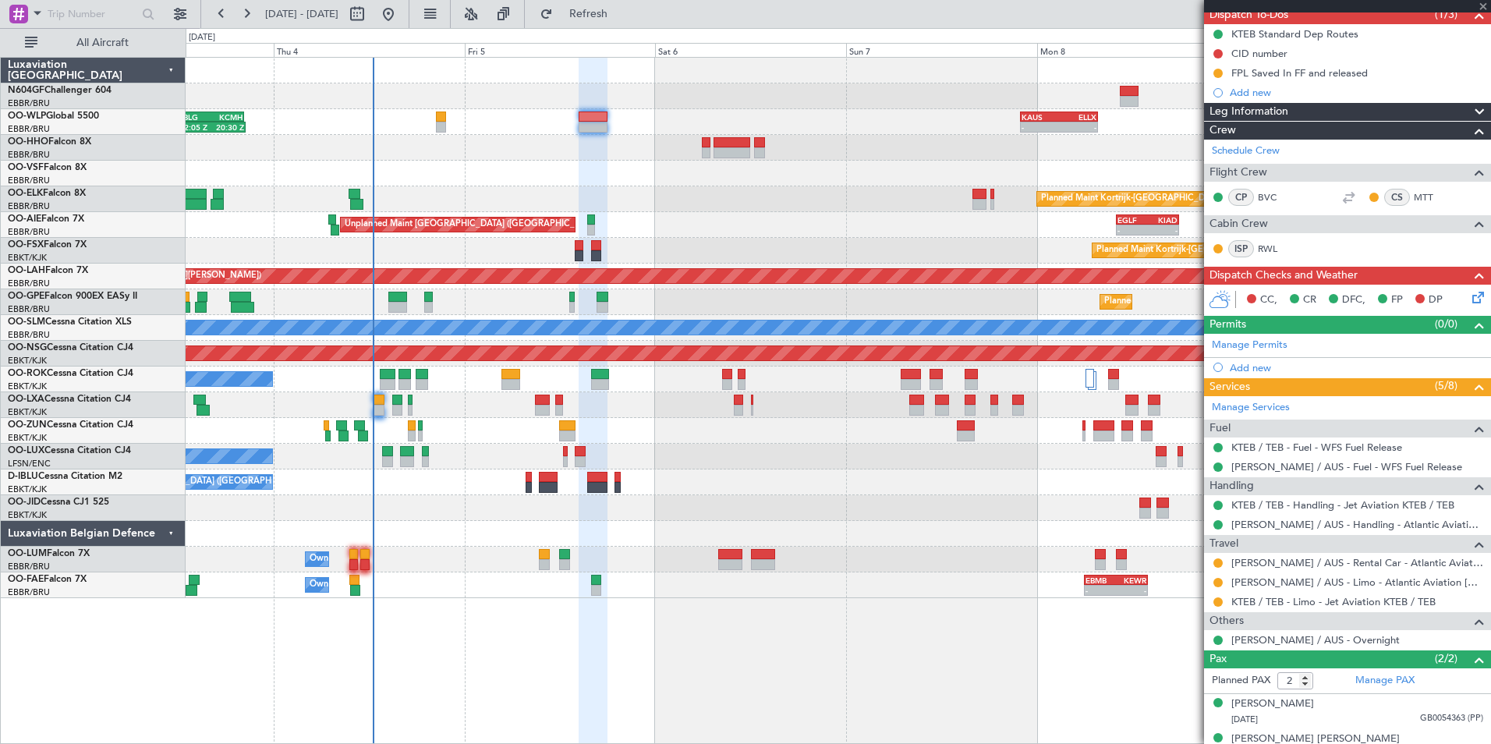
type input "+00:10"
type input "4"
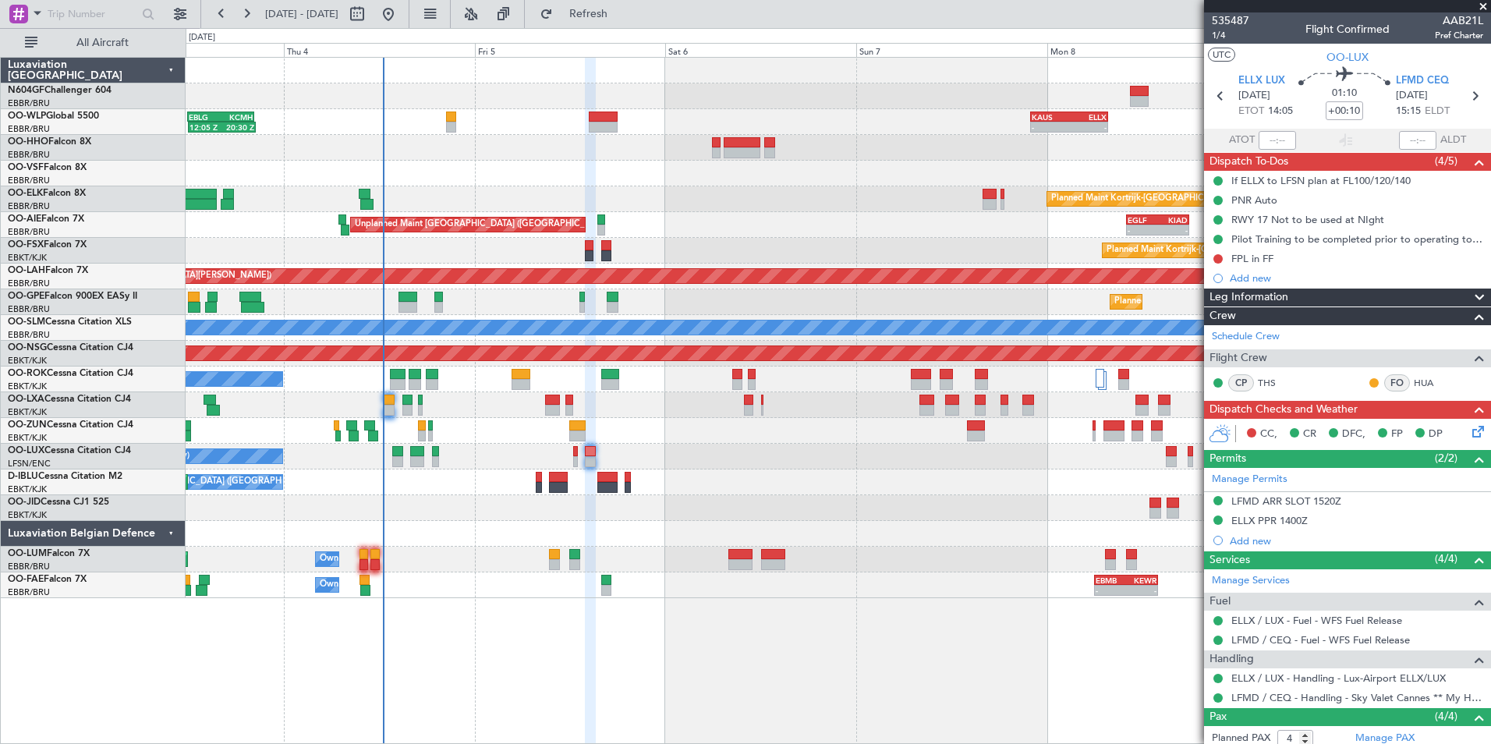
click at [656, 441] on div "12:05 Z 20:30 Z EBLG 12:00 Z KCMH 20:20 Z - - KAUS 22:00 Z ELLX 07:45 Z - - LTC…" at bounding box center [838, 328] width 1304 height 540
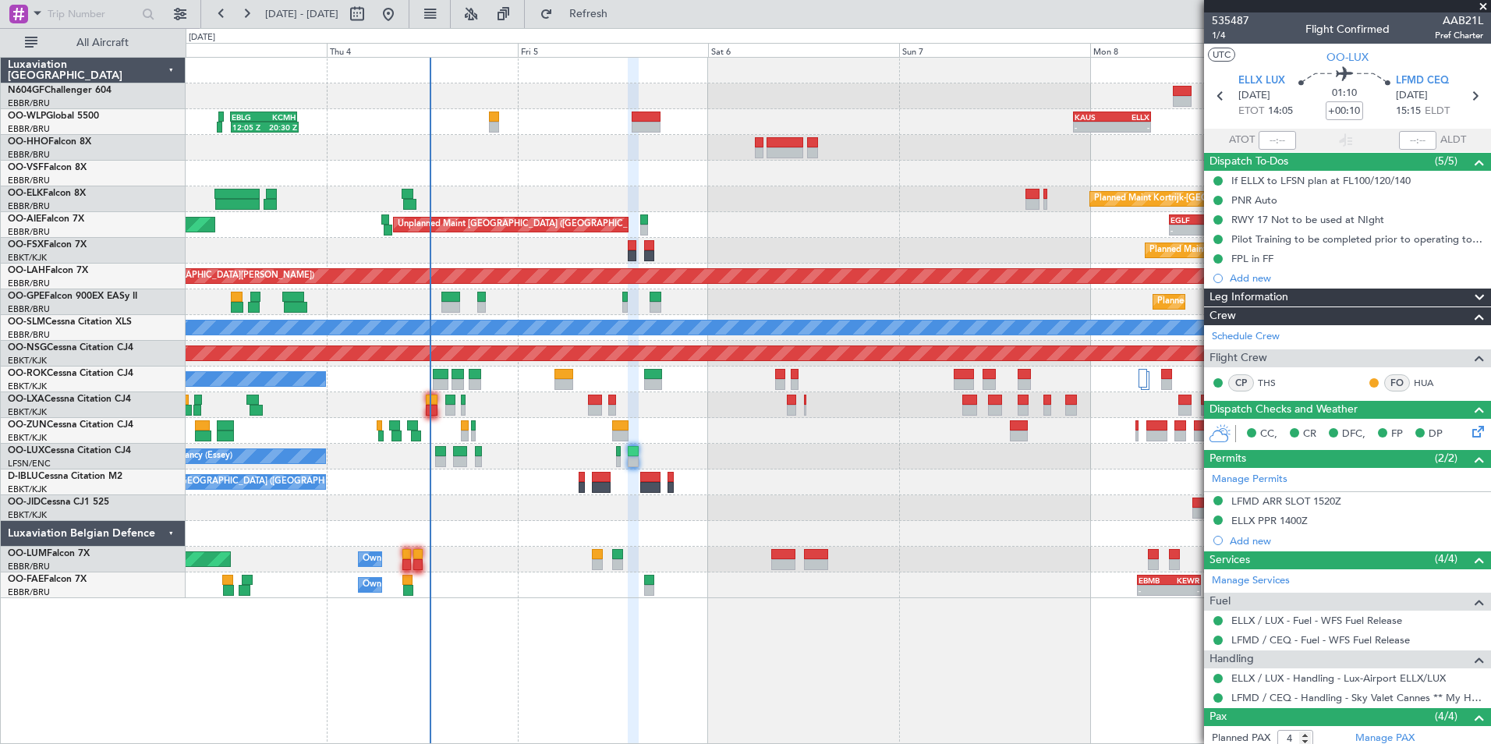
click at [497, 237] on div "12:05 Z 20:30 Z EBLG 12:00 Z KCMH 20:20 Z - - KAUS 22:00 Z ELLX 07:45 Z - - LTC…" at bounding box center [838, 328] width 1304 height 540
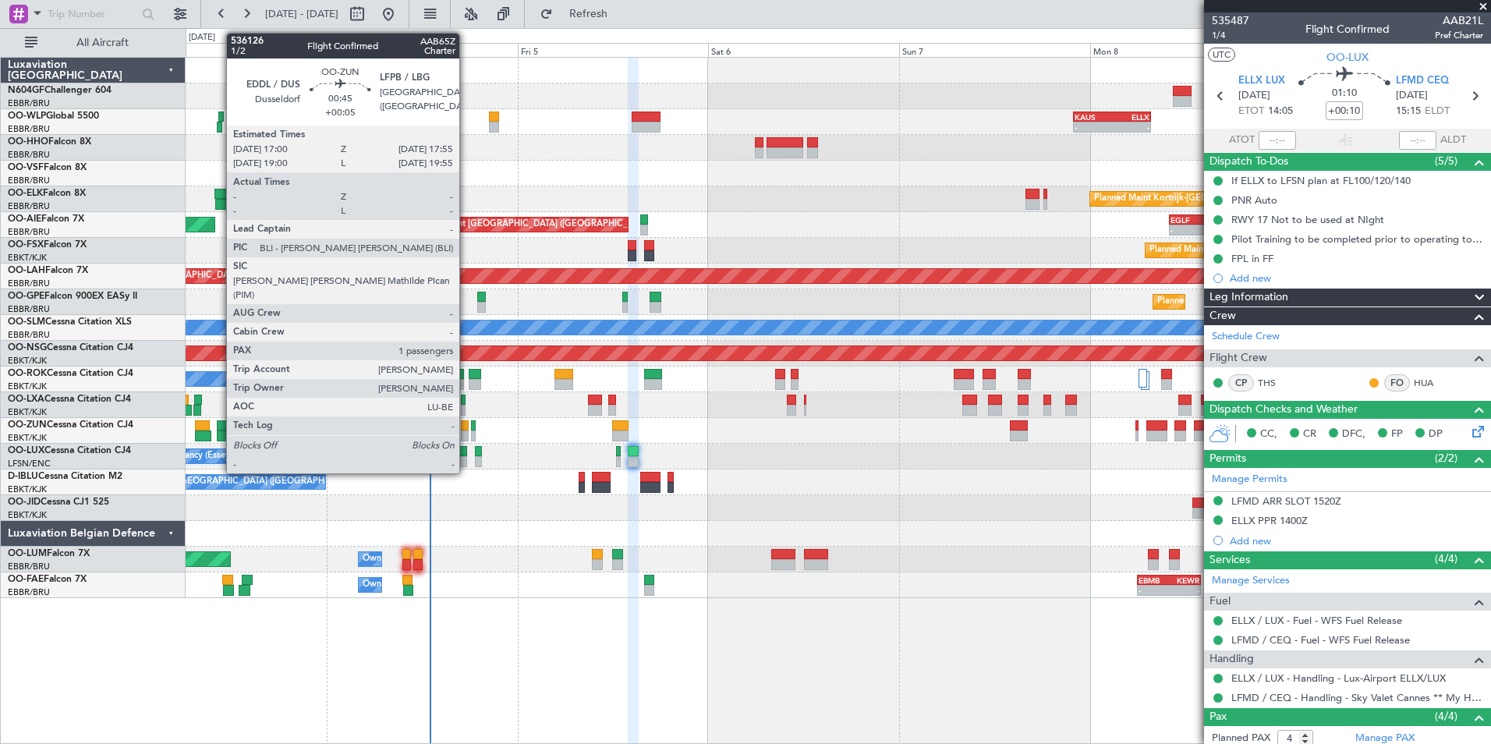
click at [466, 425] on div at bounding box center [465, 425] width 8 height 11
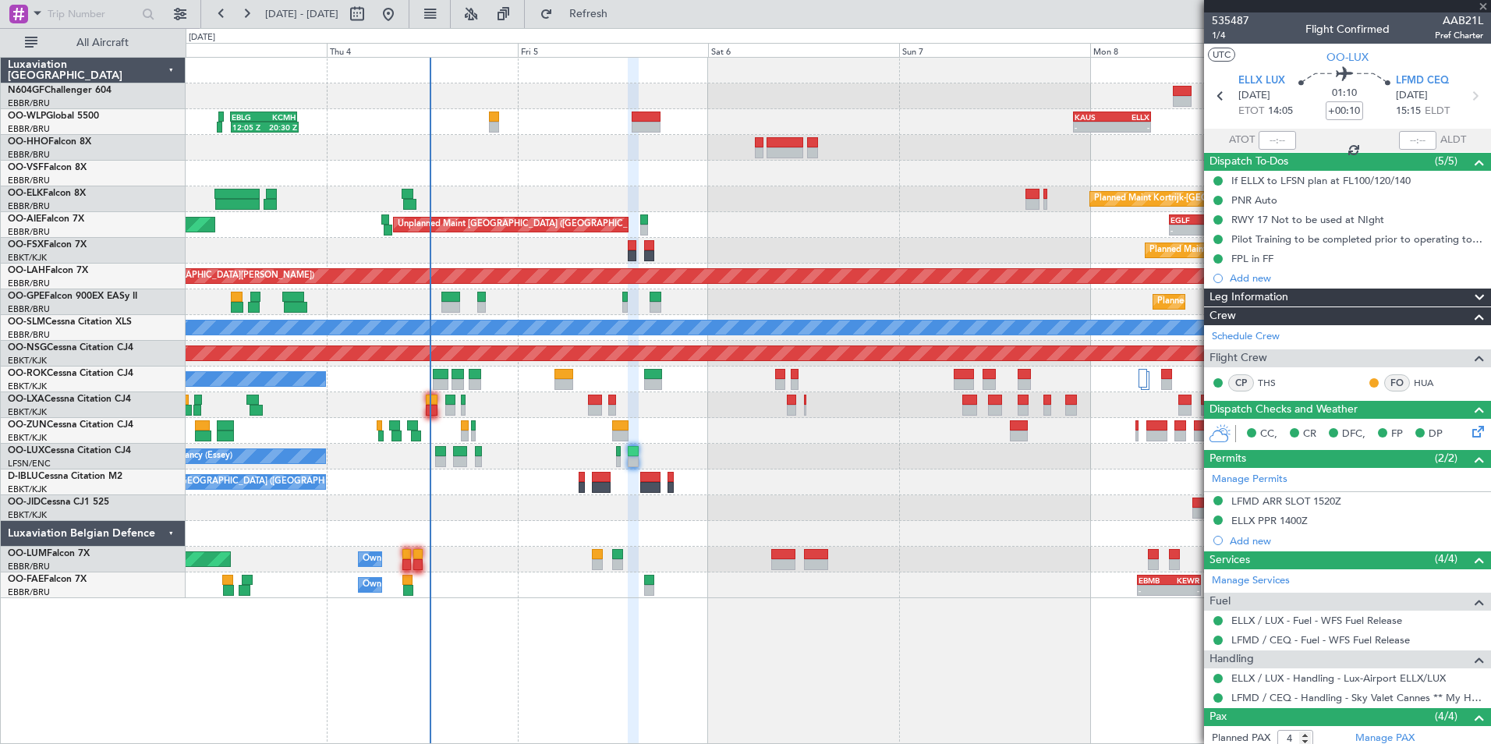
type input "+00:05"
type input "1"
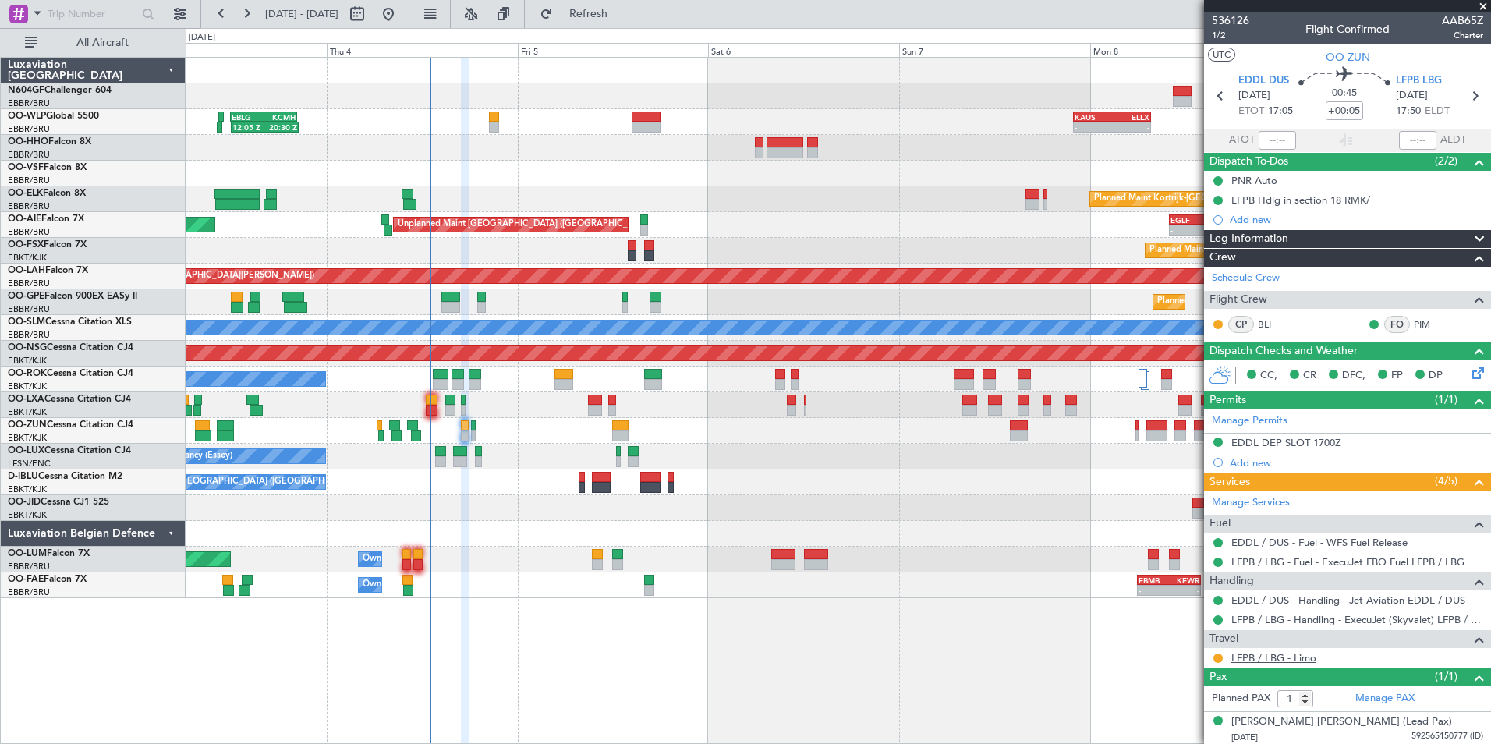
click at [1256, 656] on link "LFPB / LBG - Limo" at bounding box center [1273, 657] width 85 height 13
click at [589, 16] on button "Refresh" at bounding box center [580, 14] width 94 height 25
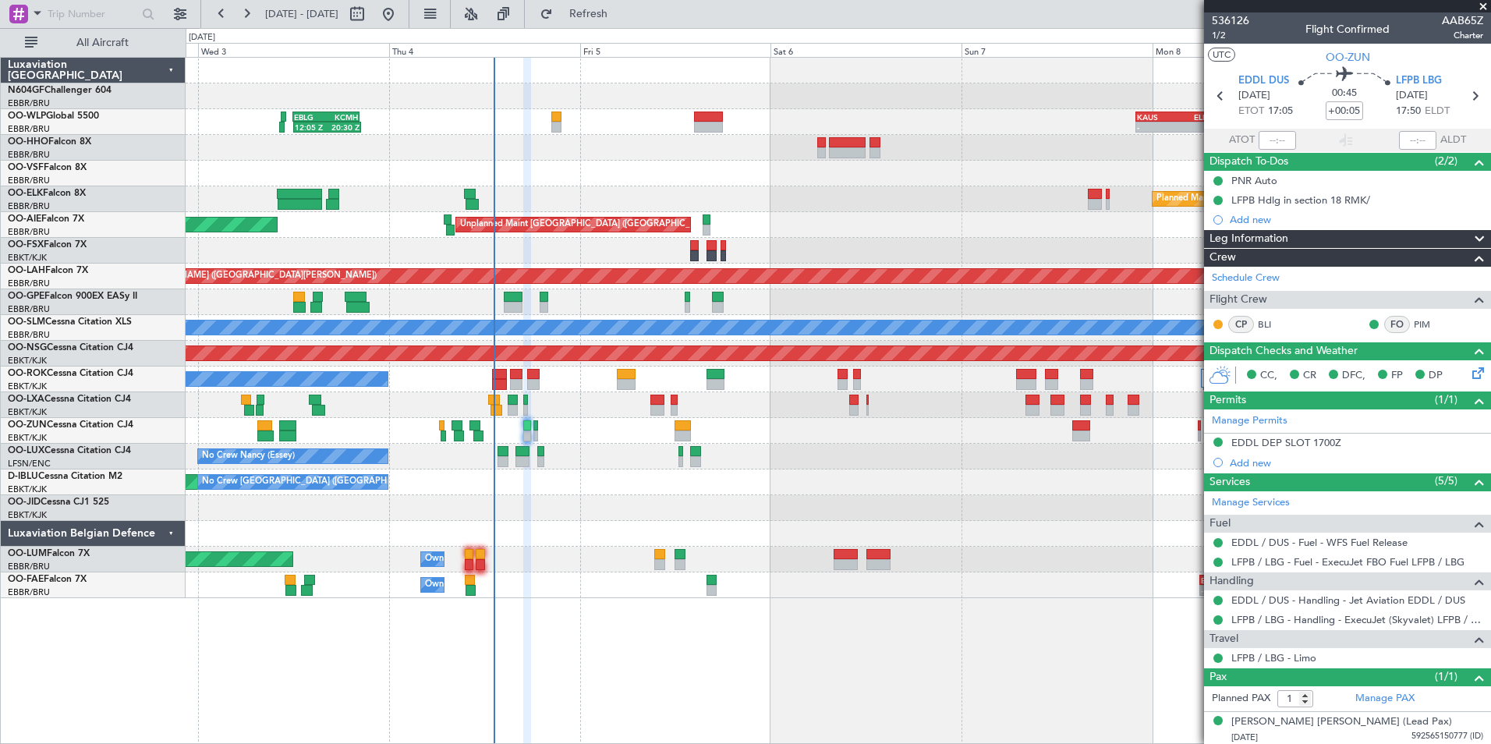
click at [605, 402] on div "Planned Maint [GEOGRAPHIC_DATA] ([GEOGRAPHIC_DATA] National)" at bounding box center [838, 405] width 1304 height 26
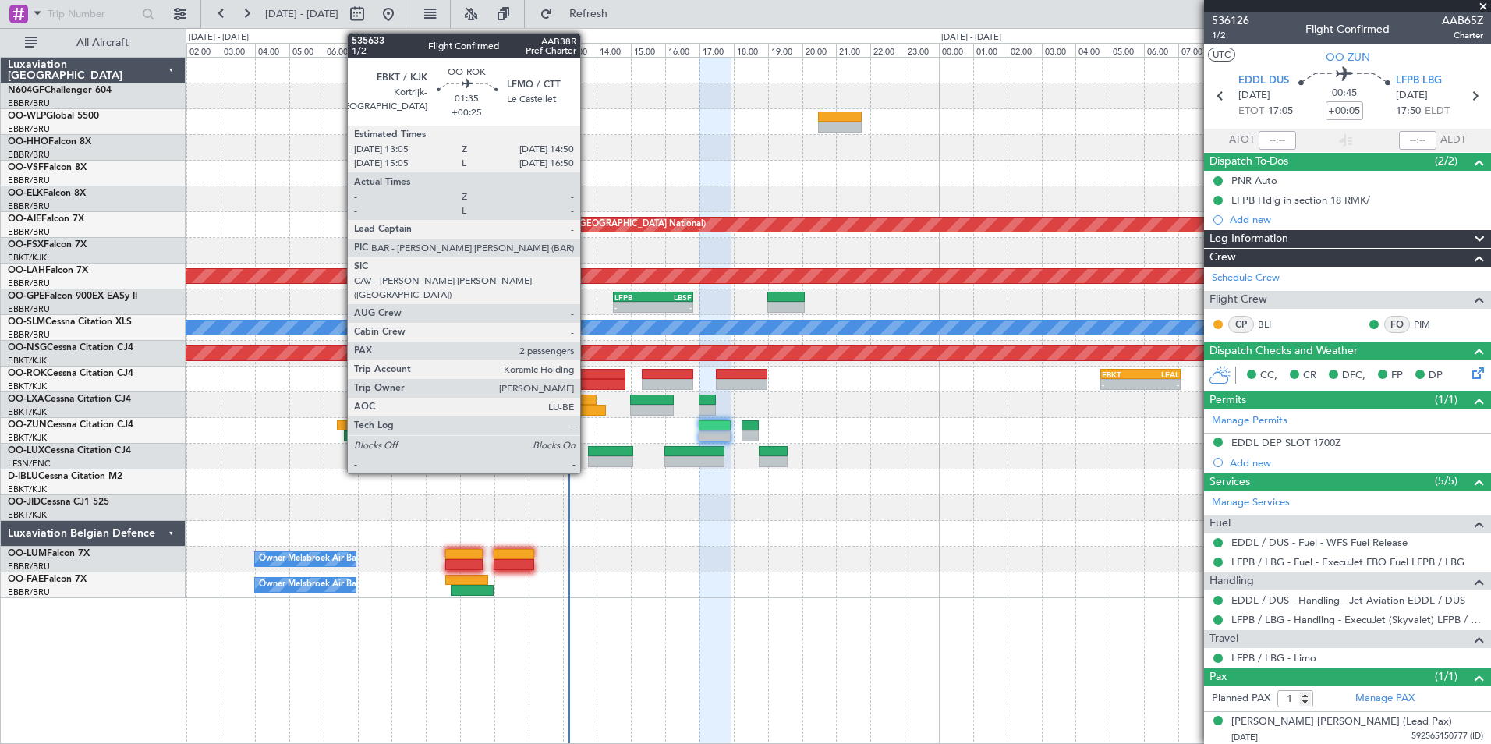
click at [587, 374] on div at bounding box center [594, 374] width 60 height 11
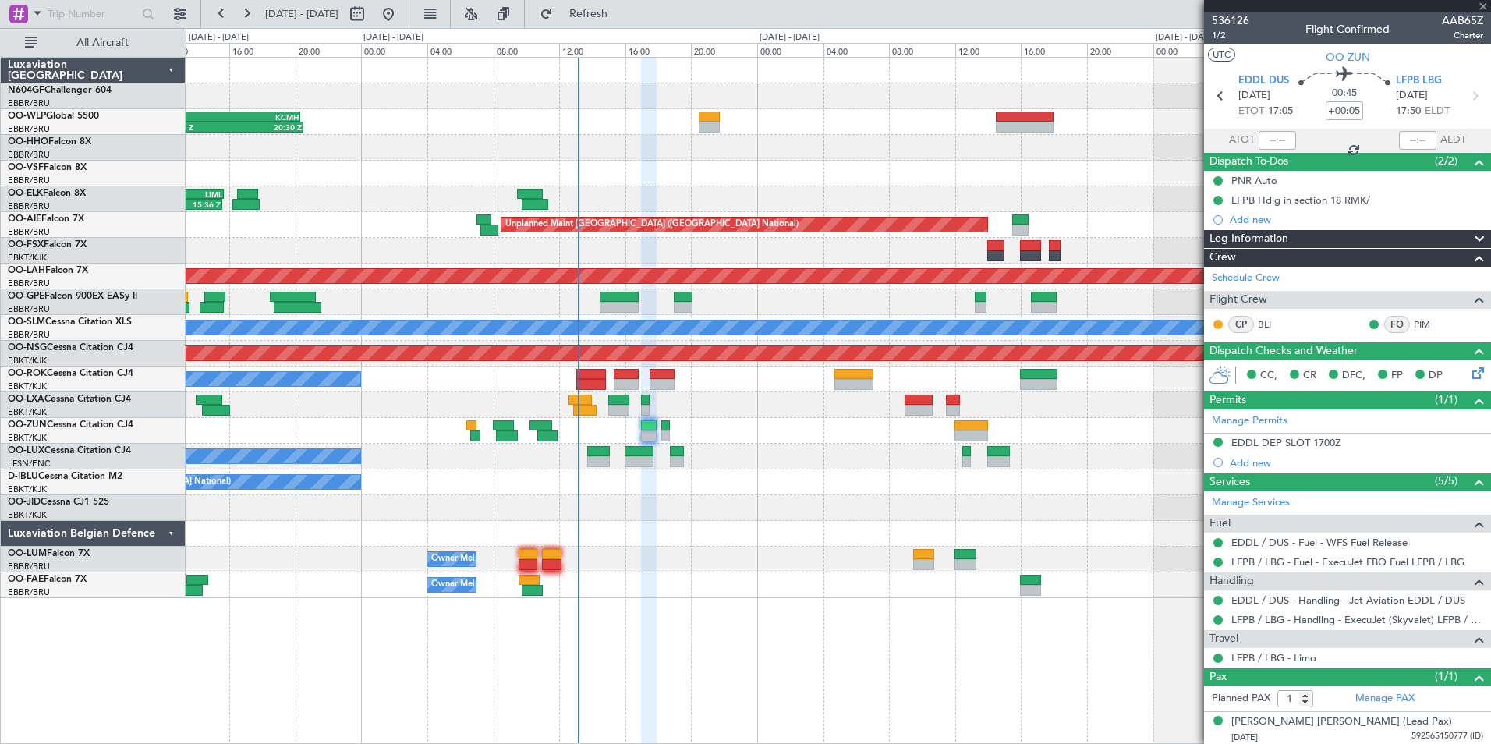
type input "+00:25"
type input "2"
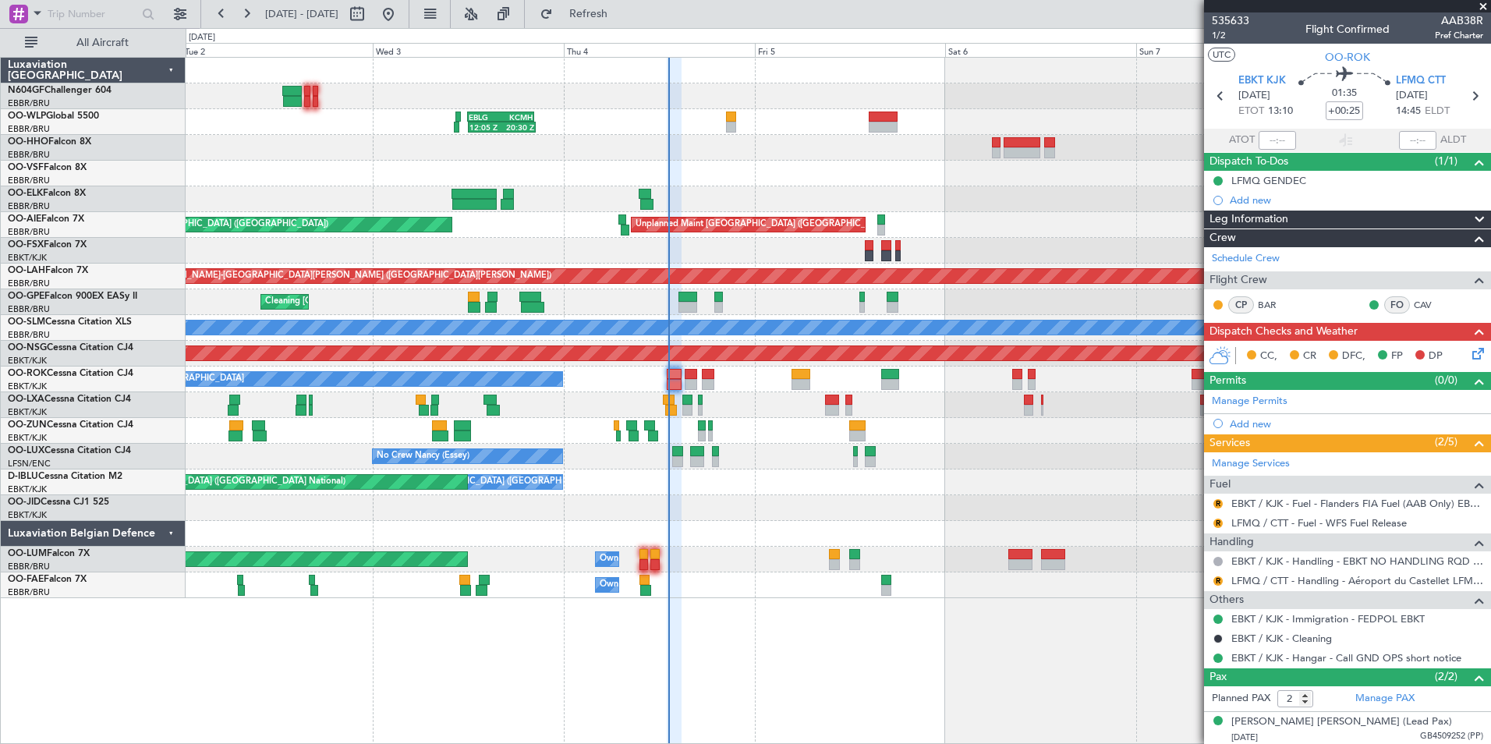
click at [774, 492] on div "No Crew Brussels (Brussels National) AOG Maint Brussels (Brussels National)" at bounding box center [838, 482] width 1304 height 26
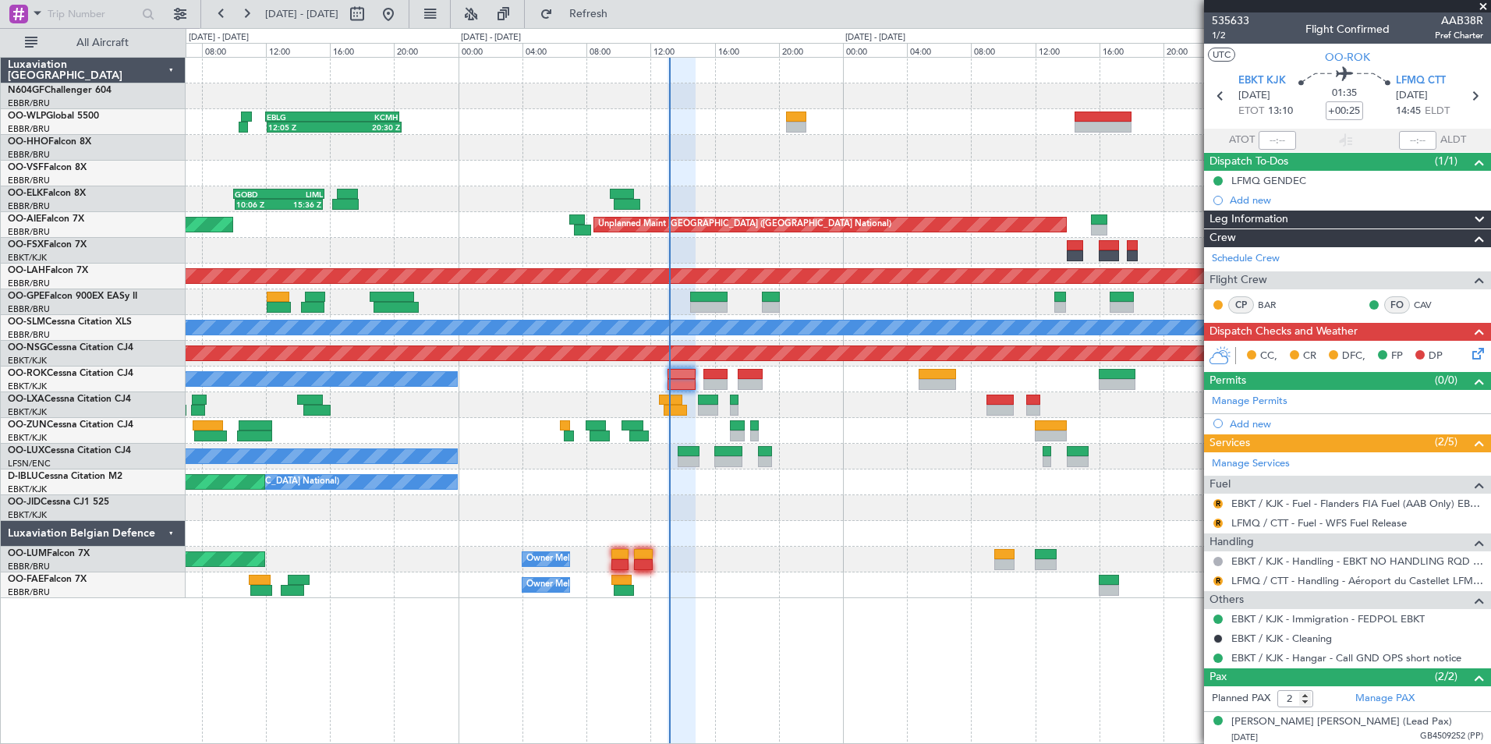
click at [876, 436] on div at bounding box center [838, 431] width 1304 height 26
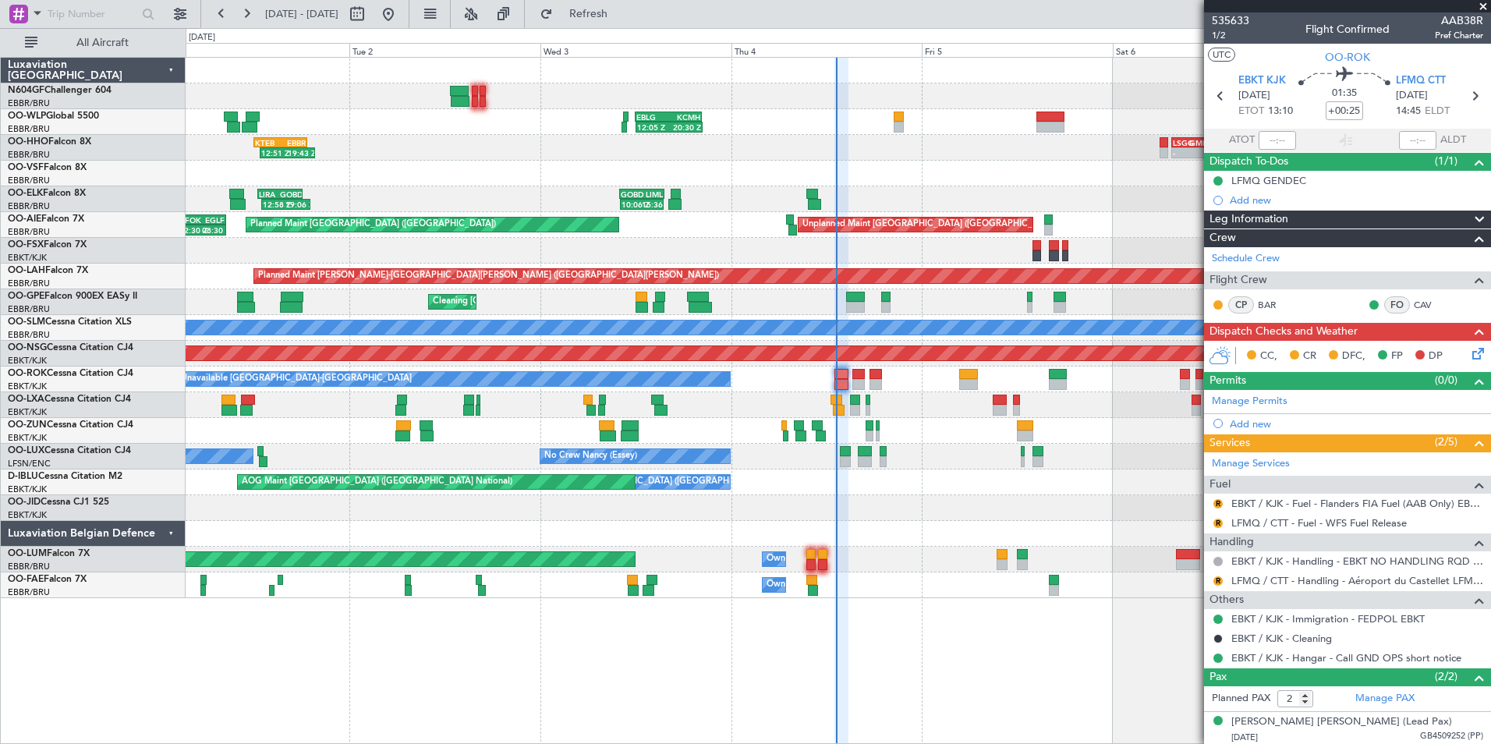
click at [922, 162] on div at bounding box center [838, 174] width 1304 height 26
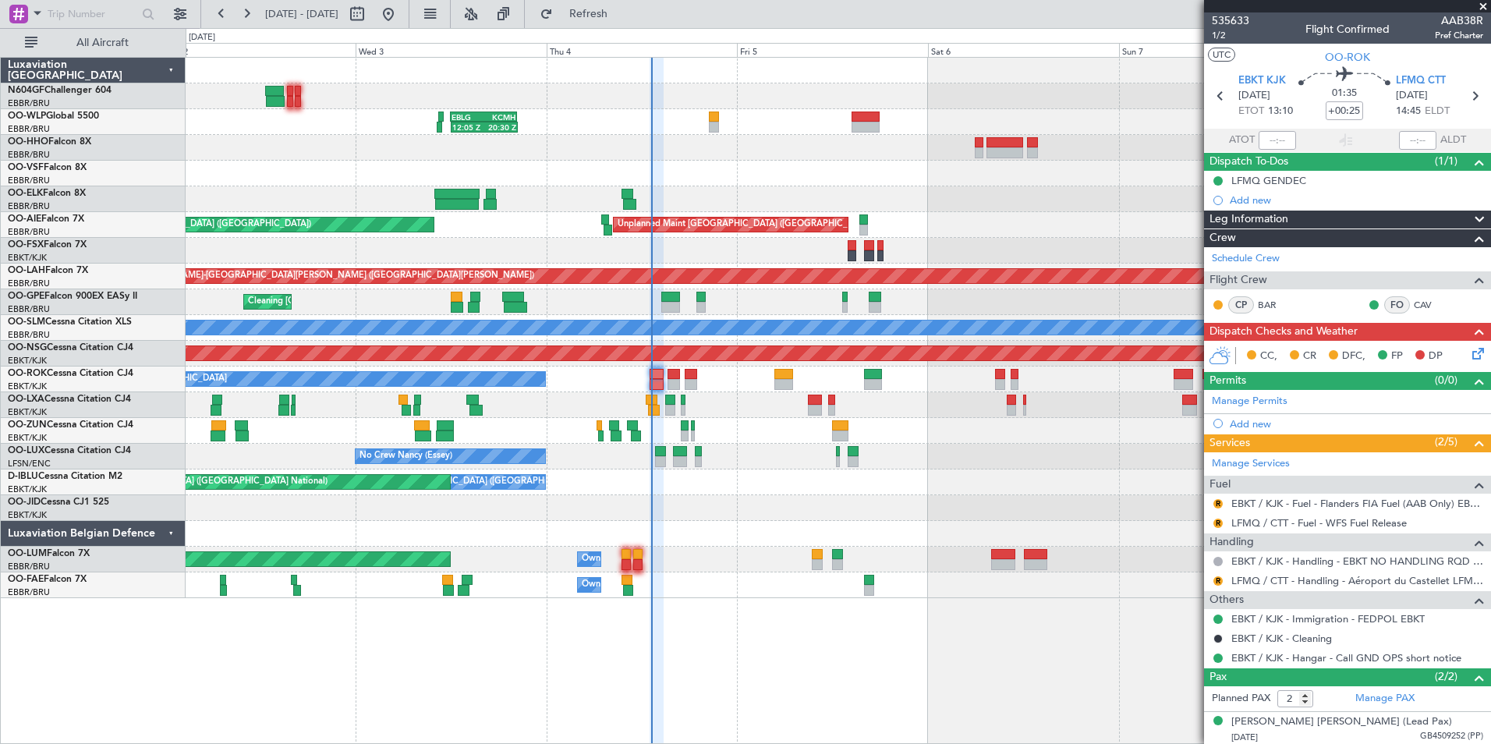
click at [826, 154] on div "12:05 Z 20:30 Z EBLG 12:00 Z KCMH 20:20 Z - - KAUS 22:00 Z ELLX 07:45 Z - - LTC…" at bounding box center [838, 328] width 1304 height 540
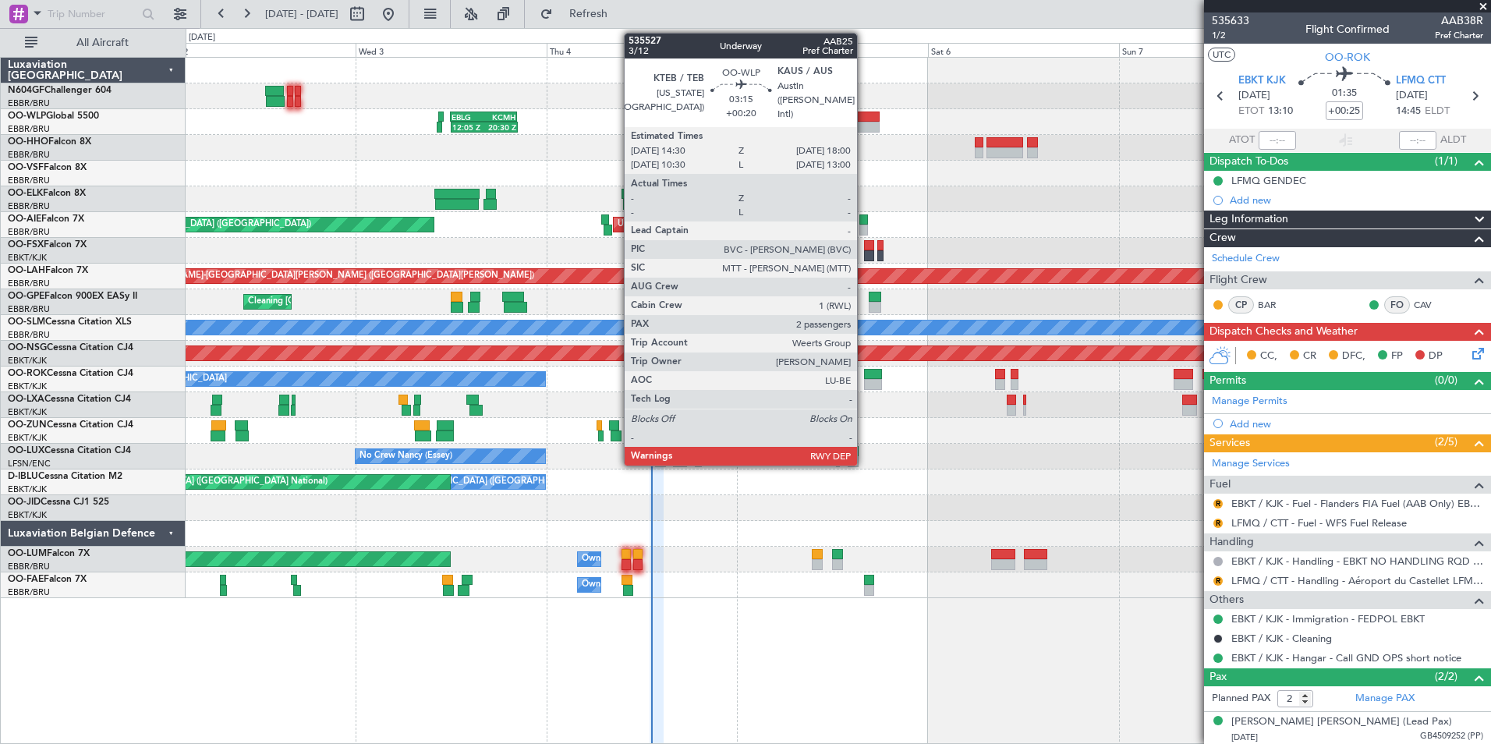
click at [864, 112] on div at bounding box center [865, 116] width 28 height 11
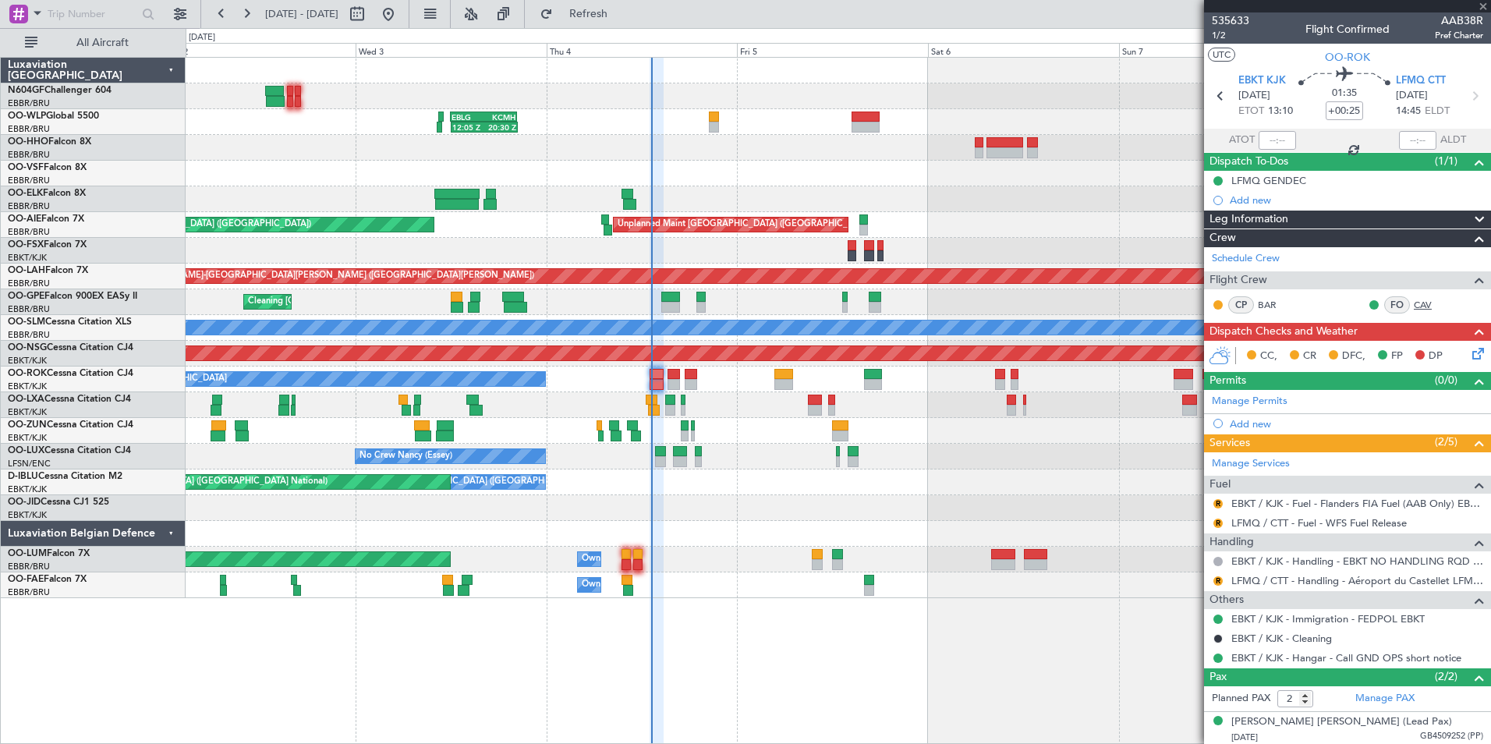
type input "+00:20"
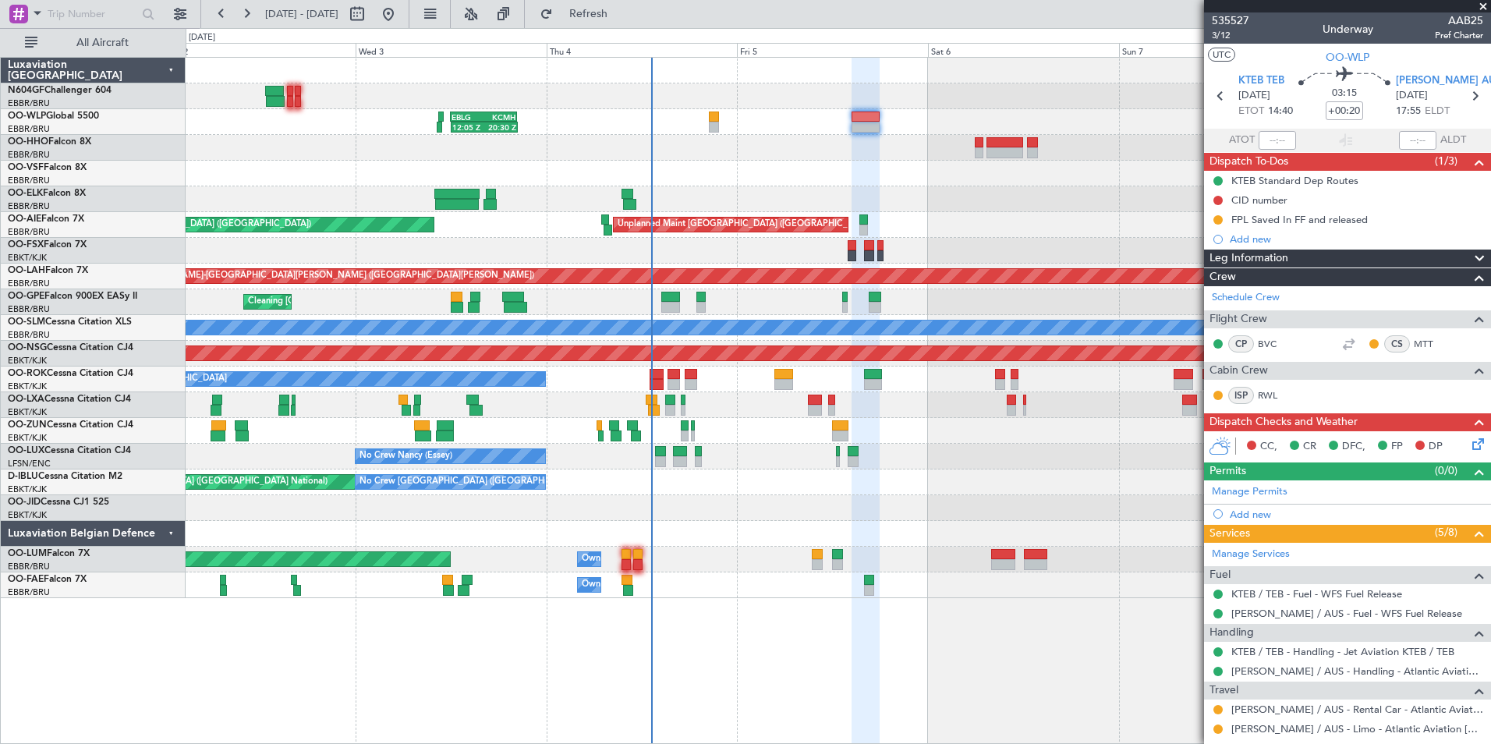
click at [1469, 448] on icon at bounding box center [1475, 441] width 12 height 12
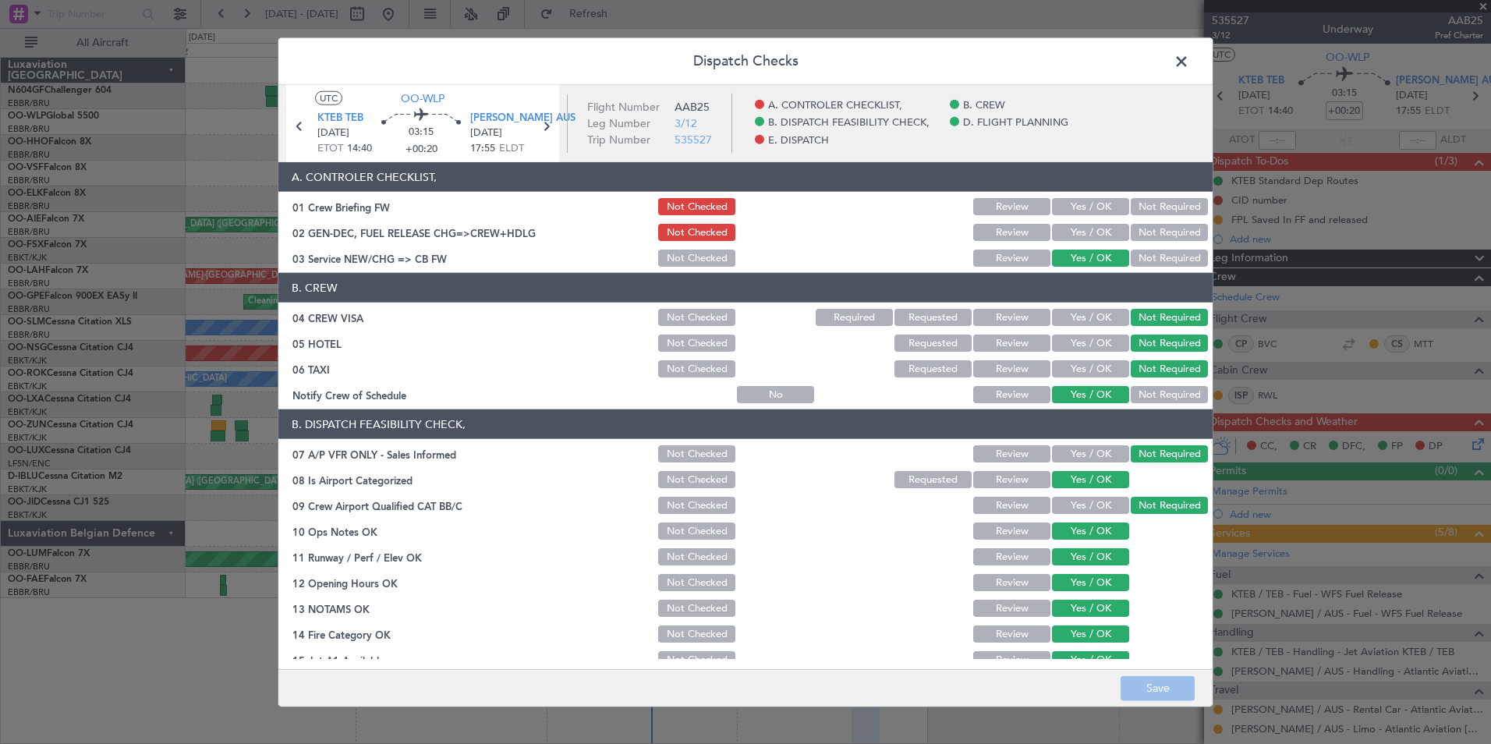
scroll to position [288, 0]
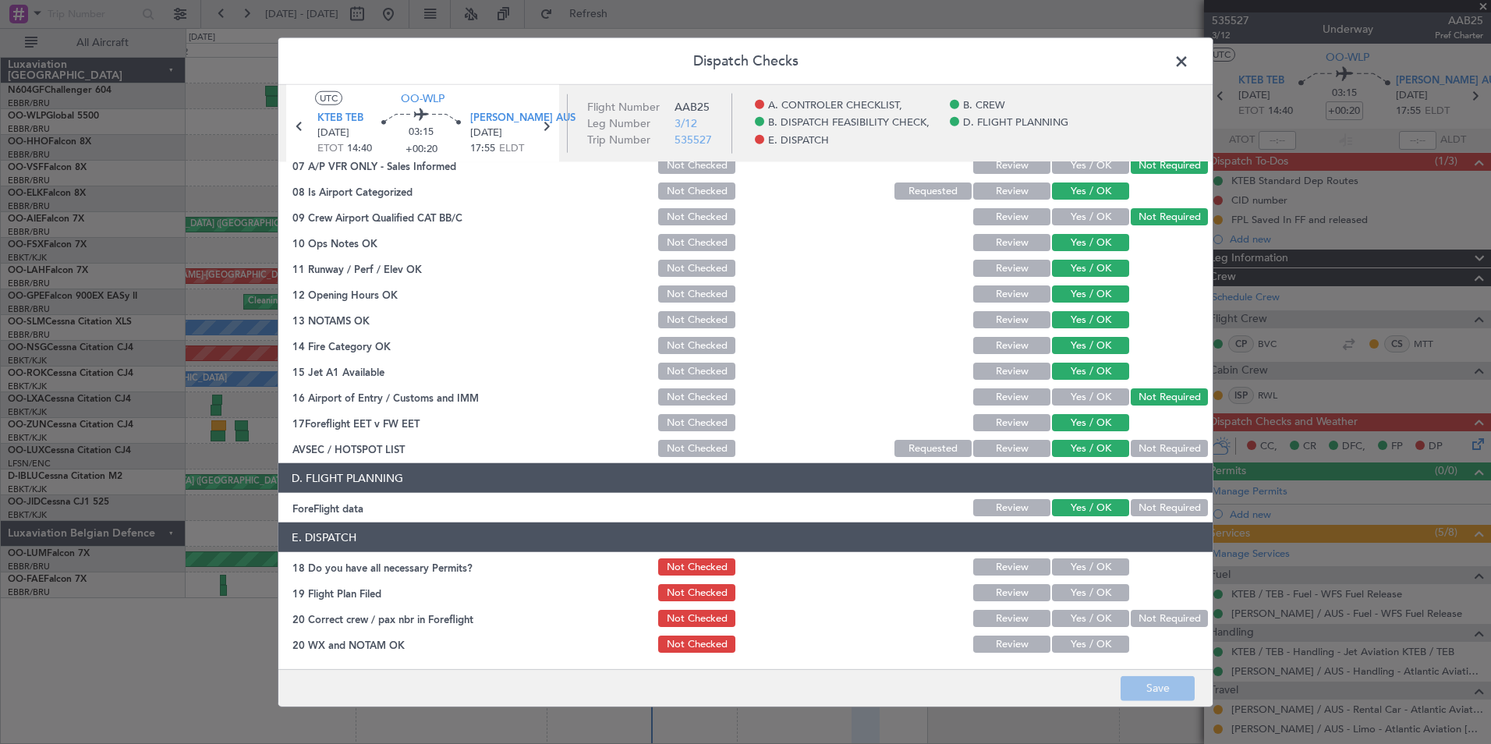
drag, startPoint x: 1066, startPoint y: 575, endPoint x: 1073, endPoint y: 594, distance: 20.7
click at [1066, 575] on button "Yes / OK" at bounding box center [1090, 566] width 77 height 17
drag, startPoint x: 1074, startPoint y: 598, endPoint x: 1077, endPoint y: 610, distance: 11.9
click at [1074, 598] on button "Yes / OK" at bounding box center [1090, 592] width 77 height 17
click at [1079, 617] on button "Yes / OK" at bounding box center [1090, 618] width 77 height 17
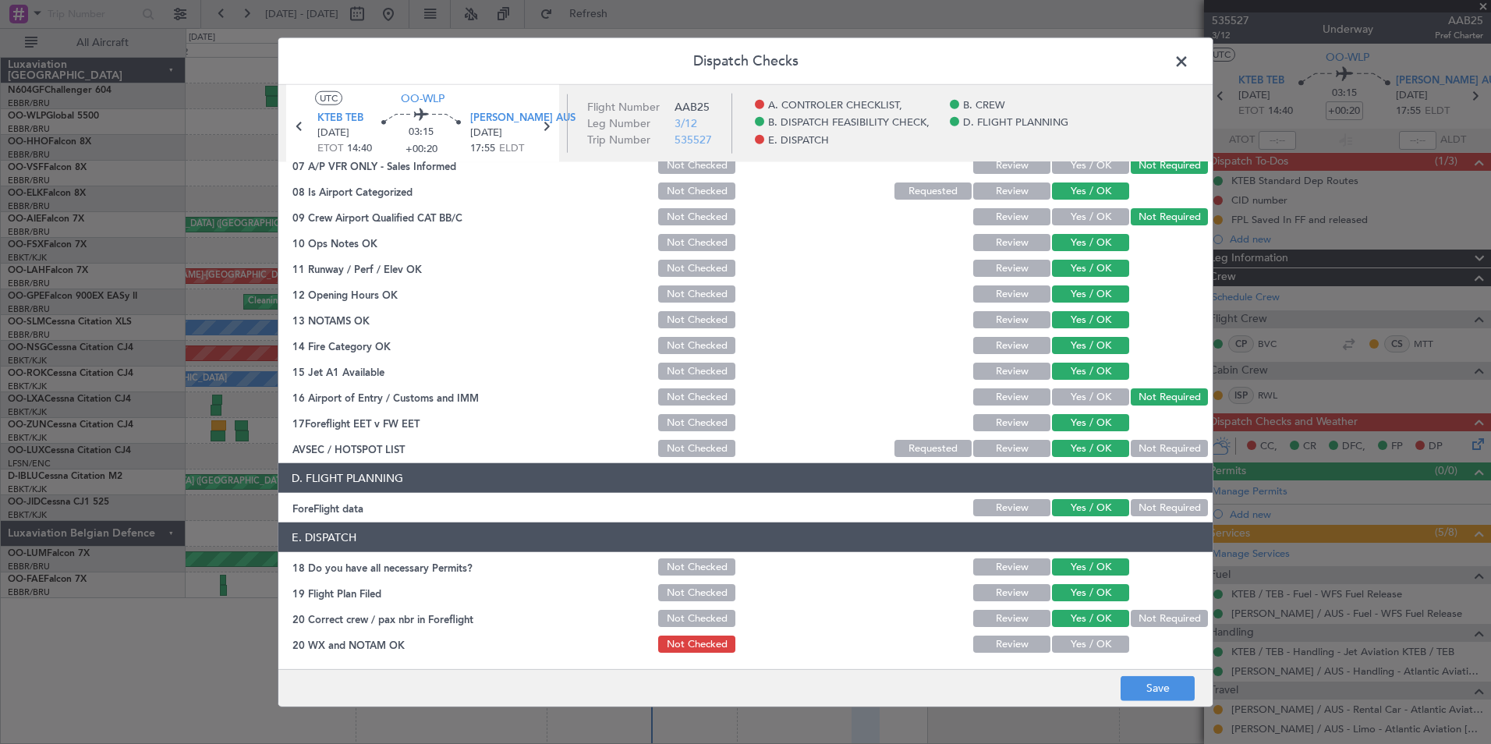
click at [1081, 638] on button "Yes / OK" at bounding box center [1090, 643] width 77 height 17
click at [1150, 682] on button "Save" at bounding box center [1157, 687] width 74 height 25
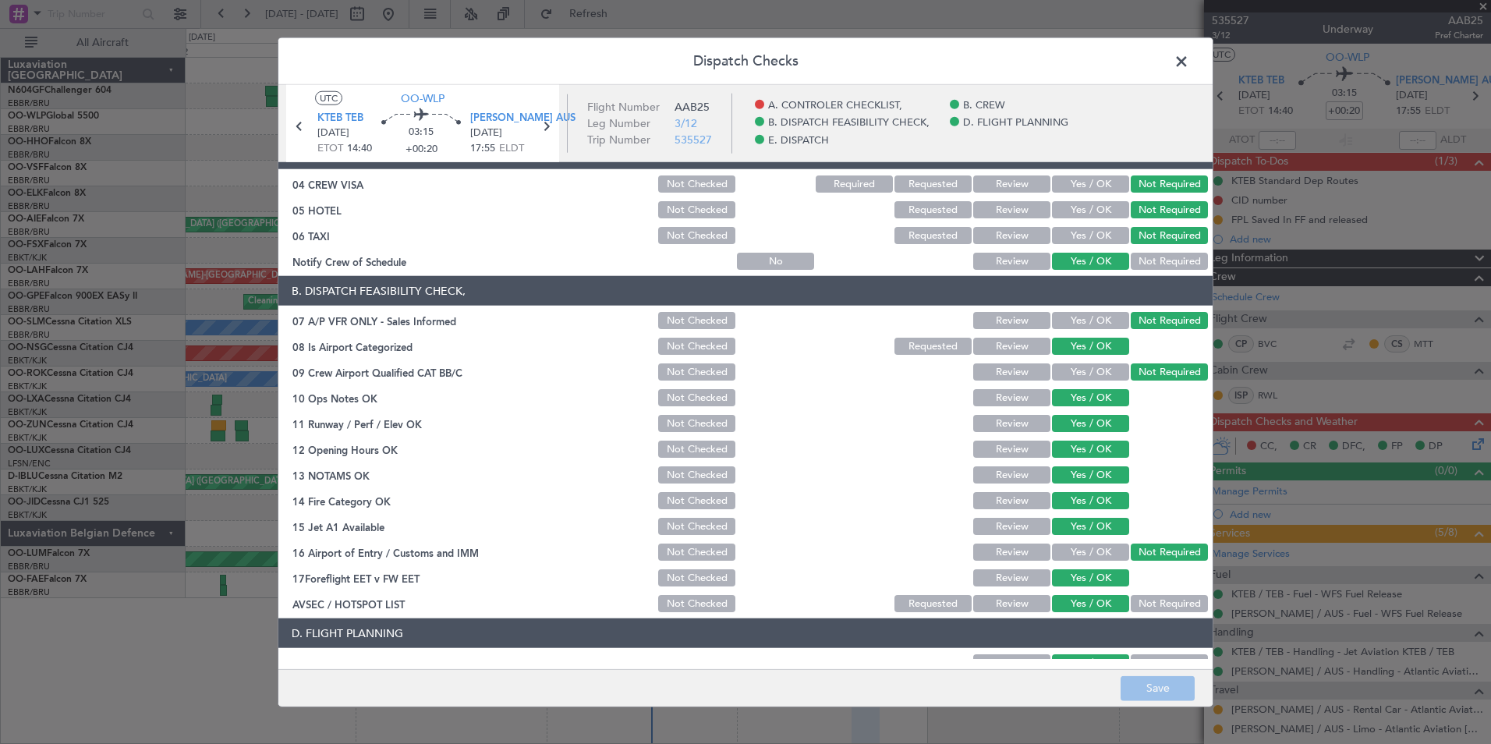
scroll to position [55, 0]
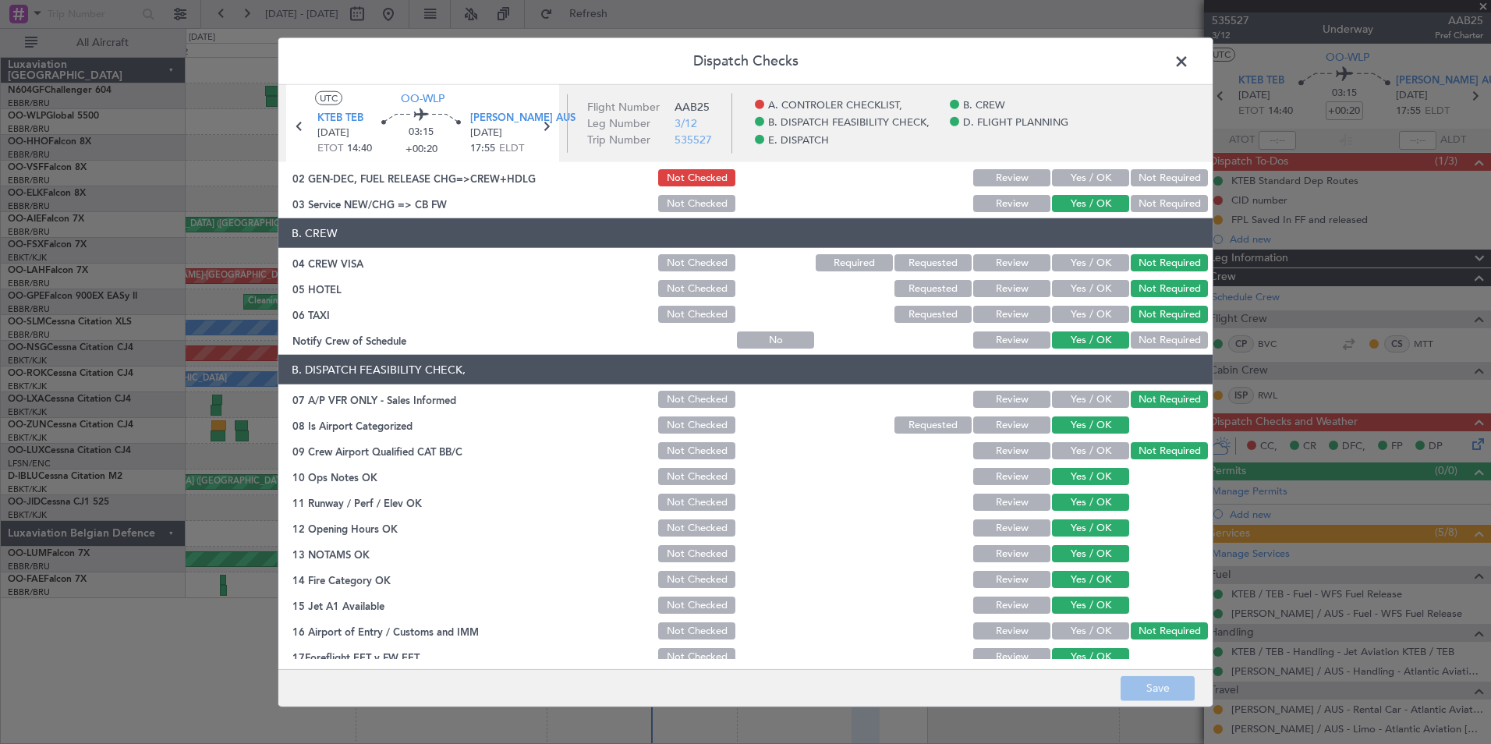
click at [1189, 70] on span at bounding box center [1189, 65] width 0 height 31
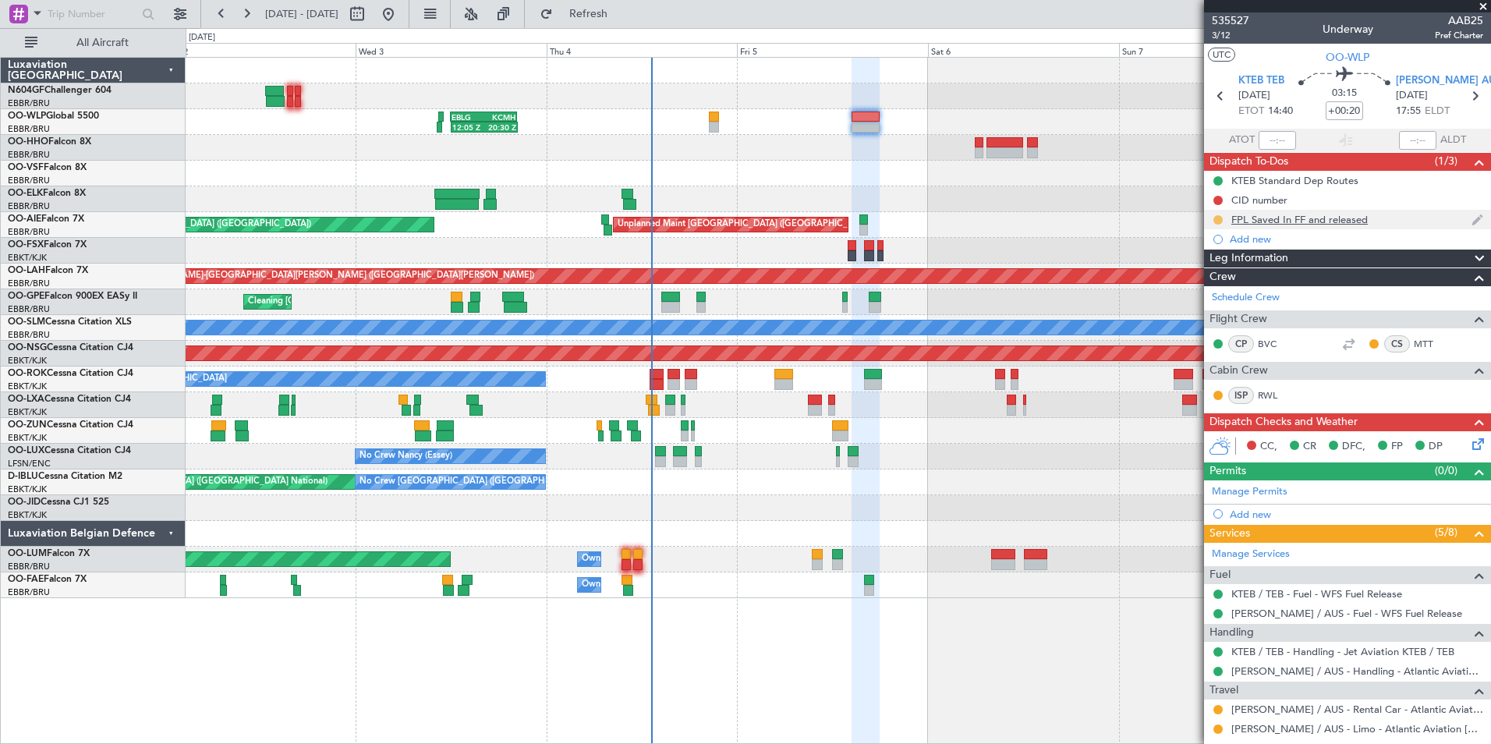
click at [1219, 220] on button at bounding box center [1217, 219] width 9 height 9
click at [1223, 284] on span "Completed" at bounding box center [1223, 289] width 51 height 16
click at [1253, 236] on div "Add new" at bounding box center [1349, 238] width 239 height 13
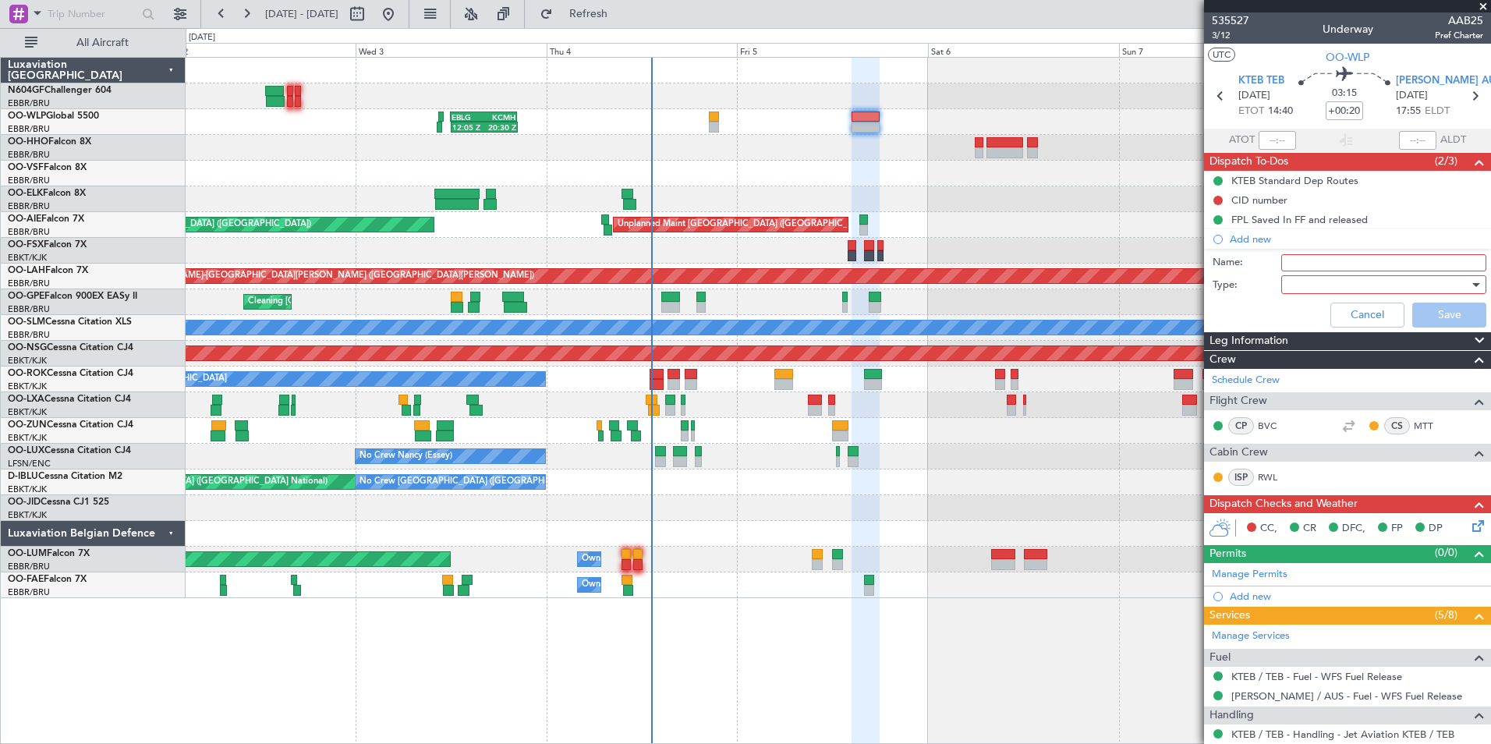
click at [1306, 257] on input "Name:" at bounding box center [1383, 262] width 205 height 17
click at [1423, 261] on input "Scheduled to be filed at 15:00Z" at bounding box center [1383, 262] width 205 height 17
type input "Scheduled to be filed at 16:30Z"
click at [1399, 281] on div at bounding box center [1378, 284] width 182 height 23
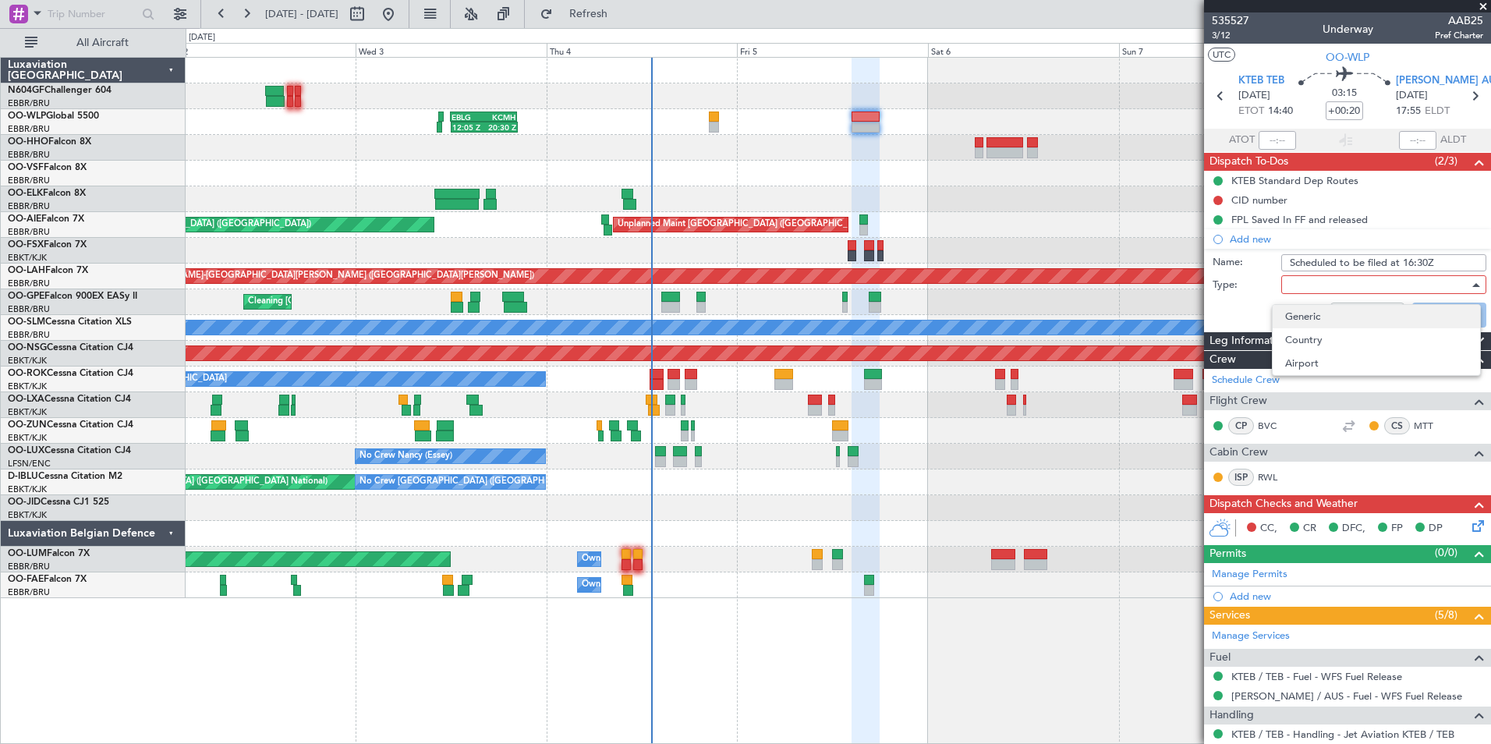
click at [1353, 313] on span "Generic" at bounding box center [1376, 316] width 182 height 23
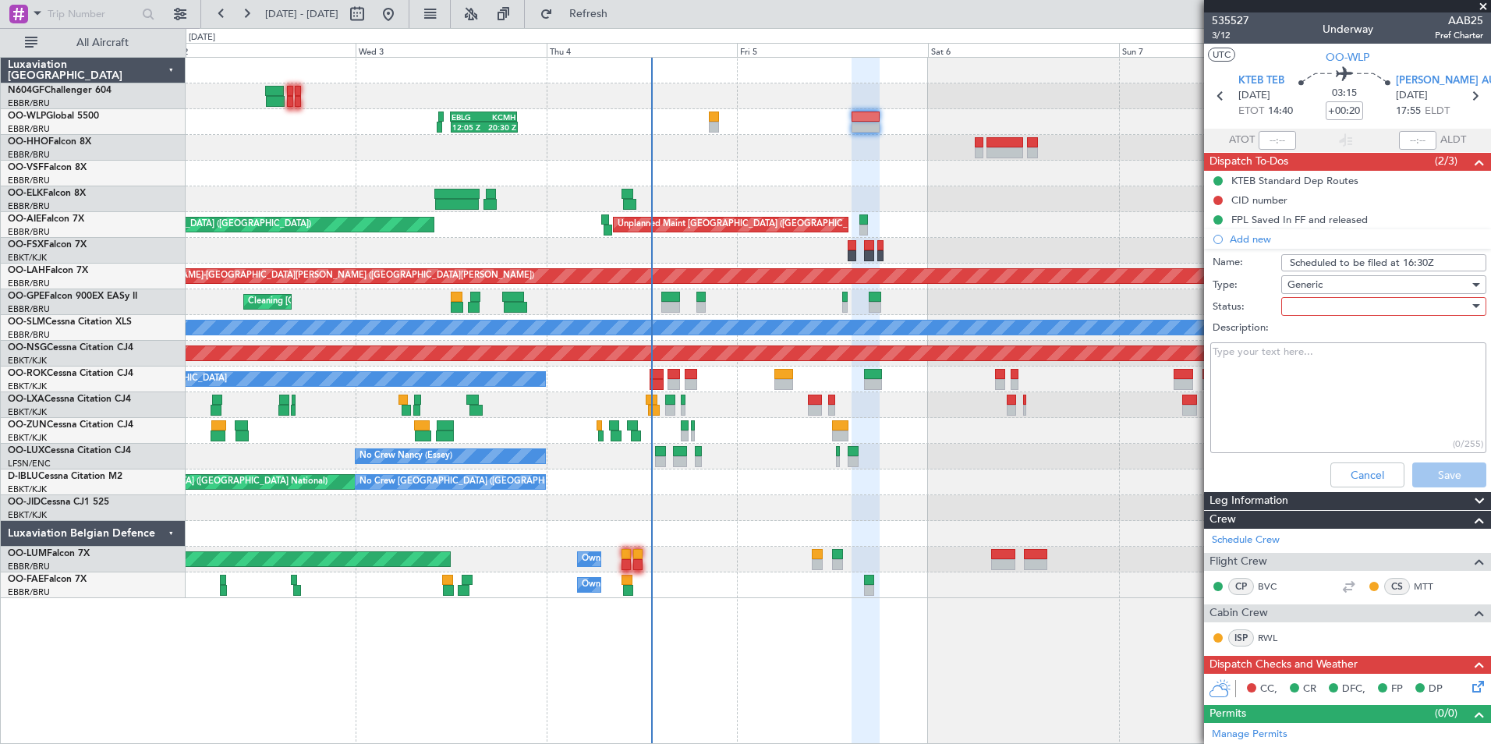
click at [1315, 305] on div at bounding box center [1378, 306] width 182 height 23
click at [1316, 356] on span "In Progress" at bounding box center [1376, 360] width 182 height 23
click at [1436, 471] on button "Save" at bounding box center [1449, 474] width 74 height 25
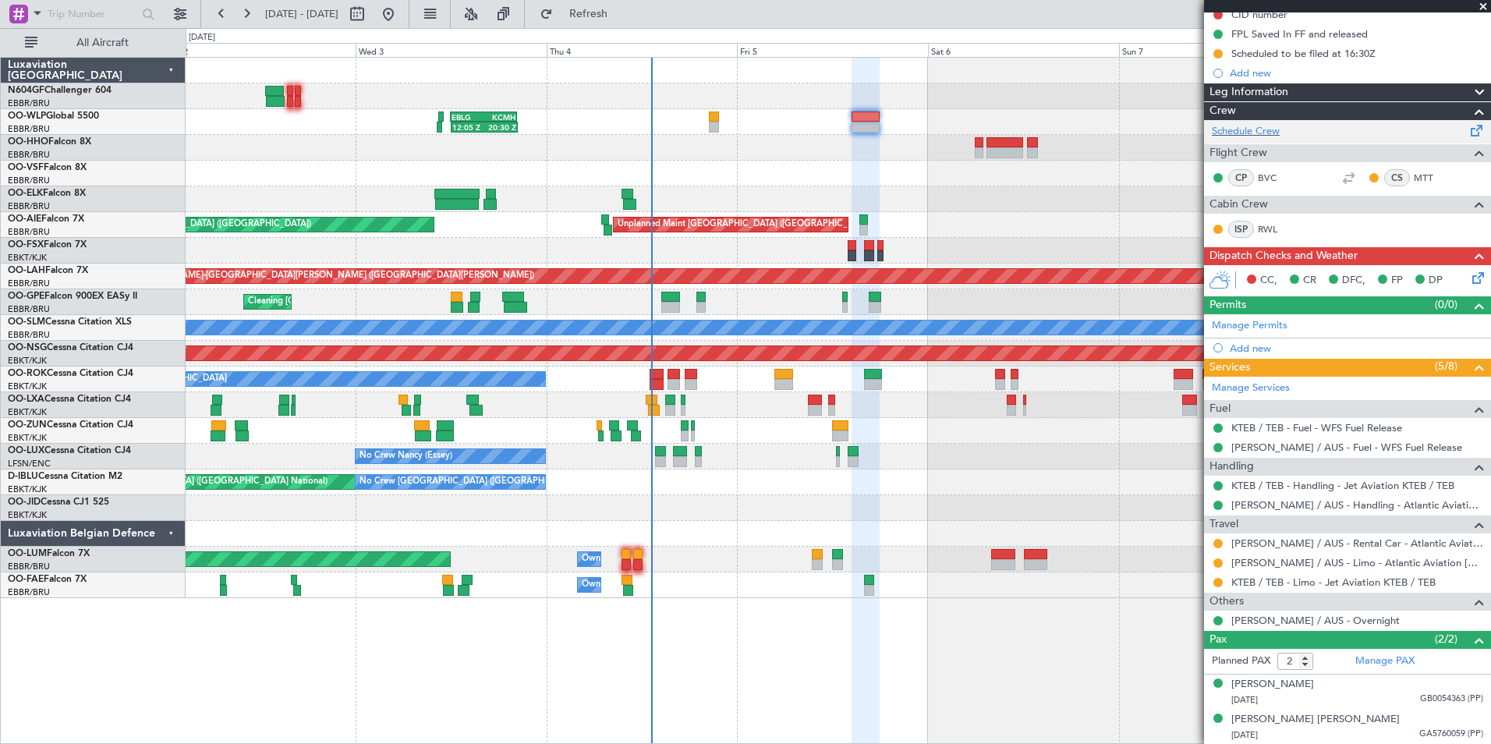
scroll to position [0, 0]
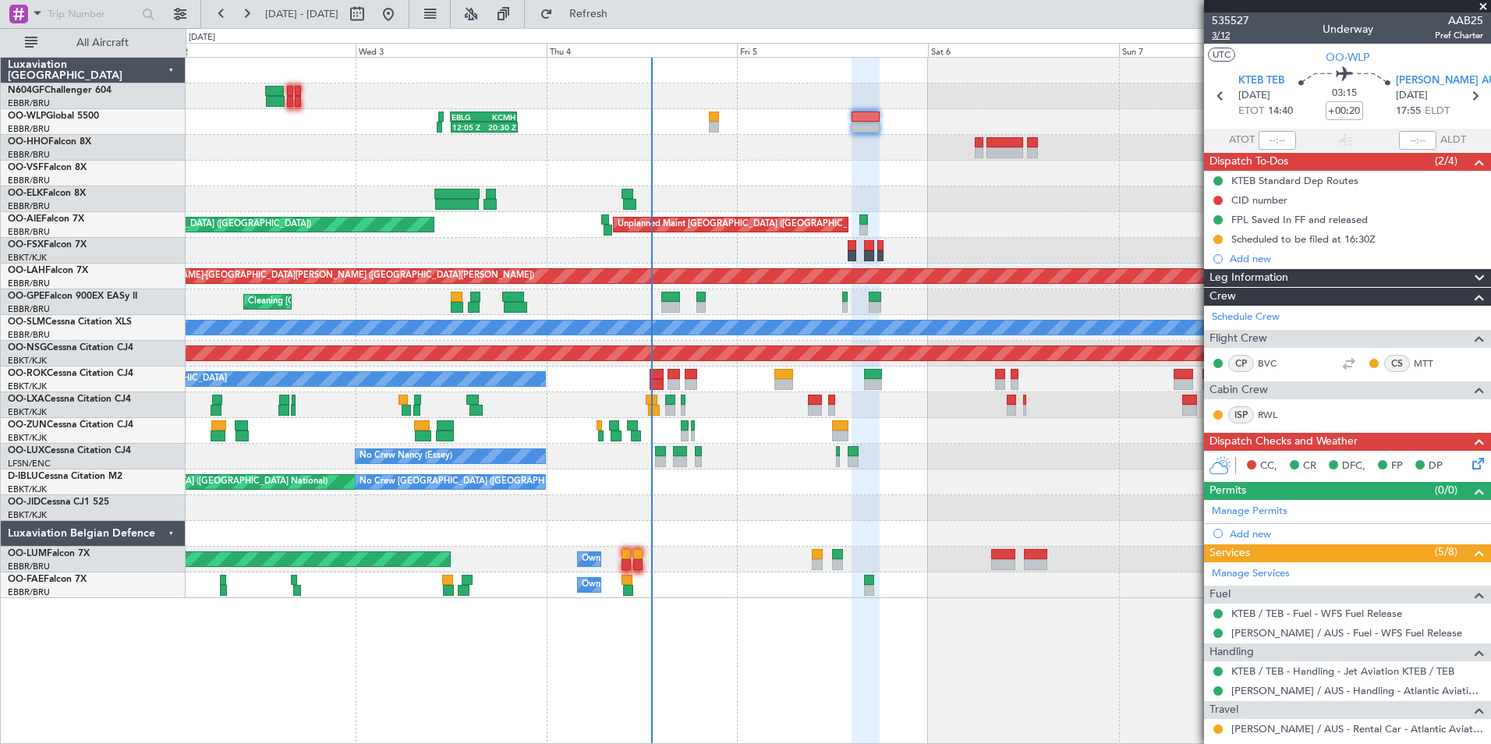
click at [1230, 41] on span "3/12" at bounding box center [1230, 35] width 37 height 13
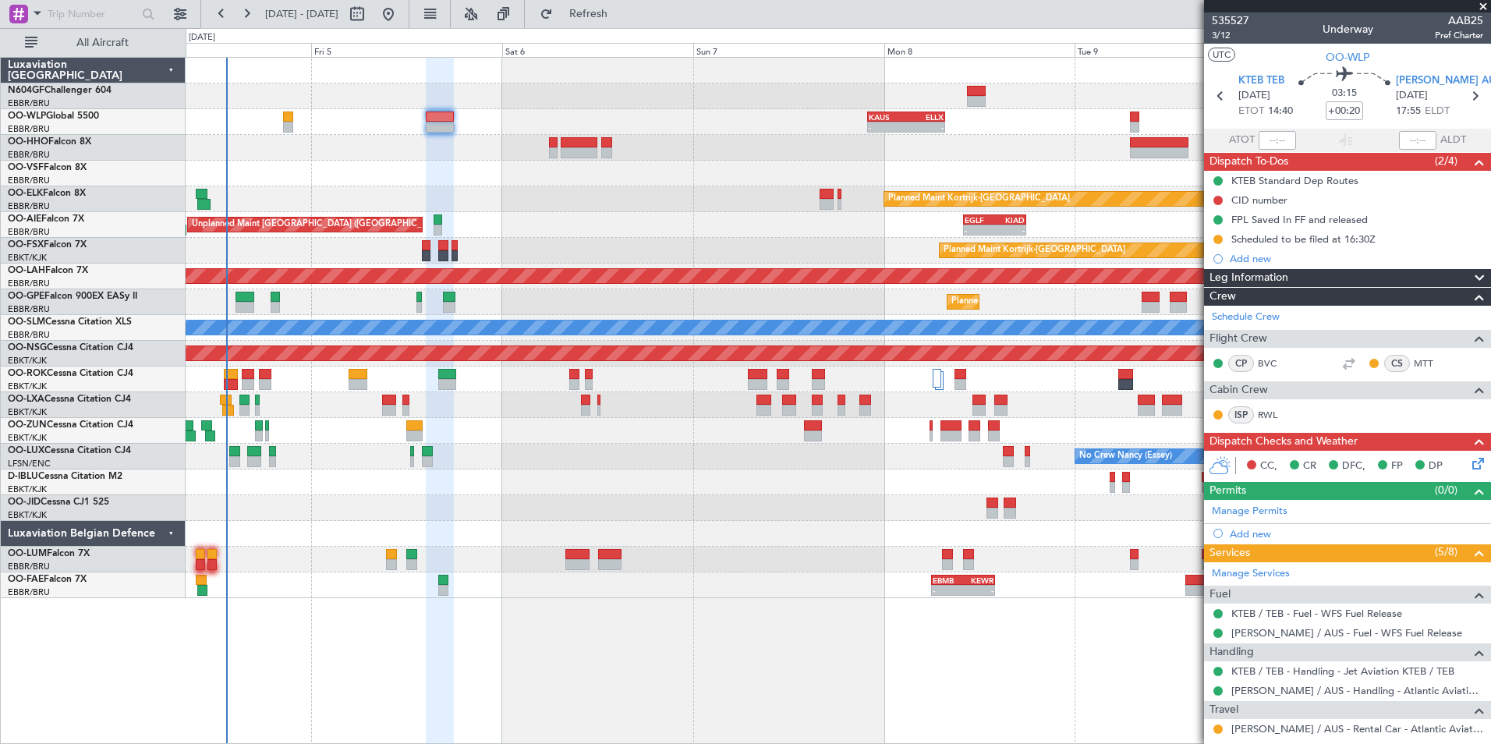
click at [612, 187] on div "- - KAUS 22:00 Z ELLX 07:45 Z - - LTCG 15:40 Z RJTT 01:00 Z 12:05 Z 20:30 Z EBL…" at bounding box center [838, 328] width 1304 height 540
click at [494, 164] on div at bounding box center [838, 174] width 1304 height 26
click at [1469, 458] on icon at bounding box center [1475, 461] width 12 height 12
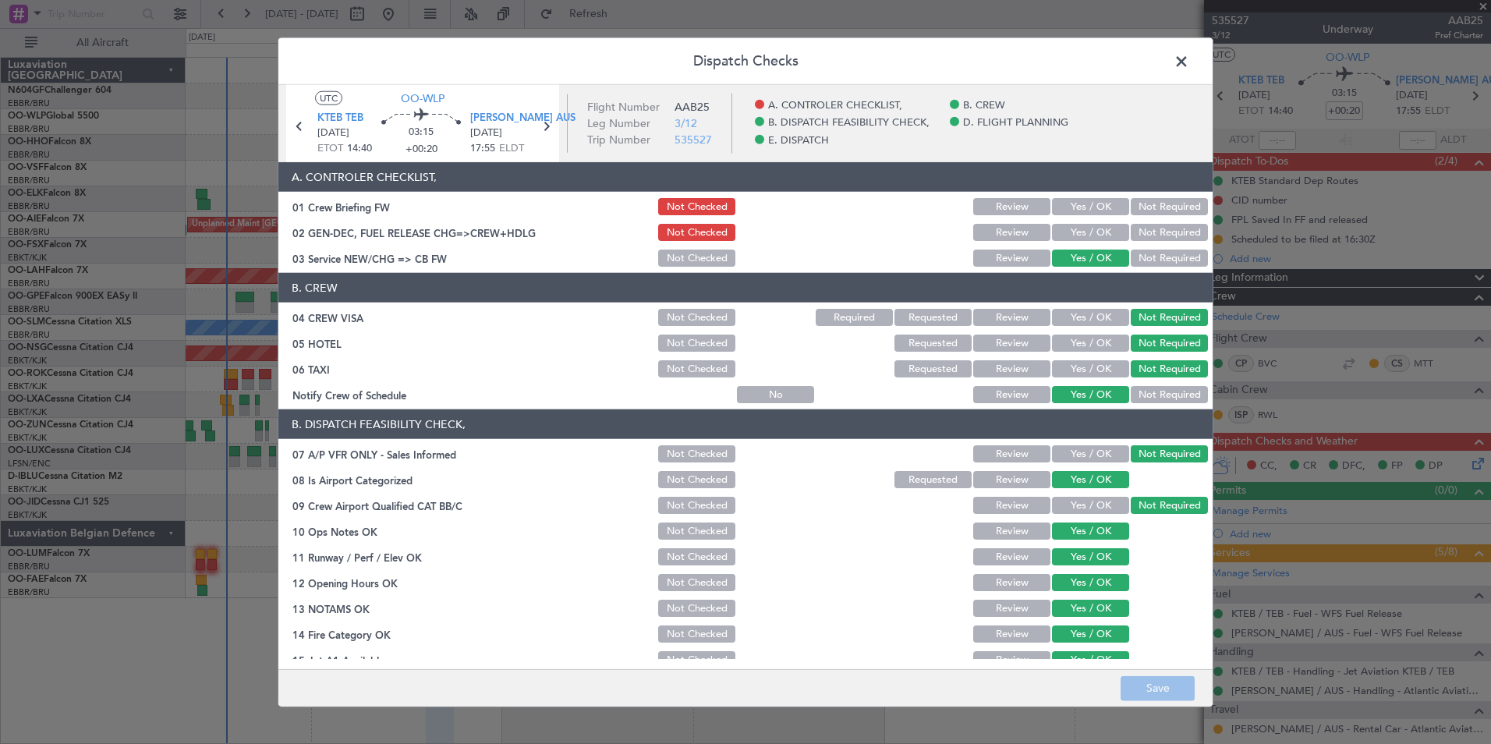
click at [1091, 235] on button "Yes / OK" at bounding box center [1090, 232] width 77 height 17
click at [1154, 678] on button "Save" at bounding box center [1157, 687] width 74 height 25
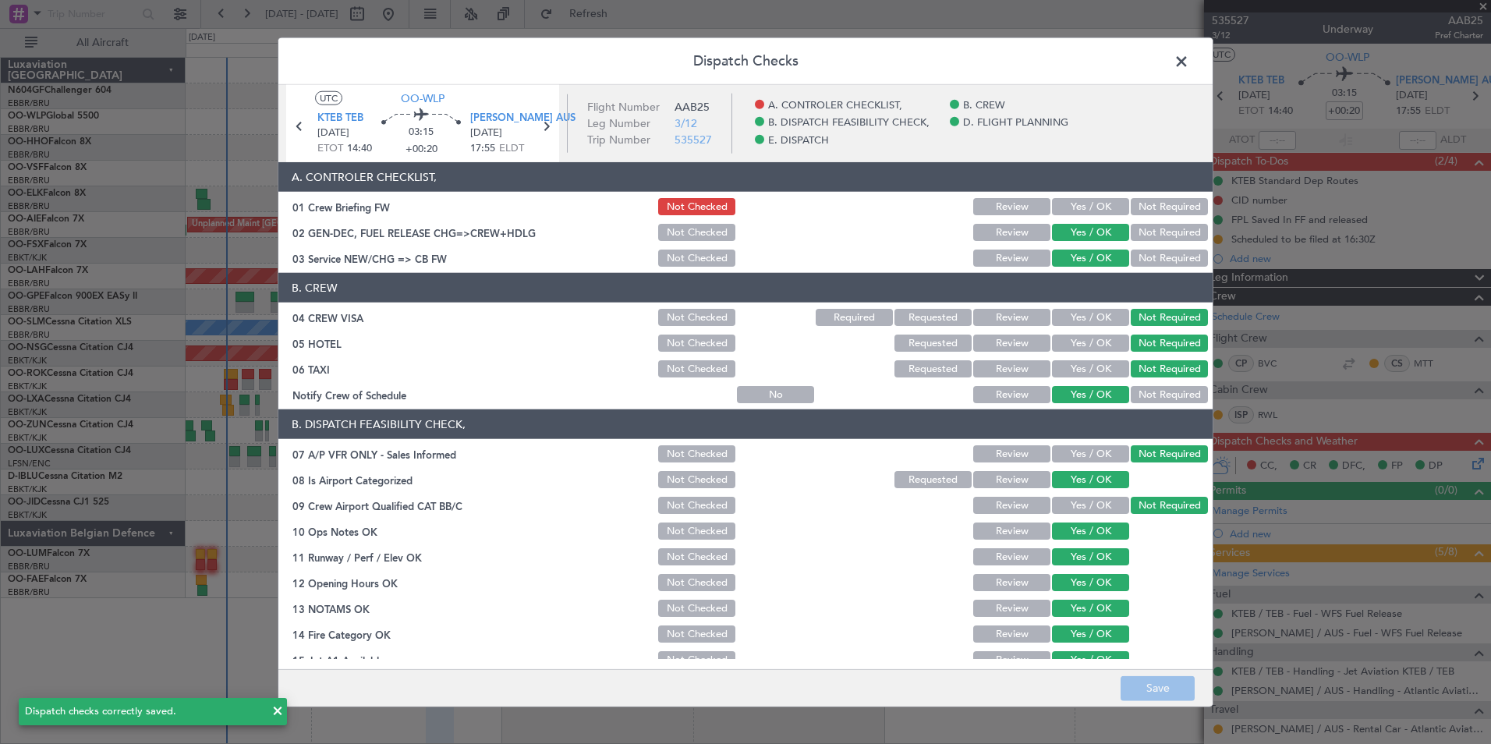
click at [1189, 63] on span at bounding box center [1189, 65] width 0 height 31
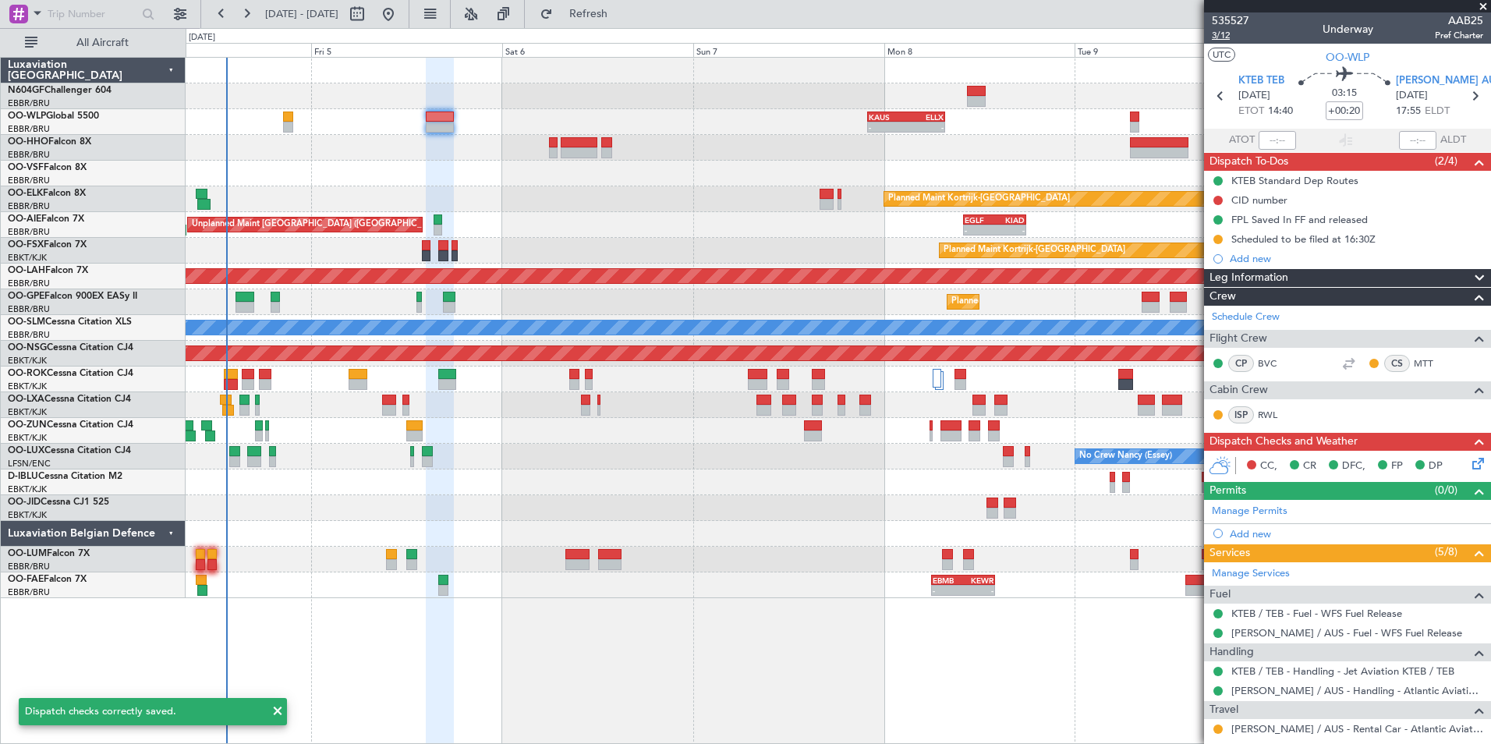
click at [1225, 37] on span "3/12" at bounding box center [1230, 35] width 37 height 13
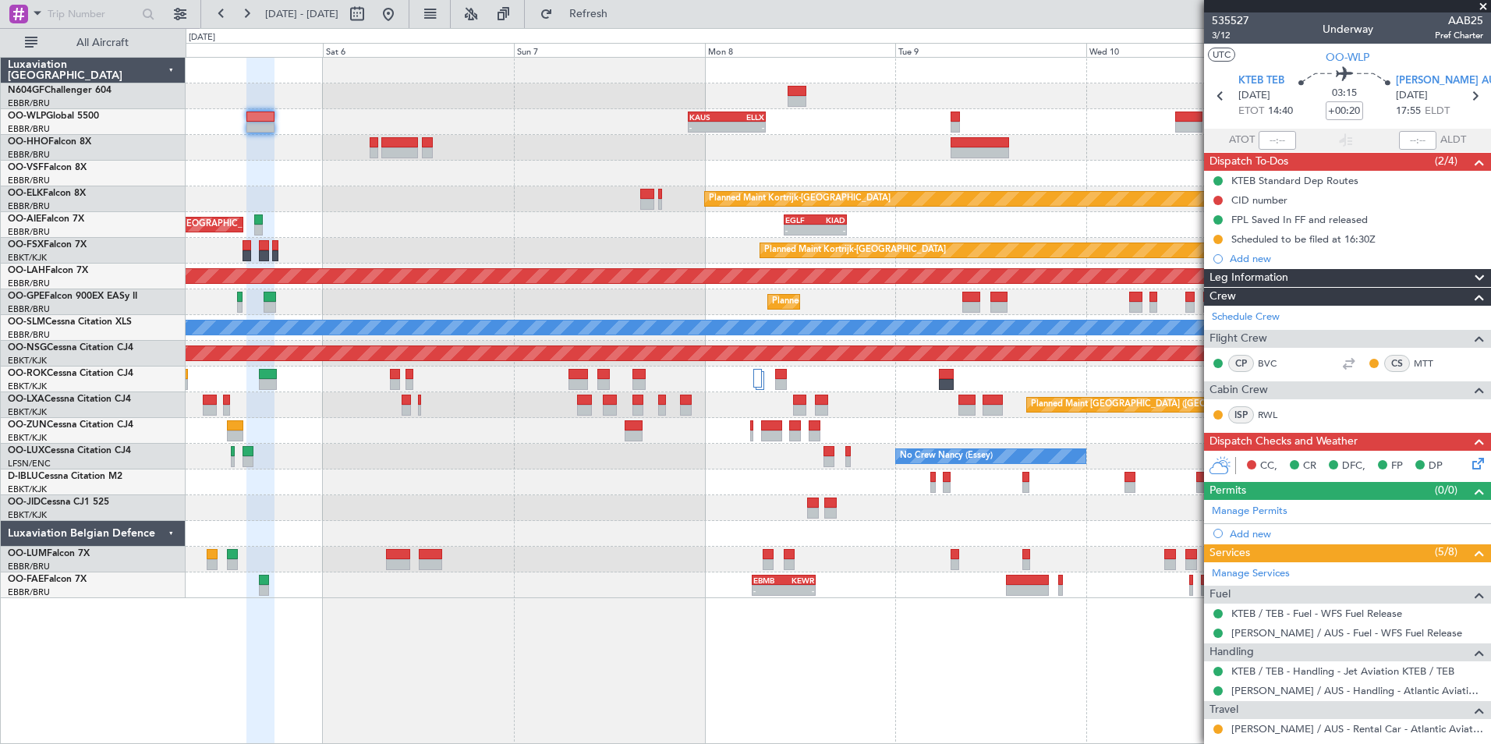
click at [550, 438] on div "- - KAUS 22:00 Z ELLX 07:45 Z - - LTCG 15:40 Z RJTT 01:00 Z 12:05 Z 20:30 Z EBL…" at bounding box center [838, 328] width 1304 height 540
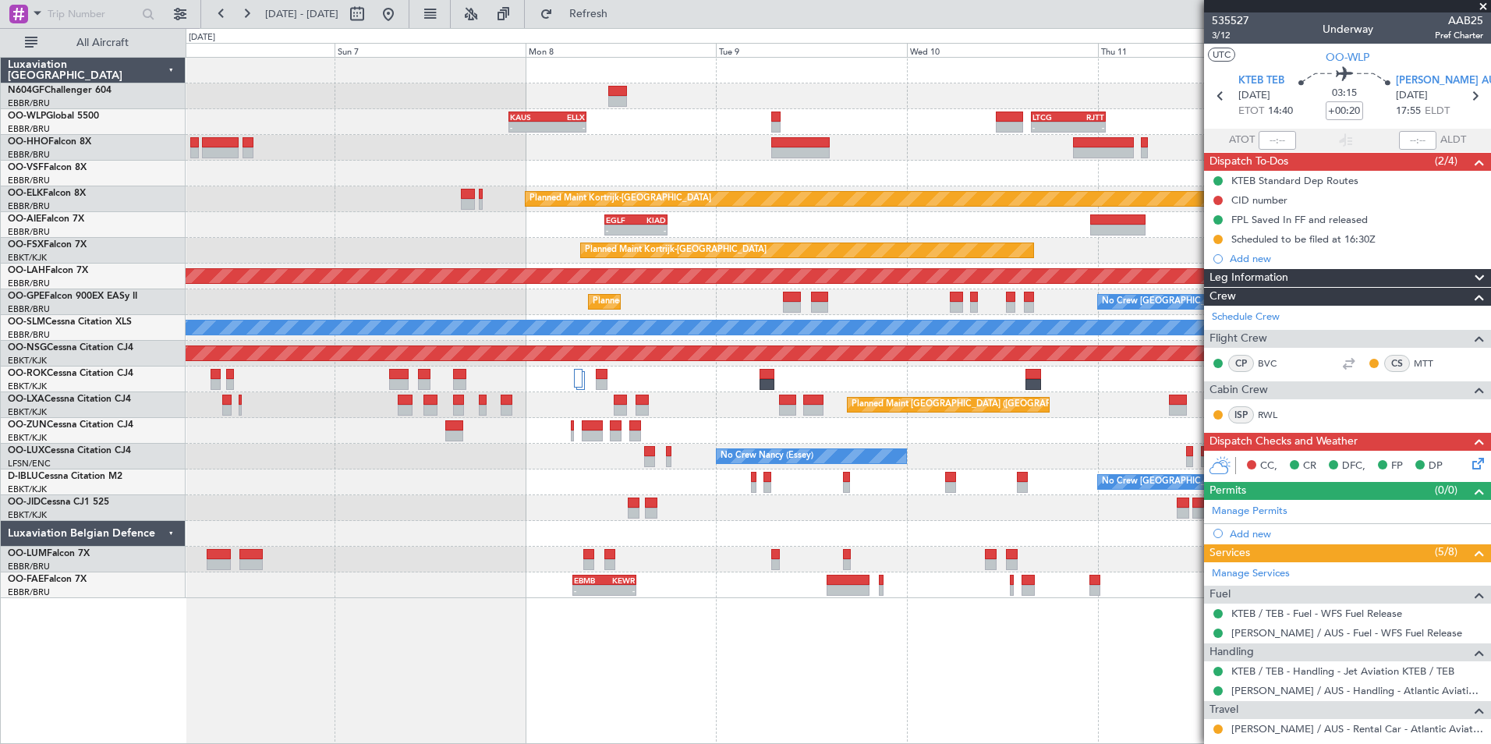
click at [640, 483] on div "- - KAUS 22:00 Z ELLX 07:45 Z - - LTCG 15:40 Z RJTT 01:00 Z Planned Maint Kortr…" at bounding box center [838, 328] width 1304 height 540
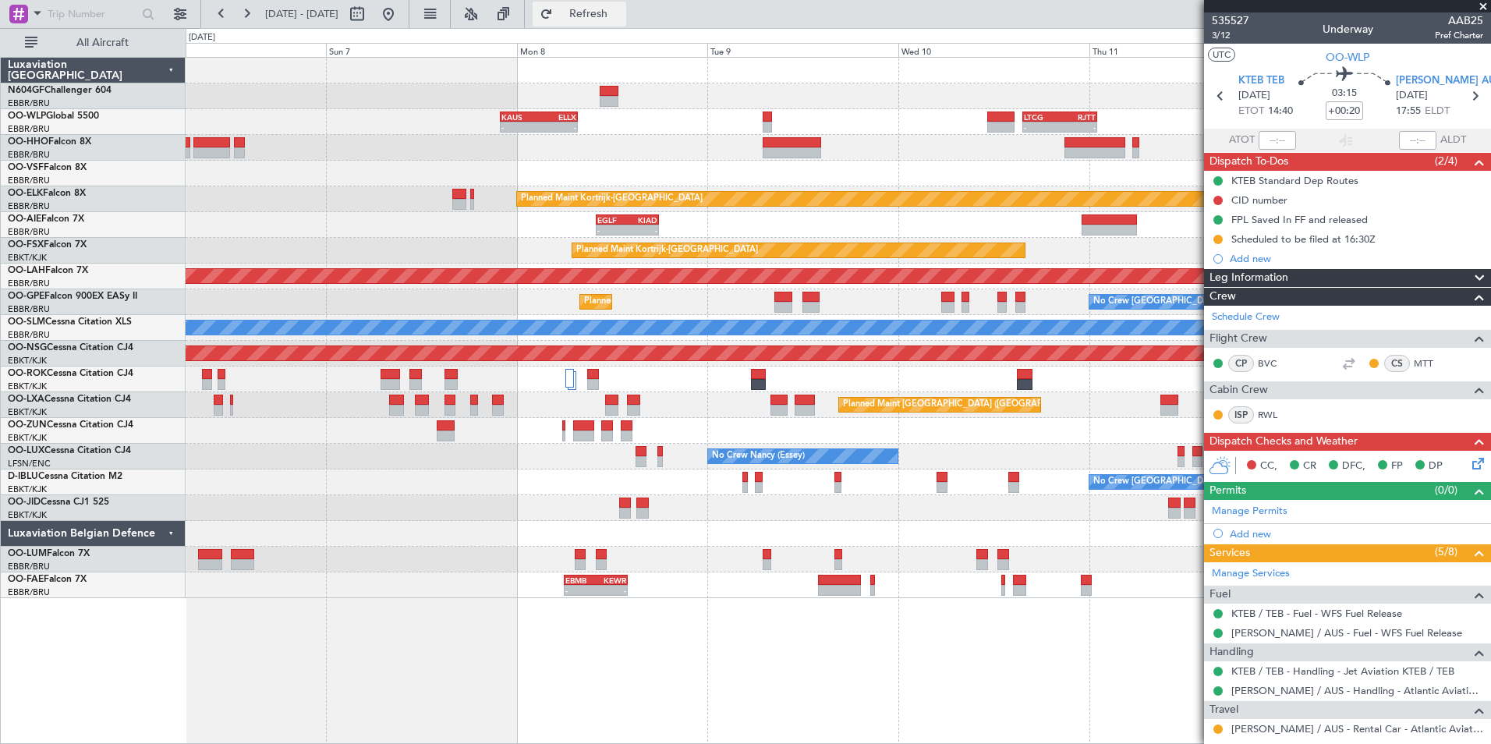
click at [591, 23] on button "Refresh" at bounding box center [580, 14] width 94 height 25
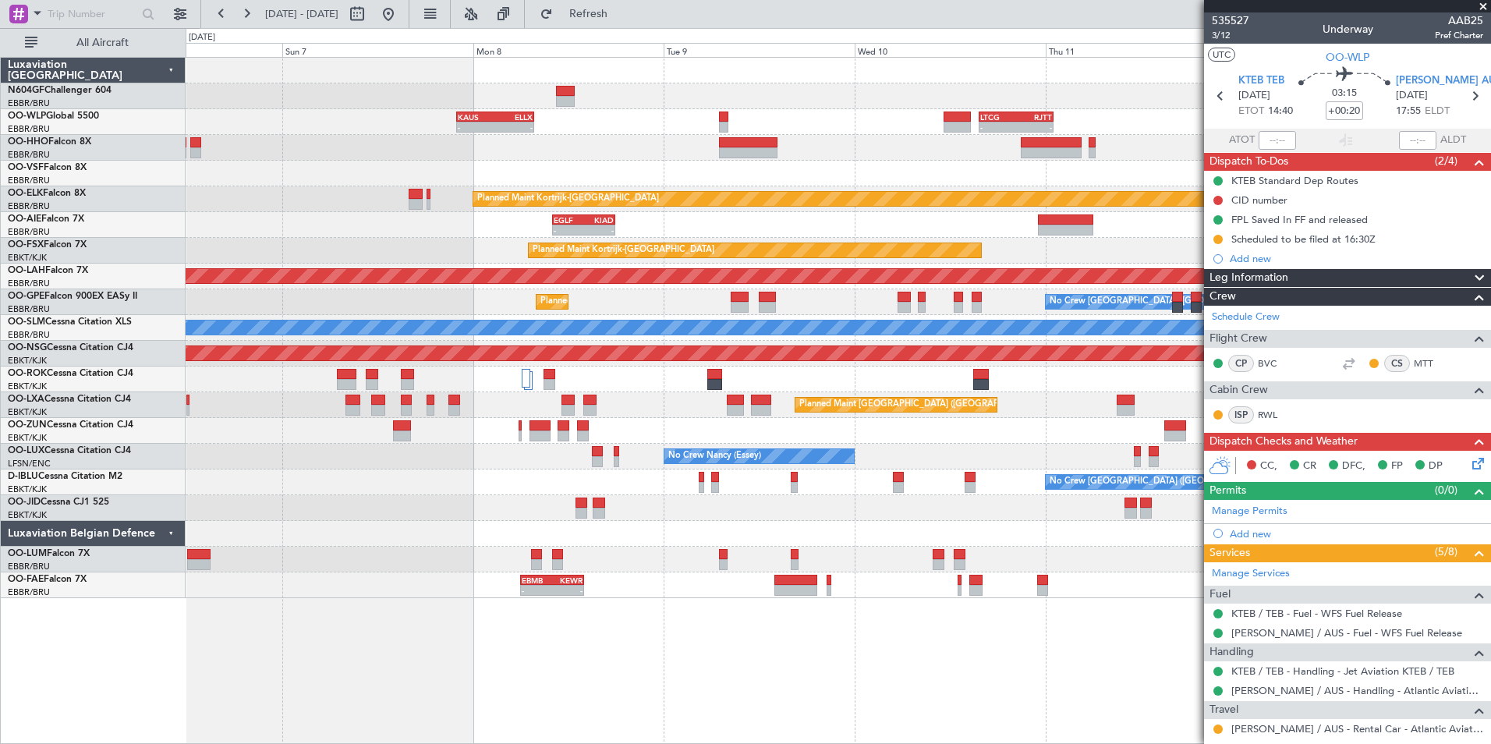
click at [746, 532] on div at bounding box center [838, 534] width 1304 height 26
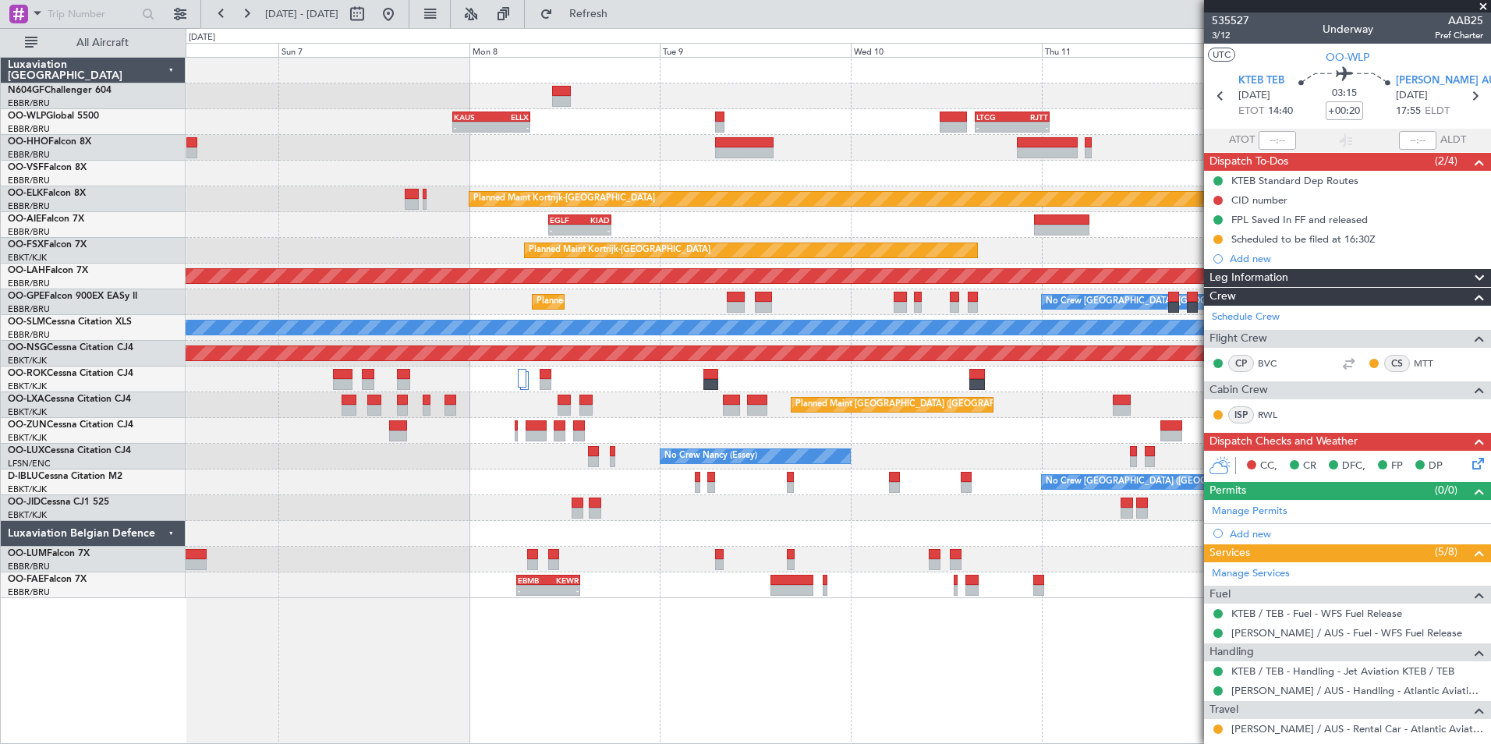
click at [702, 501] on div at bounding box center [838, 508] width 1304 height 26
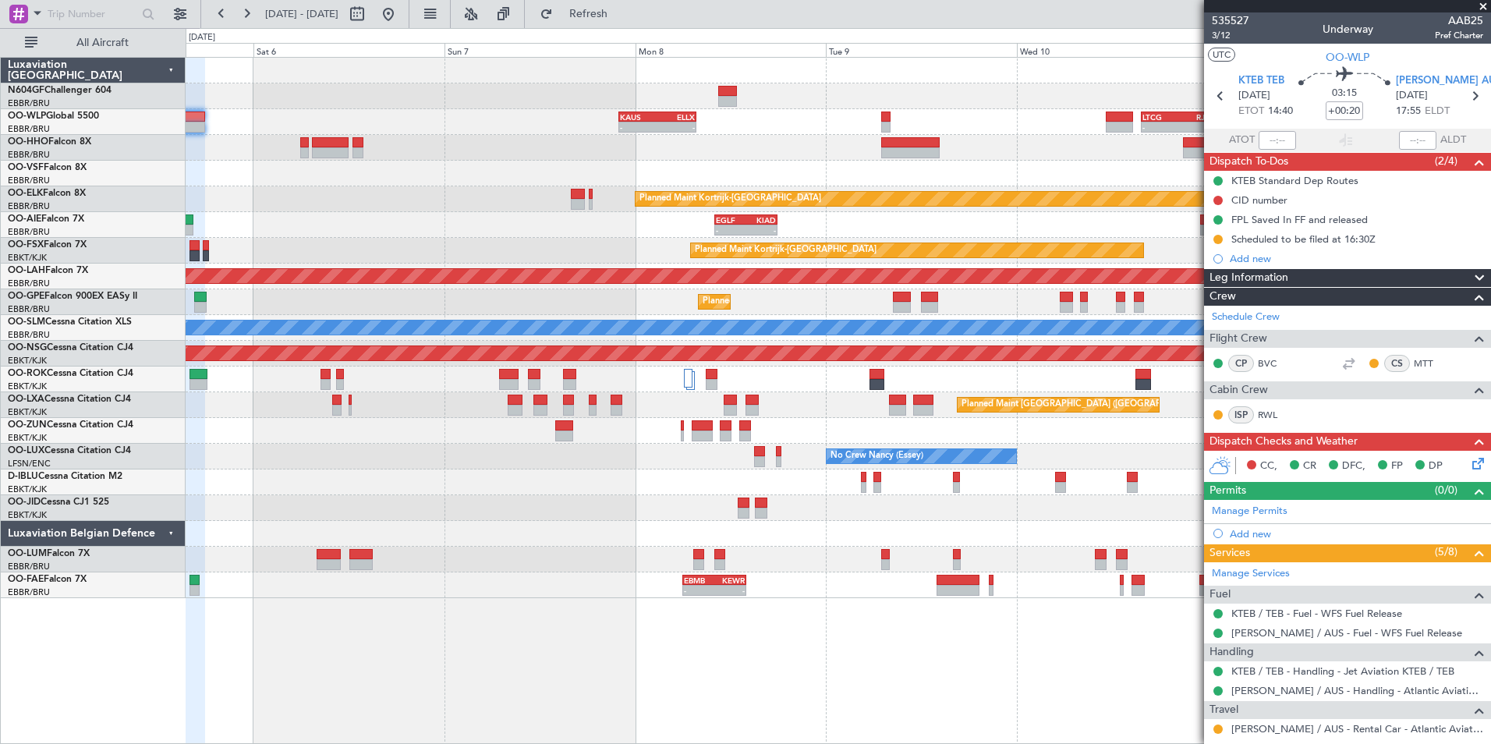
click at [837, 157] on div at bounding box center [838, 148] width 1304 height 26
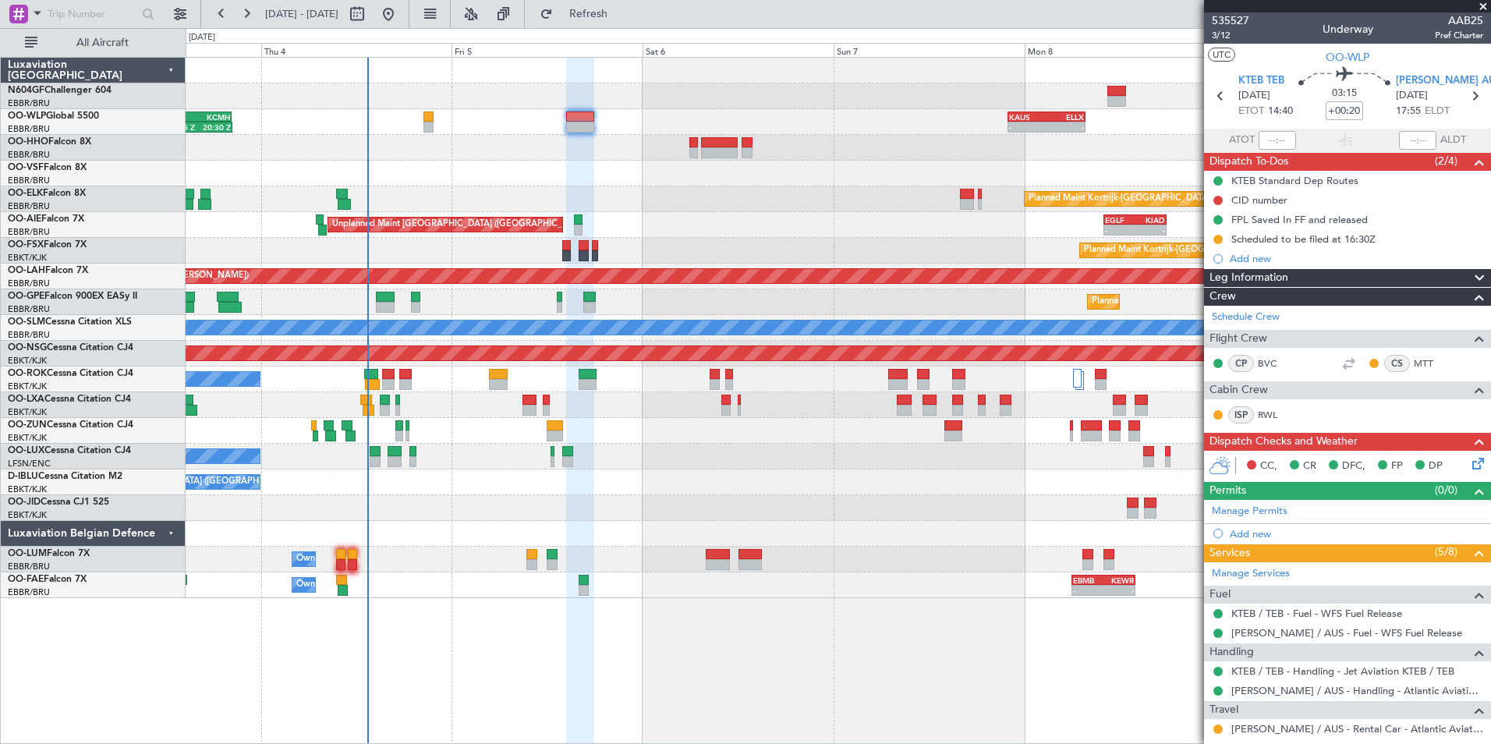
click at [672, 192] on div "Planned Maint Kortrijk-[GEOGRAPHIC_DATA]" at bounding box center [838, 199] width 1304 height 26
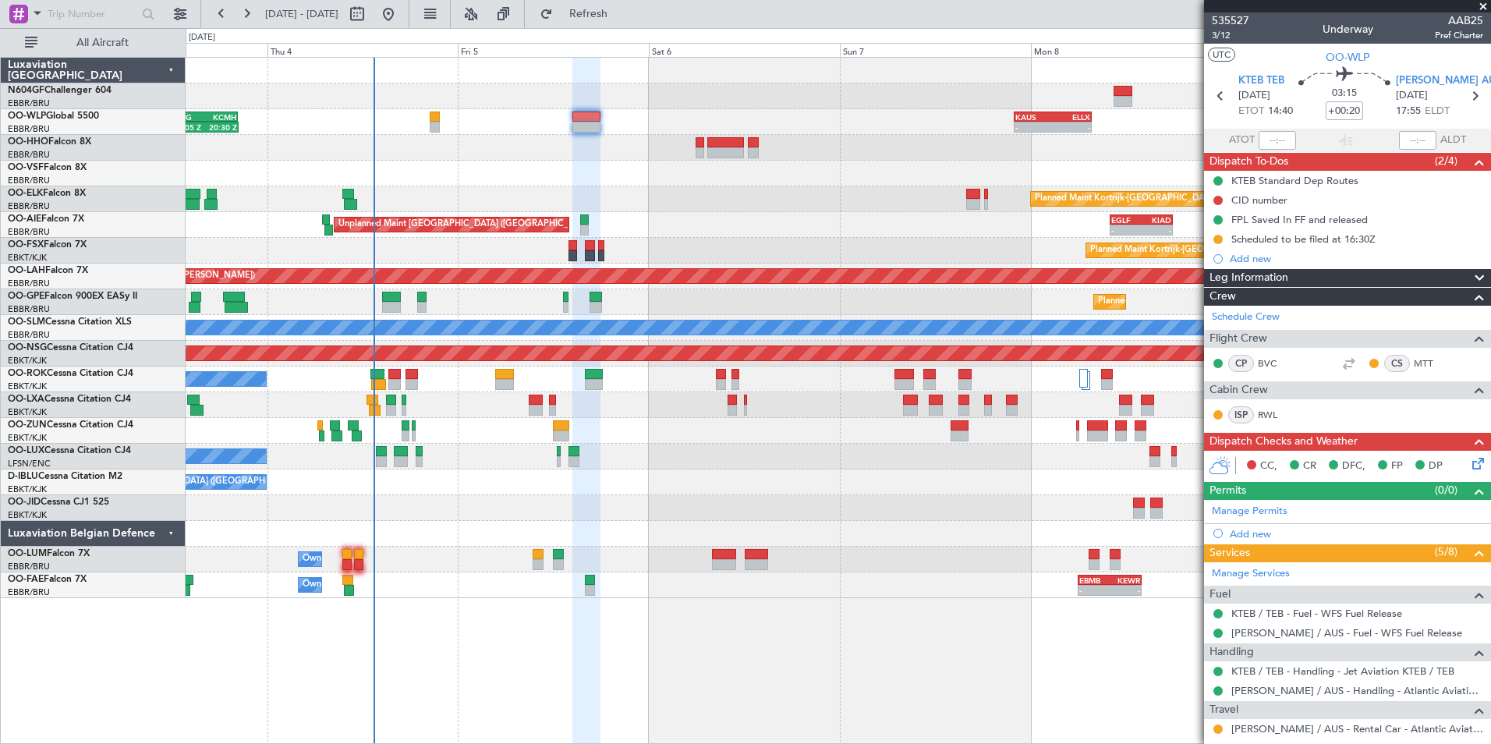
click at [1469, 458] on icon at bounding box center [1475, 461] width 12 height 12
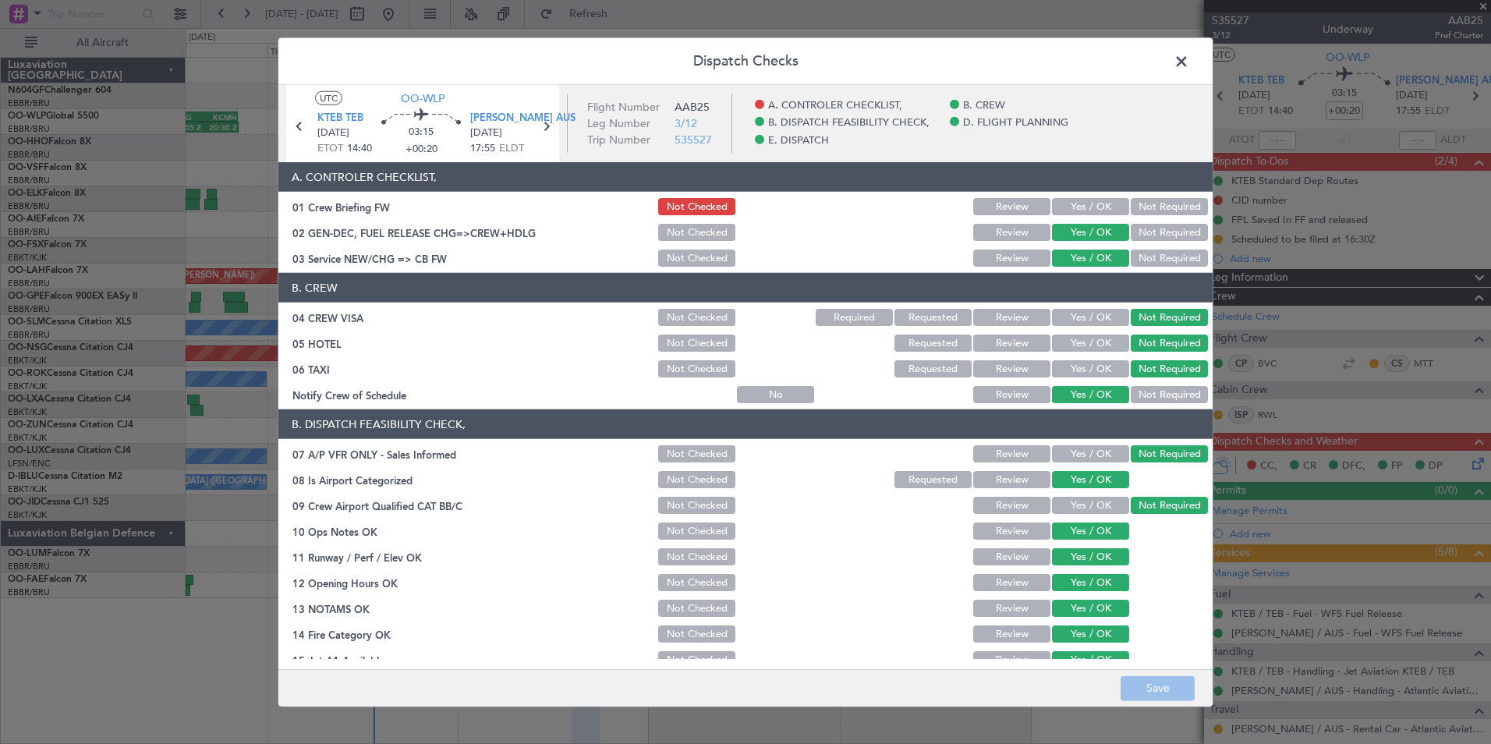
click at [1075, 200] on button "Yes / OK" at bounding box center [1090, 206] width 77 height 17
click at [1140, 693] on button "Save" at bounding box center [1157, 687] width 74 height 25
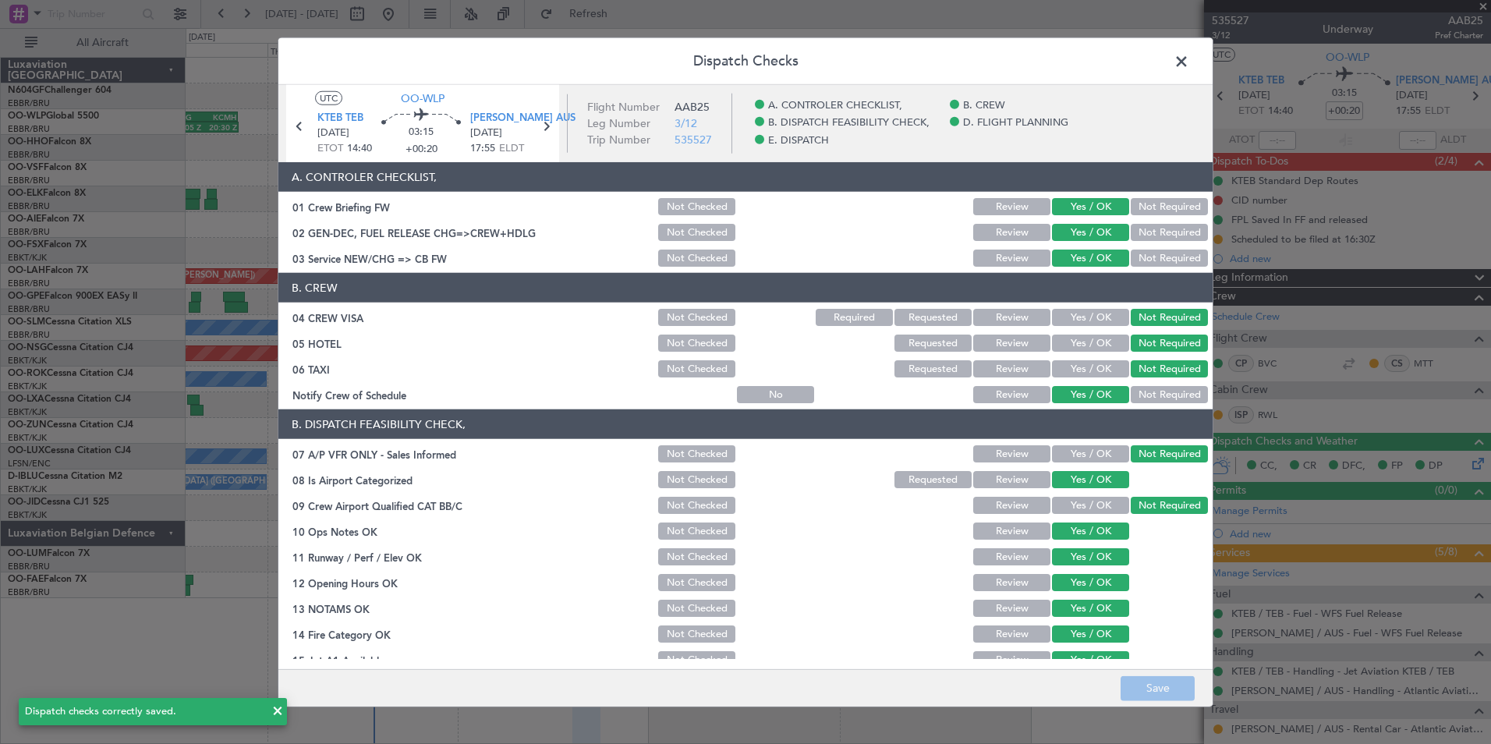
click at [1189, 62] on span at bounding box center [1189, 65] width 0 height 31
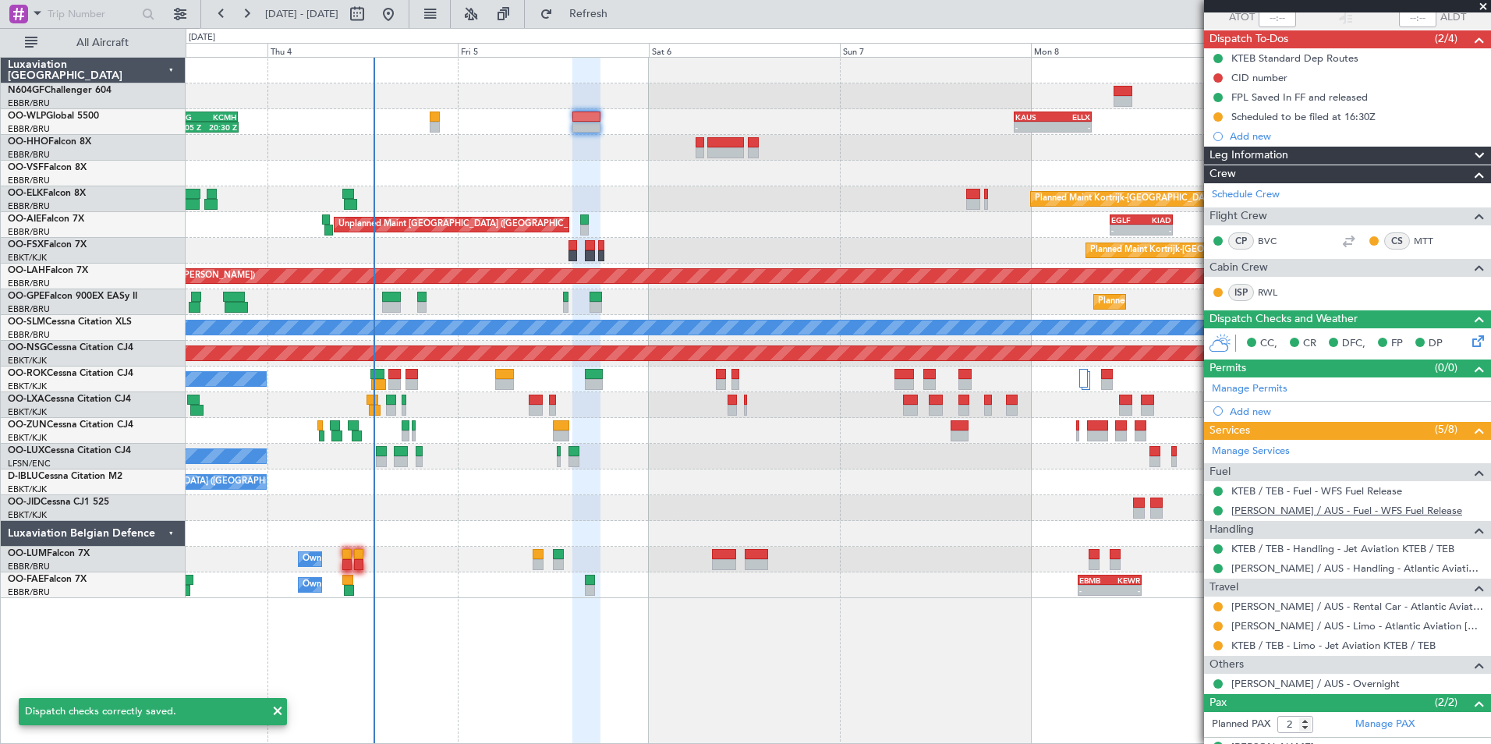
scroll to position [186, 0]
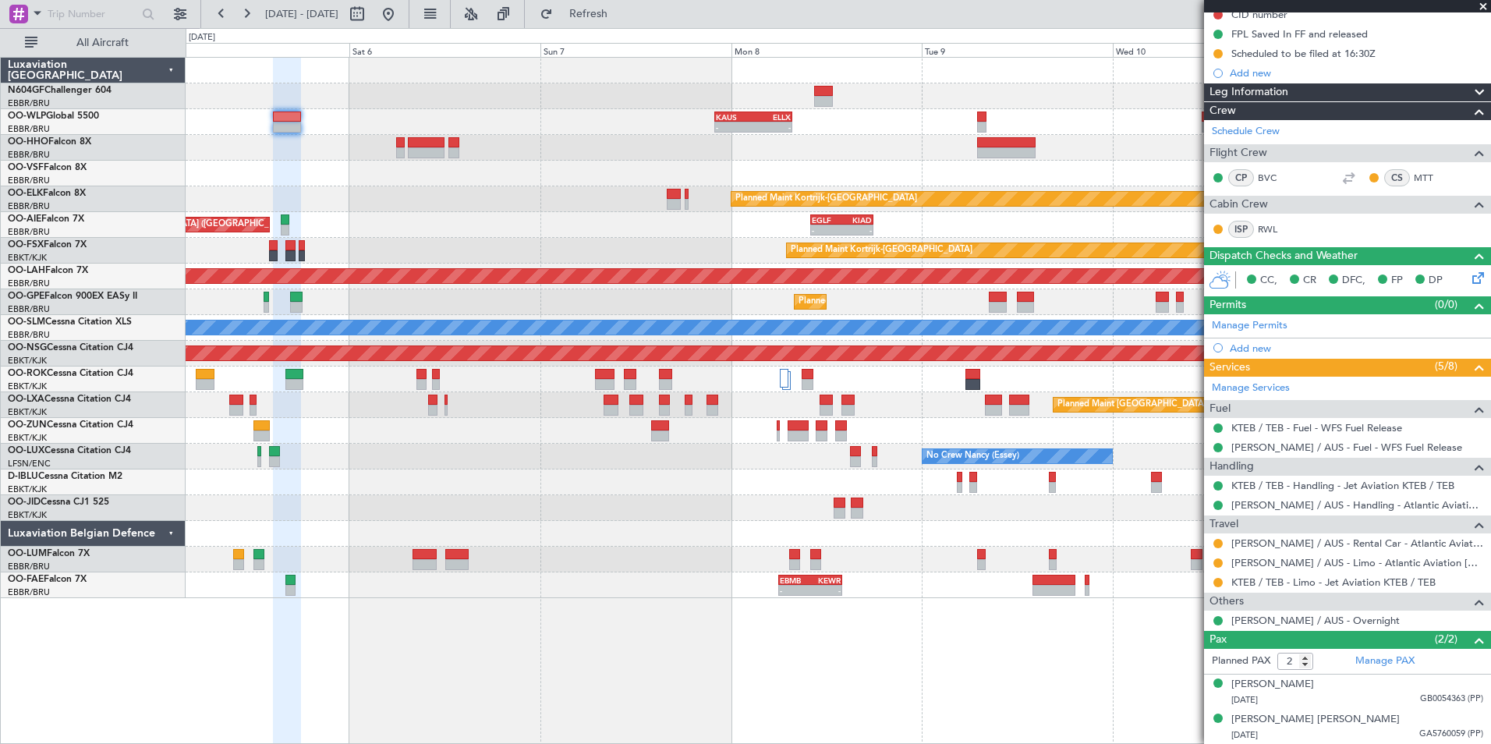
click at [589, 482] on div "No Crew [GEOGRAPHIC_DATA] ([GEOGRAPHIC_DATA] National) No Crew [GEOGRAPHIC_DATA…" at bounding box center [838, 482] width 1304 height 26
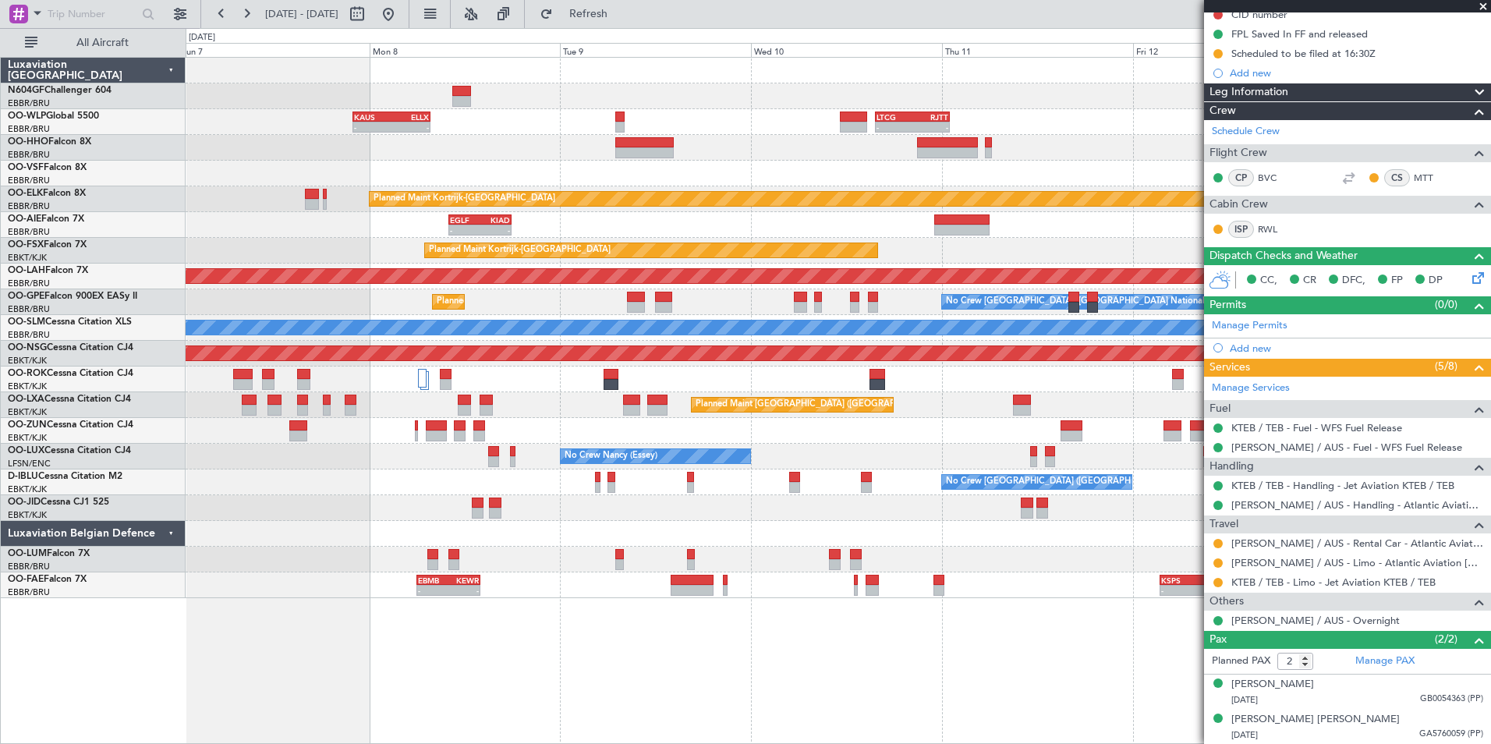
click at [733, 476] on div "No Crew [GEOGRAPHIC_DATA] ([GEOGRAPHIC_DATA] National)" at bounding box center [838, 482] width 1304 height 26
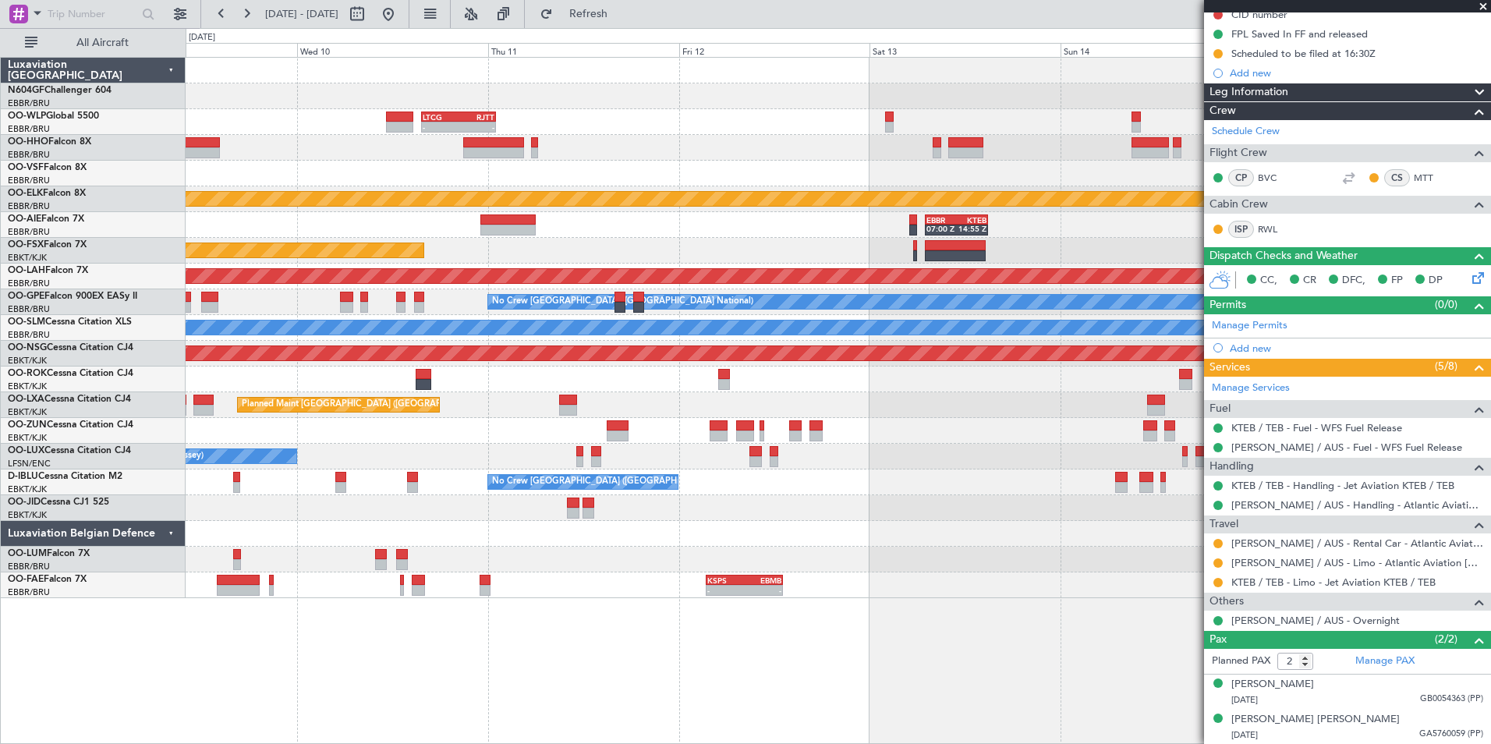
click at [279, 425] on div "- - LTCG 15:40 Z RJTT 01:00 Z - - RJTT 06:00 Z UBBB 14:55 Z KAUS 22:00 Z ELLX 0…" at bounding box center [838, 328] width 1304 height 540
click at [904, 511] on div at bounding box center [838, 508] width 1304 height 26
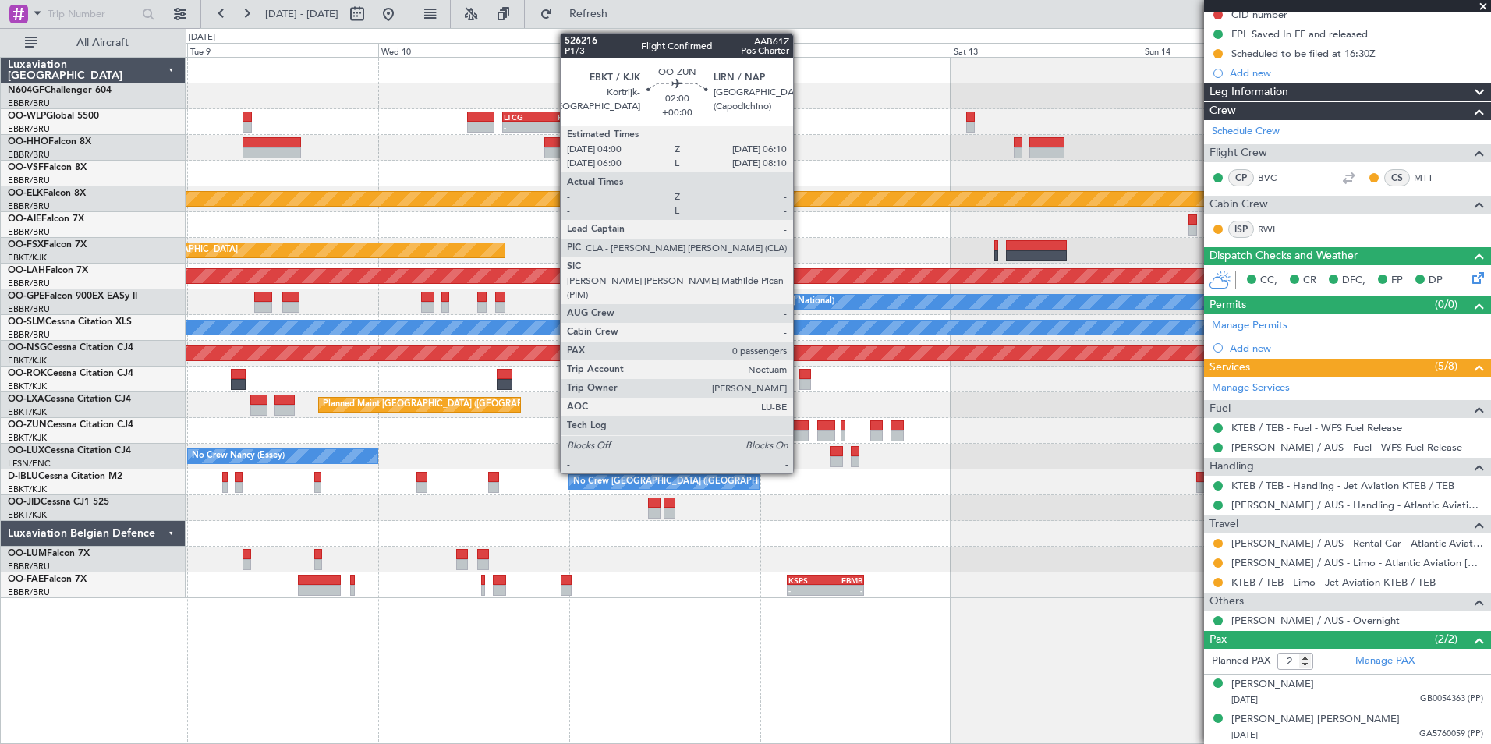
click at [800, 433] on div at bounding box center [800, 435] width 18 height 11
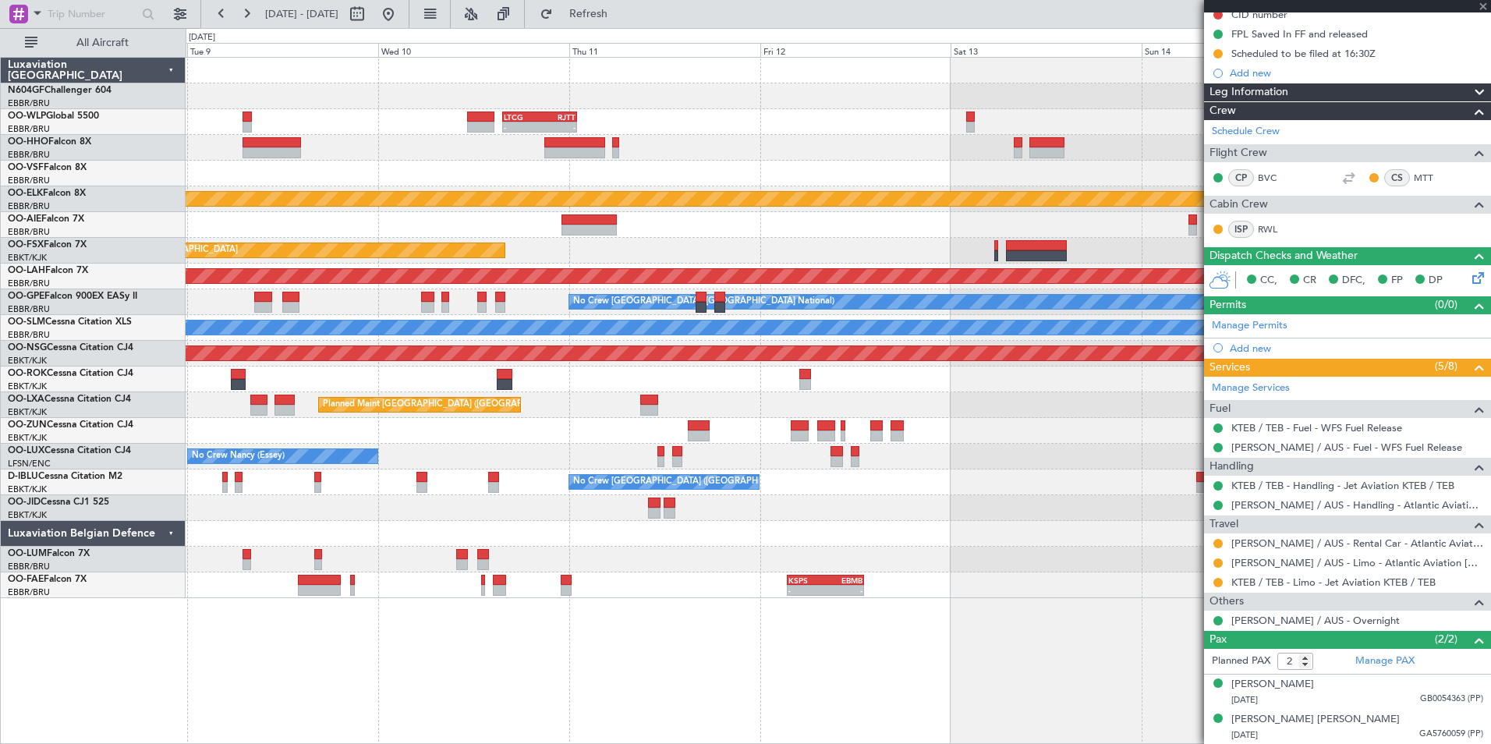
type input "0"
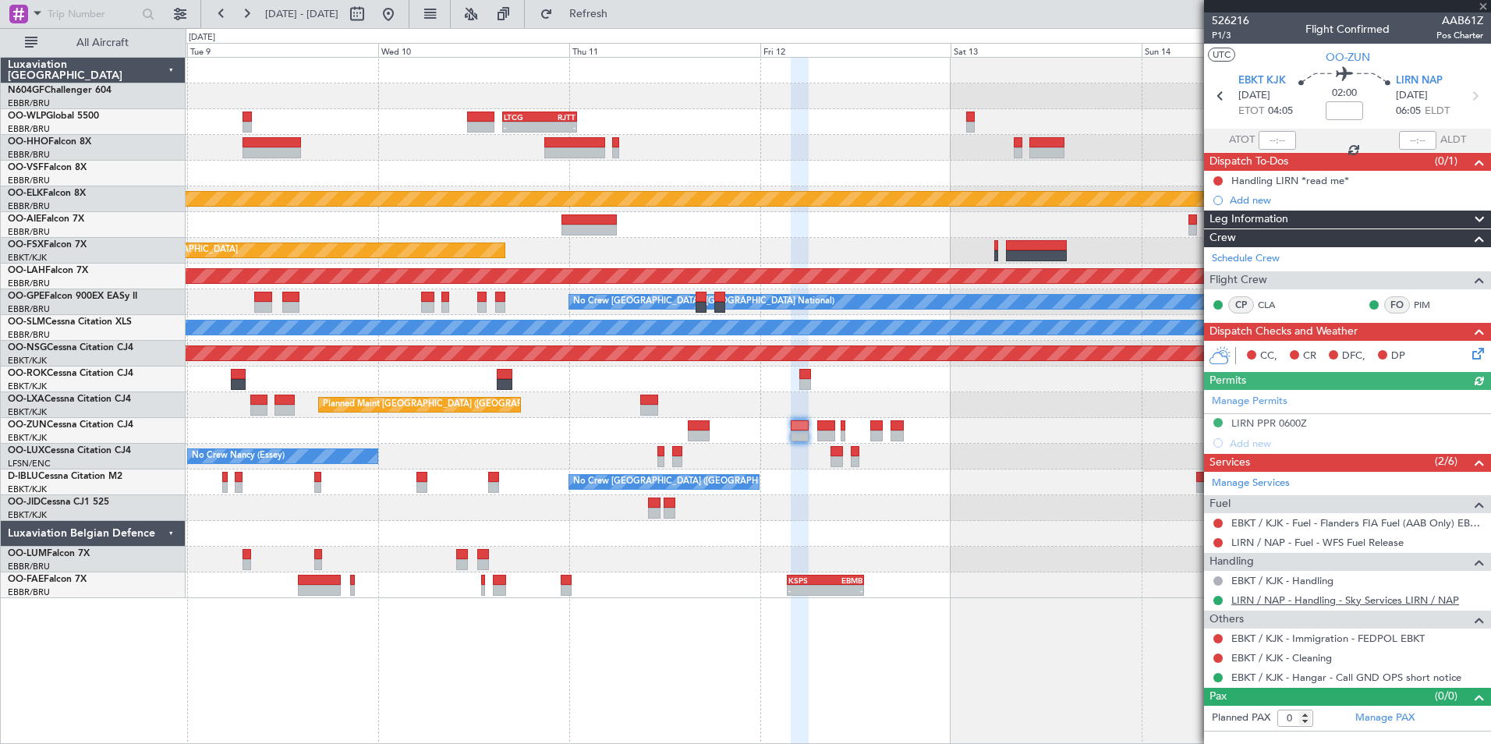
click at [1308, 603] on link "LIRN / NAP - Handling - Sky Services LIRN / NAP" at bounding box center [1345, 599] width 228 height 13
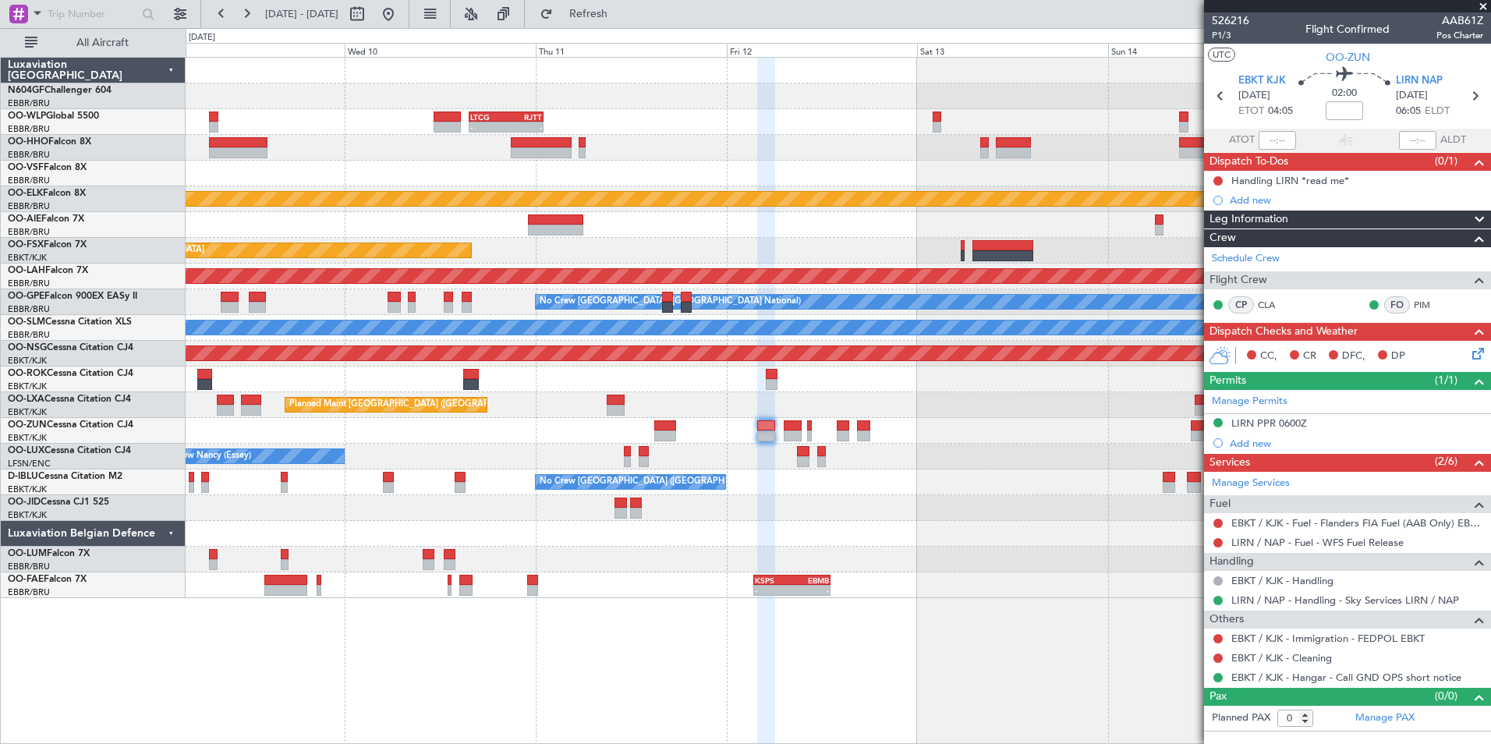
click at [709, 444] on div "No Crew Nancy (Essey)" at bounding box center [838, 457] width 1304 height 26
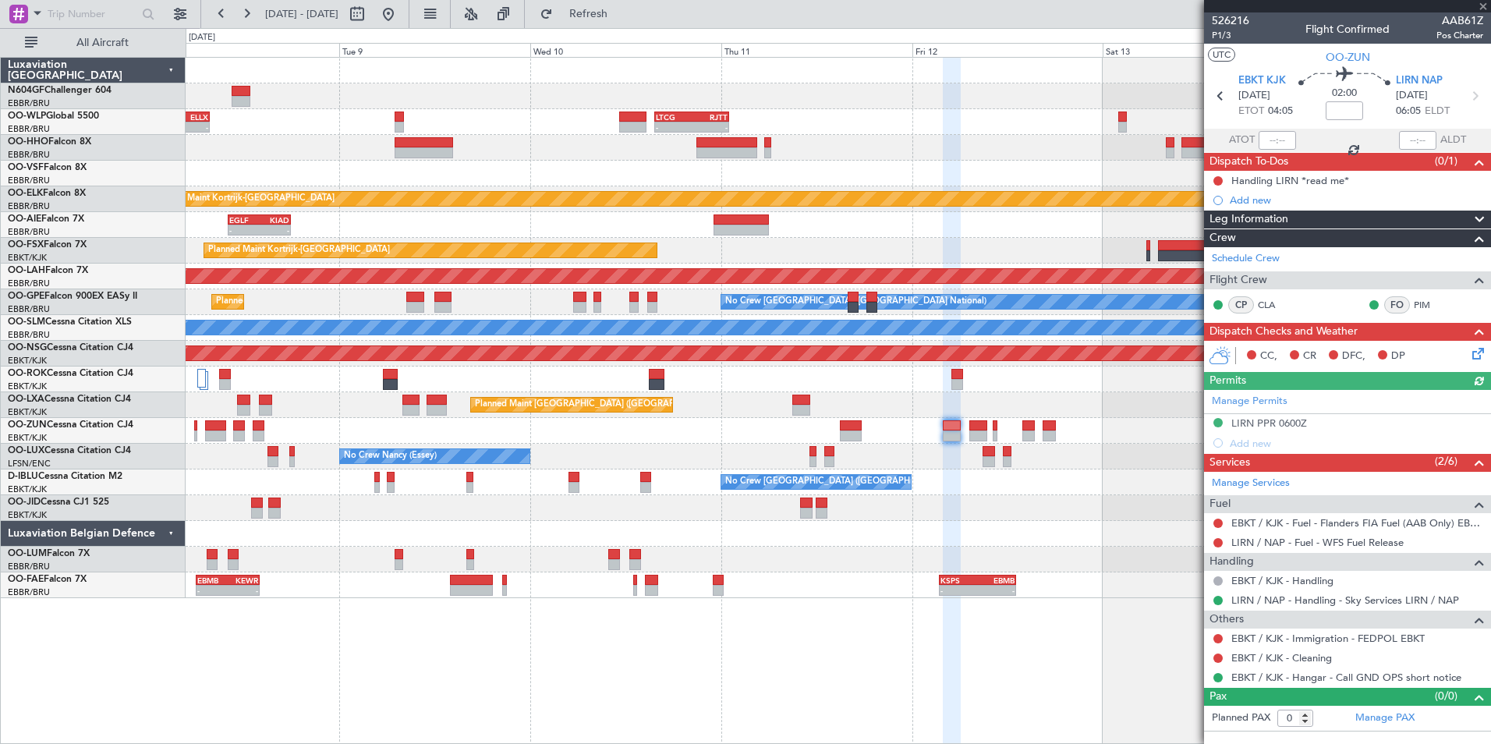
click at [925, 568] on div "- - LTCG 15:40 Z RJTT 01:00 Z KAUS 22:00 Z ELLX 07:45 Z - - - - RJTT 06:00 Z UB…" at bounding box center [838, 400] width 1305 height 687
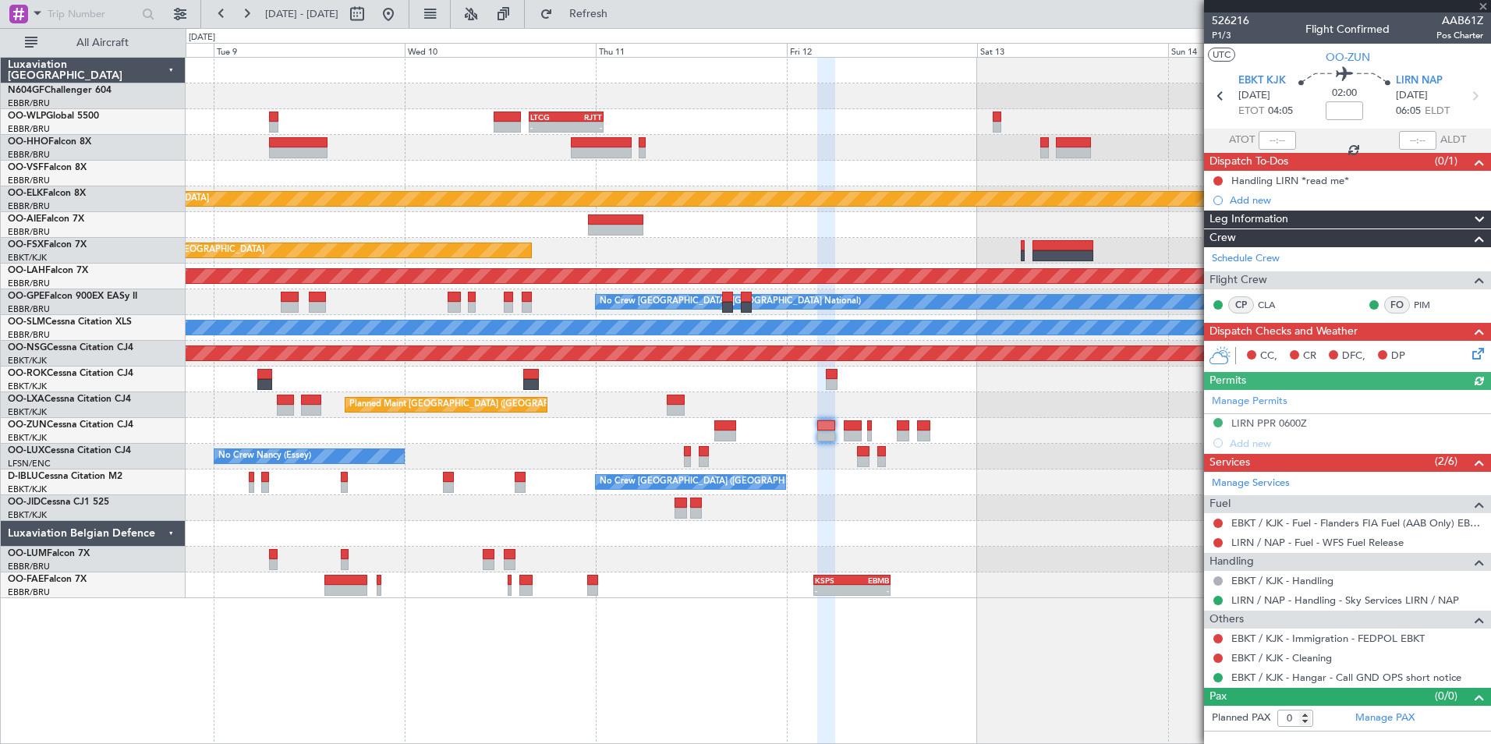
click at [820, 550] on div at bounding box center [838, 560] width 1304 height 26
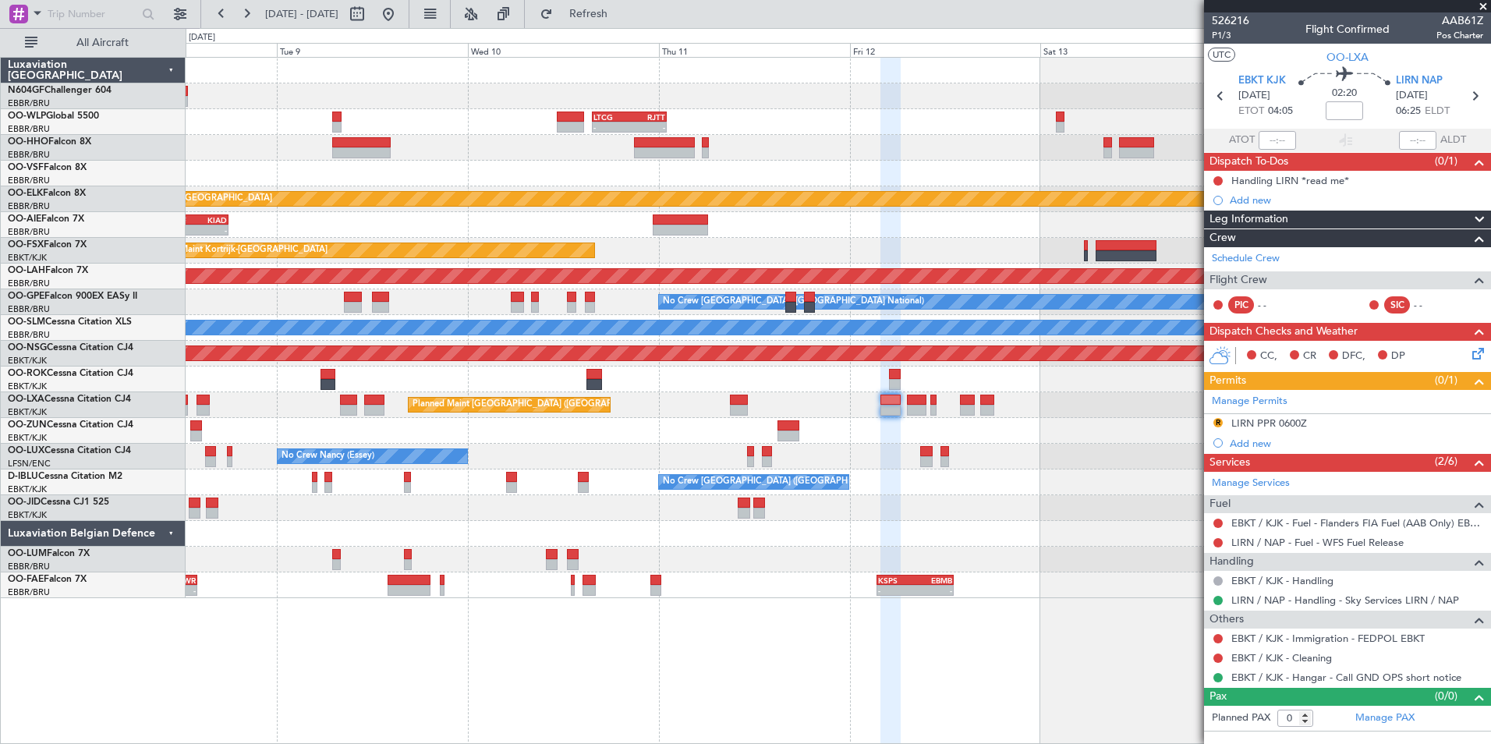
click at [676, 371] on div "Planned Maint [GEOGRAPHIC_DATA] ([GEOGRAPHIC_DATA])" at bounding box center [838, 379] width 1304 height 26
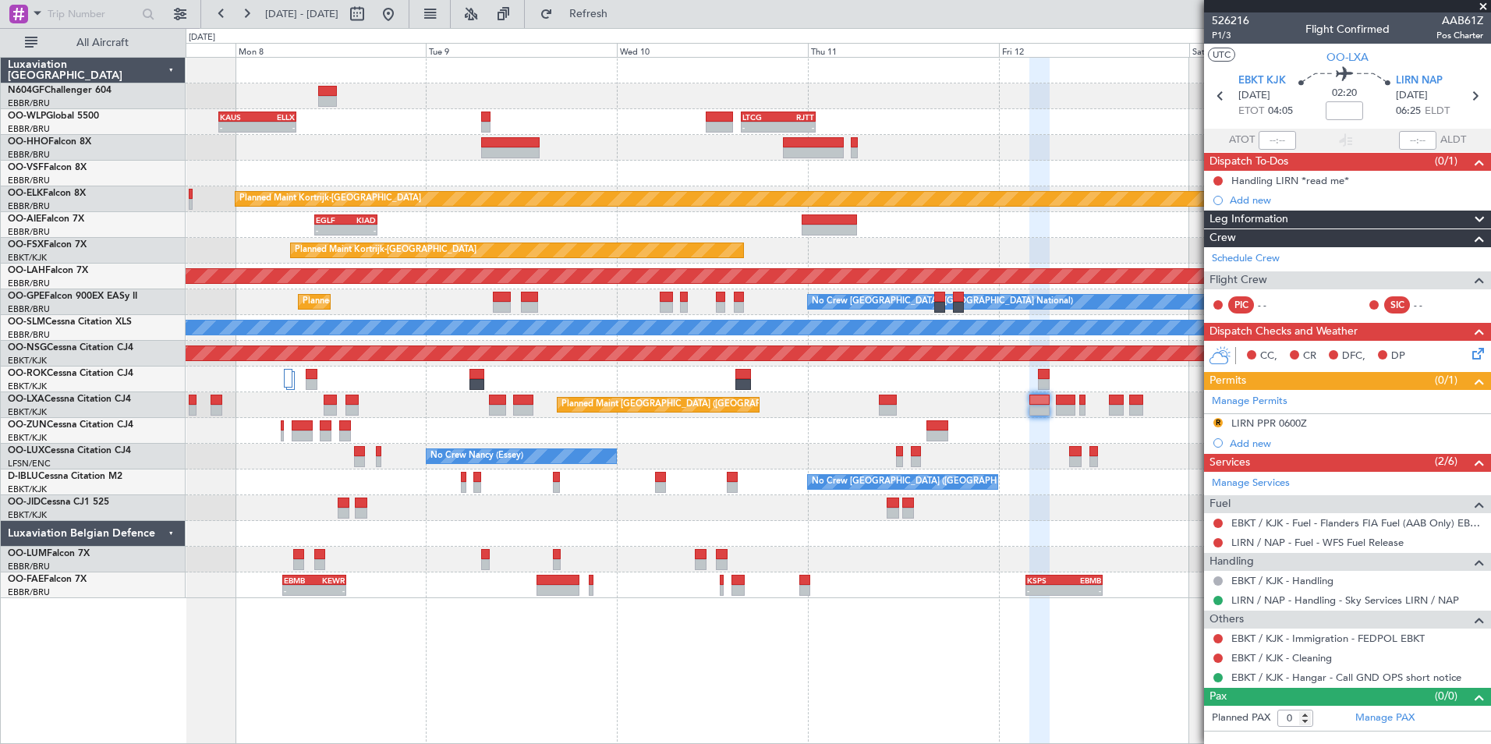
click at [780, 423] on div at bounding box center [838, 431] width 1304 height 26
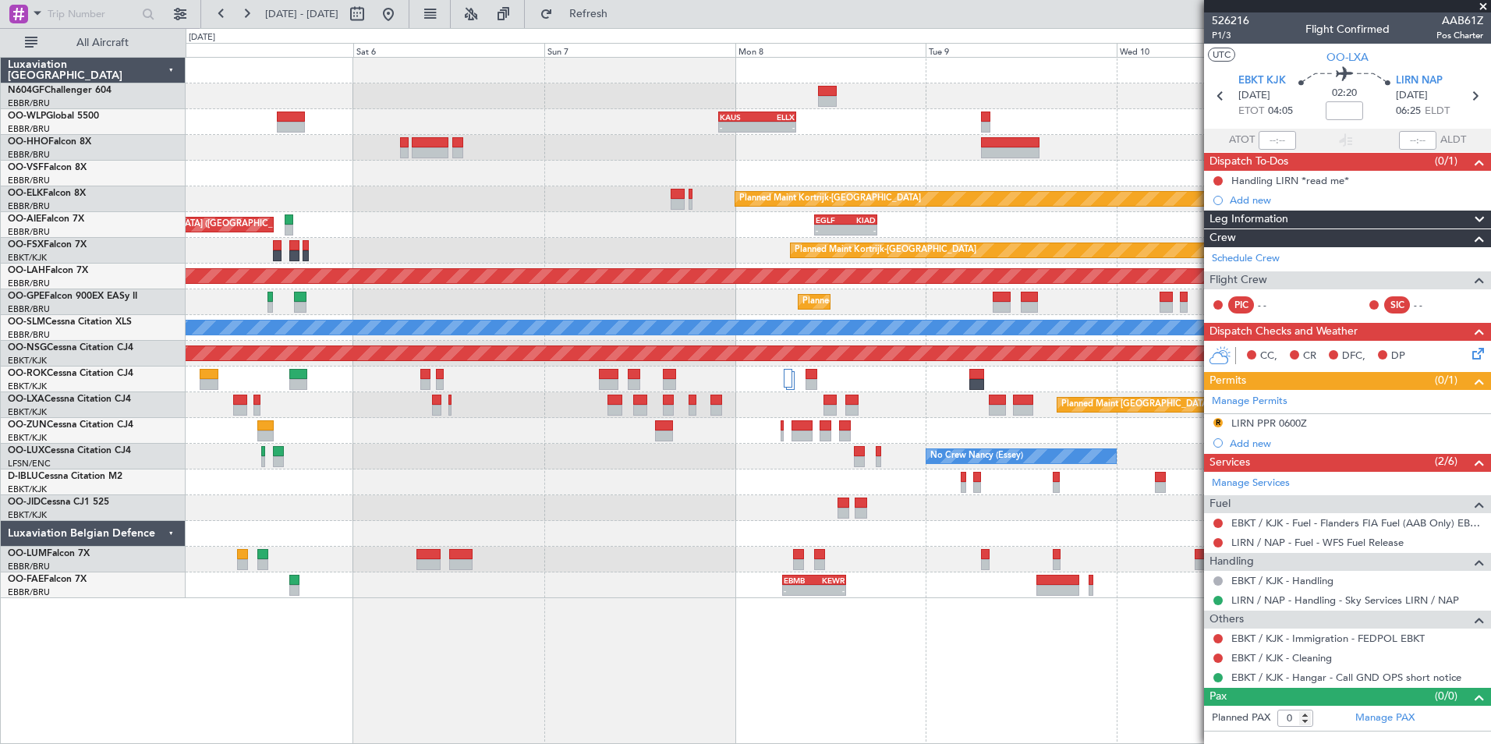
click at [988, 441] on div "- - [PERSON_NAME] 22:00 Z ELLX 07:45 Z - - LTCG 15:40 Z RJTT 01:00 Z 12:05 Z 20…" at bounding box center [838, 328] width 1304 height 540
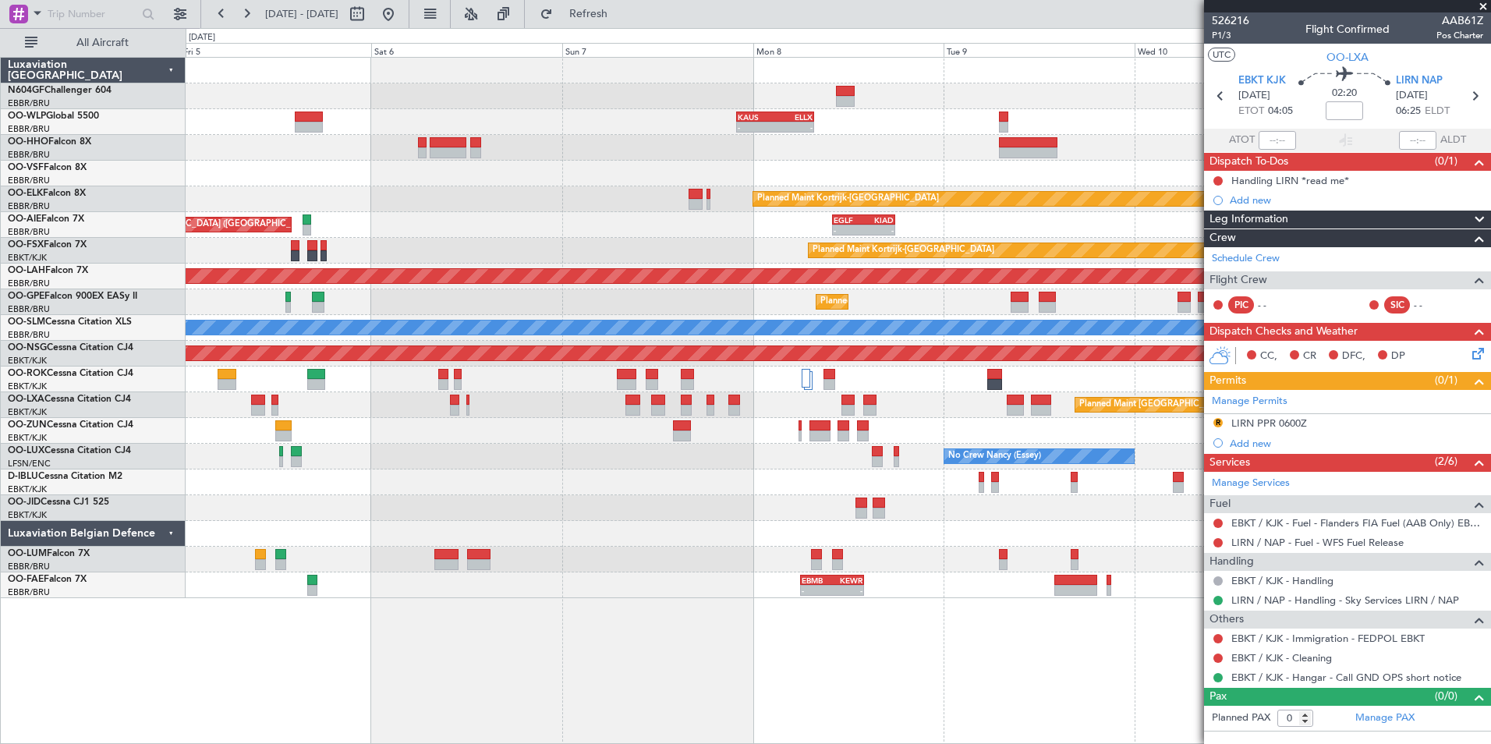
click at [536, 441] on div at bounding box center [838, 431] width 1304 height 26
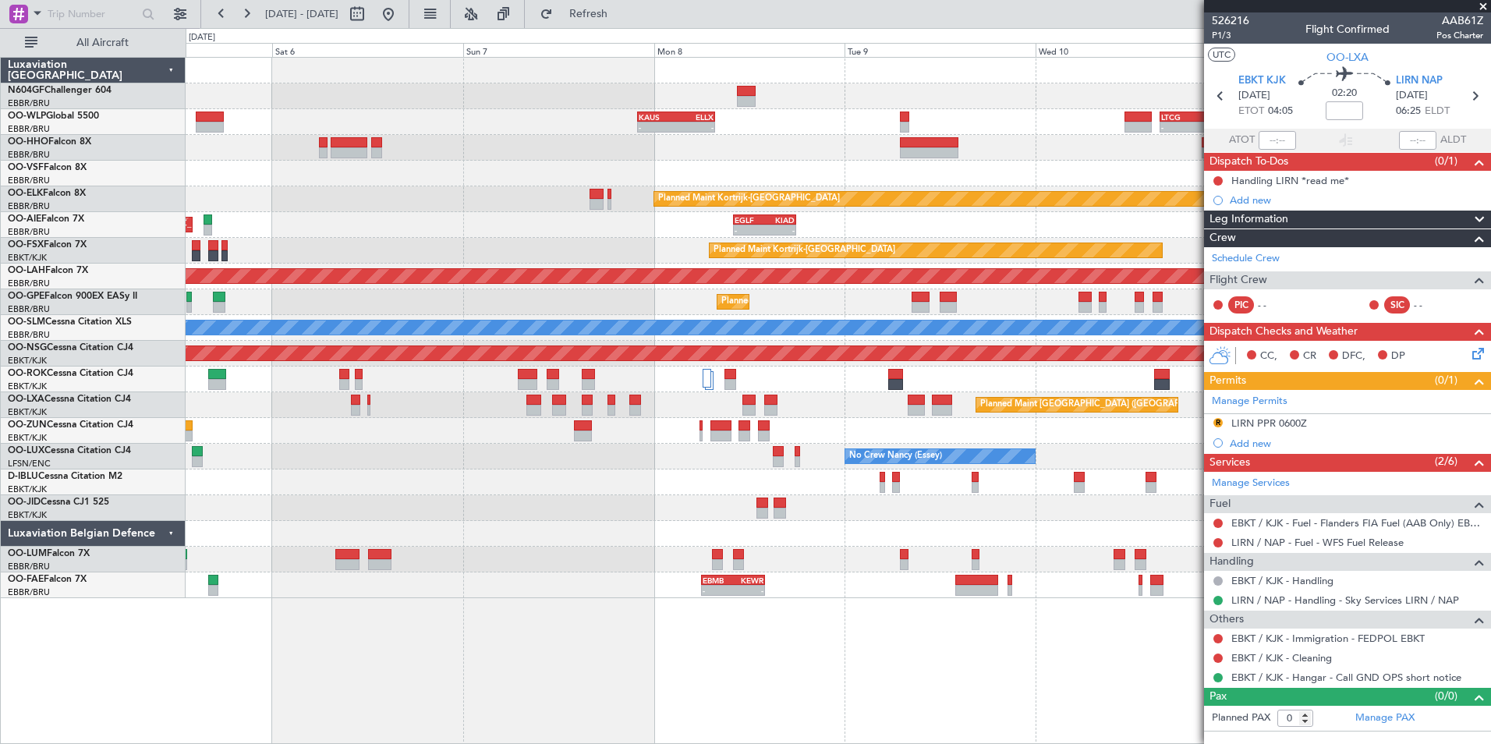
click at [600, 472] on div "No Crew [GEOGRAPHIC_DATA] ([GEOGRAPHIC_DATA] National) No Crew [GEOGRAPHIC_DATA…" at bounding box center [838, 482] width 1304 height 26
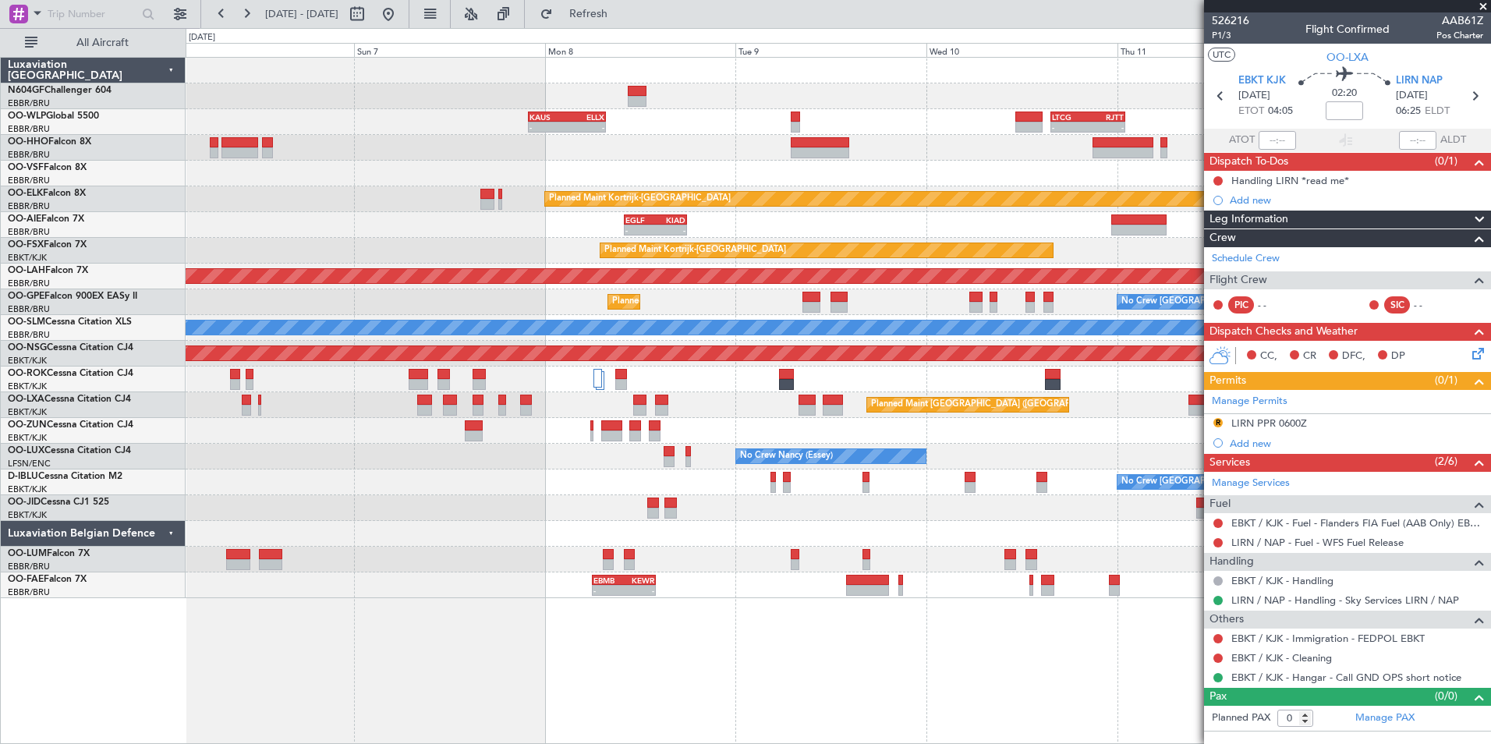
click at [771, 523] on div at bounding box center [838, 534] width 1304 height 26
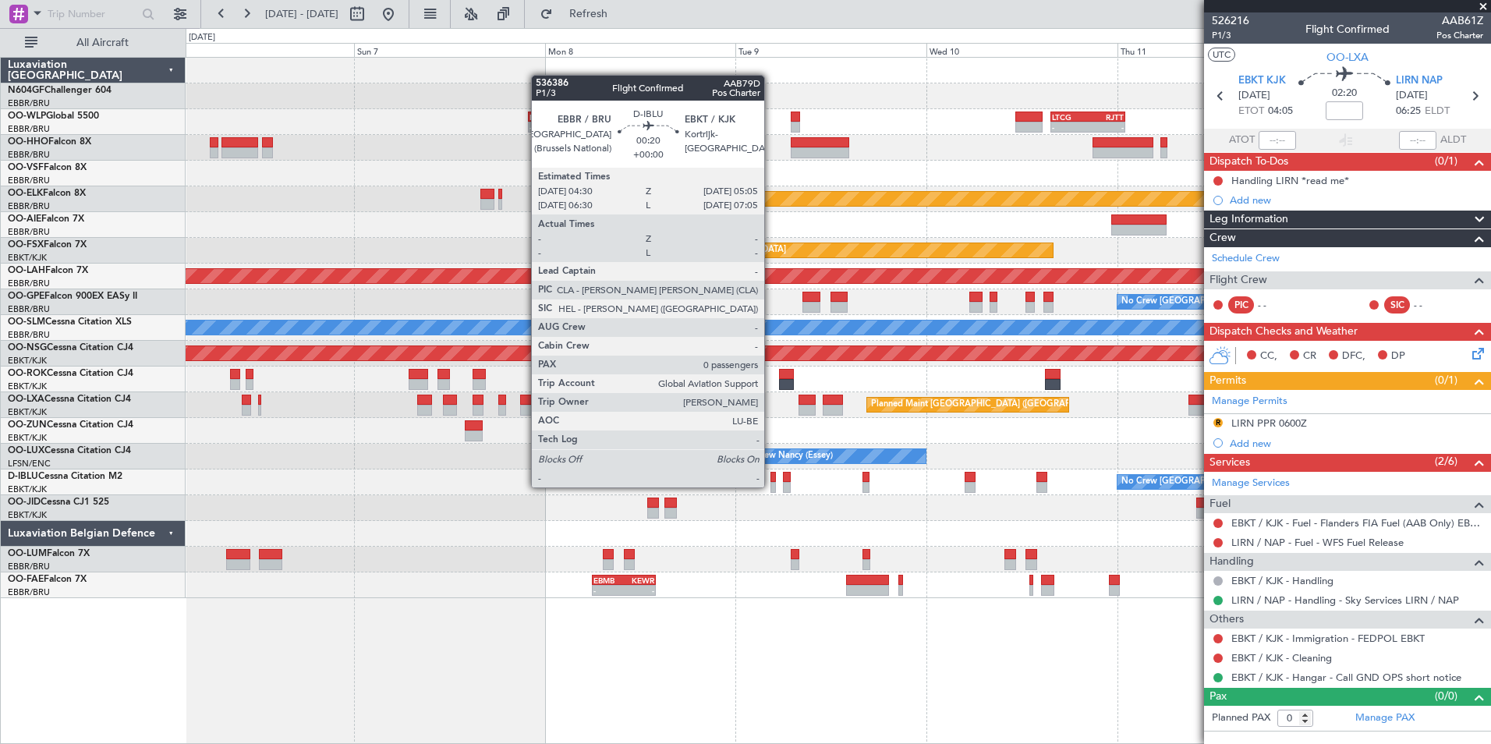
click at [771, 487] on div at bounding box center [772, 487] width 5 height 11
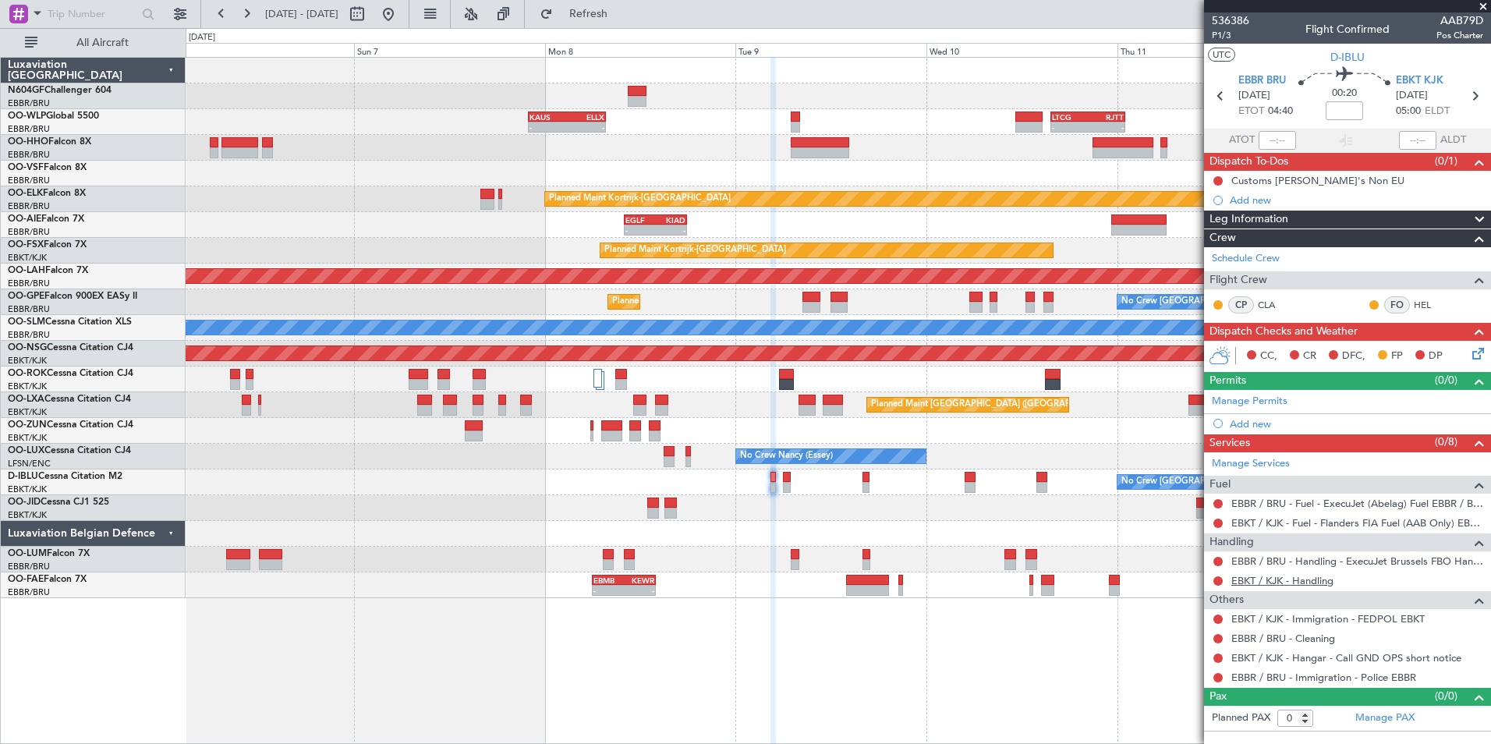
click at [1247, 582] on link "EBKT / KJK - Handling" at bounding box center [1282, 580] width 102 height 13
click at [594, 21] on button "Refresh" at bounding box center [580, 14] width 94 height 25
click at [1215, 581] on button at bounding box center [1217, 580] width 9 height 9
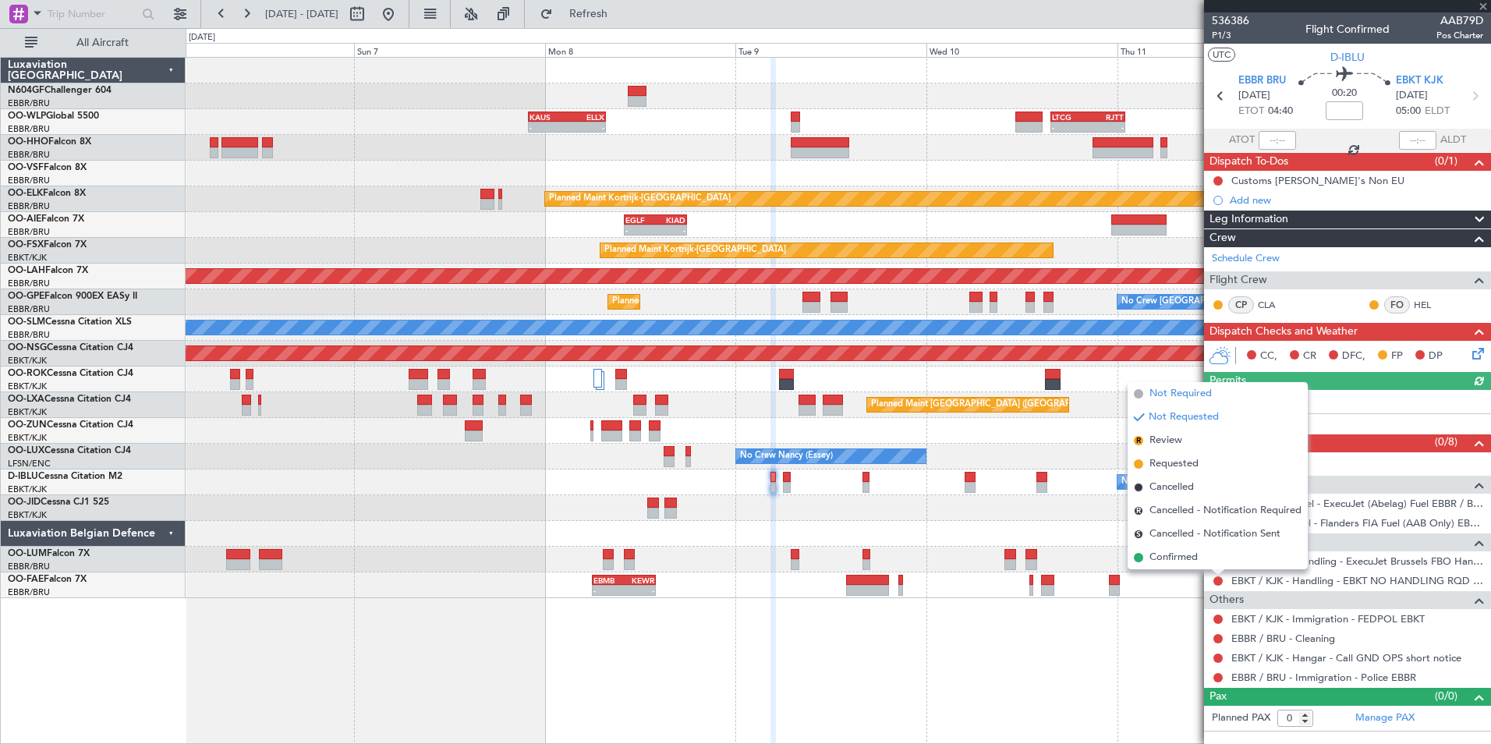
click at [1188, 398] on span "Not Required" at bounding box center [1180, 394] width 62 height 16
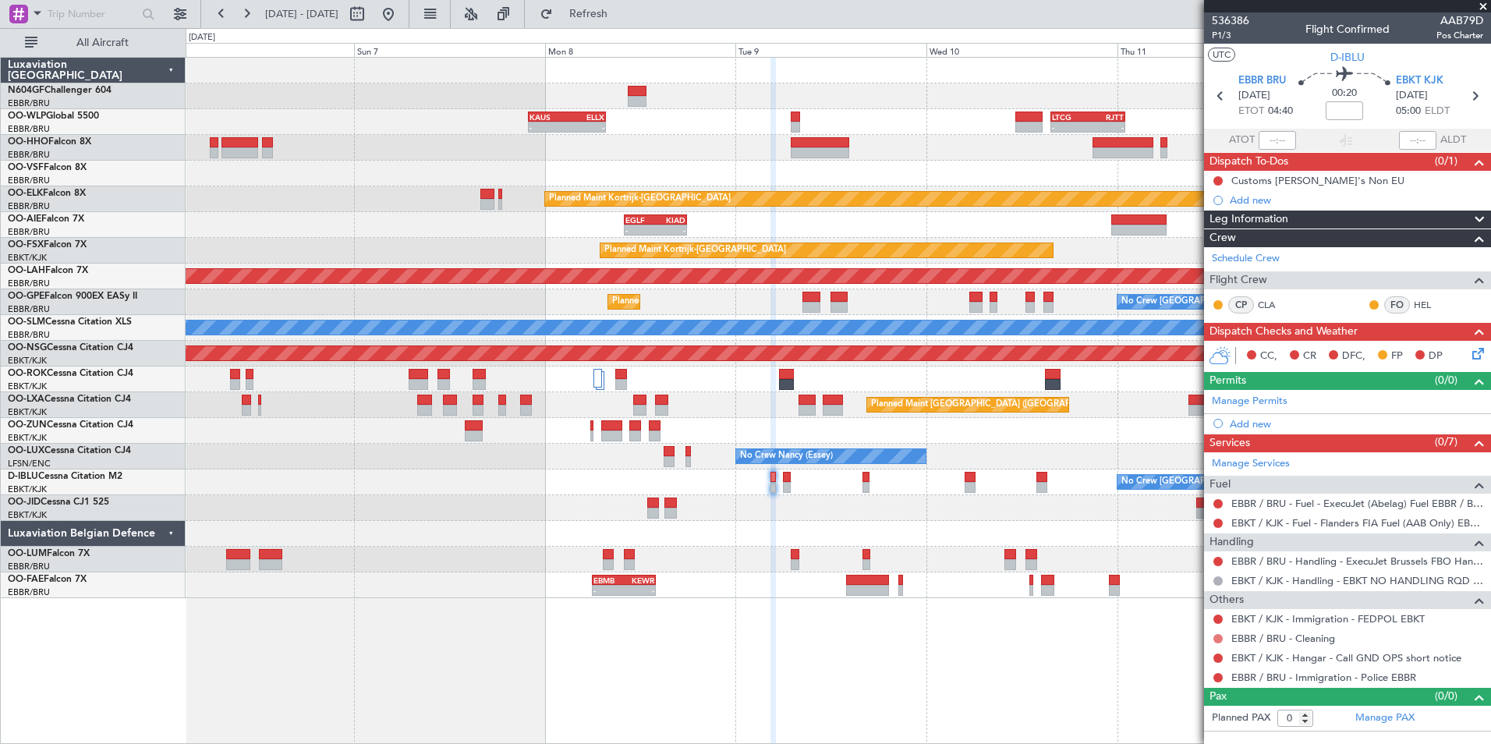
click at [1215, 635] on button at bounding box center [1217, 638] width 9 height 9
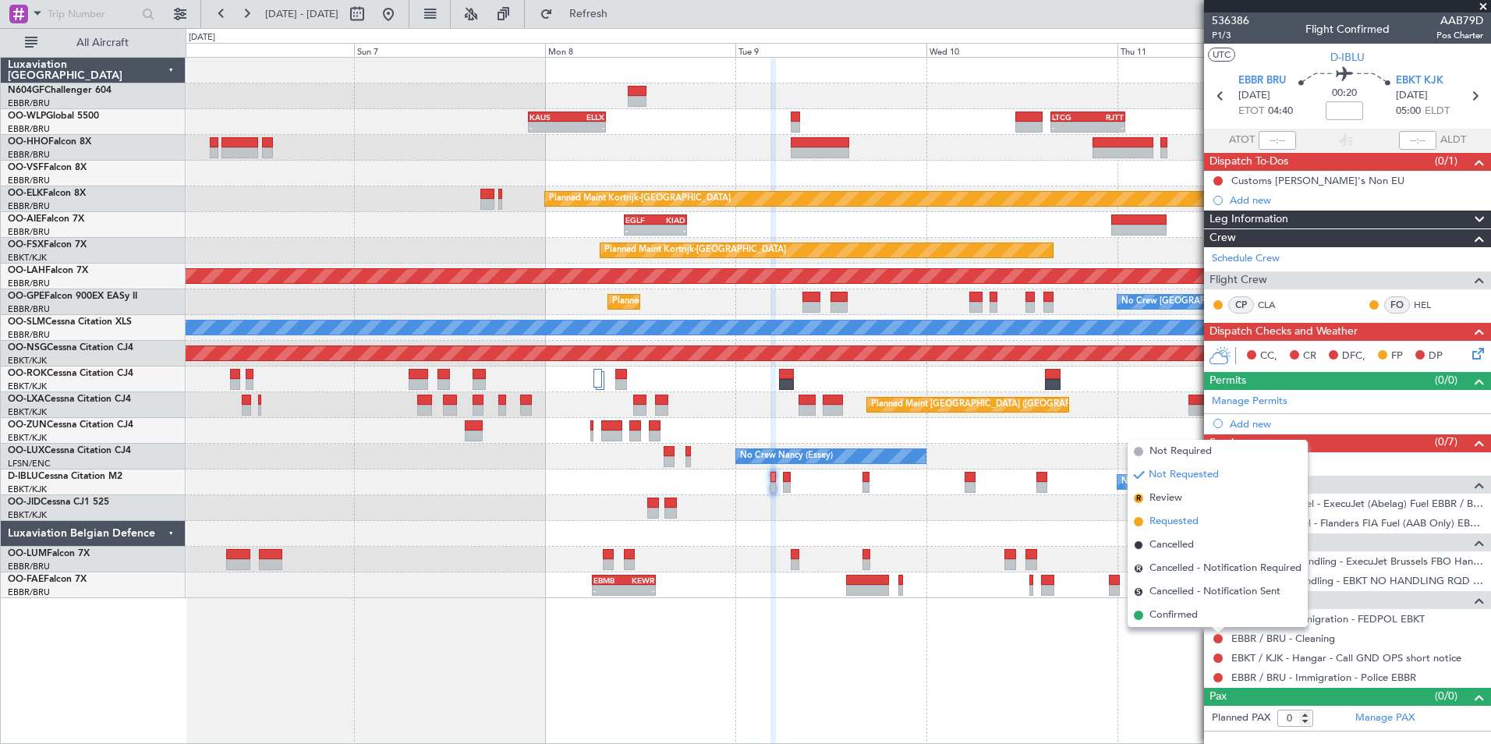
click at [1186, 526] on span "Requested" at bounding box center [1173, 522] width 49 height 16
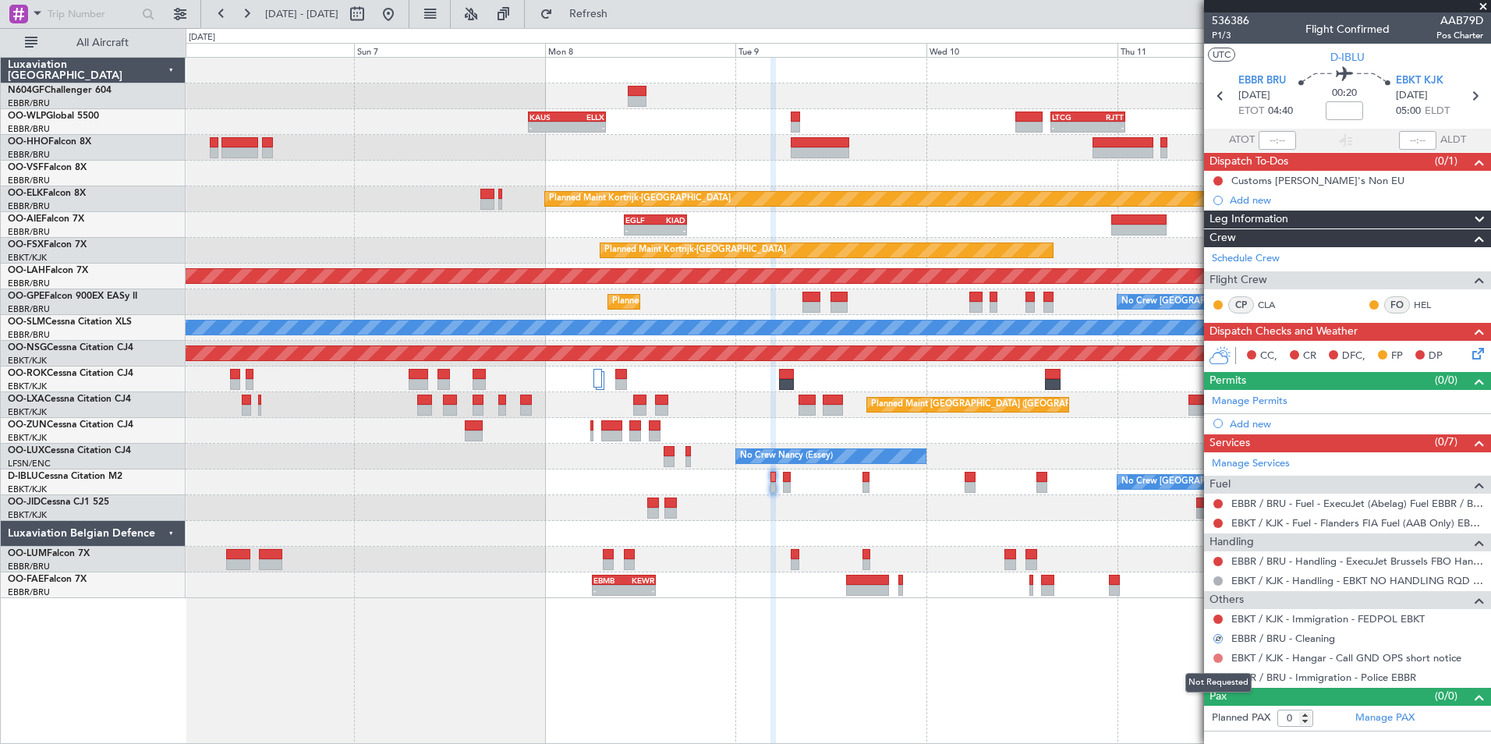
click at [1215, 660] on button at bounding box center [1217, 657] width 9 height 9
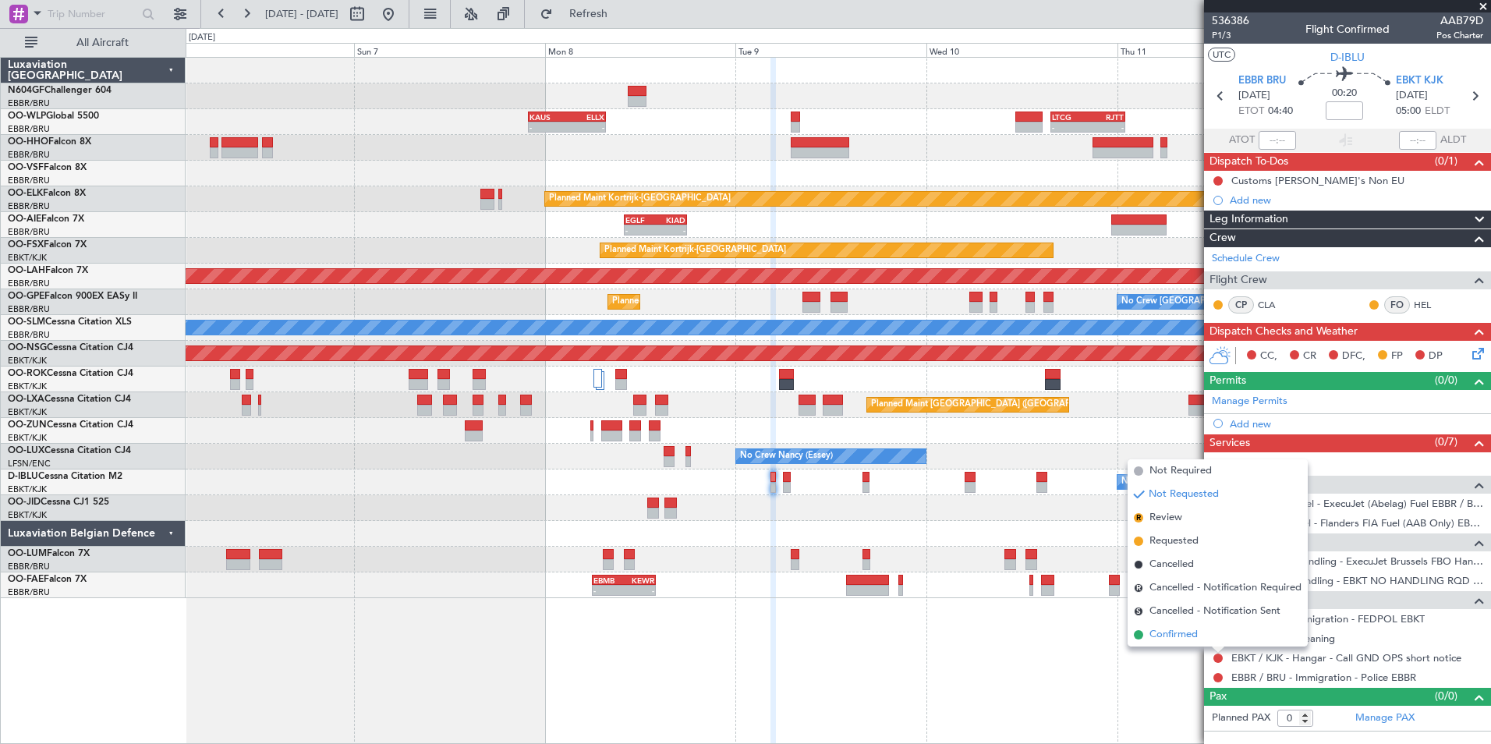
click at [1190, 638] on span "Confirmed" at bounding box center [1173, 635] width 48 height 16
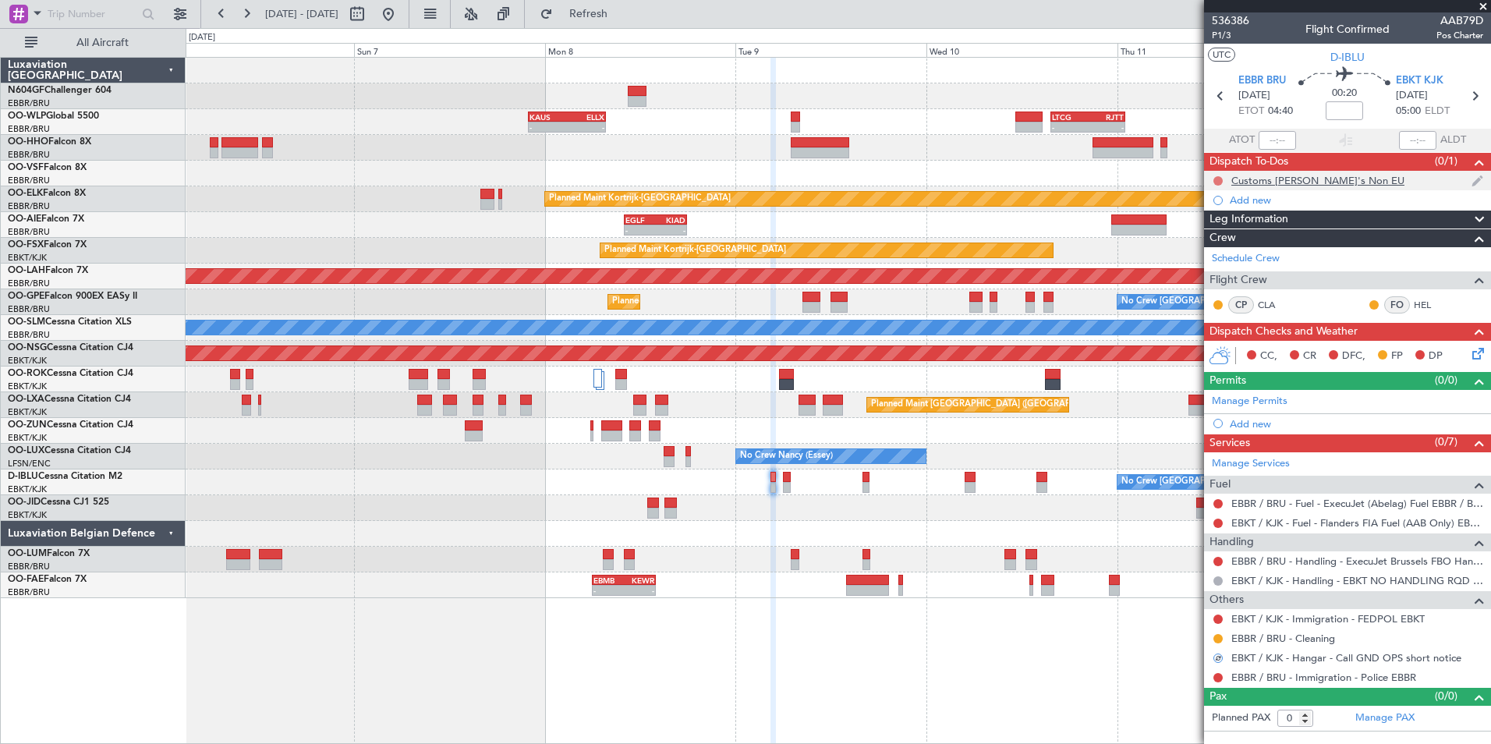
click at [1216, 181] on button at bounding box center [1217, 180] width 9 height 9
click at [1204, 249] on span "Completed" at bounding box center [1224, 250] width 51 height 16
click at [1469, 348] on icon at bounding box center [1475, 351] width 12 height 12
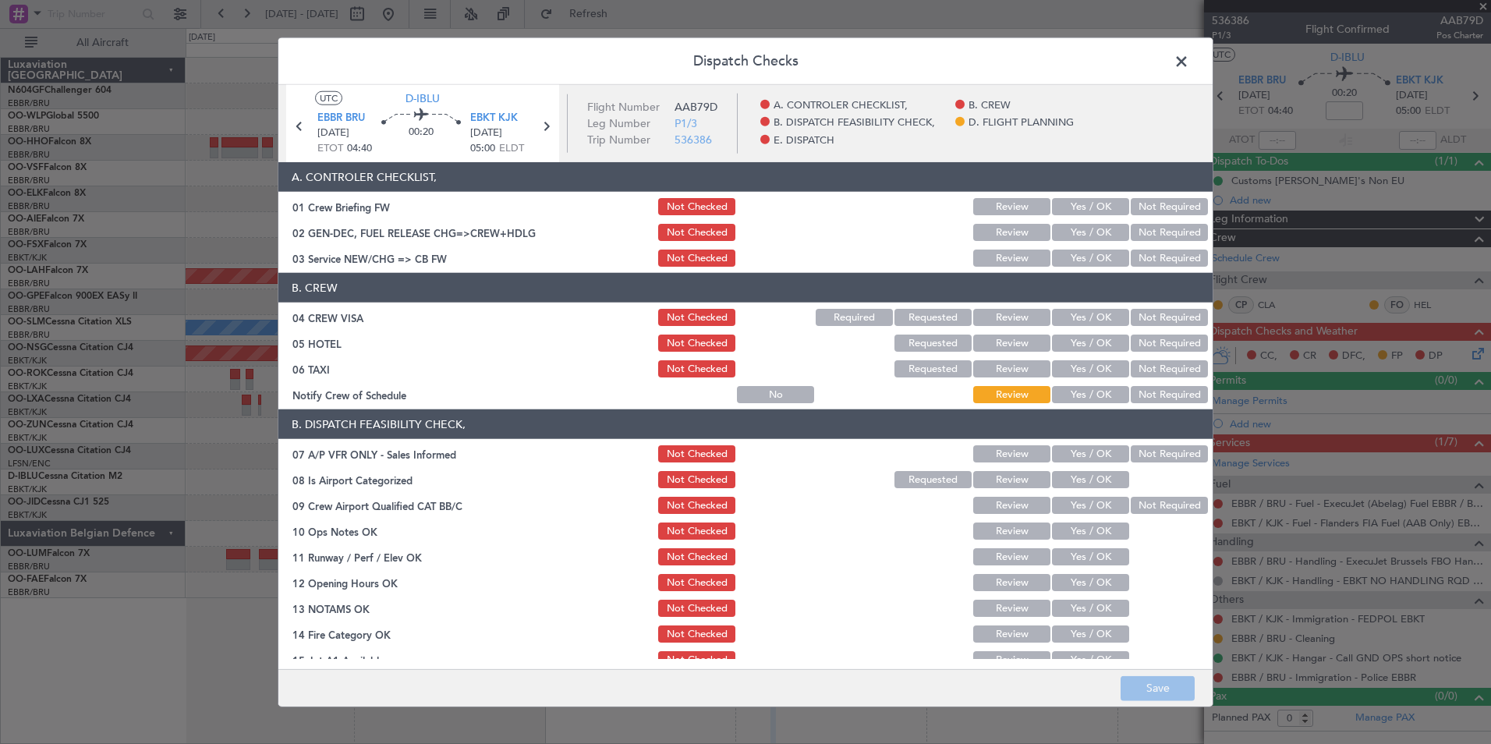
click at [1081, 257] on button "Yes / OK" at bounding box center [1090, 257] width 77 height 17
click at [1131, 309] on button "Not Required" at bounding box center [1169, 317] width 77 height 17
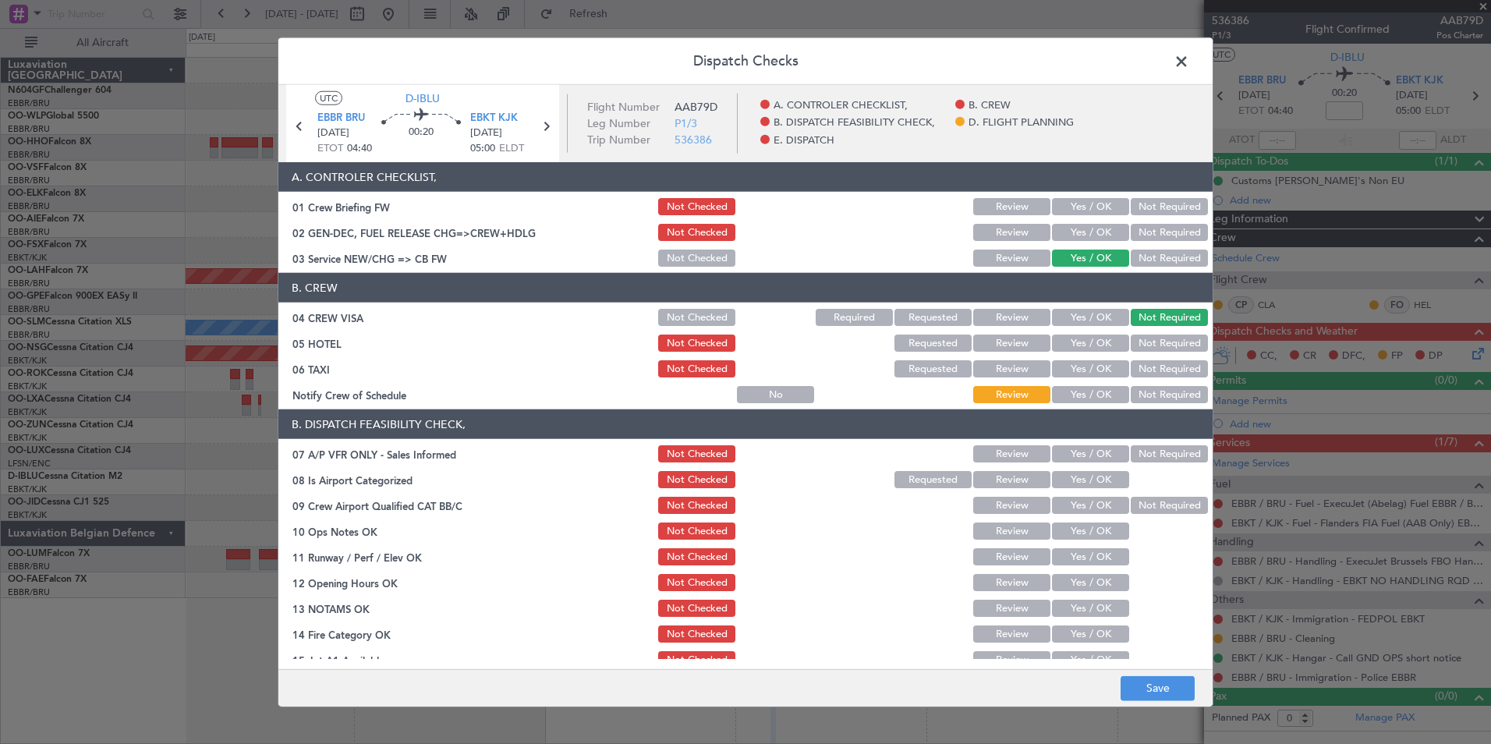
click at [1134, 347] on button "Not Required" at bounding box center [1169, 342] width 77 height 17
click at [1131, 362] on button "Not Required" at bounding box center [1169, 368] width 77 height 17
click at [1089, 391] on button "Yes / OK" at bounding box center [1090, 394] width 77 height 17
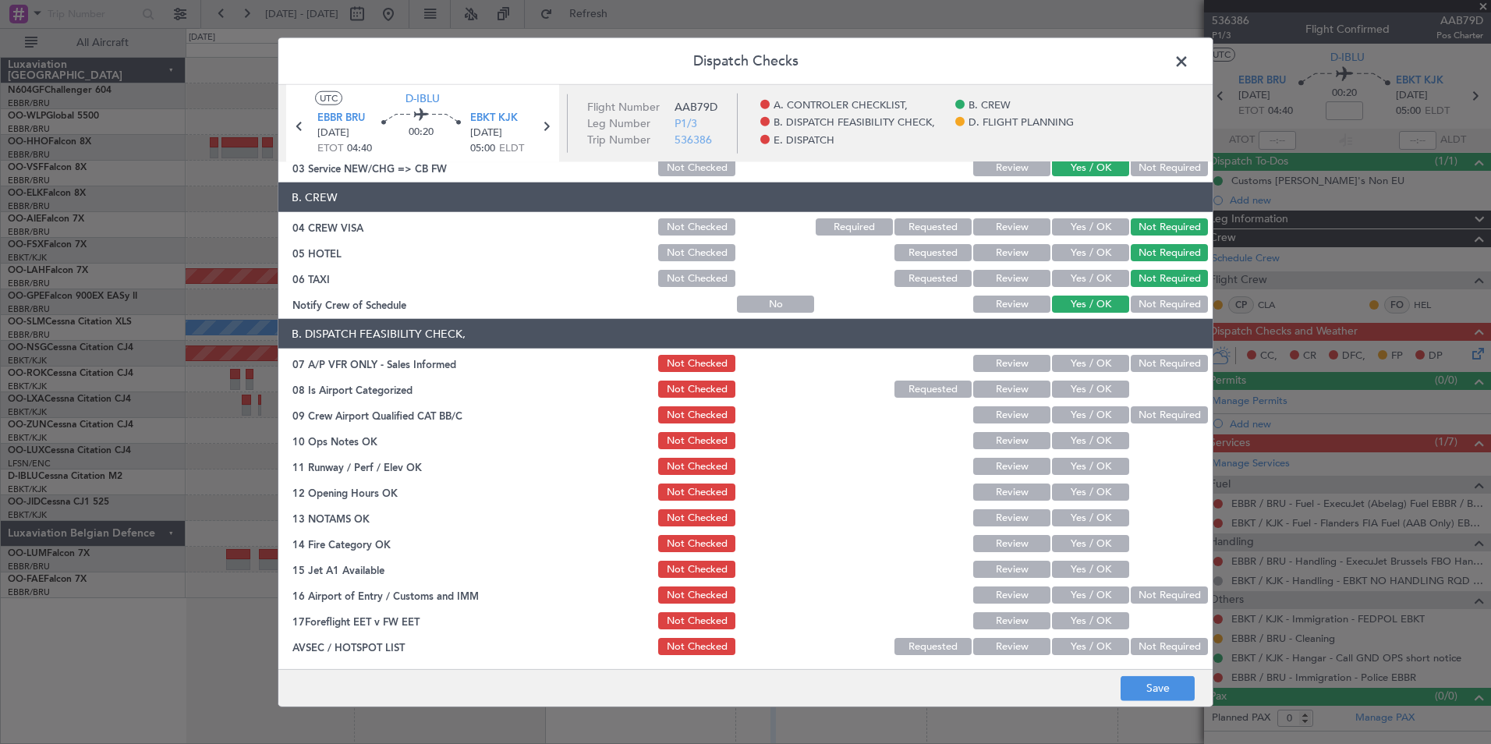
scroll to position [156, 0]
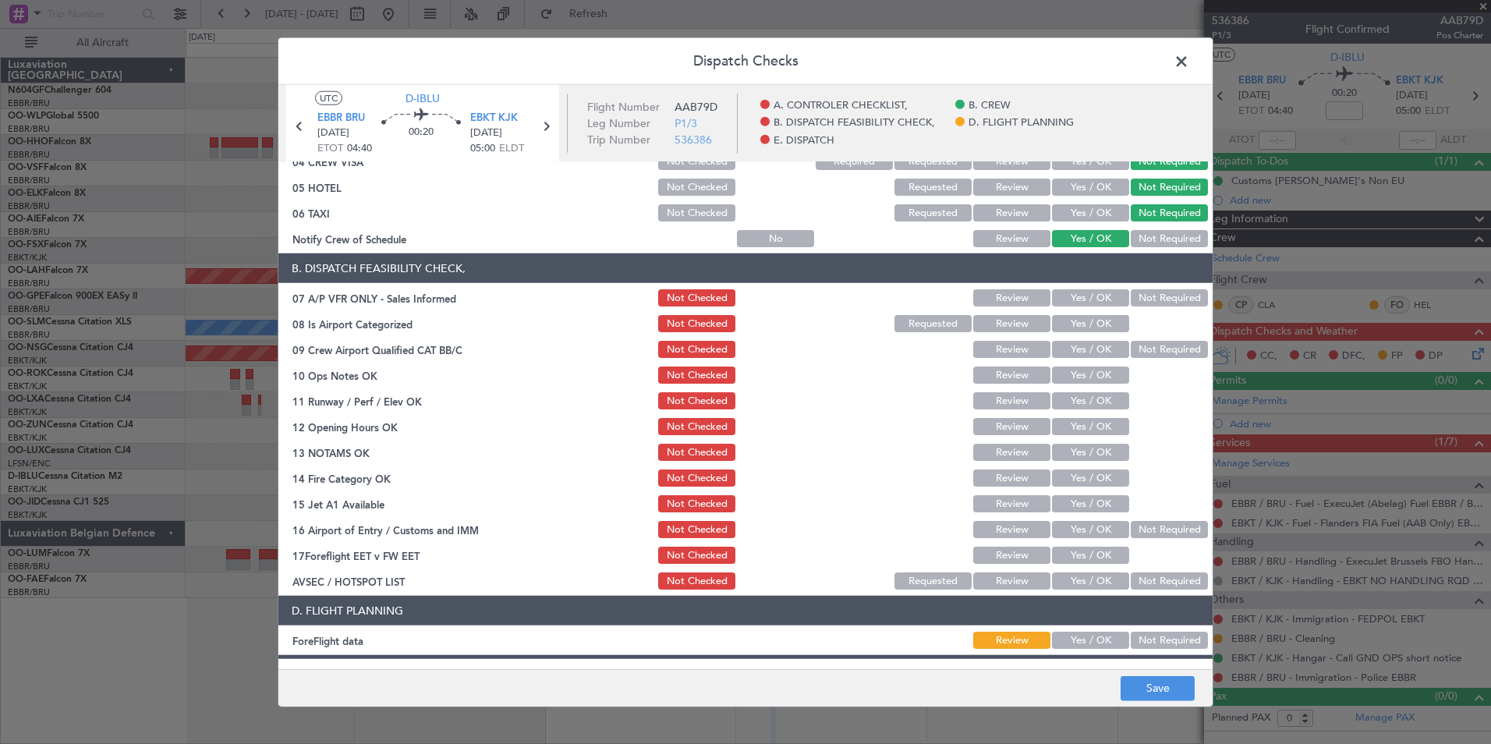
click at [1148, 303] on button "Not Required" at bounding box center [1169, 297] width 77 height 17
click at [1098, 327] on button "Yes / OK" at bounding box center [1090, 323] width 77 height 17
click at [1131, 341] on button "Not Required" at bounding box center [1169, 349] width 77 height 17
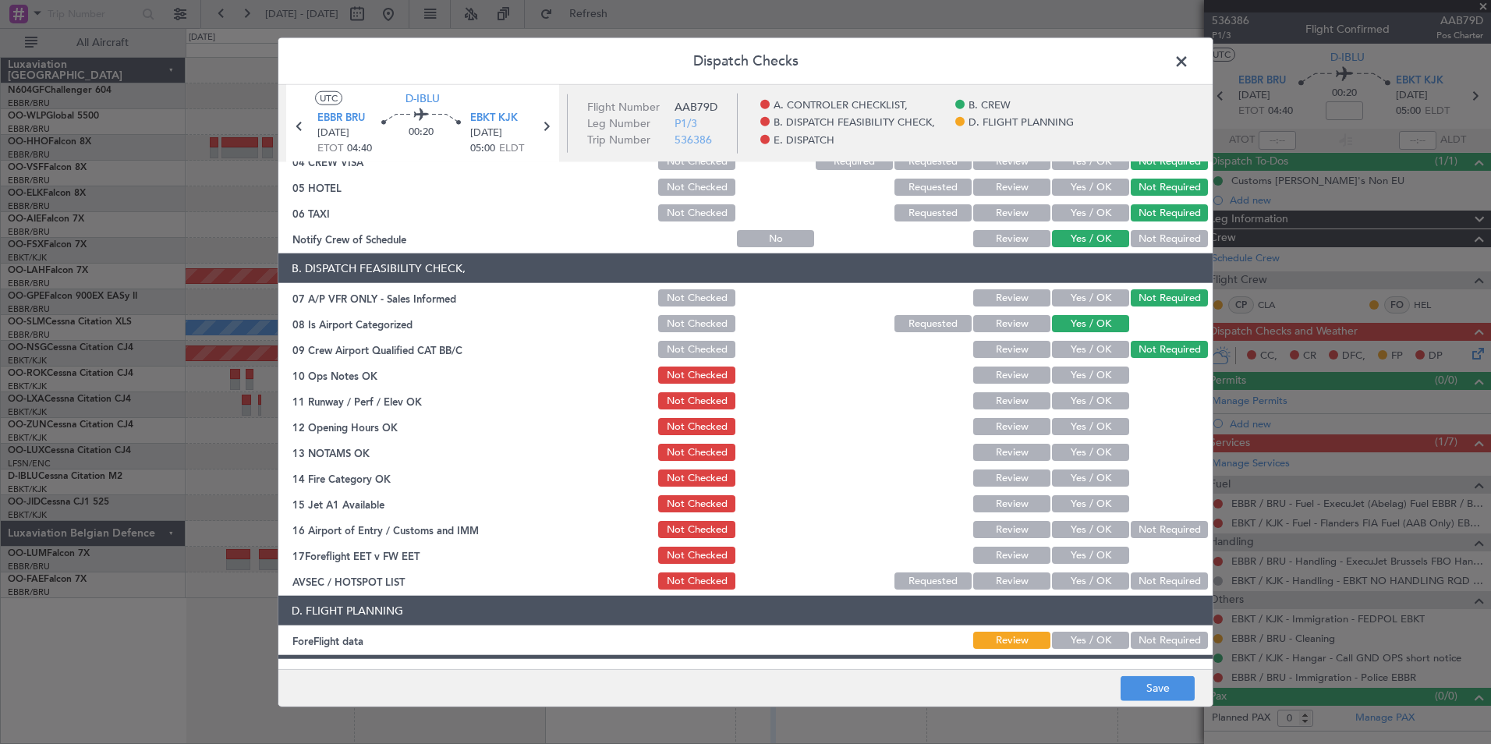
drag, startPoint x: 1102, startPoint y: 370, endPoint x: 1092, endPoint y: 398, distance: 30.1
click at [1100, 373] on button "Yes / OK" at bounding box center [1090, 374] width 77 height 17
click at [1088, 406] on button "Yes / OK" at bounding box center [1090, 400] width 77 height 17
click at [1085, 426] on button "Yes / OK" at bounding box center [1090, 426] width 77 height 17
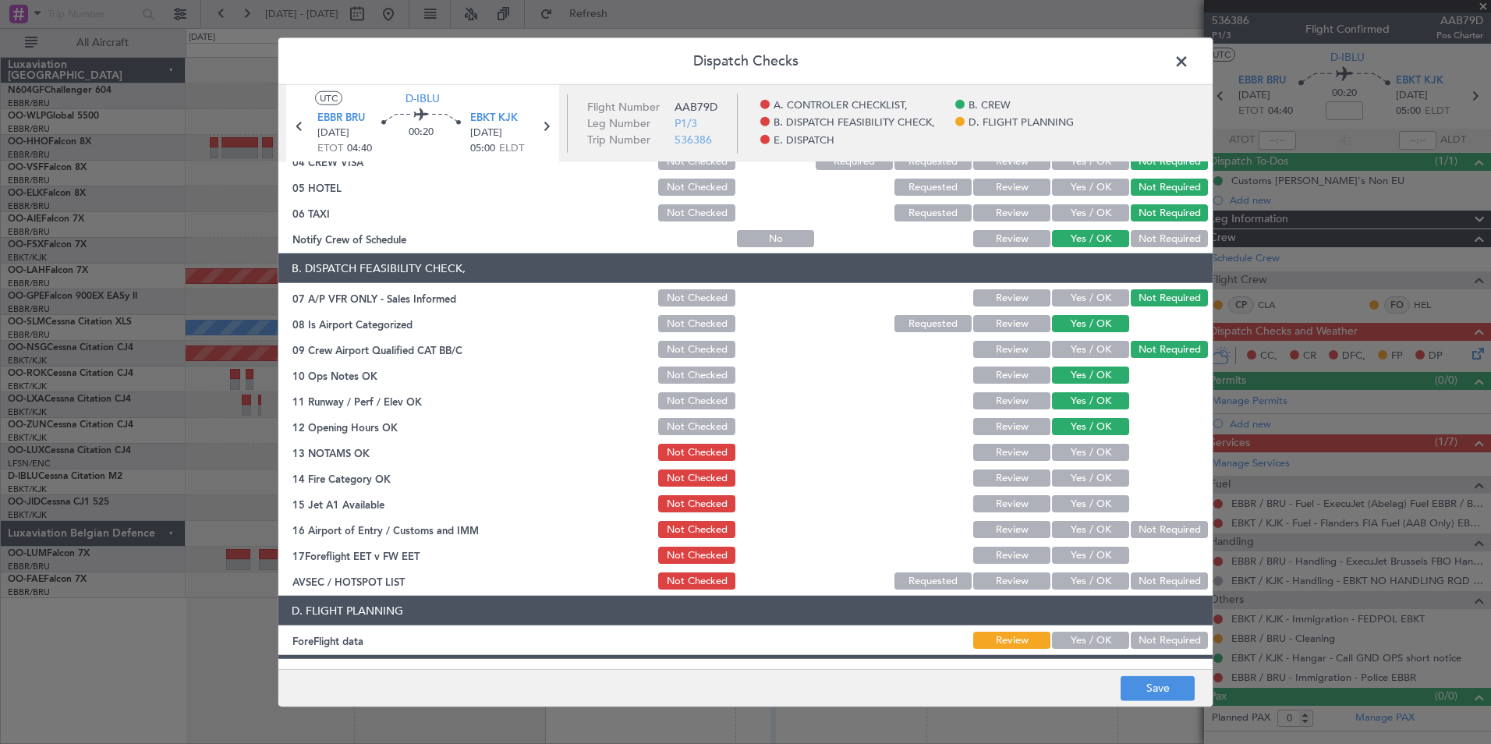
click at [1085, 447] on button "Yes / OK" at bounding box center [1090, 452] width 77 height 17
click at [1085, 469] on section "B. DISPATCH FEASIBILITY CHECK, 07 A/P VFR ONLY - Sales Informed Not Checked Rev…" at bounding box center [745, 422] width 934 height 338
click at [1085, 480] on button "Yes / OK" at bounding box center [1090, 477] width 77 height 17
drag, startPoint x: 1085, startPoint y: 498, endPoint x: 1089, endPoint y: 508, distance: 11.2
click at [1087, 501] on button "Yes / OK" at bounding box center [1090, 503] width 77 height 17
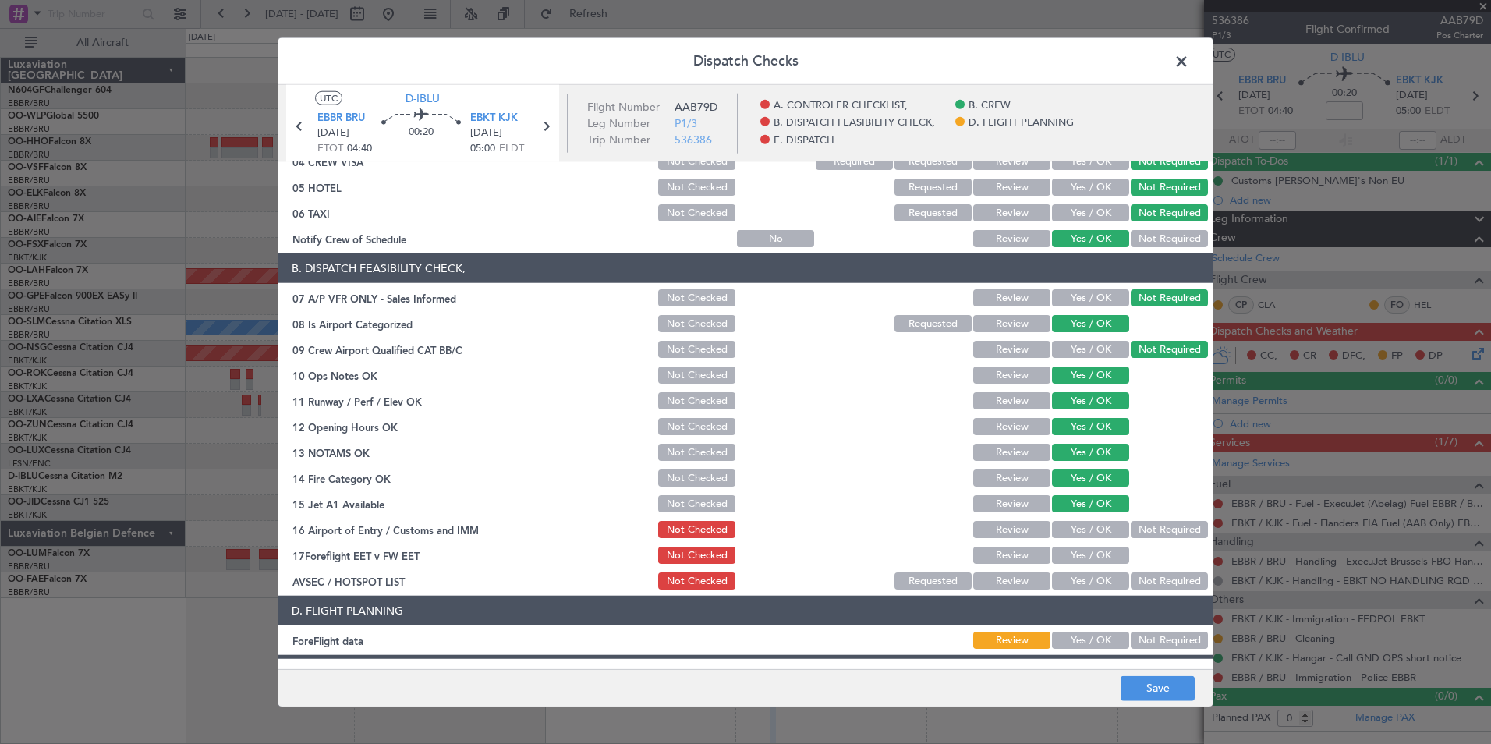
click at [1131, 522] on button "Not Required" at bounding box center [1169, 529] width 77 height 17
click at [1095, 573] on button "Yes / OK" at bounding box center [1090, 580] width 77 height 17
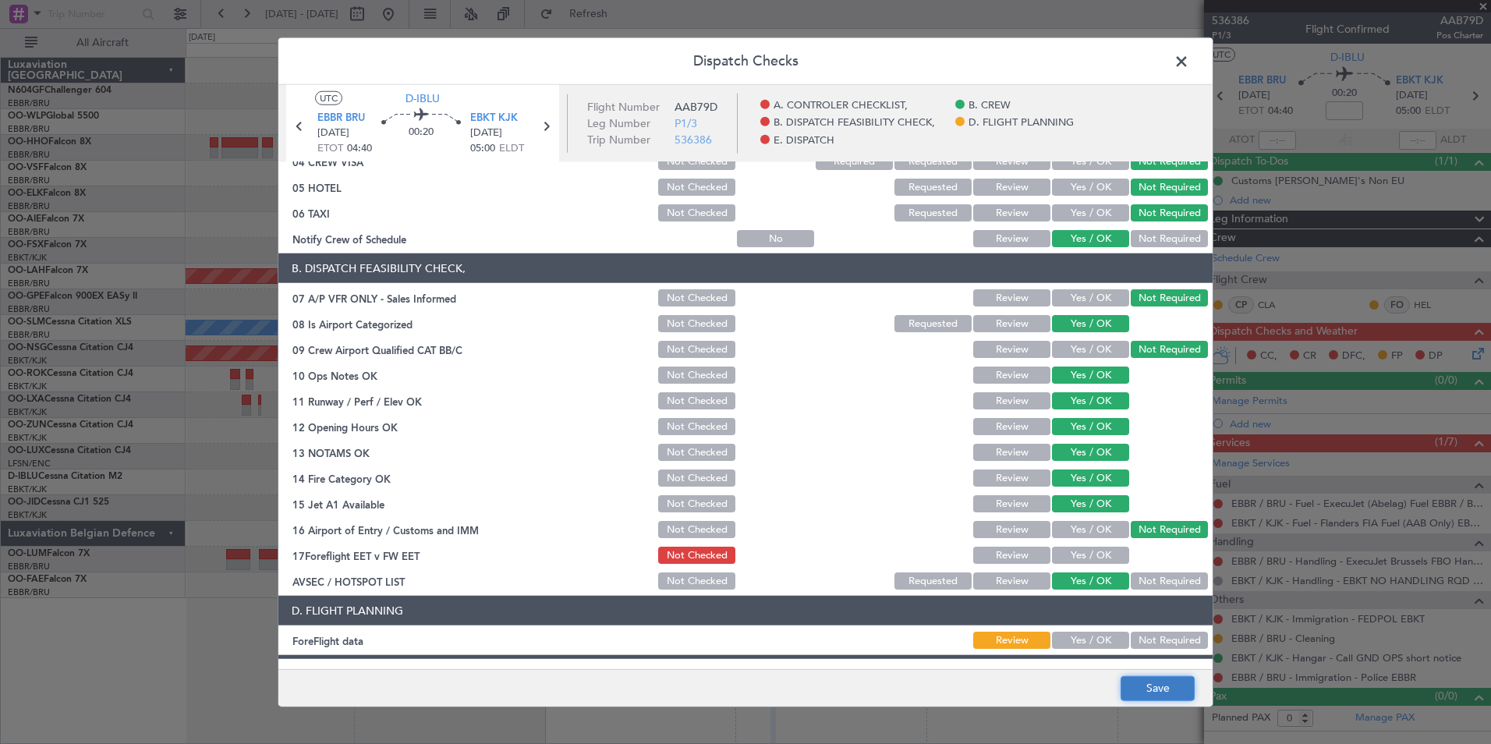
click at [1159, 686] on button "Save" at bounding box center [1157, 687] width 74 height 25
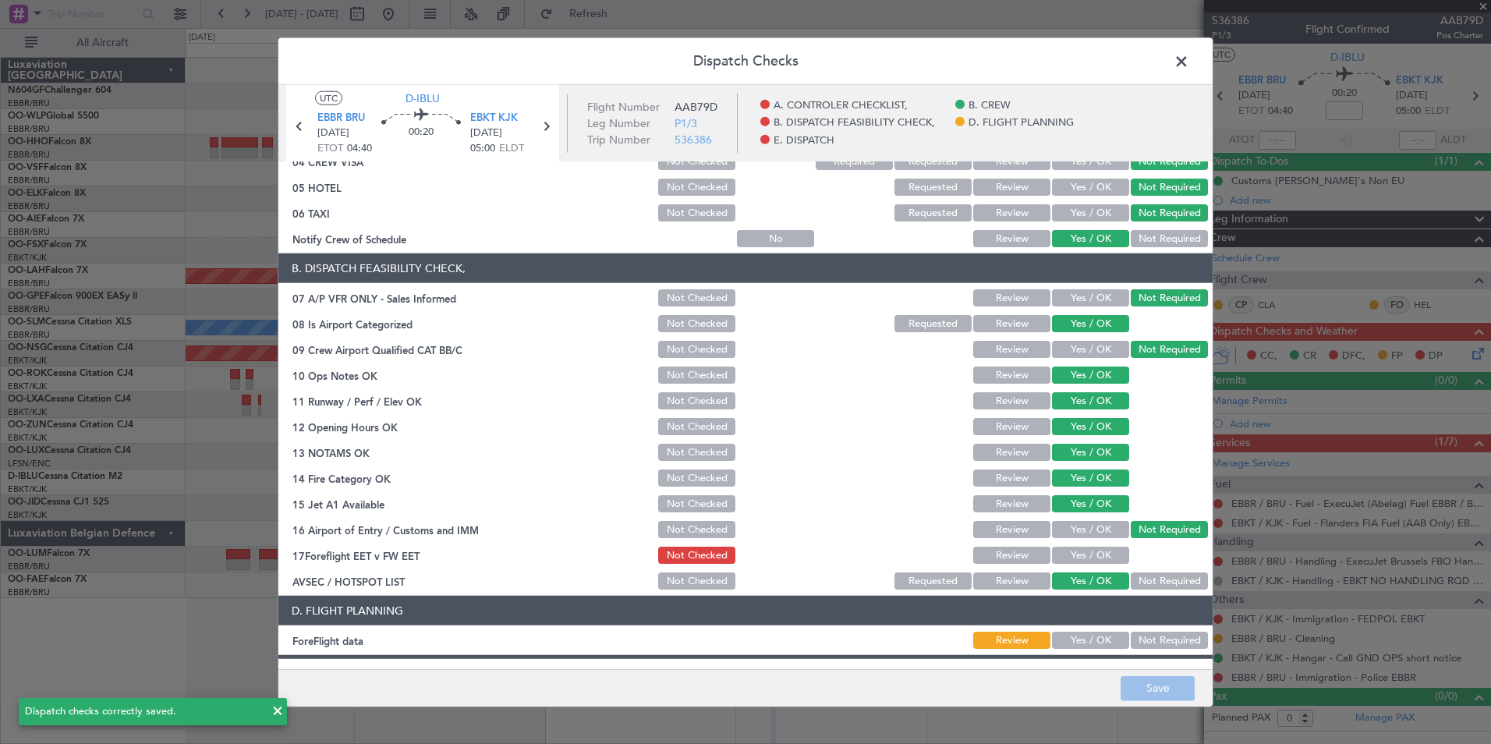
click at [1189, 65] on span at bounding box center [1189, 65] width 0 height 31
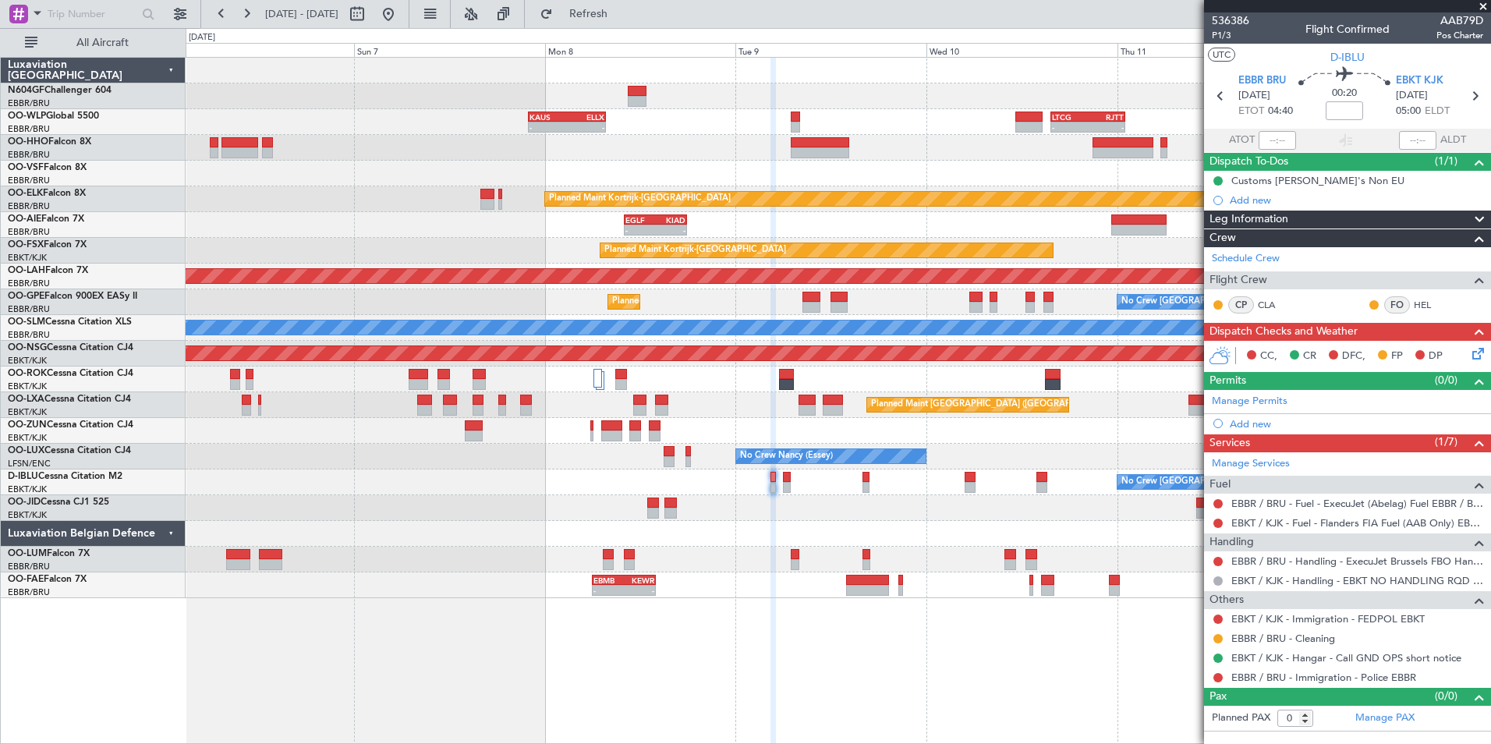
click at [1473, 350] on icon at bounding box center [1475, 351] width 12 height 12
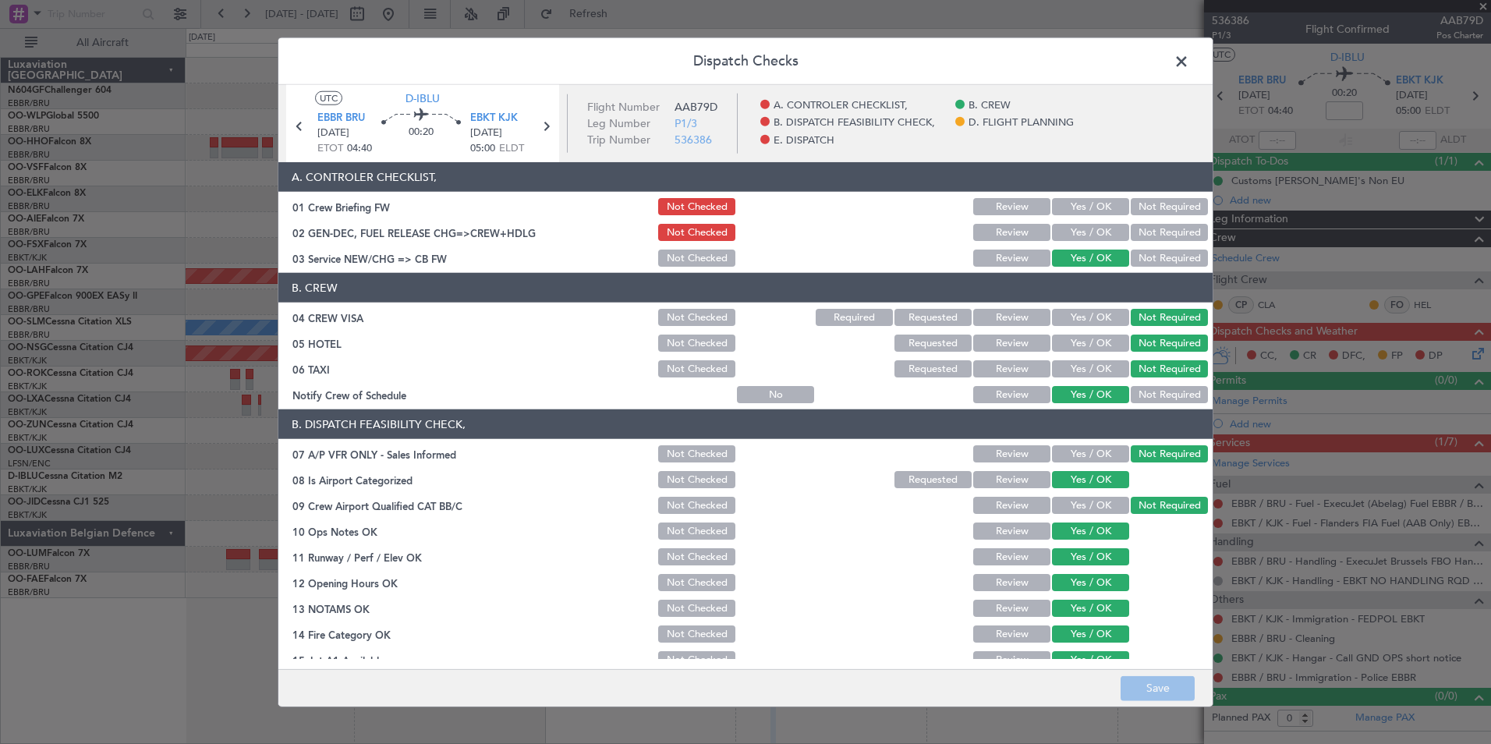
click at [677, 374] on button "Not Checked" at bounding box center [696, 368] width 77 height 17
click at [1155, 688] on button "Save" at bounding box center [1157, 687] width 74 height 25
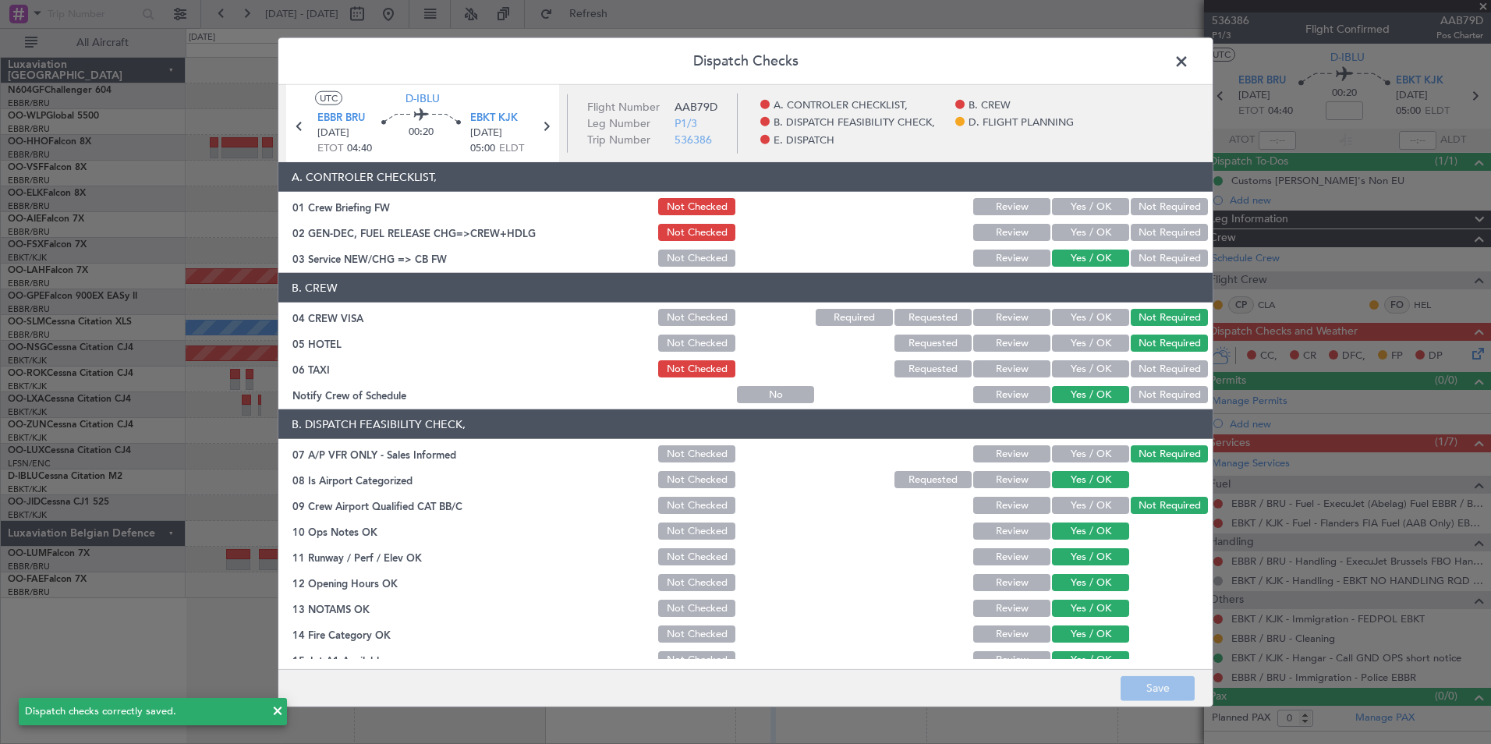
drag, startPoint x: 1191, startPoint y: 64, endPoint x: 1181, endPoint y: 76, distance: 15.5
click at [1189, 64] on span at bounding box center [1189, 65] width 0 height 31
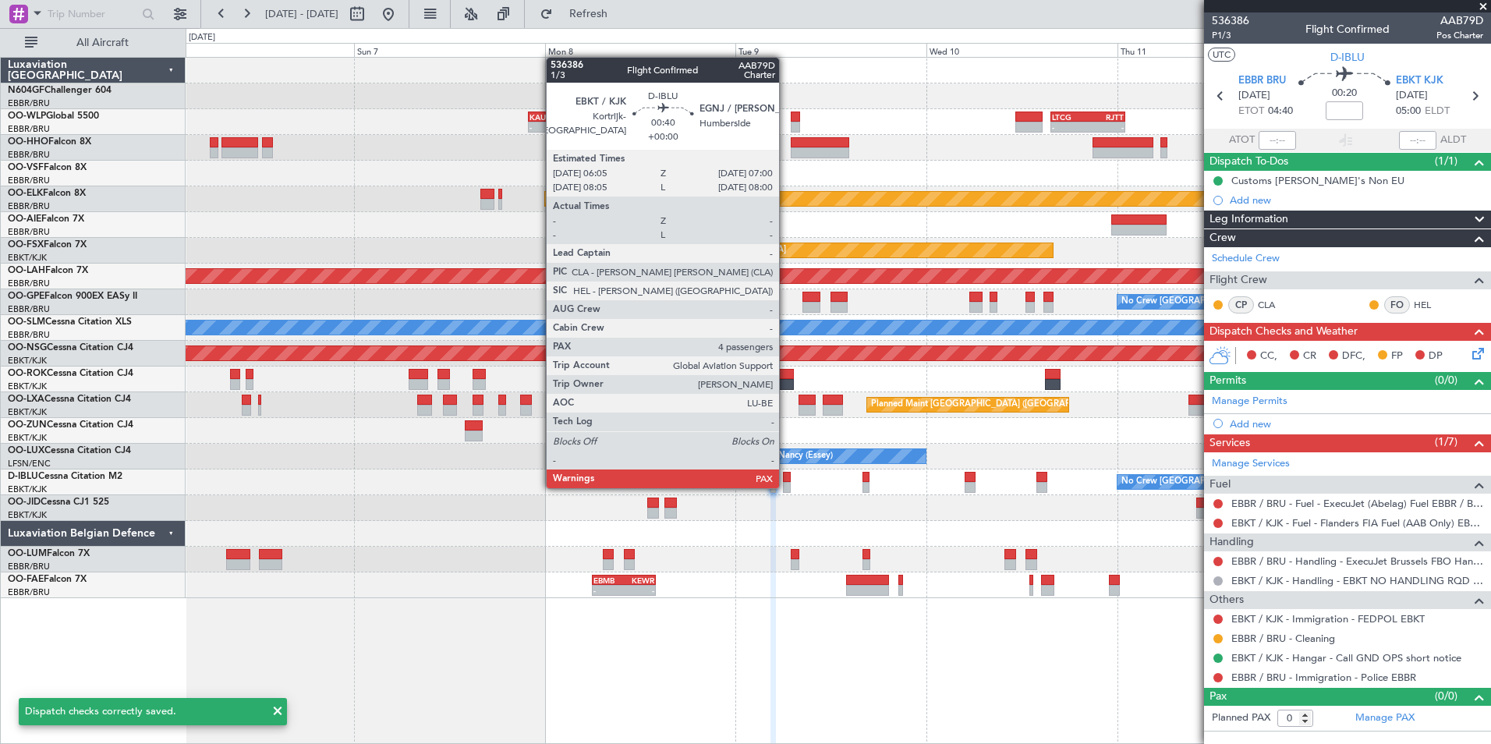
click at [786, 487] on div at bounding box center [787, 487] width 8 height 11
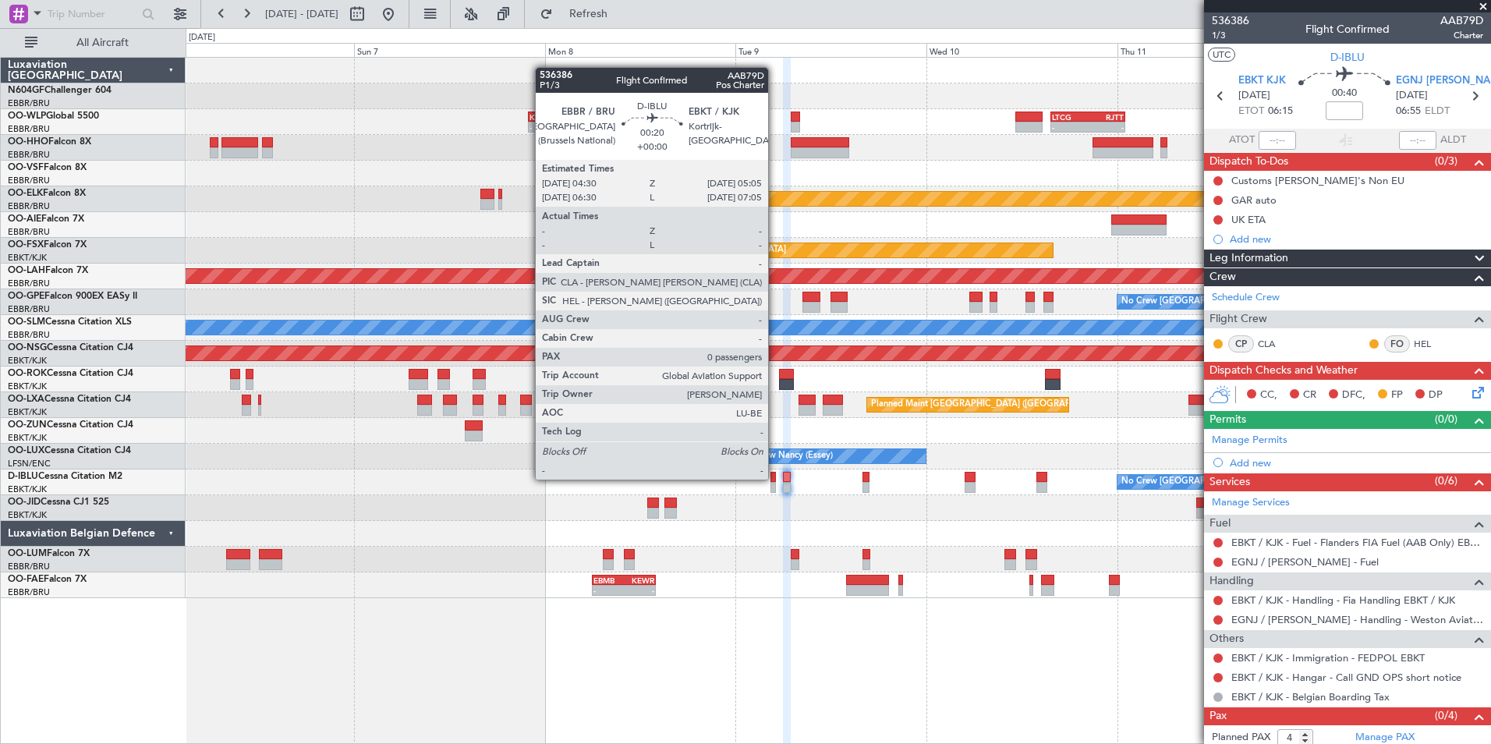
click at [775, 479] on div at bounding box center [772, 477] width 5 height 11
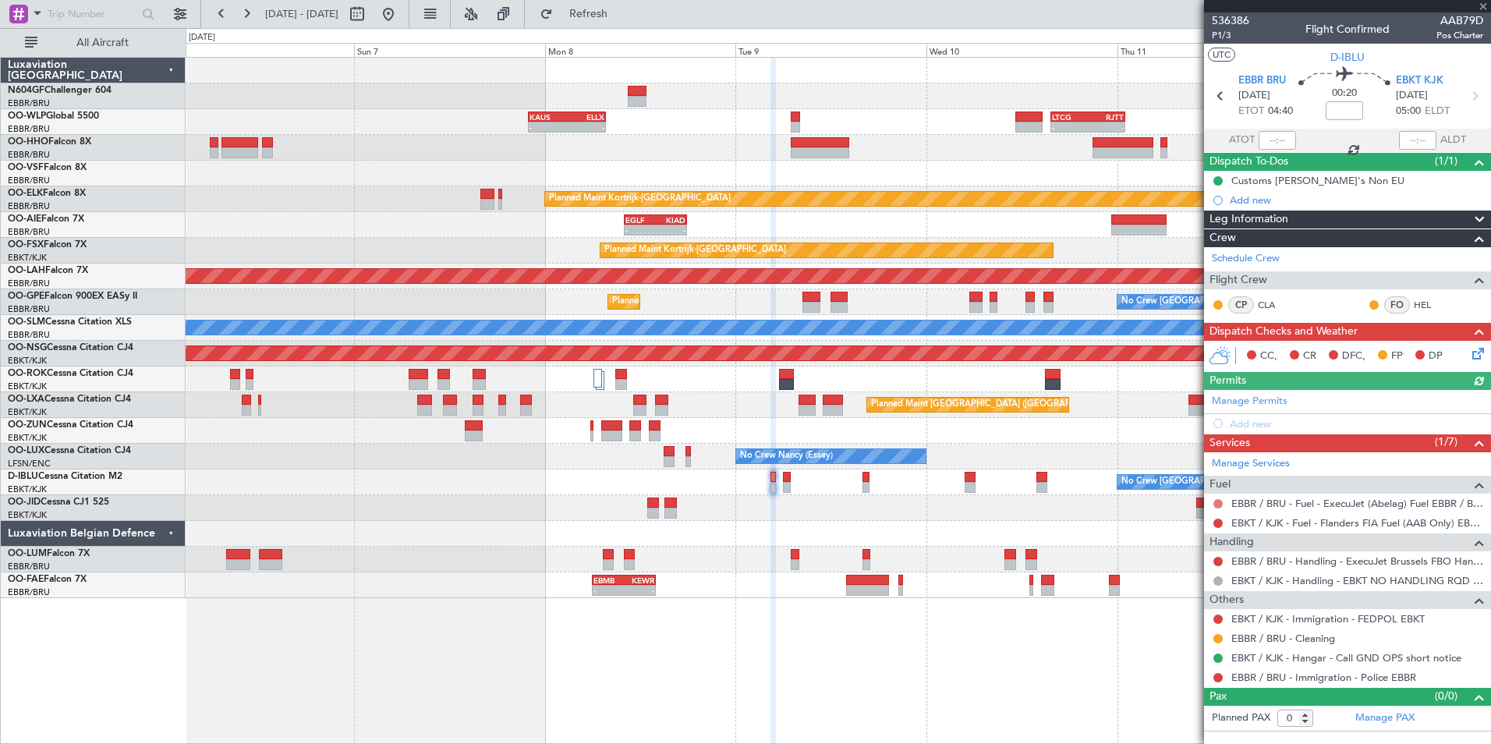
click at [1218, 503] on button at bounding box center [1217, 503] width 9 height 9
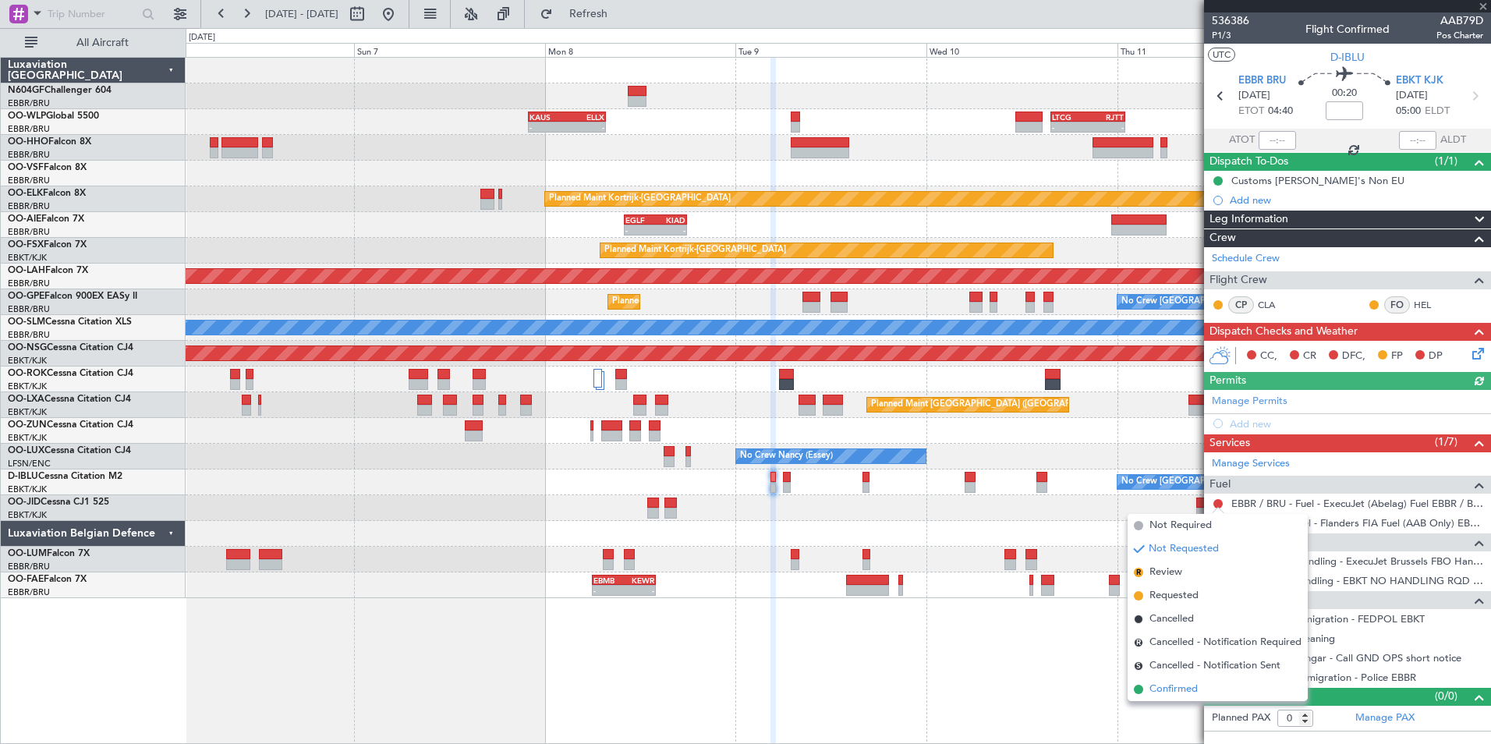
click at [1169, 698] on li "Confirmed" at bounding box center [1217, 689] width 180 height 23
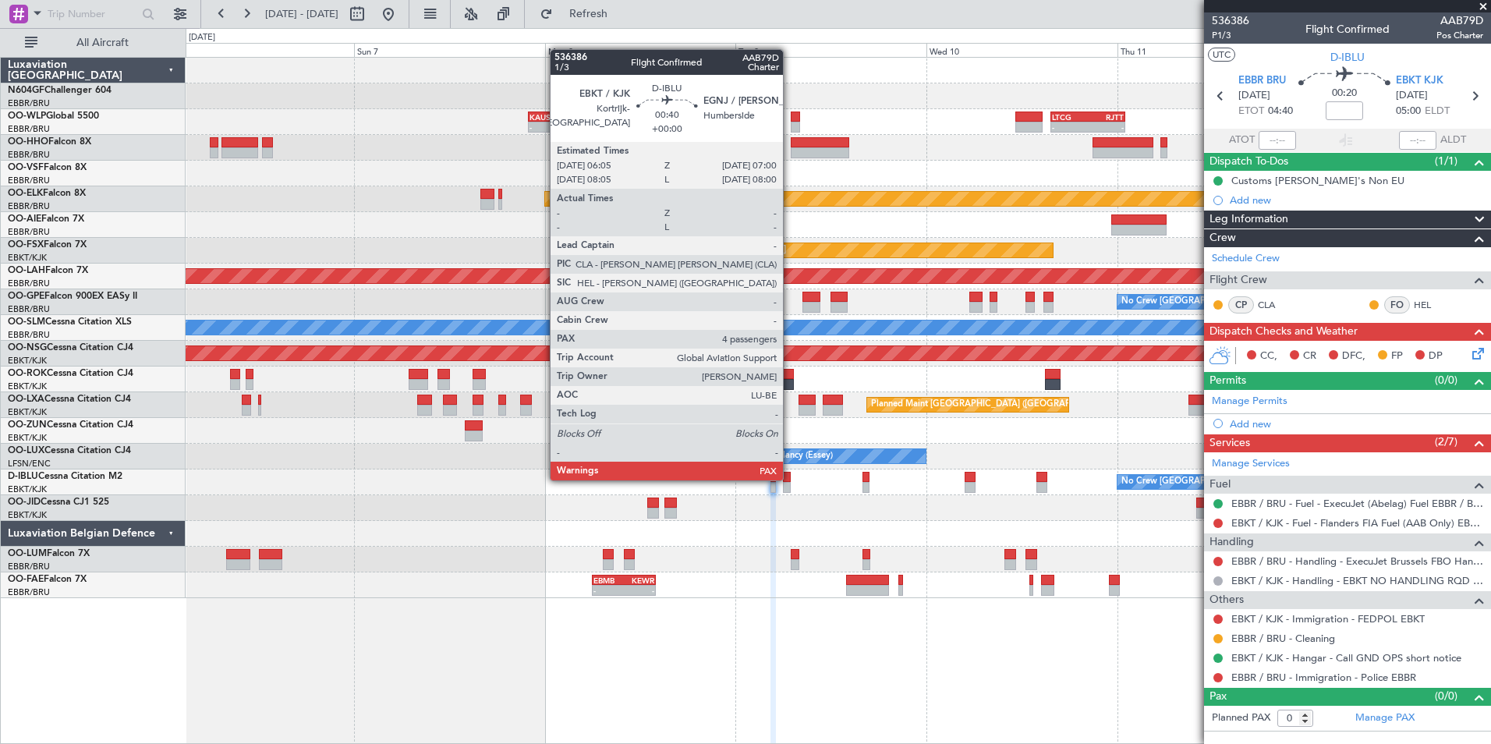
click at [790, 479] on div at bounding box center [787, 477] width 8 height 11
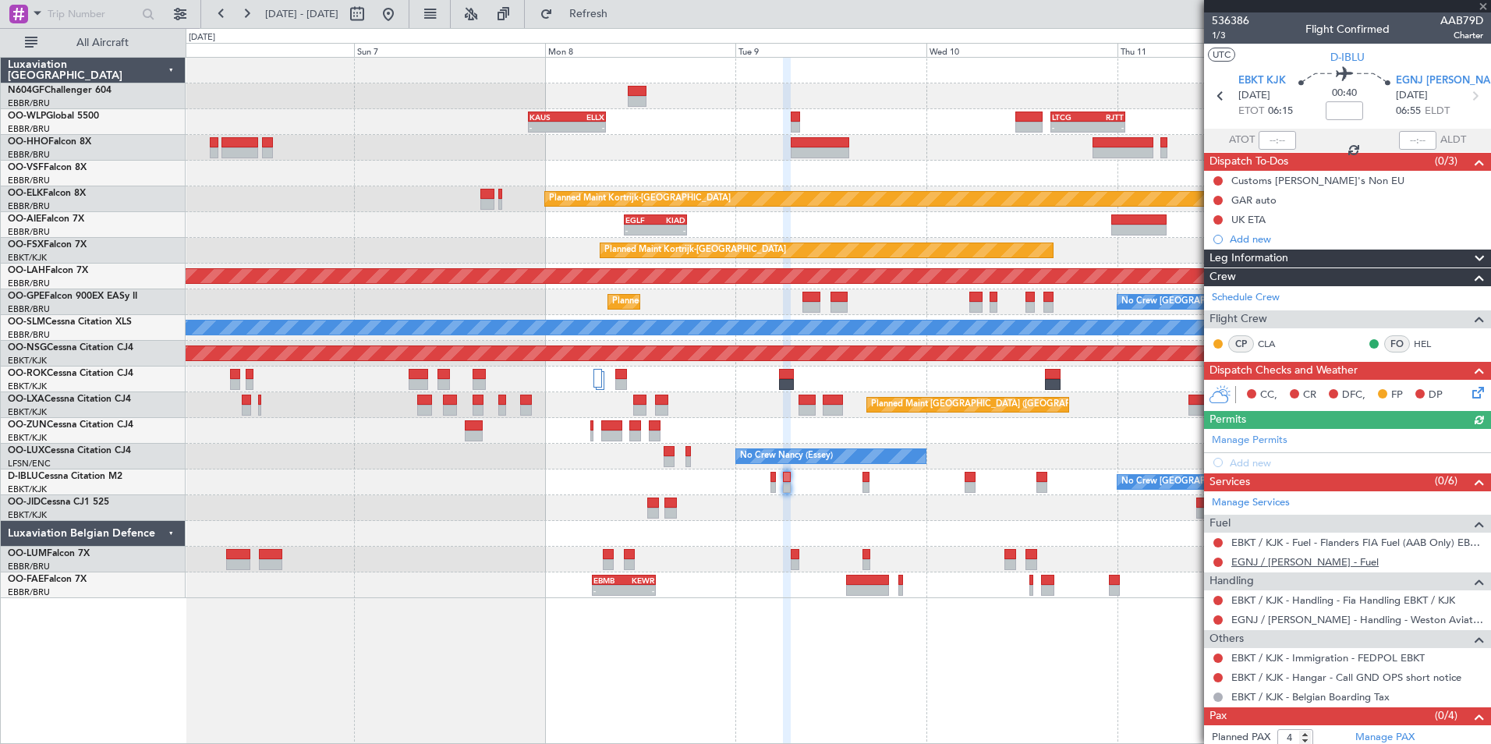
click at [1269, 565] on link "EGNJ / [PERSON_NAME] - Fuel" at bounding box center [1304, 561] width 147 height 13
click at [621, 19] on span "Refresh" at bounding box center [588, 14] width 65 height 11
click at [1217, 200] on button at bounding box center [1217, 200] width 9 height 9
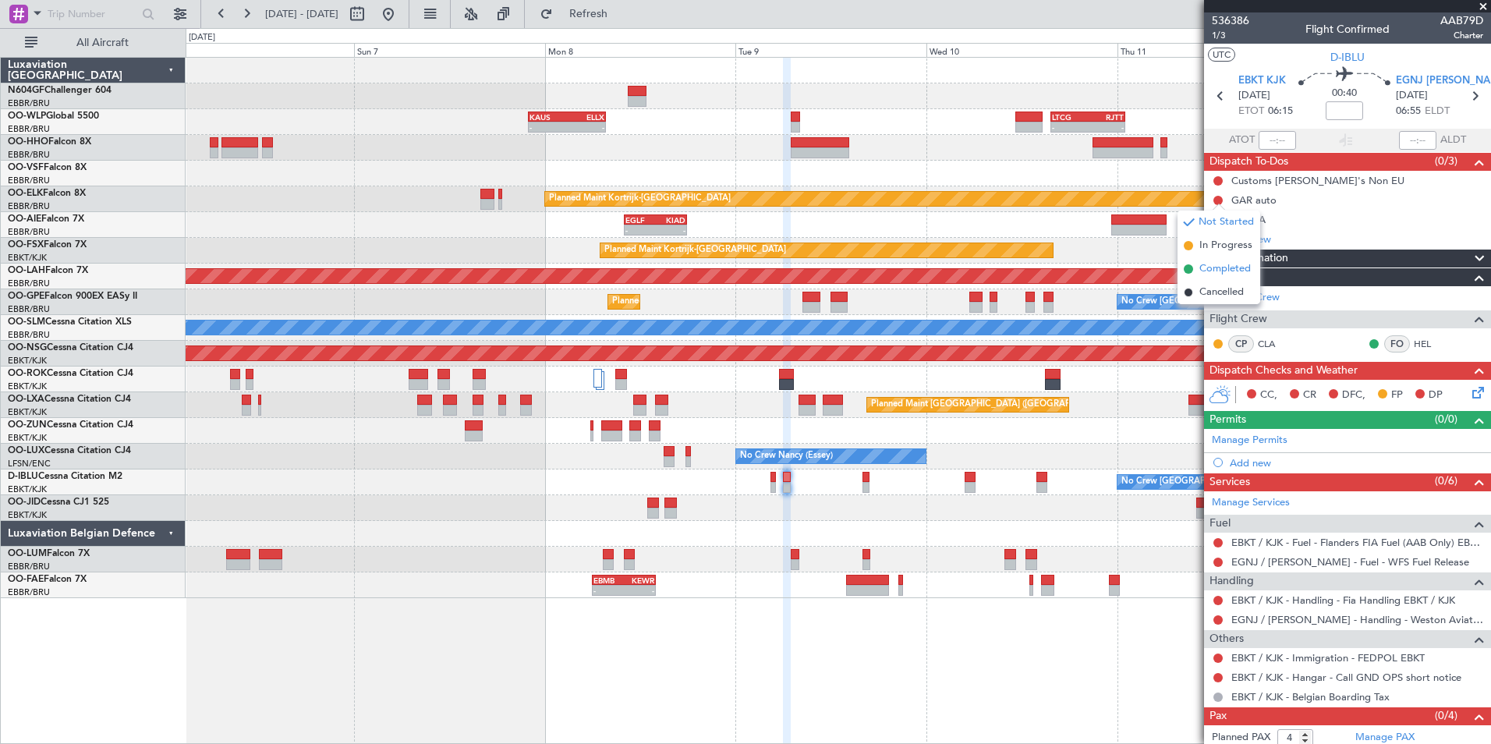
click at [1213, 260] on li "Completed" at bounding box center [1218, 268] width 83 height 23
click at [1218, 178] on button at bounding box center [1217, 180] width 9 height 9
click at [1220, 246] on span "Completed" at bounding box center [1224, 250] width 51 height 16
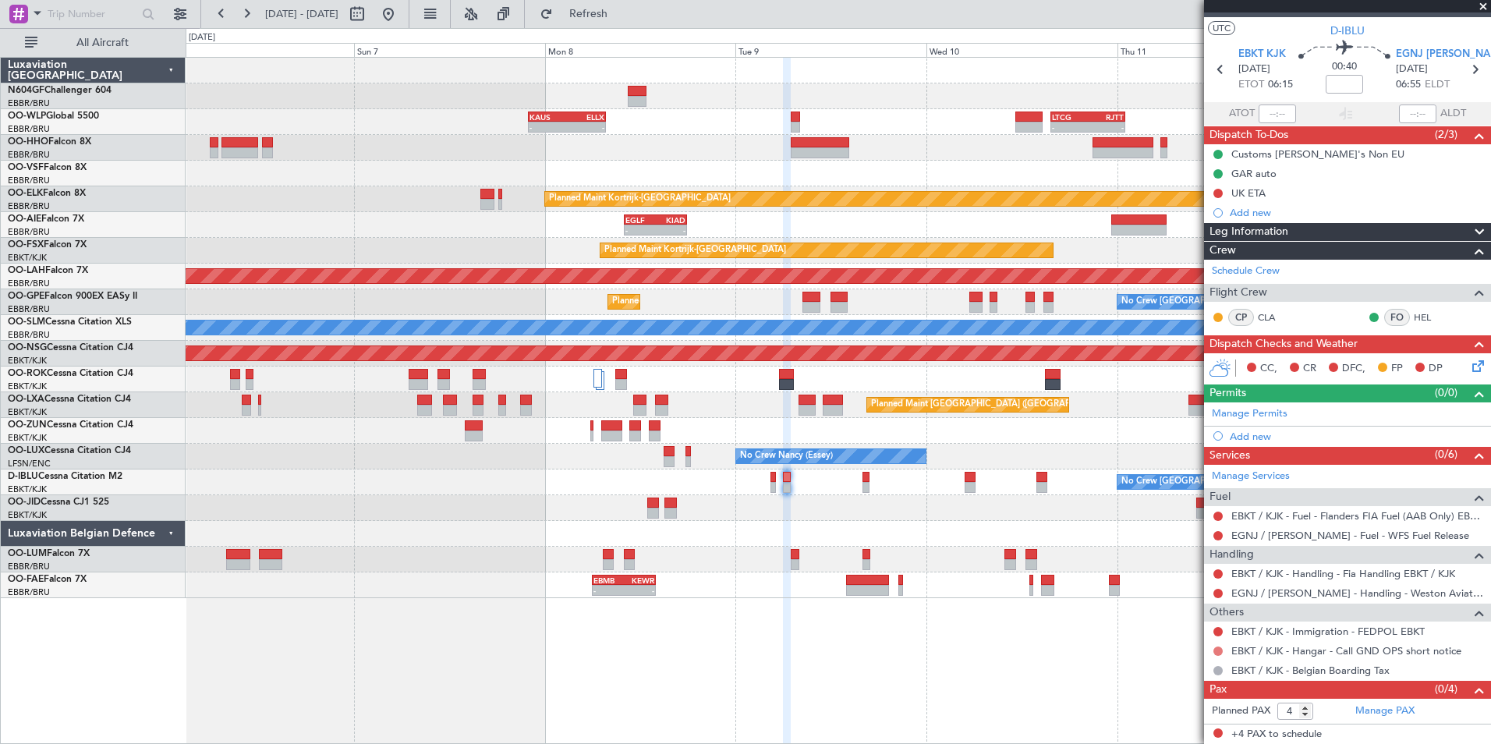
click at [1219, 650] on button at bounding box center [1217, 650] width 9 height 9
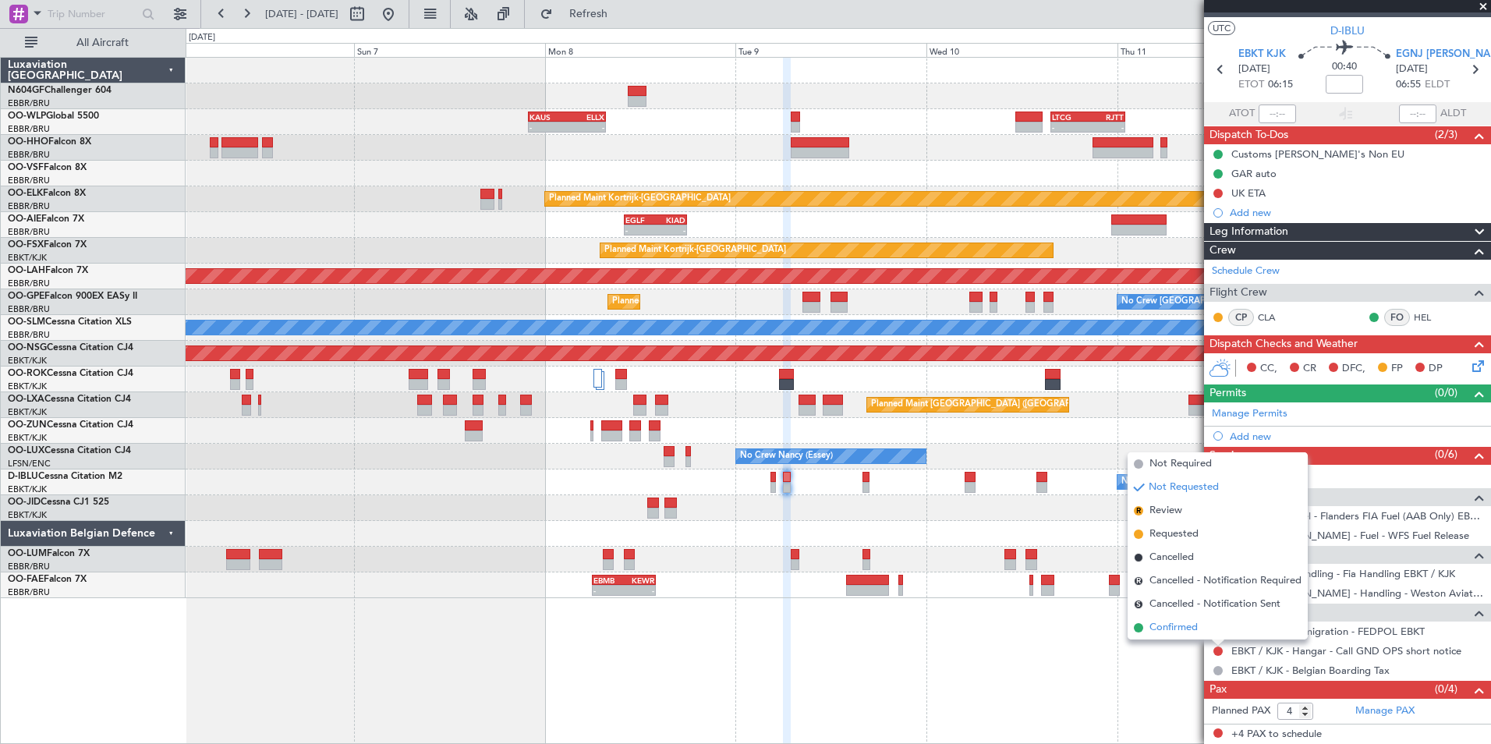
click at [1187, 628] on span "Confirmed" at bounding box center [1173, 628] width 48 height 16
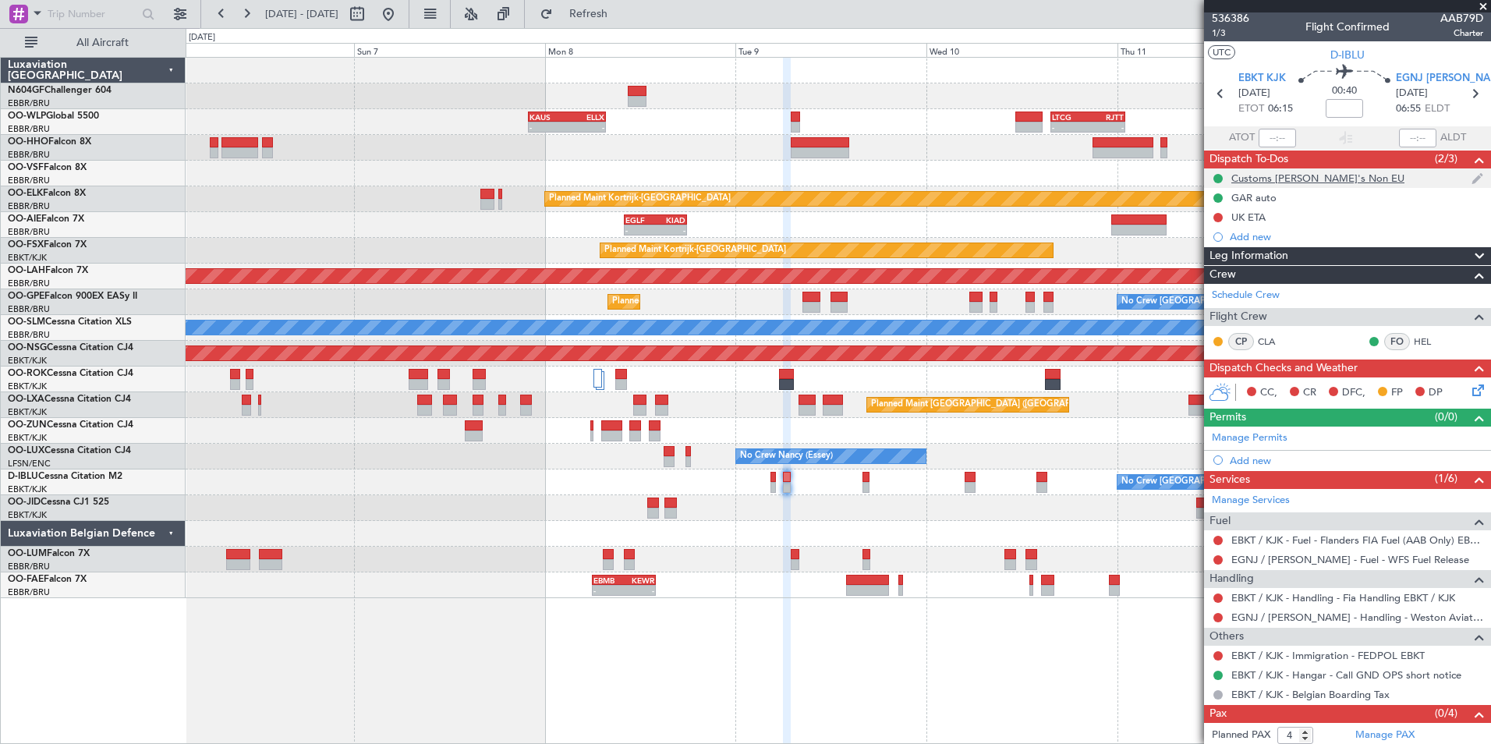
scroll to position [0, 0]
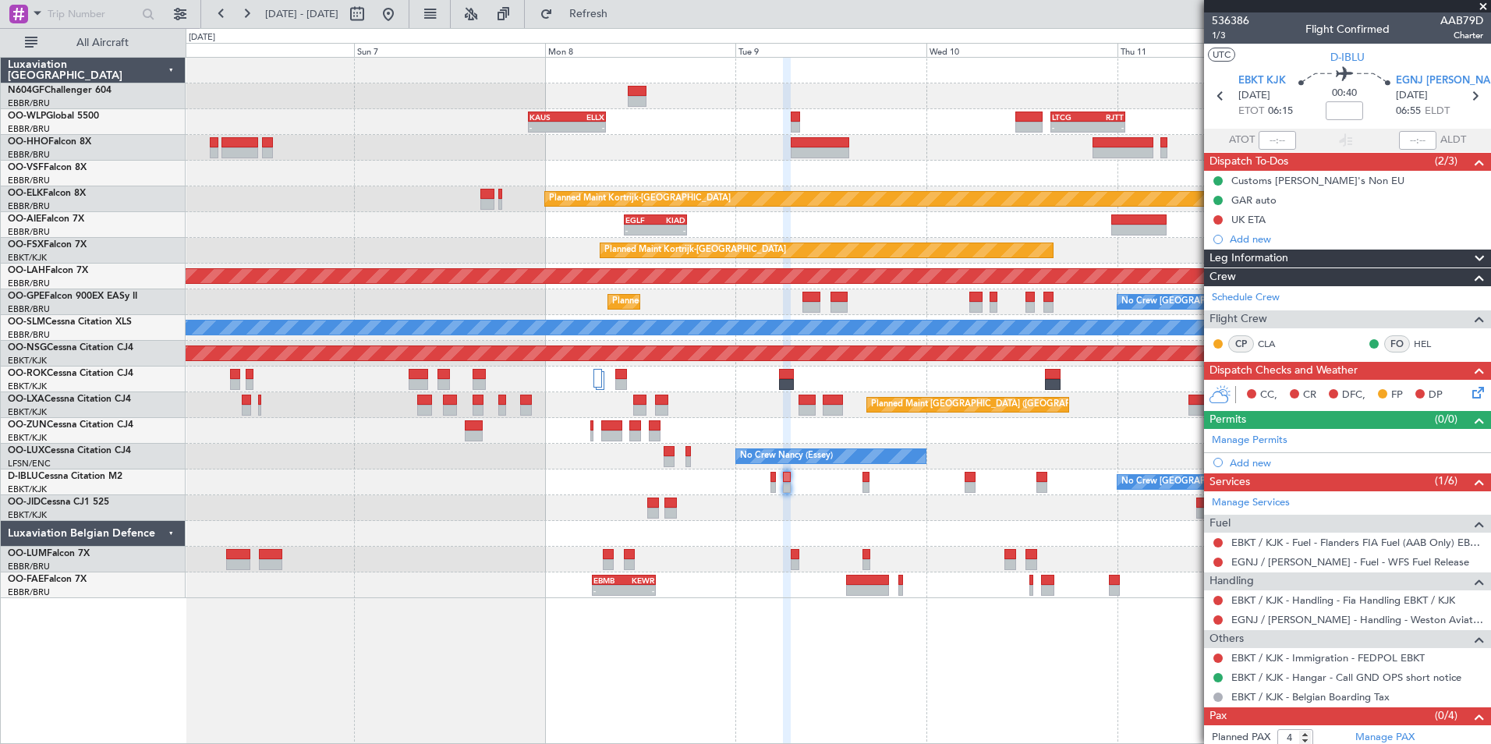
click at [1469, 394] on icon at bounding box center [1475, 390] width 12 height 12
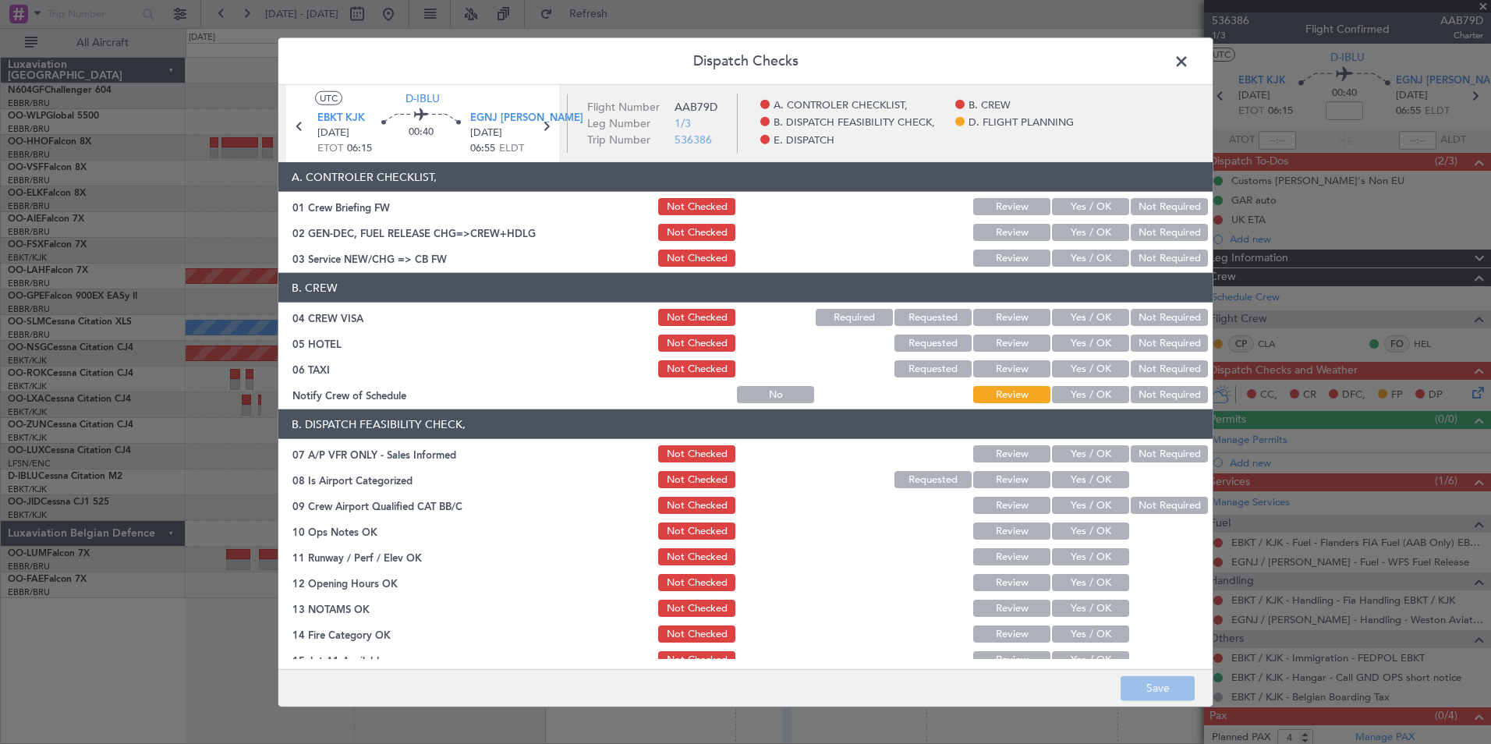
click at [1083, 267] on div "Yes / OK" at bounding box center [1088, 258] width 79 height 22
click at [1075, 262] on button "Yes / OK" at bounding box center [1090, 257] width 77 height 17
click at [1138, 314] on button "Not Required" at bounding box center [1169, 317] width 77 height 17
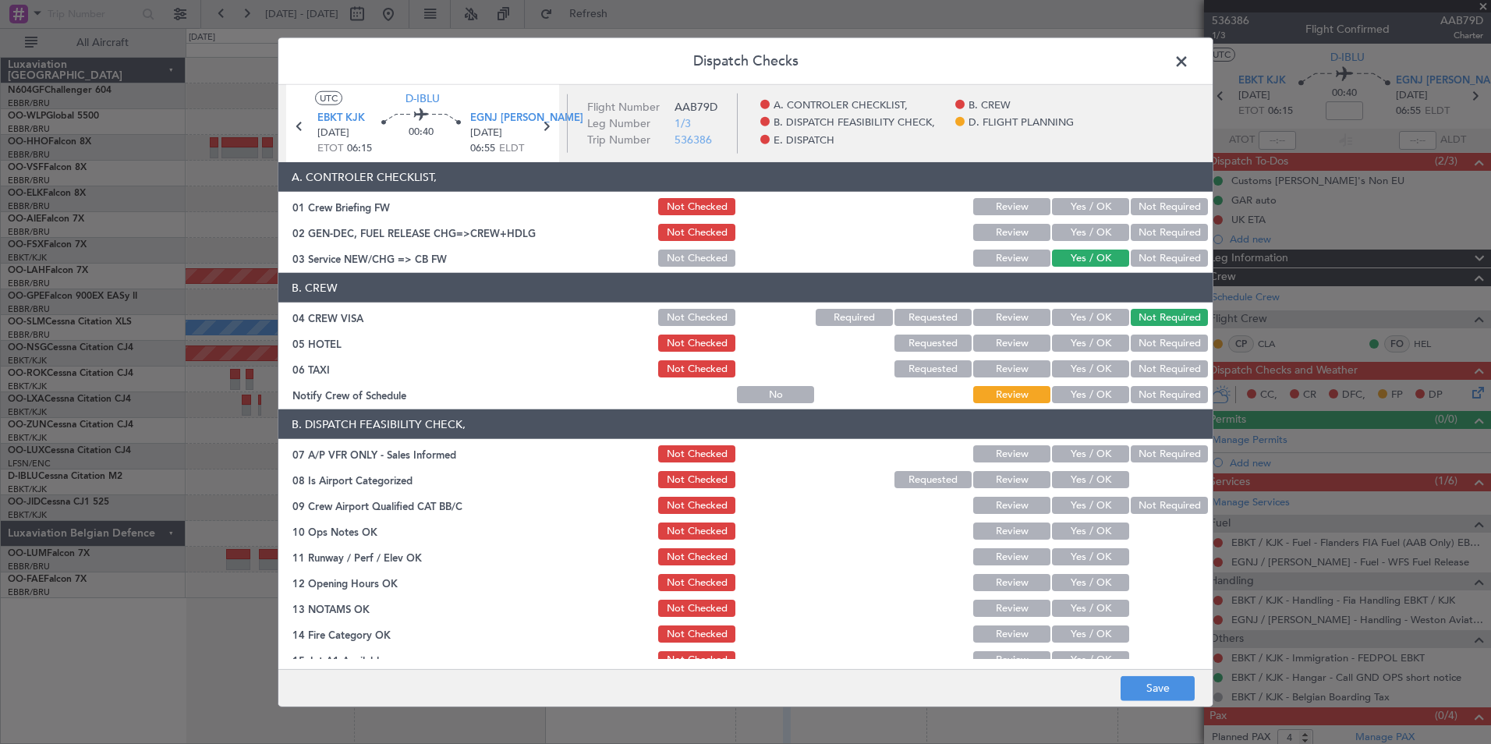
click at [1133, 342] on button "Not Required" at bounding box center [1169, 342] width 77 height 17
click at [674, 334] on button "Not Checked" at bounding box center [696, 342] width 77 height 17
click at [1143, 368] on button "Not Required" at bounding box center [1169, 368] width 77 height 17
click at [1101, 395] on button "Yes / OK" at bounding box center [1090, 394] width 77 height 17
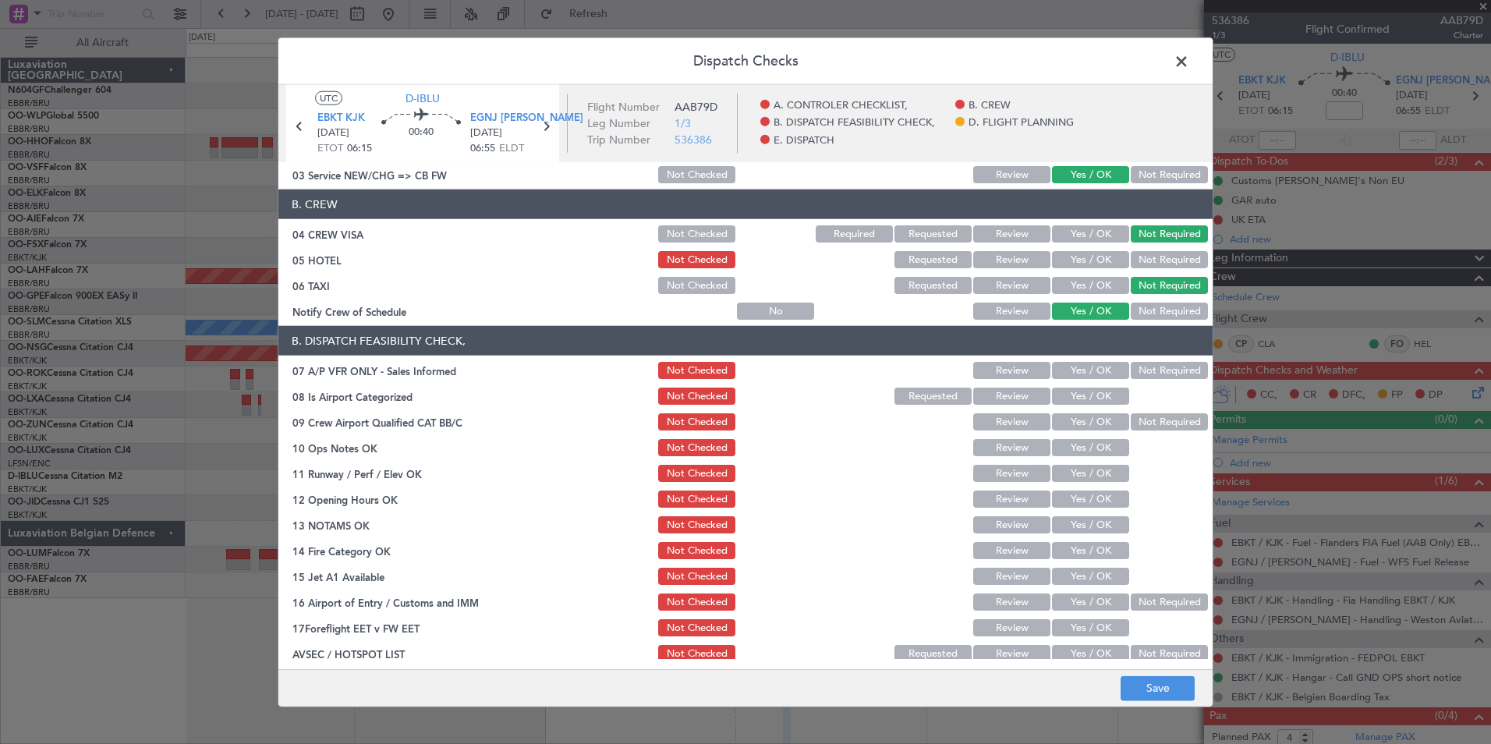
scroll to position [156, 0]
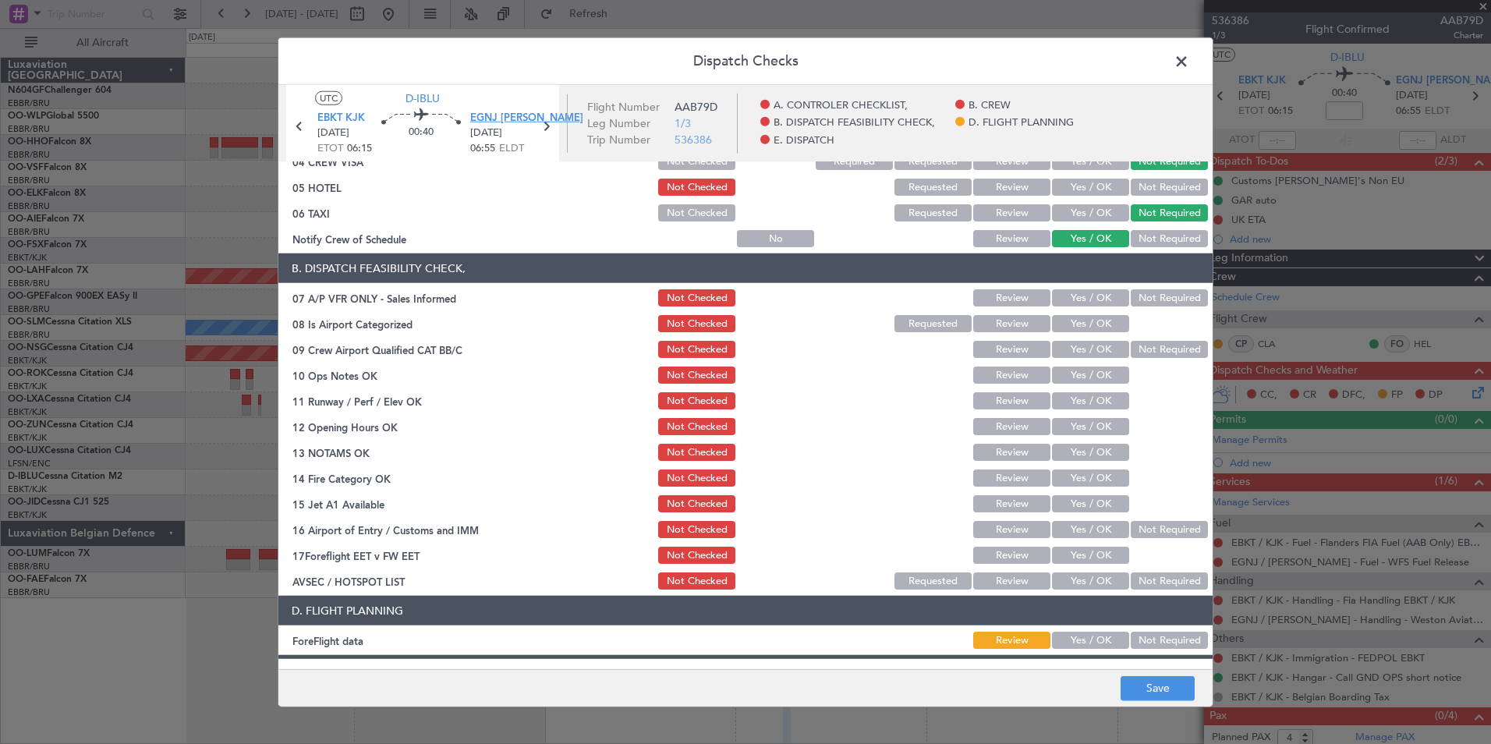
click at [498, 118] on span "EGNJ HUY" at bounding box center [526, 119] width 113 height 16
click at [1131, 290] on button "Not Required" at bounding box center [1169, 297] width 77 height 17
click at [1077, 318] on button "Yes / OK" at bounding box center [1090, 323] width 77 height 17
click at [1158, 349] on button "Not Required" at bounding box center [1169, 349] width 77 height 17
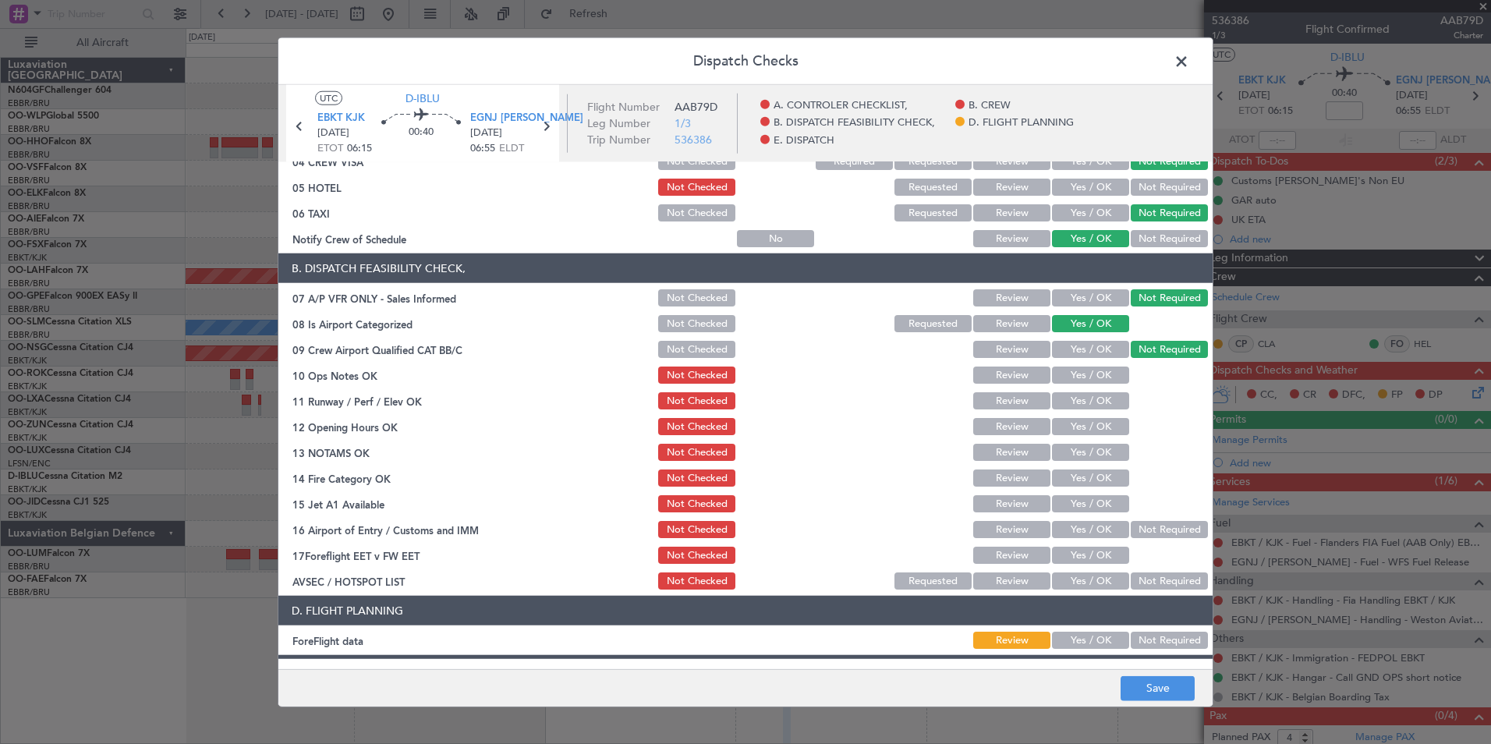
click at [1090, 376] on button "Yes / OK" at bounding box center [1090, 374] width 77 height 17
click at [1072, 404] on button "Yes / OK" at bounding box center [1090, 400] width 77 height 17
click at [1077, 420] on button "Yes / OK" at bounding box center [1090, 426] width 77 height 17
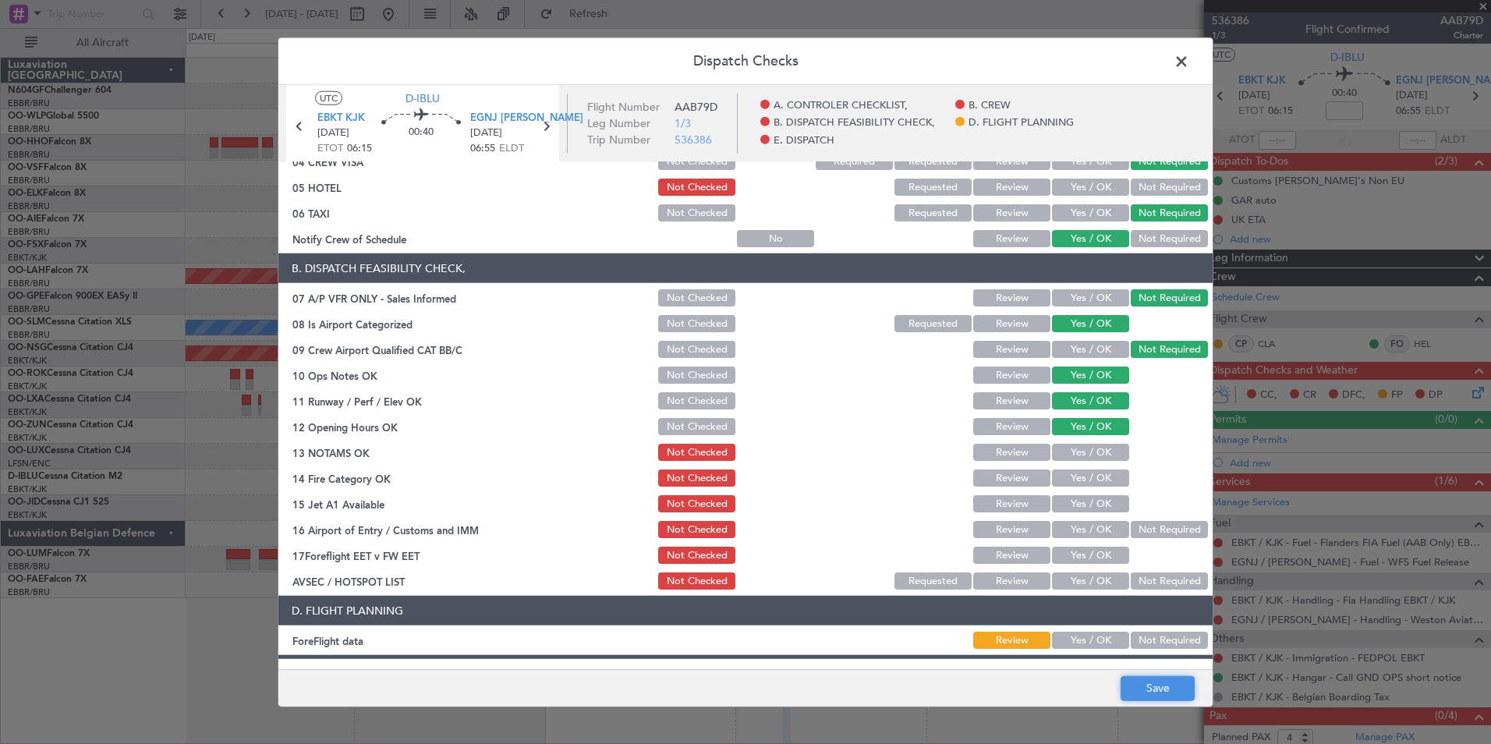
click at [1150, 693] on button "Save" at bounding box center [1157, 687] width 74 height 25
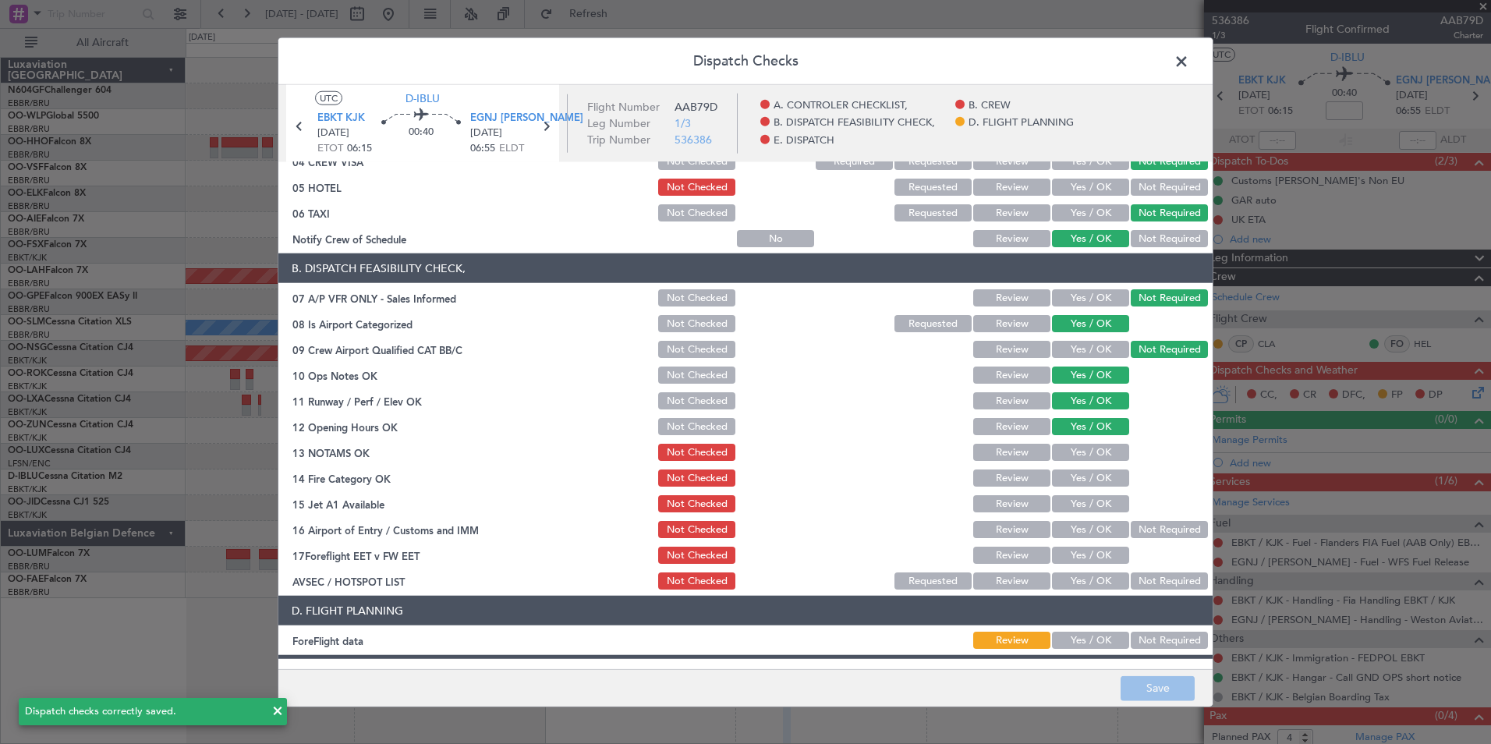
click at [1189, 62] on span at bounding box center [1189, 65] width 0 height 31
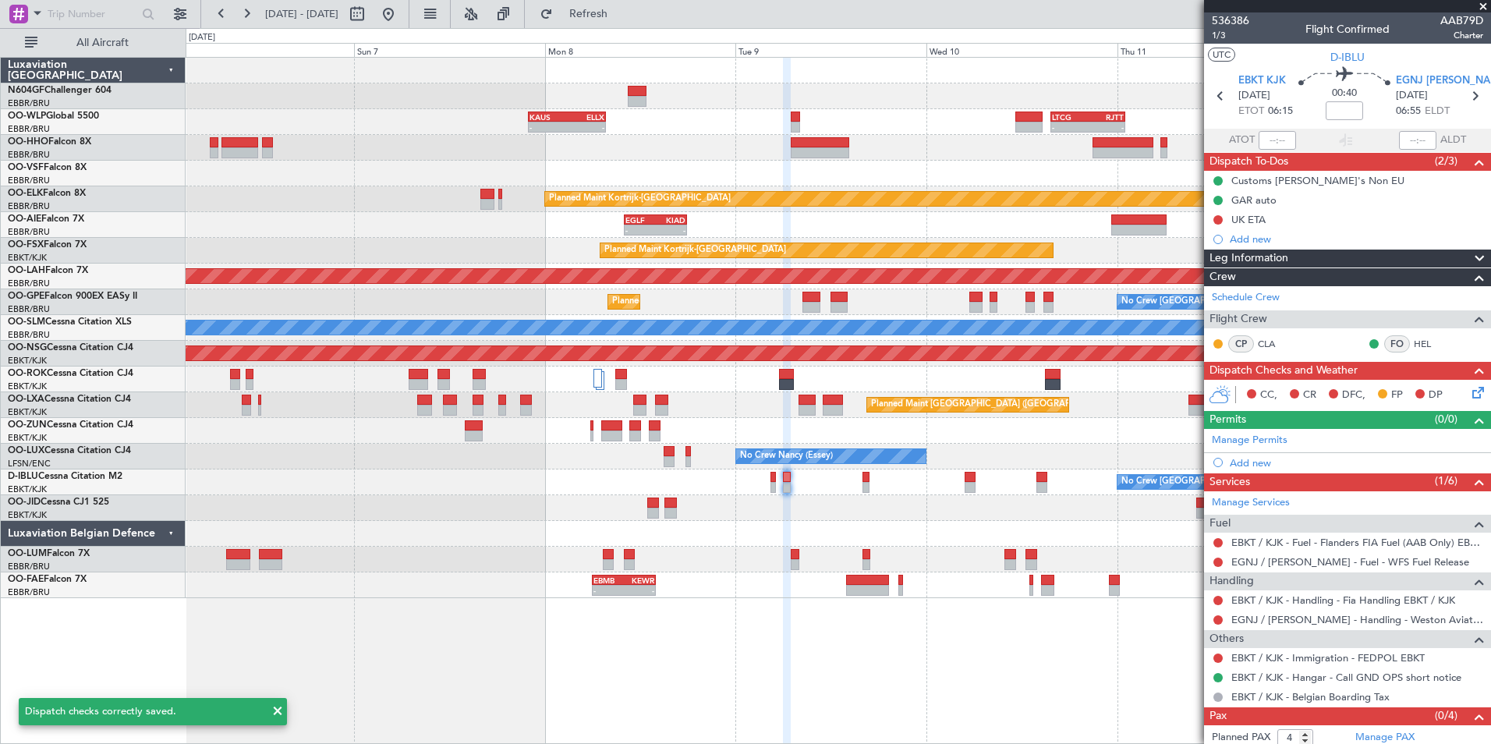
click at [1469, 387] on icon at bounding box center [1475, 390] width 12 height 12
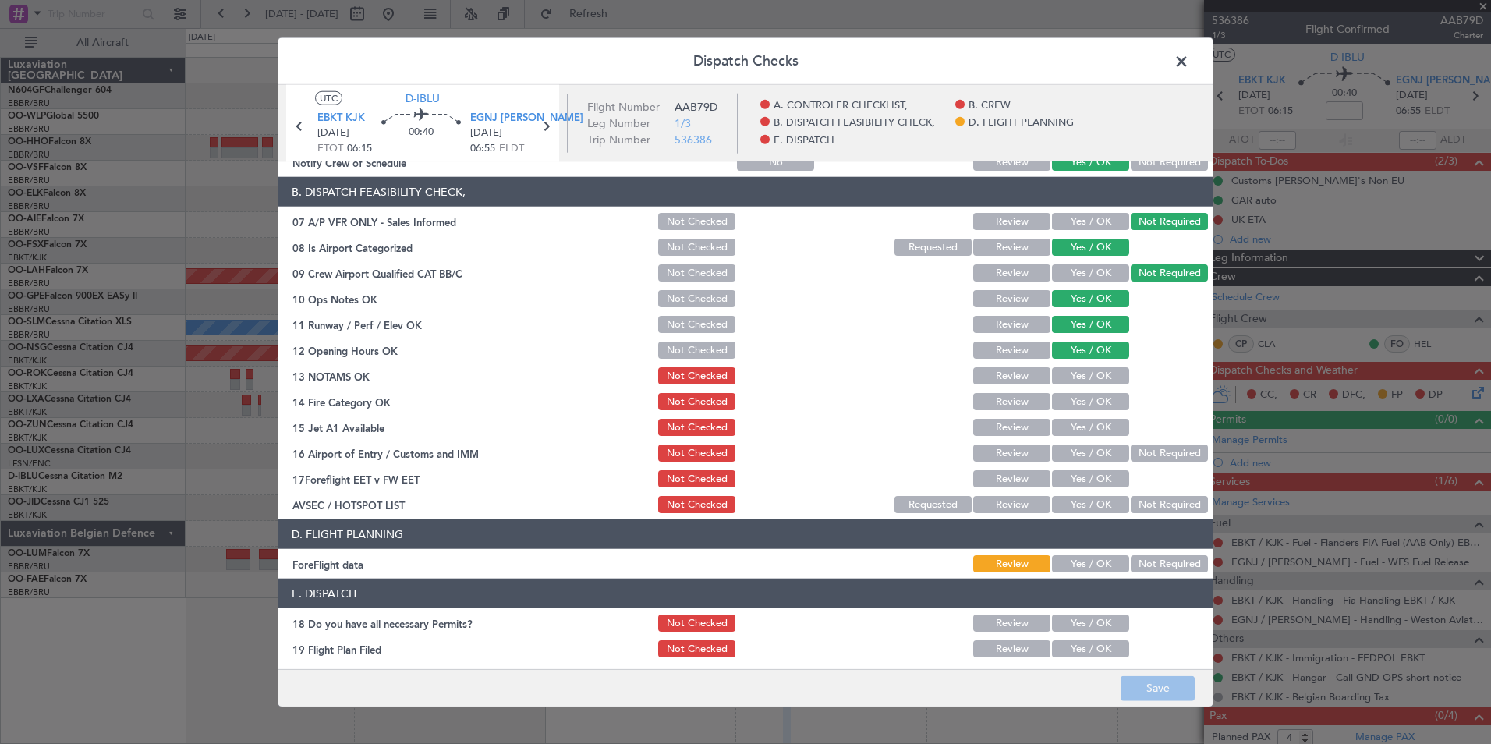
scroll to position [234, 0]
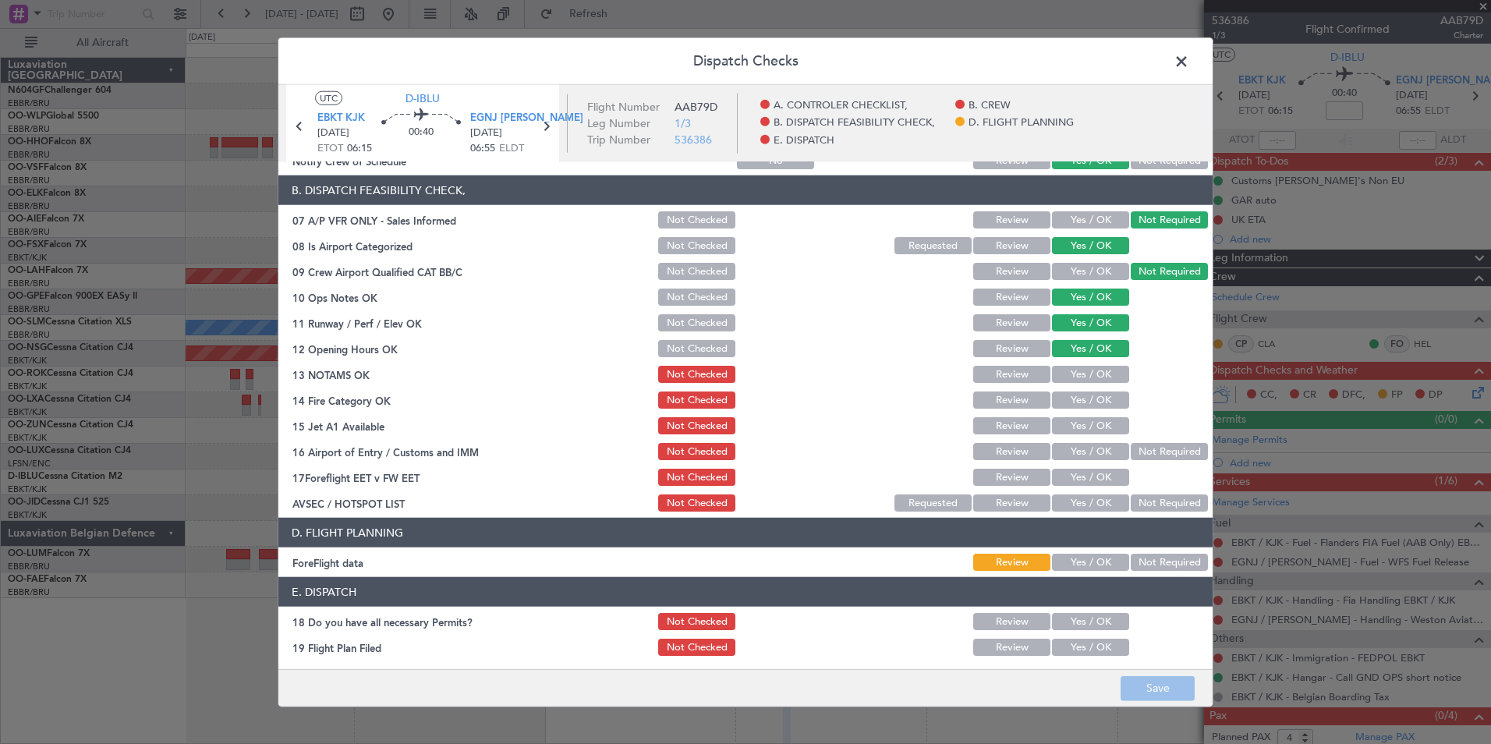
click at [1067, 375] on button "Yes / OK" at bounding box center [1090, 374] width 77 height 17
click at [1060, 400] on button "Yes / OK" at bounding box center [1090, 399] width 77 height 17
click at [1081, 430] on button "Yes / OK" at bounding box center [1090, 425] width 77 height 17
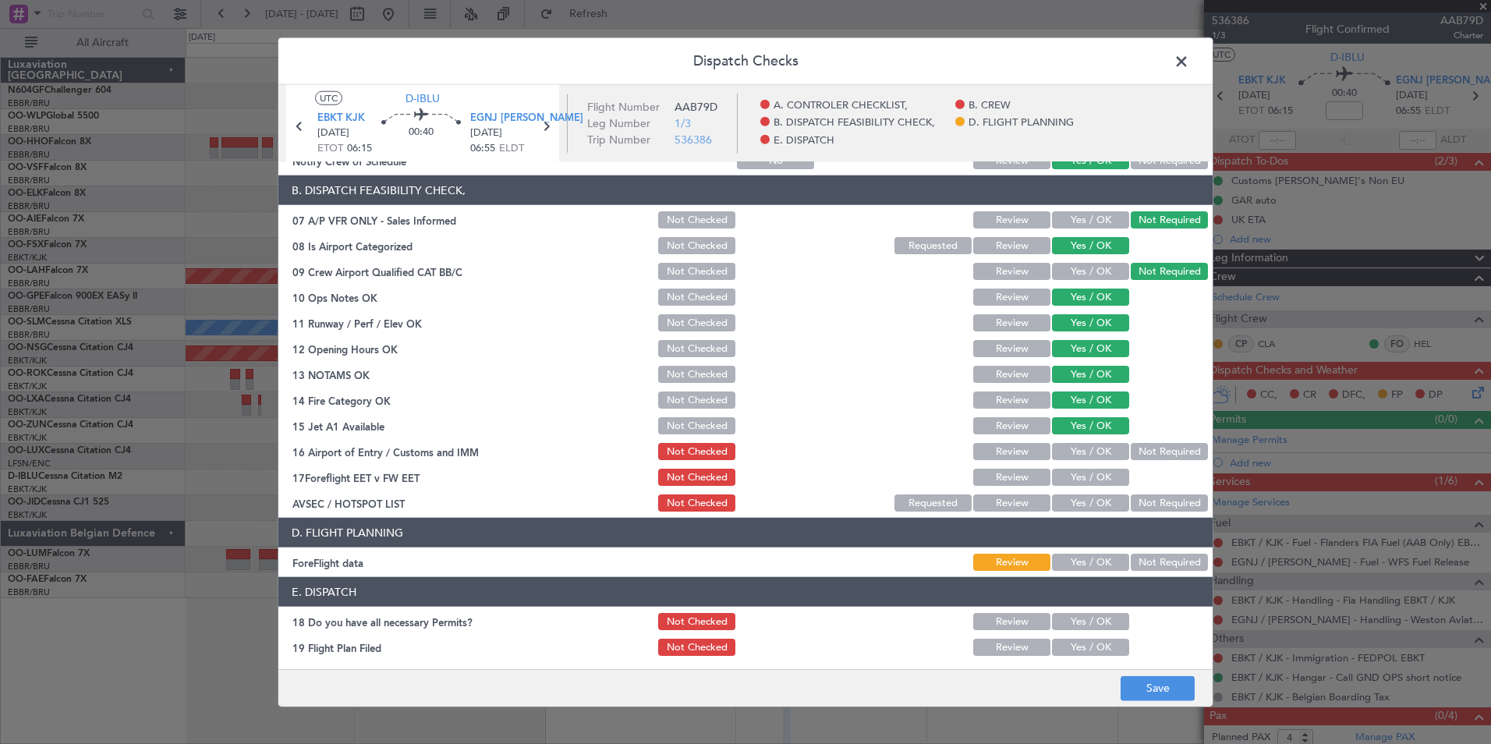
click at [1137, 453] on button "Not Required" at bounding box center [1169, 451] width 77 height 17
click at [1077, 511] on div "Yes / OK" at bounding box center [1088, 503] width 79 height 22
click at [1070, 510] on button "Yes / OK" at bounding box center [1090, 502] width 77 height 17
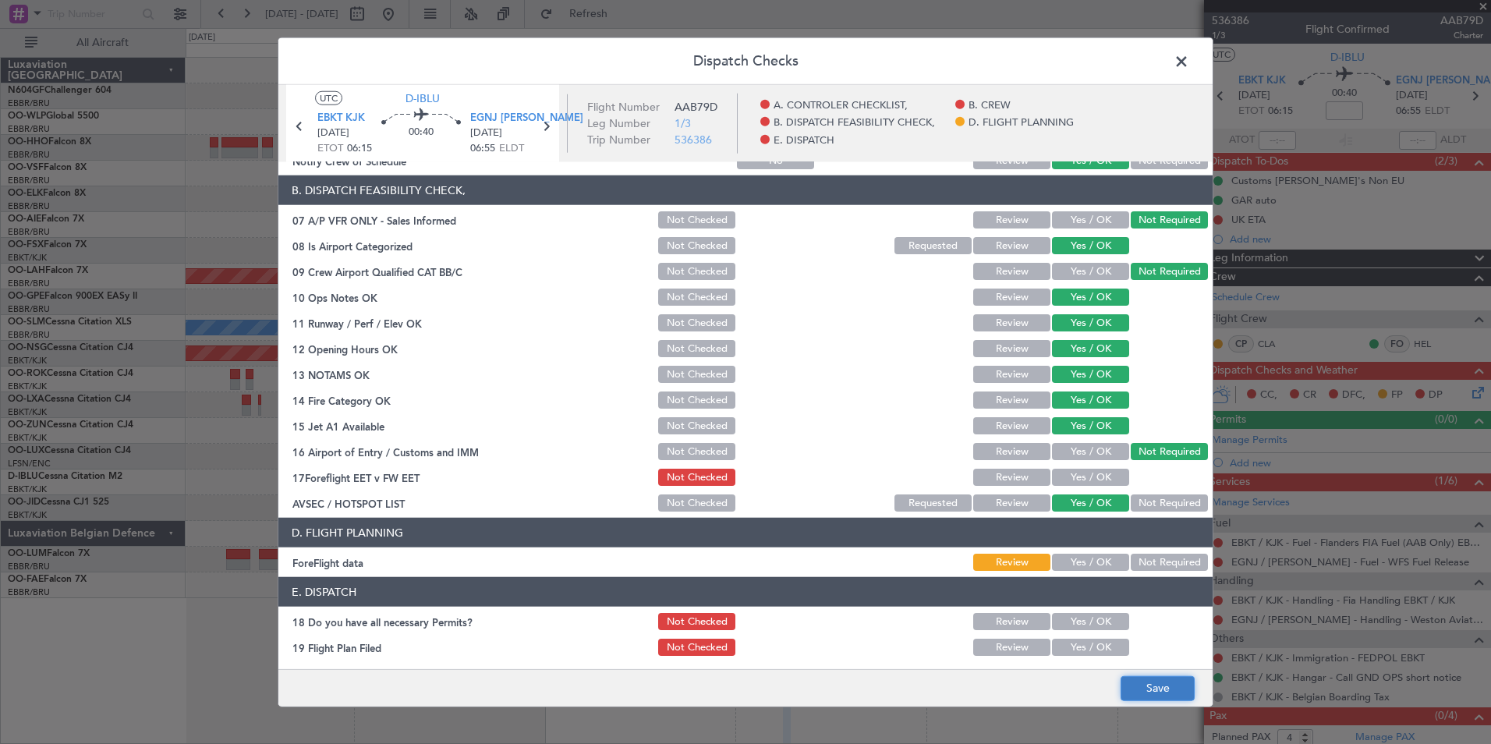
click at [1138, 684] on button "Save" at bounding box center [1157, 687] width 74 height 25
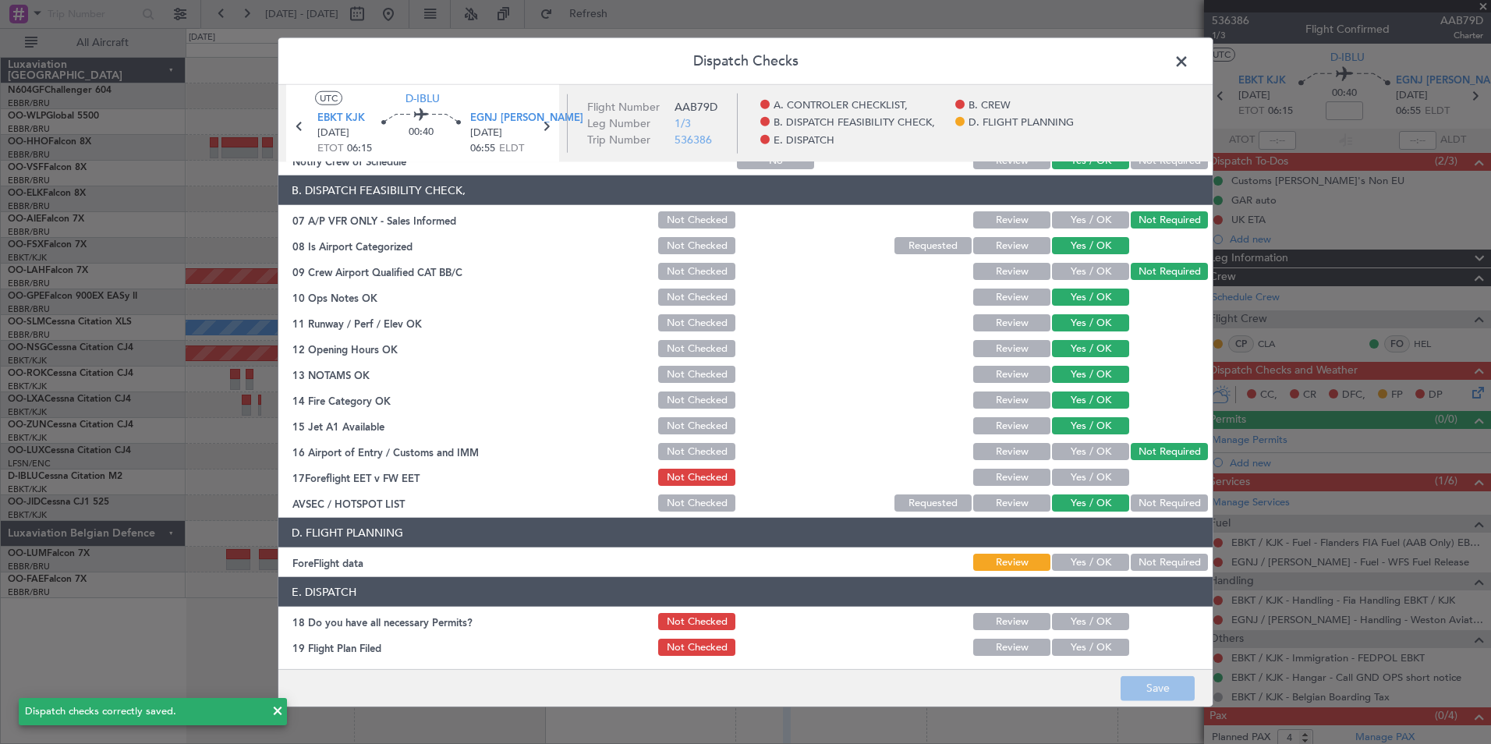
click at [1189, 57] on span at bounding box center [1189, 65] width 0 height 31
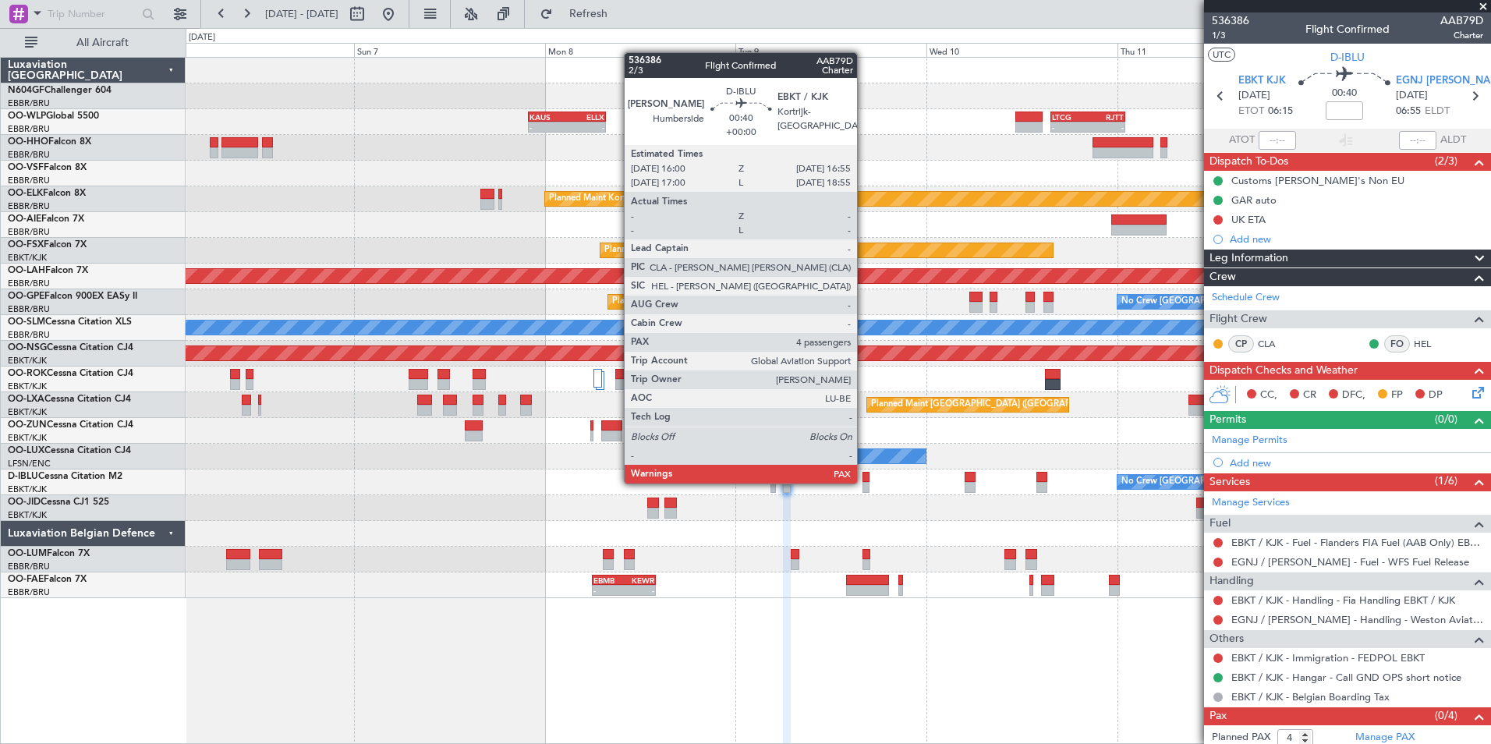
click at [864, 482] on div at bounding box center [866, 487] width 8 height 11
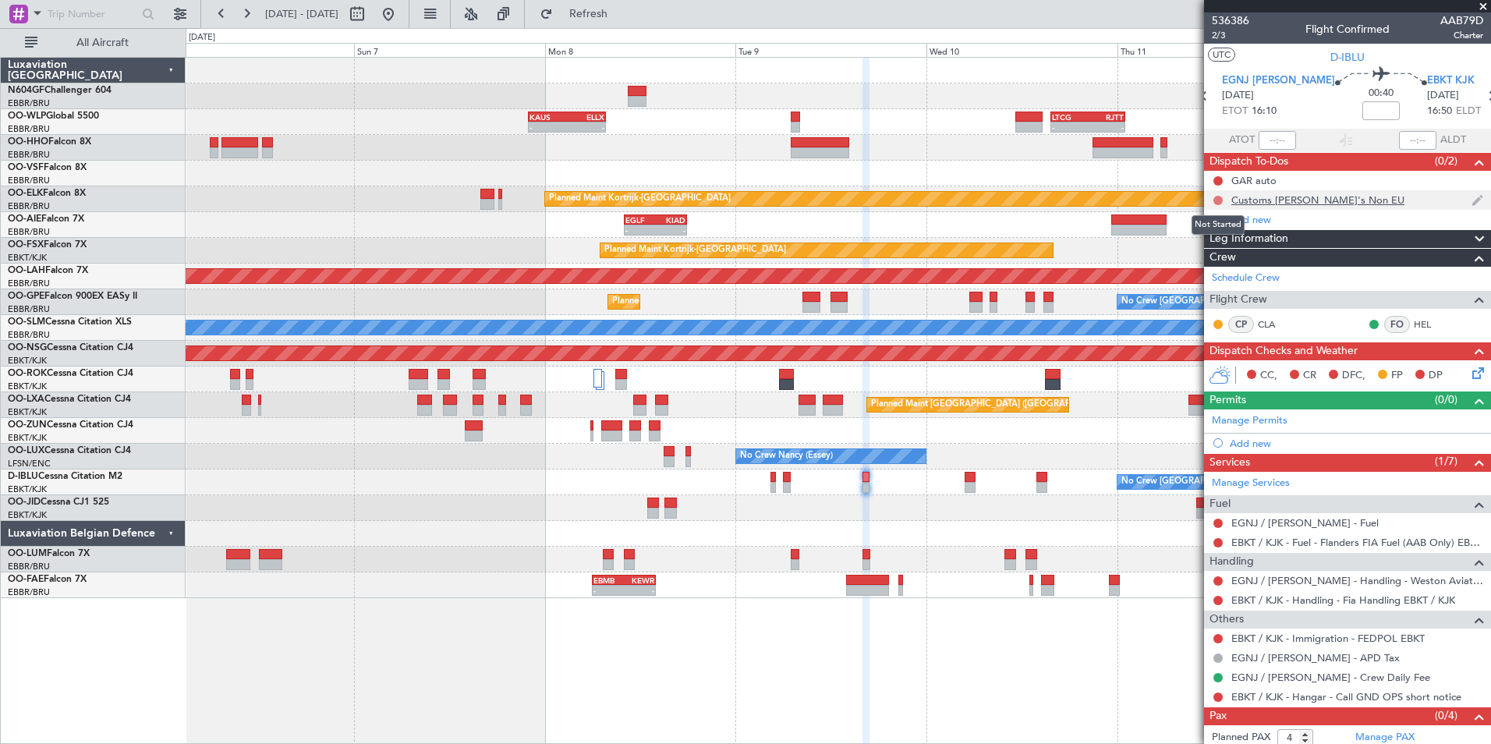
click at [1217, 197] on button at bounding box center [1217, 200] width 9 height 9
click at [1223, 260] on li "Completed" at bounding box center [1218, 268] width 83 height 23
click at [1219, 176] on button at bounding box center [1217, 180] width 9 height 9
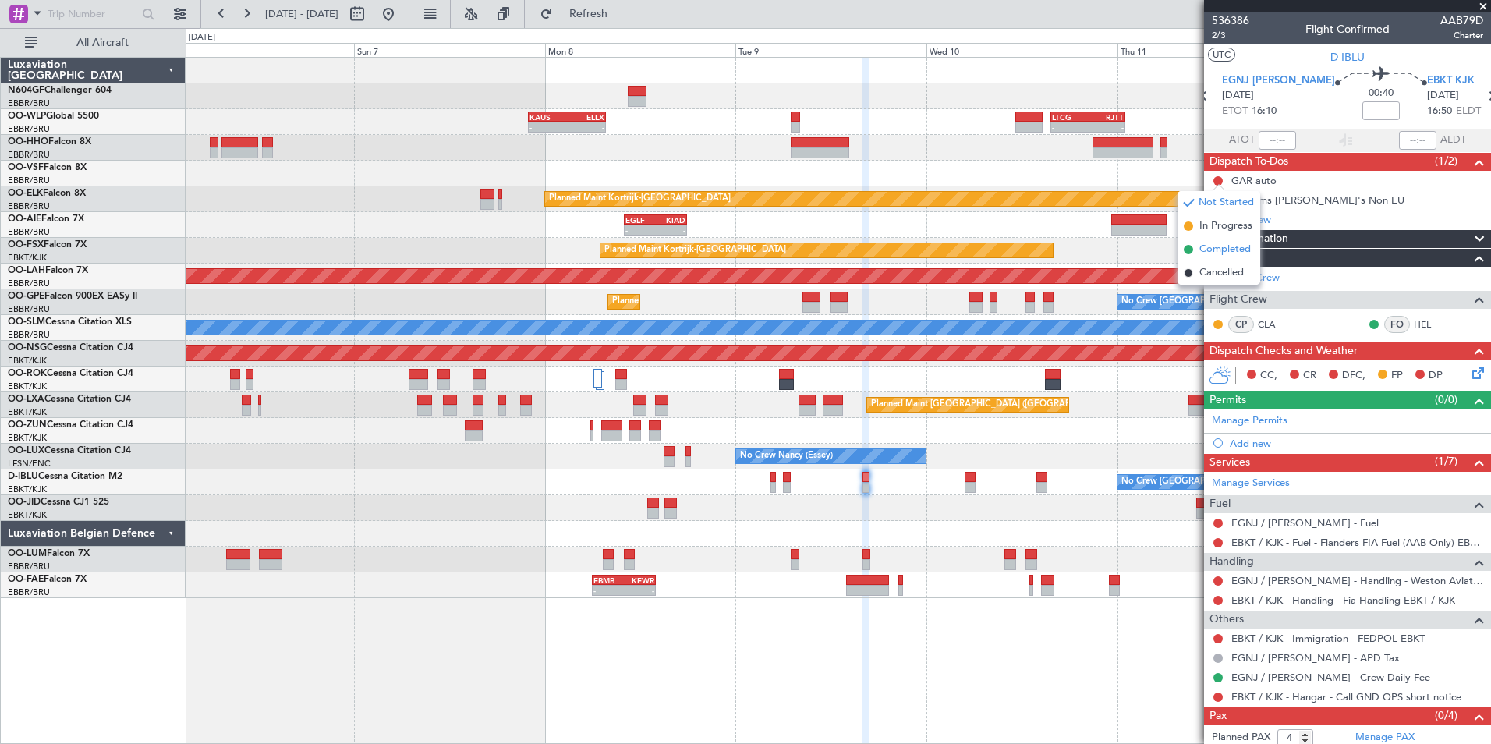
click at [1208, 249] on span "Completed" at bounding box center [1224, 250] width 51 height 16
click at [1469, 368] on icon at bounding box center [1475, 370] width 12 height 12
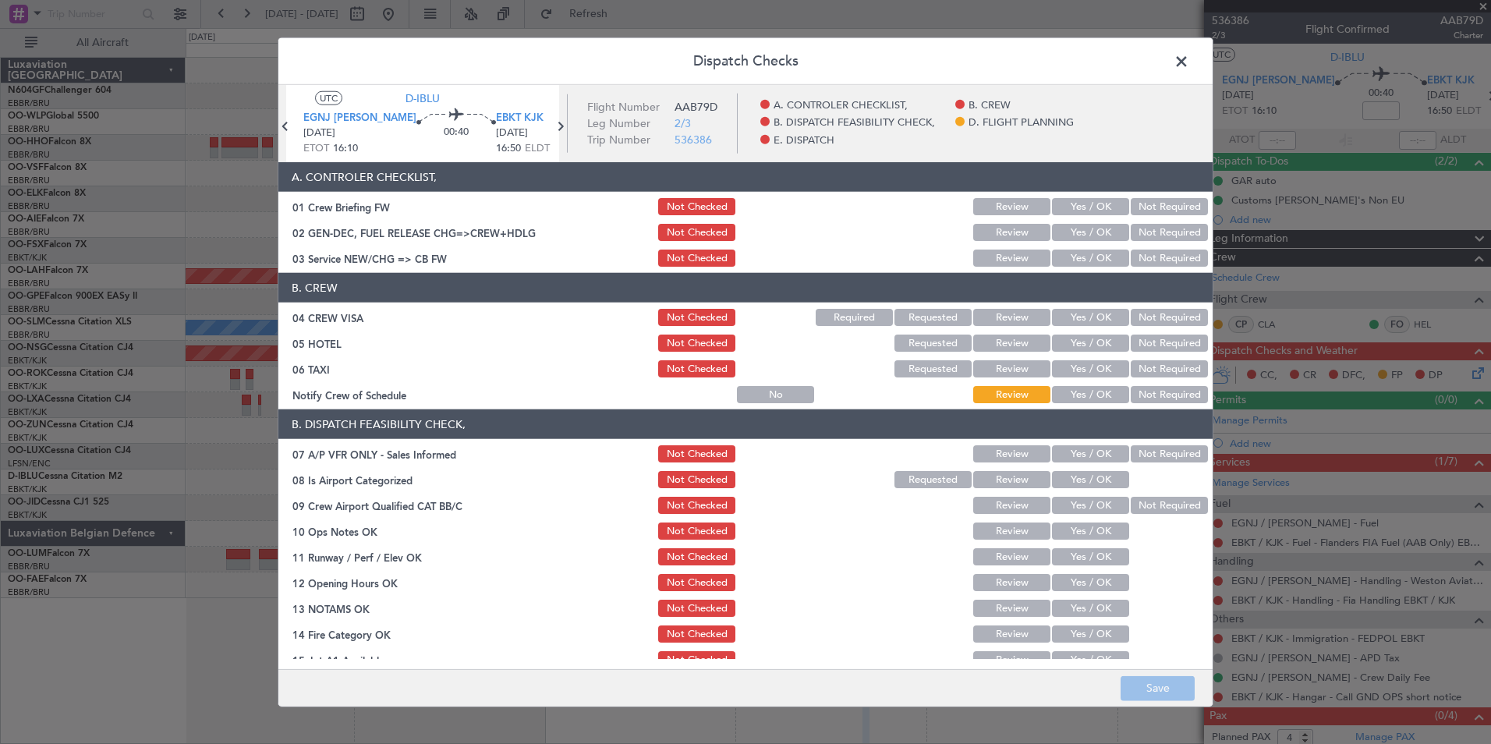
click at [1068, 261] on button "Yes / OK" at bounding box center [1090, 257] width 77 height 17
click at [1145, 317] on button "Not Required" at bounding box center [1169, 317] width 77 height 17
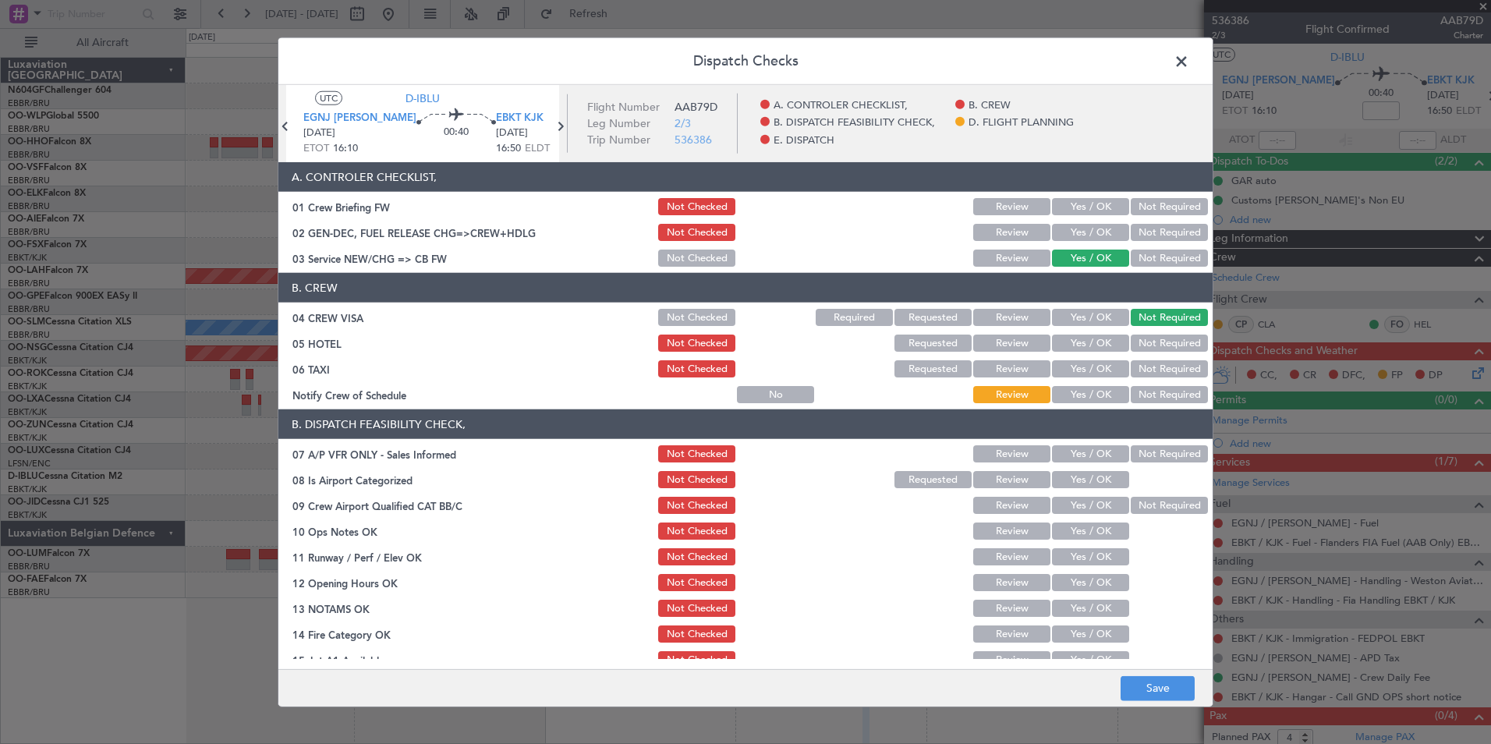
click at [1141, 346] on button "Not Required" at bounding box center [1169, 342] width 77 height 17
click at [1138, 368] on button "Not Required" at bounding box center [1169, 368] width 77 height 17
click at [1060, 393] on button "Yes / OK" at bounding box center [1090, 394] width 77 height 17
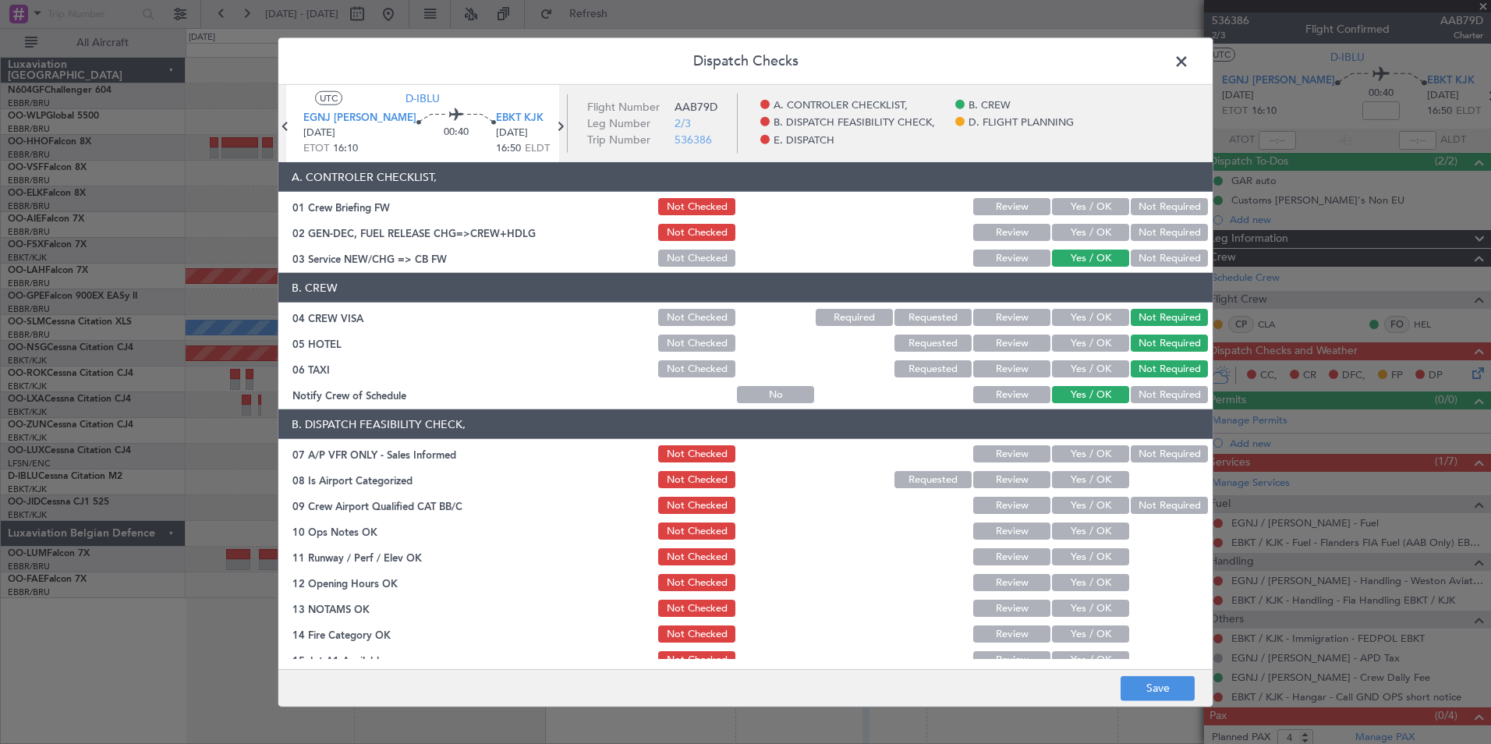
click at [690, 364] on button "Not Checked" at bounding box center [696, 368] width 77 height 17
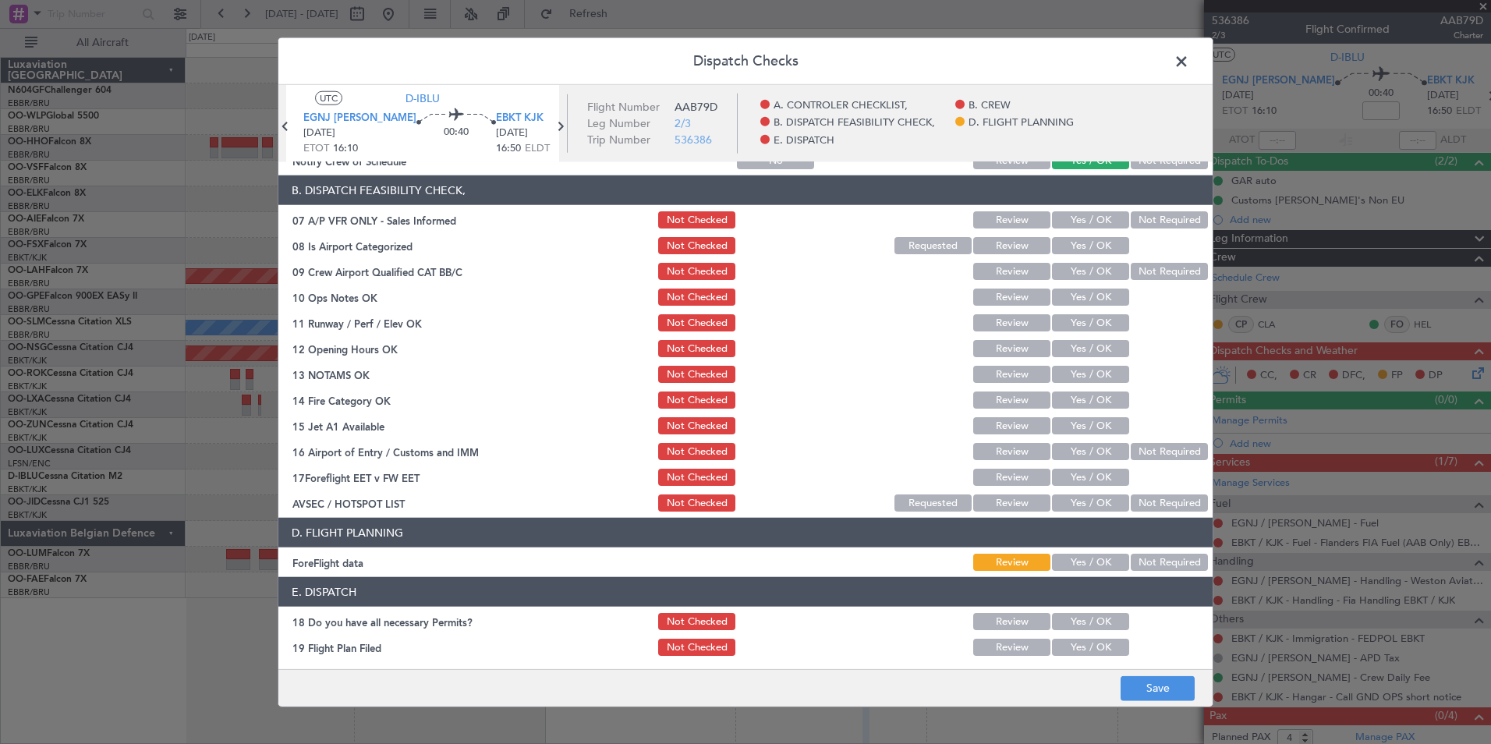
click at [1148, 212] on button "Not Required" at bounding box center [1169, 219] width 77 height 17
click at [1105, 238] on button "Yes / OK" at bounding box center [1090, 245] width 77 height 17
click at [1135, 265] on button "Not Required" at bounding box center [1169, 271] width 77 height 17
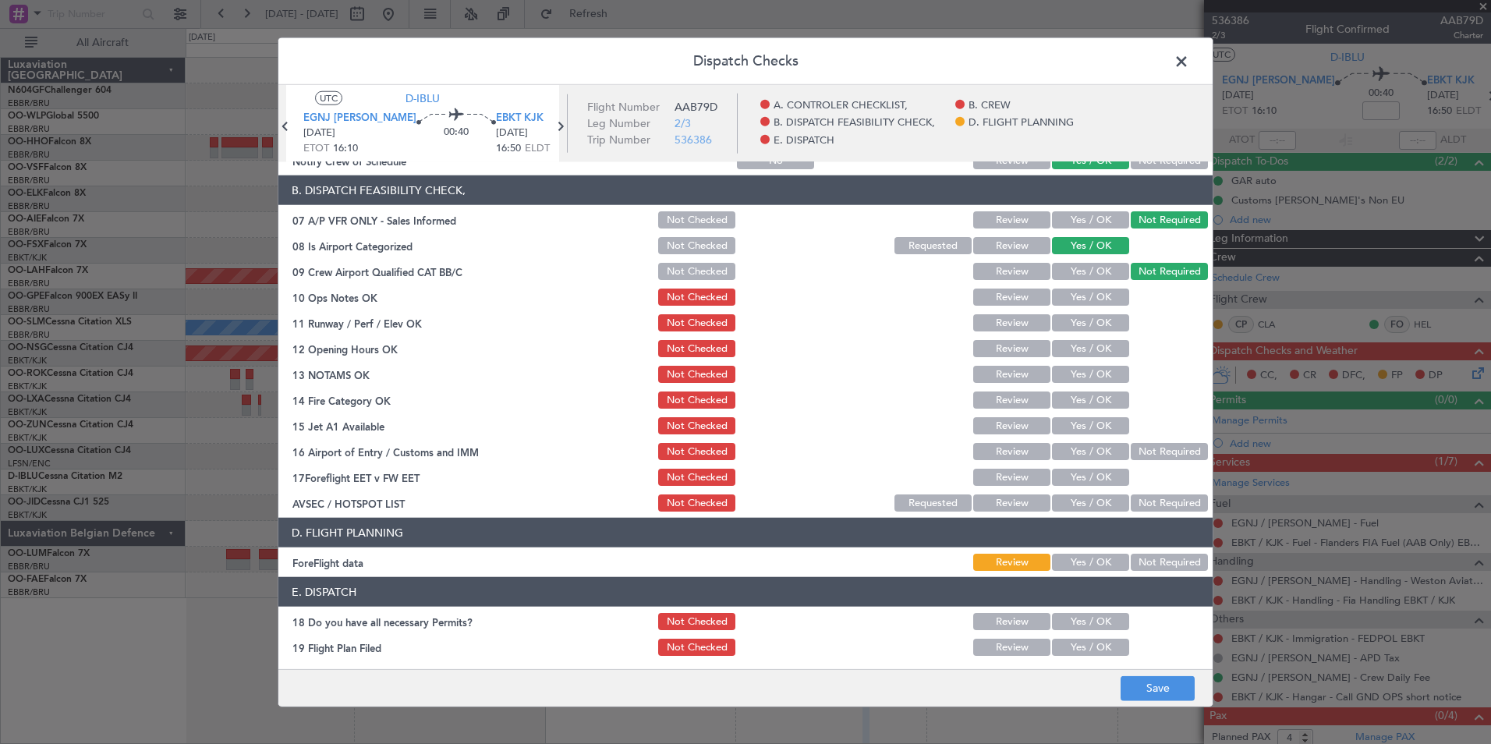
click at [1099, 296] on button "Yes / OK" at bounding box center [1090, 296] width 77 height 17
click at [1089, 321] on button "Yes / OK" at bounding box center [1090, 322] width 77 height 17
click at [1083, 349] on button "Yes / OK" at bounding box center [1090, 348] width 77 height 17
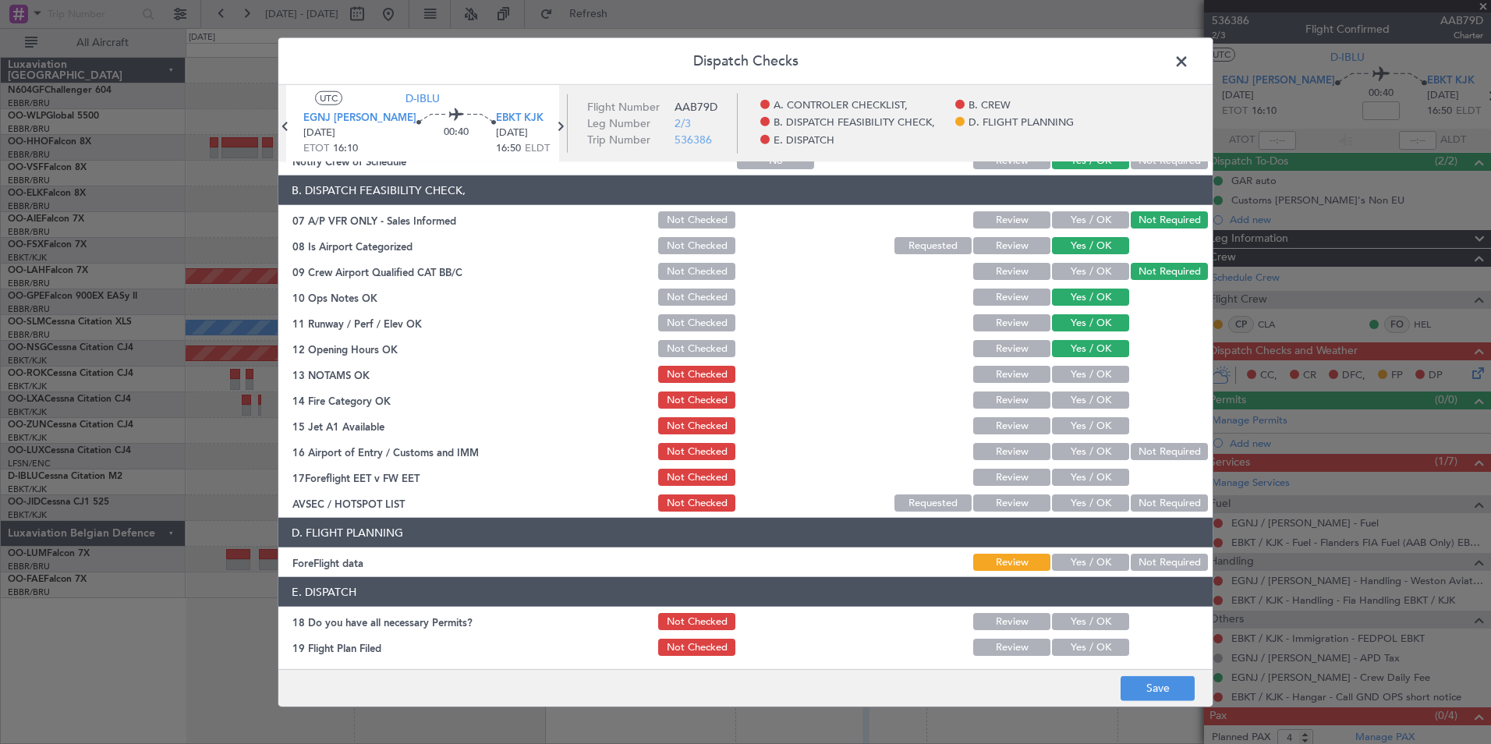
click at [1077, 372] on button "Yes / OK" at bounding box center [1090, 374] width 77 height 17
click at [1077, 391] on button "Yes / OK" at bounding box center [1090, 399] width 77 height 17
click at [1085, 418] on button "Yes / OK" at bounding box center [1090, 425] width 77 height 17
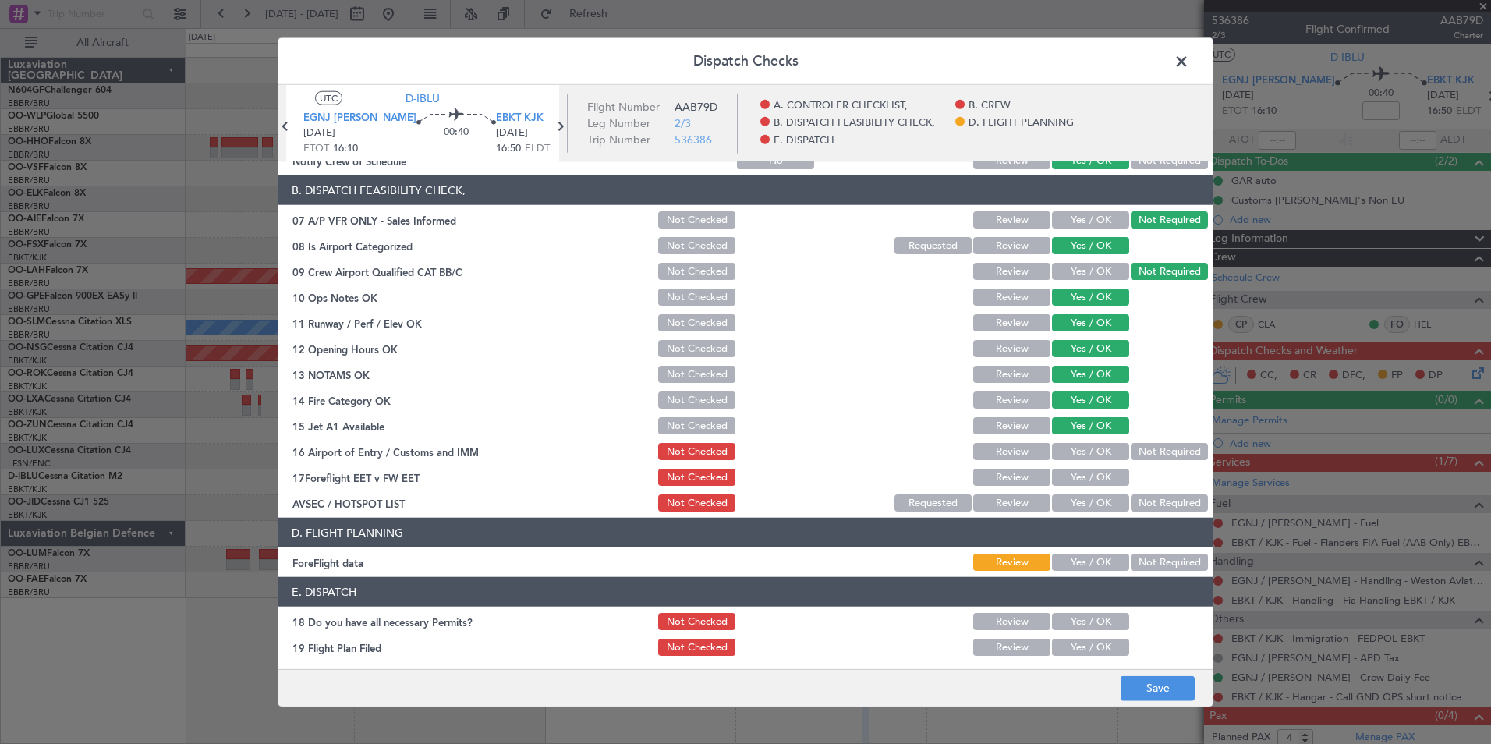
click at [1131, 444] on button "Not Required" at bounding box center [1169, 451] width 77 height 17
click at [1091, 496] on button "Yes / OK" at bounding box center [1090, 502] width 77 height 17
click at [1149, 682] on button "Save" at bounding box center [1157, 687] width 74 height 25
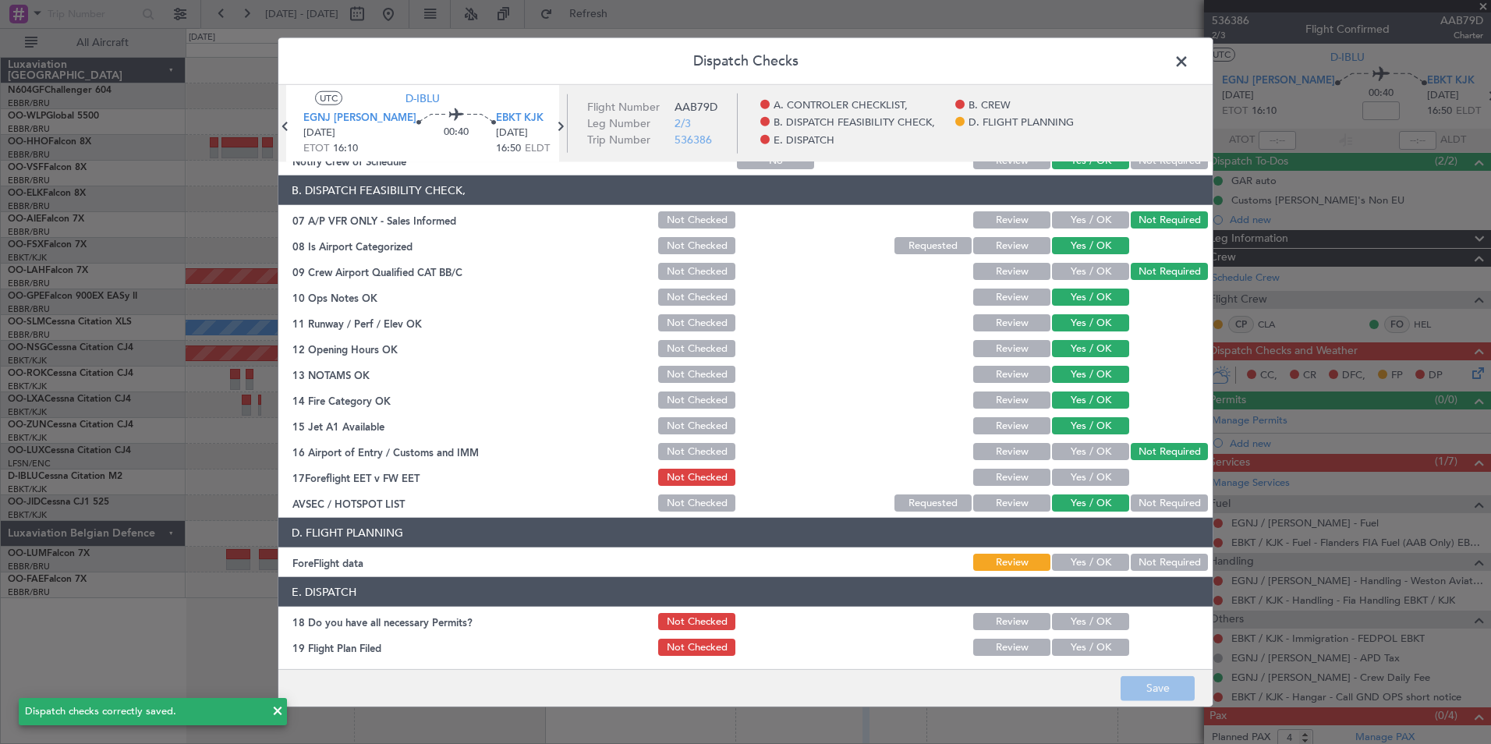
click at [1189, 61] on span at bounding box center [1189, 65] width 0 height 31
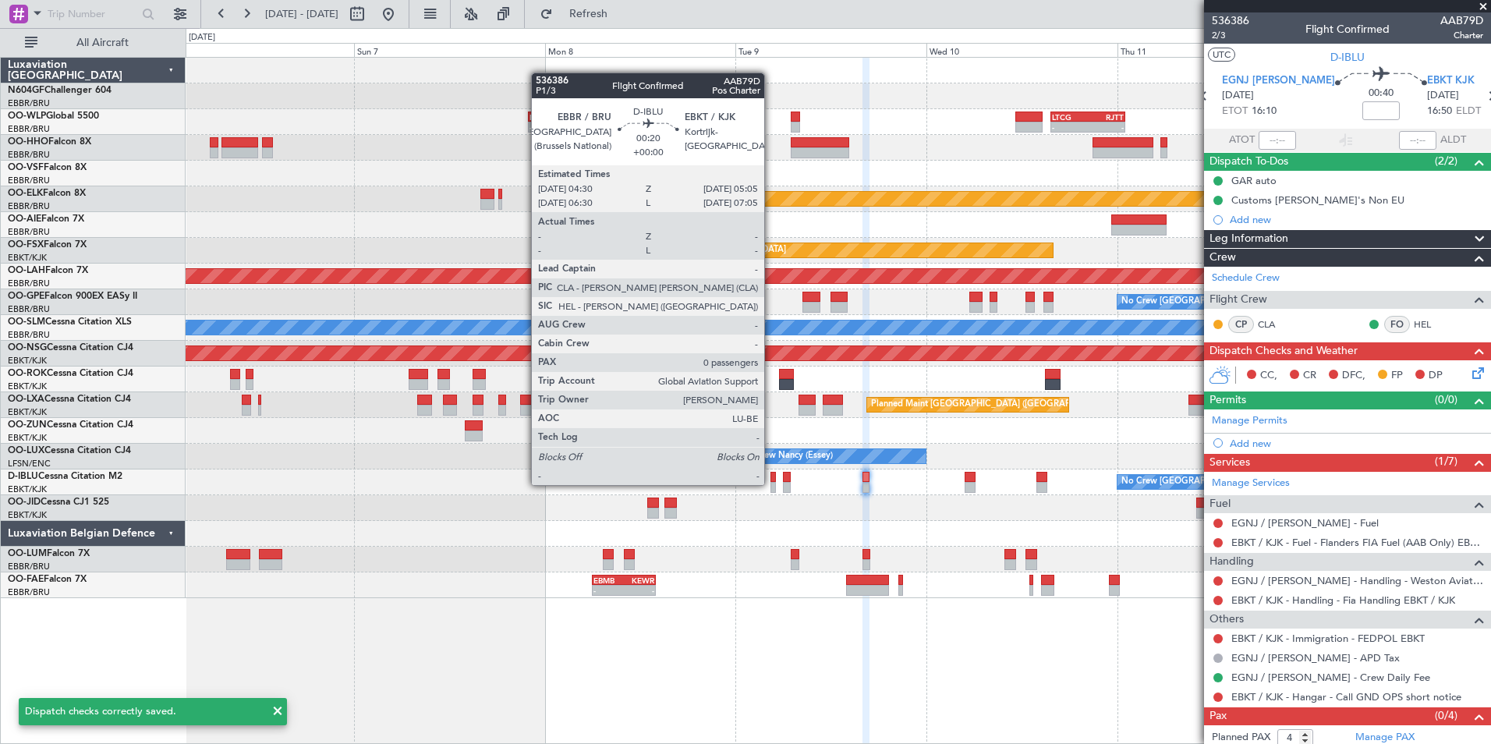
click at [771, 485] on div at bounding box center [772, 487] width 5 height 11
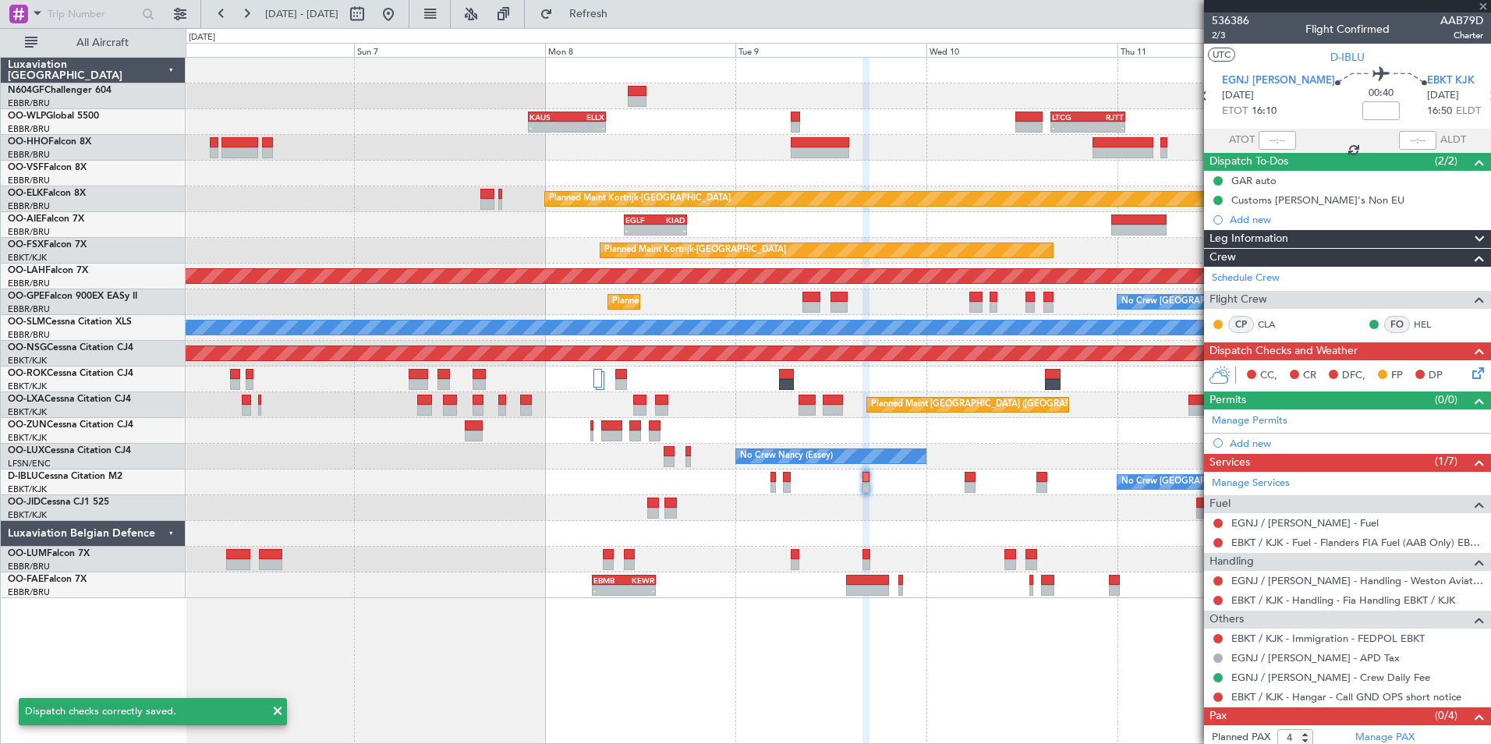
type input "0"
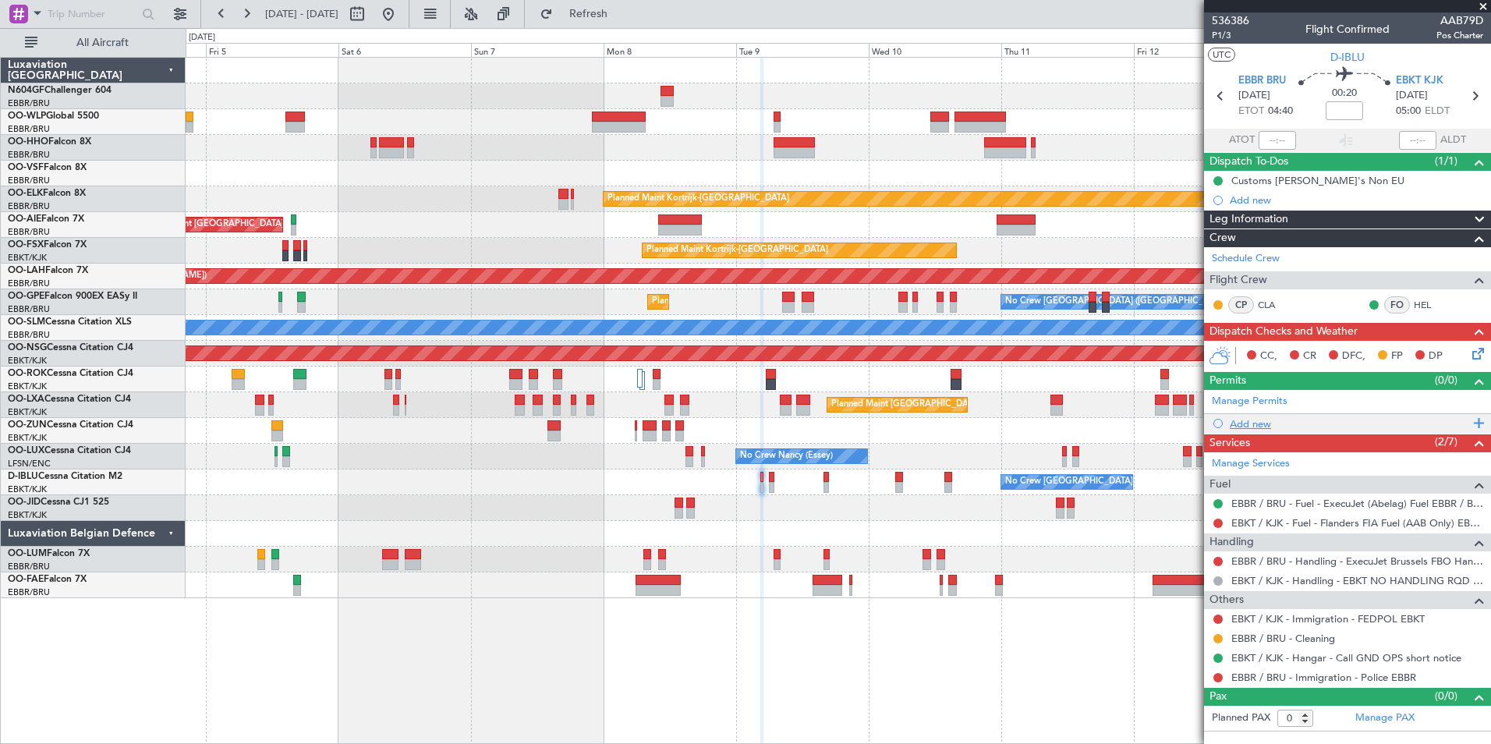
click at [1248, 426] on div "Add new" at bounding box center [1349, 423] width 239 height 13
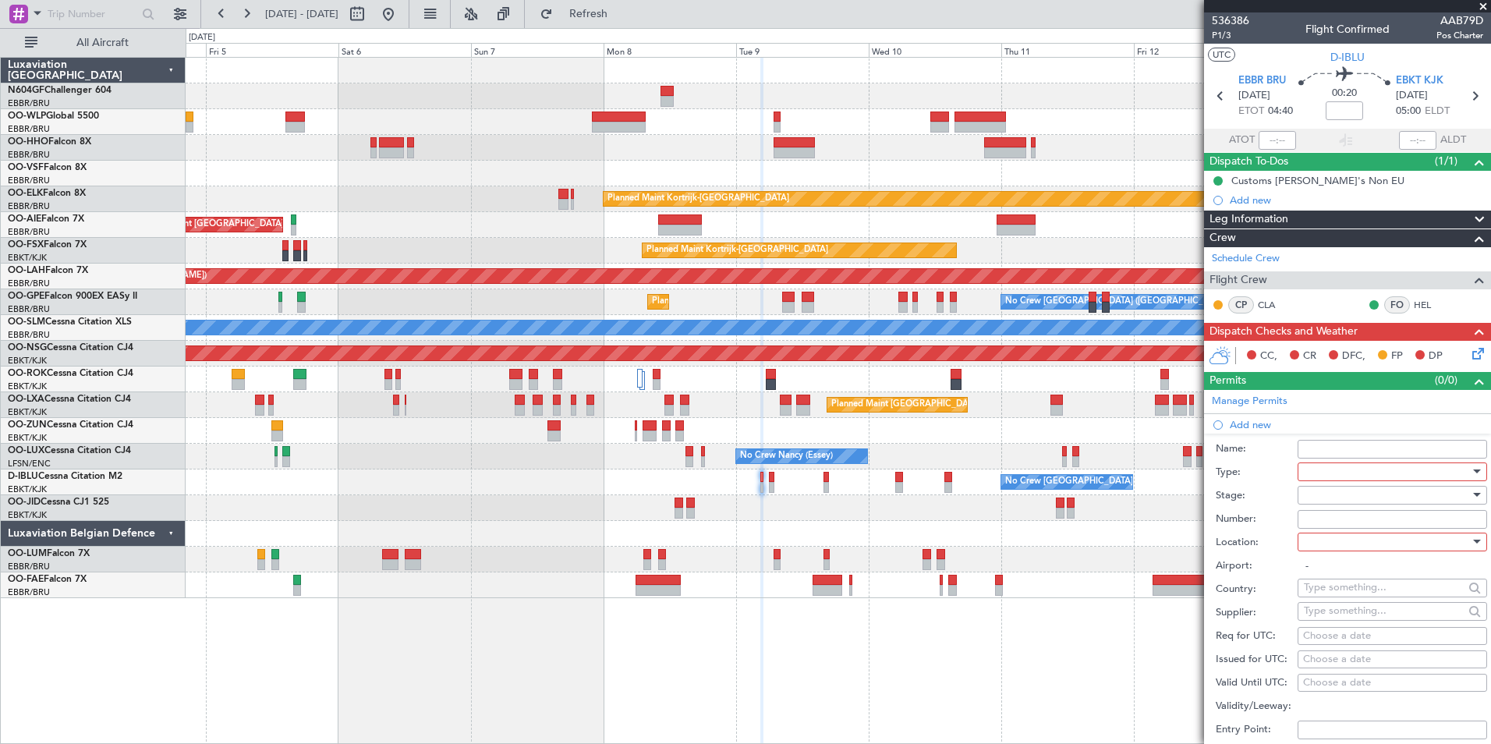
click at [1351, 476] on div at bounding box center [1387, 471] width 166 height 23
click at [1318, 611] on span "Slot" at bounding box center [1386, 618] width 164 height 23
click at [1318, 494] on div at bounding box center [1387, 494] width 166 height 23
click at [1346, 540] on span "Not Requested" at bounding box center [1386, 549] width 164 height 23
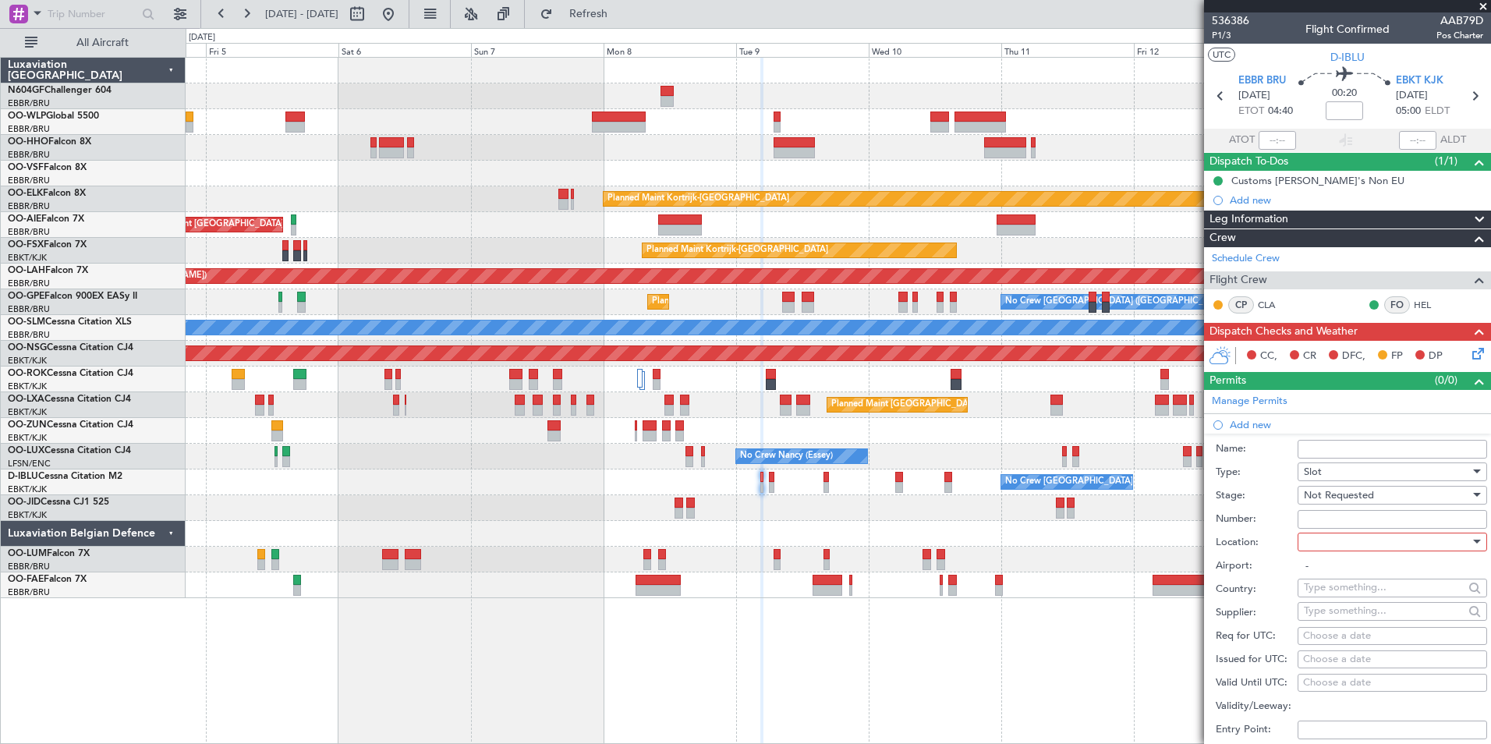
click at [1333, 519] on input "Number:" at bounding box center [1391, 519] width 189 height 19
click at [1282, 508] on div "Number:" at bounding box center [1350, 519] width 271 height 23
click at [1326, 539] on div at bounding box center [1387, 541] width 166 height 23
click at [1328, 566] on span "Departure" at bounding box center [1386, 572] width 164 height 23
type input "EBBR / BRU"
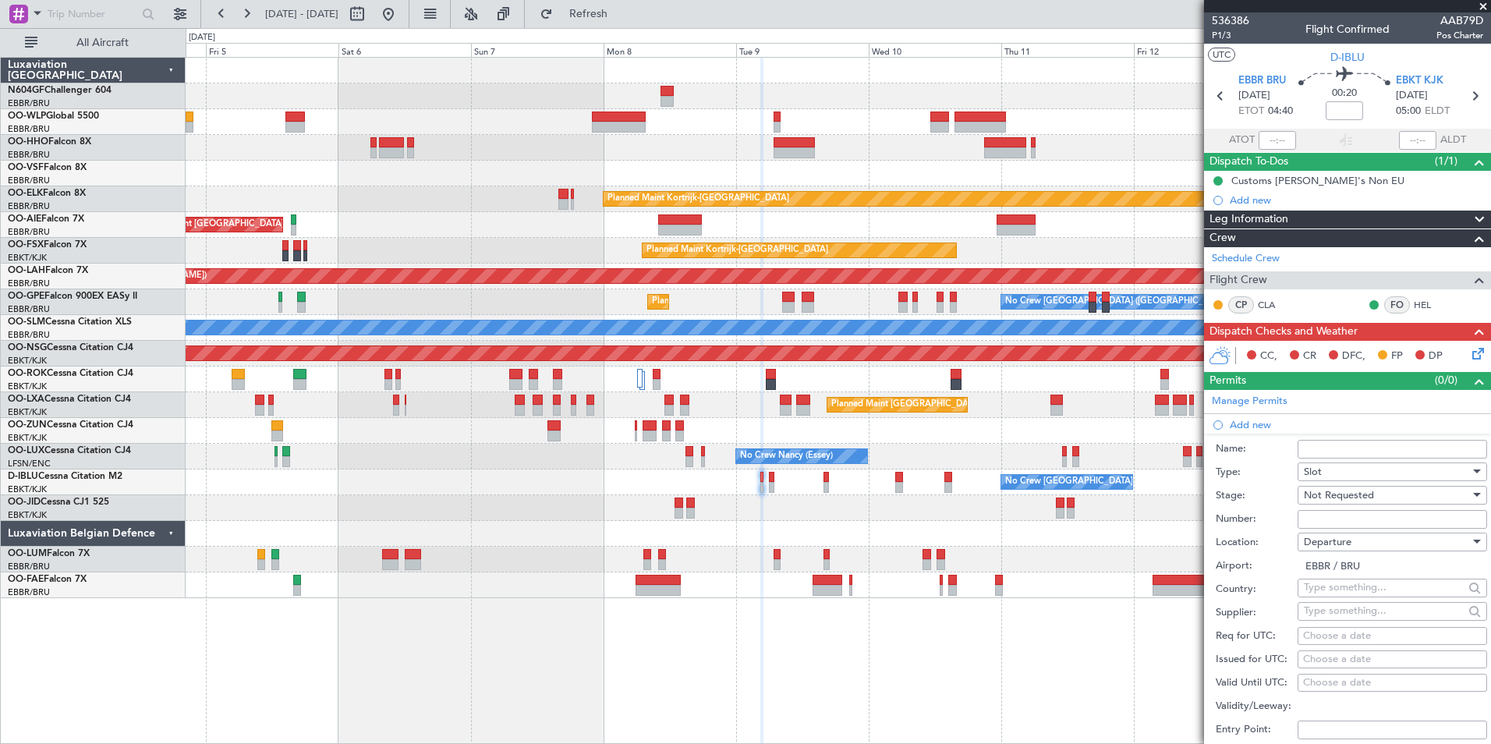
scroll to position [78, 0]
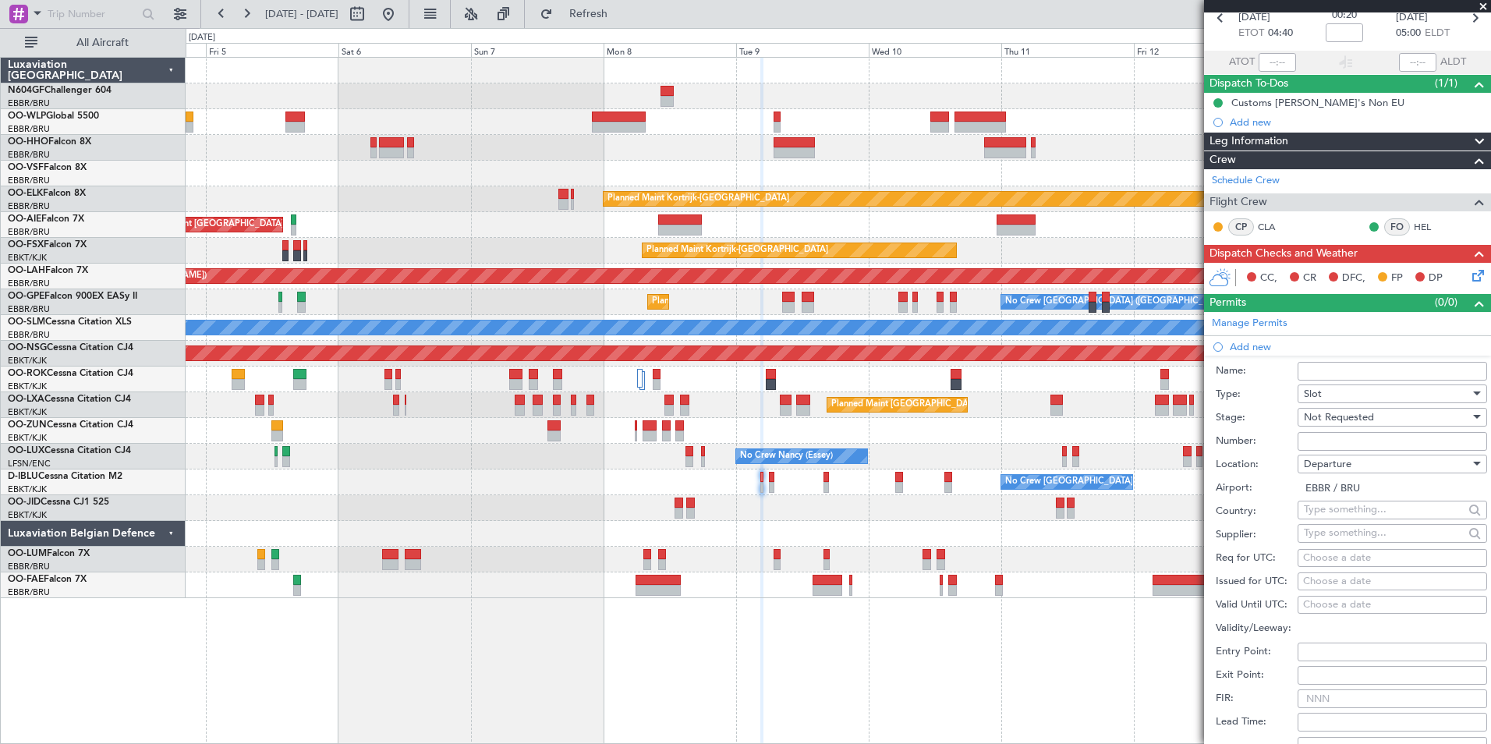
click at [1328, 558] on div "Choose a date" at bounding box center [1392, 558] width 179 height 16
select select "9"
select select "2025"
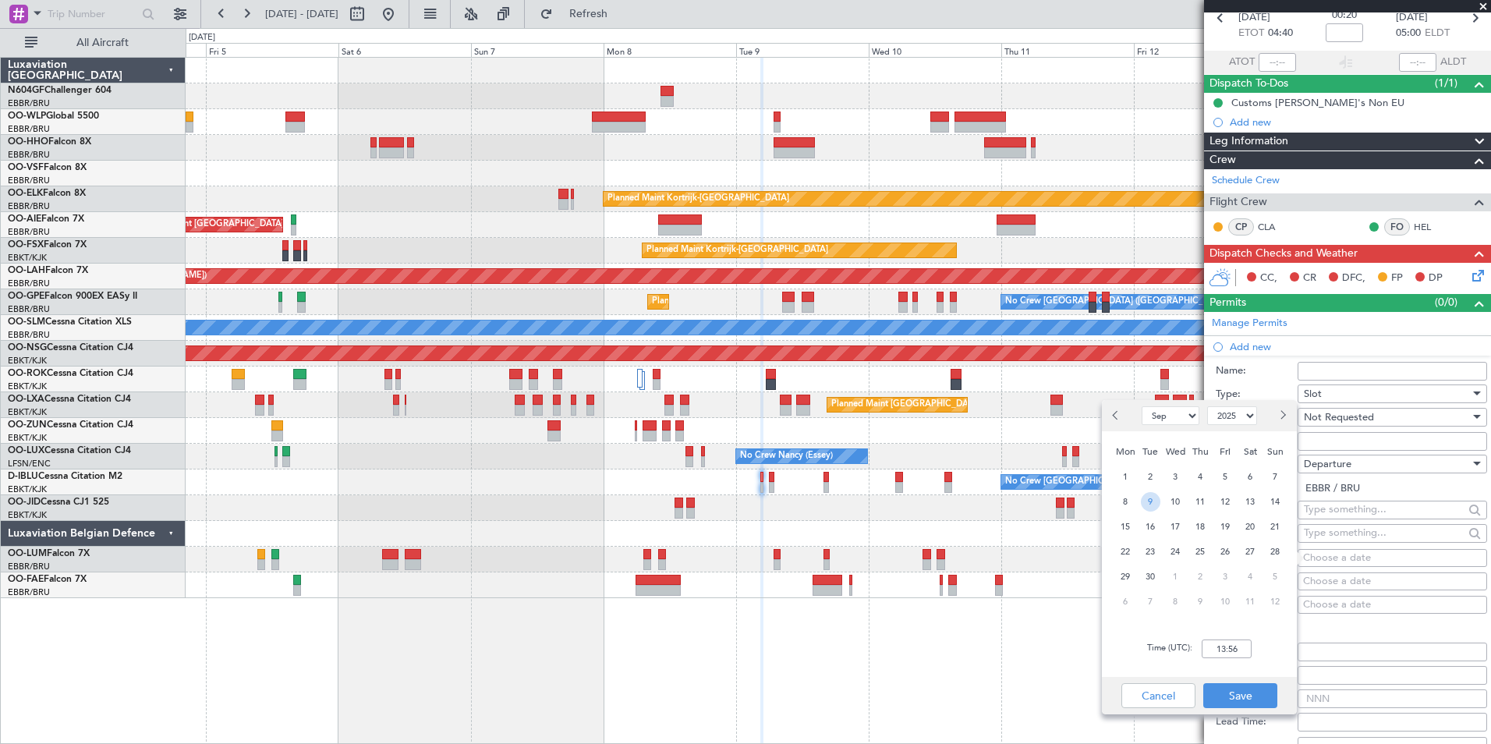
click at [1148, 497] on span "9" at bounding box center [1150, 501] width 19 height 19
click at [1228, 641] on input "00:00" at bounding box center [1226, 648] width 50 height 19
click at [1245, 644] on input "04:30" at bounding box center [1226, 648] width 50 height 19
type input "04:30"
click at [1250, 678] on div "Cancel Save" at bounding box center [1199, 695] width 195 height 37
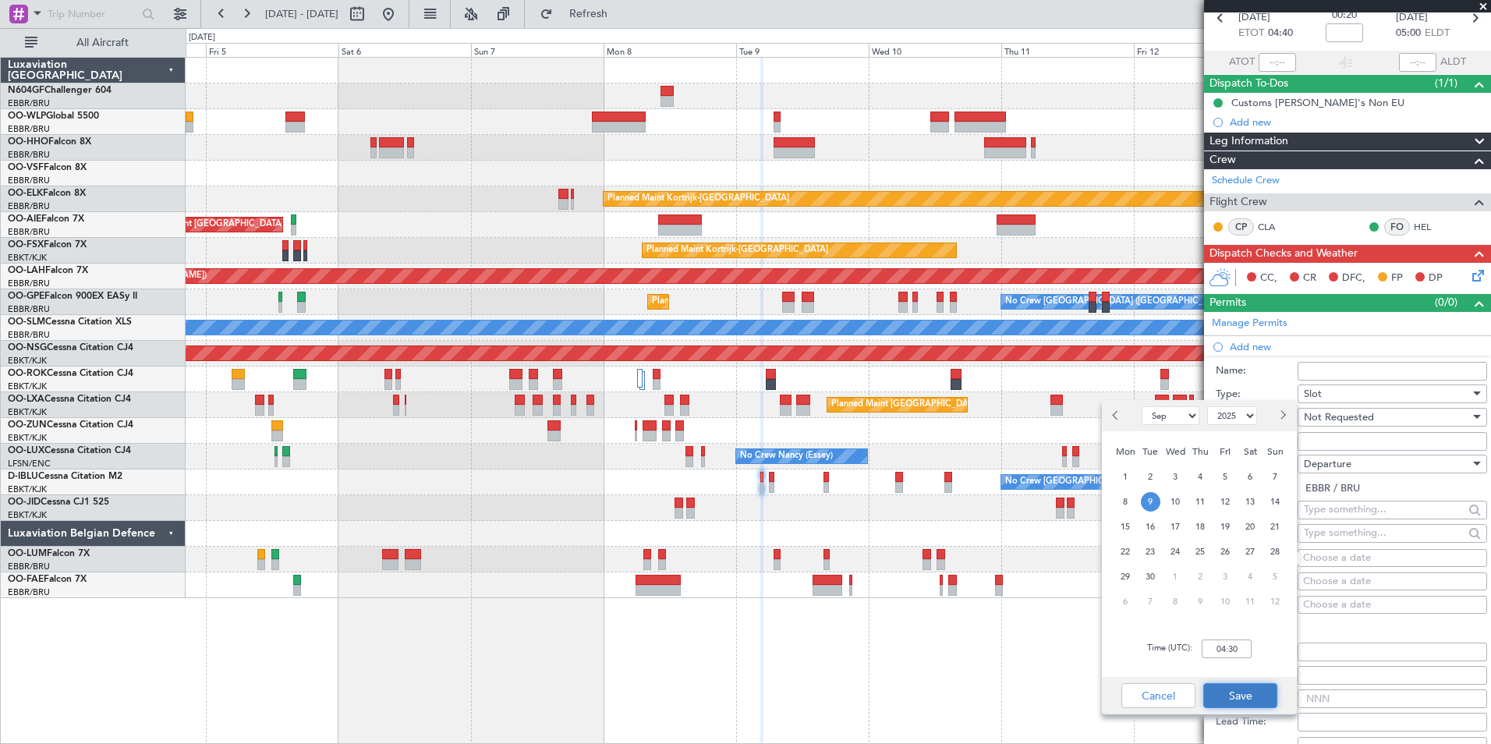
click at [1242, 695] on button "Save" at bounding box center [1240, 695] width 74 height 25
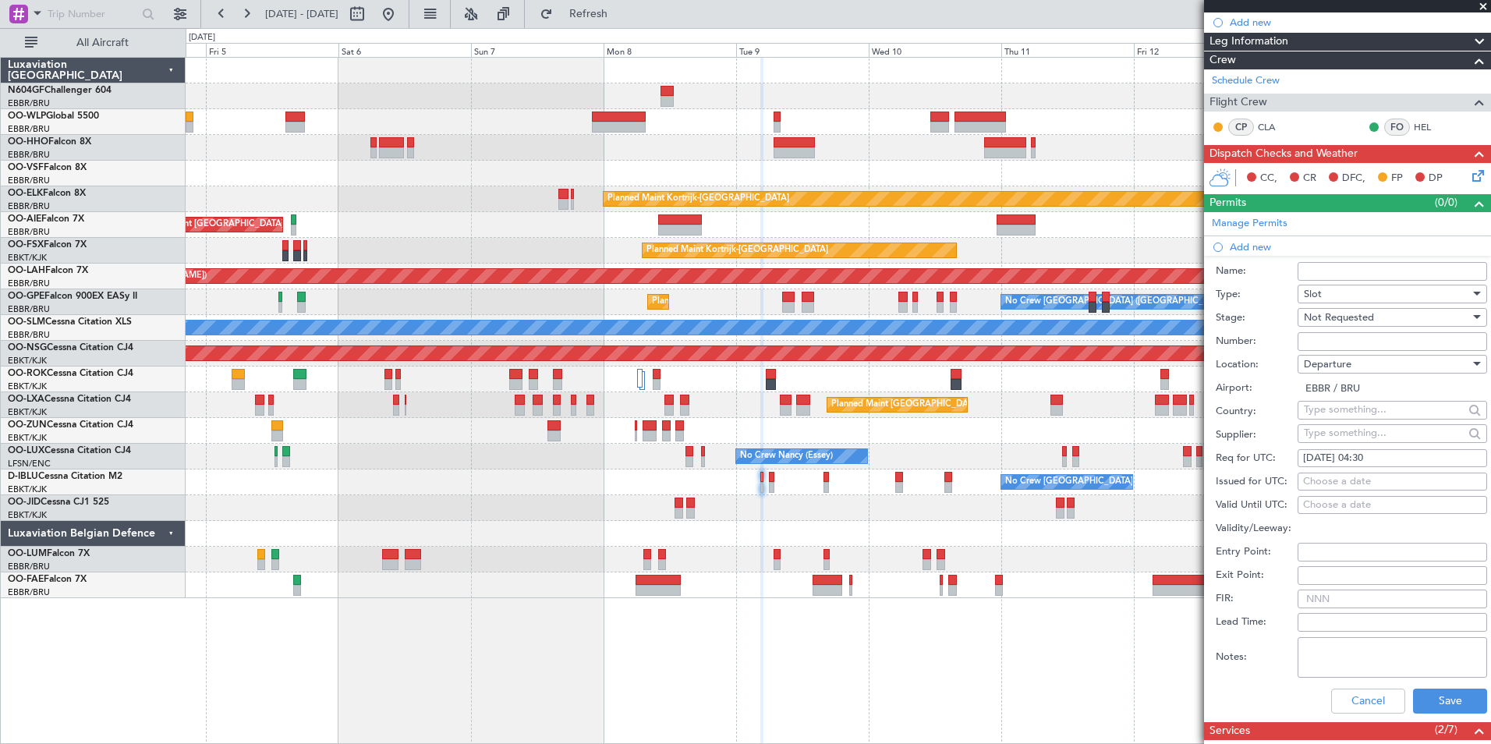
scroll to position [234, 0]
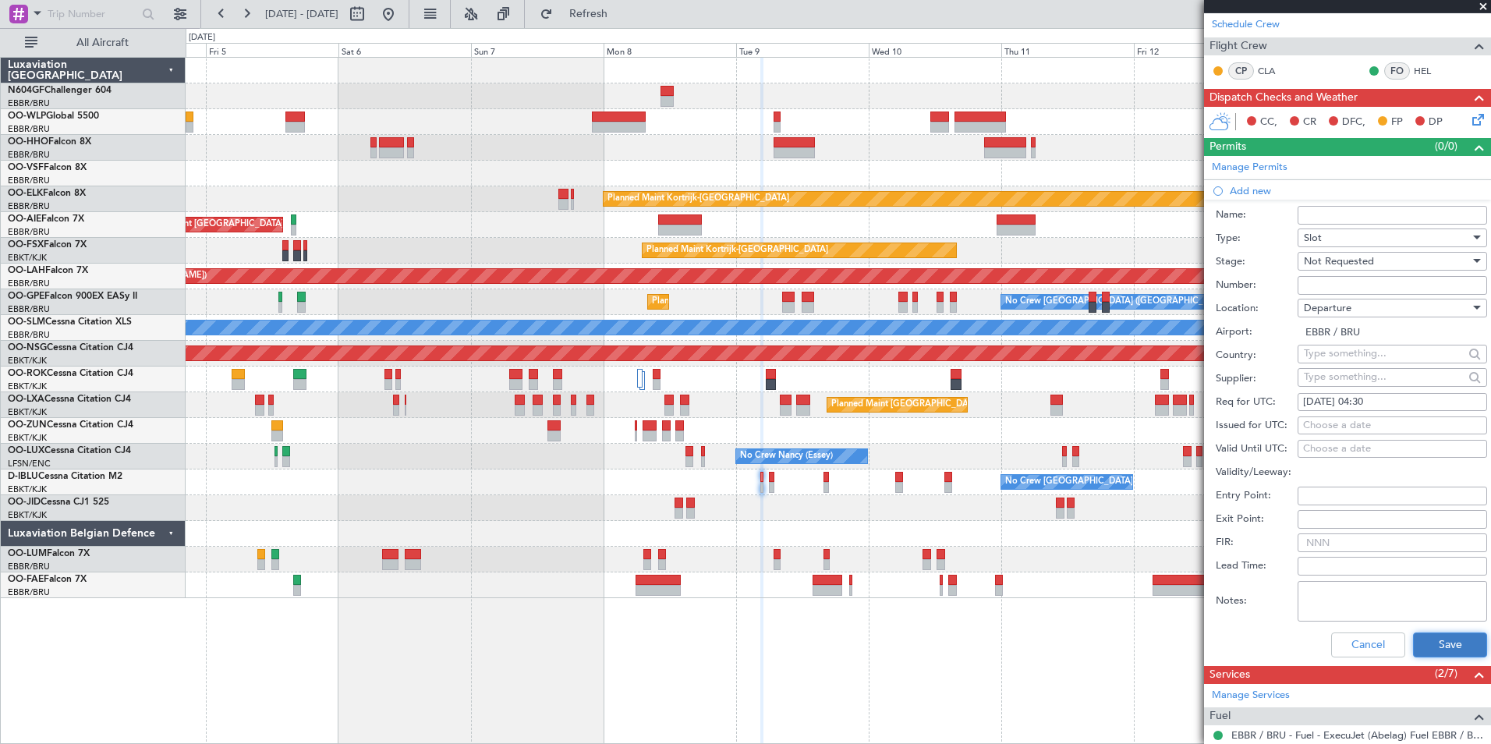
click at [1430, 637] on button "Save" at bounding box center [1450, 644] width 74 height 25
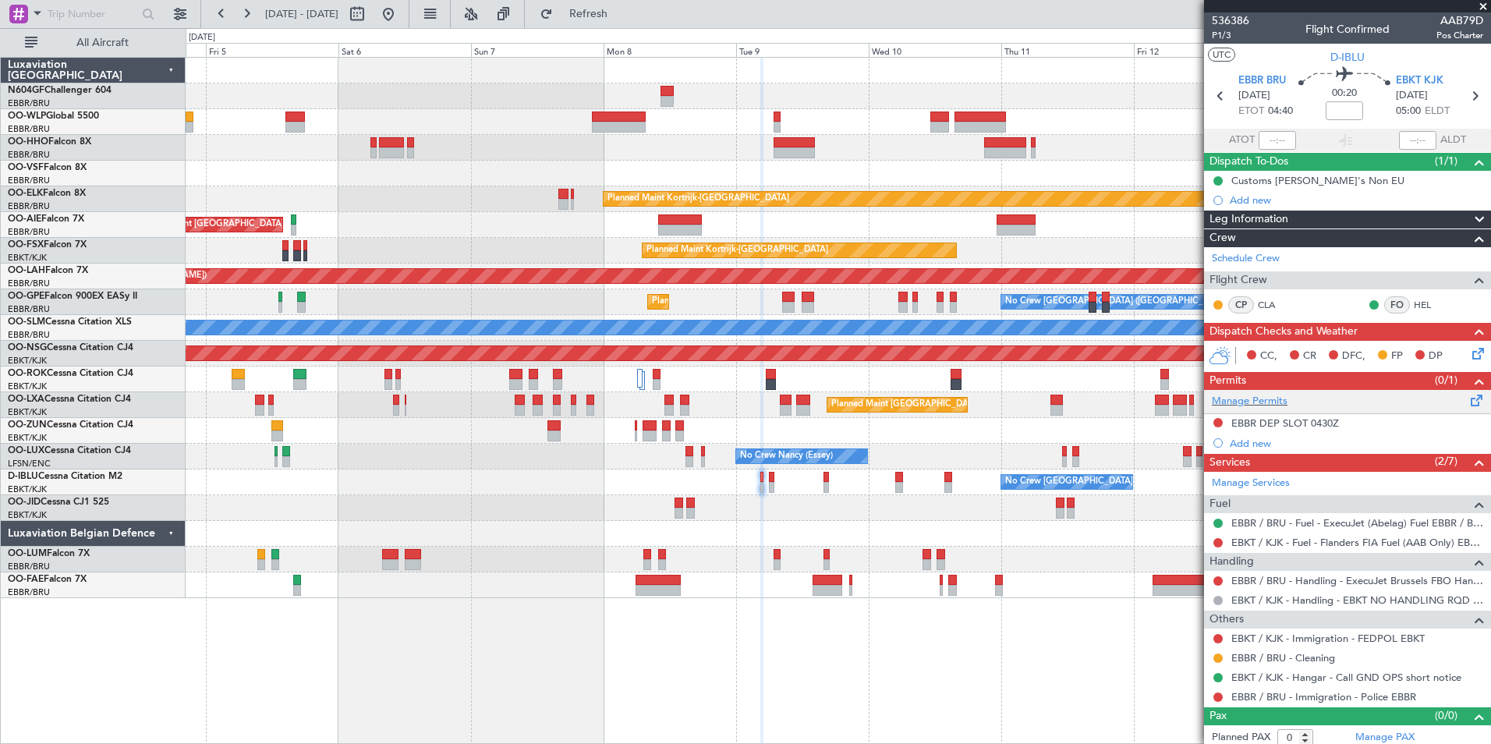
scroll to position [6, 0]
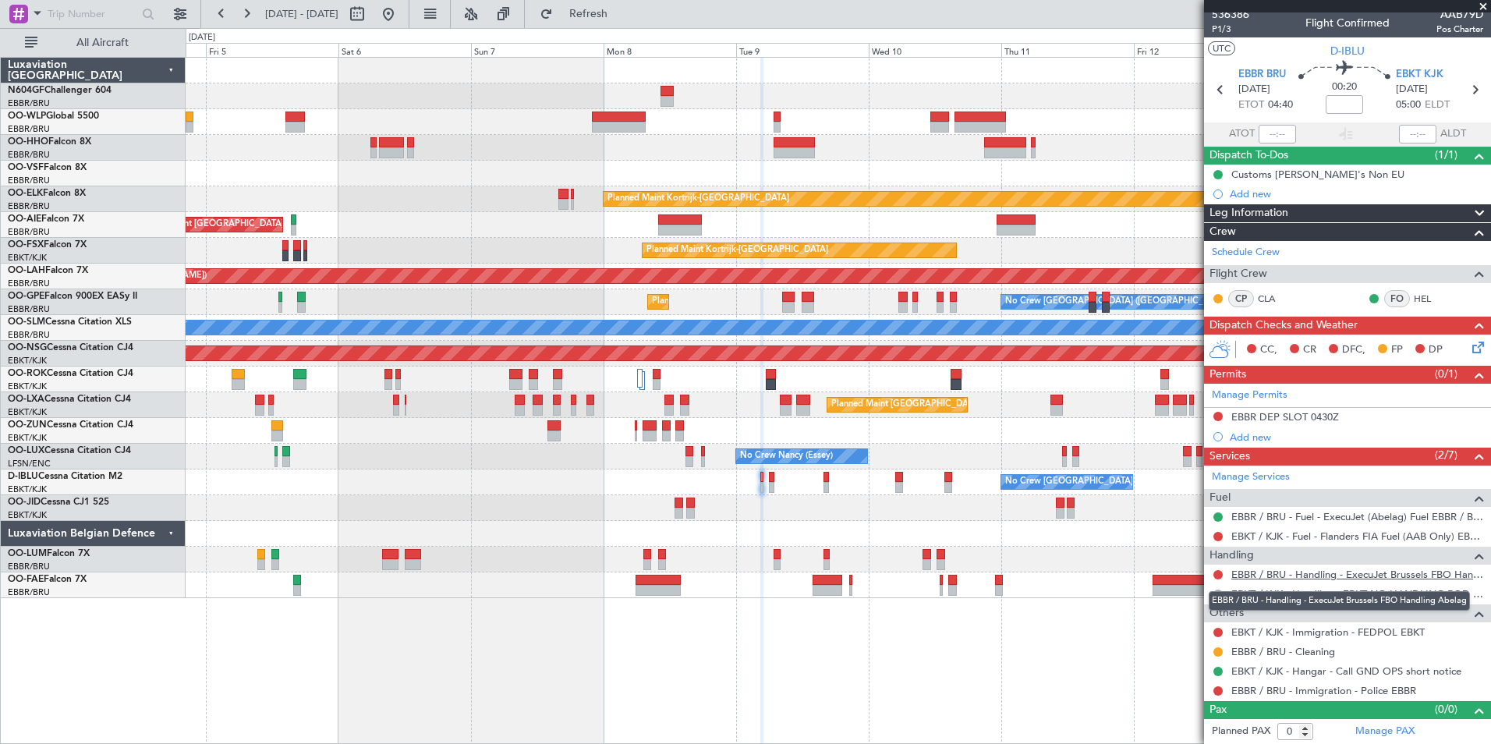
click at [1252, 575] on link "EBBR / BRU - Handling - ExecuJet Brussels FBO Handling Abelag" at bounding box center [1357, 574] width 252 height 13
click at [585, 15] on button "Refresh" at bounding box center [580, 14] width 94 height 25
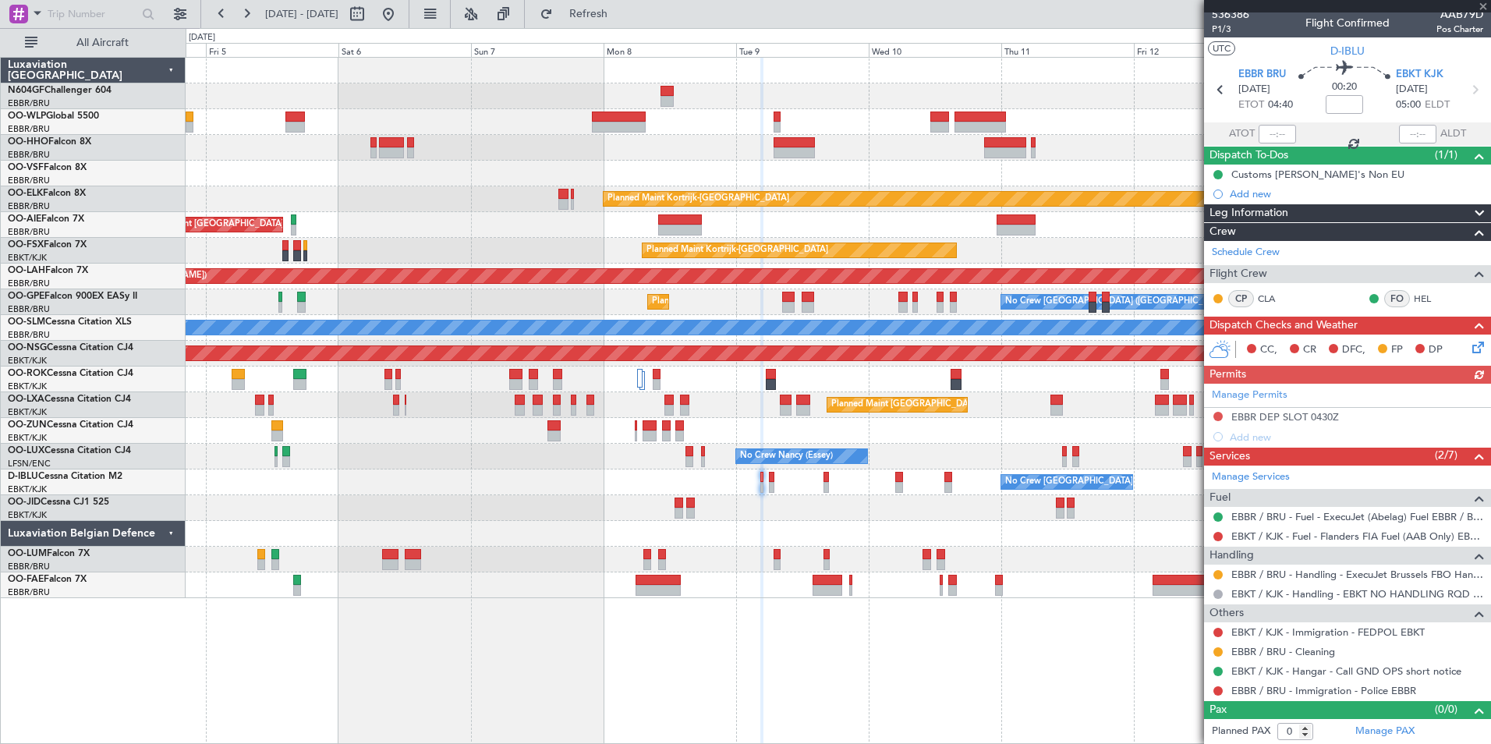
click at [1219, 414] on div "Manage Permits EBBR DEP SLOT 0430Z Add new" at bounding box center [1347, 415] width 287 height 63
click at [1218, 412] on button at bounding box center [1217, 416] width 9 height 9
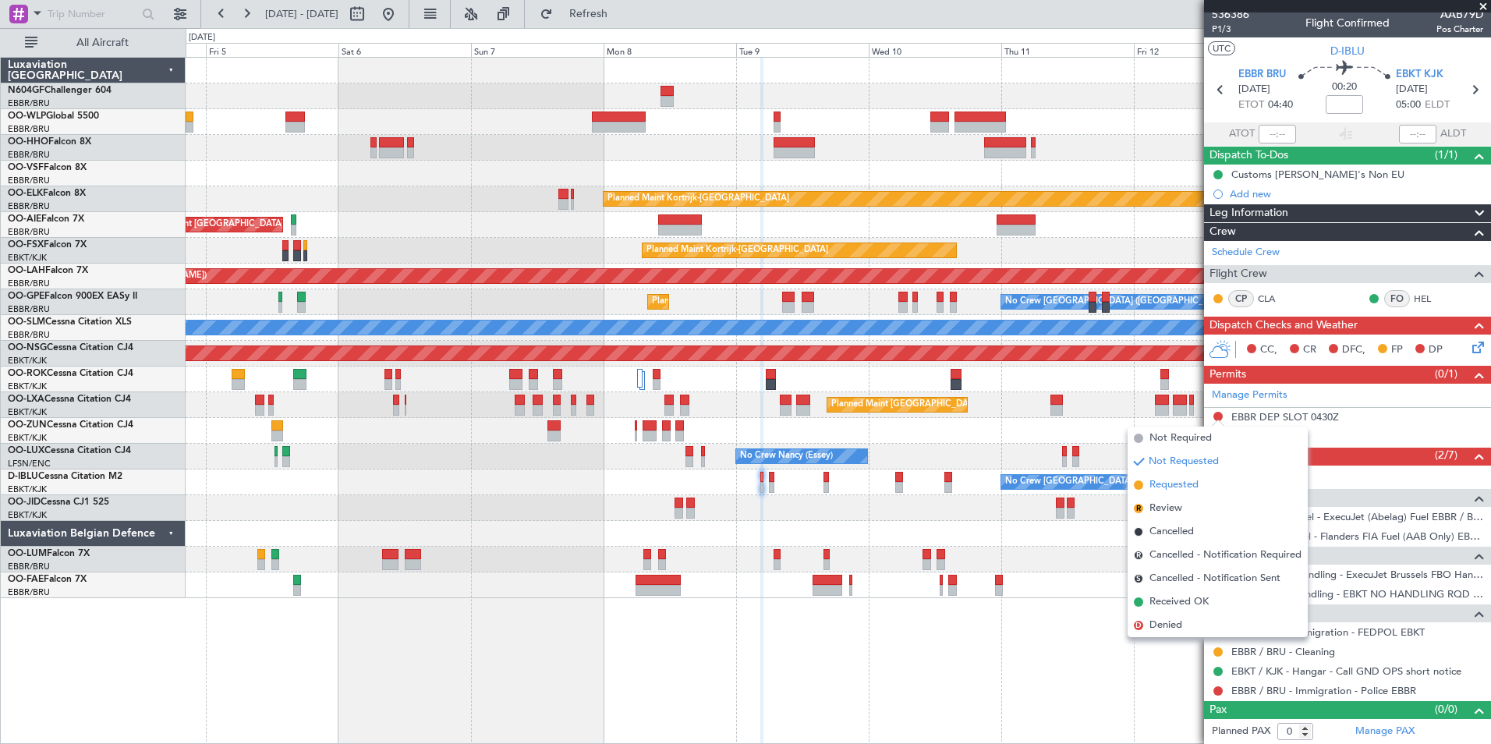
click at [1191, 483] on span "Requested" at bounding box center [1173, 485] width 49 height 16
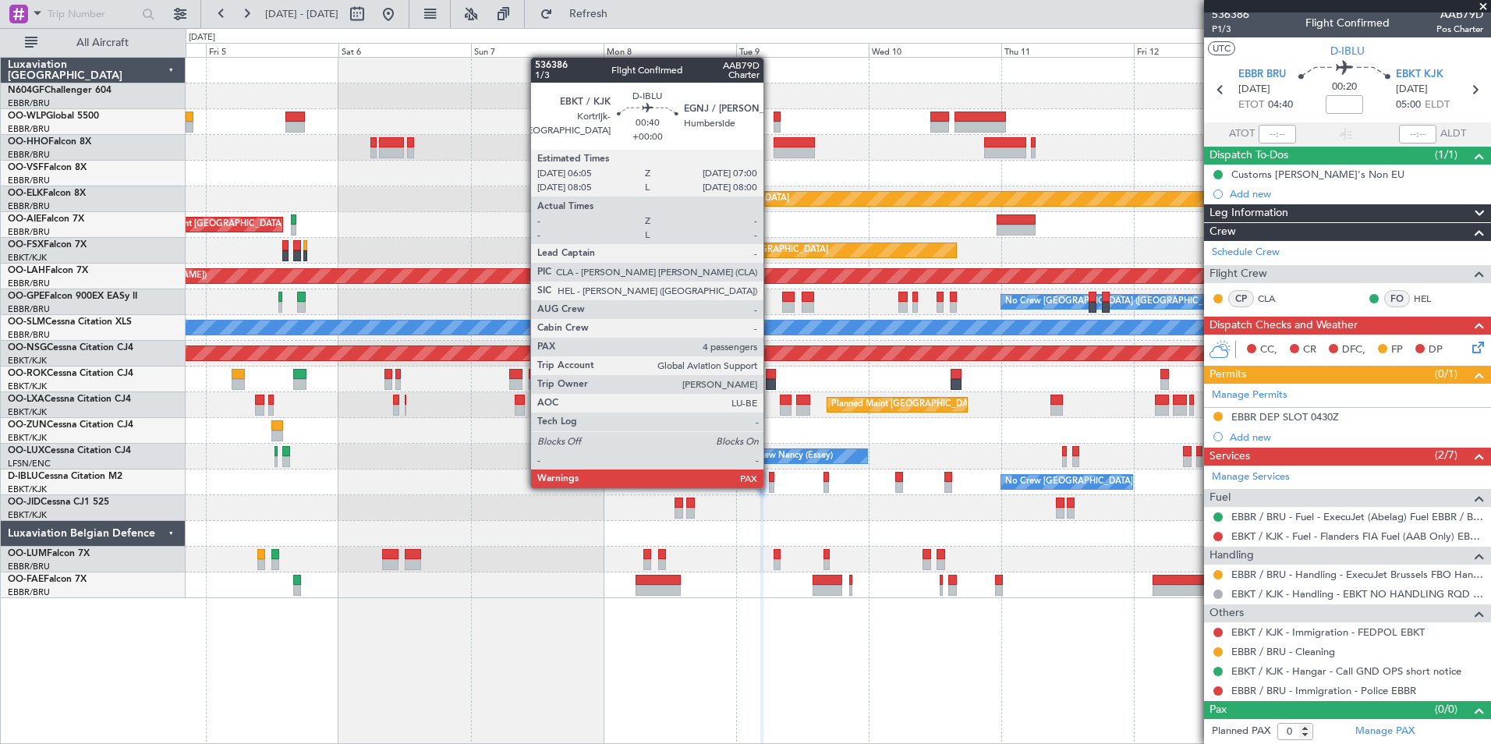
click at [770, 487] on div at bounding box center [771, 487] width 5 height 11
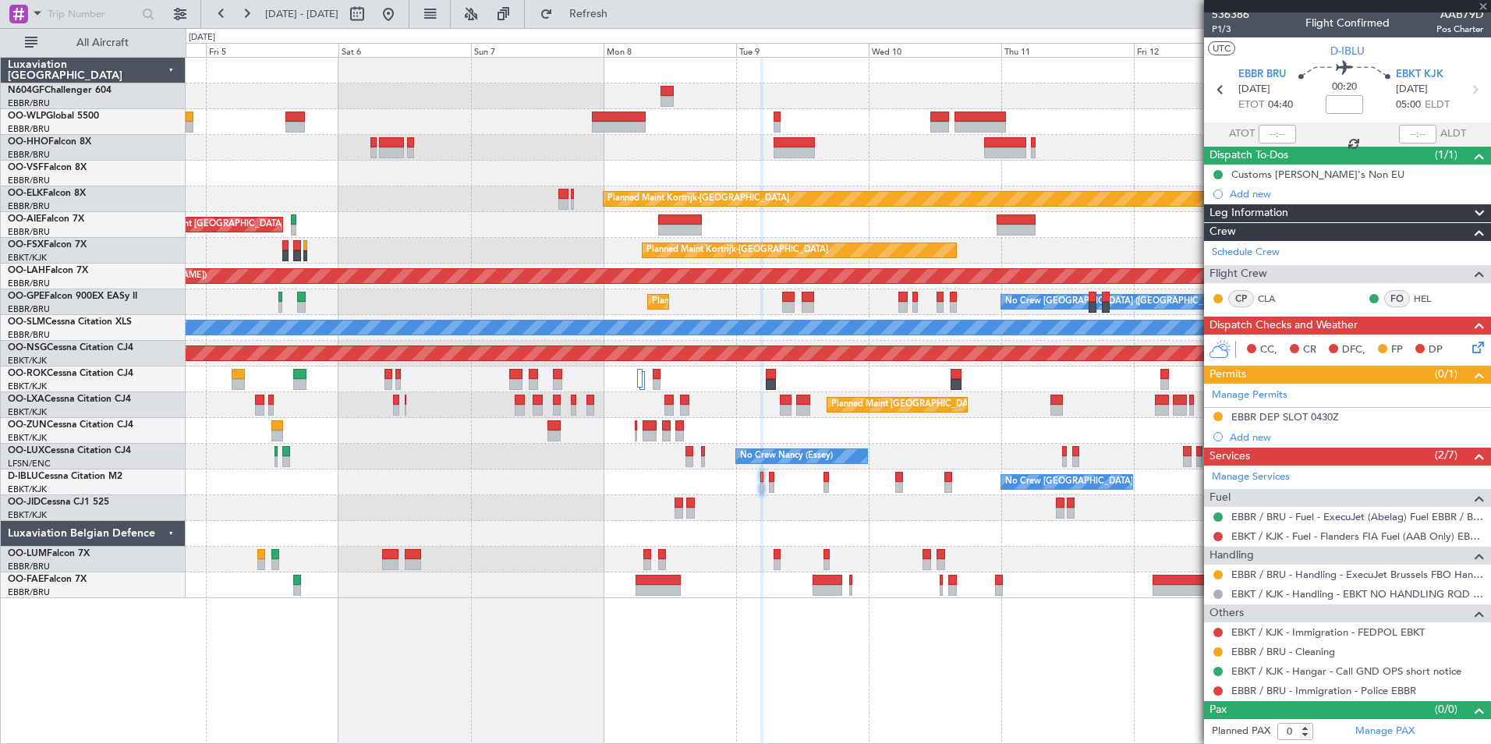
type input "4"
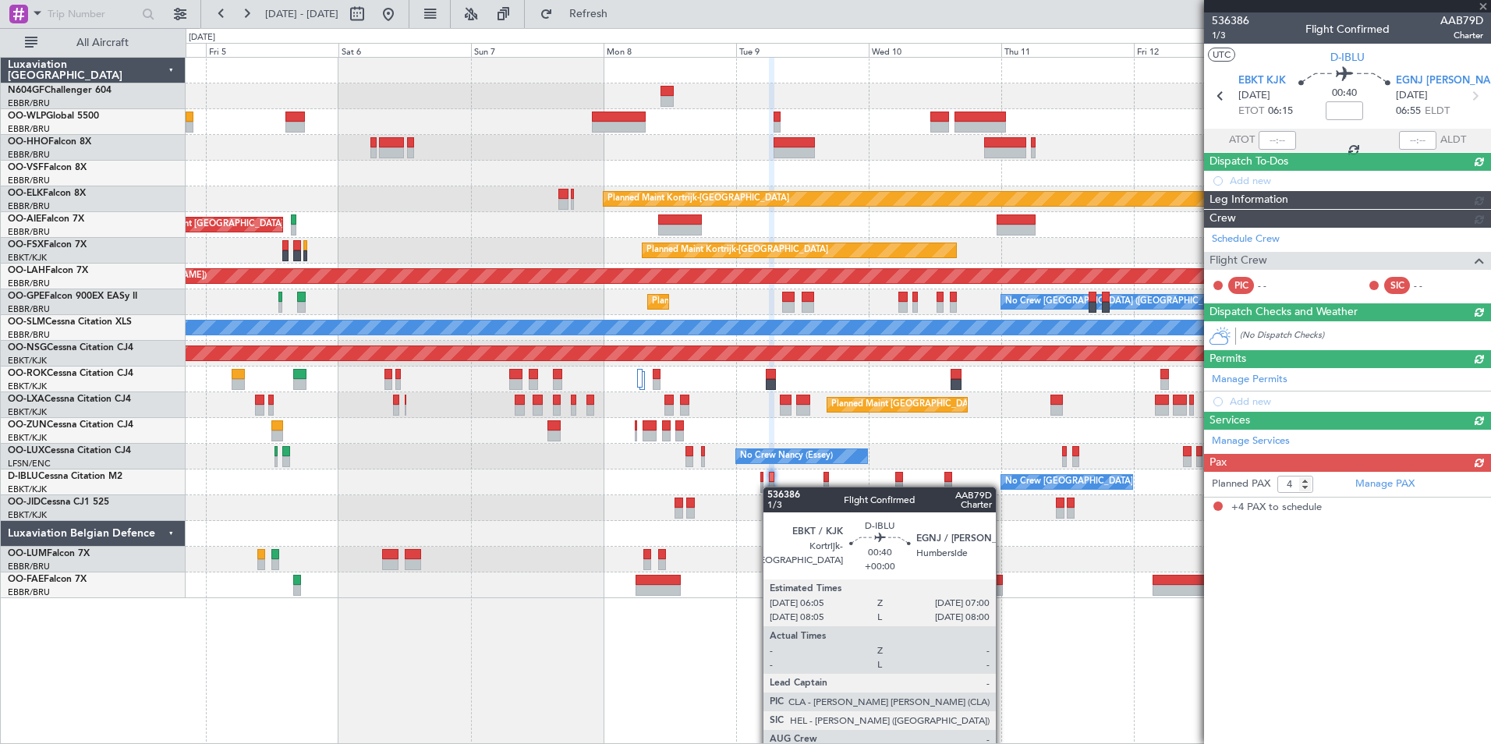
scroll to position [0, 0]
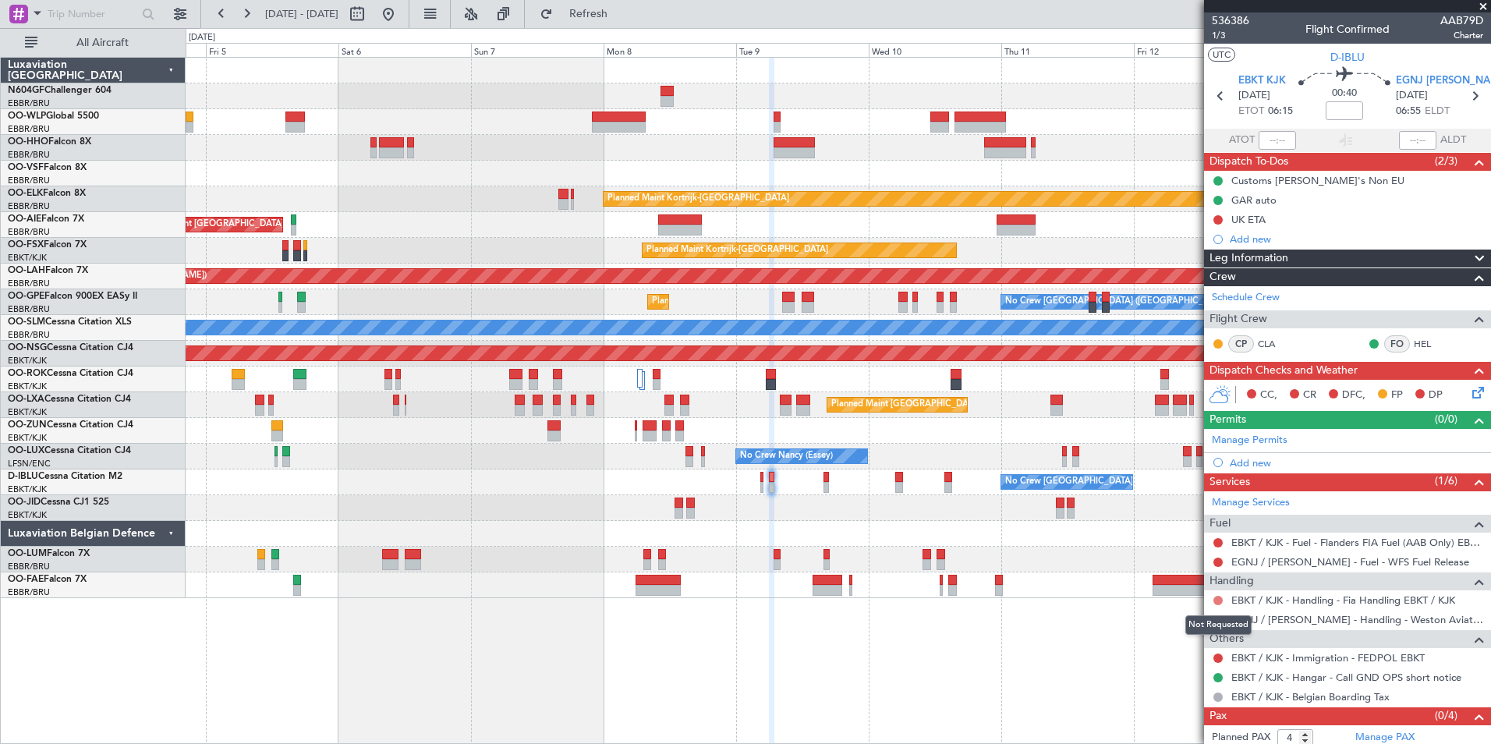
click at [1215, 600] on button at bounding box center [1217, 600] width 9 height 9
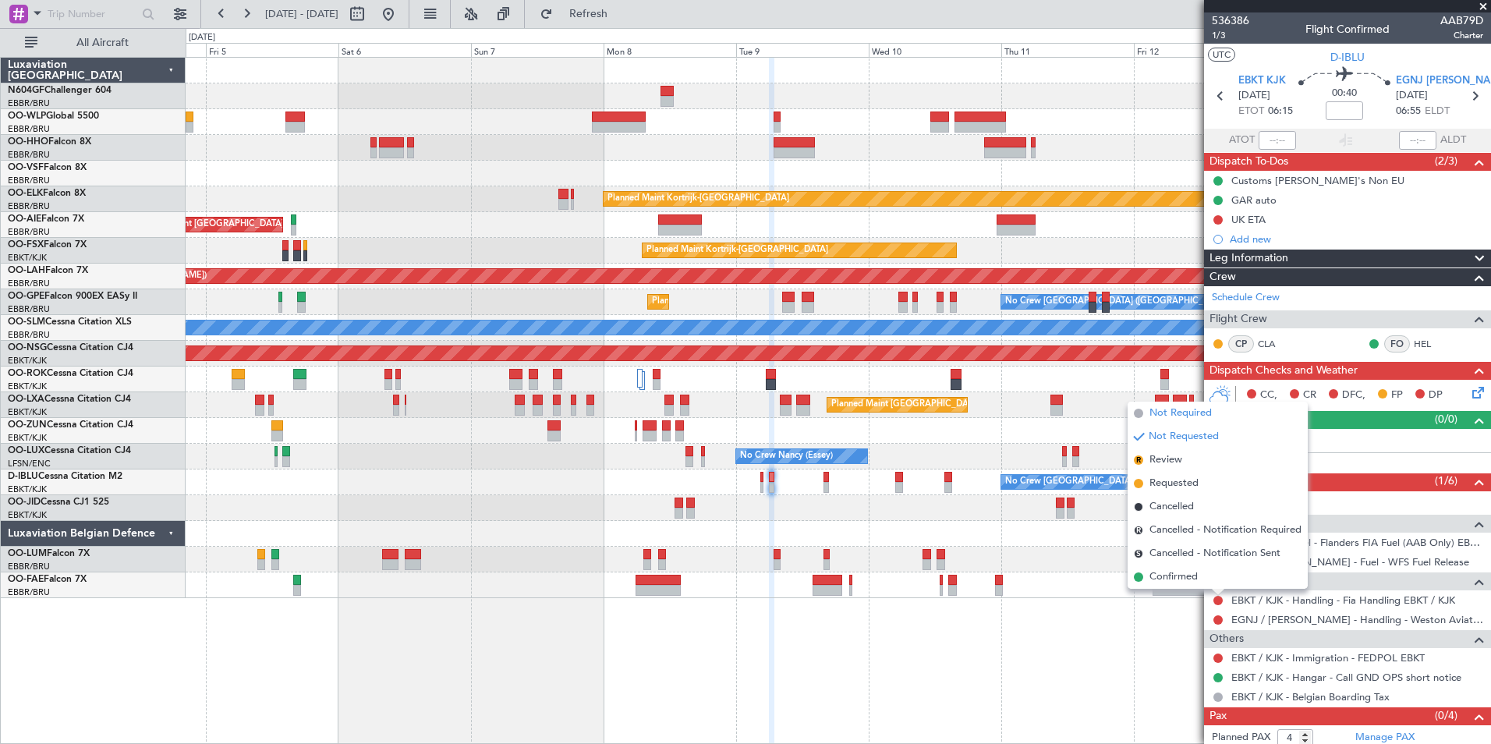
click at [1162, 417] on span "Not Required" at bounding box center [1180, 413] width 62 height 16
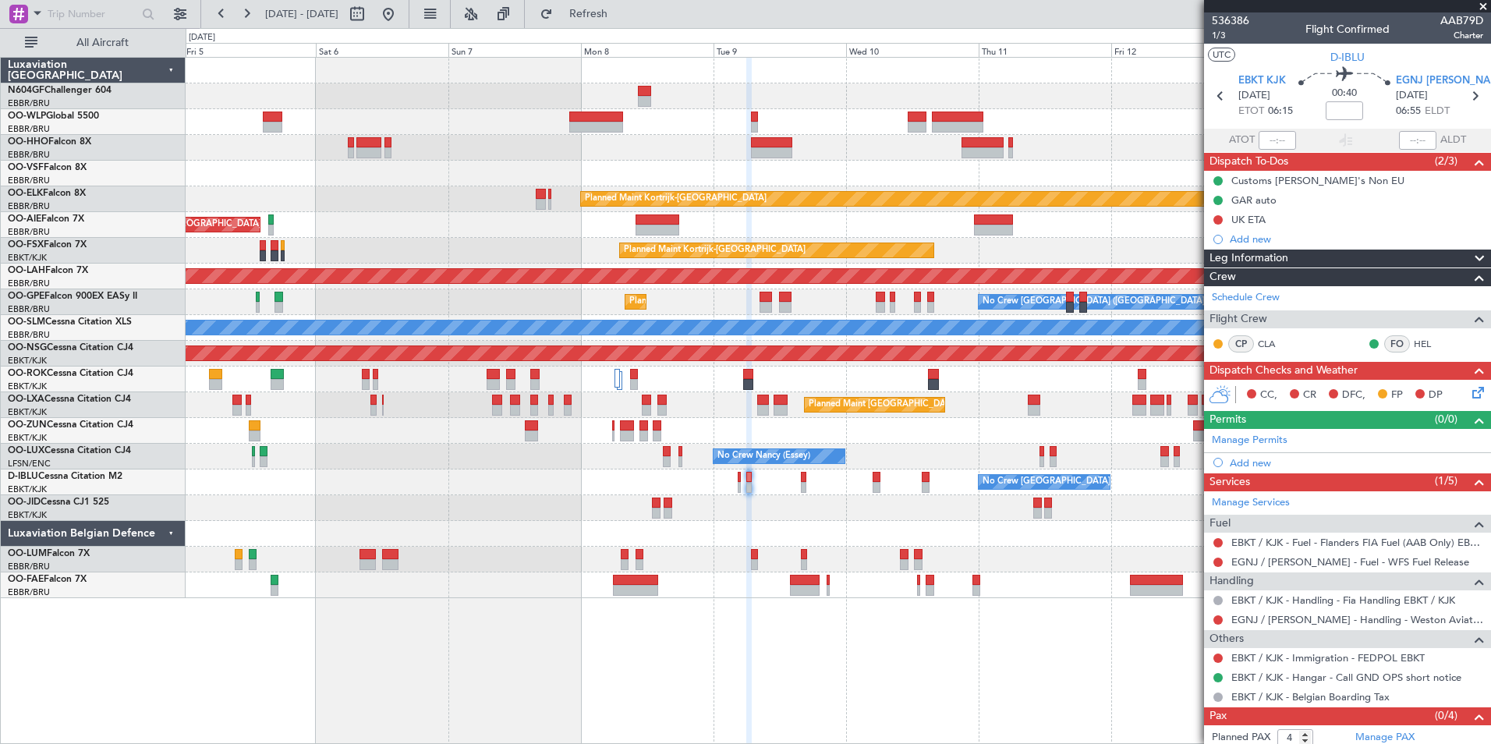
click at [804, 516] on div at bounding box center [838, 508] width 1304 height 26
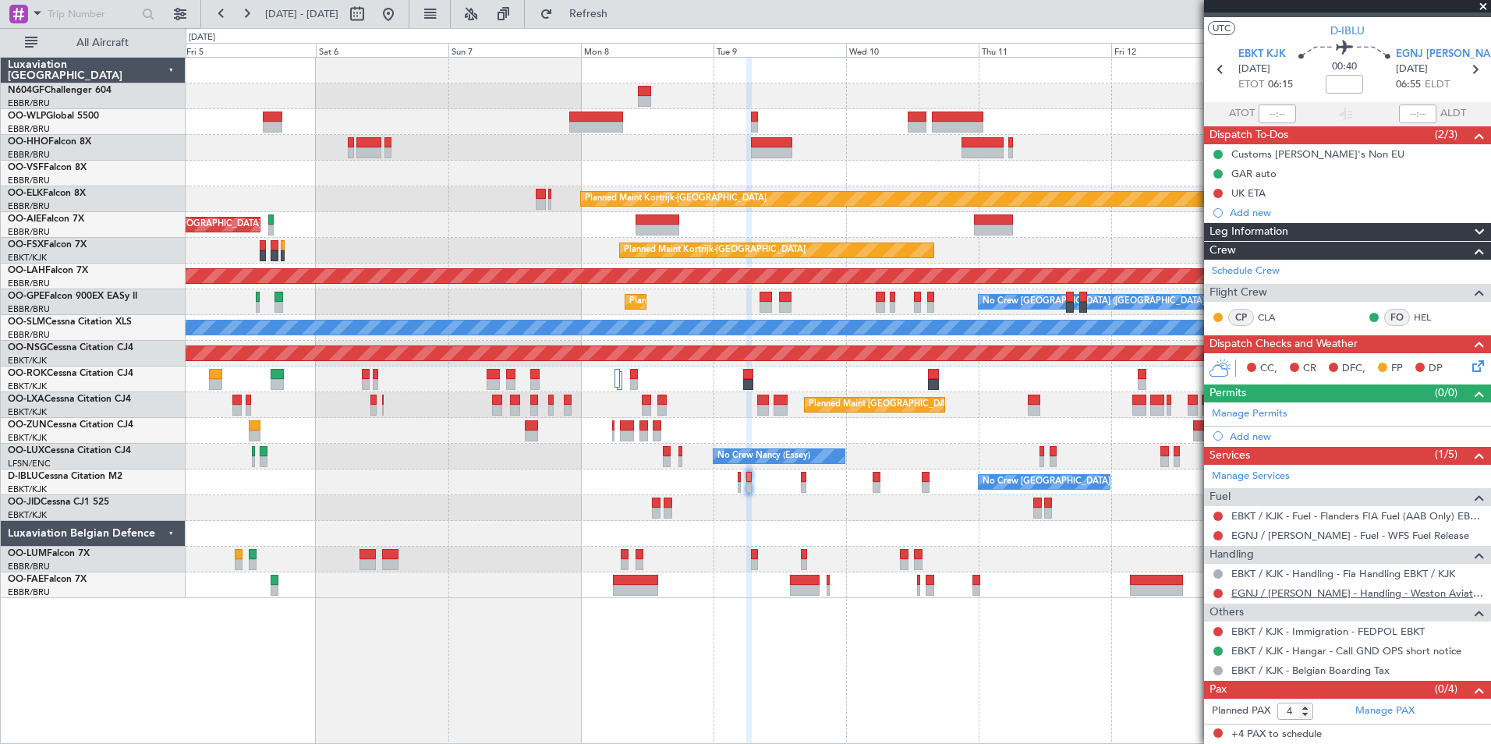
click at [1307, 588] on link "EGNJ / HUY - Handling - Weston Aviation EGNJ / HUY" at bounding box center [1357, 592] width 252 height 13
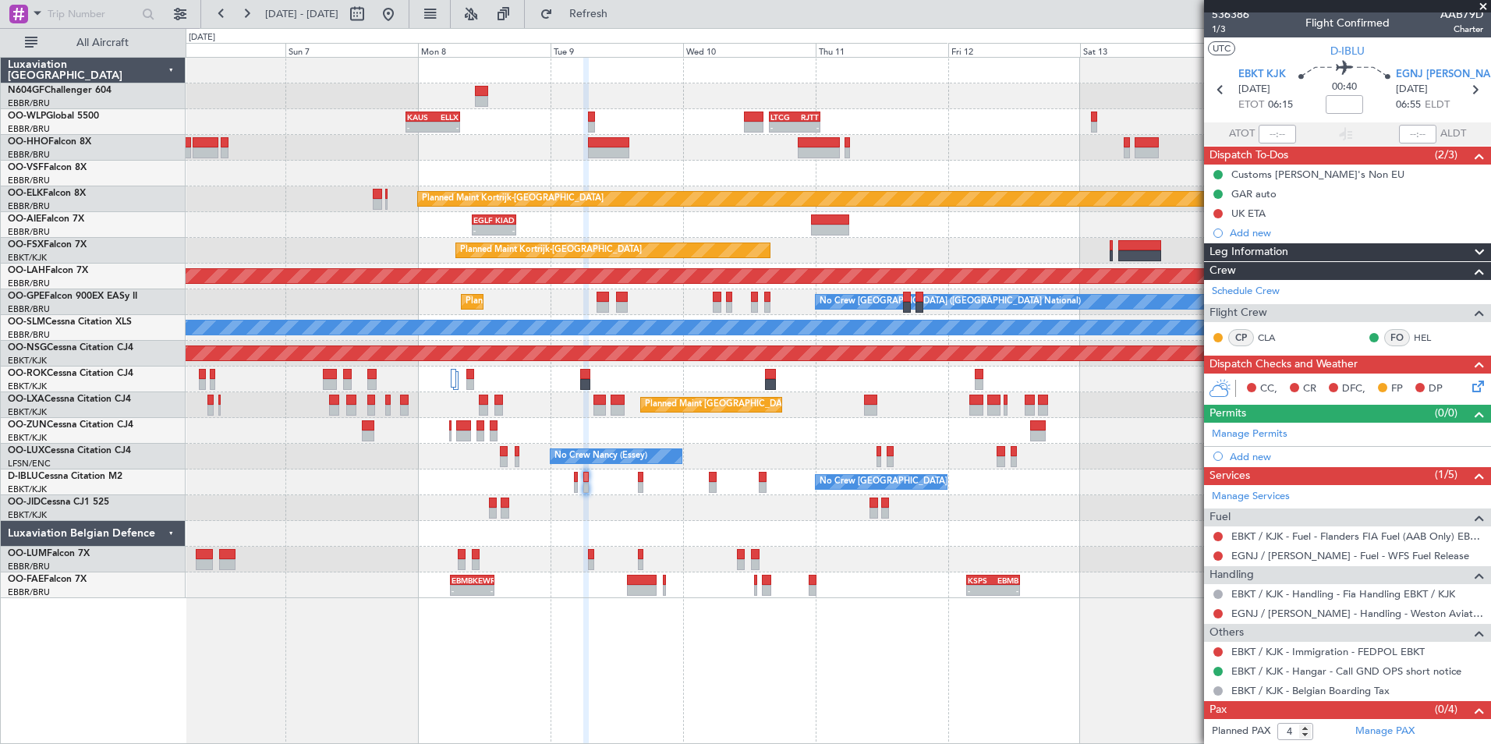
scroll to position [0, 0]
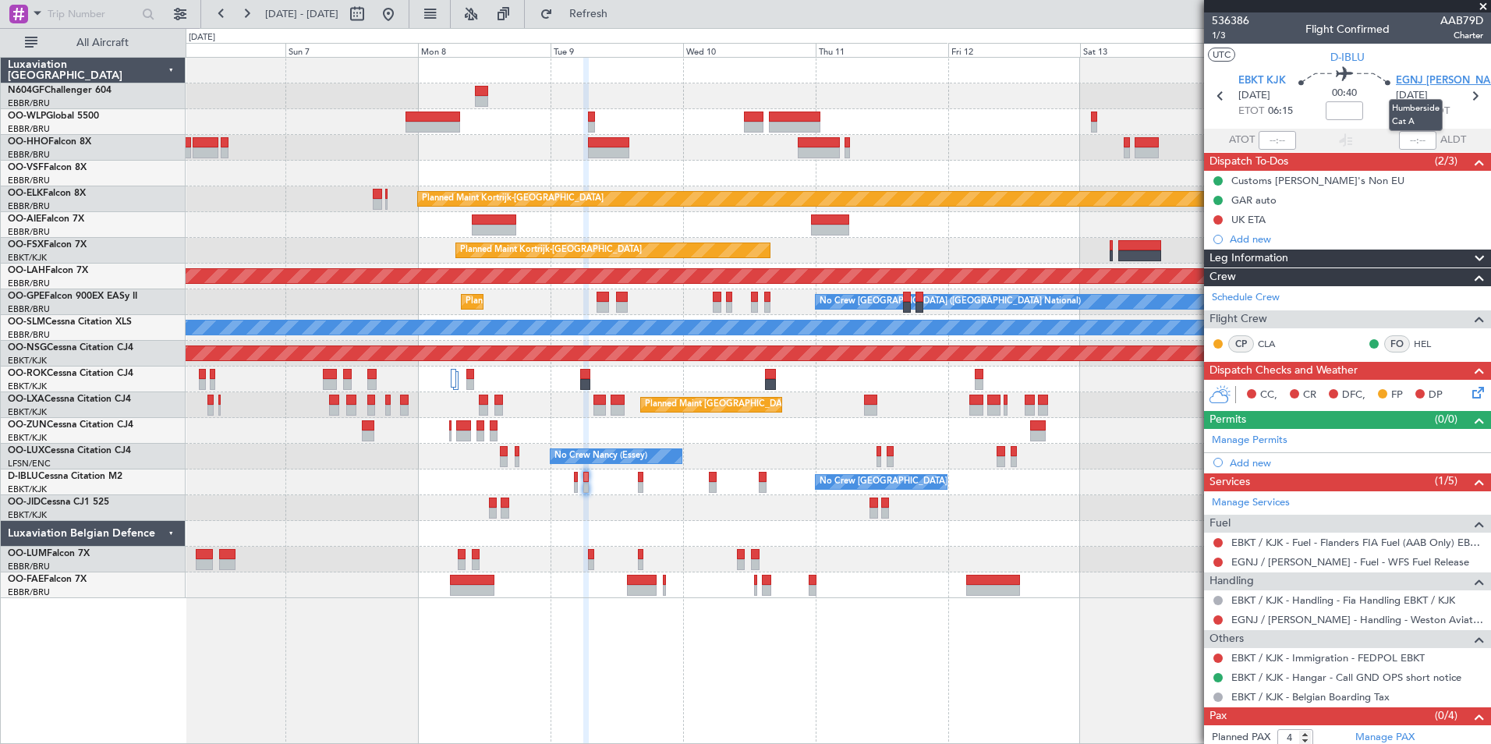
click at [1414, 73] on span "EGNJ HUY" at bounding box center [1452, 81] width 113 height 16
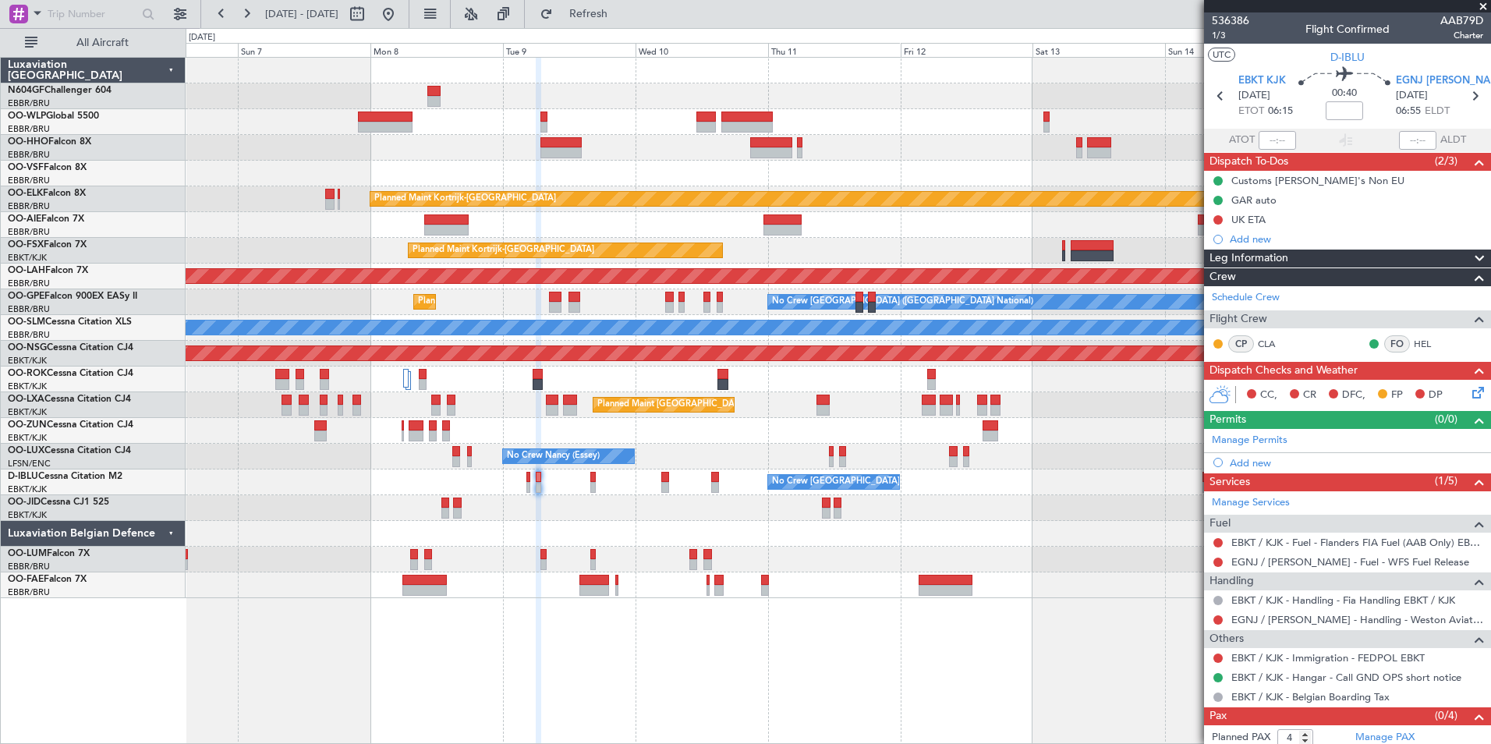
click at [780, 424] on div at bounding box center [838, 431] width 1304 height 26
click at [1260, 625] on mat-tooltip-component "EGNJ / HUY - Handling - Weston Aviation EGNJ / HUY" at bounding box center [1360, 652] width 260 height 54
click at [1266, 617] on link "EGNJ / HUY - Handling - Weston Aviation EGNJ / HUY" at bounding box center [1357, 619] width 252 height 13
click at [610, 11] on span "Refresh" at bounding box center [588, 14] width 65 height 11
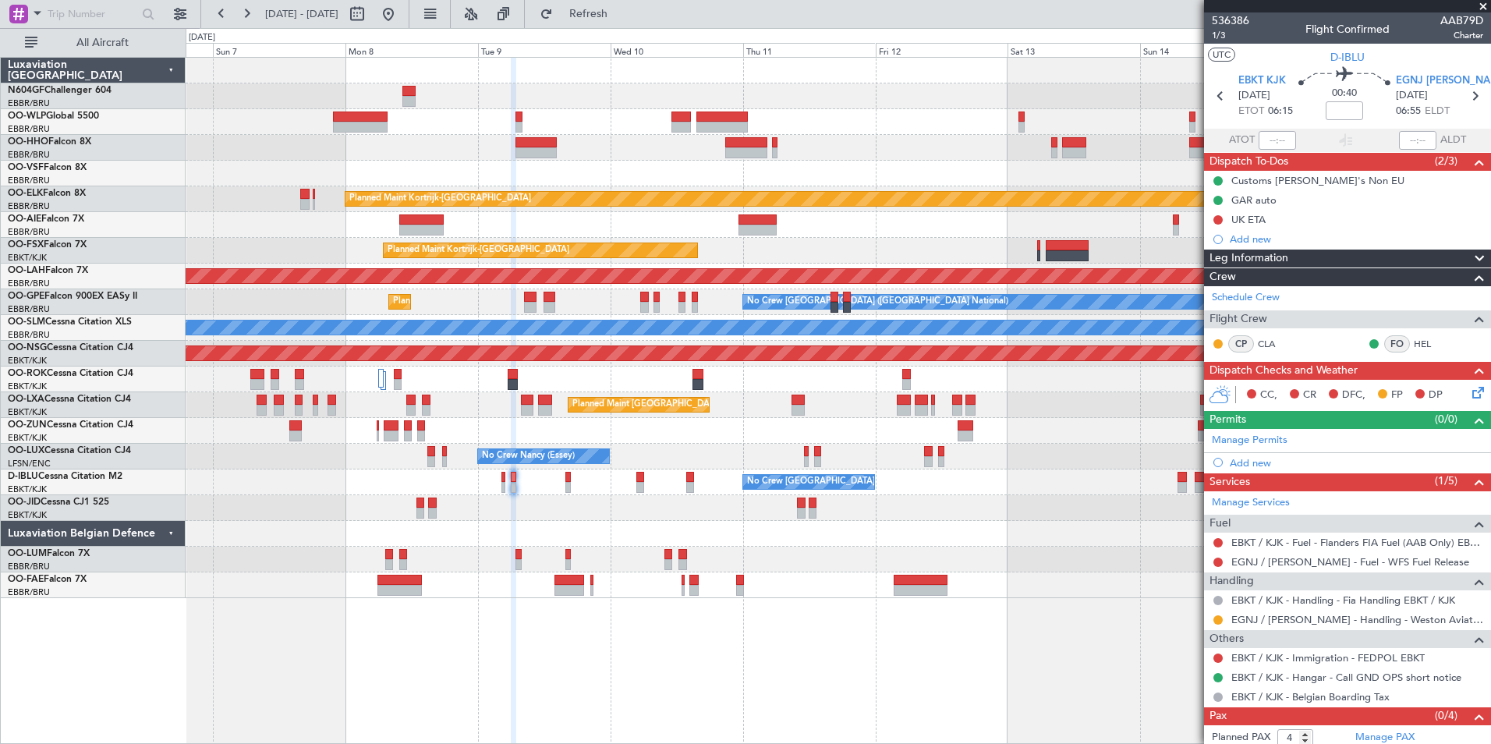
click at [614, 517] on div at bounding box center [838, 508] width 1304 height 26
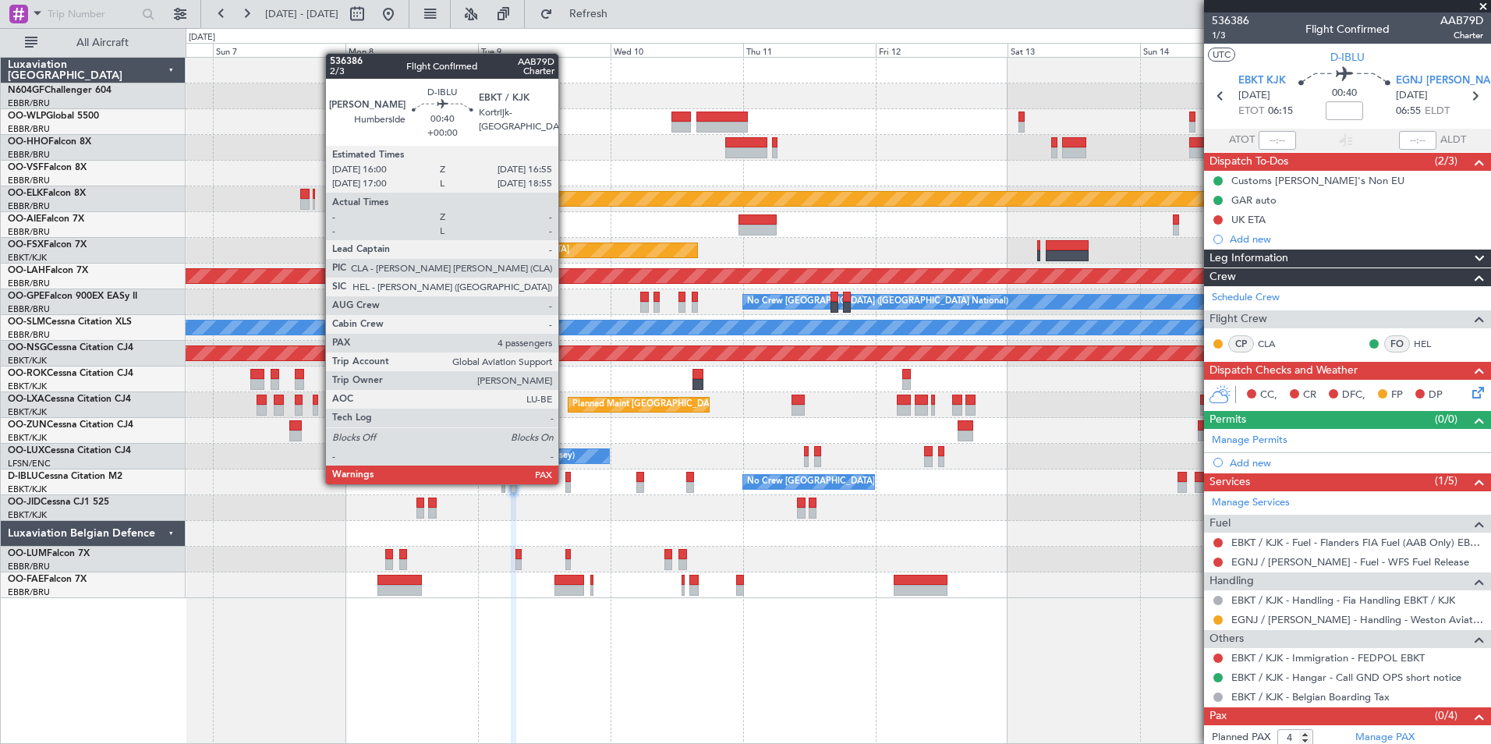
click at [565, 483] on div at bounding box center [567, 487] width 5 height 11
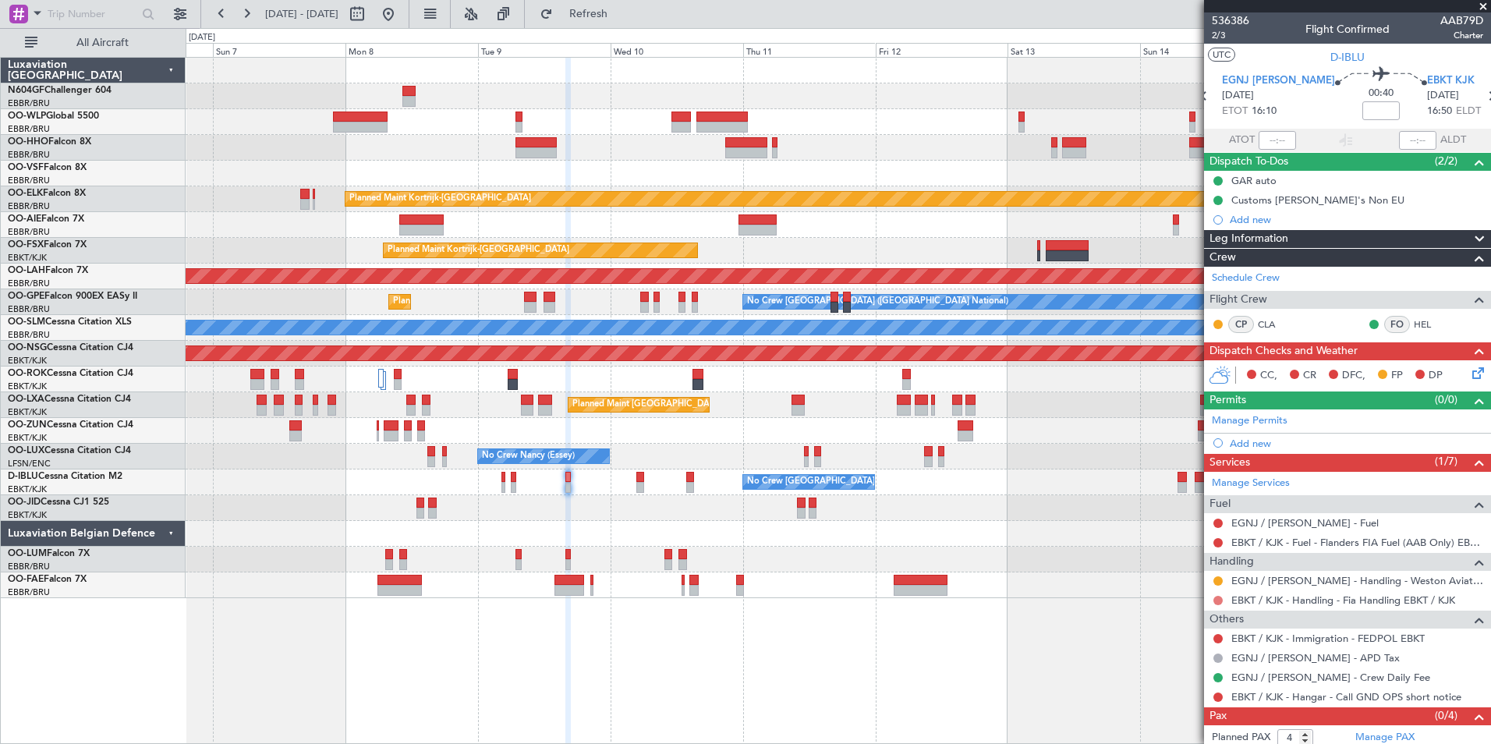
click at [1217, 596] on button at bounding box center [1217, 600] width 9 height 9
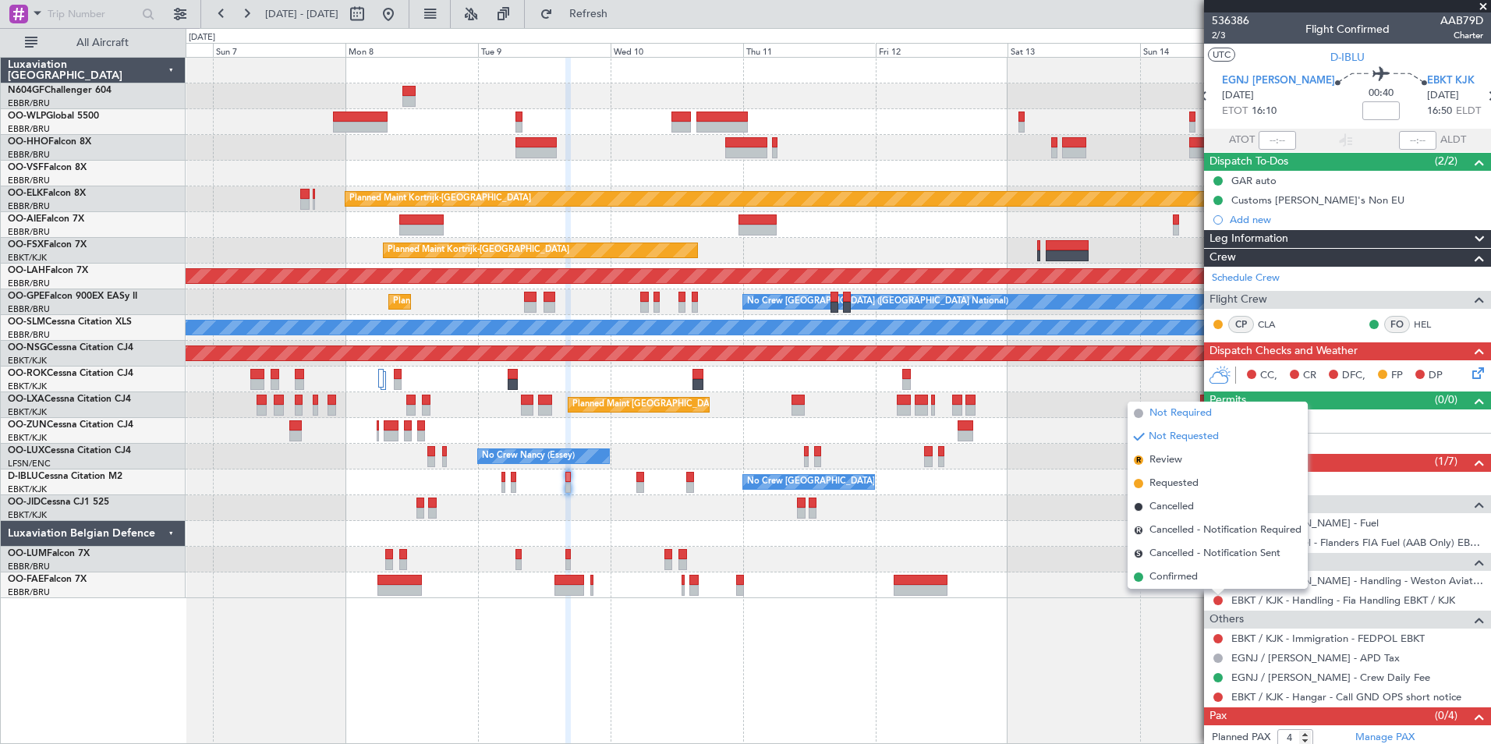
click at [1170, 414] on span "Not Required" at bounding box center [1180, 413] width 62 height 16
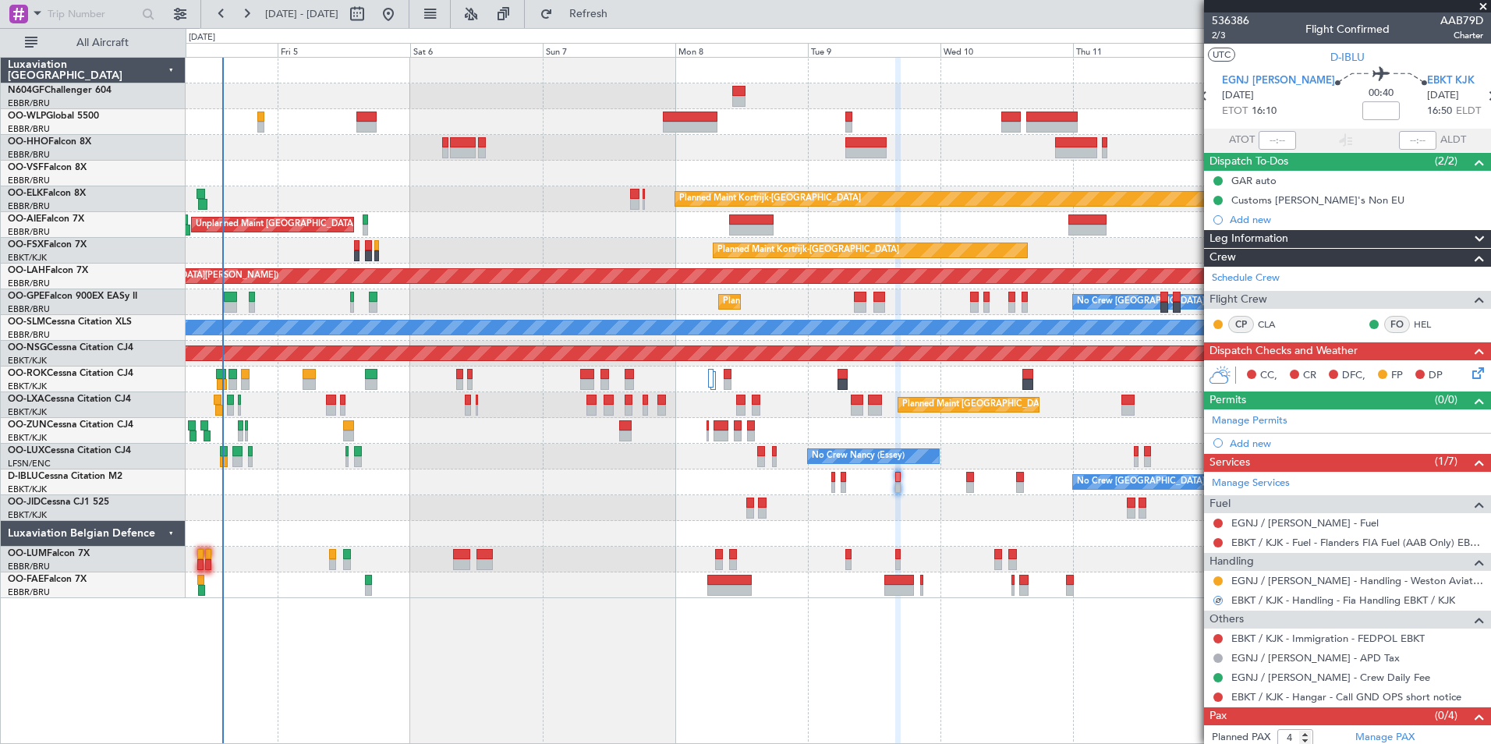
click at [796, 508] on div at bounding box center [838, 508] width 1304 height 26
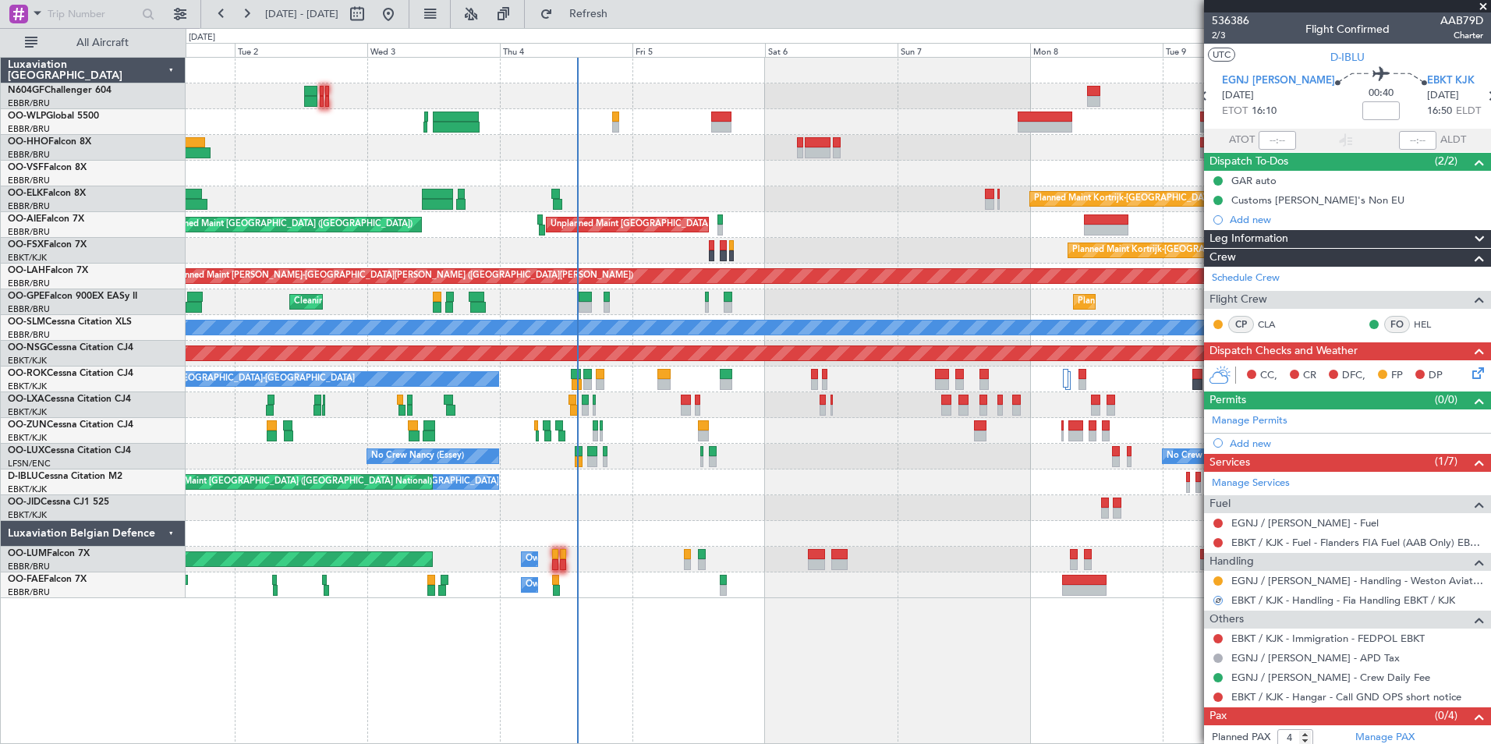
click at [735, 504] on div at bounding box center [838, 508] width 1304 height 26
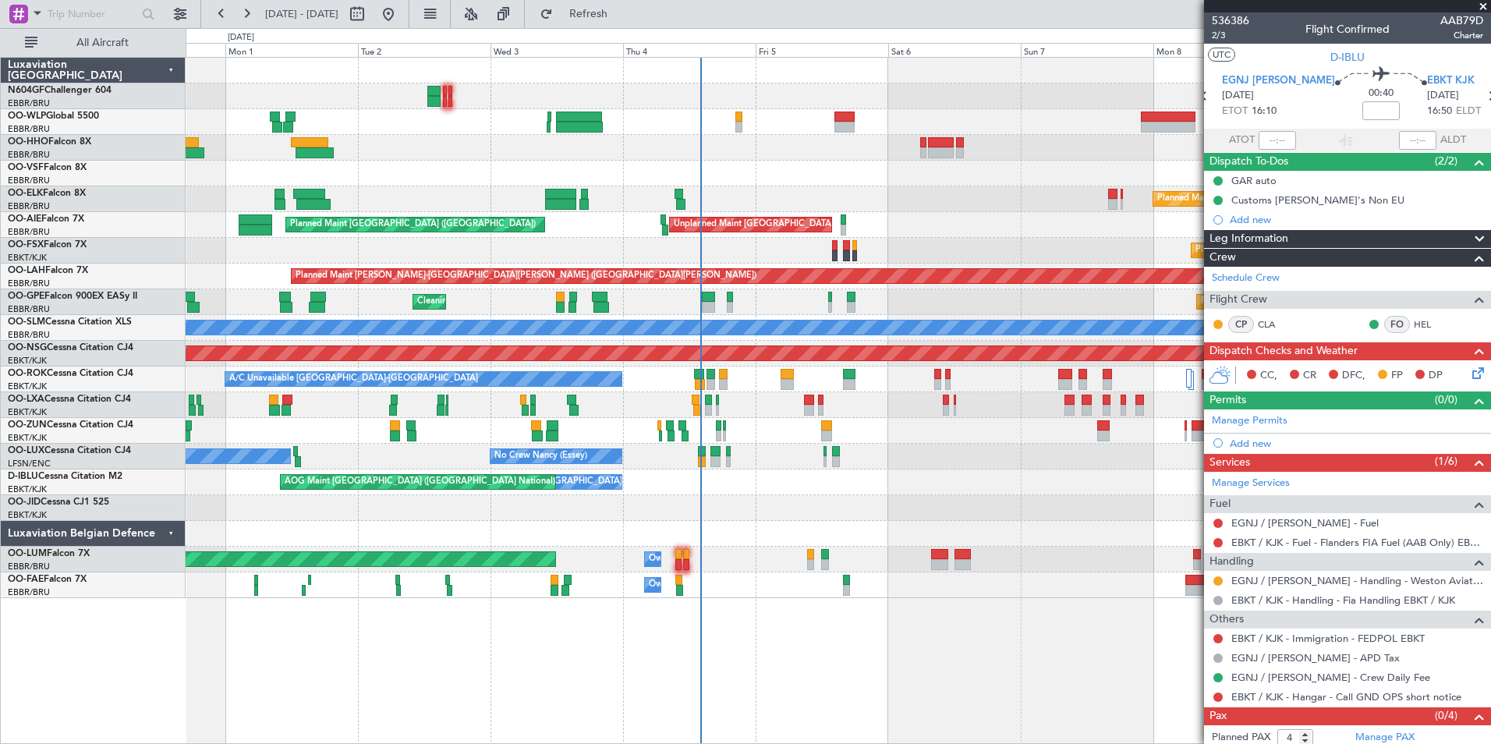
click at [748, 501] on div "Planned Maint Kortrijk-Wevelgem AOG Maint Kortrijk-Wevelgem" at bounding box center [838, 508] width 1304 height 26
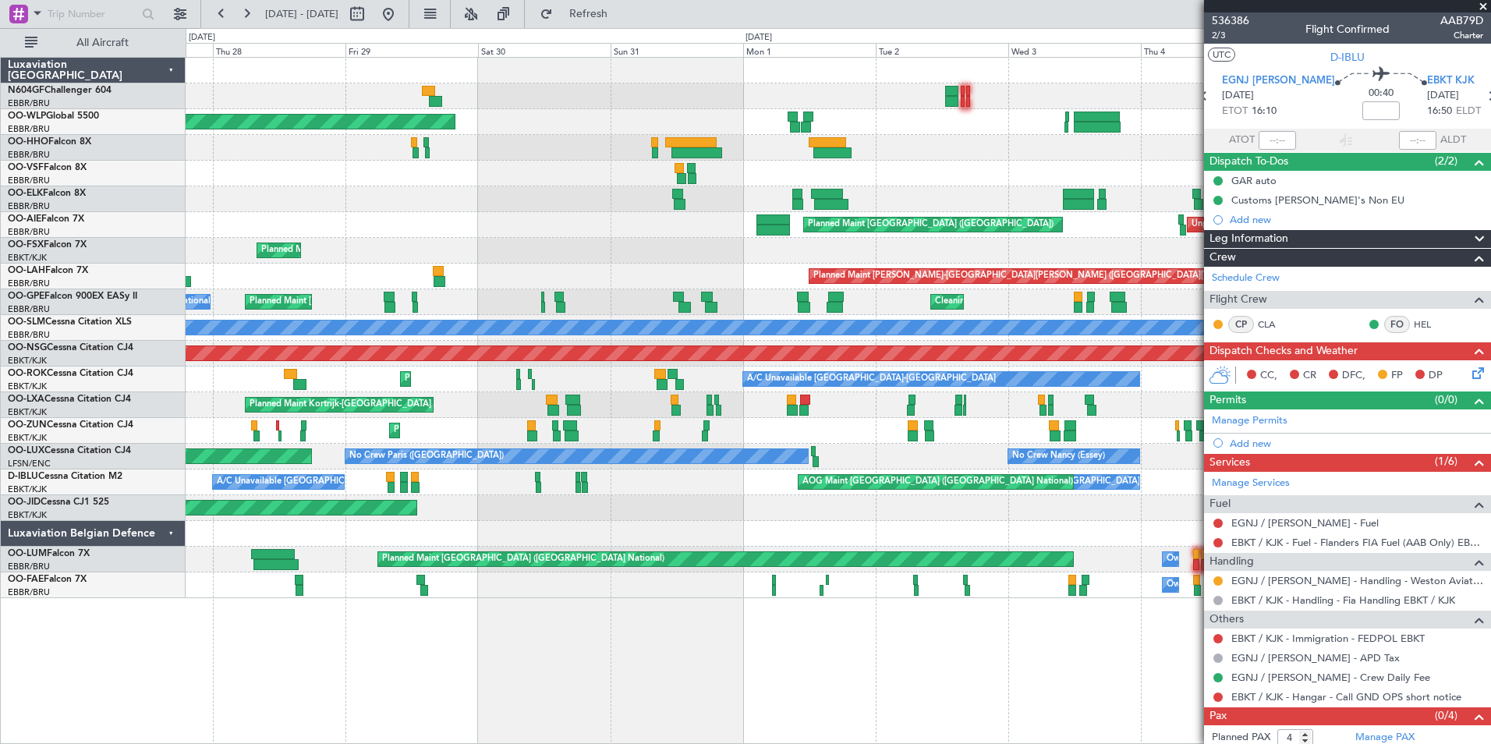
click at [823, 508] on div "Planned Maint Kortrijk-Wevelgem AOG Maint Kortrijk-Wevelgem Planned Maint Paris…" at bounding box center [838, 508] width 1304 height 26
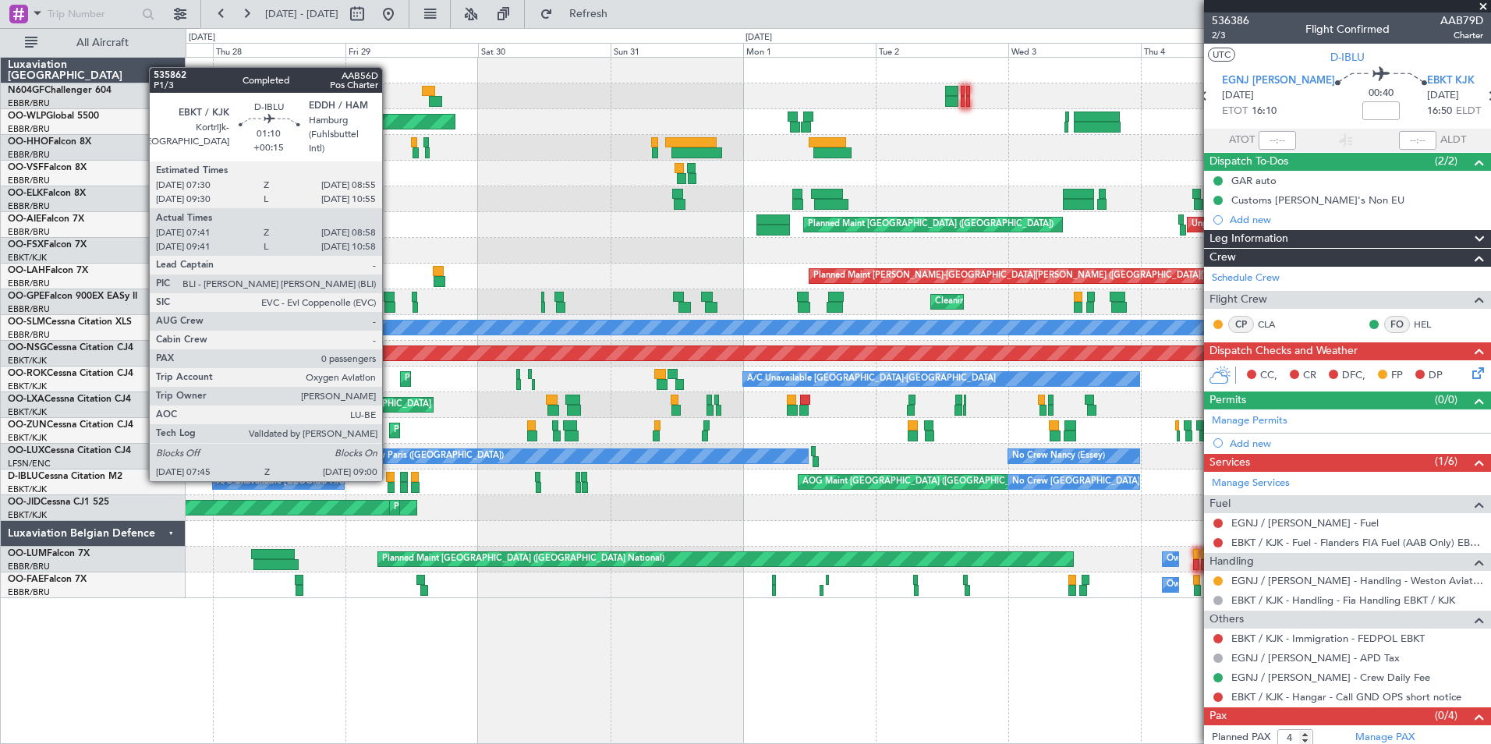
click at [389, 478] on div at bounding box center [390, 477] width 9 height 11
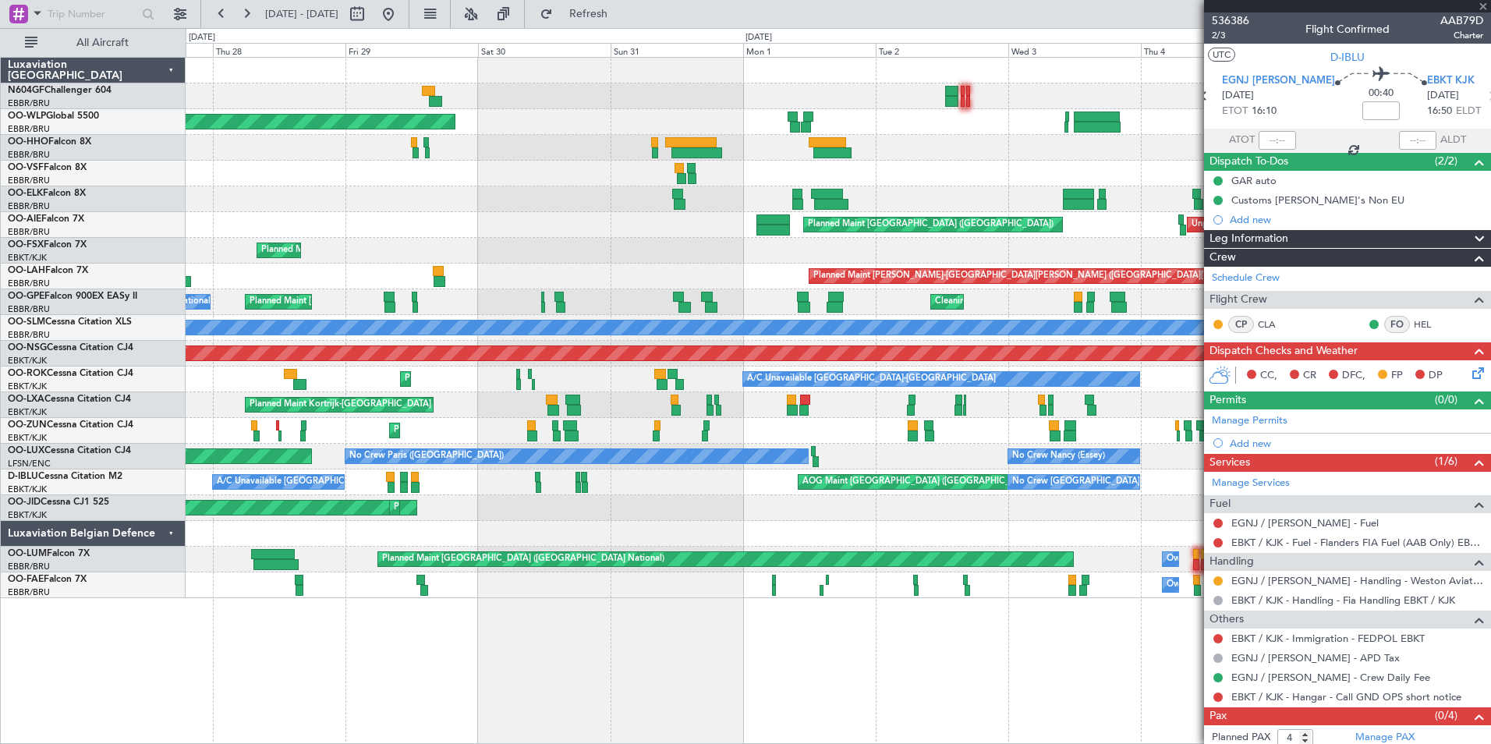
type input "+00:15"
type input "07:51"
type input "08:53"
type input "0"
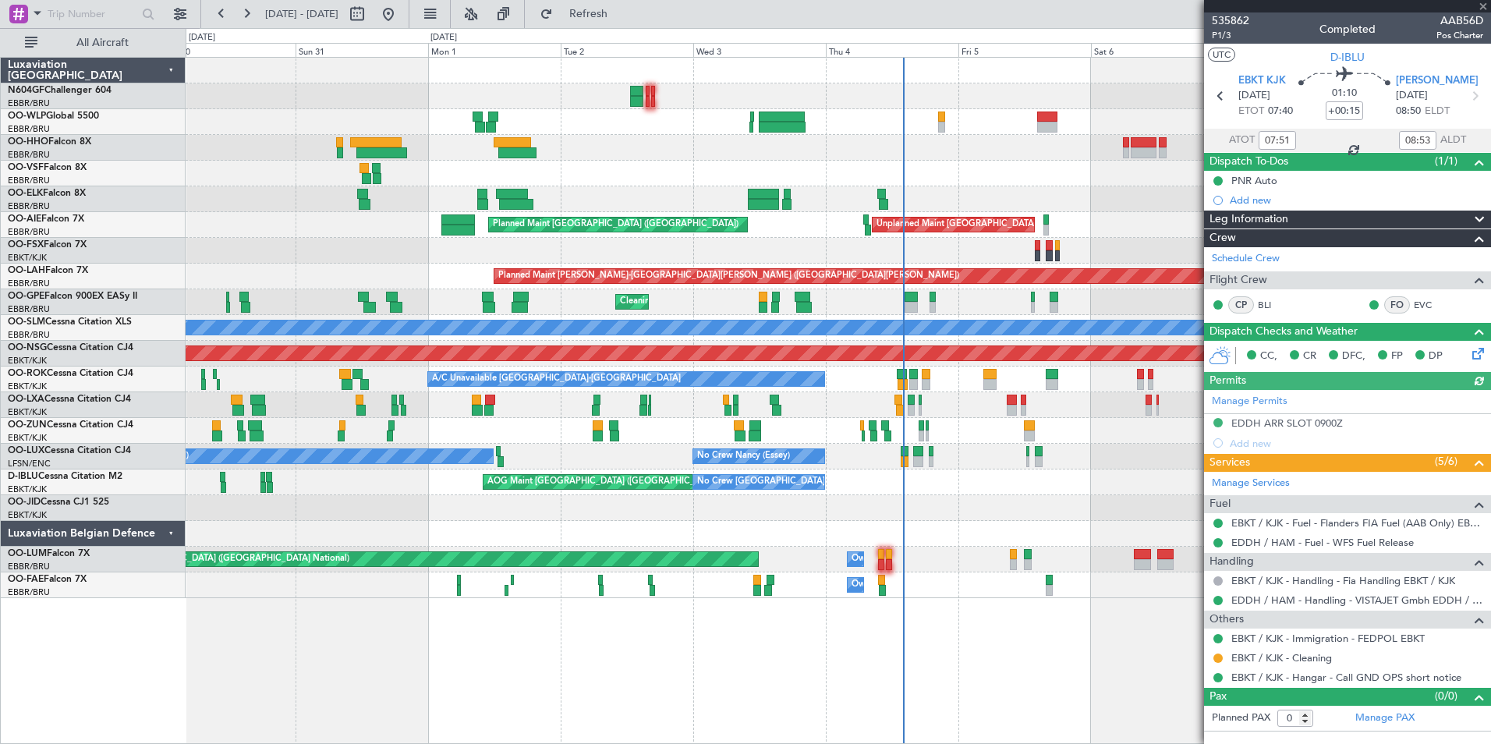
click at [505, 490] on div "Planned Maint Berlin (Brandenburg) Planned Maint Kortrijk-Wevelgem Planned Main…" at bounding box center [838, 328] width 1304 height 540
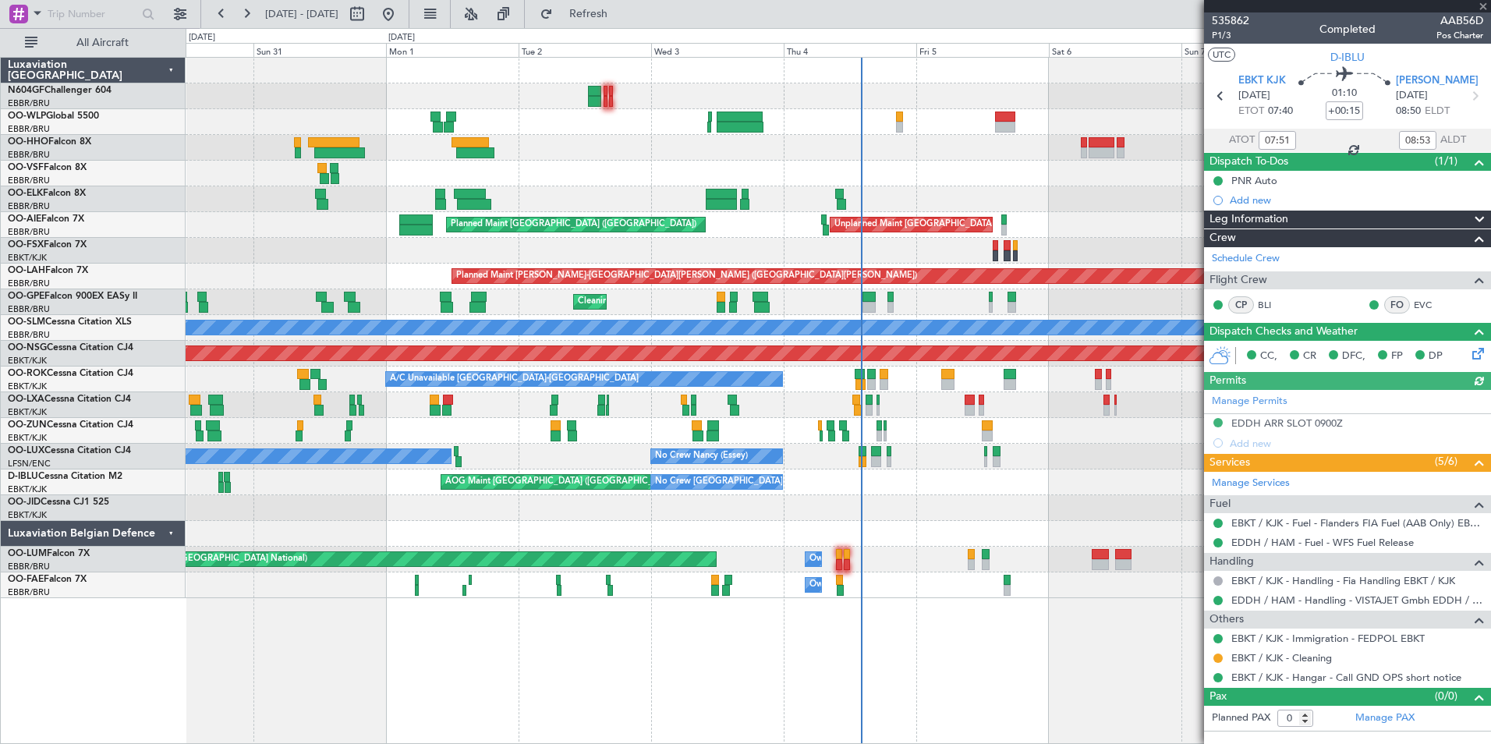
click at [419, 501] on div "Planned Maint Kortrijk-Wevelgem AOG Maint Kortrijk-Wevelgem" at bounding box center [838, 508] width 1304 height 26
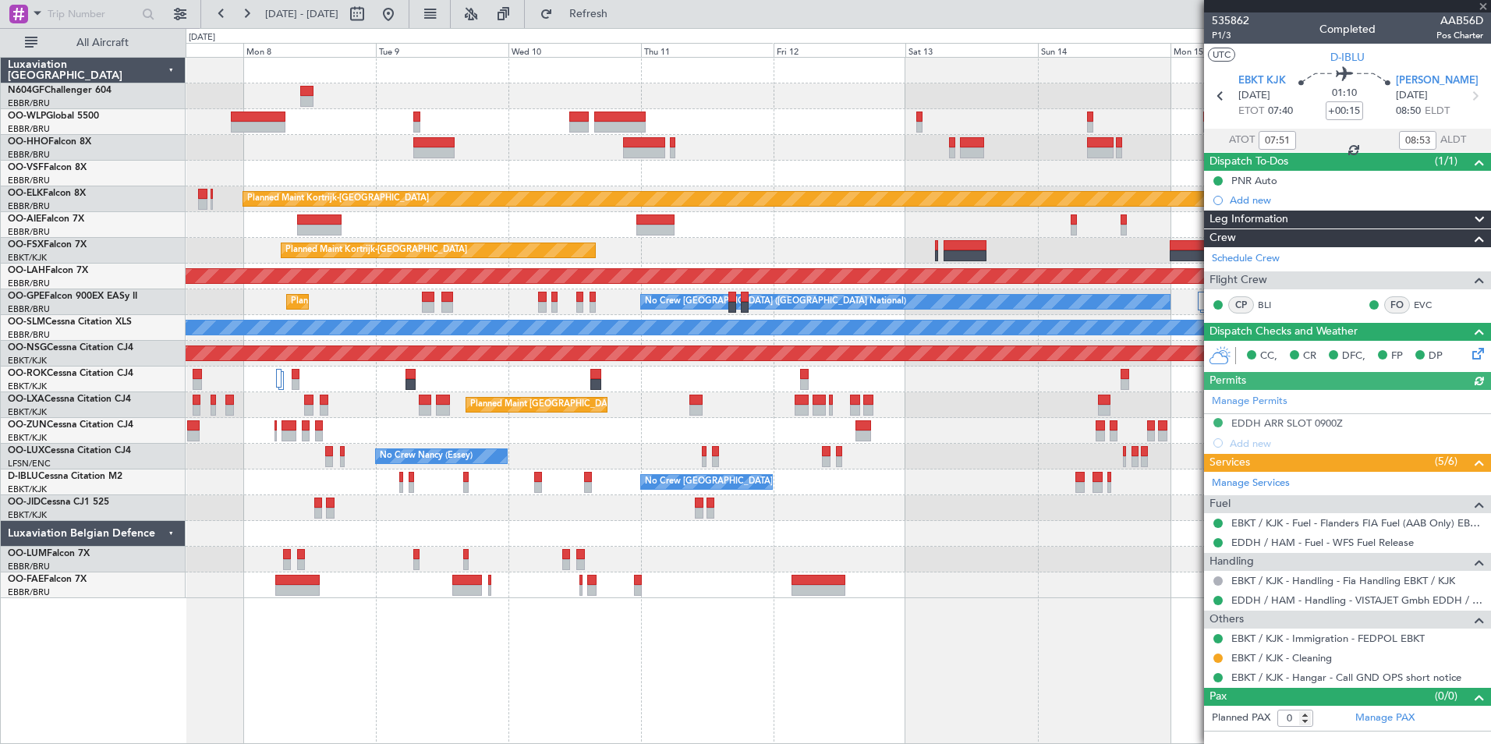
click at [424, 497] on div at bounding box center [838, 508] width 1304 height 26
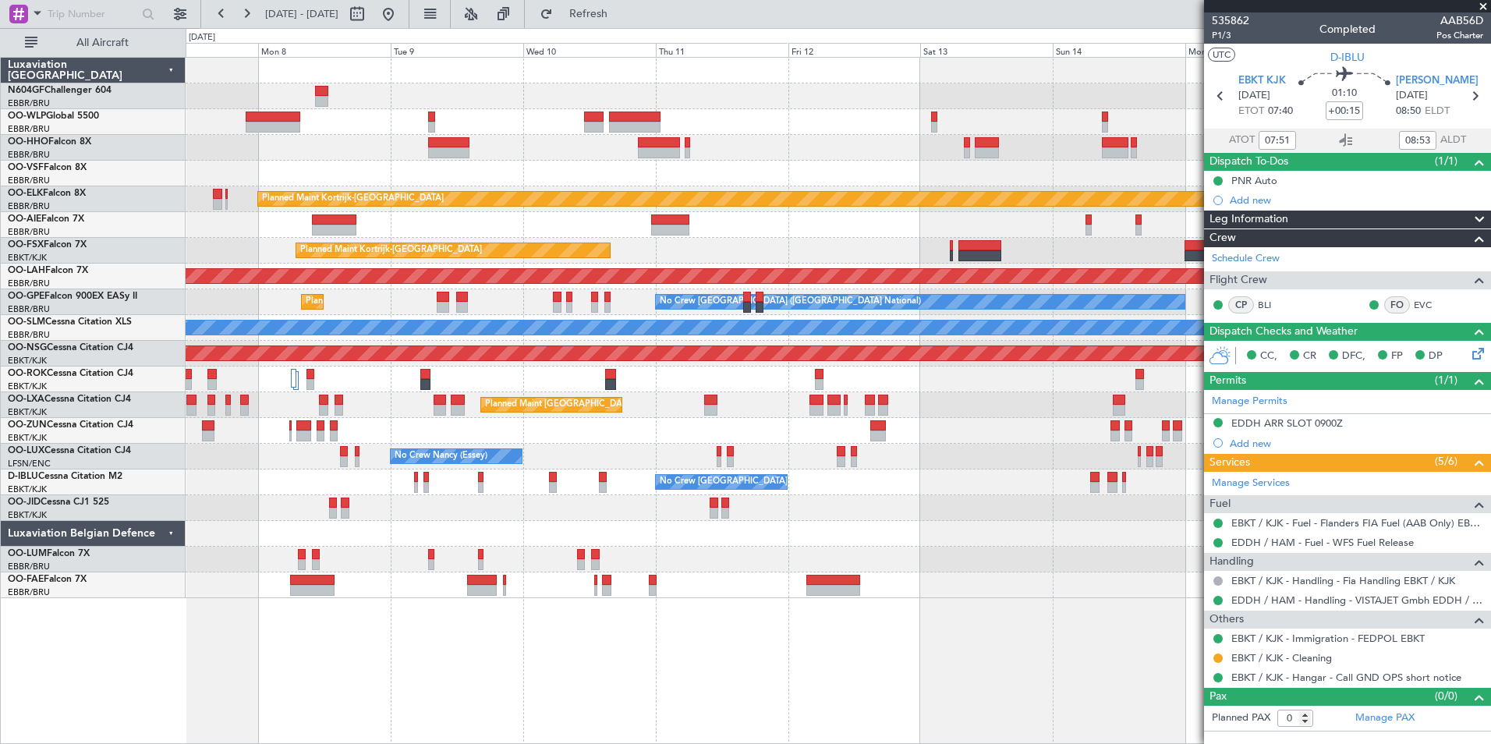
click at [516, 502] on div at bounding box center [838, 508] width 1304 height 26
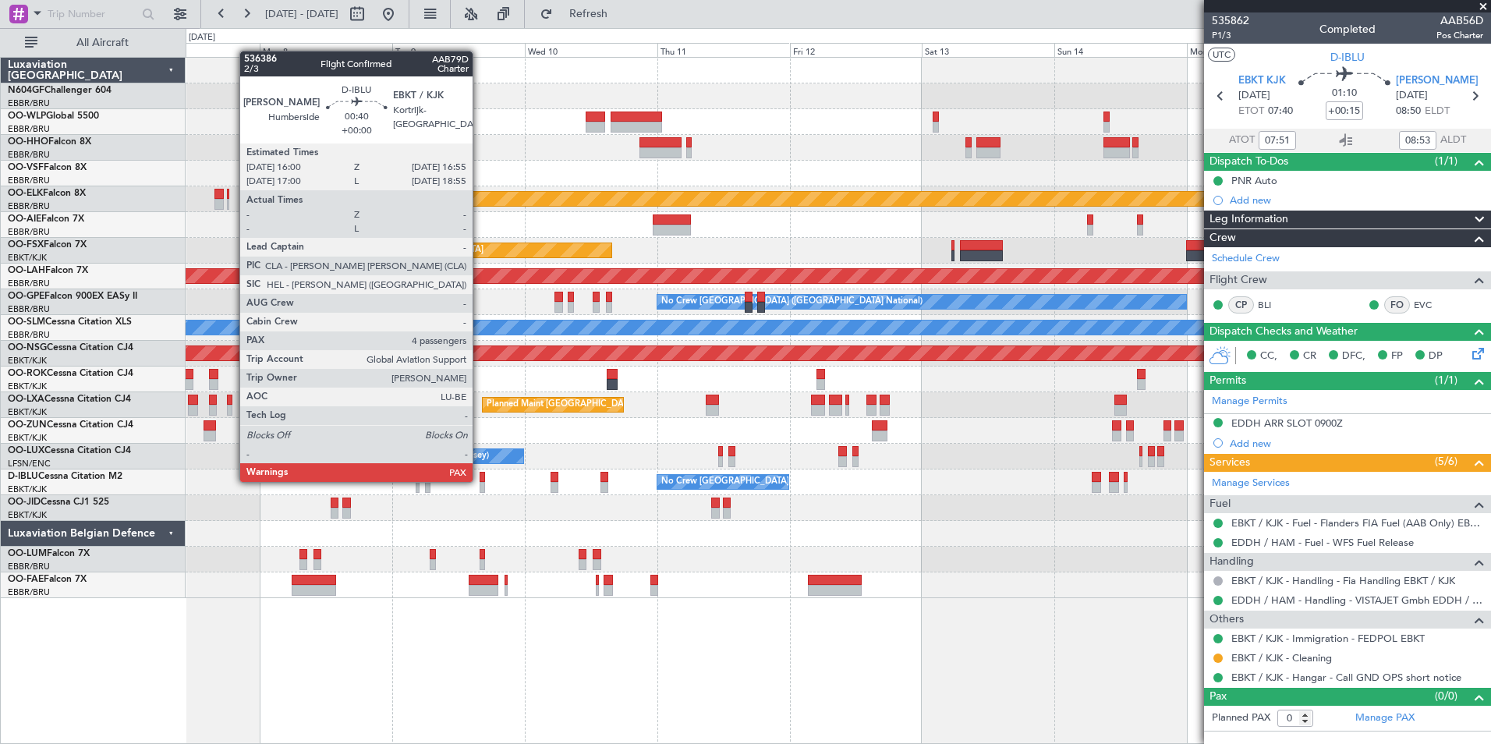
click at [479, 480] on div at bounding box center [481, 477] width 5 height 11
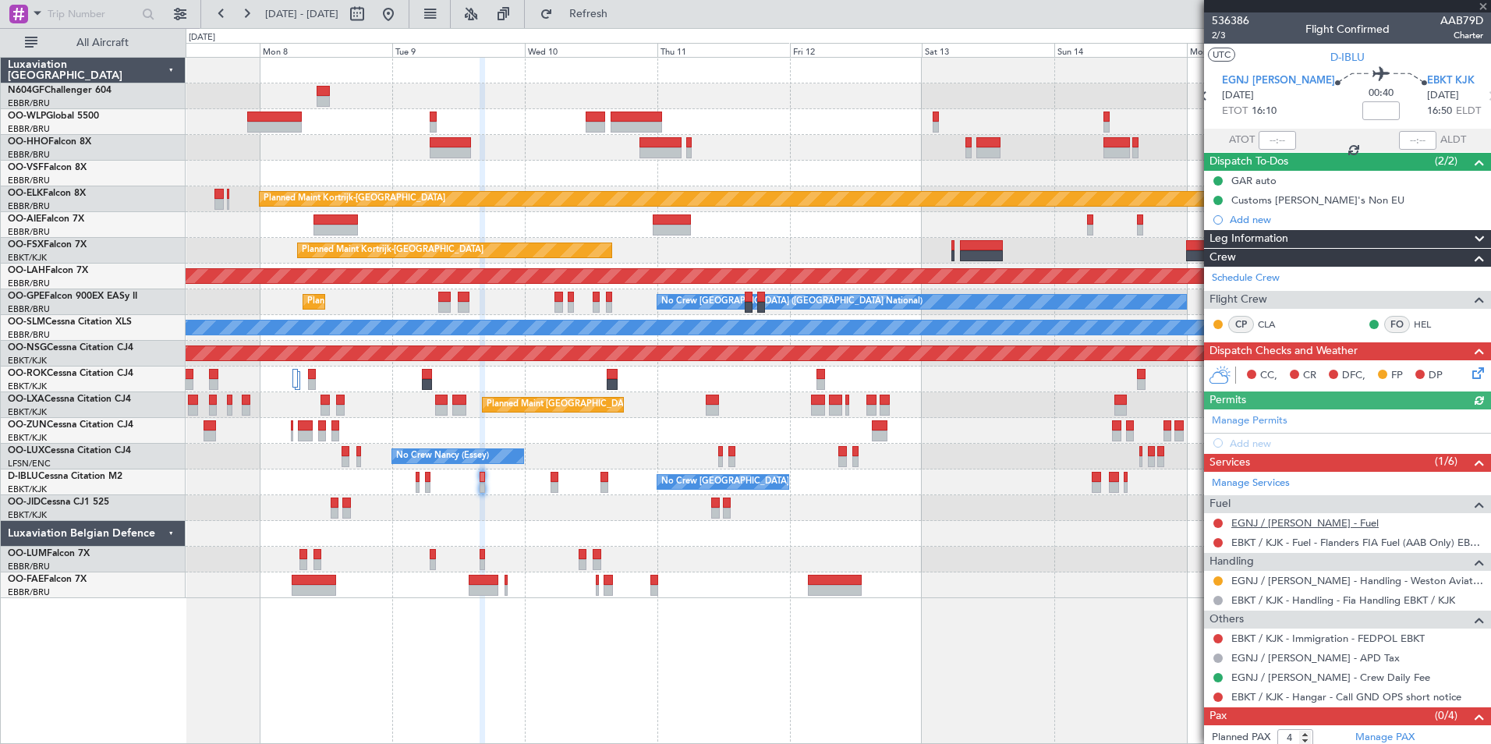
click at [1304, 526] on link "EGNJ / HUY - Fuel" at bounding box center [1304, 522] width 147 height 13
click at [607, 7] on button "Refresh" at bounding box center [580, 14] width 94 height 25
click at [1219, 695] on button at bounding box center [1217, 696] width 9 height 9
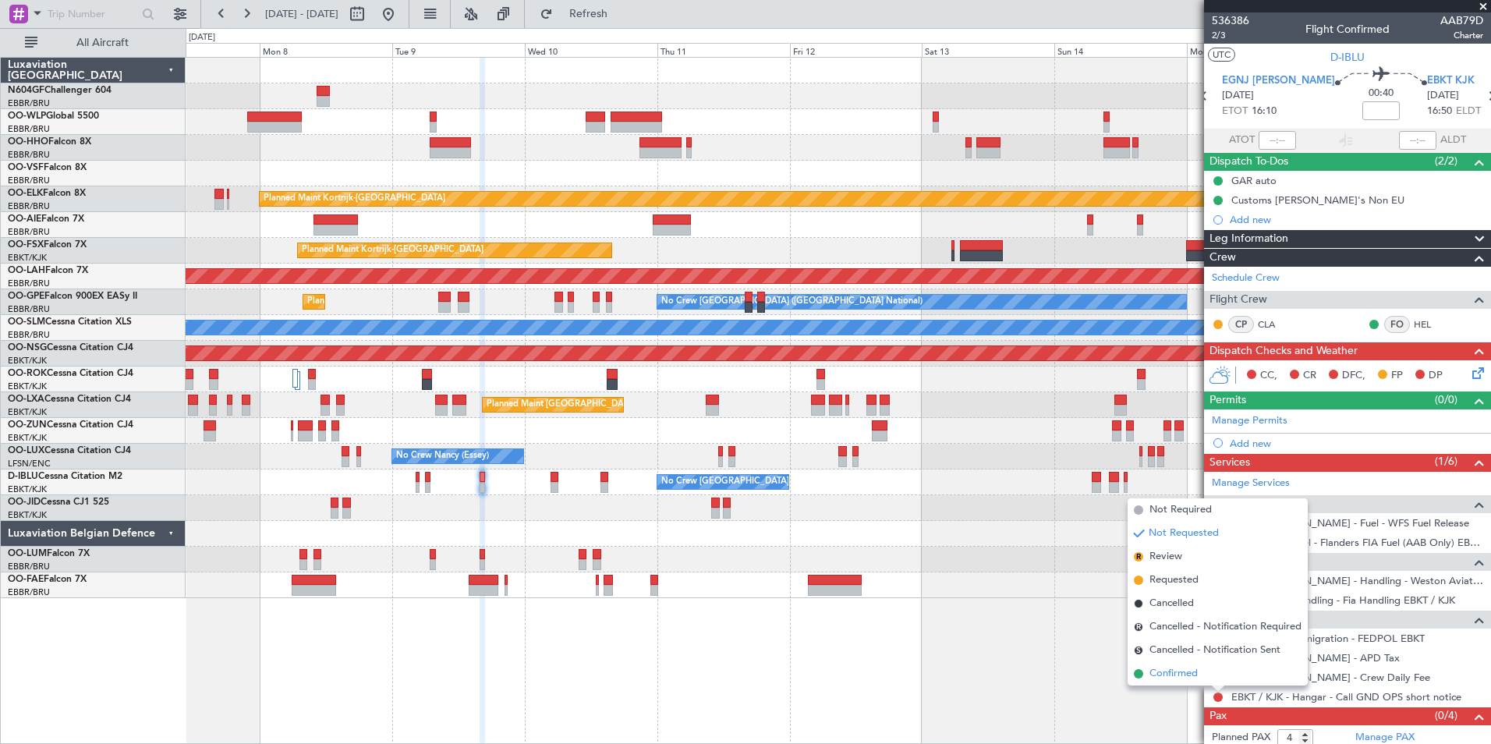
click at [1158, 670] on span "Confirmed" at bounding box center [1173, 674] width 48 height 16
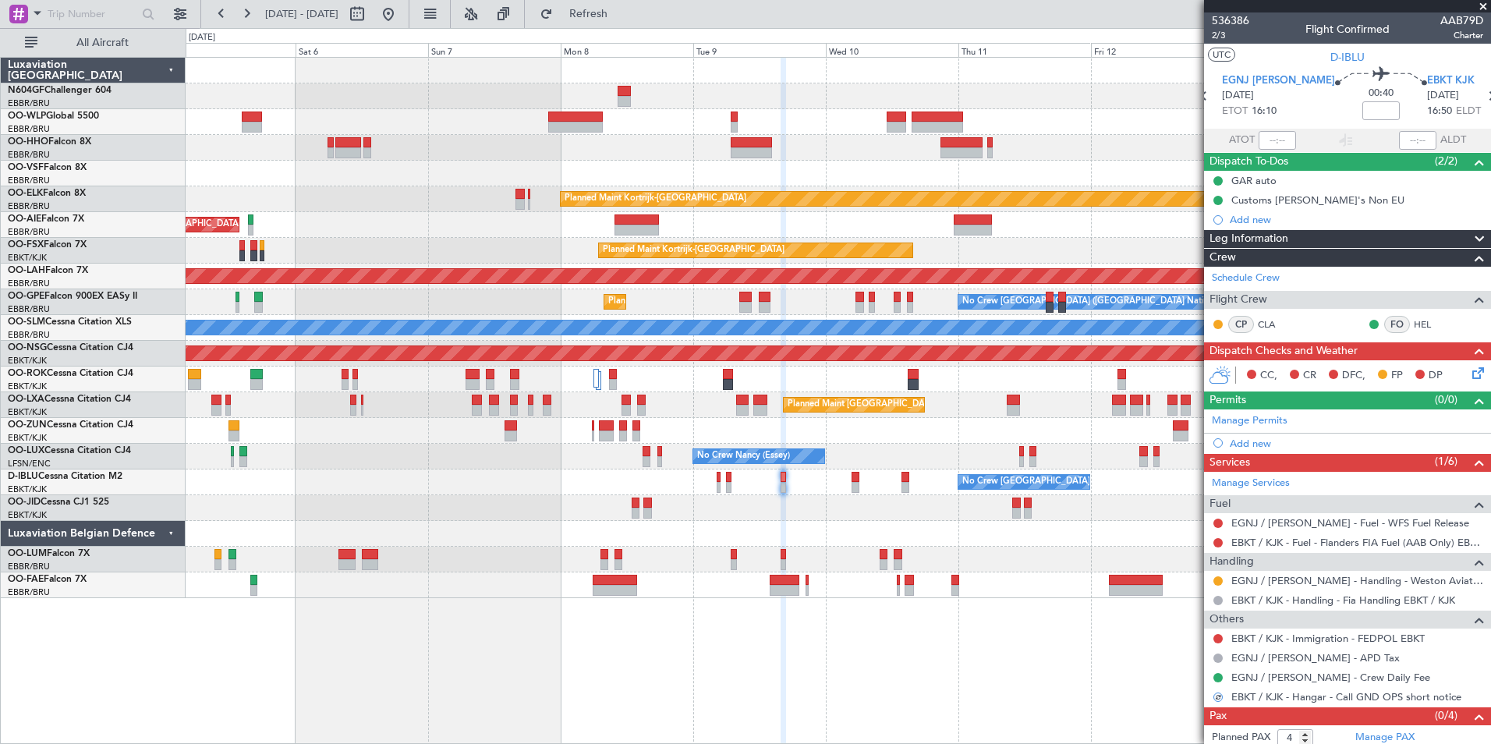
click at [876, 620] on div "Planned Maint Kortrijk-Wevelgem Unplanned Maint Brussels (Brussels National) Pl…" at bounding box center [838, 400] width 1305 height 687
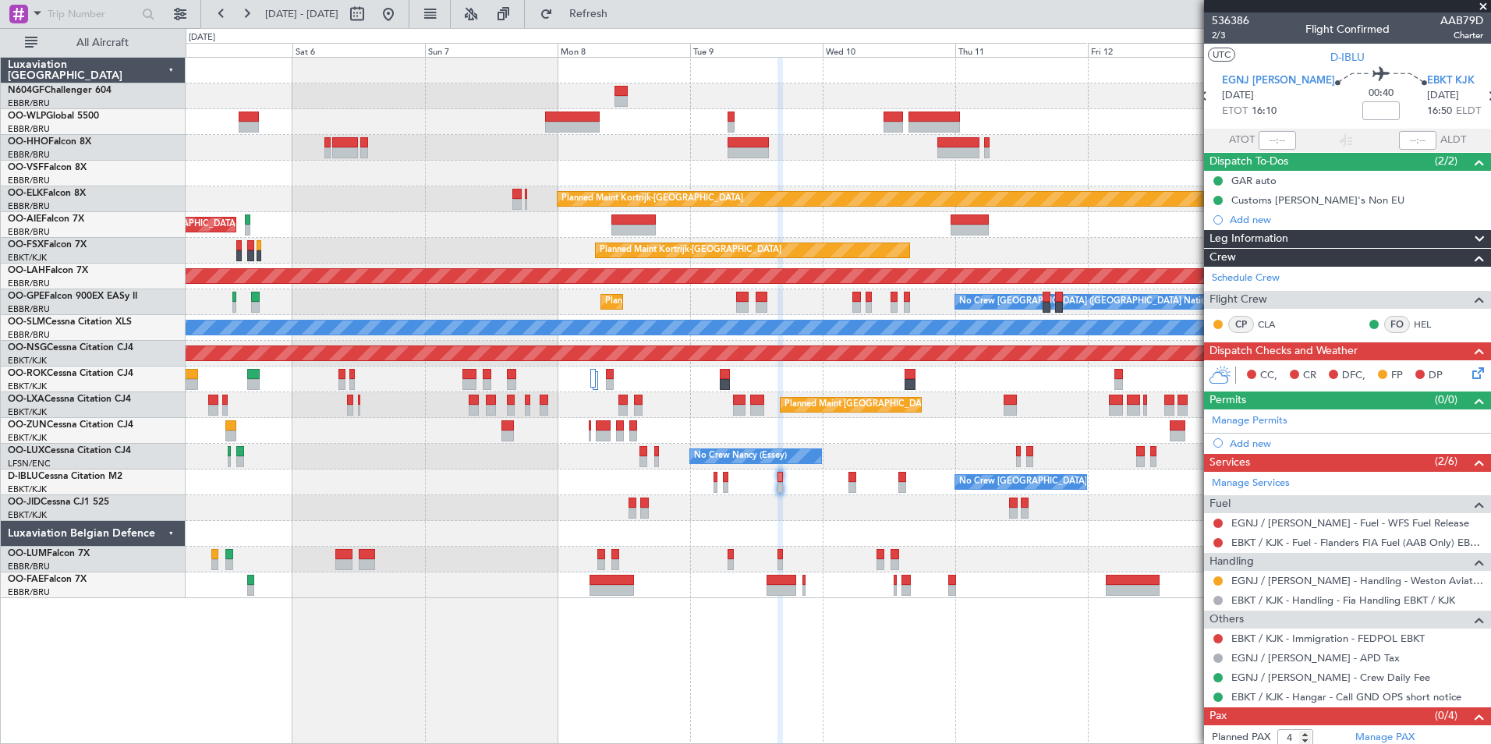
click at [713, 480] on div "No Crew [GEOGRAPHIC_DATA] ([GEOGRAPHIC_DATA] National) No Crew [GEOGRAPHIC_DATA…" at bounding box center [838, 482] width 1304 height 26
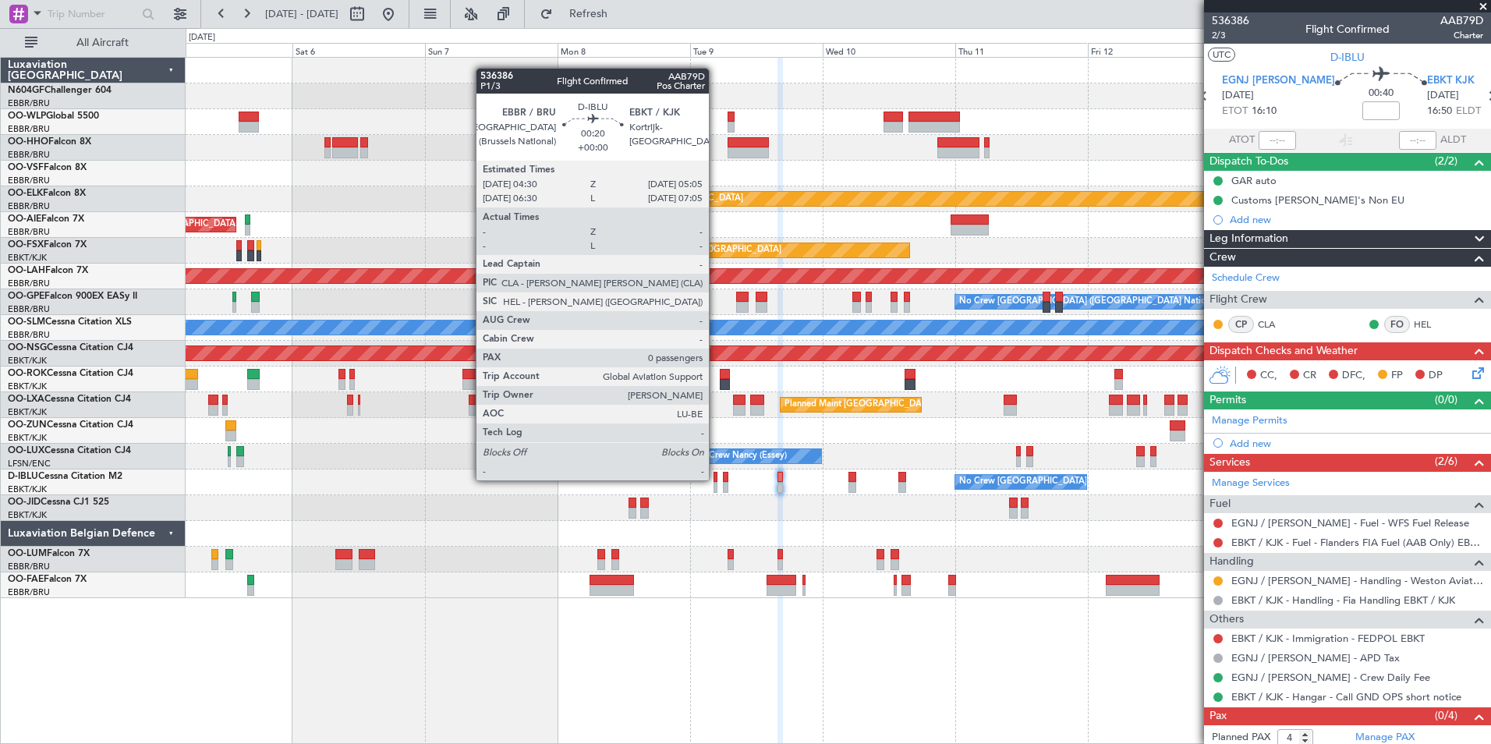
click at [716, 480] on div at bounding box center [715, 477] width 4 height 11
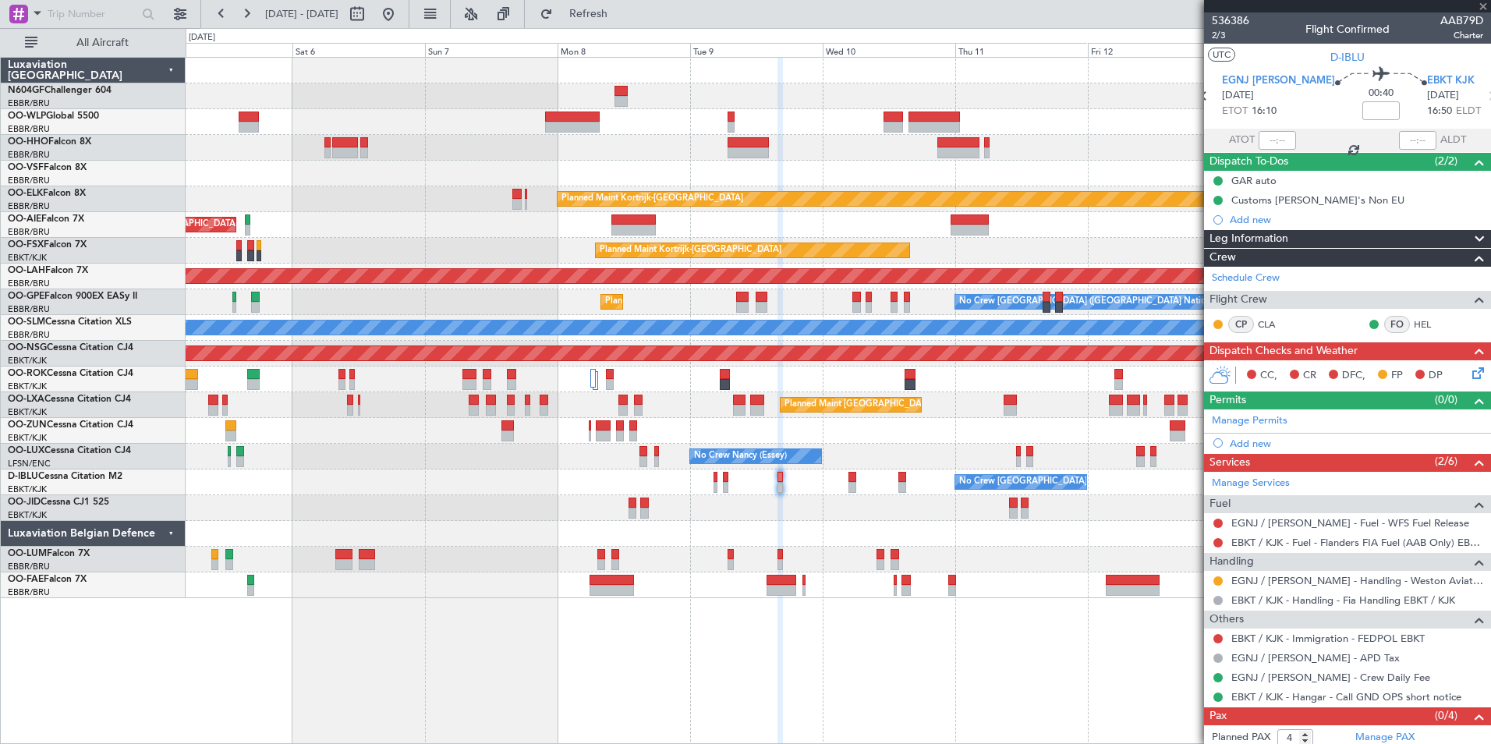
type input "0"
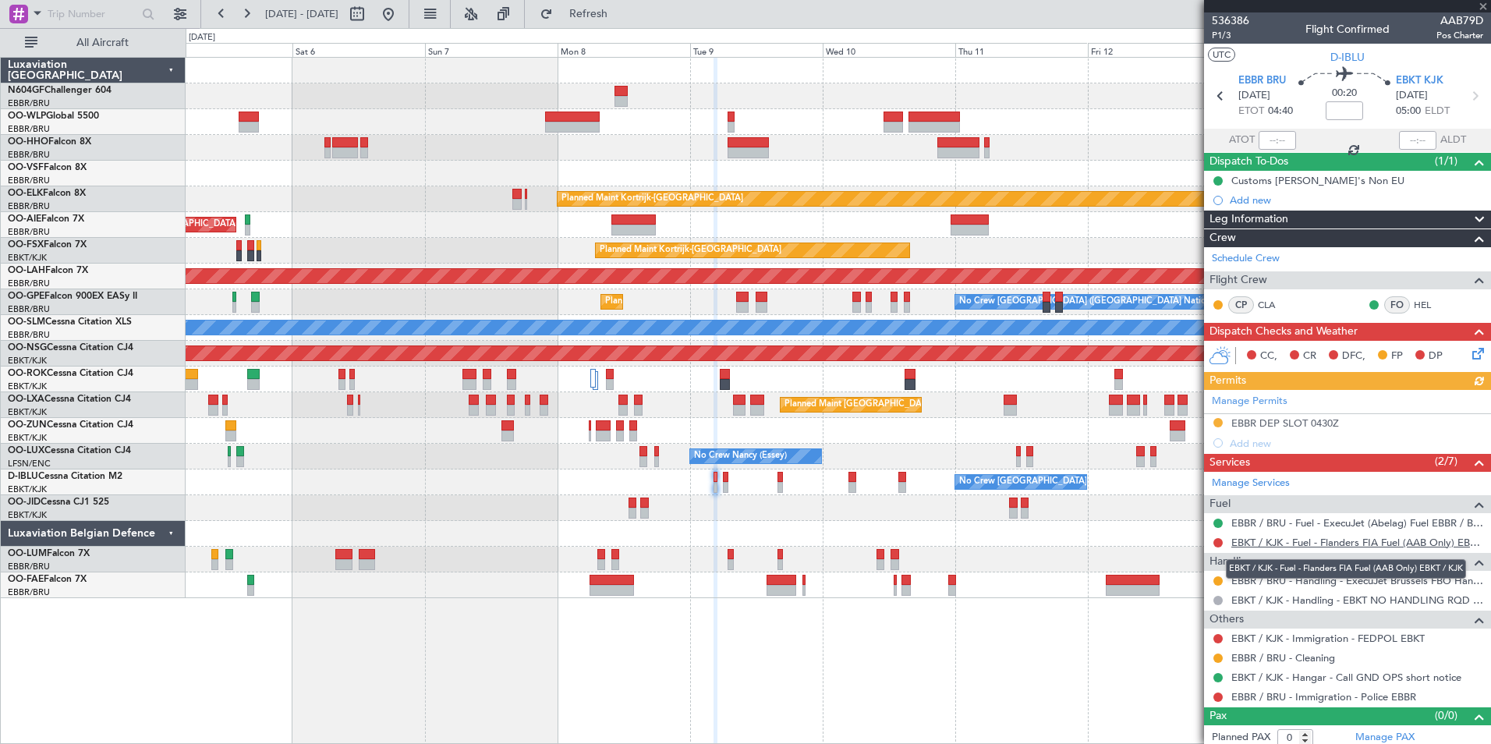
click at [1258, 540] on link "EBKT / KJK - Fuel - Flanders FIA Fuel (AAB Only) EBKT / KJK" at bounding box center [1357, 542] width 252 height 13
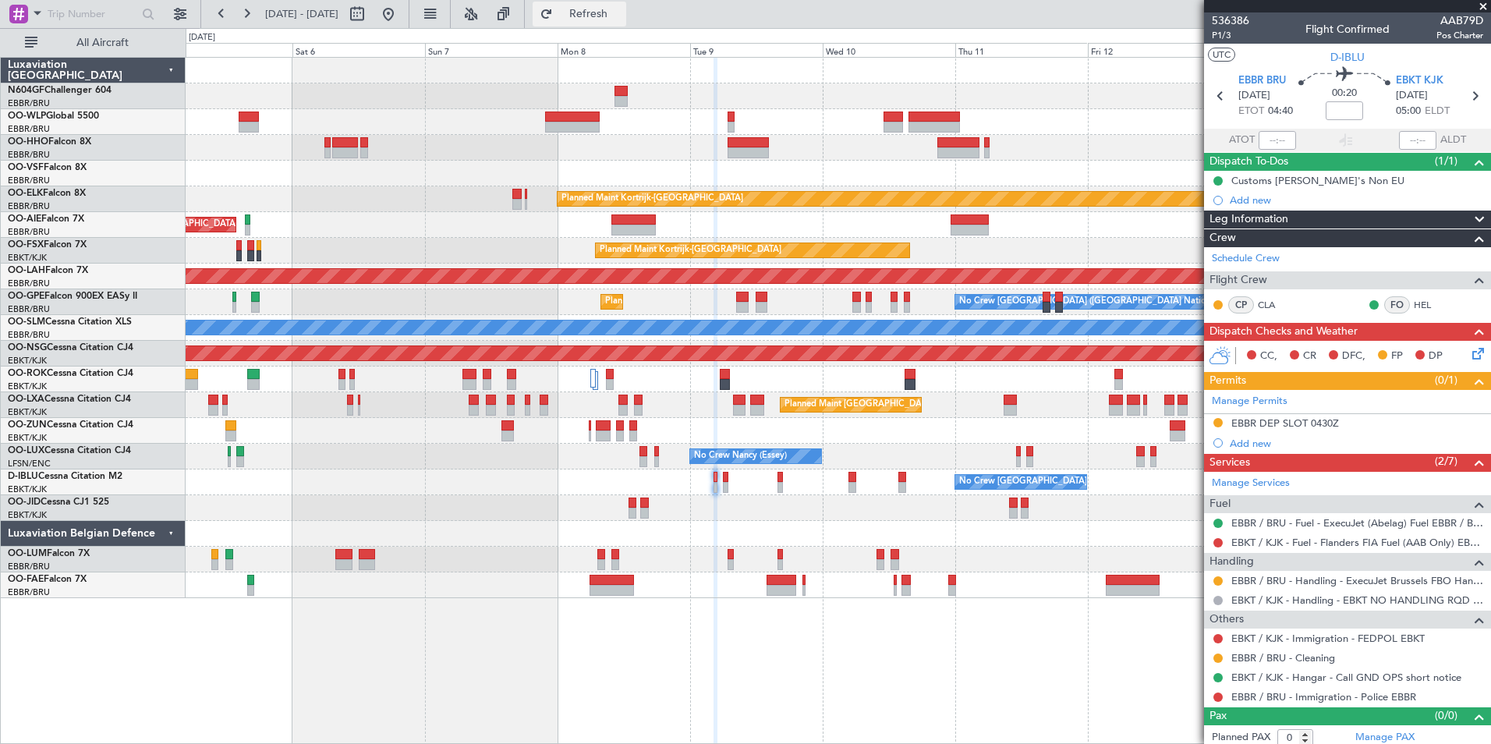
click at [604, 8] on button "Refresh" at bounding box center [580, 14] width 94 height 25
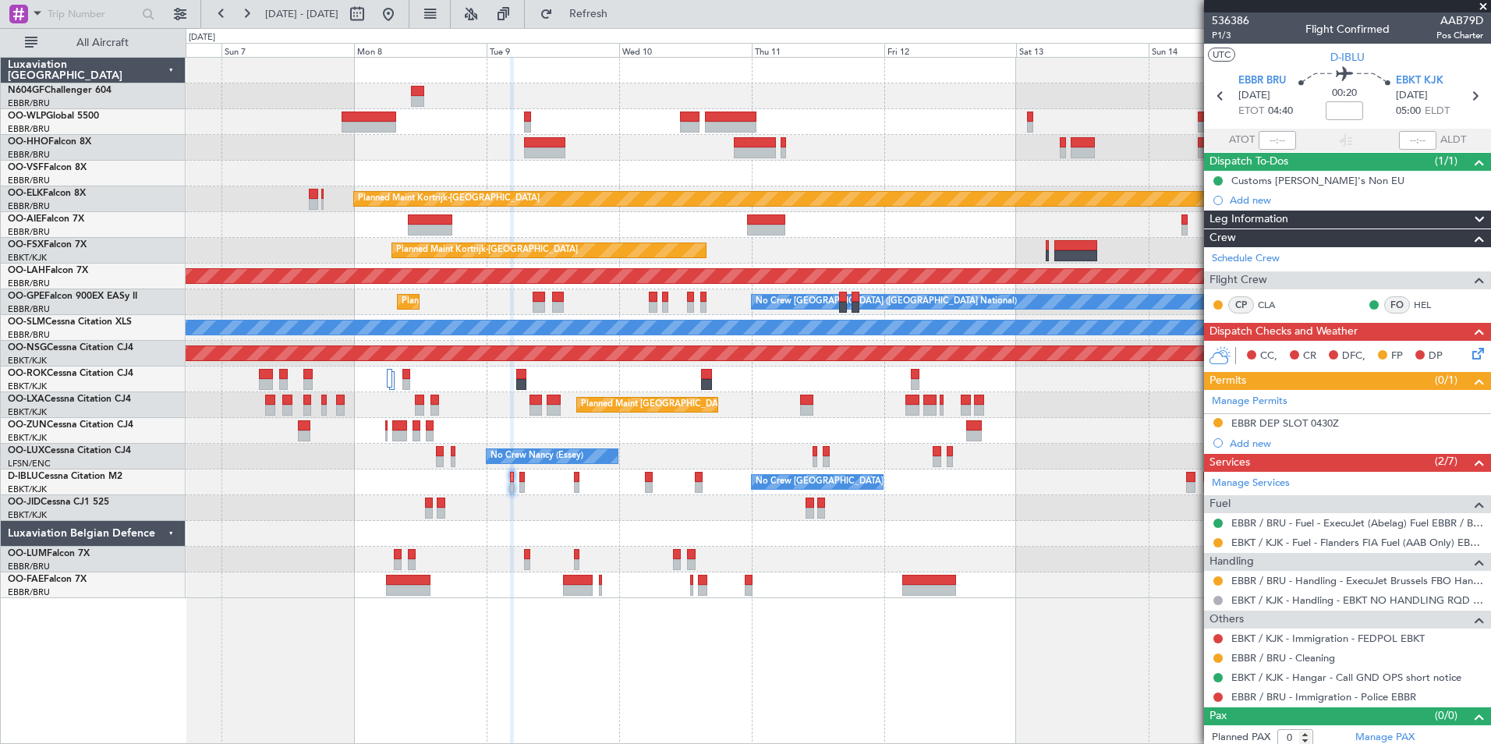
click at [835, 548] on div "Owner Melsbroek Air Base" at bounding box center [838, 560] width 1304 height 26
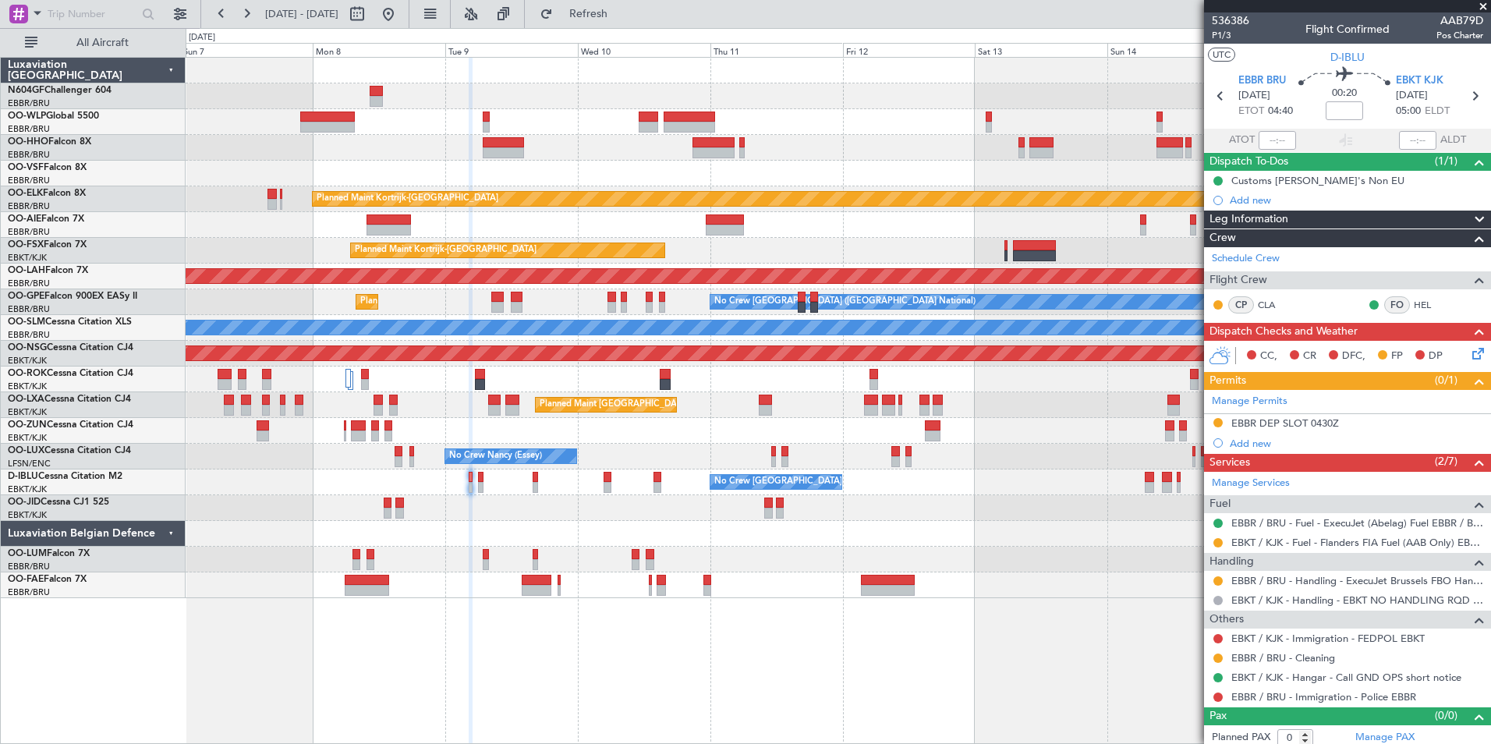
click at [866, 544] on div at bounding box center [838, 534] width 1304 height 26
click at [777, 587] on div at bounding box center [838, 585] width 1304 height 26
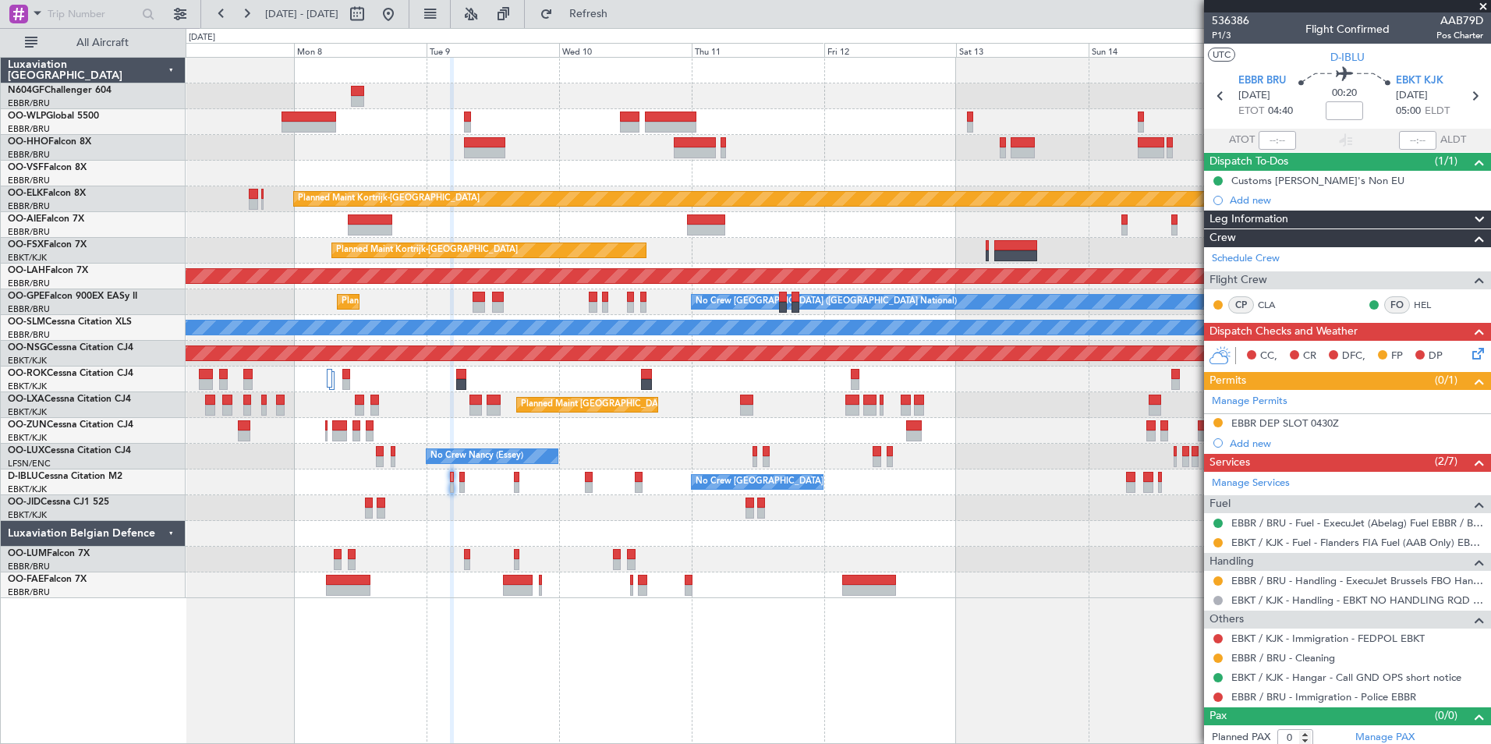
click at [753, 554] on div at bounding box center [838, 560] width 1304 height 26
click at [1479, 8] on span at bounding box center [1483, 7] width 16 height 14
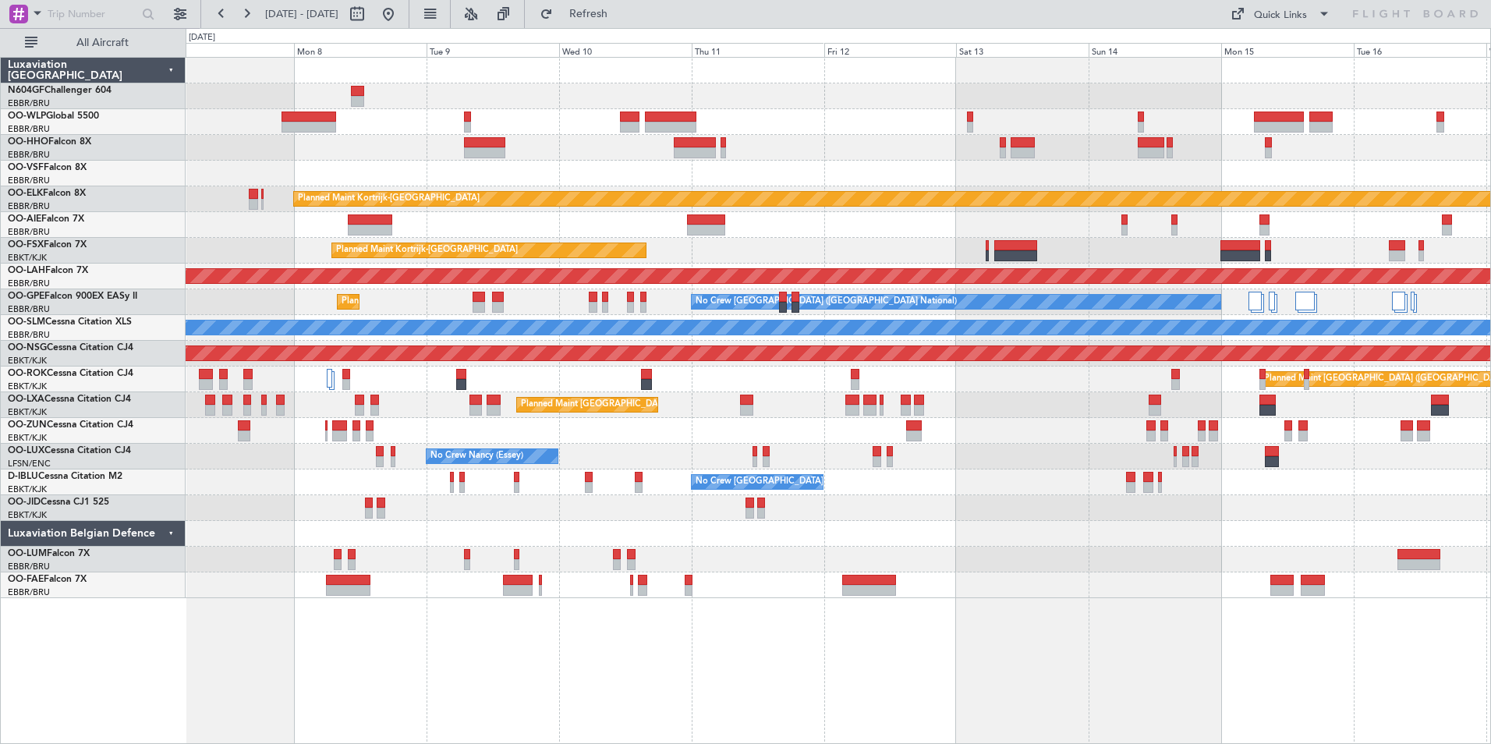
click at [1035, 119] on div "Planned Maint Kortrijk-Wevelgem Unplanned Maint Brussels (Brussels National) Pl…" at bounding box center [838, 328] width 1304 height 540
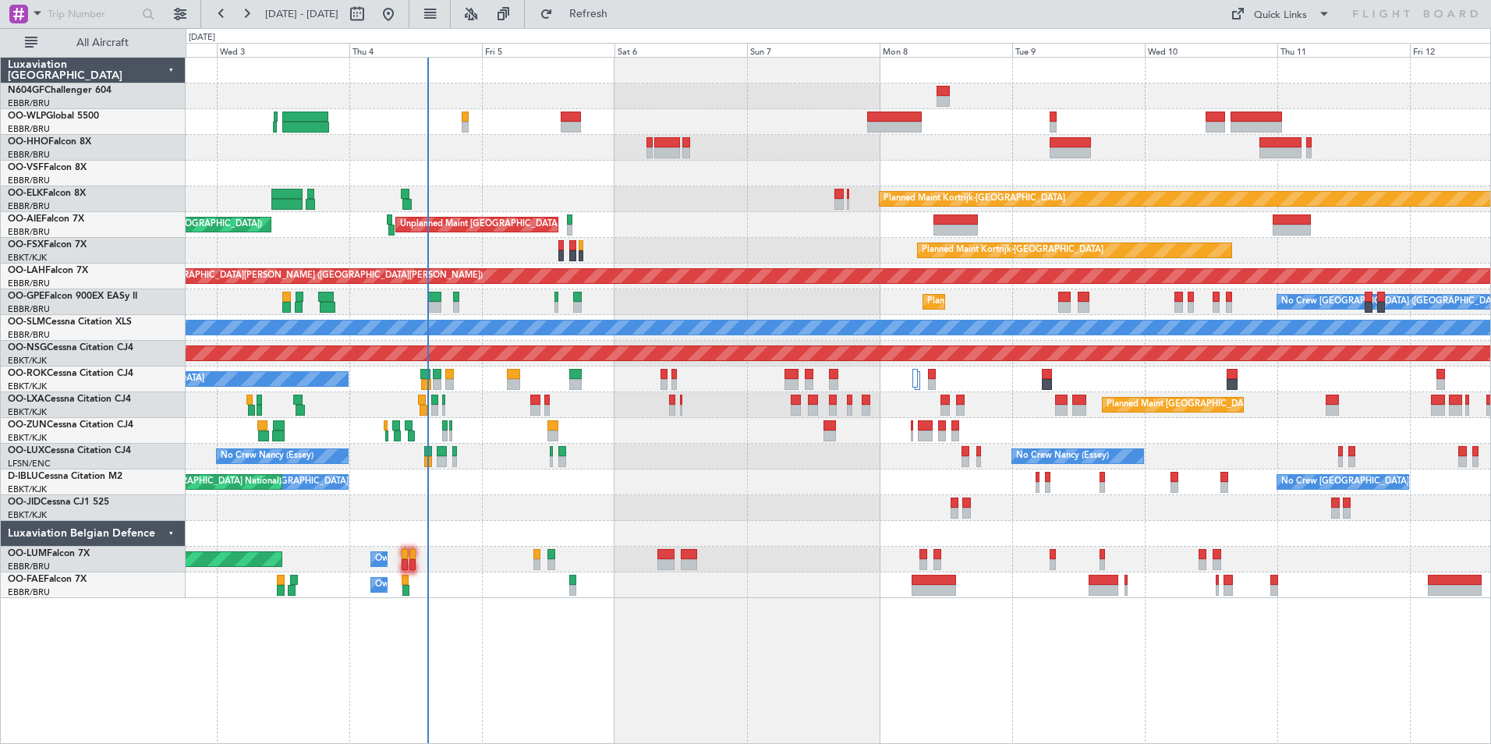
click at [1074, 125] on div at bounding box center [838, 122] width 1304 height 26
click at [855, 156] on div at bounding box center [838, 148] width 1304 height 26
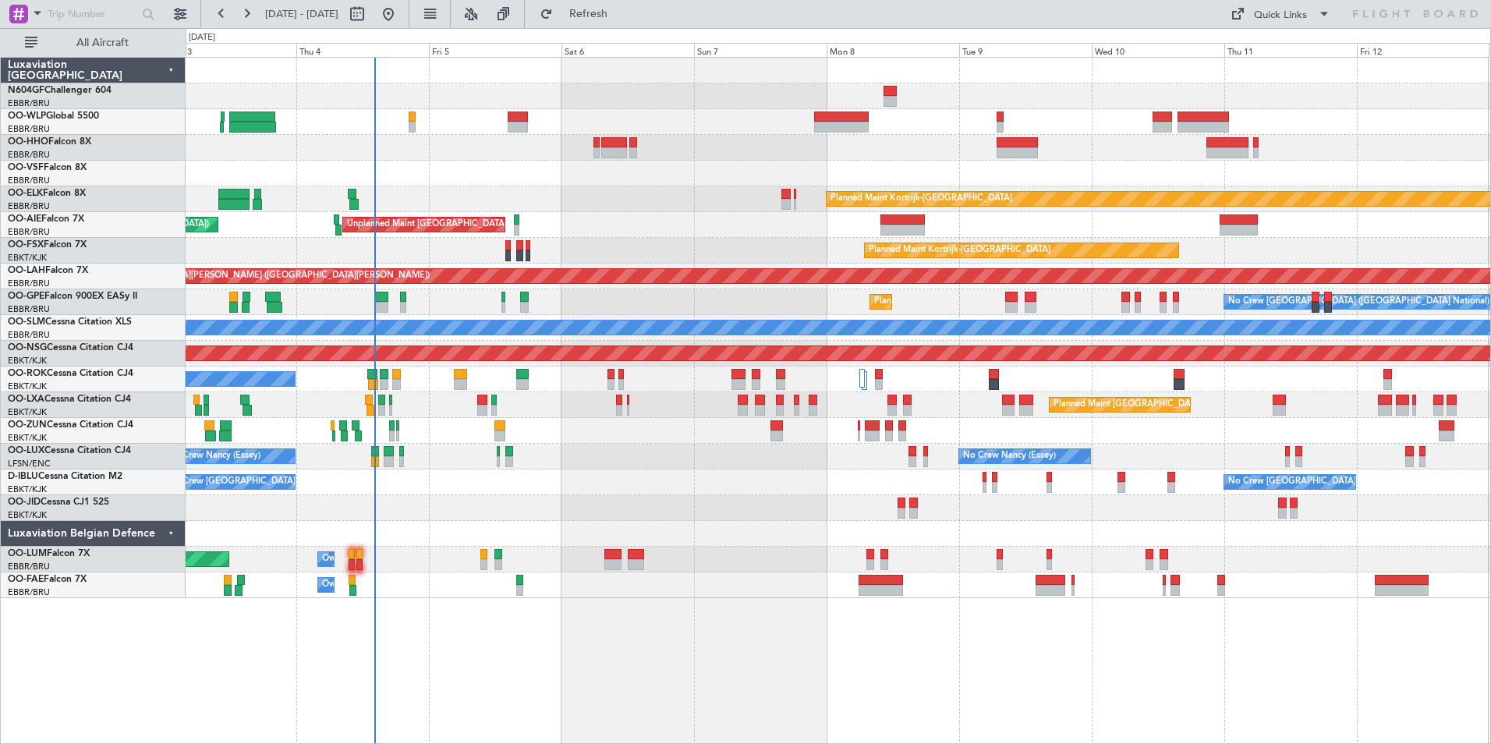
click at [607, 181] on div at bounding box center [838, 174] width 1304 height 26
click at [681, 121] on div at bounding box center [838, 122] width 1304 height 26
click at [485, 503] on div "Planned Maint Kortrijk-[GEOGRAPHIC_DATA] Unplanned Maint [GEOGRAPHIC_DATA] ([GE…" at bounding box center [838, 328] width 1304 height 540
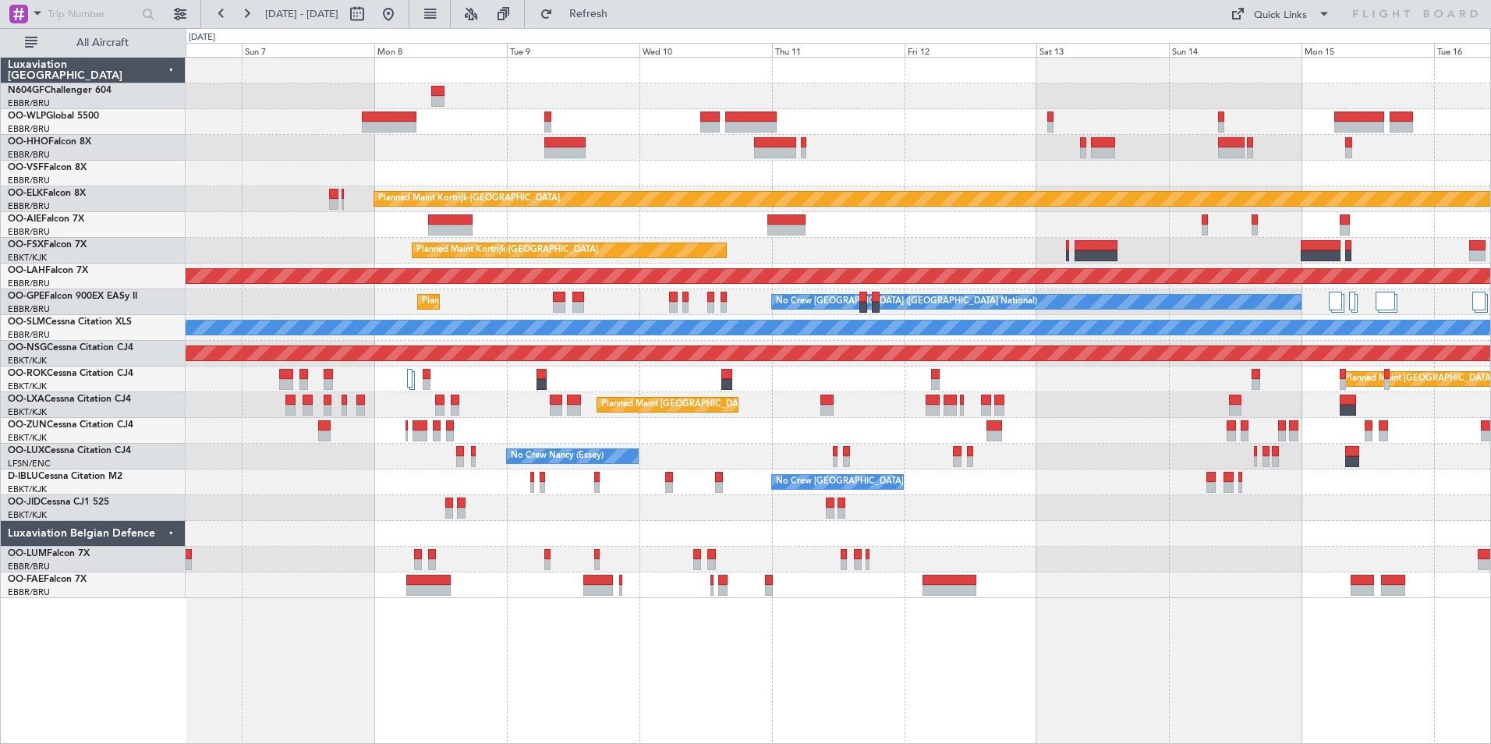
click at [466, 525] on div "Planned Maint Kortrijk-[GEOGRAPHIC_DATA] Unplanned Maint [GEOGRAPHIC_DATA] ([GE…" at bounding box center [838, 328] width 1304 height 540
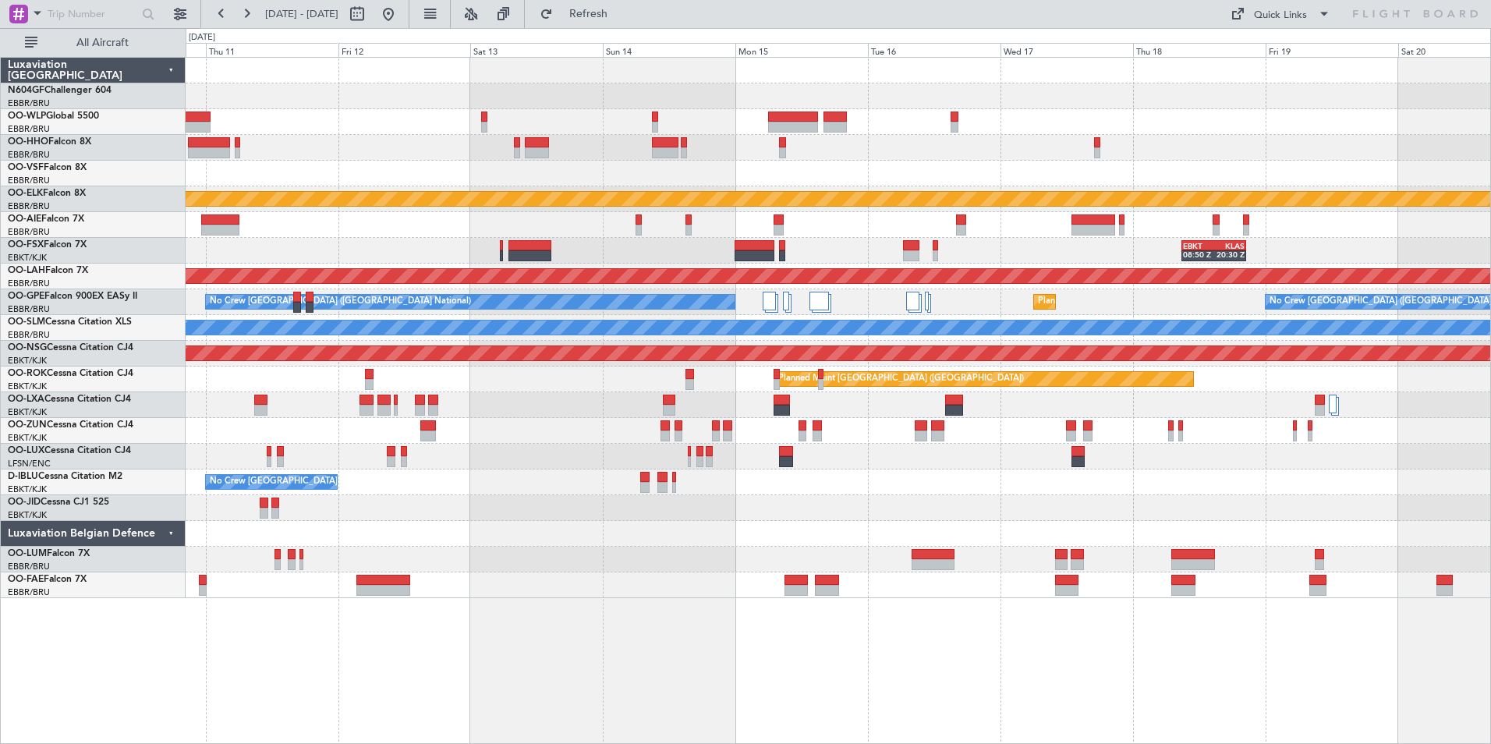
click at [850, 525] on div at bounding box center [838, 534] width 1304 height 26
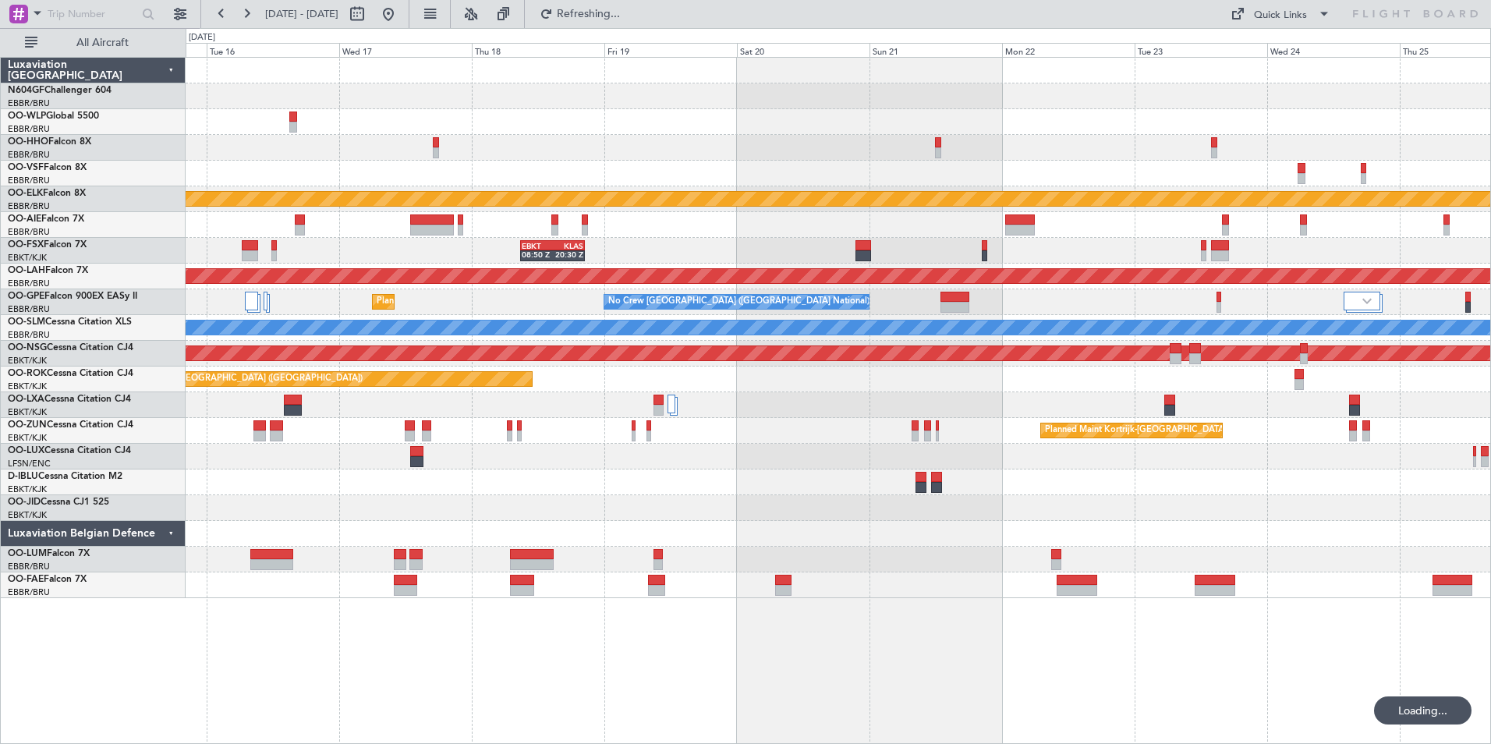
click at [724, 493] on div "A/C Unavailable [GEOGRAPHIC_DATA] ([GEOGRAPHIC_DATA] National)" at bounding box center [838, 482] width 1304 height 26
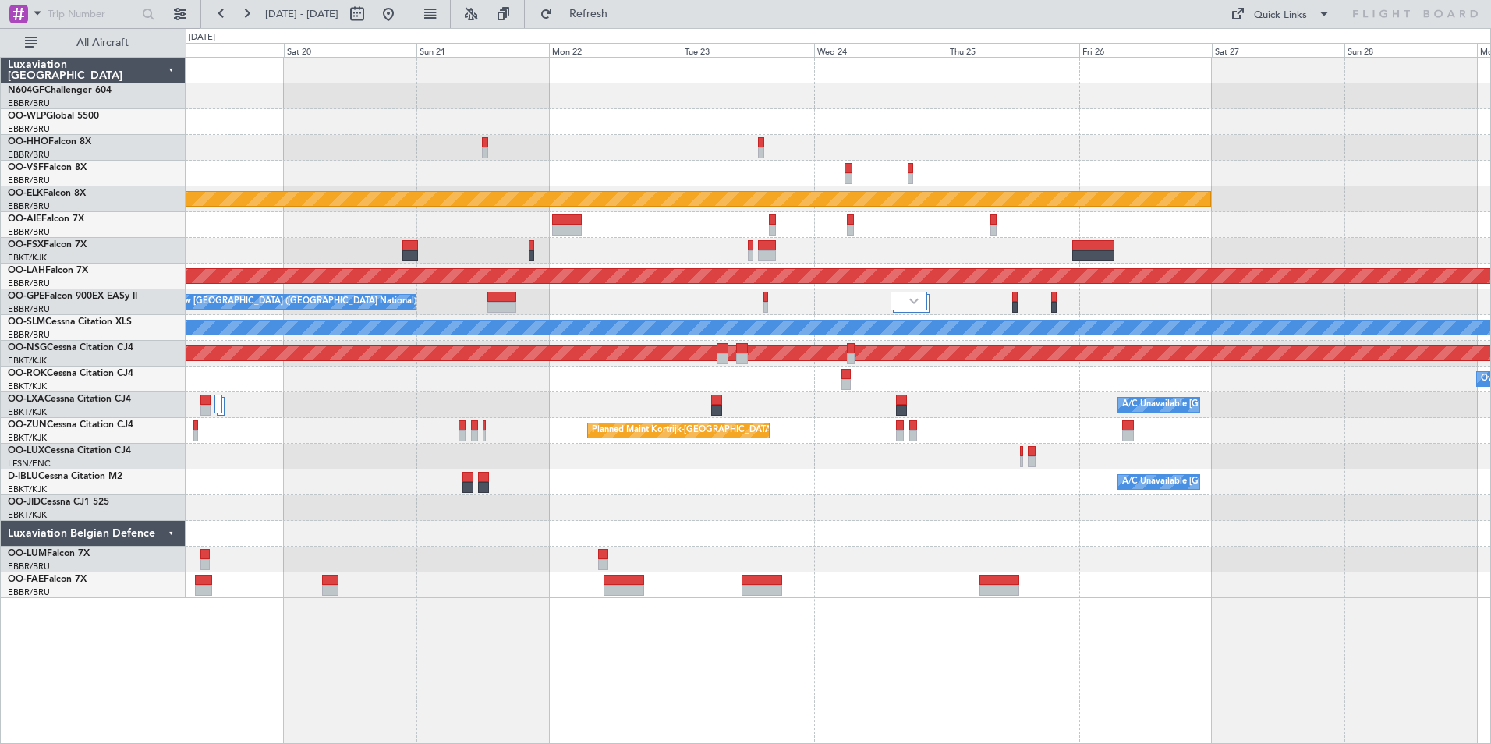
click at [621, 498] on div at bounding box center [838, 508] width 1304 height 26
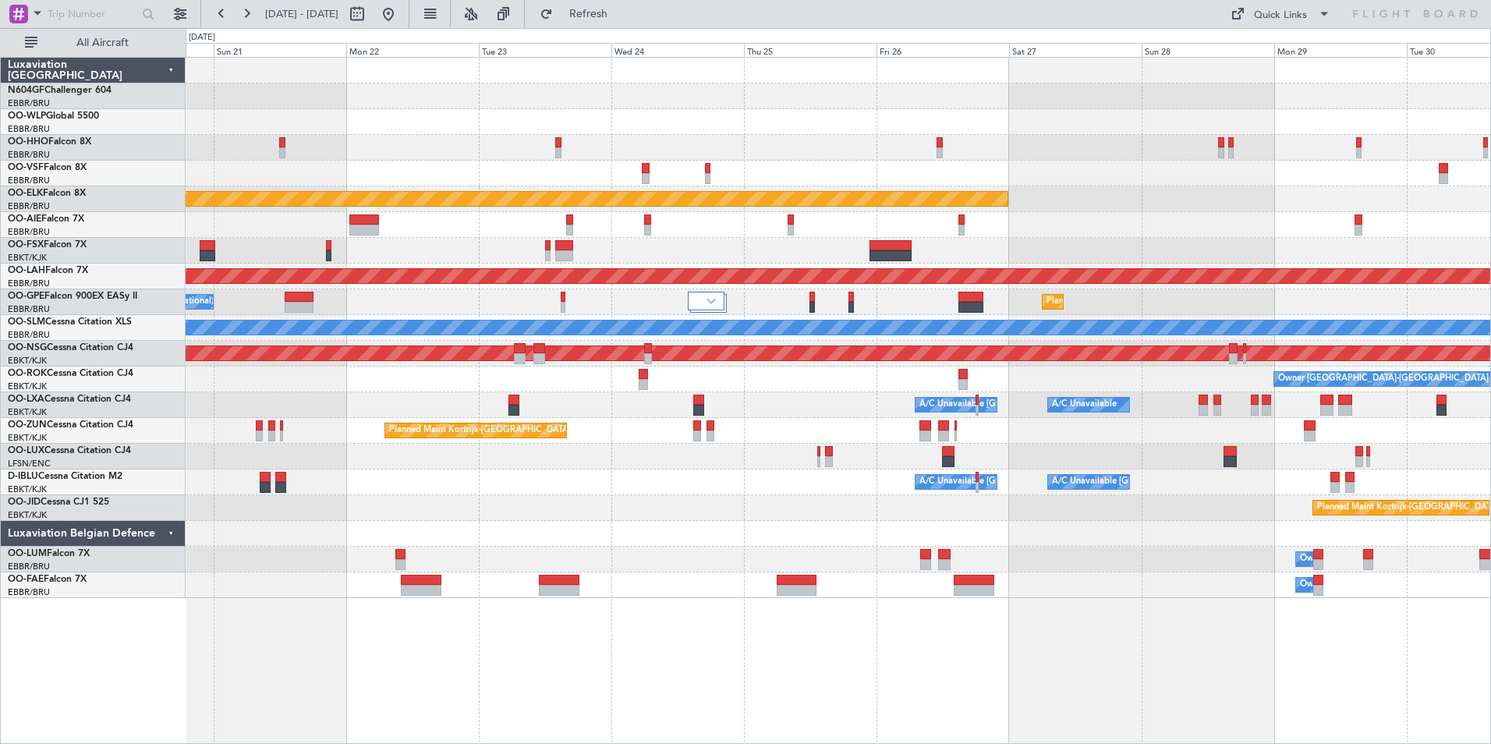
click at [731, 500] on div "Planned Maint Kortrijk-[GEOGRAPHIC_DATA]" at bounding box center [838, 508] width 1304 height 26
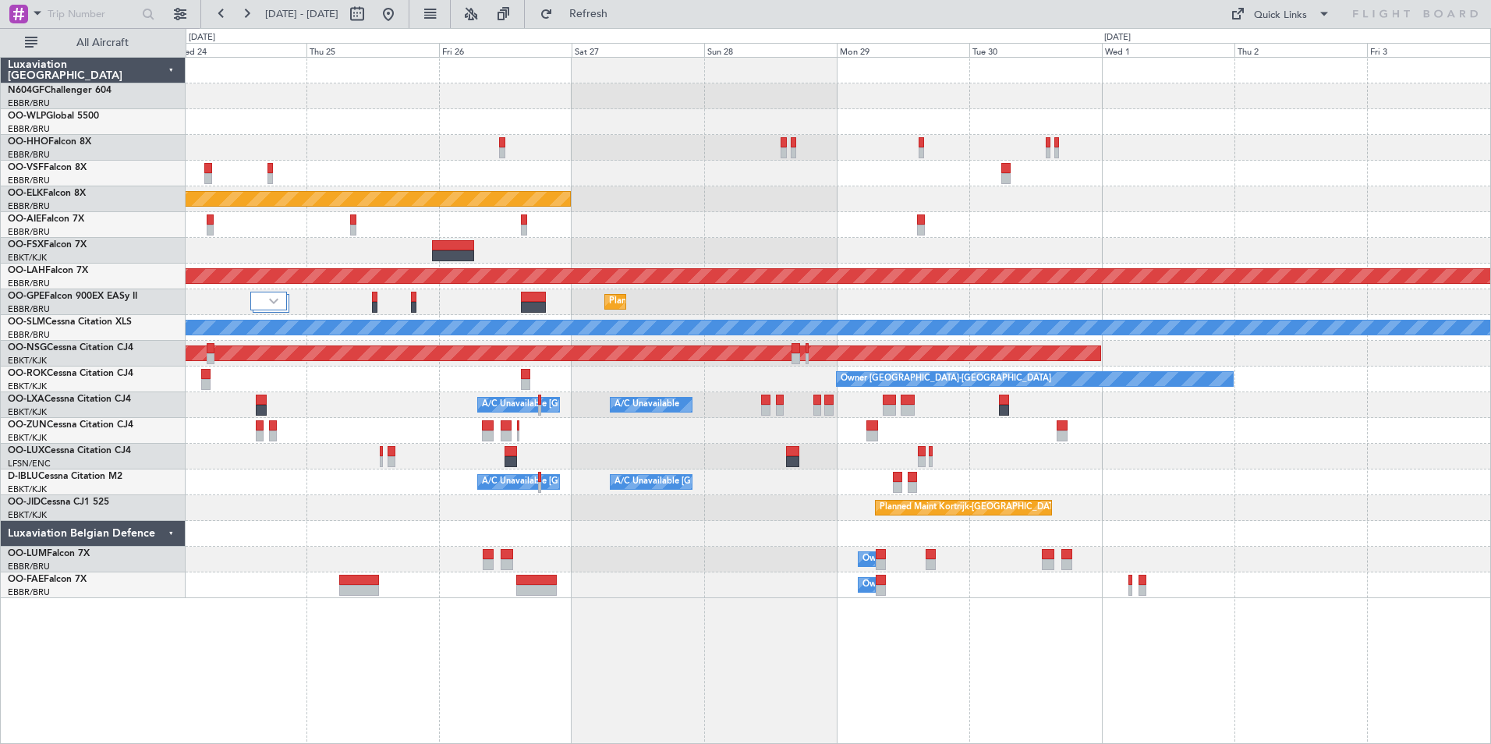
click at [696, 497] on div "Planned Maint Kortrijk-[GEOGRAPHIC_DATA]" at bounding box center [838, 508] width 1304 height 26
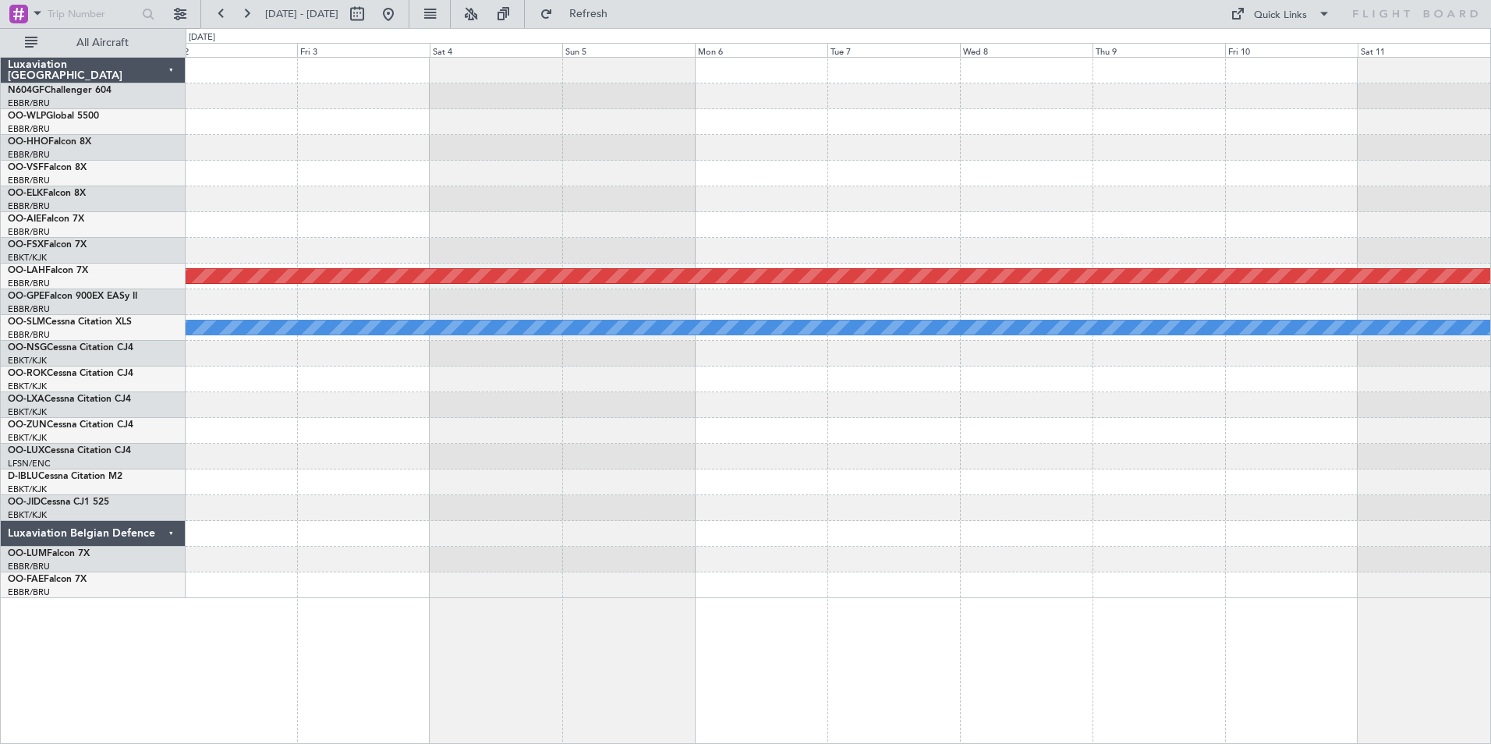
click at [788, 491] on div "Planned Maint [PERSON_NAME]-[GEOGRAPHIC_DATA][PERSON_NAME] ([GEOGRAPHIC_DATA][P…" at bounding box center [838, 328] width 1304 height 540
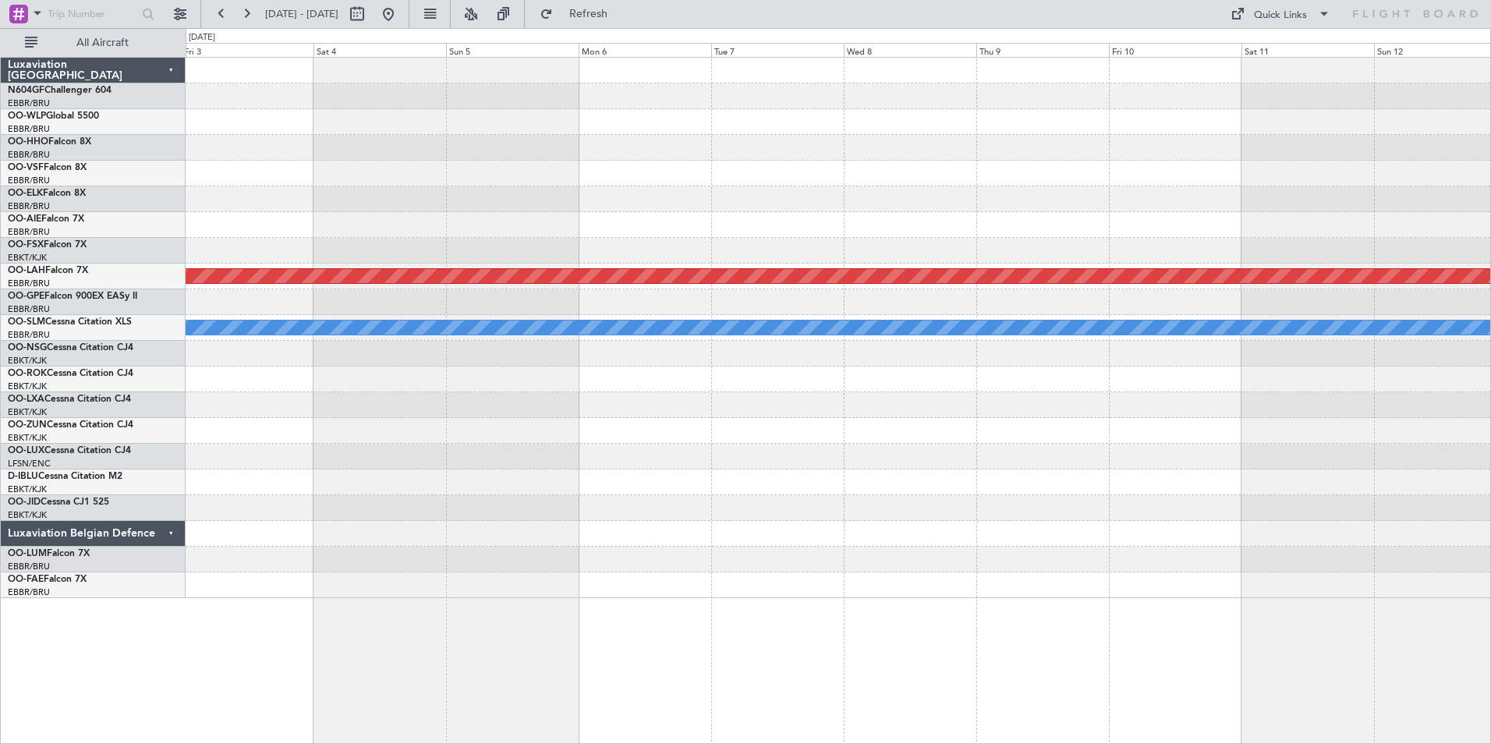
click at [590, 494] on div at bounding box center [838, 482] width 1304 height 26
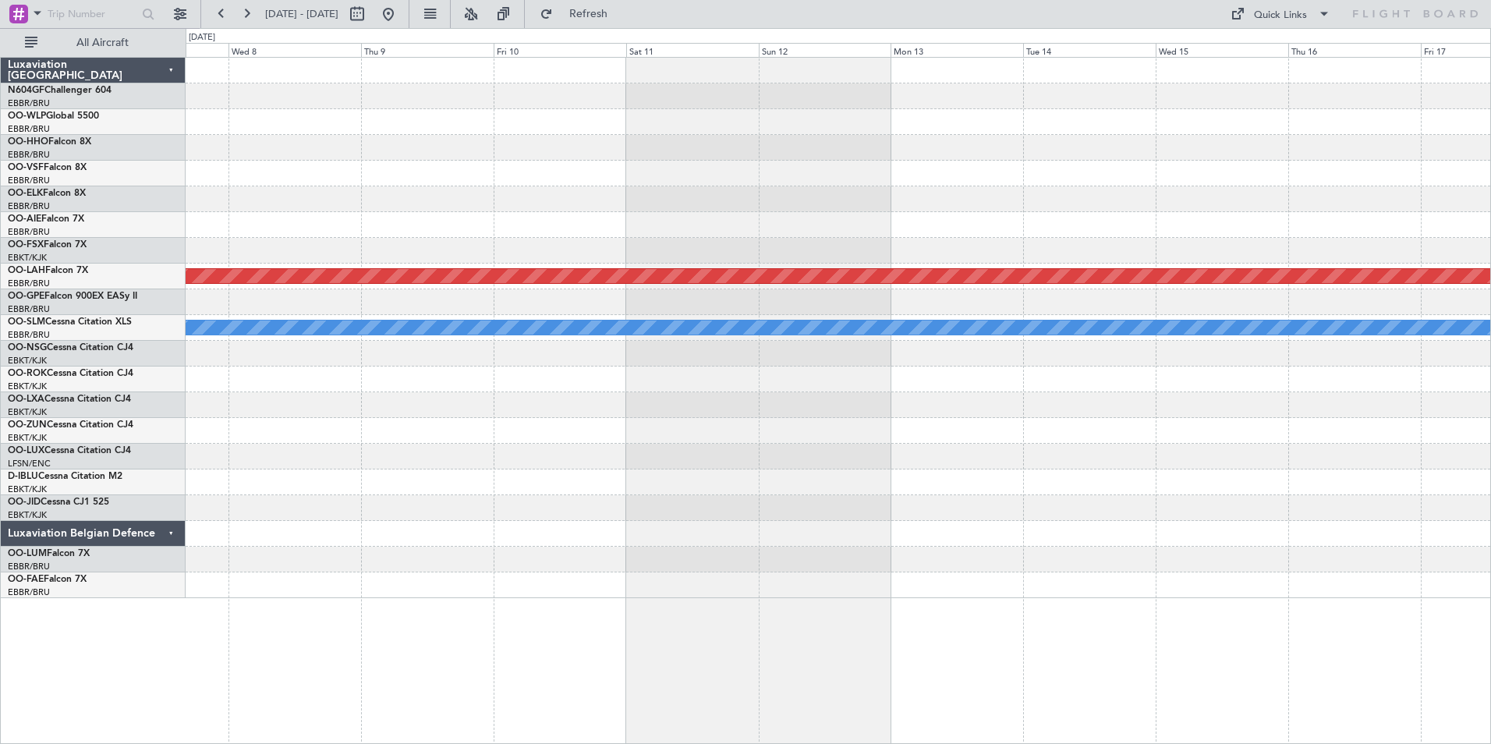
click at [517, 518] on div at bounding box center [838, 508] width 1304 height 26
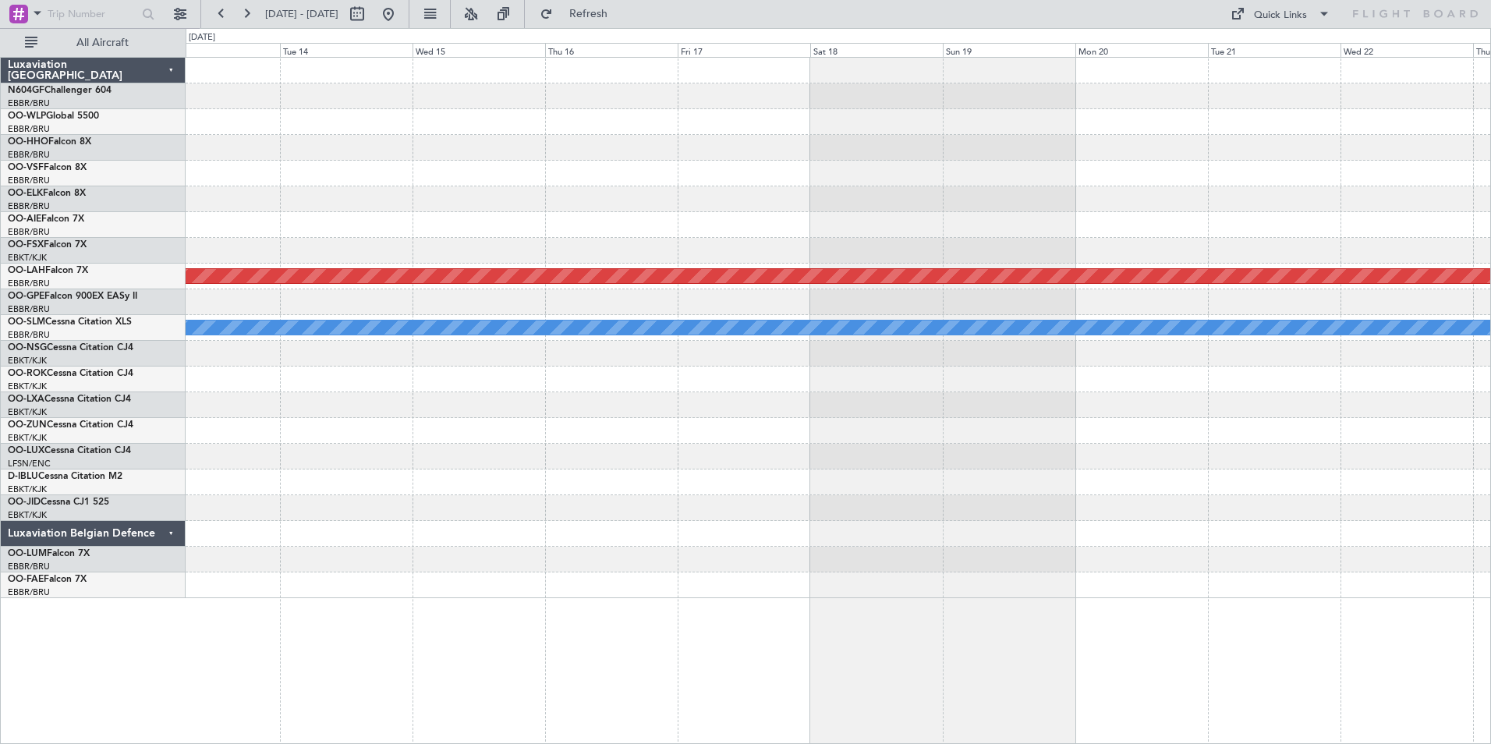
click at [702, 508] on div "Planned Maint [PERSON_NAME]-[GEOGRAPHIC_DATA][PERSON_NAME] ([GEOGRAPHIC_DATA][P…" at bounding box center [838, 328] width 1304 height 540
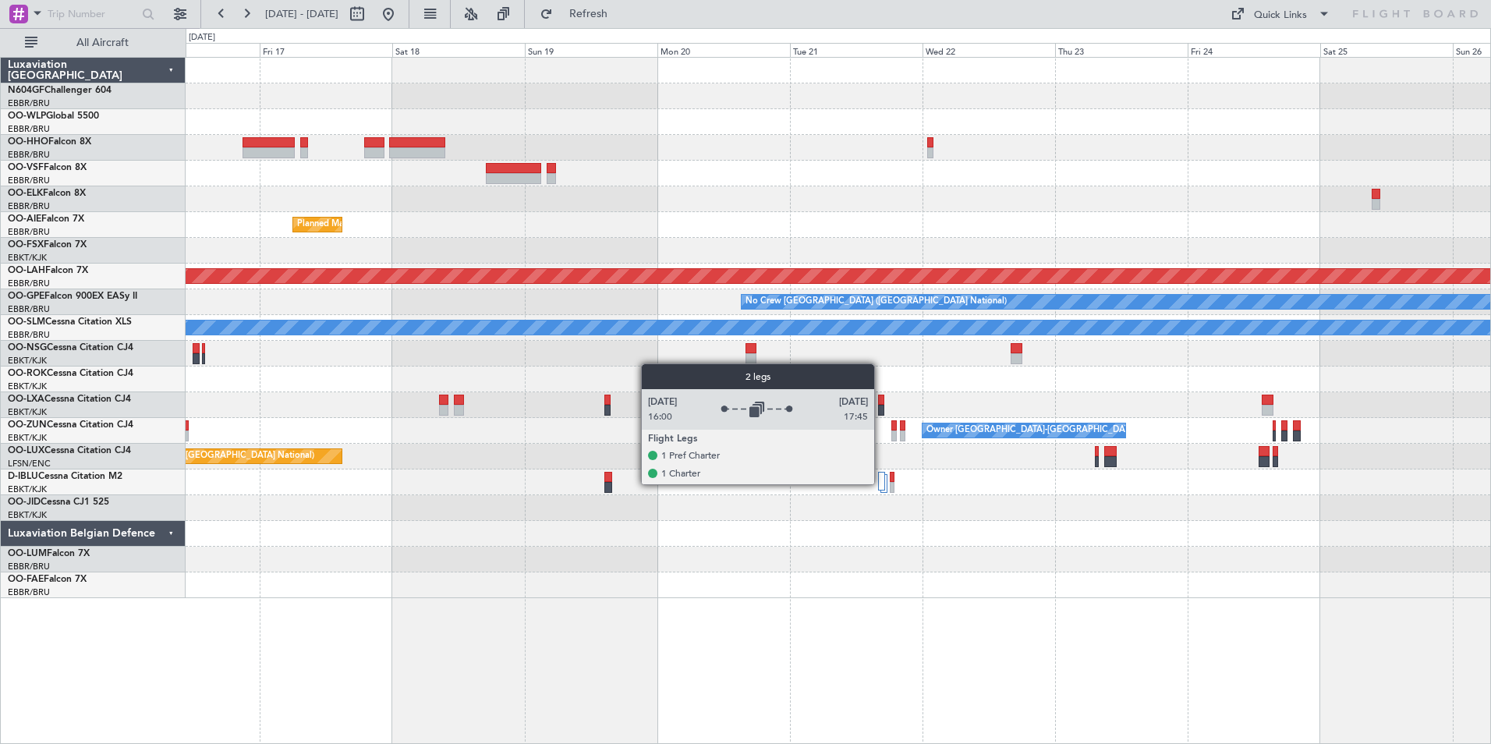
click at [881, 483] on div at bounding box center [882, 481] width 8 height 19
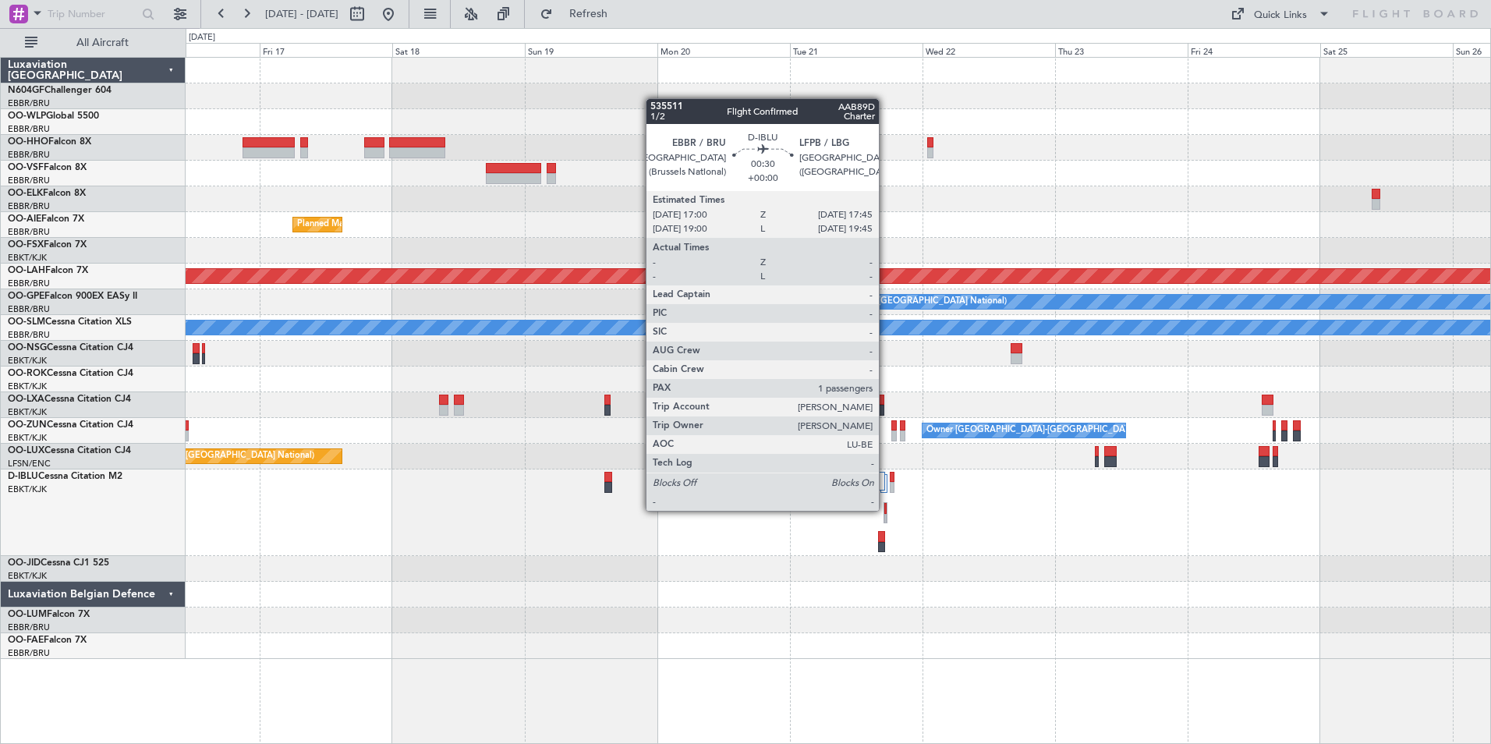
click at [886, 511] on div at bounding box center [885, 508] width 3 height 11
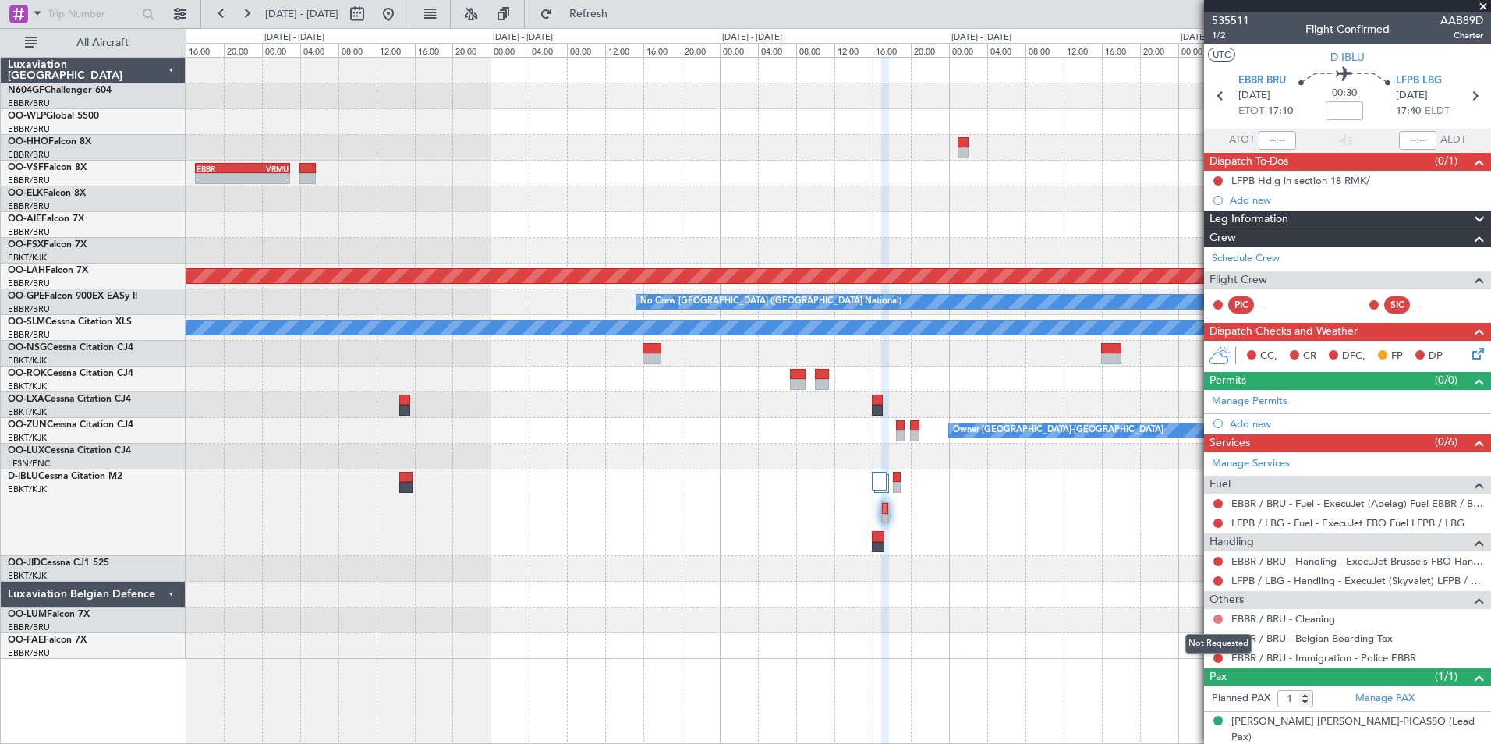
click at [1219, 617] on button at bounding box center [1217, 618] width 9 height 9
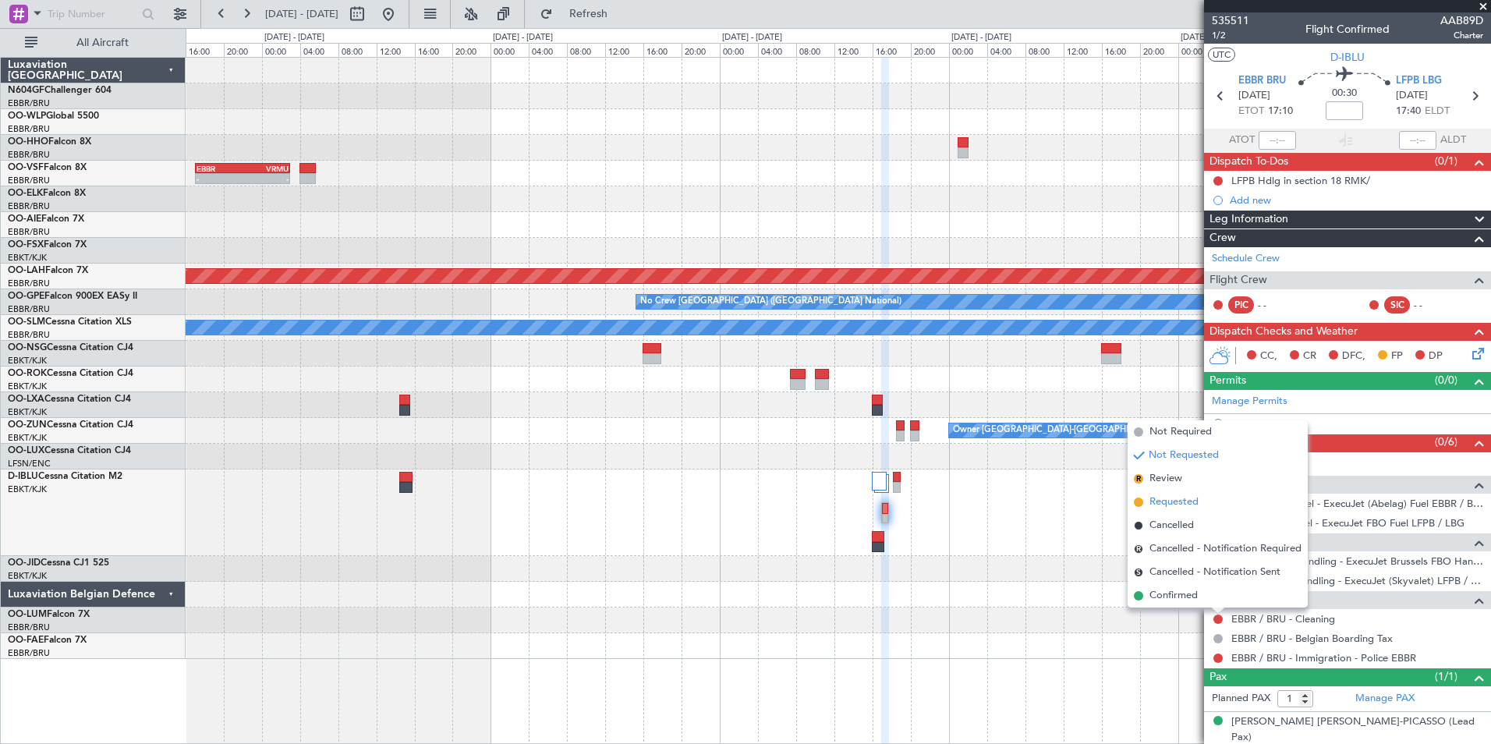
click at [1166, 494] on span "Requested" at bounding box center [1173, 502] width 49 height 16
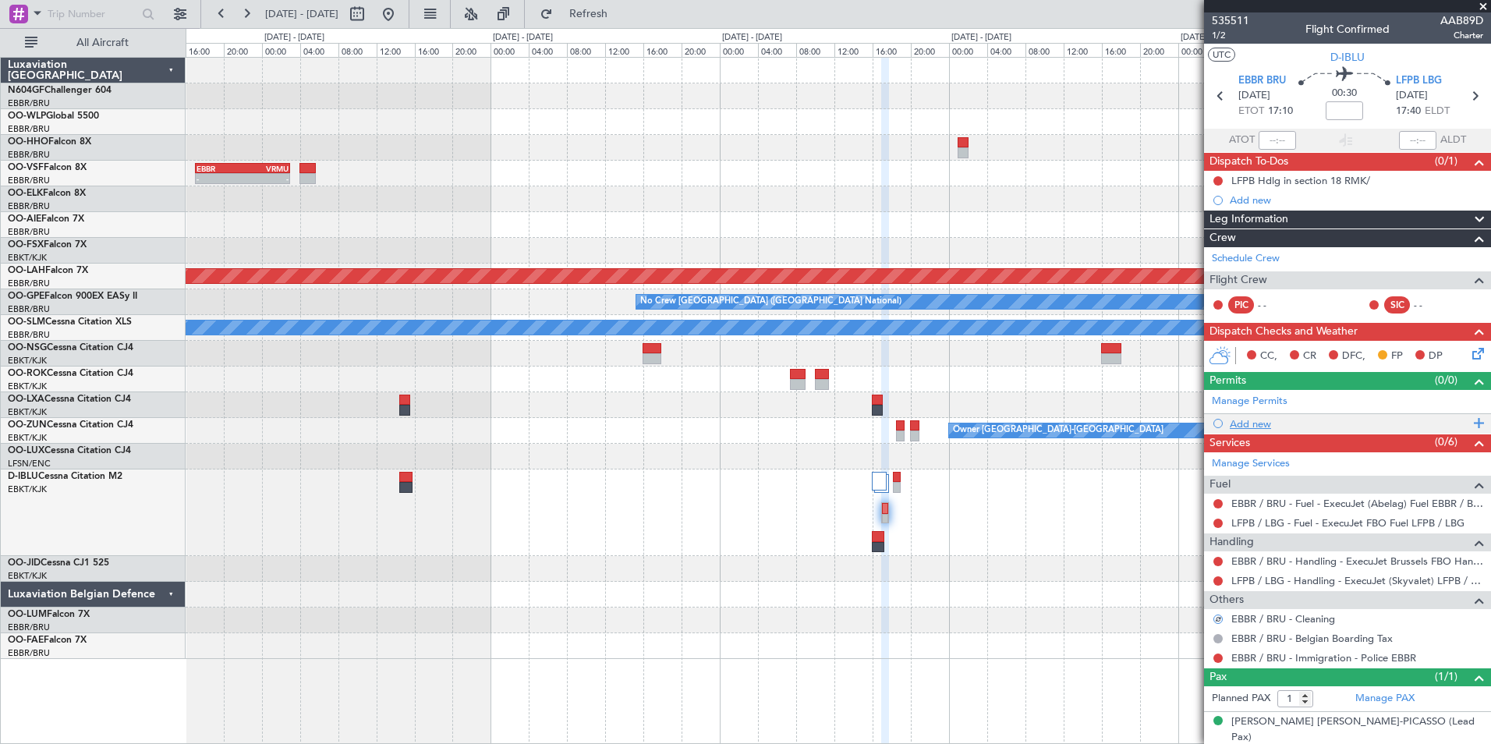
click at [1259, 417] on div "Add new" at bounding box center [1349, 423] width 239 height 13
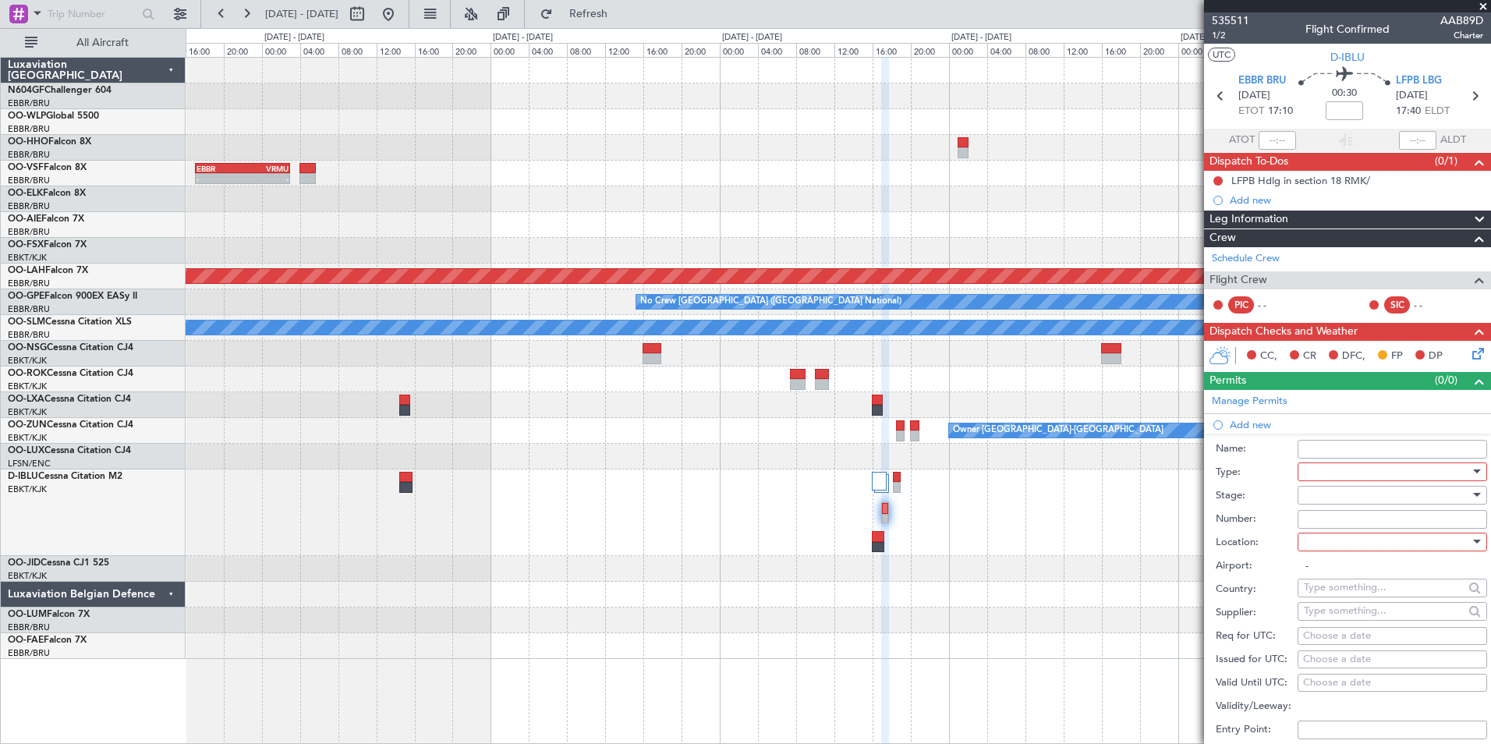
click at [1324, 463] on div at bounding box center [1387, 471] width 166 height 23
click at [1325, 621] on span "Slot" at bounding box center [1386, 619] width 164 height 23
click at [1325, 494] on div at bounding box center [1387, 494] width 166 height 23
click at [1334, 546] on span "Not Requested" at bounding box center [1386, 549] width 164 height 23
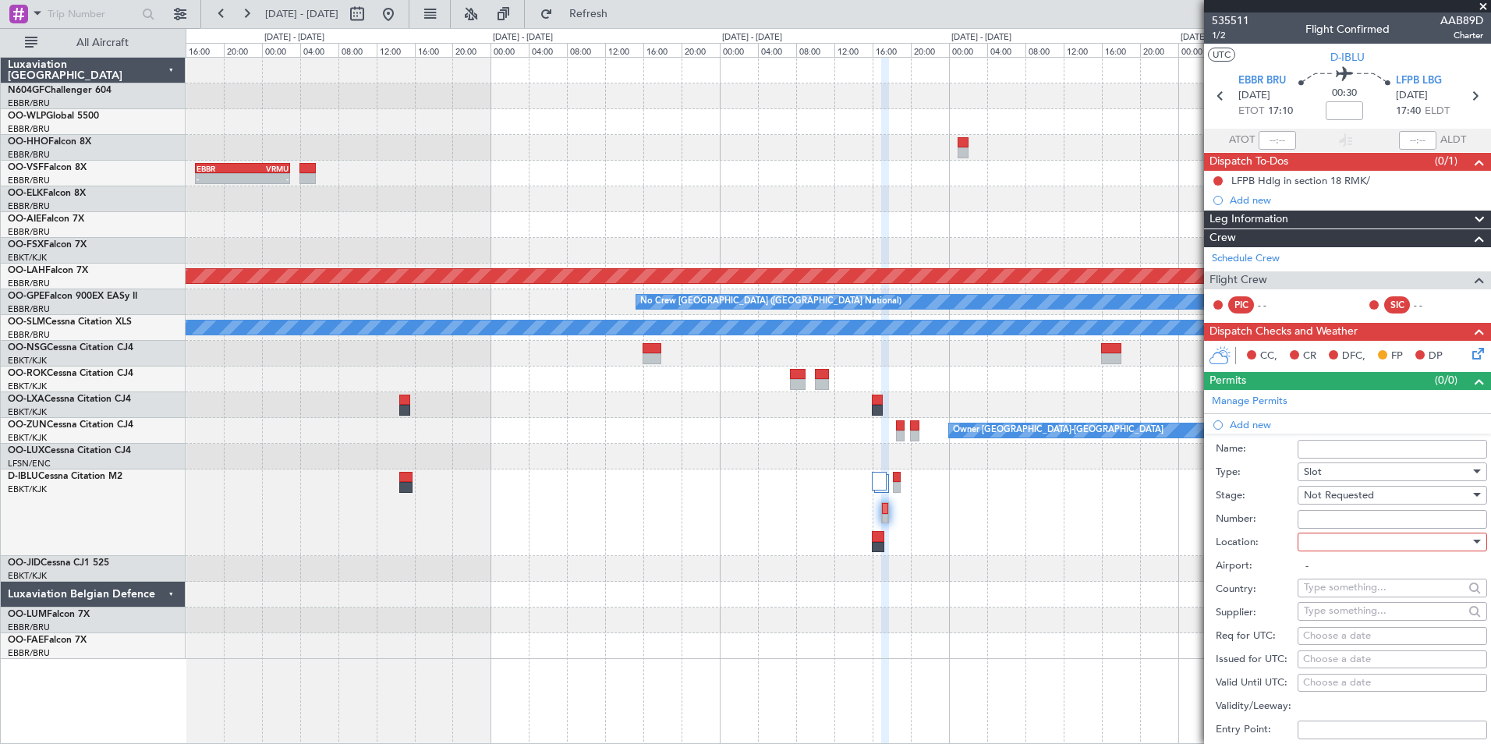
click at [1332, 533] on div at bounding box center [1387, 541] width 166 height 23
click at [1338, 571] on span "Departure" at bounding box center [1386, 572] width 164 height 23
type input "EBBR / BRU"
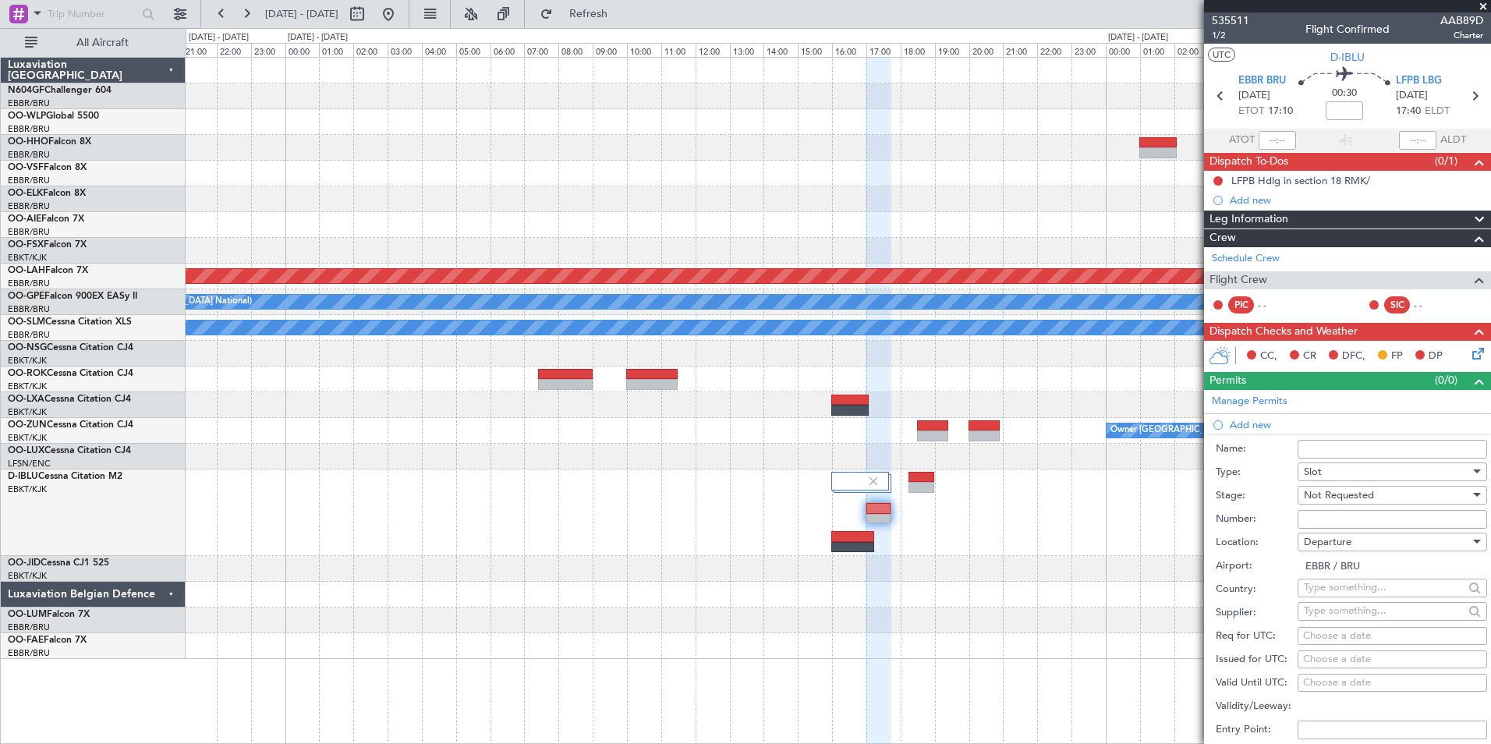
click at [1313, 636] on div "Choose a date" at bounding box center [1392, 636] width 179 height 16
select select "9"
select select "2025"
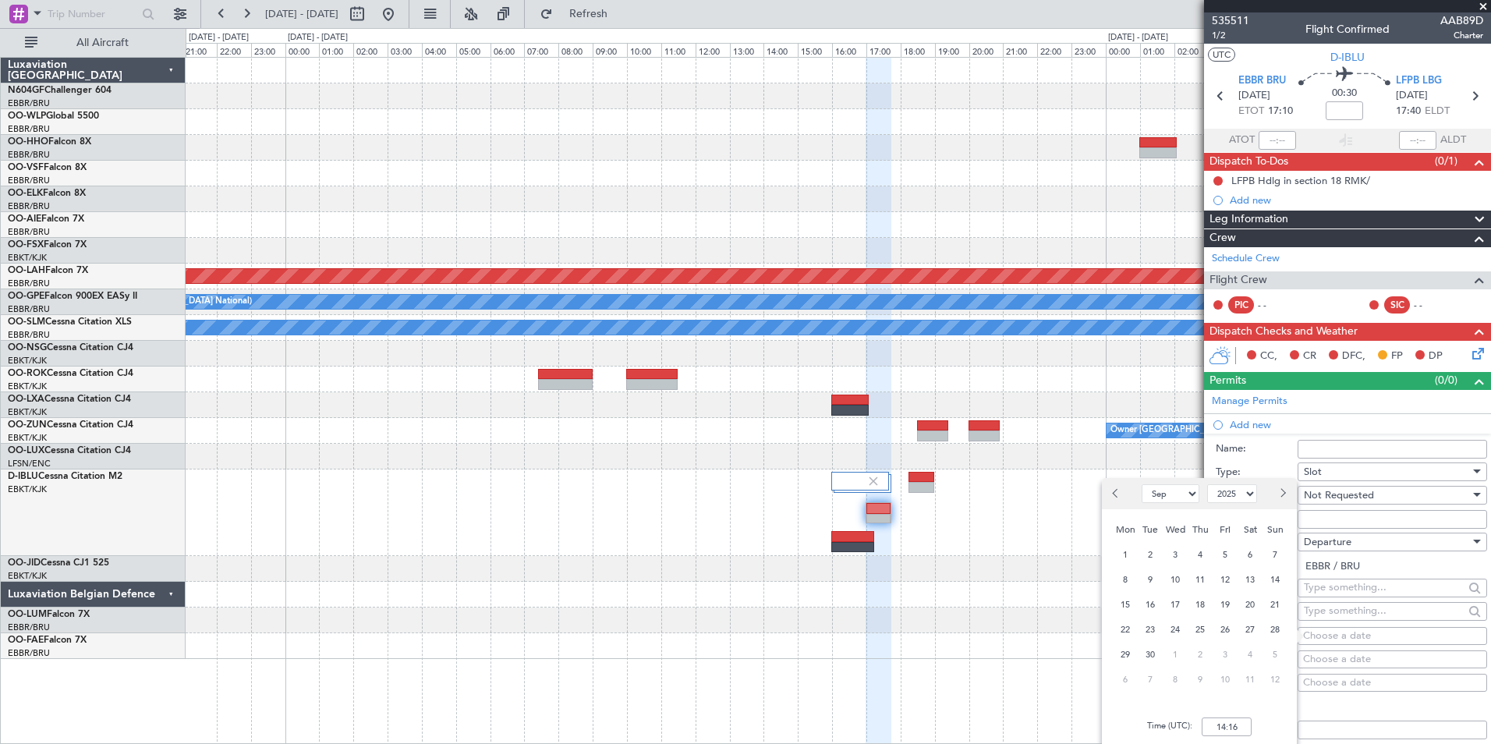
click at [1166, 498] on select "Jan Feb Mar Apr May Jun Jul Aug Sep Oct Nov Dec" at bounding box center [1170, 493] width 58 height 19
select select "10"
click at [1141, 484] on select "Jan Feb Mar Apr May Jun Jul Aug Sep Oct Nov Dec" at bounding box center [1170, 493] width 58 height 19
click at [1148, 624] on span "21" at bounding box center [1150, 629] width 19 height 19
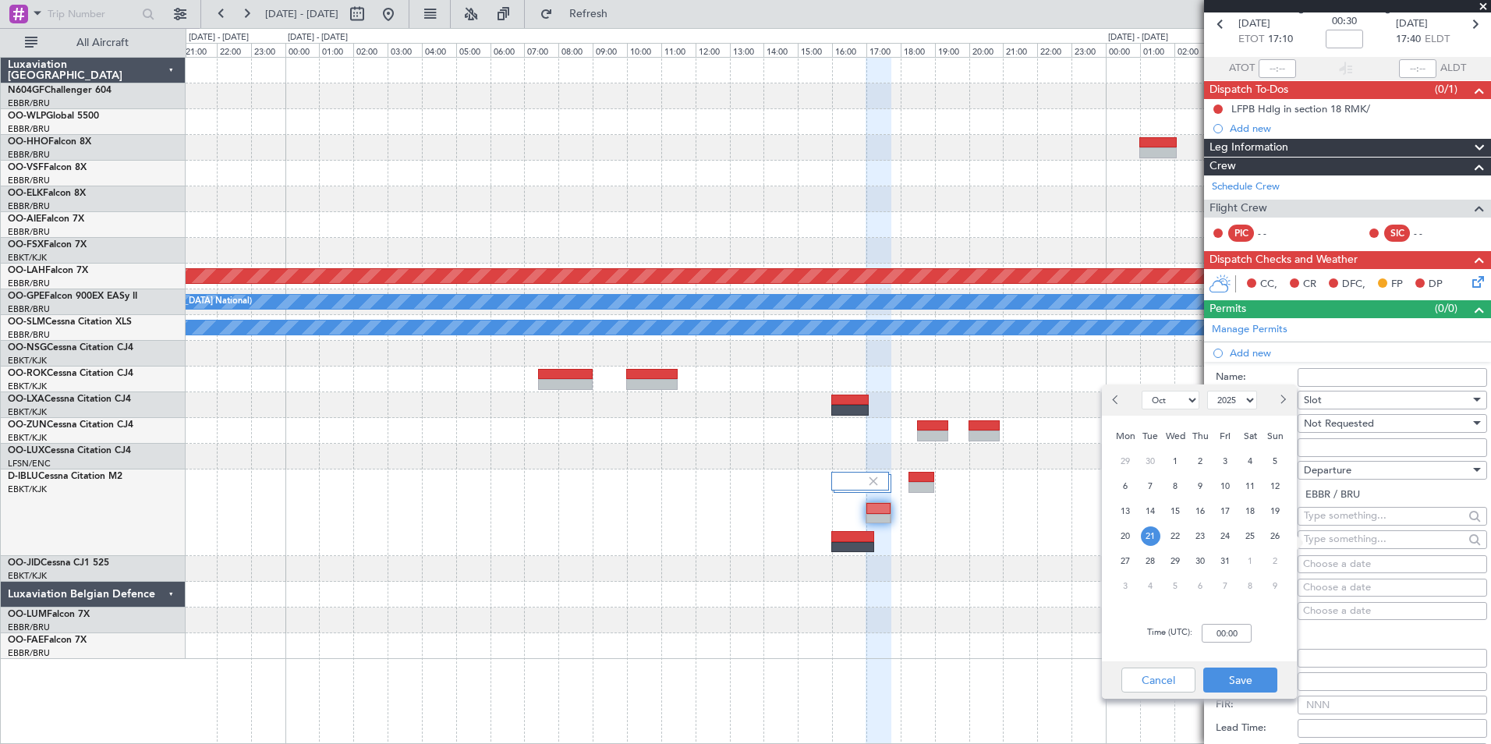
scroll to position [156, 0]
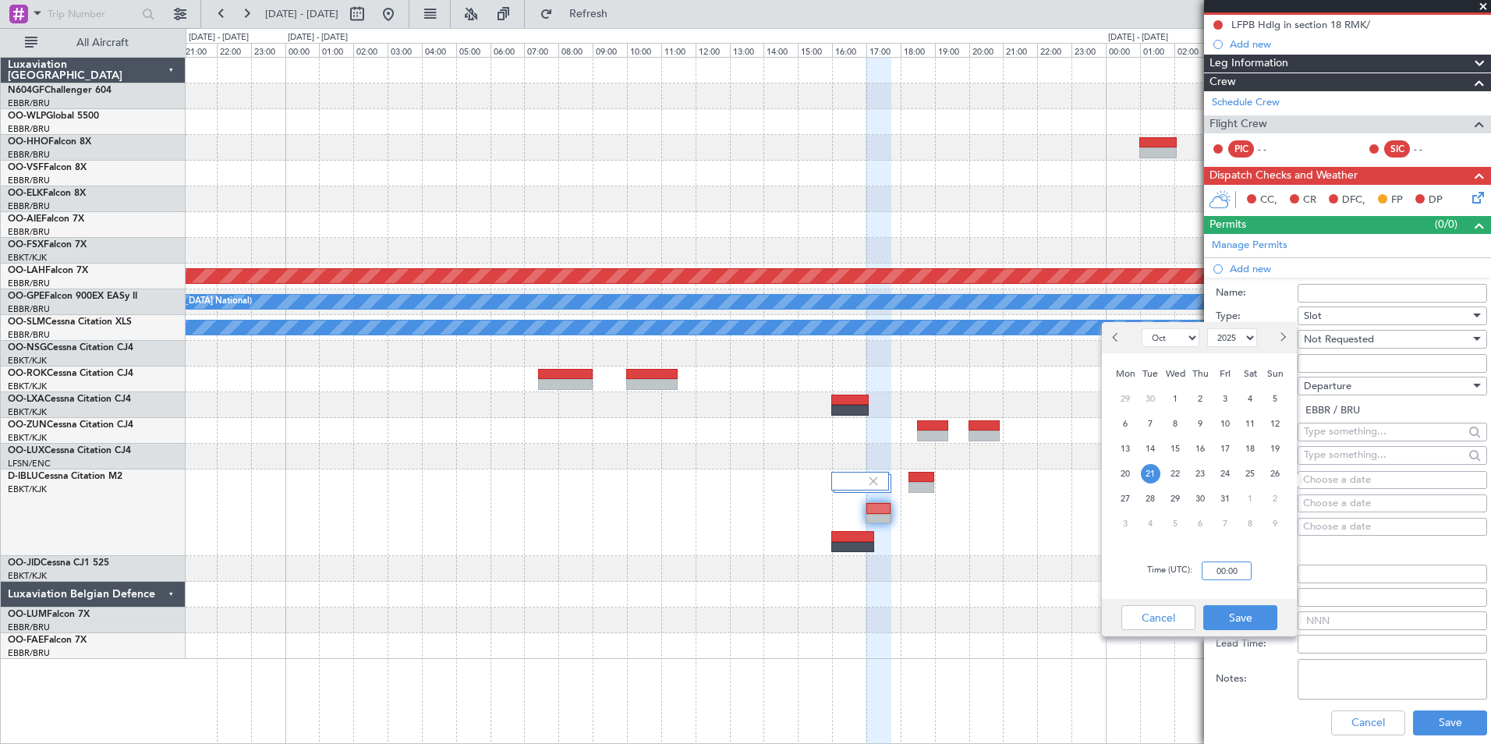
click at [1225, 575] on input "00:00" at bounding box center [1226, 570] width 50 height 19
type input "7"
type input "17:00"
click at [1249, 581] on div "Time (UTC): 17:00" at bounding box center [1199, 571] width 195 height 56
click at [1242, 607] on button "Save" at bounding box center [1240, 617] width 74 height 25
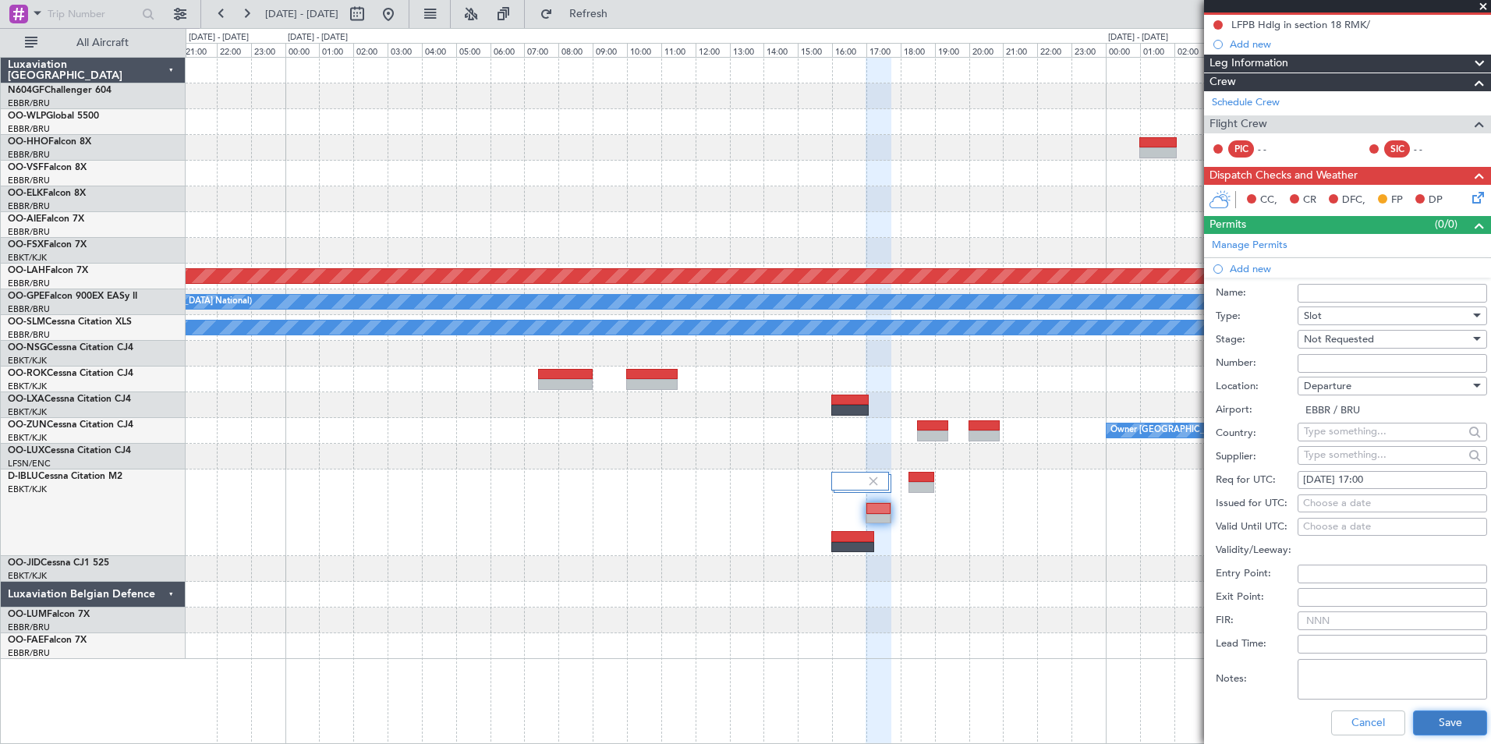
click at [1449, 718] on button "Save" at bounding box center [1450, 722] width 74 height 25
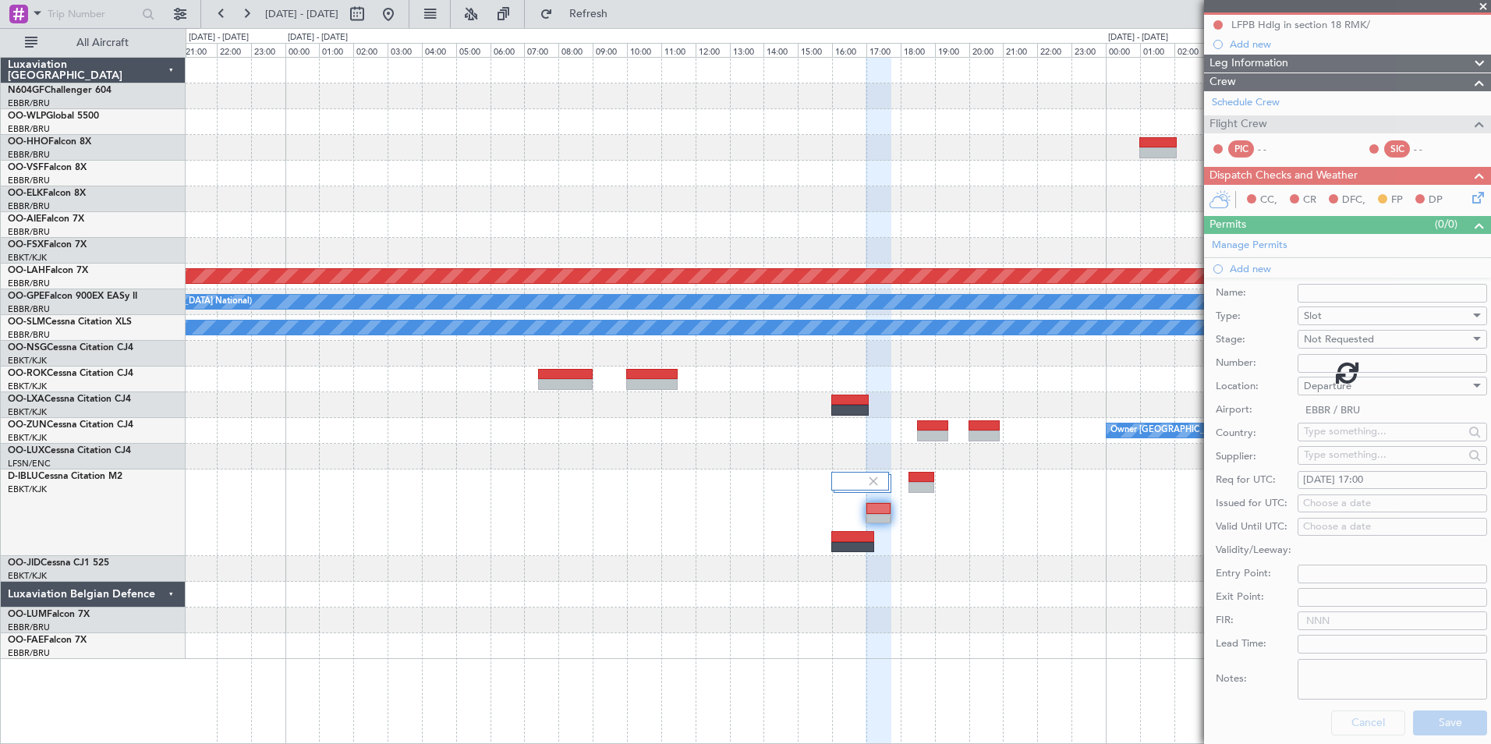
scroll to position [22, 0]
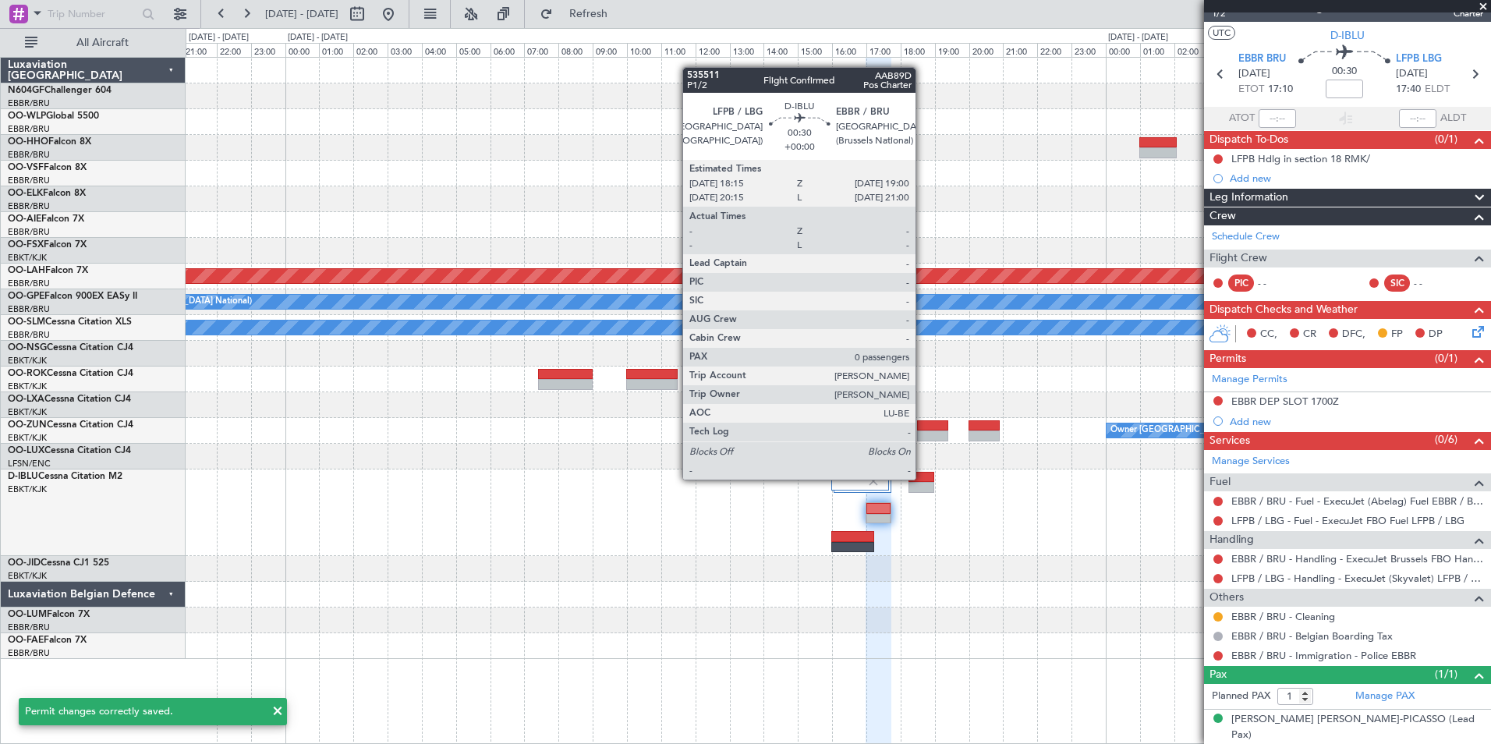
click at [922, 479] on div at bounding box center [921, 477] width 26 height 11
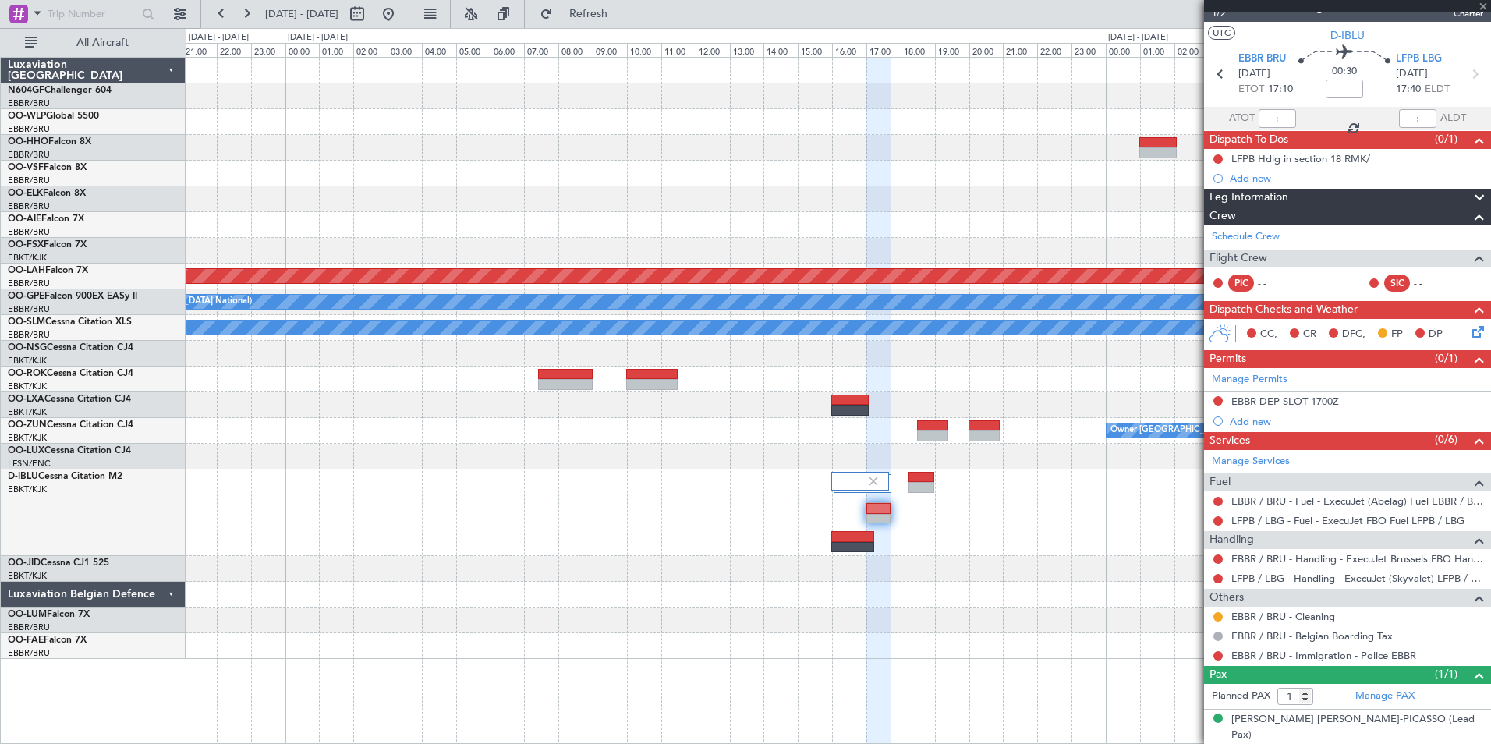
type input "0"
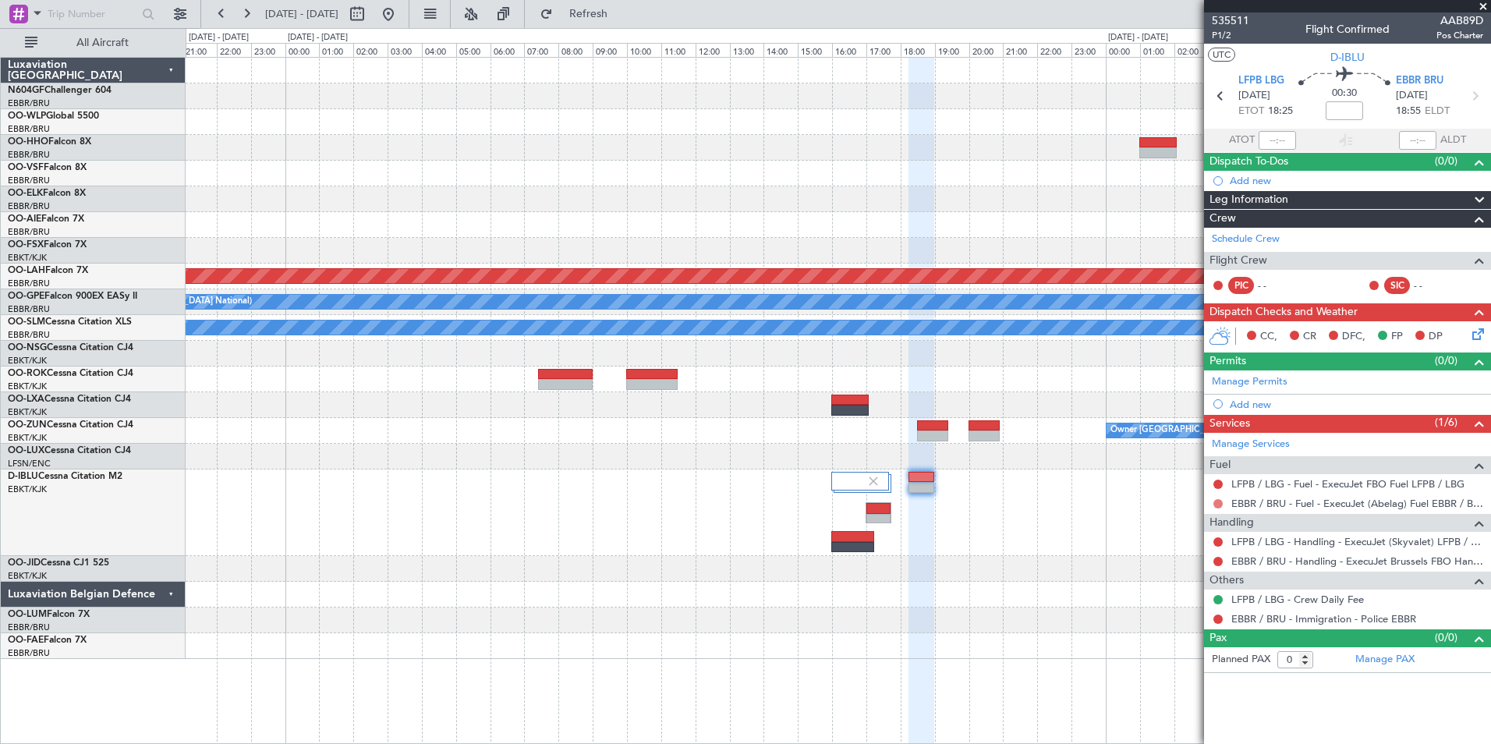
click at [1216, 501] on button at bounding box center [1217, 503] width 9 height 9
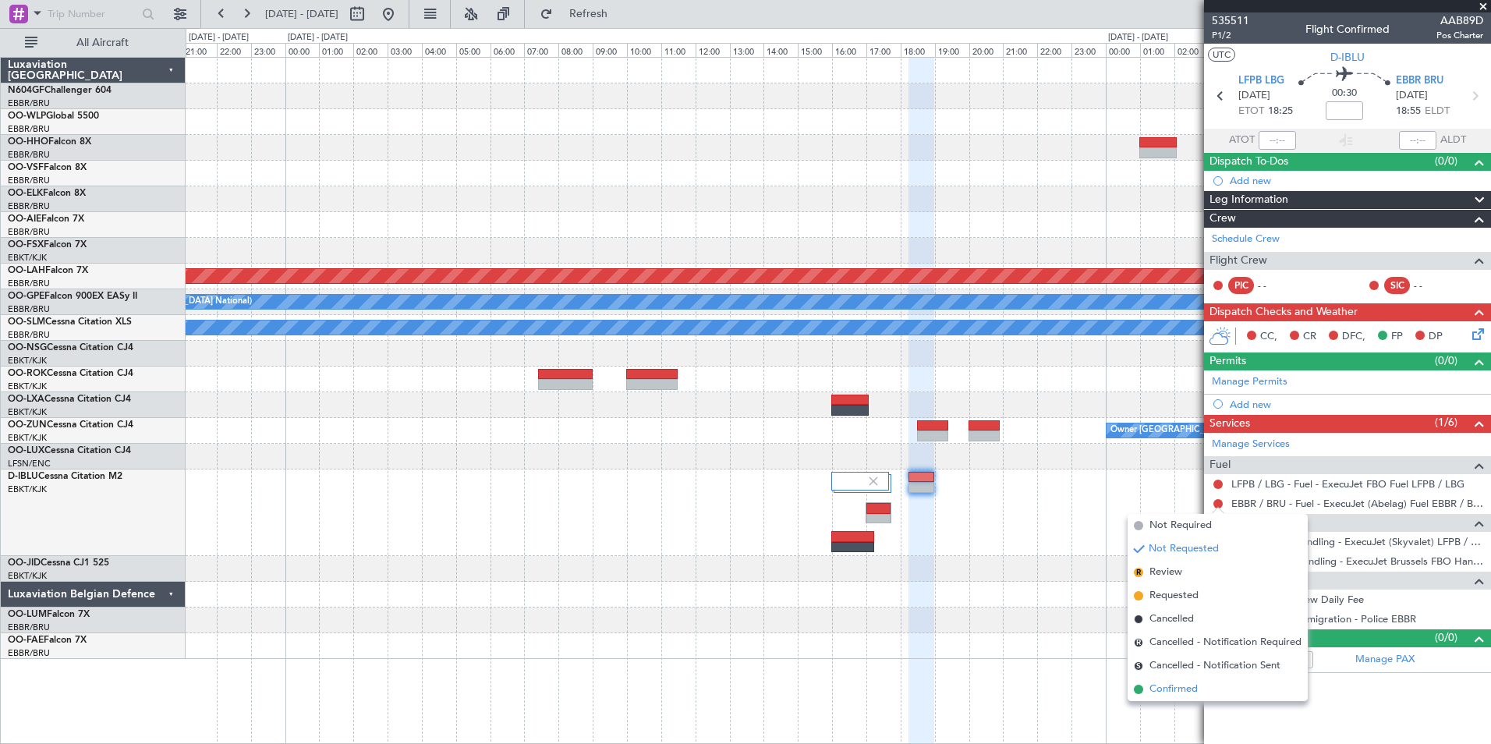
click at [1174, 685] on span "Confirmed" at bounding box center [1173, 689] width 48 height 16
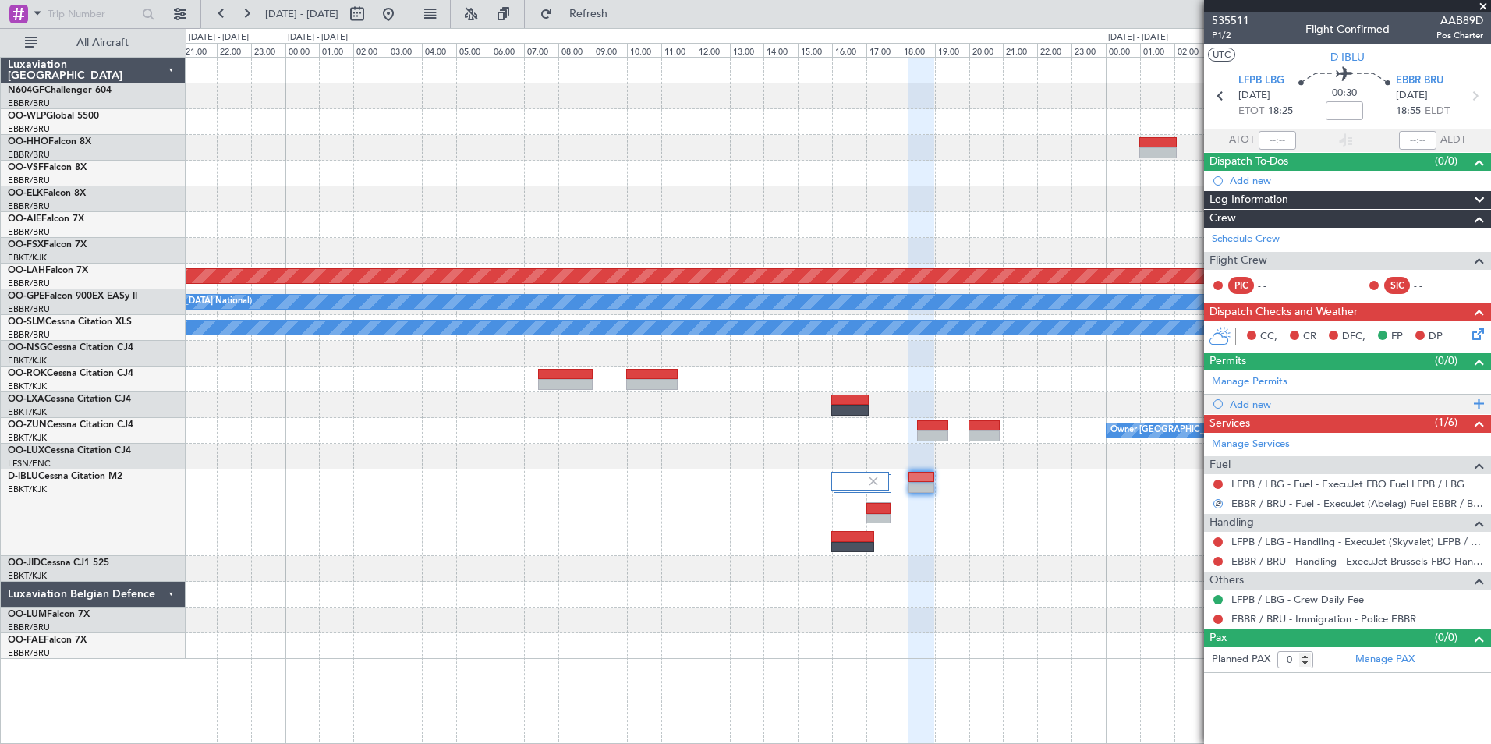
click at [1252, 402] on div "Add new" at bounding box center [1349, 404] width 239 height 13
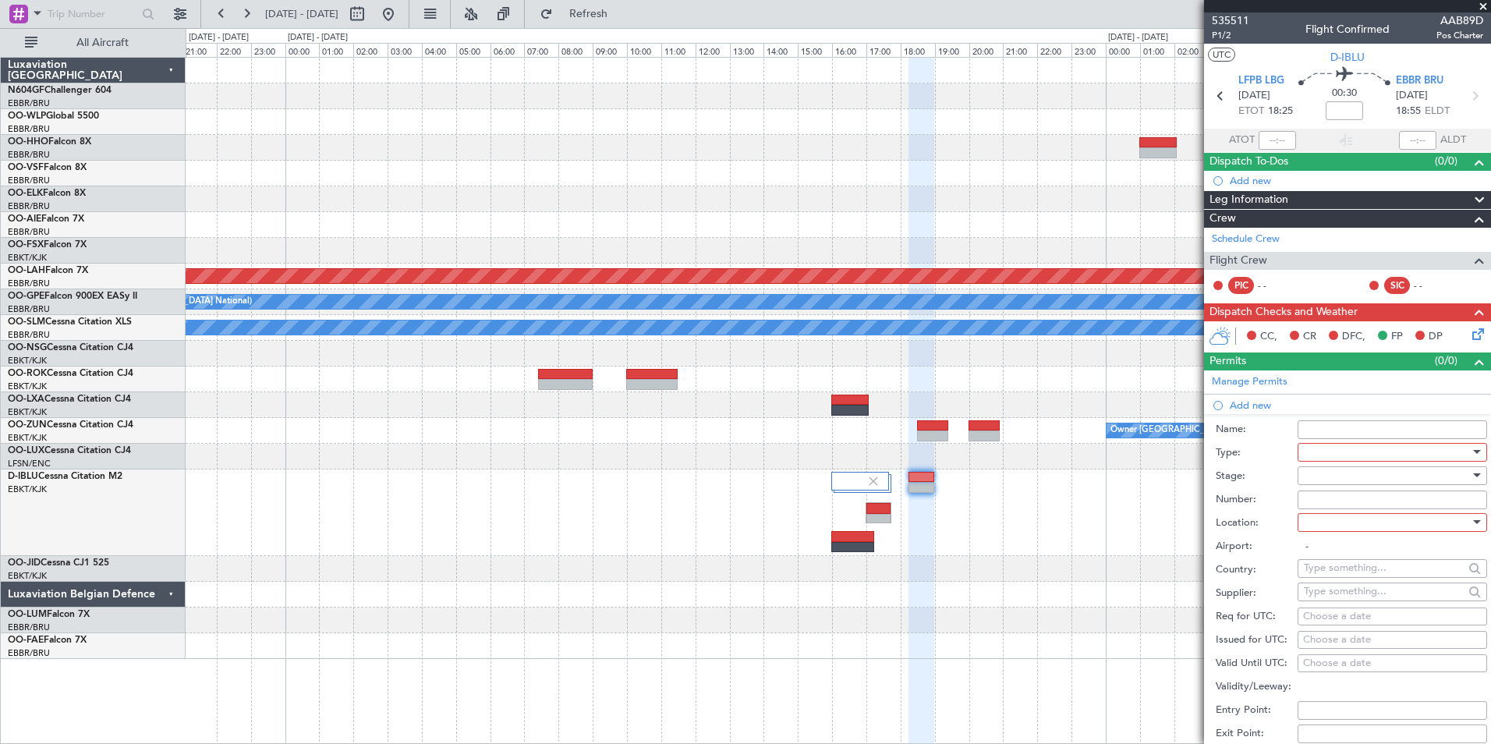
click at [1322, 458] on div at bounding box center [1387, 452] width 166 height 23
click at [1332, 594] on span "Slot" at bounding box center [1386, 598] width 164 height 23
click at [1332, 478] on div at bounding box center [1387, 475] width 166 height 23
click at [1339, 536] on span "Not Requested" at bounding box center [1386, 529] width 164 height 23
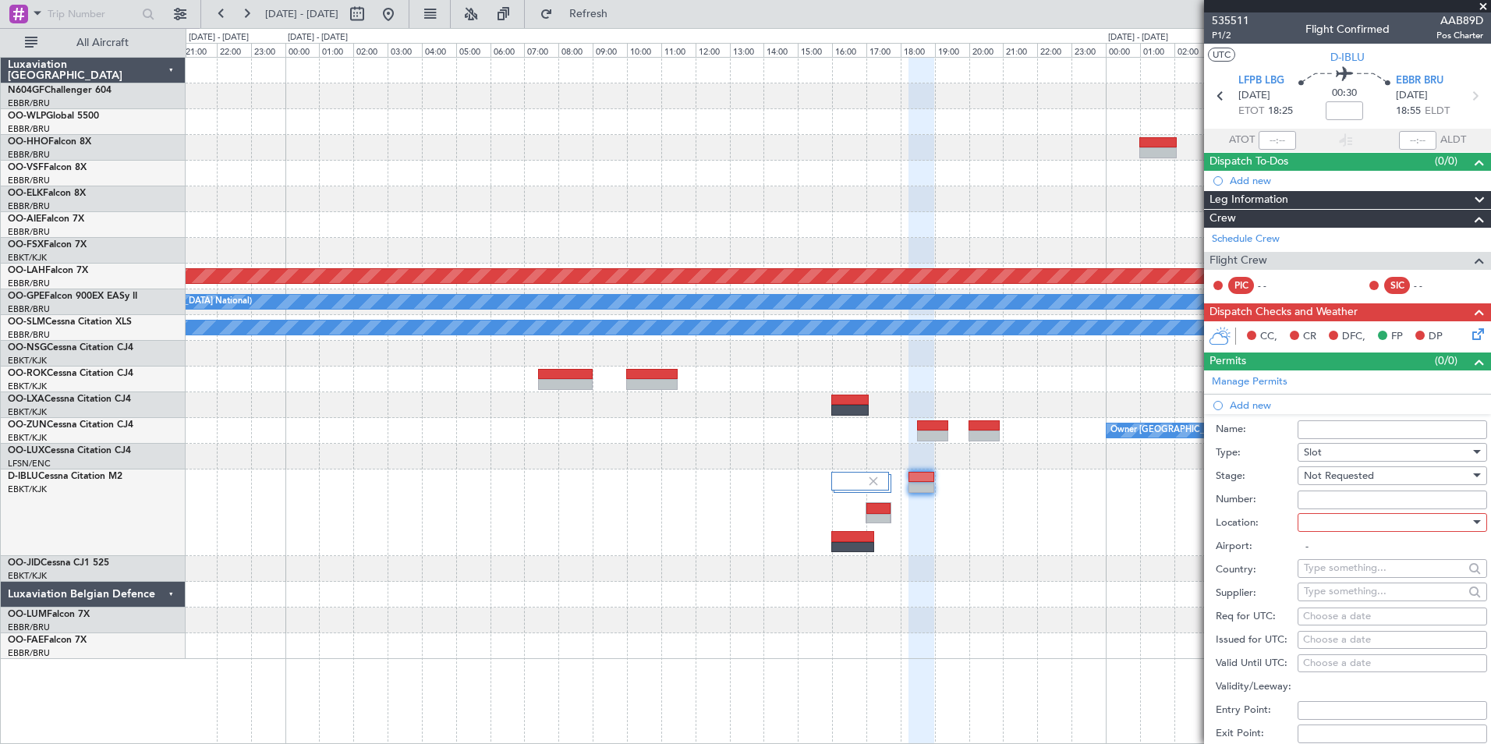
click at [1332, 516] on div at bounding box center [1387, 522] width 166 height 23
click at [1345, 598] on span "Arrival" at bounding box center [1386, 600] width 164 height 23
type input "EBBR / BRU"
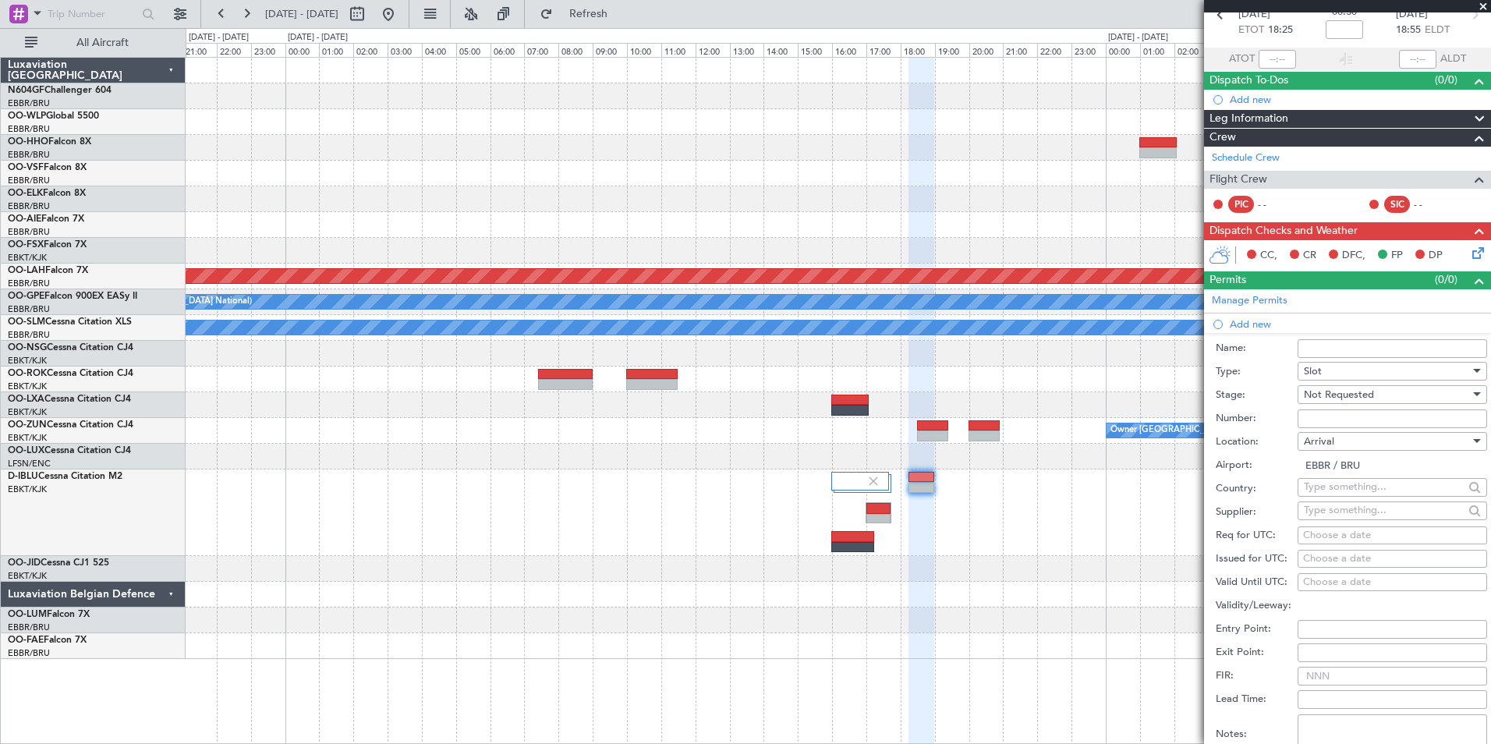
scroll to position [156, 0]
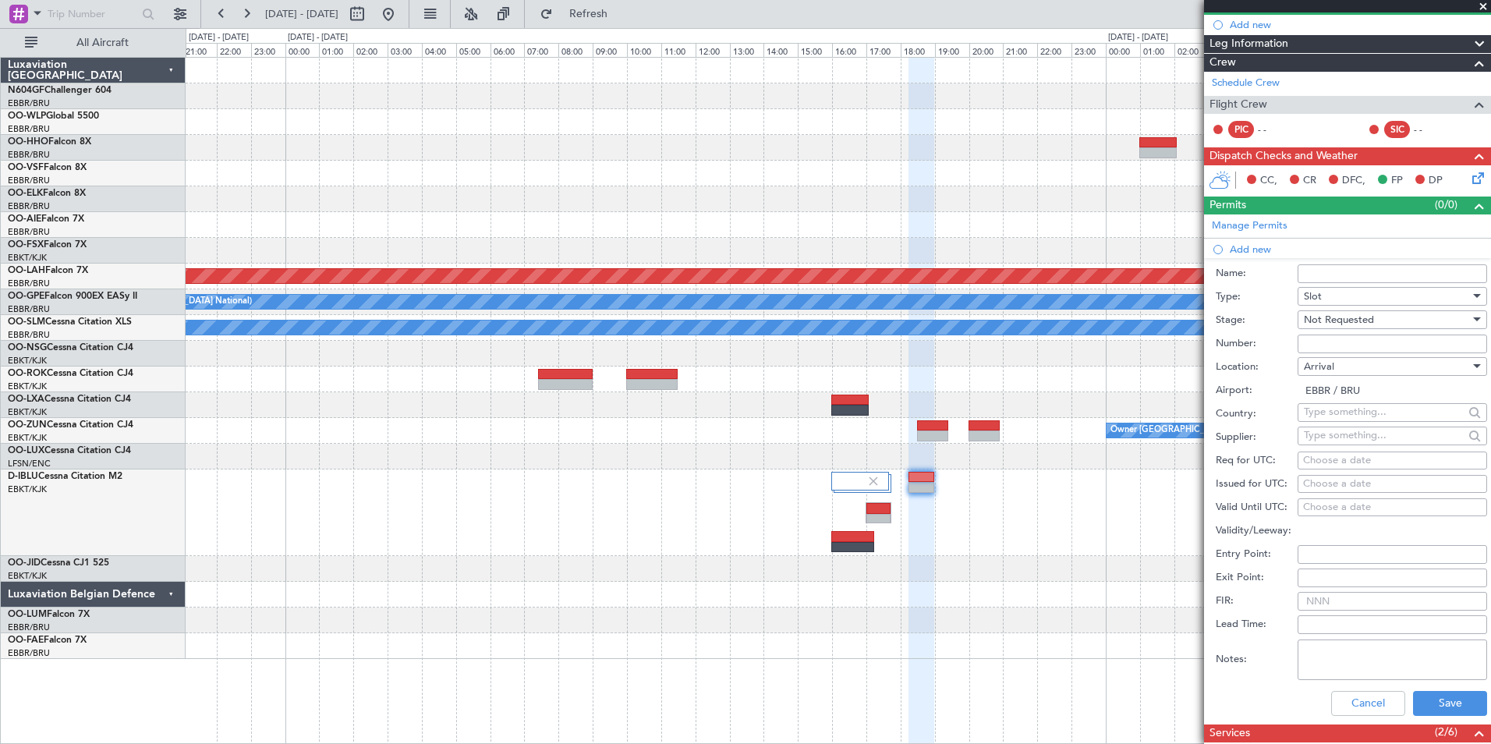
click at [1321, 462] on div "Choose a date" at bounding box center [1392, 461] width 179 height 16
select select "9"
select select "2025"
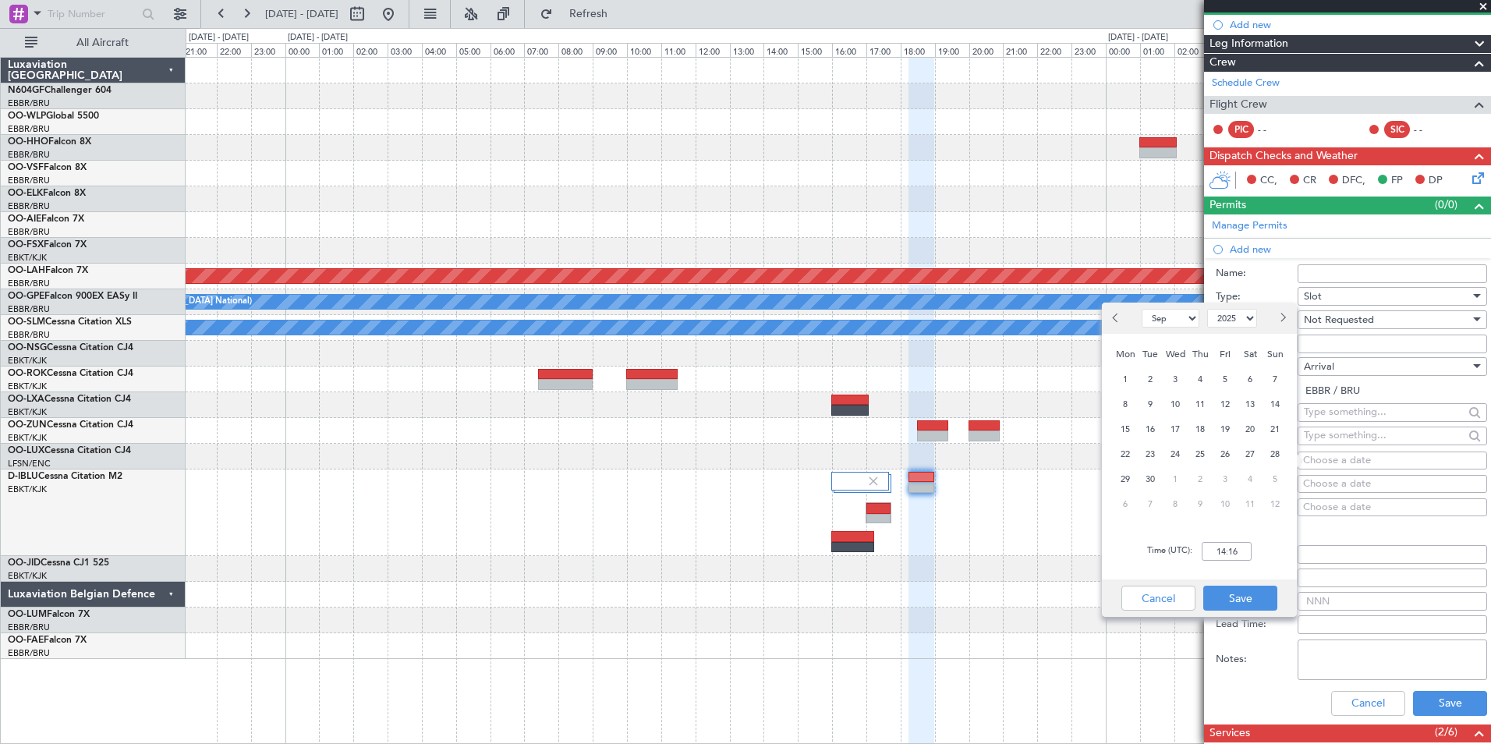
click at [1168, 321] on select "Jan Feb Mar Apr May Jun Jul Aug Sep Oct Nov Dec" at bounding box center [1170, 318] width 58 height 19
select select "10"
click at [1141, 309] on select "Jan Feb Mar Apr May Jun Jul Aug Sep Oct Nov Dec" at bounding box center [1170, 318] width 58 height 19
click at [1230, 553] on input "14:16" at bounding box center [1226, 551] width 50 height 19
type input "0"
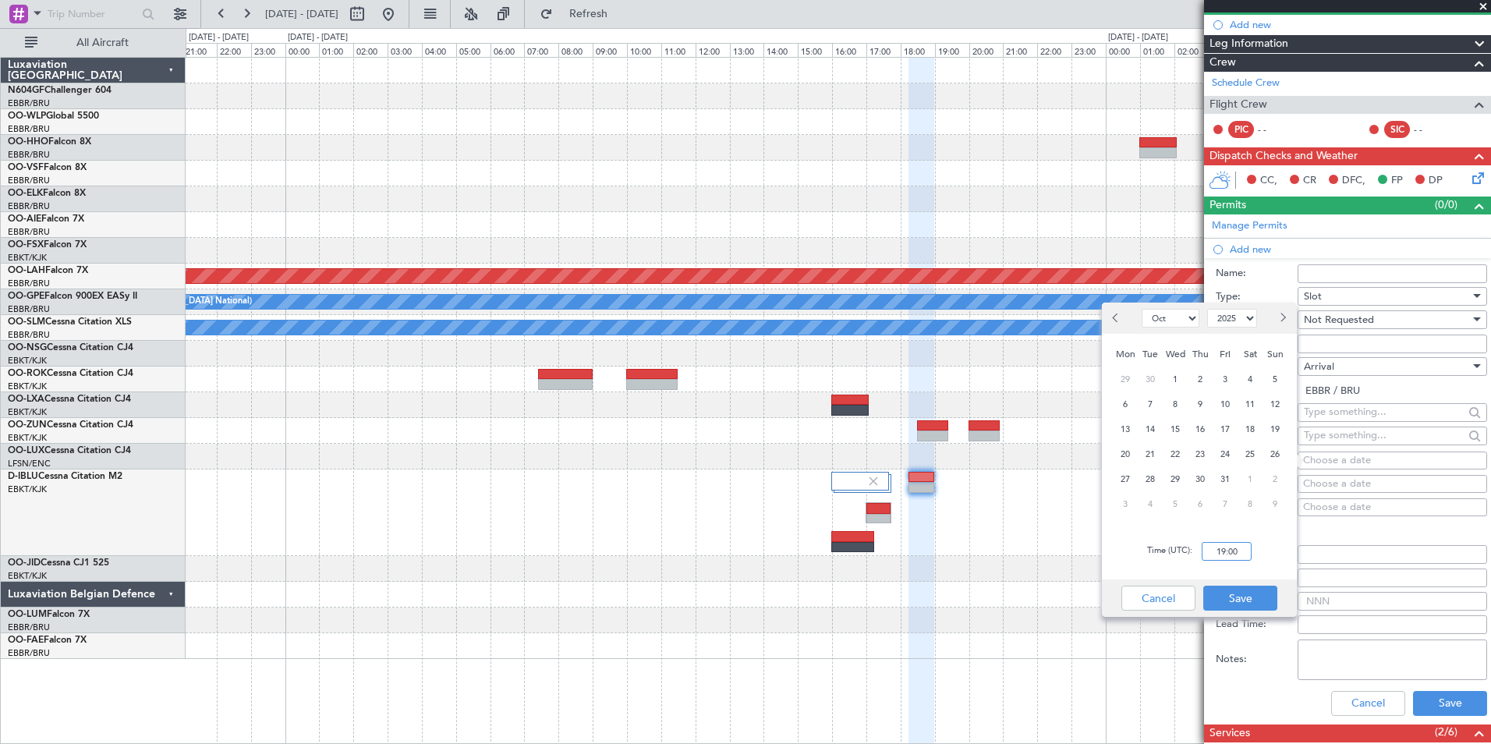
type input "19:00"
click at [1265, 544] on div "Time (UTC): 19:00" at bounding box center [1199, 551] width 195 height 56
click at [1243, 596] on button "Save" at bounding box center [1240, 598] width 74 height 25
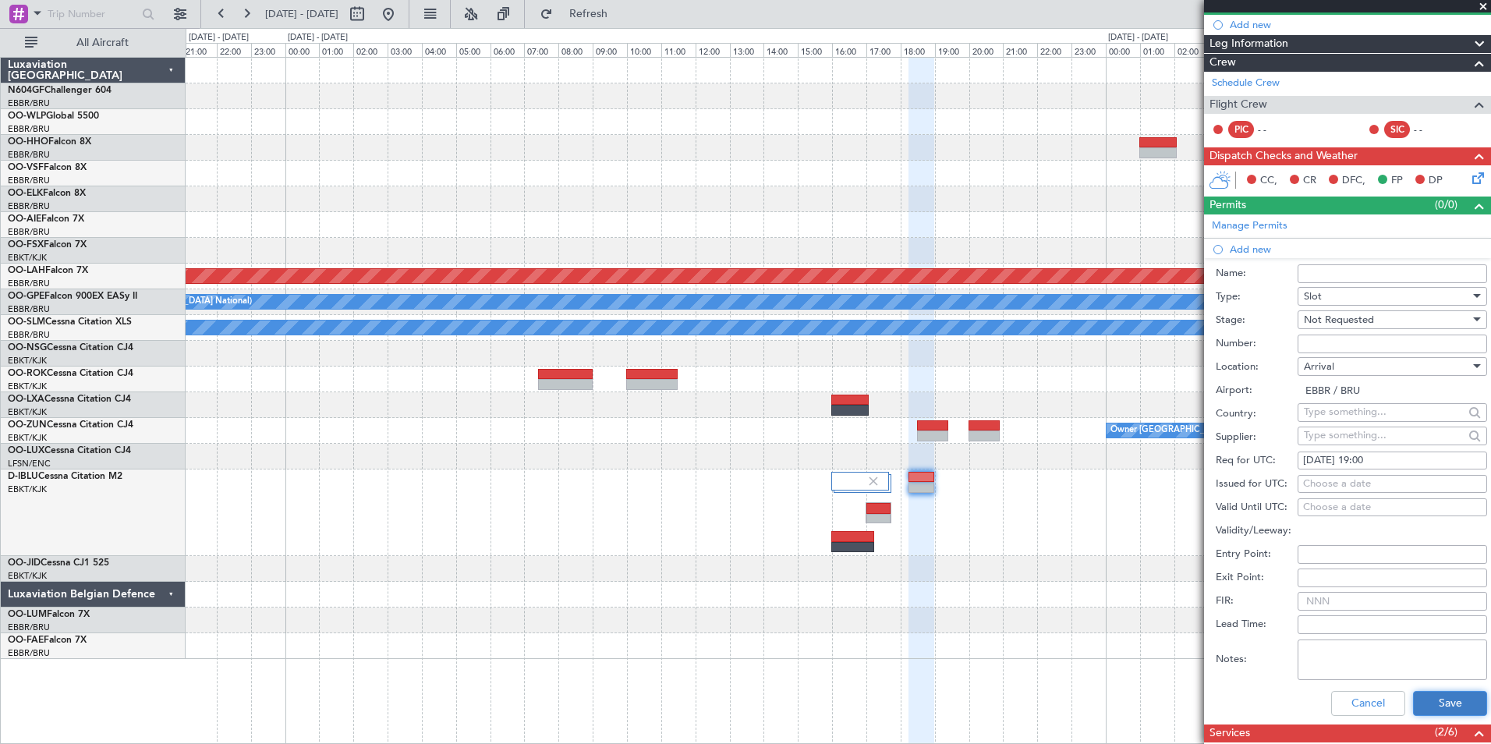
click at [1440, 703] on button "Save" at bounding box center [1450, 703] width 74 height 25
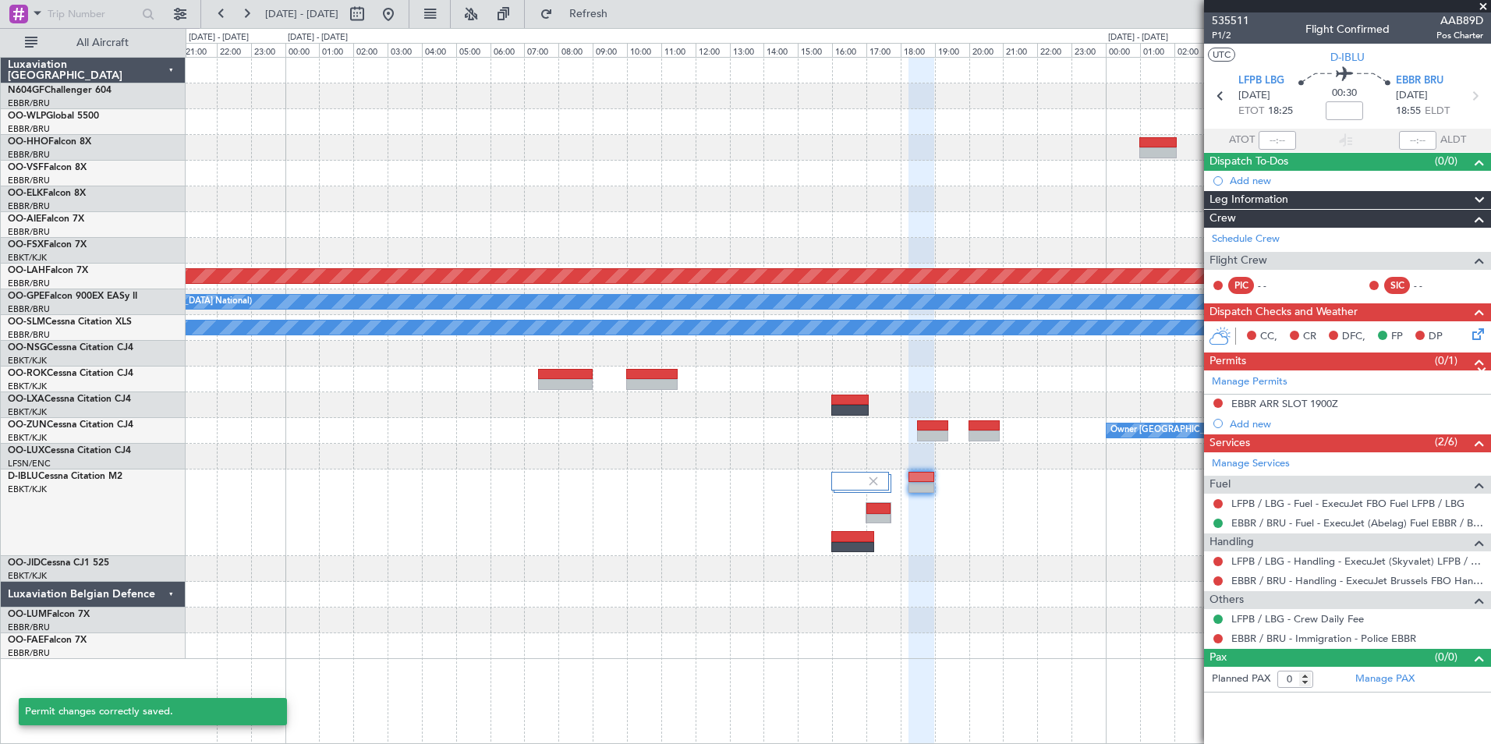
scroll to position [0, 0]
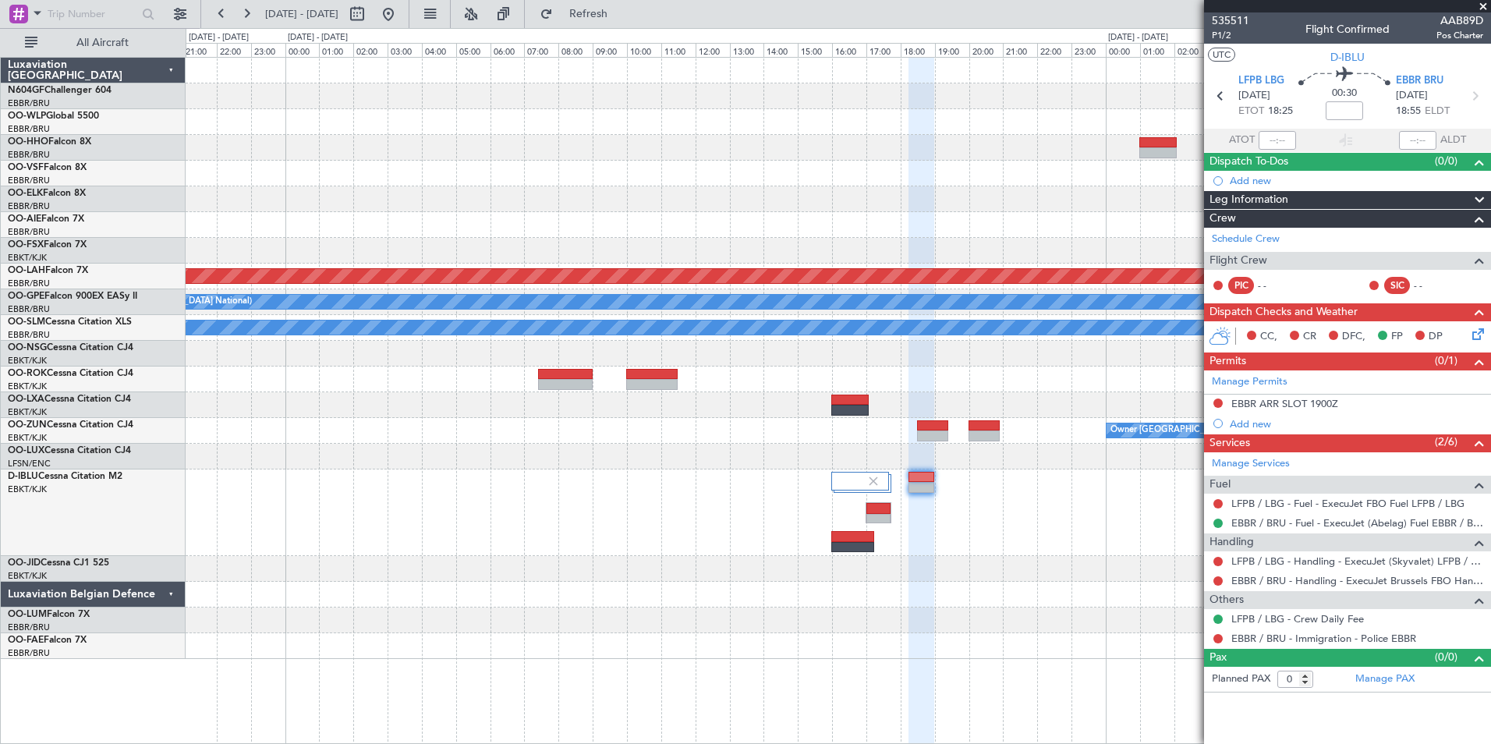
click at [1483, 9] on span at bounding box center [1483, 7] width 16 height 14
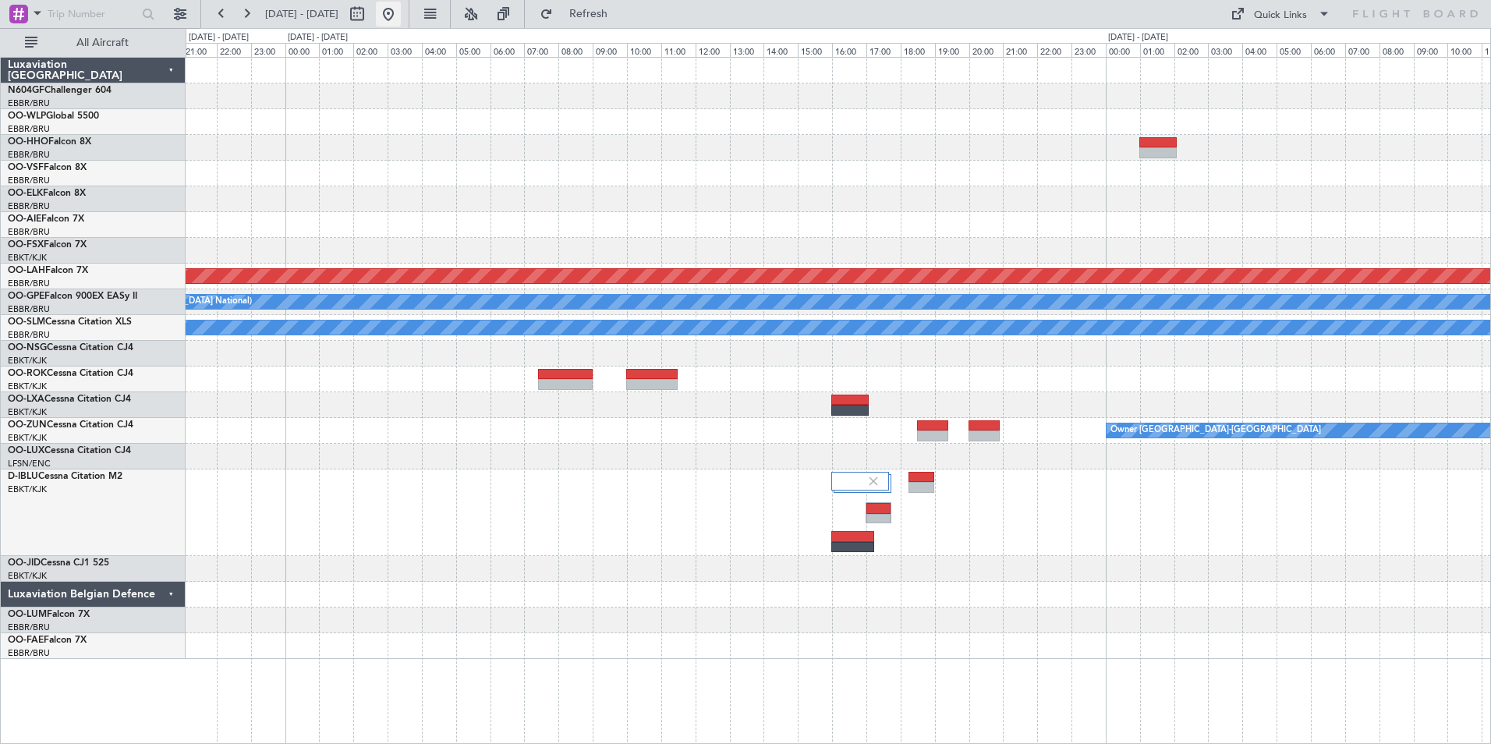
click at [401, 24] on button at bounding box center [388, 14] width 25 height 25
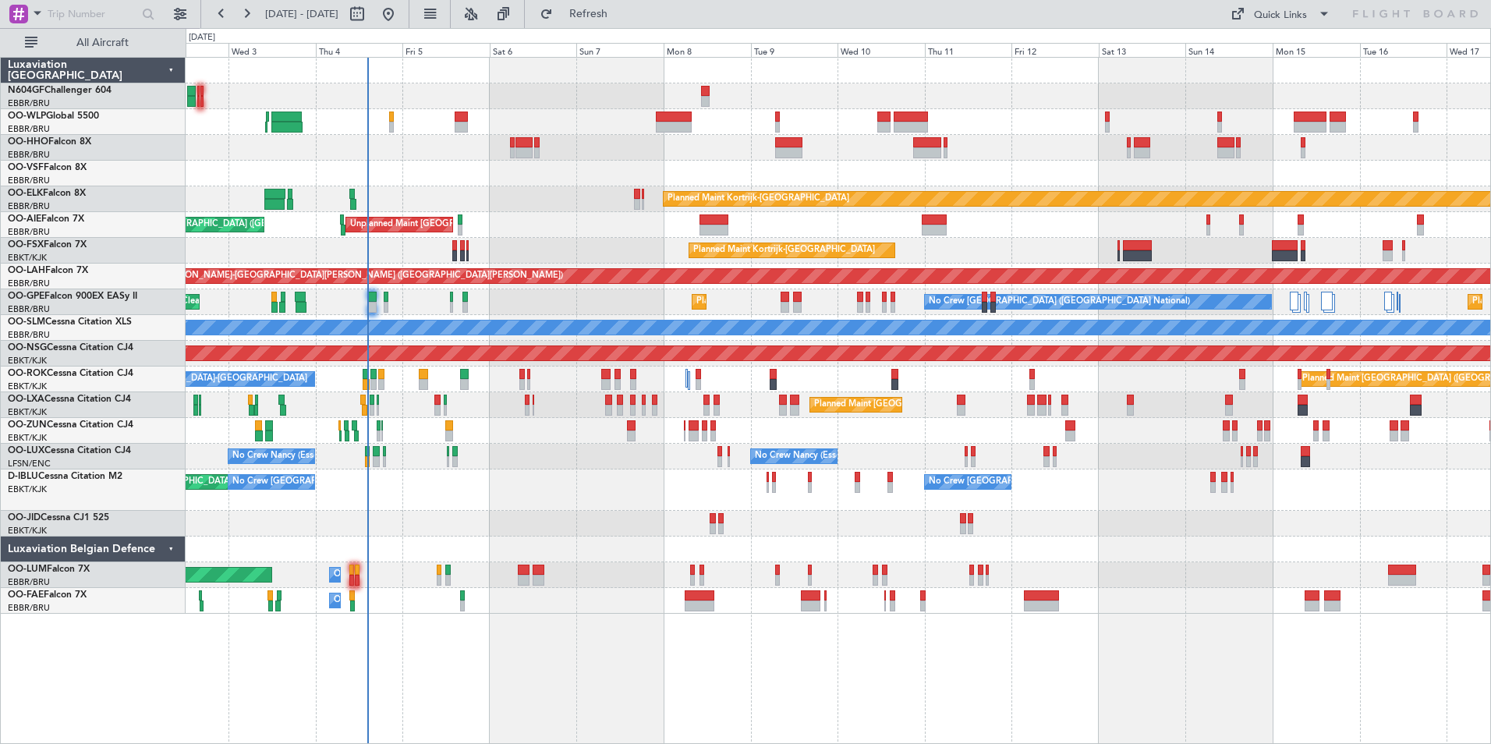
click at [623, 476] on div "AOG Maint Brussels (Brussels National) No Crew Brussels (Brussels National) No …" at bounding box center [838, 489] width 1304 height 41
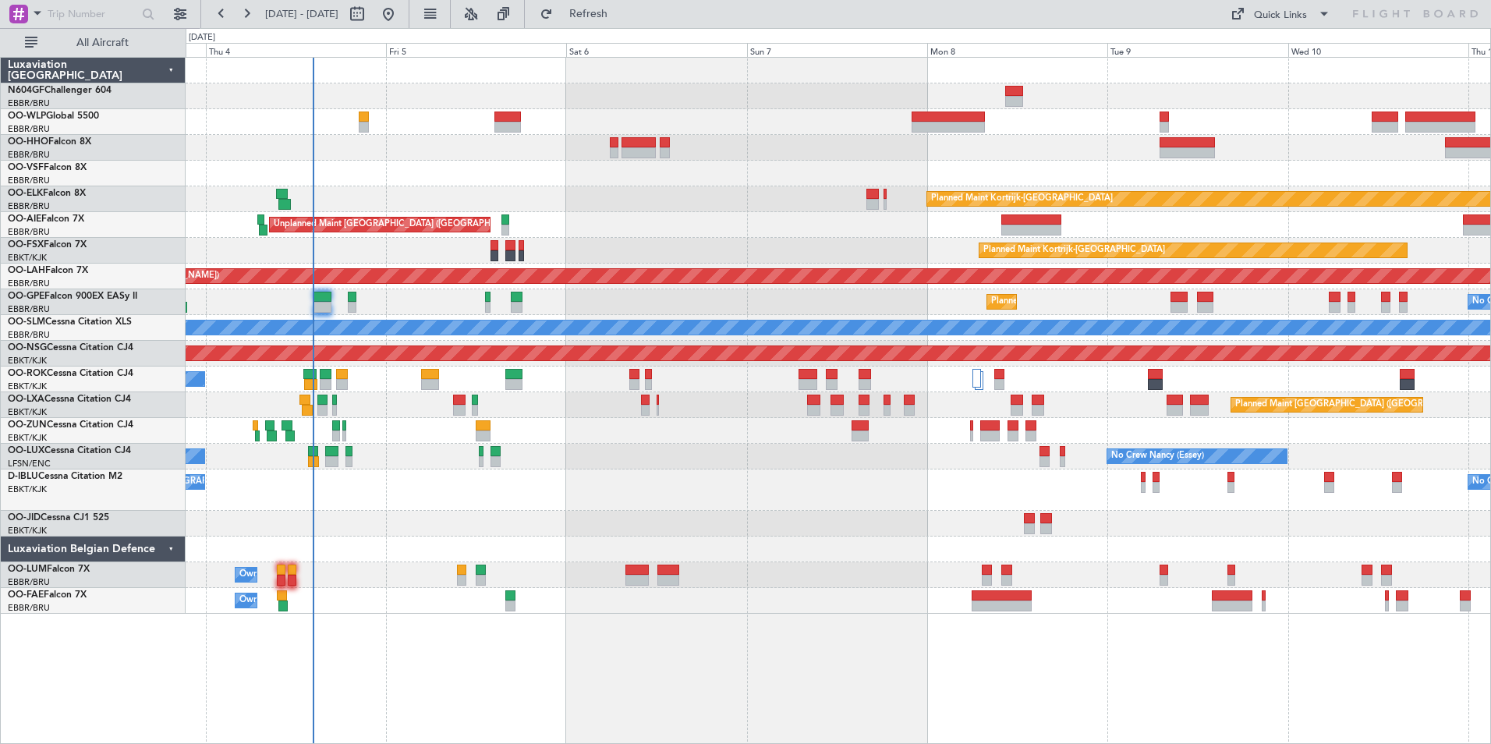
click at [596, 444] on div "Planned Maint Kortrijk-Wevelgem Unplanned Maint Brussels (Brussels National) Pl…" at bounding box center [838, 336] width 1304 height 556
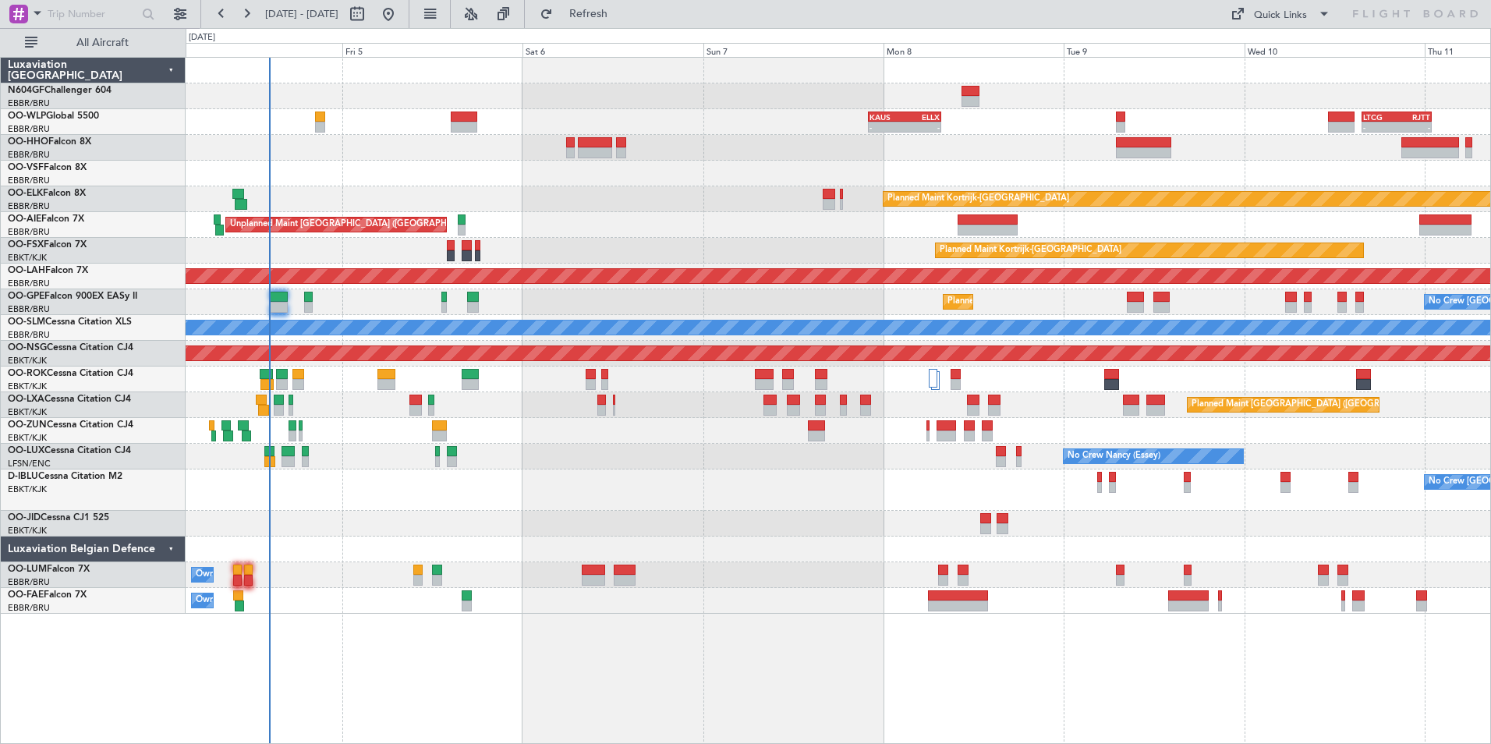
click at [406, 510] on div "- - KAUS 22:00 Z ELLX 07:45 Z - - LTCG 15:40 Z RJTT 01:00 Z 12:05 Z 20:30 Z EBL…" at bounding box center [838, 336] width 1304 height 556
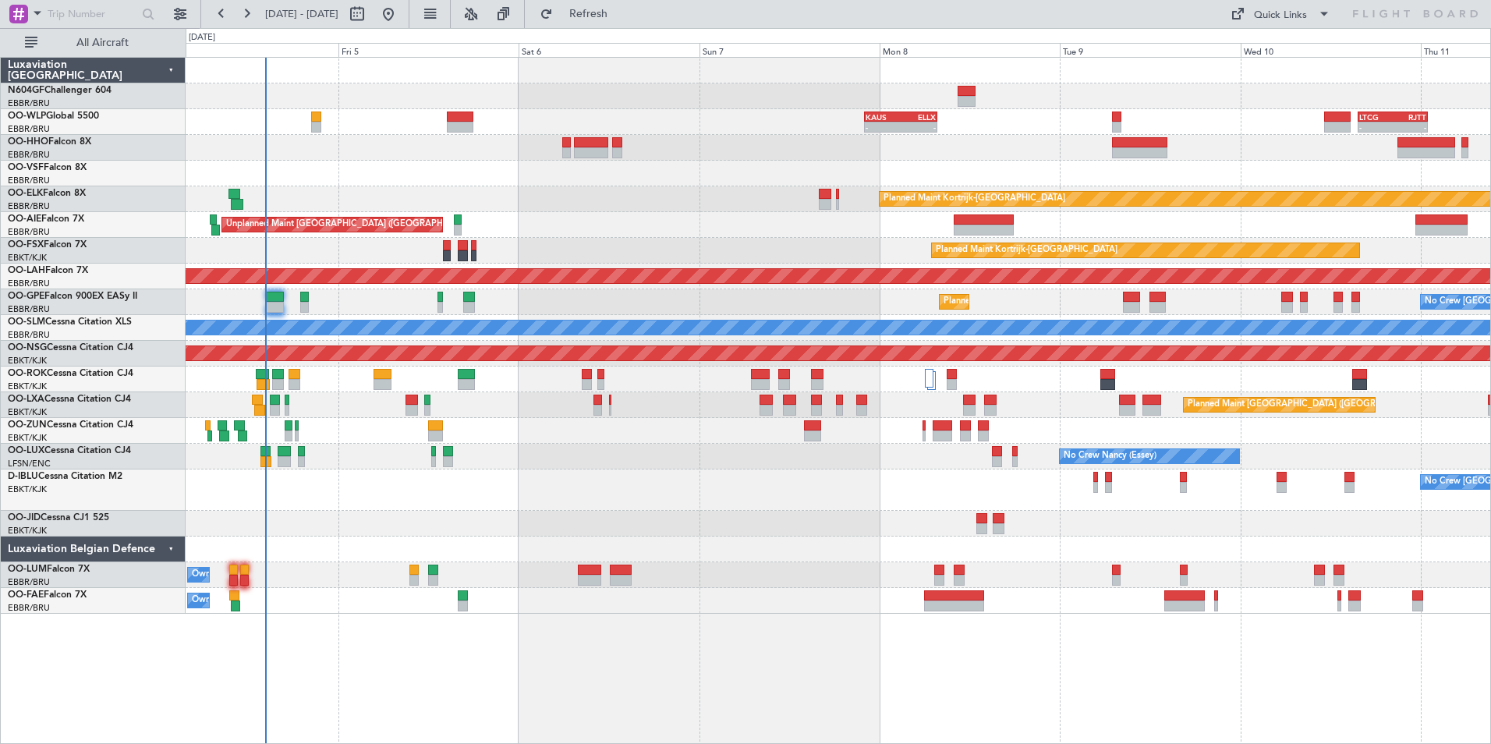
click at [642, 491] on div "No Crew [GEOGRAPHIC_DATA] ([GEOGRAPHIC_DATA] National) No Crew [GEOGRAPHIC_DATA…" at bounding box center [838, 489] width 1304 height 41
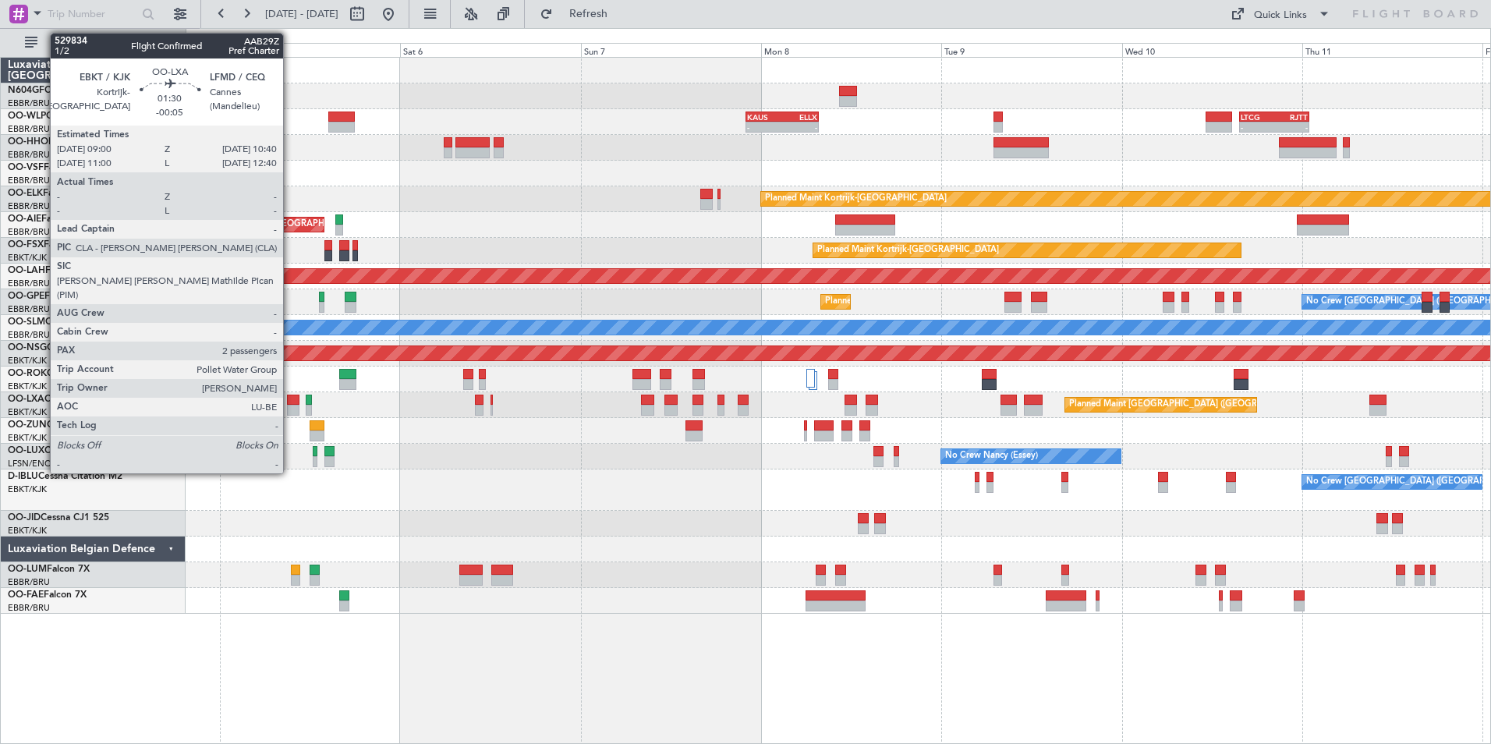
click at [290, 405] on div at bounding box center [293, 410] width 13 height 11
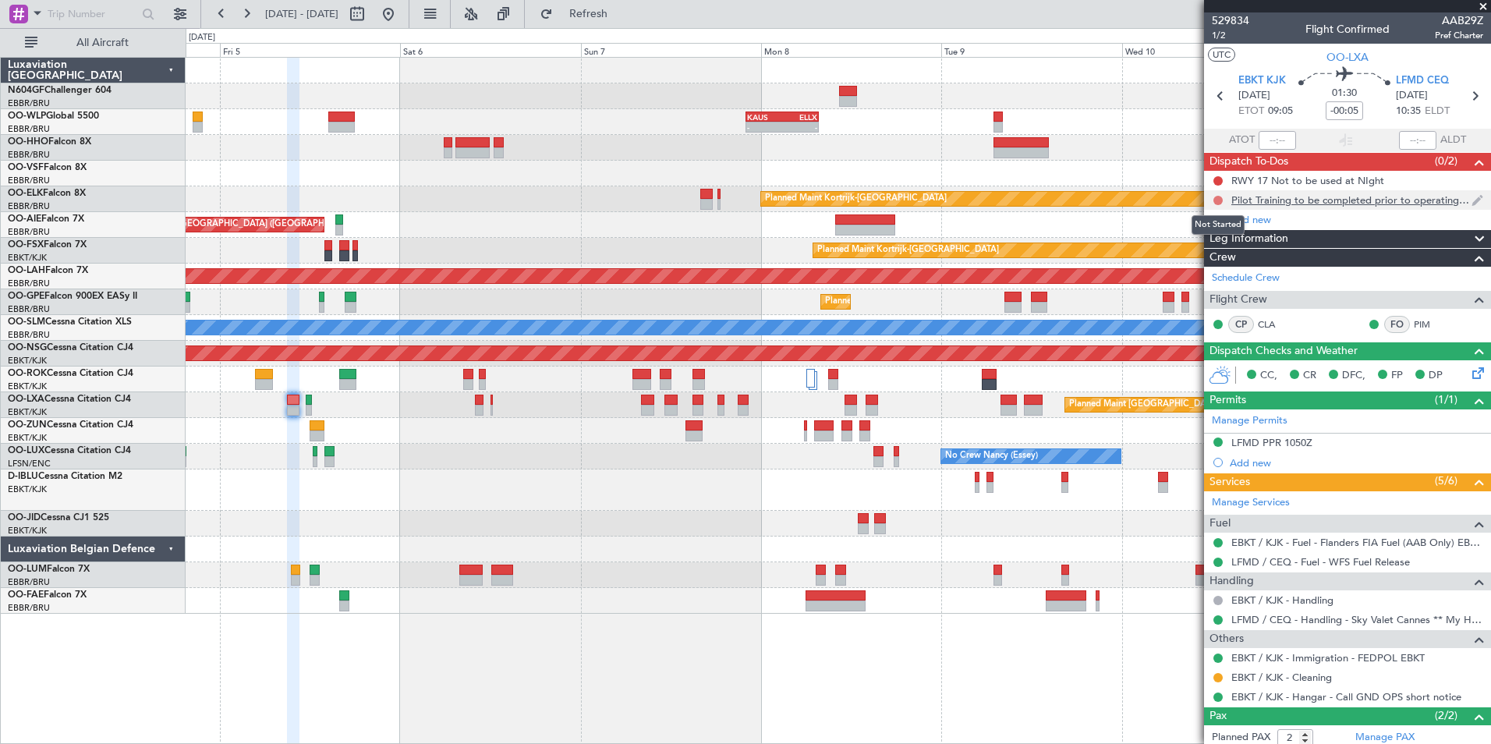
click at [1218, 196] on button at bounding box center [1217, 200] width 9 height 9
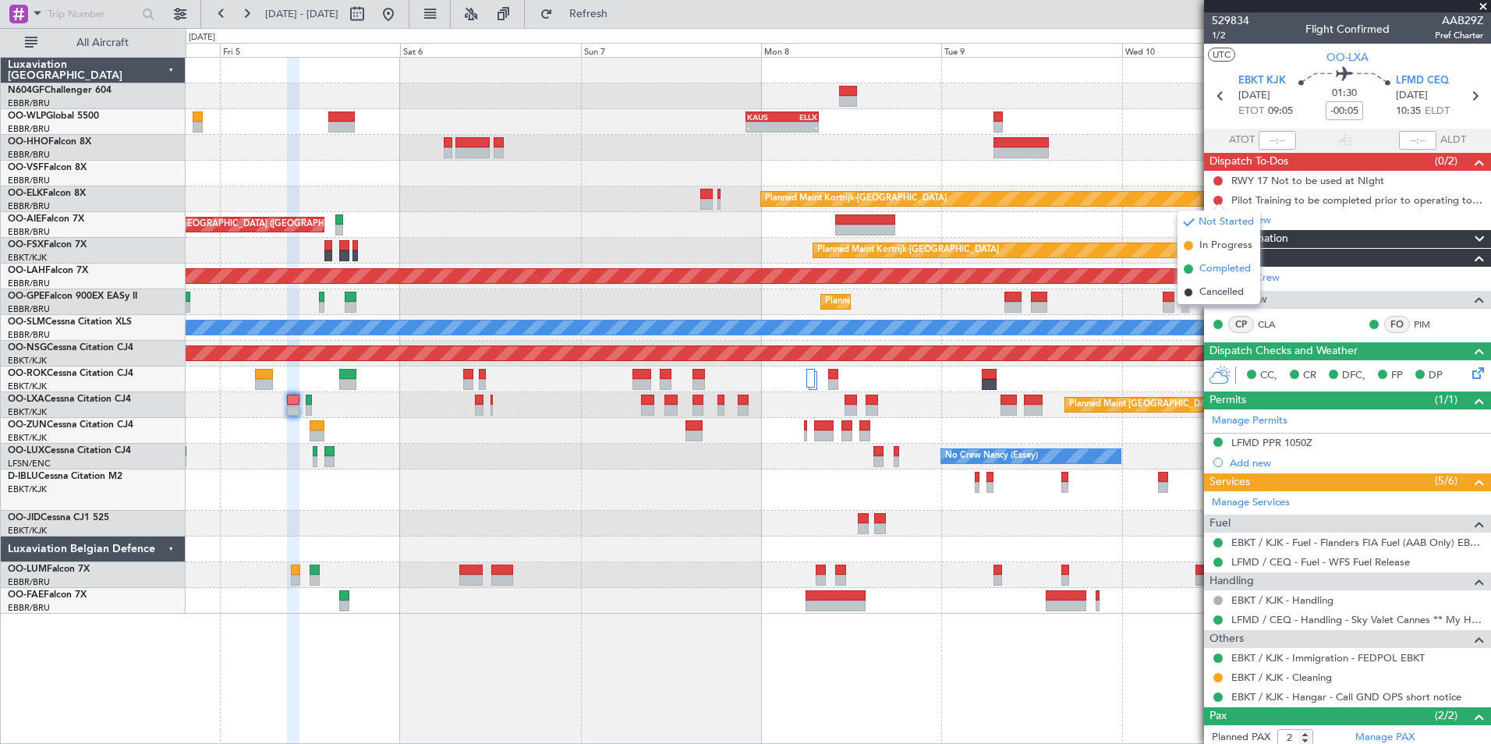
click at [1223, 264] on span "Completed" at bounding box center [1224, 269] width 51 height 16
click at [1215, 178] on button at bounding box center [1217, 180] width 9 height 9
click at [1218, 247] on span "Completed" at bounding box center [1224, 250] width 51 height 16
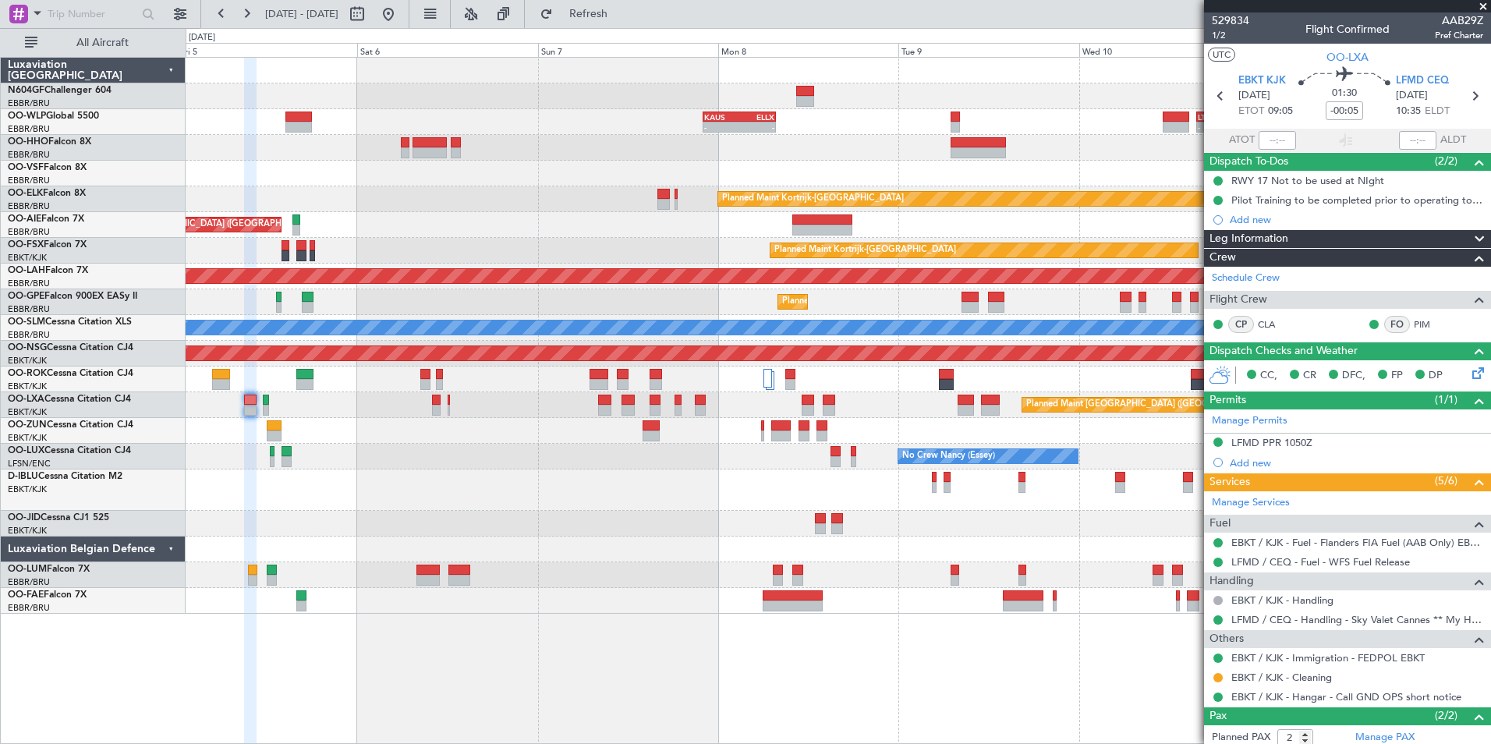
click at [770, 448] on div "No Crew Nancy (Essey) No Crew Nancy (Essey)" at bounding box center [838, 457] width 1304 height 26
click at [620, 472] on div "No Crew [GEOGRAPHIC_DATA] ([GEOGRAPHIC_DATA] National) No Crew [GEOGRAPHIC_DATA…" at bounding box center [838, 489] width 1304 height 41
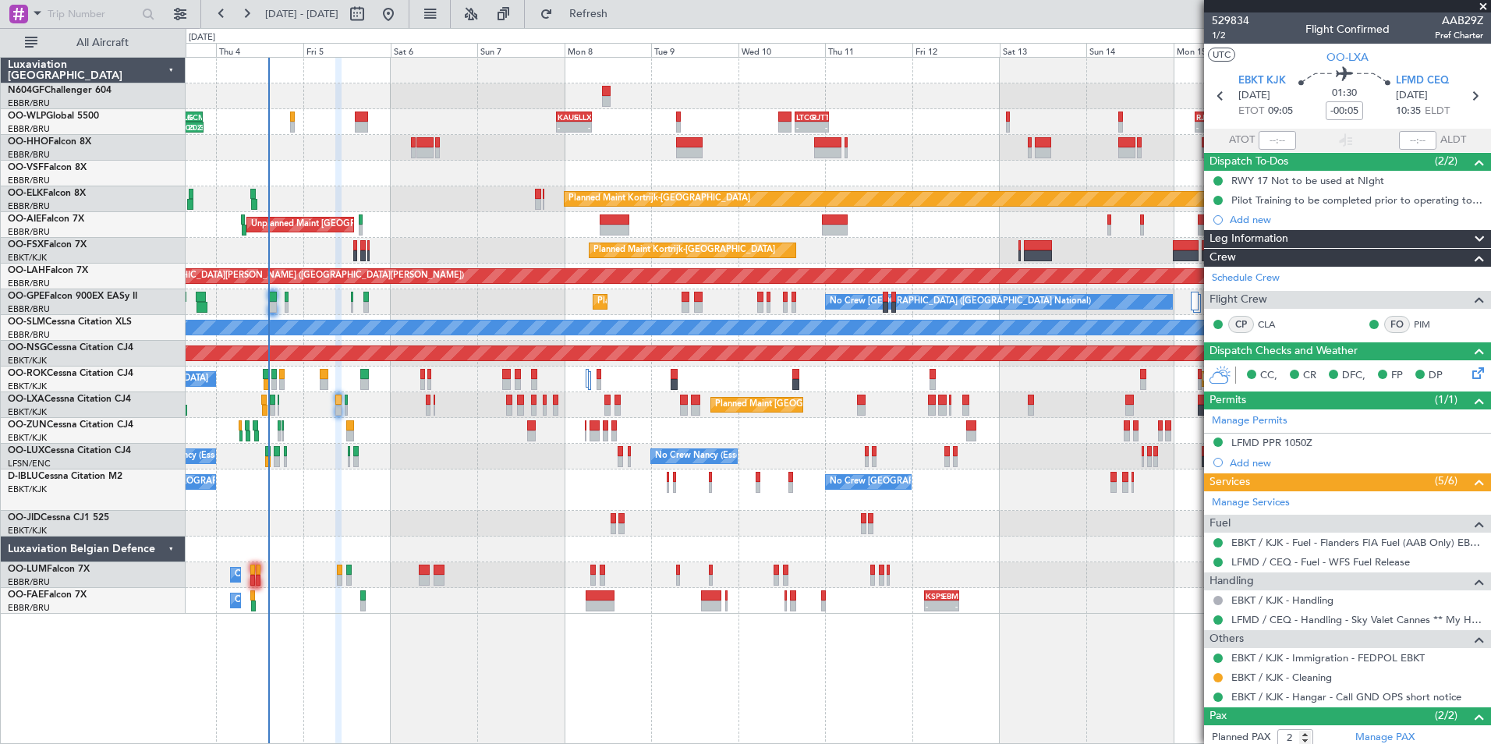
click at [504, 401] on div "- - KAUS 22:00 Z ELLX 07:45 Z - - LTCG 15:40 Z RJTT 01:00 Z - - RJTT 06:00 Z UB…" at bounding box center [838, 336] width 1304 height 556
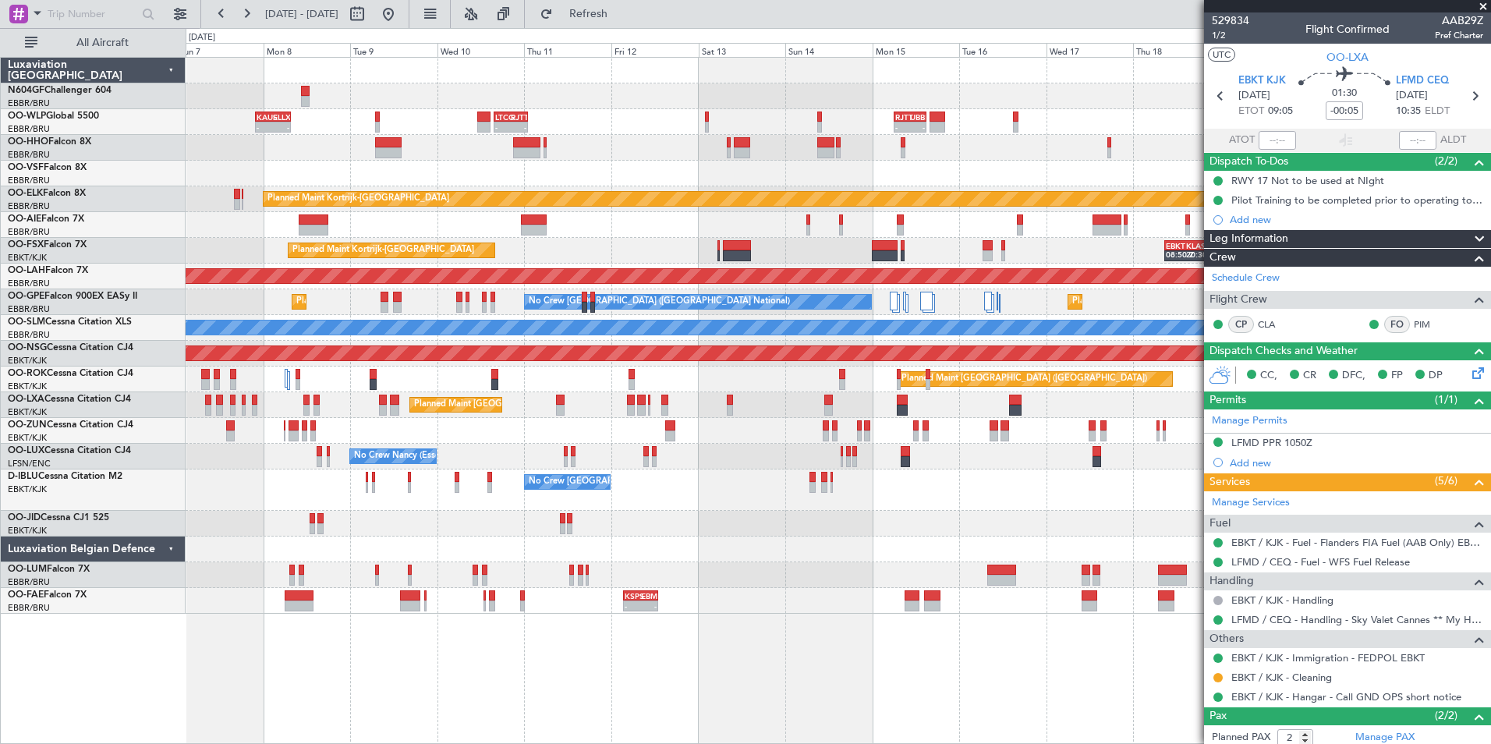
click at [381, 415] on div "- - KAUS 22:00 Z ELLX 07:45 Z - - LTCG 15:40 Z RJTT 01:00 Z - - RJTT 06:00 Z UB…" at bounding box center [838, 336] width 1304 height 556
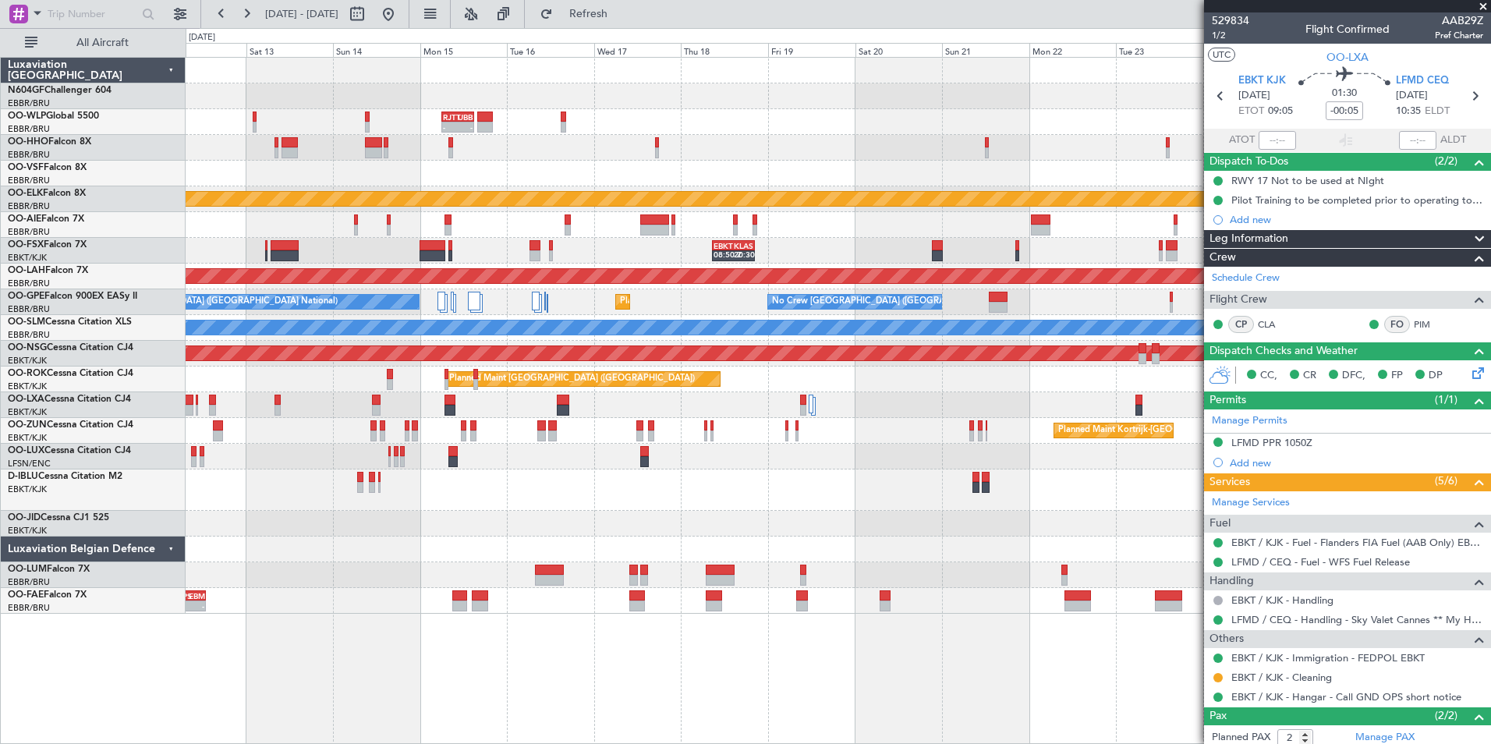
click at [69, 398] on div "- - RJTT 06:00 Z UBBB 14:55 Z - - LTCG 15:40 Z RJTT 01:00 Z Planned Maint Kortr…" at bounding box center [745, 386] width 1491 height 716
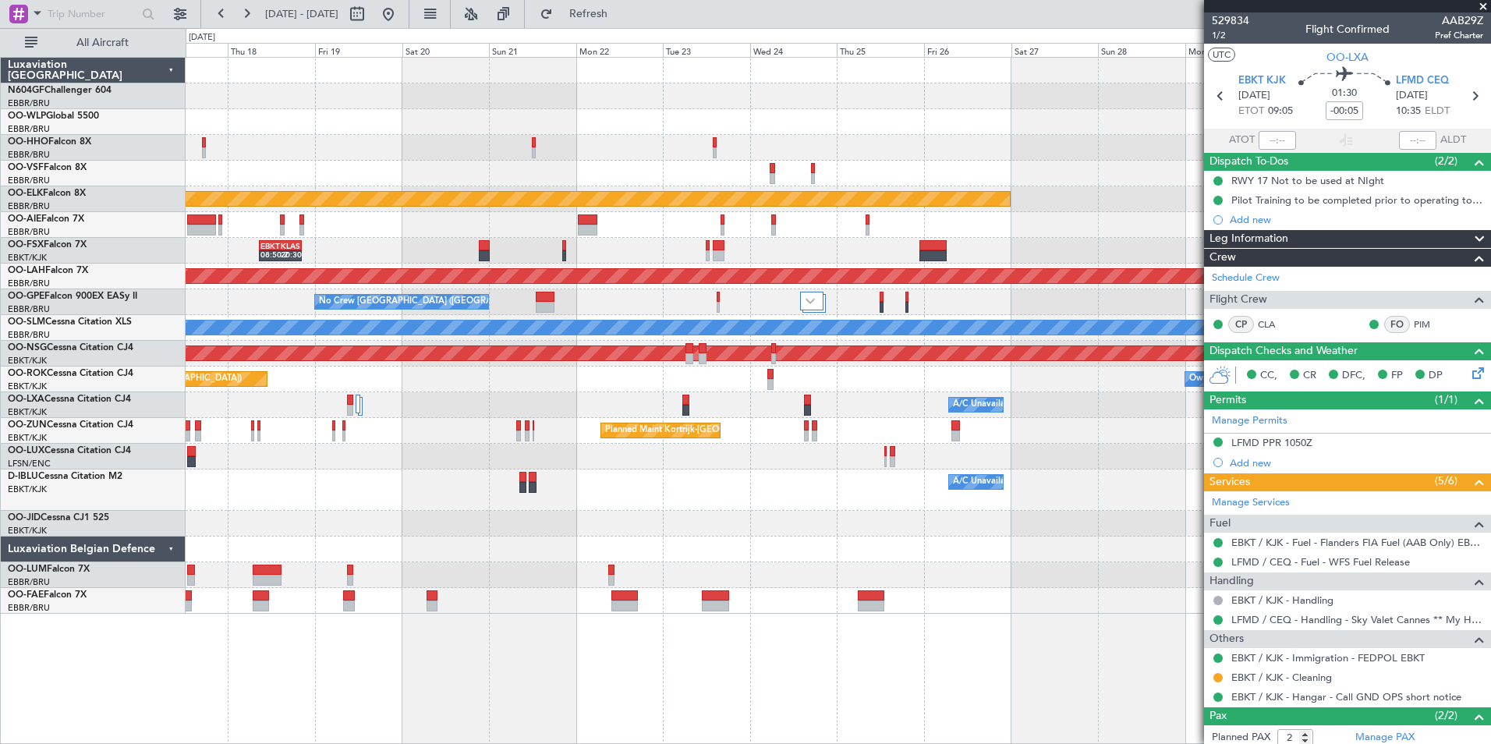
click at [0, 377] on html "05 Sep 2025 - 12 Sep 2025 Refresh Quick Links All Aircraft - - RJTT 06:00 Z UBB…" at bounding box center [745, 372] width 1491 height 744
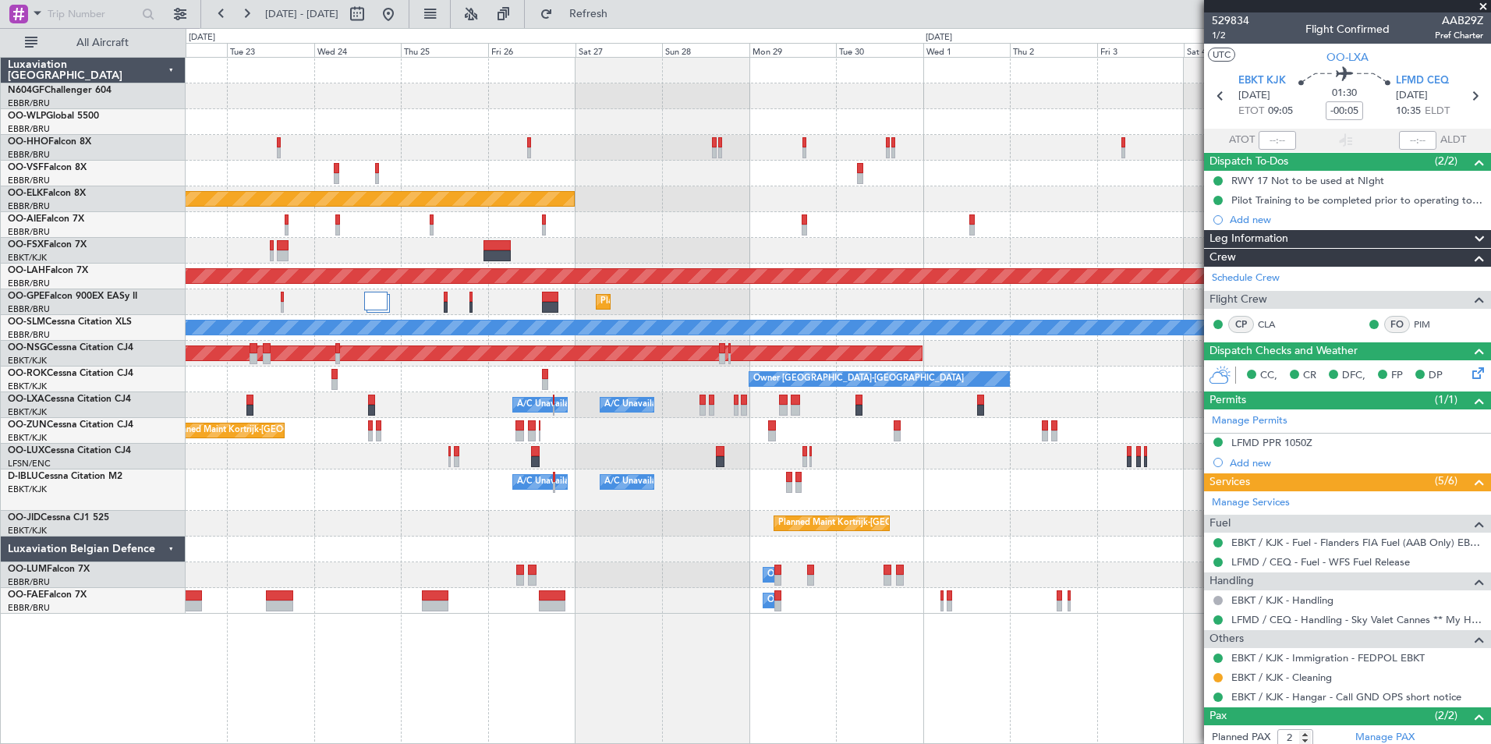
click at [394, 395] on div "A/C Unavailable Brussels (Brussels National) A/C Unavailable Planned Maint Pari…" at bounding box center [838, 405] width 1304 height 26
click at [520, 401] on div "Planned Maint Kortrijk-Wevelgem Planned Maint Alton-st Louis (St Louis Regl) Pl…" at bounding box center [838, 336] width 1304 height 556
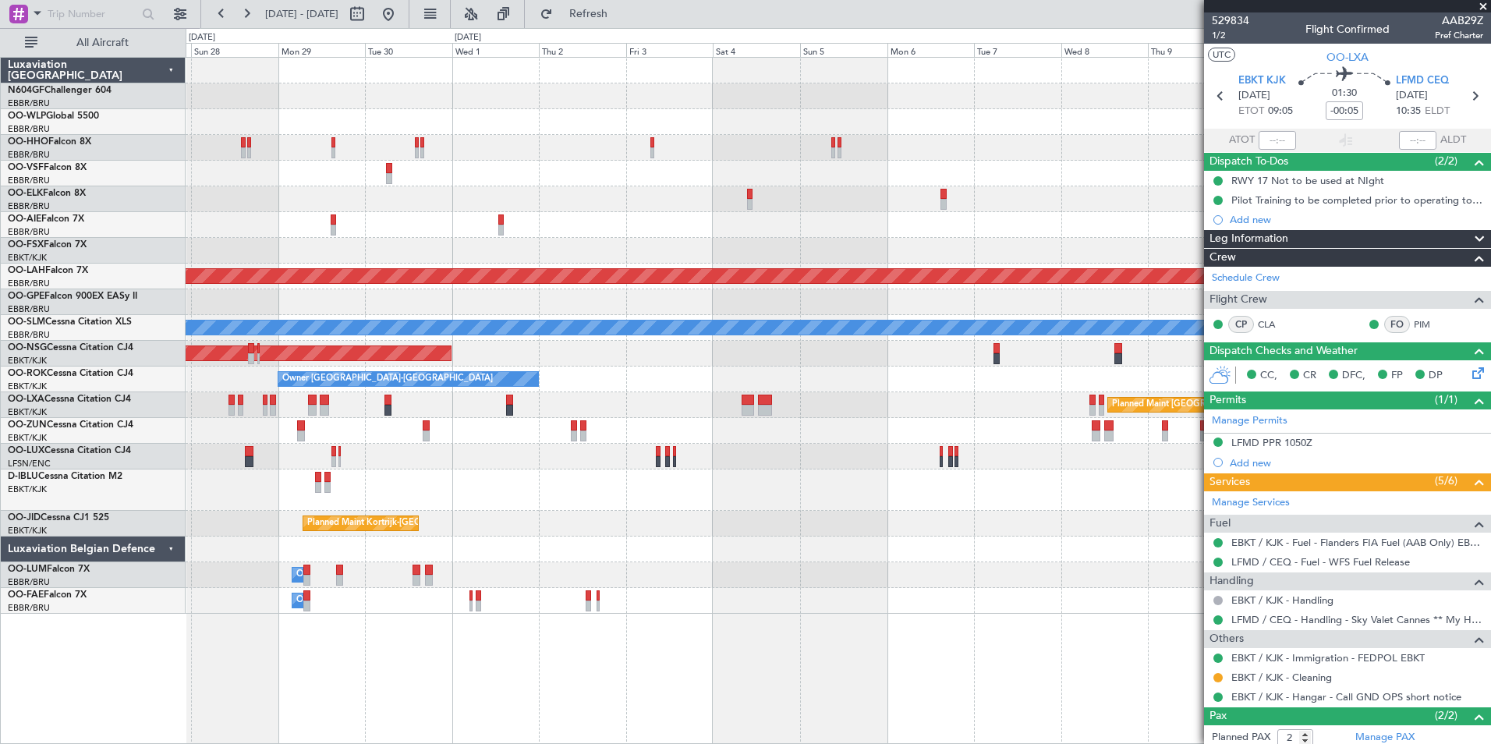
click at [479, 407] on div "Planned Maint Kortrijk-Wevelgem Planned Maint Alton-st Louis (St Louis Regl) Pl…" at bounding box center [838, 336] width 1304 height 556
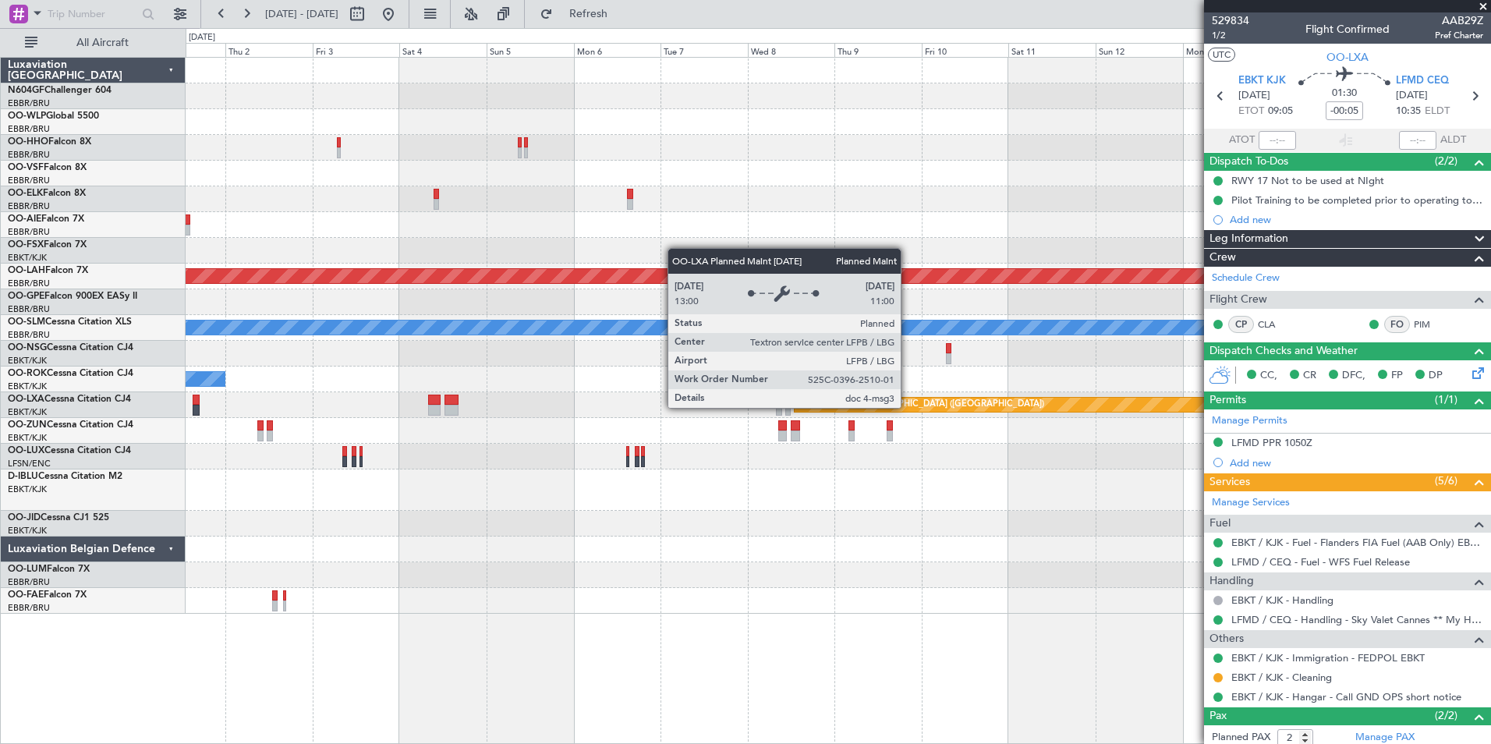
click at [497, 366] on div "Planned Maint Alton-st Louis (St Louis Regl) A/C Unavailable Monchengladbach Pl…" at bounding box center [838, 336] width 1304 height 556
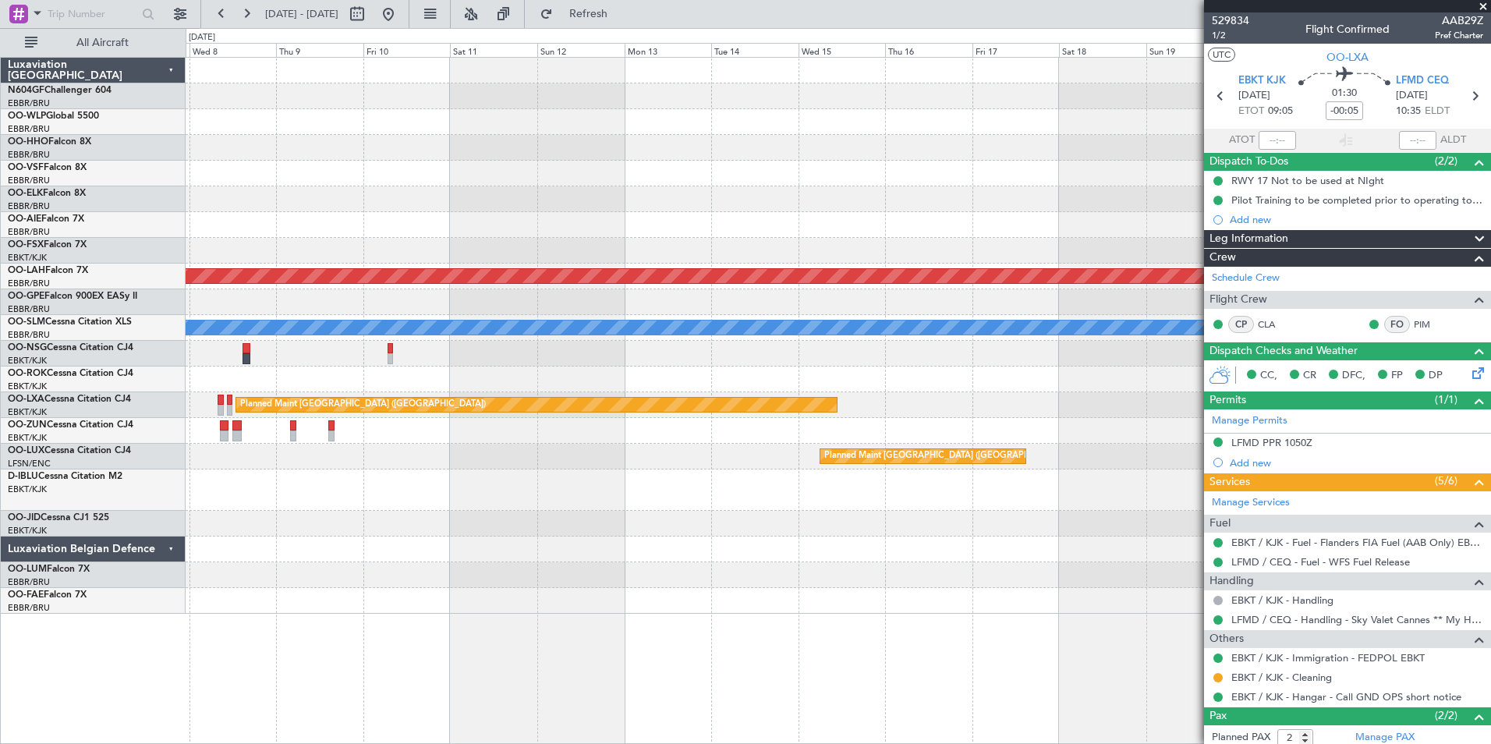
click at [484, 361] on div "Planned Maint Alton-st Louis (St Louis Regl) No Crew Brussels (Brussels Nationa…" at bounding box center [838, 336] width 1304 height 556
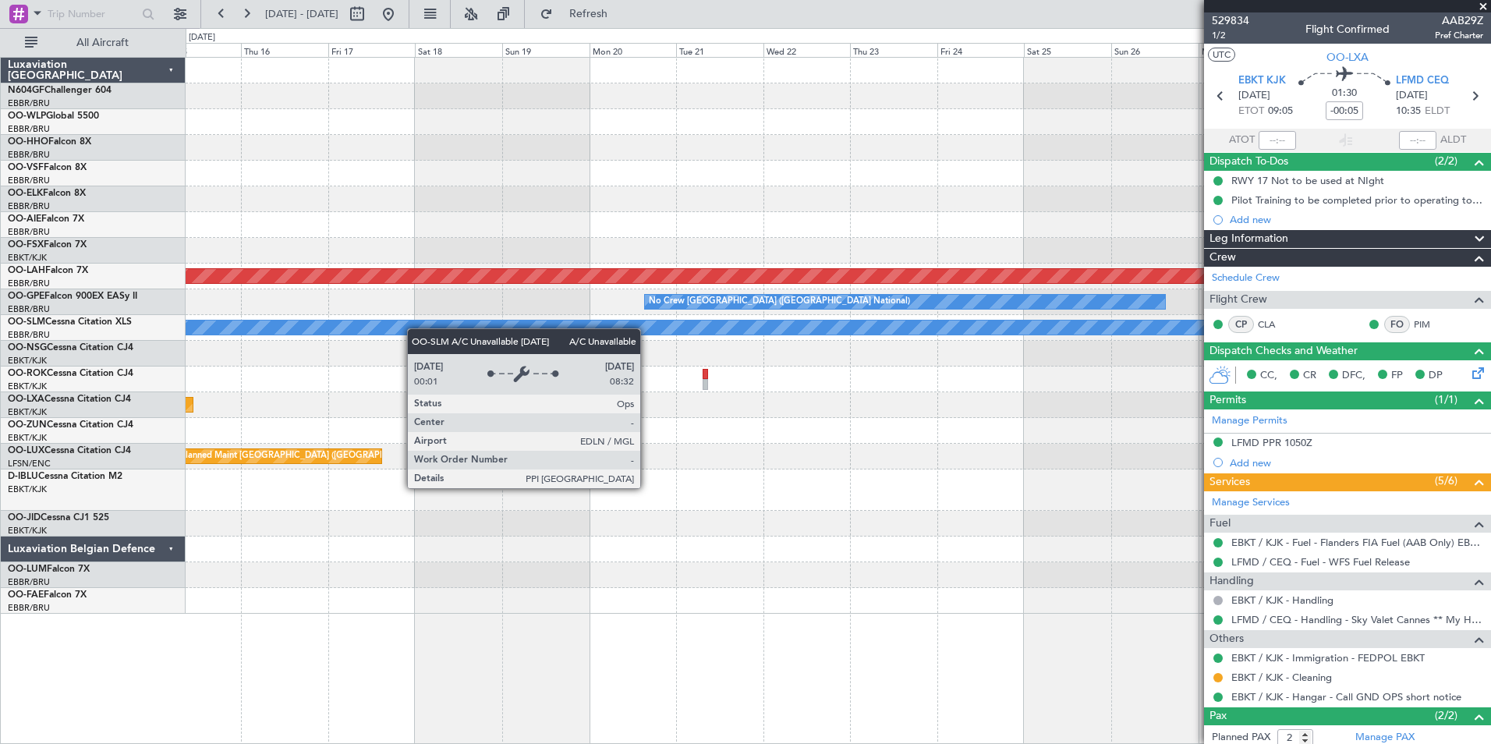
click at [239, 328] on div "Planned Maint Alton-st Louis (St Louis Regl) No Crew Brussels (Brussels Nationa…" at bounding box center [838, 336] width 1304 height 556
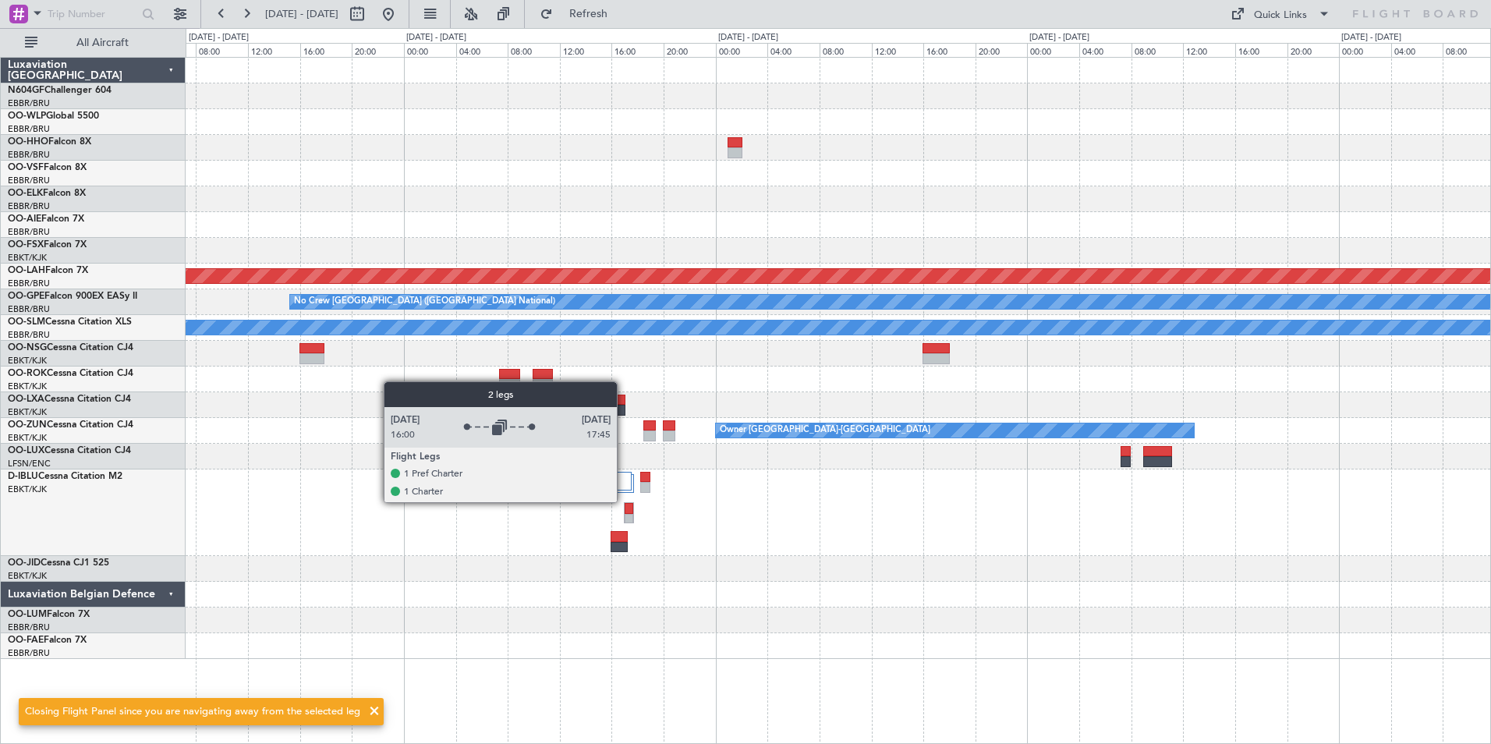
click at [624, 501] on div at bounding box center [621, 488] width 23 height 33
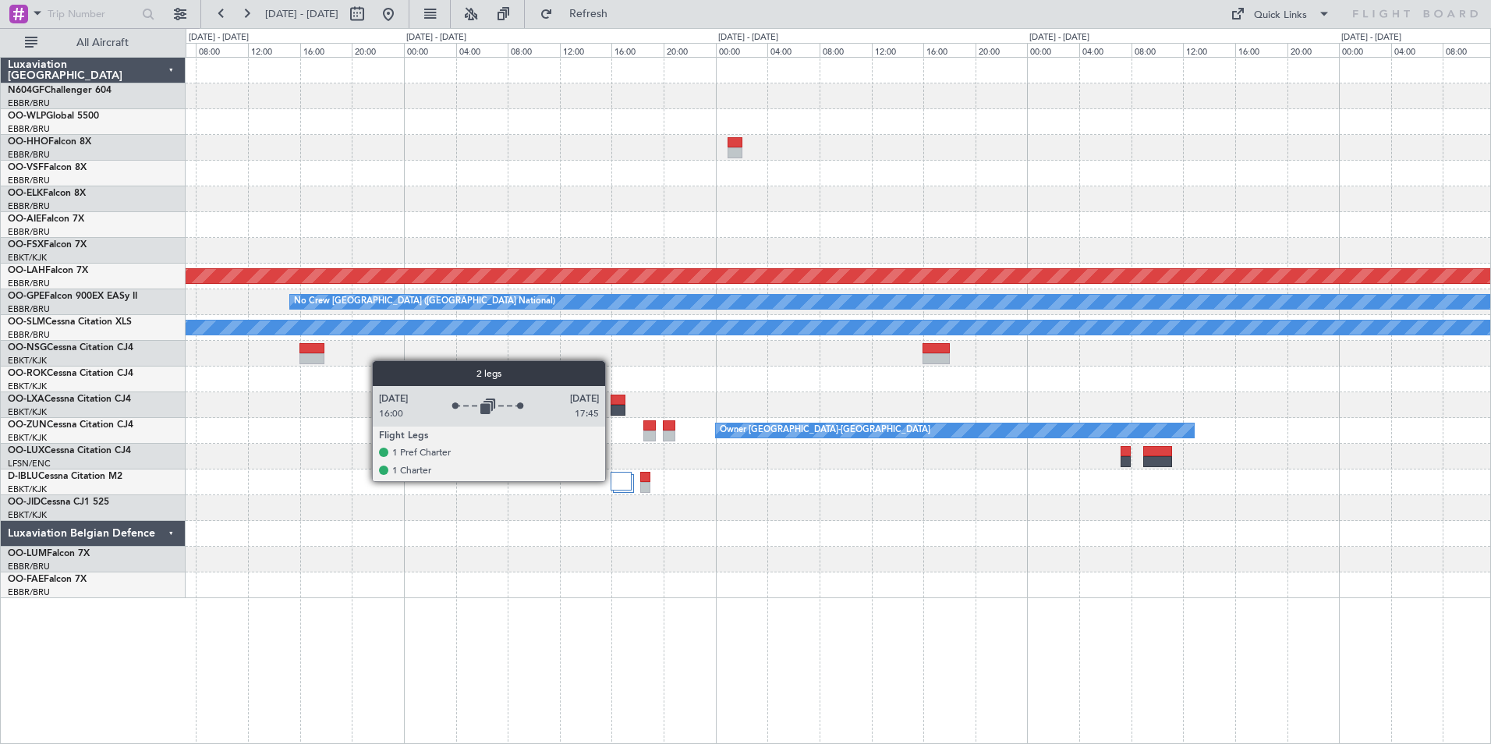
click at [612, 480] on div at bounding box center [620, 481] width 21 height 19
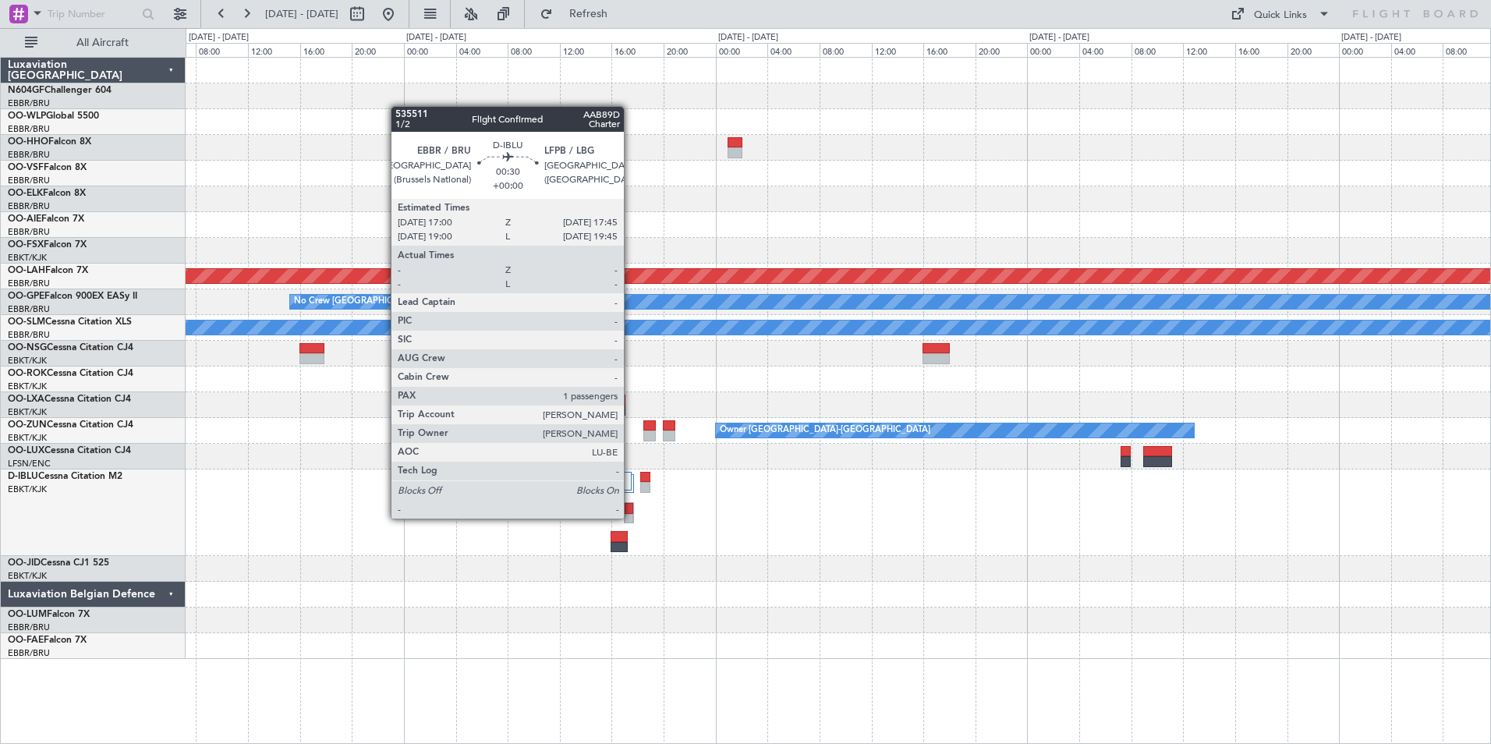
click at [630, 518] on div at bounding box center [629, 519] width 9 height 11
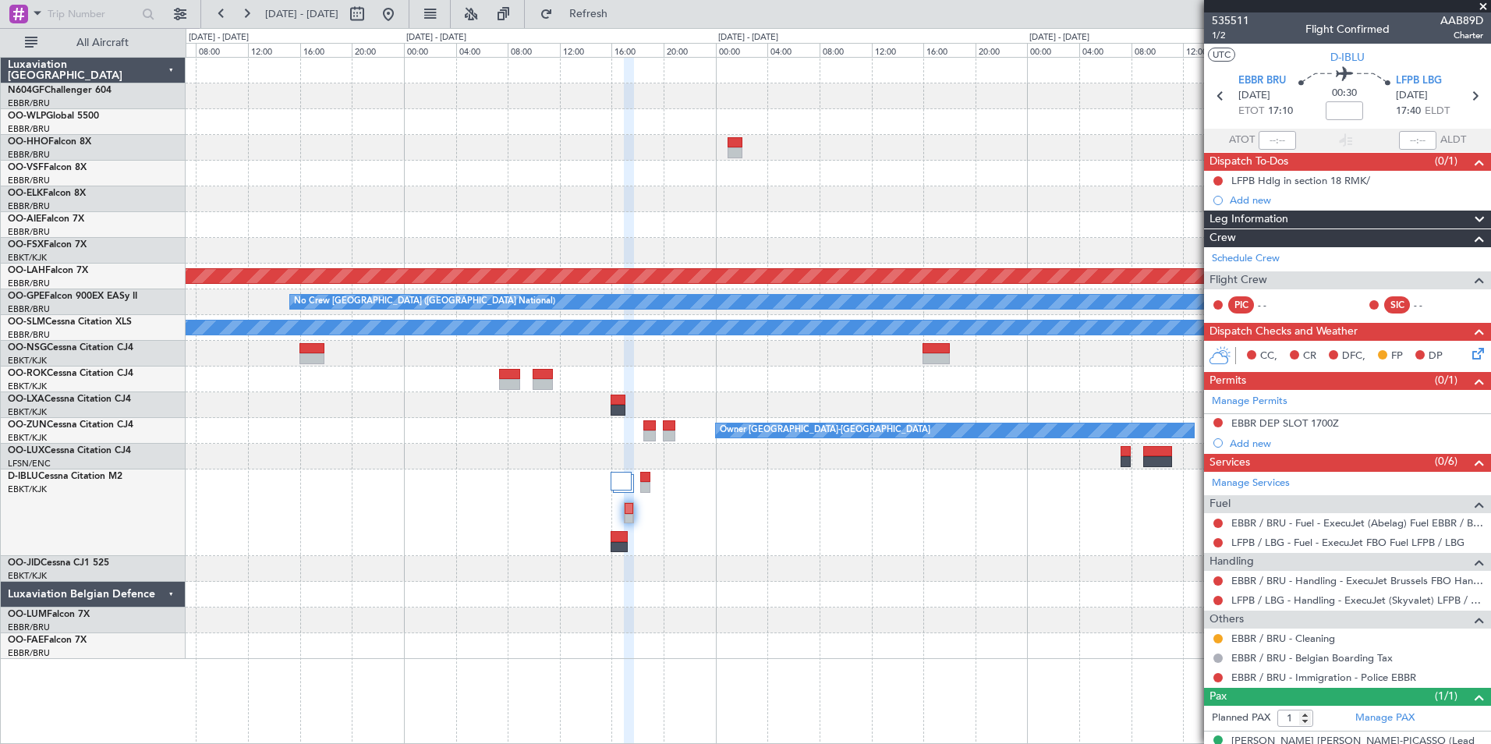
click at [1469, 351] on icon at bounding box center [1475, 351] width 12 height 12
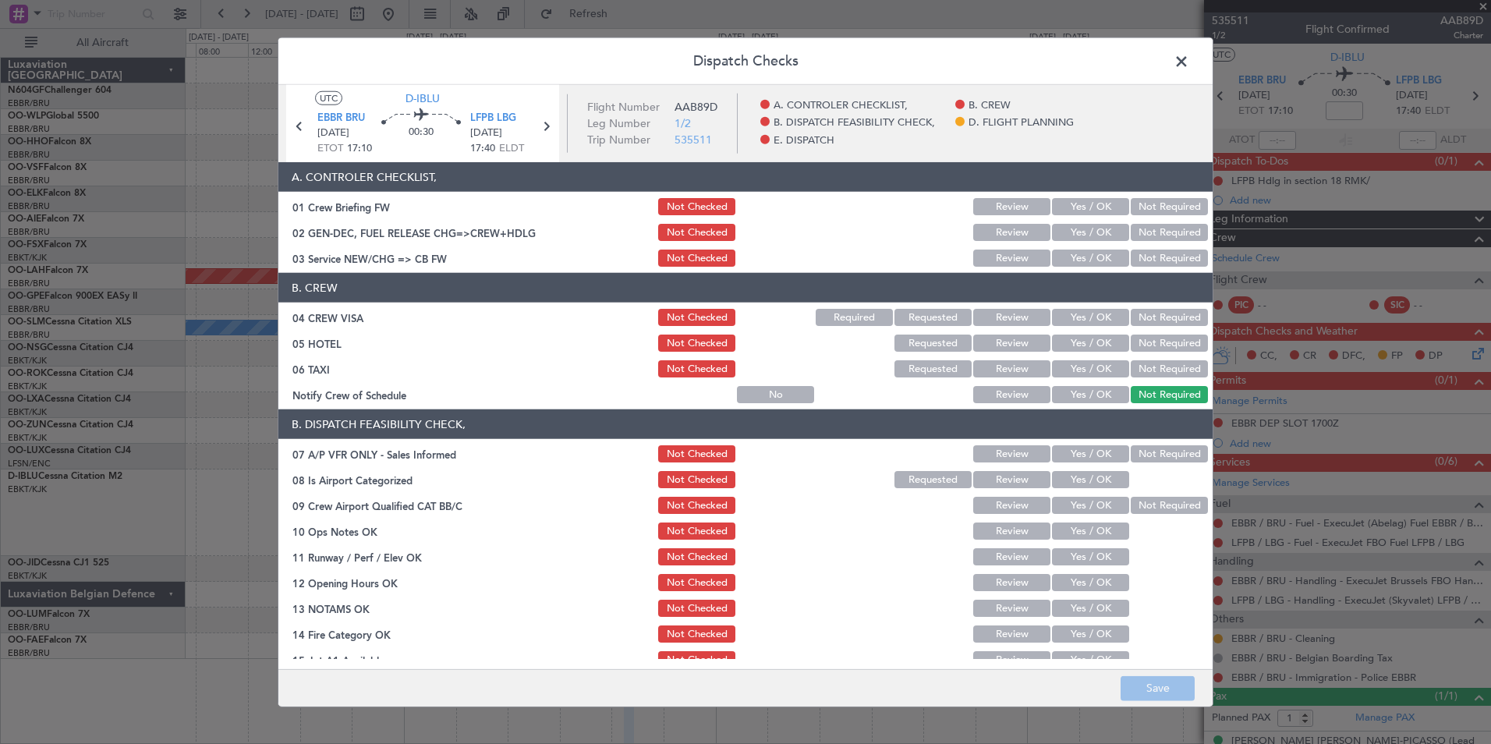
click at [1089, 259] on button "Yes / OK" at bounding box center [1090, 257] width 77 height 17
click at [1135, 313] on button "Not Required" at bounding box center [1169, 317] width 77 height 17
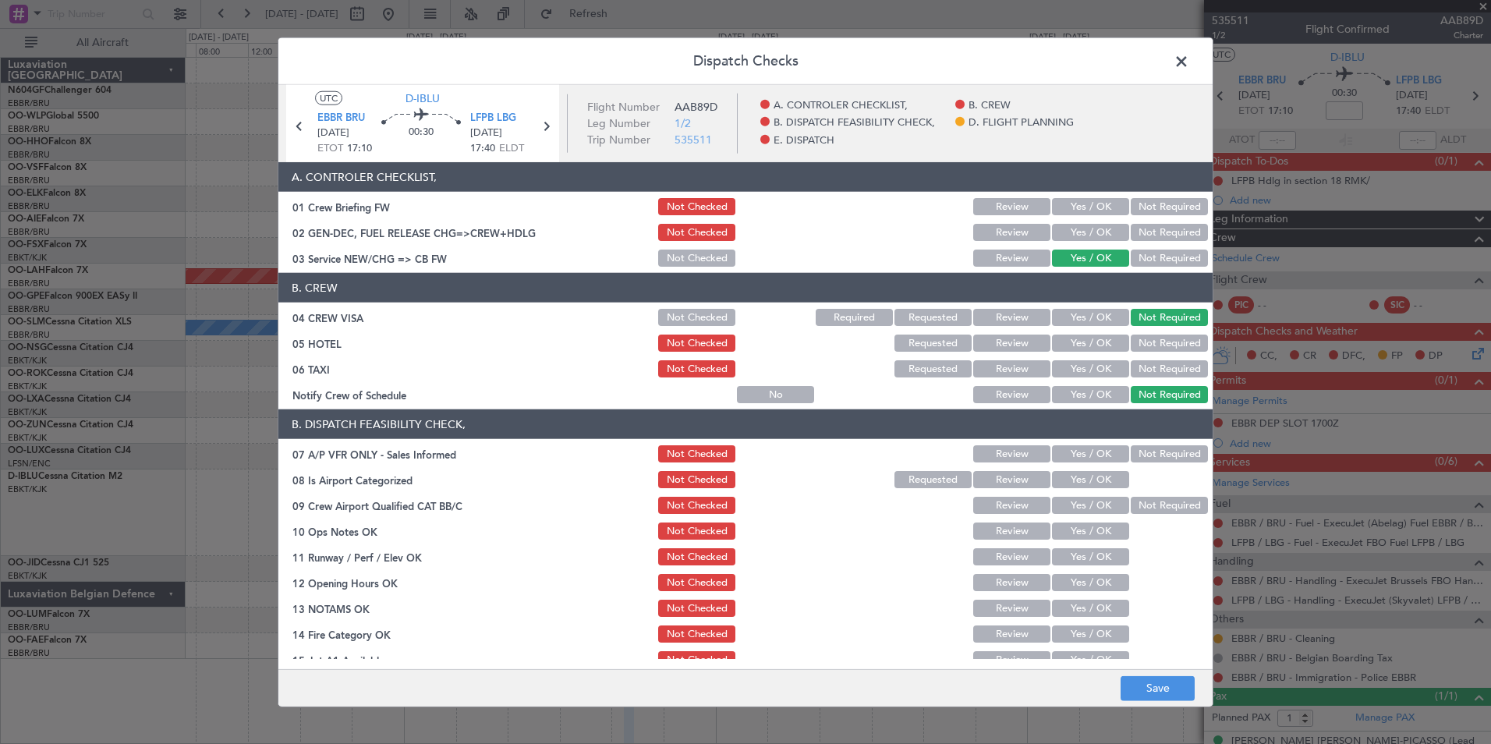
click at [1141, 343] on button "Not Required" at bounding box center [1169, 342] width 77 height 17
click at [1140, 356] on section "B. CREW 04 CREW VISA Not Checked Required Requested Review Yes / OK Not Require…" at bounding box center [745, 339] width 934 height 133
click at [1138, 359] on div "Not Required" at bounding box center [1167, 369] width 79 height 22
click at [1131, 369] on button "Not Required" at bounding box center [1169, 368] width 77 height 17
click at [1103, 394] on button "Yes / OK" at bounding box center [1090, 394] width 77 height 17
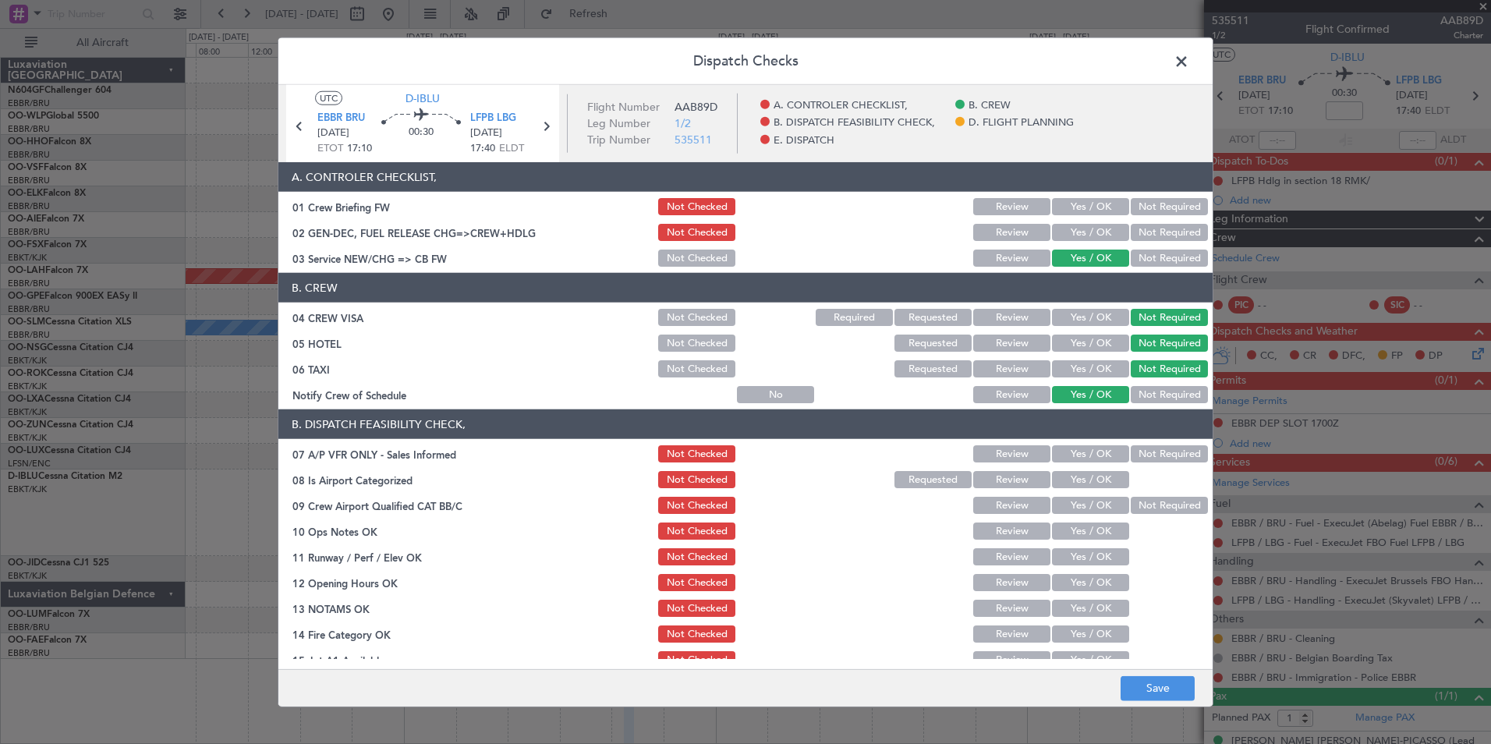
click at [1131, 452] on button "Not Required" at bounding box center [1169, 453] width 77 height 17
click at [1085, 485] on button "Yes / OK" at bounding box center [1090, 479] width 77 height 17
click at [1131, 500] on button "Not Required" at bounding box center [1169, 505] width 77 height 17
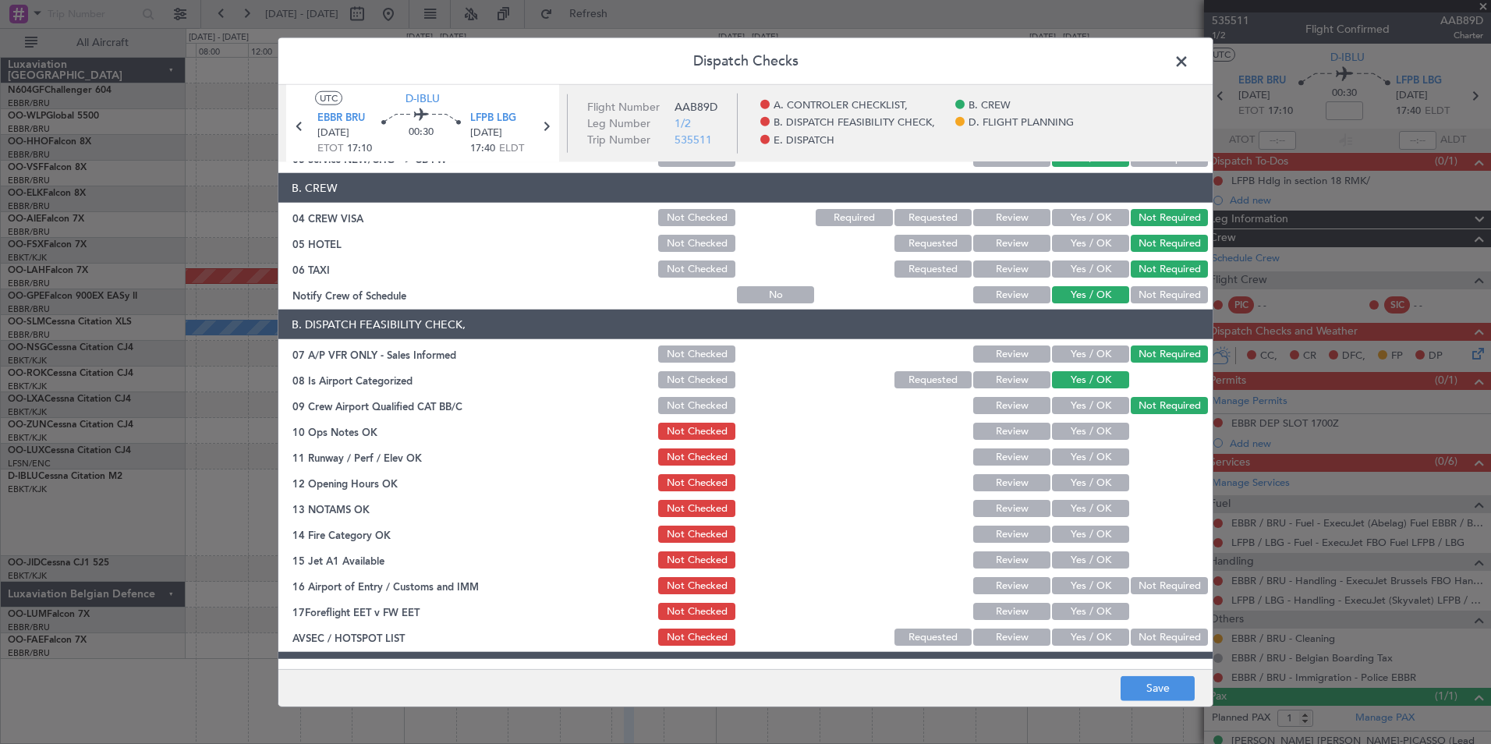
scroll to position [156, 0]
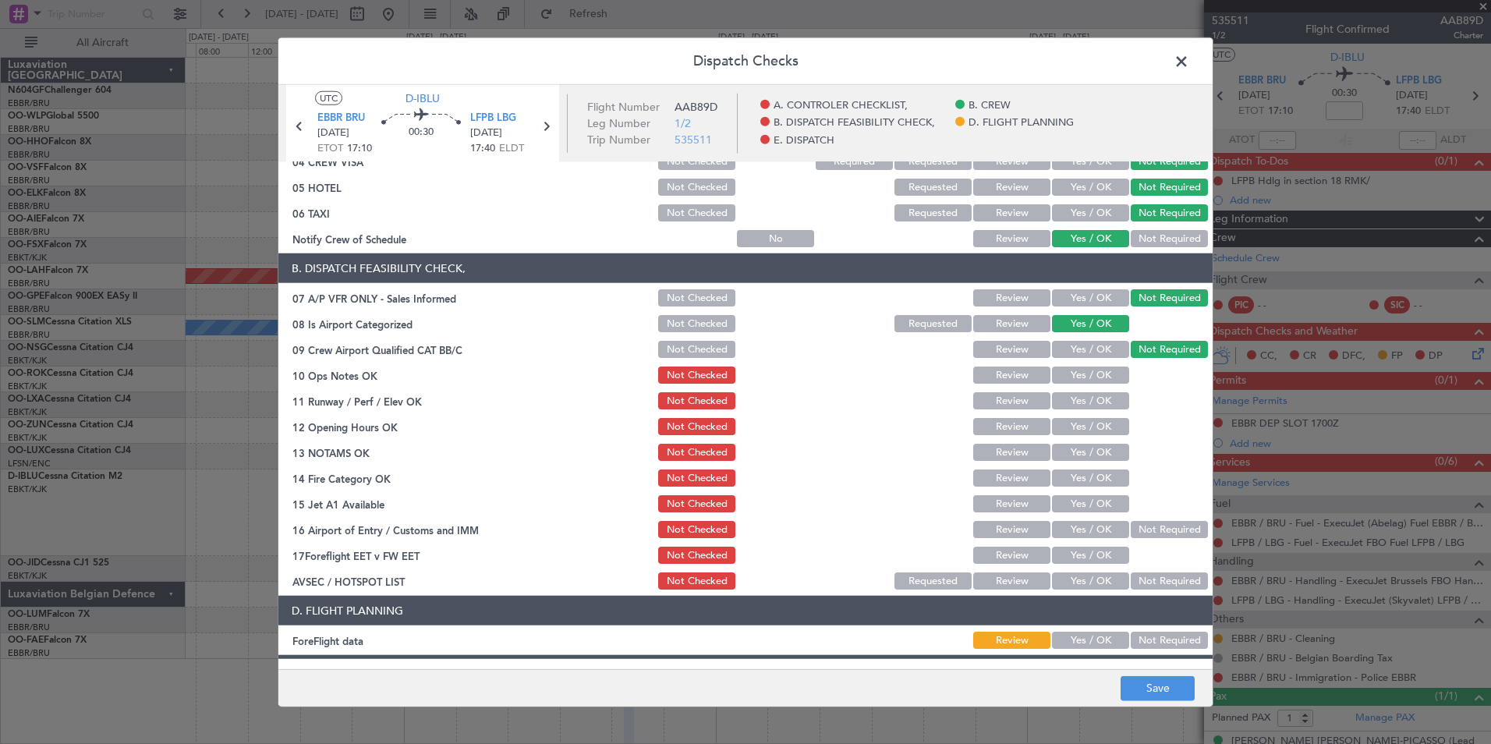
click at [1061, 376] on button "Yes / OK" at bounding box center [1090, 374] width 77 height 17
click at [1068, 409] on button "Yes / OK" at bounding box center [1090, 400] width 77 height 17
click at [1069, 423] on button "Yes / OK" at bounding box center [1090, 426] width 77 height 17
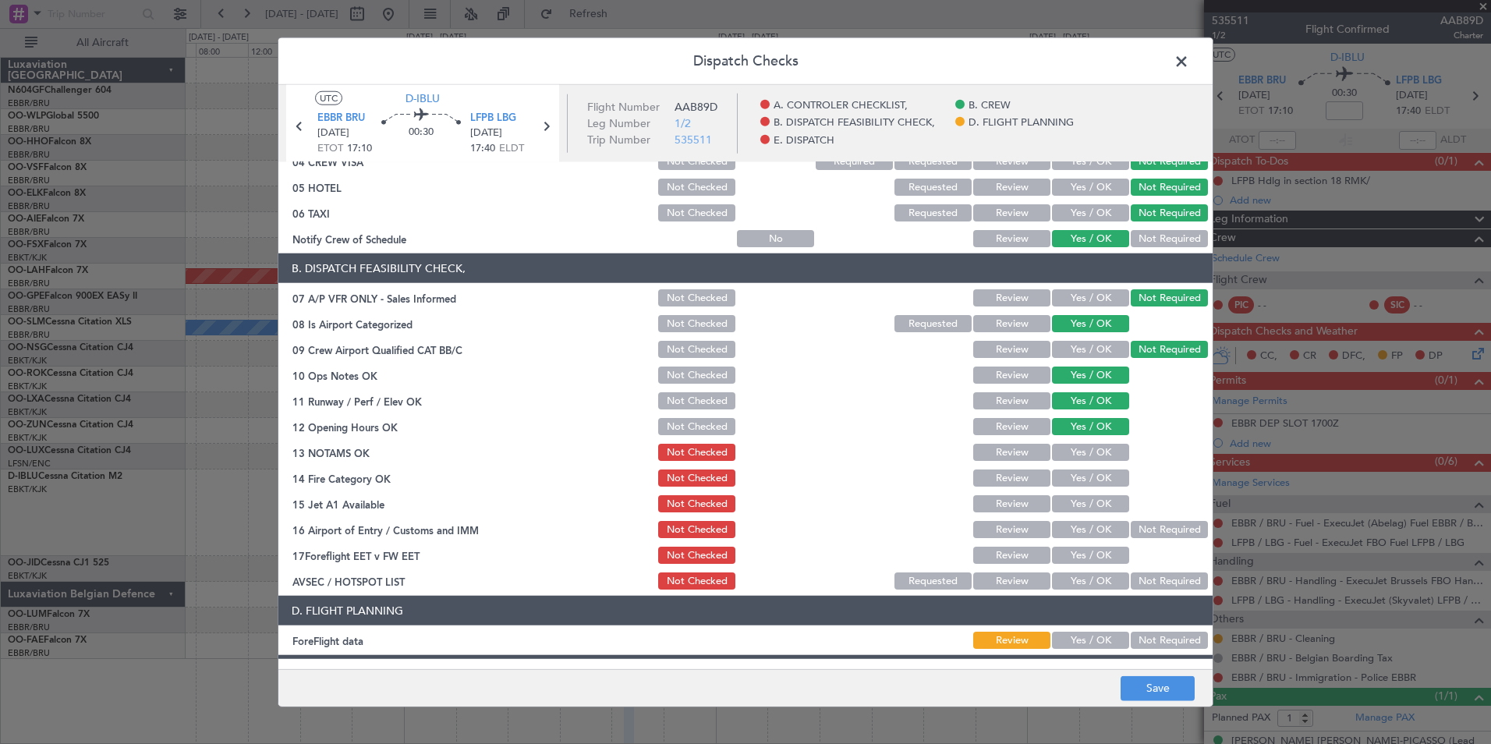
drag, startPoint x: 1070, startPoint y: 442, endPoint x: 1072, endPoint y: 455, distance: 13.3
click at [1071, 444] on div "Yes / OK" at bounding box center [1088, 452] width 79 height 22
click at [1072, 455] on button "Yes / OK" at bounding box center [1090, 452] width 77 height 17
click at [1074, 481] on button "Yes / OK" at bounding box center [1090, 477] width 77 height 17
click at [1083, 504] on button "Yes / OK" at bounding box center [1090, 503] width 77 height 17
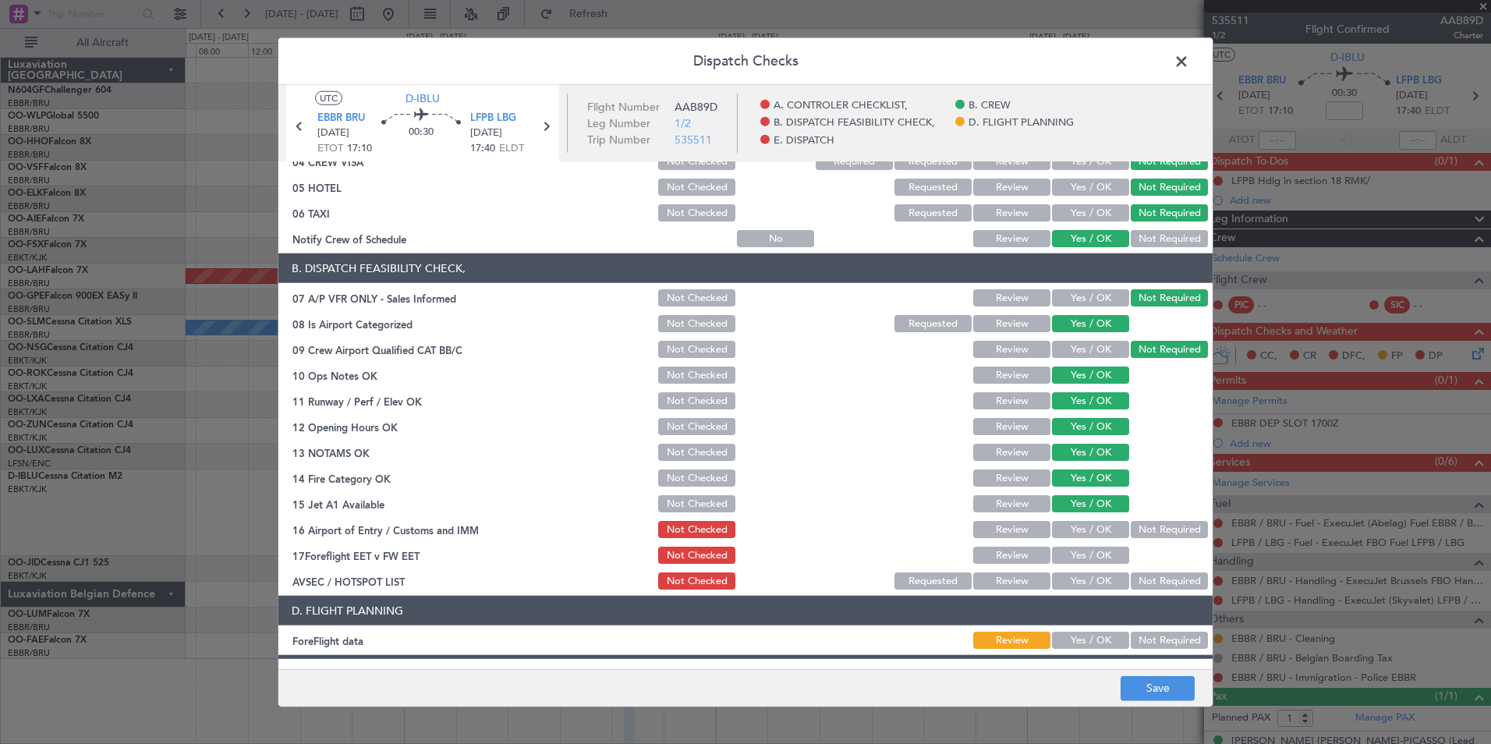
click at [1131, 530] on button "Not Required" at bounding box center [1169, 529] width 77 height 17
click at [1092, 575] on button "Yes / OK" at bounding box center [1090, 580] width 77 height 17
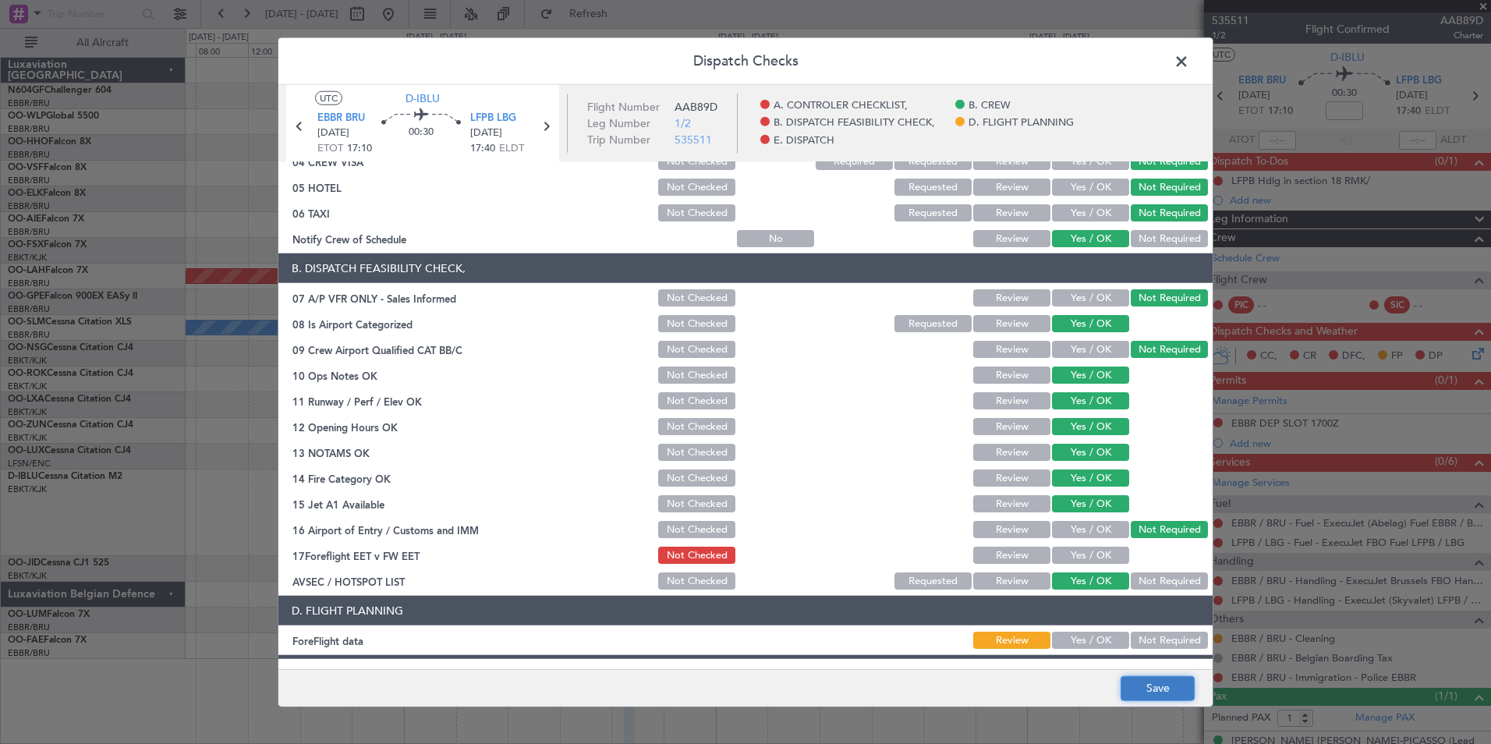
click at [1134, 681] on button "Save" at bounding box center [1157, 687] width 74 height 25
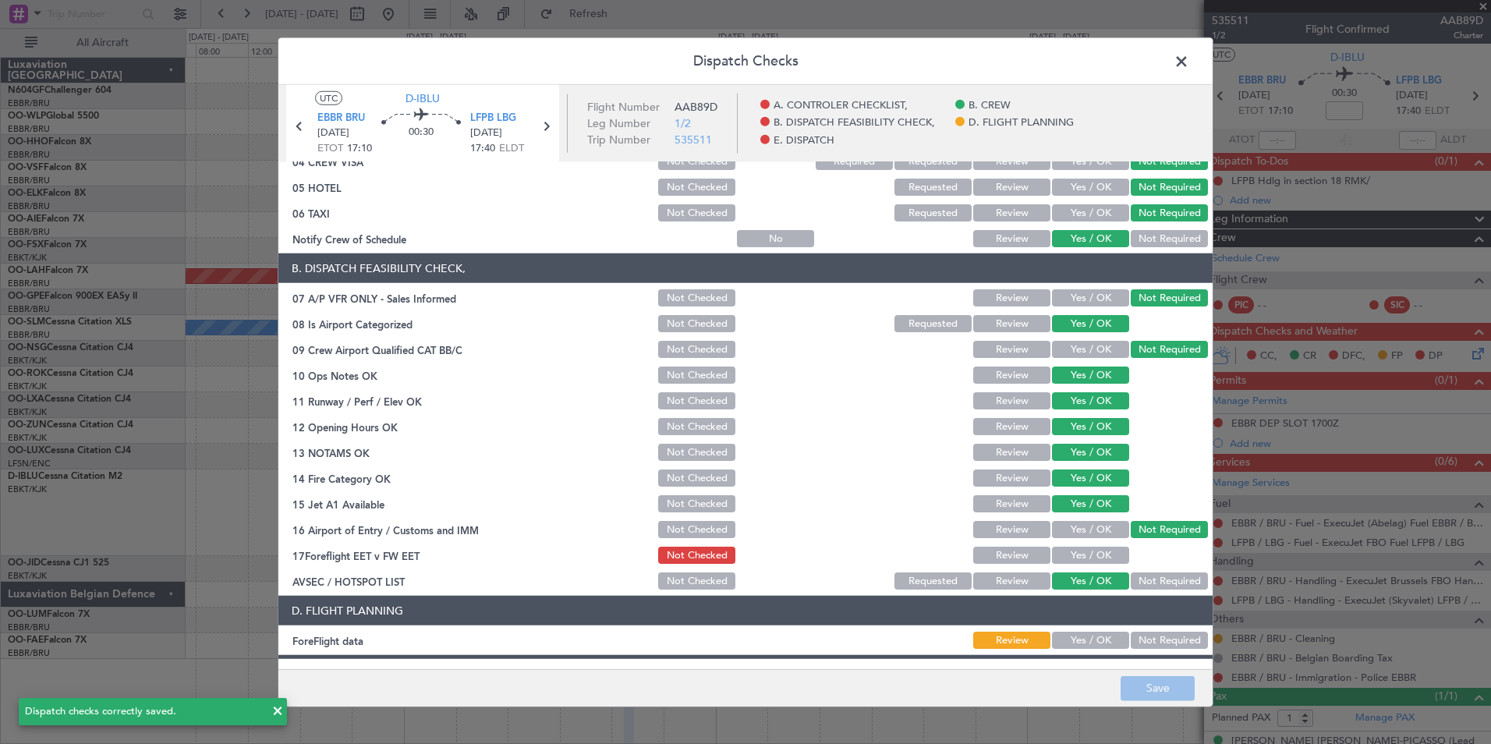
click at [1189, 56] on span at bounding box center [1189, 65] width 0 height 31
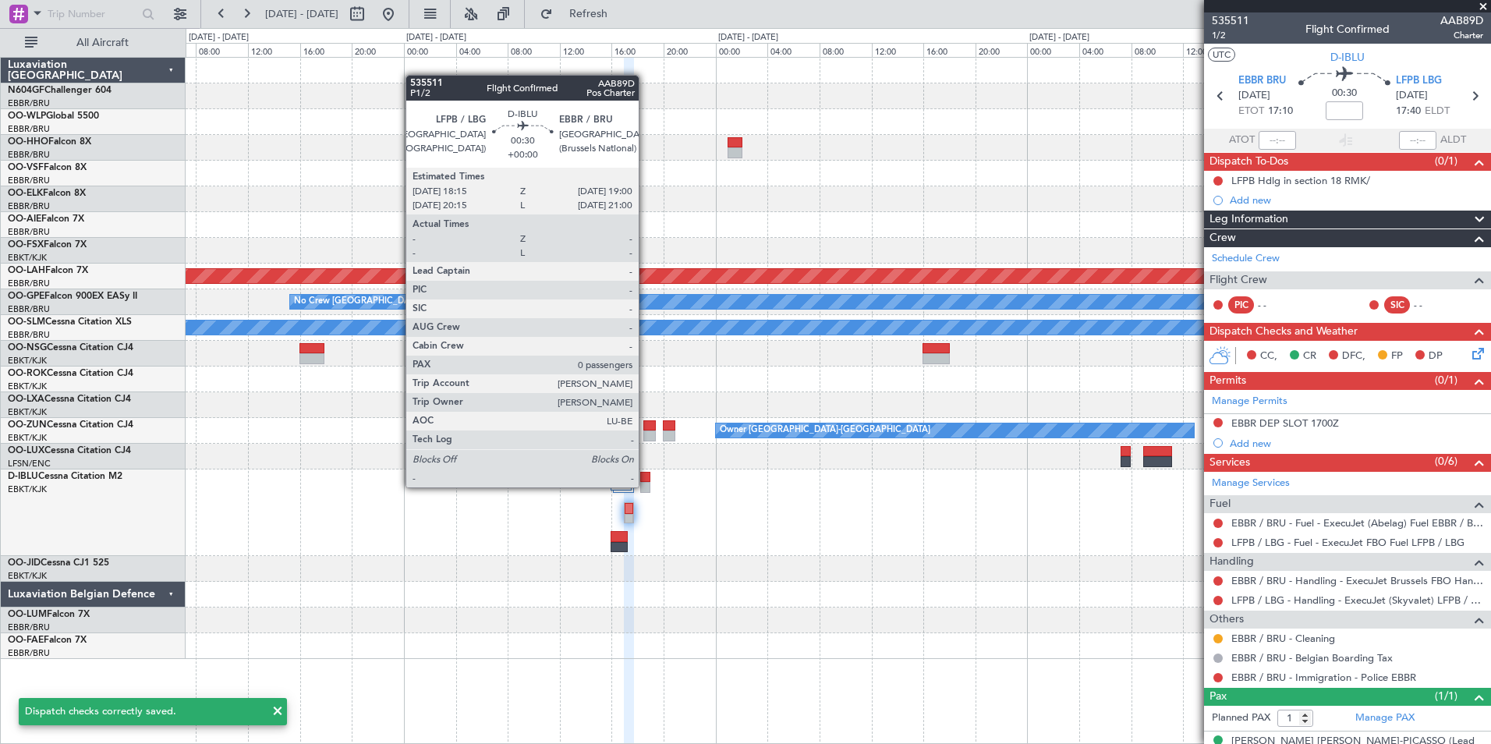
click at [646, 487] on div at bounding box center [645, 487] width 10 height 11
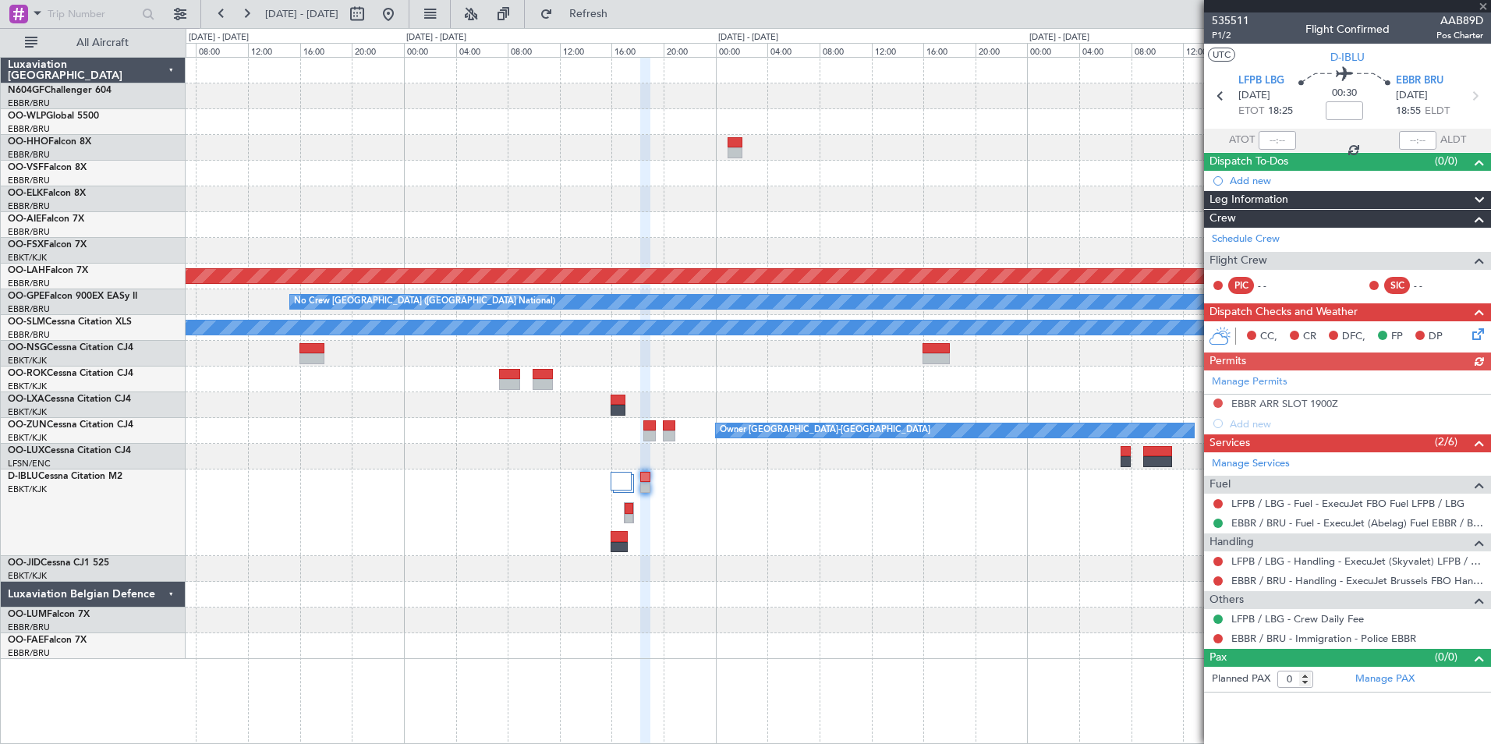
click at [1470, 338] on icon at bounding box center [1475, 331] width 12 height 12
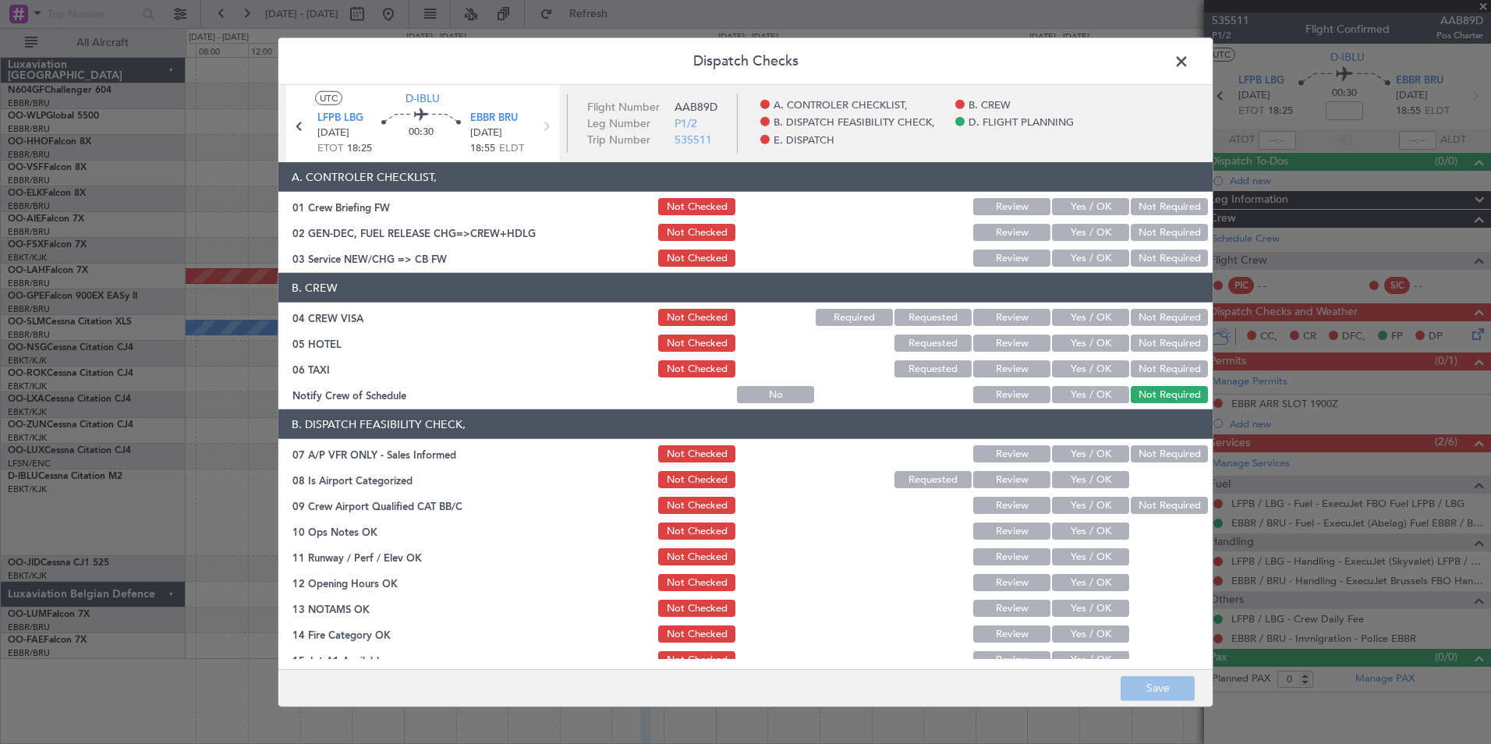
click at [1081, 266] on button "Yes / OK" at bounding box center [1090, 257] width 77 height 17
click at [1132, 300] on header "B. CREW" at bounding box center [745, 288] width 934 height 30
click at [1132, 314] on button "Not Required" at bounding box center [1169, 317] width 77 height 17
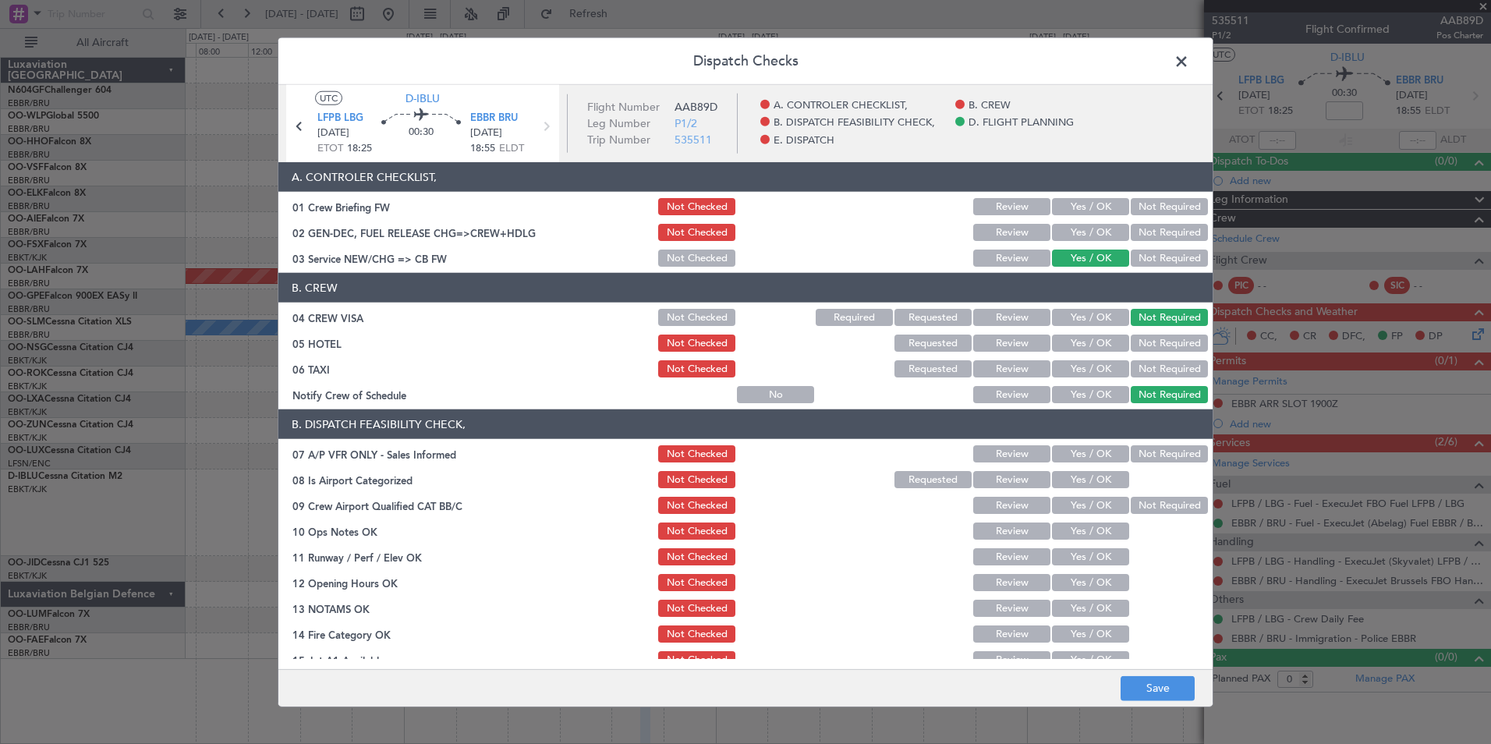
click at [1131, 344] on button "Not Required" at bounding box center [1169, 342] width 77 height 17
click at [1131, 370] on button "Not Required" at bounding box center [1169, 368] width 77 height 17
click at [1097, 395] on button "Yes / OK" at bounding box center [1090, 394] width 77 height 17
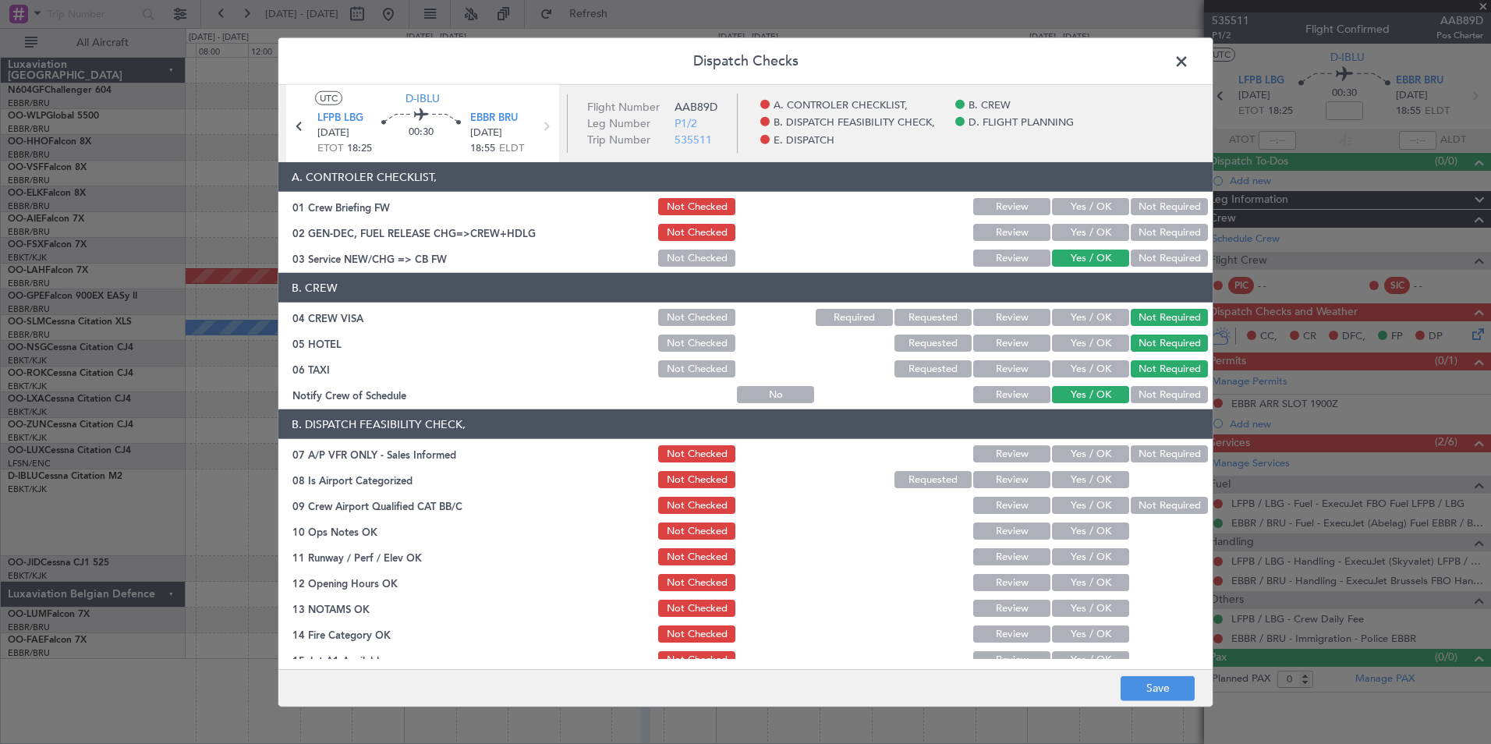
click at [1148, 451] on button "Not Required" at bounding box center [1169, 453] width 77 height 17
click at [1092, 477] on button "Yes / OK" at bounding box center [1090, 479] width 77 height 17
click at [1138, 501] on button "Not Required" at bounding box center [1169, 505] width 77 height 17
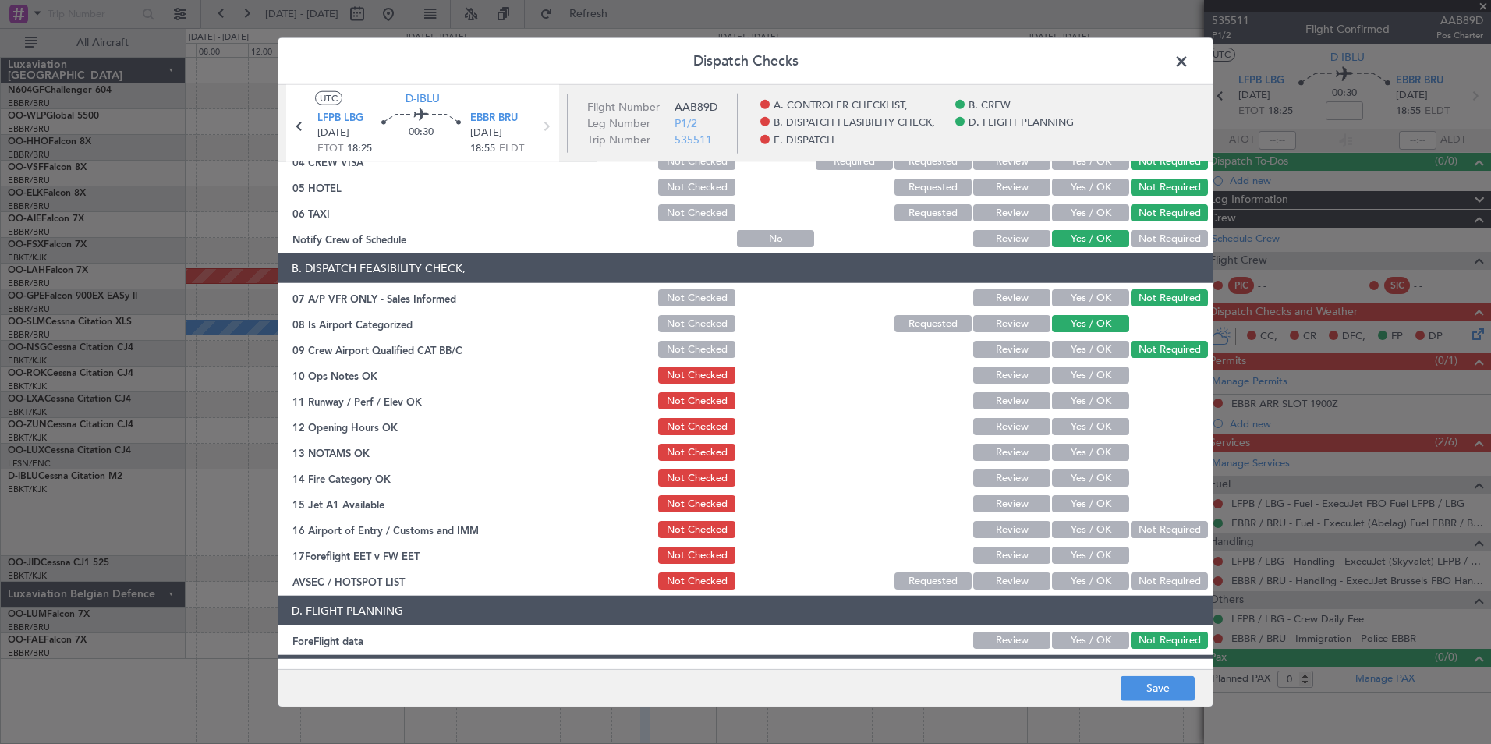
click at [1081, 369] on button "Yes / OK" at bounding box center [1090, 374] width 77 height 17
click at [1086, 409] on button "Yes / OK" at bounding box center [1090, 400] width 77 height 17
click at [1081, 433] on button "Yes / OK" at bounding box center [1090, 426] width 77 height 17
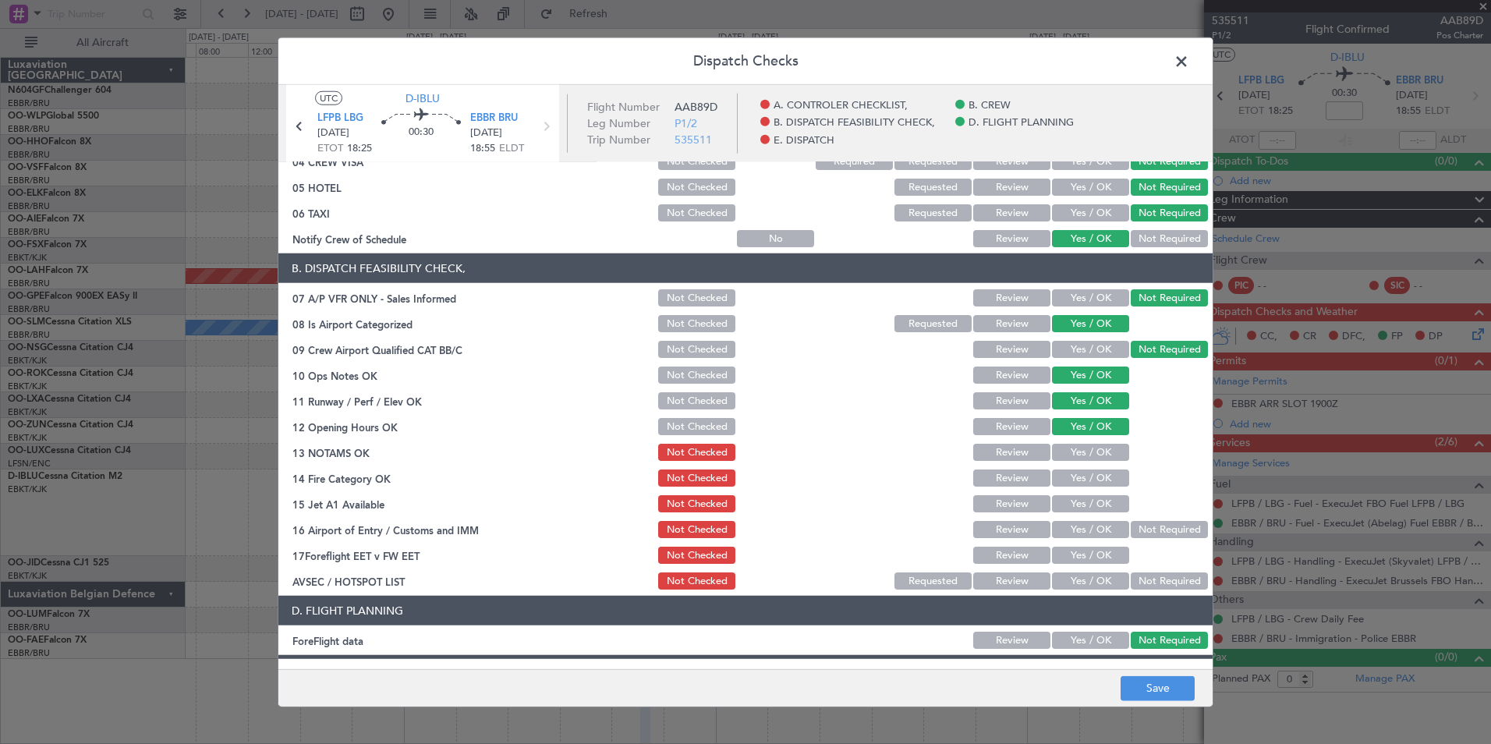
click at [1085, 458] on button "Yes / OK" at bounding box center [1090, 452] width 77 height 17
click at [1091, 475] on button "Yes / OK" at bounding box center [1090, 477] width 77 height 17
click at [1091, 498] on button "Yes / OK" at bounding box center [1090, 503] width 77 height 17
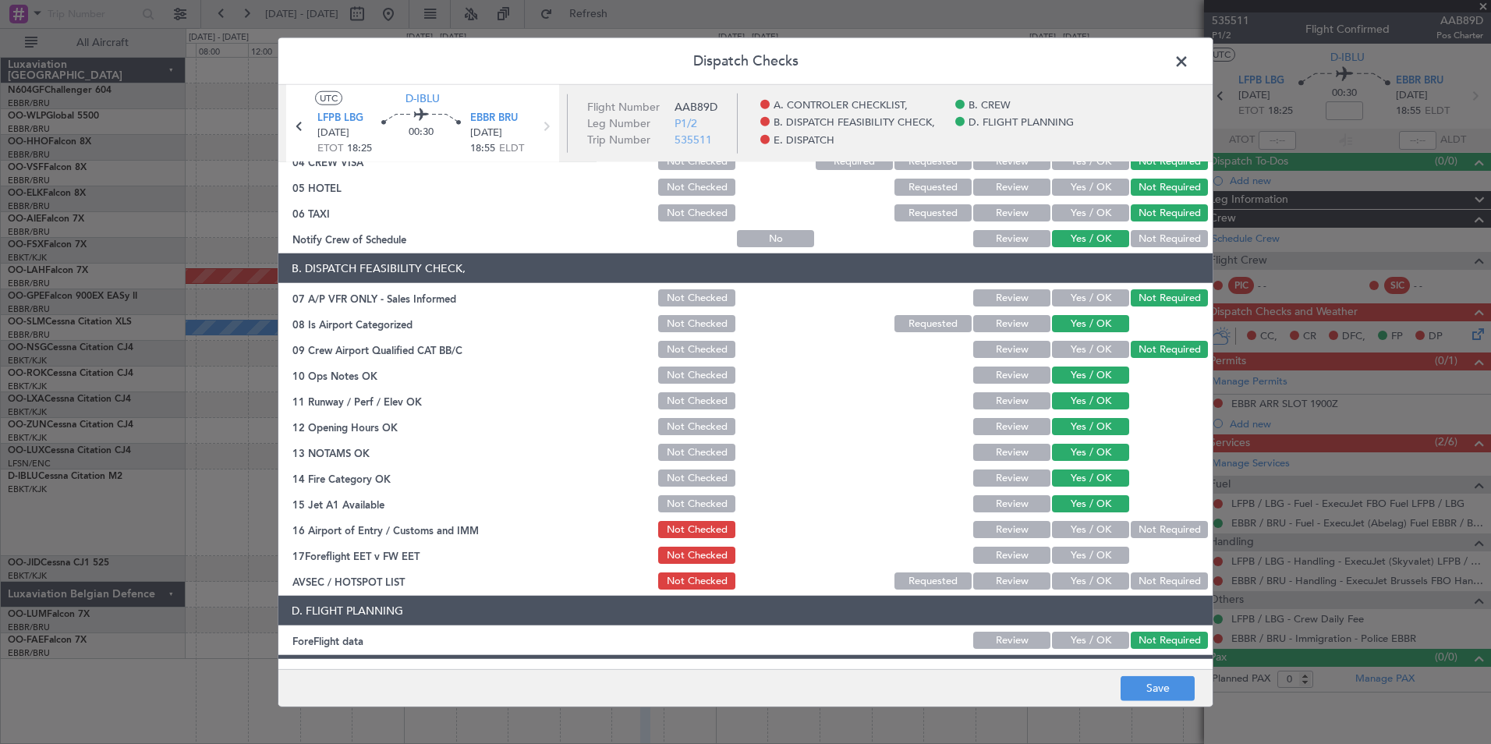
click at [1128, 519] on div "Not Required" at bounding box center [1167, 529] width 79 height 22
click at [1131, 522] on button "Not Required" at bounding box center [1169, 529] width 77 height 17
click at [1092, 583] on button "Yes / OK" at bounding box center [1090, 580] width 77 height 17
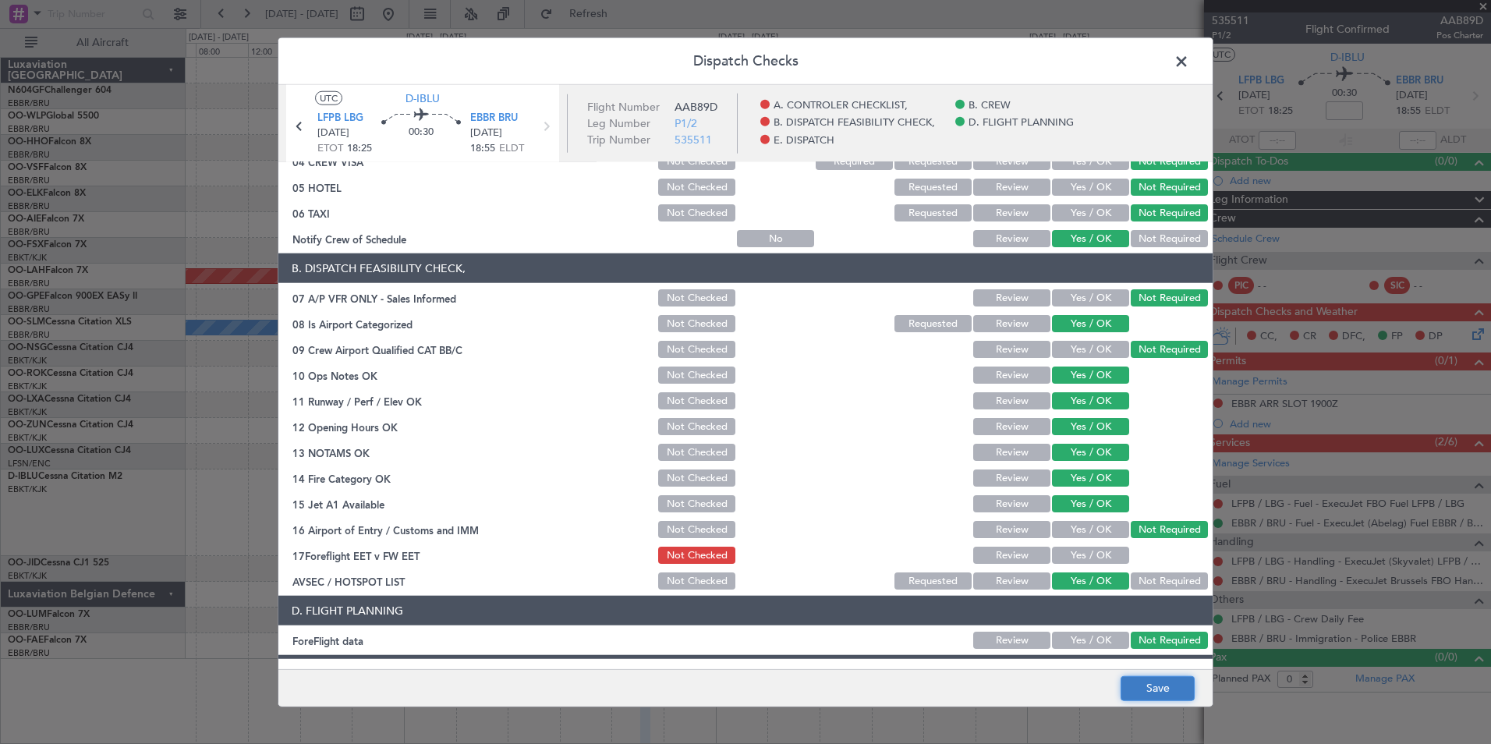
click at [1153, 687] on button "Save" at bounding box center [1157, 687] width 74 height 25
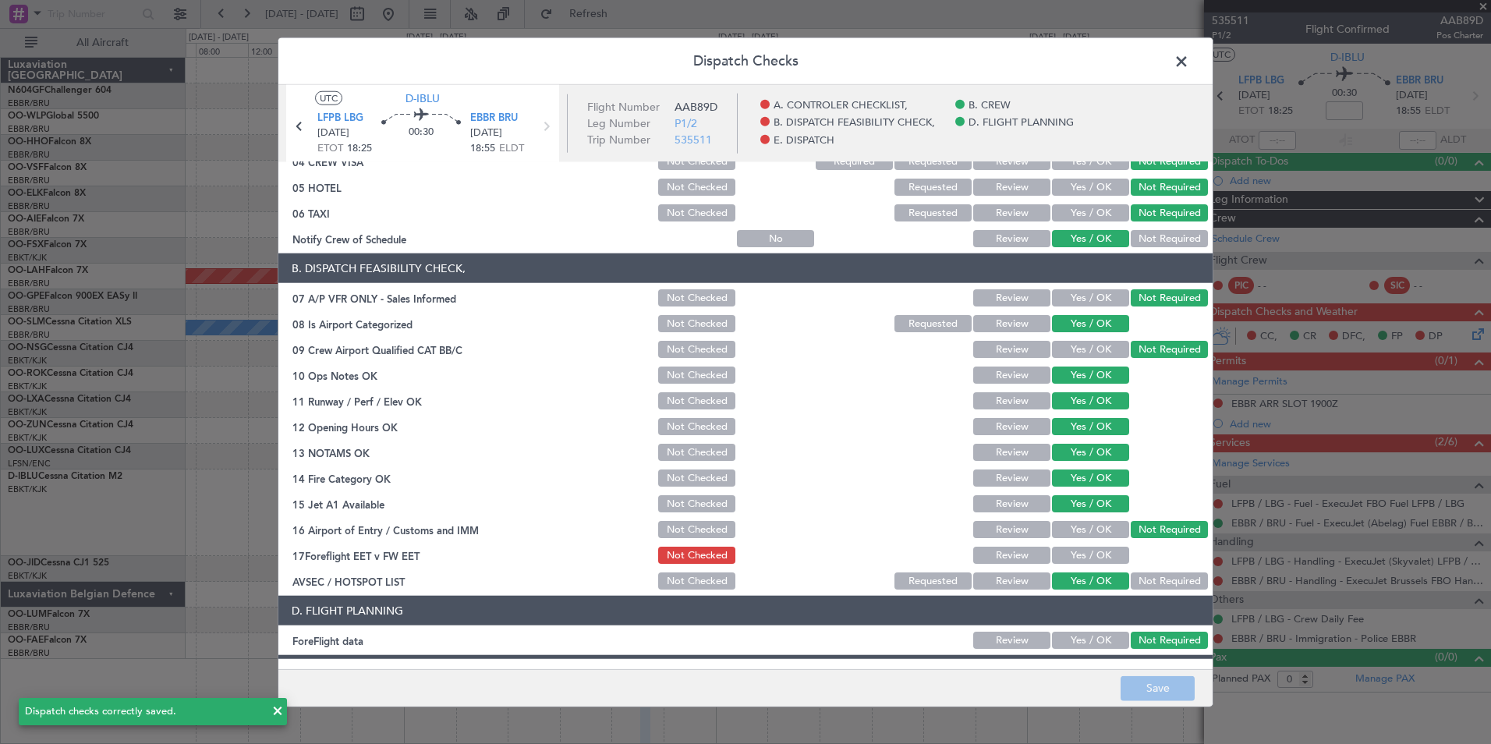
click at [1189, 60] on span at bounding box center [1189, 65] width 0 height 31
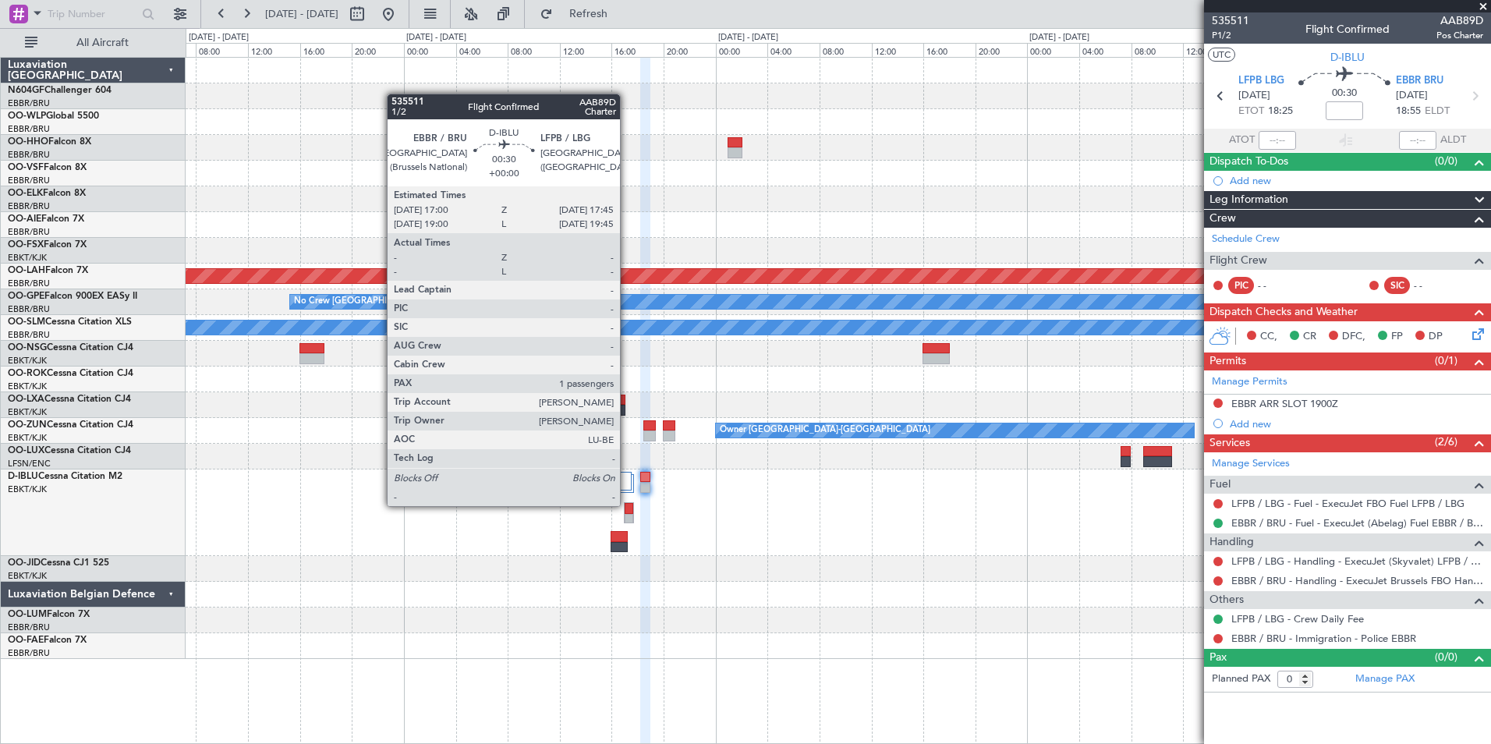
click at [627, 506] on div at bounding box center [629, 508] width 9 height 11
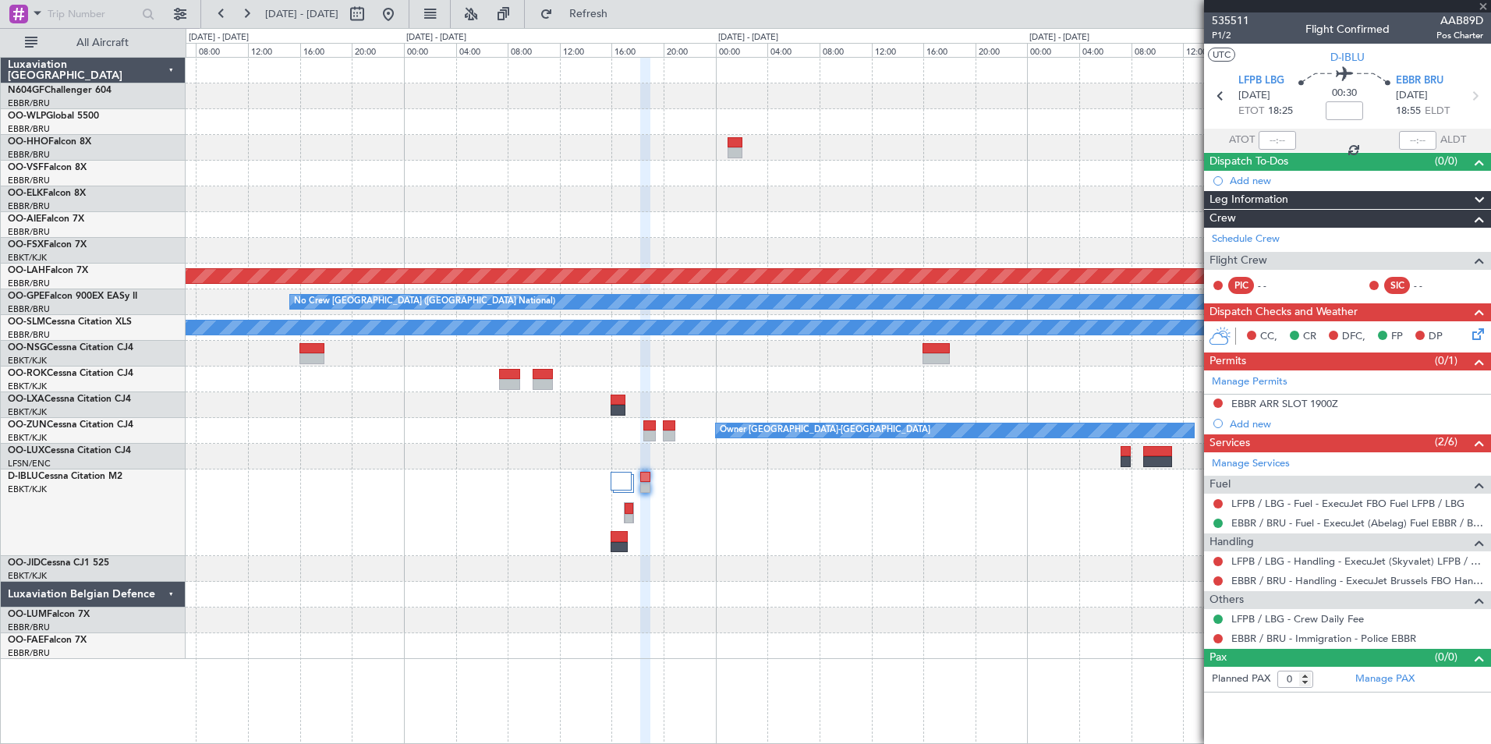
type input "1"
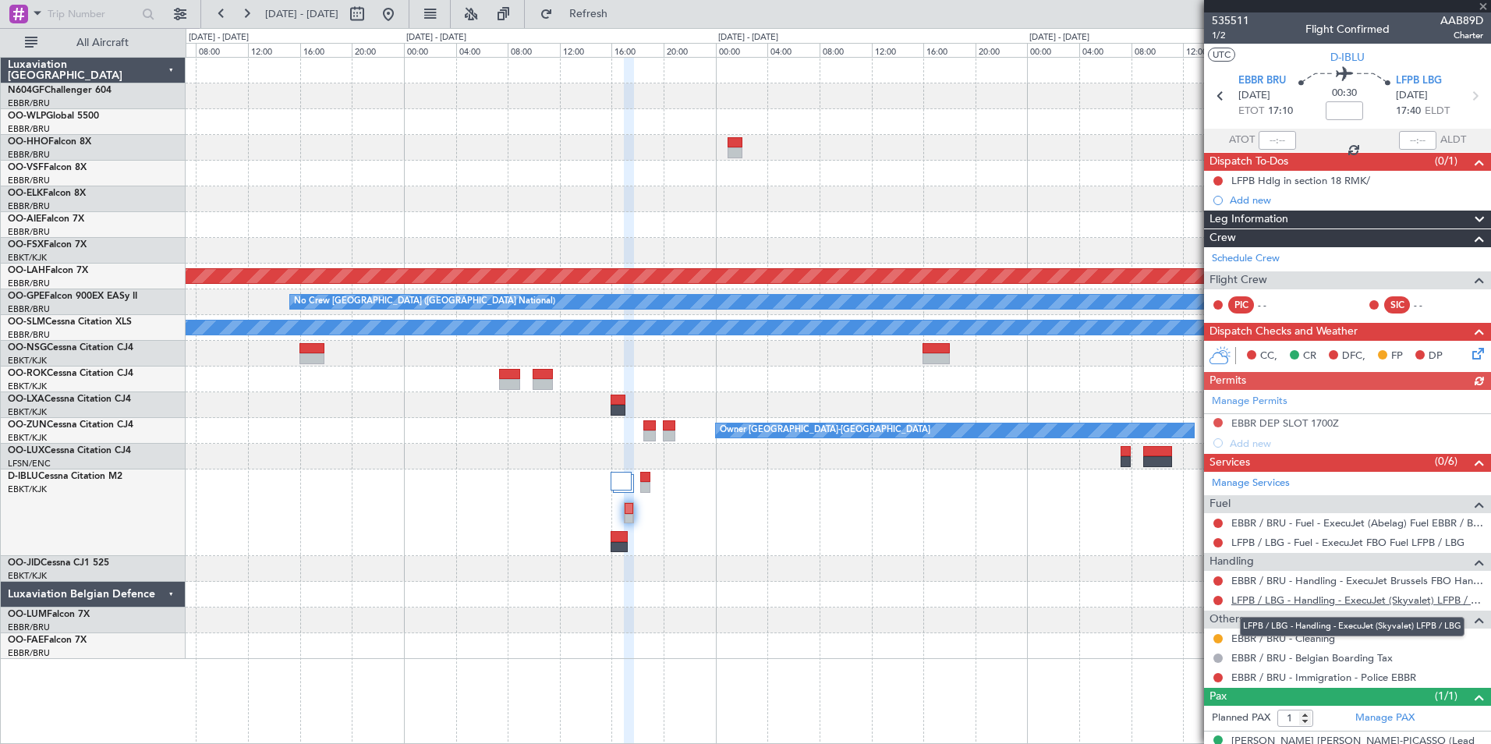
click at [1259, 601] on link "LFPB / LBG - Handling - ExecuJet (Skyvalet) LFPB / LBG" at bounding box center [1357, 599] width 252 height 13
click at [1215, 519] on button at bounding box center [1217, 522] width 9 height 9
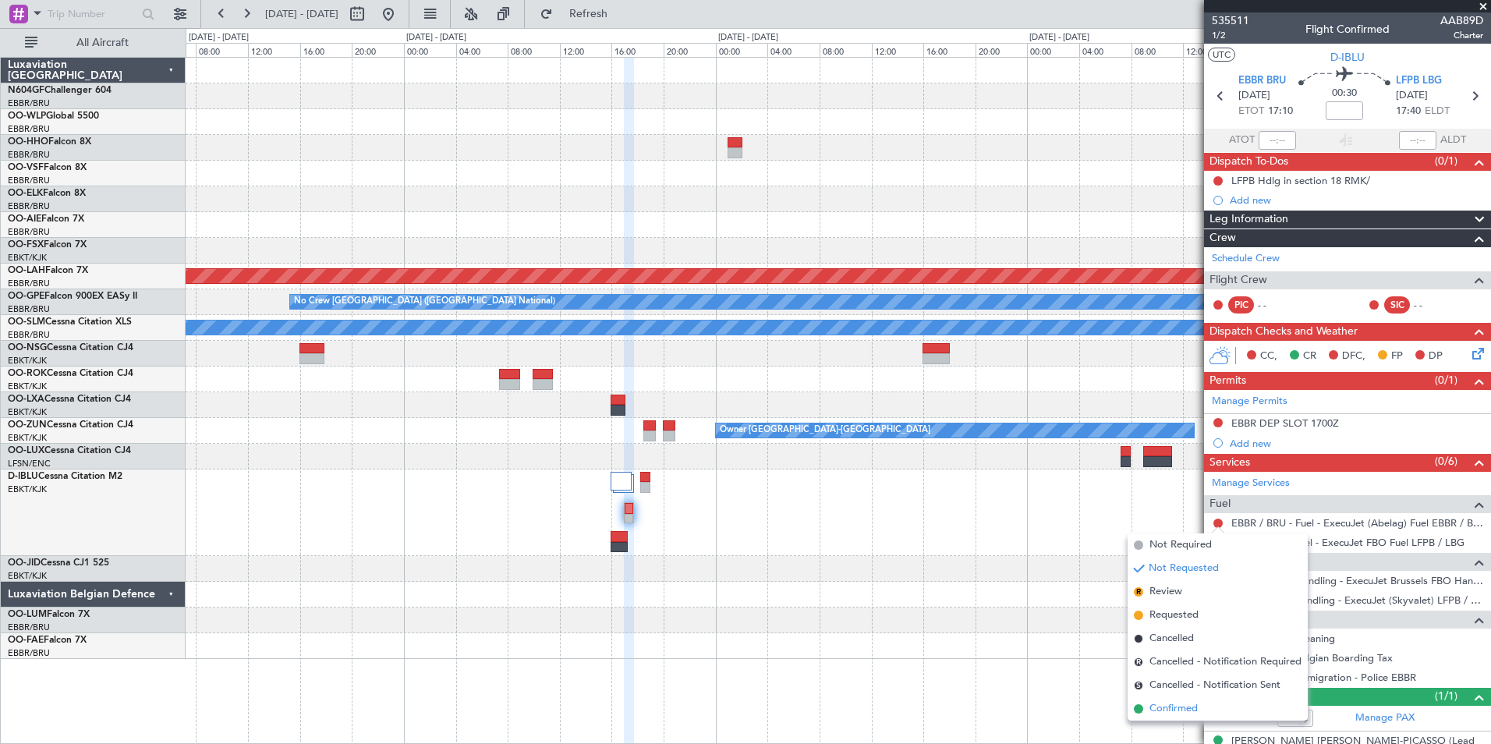
click at [1164, 703] on span "Confirmed" at bounding box center [1173, 709] width 48 height 16
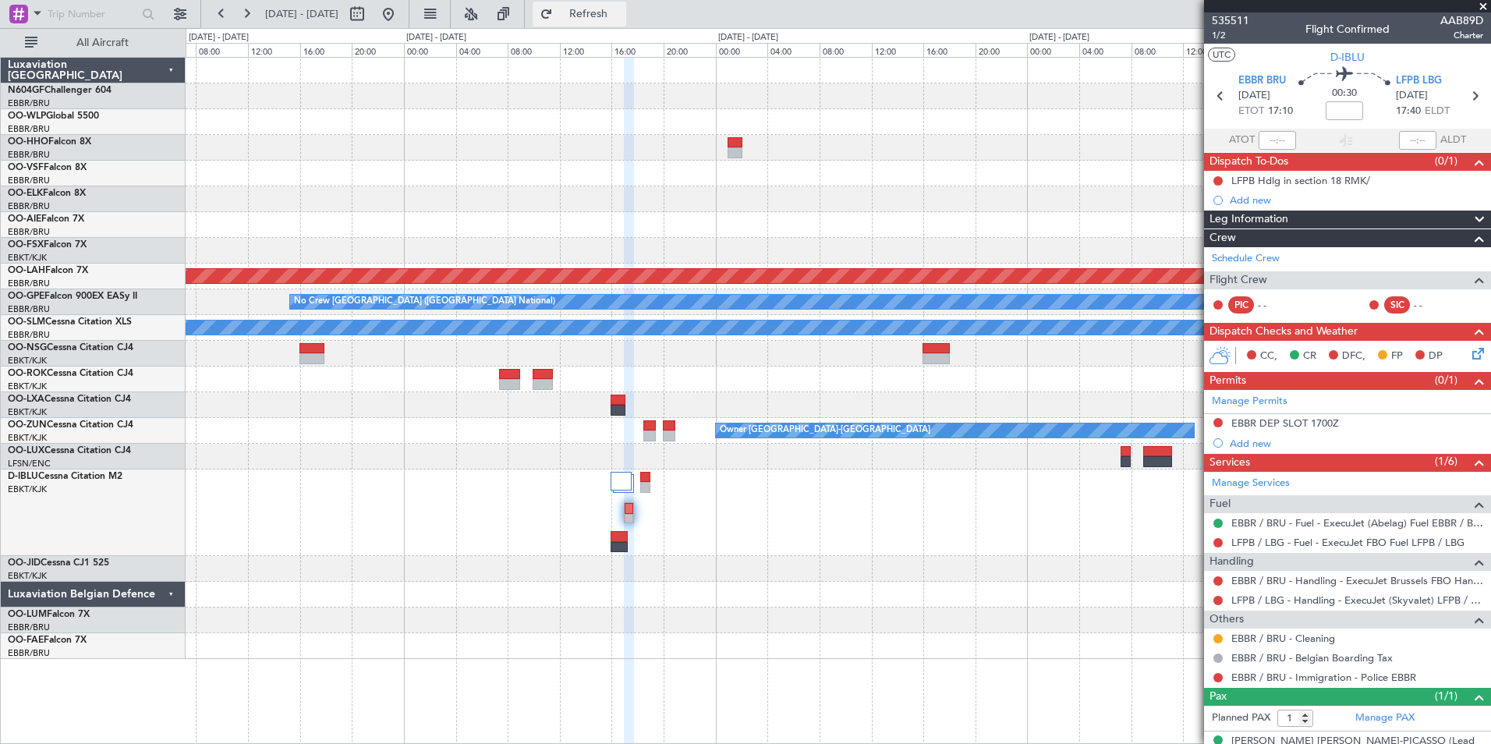
click at [586, 18] on button "Refresh" at bounding box center [580, 14] width 94 height 25
click at [401, 12] on button at bounding box center [388, 14] width 25 height 25
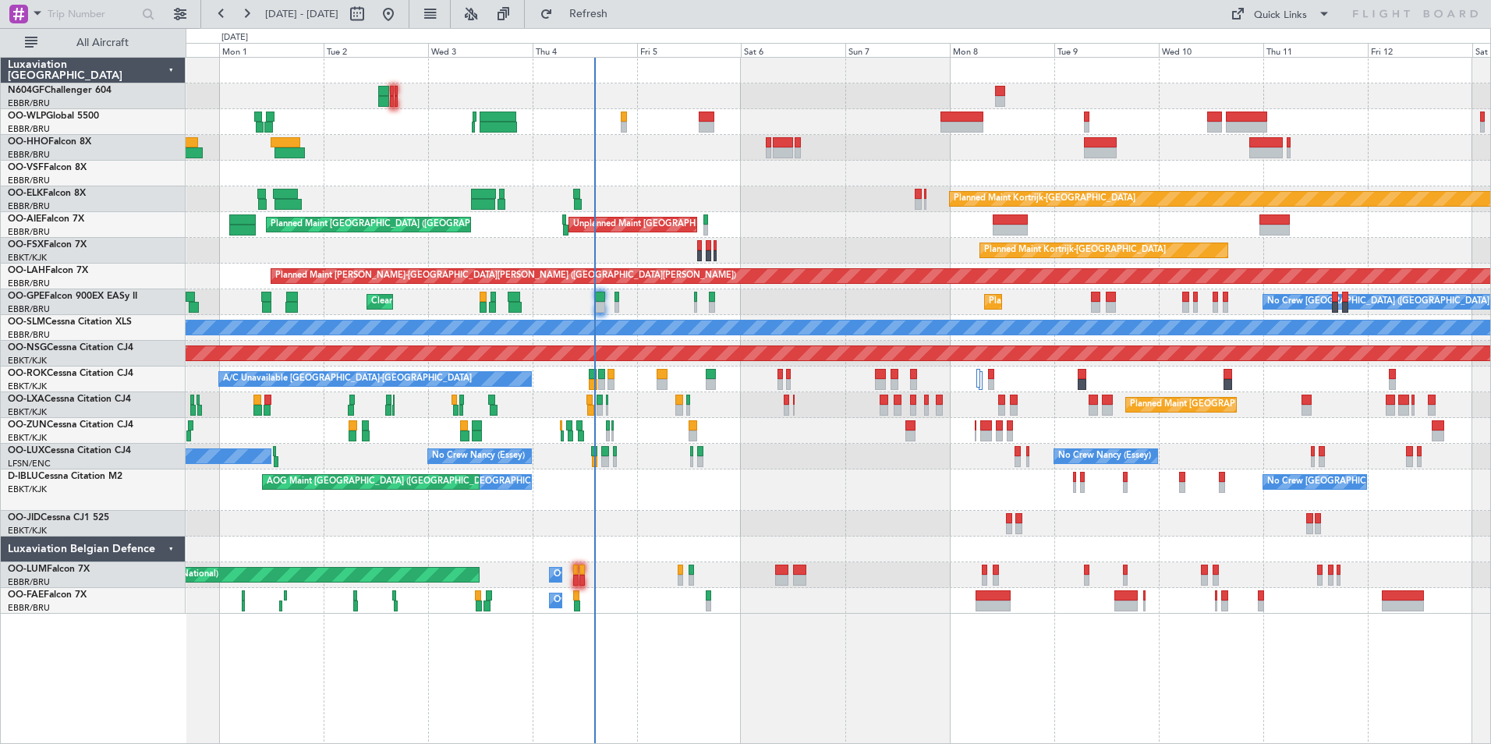
click at [738, 467] on div "Planned Maint Berlin (Brandenburg) Planned Maint Kortrijk-Wevelgem Unplanned Ma…" at bounding box center [838, 336] width 1304 height 556
click at [620, 126] on div "Planned Maint [GEOGRAPHIC_DATA] ([GEOGRAPHIC_DATA])" at bounding box center [838, 122] width 1304 height 26
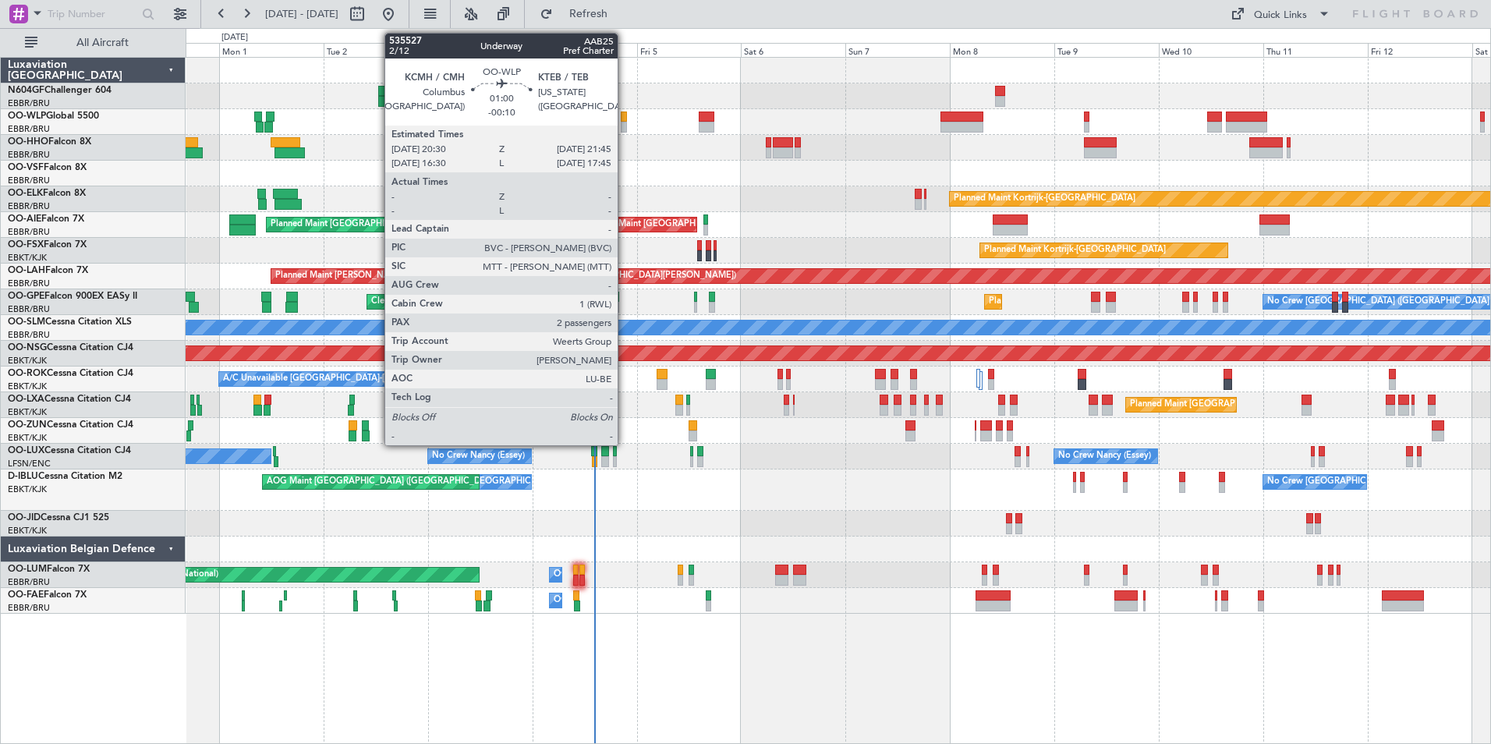
click at [625, 122] on div at bounding box center [623, 127] width 5 height 11
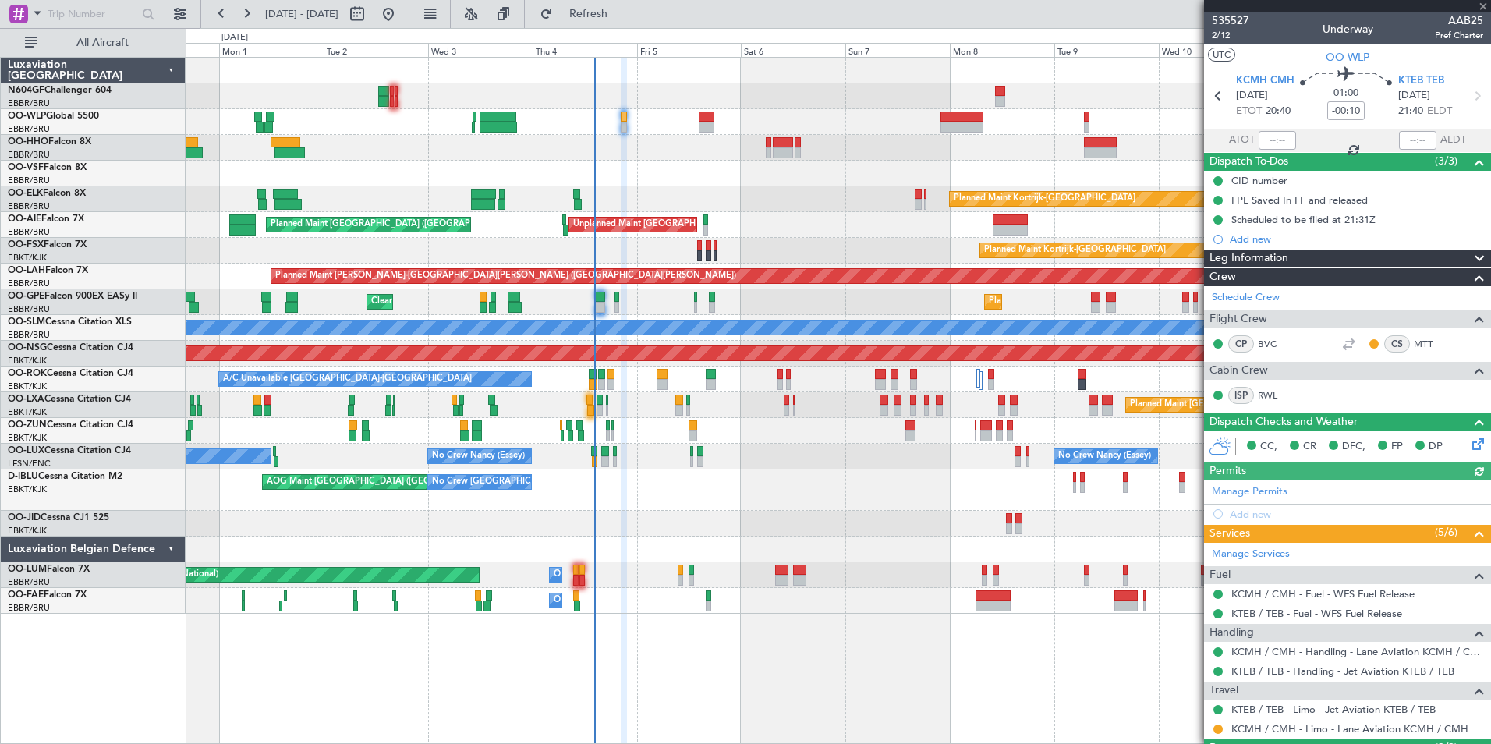
scroll to position [108, 0]
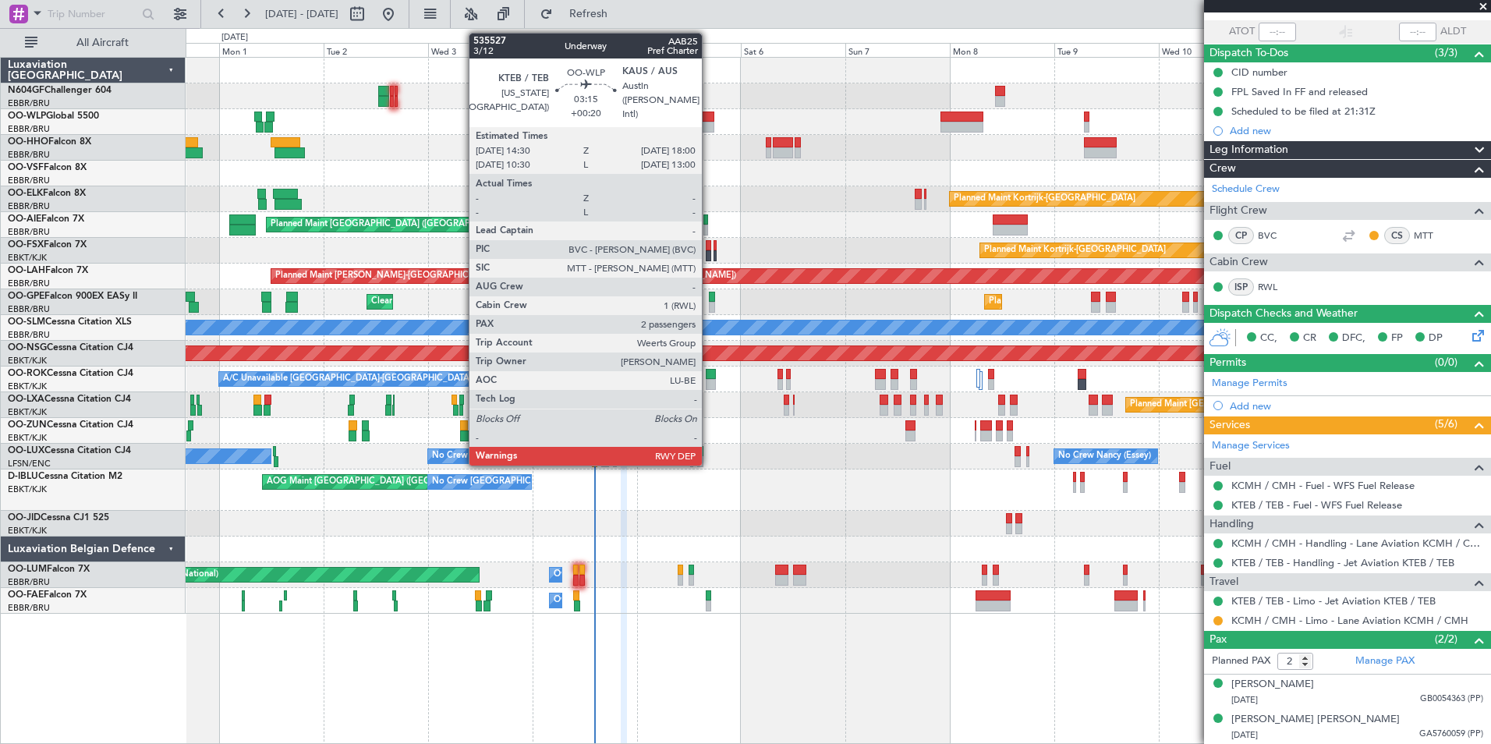
click at [708, 116] on div at bounding box center [707, 116] width 16 height 11
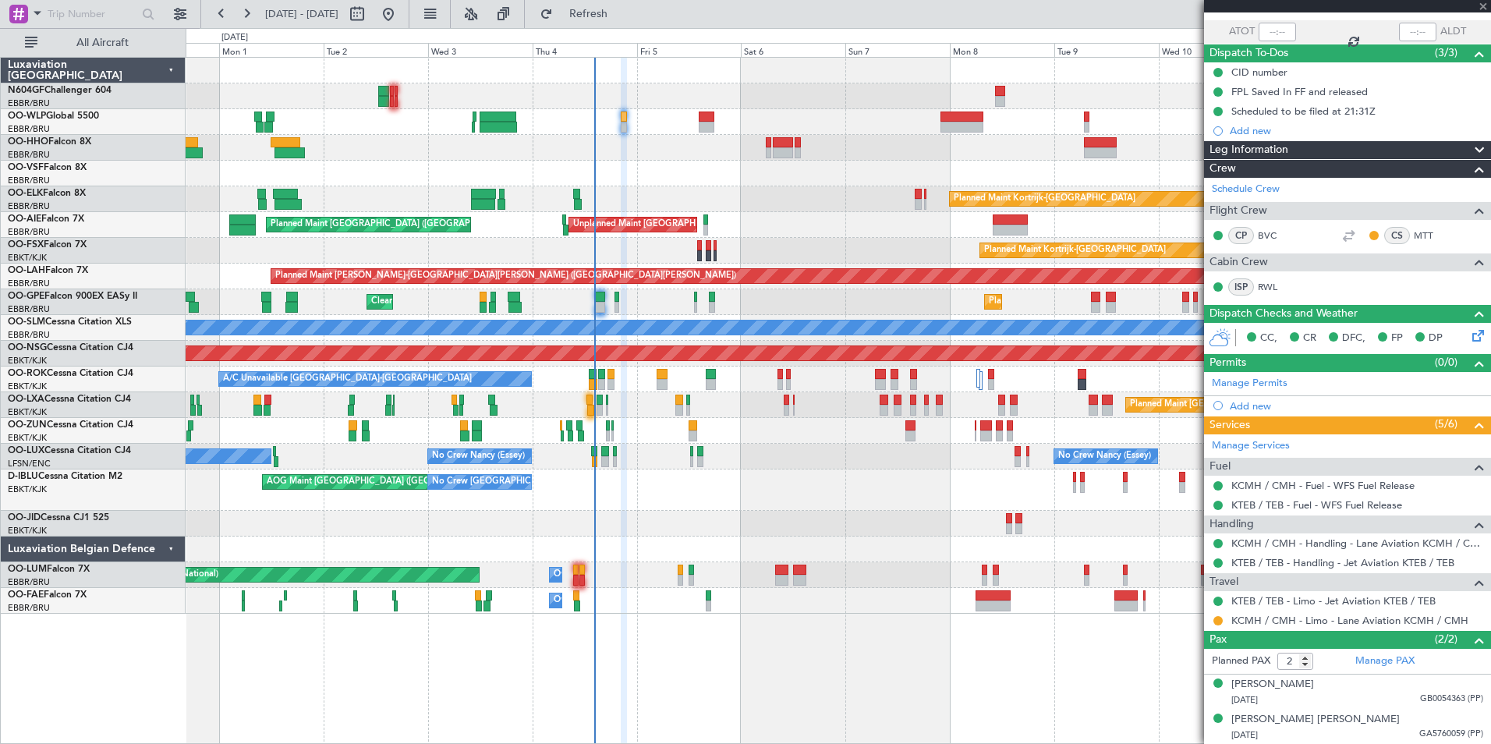
type input "+00:20"
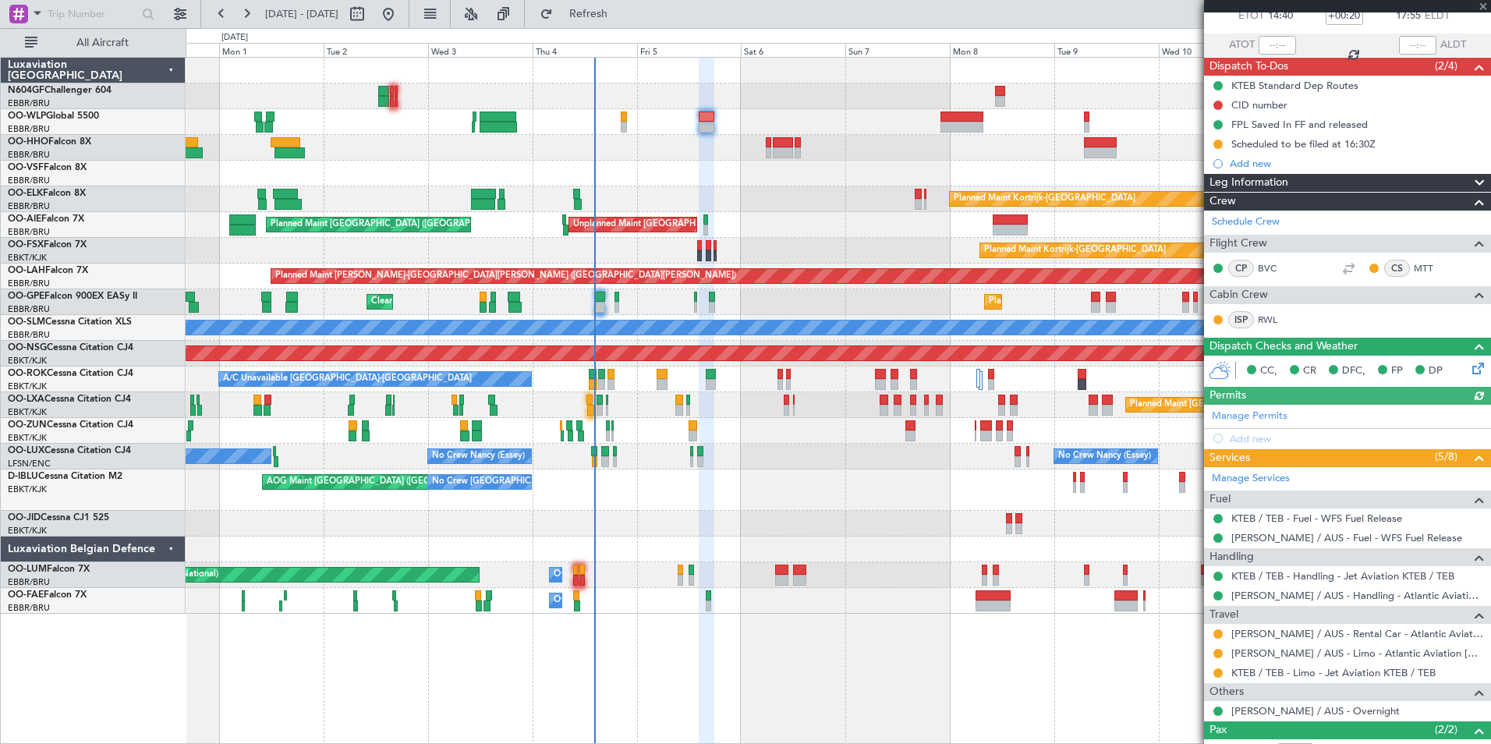
scroll to position [186, 0]
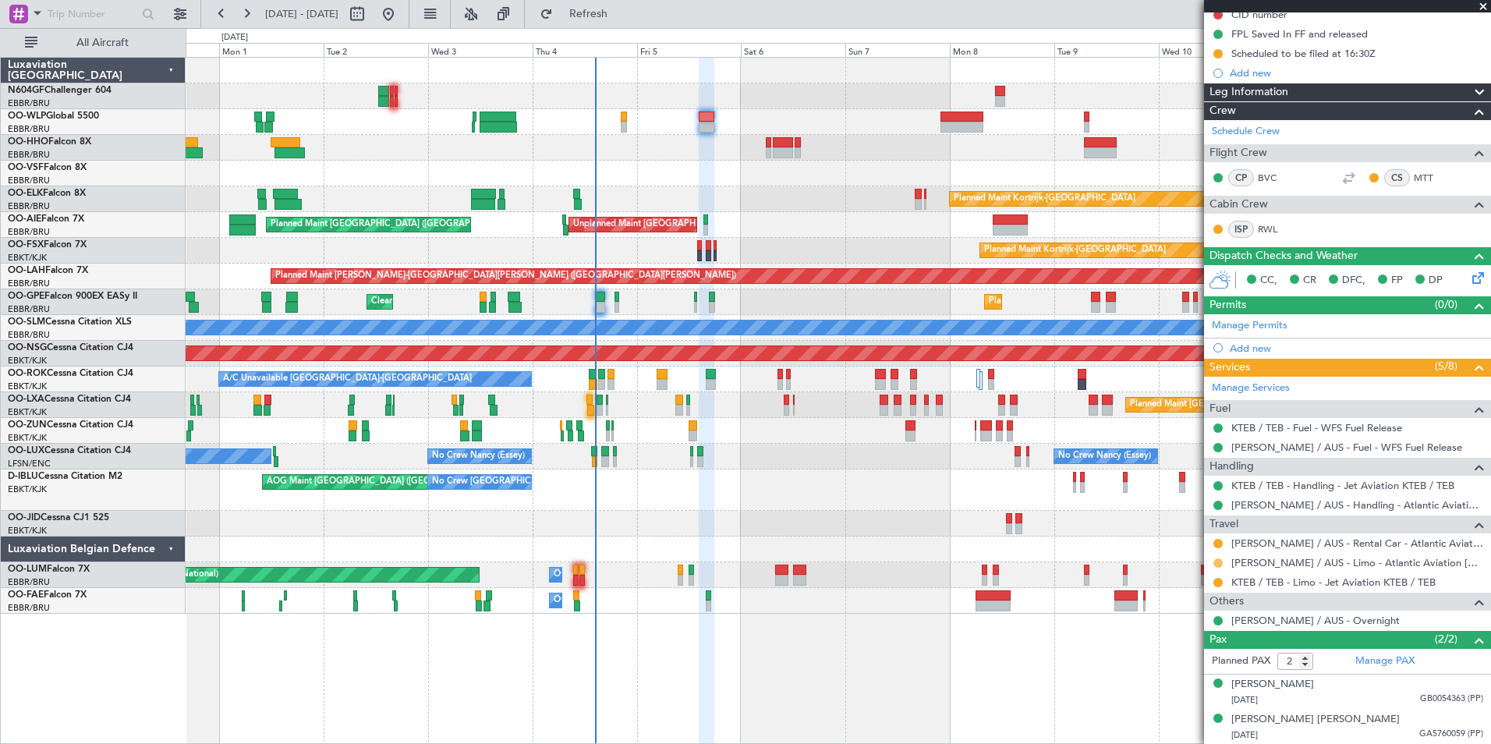
click at [1217, 562] on button at bounding box center [1217, 562] width 9 height 9
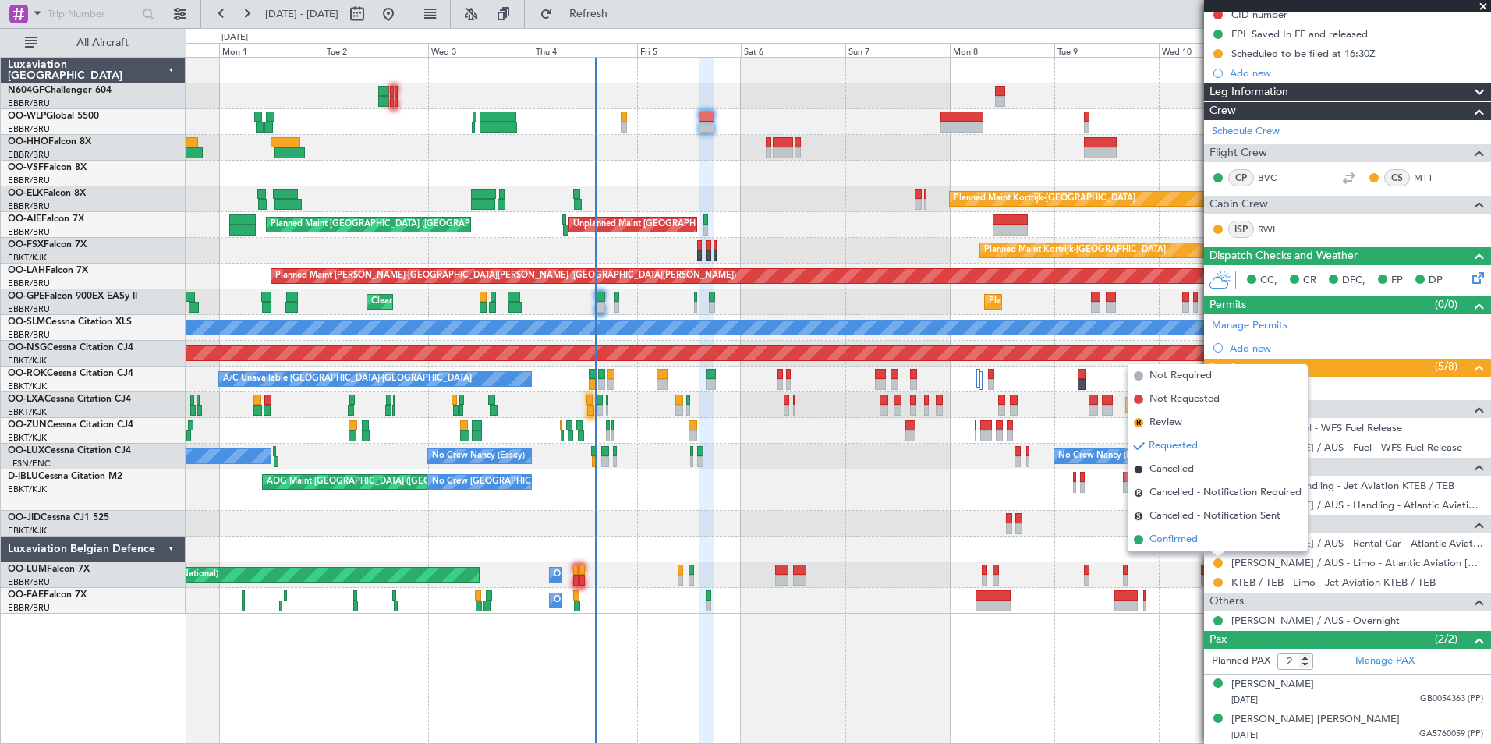
click at [1203, 545] on li "Confirmed" at bounding box center [1217, 539] width 180 height 23
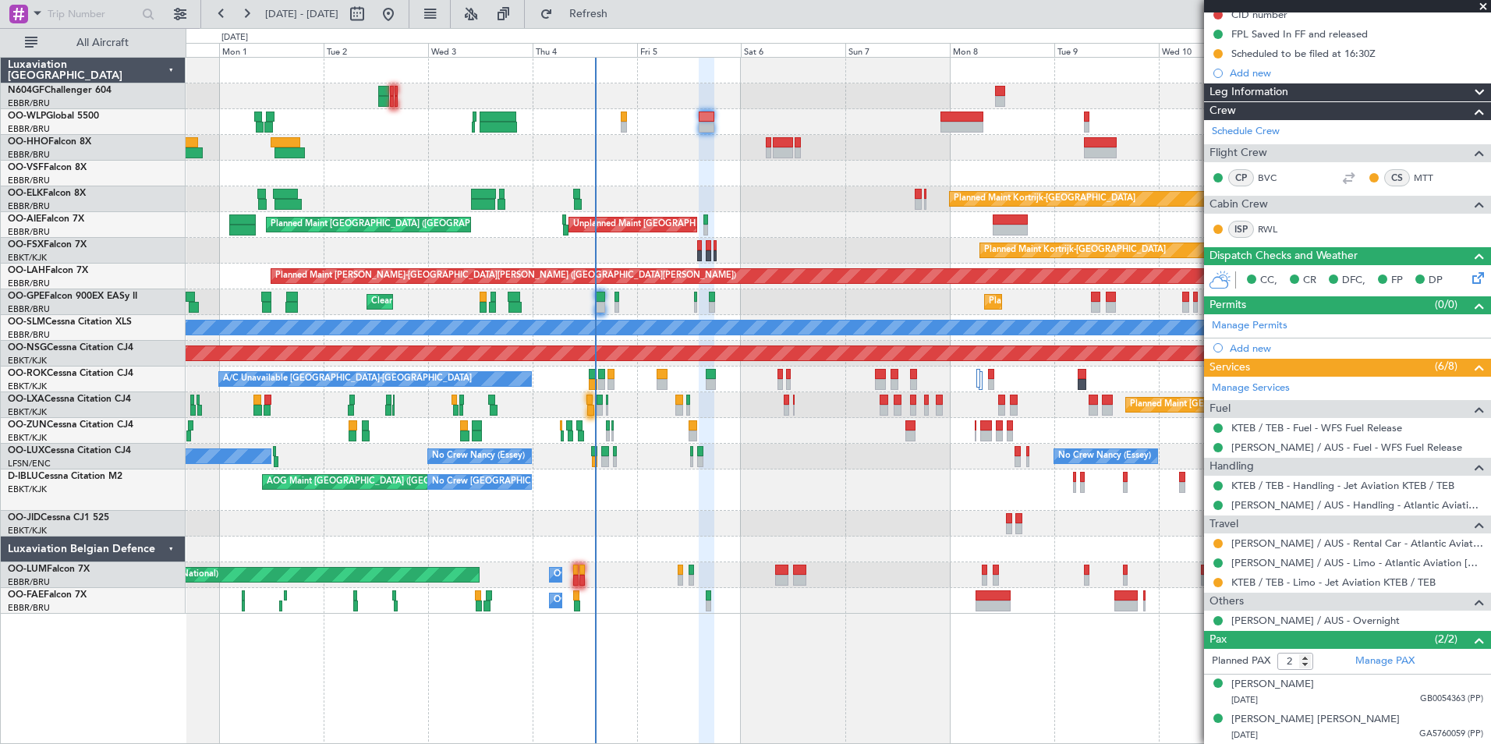
click at [563, 482] on div "Planned Maint Berlin (Brandenburg) Planned Maint Kortrijk-Wevelgem Planned Main…" at bounding box center [838, 336] width 1304 height 556
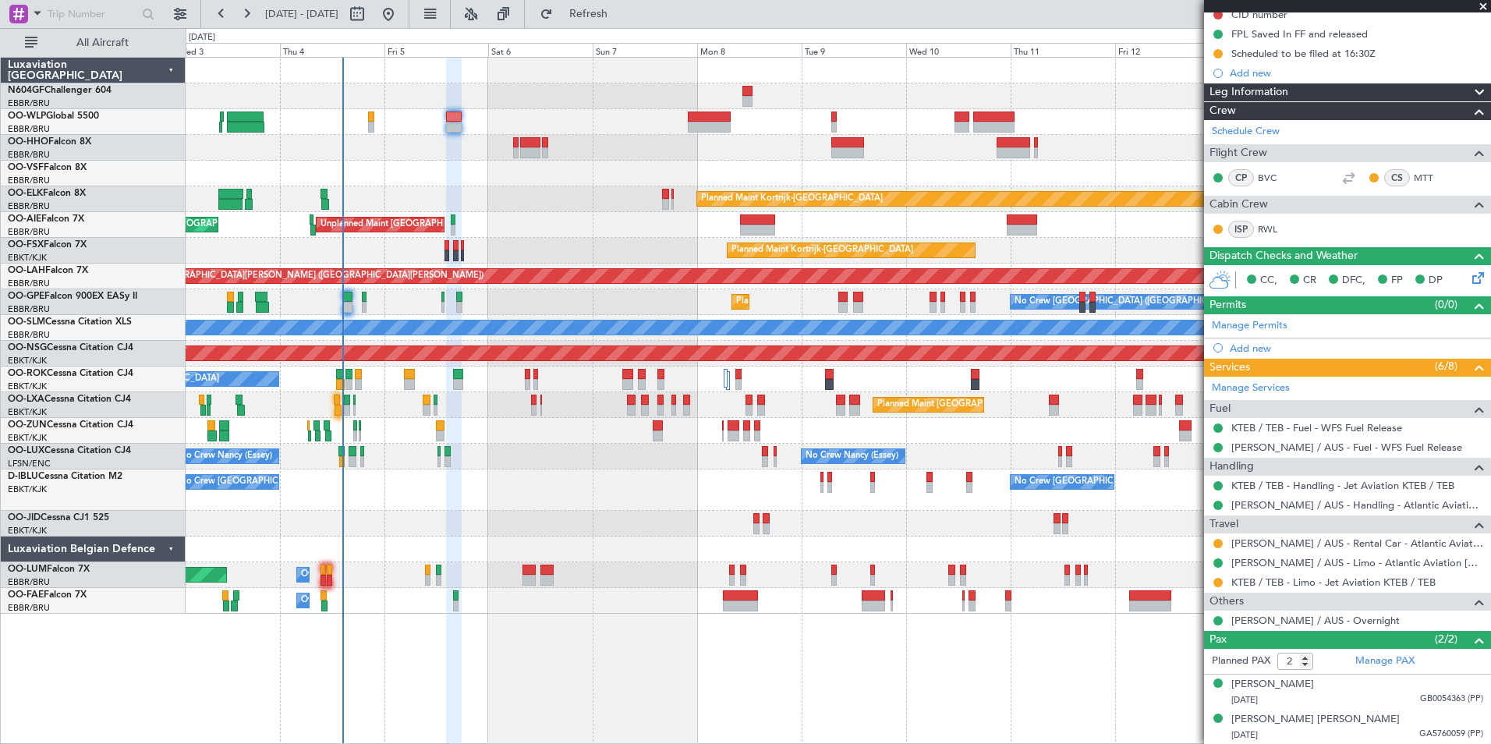
click at [786, 524] on div at bounding box center [838, 524] width 1304 height 26
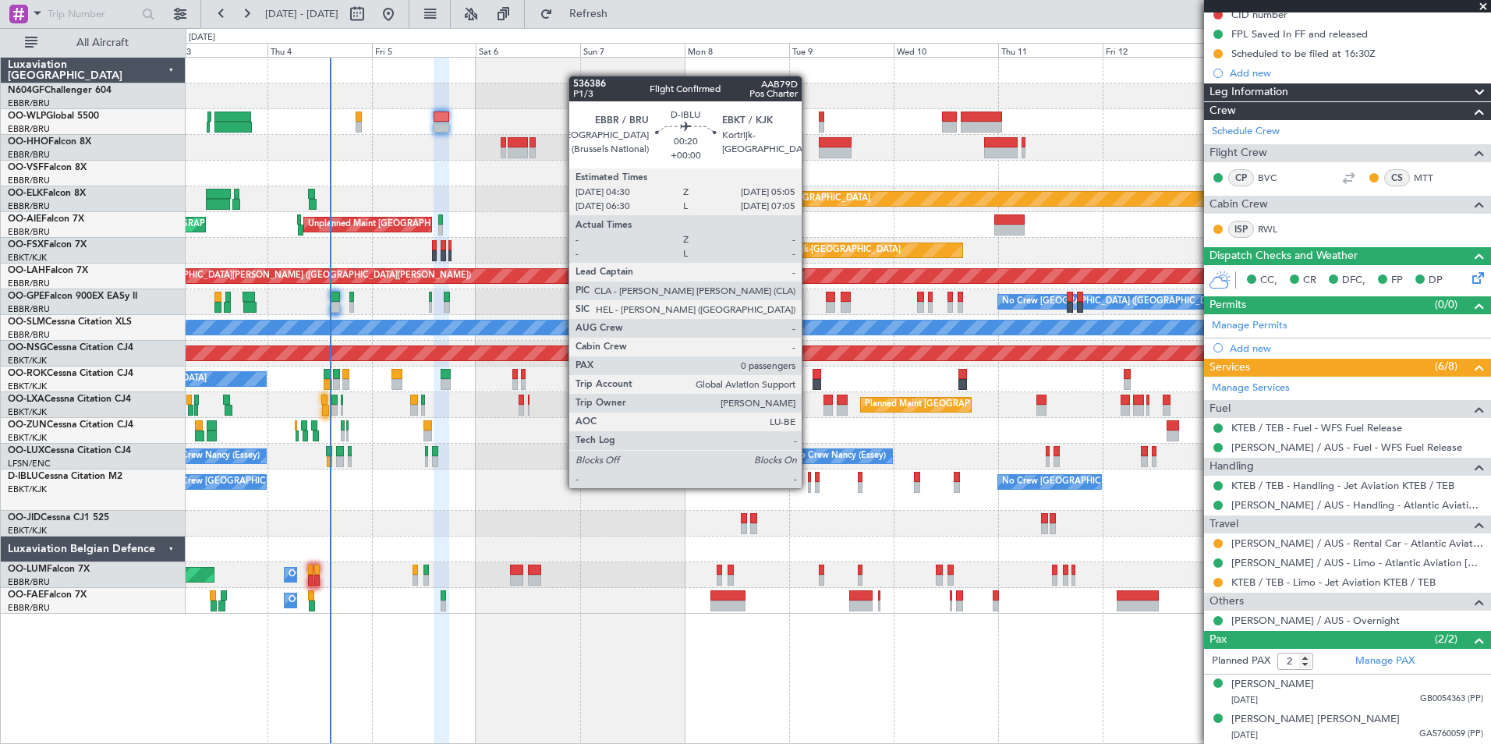
click at [809, 488] on div at bounding box center [809, 487] width 3 height 11
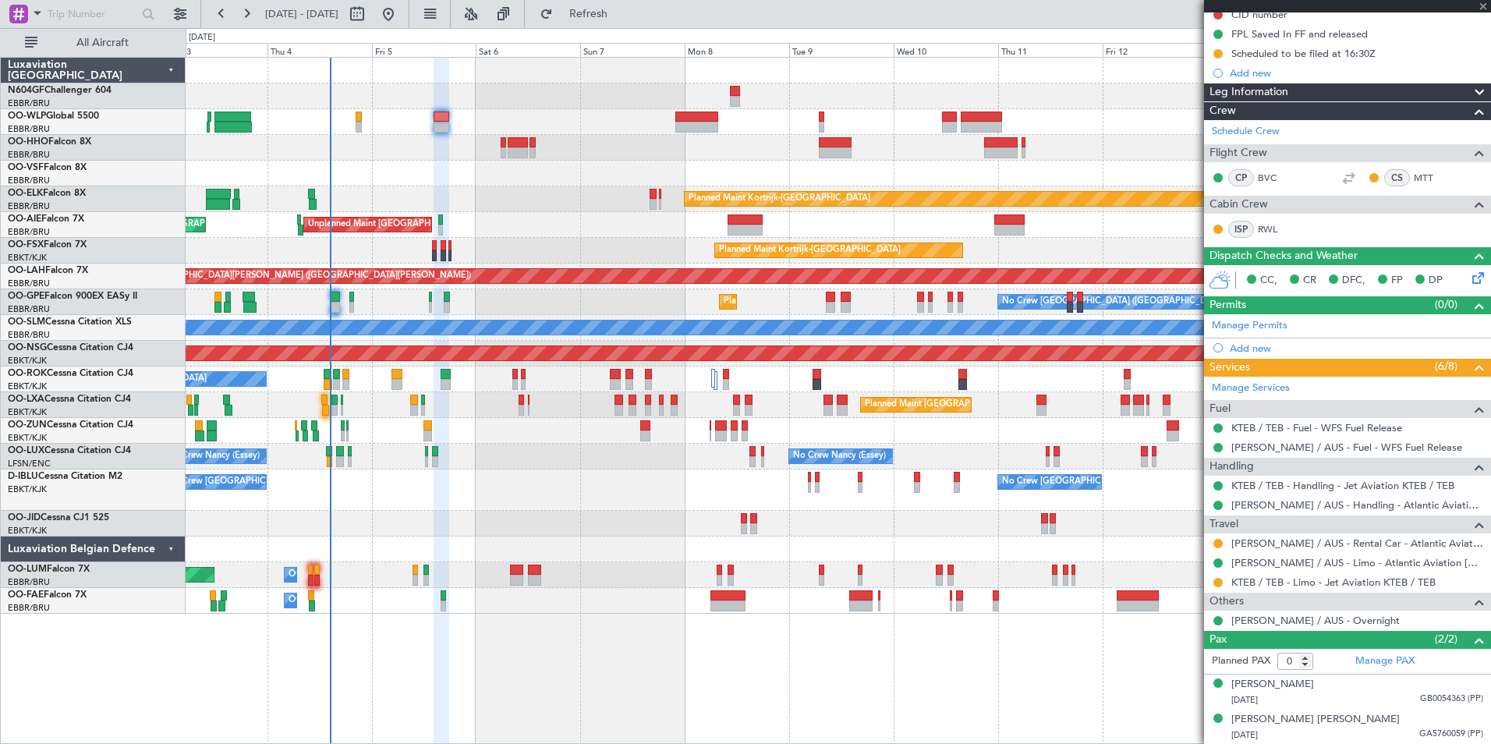
scroll to position [0, 0]
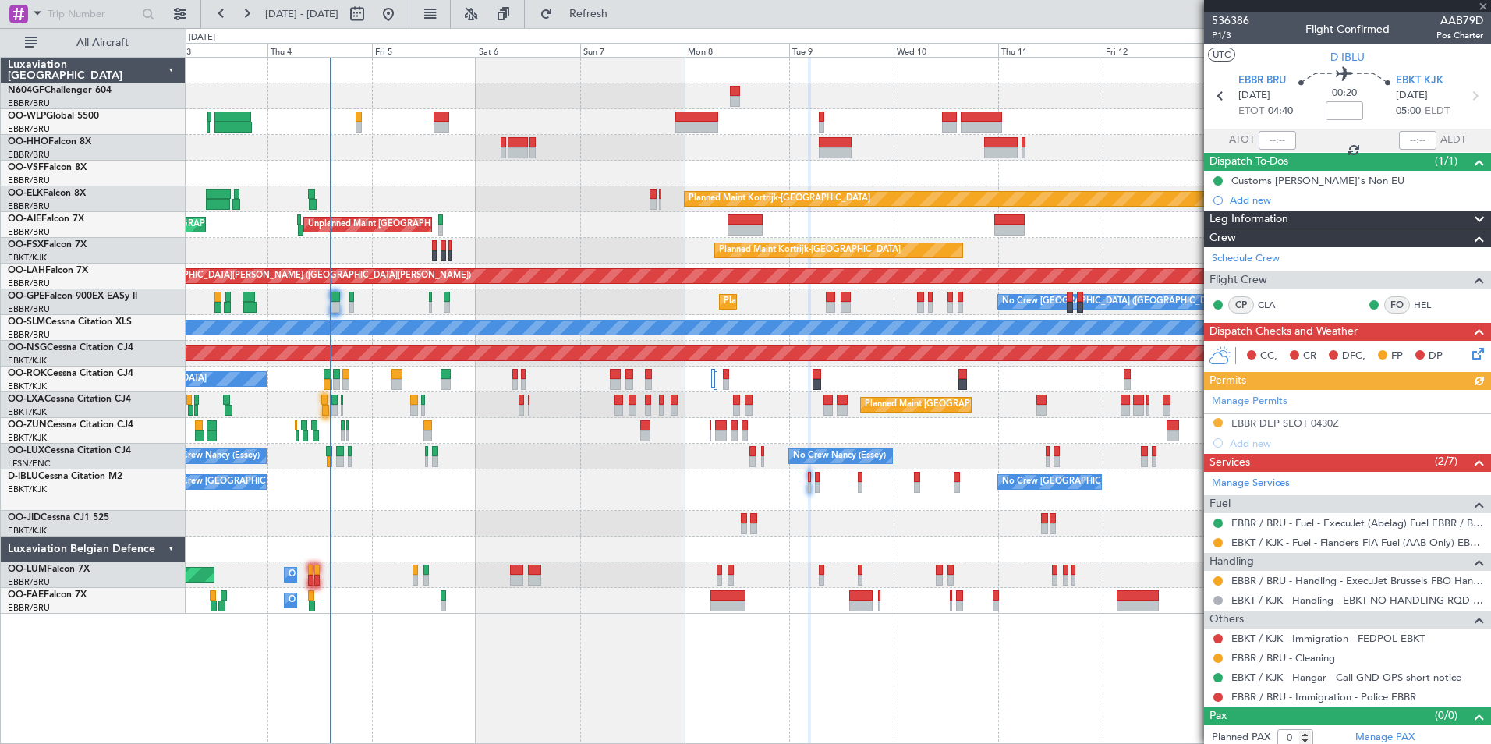
click at [1217, 547] on div at bounding box center [1218, 542] width 12 height 12
click at [1219, 543] on button at bounding box center [1217, 542] width 9 height 9
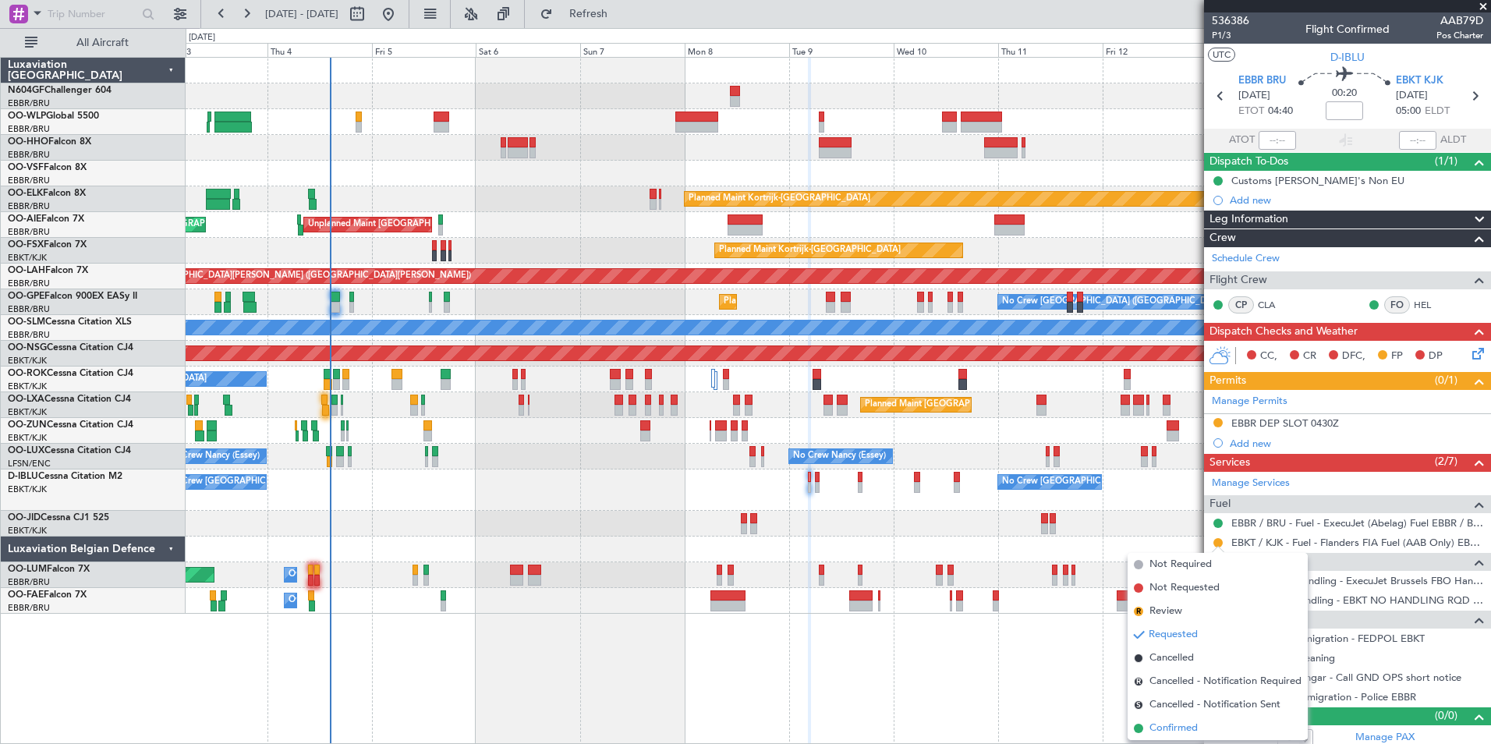
click at [1184, 724] on span "Confirmed" at bounding box center [1173, 728] width 48 height 16
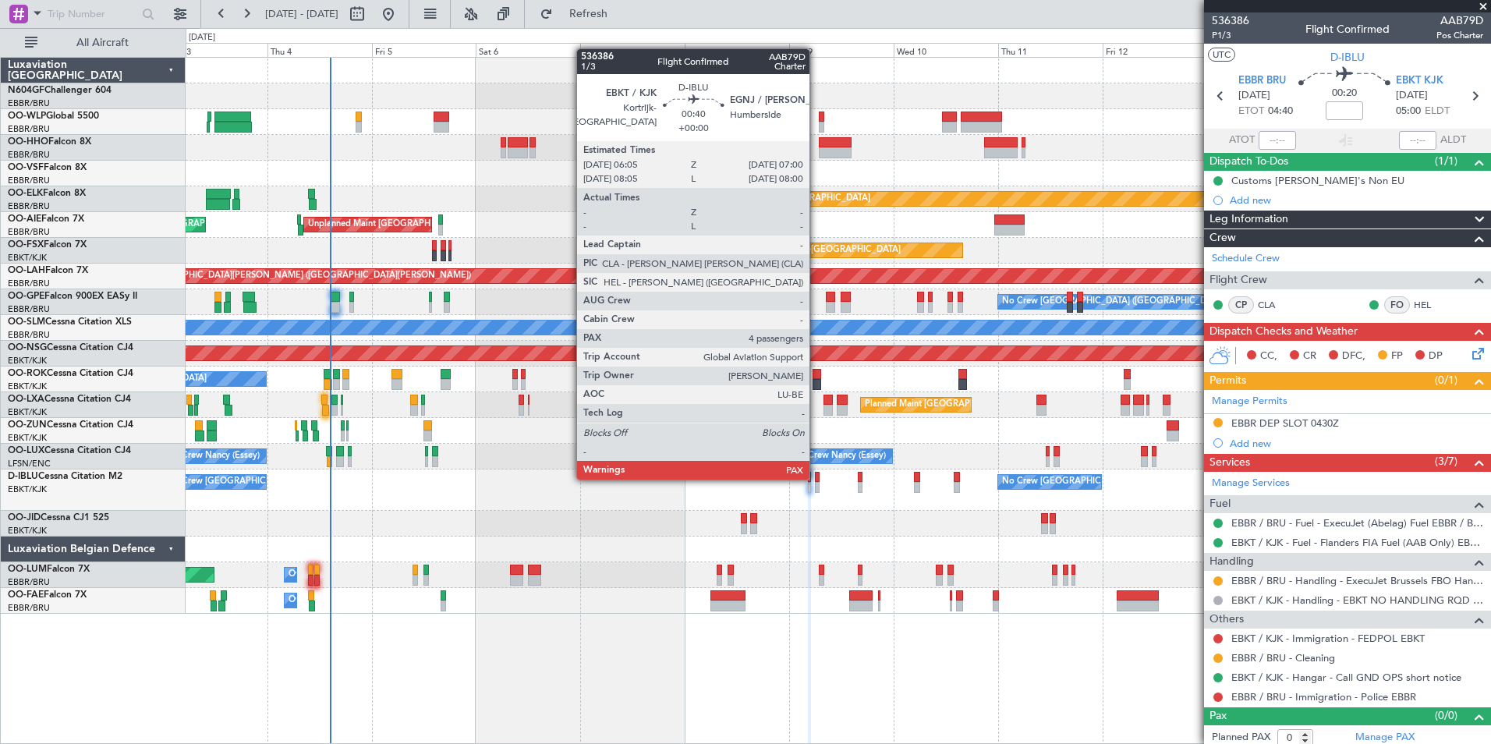
click at [816, 478] on div at bounding box center [817, 477] width 5 height 11
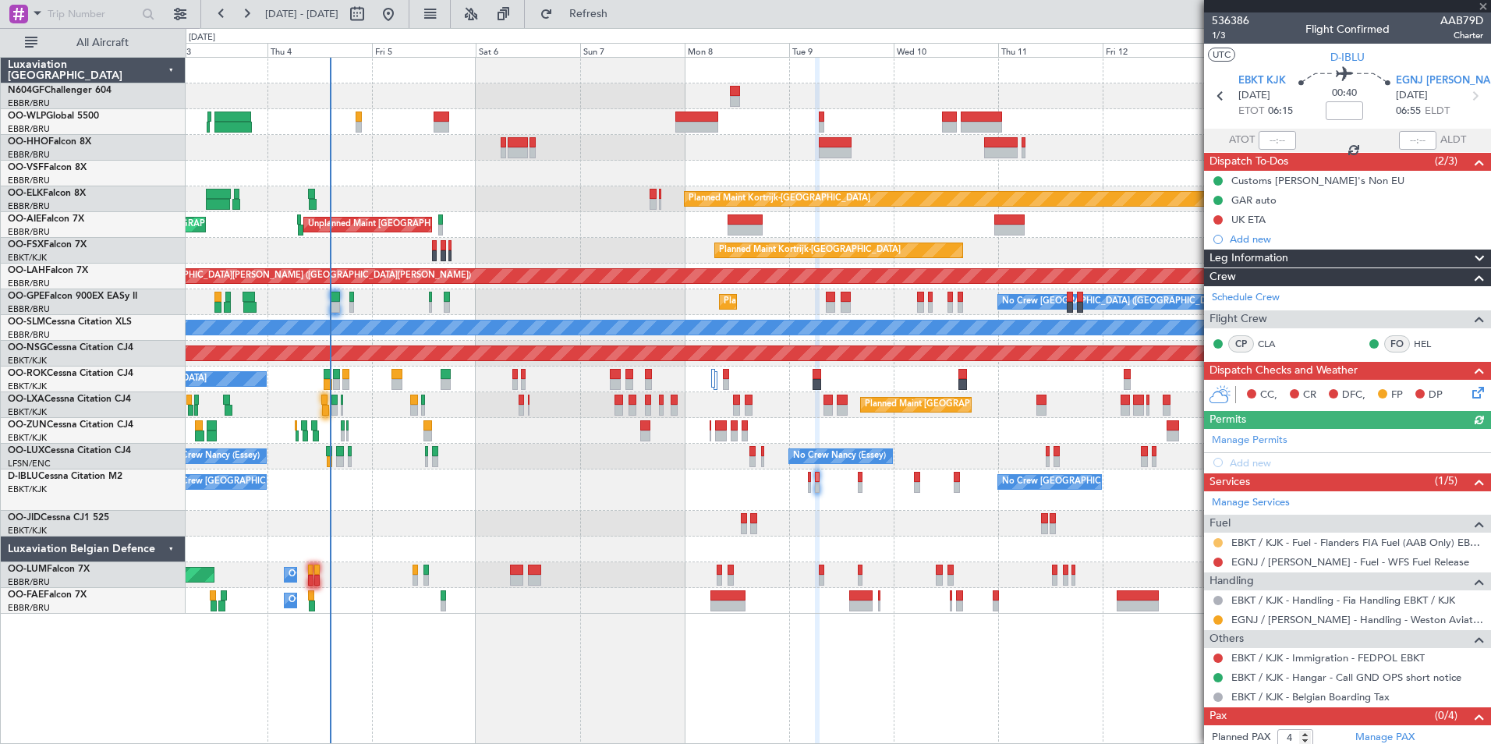
click at [1222, 540] on button at bounding box center [1217, 542] width 9 height 9
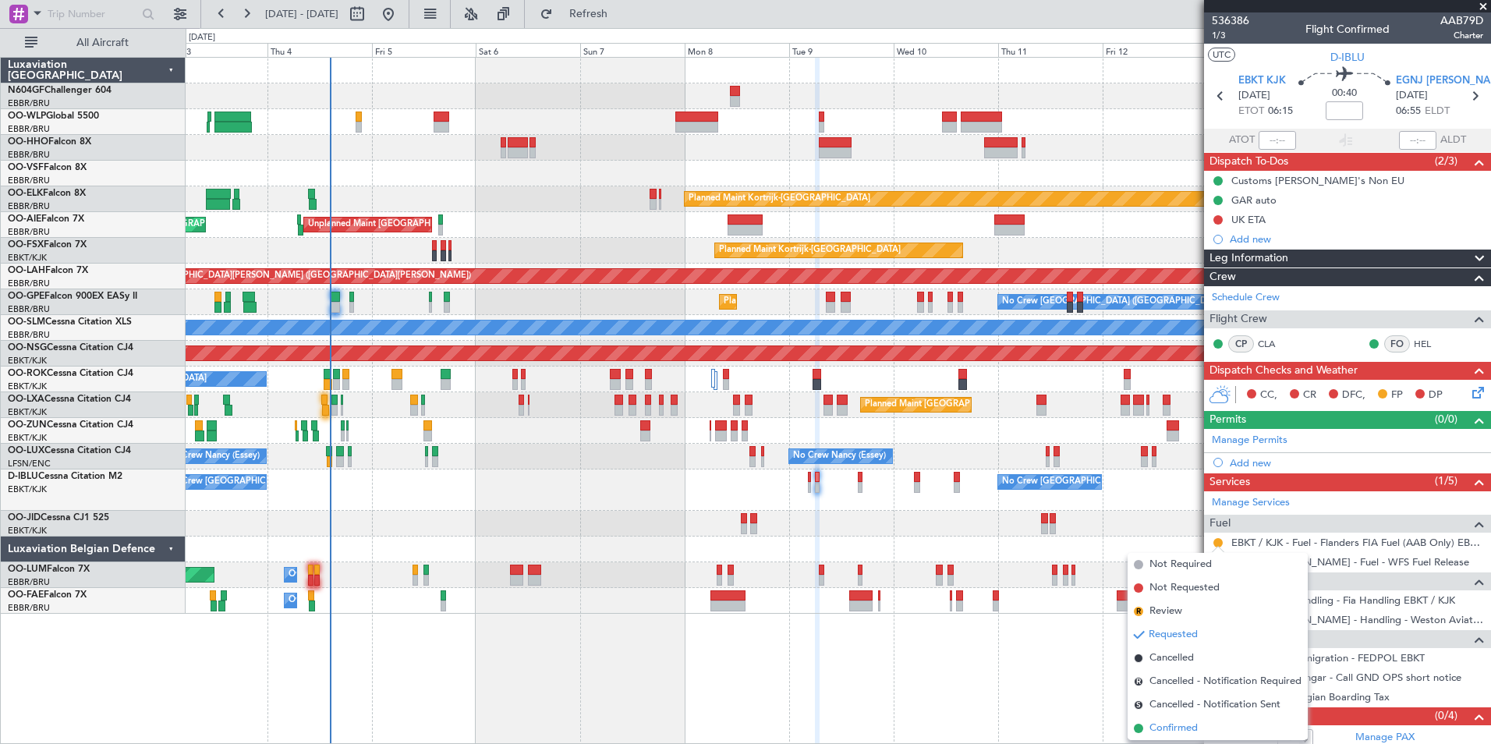
click at [1172, 727] on span "Confirmed" at bounding box center [1173, 728] width 48 height 16
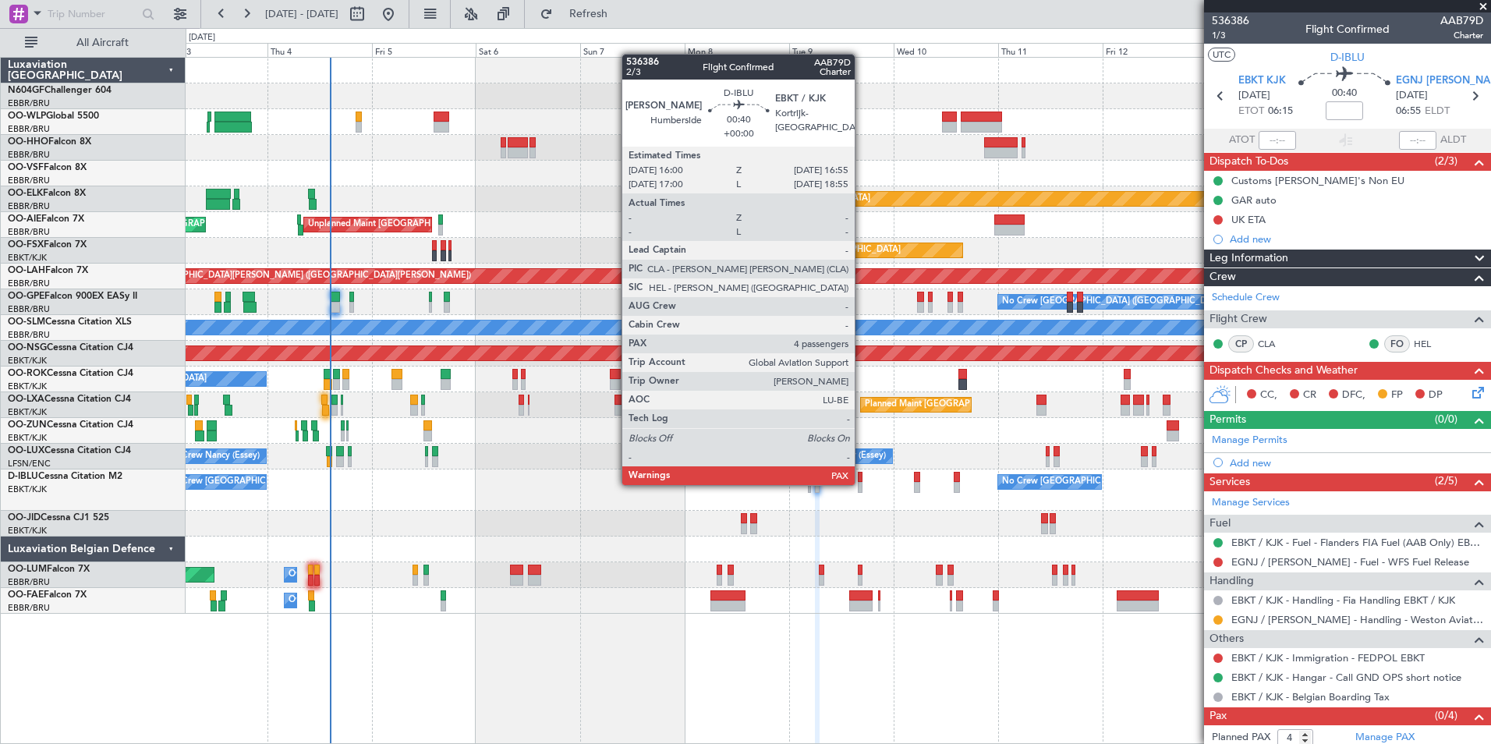
click at [862, 483] on div at bounding box center [860, 487] width 5 height 11
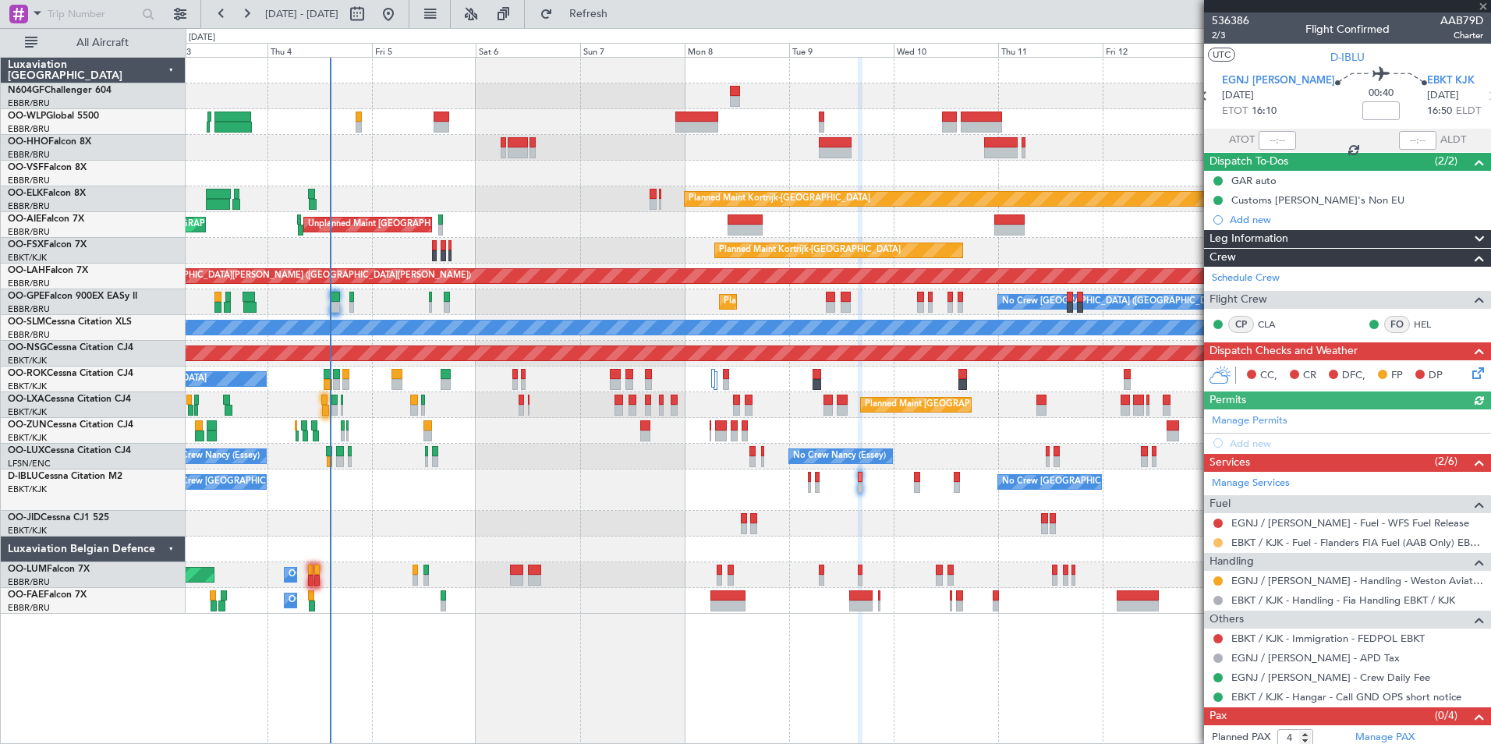
click at [1220, 543] on button at bounding box center [1217, 542] width 9 height 9
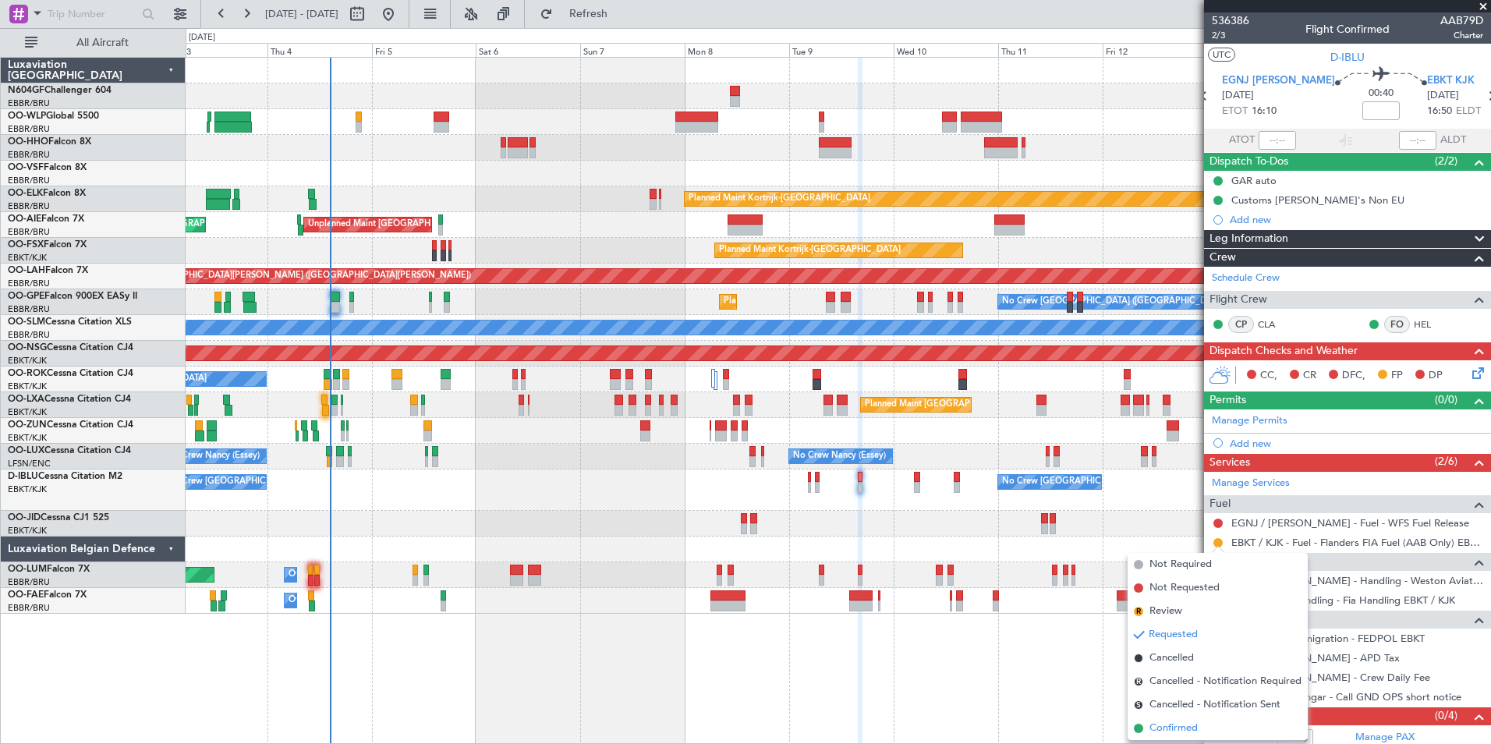
click at [1167, 727] on span "Confirmed" at bounding box center [1173, 728] width 48 height 16
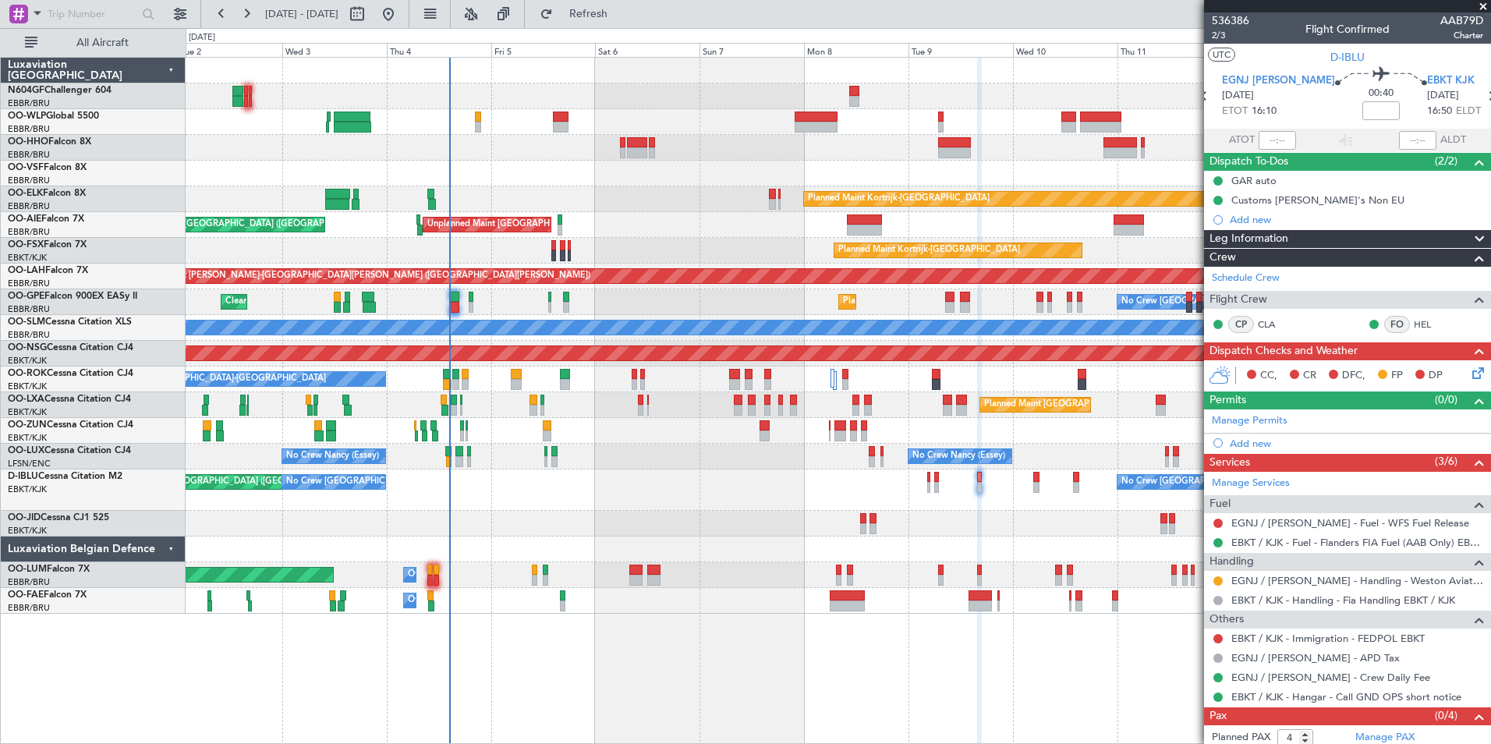
click at [682, 193] on div "Planned Maint Kortrijk-[GEOGRAPHIC_DATA]" at bounding box center [838, 199] width 1304 height 26
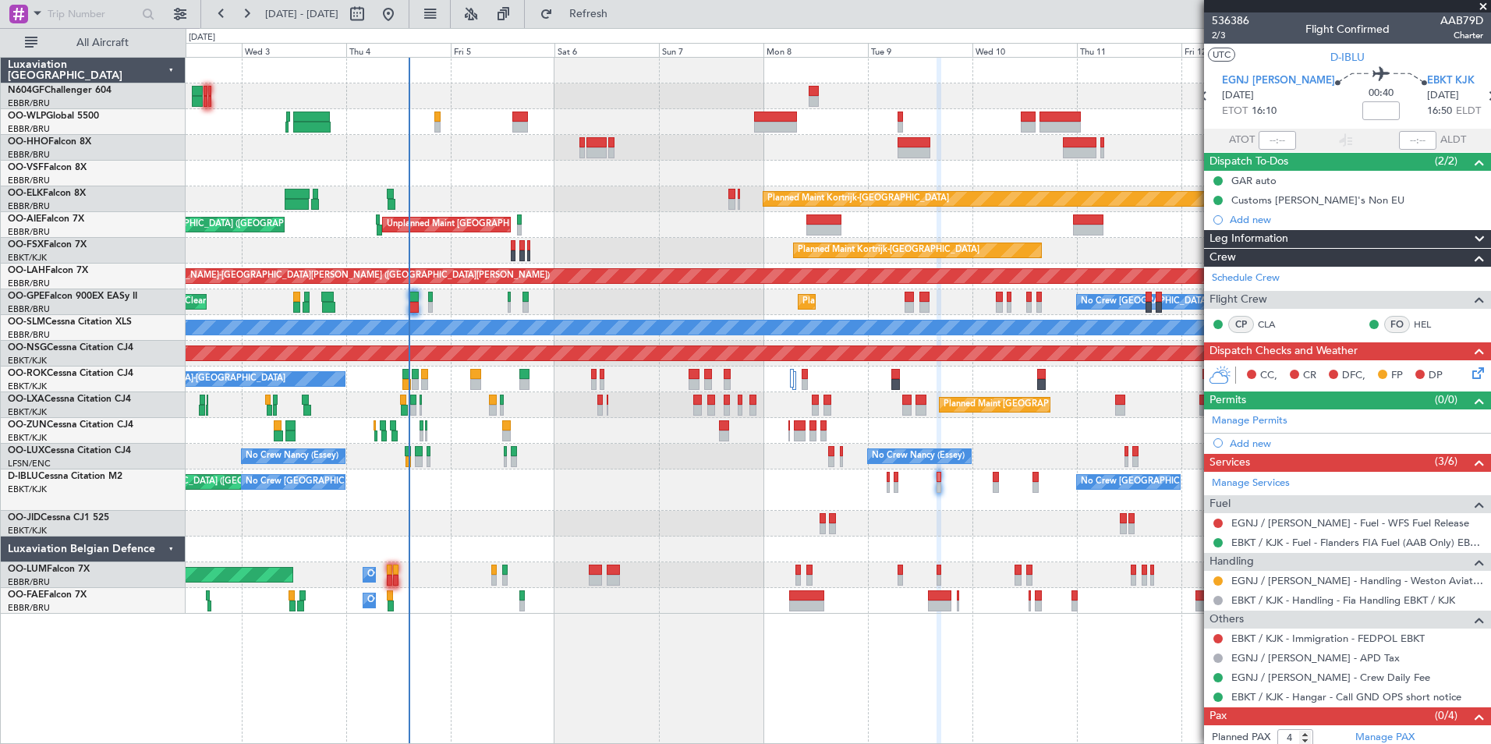
click at [662, 204] on div "Planned Maint Kortrijk-[GEOGRAPHIC_DATA]" at bounding box center [838, 199] width 1304 height 26
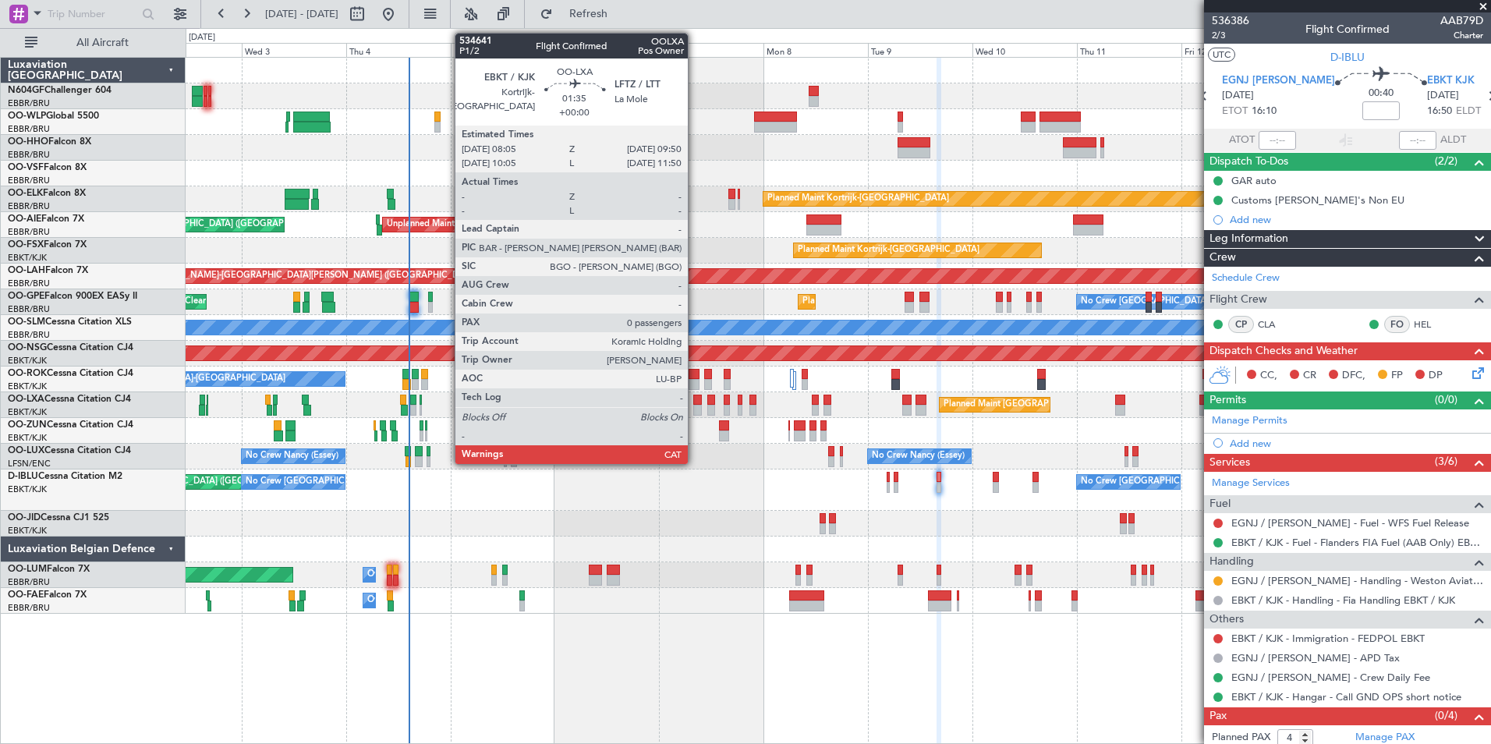
click at [695, 402] on div at bounding box center [697, 400] width 8 height 11
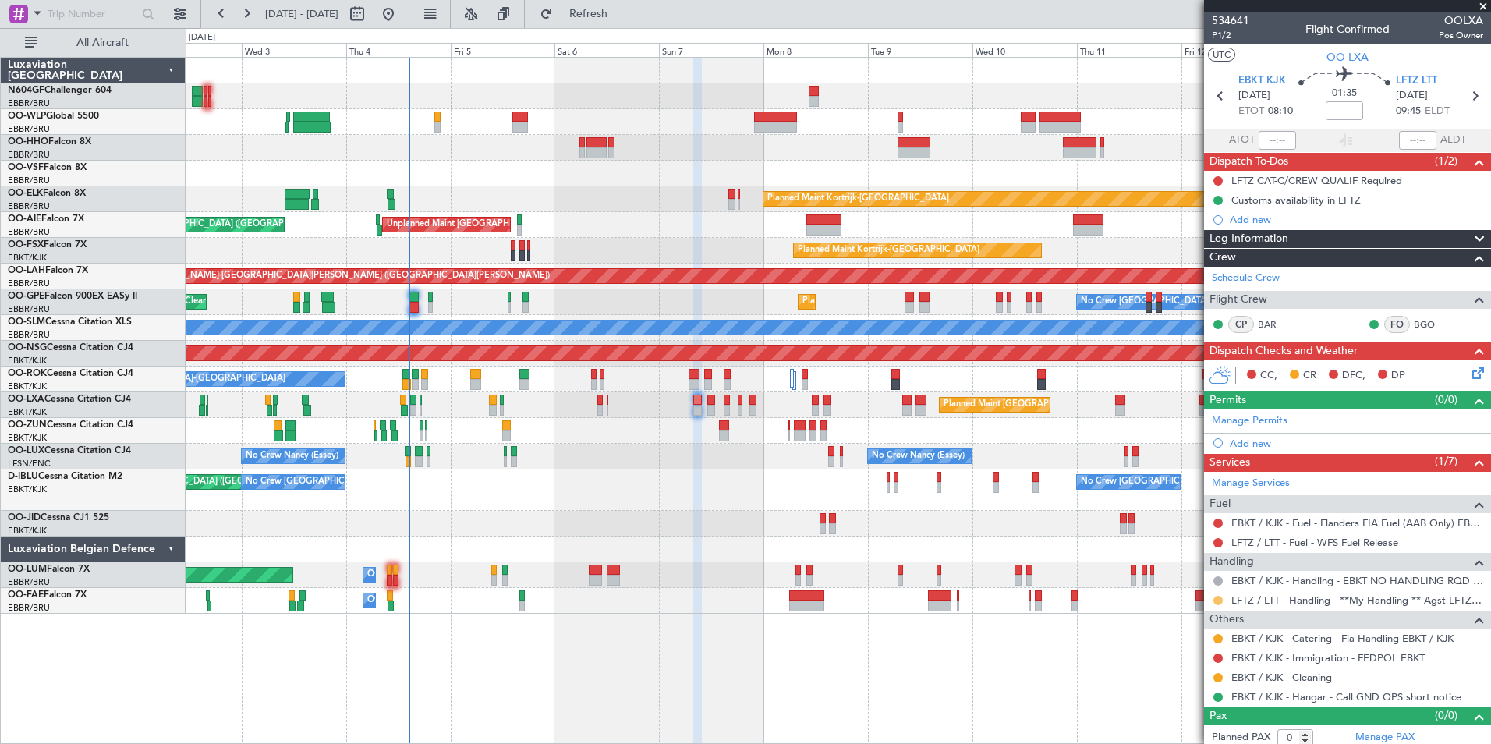
click at [1215, 597] on button at bounding box center [1217, 600] width 9 height 9
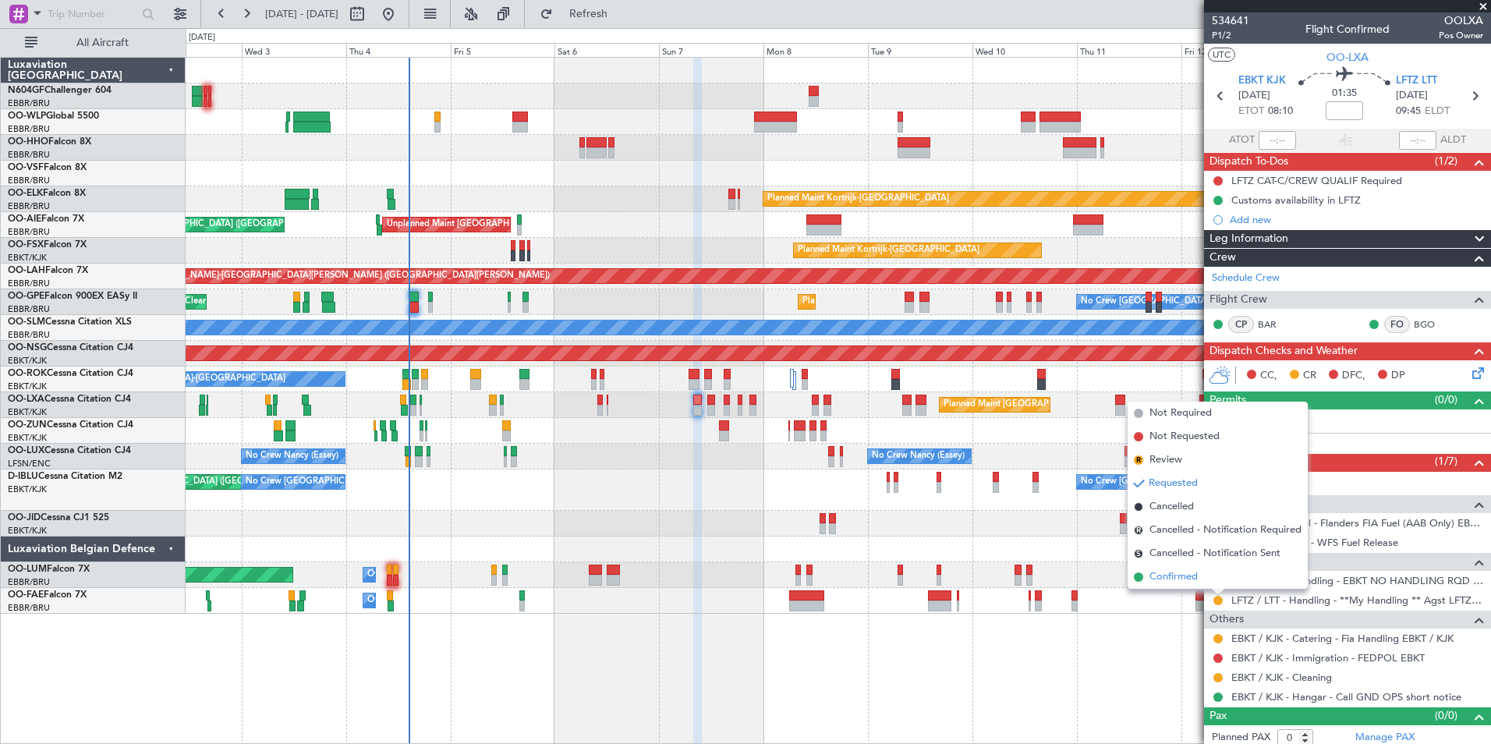
click at [1190, 587] on li "Confirmed" at bounding box center [1217, 576] width 180 height 23
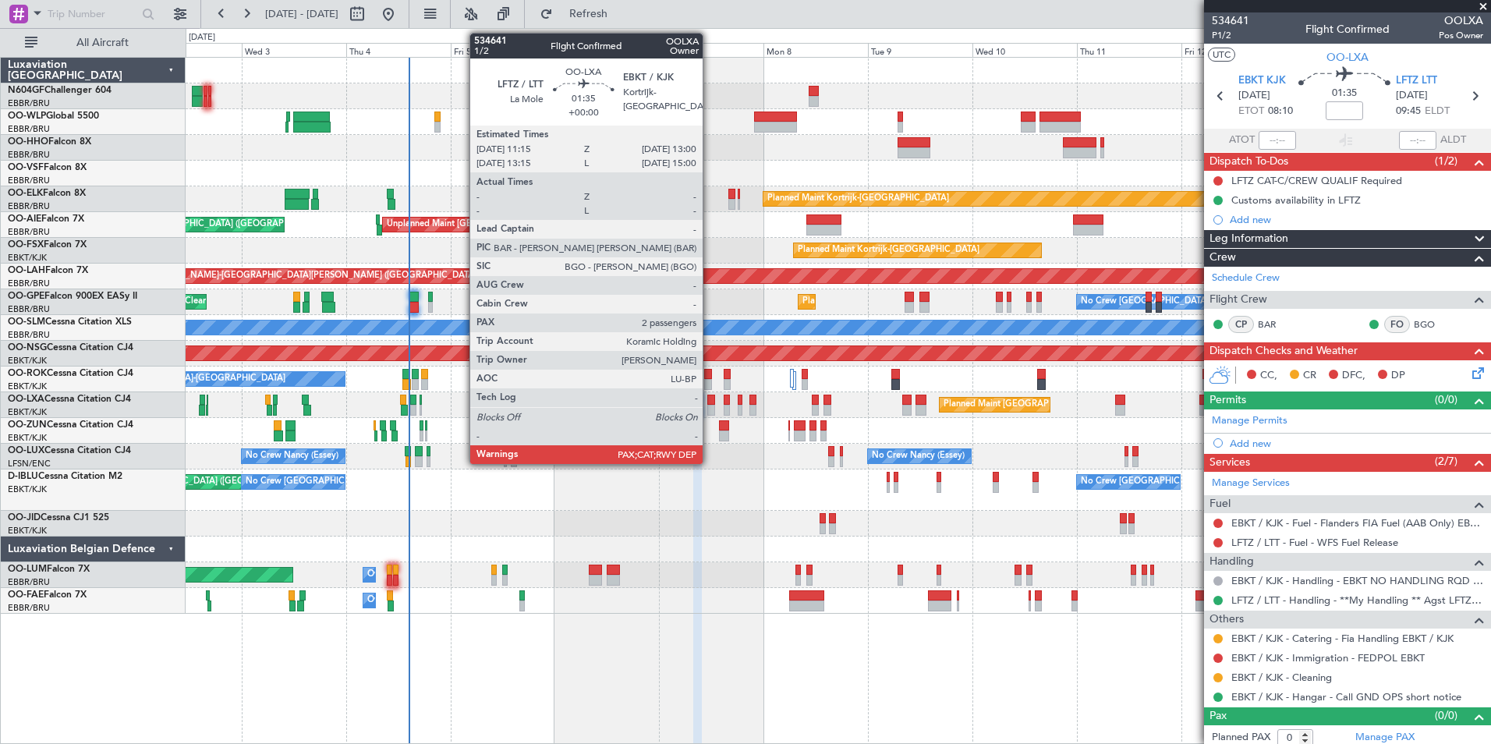
click at [709, 405] on div at bounding box center [711, 410] width 8 height 11
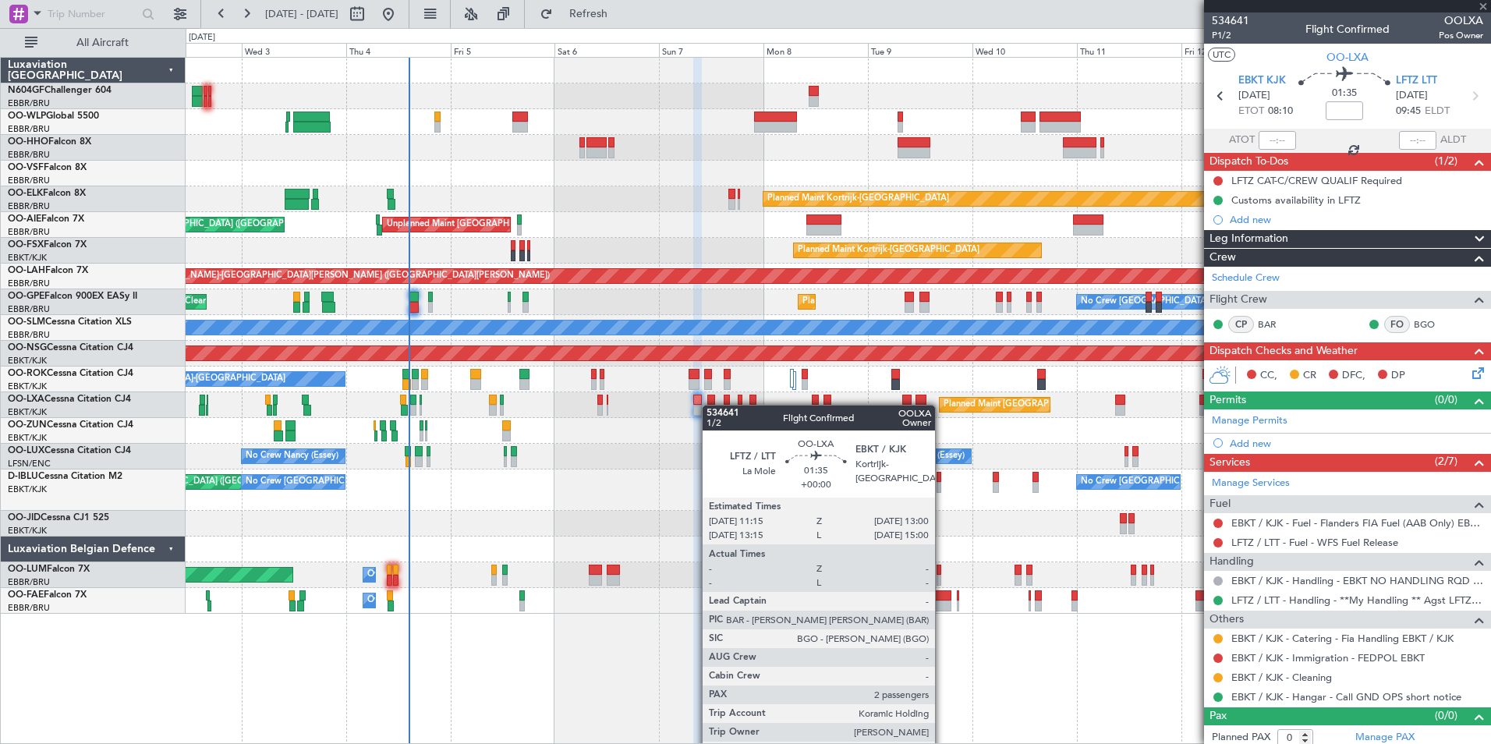
type input "2"
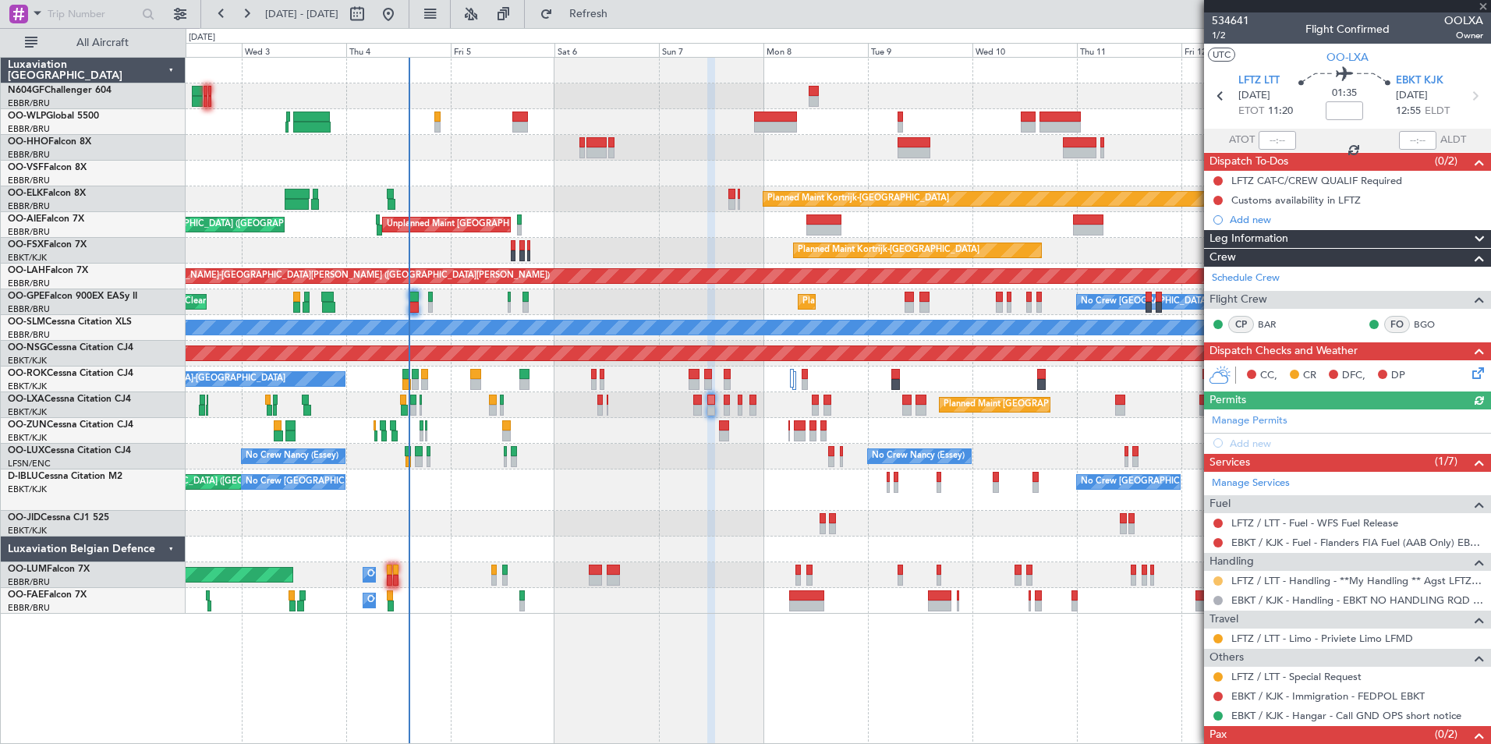
click at [1219, 580] on button at bounding box center [1217, 580] width 9 height 9
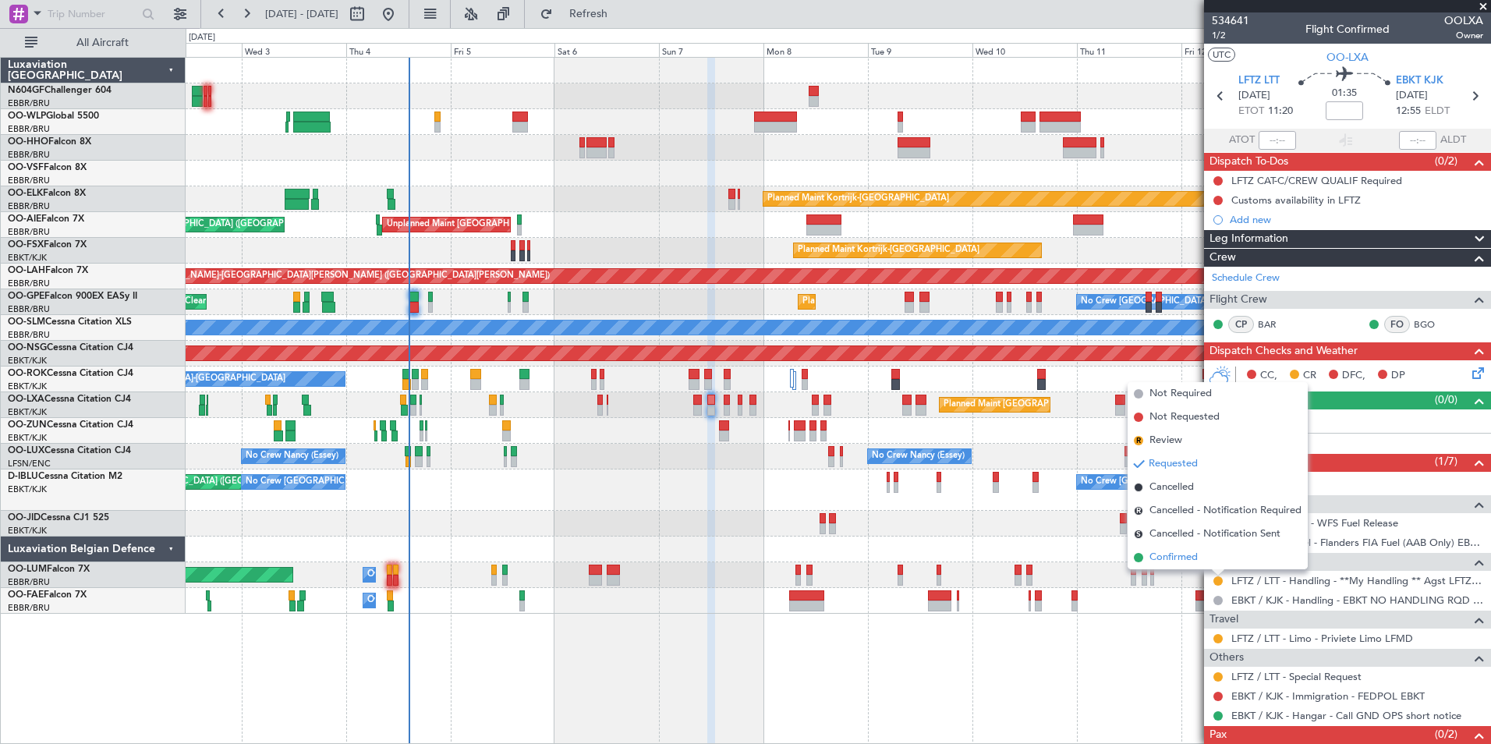
click at [1164, 563] on span "Confirmed" at bounding box center [1173, 558] width 48 height 16
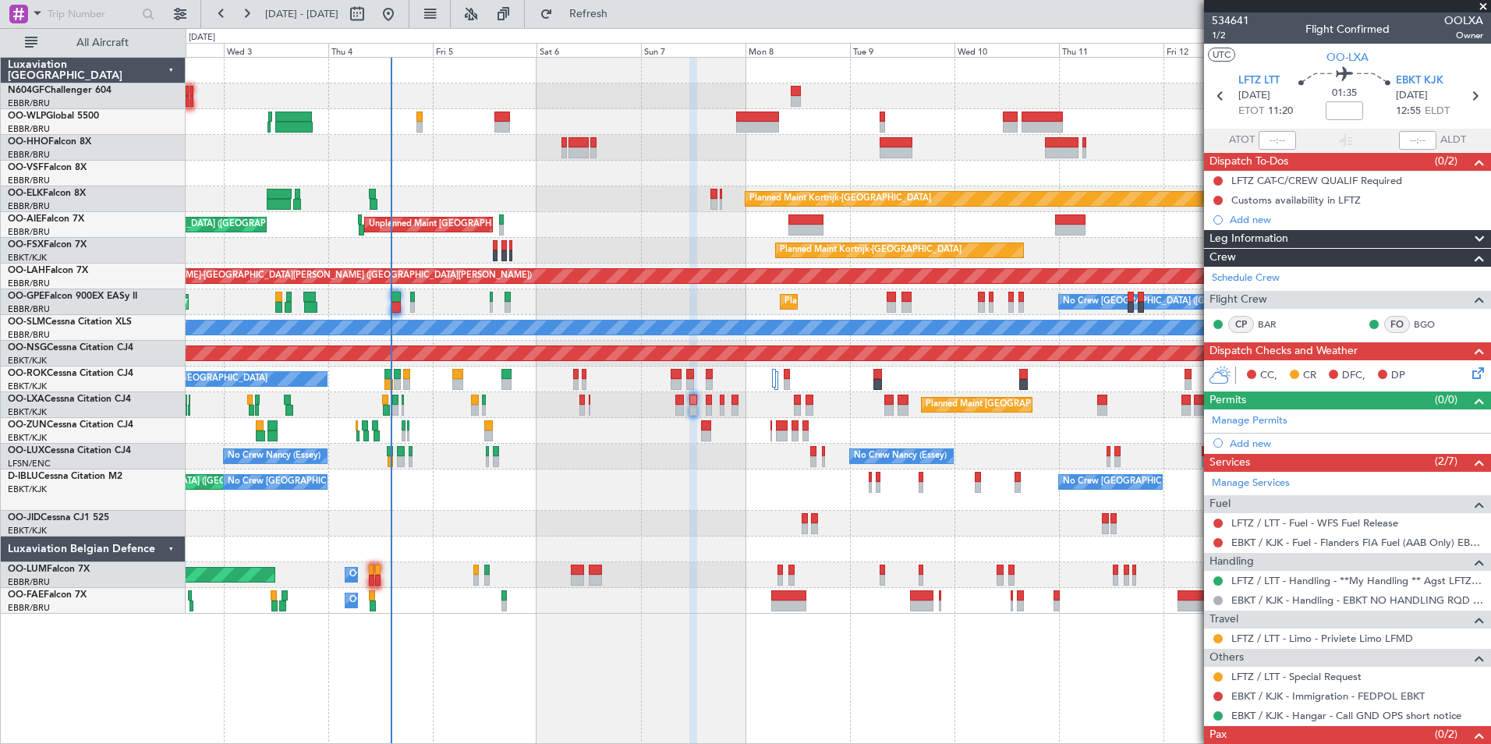
click at [740, 484] on div "No Crew Brussels (Brussels National) AOG Maint Brussels (Brussels National) No …" at bounding box center [838, 489] width 1304 height 41
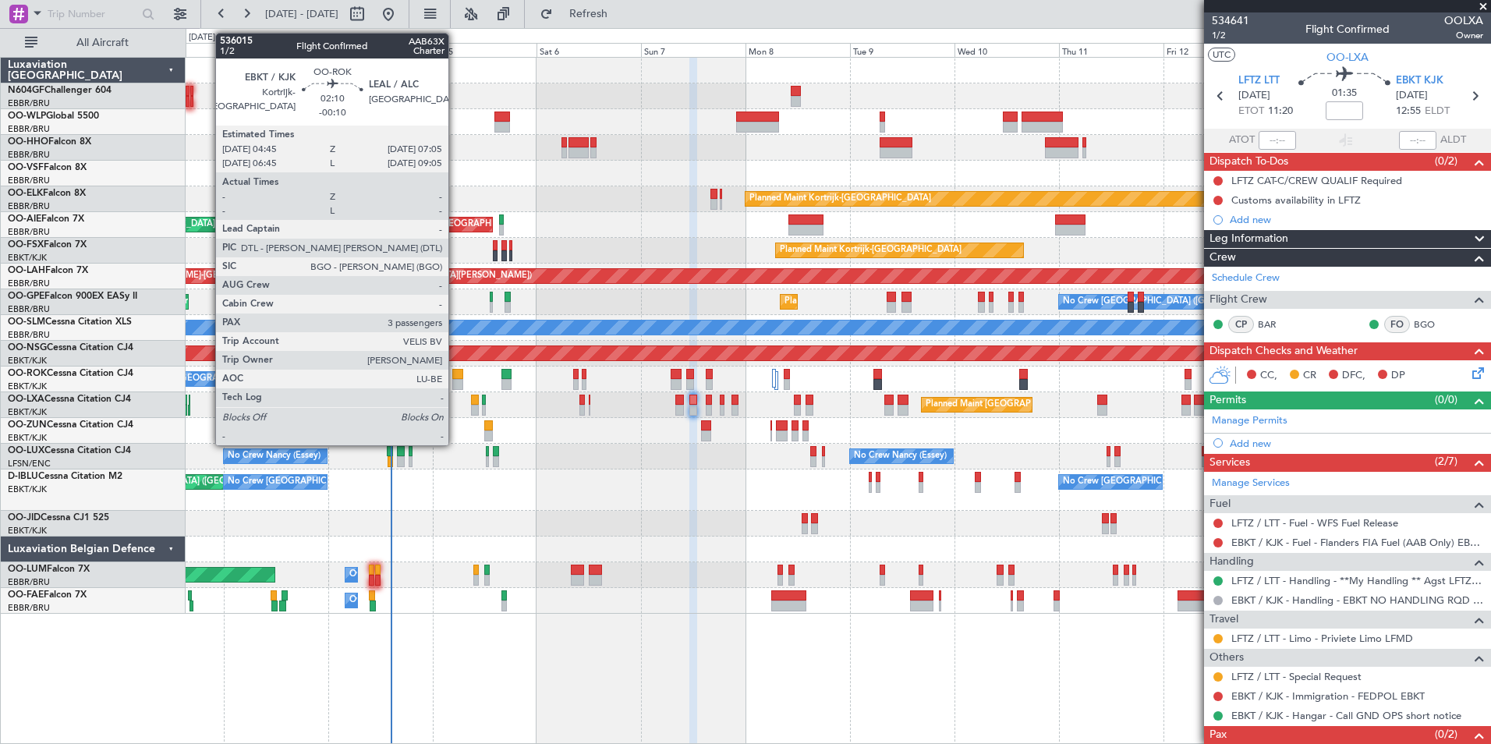
click at [455, 377] on div at bounding box center [457, 374] width 11 height 11
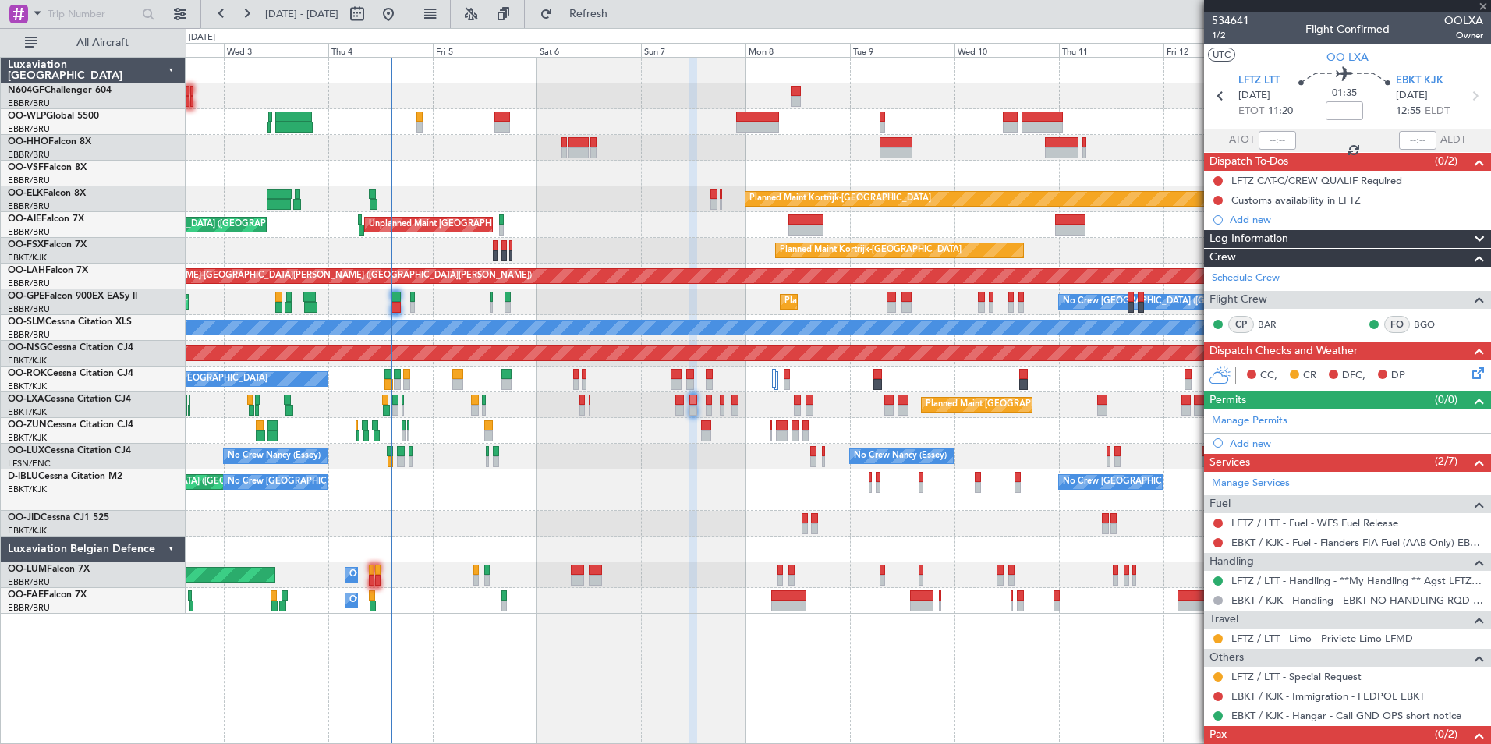
type input "-00:10"
type input "3"
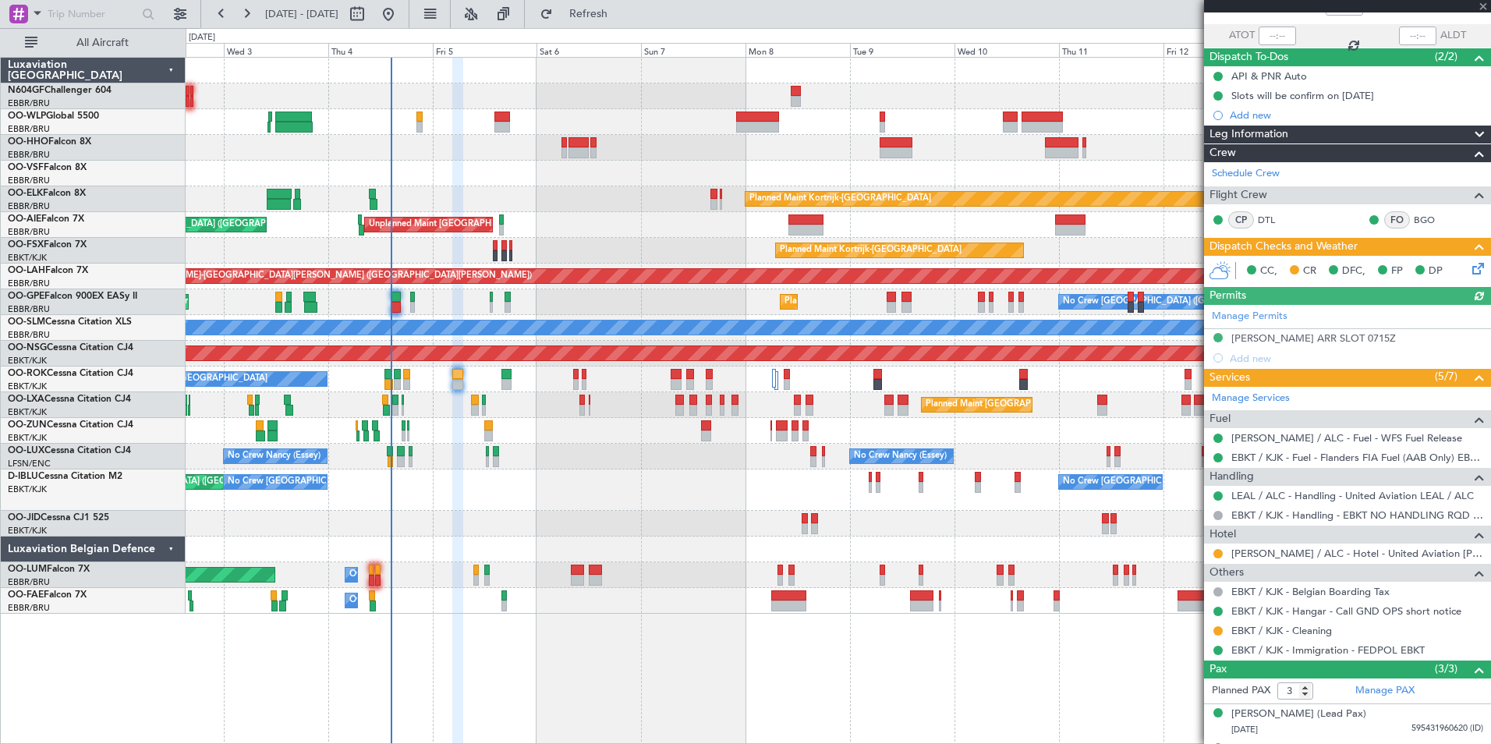
scroll to position [169, 0]
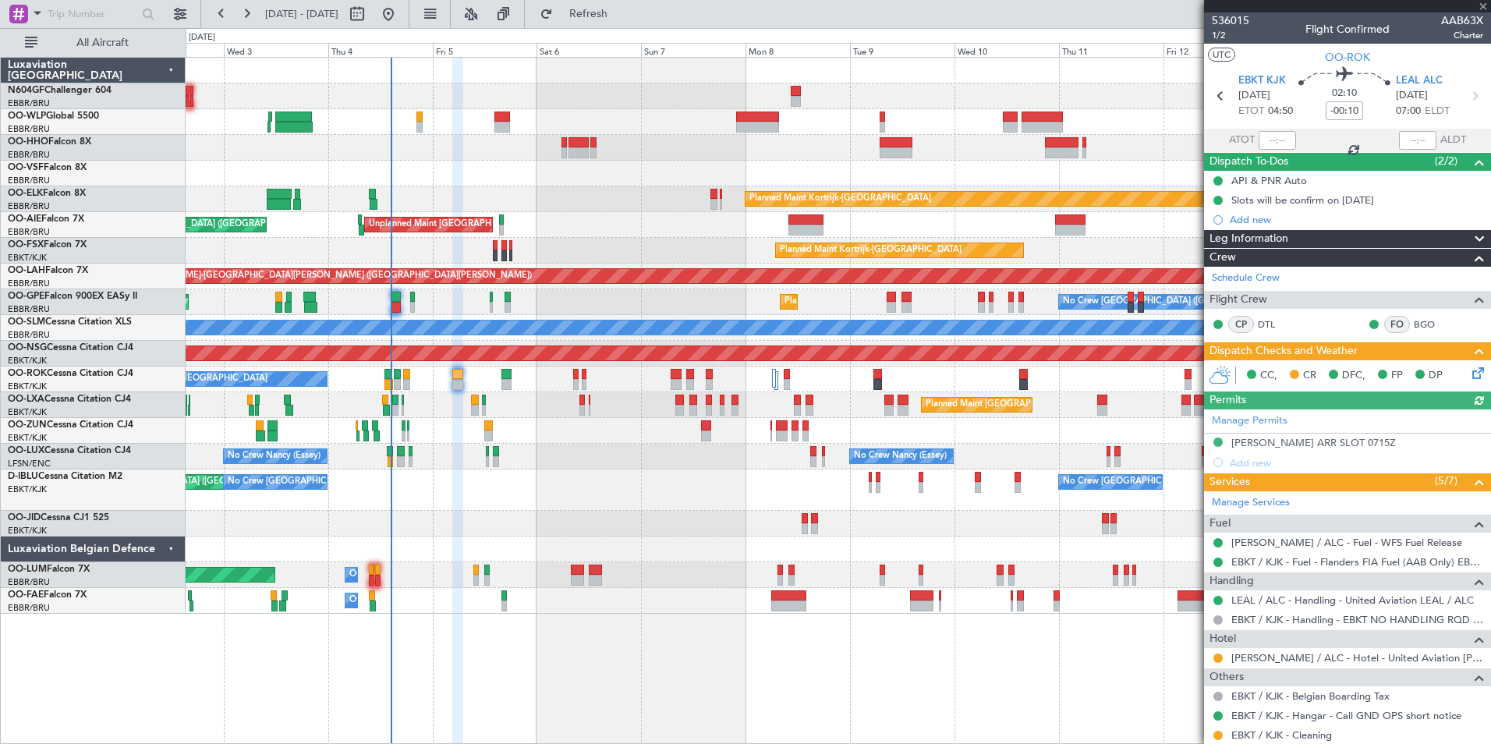
scroll to position [169, 0]
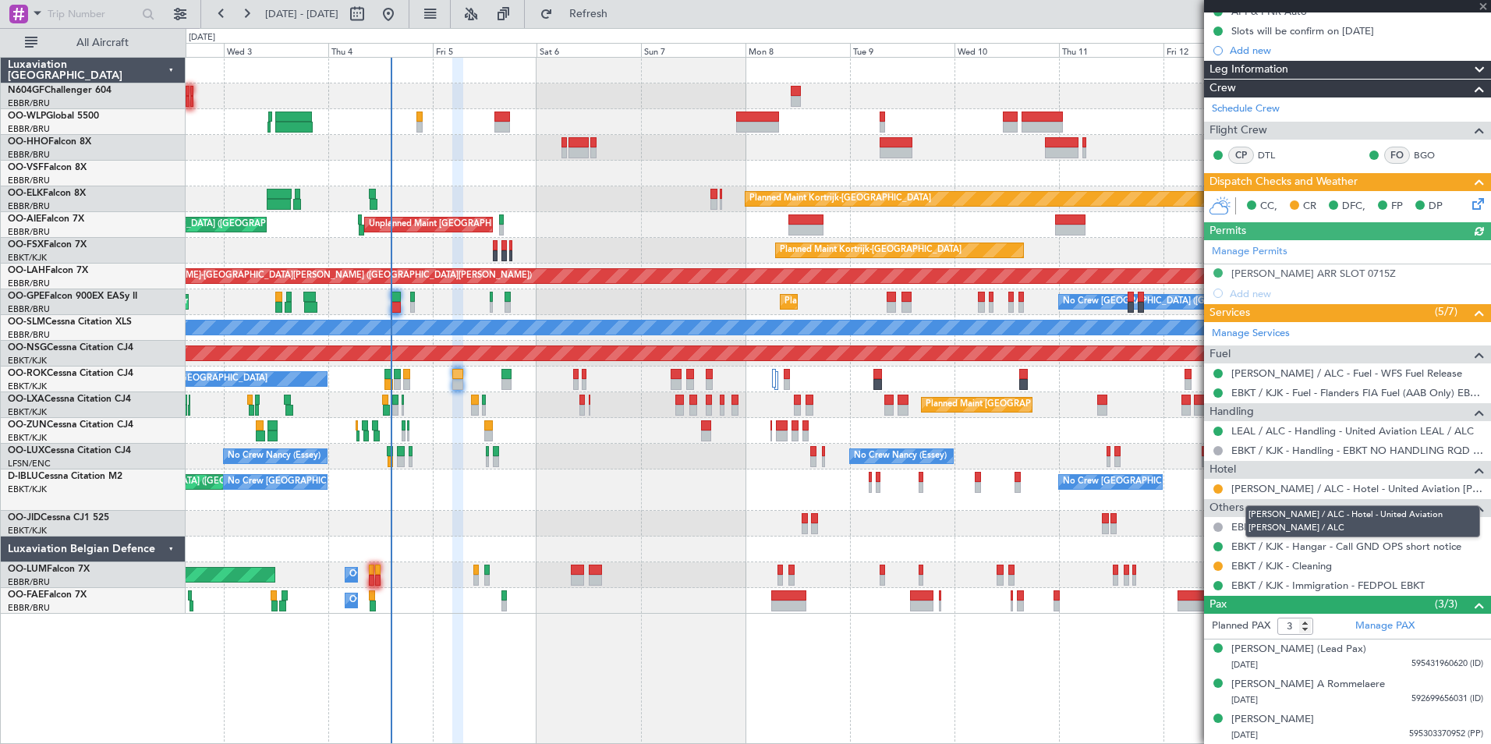
click at [1300, 487] on link "[PERSON_NAME] / ALC - Hotel - United Aviation [PERSON_NAME] / ALC" at bounding box center [1357, 488] width 252 height 13
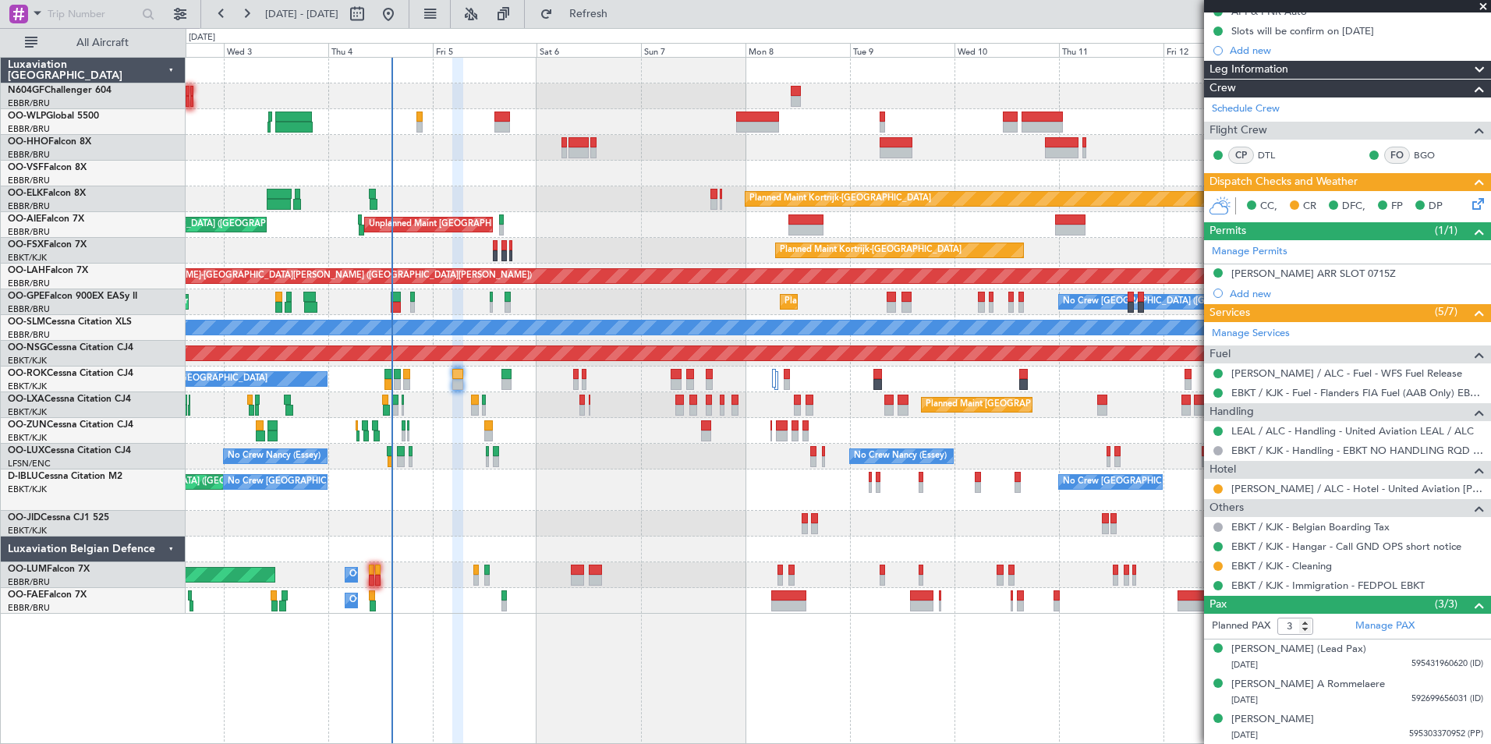
click at [1480, 5] on span at bounding box center [1483, 7] width 16 height 14
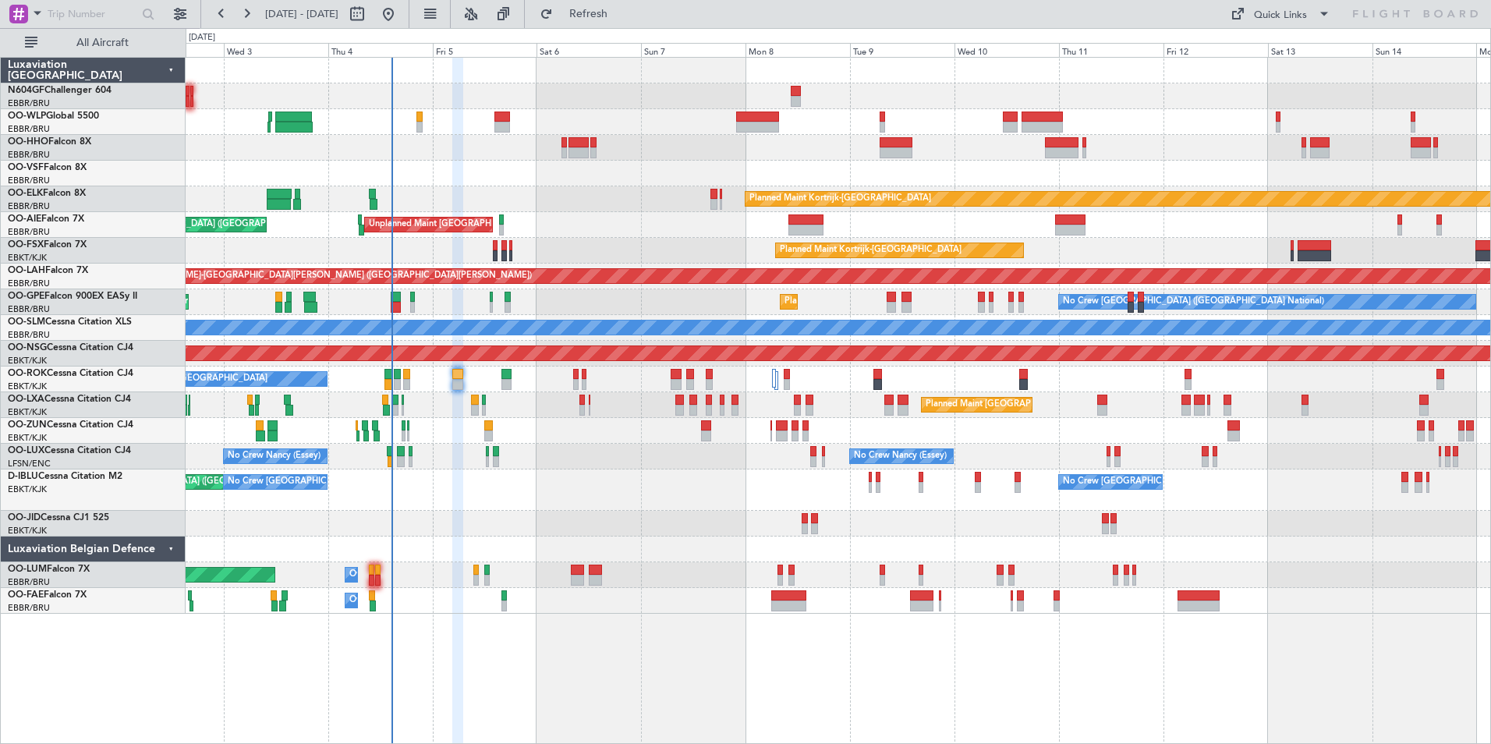
type input "0"
click at [370, 14] on button at bounding box center [357, 14] width 25 height 25
select select "9"
select select "2025"
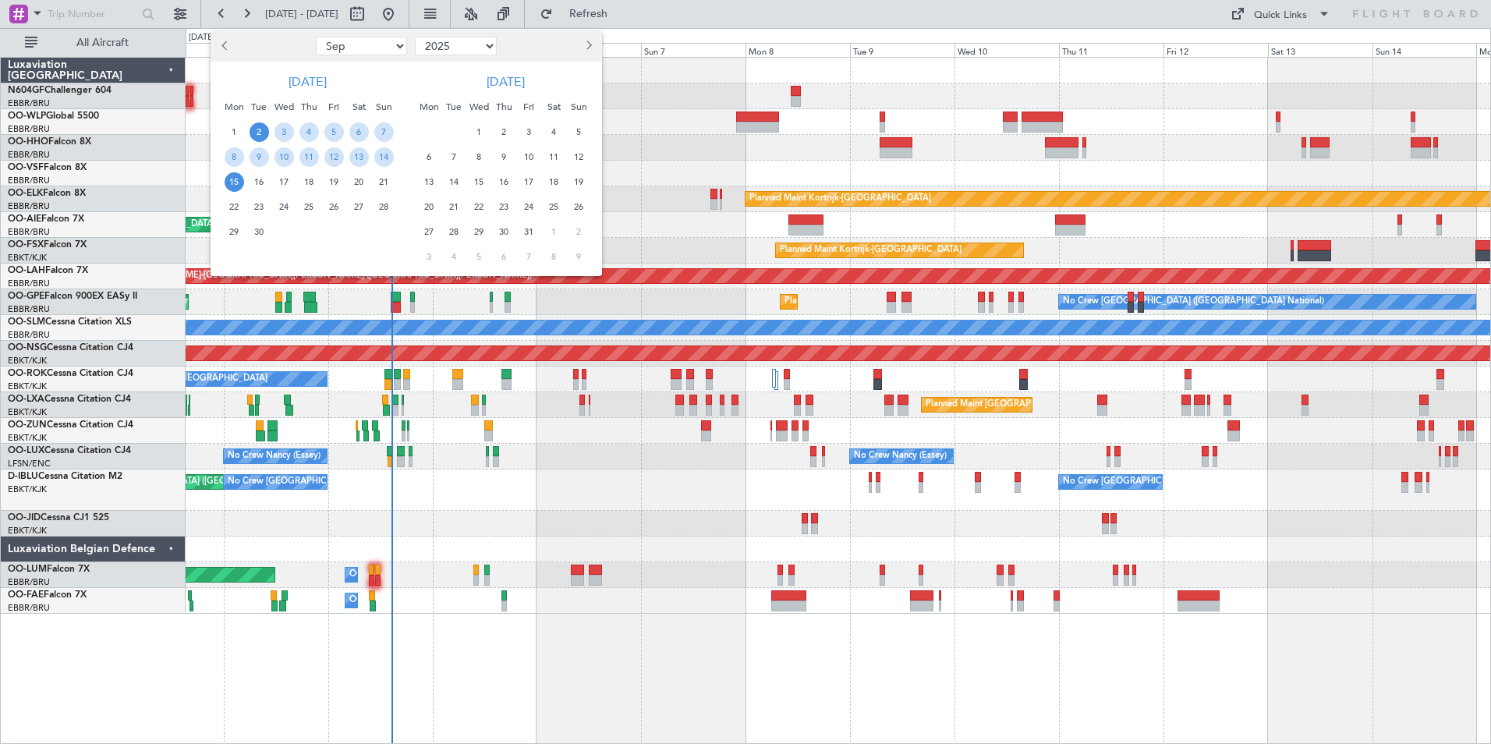
click at [366, 55] on select "Jan Feb Mar Apr May Jun Jul Aug Sep Oct Nov Dec" at bounding box center [361, 46] width 91 height 19
select select "10"
click at [316, 37] on select "Jan Feb Mar Apr May Jun Jul Aug Sep Oct Nov Dec" at bounding box center [361, 46] width 91 height 19
click at [254, 207] on span "21" at bounding box center [258, 206] width 19 height 19
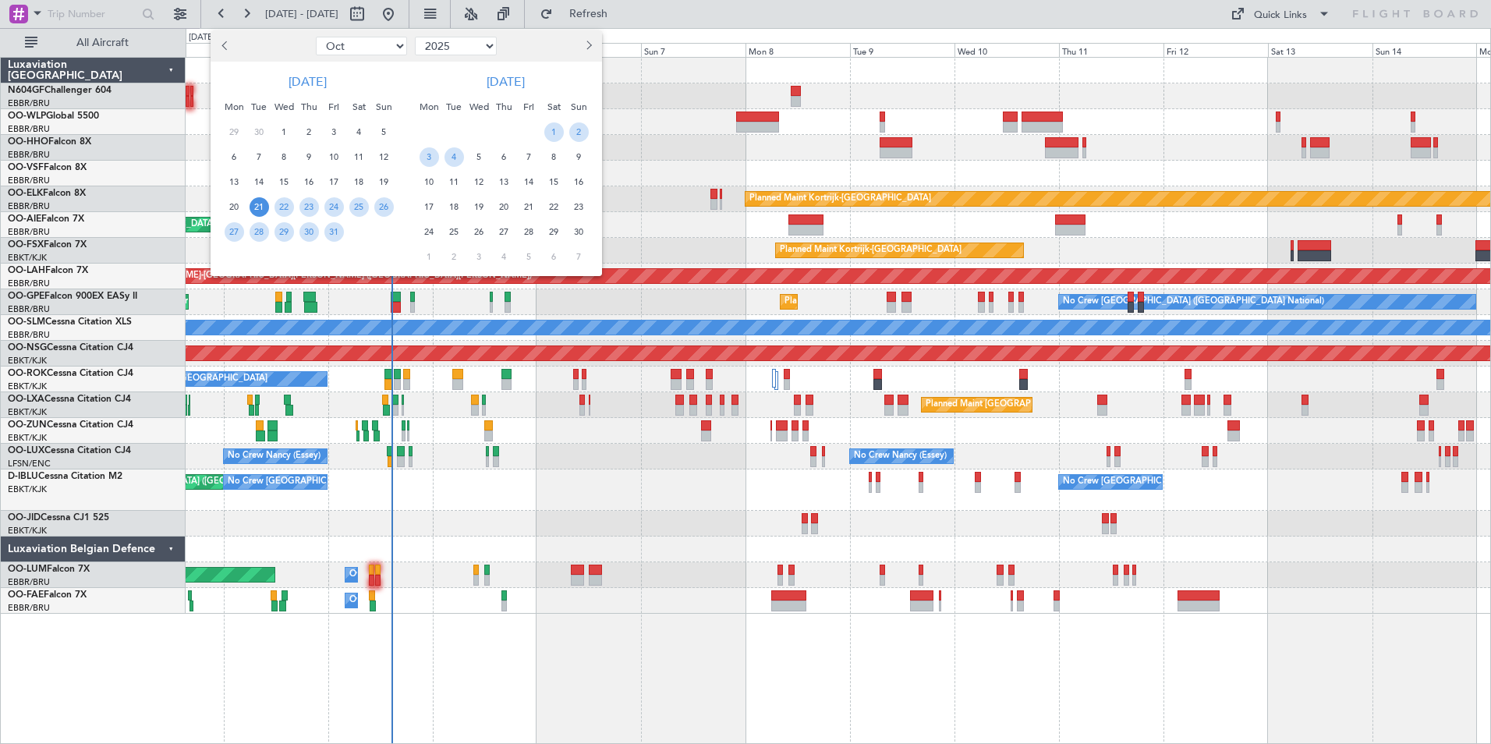
click at [254, 207] on span "21" at bounding box center [258, 206] width 19 height 19
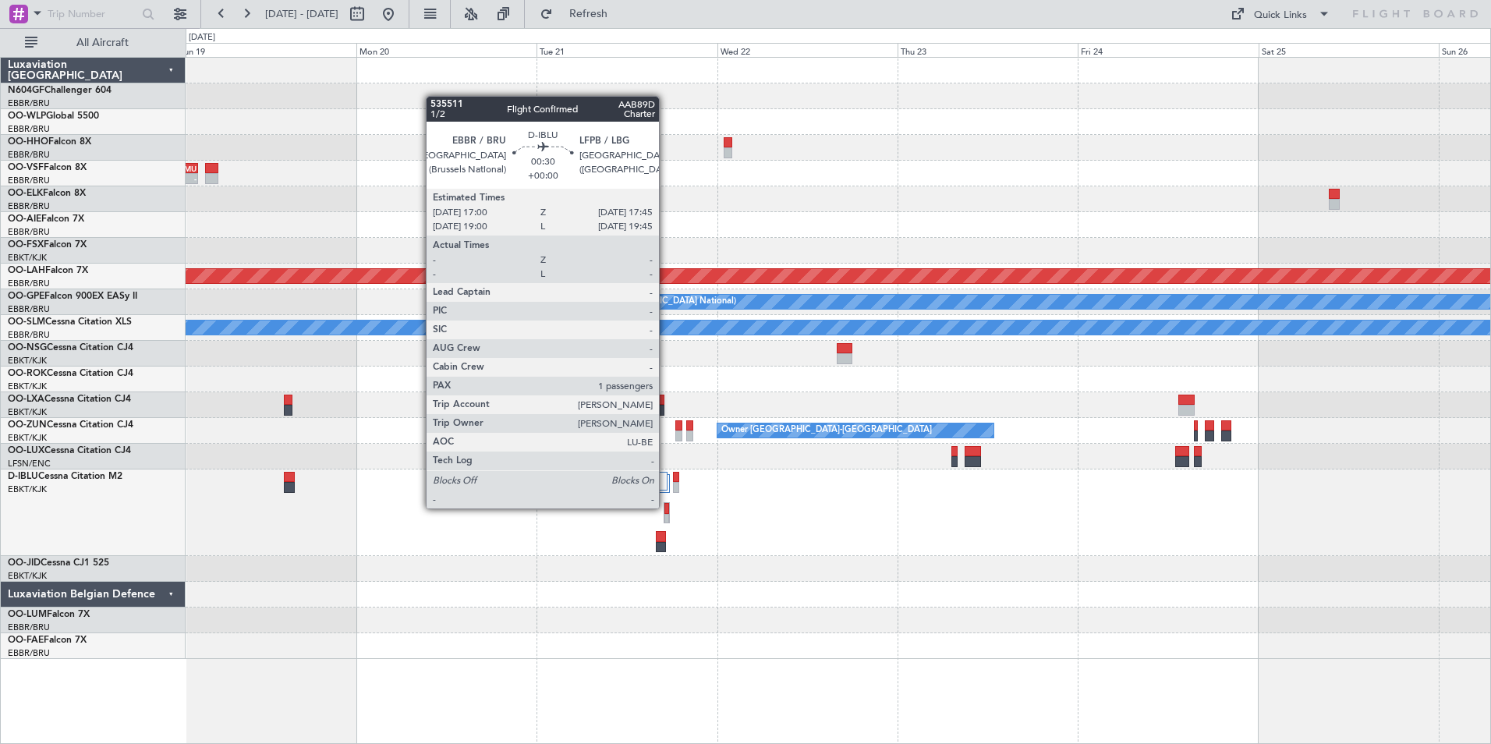
click at [666, 508] on div at bounding box center [666, 508] width 5 height 11
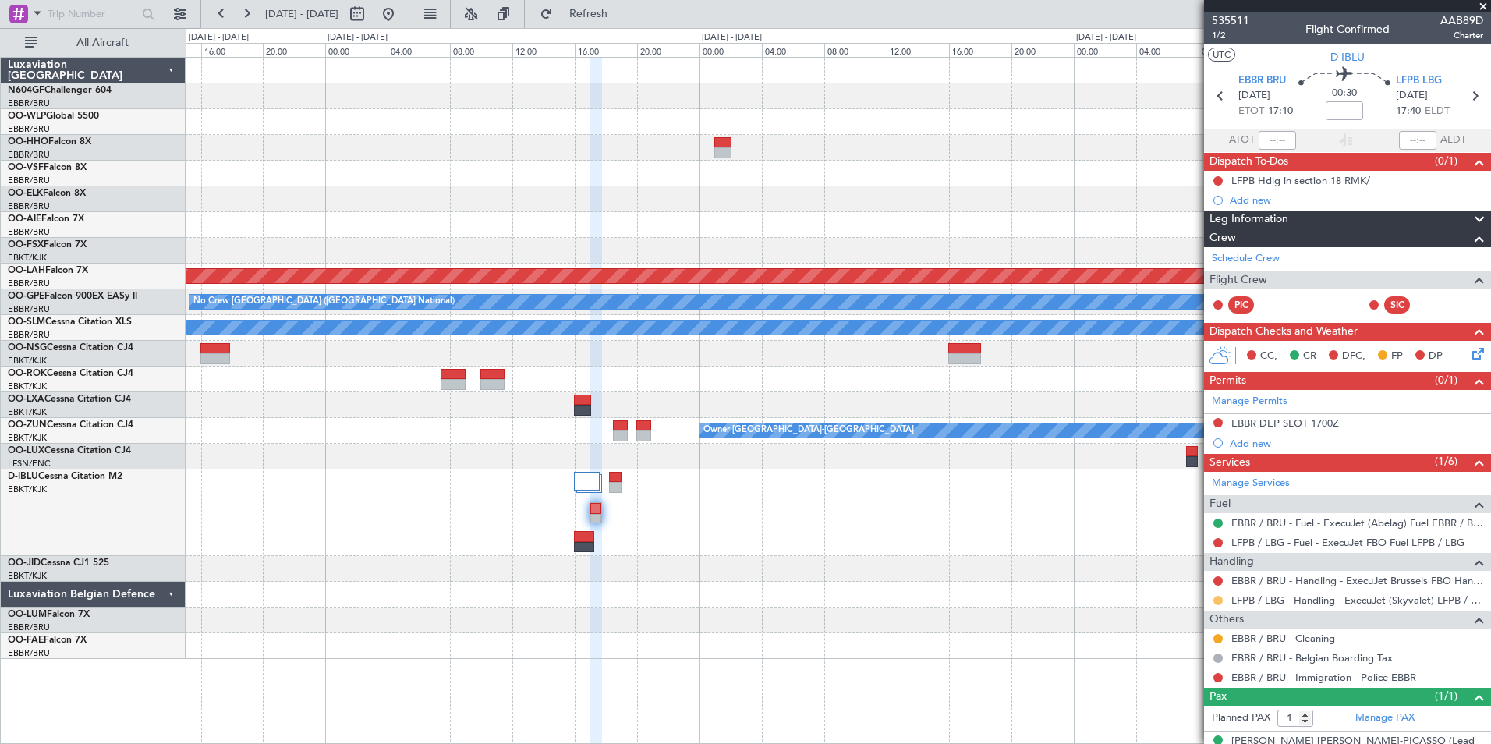
click at [1215, 598] on button at bounding box center [1217, 600] width 9 height 9
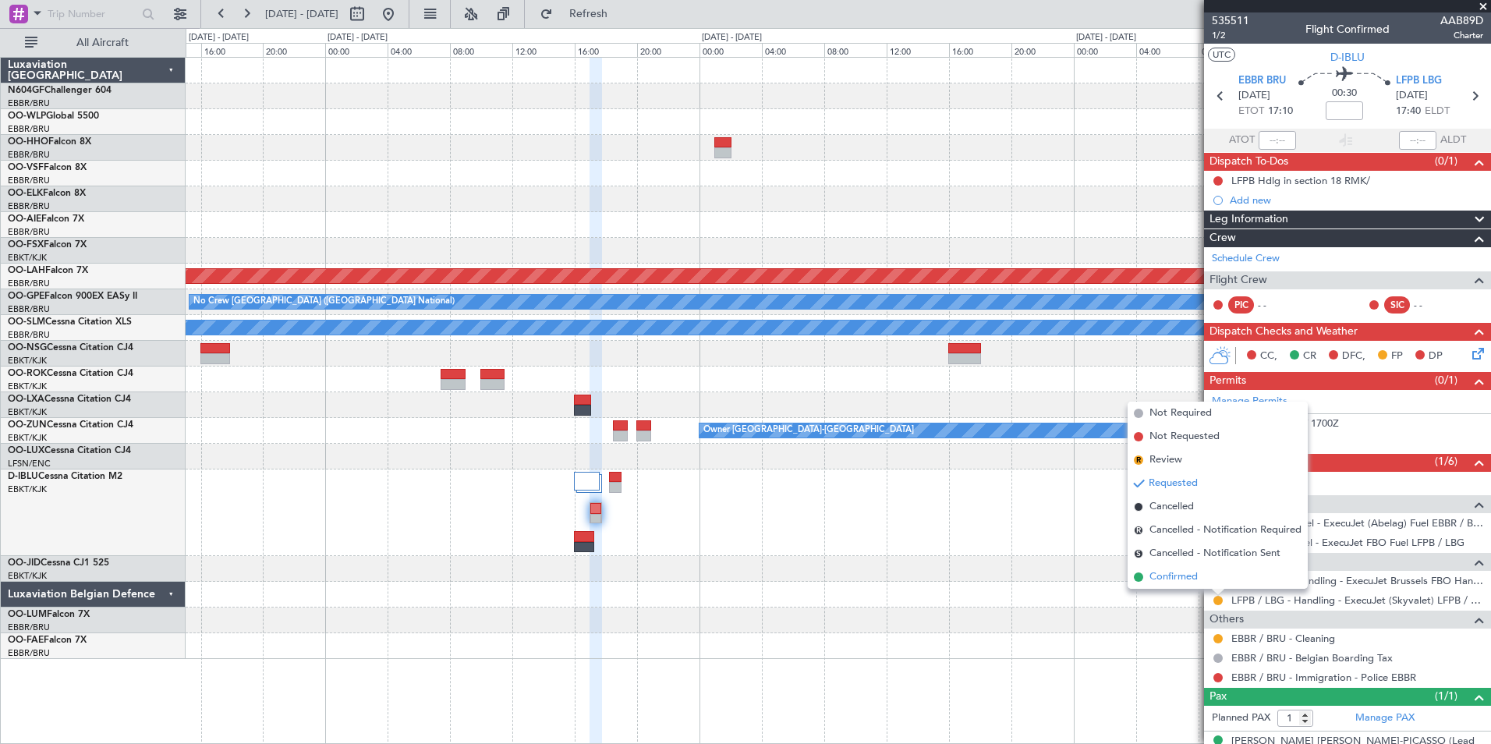
click at [1186, 587] on li "Confirmed" at bounding box center [1217, 576] width 180 height 23
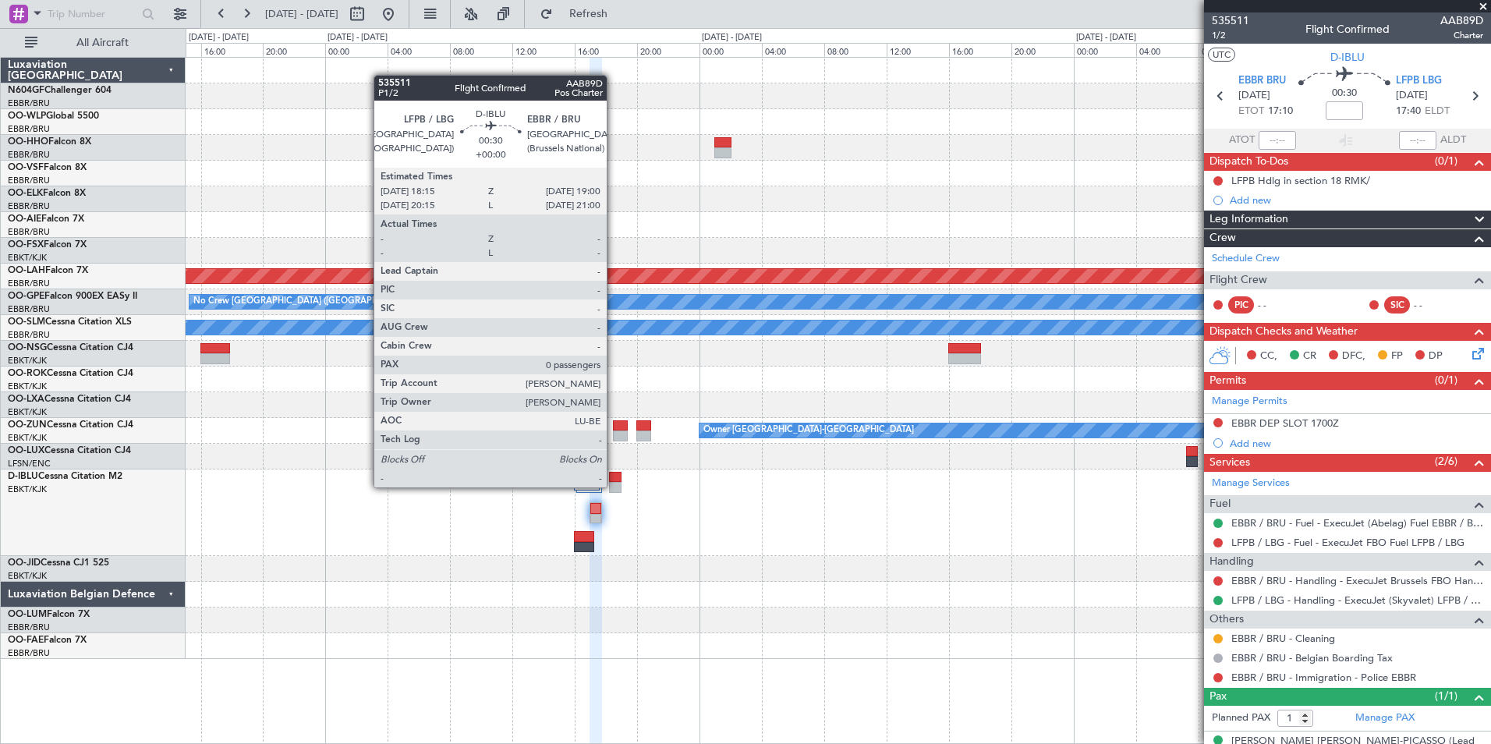
click at [614, 487] on div at bounding box center [615, 487] width 12 height 11
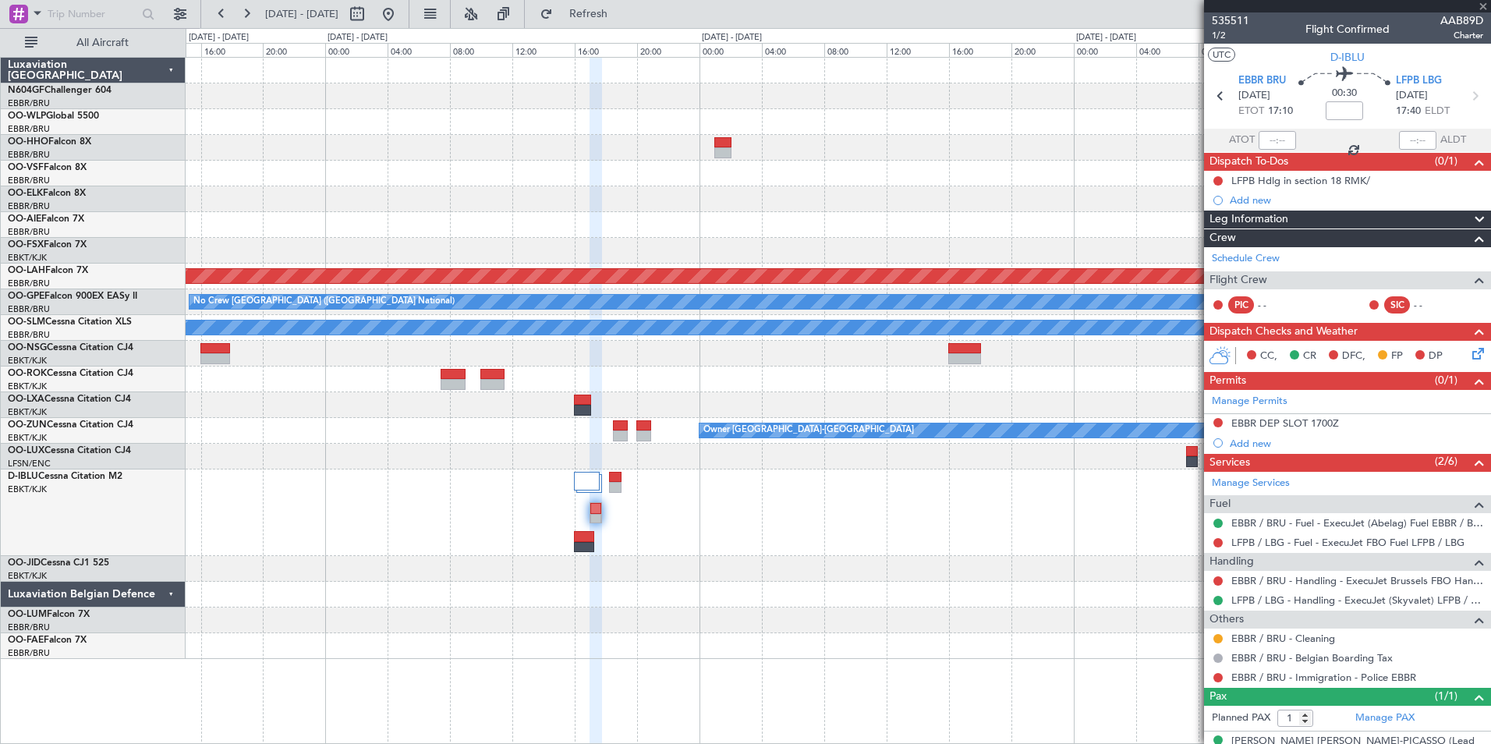
type input "0"
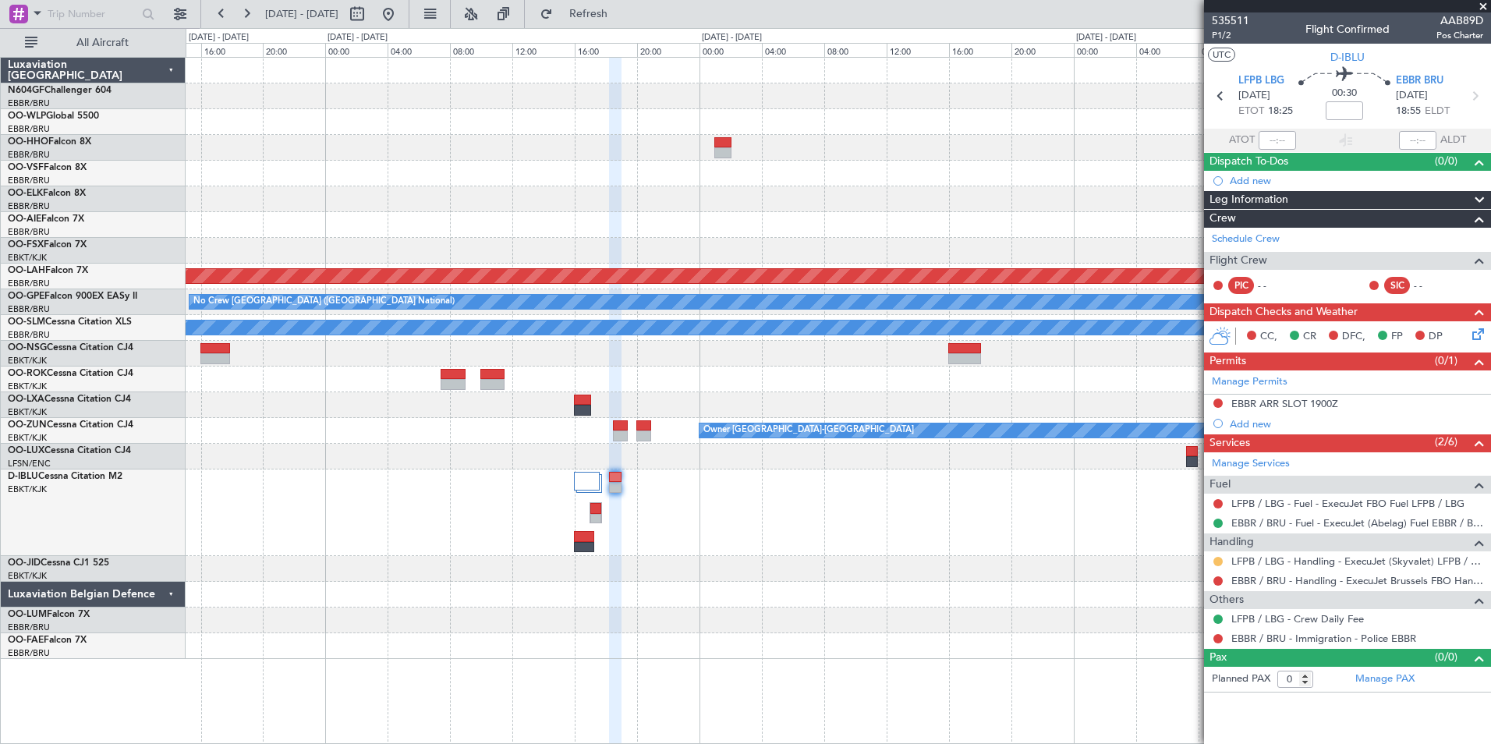
click at [1217, 561] on button at bounding box center [1217, 561] width 9 height 9
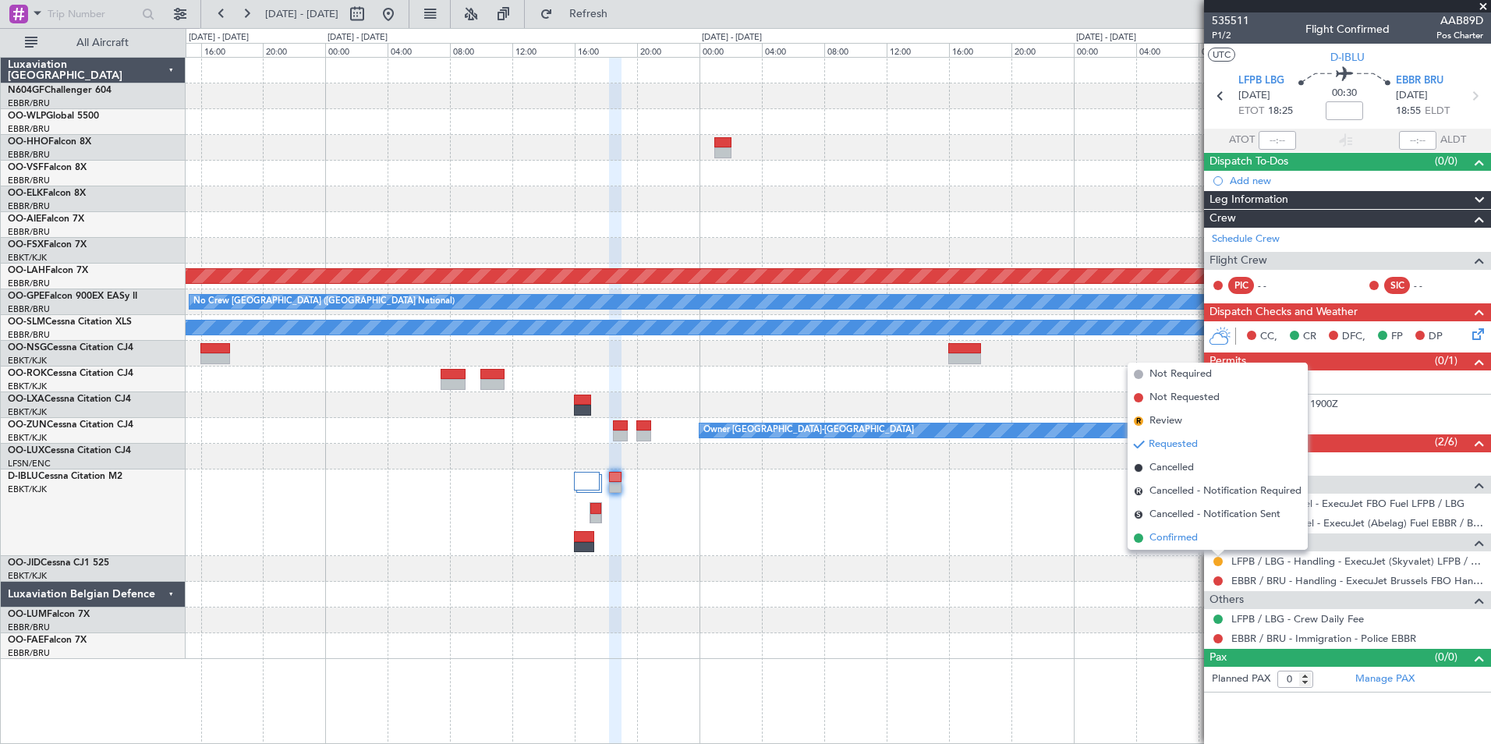
click at [1171, 529] on li "Confirmed" at bounding box center [1217, 537] width 180 height 23
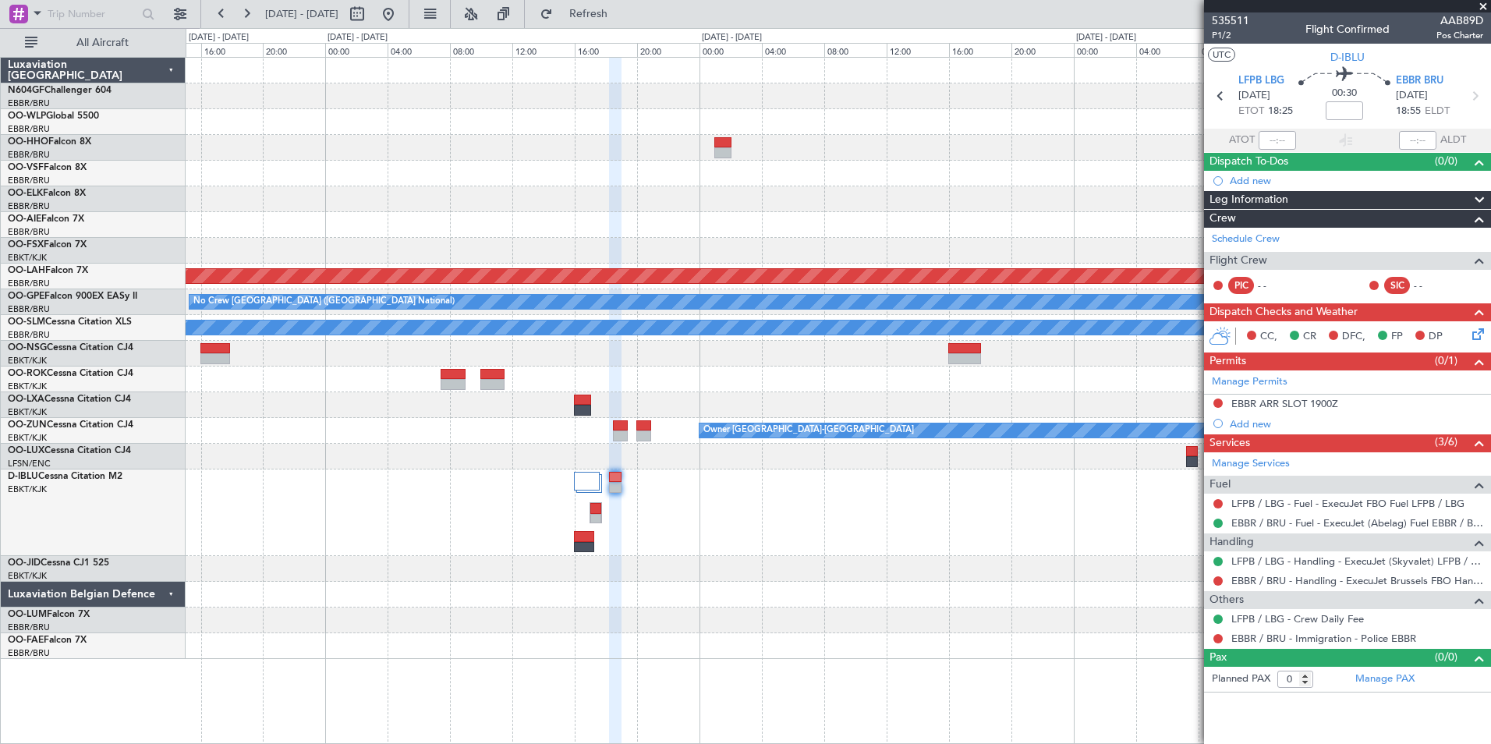
click at [1482, 9] on span at bounding box center [1483, 7] width 16 height 14
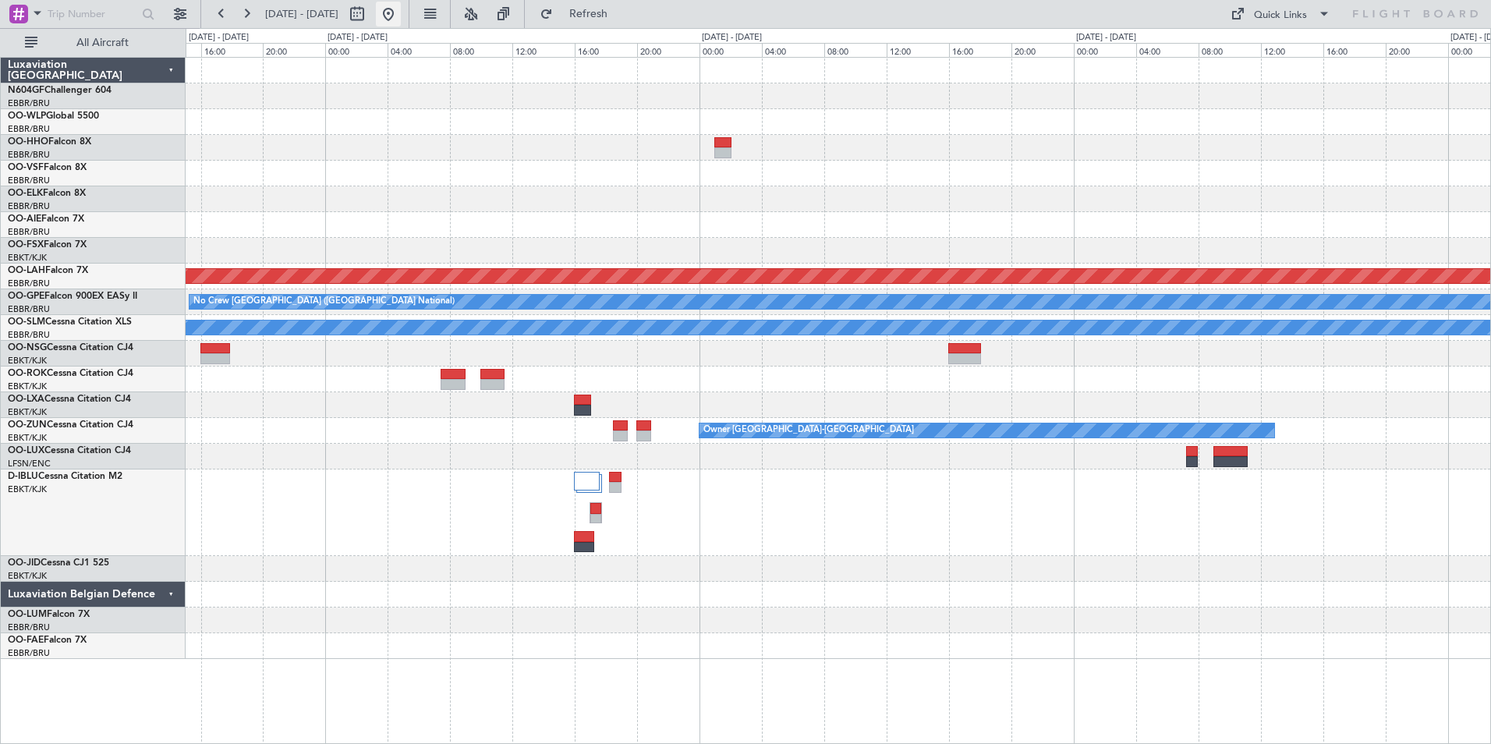
click at [401, 13] on button at bounding box center [388, 14] width 25 height 25
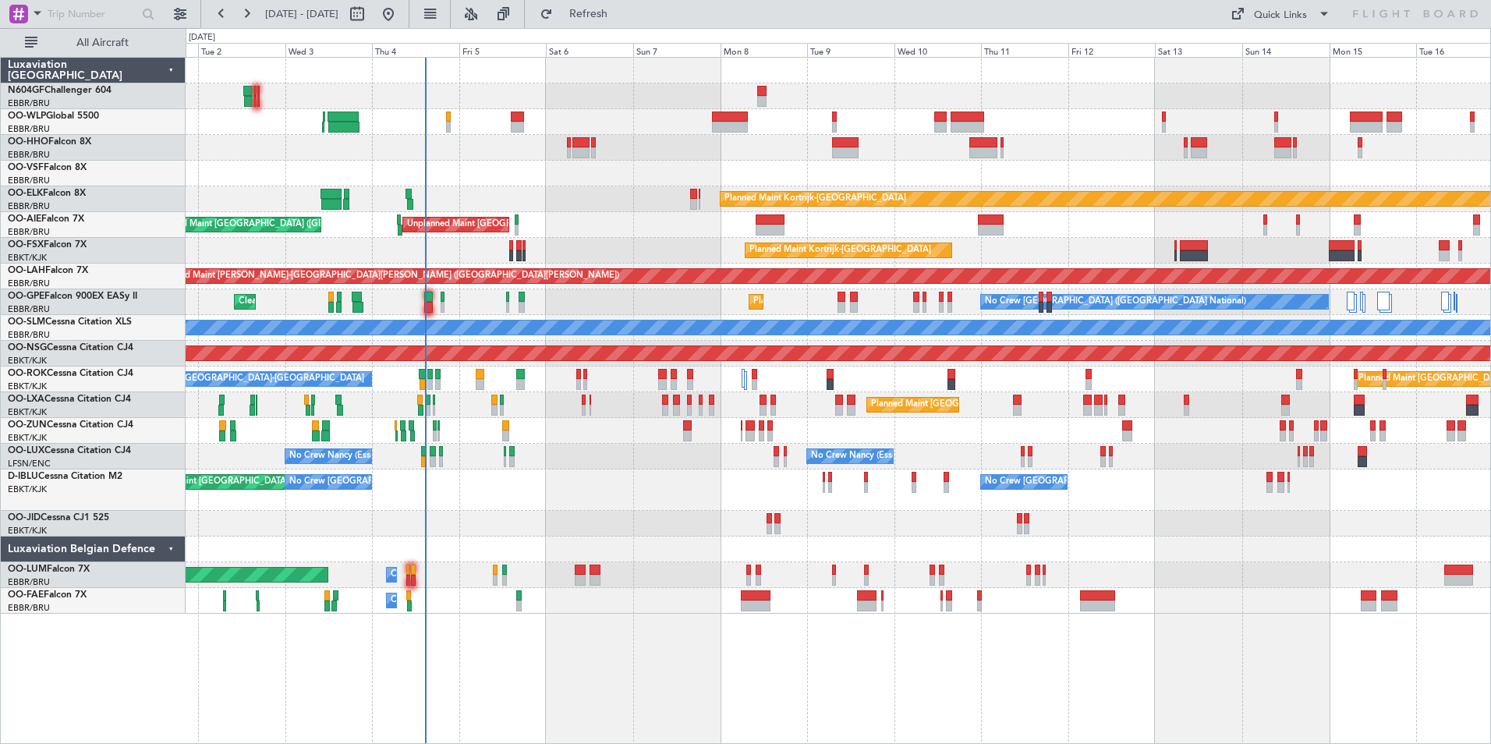
click at [833, 519] on div "Planned Maint Kortrijk-Wevelgem AOG Maint Kortrijk-Wevelgem" at bounding box center [838, 524] width 1304 height 26
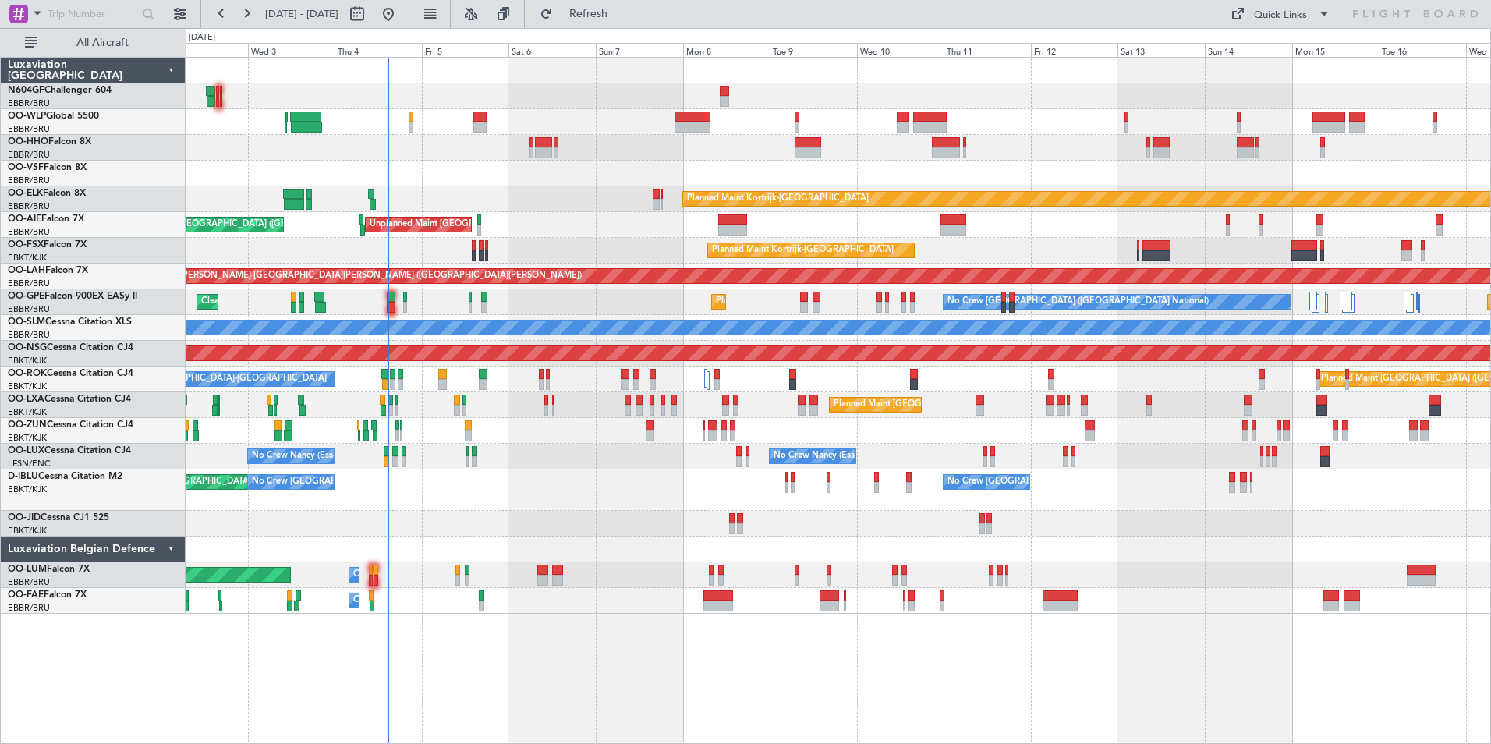
click at [1223, 501] on div "No Crew Brussels (Brussels National) AOG Maint Brussels (Brussels National) No …" at bounding box center [838, 489] width 1304 height 41
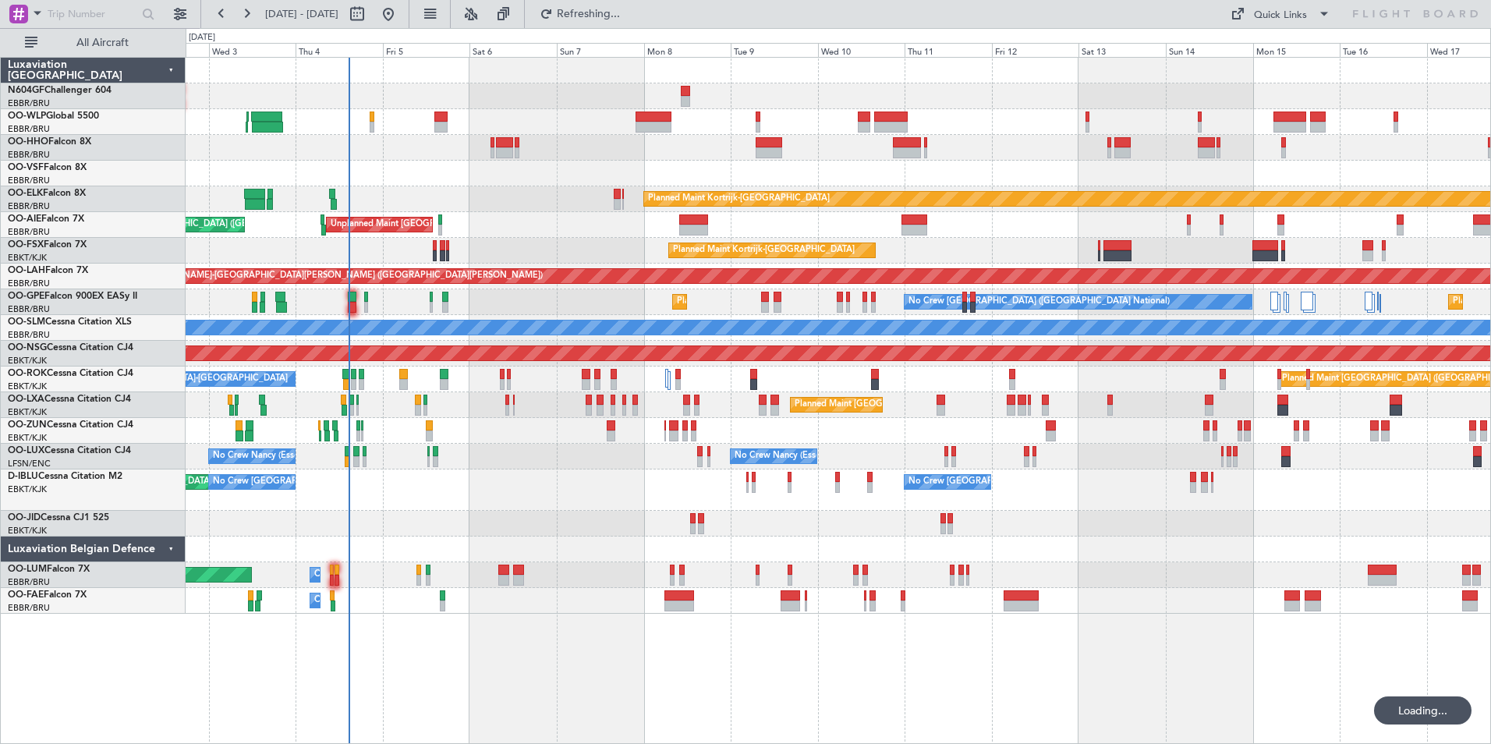
click at [1070, 499] on div "No Crew Brussels (Brussels National) AOG Maint Brussels (Brussels National) No …" at bounding box center [838, 489] width 1304 height 41
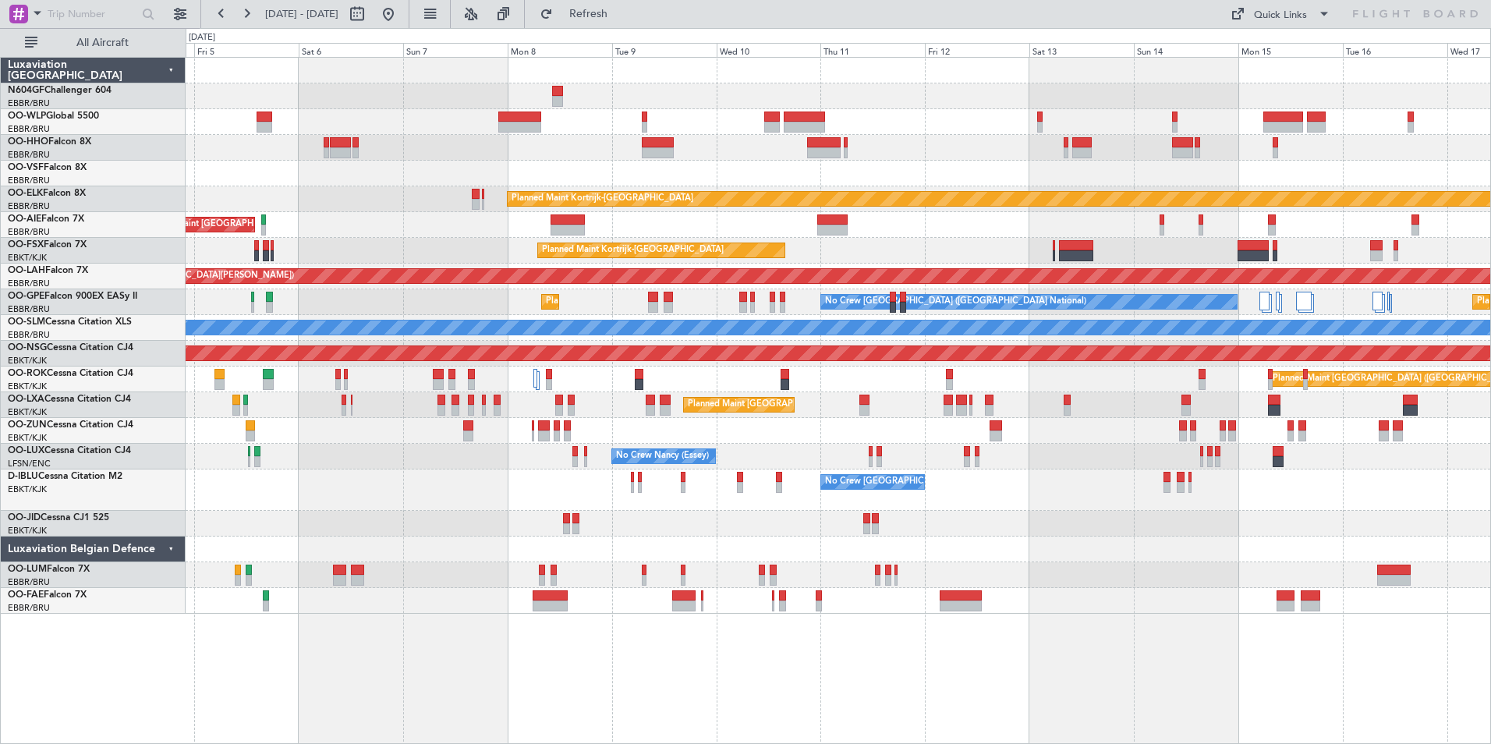
click at [982, 442] on div "Planned Maint Kortrijk-Wevelgem Unplanned Maint Brussels (Brussels National) Pl…" at bounding box center [838, 336] width 1304 height 556
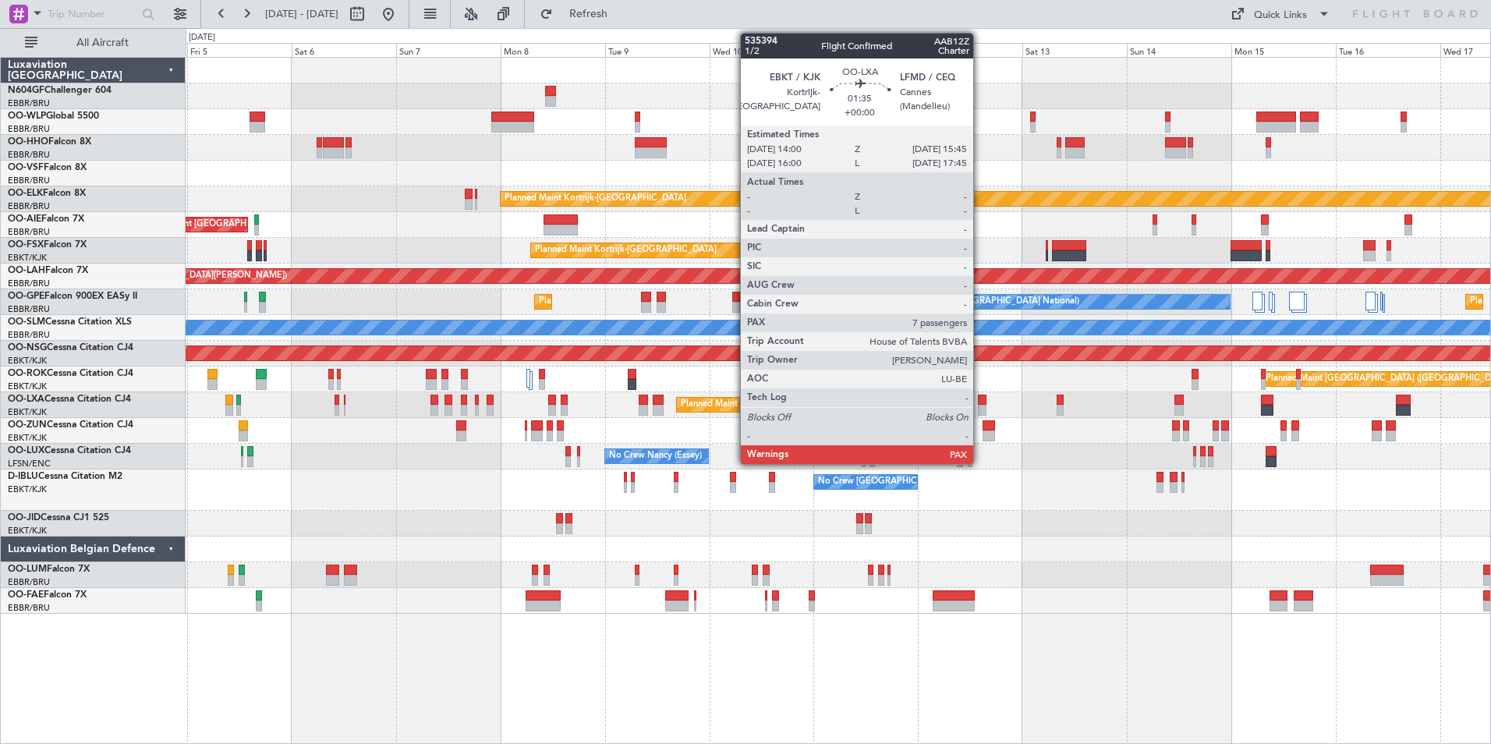
click at [980, 398] on div at bounding box center [982, 400] width 8 height 11
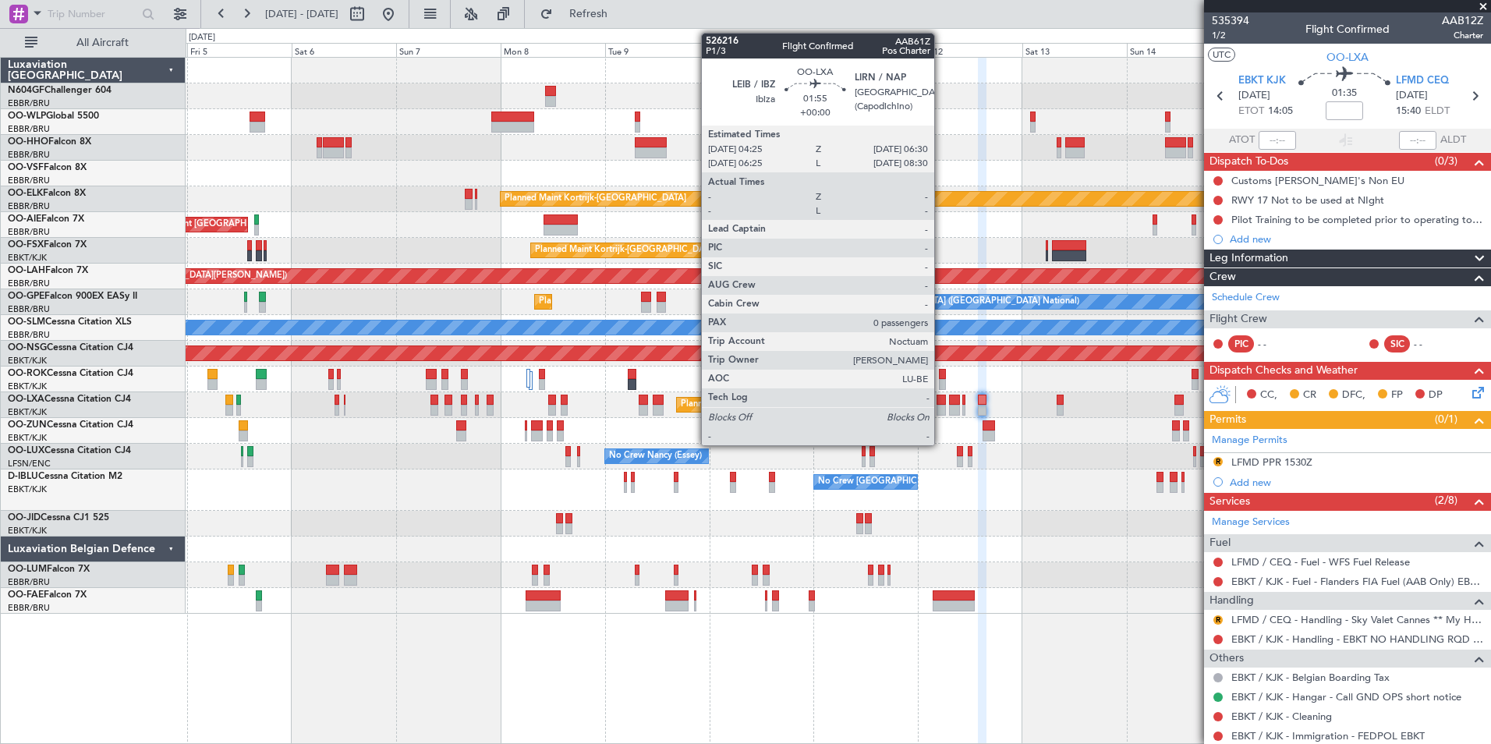
click at [941, 412] on div at bounding box center [940, 410] width 9 height 11
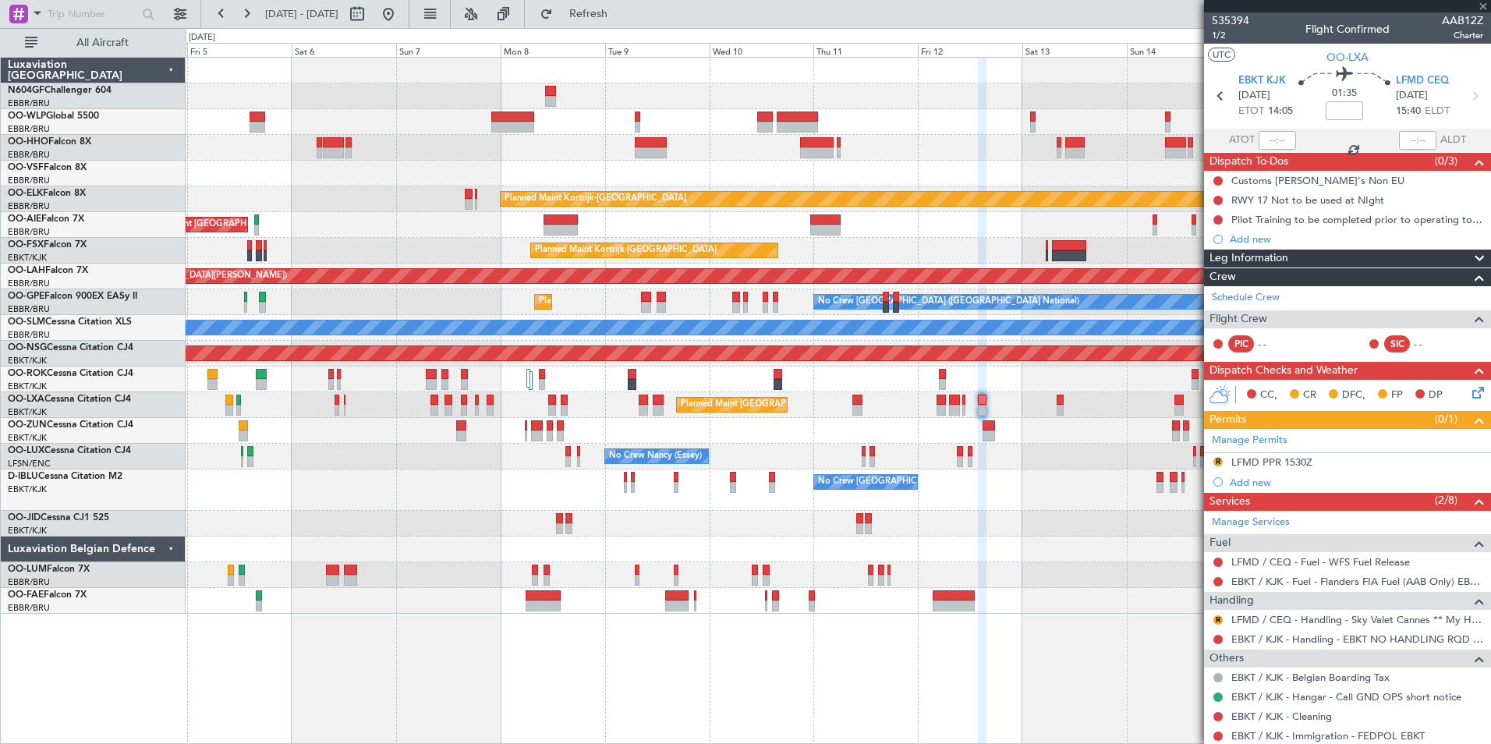
type input "0"
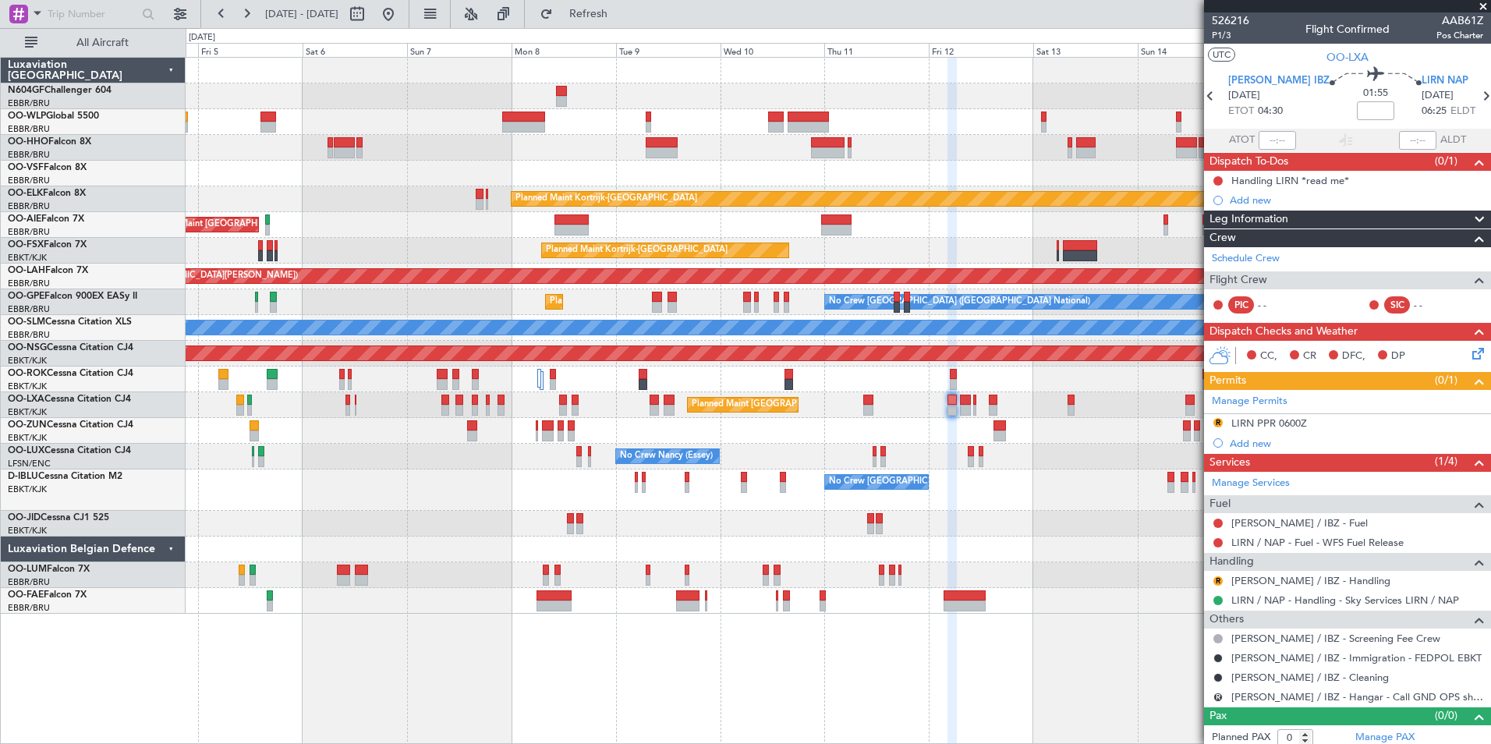
click at [1067, 446] on div "No Crew Nancy (Essey) No Crew Nancy (Essey)" at bounding box center [838, 457] width 1304 height 26
click at [1271, 604] on link "LIRN / NAP - Handling - Sky Services LIRN / NAP" at bounding box center [1345, 599] width 228 height 13
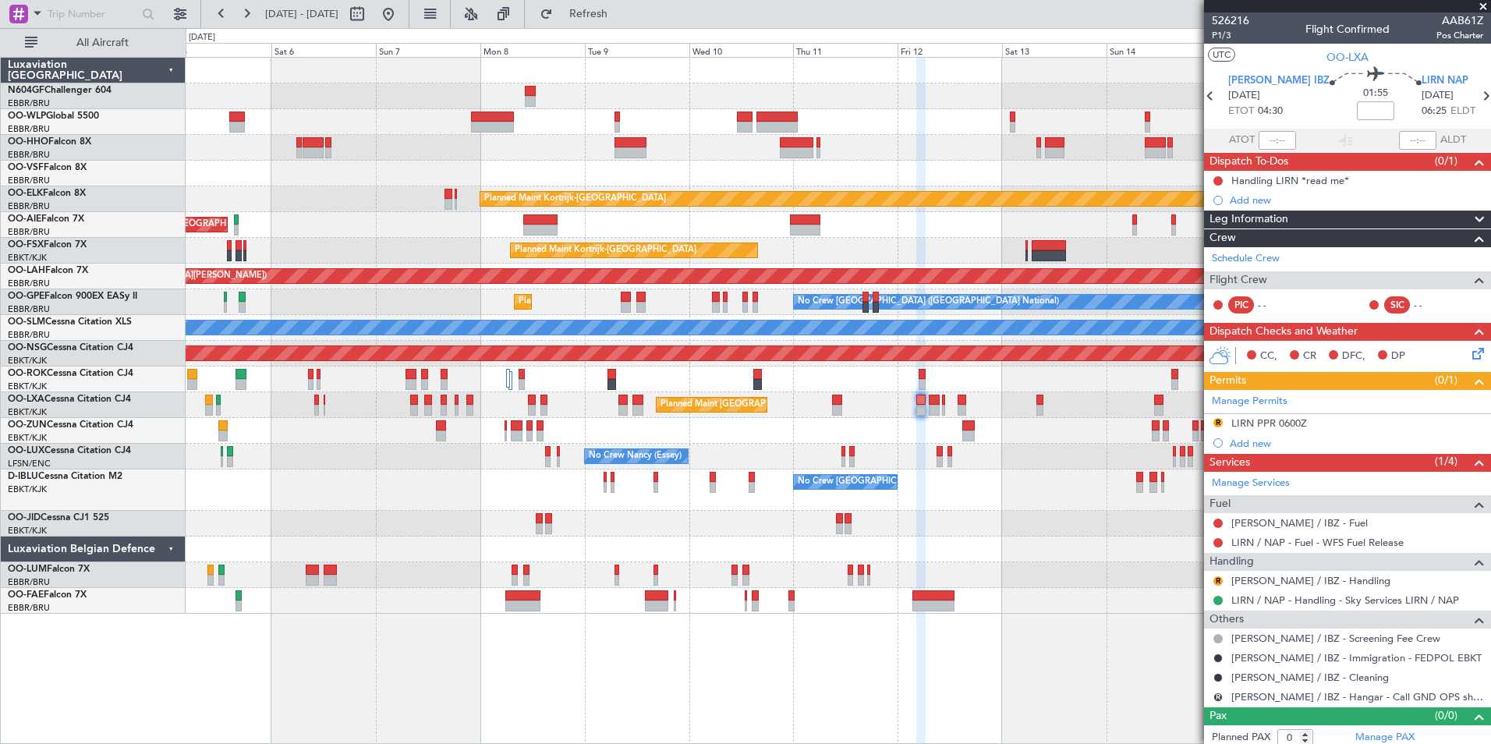
click at [873, 415] on div "Planned Maint [GEOGRAPHIC_DATA] ([GEOGRAPHIC_DATA] National)" at bounding box center [838, 405] width 1304 height 26
click at [1217, 600] on button at bounding box center [1217, 600] width 9 height 9
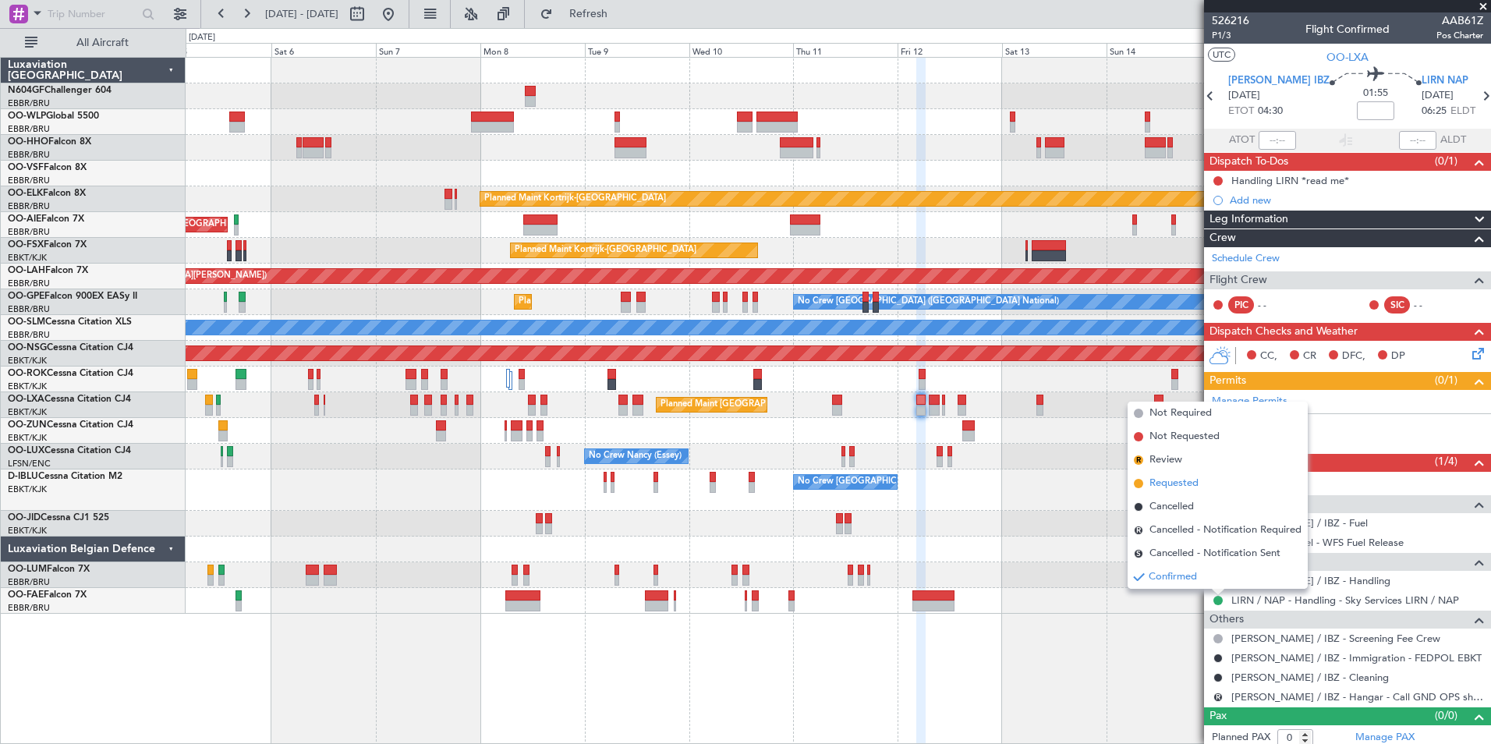
click at [1173, 483] on span "Requested" at bounding box center [1173, 484] width 49 height 16
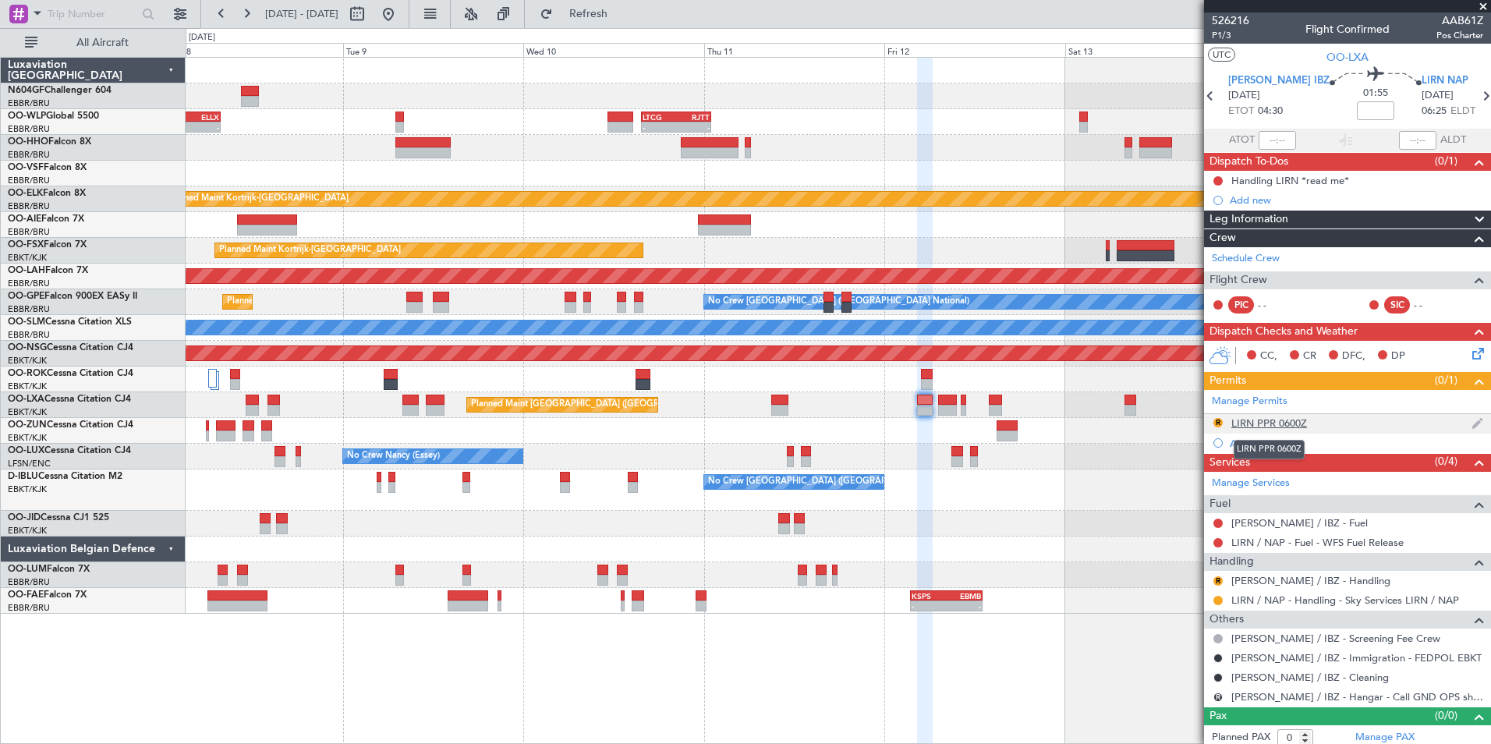
click at [1251, 421] on div "LIRN PPR 0600Z" at bounding box center [1269, 422] width 76 height 13
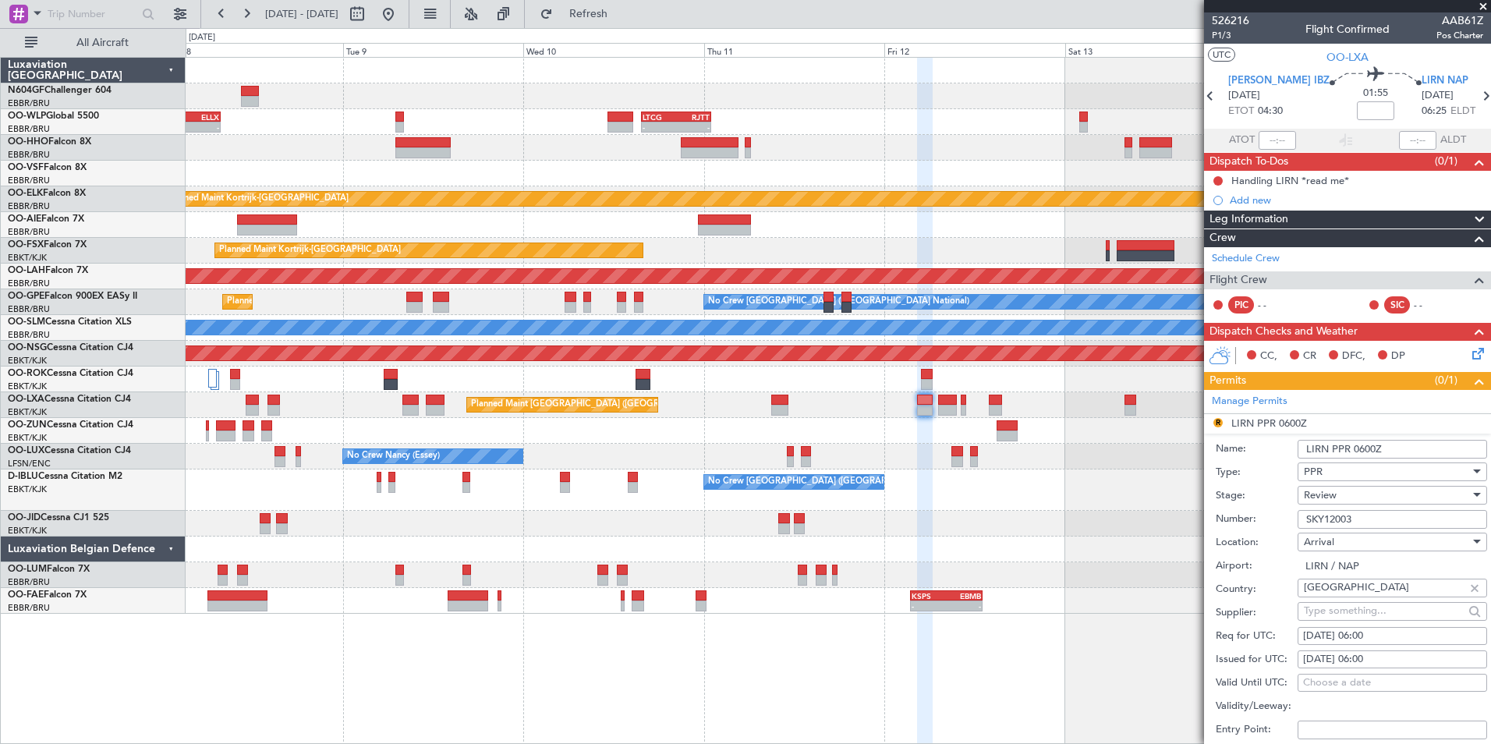
click at [1356, 490] on div "Review" at bounding box center [1387, 494] width 166 height 23
click at [1352, 595] on span "Requested" at bounding box center [1386, 596] width 164 height 23
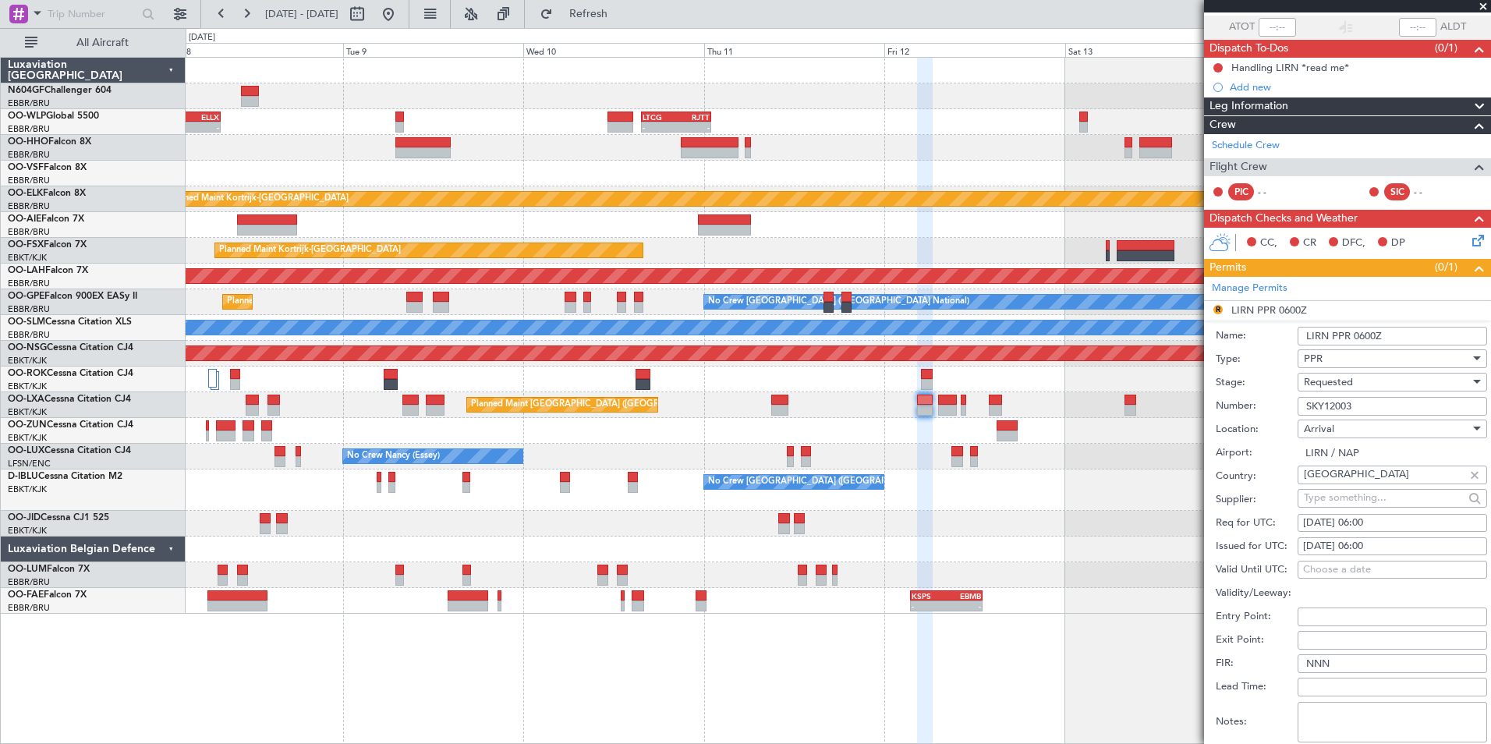
scroll to position [234, 0]
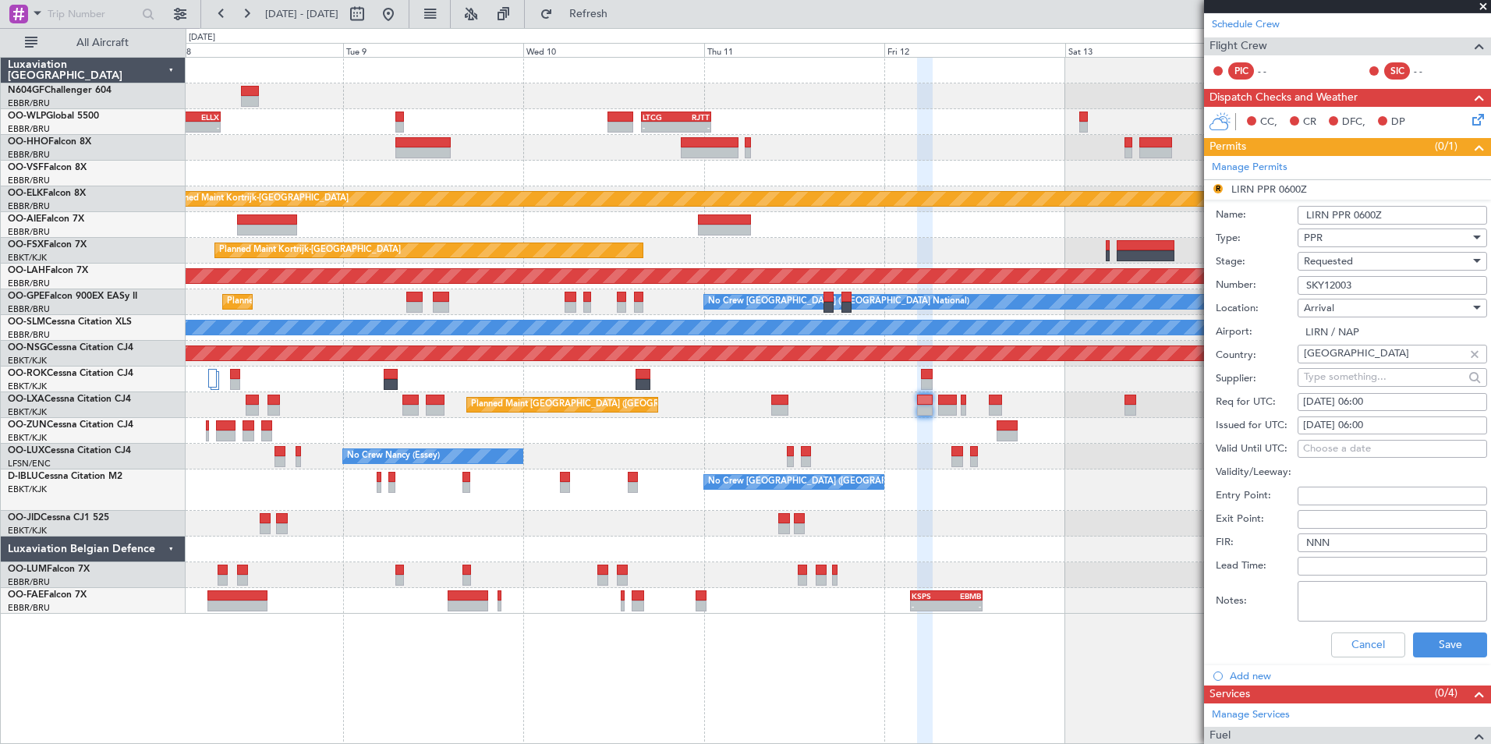
click at [1387, 400] on div "[DATE] 06:00" at bounding box center [1392, 403] width 179 height 16
select select "9"
select select "2025"
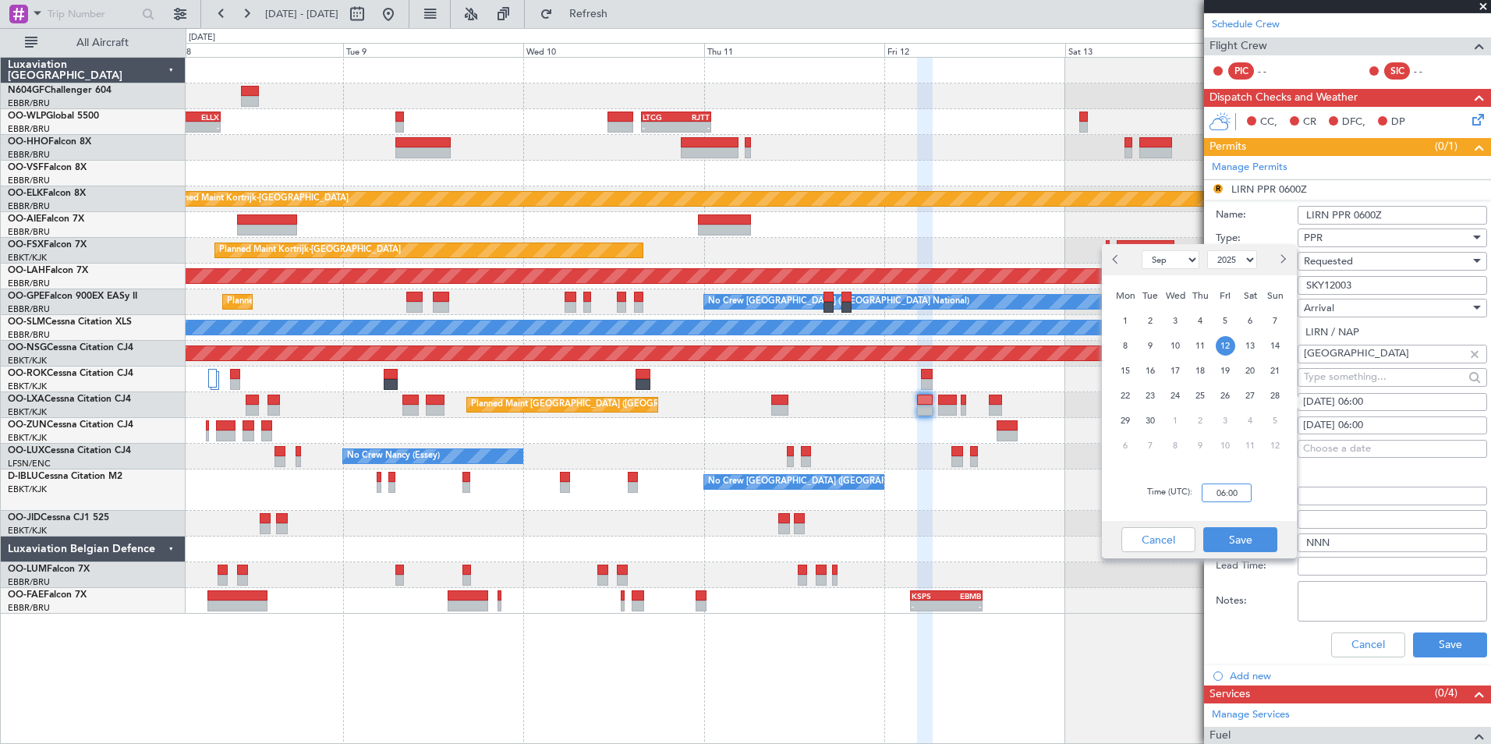
click at [1230, 490] on input "06:00" at bounding box center [1226, 492] width 50 height 19
type input "06:30"
click at [1259, 498] on div "Time (UTC): 06:30" at bounding box center [1199, 493] width 195 height 56
click at [1245, 538] on button "Save" at bounding box center [1240, 539] width 74 height 25
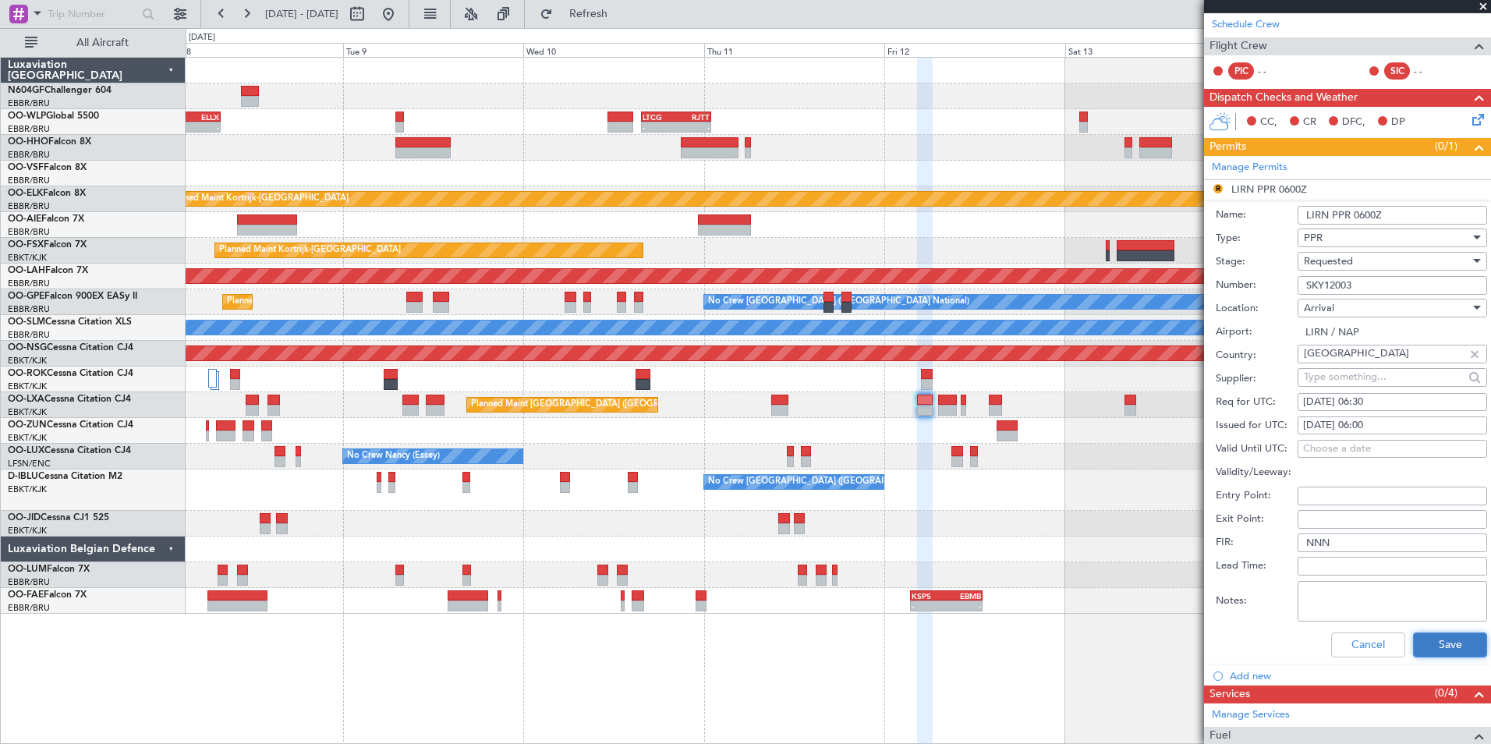
click at [1431, 636] on button "Save" at bounding box center [1450, 644] width 74 height 25
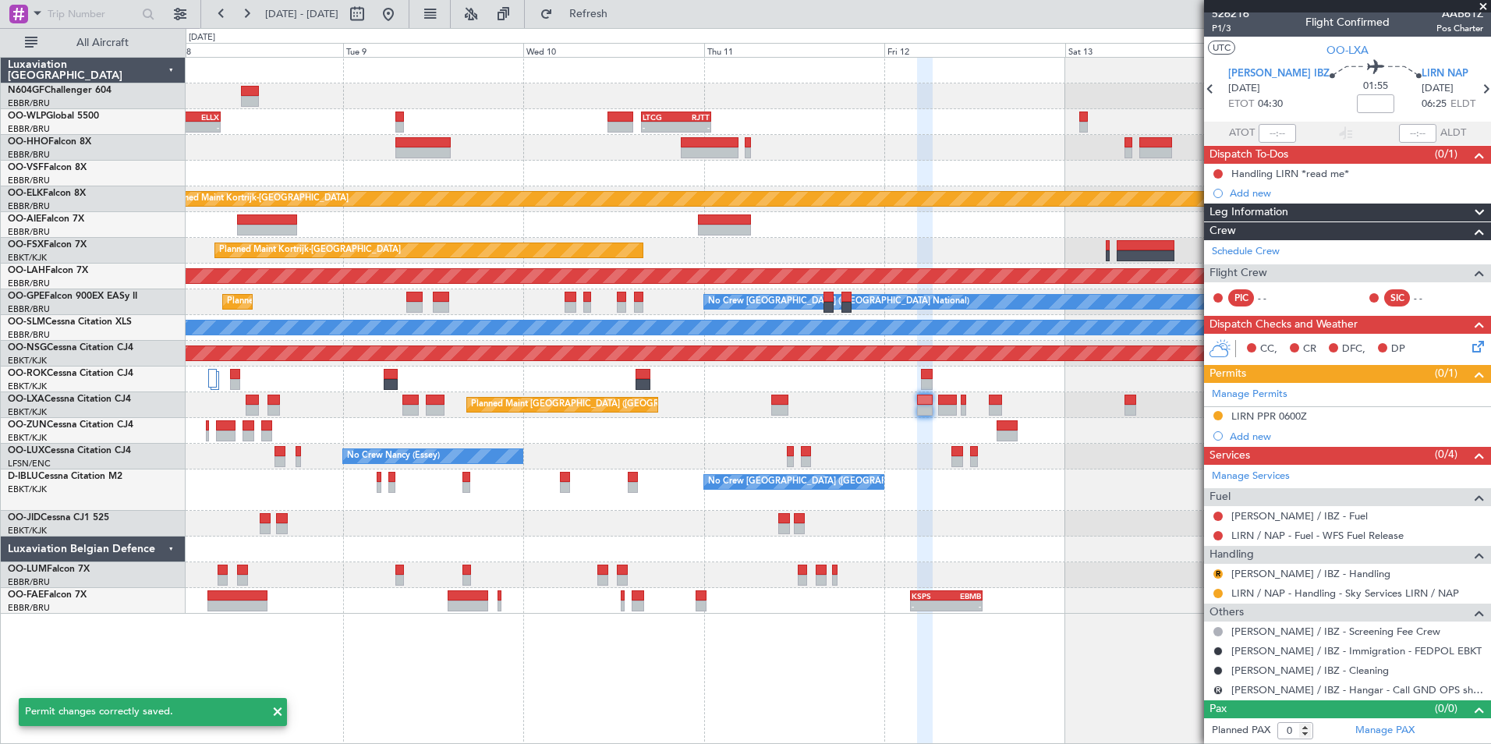
scroll to position [6, 0]
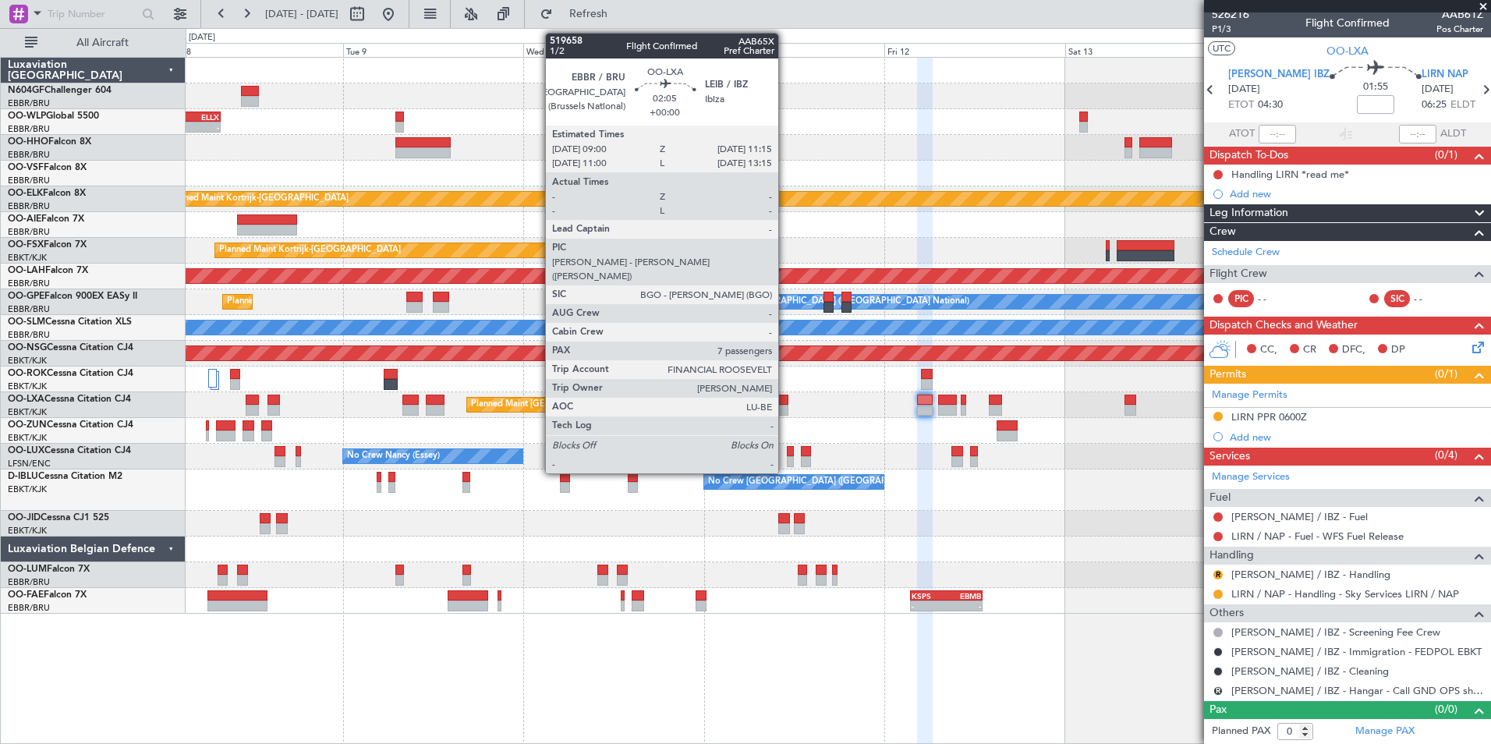
click at [785, 403] on div at bounding box center [779, 400] width 17 height 11
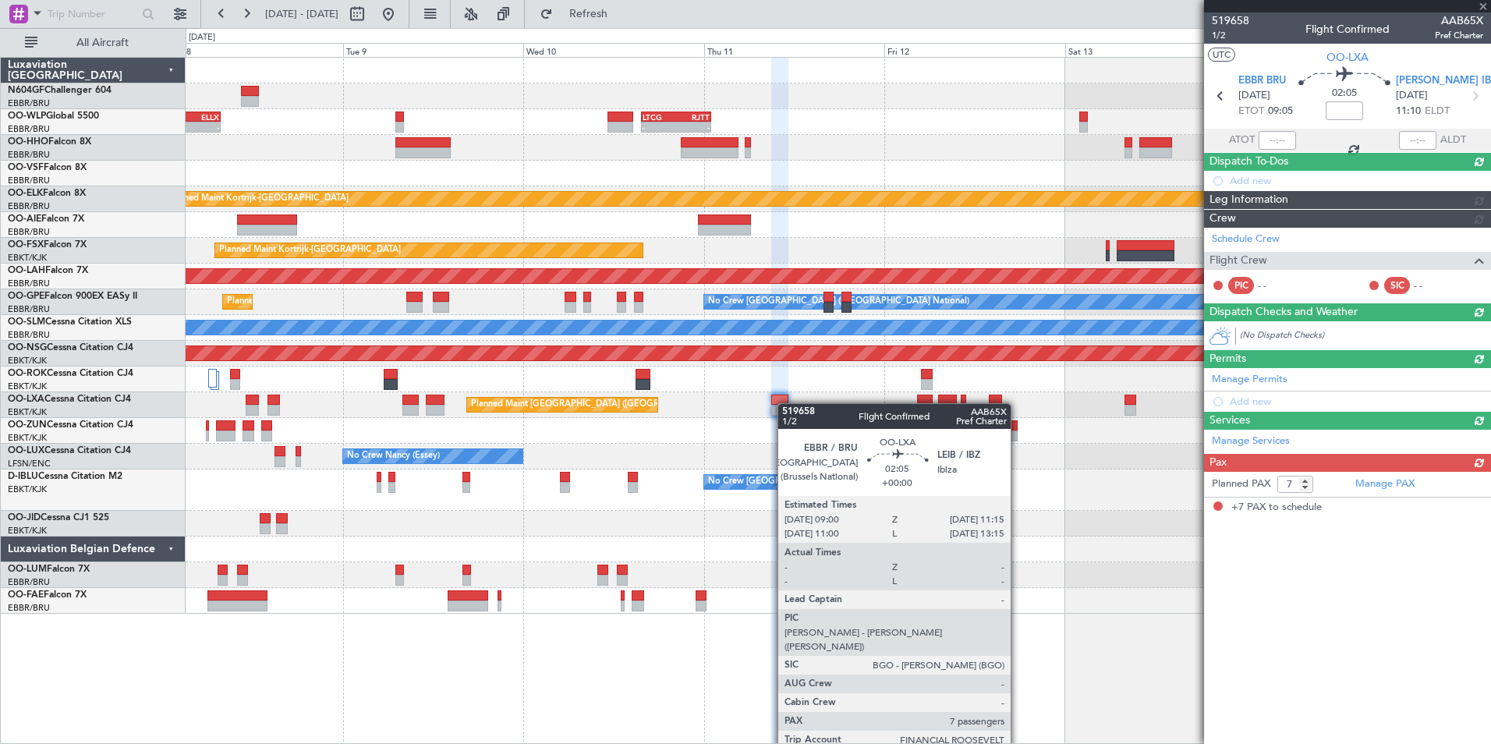
scroll to position [0, 0]
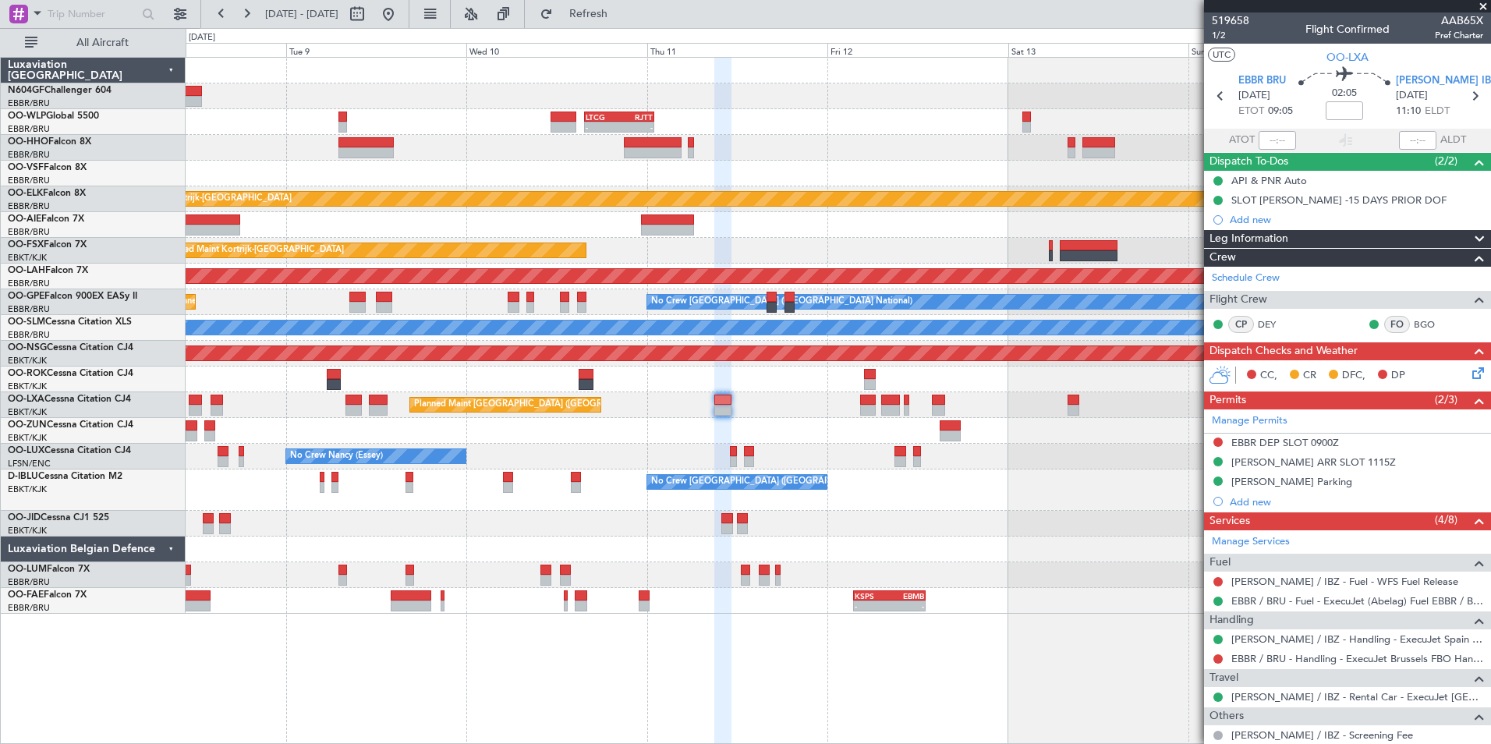
click at [991, 398] on div "Planned Maint [GEOGRAPHIC_DATA] ([GEOGRAPHIC_DATA] National)" at bounding box center [838, 405] width 1304 height 26
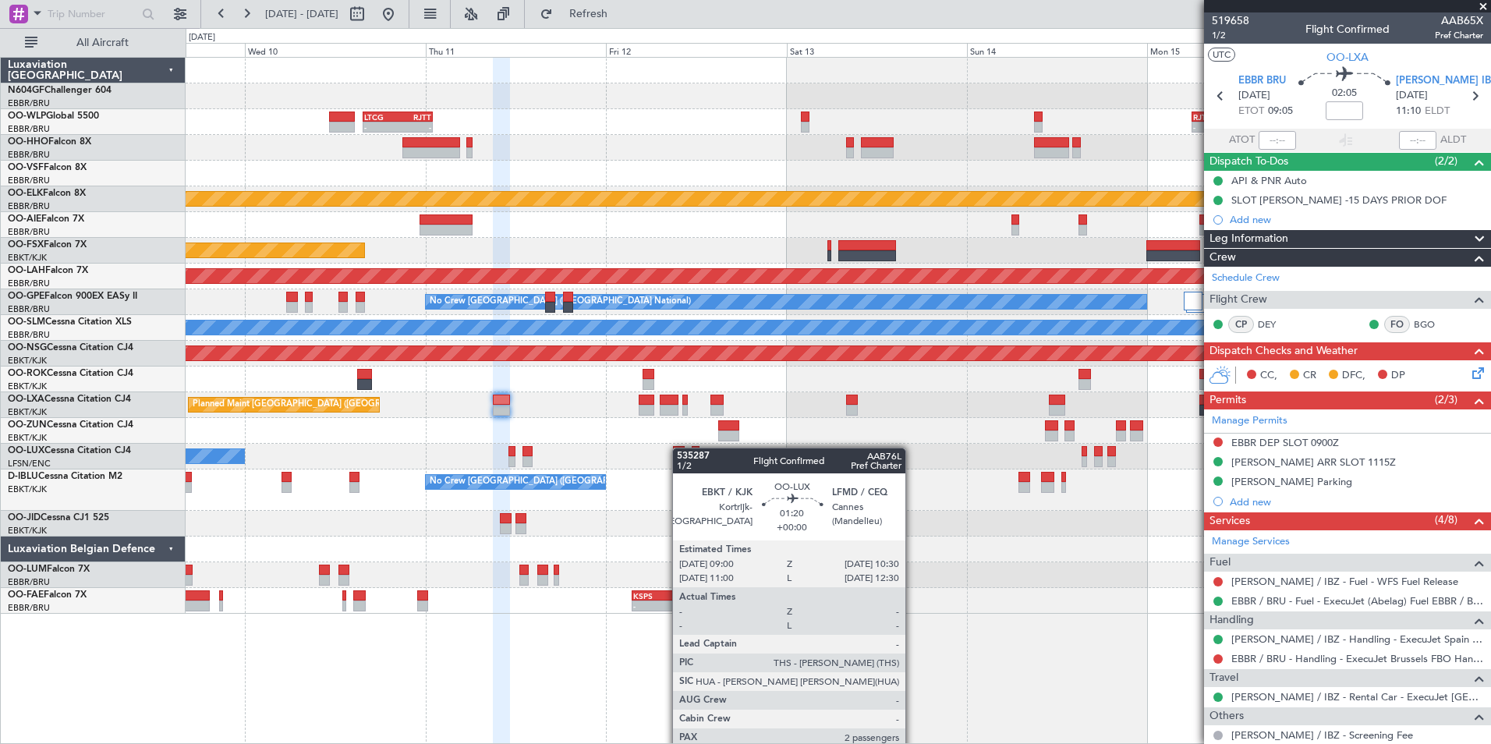
click at [680, 448] on div at bounding box center [679, 451] width 12 height 11
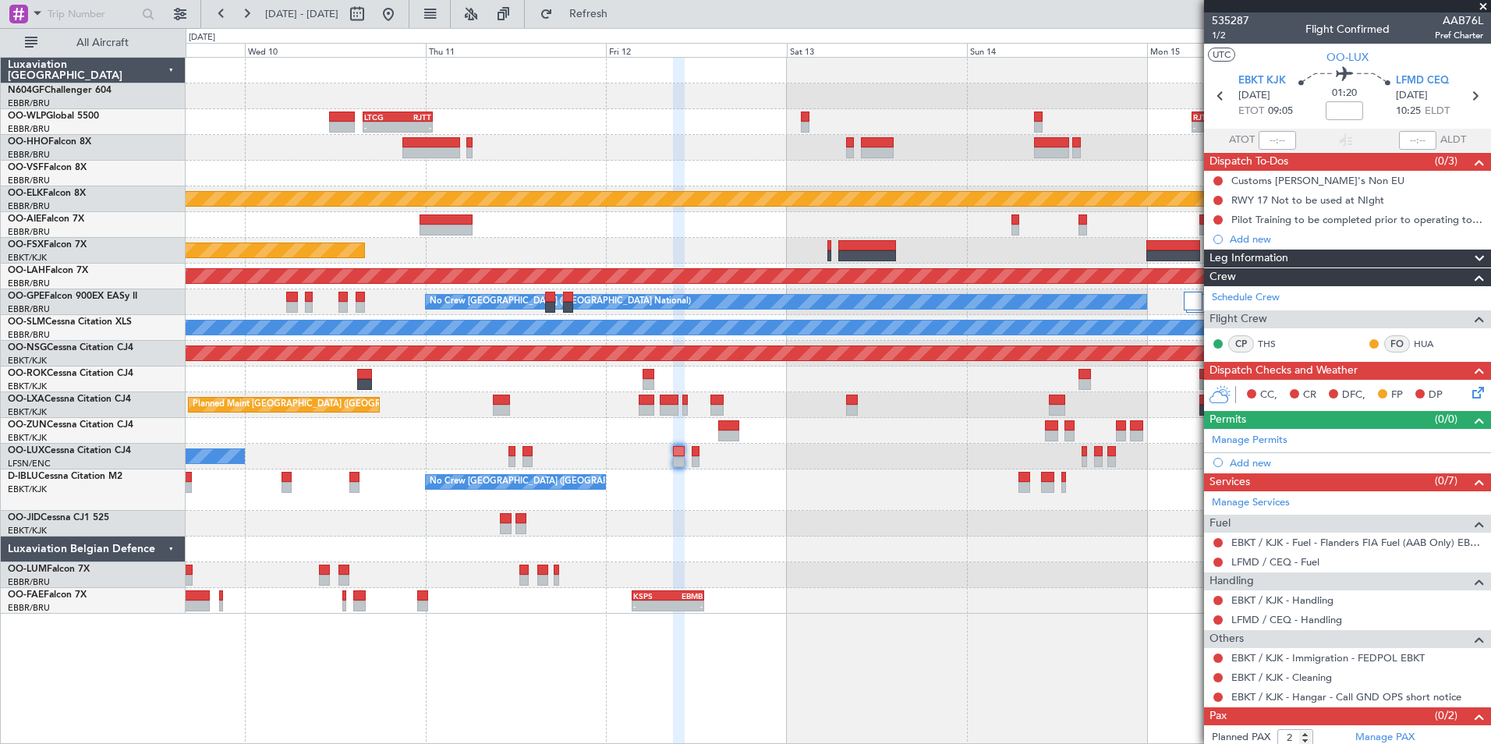
click at [1003, 559] on div at bounding box center [838, 549] width 1304 height 26
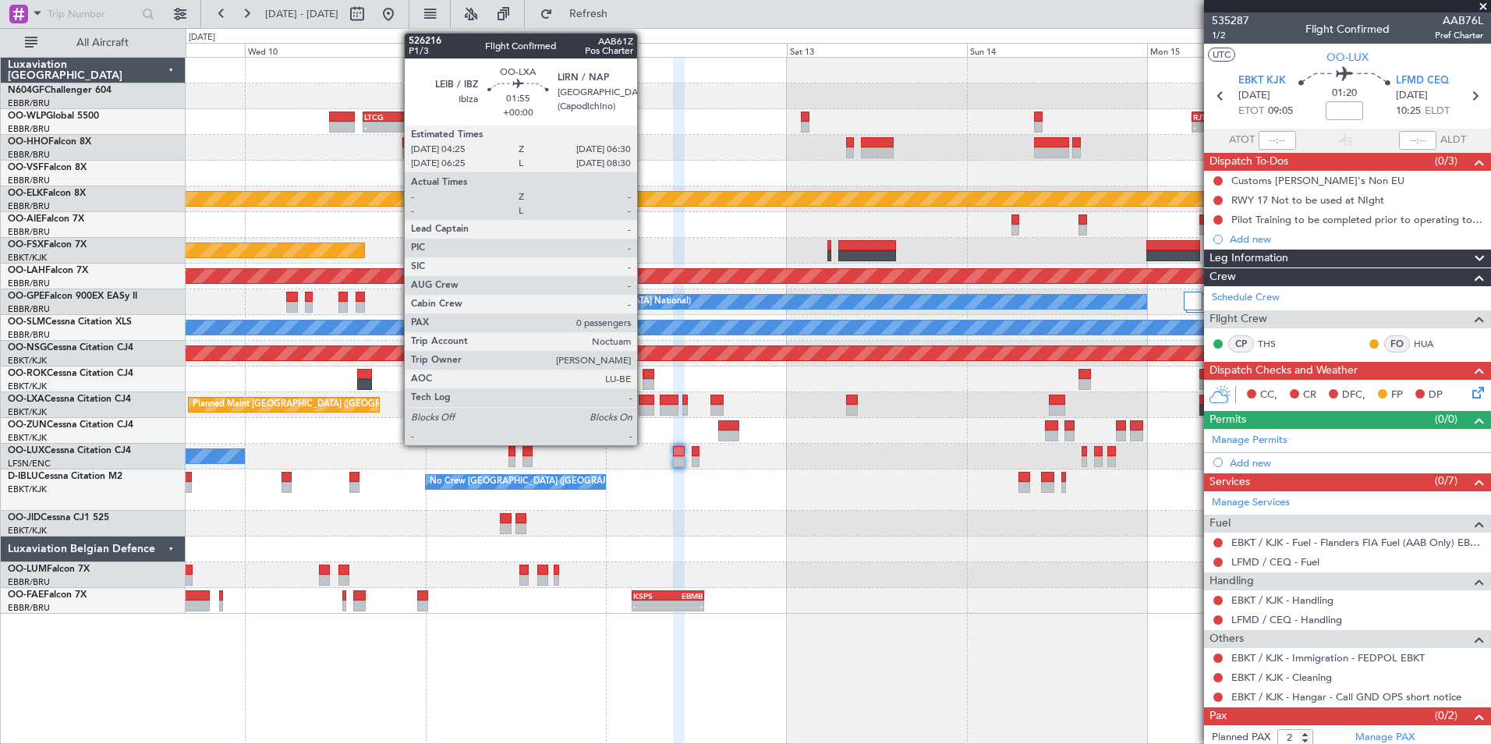
click at [644, 409] on div at bounding box center [647, 410] width 16 height 11
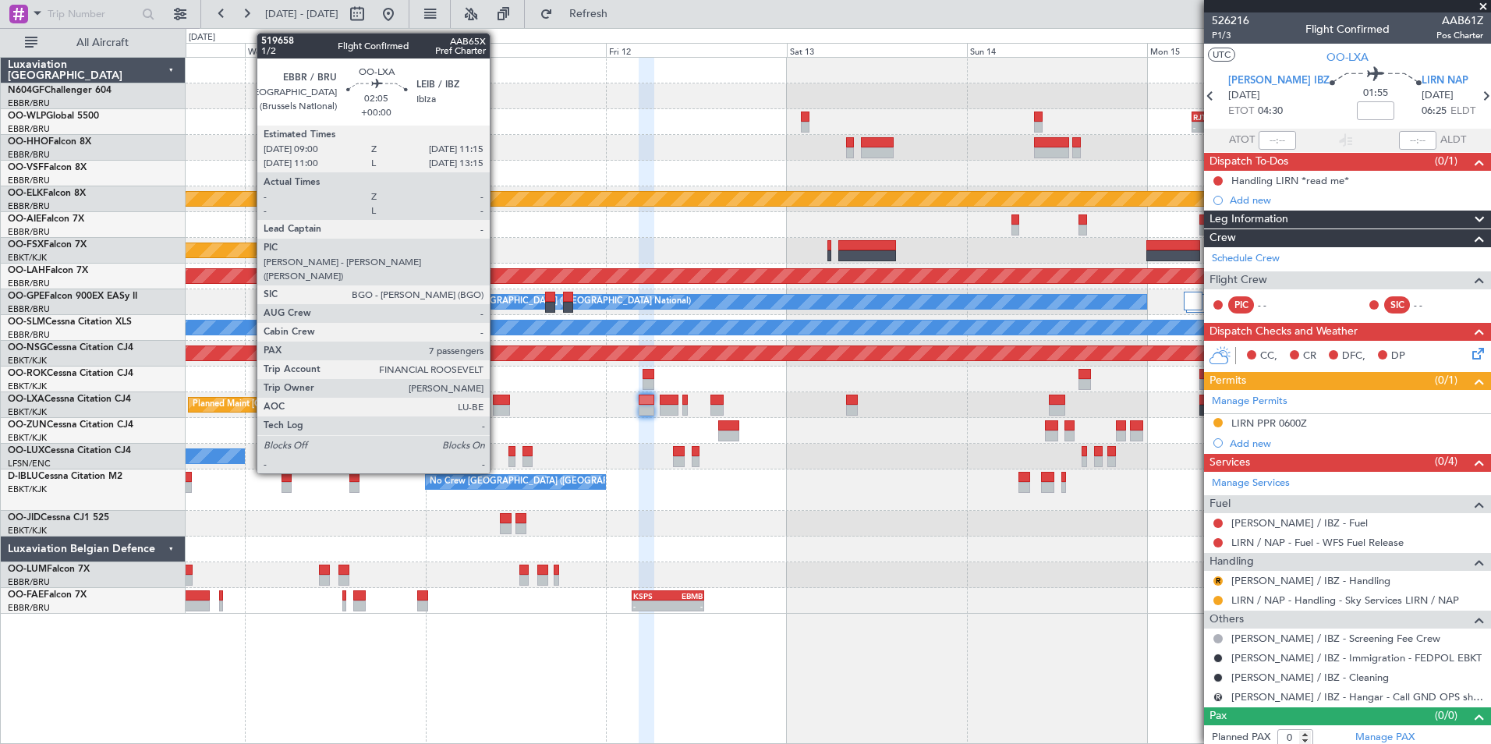
click at [497, 405] on div at bounding box center [501, 410] width 17 height 11
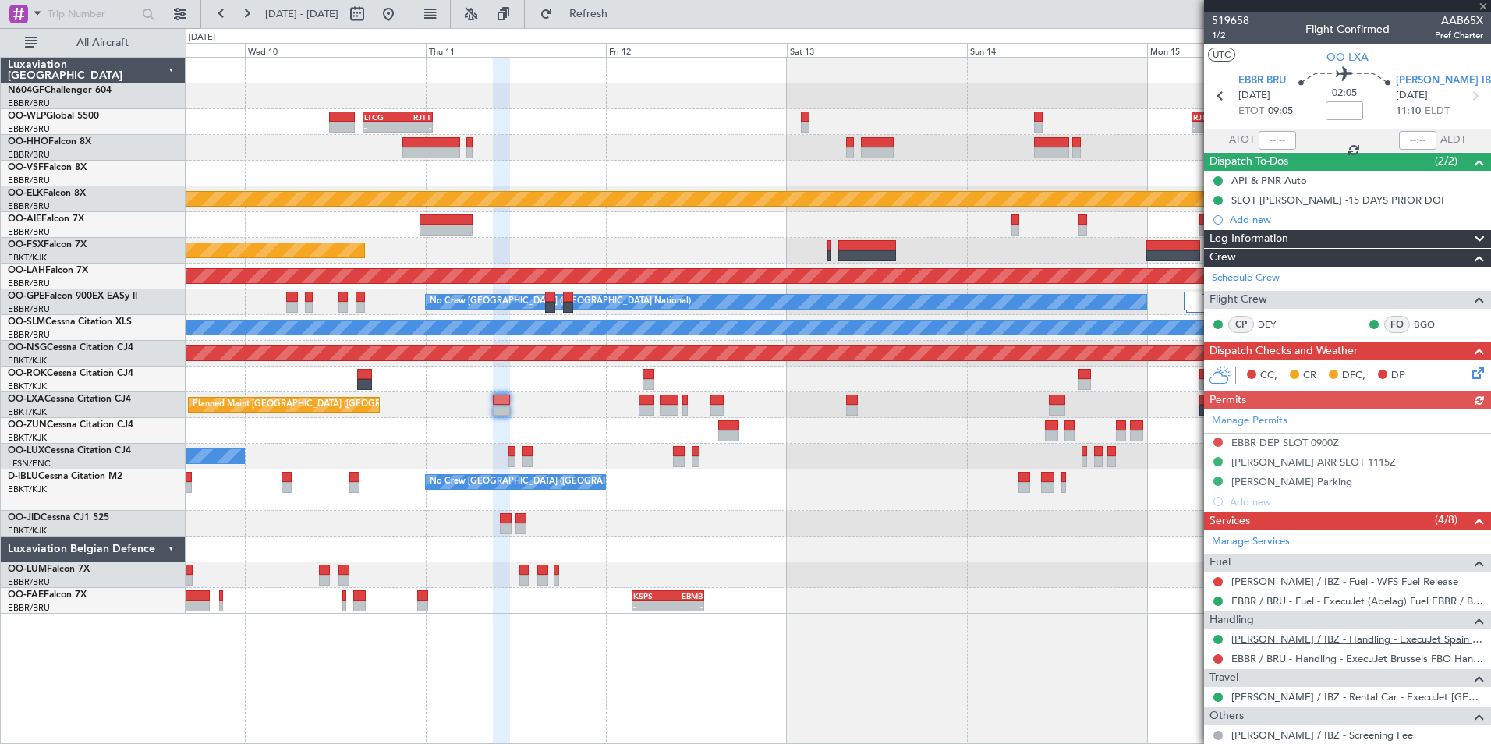
click at [1264, 640] on link "[PERSON_NAME] / IBZ - Handling - ExecuJet Spain [PERSON_NAME] / IBZ" at bounding box center [1357, 638] width 252 height 13
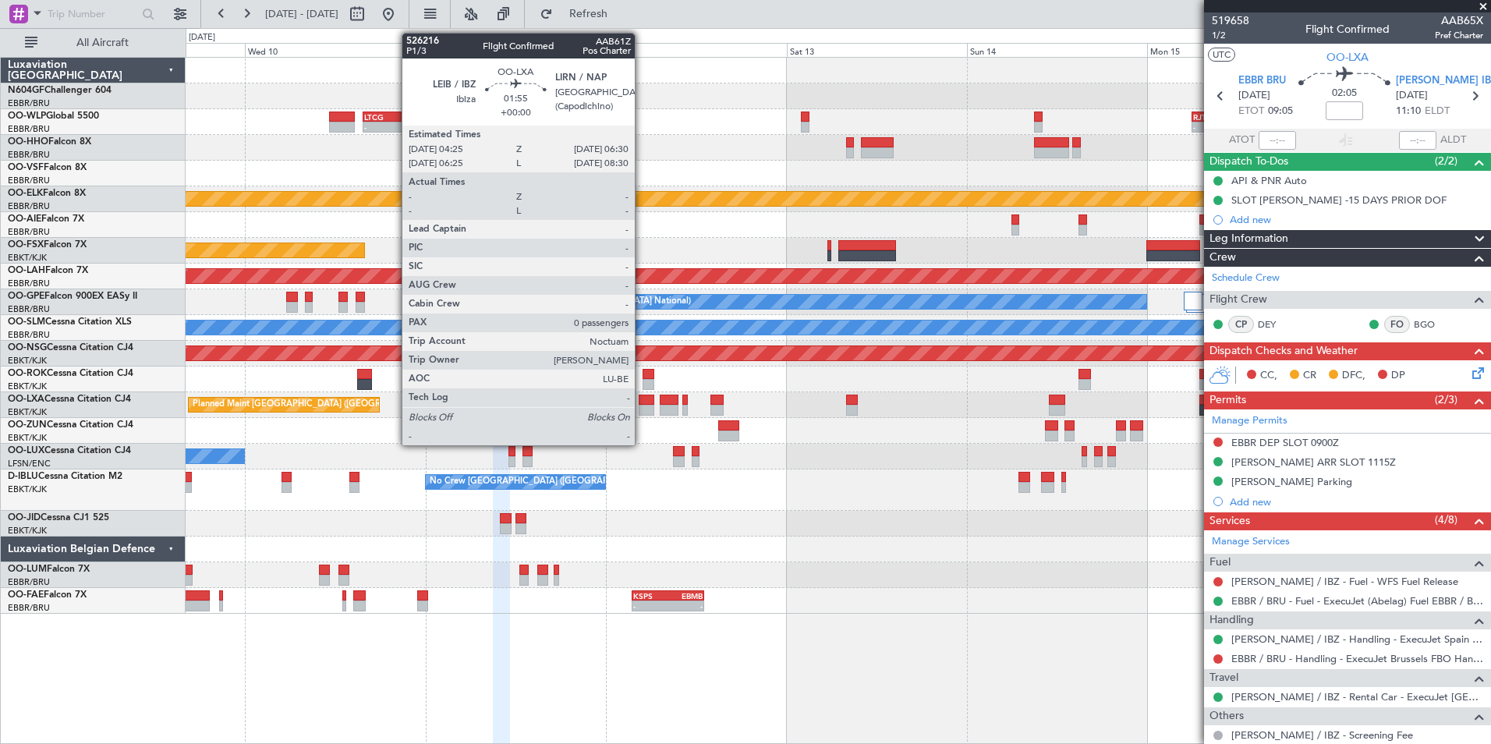
click at [642, 398] on div at bounding box center [647, 400] width 16 height 11
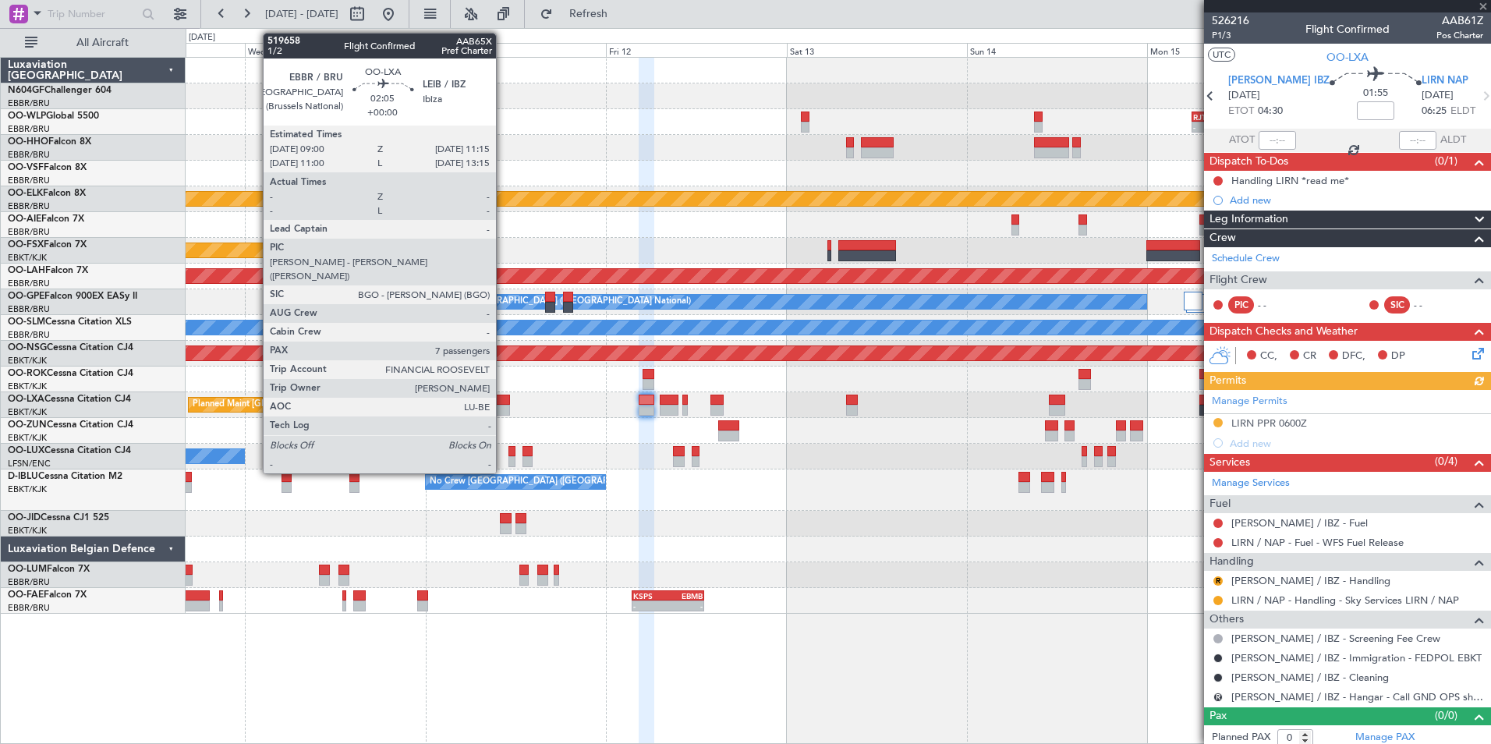
click at [502, 405] on div at bounding box center [501, 410] width 17 height 11
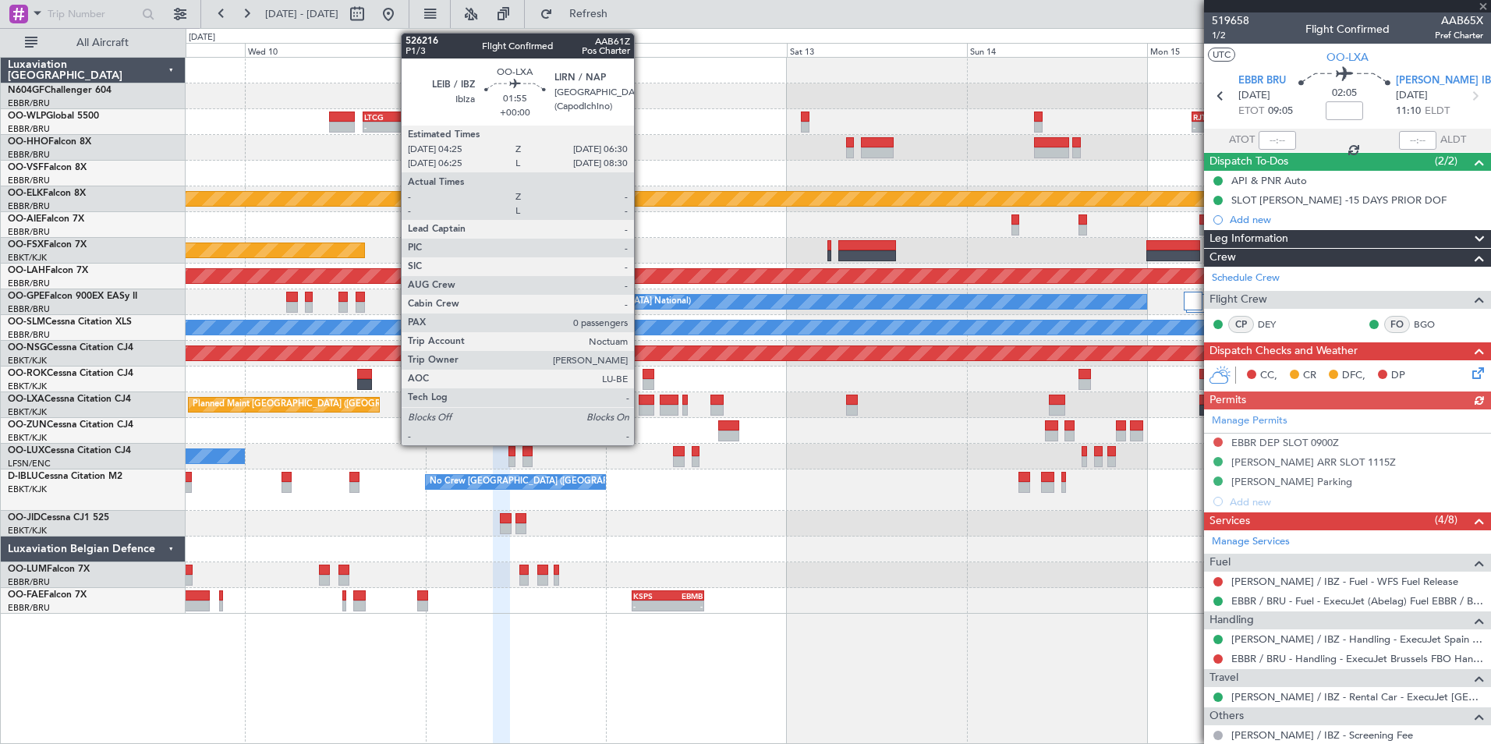
click at [642, 400] on div at bounding box center [647, 400] width 16 height 11
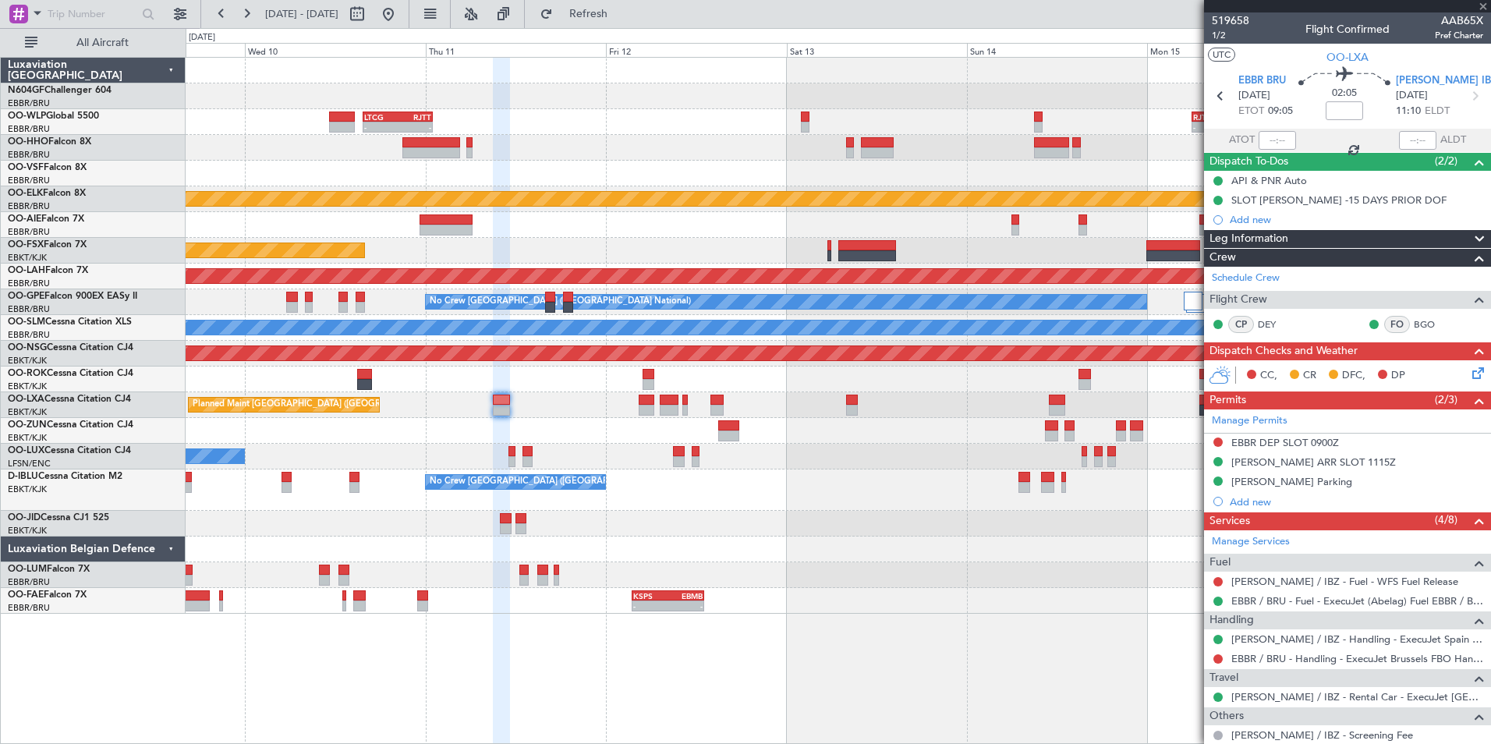
type input "0"
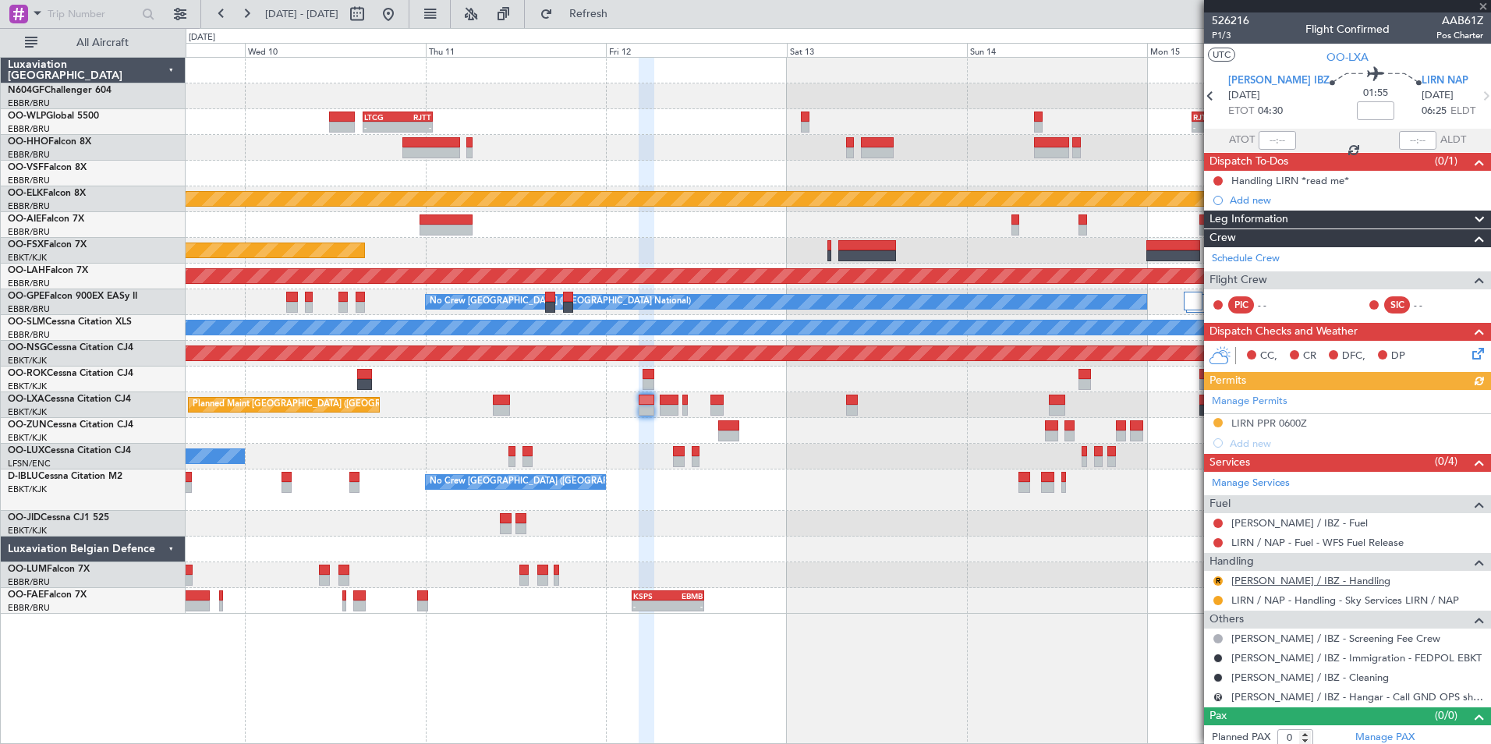
click at [1312, 580] on link "LEIB / IBZ - Handling" at bounding box center [1310, 580] width 159 height 13
click at [598, 23] on button "Refresh" at bounding box center [580, 14] width 94 height 25
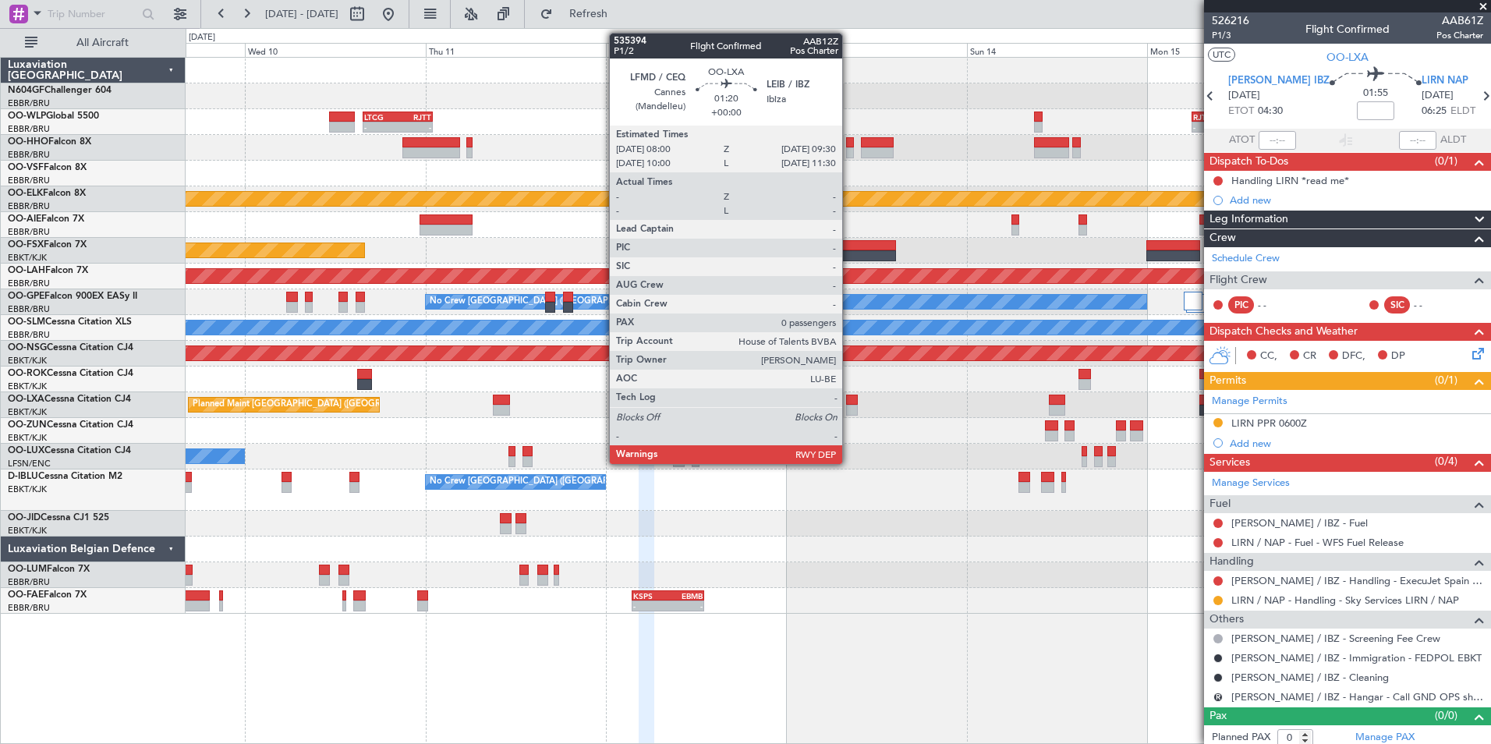
click at [849, 410] on div at bounding box center [852, 410] width 12 height 11
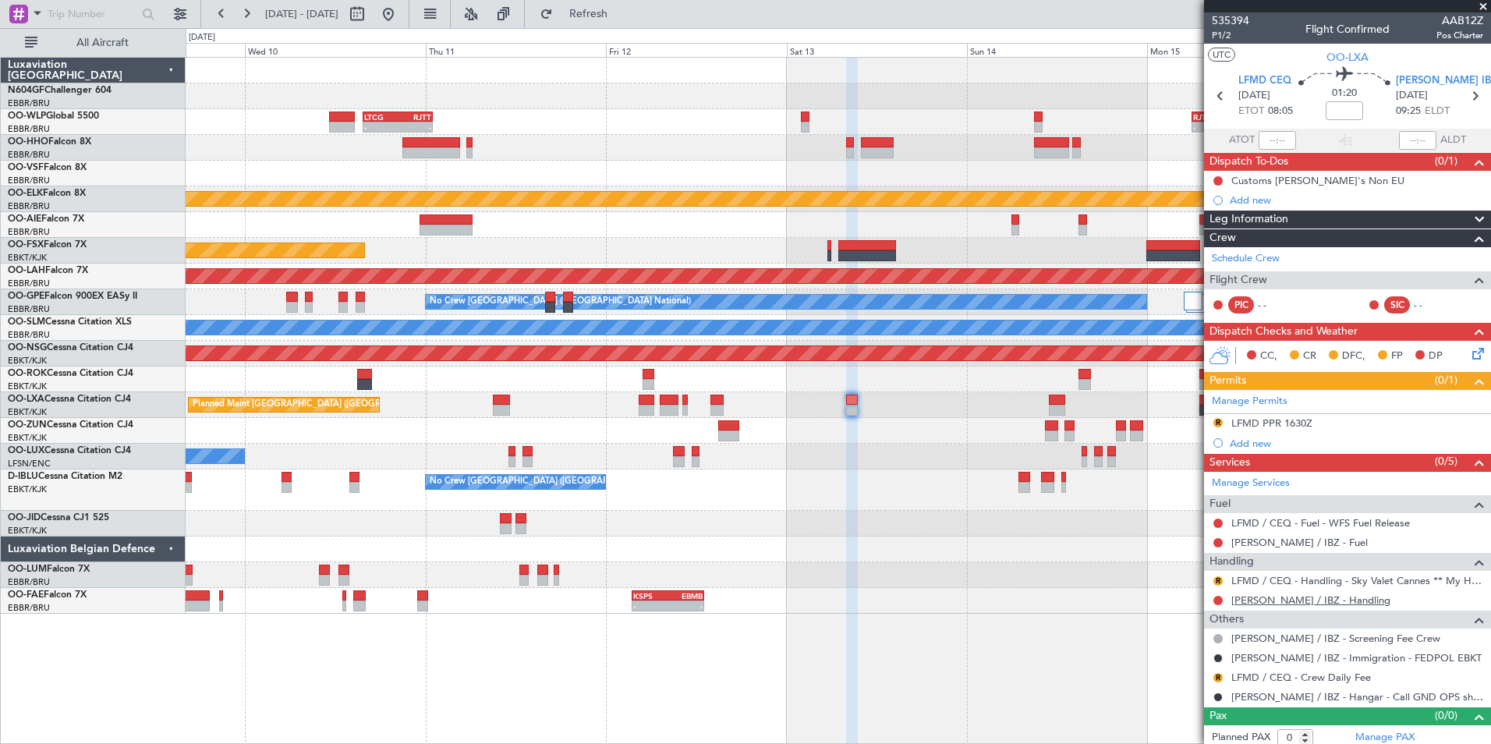
click at [1283, 603] on link "LEIB / IBZ - Handling" at bounding box center [1310, 599] width 159 height 13
click at [621, 22] on button "Refresh" at bounding box center [580, 14] width 94 height 25
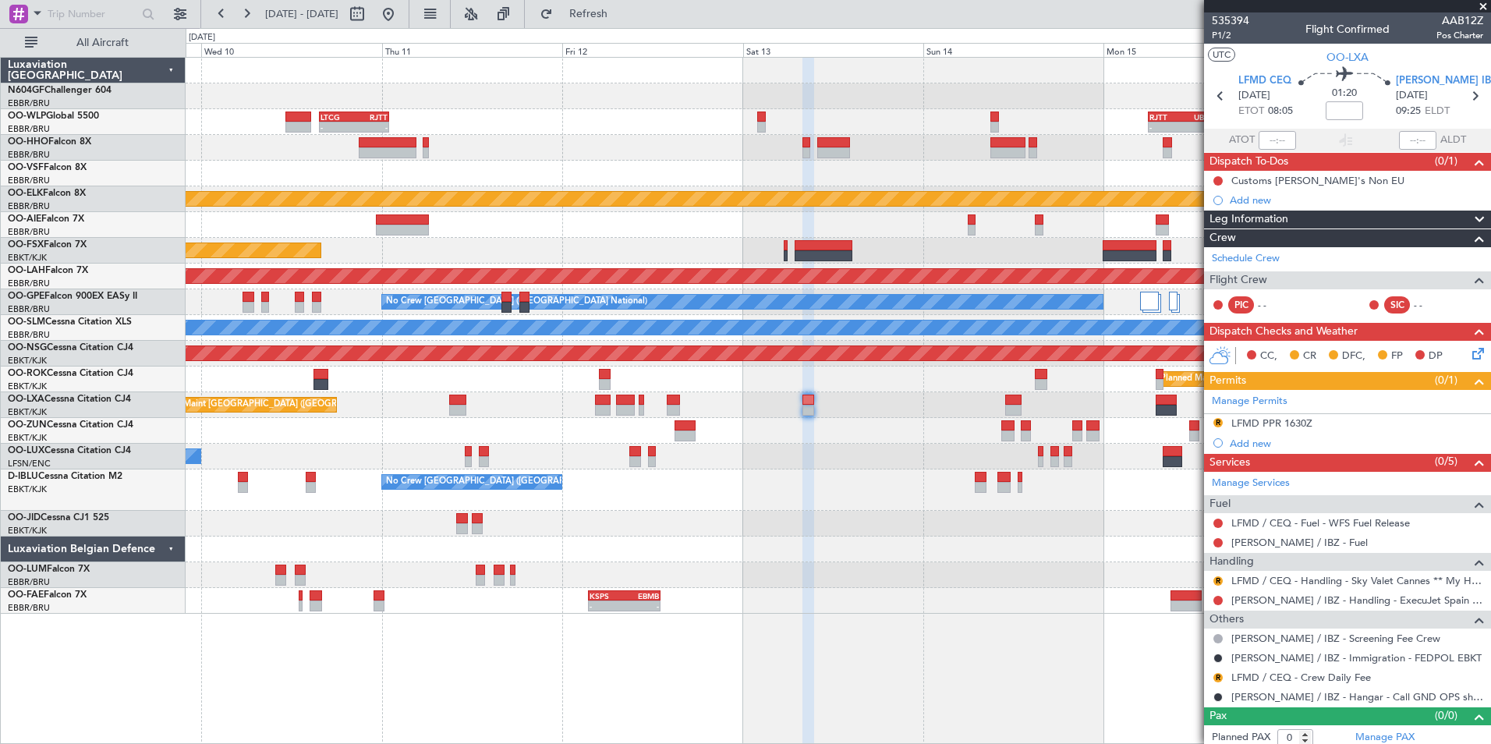
click at [908, 474] on div "No Crew [GEOGRAPHIC_DATA] ([GEOGRAPHIC_DATA] National)" at bounding box center [838, 489] width 1304 height 41
click at [1399, 83] on span "[PERSON_NAME] IBZ" at bounding box center [1446, 81] width 101 height 16
click at [1261, 446] on div "Add new" at bounding box center [1349, 443] width 239 height 13
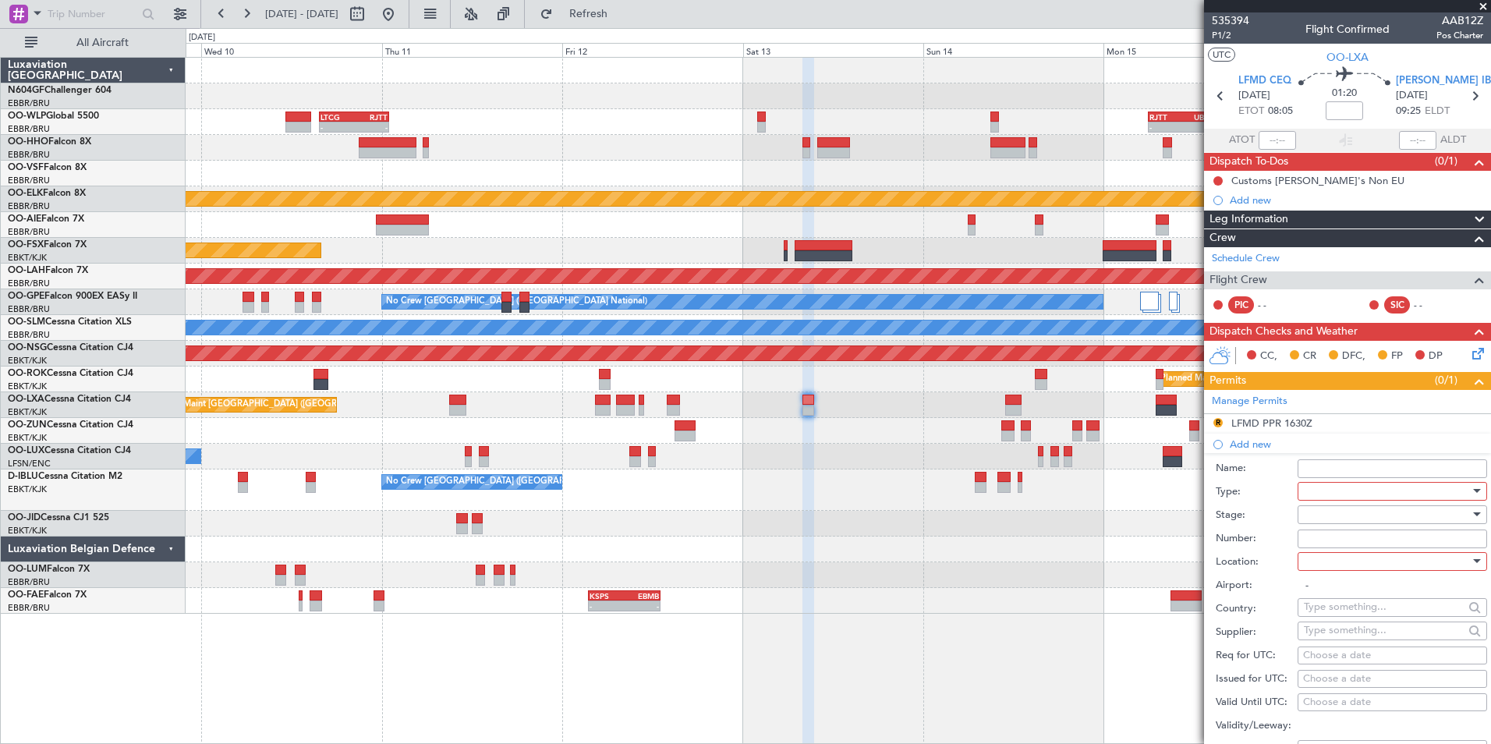
click at [1355, 489] on div at bounding box center [1387, 490] width 166 height 23
click at [1339, 638] on span "Slot" at bounding box center [1386, 637] width 164 height 23
click at [1346, 506] on div at bounding box center [1387, 514] width 166 height 23
click at [1353, 569] on span "Not Requested" at bounding box center [1386, 568] width 164 height 23
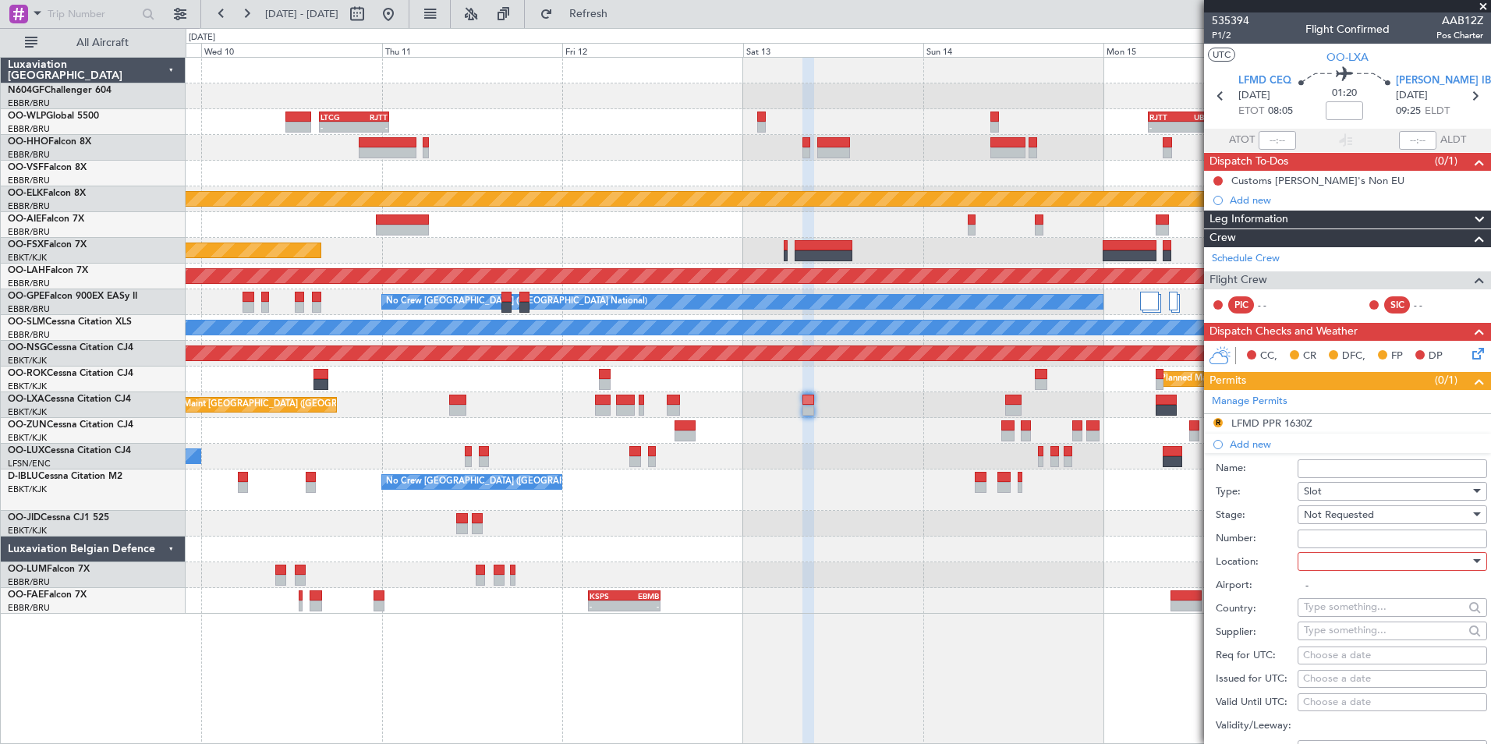
click at [1329, 518] on span "Not Requested" at bounding box center [1339, 515] width 70 height 14
click at [1356, 610] on span "Requested" at bounding box center [1386, 615] width 164 height 23
click at [1338, 564] on div at bounding box center [1387, 561] width 166 height 23
click at [1341, 635] on span "Arrival" at bounding box center [1386, 639] width 164 height 23
type input "LEIB / IBZ"
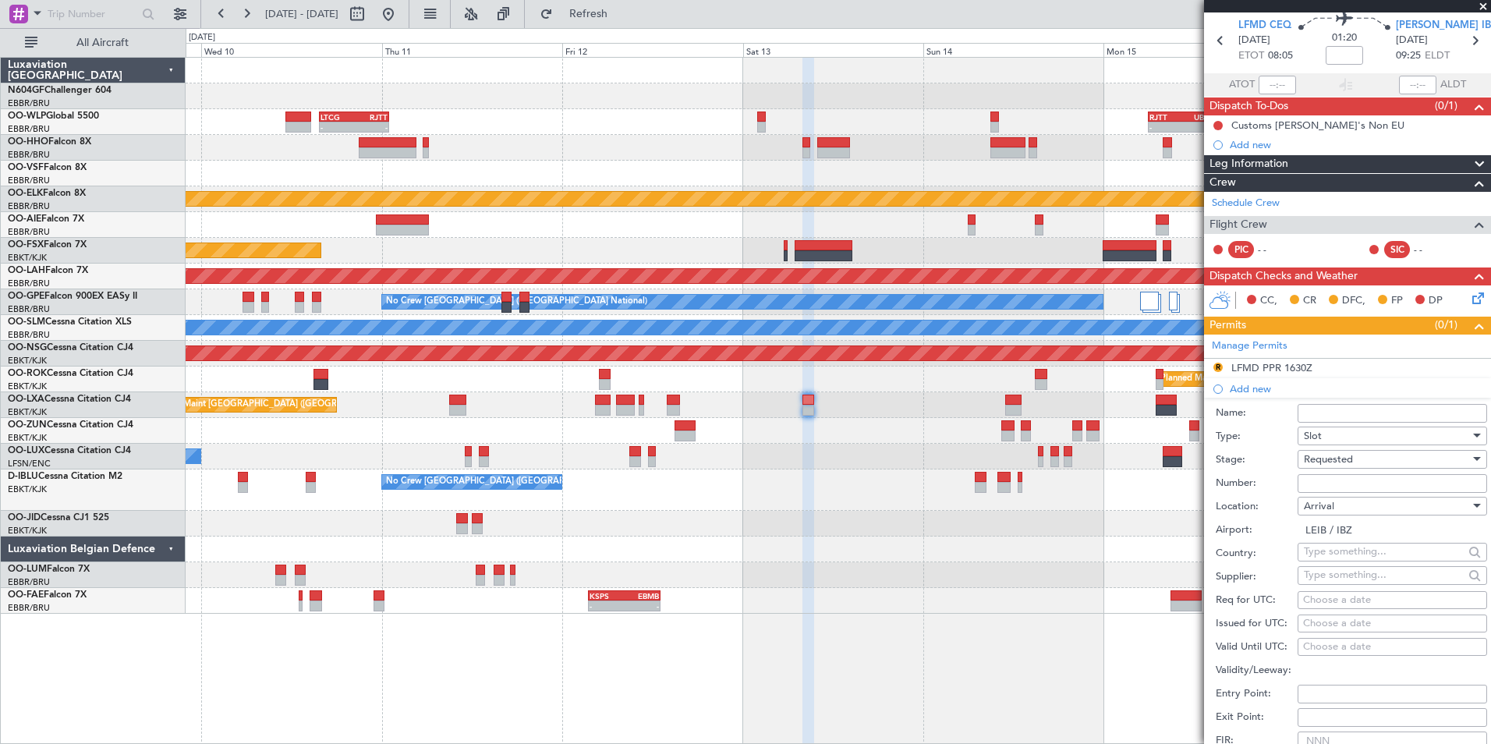
scroll to position [78, 0]
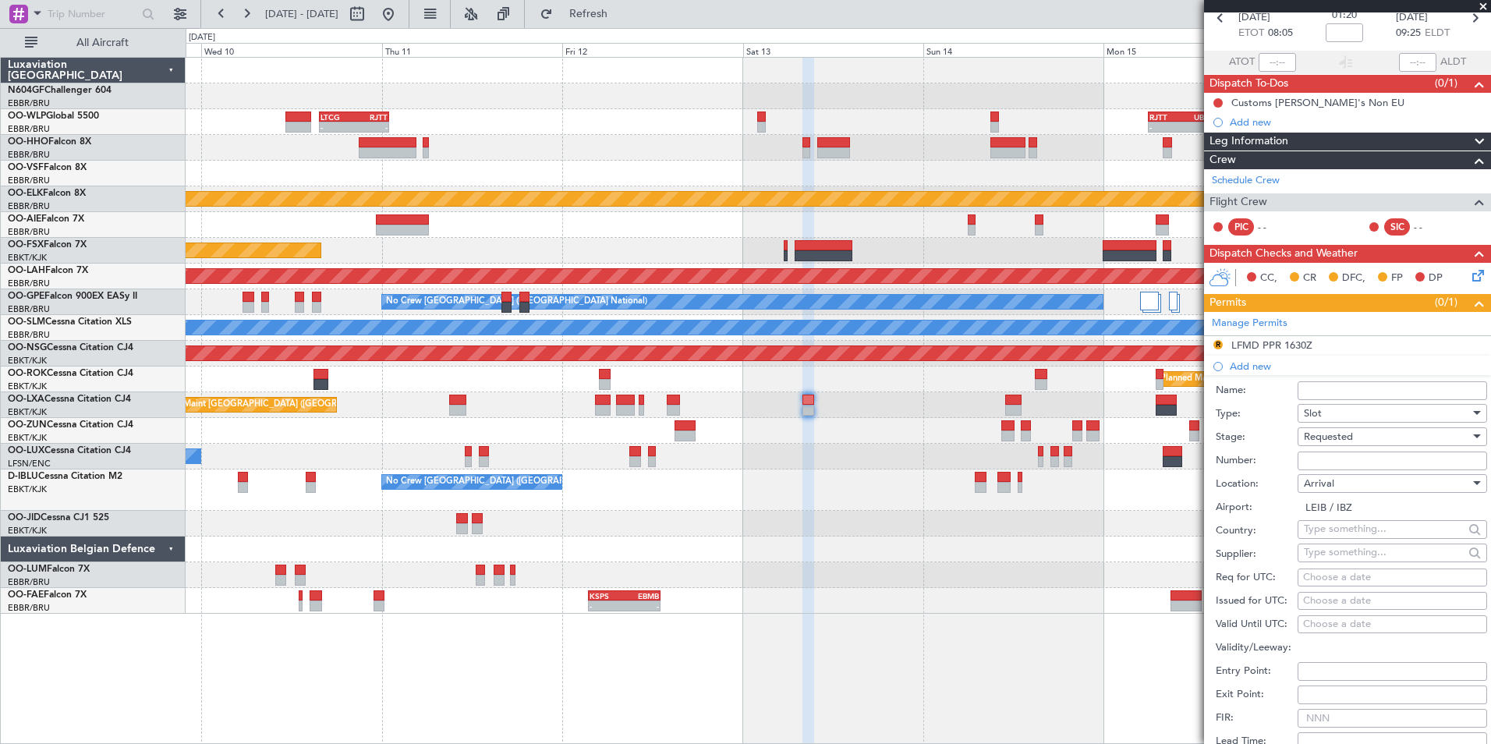
click at [1328, 575] on div "Choose a date" at bounding box center [1392, 578] width 179 height 16
select select "9"
select select "2025"
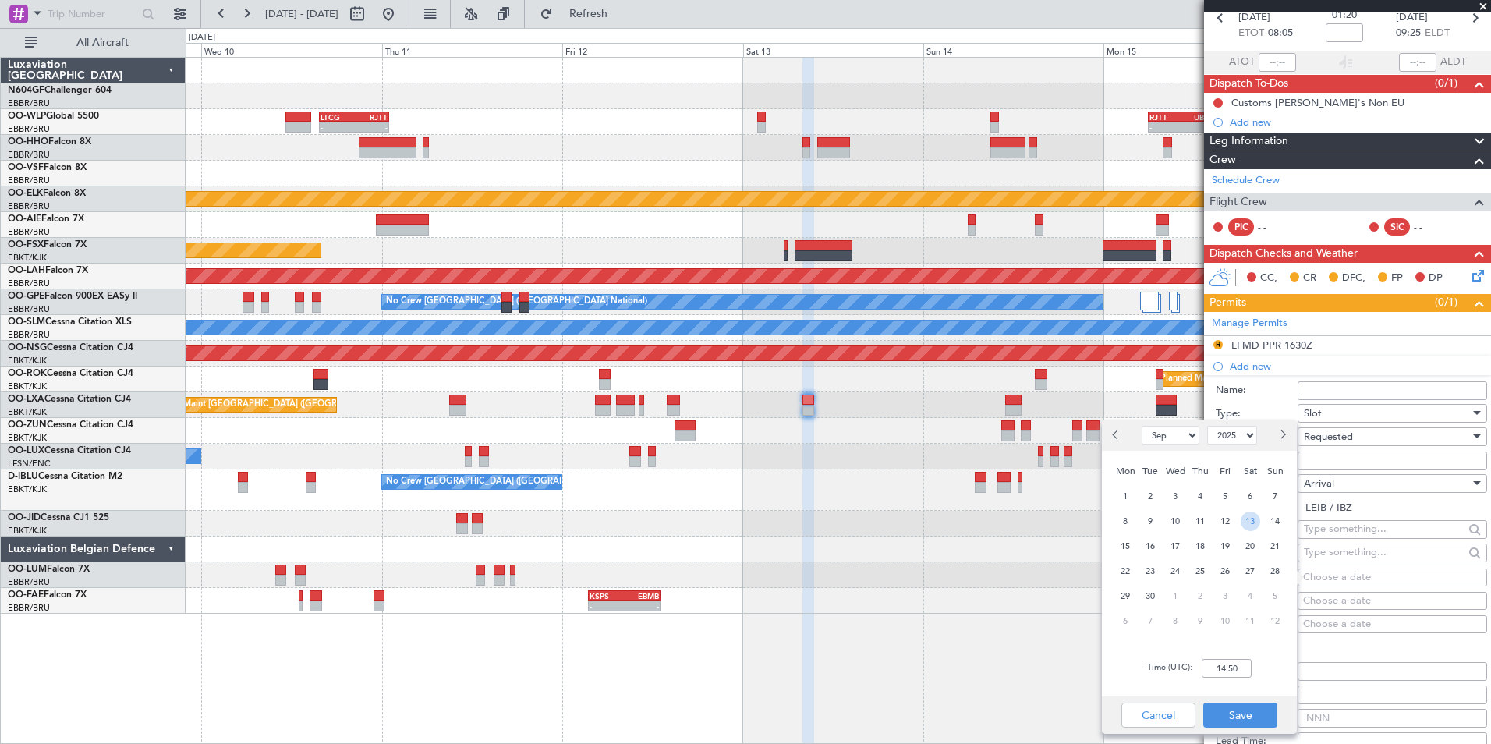
click at [1255, 515] on span "13" at bounding box center [1249, 520] width 19 height 19
click at [1236, 659] on input "00:00" at bounding box center [1226, 668] width 50 height 19
type input "09:30"
click at [1261, 652] on div "Time (UTC): 09:30" at bounding box center [1199, 668] width 195 height 56
click at [1251, 712] on button "Save" at bounding box center [1240, 714] width 74 height 25
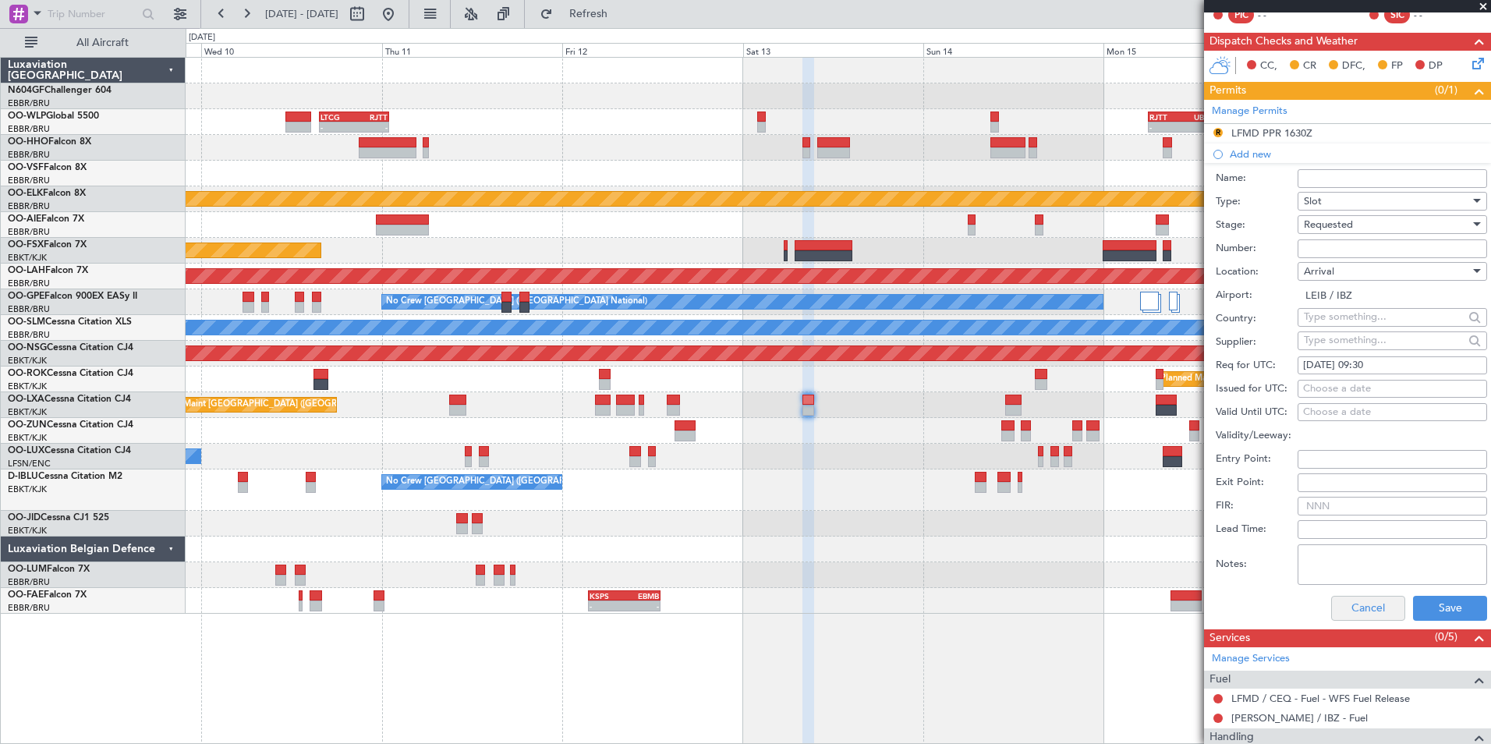
scroll to position [312, 0]
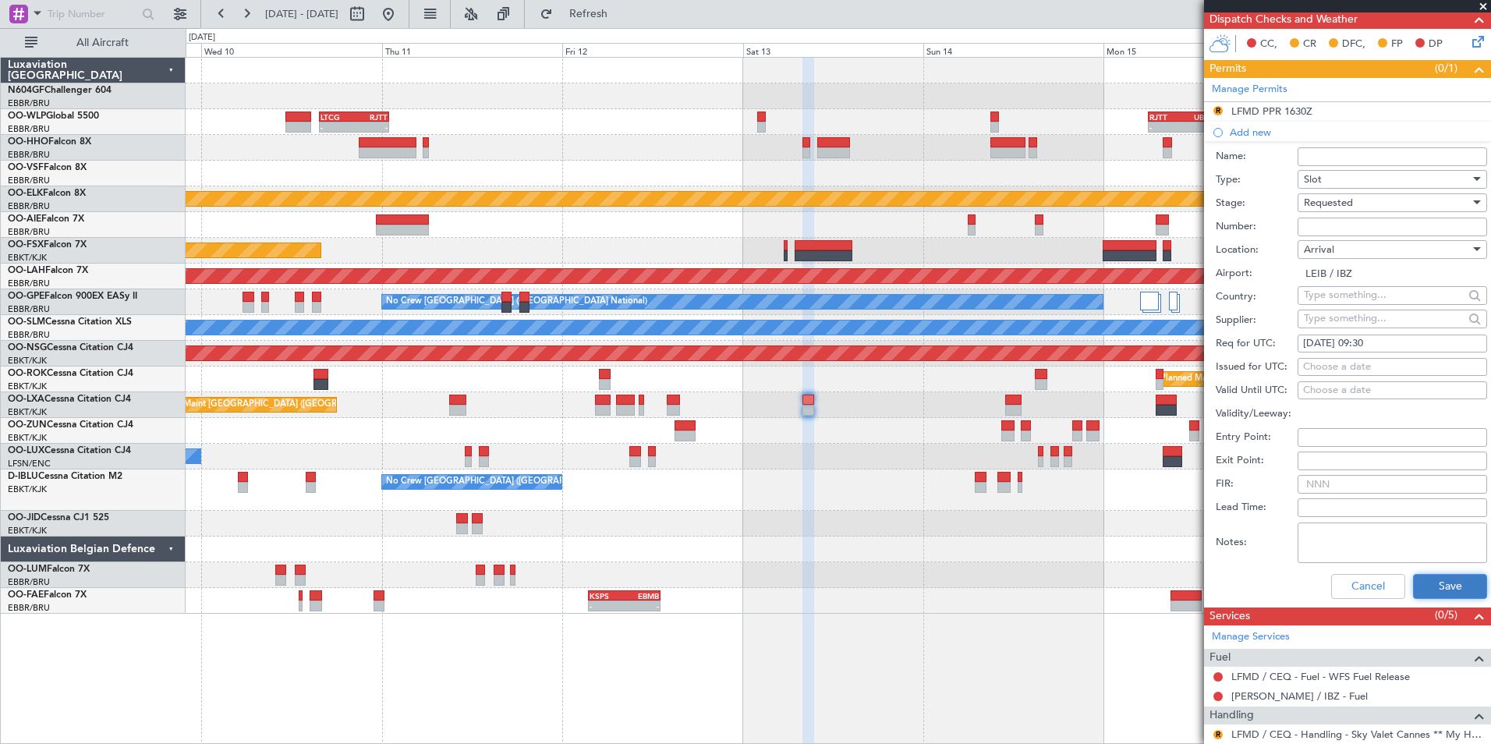
click at [1423, 590] on button "Save" at bounding box center [1450, 586] width 74 height 25
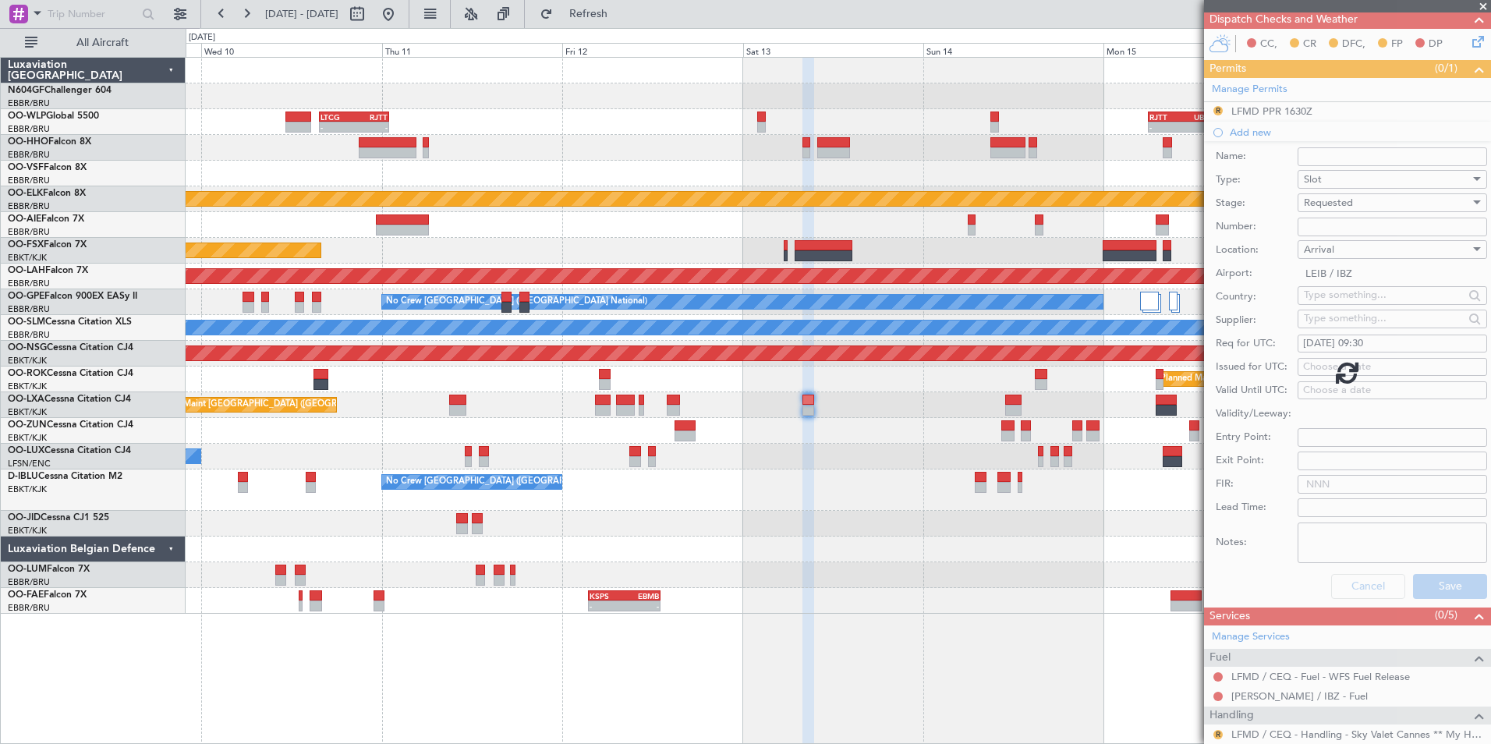
scroll to position [26, 0]
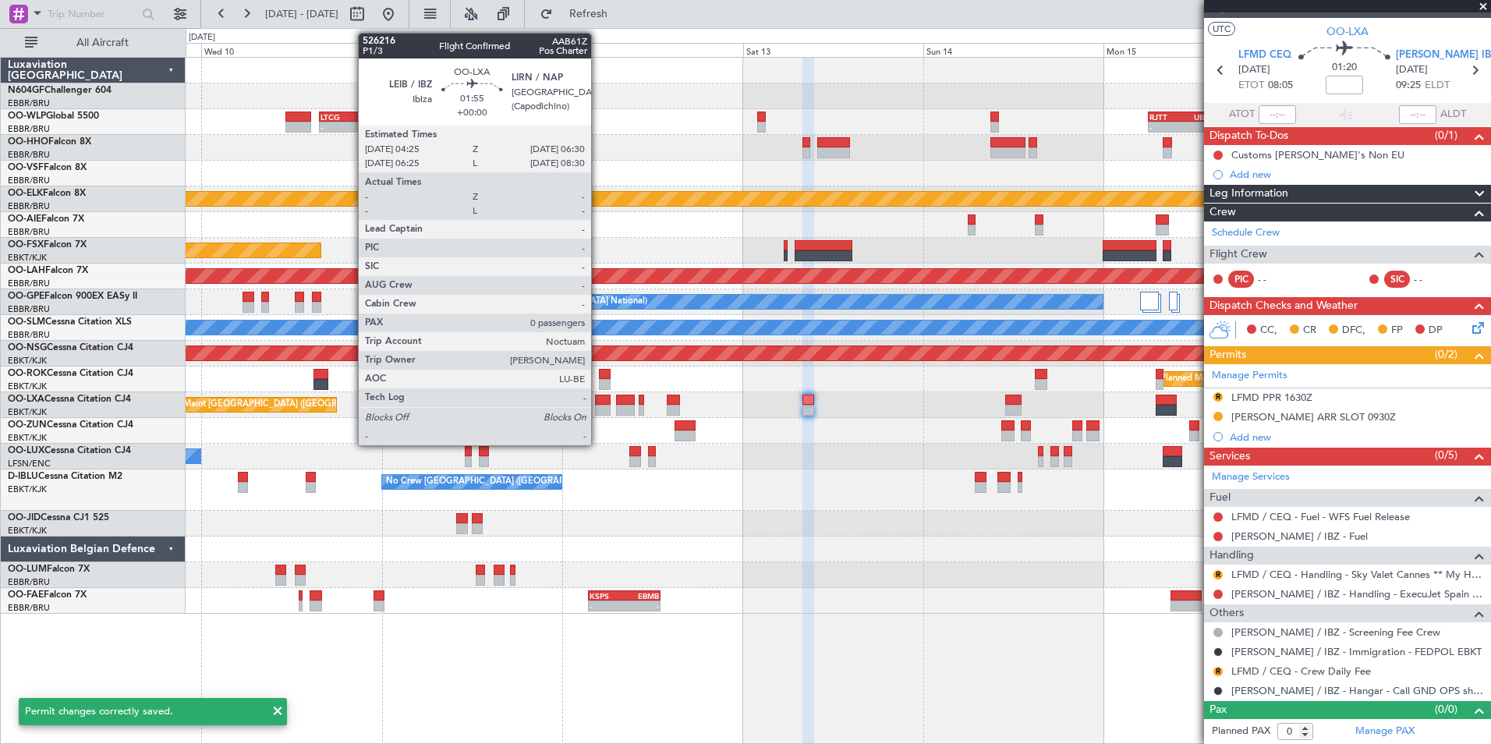
click at [598, 398] on div at bounding box center [603, 400] width 16 height 11
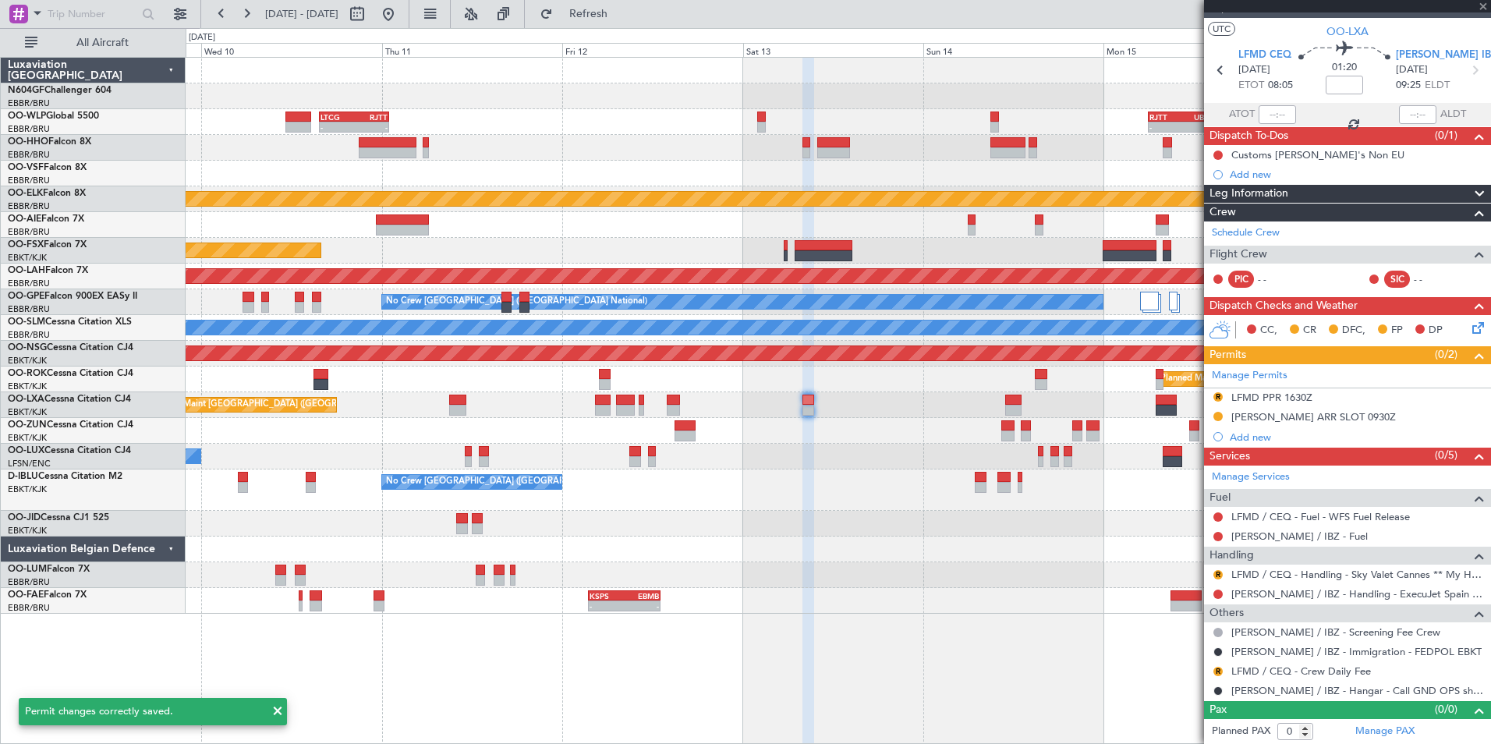
scroll to position [0, 0]
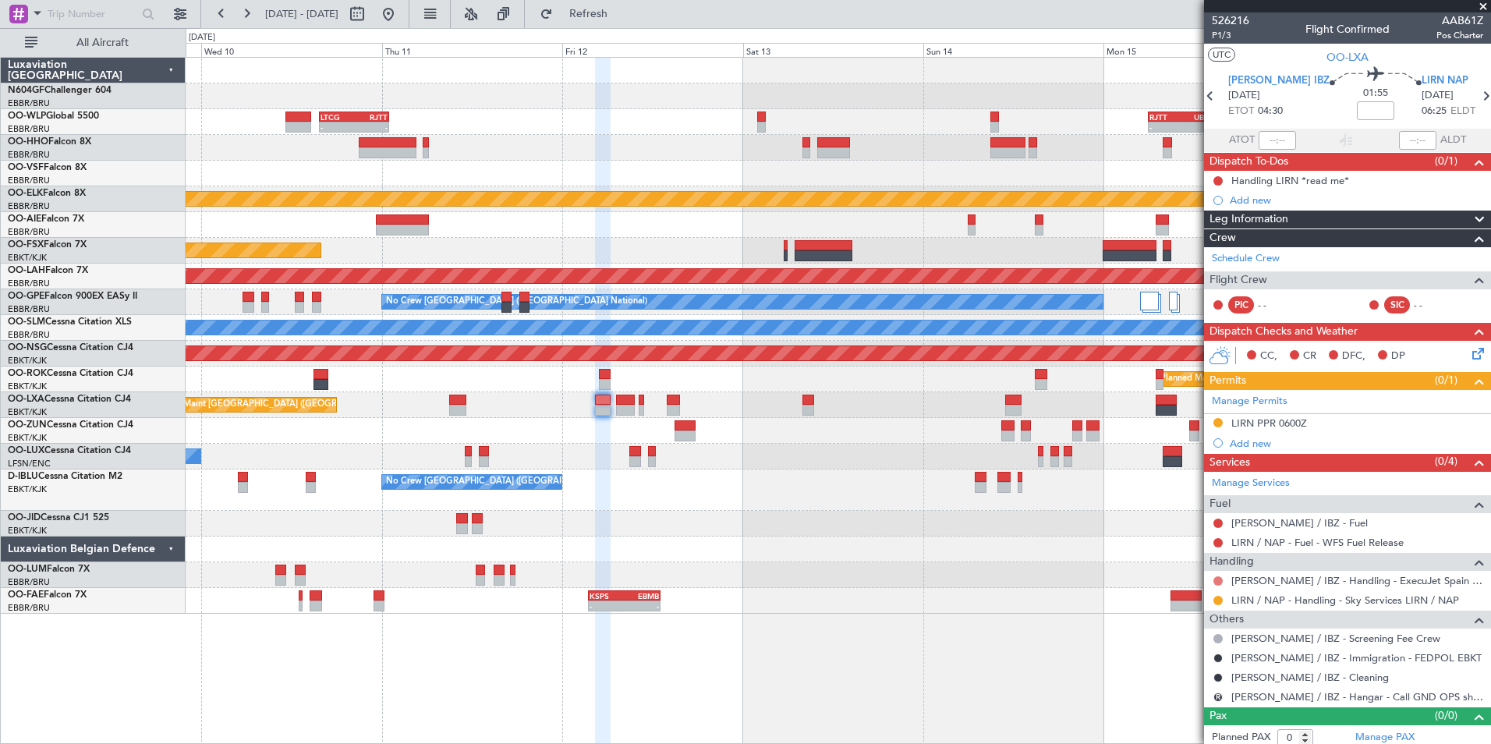
click at [1218, 580] on button at bounding box center [1217, 580] width 9 height 9
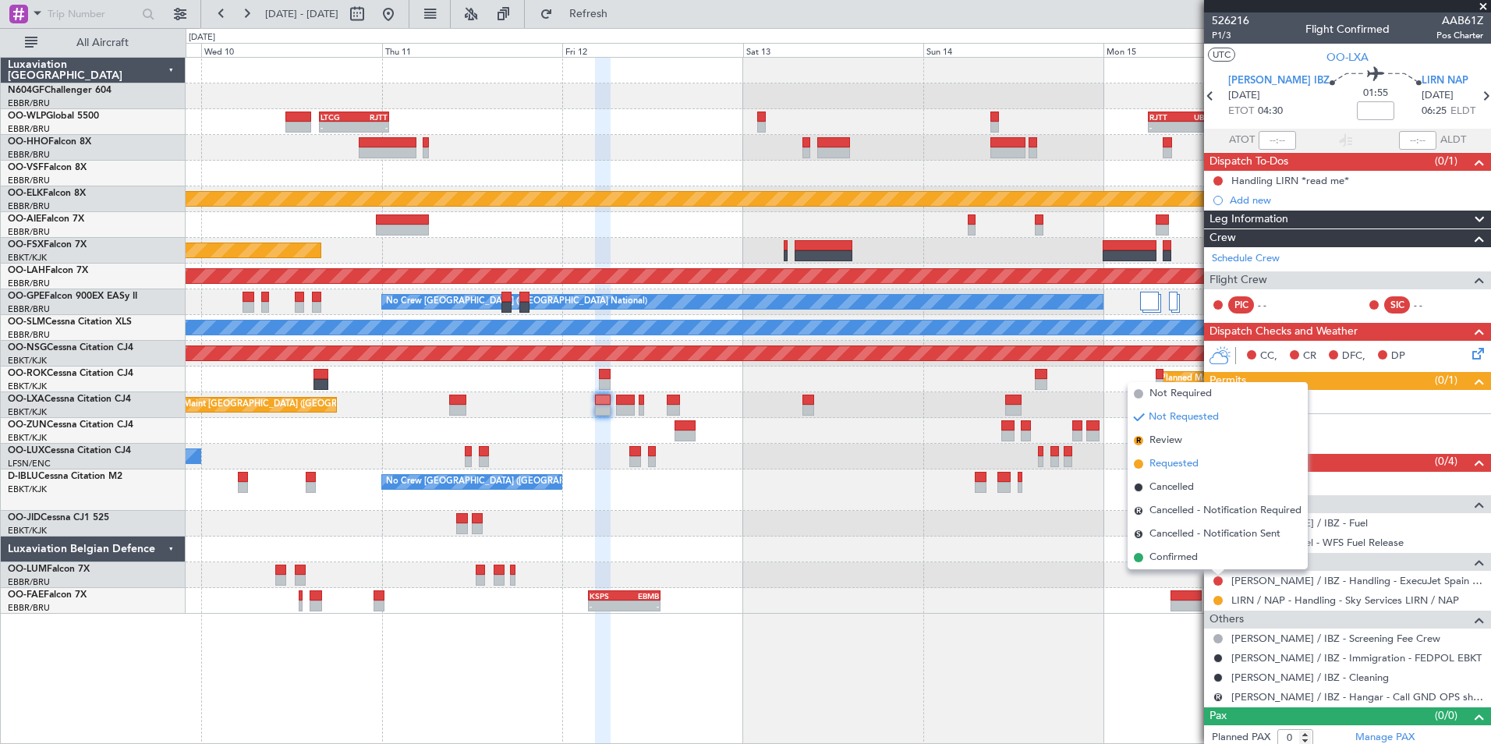
click at [1173, 462] on span "Requested" at bounding box center [1173, 464] width 49 height 16
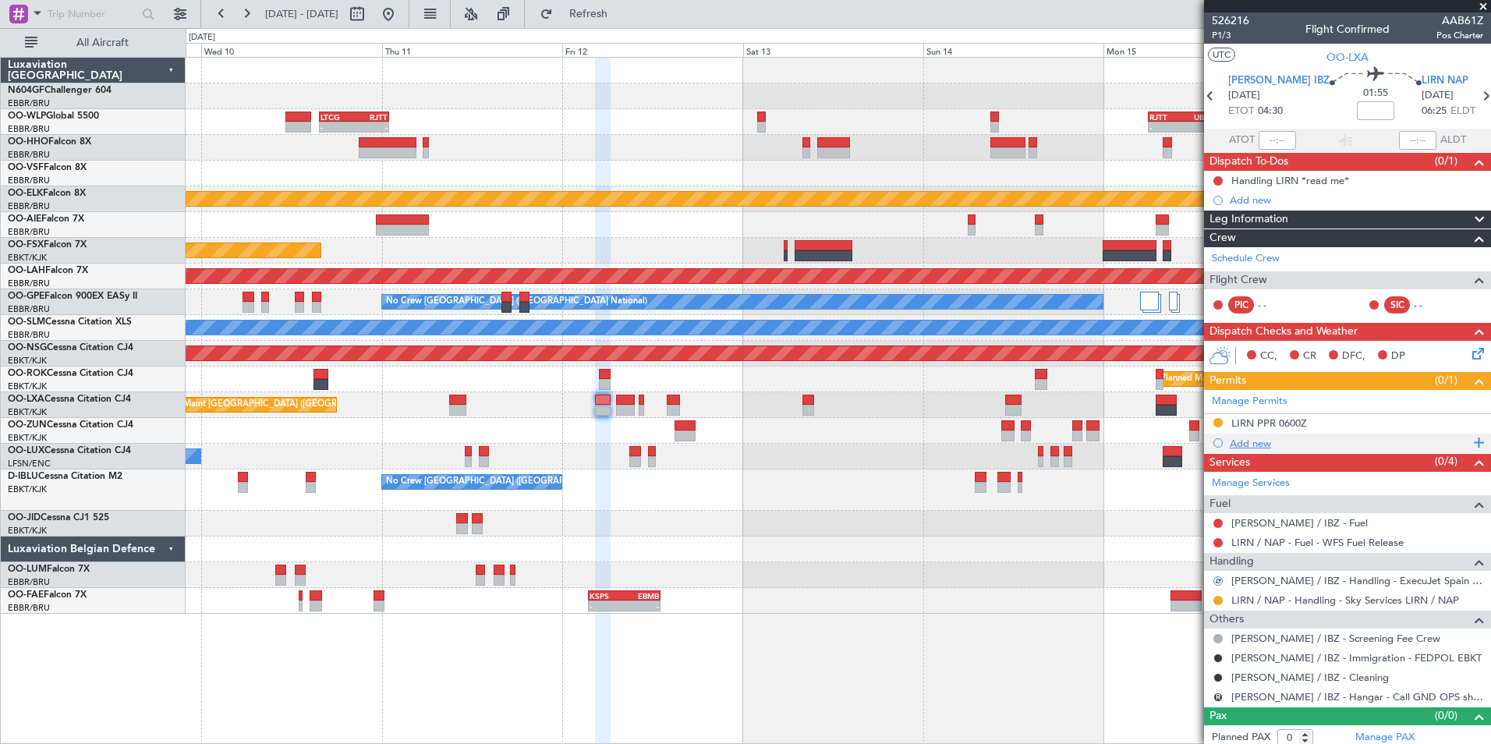
click at [1251, 448] on div "Add new" at bounding box center [1349, 443] width 239 height 13
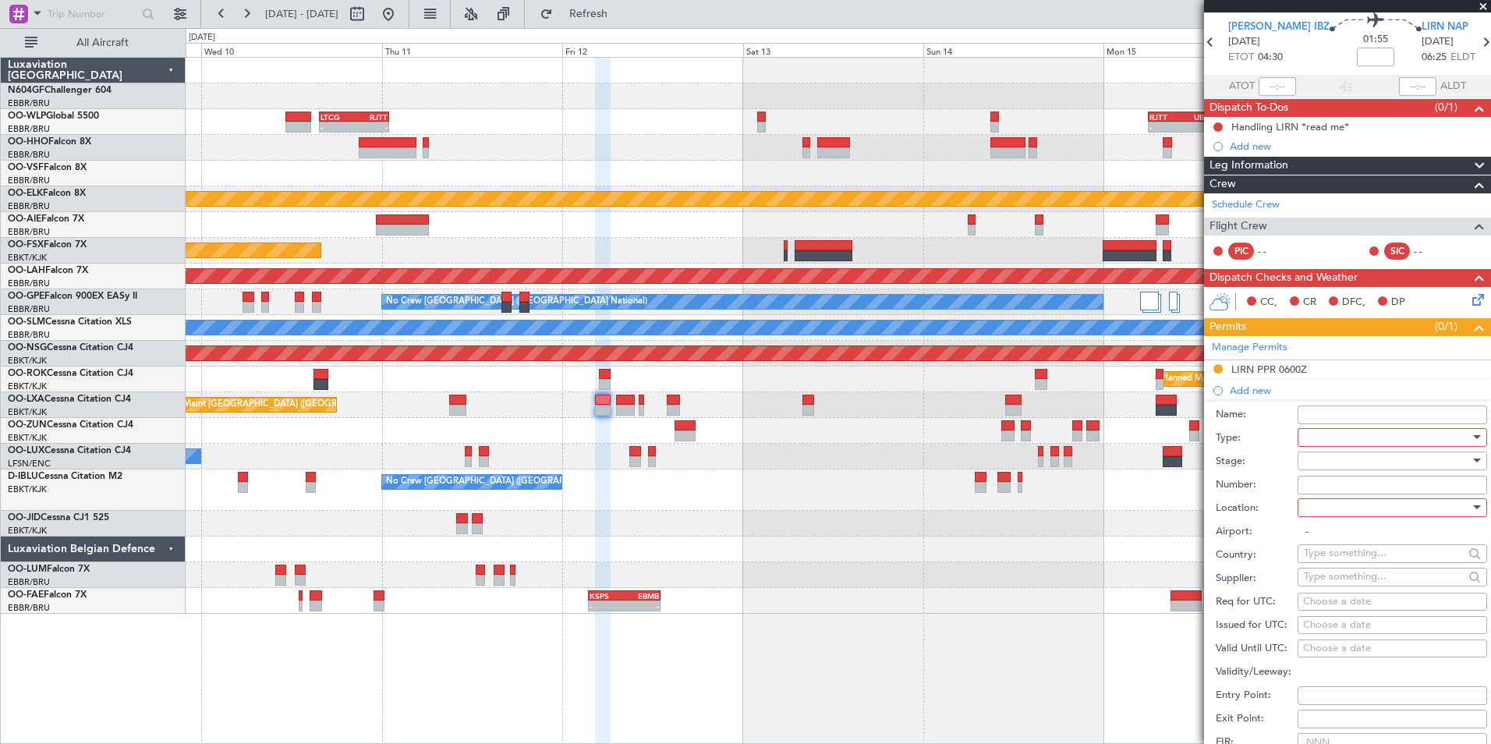
scroll to position [78, 0]
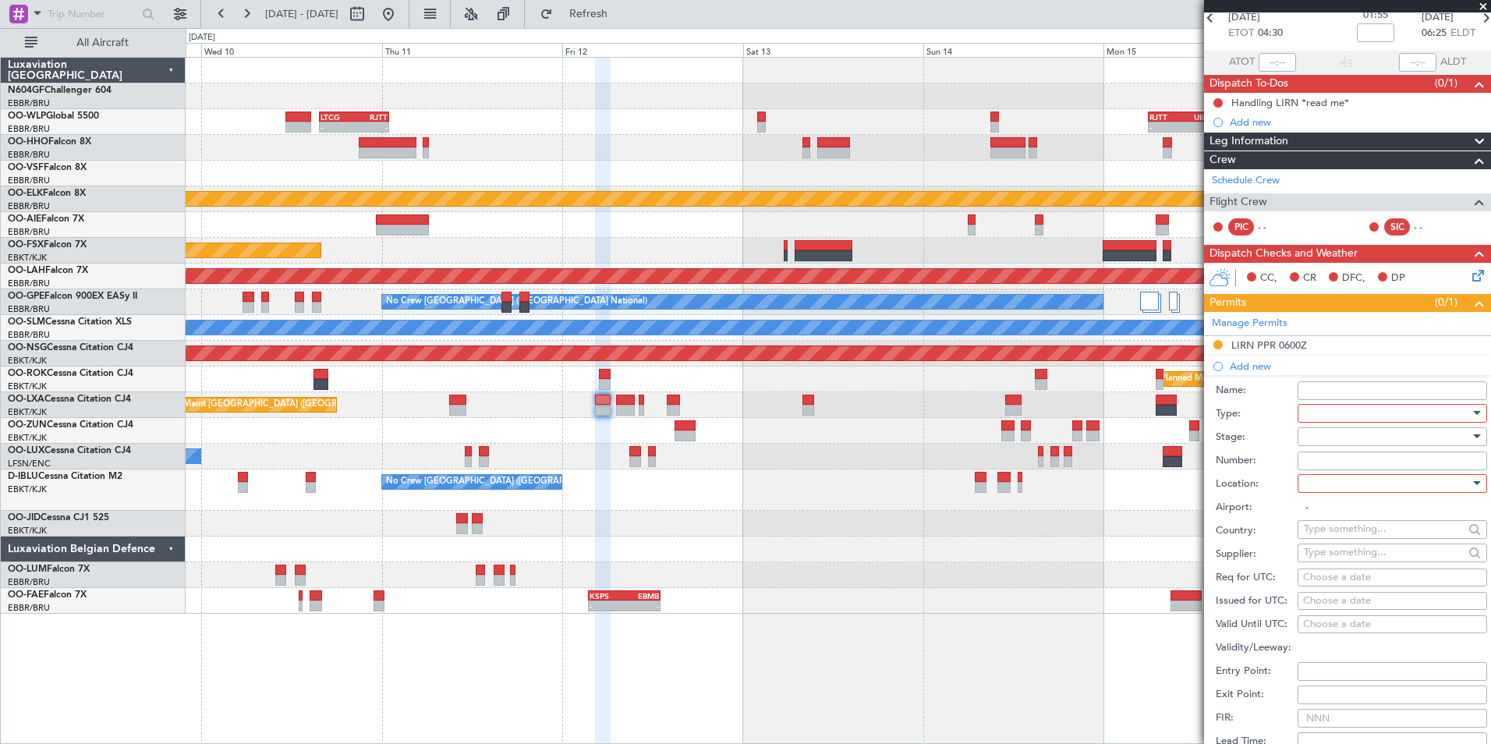
click at [1339, 411] on div at bounding box center [1387, 413] width 166 height 23
click at [1347, 552] on span "Slot" at bounding box center [1386, 559] width 164 height 23
click at [1329, 435] on div at bounding box center [1387, 436] width 166 height 23
click at [1349, 530] on span "Requested" at bounding box center [1386, 537] width 164 height 23
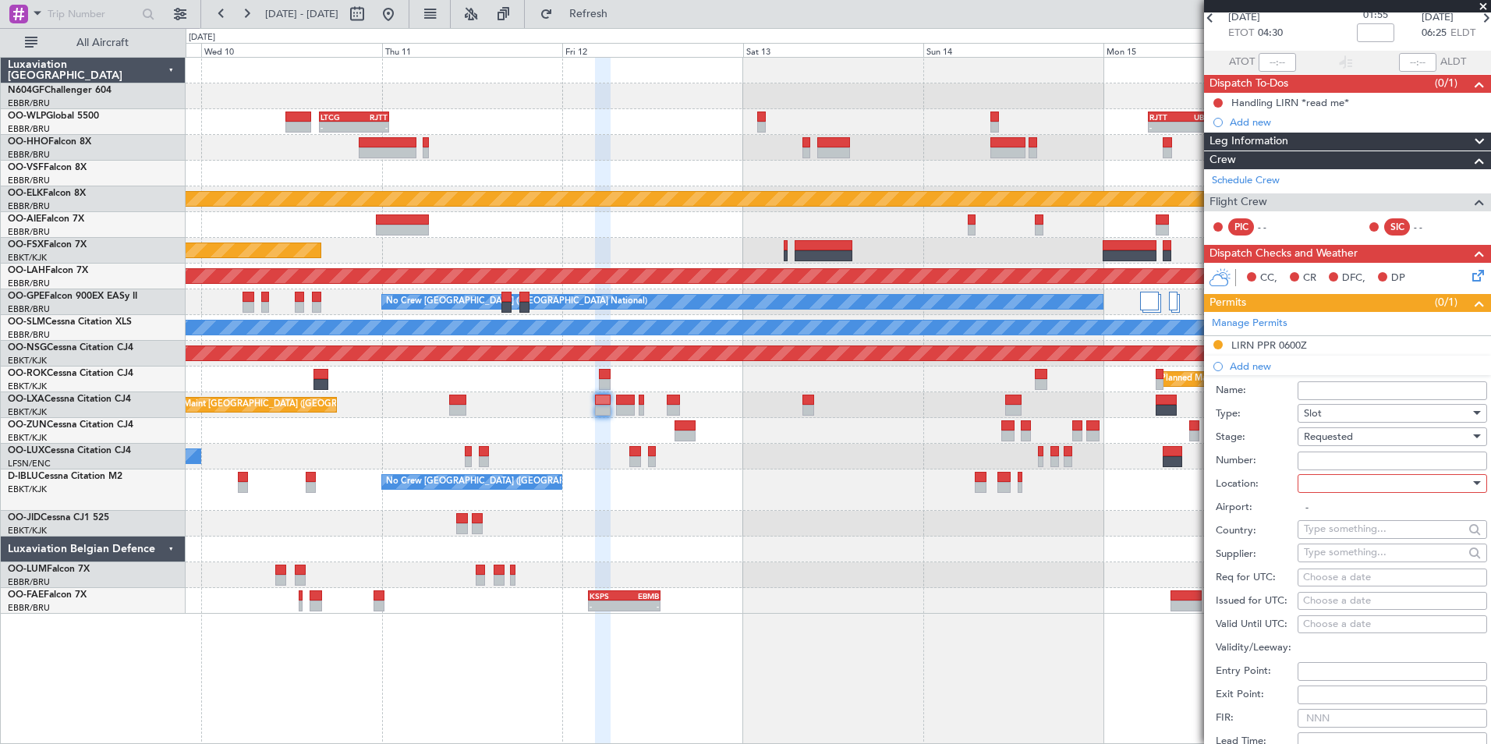
click at [1343, 489] on div at bounding box center [1387, 483] width 166 height 23
click at [1339, 521] on span "Departure" at bounding box center [1386, 514] width 164 height 23
type input "LEIB / IBZ"
click at [1308, 581] on div "Choose a date" at bounding box center [1392, 578] width 179 height 16
select select "9"
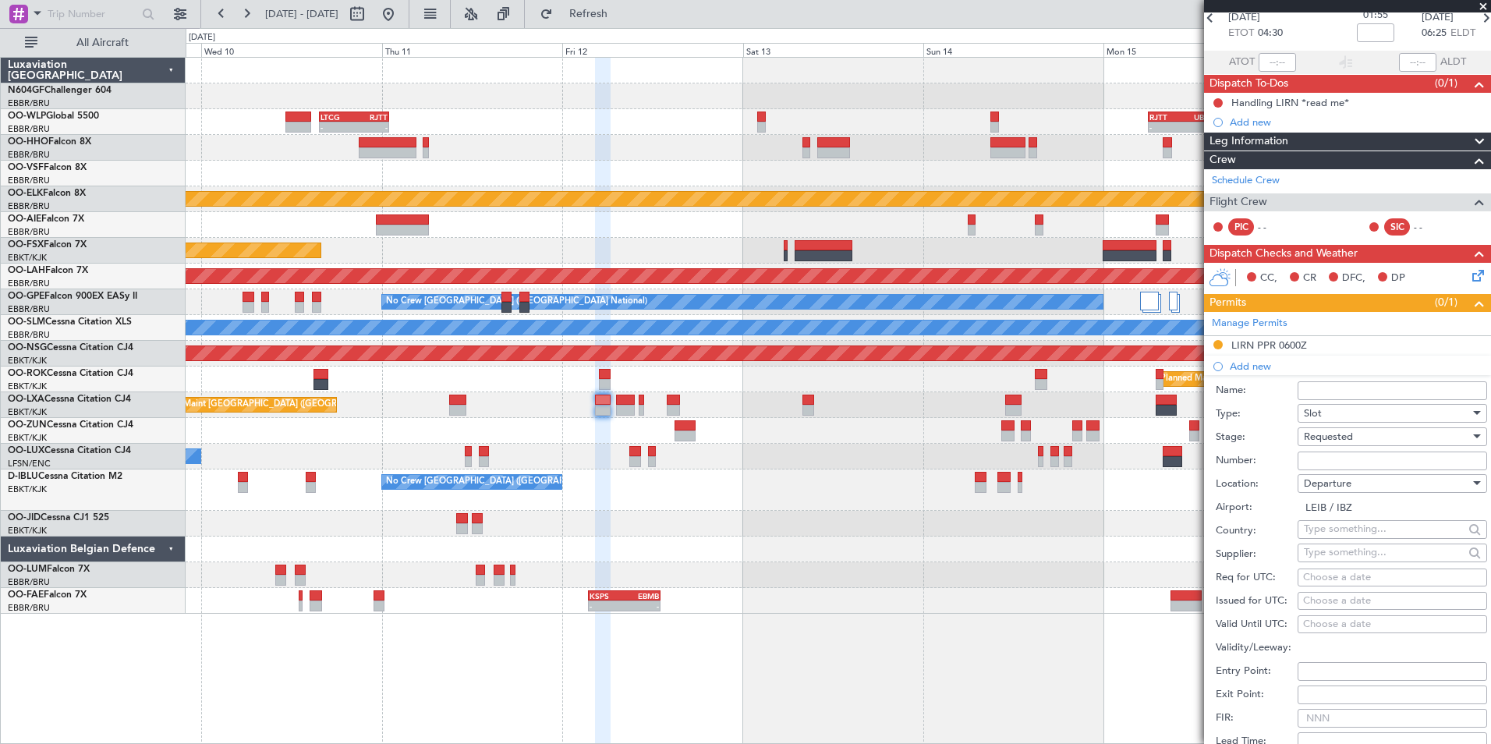
select select "2025"
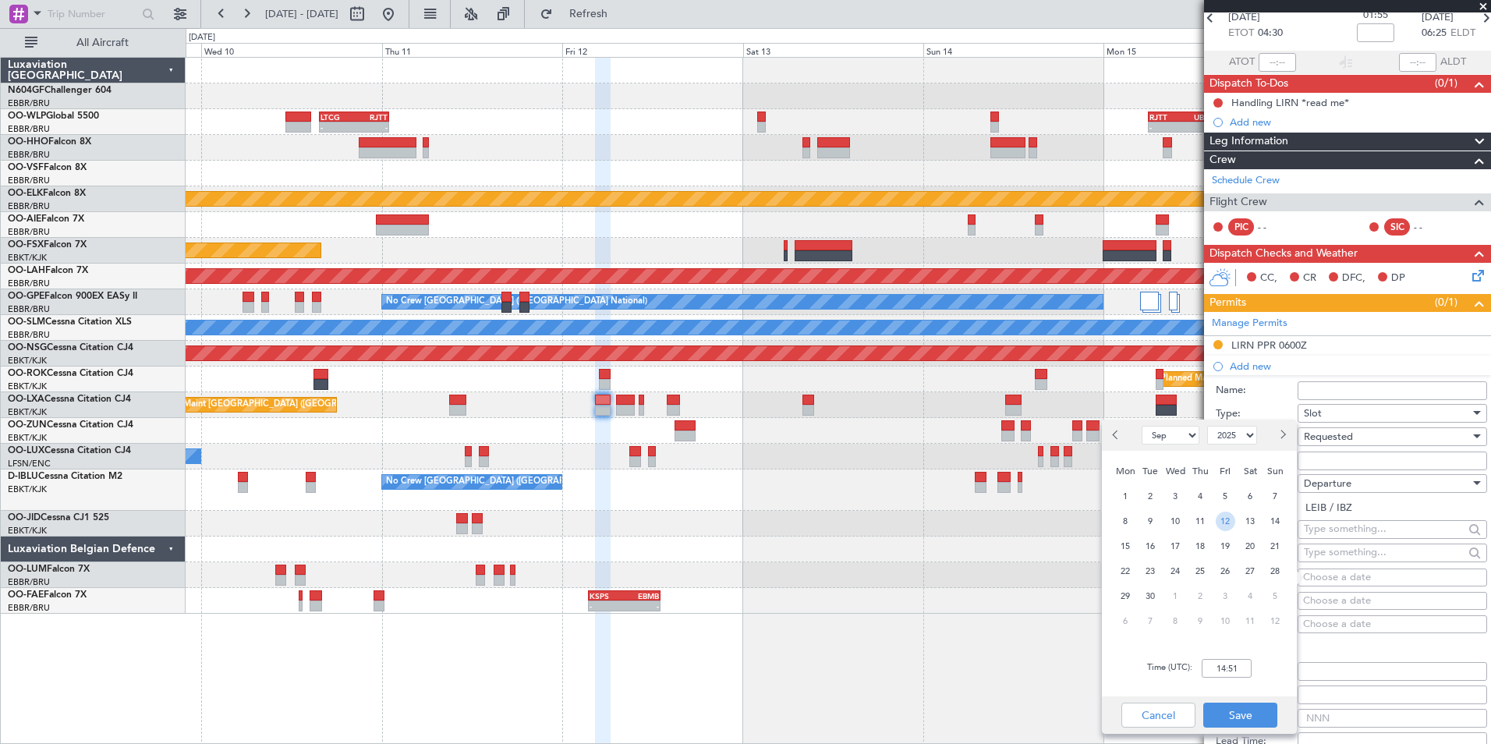
click at [1234, 518] on span "12" at bounding box center [1224, 520] width 19 height 19
click at [1223, 667] on input "00:00" at bounding box center [1226, 668] width 50 height 19
click at [1251, 663] on input "04:25" at bounding box center [1226, 668] width 50 height 19
type input "04:25"
click at [1244, 706] on button "Save" at bounding box center [1240, 714] width 74 height 25
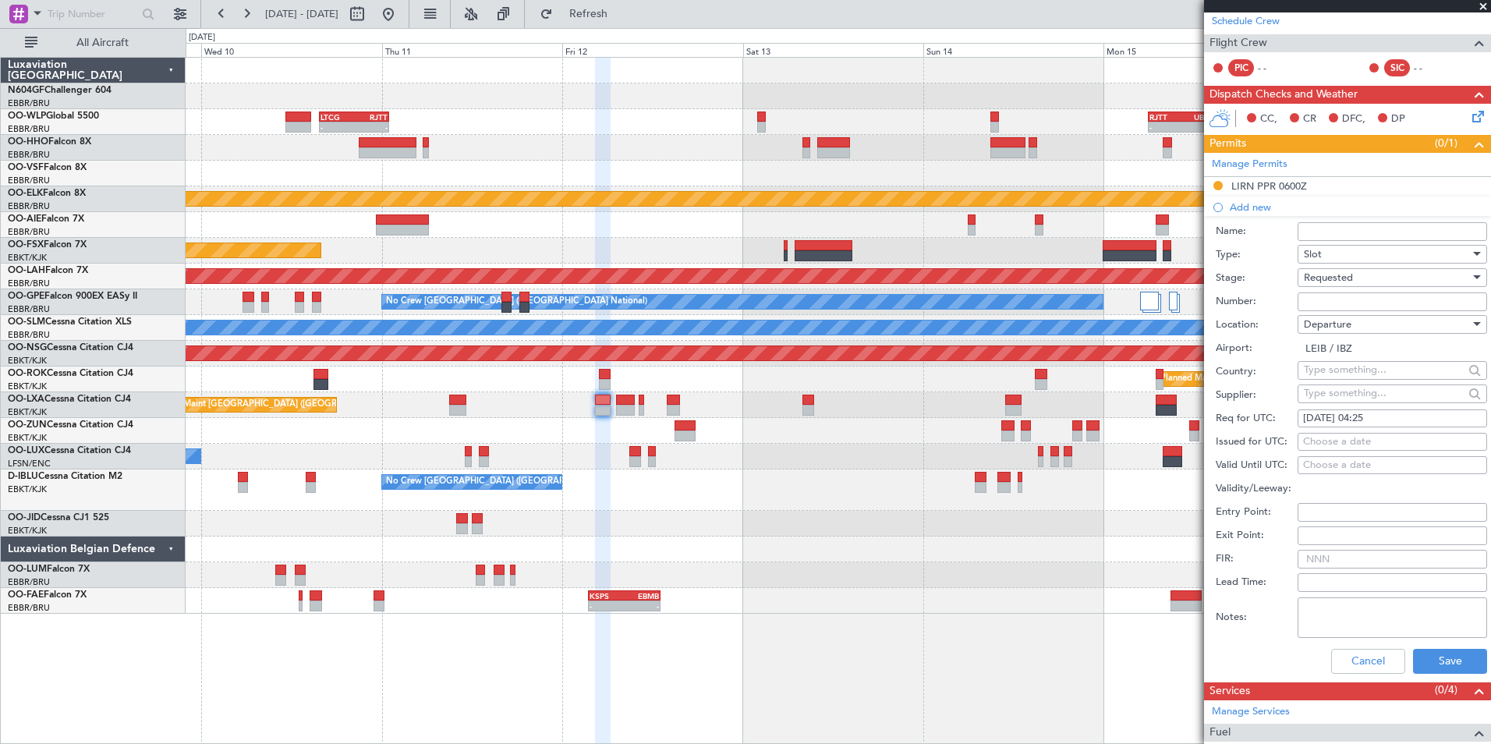
scroll to position [312, 0]
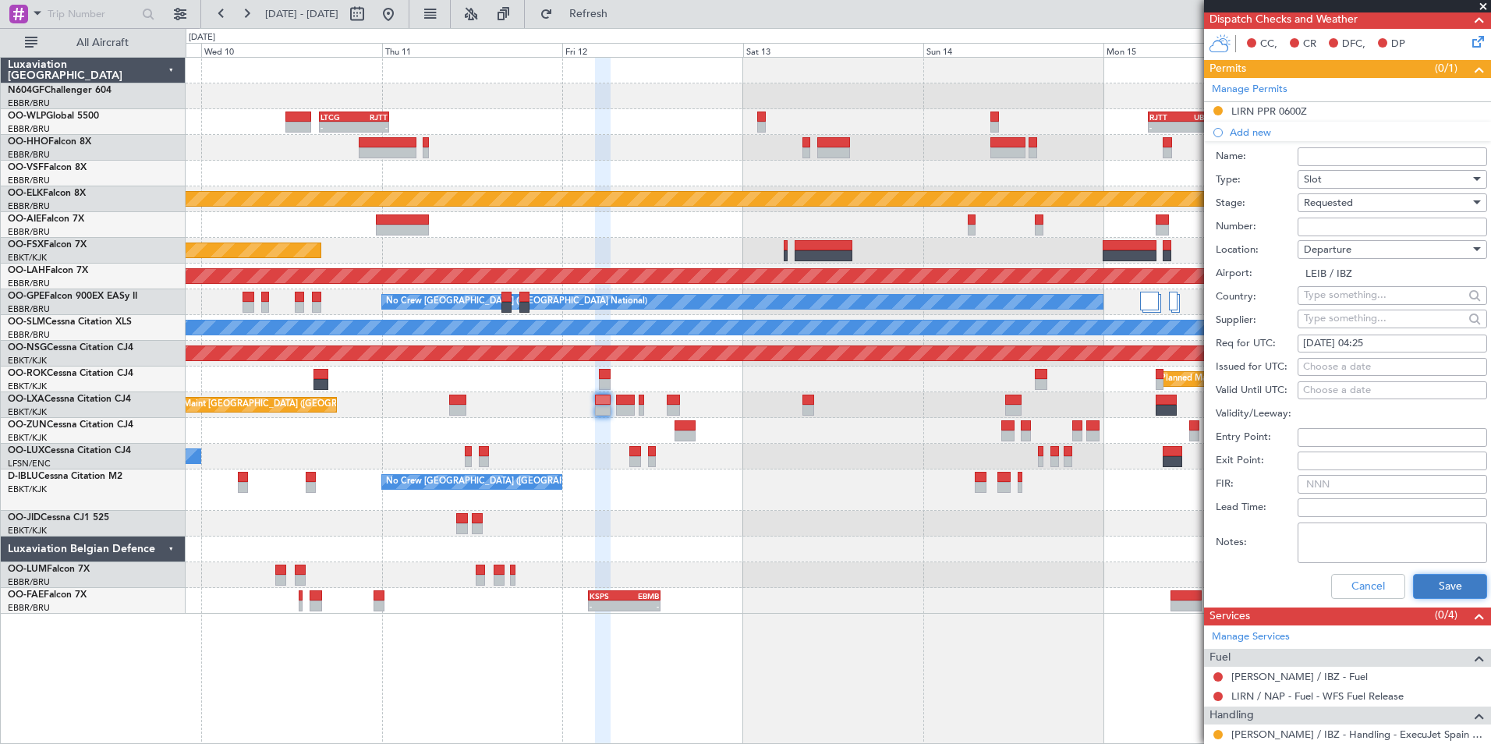
click at [1422, 590] on button "Save" at bounding box center [1450, 586] width 74 height 25
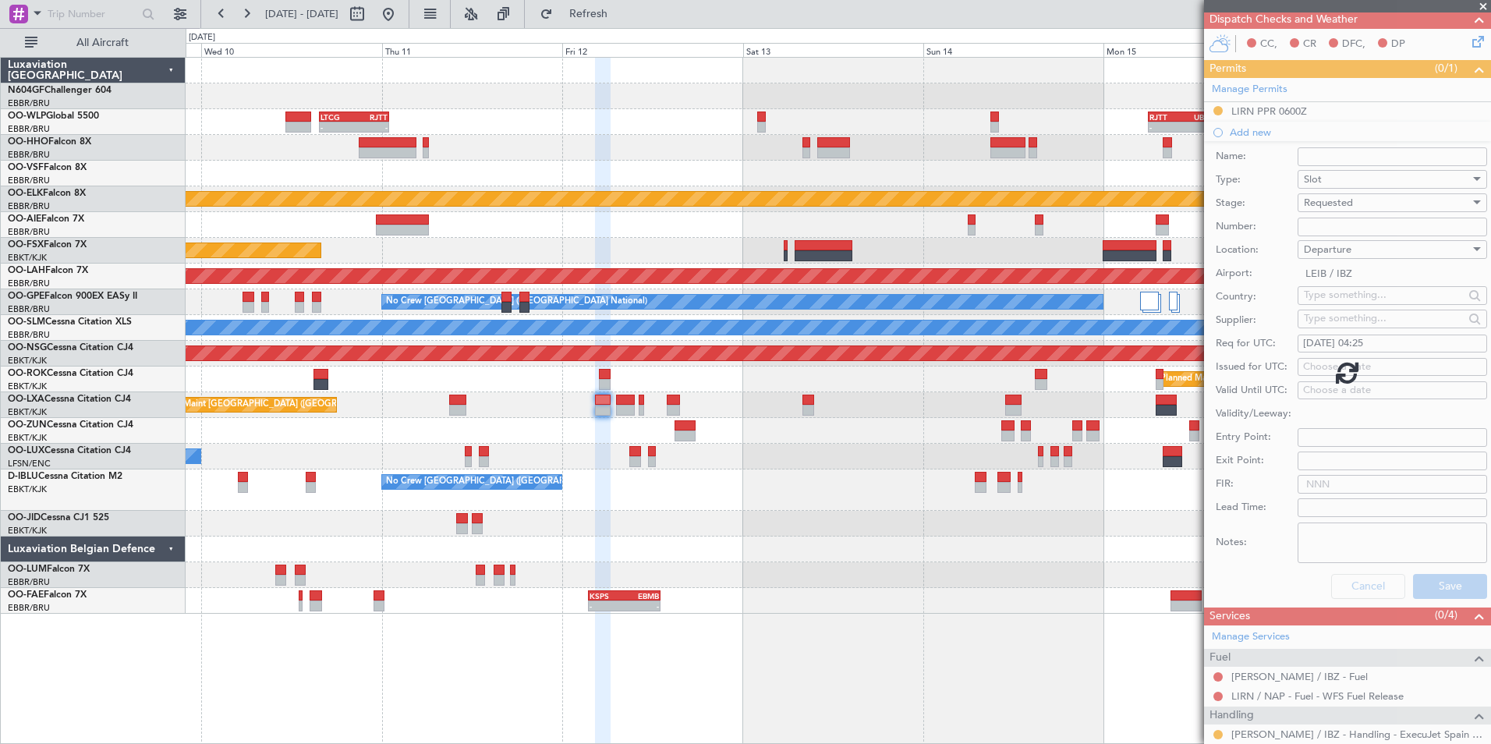
scroll to position [26, 0]
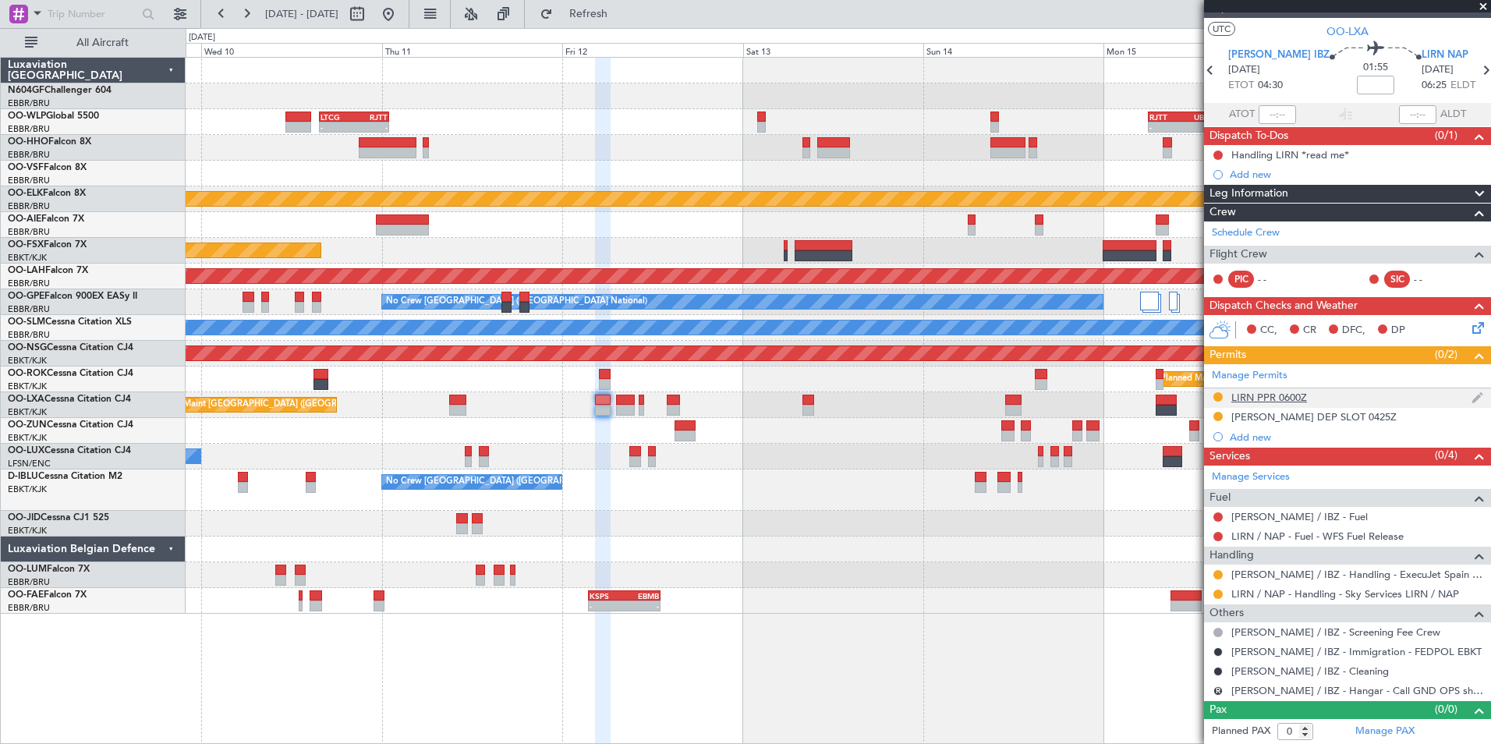
click at [1246, 393] on div "LIRN PPR 0600Z" at bounding box center [1269, 397] width 76 height 13
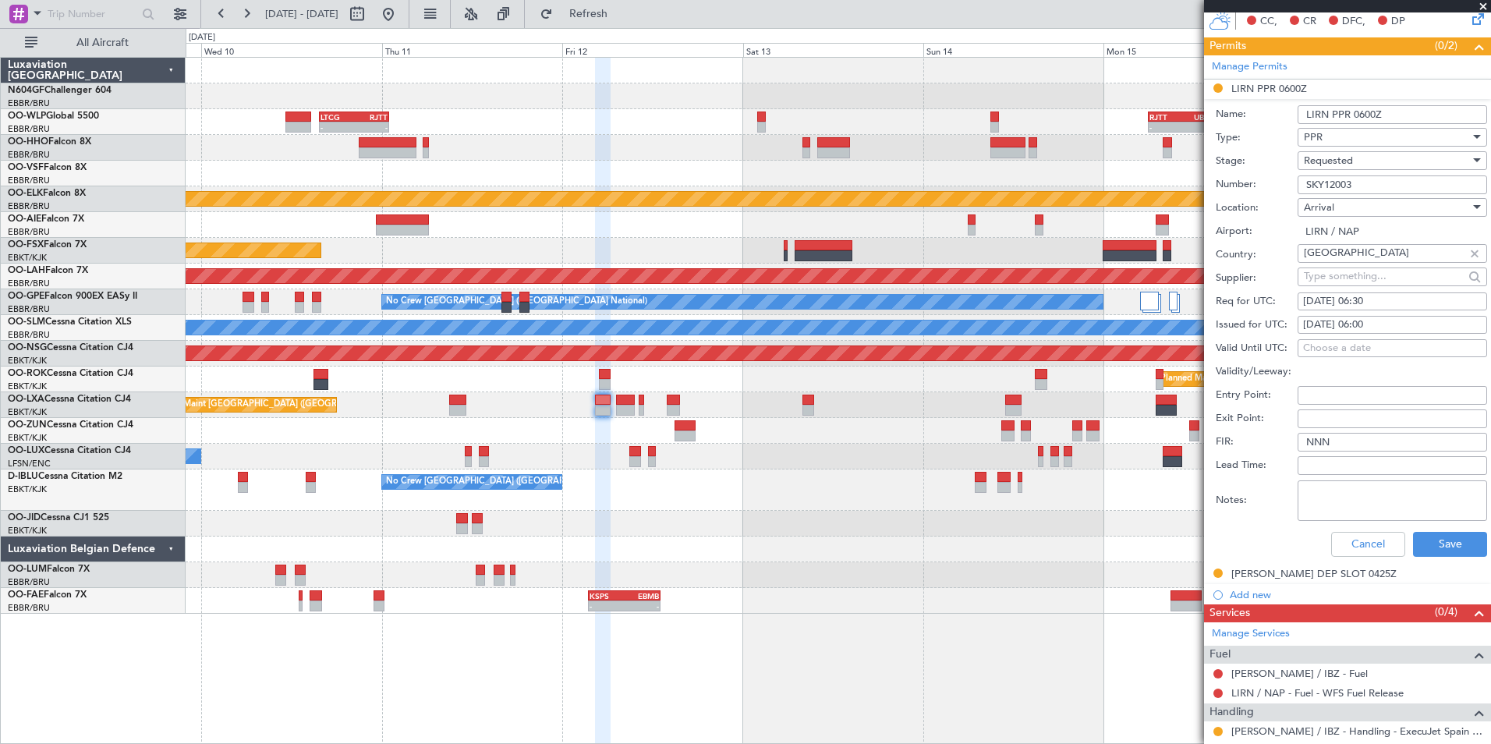
scroll to position [312, 0]
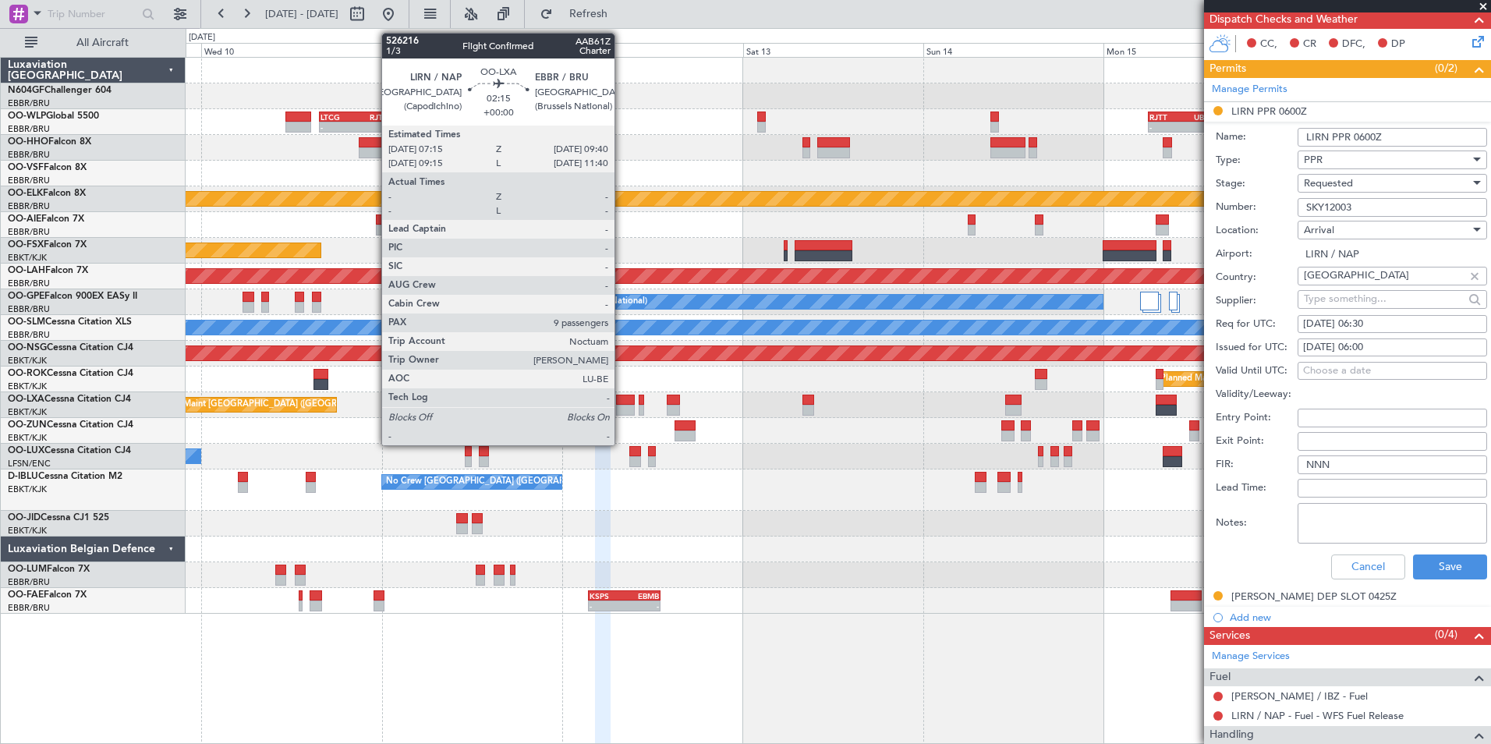
click at [621, 412] on div at bounding box center [625, 410] width 19 height 11
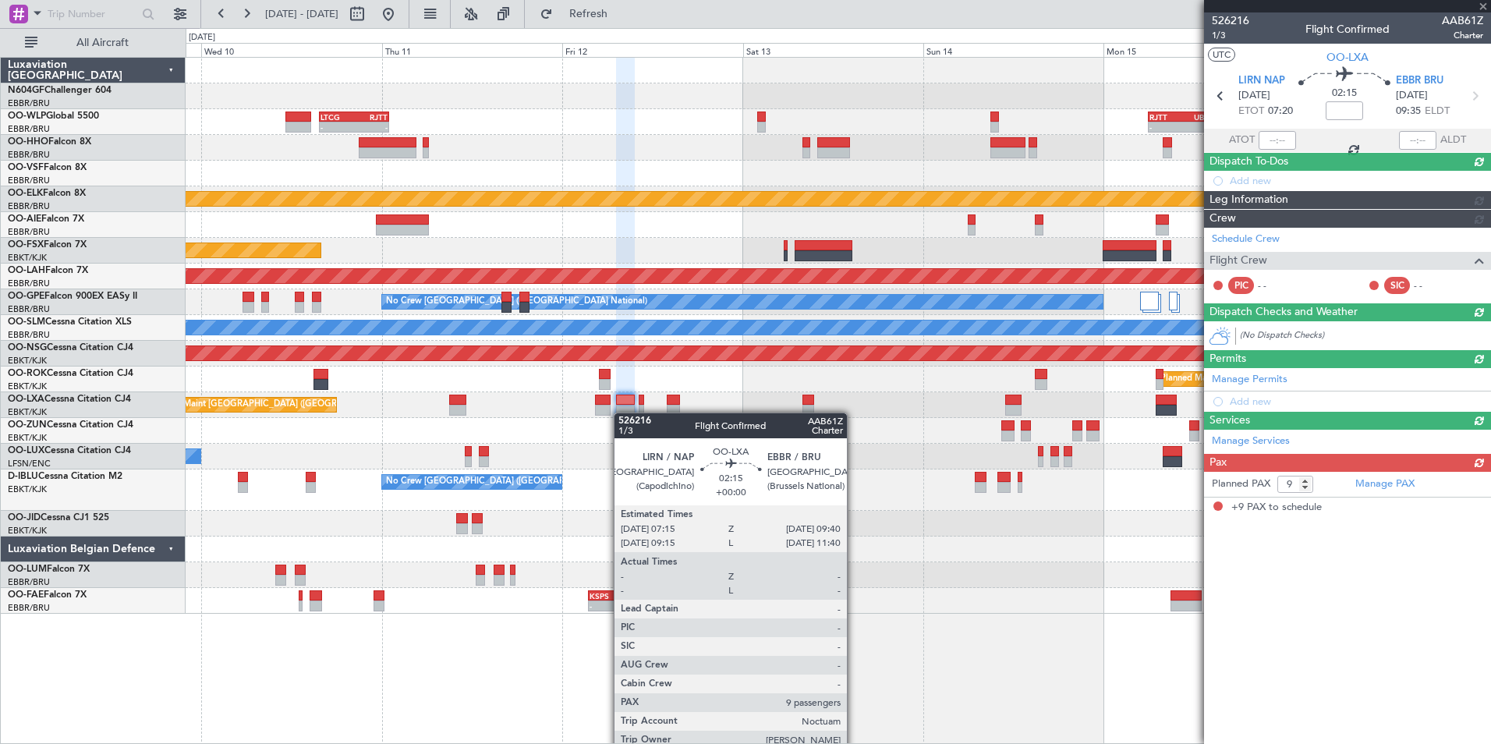
scroll to position [0, 0]
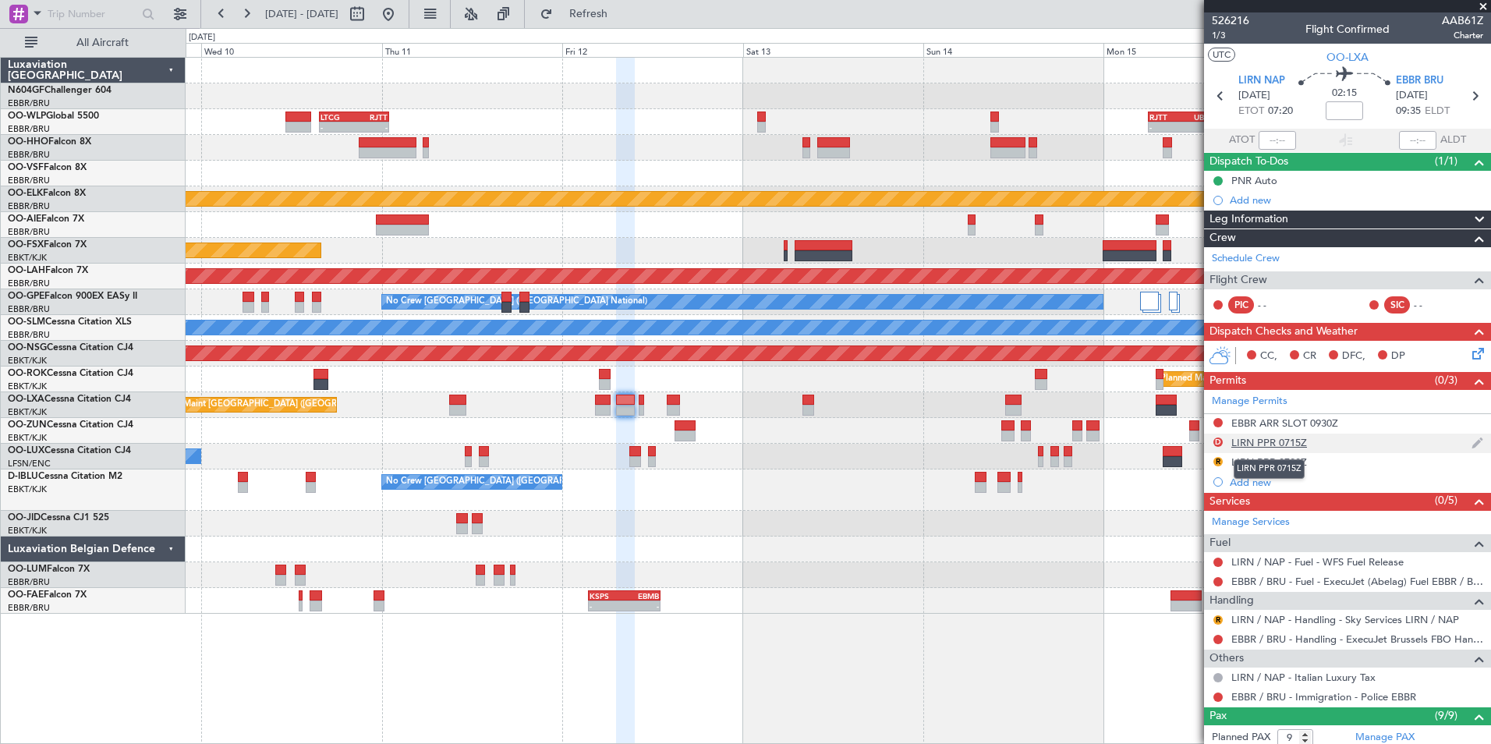
click at [1242, 445] on div "LIRN PPR 0715Z" at bounding box center [1269, 442] width 76 height 13
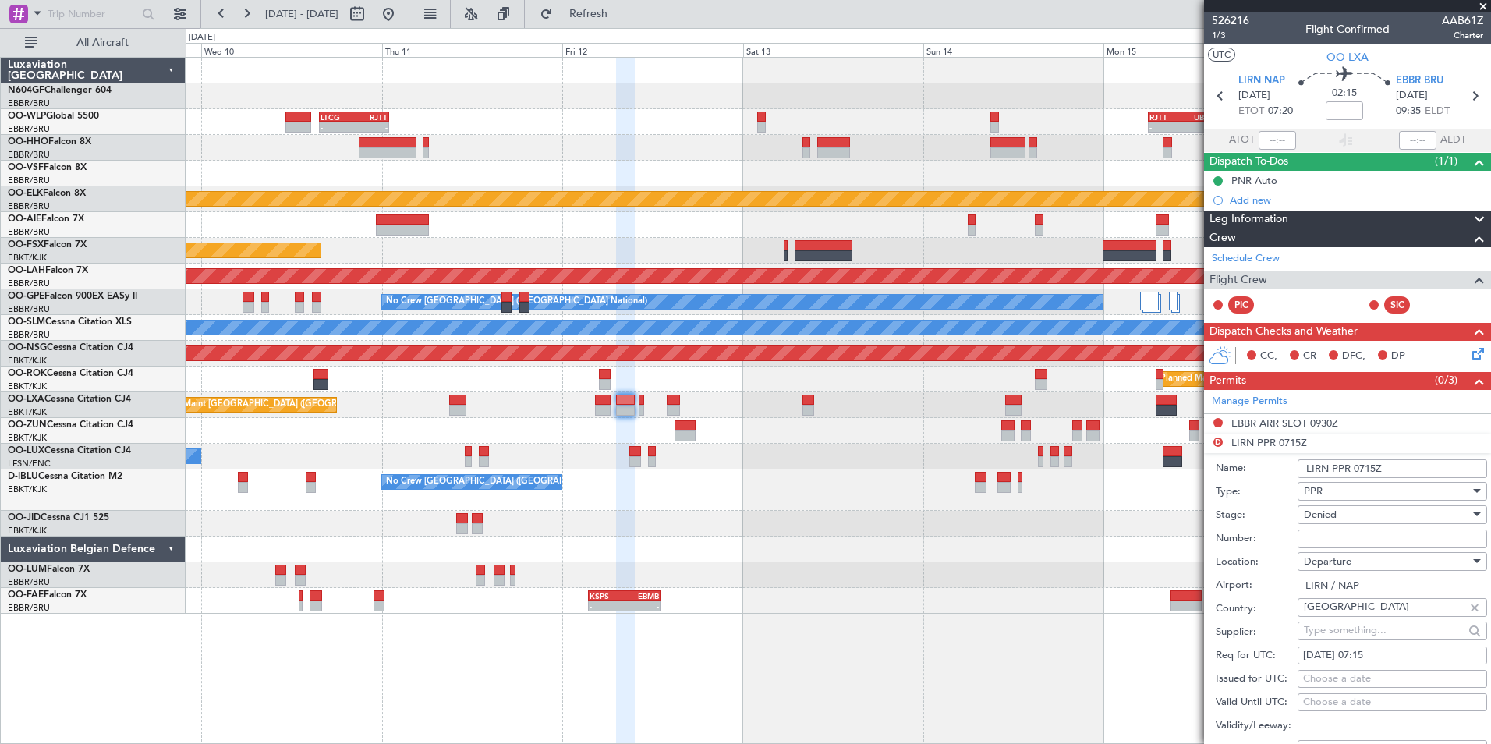
scroll to position [234, 0]
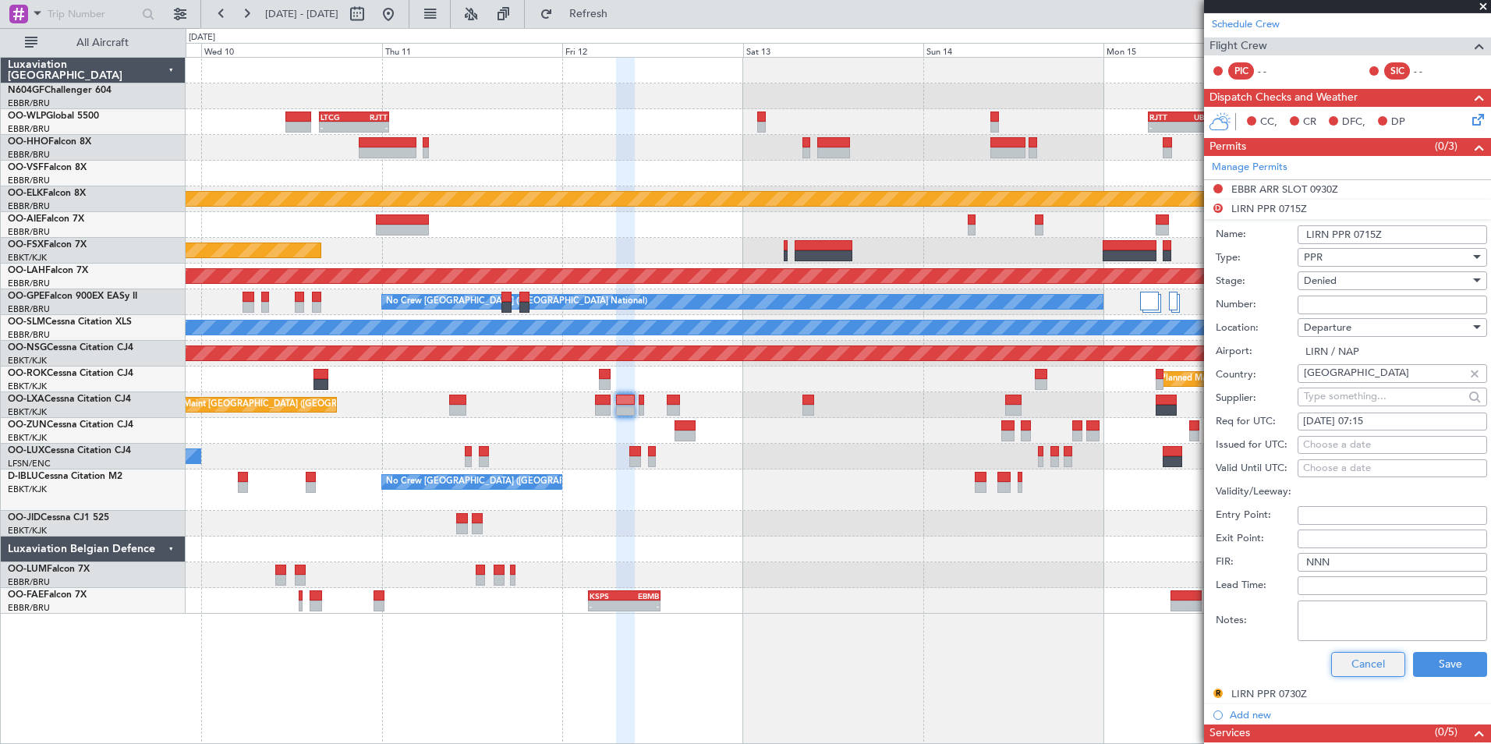
click at [1351, 656] on button "Cancel" at bounding box center [1368, 664] width 74 height 25
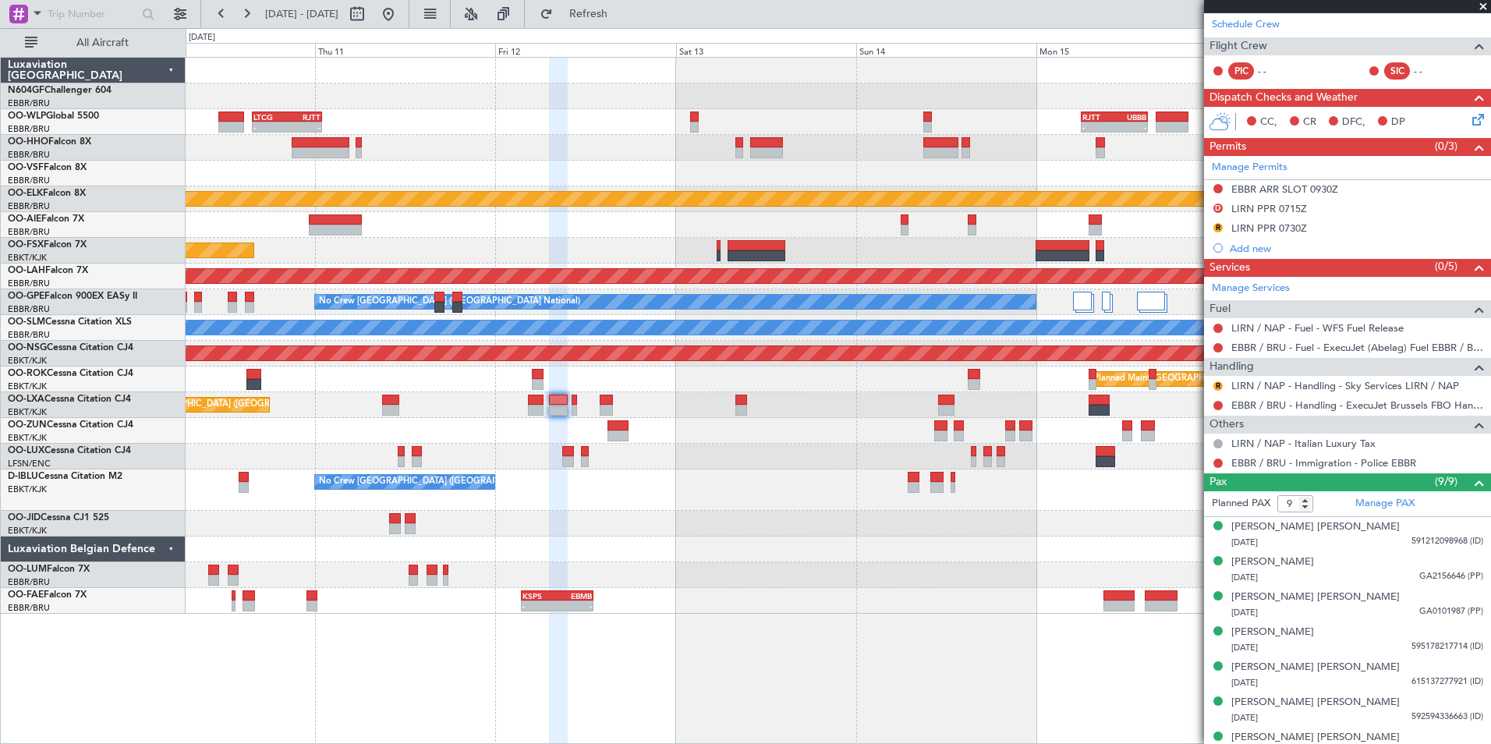
click at [753, 496] on div "No Crew [GEOGRAPHIC_DATA] ([GEOGRAPHIC_DATA] National)" at bounding box center [838, 489] width 1304 height 41
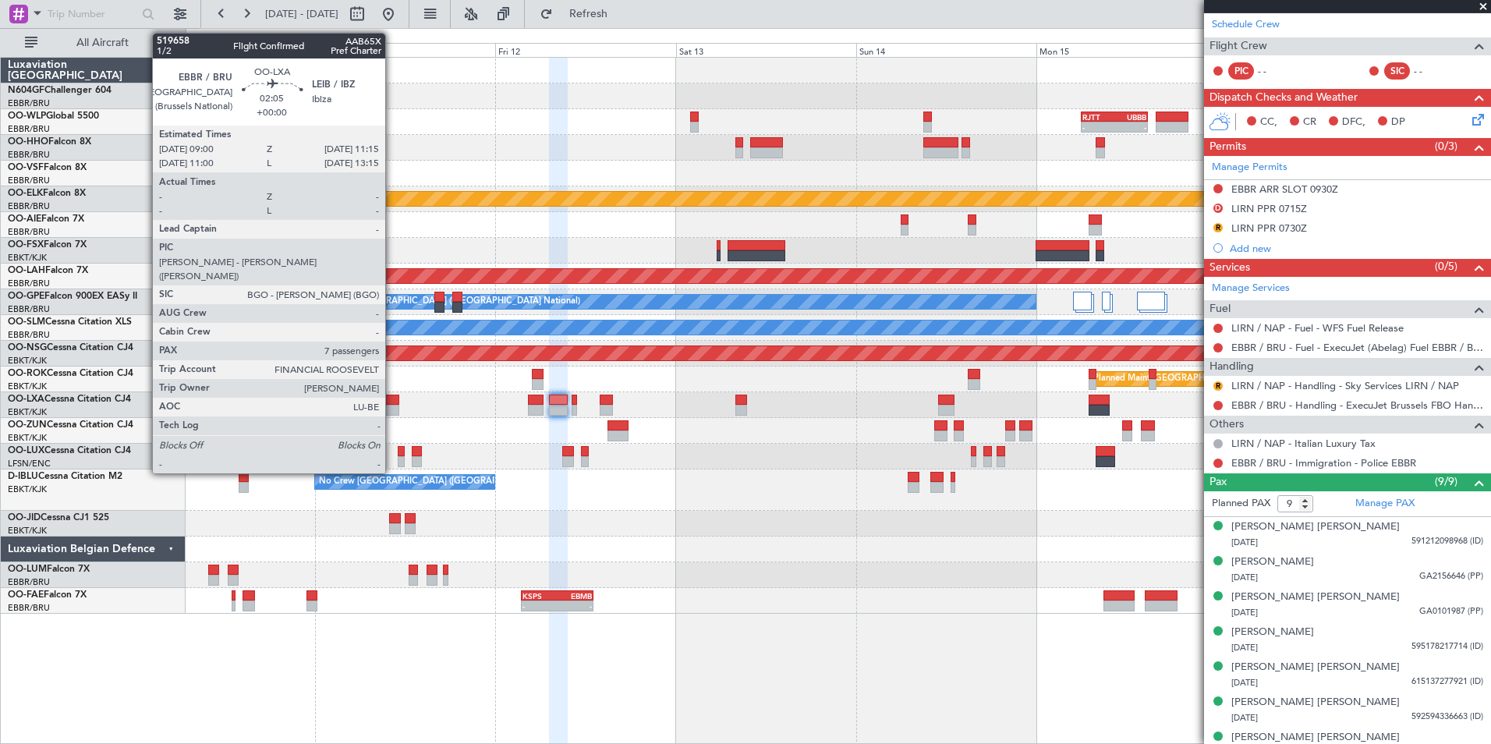
click at [392, 411] on div at bounding box center [390, 410] width 17 height 11
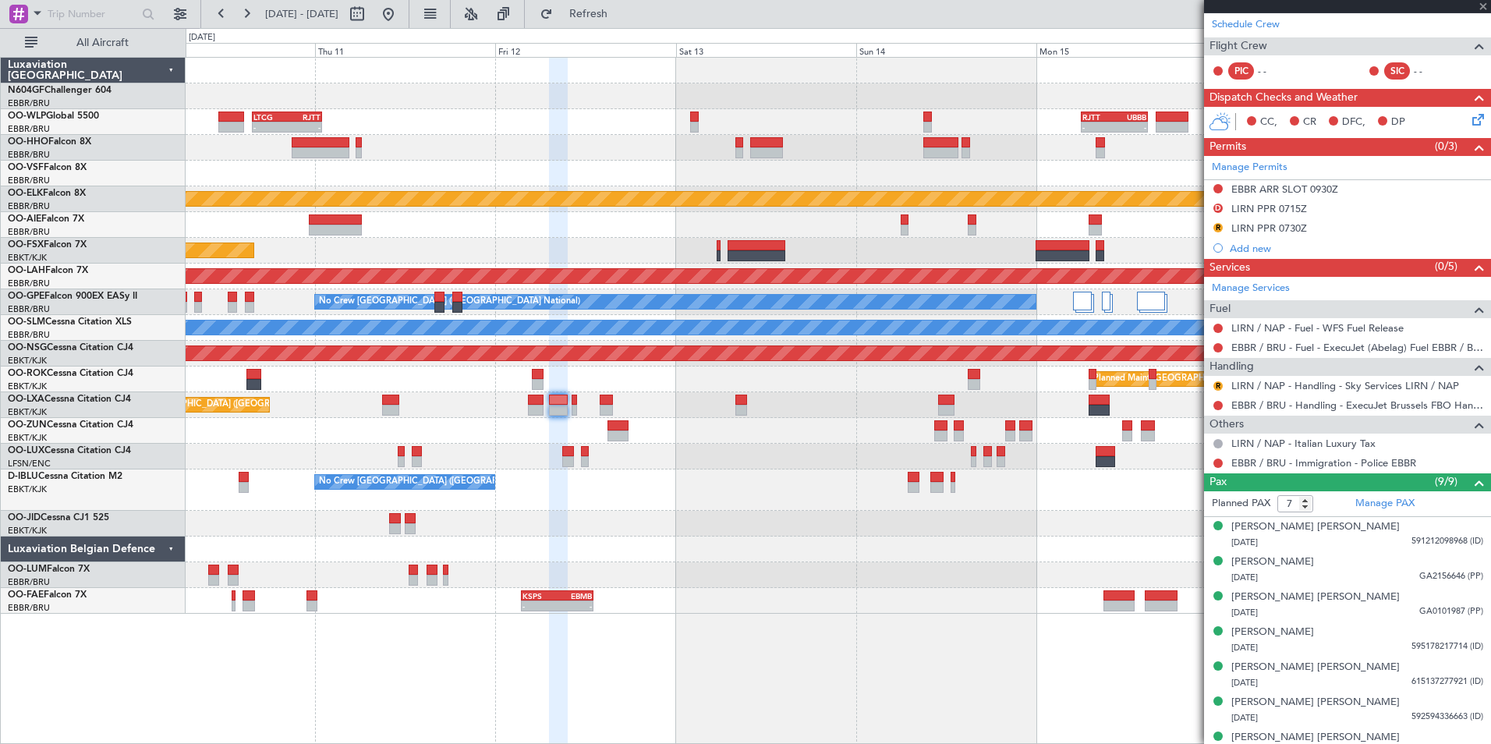
scroll to position [0, 0]
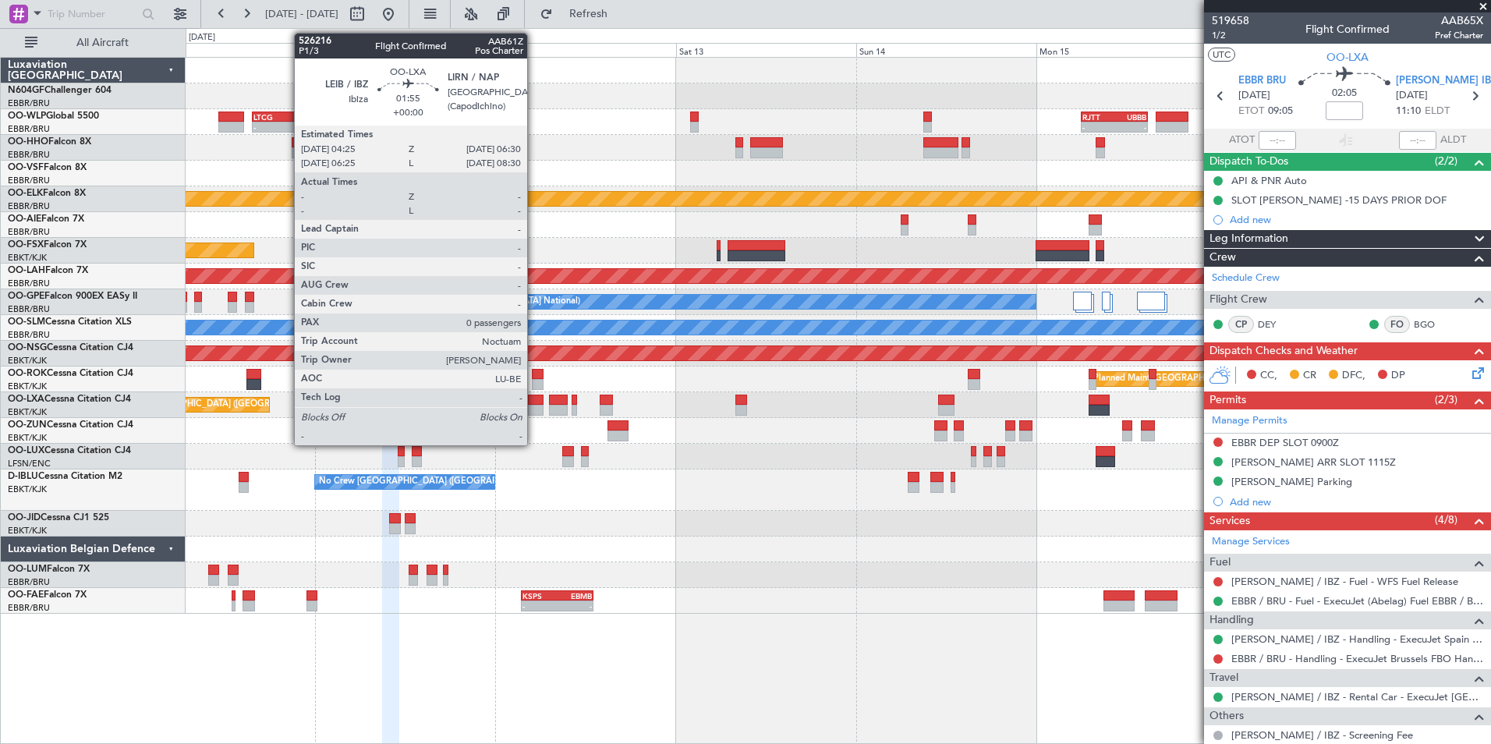
click at [534, 405] on div at bounding box center [536, 410] width 16 height 11
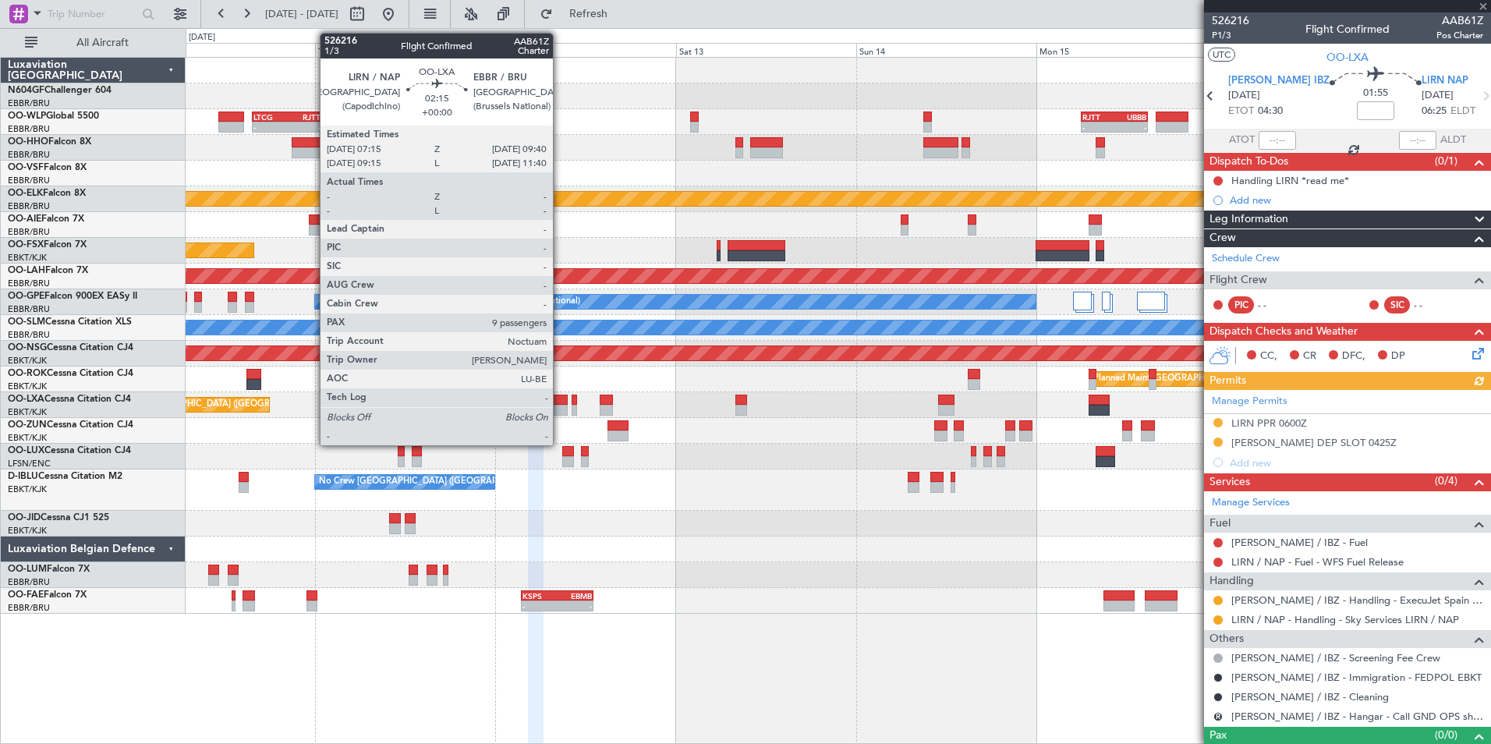
click at [560, 396] on div at bounding box center [558, 400] width 19 height 11
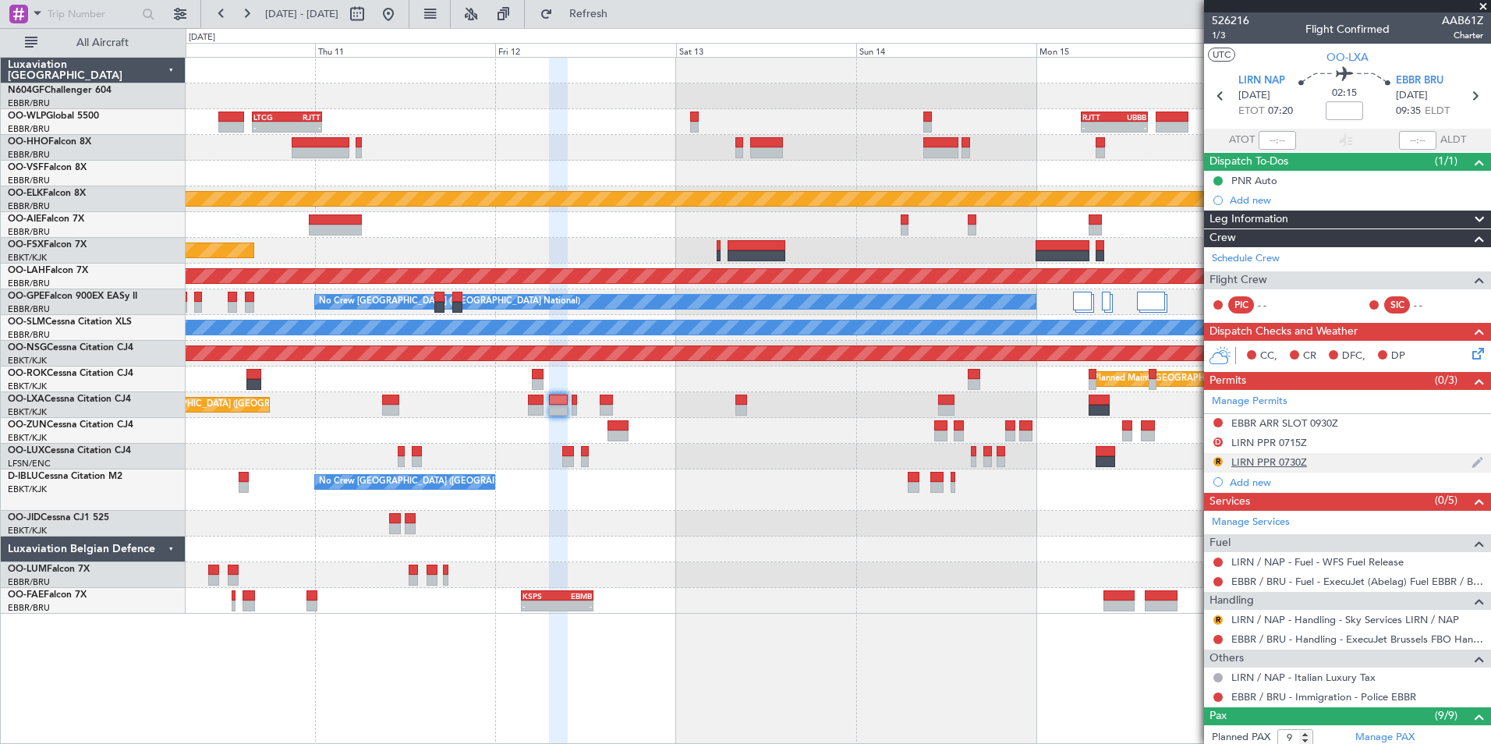
click at [1248, 466] on div "LIRN PPR 0730Z" at bounding box center [1269, 461] width 76 height 13
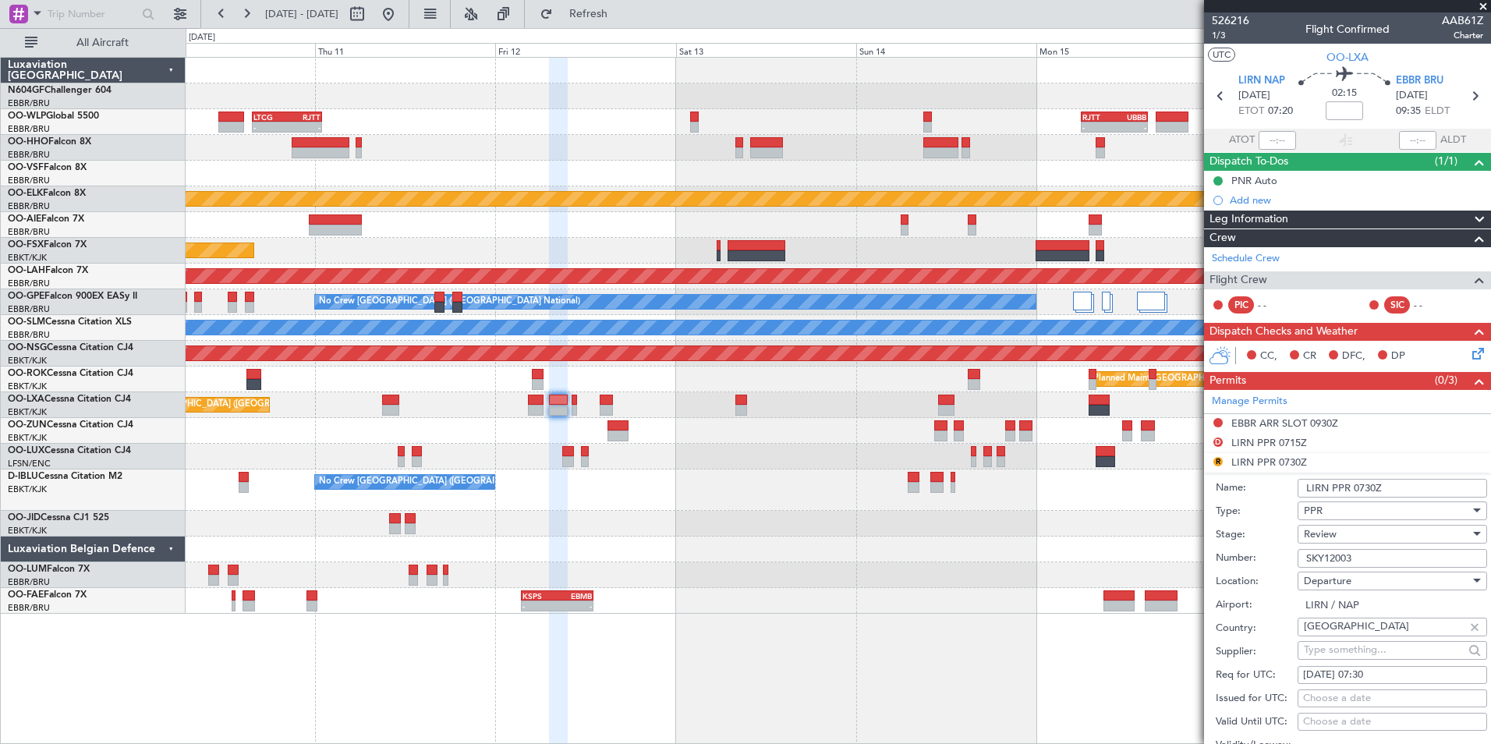
scroll to position [234, 0]
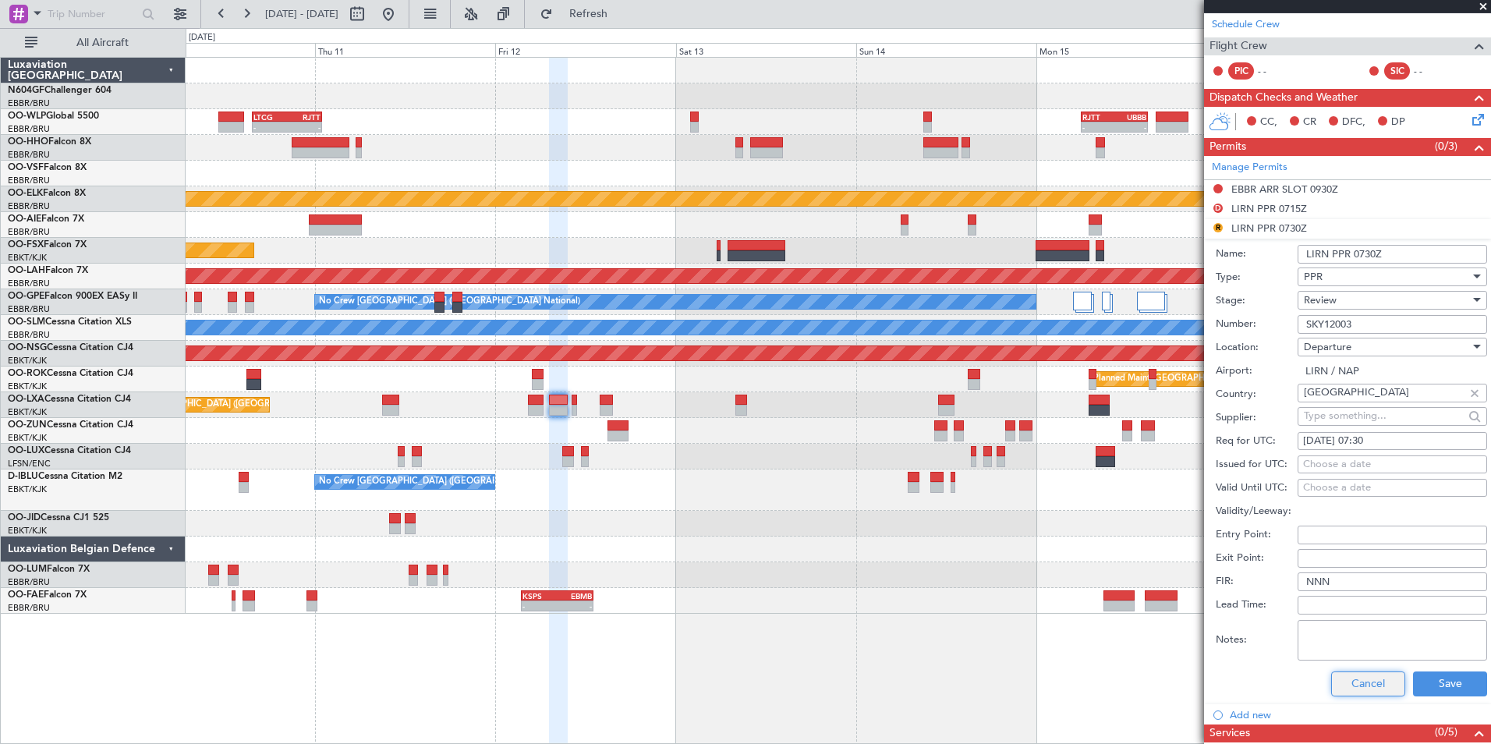
click at [1354, 680] on button "Cancel" at bounding box center [1368, 683] width 74 height 25
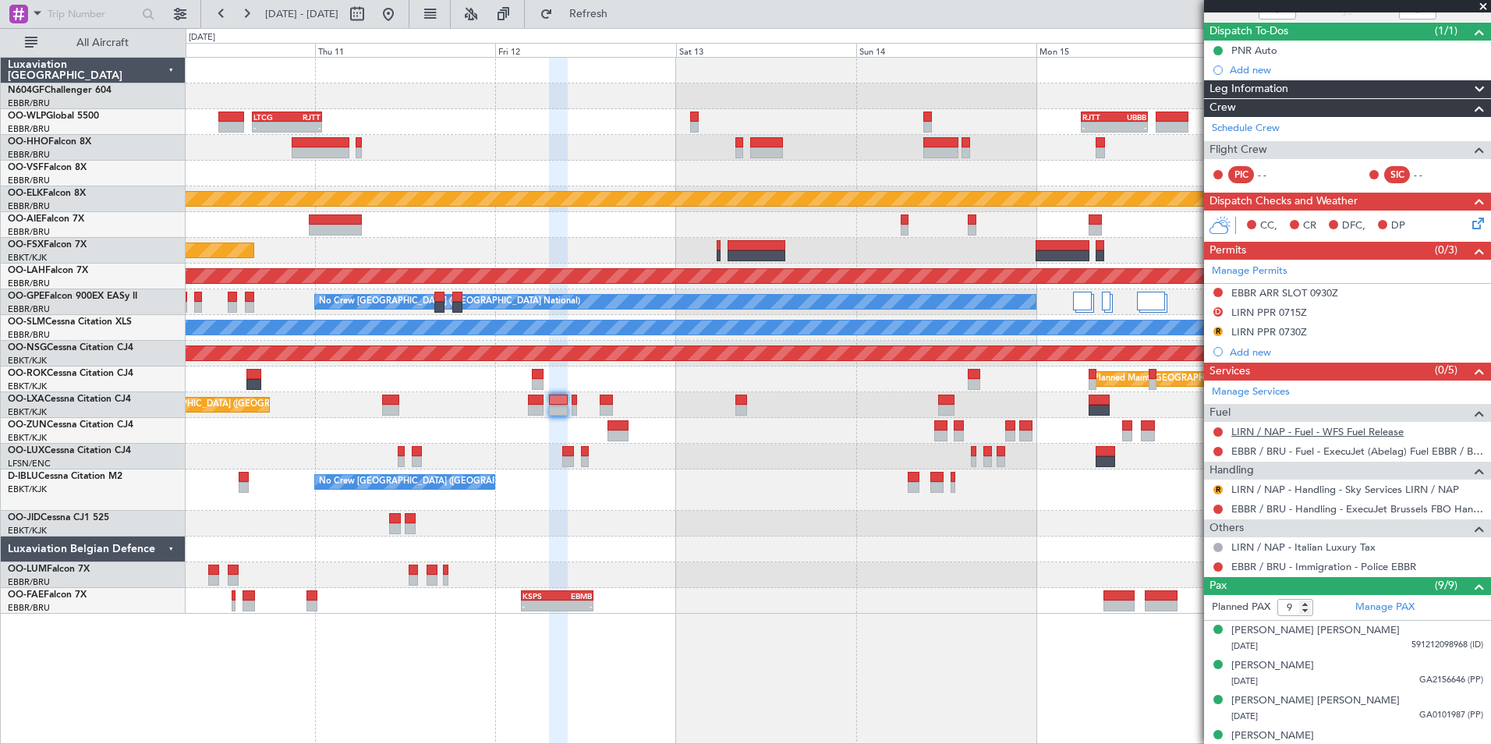
scroll to position [0, 0]
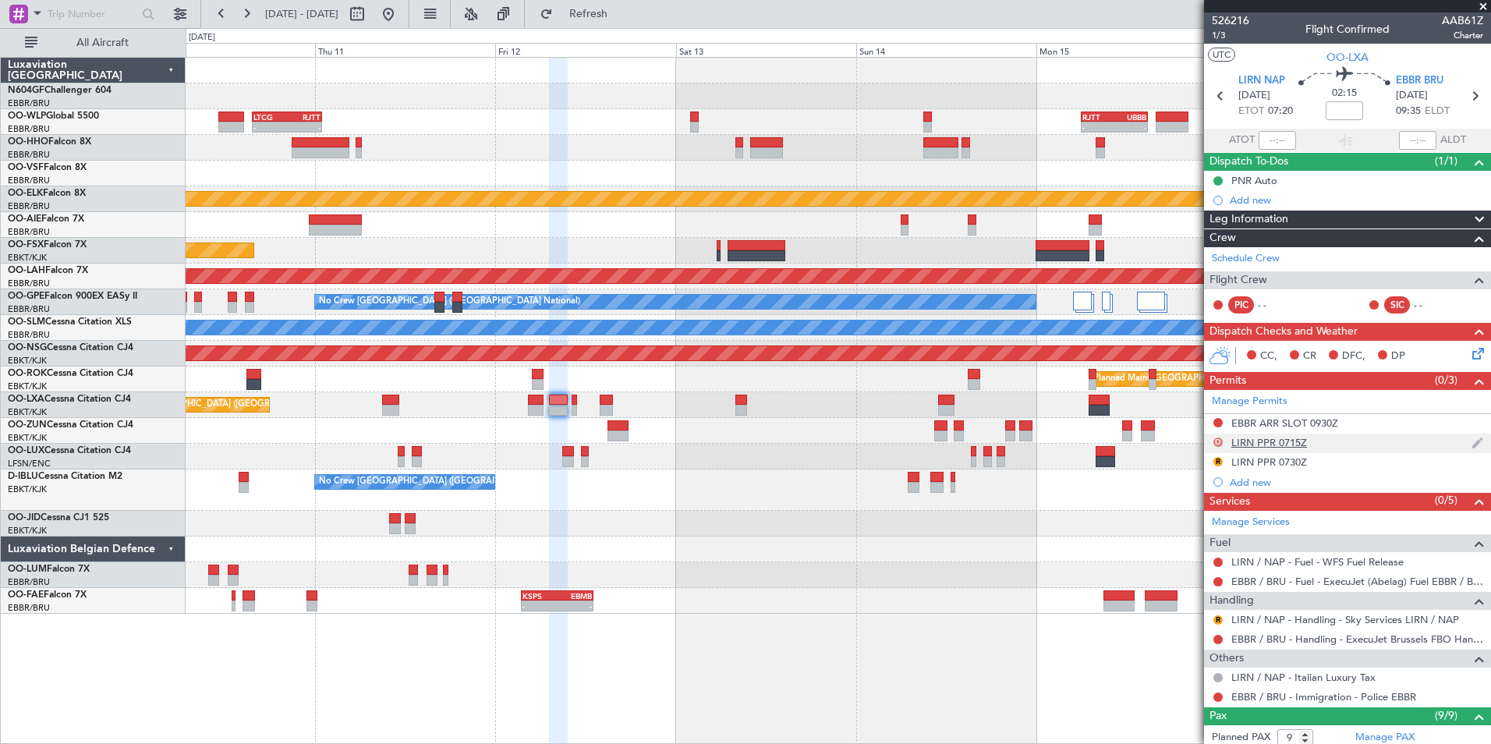
click at [1215, 442] on button "D" at bounding box center [1217, 441] width 9 height 9
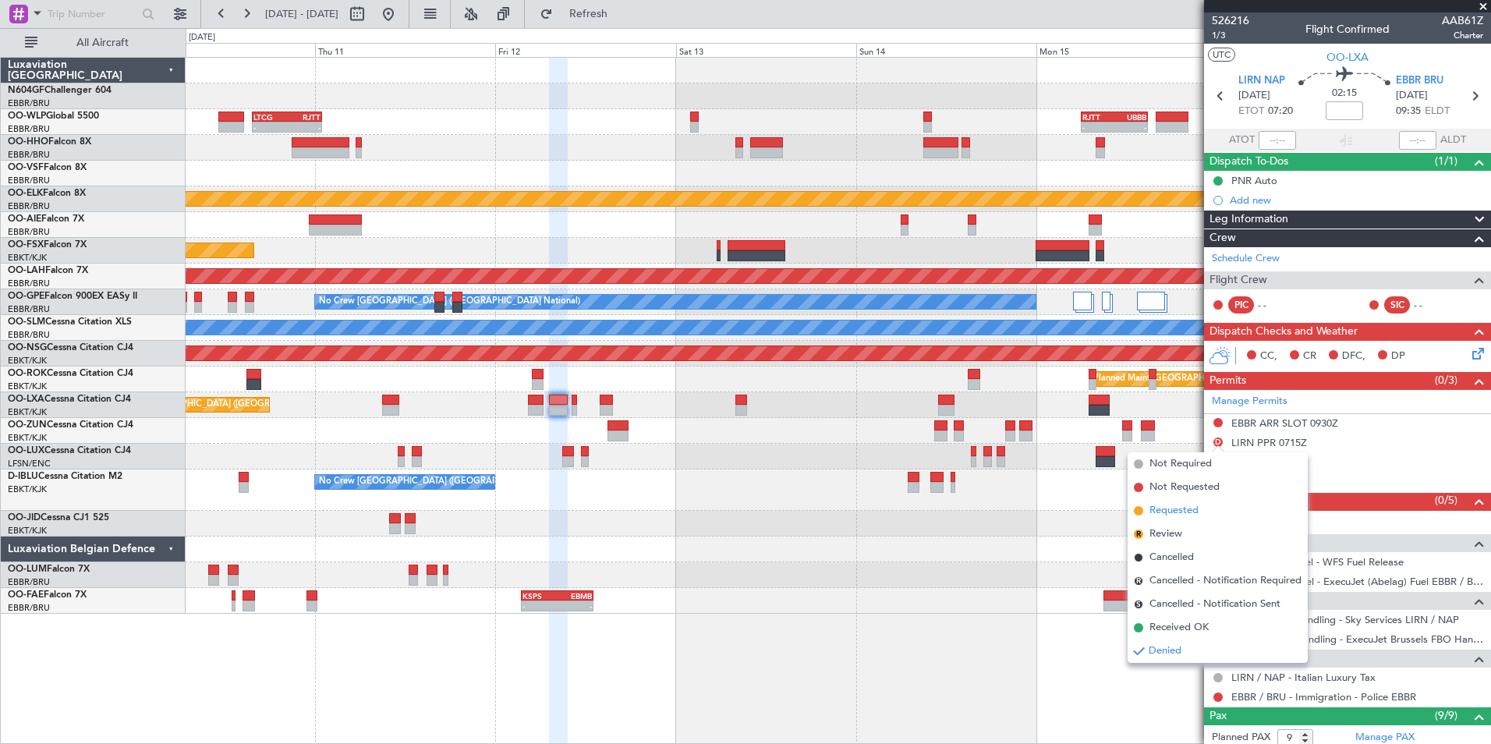
click at [1170, 512] on span "Requested" at bounding box center [1173, 511] width 49 height 16
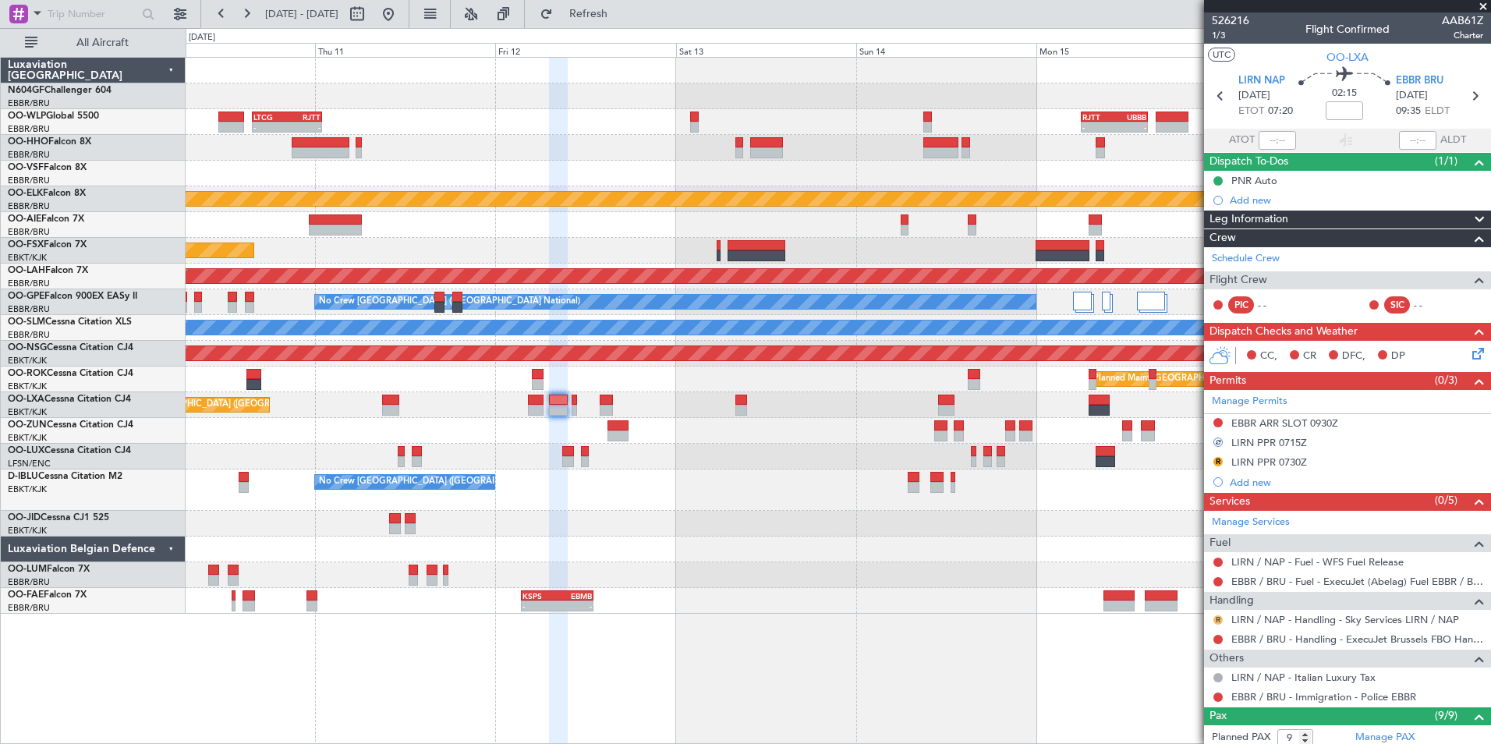
click at [1219, 620] on button "R" at bounding box center [1217, 619] width 9 height 9
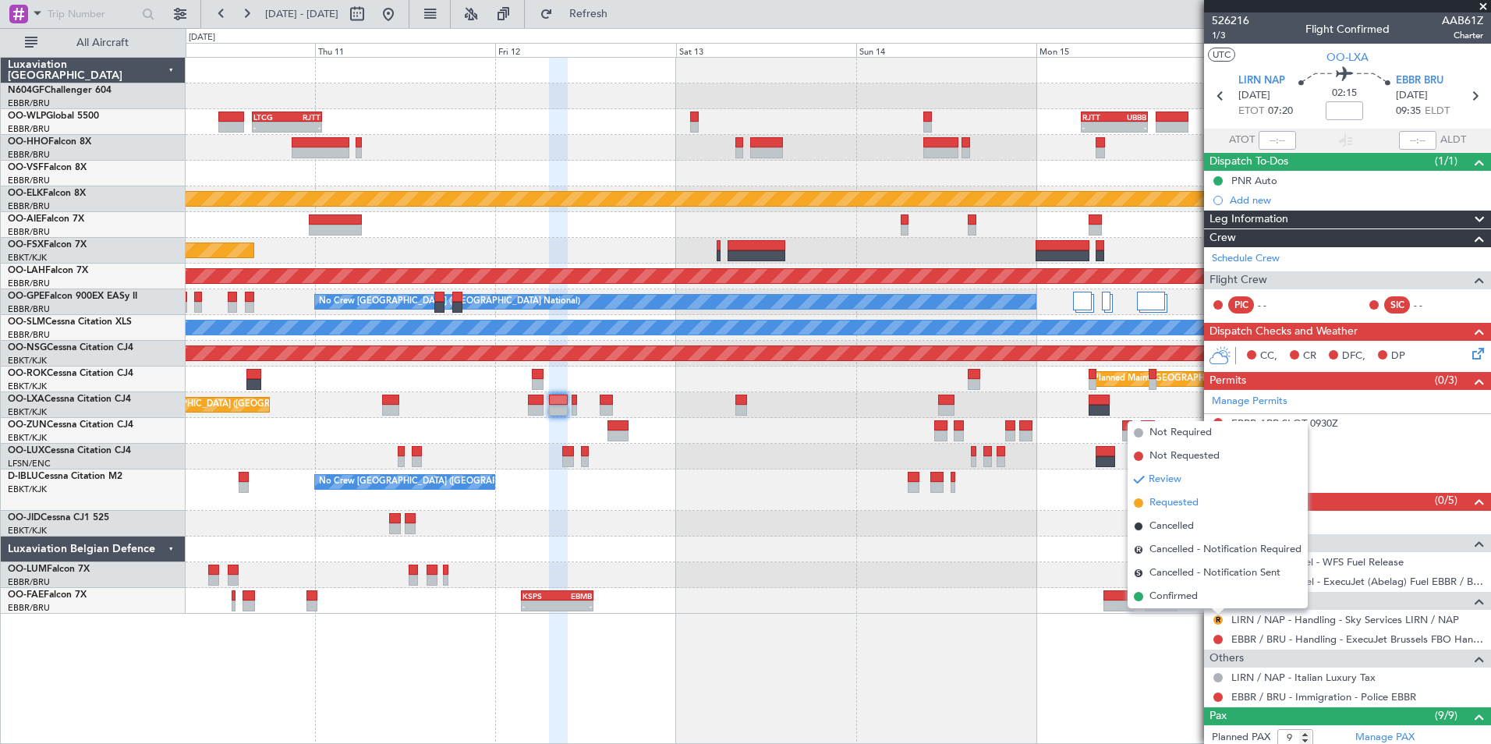
click at [1171, 508] on span "Requested" at bounding box center [1173, 503] width 49 height 16
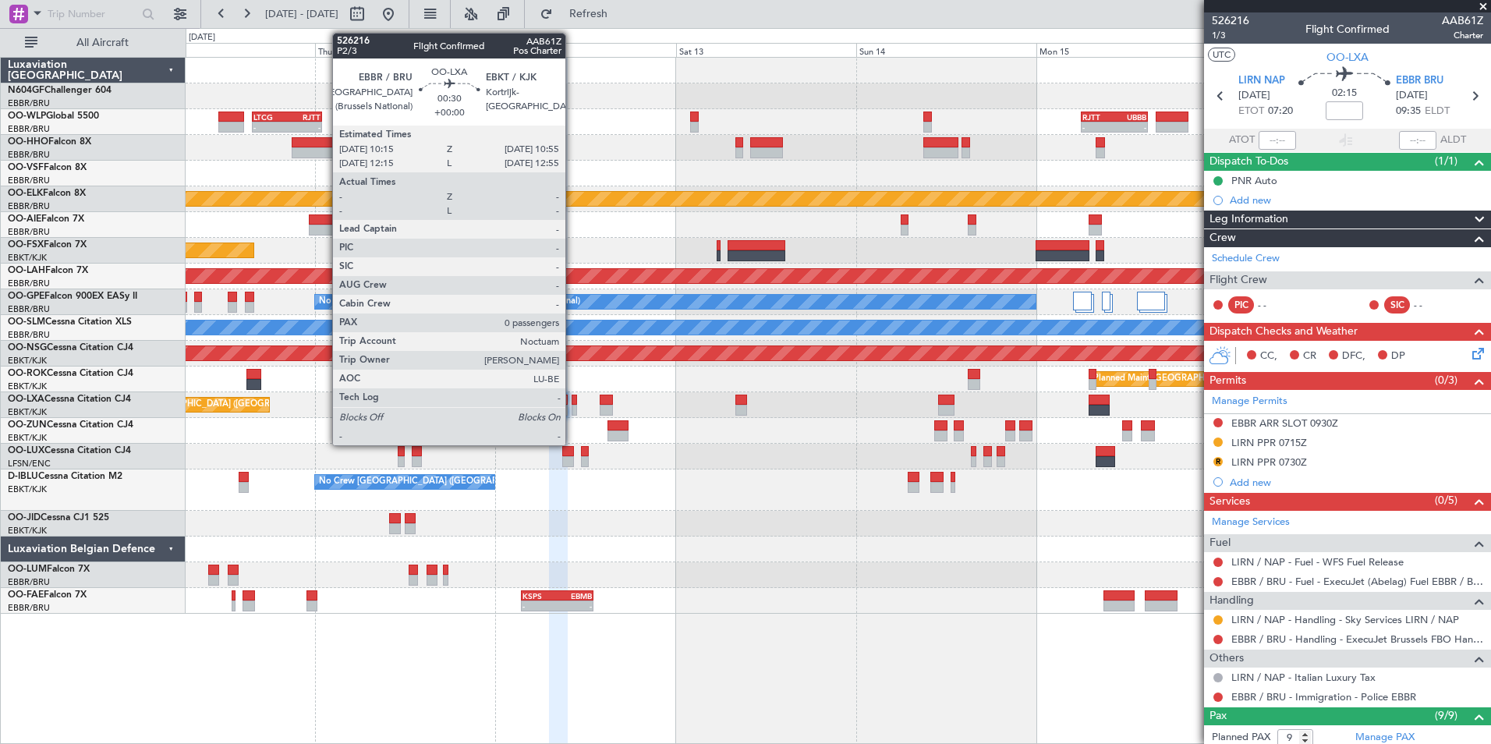
click at [572, 404] on div at bounding box center [573, 400] width 5 height 11
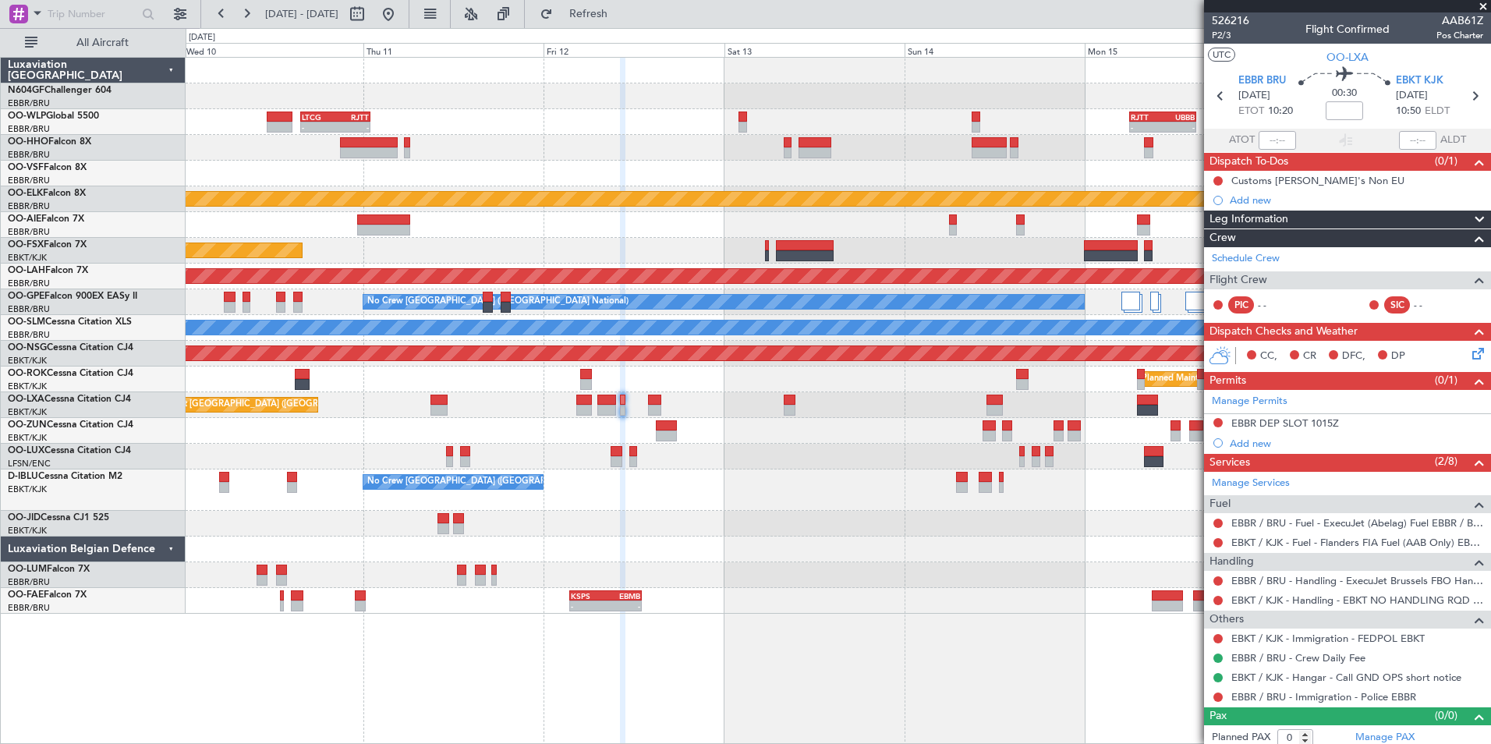
click at [784, 430] on div at bounding box center [838, 431] width 1304 height 26
click at [769, 458] on div "No Crew Nancy (Essey)" at bounding box center [838, 457] width 1304 height 26
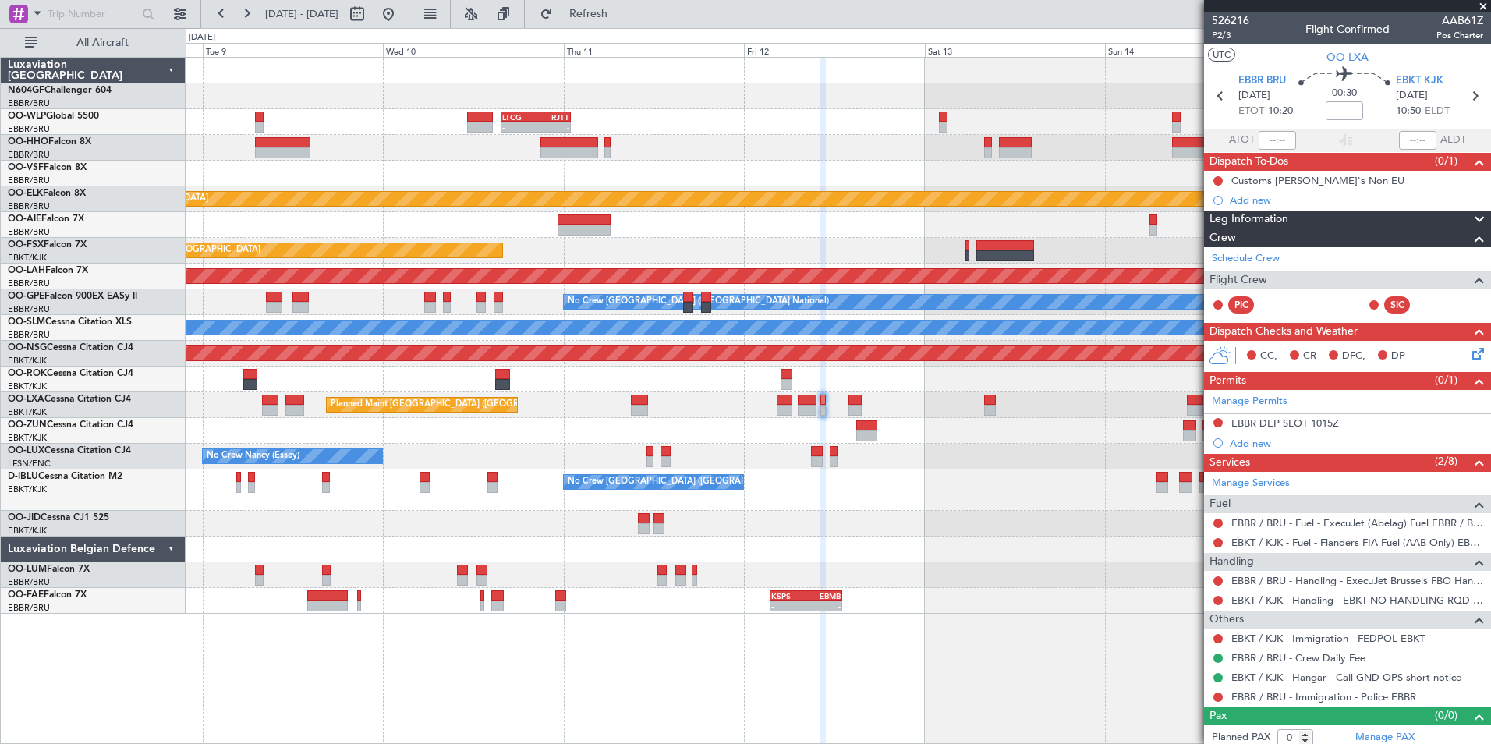
click at [955, 496] on div "- - LTCG 15:40 Z RJTT 01:00 Z - - RJTT 06:00 Z UBBB 14:55 Z KAUS 22:00 Z ELLX 0…" at bounding box center [838, 336] width 1304 height 556
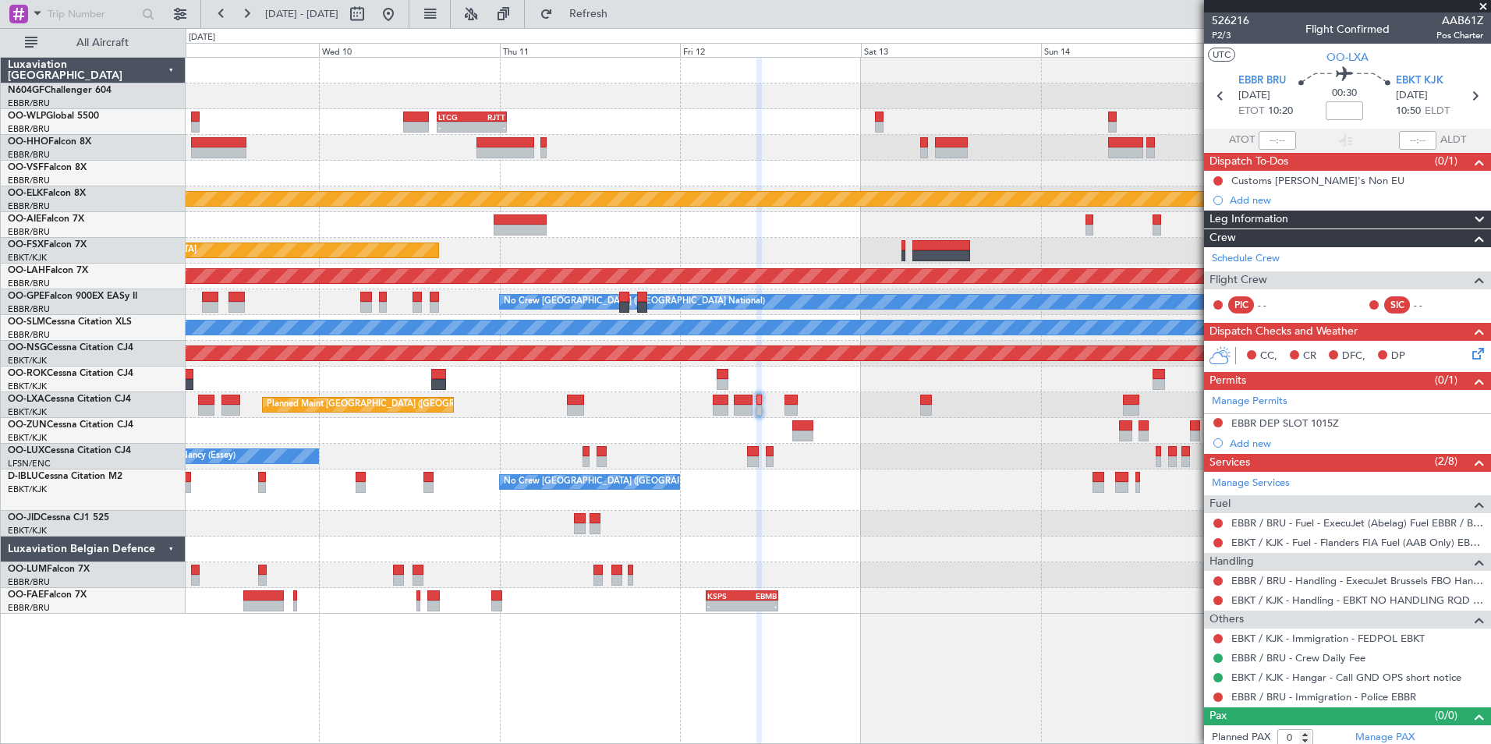
click at [890, 497] on div "No Crew [GEOGRAPHIC_DATA] ([GEOGRAPHIC_DATA] National)" at bounding box center [838, 489] width 1304 height 41
click at [1217, 518] on button at bounding box center [1217, 522] width 9 height 9
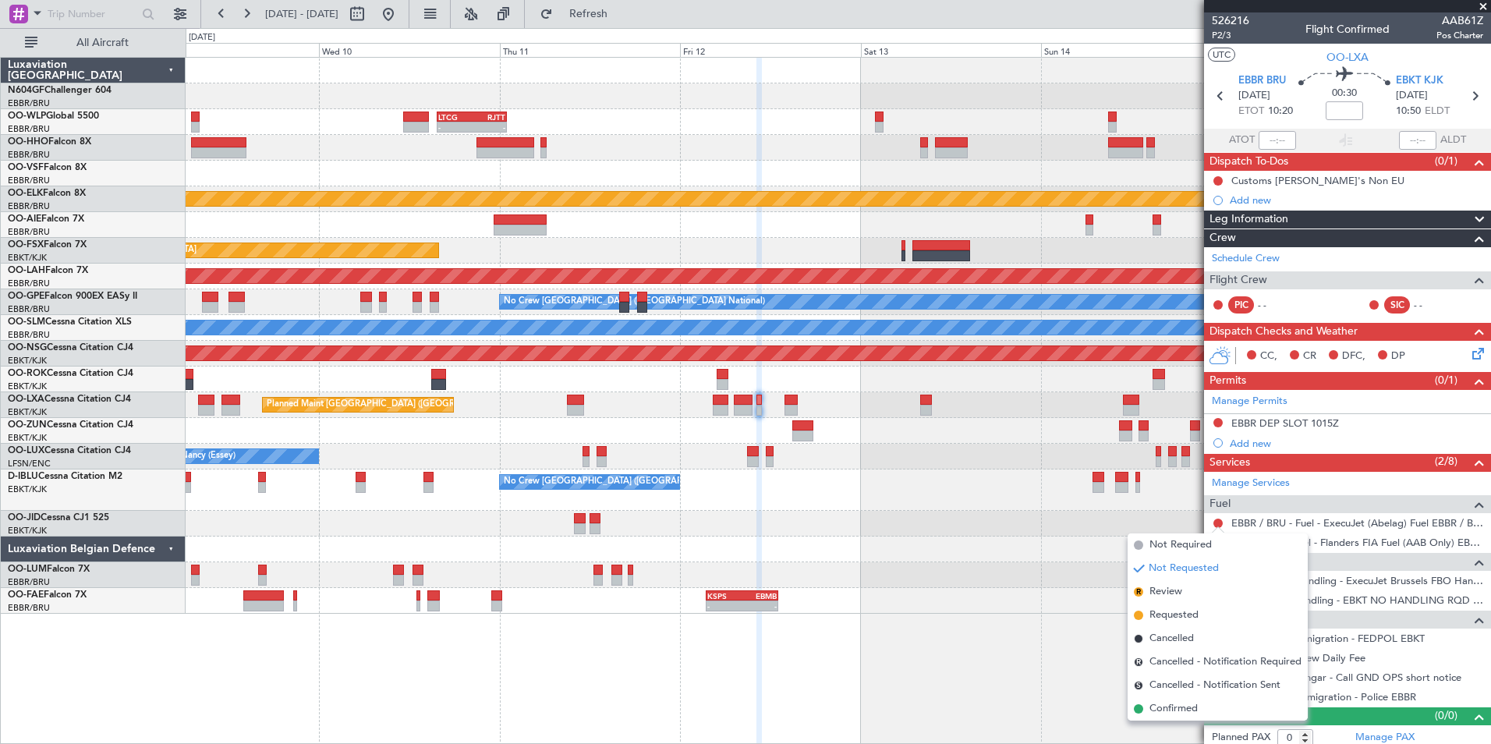
click at [1174, 702] on span "Confirmed" at bounding box center [1173, 709] width 48 height 16
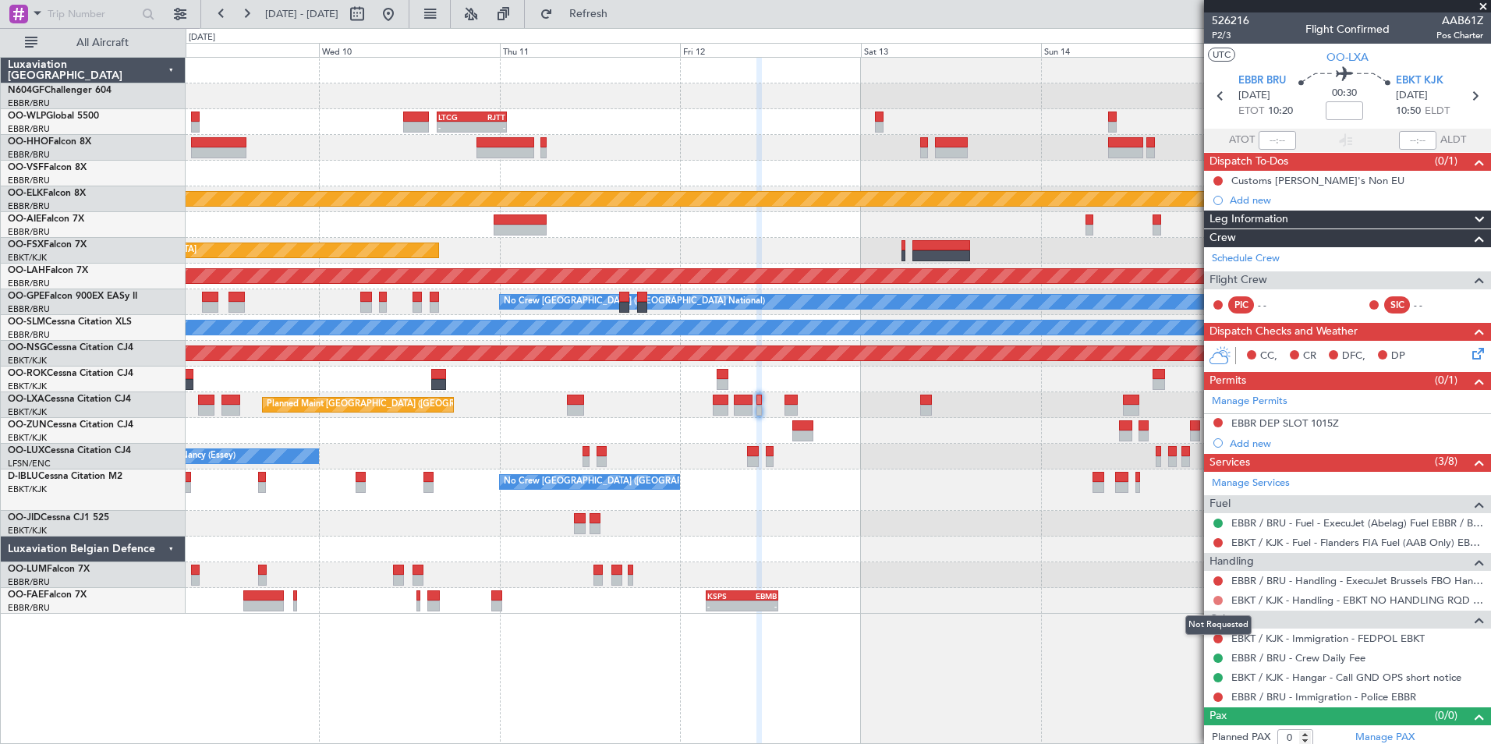
click at [1214, 597] on button at bounding box center [1217, 600] width 9 height 9
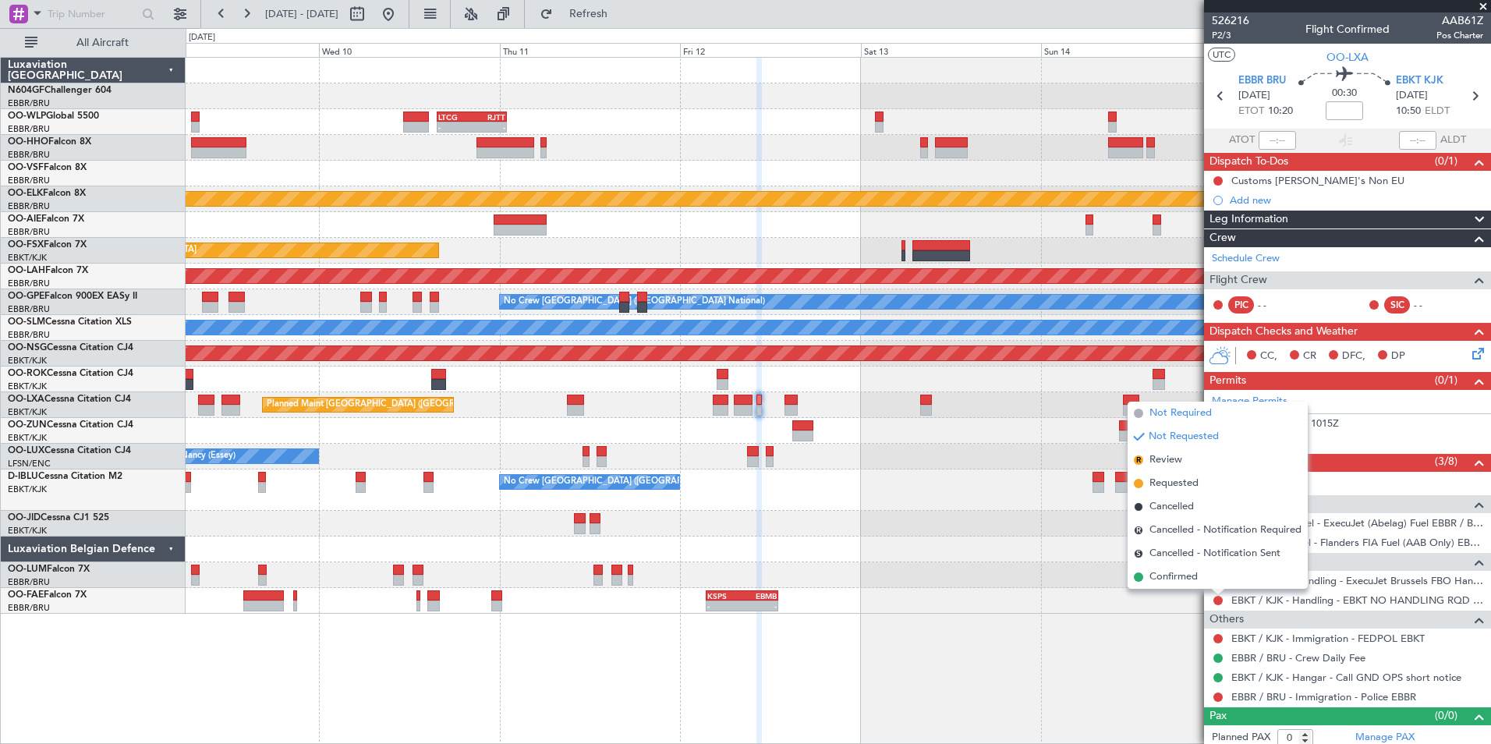
click at [1190, 414] on span "Not Required" at bounding box center [1180, 413] width 62 height 16
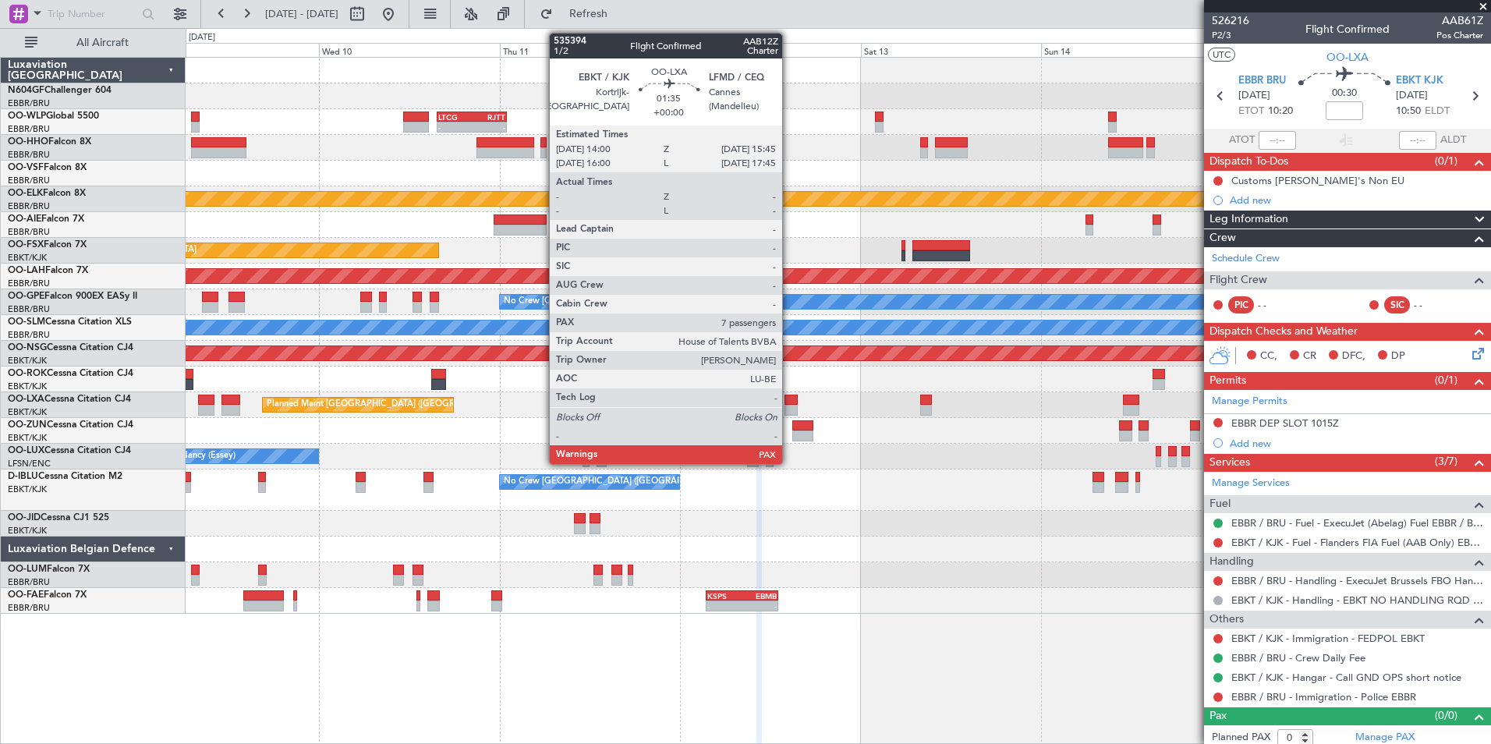
click at [789, 399] on div at bounding box center [790, 400] width 13 height 11
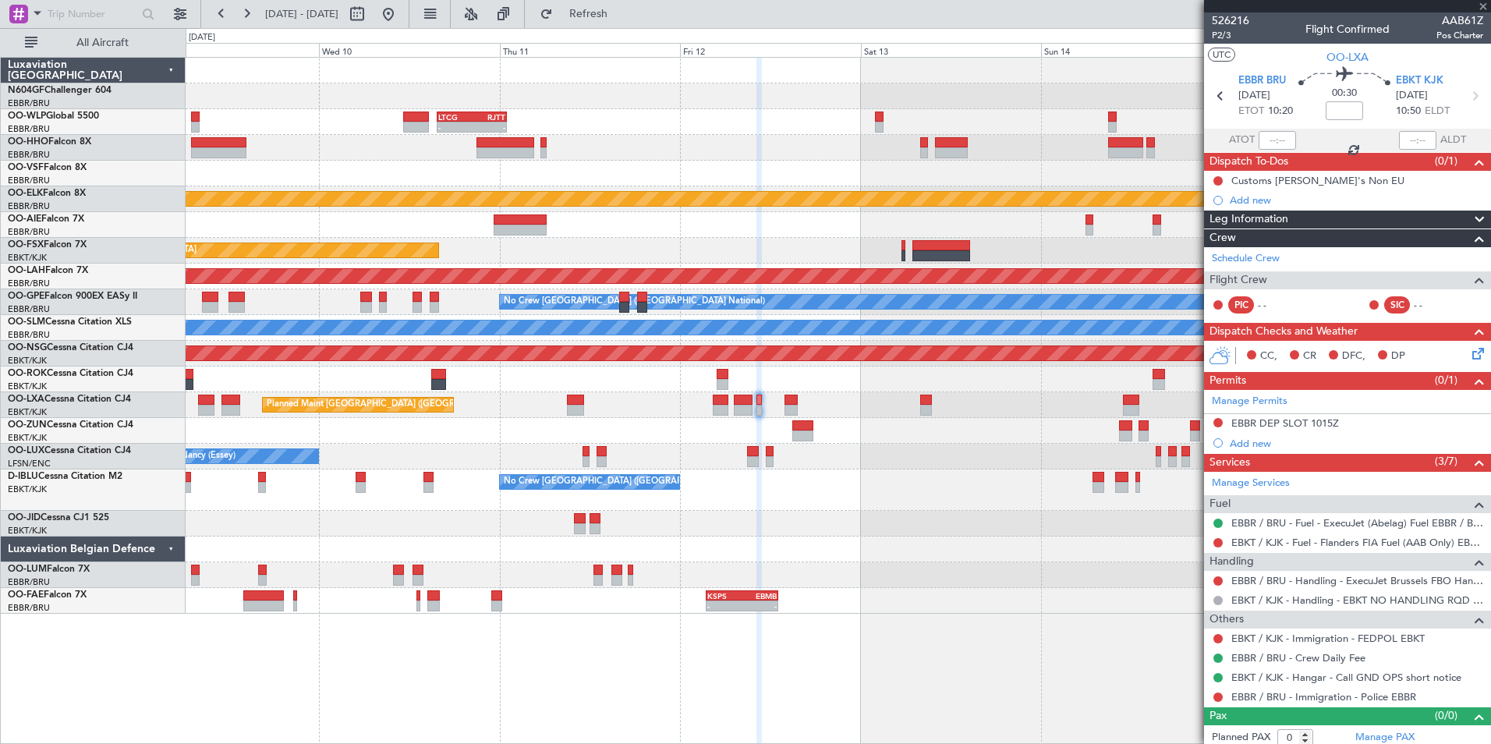
type input "7"
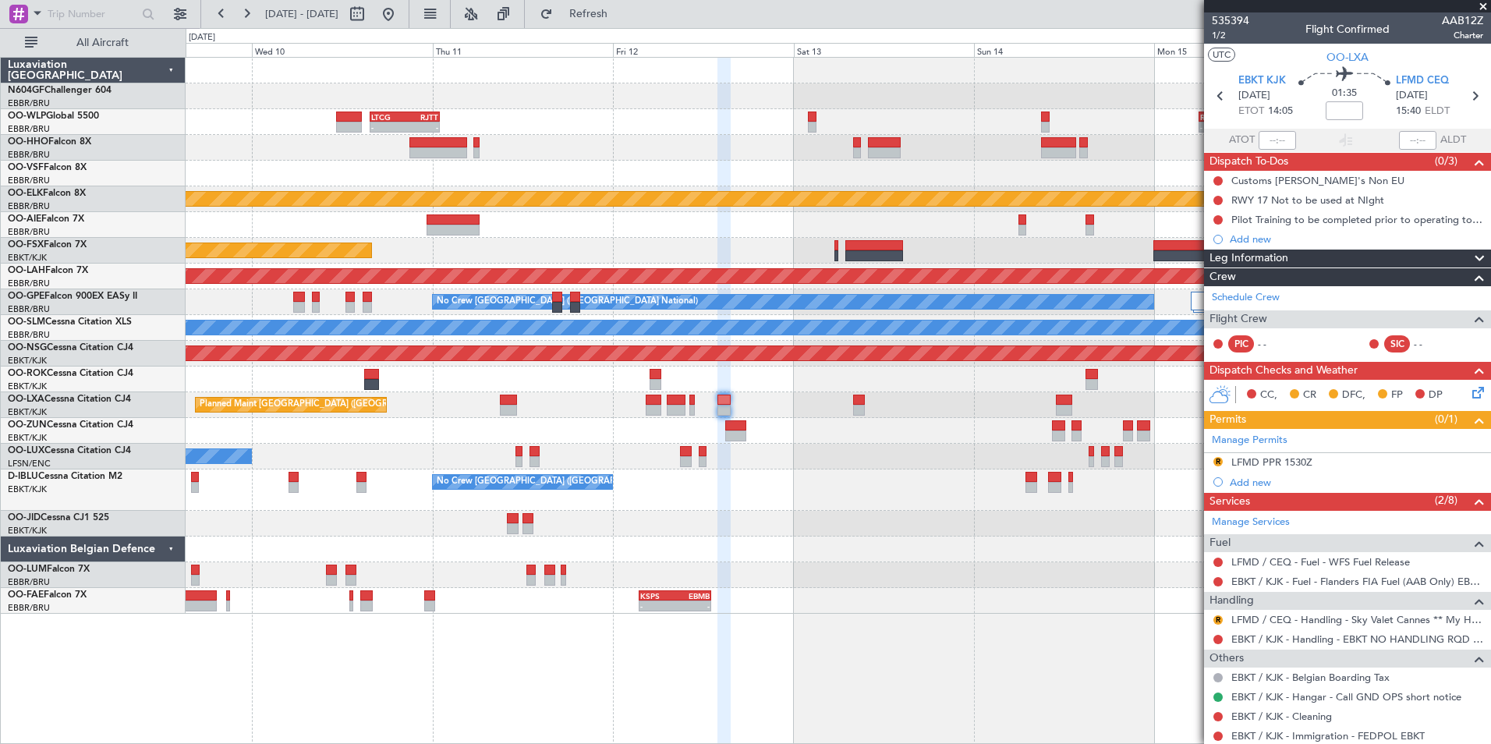
click at [925, 481] on div "No Crew [GEOGRAPHIC_DATA] ([GEOGRAPHIC_DATA] National)" at bounding box center [838, 489] width 1304 height 41
click at [1270, 621] on link "LFMD / CEQ - Handling - Sky Valet Cannes ** My Handling**LFMD / CEQ" at bounding box center [1357, 619] width 252 height 13
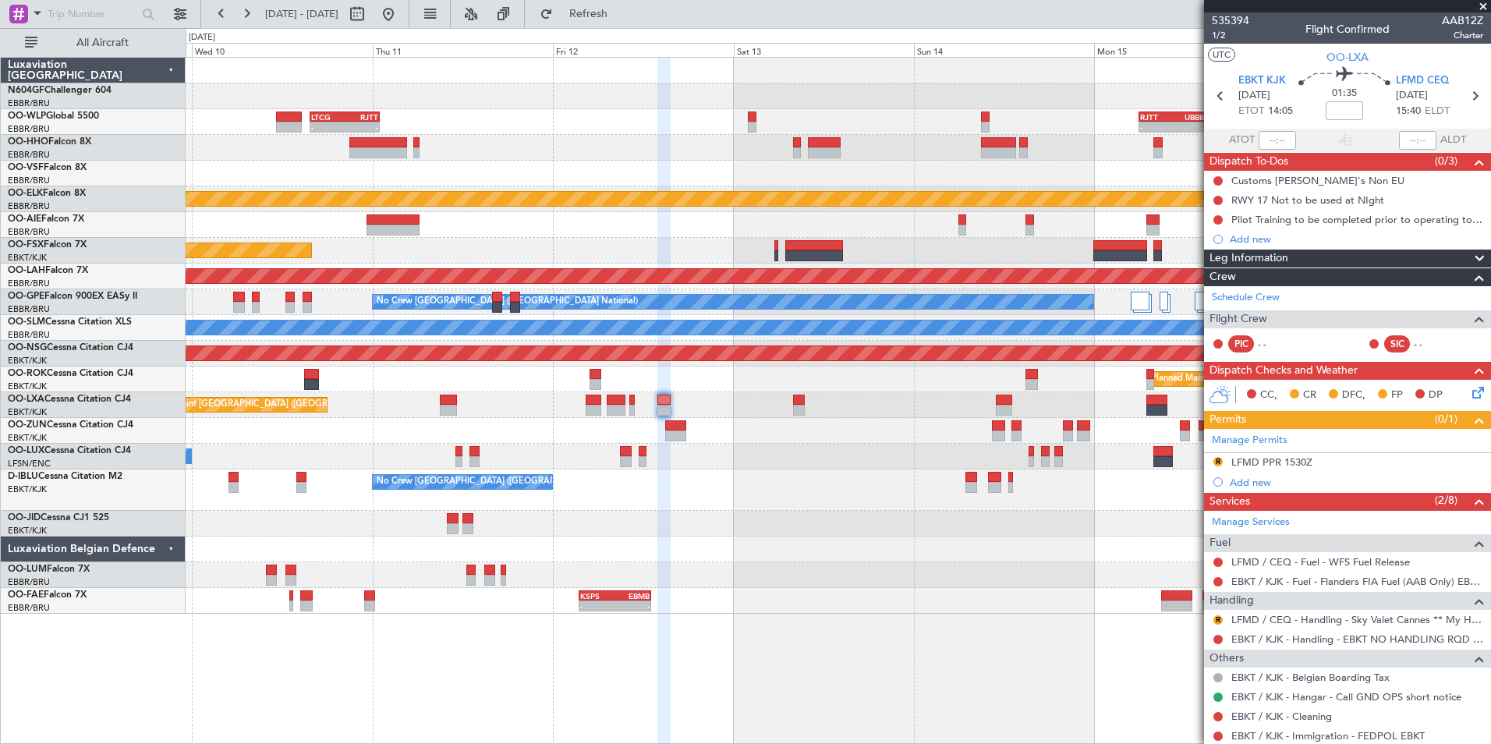
click at [612, 434] on div at bounding box center [838, 431] width 1304 height 26
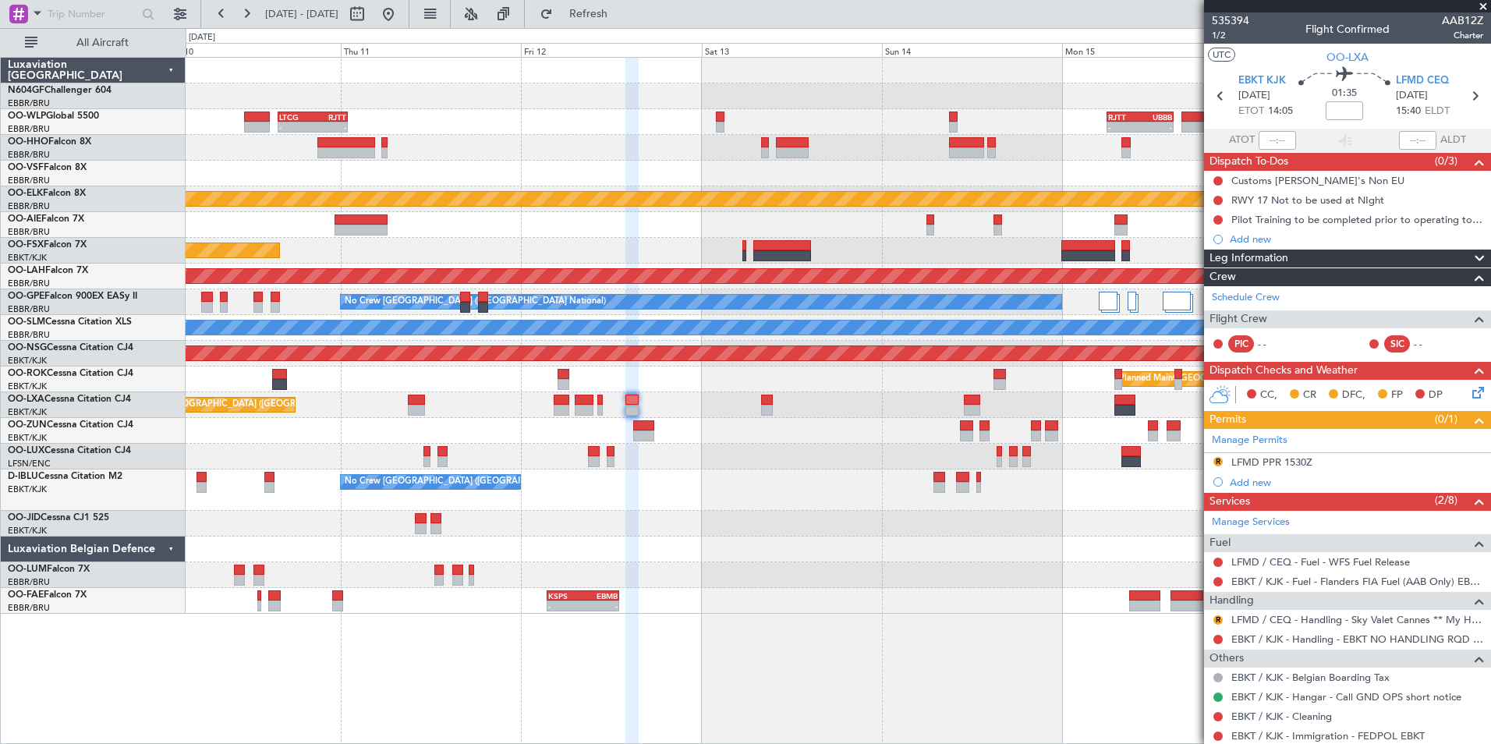
click at [710, 485] on div "No Crew [GEOGRAPHIC_DATA] ([GEOGRAPHIC_DATA] National)" at bounding box center [838, 489] width 1304 height 41
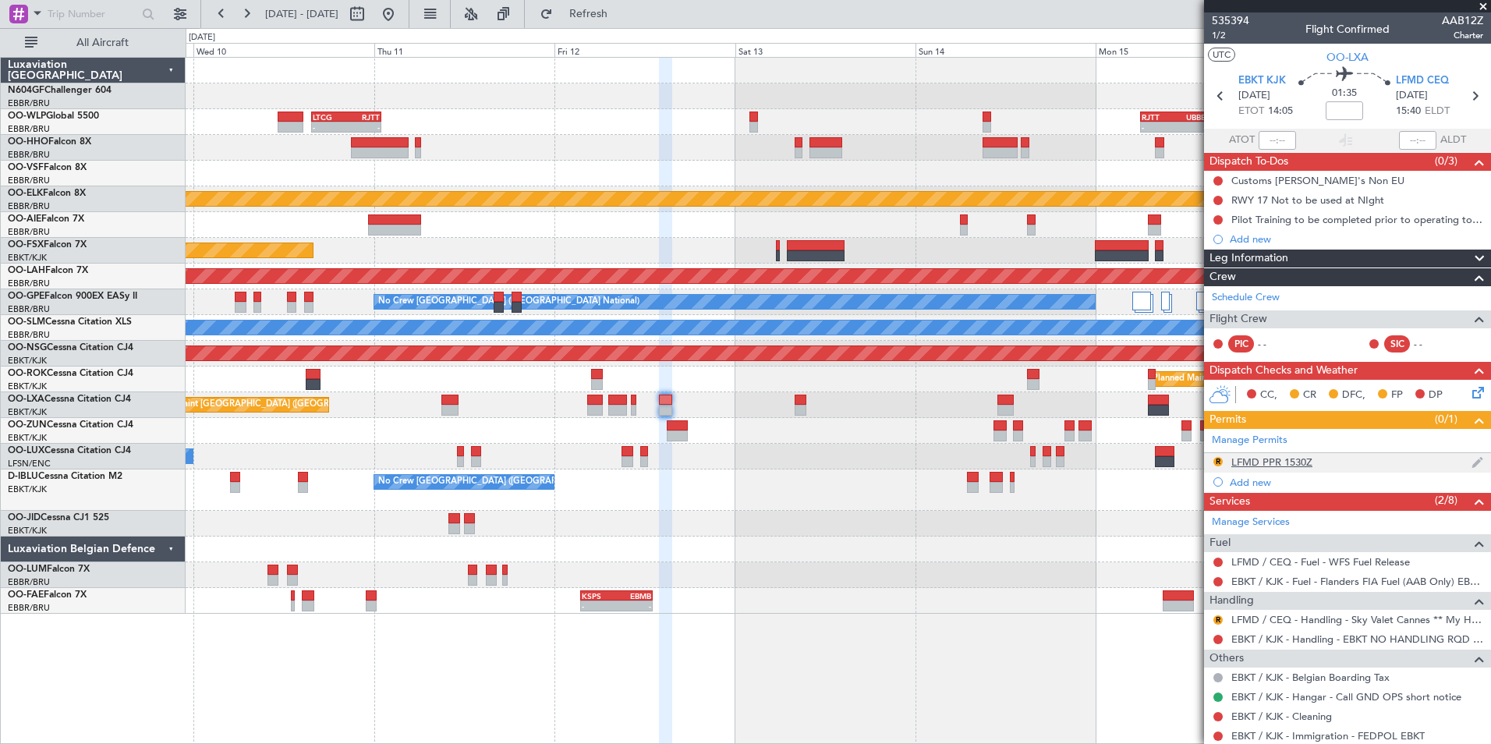
click at [1272, 468] on mat-tooltip-component "LFMD PPR 1530Z" at bounding box center [1271, 488] width 97 height 41
click at [1272, 462] on div "LFMD PPR 1530Z" at bounding box center [1271, 461] width 81 height 13
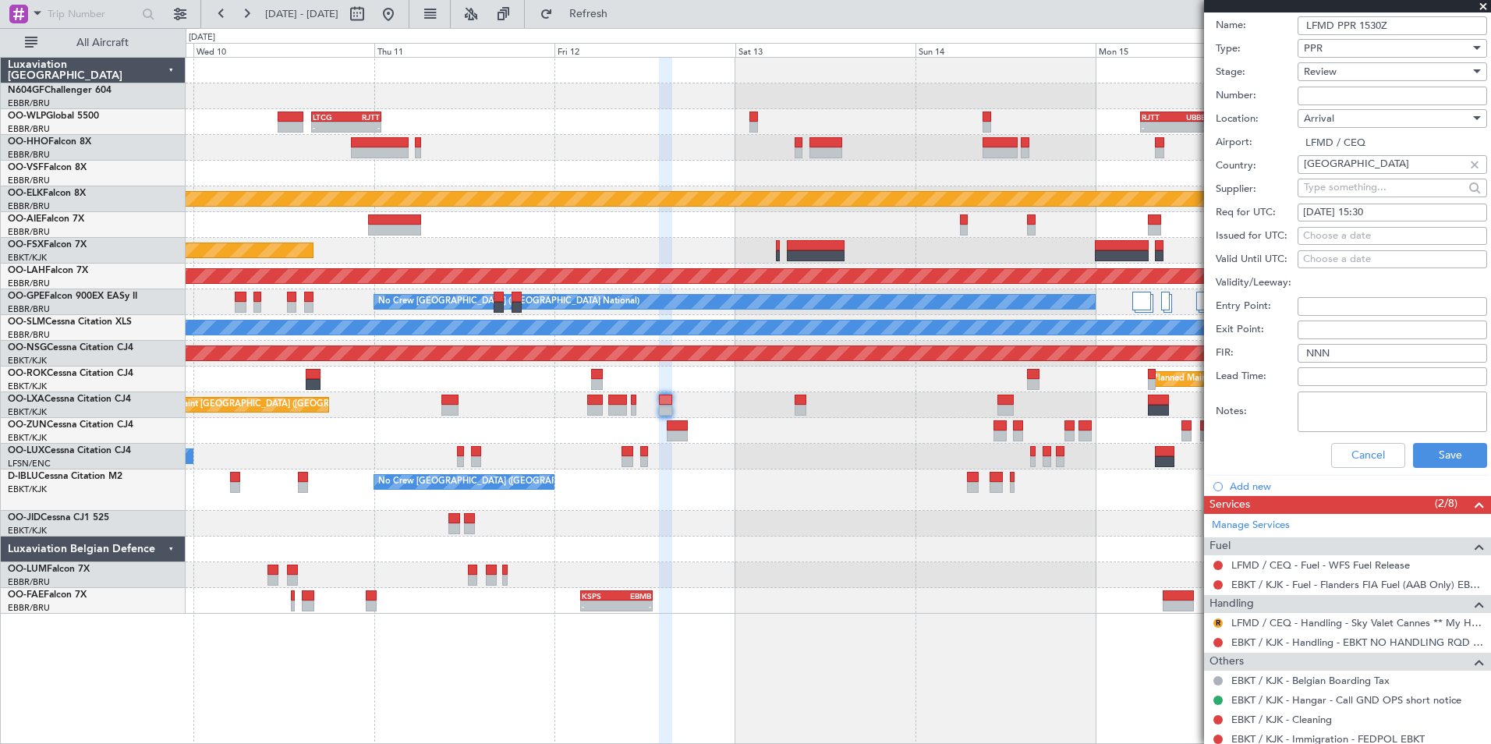
scroll to position [468, 0]
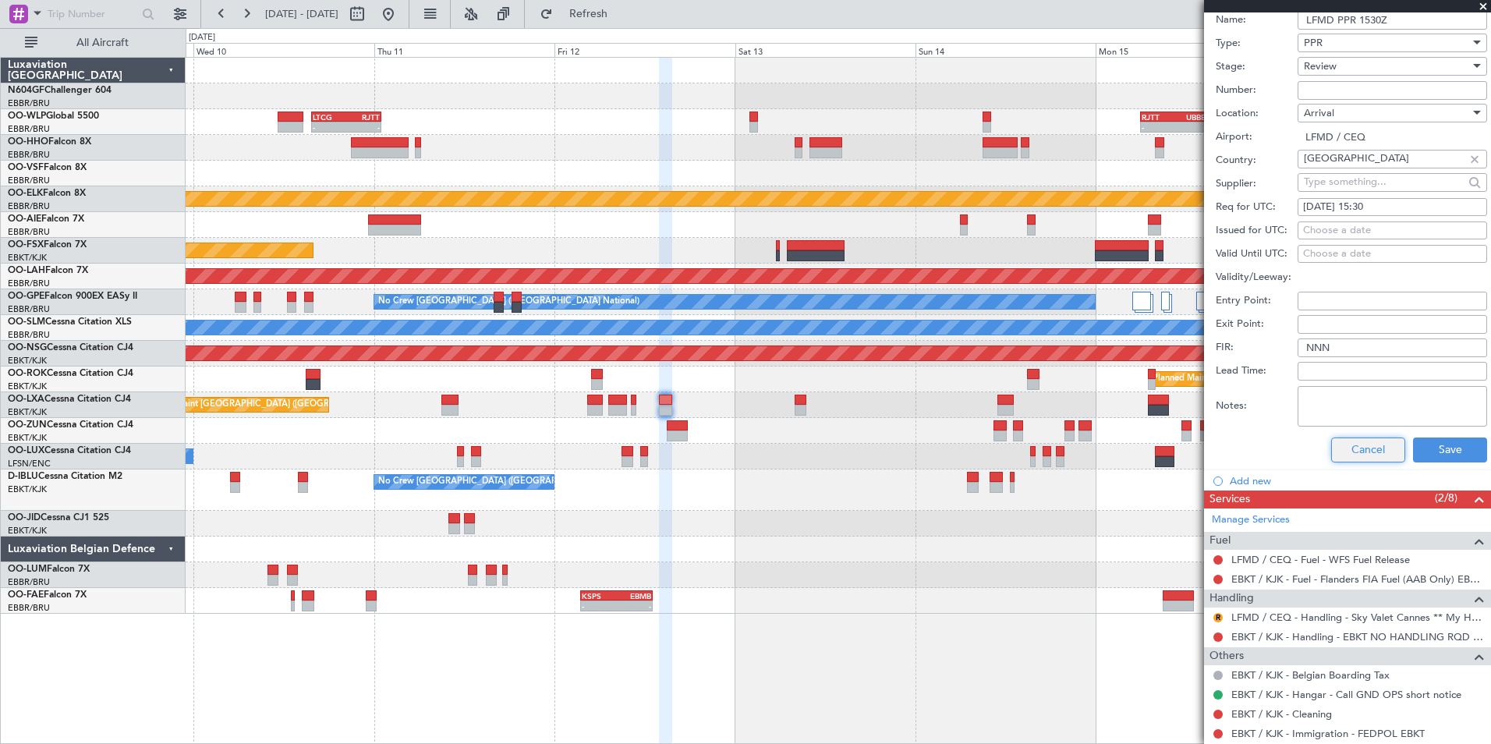
click at [1331, 451] on button "Cancel" at bounding box center [1368, 449] width 74 height 25
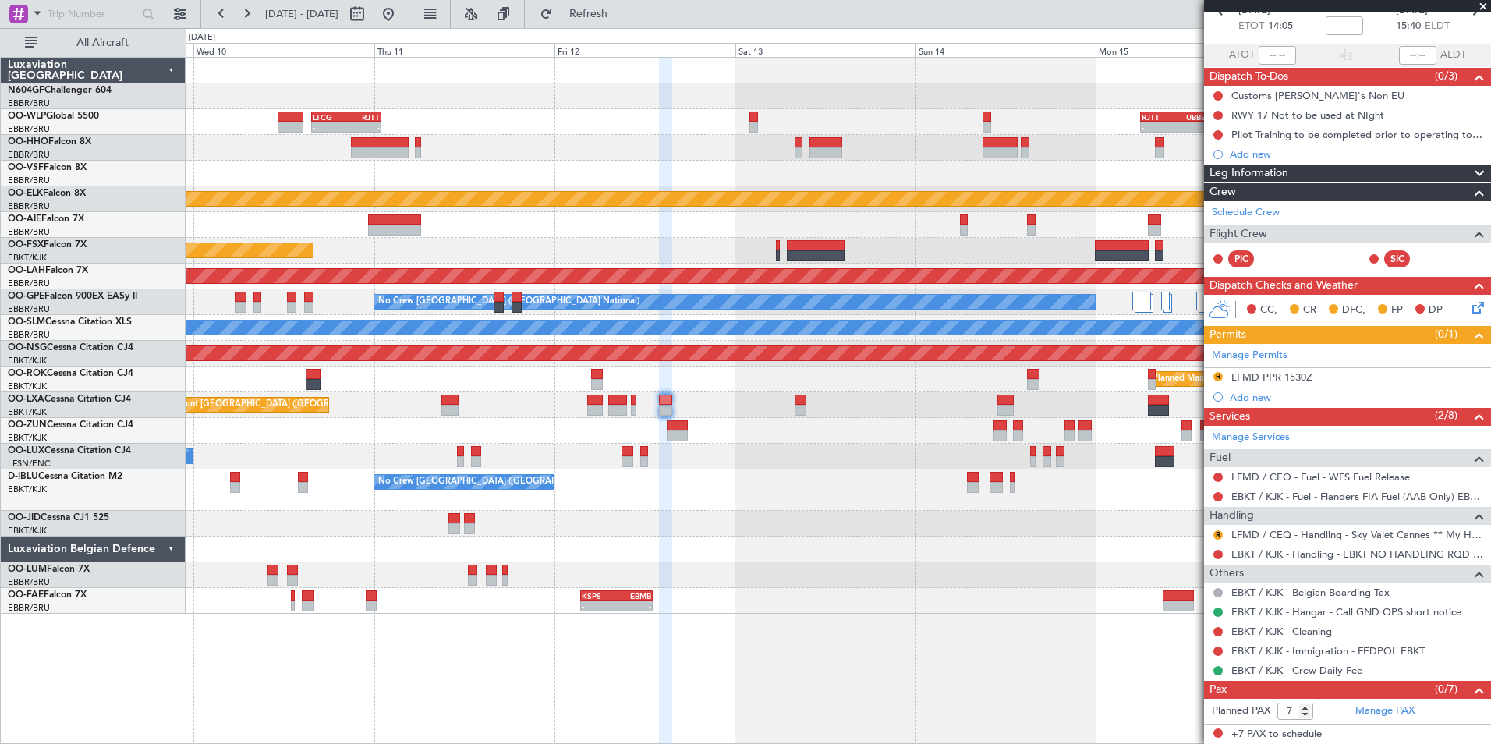
click at [1023, 566] on div at bounding box center [838, 575] width 1304 height 26
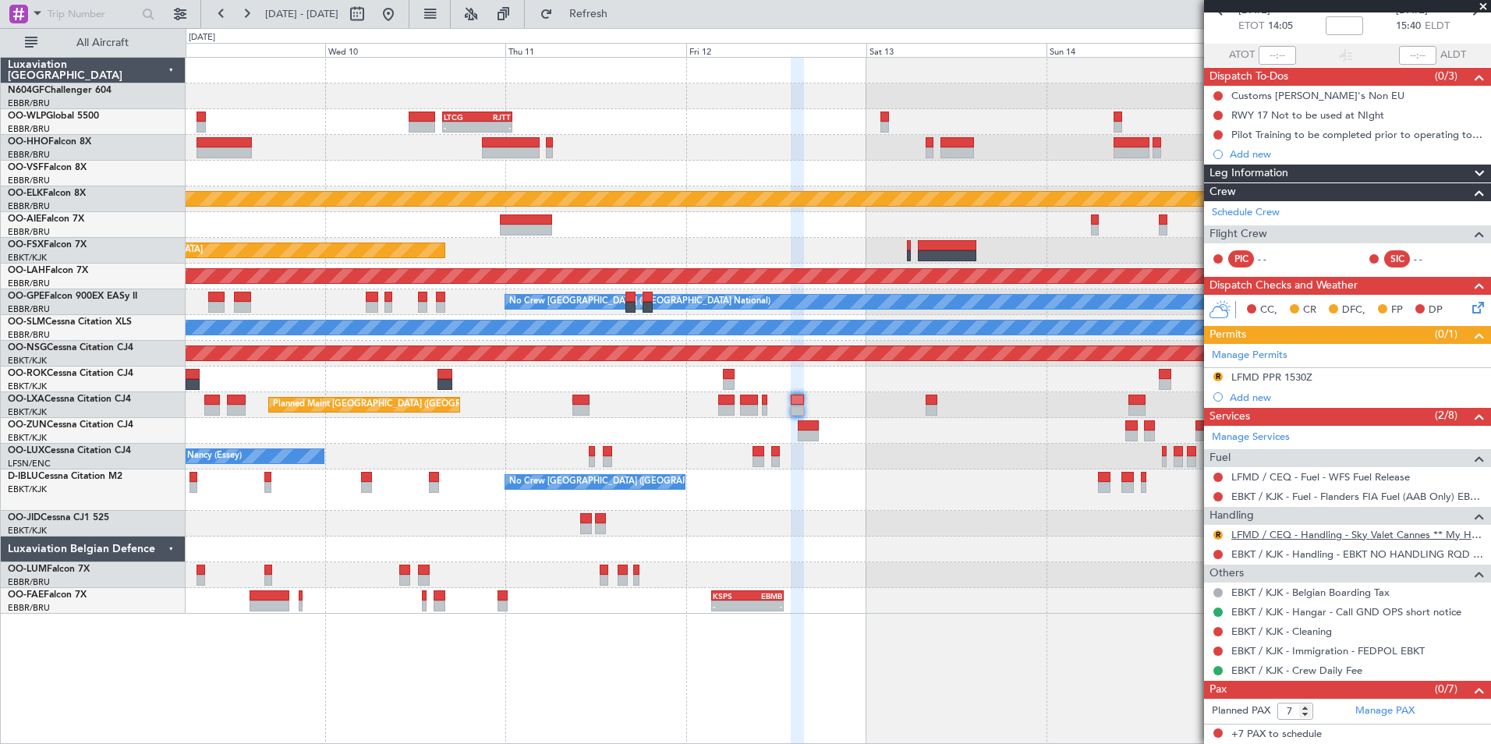
click at [1262, 536] on link "LFMD / CEQ - Handling - Sky Valet Cannes ** My Handling**LFMD / CEQ" at bounding box center [1357, 534] width 252 height 13
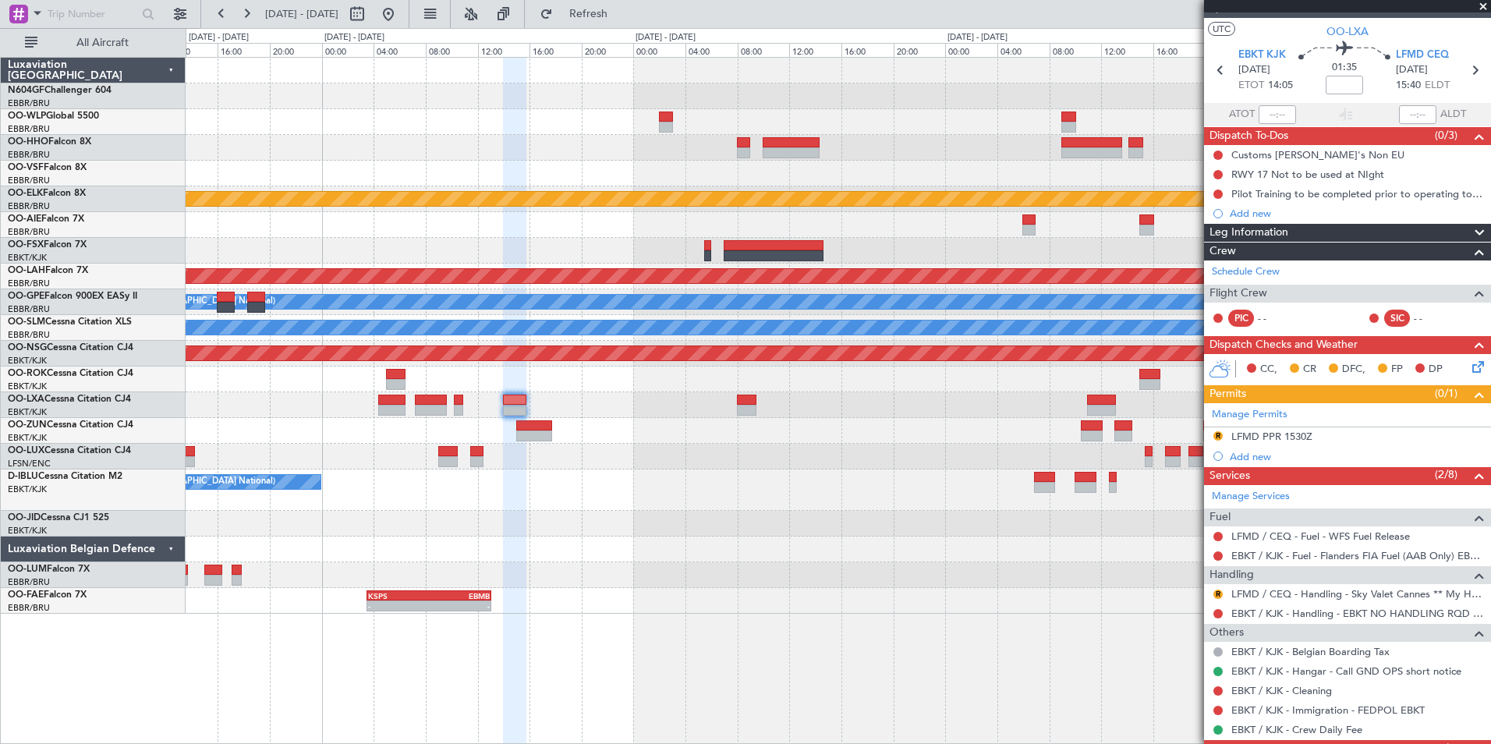
scroll to position [0, 0]
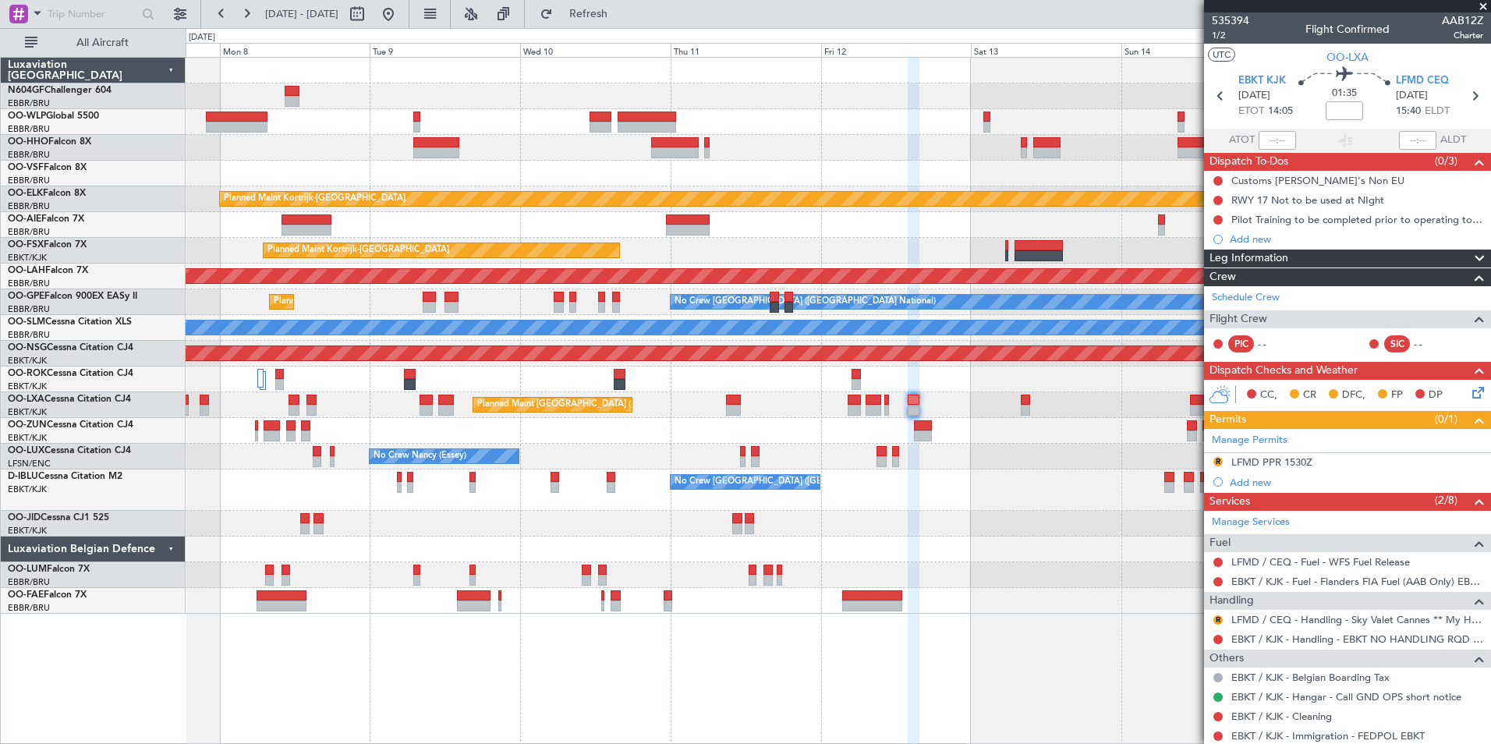
click at [1017, 485] on div "No Crew [GEOGRAPHIC_DATA] ([GEOGRAPHIC_DATA] National)" at bounding box center [838, 489] width 1304 height 41
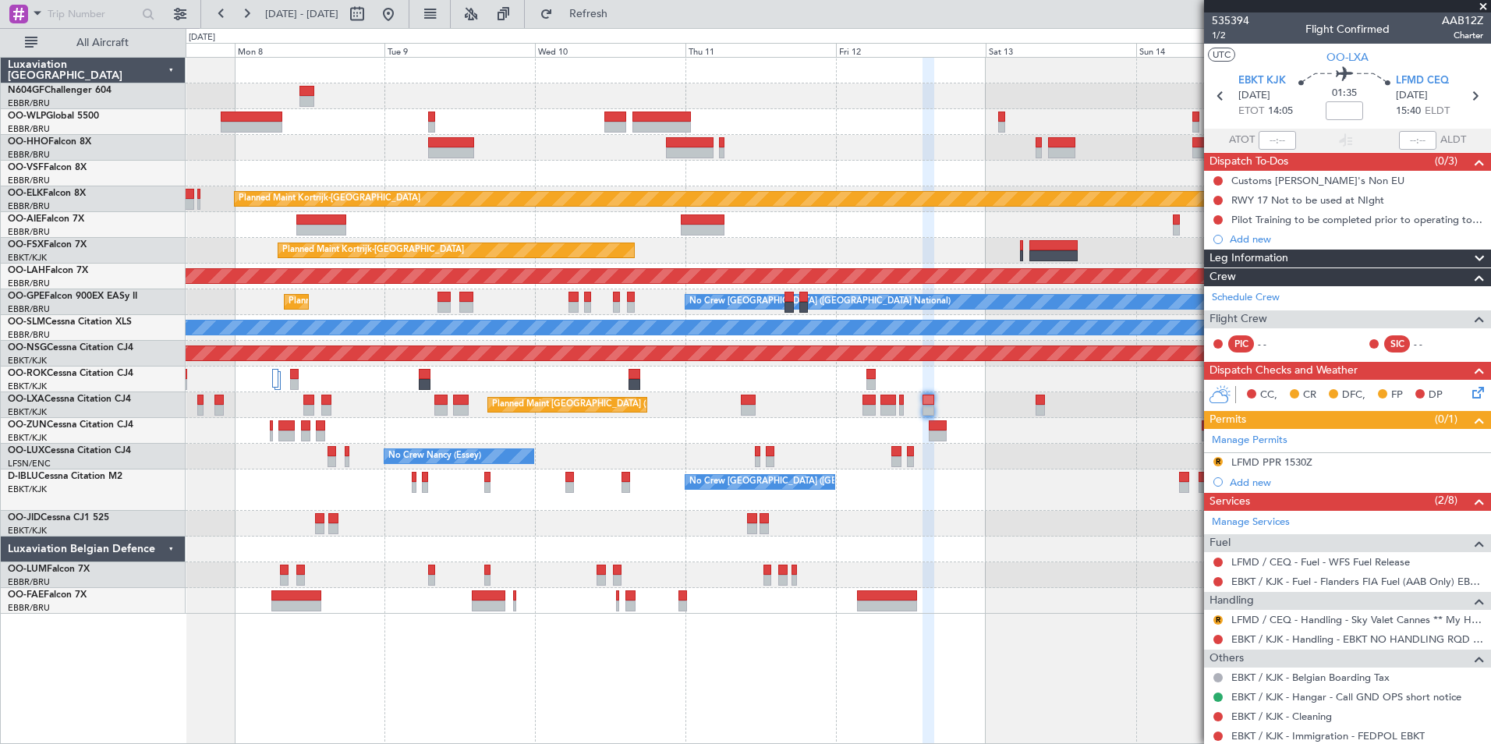
click at [985, 496] on div "No Crew [GEOGRAPHIC_DATA] ([GEOGRAPHIC_DATA] National)" at bounding box center [838, 489] width 1304 height 41
click at [993, 487] on div "No Crew [GEOGRAPHIC_DATA] ([GEOGRAPHIC_DATA] National)" at bounding box center [838, 489] width 1304 height 41
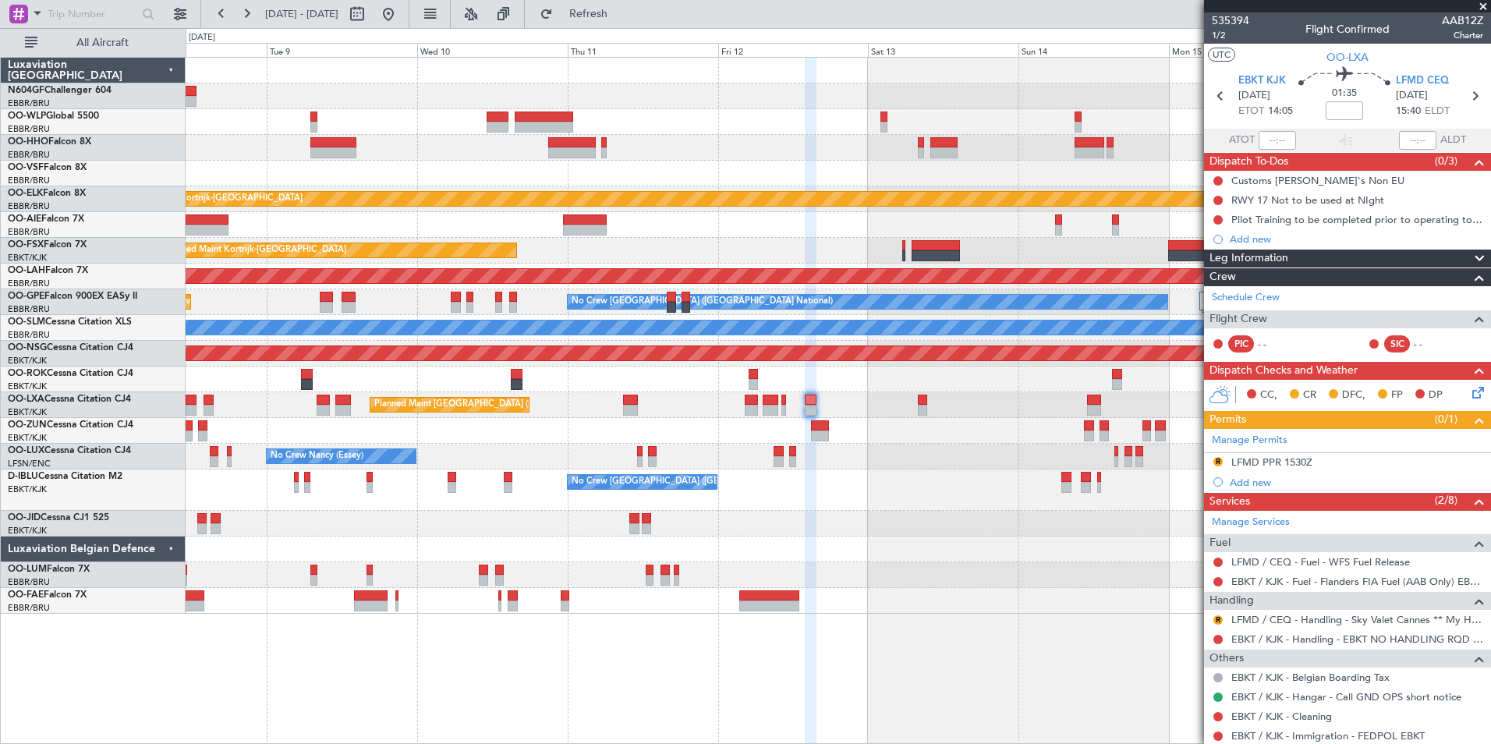
click at [918, 476] on div "Planned Maint Kortrijk-[GEOGRAPHIC_DATA] Planned Maint [GEOGRAPHIC_DATA]-[GEOGR…" at bounding box center [838, 336] width 1304 height 556
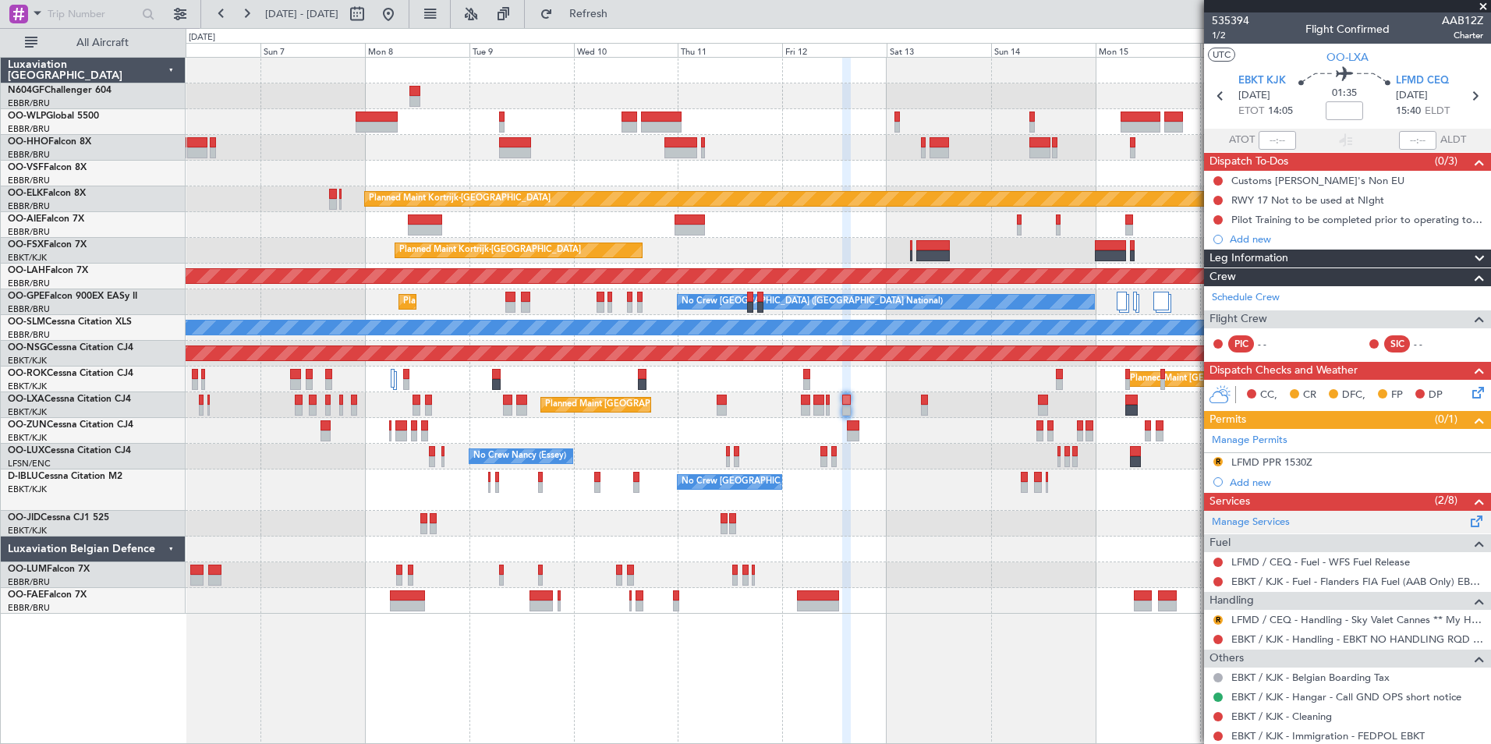
scroll to position [85, 0]
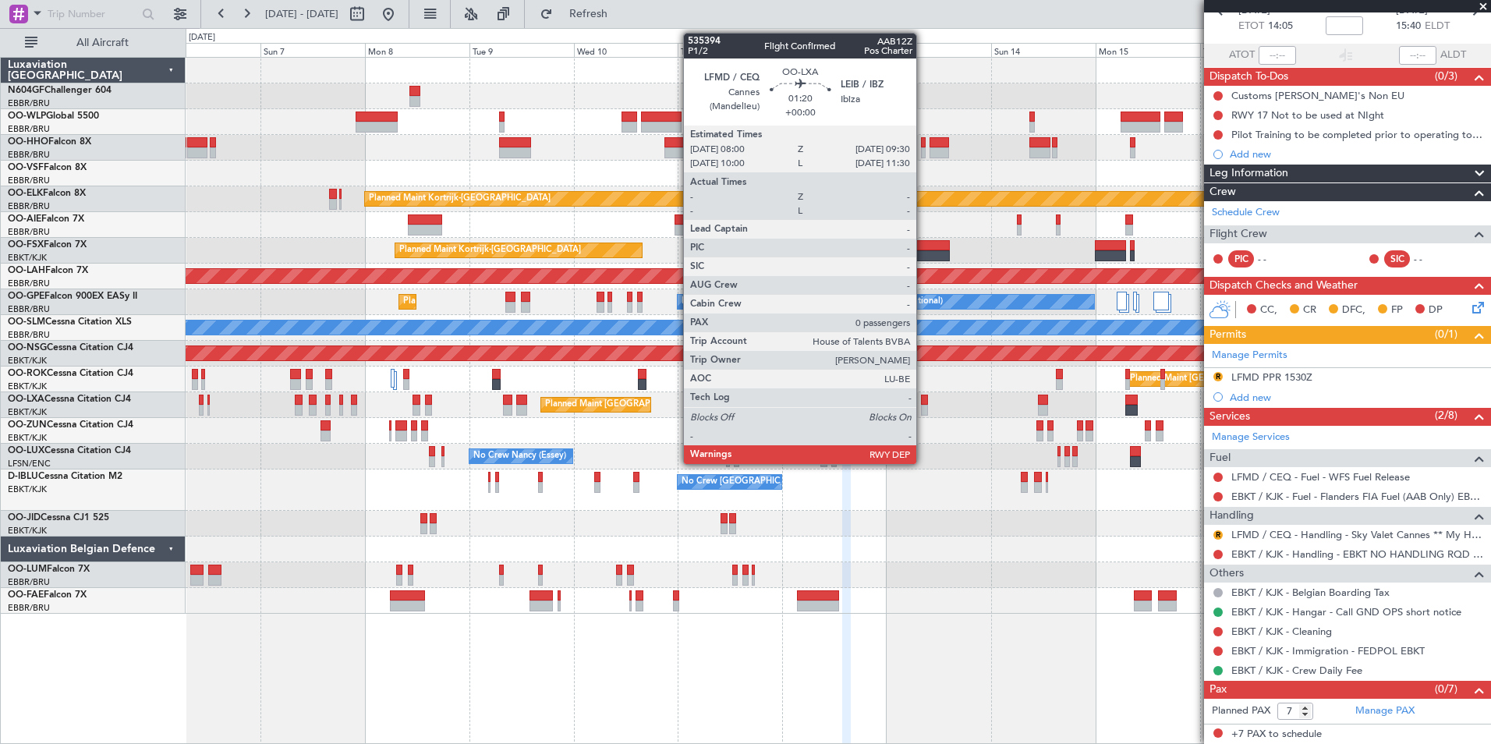
click at [923, 399] on div at bounding box center [924, 400] width 7 height 11
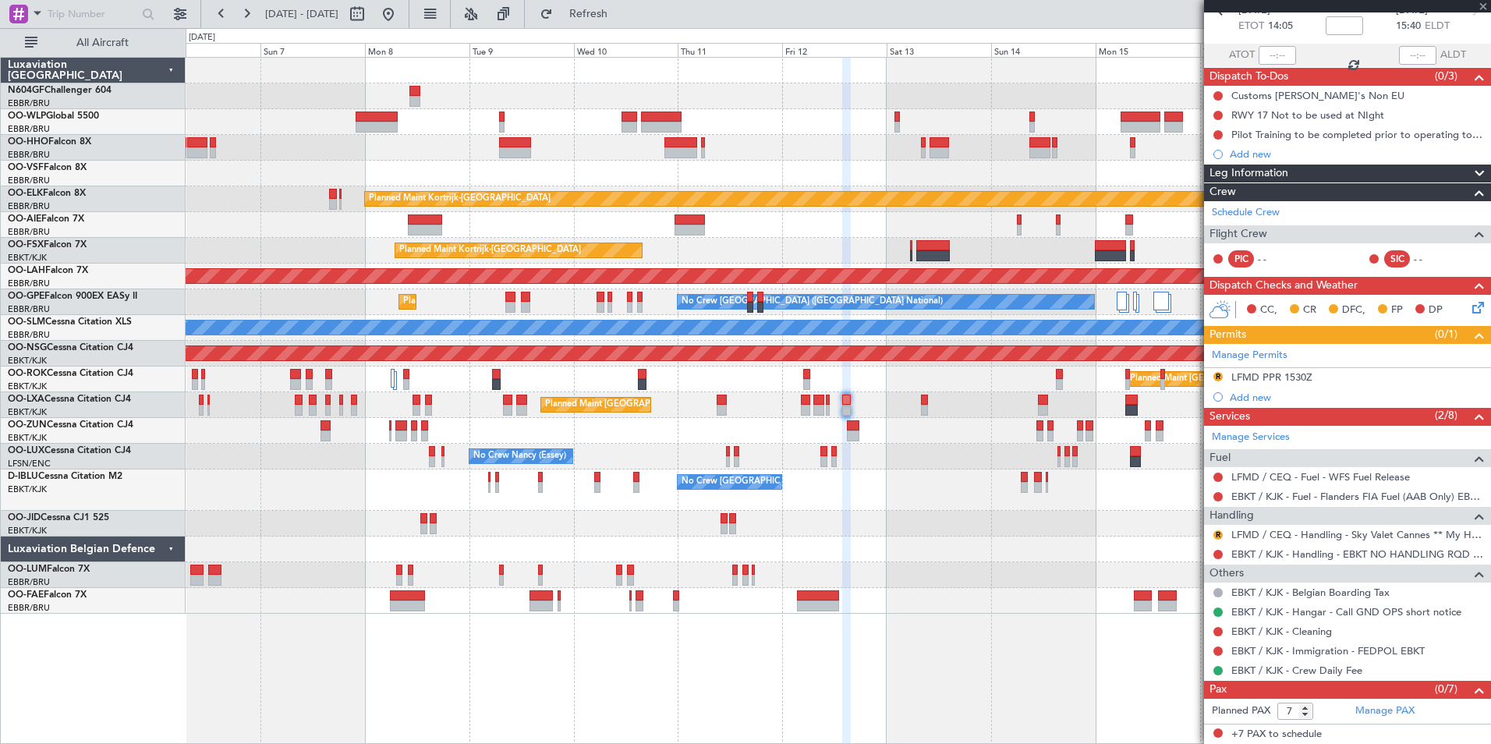
type input "0"
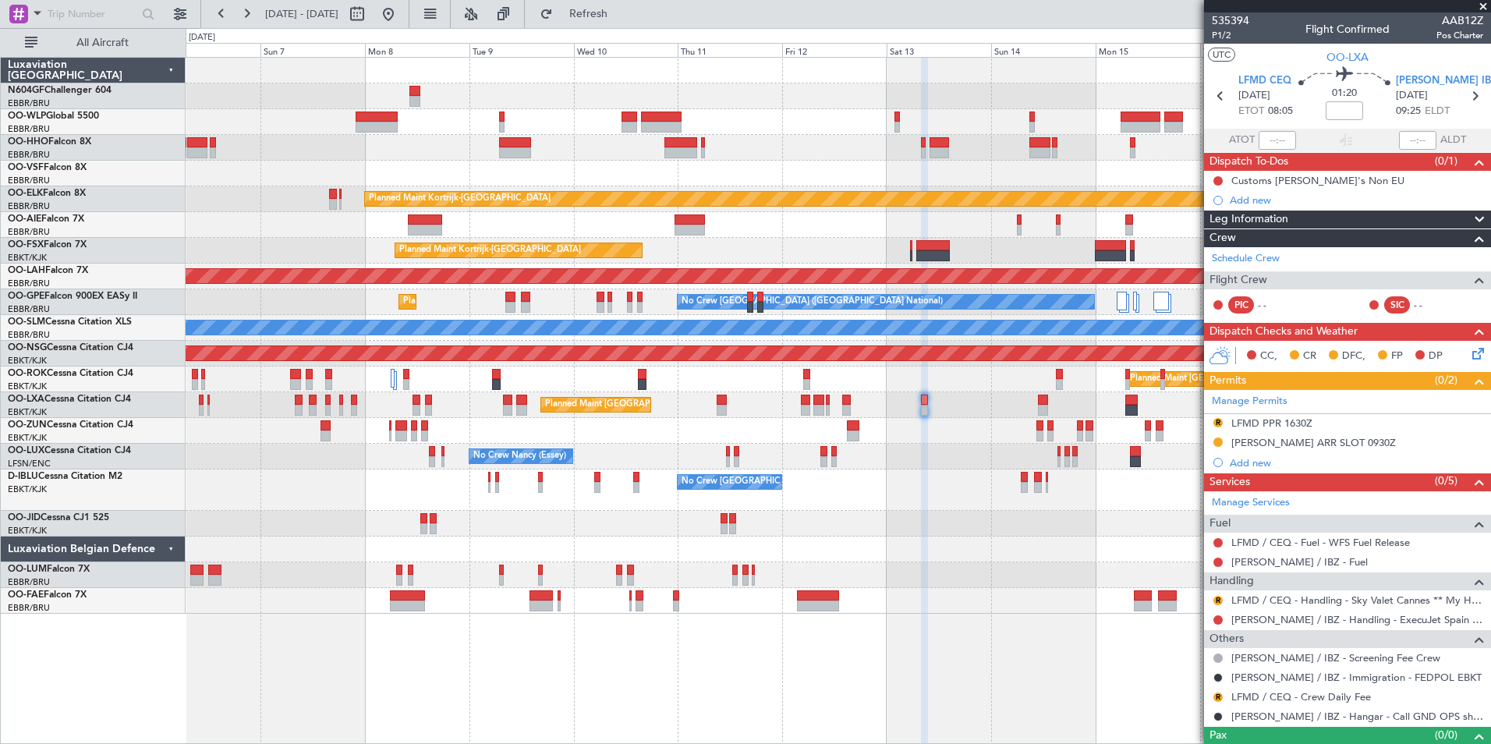
scroll to position [26, 0]
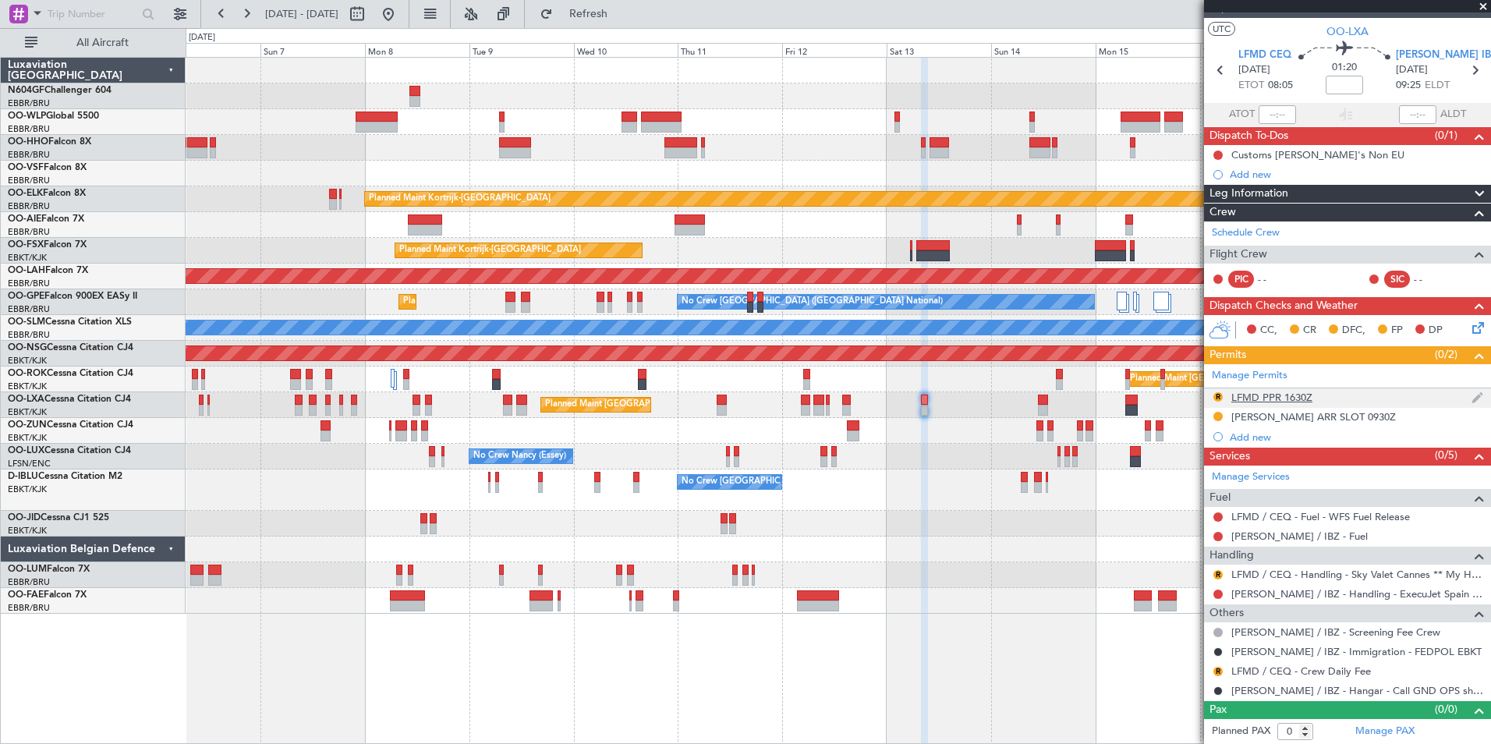
click at [1288, 398] on div "LFMD PPR 1630Z" at bounding box center [1271, 397] width 81 height 13
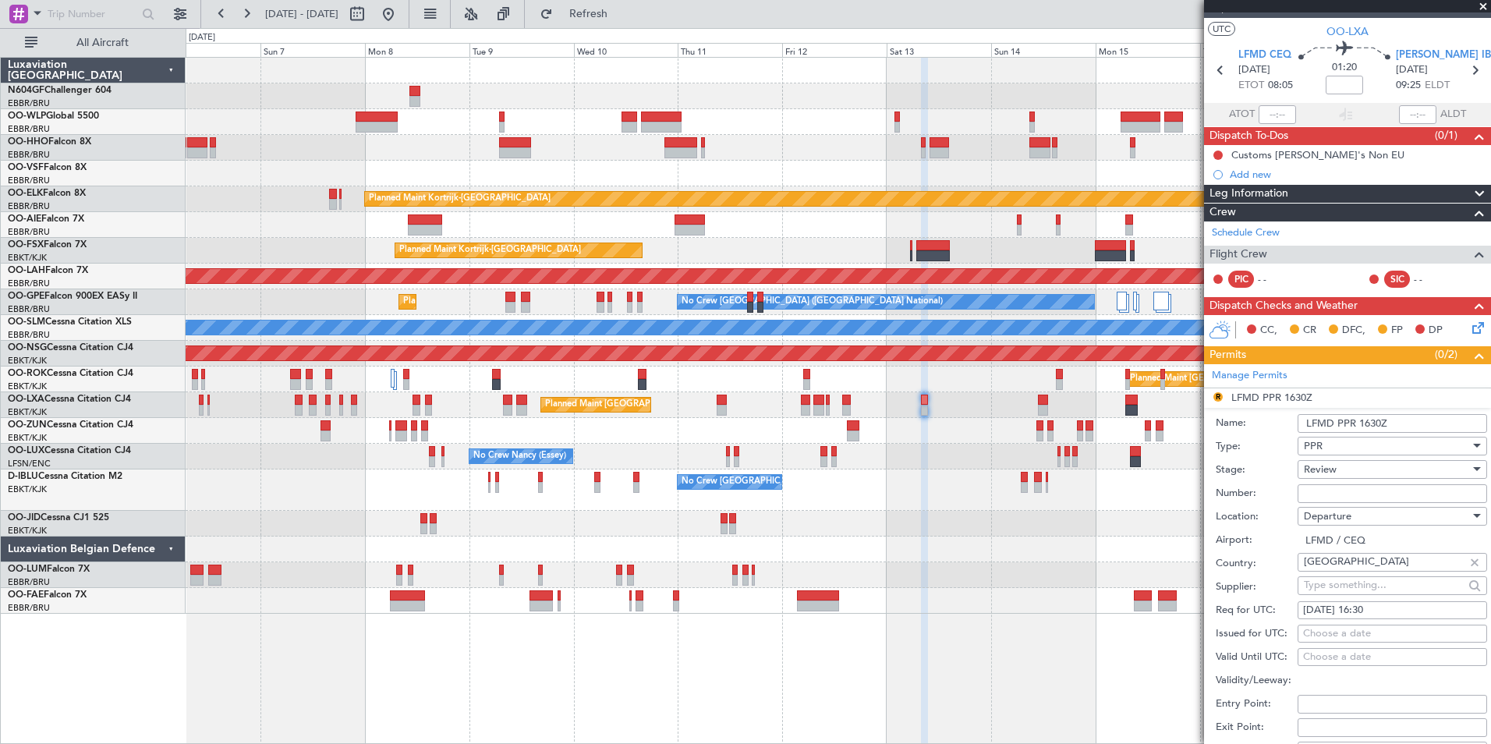
click at [1343, 462] on div "Review" at bounding box center [1387, 469] width 166 height 23
click at [1353, 571] on span "Requested" at bounding box center [1386, 570] width 164 height 23
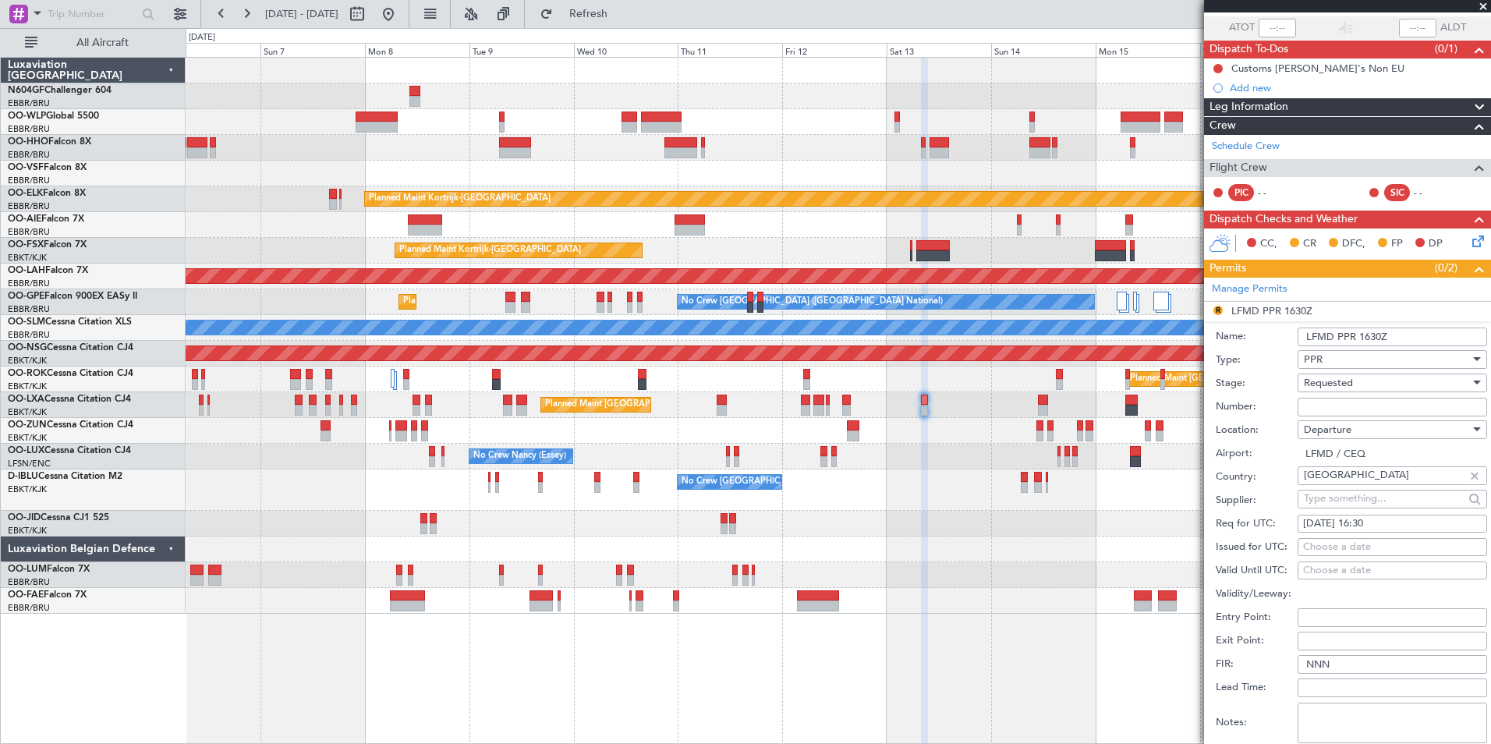
scroll to position [182, 0]
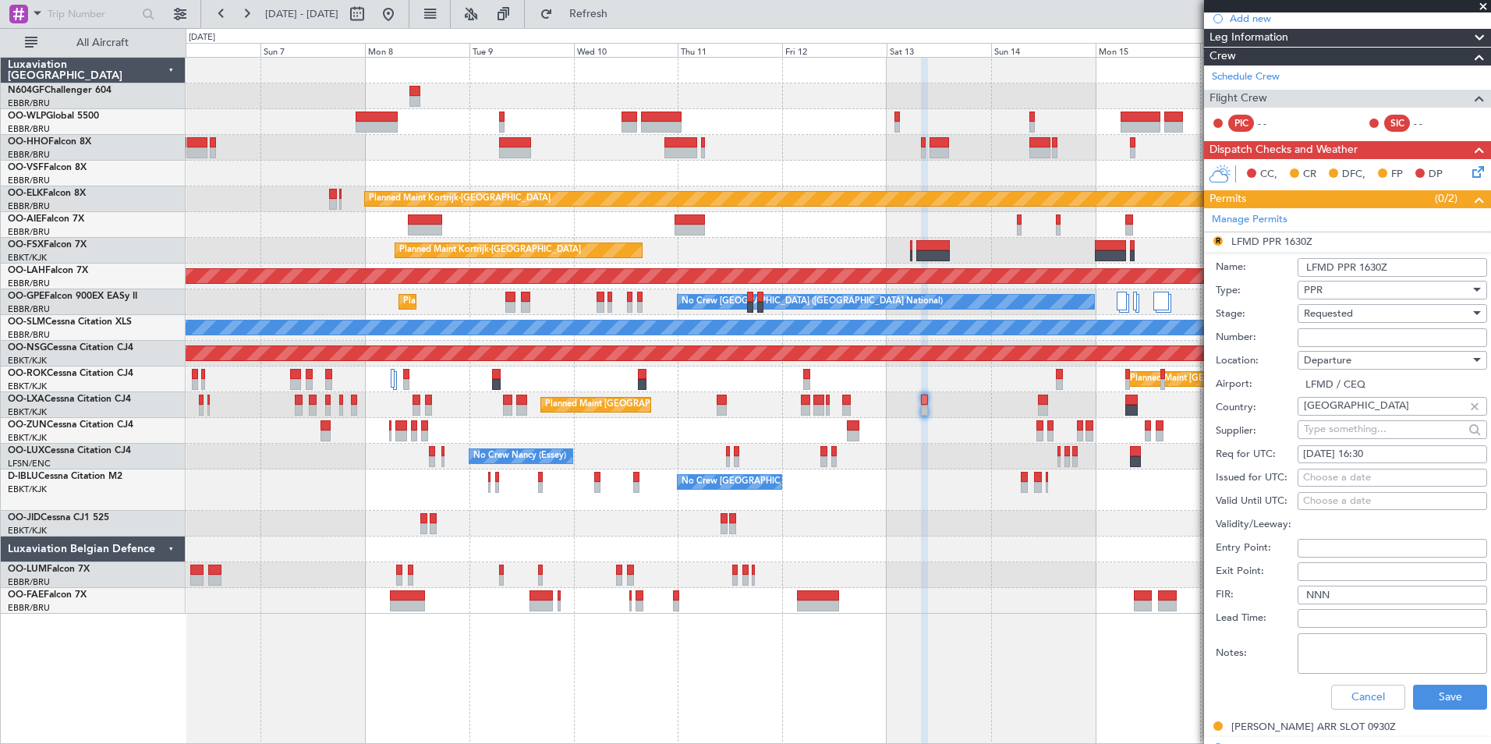
click at [1378, 451] on div "[DATE] 16:30" at bounding box center [1392, 455] width 179 height 16
select select "9"
select select "2025"
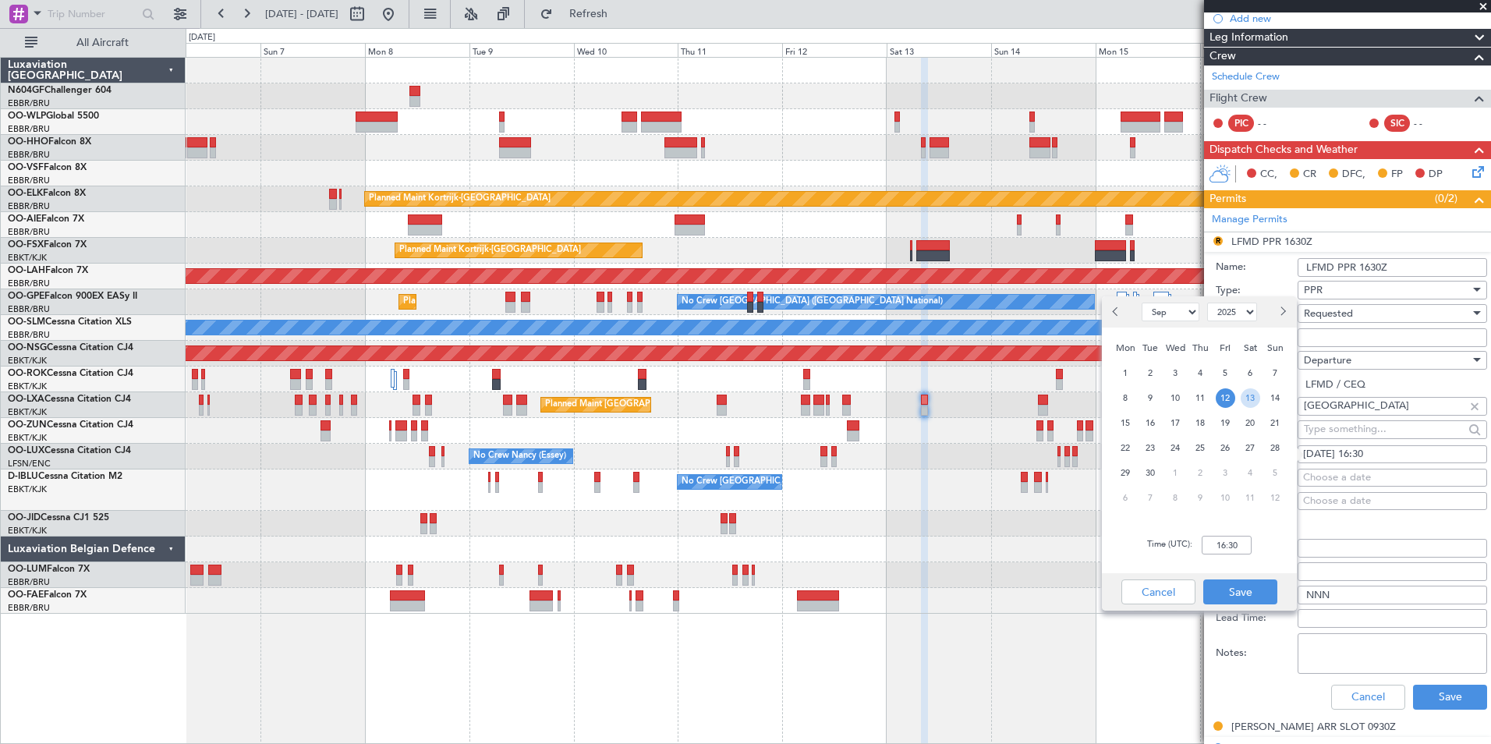
click at [1244, 398] on span "13" at bounding box center [1249, 397] width 19 height 19
click at [1224, 544] on input "00:00" at bounding box center [1226, 545] width 50 height 19
type input "08:00"
click at [1276, 523] on div "Time (UTC): 08:00" at bounding box center [1199, 545] width 195 height 56
click at [1255, 586] on button "Save" at bounding box center [1240, 591] width 74 height 25
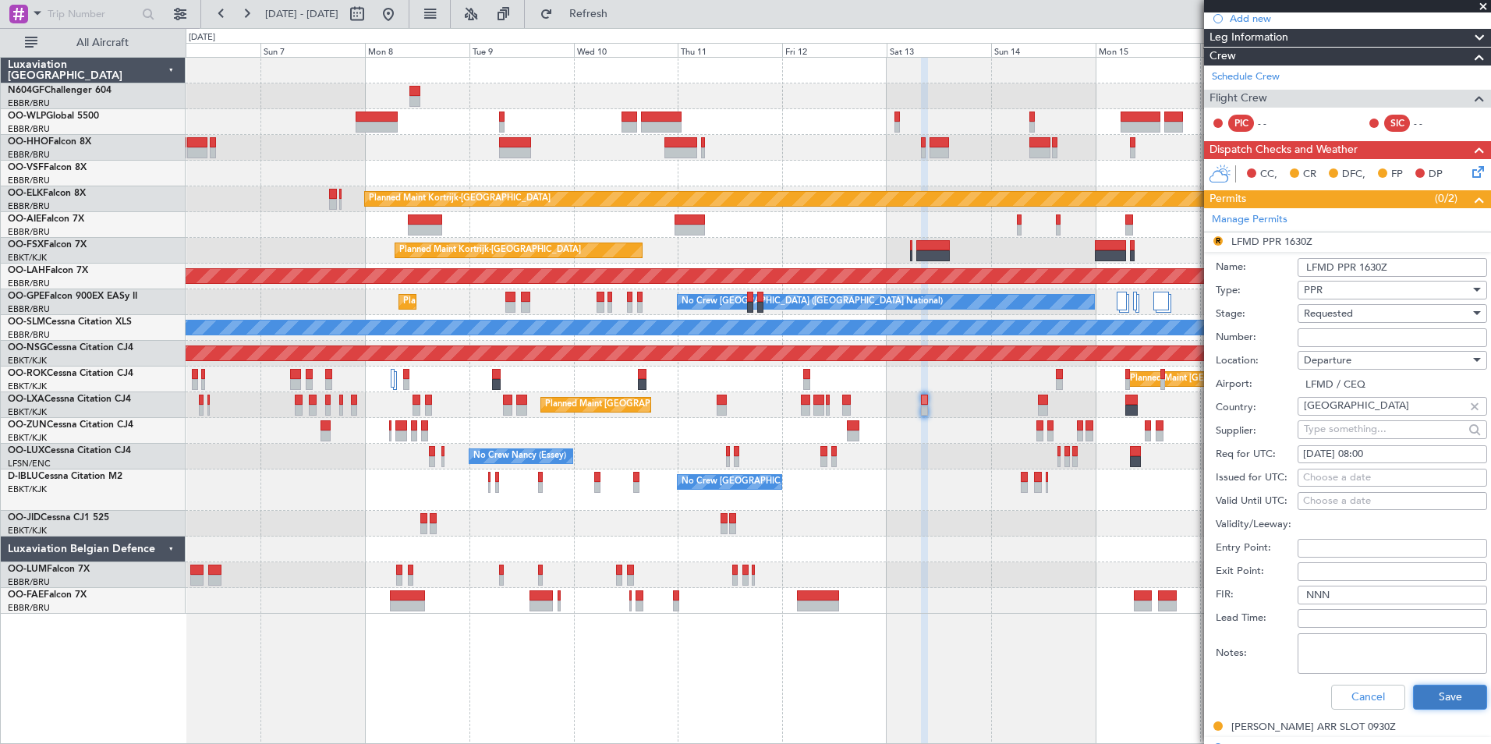
click at [1435, 688] on button "Save" at bounding box center [1450, 697] width 74 height 25
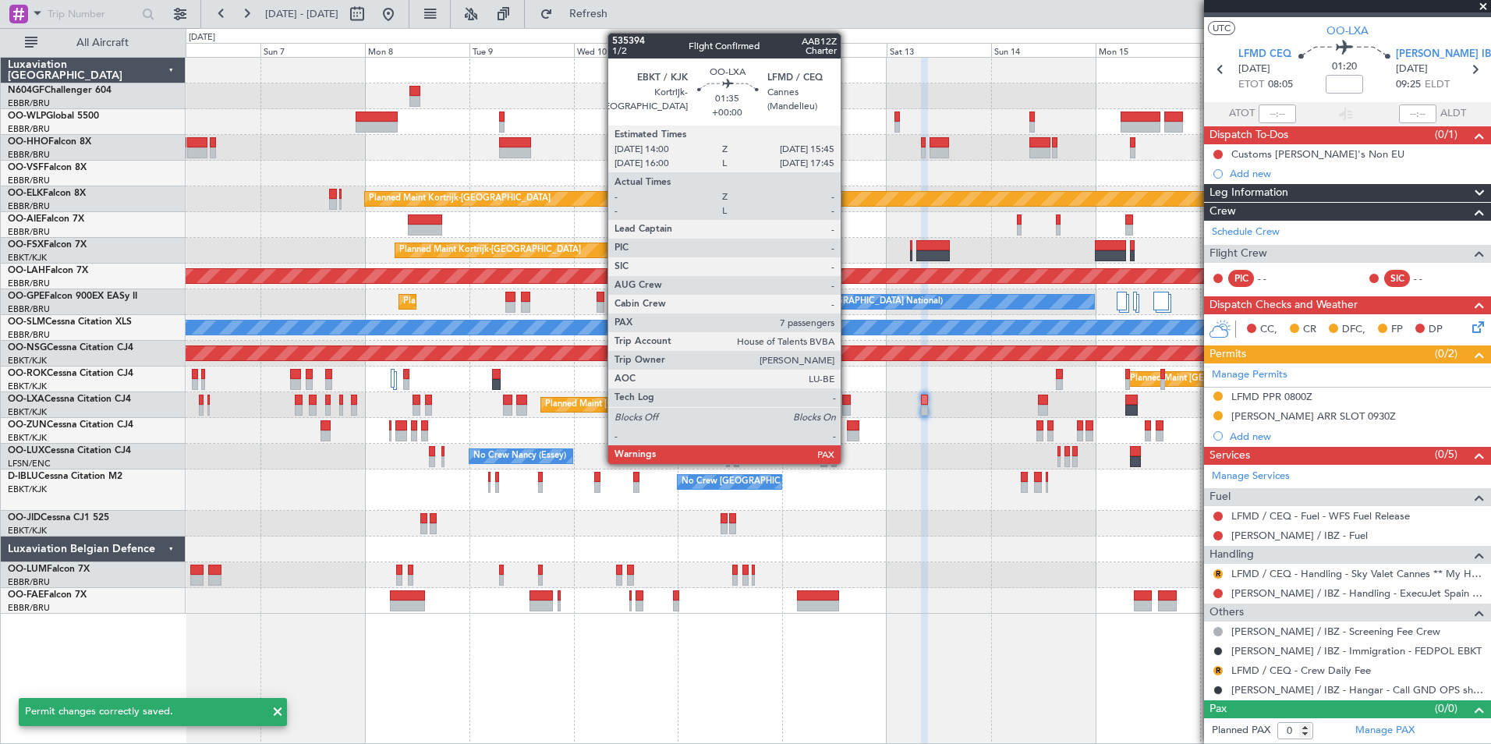
scroll to position [26, 0]
click at [847, 402] on div at bounding box center [846, 400] width 8 height 11
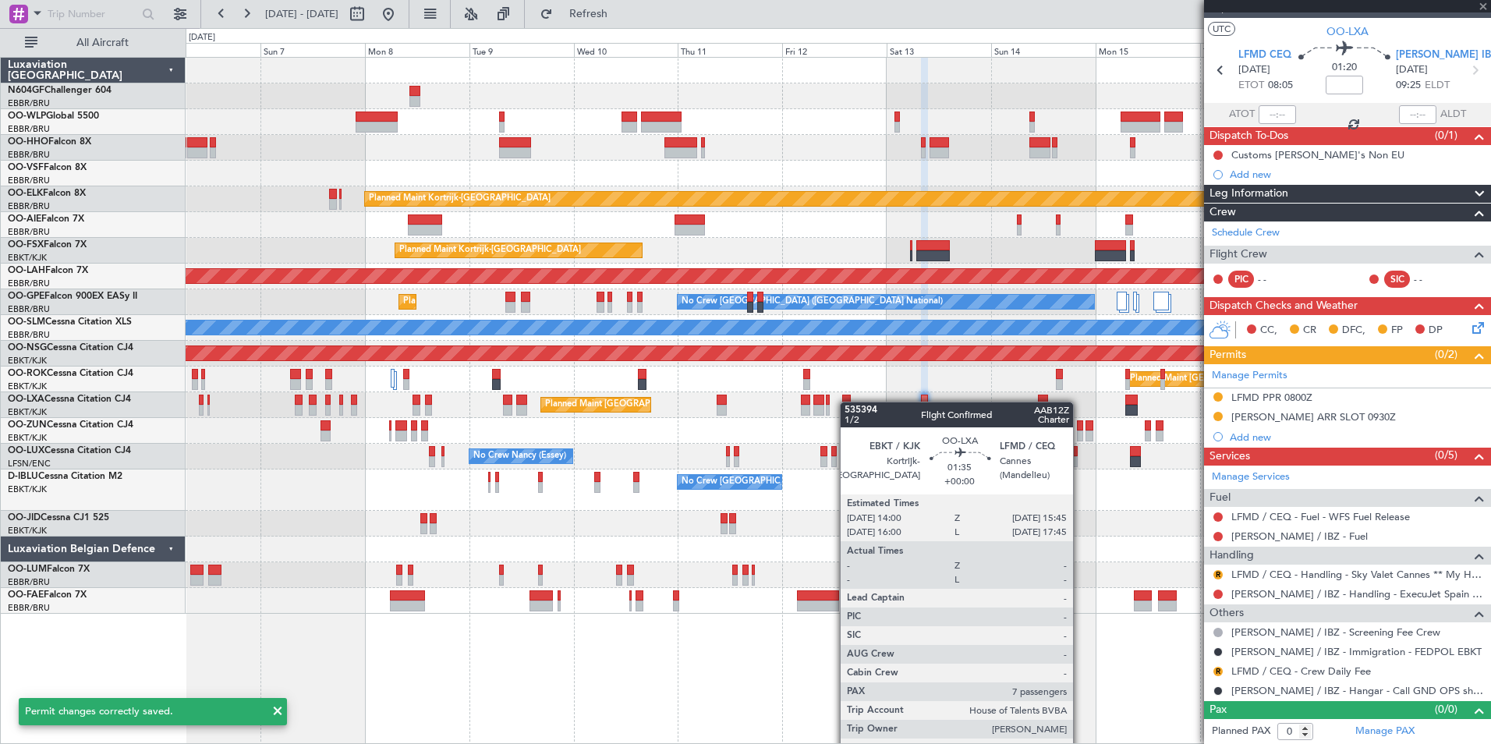
type input "7"
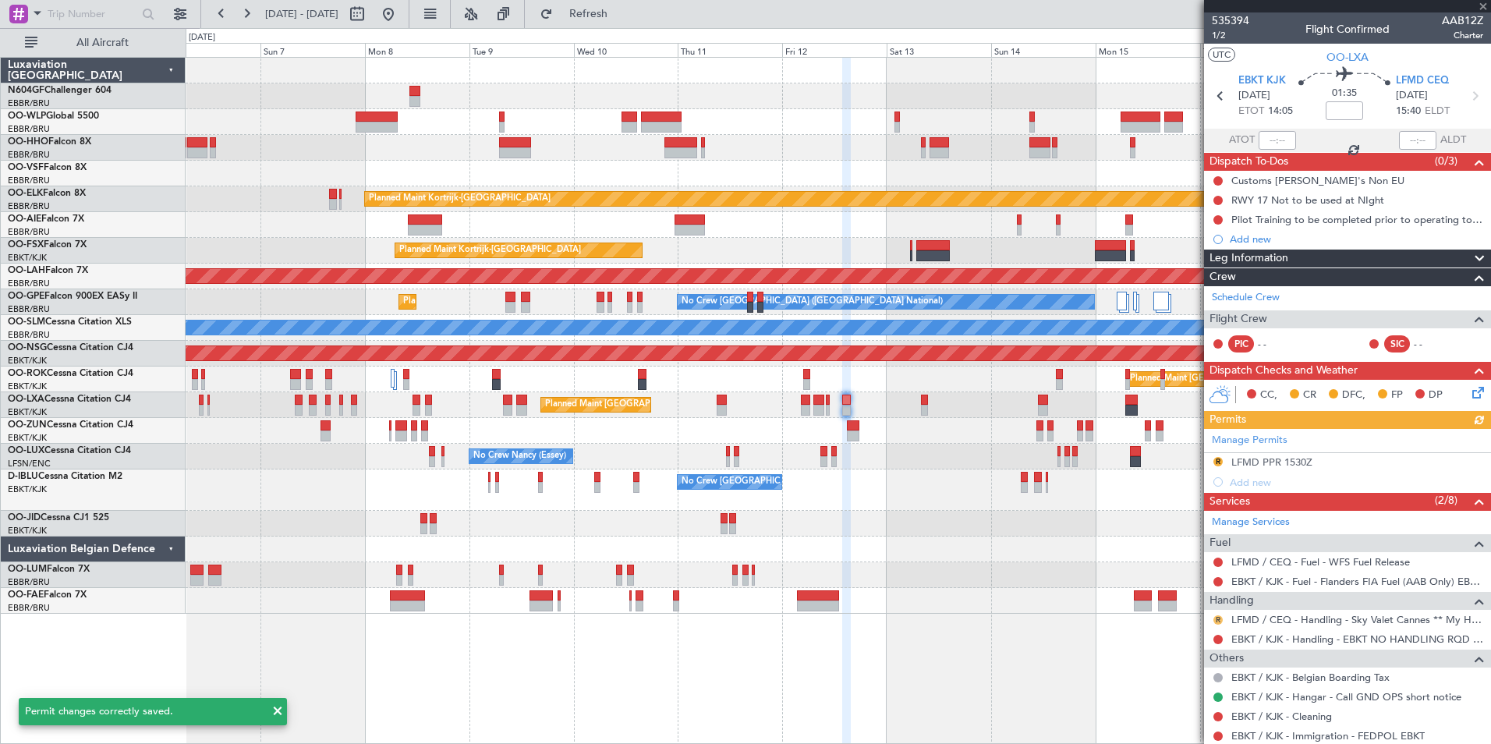
click at [1217, 621] on button "R" at bounding box center [1217, 619] width 9 height 9
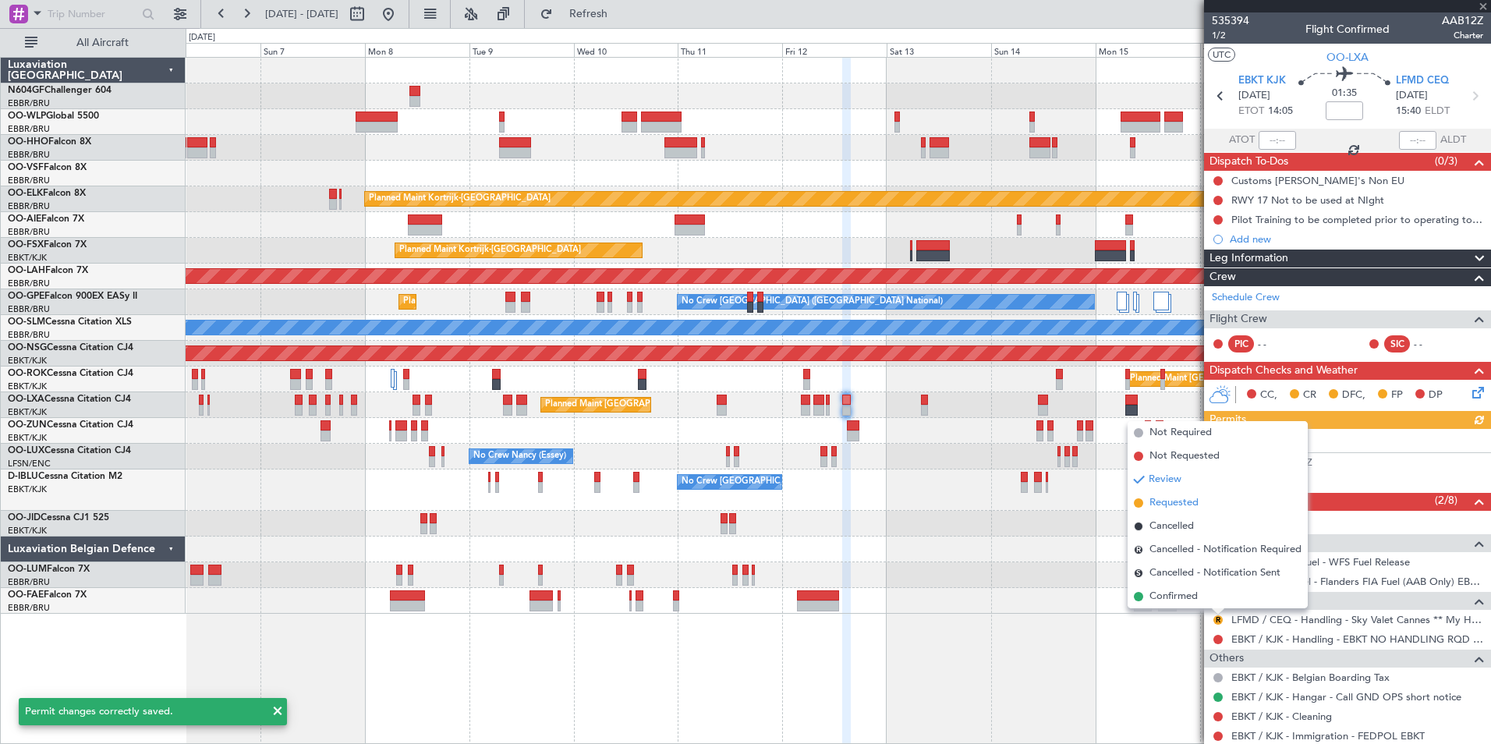
click at [1175, 500] on span "Requested" at bounding box center [1173, 503] width 49 height 16
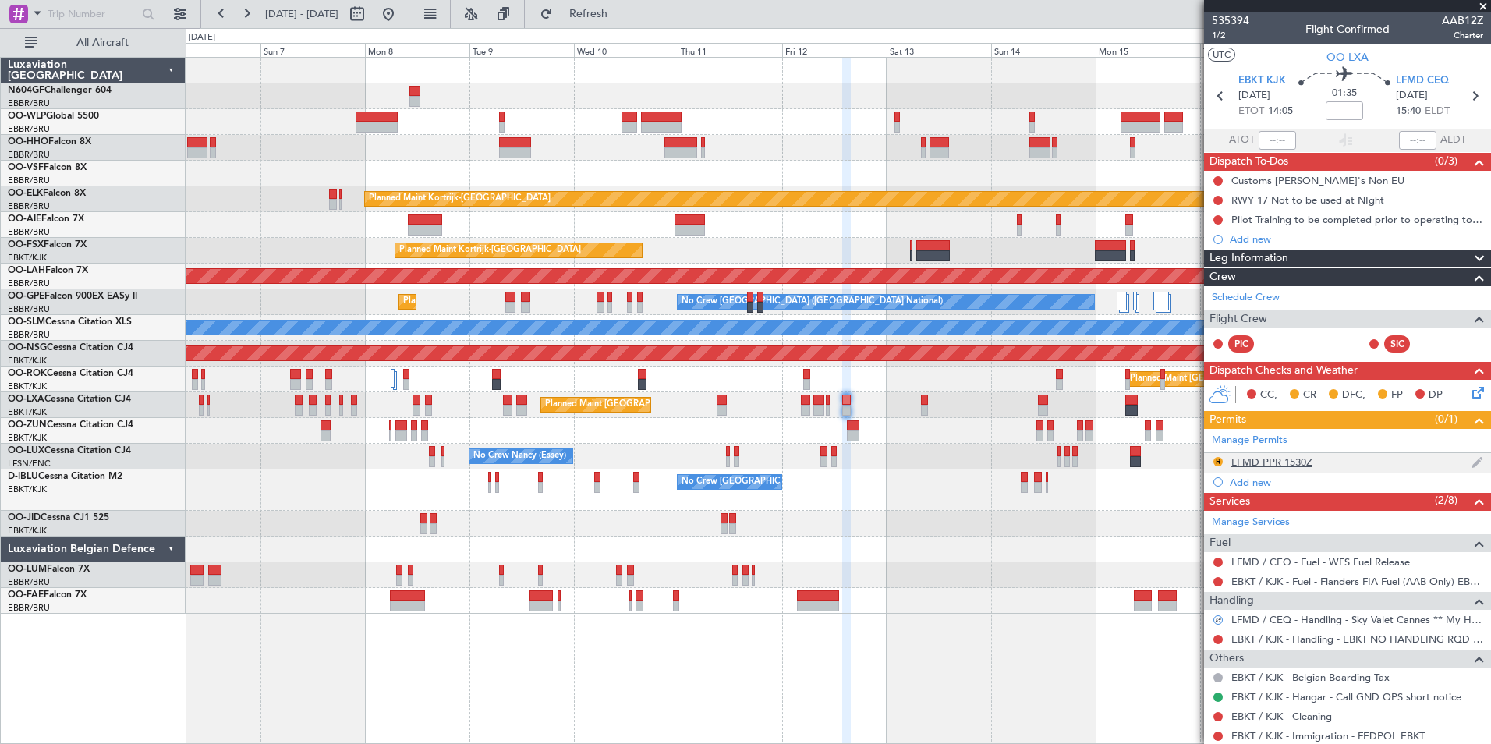
click at [1244, 461] on div "LFMD PPR 1530Z" at bounding box center [1271, 461] width 81 height 13
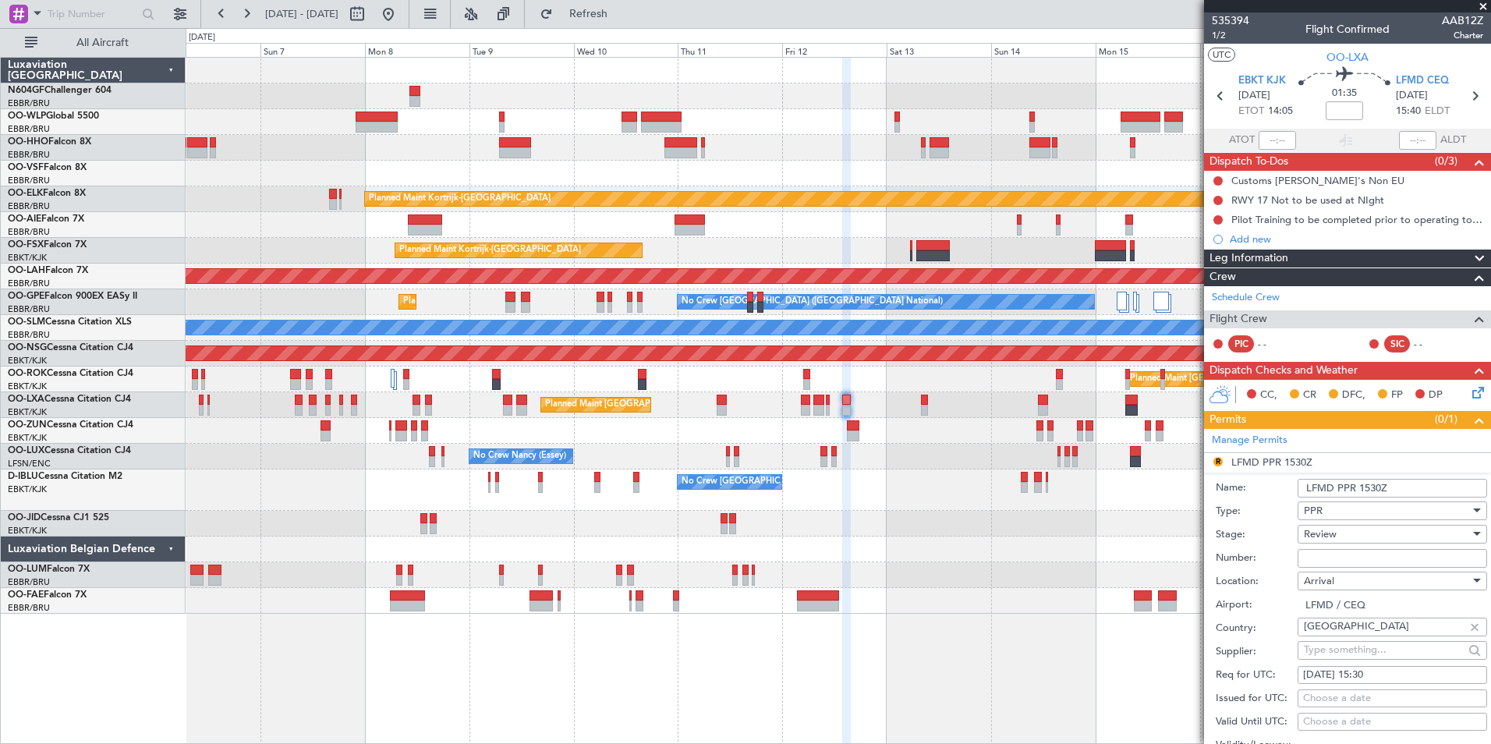
click at [1378, 676] on div "[DATE] 15:30" at bounding box center [1392, 675] width 179 height 16
select select "9"
select select "2025"
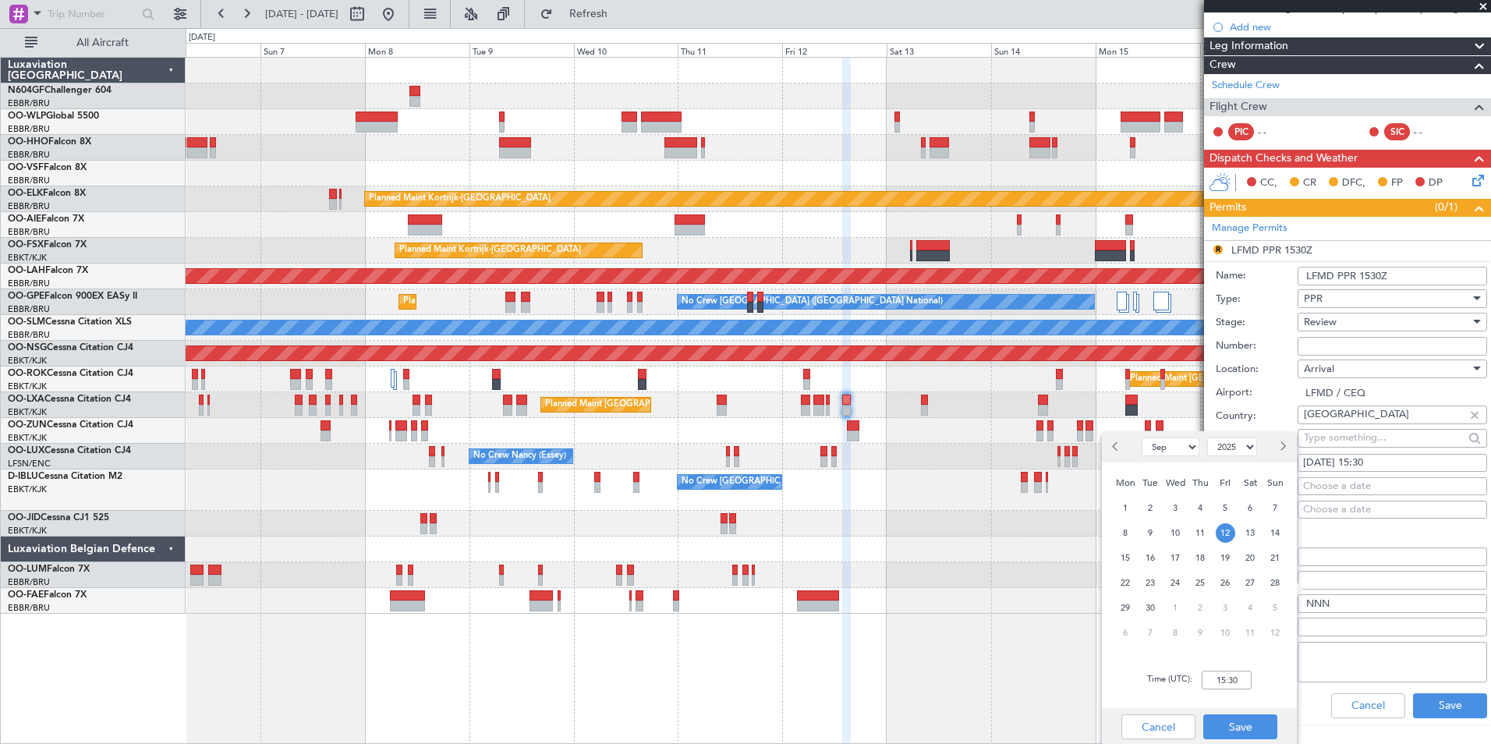
scroll to position [234, 0]
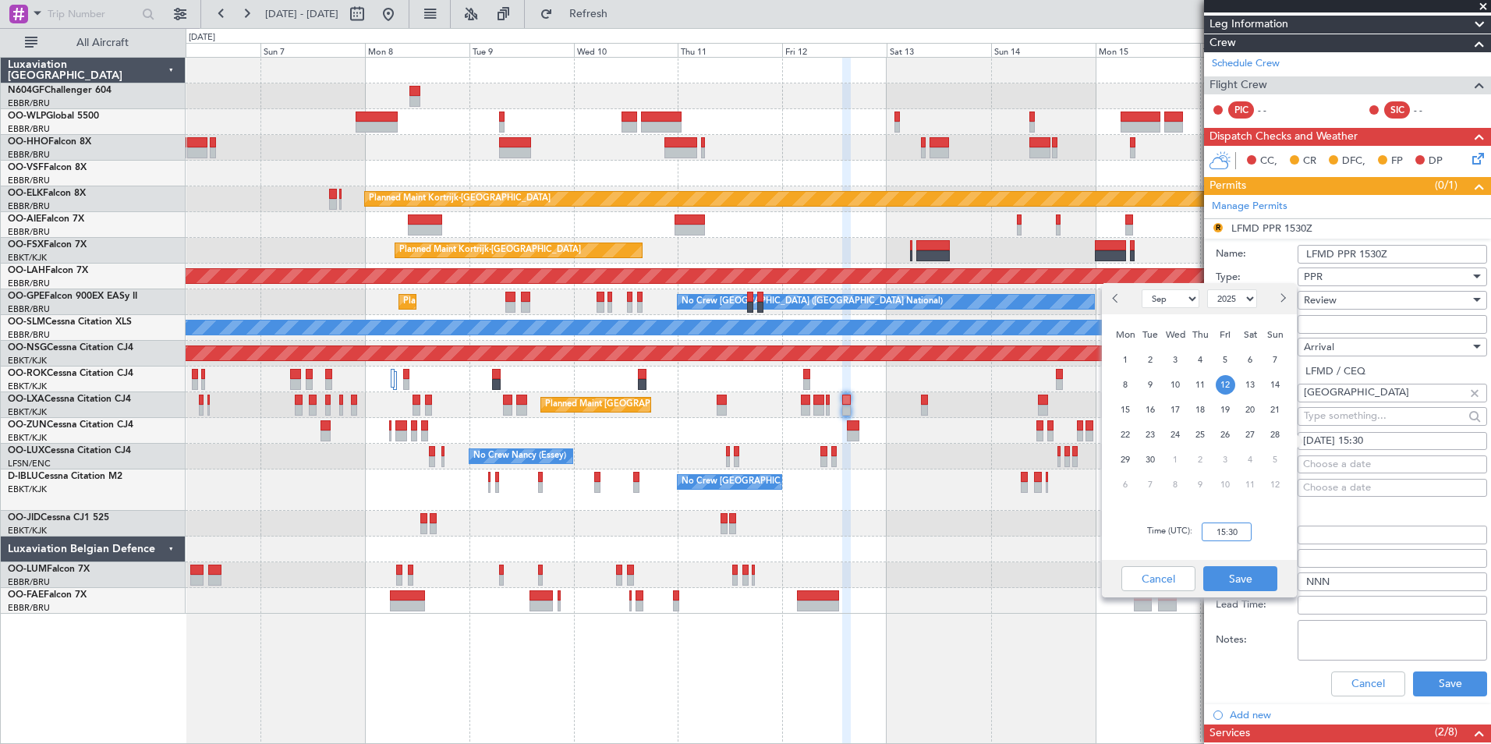
click at [1243, 537] on input "15:30" at bounding box center [1226, 531] width 50 height 19
type input "15:45"
click at [1269, 536] on div "Time (UTC): 15:45" at bounding box center [1199, 532] width 195 height 56
click at [1259, 568] on button "Save" at bounding box center [1240, 578] width 74 height 25
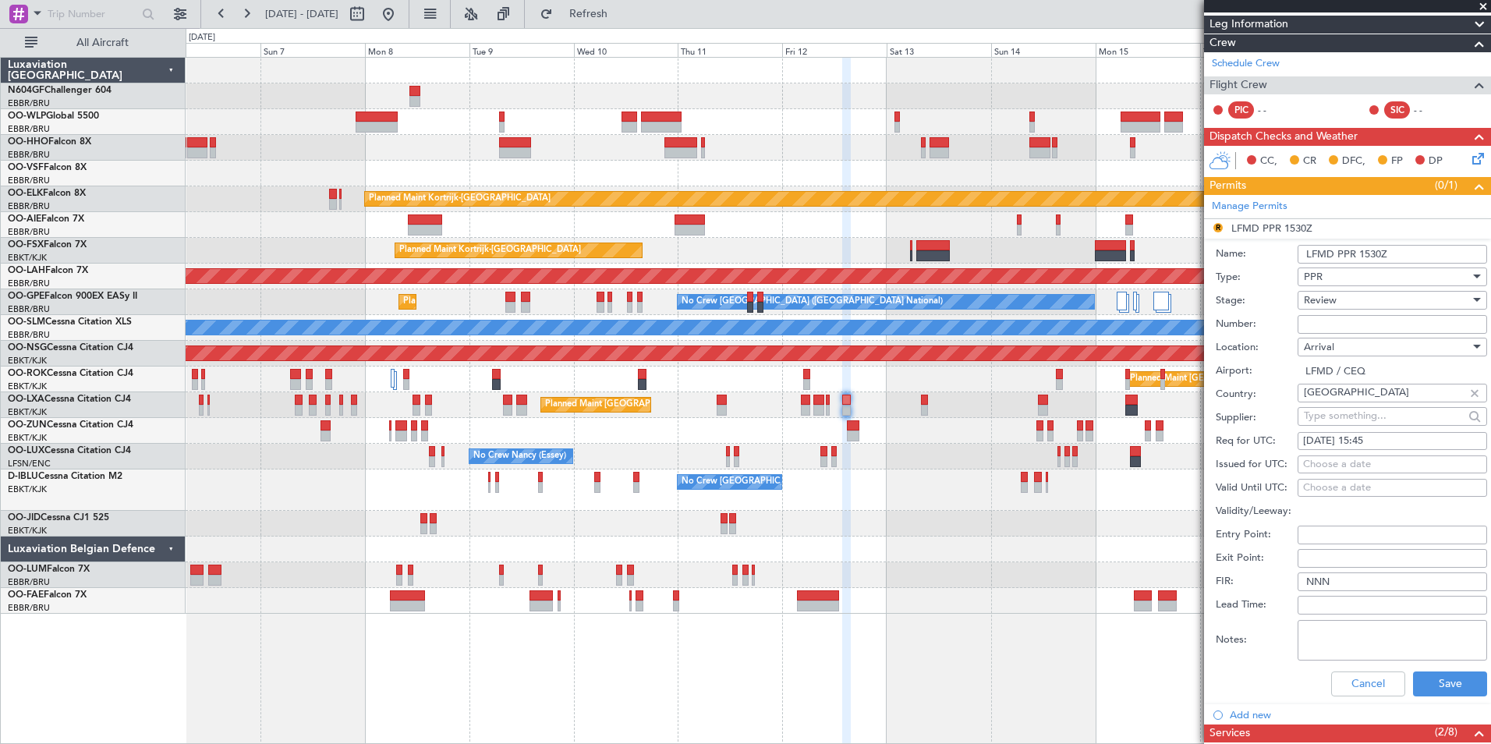
click at [1353, 295] on div "Review" at bounding box center [1387, 299] width 166 height 23
click at [1362, 398] on span "Requested" at bounding box center [1386, 401] width 164 height 23
click at [1434, 674] on button "Save" at bounding box center [1450, 683] width 74 height 25
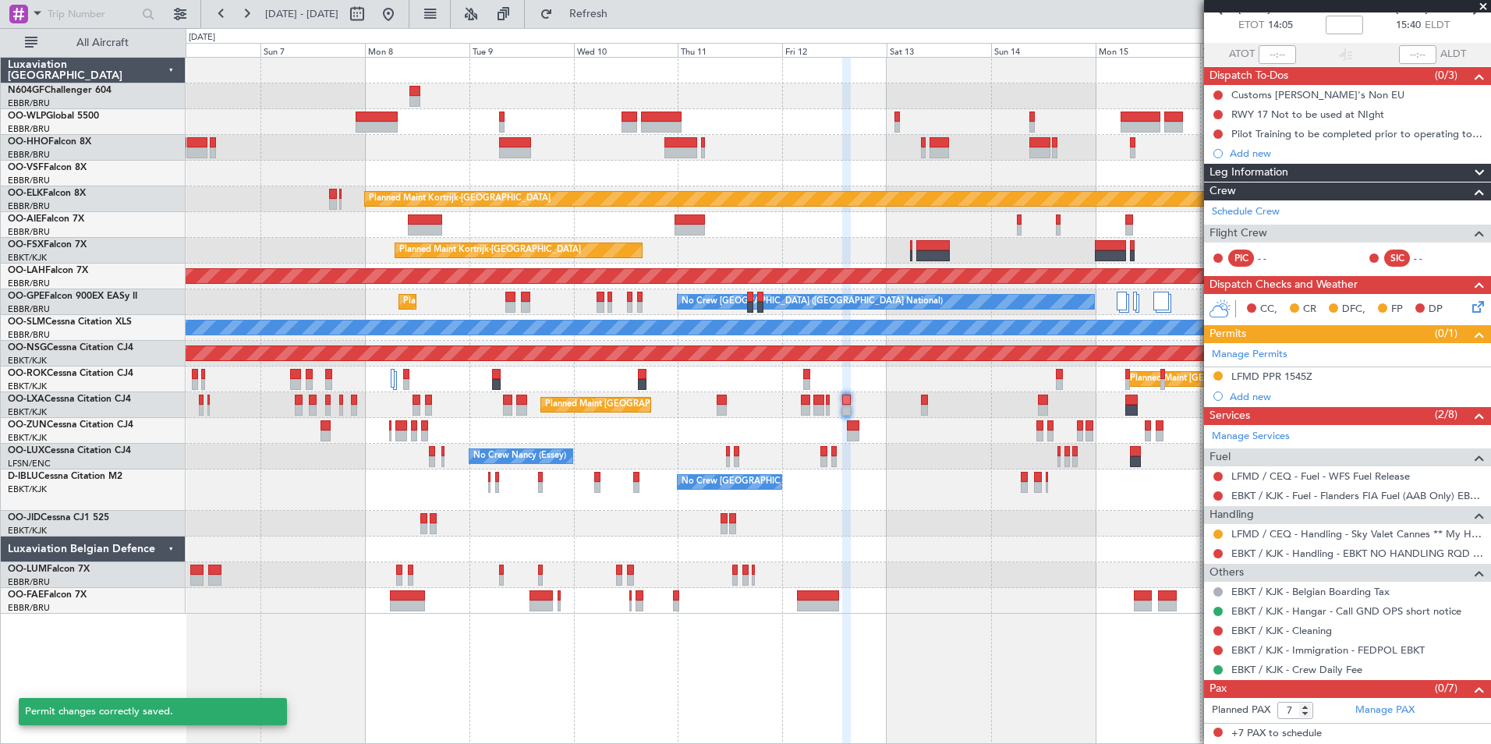
scroll to position [85, 0]
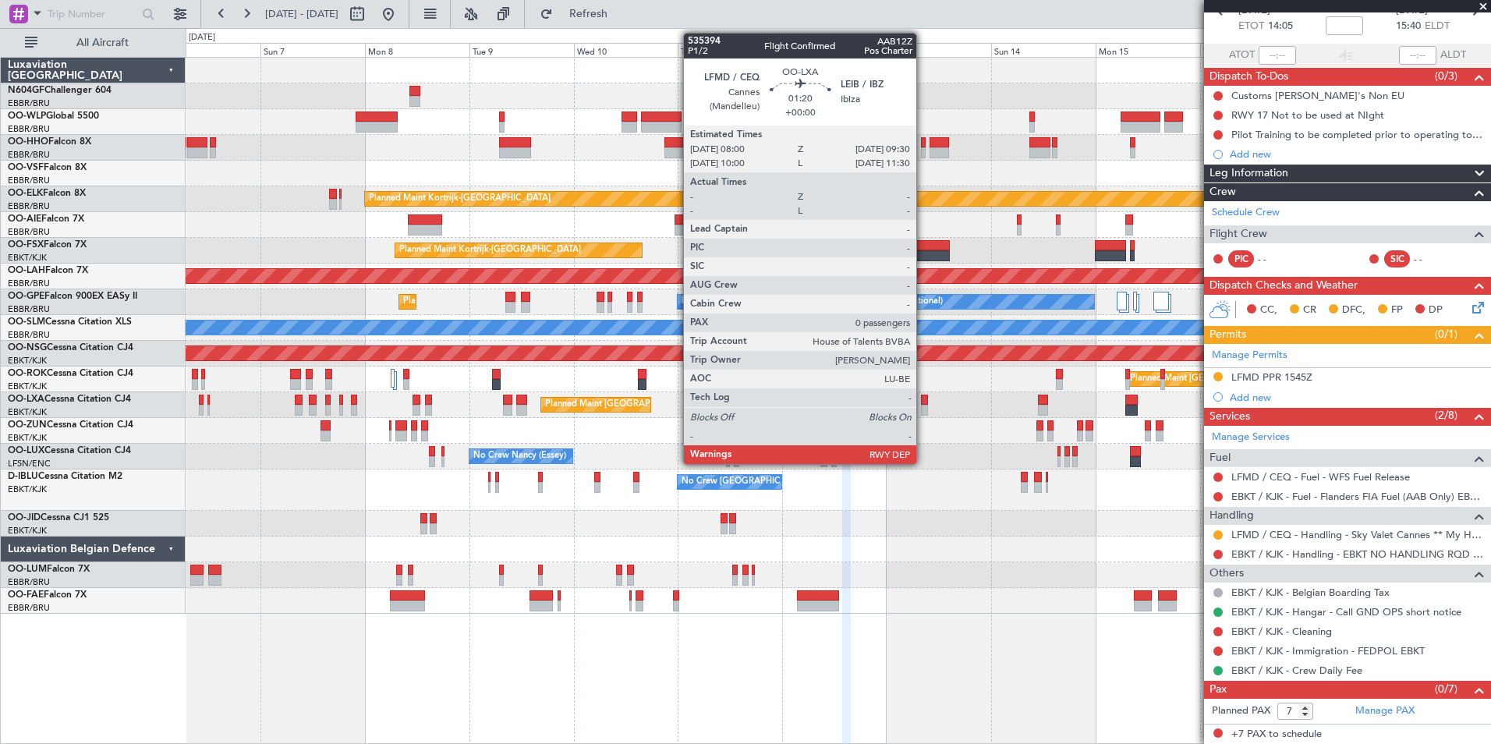
click at [923, 398] on div at bounding box center [924, 400] width 7 height 11
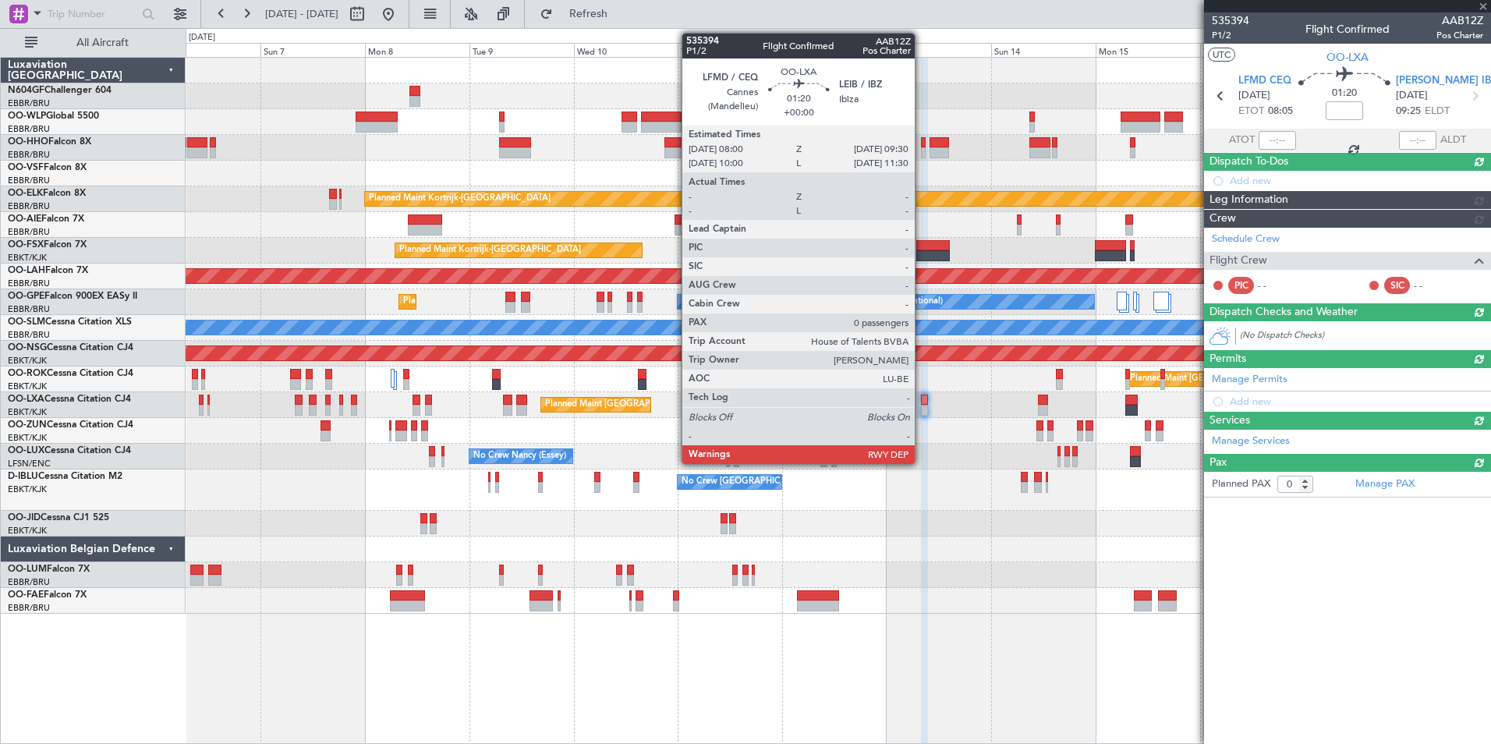
scroll to position [0, 0]
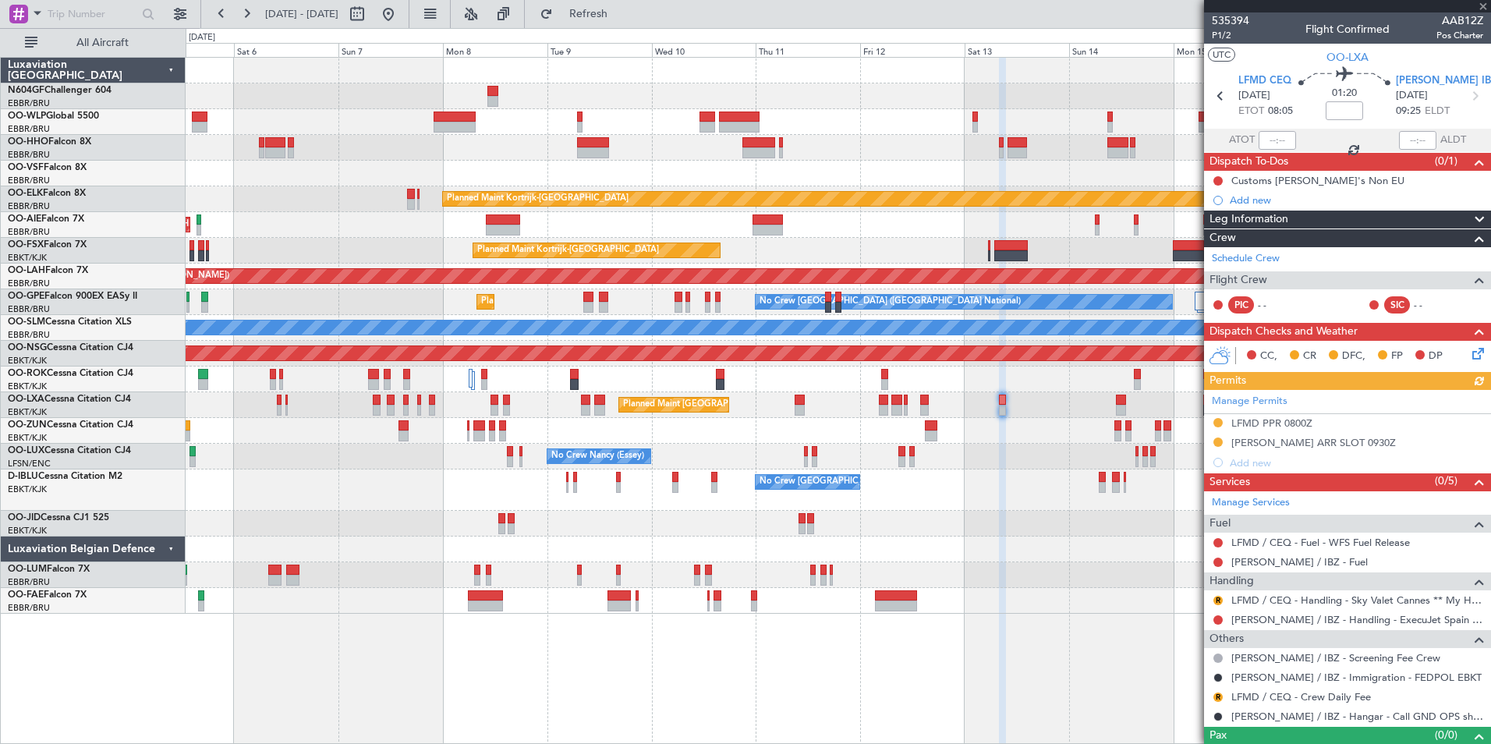
click at [1007, 481] on div "No Crew [GEOGRAPHIC_DATA] ([GEOGRAPHIC_DATA] National) No Crew [GEOGRAPHIC_DATA…" at bounding box center [838, 489] width 1304 height 41
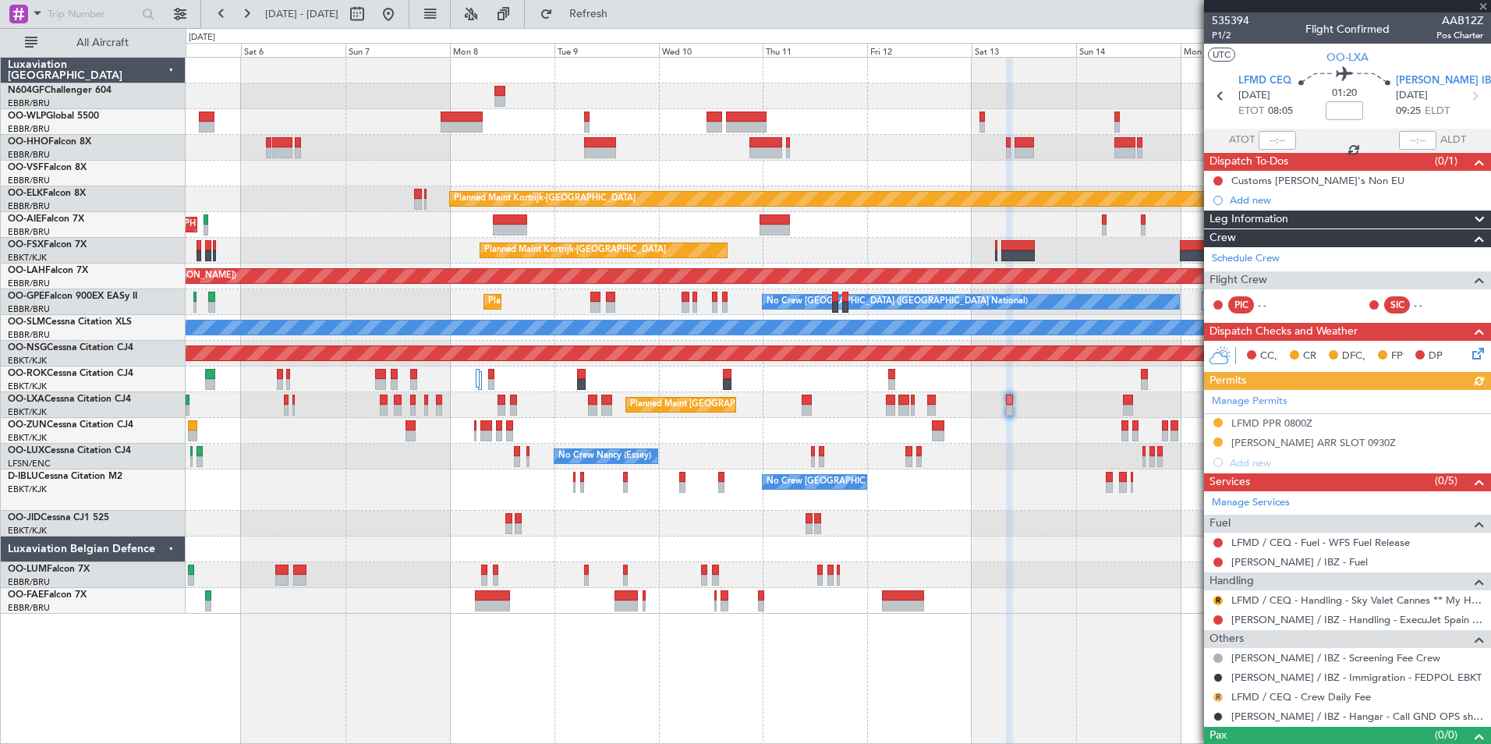
click at [1217, 695] on button "R" at bounding box center [1217, 696] width 9 height 9
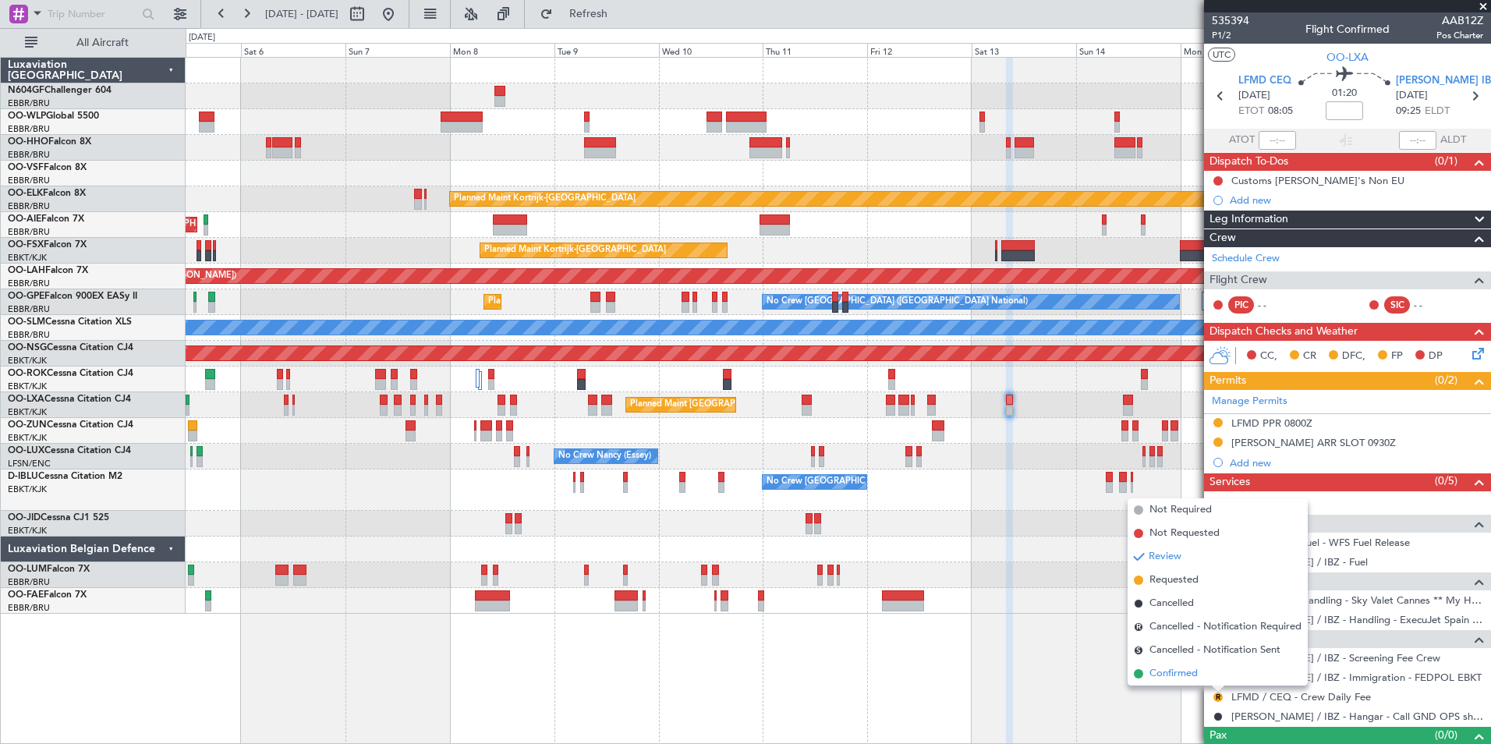
click at [1173, 672] on span "Confirmed" at bounding box center [1173, 674] width 48 height 16
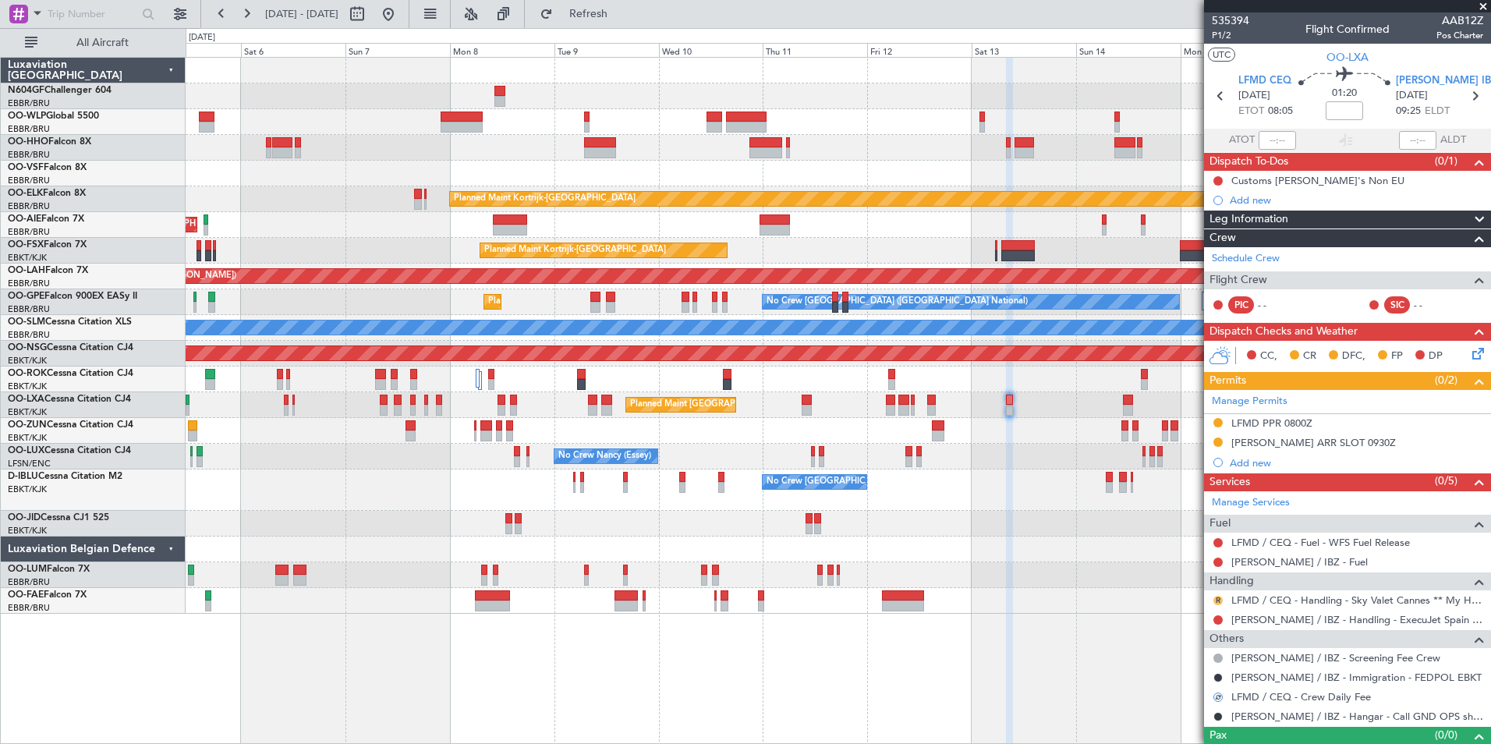
click at [1215, 601] on button "R" at bounding box center [1217, 600] width 9 height 9
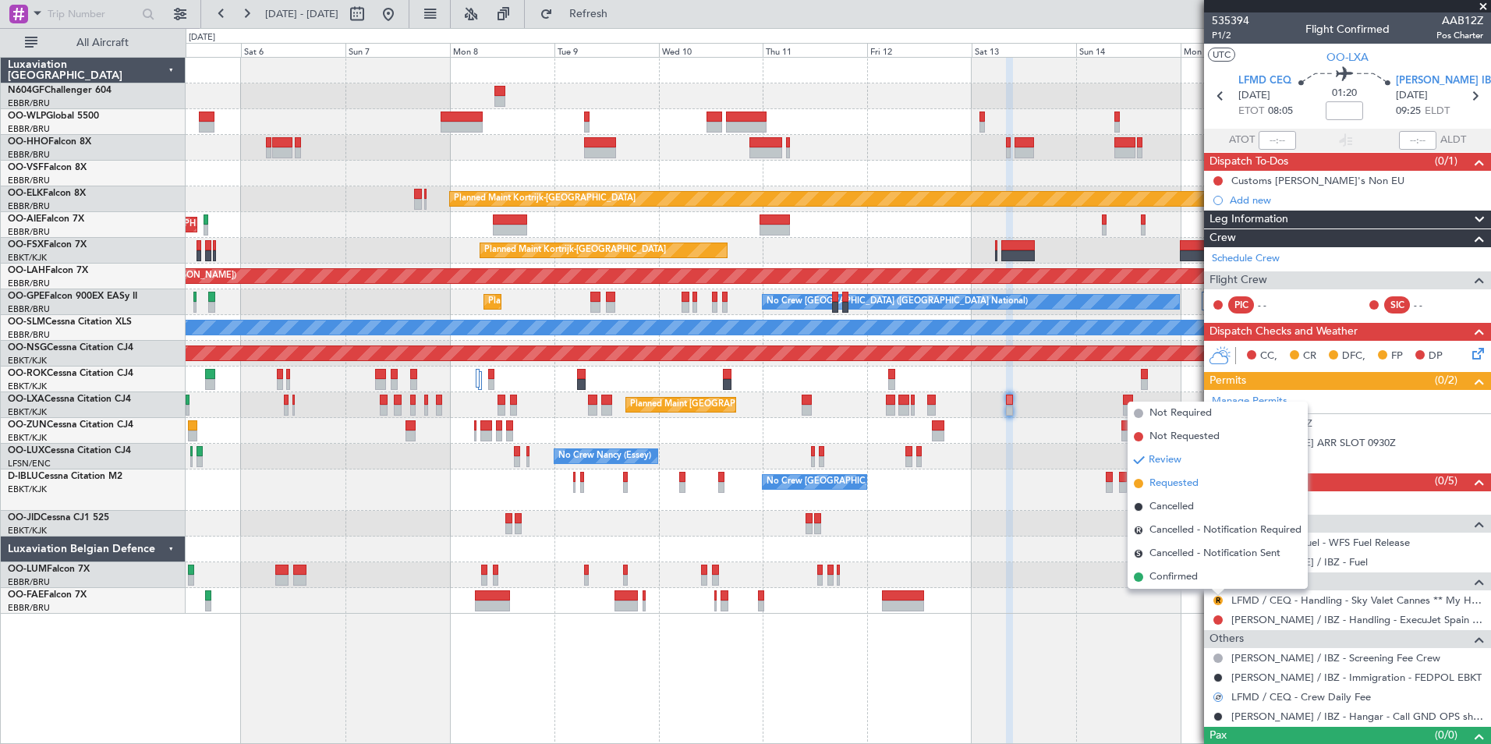
click at [1184, 483] on span "Requested" at bounding box center [1173, 484] width 49 height 16
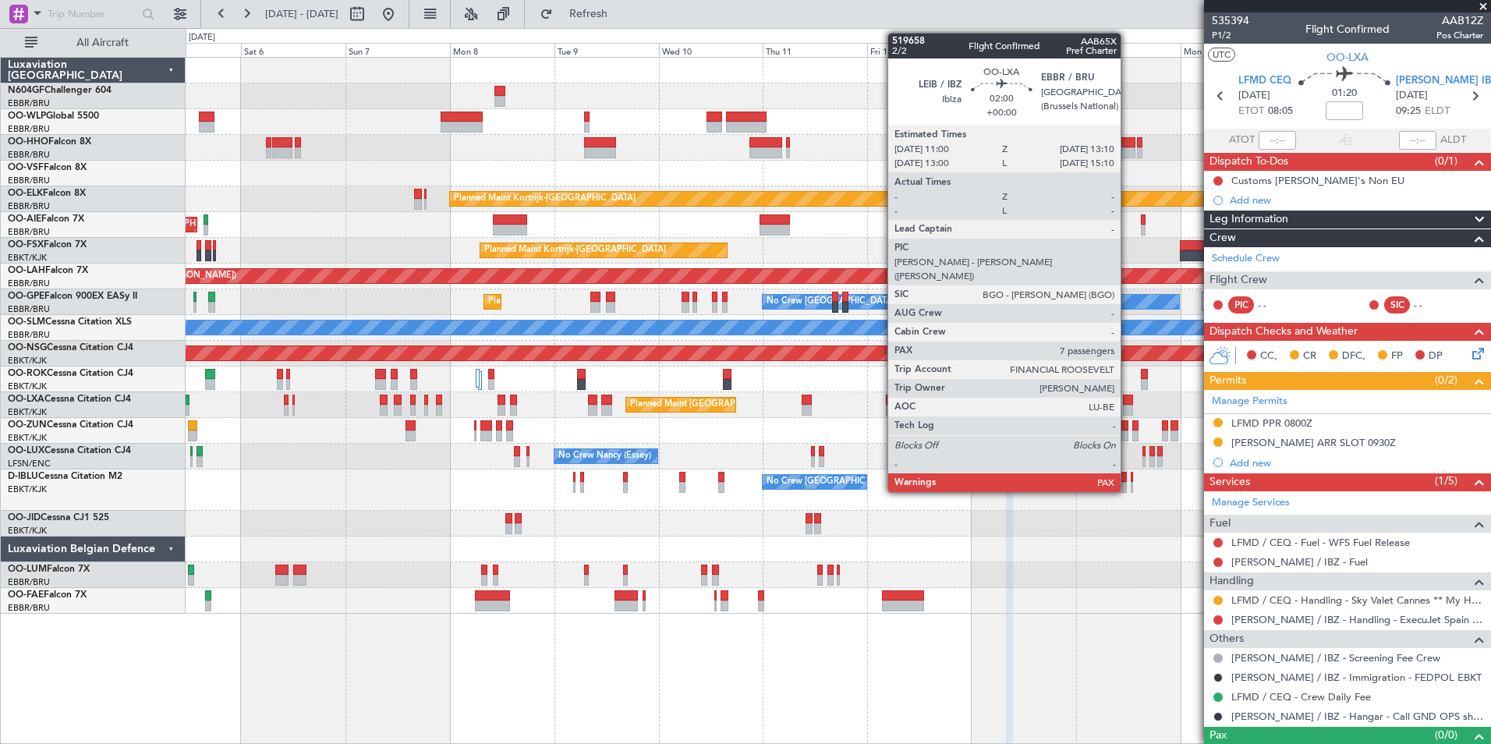
click at [1127, 396] on div at bounding box center [1128, 400] width 10 height 11
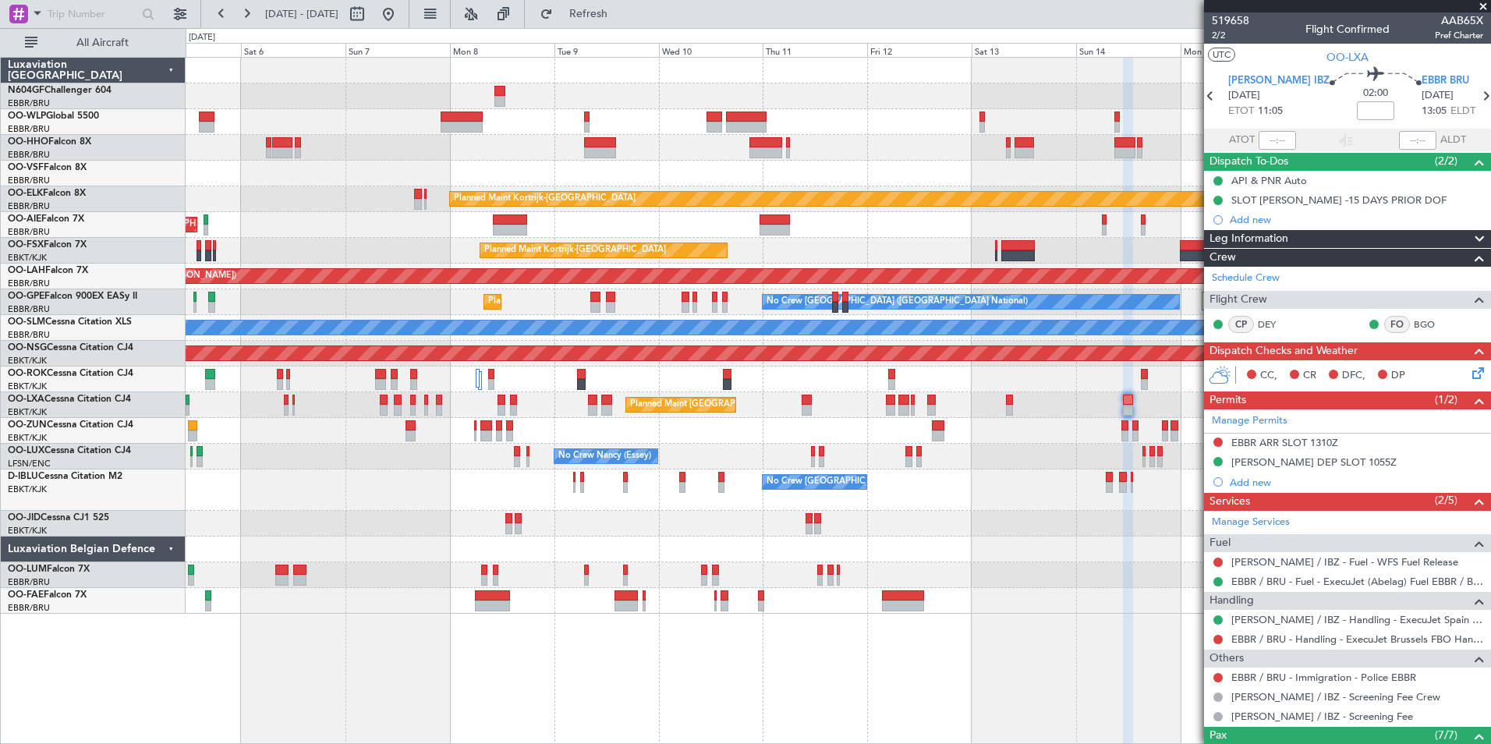
click at [787, 422] on div at bounding box center [838, 431] width 1304 height 26
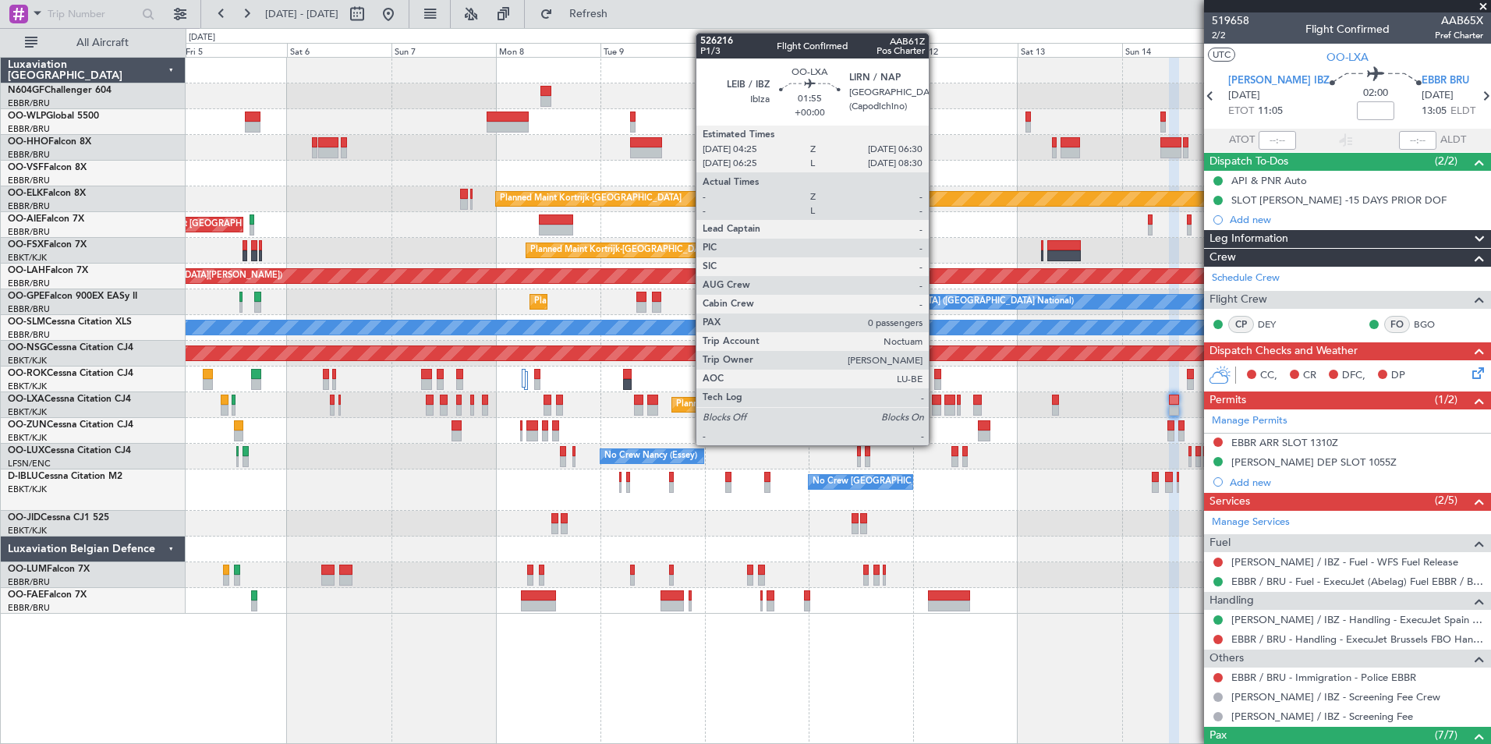
click at [936, 402] on div at bounding box center [936, 400] width 9 height 11
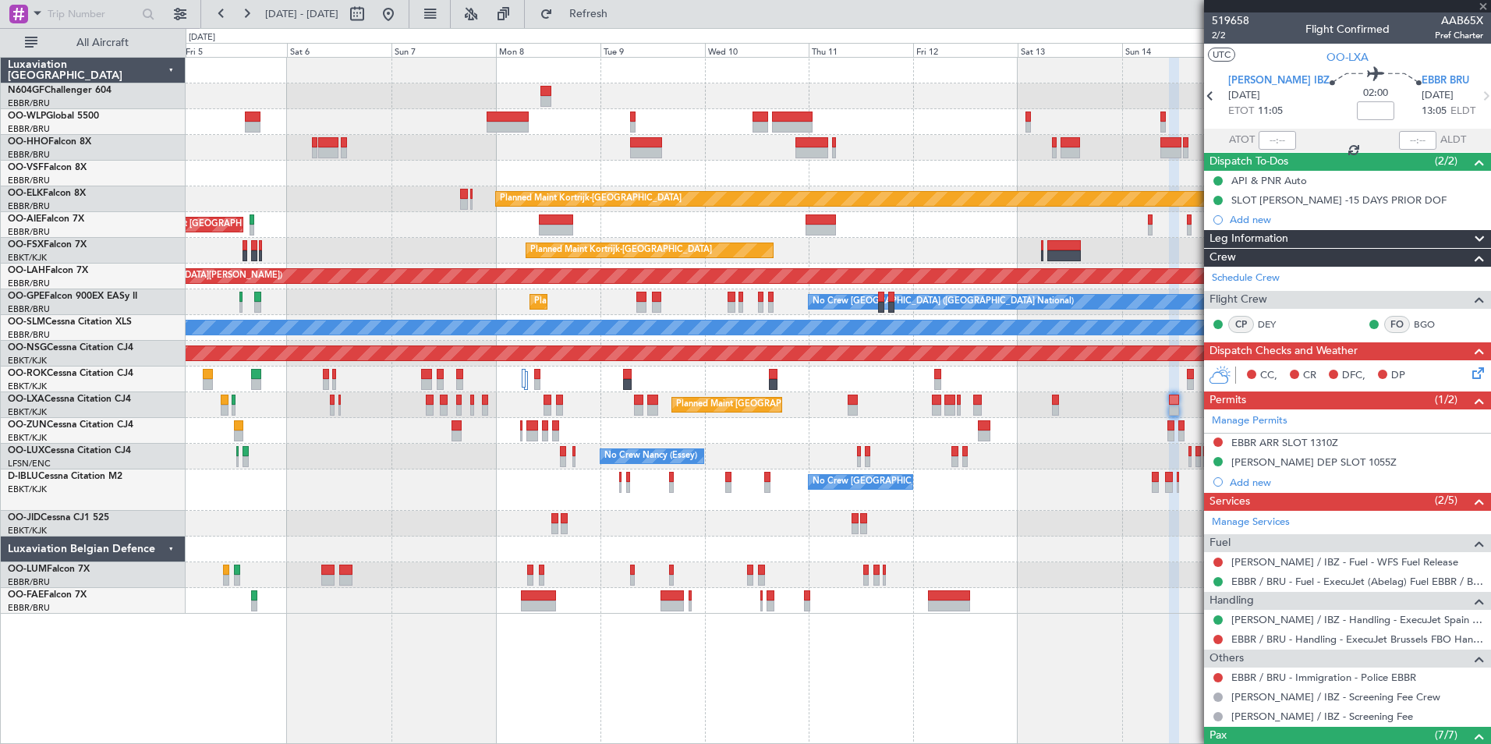
type input "0"
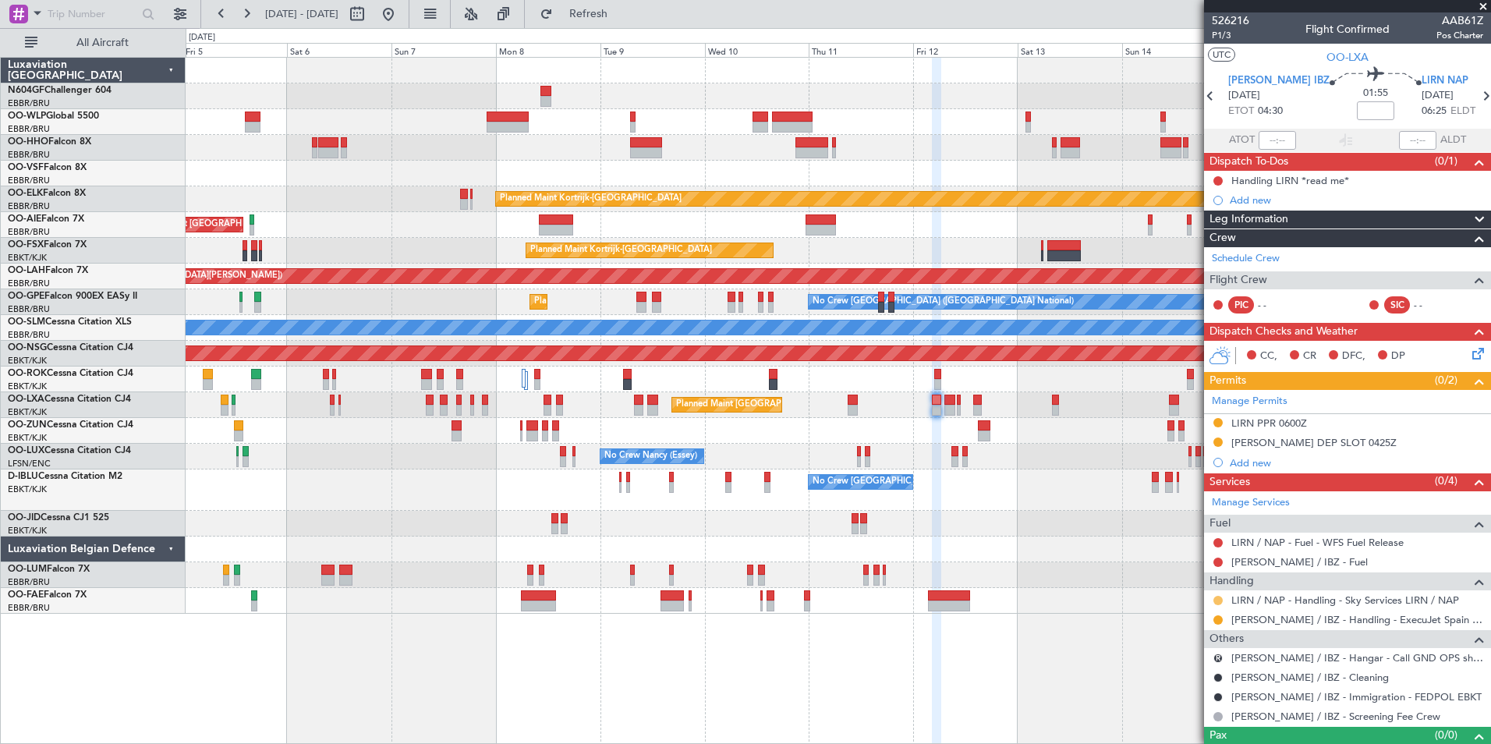
click at [1219, 600] on button at bounding box center [1217, 600] width 9 height 9
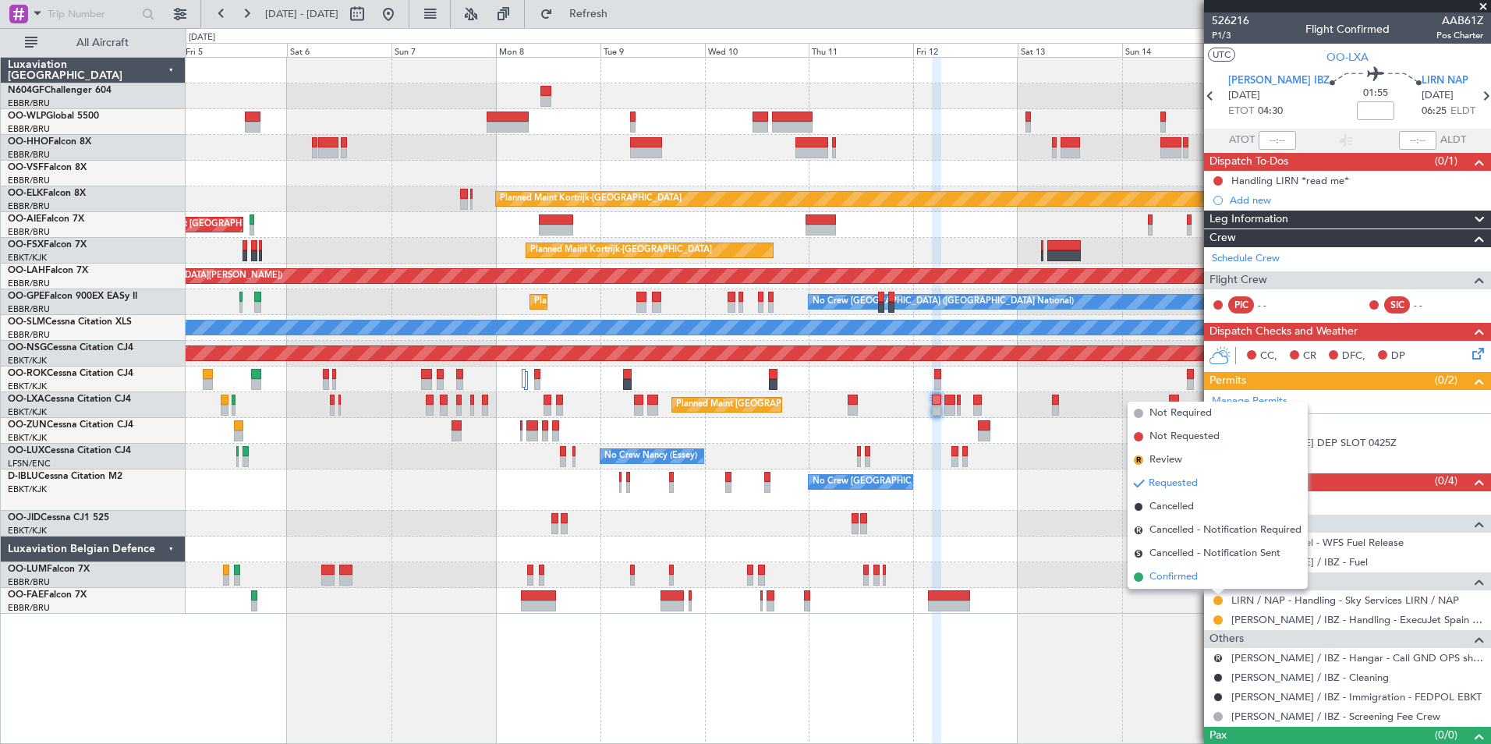
click at [1184, 584] on span "Confirmed" at bounding box center [1173, 577] width 48 height 16
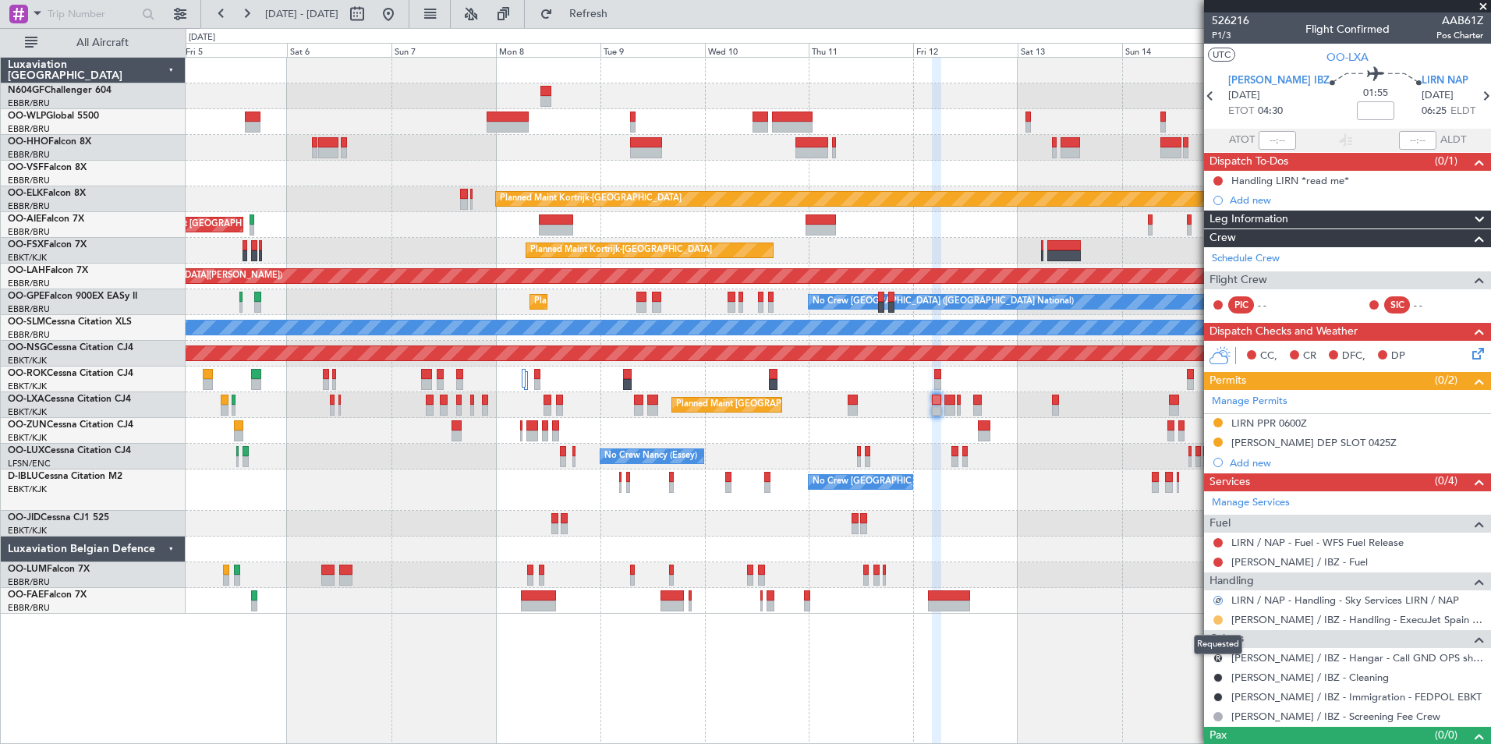
click at [1218, 616] on button at bounding box center [1217, 619] width 9 height 9
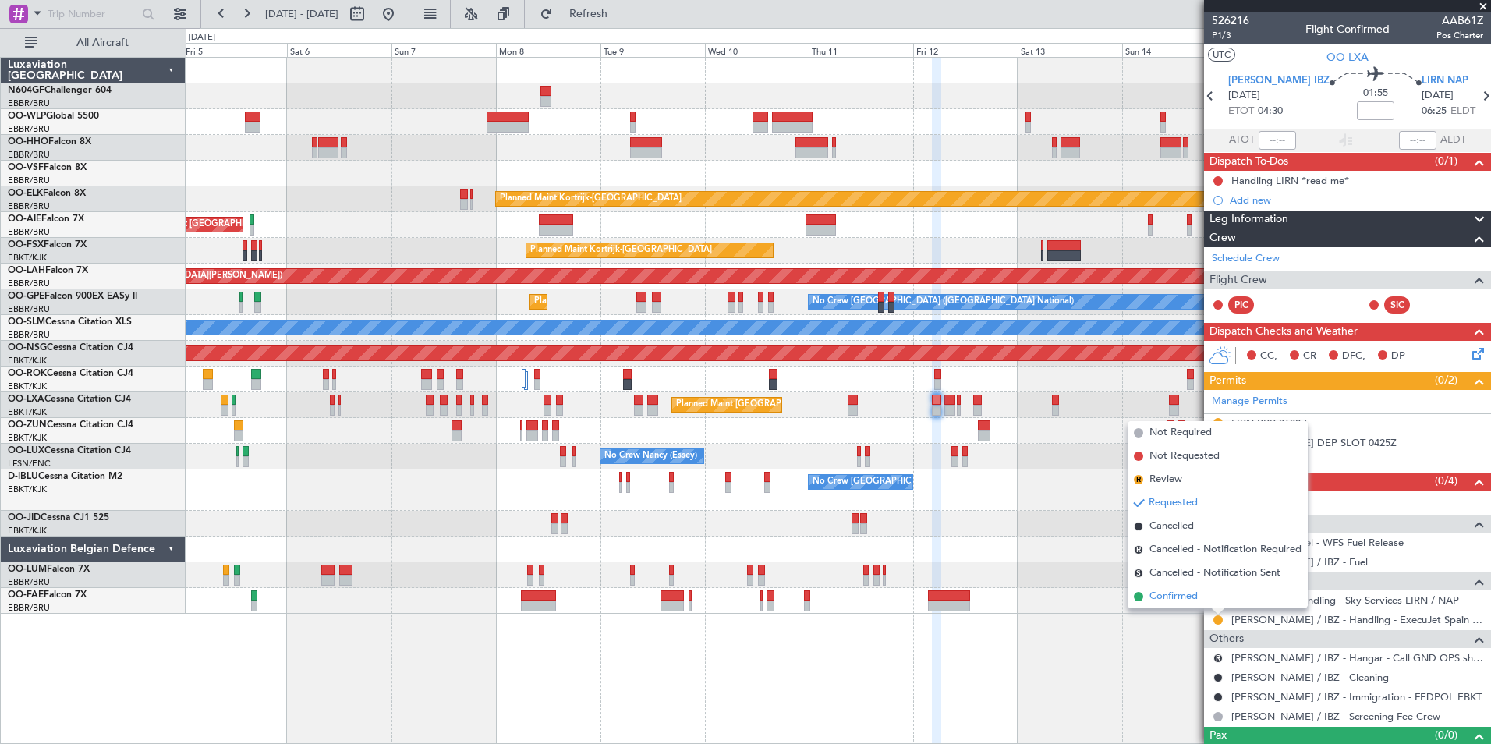
click at [1182, 601] on span "Confirmed" at bounding box center [1173, 597] width 48 height 16
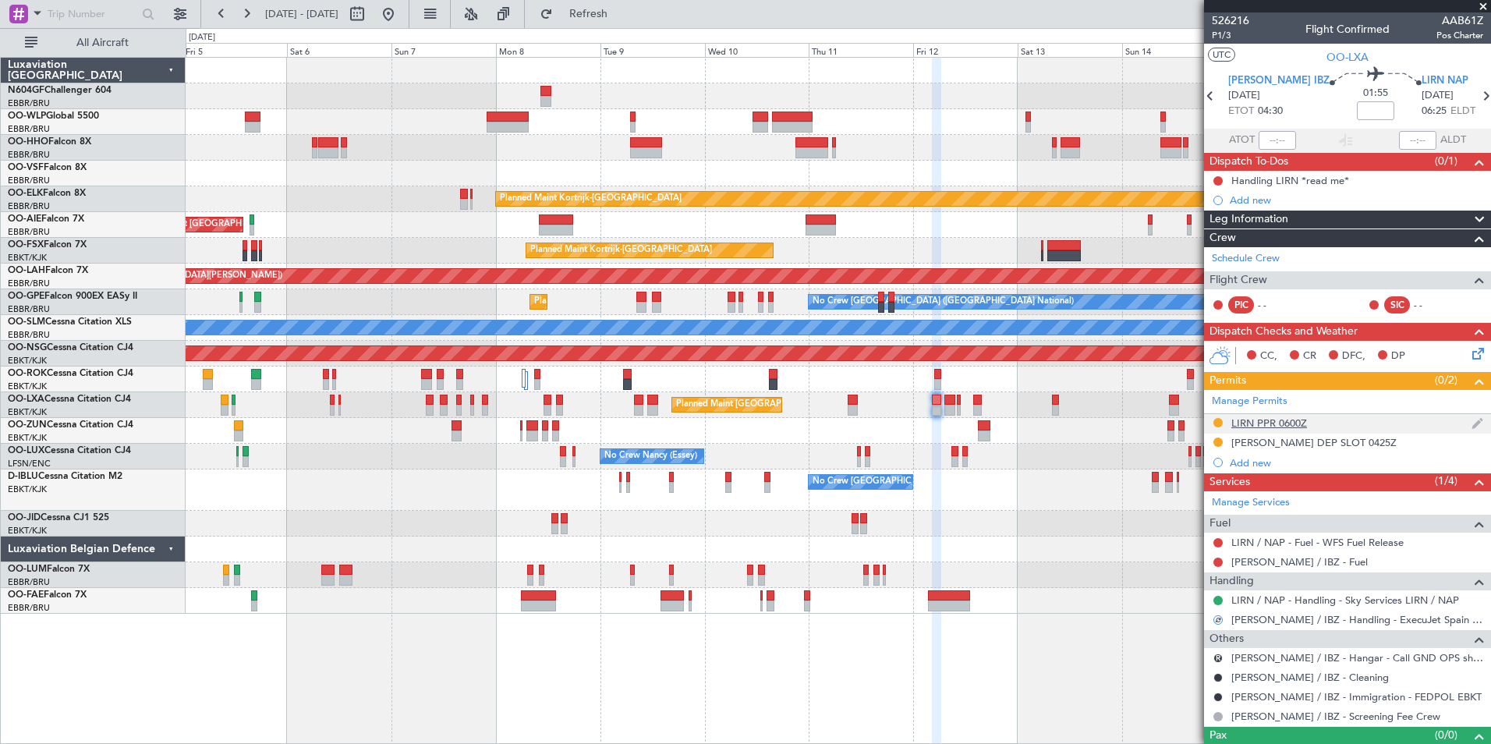
click at [1279, 423] on div "LIRN PPR 0600Z" at bounding box center [1269, 422] width 76 height 13
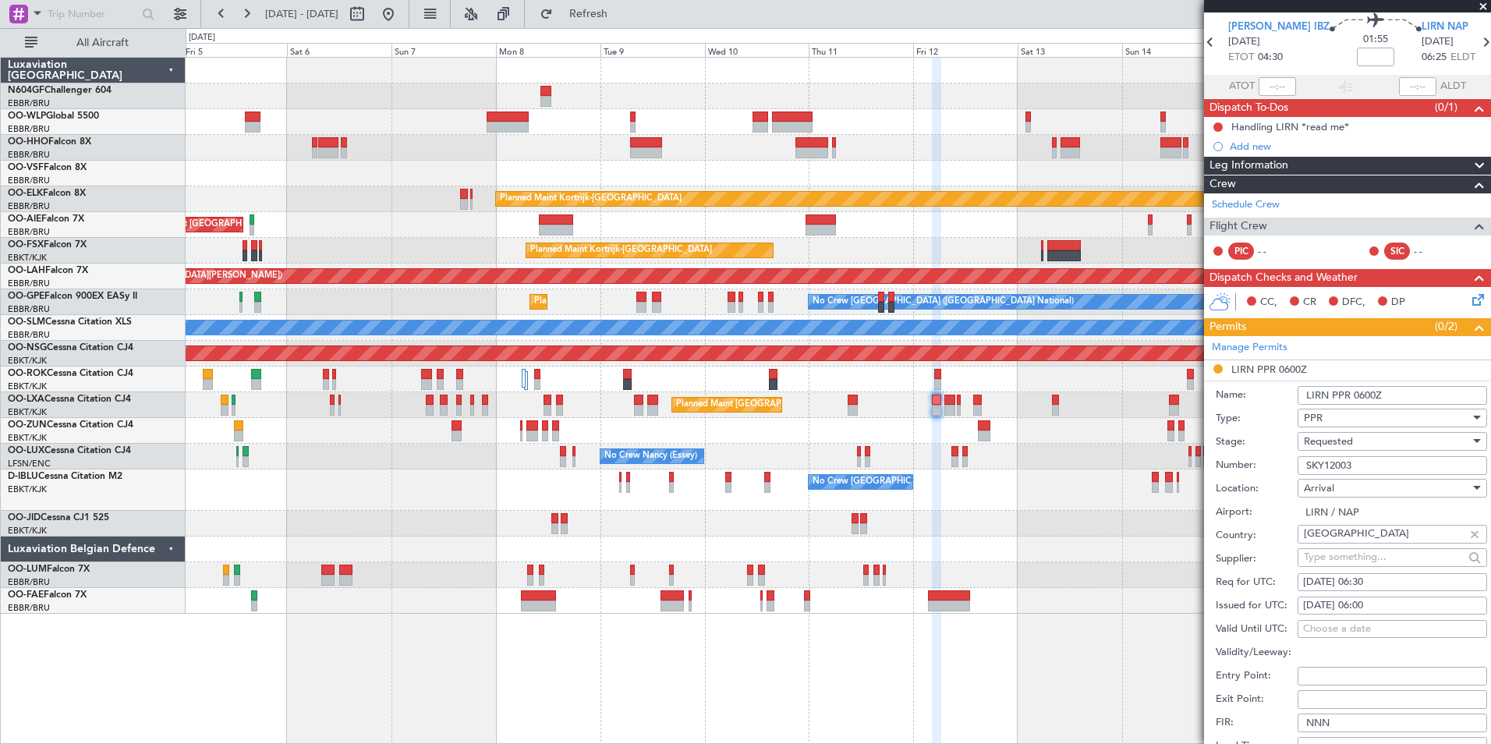
scroll to position [78, 0]
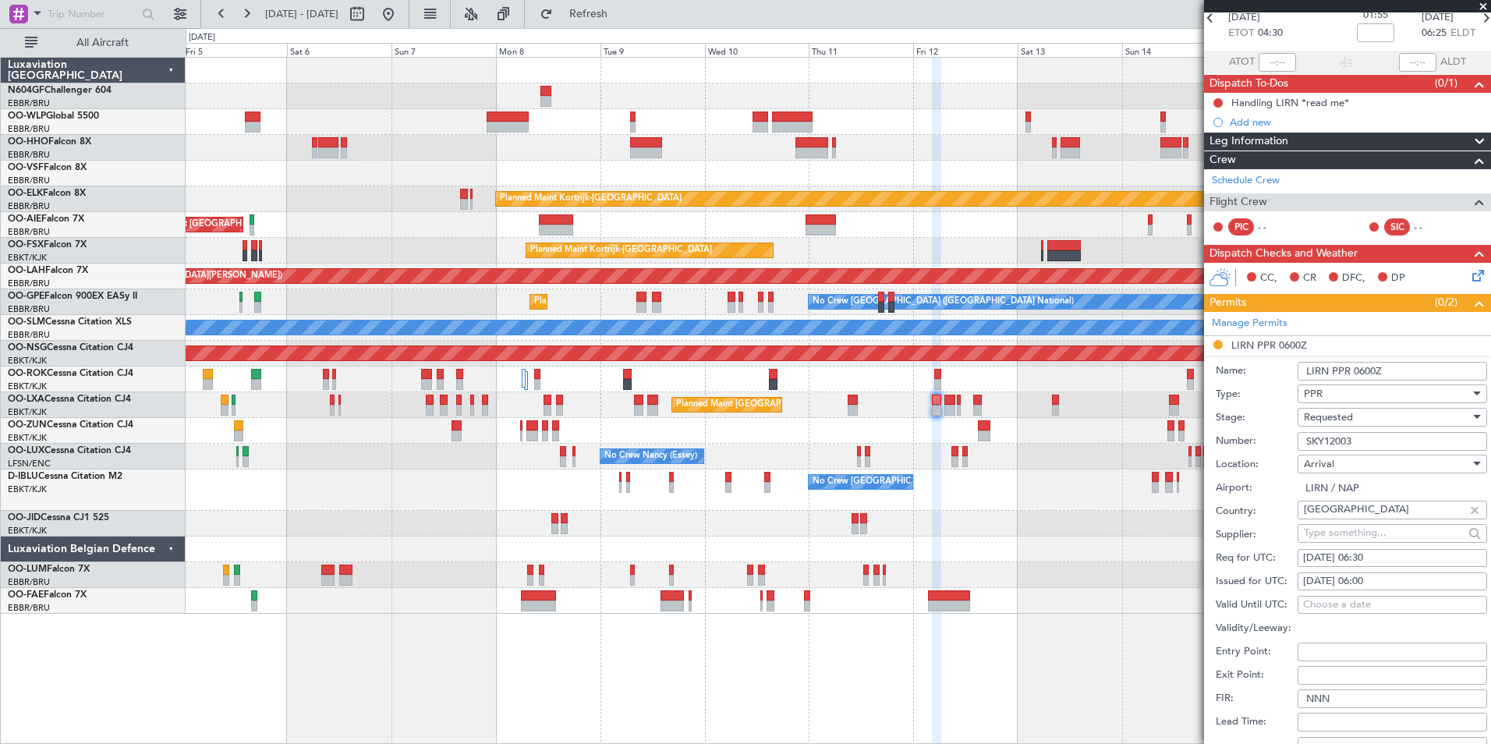
click at [1390, 580] on div "[DATE] 06:00" at bounding box center [1392, 582] width 179 height 16
select select "9"
select select "2025"
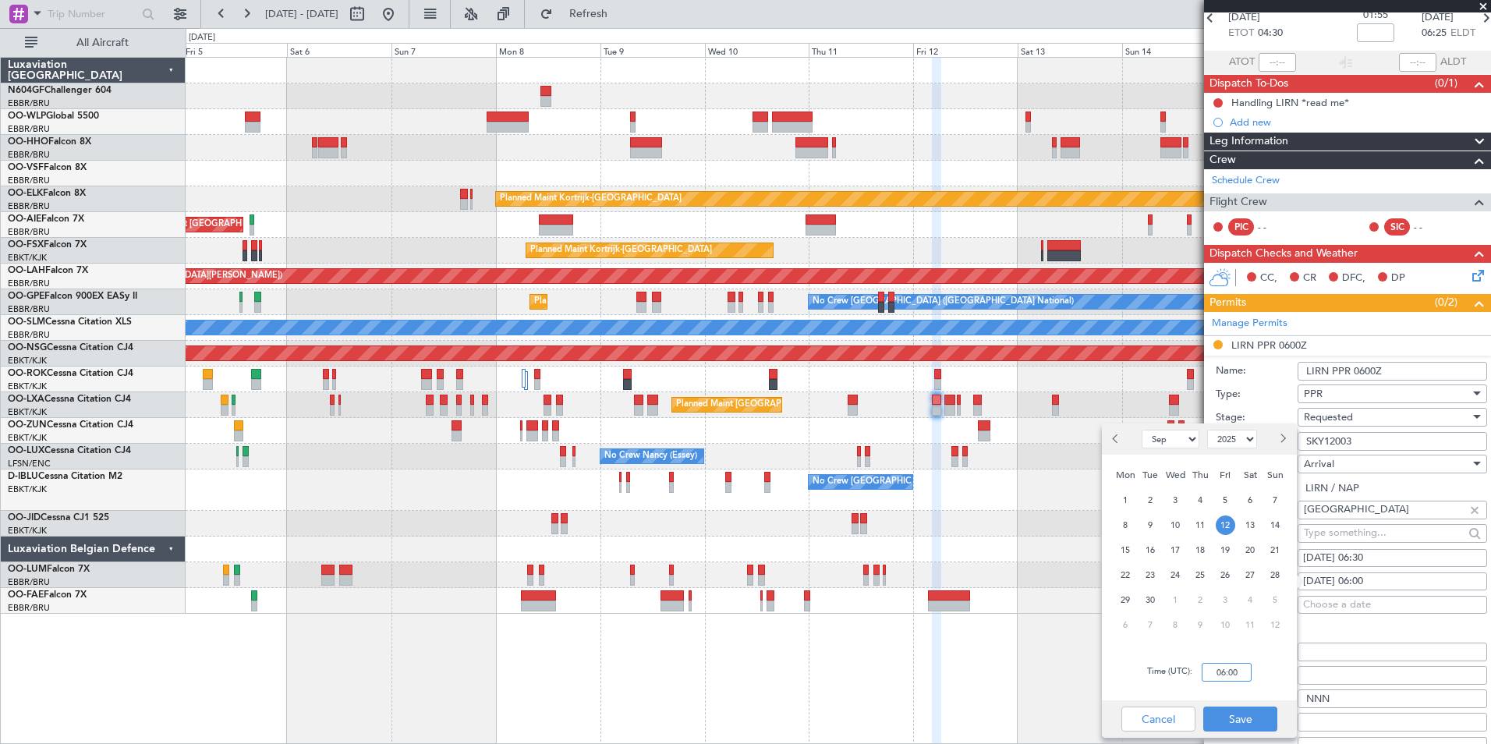
click at [1240, 671] on input "06:00" at bounding box center [1226, 672] width 50 height 19
type input "06:30"
click at [1260, 674] on div "Time (UTC): 06:30" at bounding box center [1199, 672] width 195 height 56
click at [1237, 713] on button "Save" at bounding box center [1240, 718] width 74 height 25
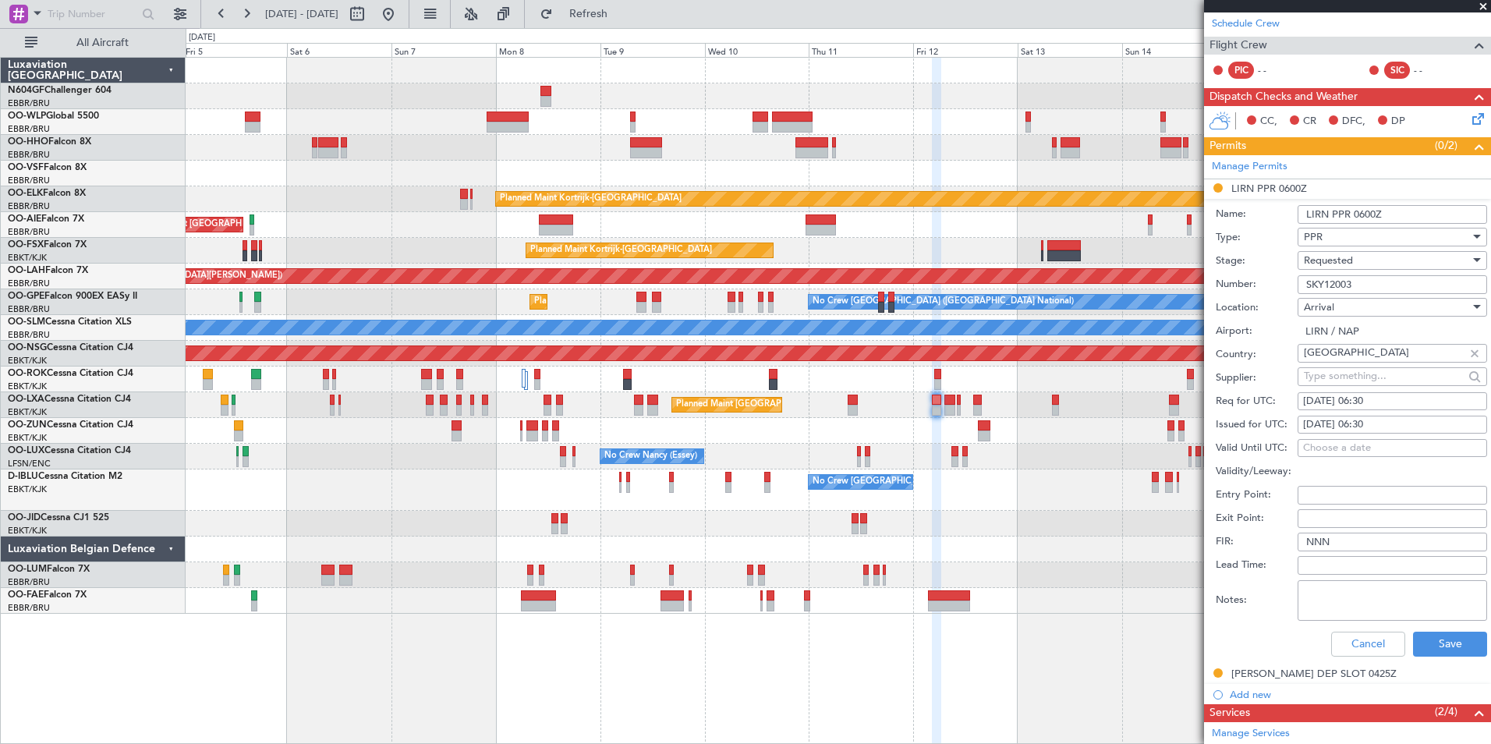
scroll to position [390, 0]
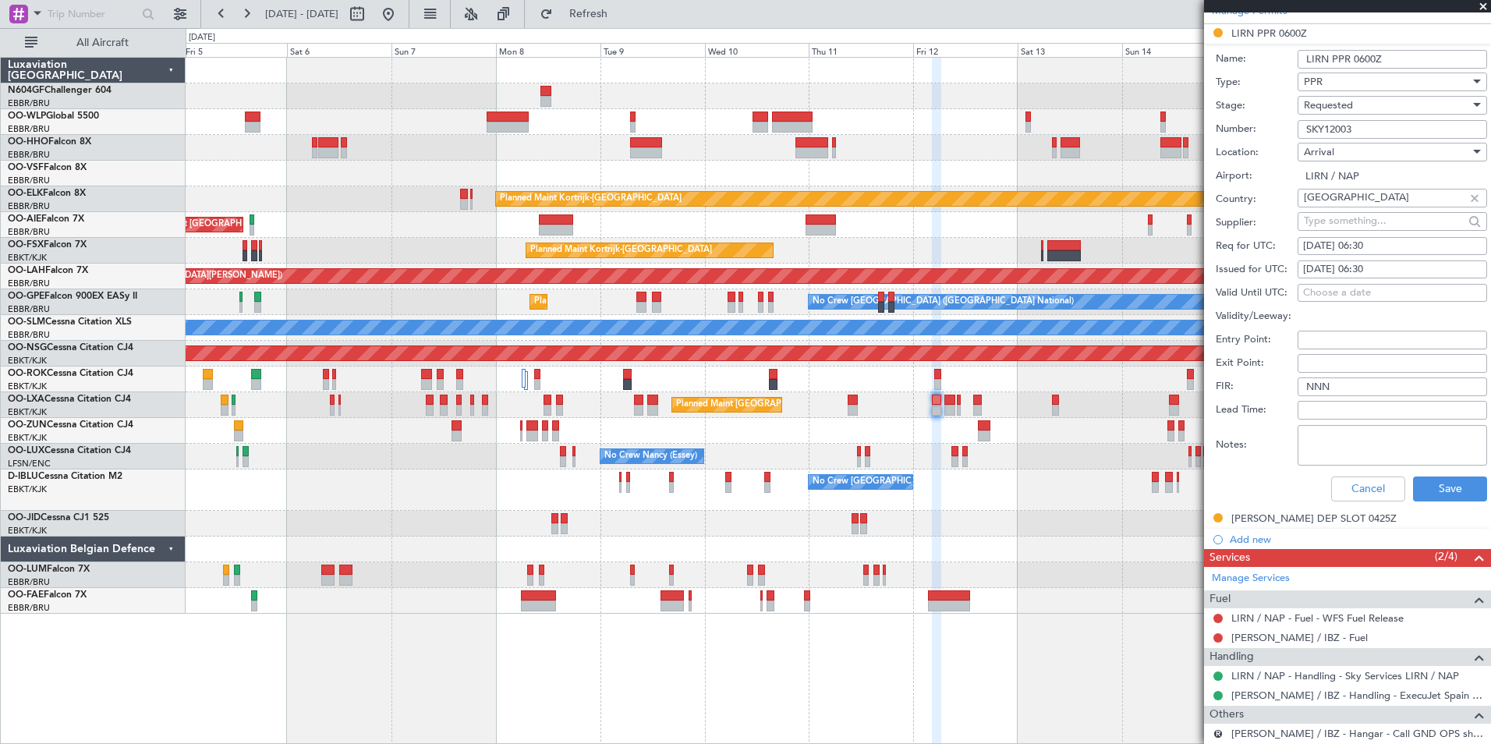
click at [1354, 109] on div "Requested" at bounding box center [1387, 105] width 166 height 23
click at [1346, 218] on span "Received OK" at bounding box center [1386, 222] width 164 height 23
click at [1428, 494] on button "Save" at bounding box center [1450, 488] width 74 height 25
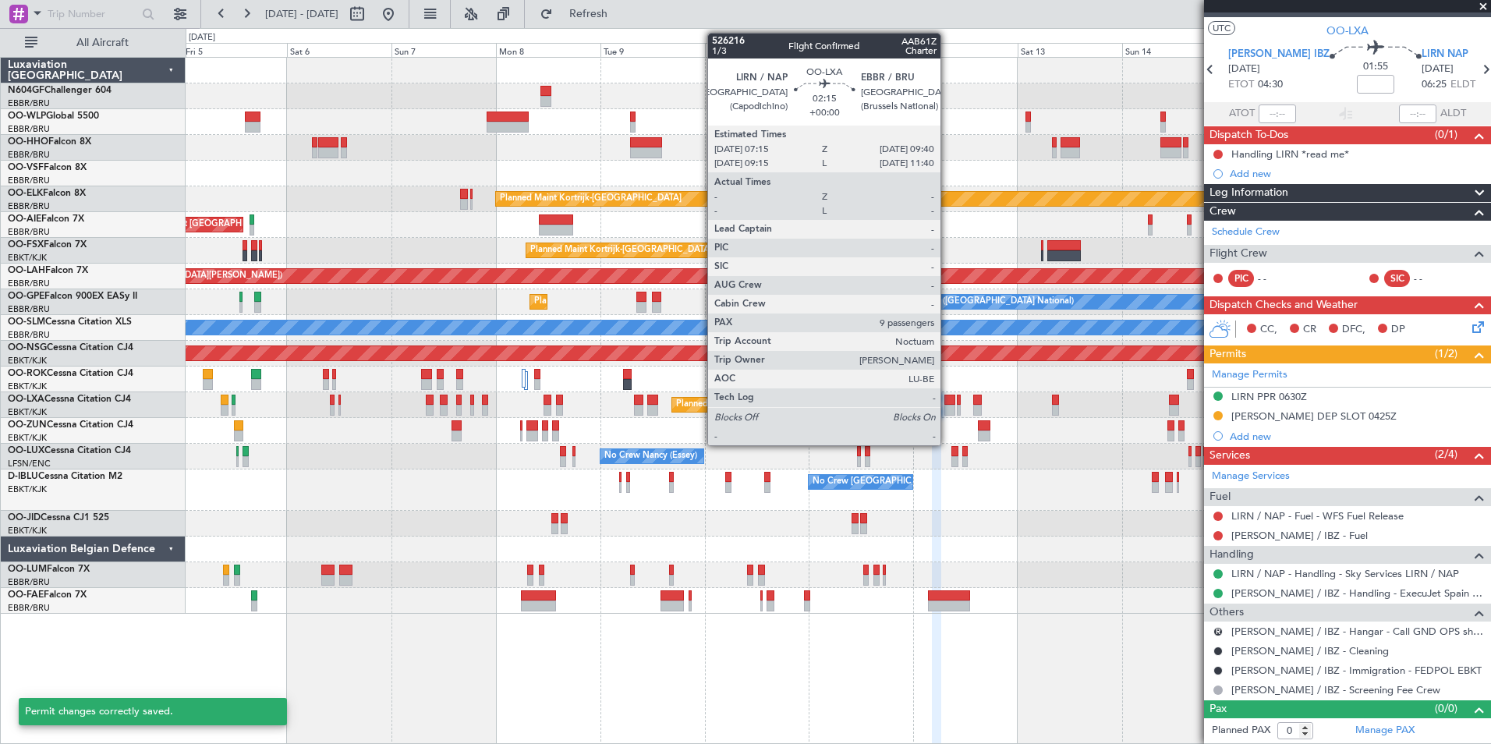
scroll to position [26, 0]
click at [947, 405] on div at bounding box center [949, 410] width 11 height 11
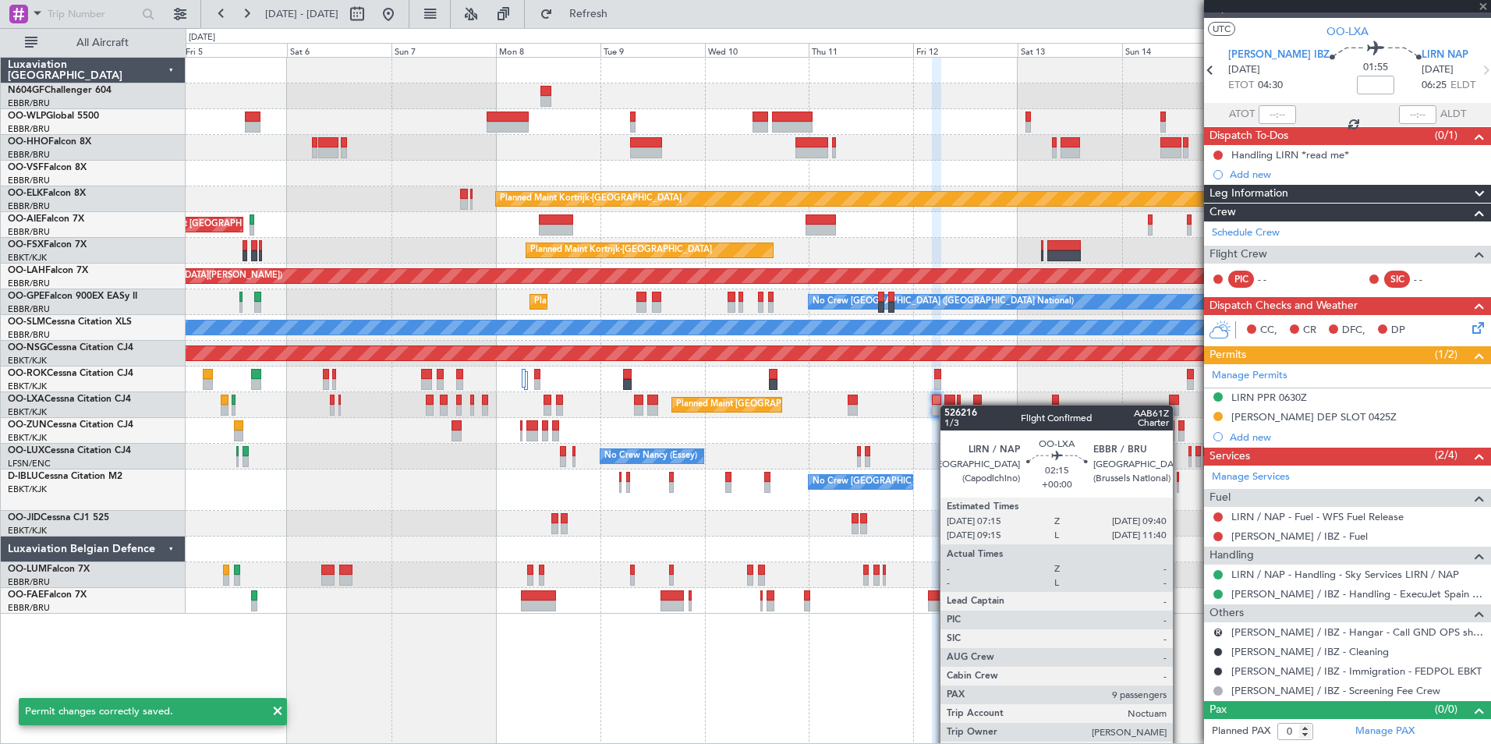
type input "9"
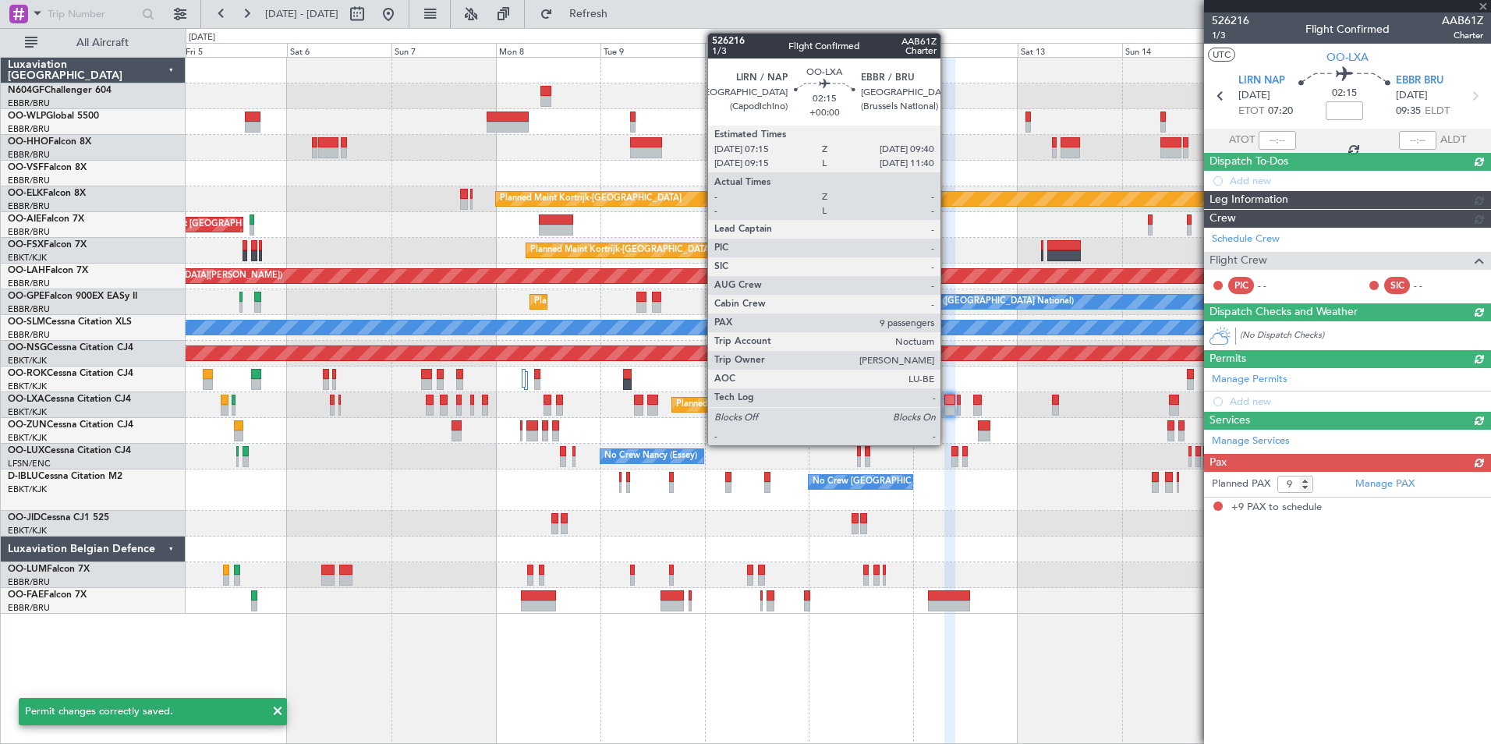
scroll to position [0, 0]
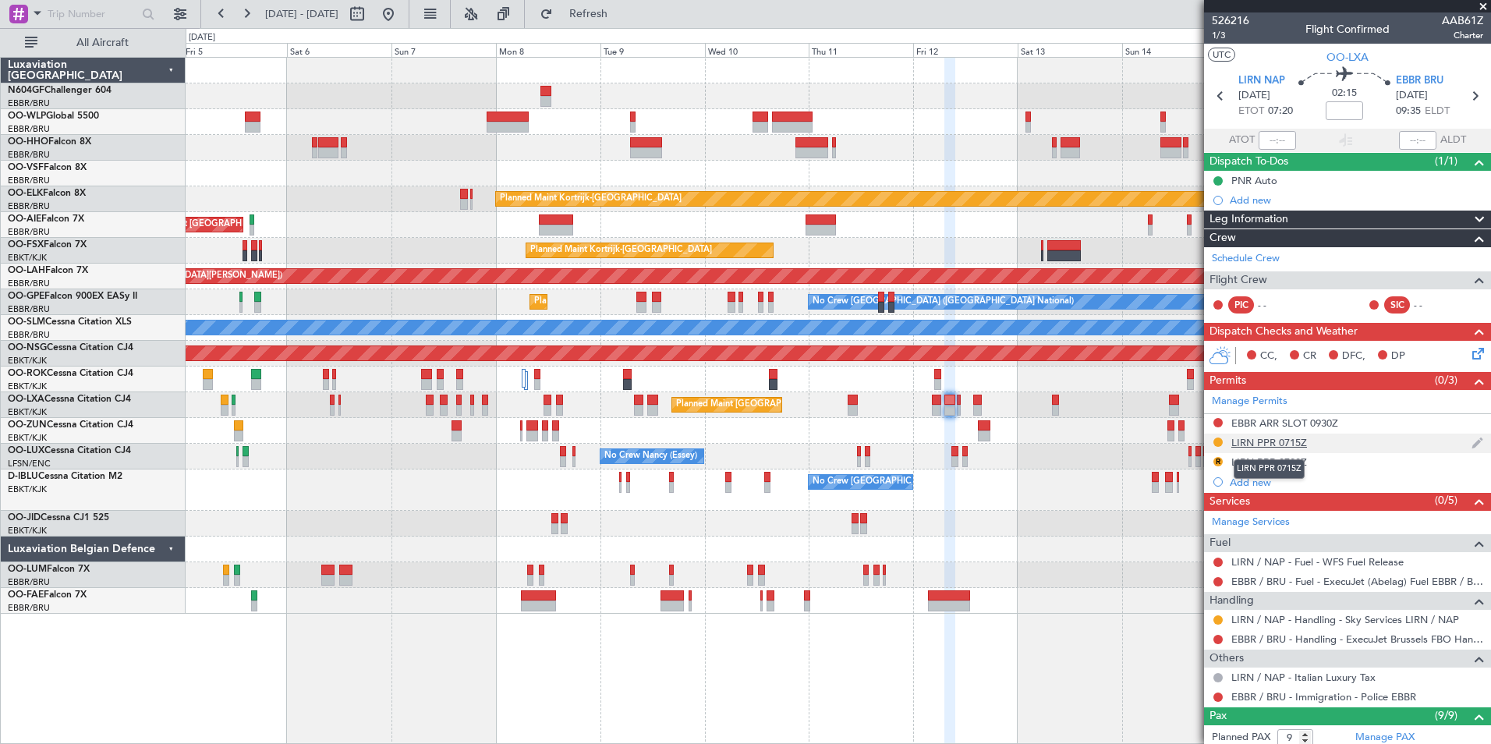
click at [1237, 438] on div "LIRN PPR 0715Z" at bounding box center [1269, 442] width 76 height 13
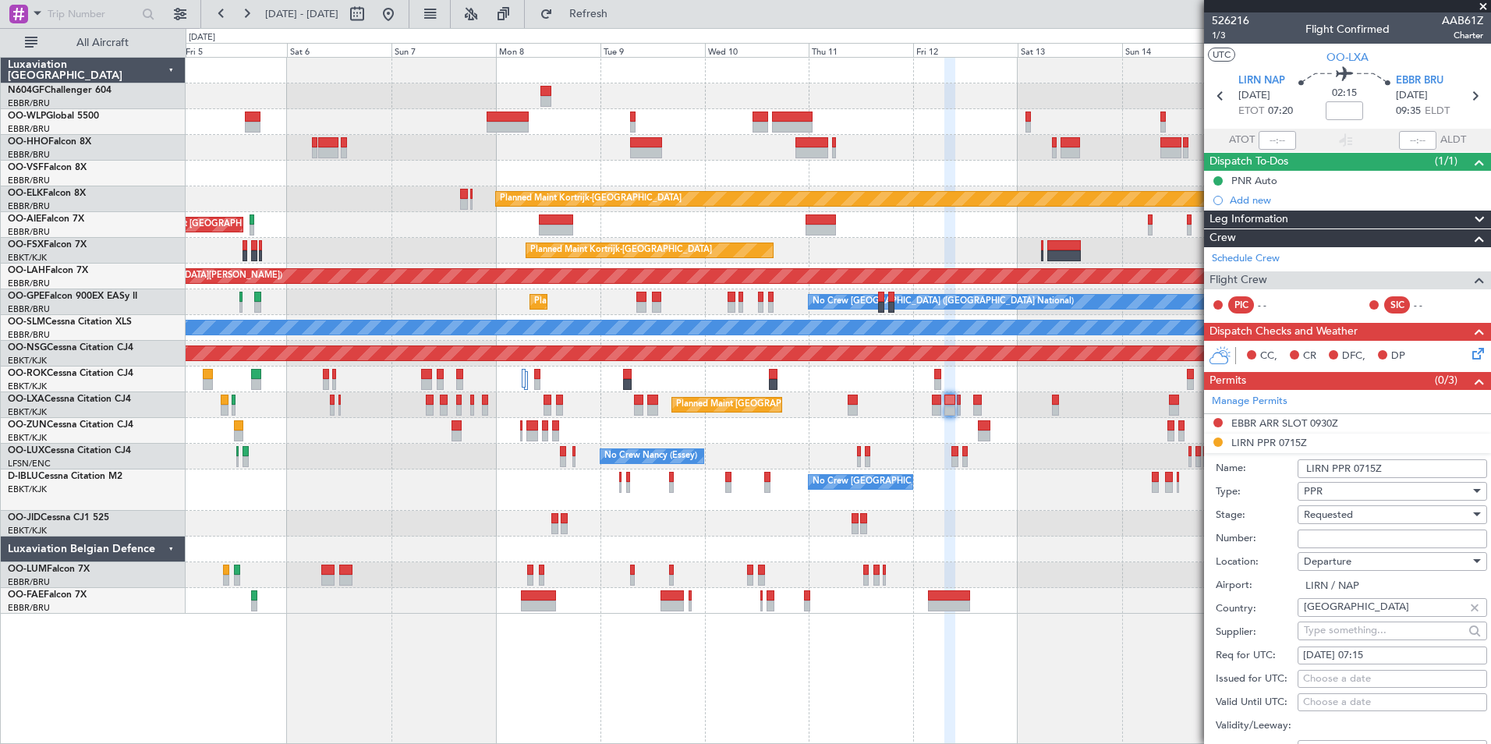
scroll to position [312, 0]
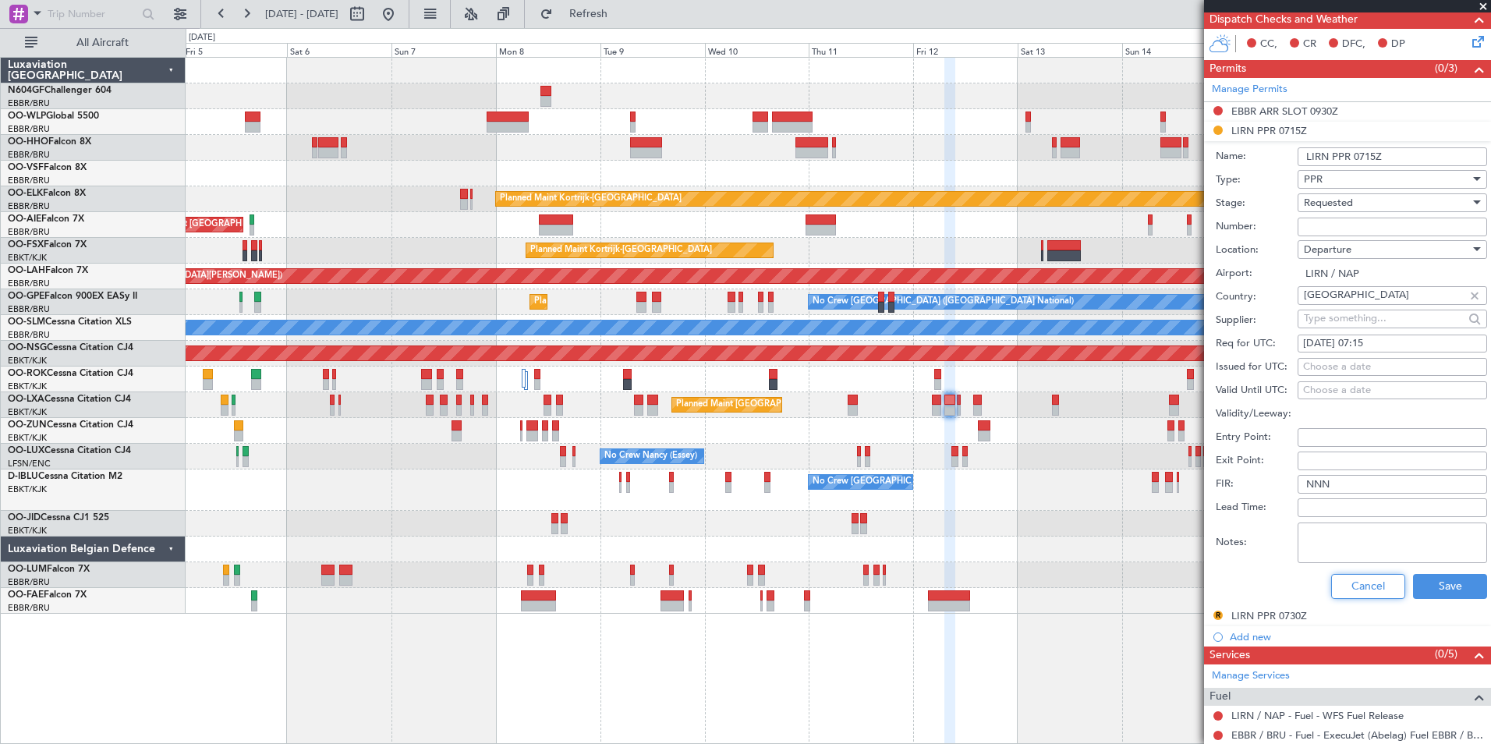
click at [1354, 576] on button "Cancel" at bounding box center [1368, 586] width 74 height 25
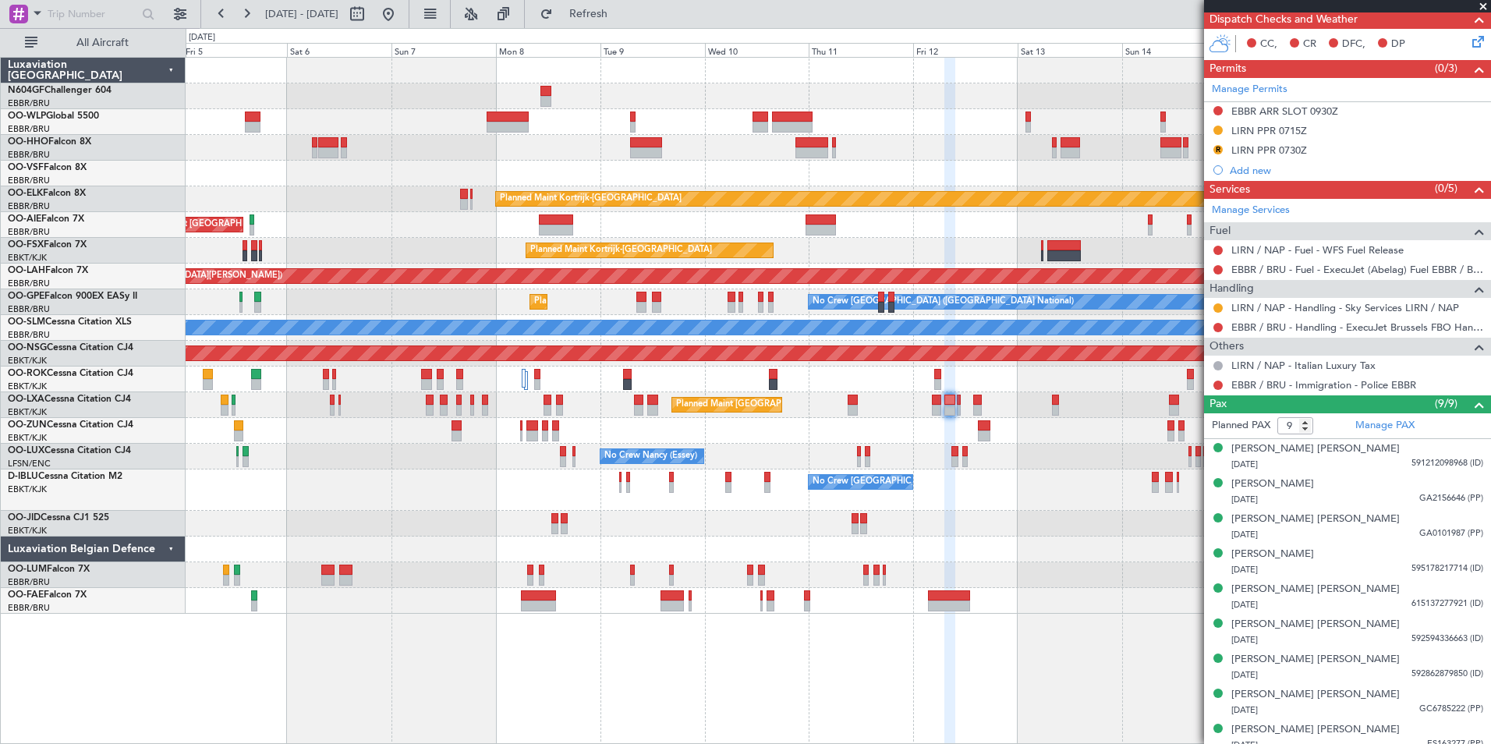
scroll to position [156, 0]
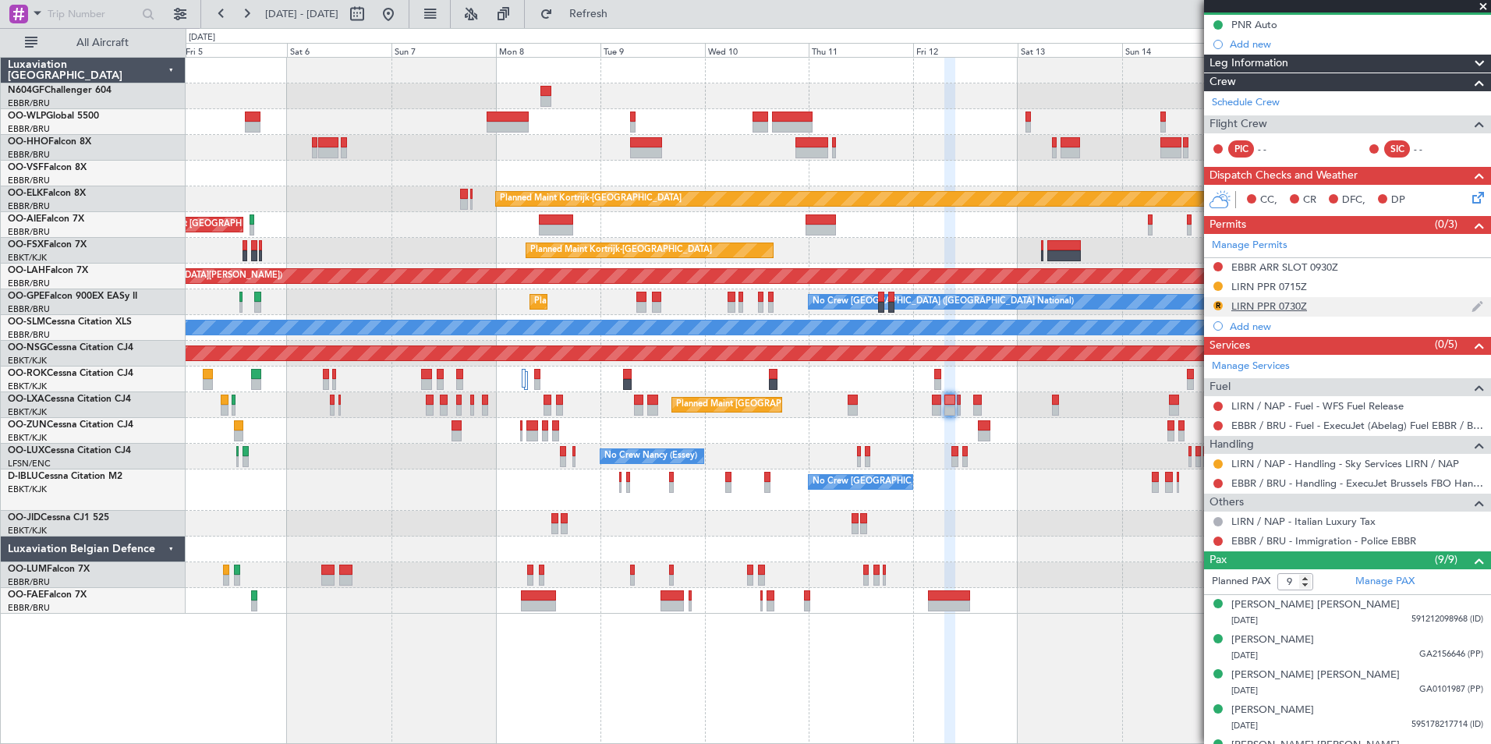
click at [1285, 306] on div "LIRN PPR 0730Z" at bounding box center [1269, 305] width 76 height 13
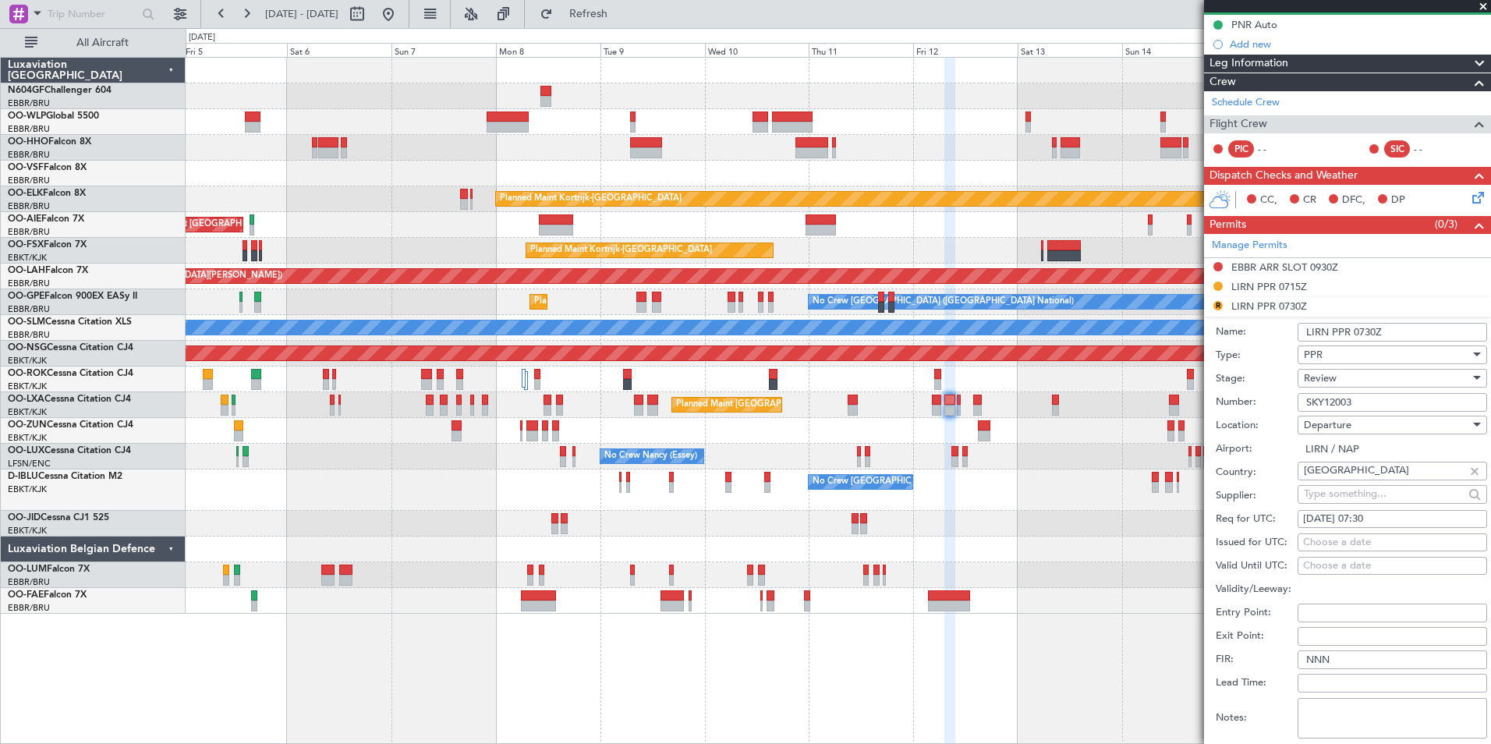
drag, startPoint x: 1362, startPoint y: 402, endPoint x: 1299, endPoint y: 409, distance: 63.5
click at [1299, 409] on input "SKY12003" at bounding box center [1391, 402] width 189 height 19
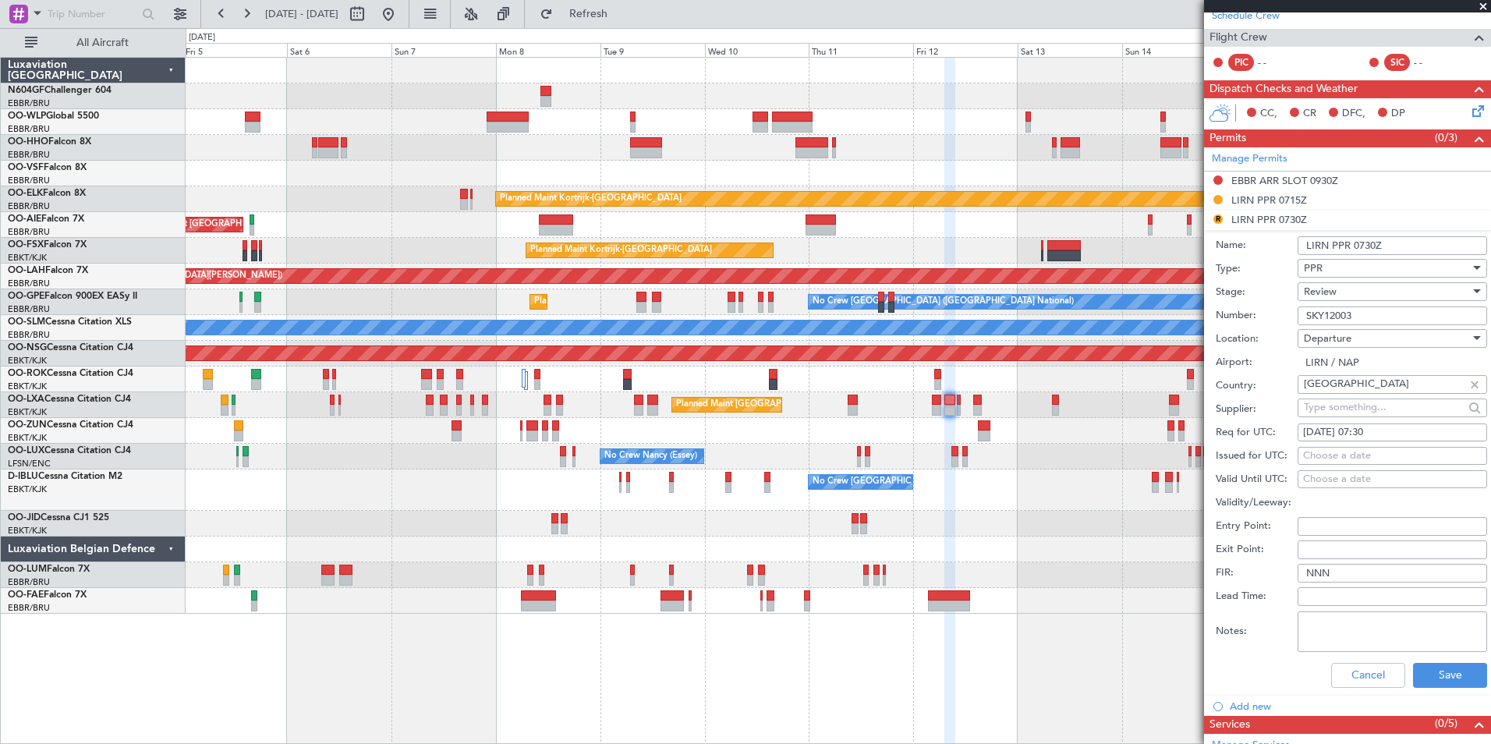
scroll to position [312, 0]
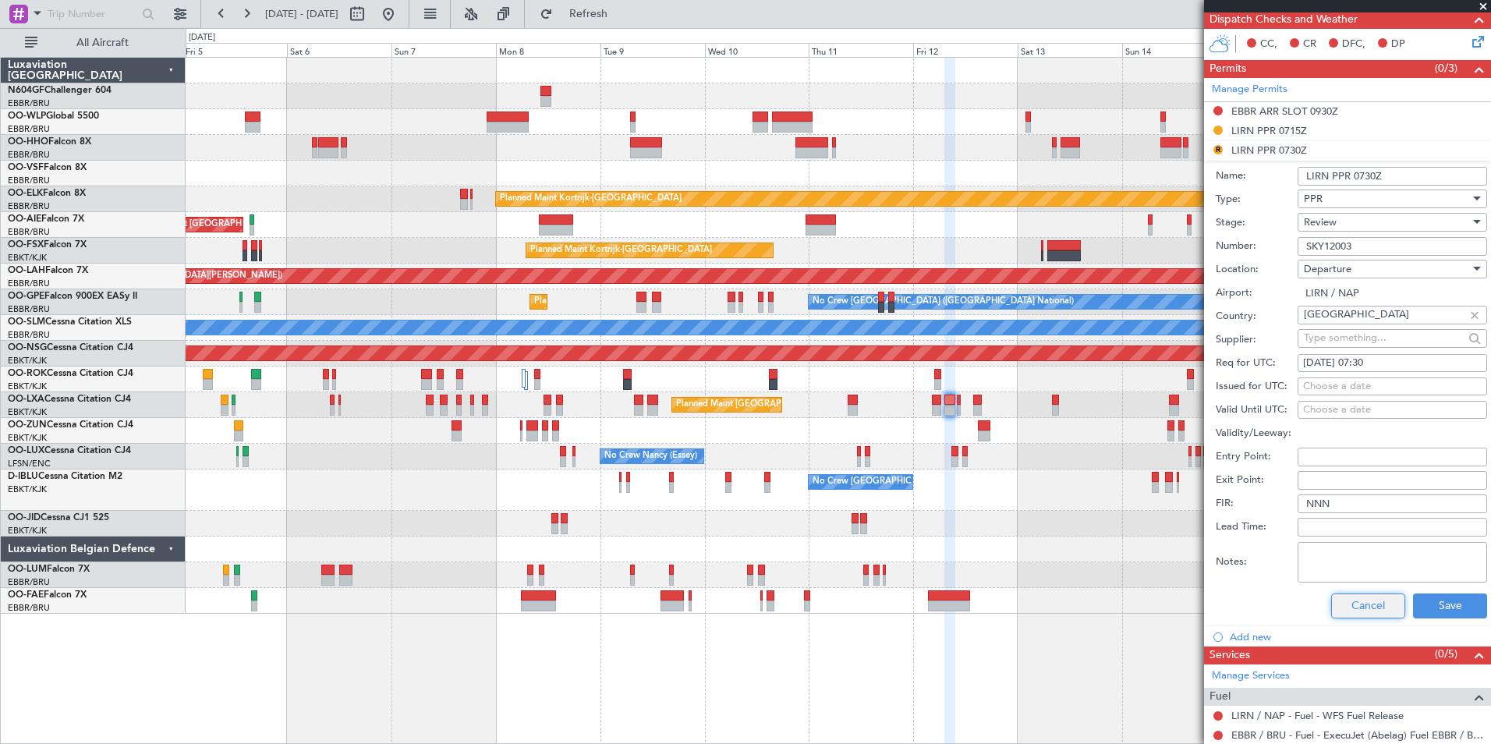
click at [1360, 596] on button "Cancel" at bounding box center [1368, 605] width 74 height 25
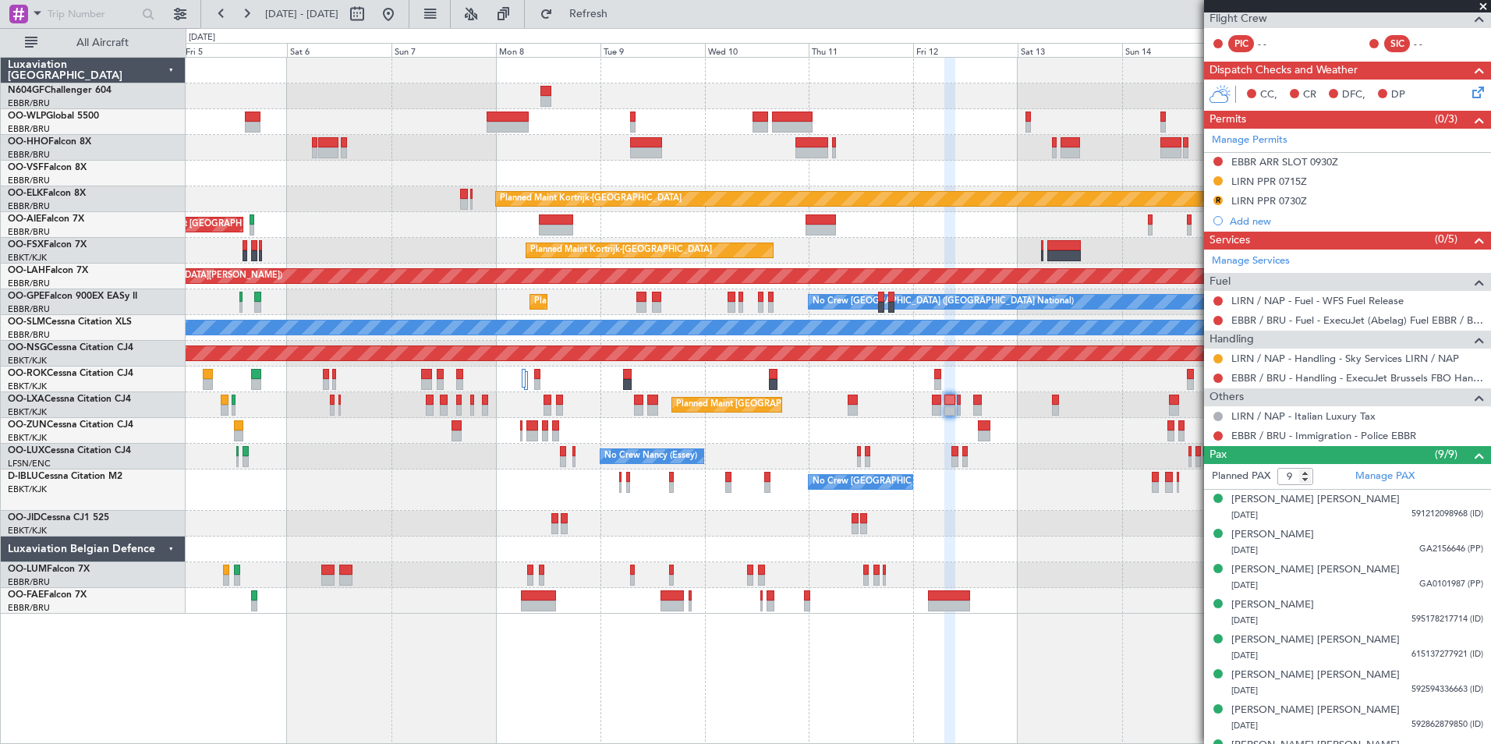
scroll to position [156, 0]
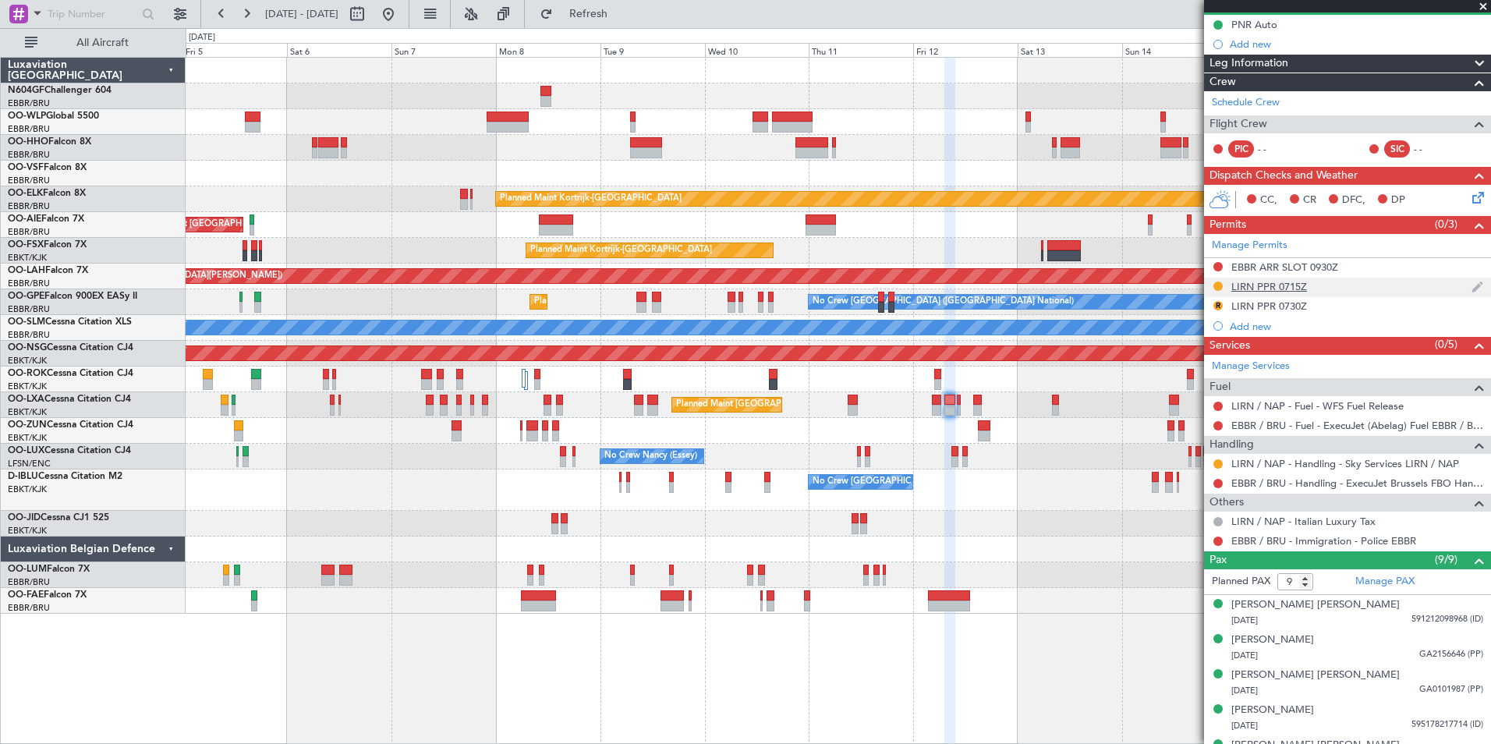
click at [1277, 287] on div "LIRN PPR 0715Z" at bounding box center [1269, 286] width 76 height 13
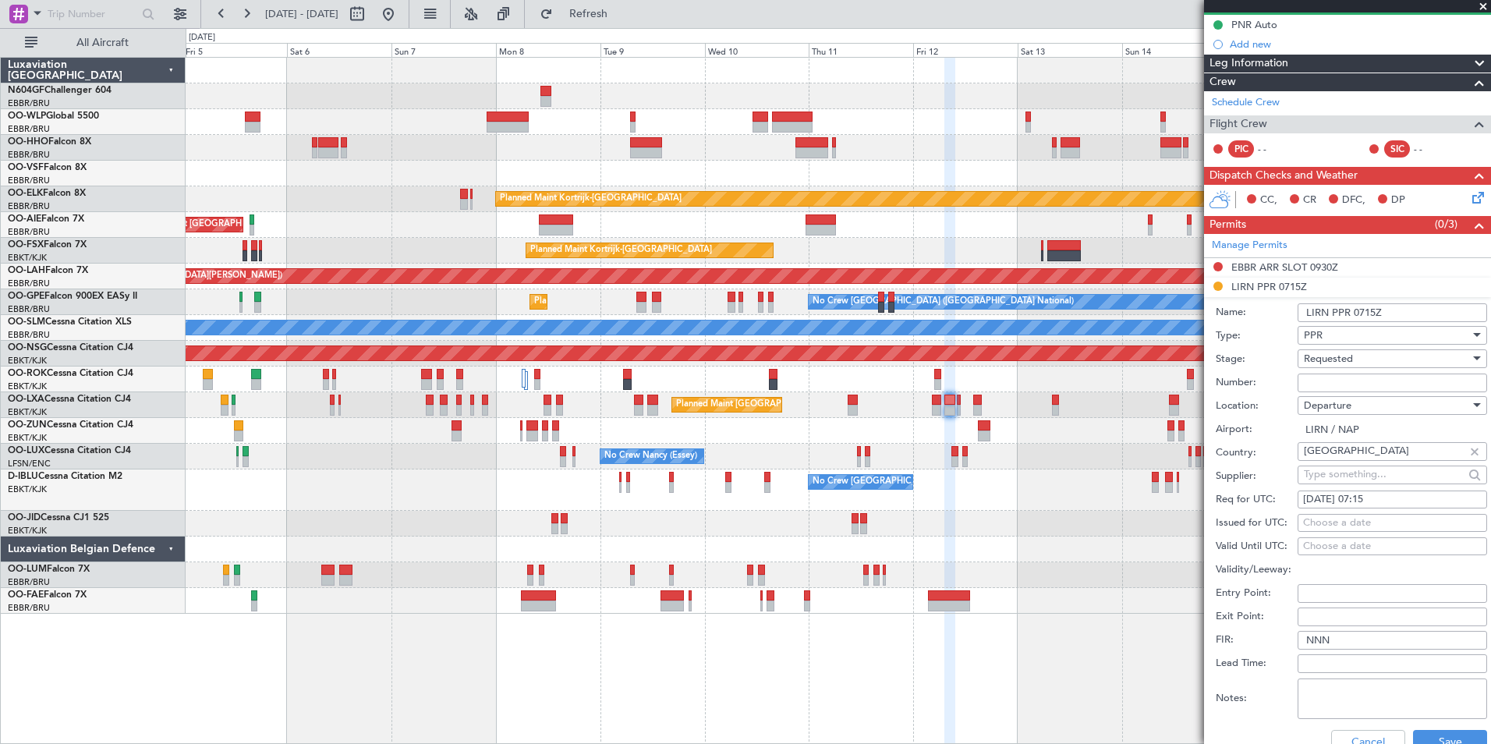
click at [1339, 380] on input "Number:" at bounding box center [1391, 382] width 189 height 19
paste input "SKY12003"
type input "SKY12003"
click at [1344, 366] on div "Requested" at bounding box center [1387, 358] width 166 height 23
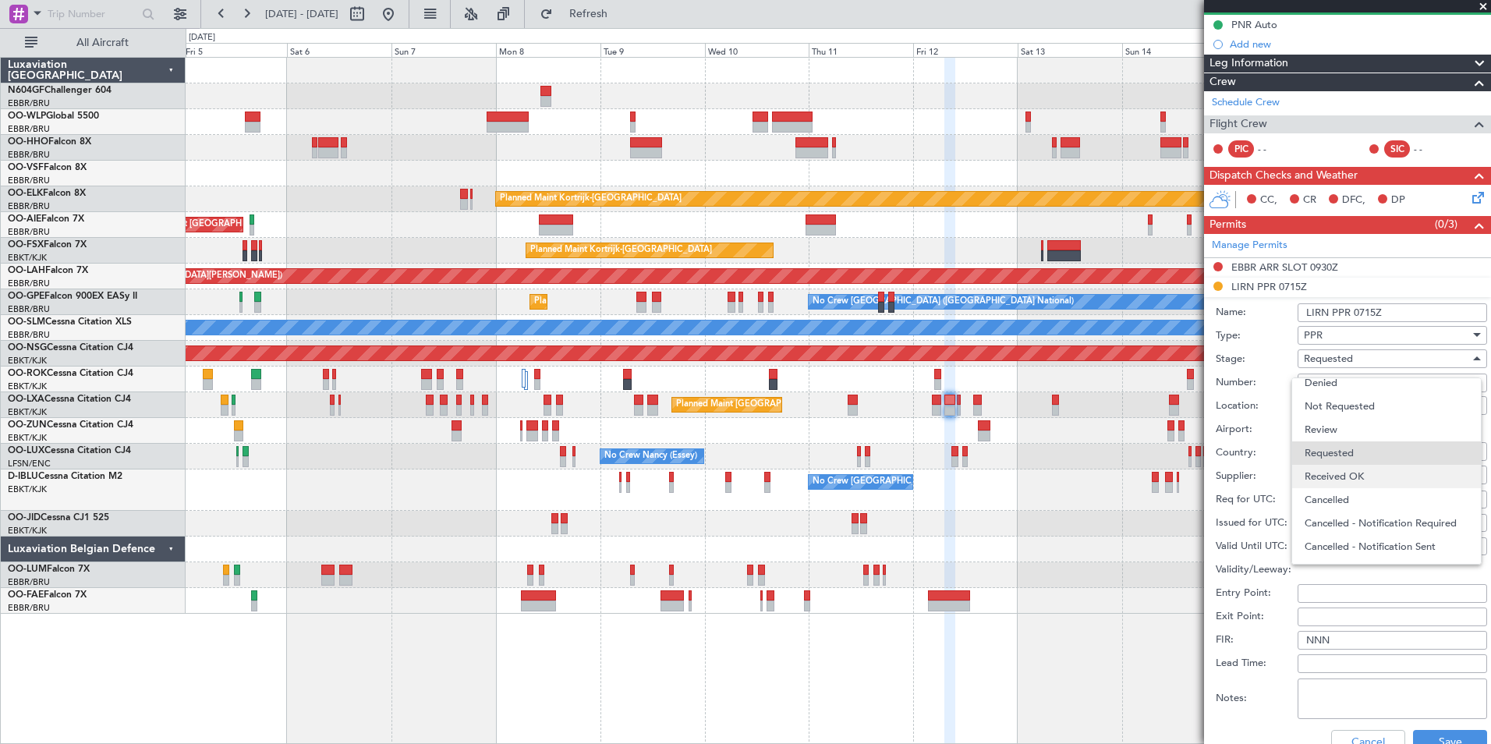
click at [1351, 466] on span "Received OK" at bounding box center [1386, 476] width 164 height 23
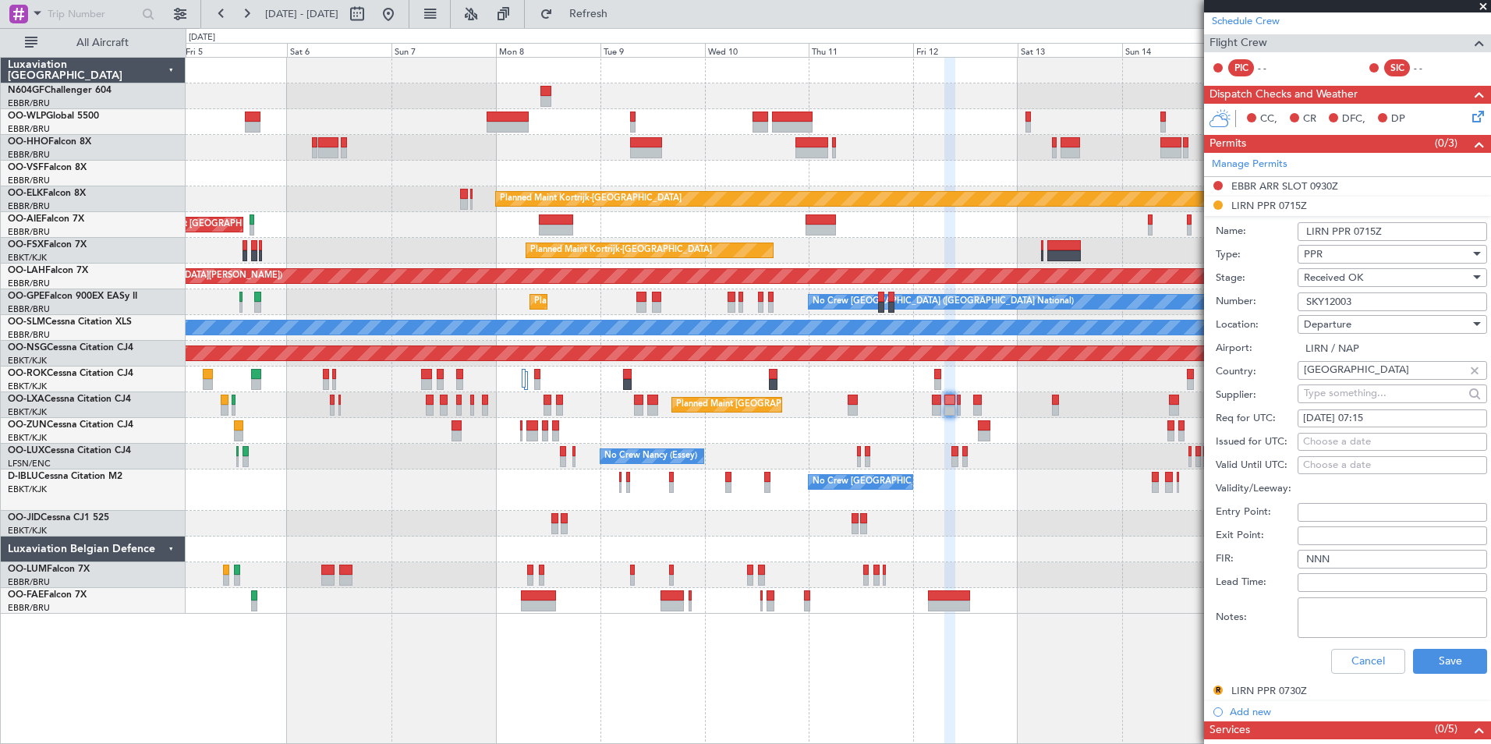
scroll to position [312, 0]
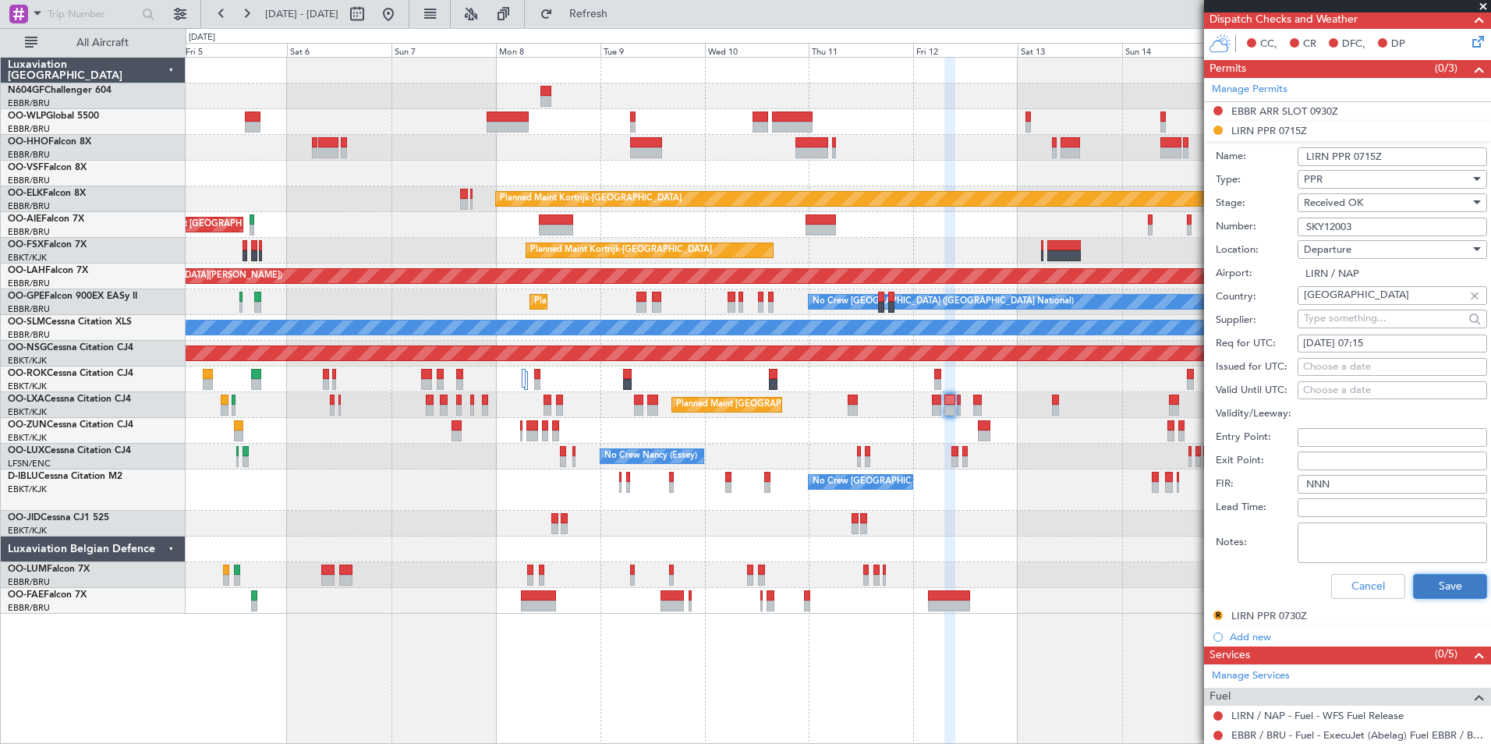
click at [1424, 578] on button "Save" at bounding box center [1450, 586] width 74 height 25
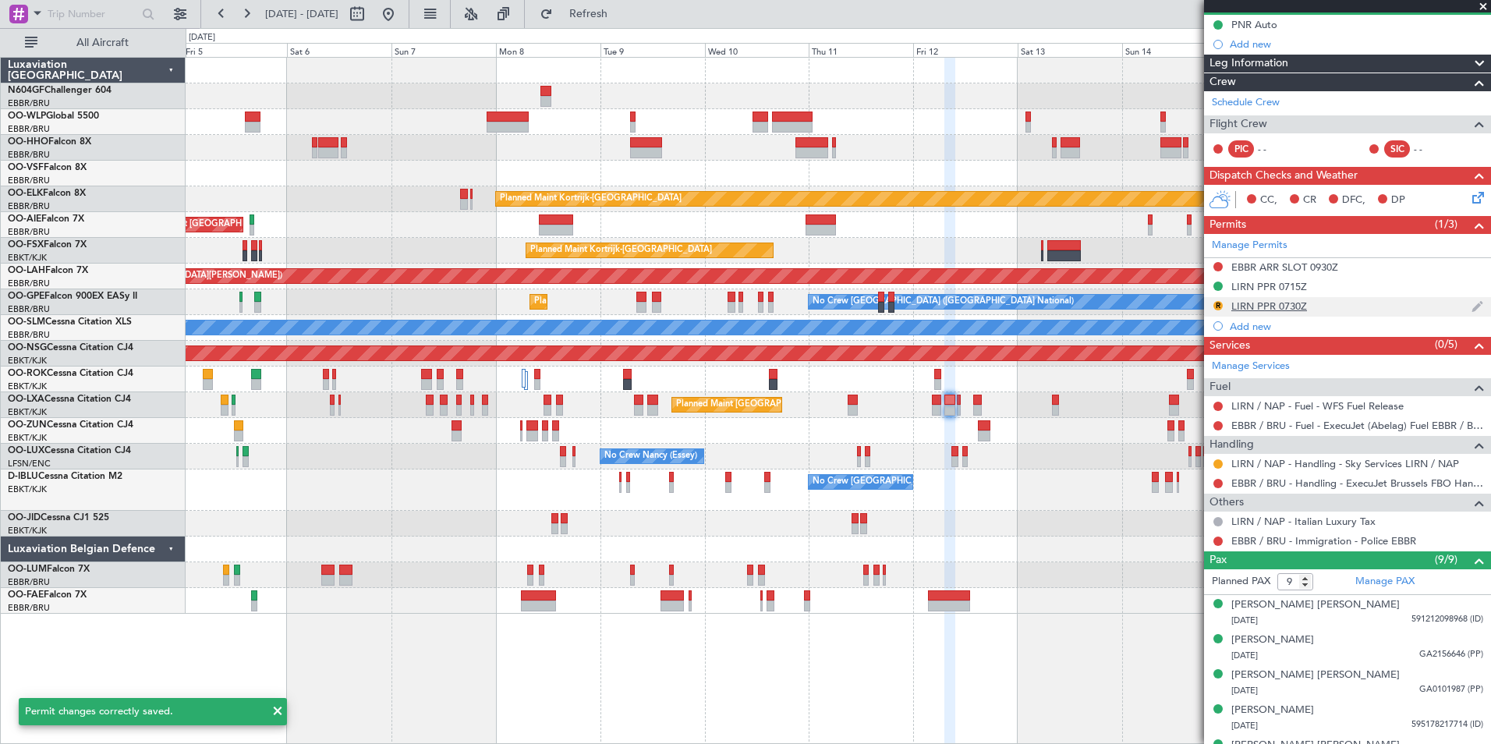
scroll to position [0, 0]
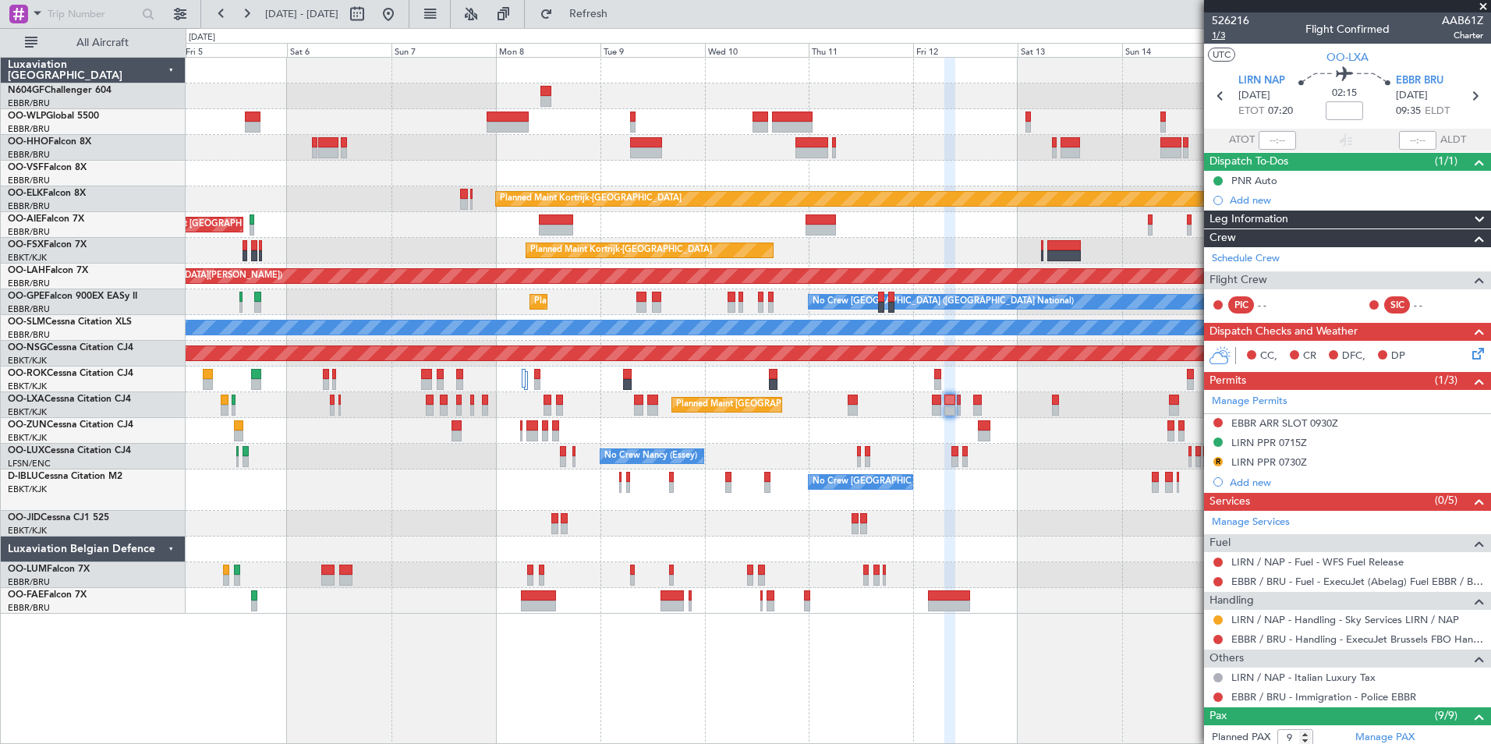
click at [1223, 37] on span "1/3" at bounding box center [1230, 35] width 37 height 13
click at [626, 23] on button "Refresh" at bounding box center [580, 14] width 94 height 25
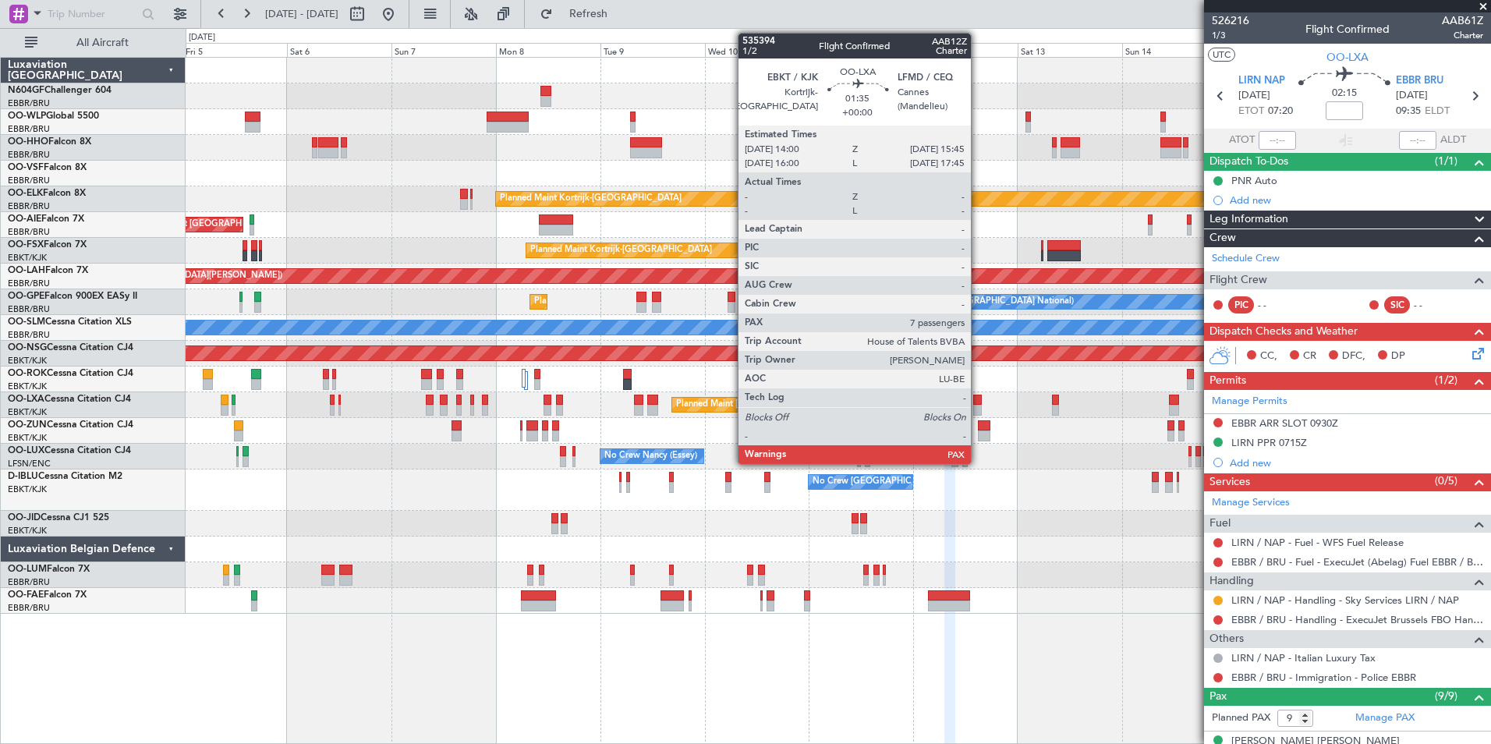
click at [978, 396] on div at bounding box center [977, 400] width 8 height 11
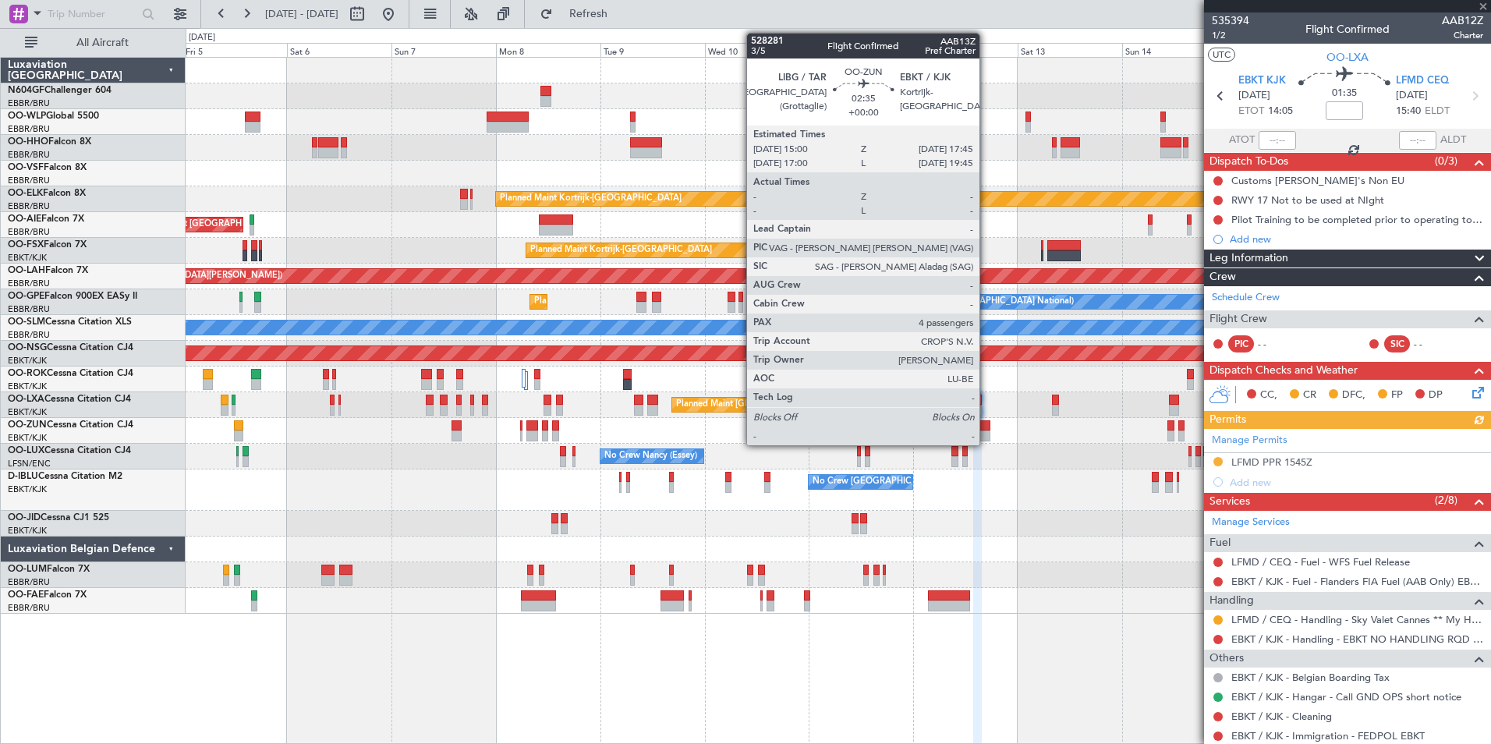
click at [986, 433] on div at bounding box center [984, 435] width 12 height 11
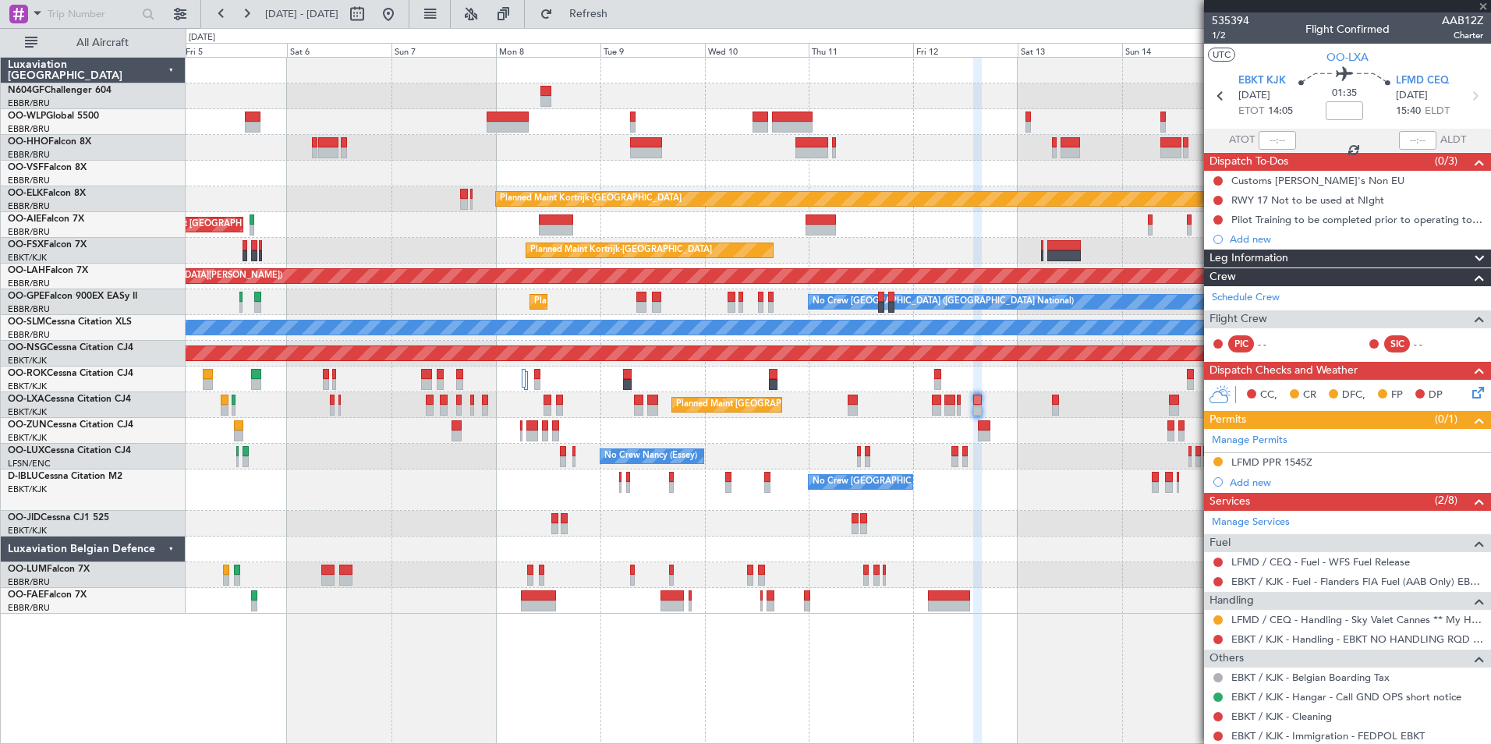
type input "4"
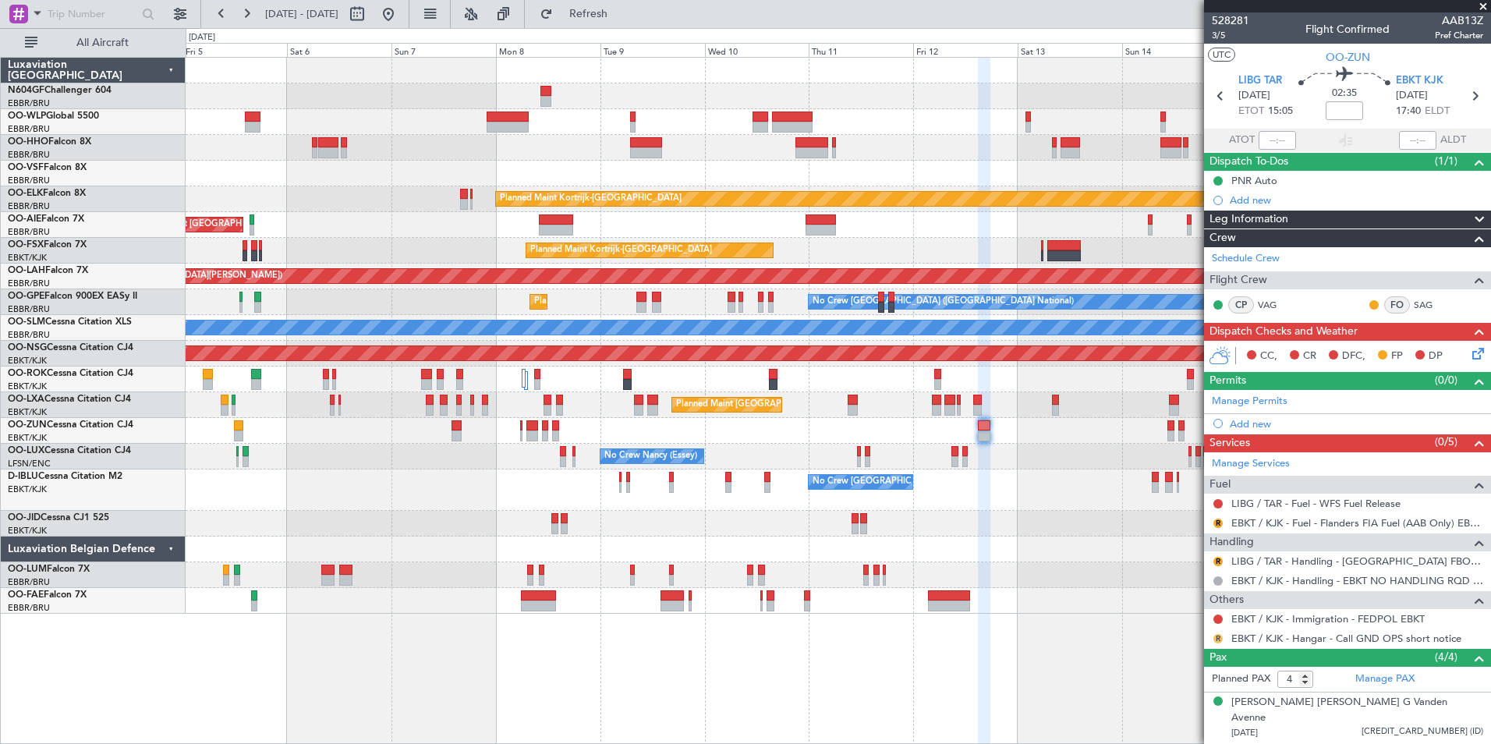
click at [1215, 635] on button "R" at bounding box center [1217, 638] width 9 height 9
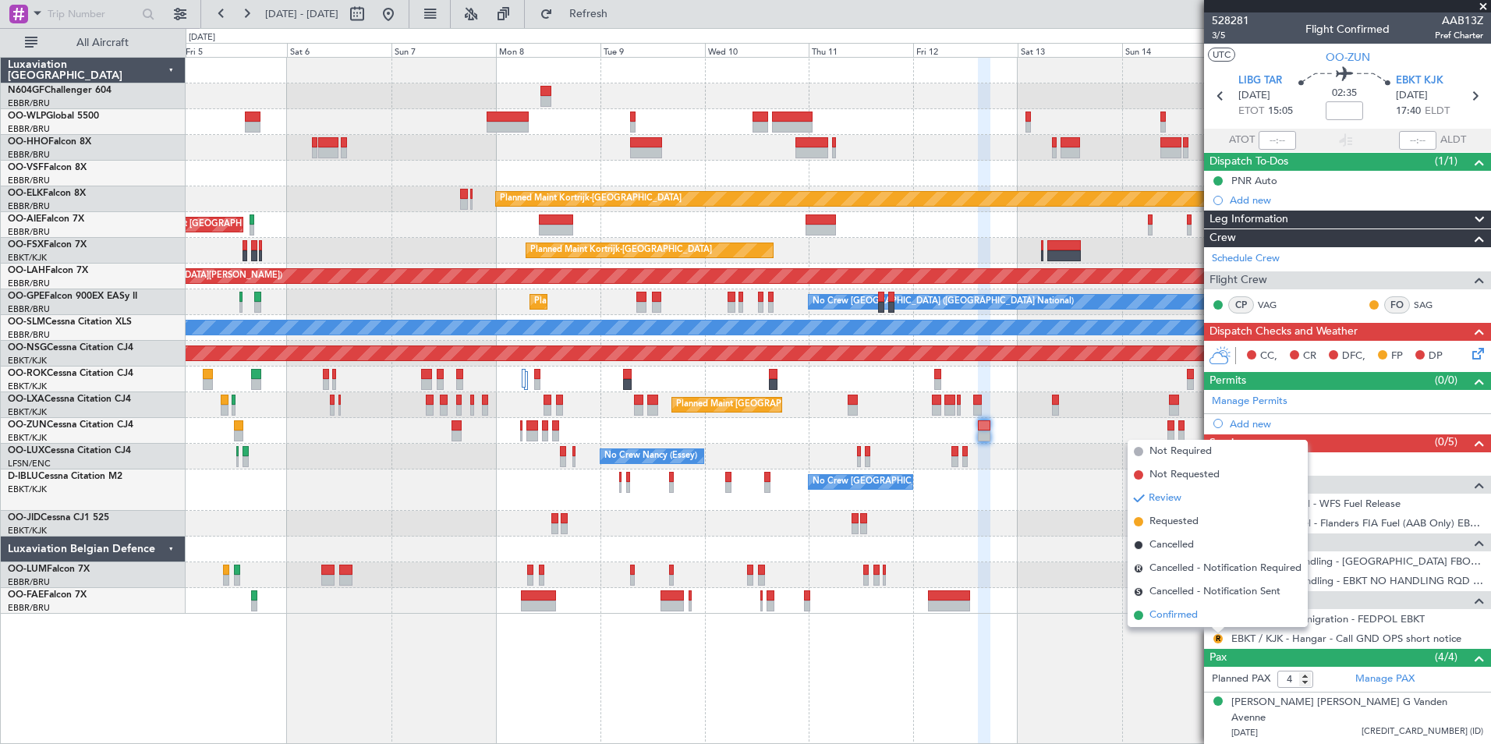
click at [1192, 617] on span "Confirmed" at bounding box center [1173, 615] width 48 height 16
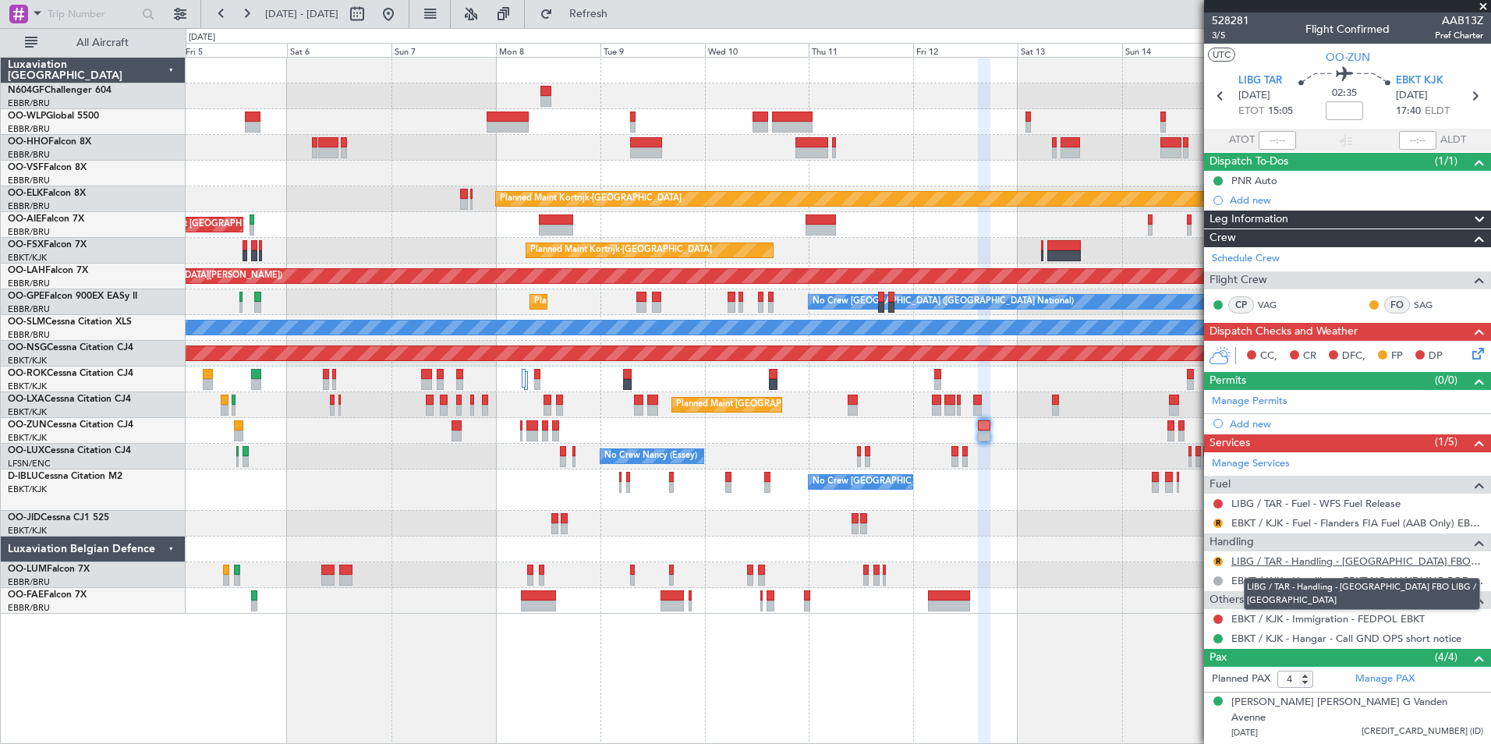
click at [1274, 561] on link "LIBG / TAR - Handling - [GEOGRAPHIC_DATA] FBO LIBG / [GEOGRAPHIC_DATA]" at bounding box center [1357, 560] width 252 height 13
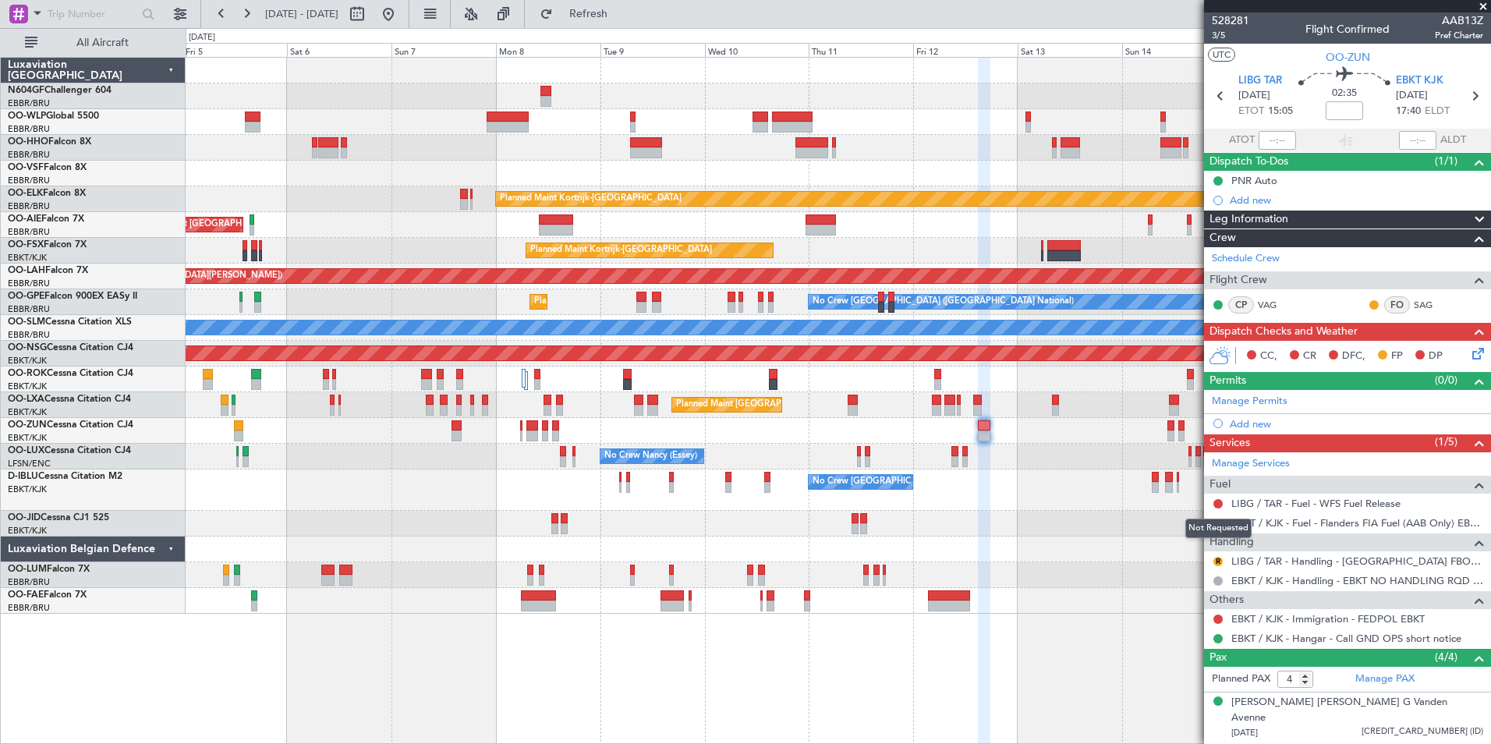
click at [1218, 523] on div "Not Requested" at bounding box center [1218, 527] width 66 height 19
click at [1216, 557] on button "R" at bounding box center [1217, 561] width 9 height 9
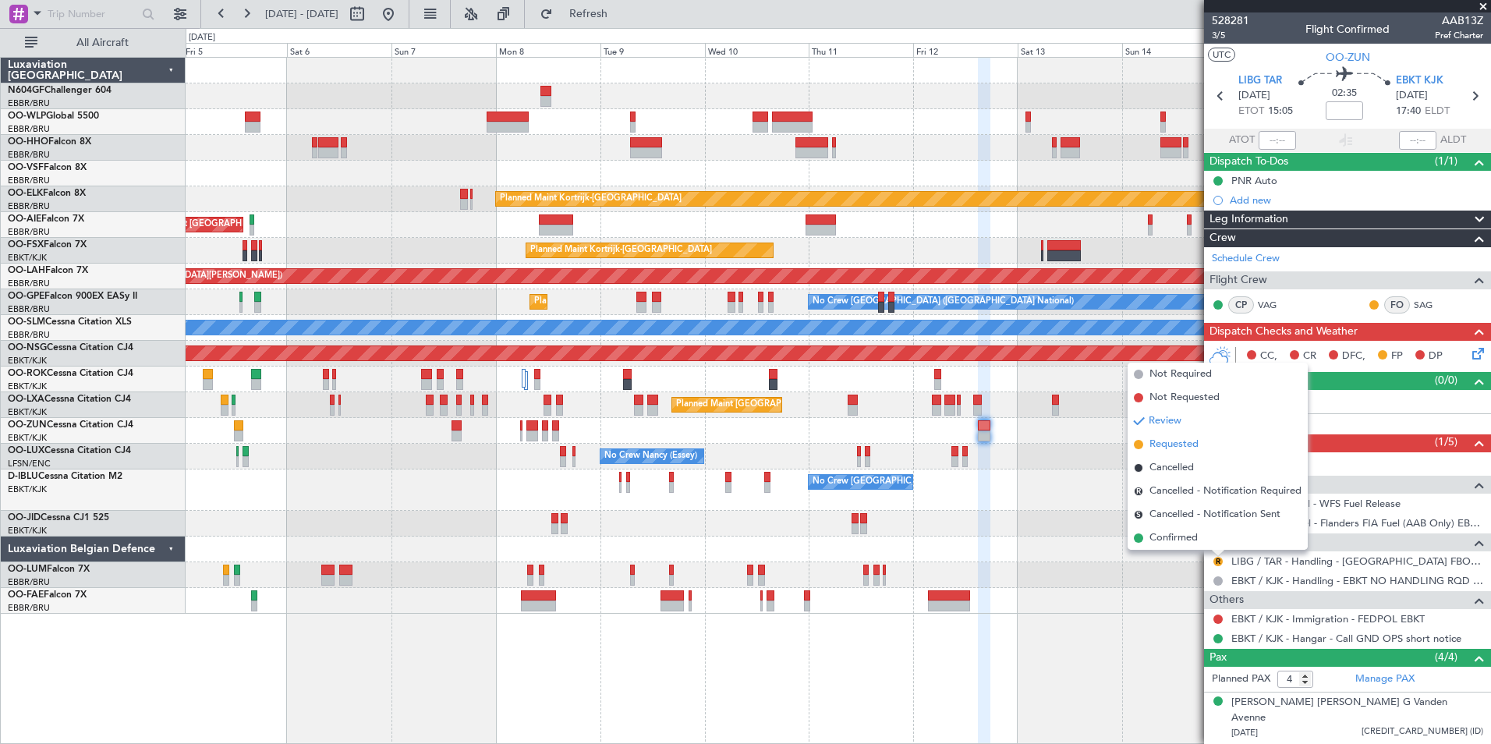
click at [1166, 448] on span "Requested" at bounding box center [1173, 445] width 49 height 16
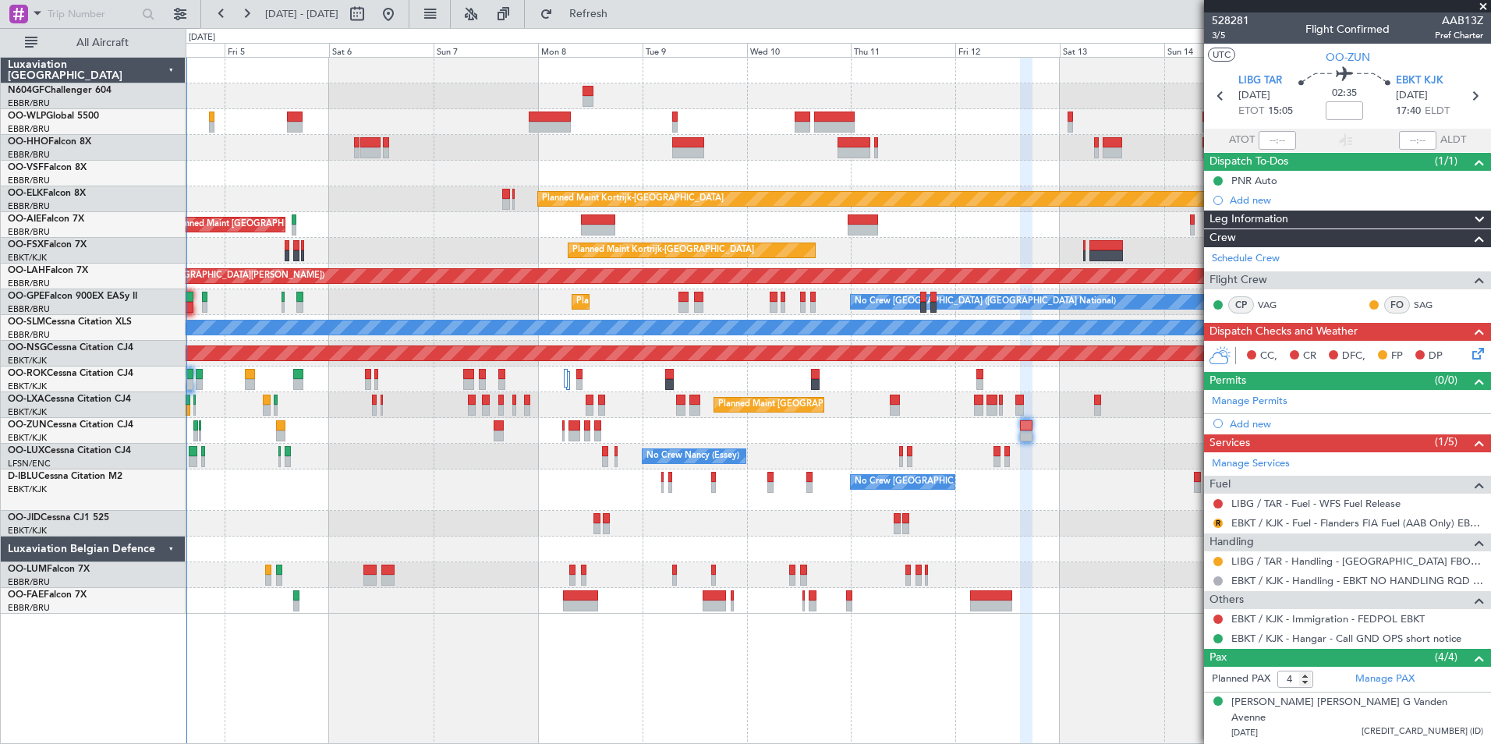
click at [1122, 492] on div "No Crew [GEOGRAPHIC_DATA] ([GEOGRAPHIC_DATA] National) No Crew [GEOGRAPHIC_DATA…" at bounding box center [838, 489] width 1304 height 41
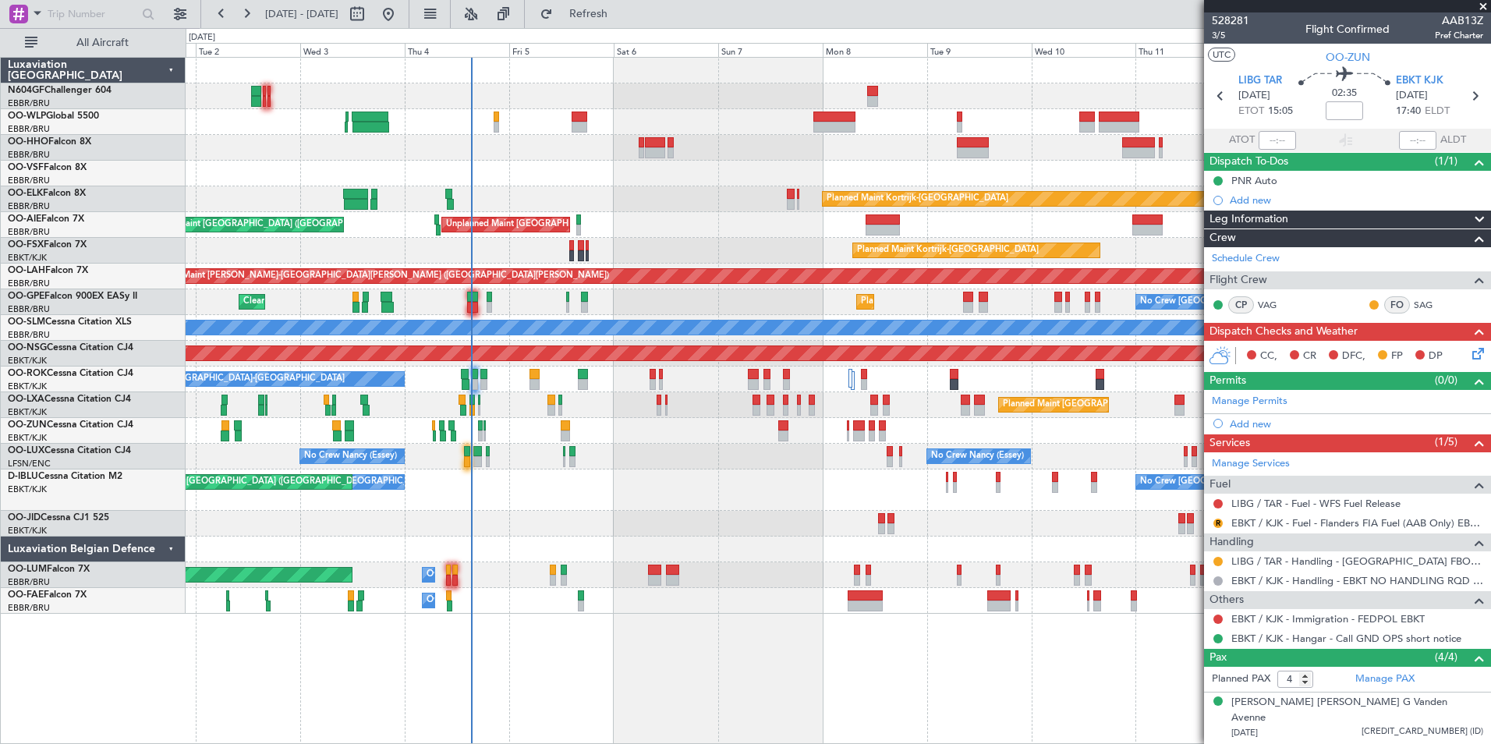
click at [760, 176] on div "Planned Maint [GEOGRAPHIC_DATA] ([GEOGRAPHIC_DATA]) Planned Maint [GEOGRAPHIC_D…" at bounding box center [838, 336] width 1304 height 556
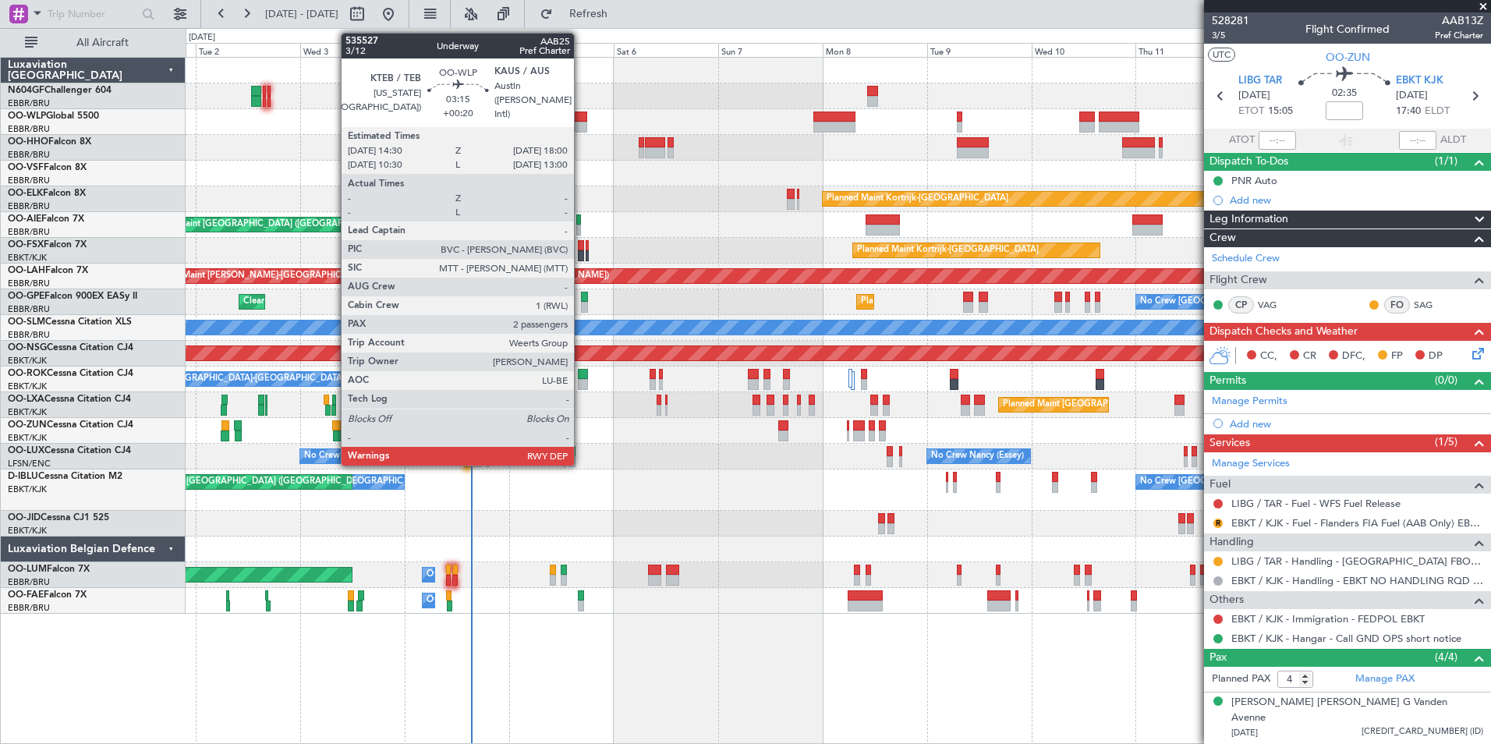
click at [581, 122] on div at bounding box center [579, 127] width 16 height 11
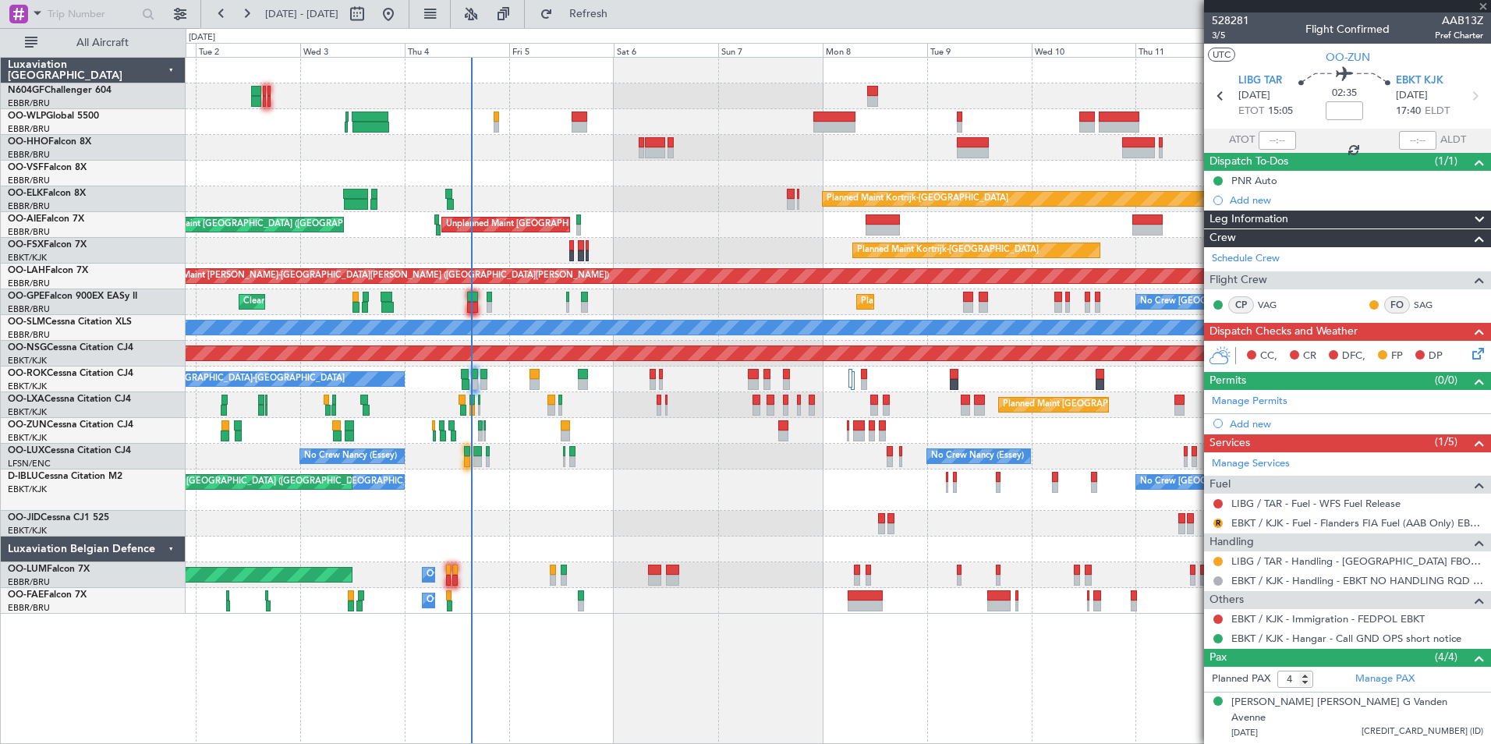
type input "+00:20"
type input "2"
